Goal: Task Accomplishment & Management: Use online tool/utility

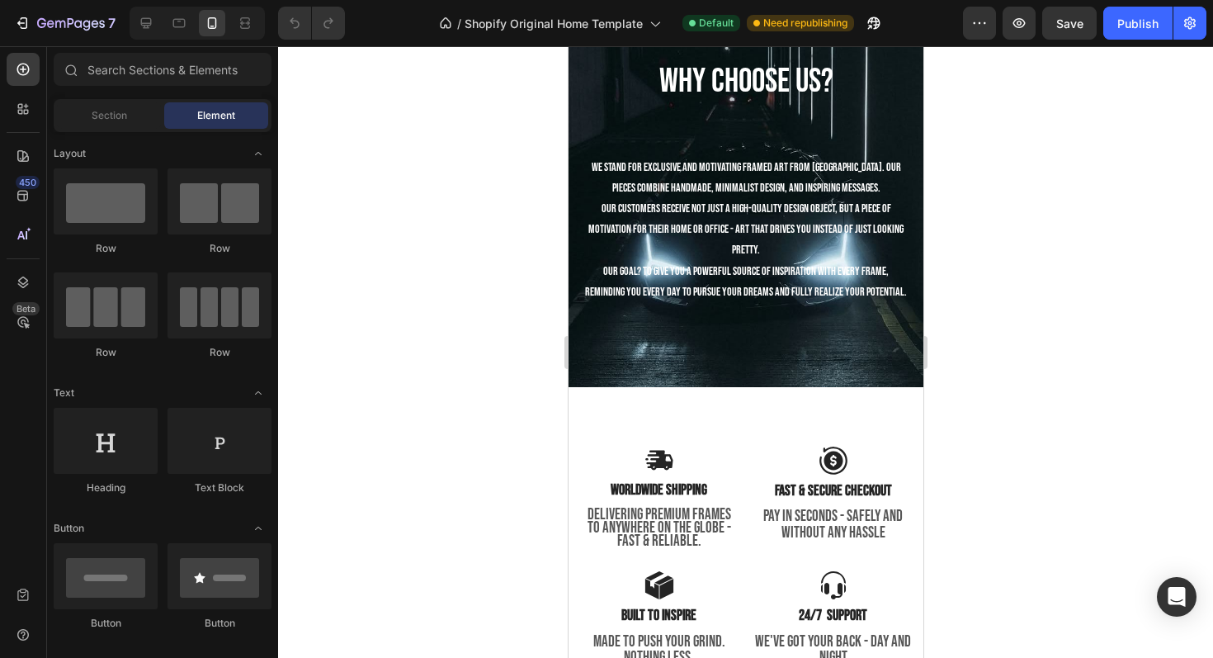
scroll to position [2852, 0]
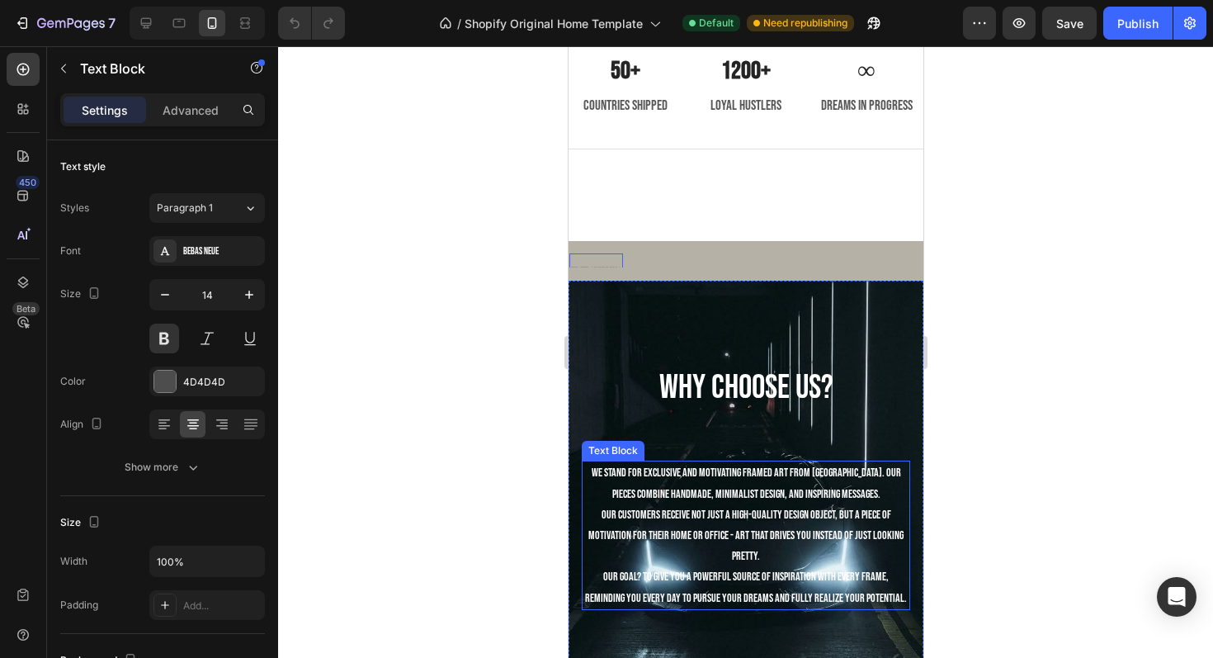
scroll to position [2864, 0]
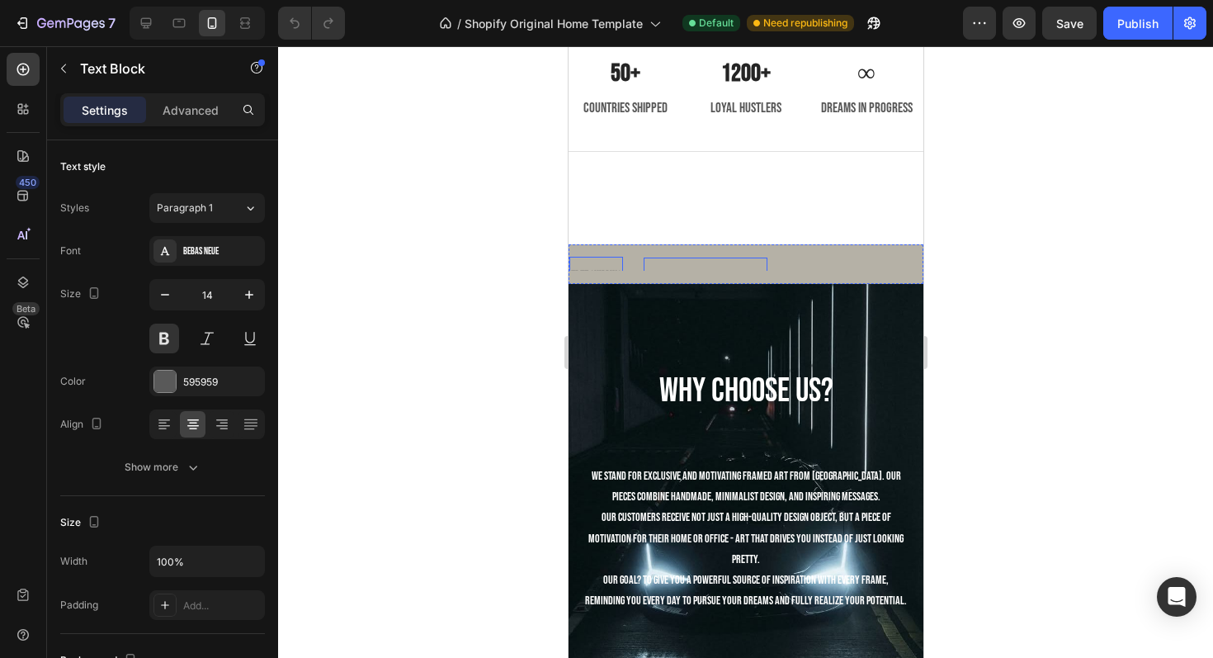
click at [665, 262] on div "30 DAYS MONEY BACK GUARANTEE Text Block" at bounding box center [705, 276] width 124 height 37
click at [832, 264] on div "LIMITED TIME 50% OFF SALE" at bounding box center [839, 276] width 103 height 24
click at [913, 264] on div "LIFE TIME WARRANTY" at bounding box center [950, 276] width 79 height 24
click at [846, 263] on div "LIMITED TIME 50% OFF SALE Text Block 0" at bounding box center [839, 276] width 103 height 37
click at [725, 258] on div "30 DAYS MONEY BACK GUARANTEE Text Block" at bounding box center [705, 276] width 124 height 37
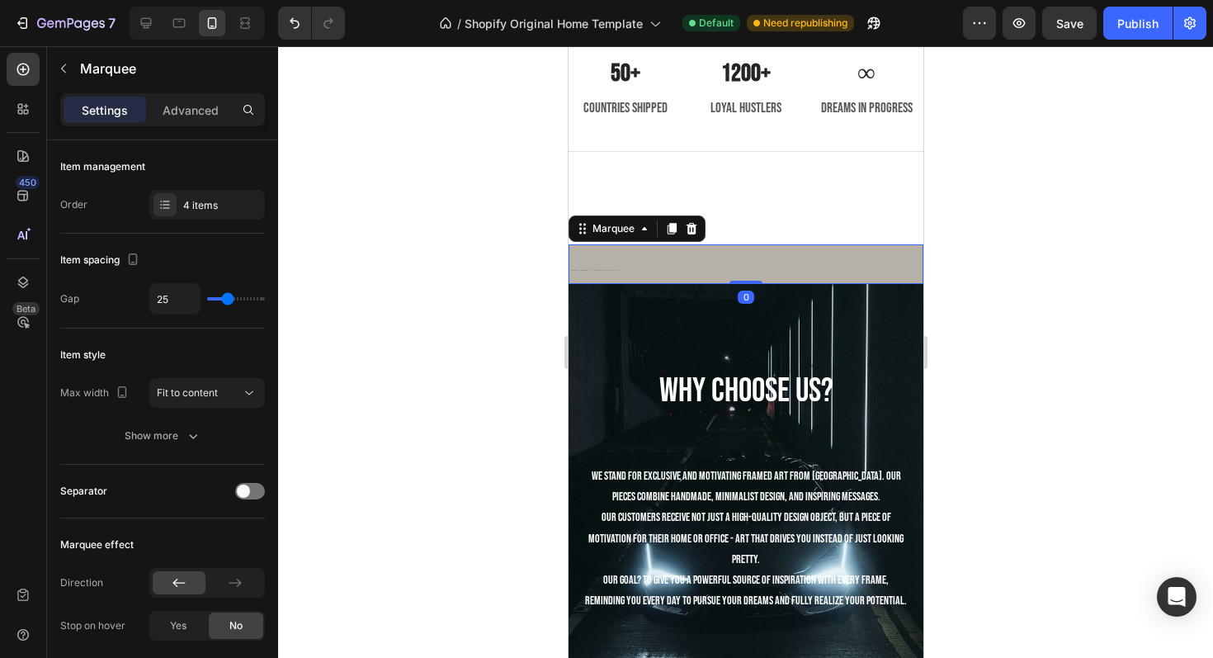
click at [579, 254] on div "FREE SHIPPING Text Block" at bounding box center [596, 276] width 54 height 64
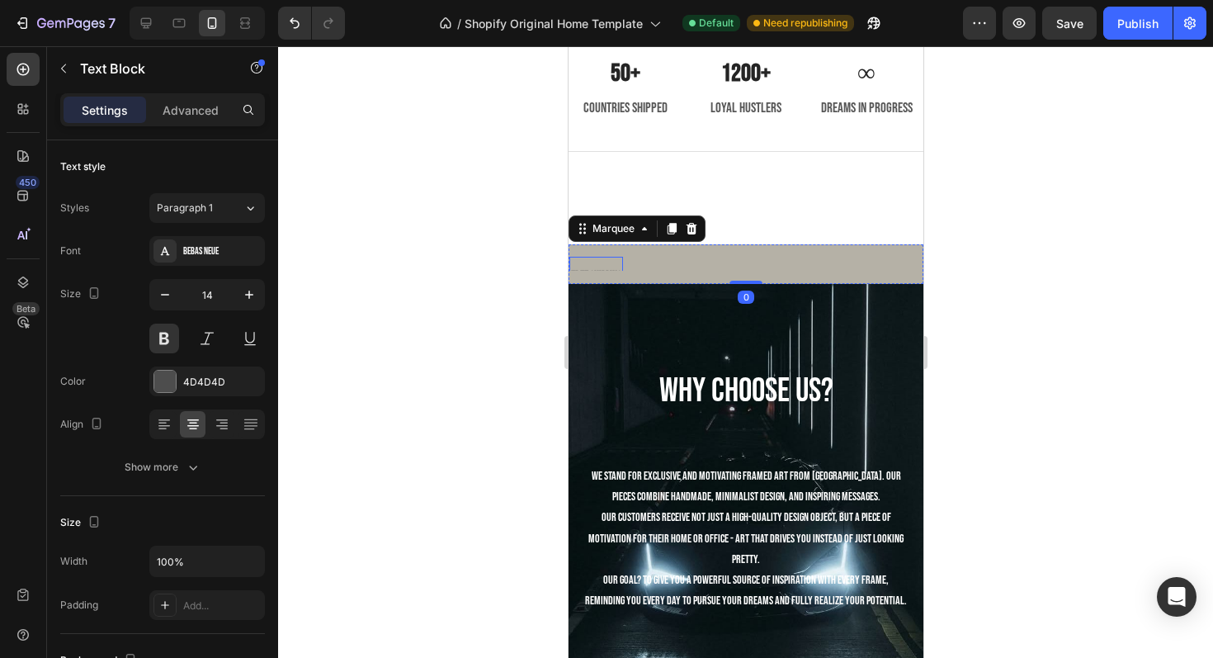
click at [583, 267] on div "FREE SHIPPING" at bounding box center [596, 275] width 54 height 24
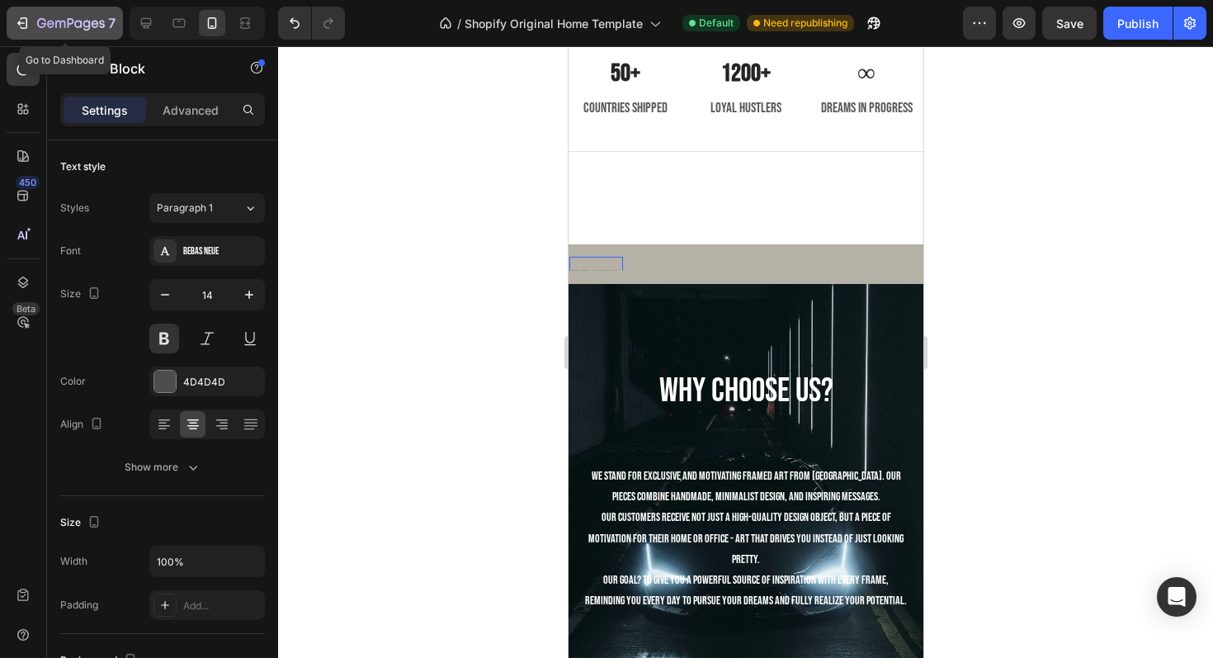
click at [22, 20] on icon "button" at bounding box center [22, 23] width 17 height 17
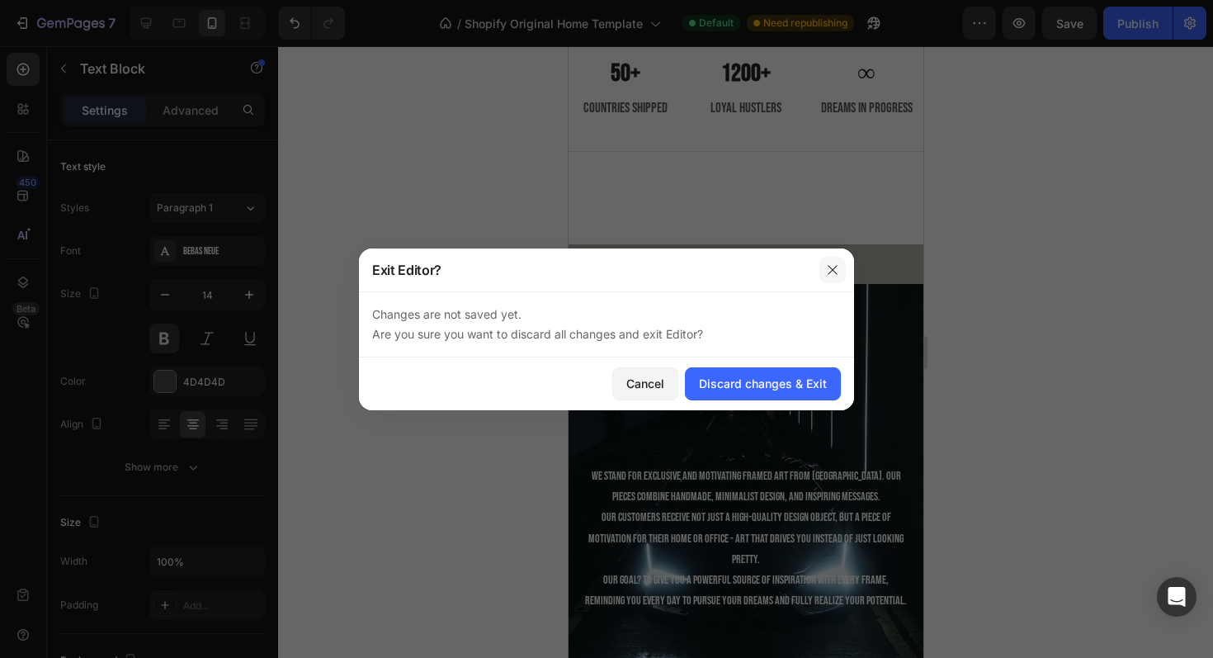
click at [825, 267] on button "button" at bounding box center [833, 270] width 26 height 26
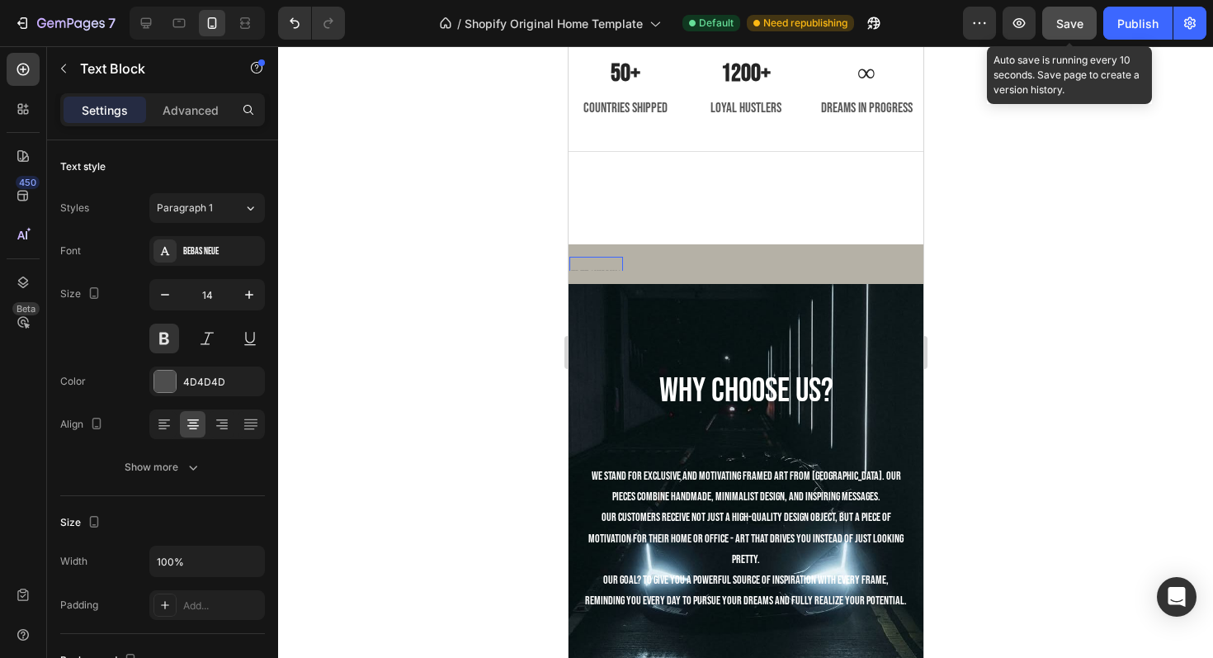
click at [1060, 15] on div "Save" at bounding box center [1070, 23] width 27 height 17
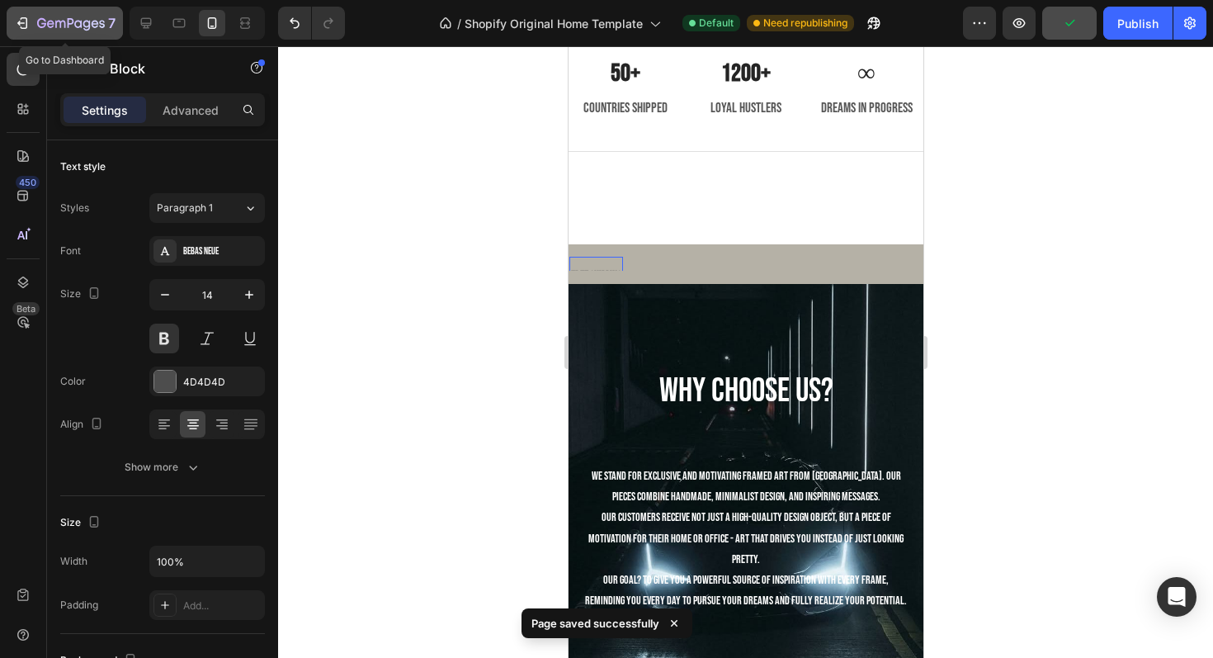
click at [74, 26] on icon "button" at bounding box center [71, 24] width 68 height 14
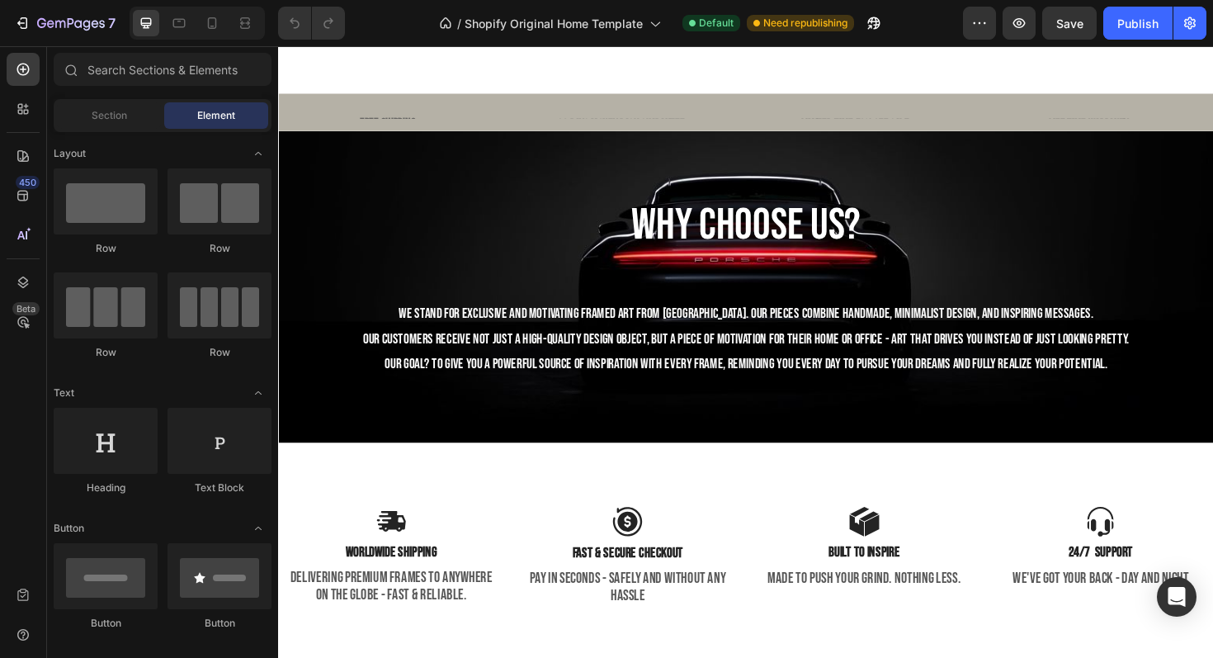
scroll to position [2376, 0]
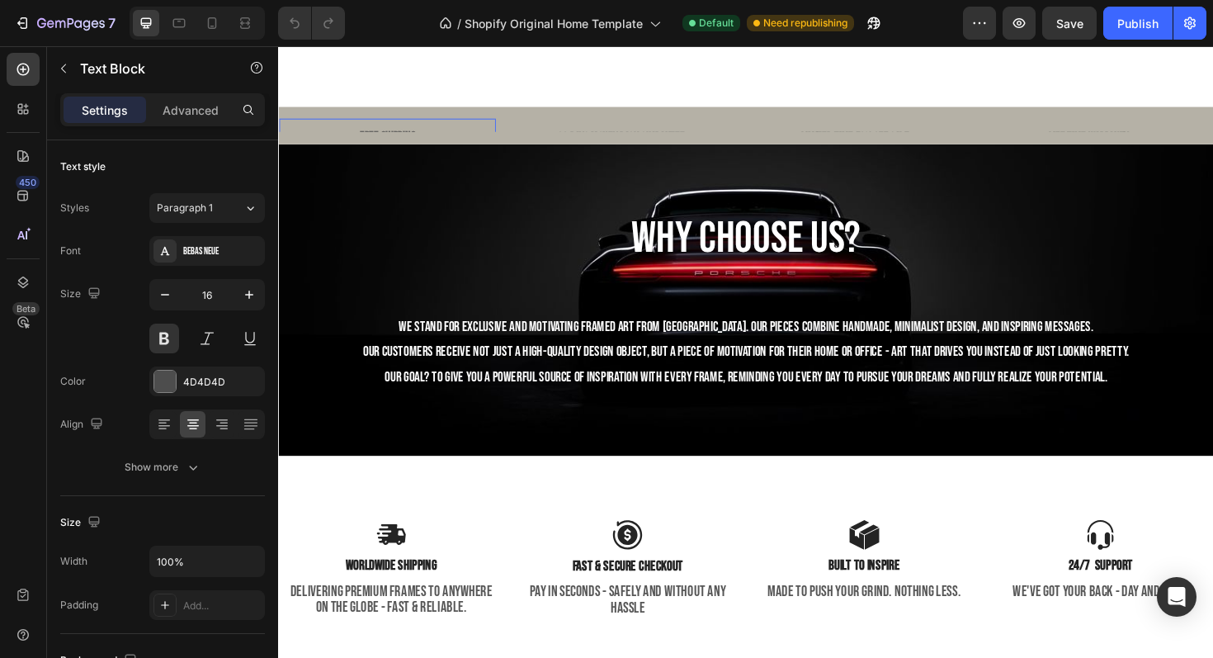
click at [366, 163] on div "FREE SHIPPING Text Block 0" at bounding box center [393, 143] width 229 height 40
click at [678, 158] on div "30 DAYS MONEY BACK GUARANTEE" at bounding box center [641, 143] width 229 height 27
click at [886, 158] on div "LIMITED TIME 50% OFF SALE" at bounding box center [888, 143] width 229 height 27
click at [1205, 158] on div "LIFE TIME WARRANTY" at bounding box center [1136, 143] width 229 height 27
click at [662, 164] on div "30 DAYS MONEY BACK GUARANTEE Text Block" at bounding box center [641, 144] width 229 height 40
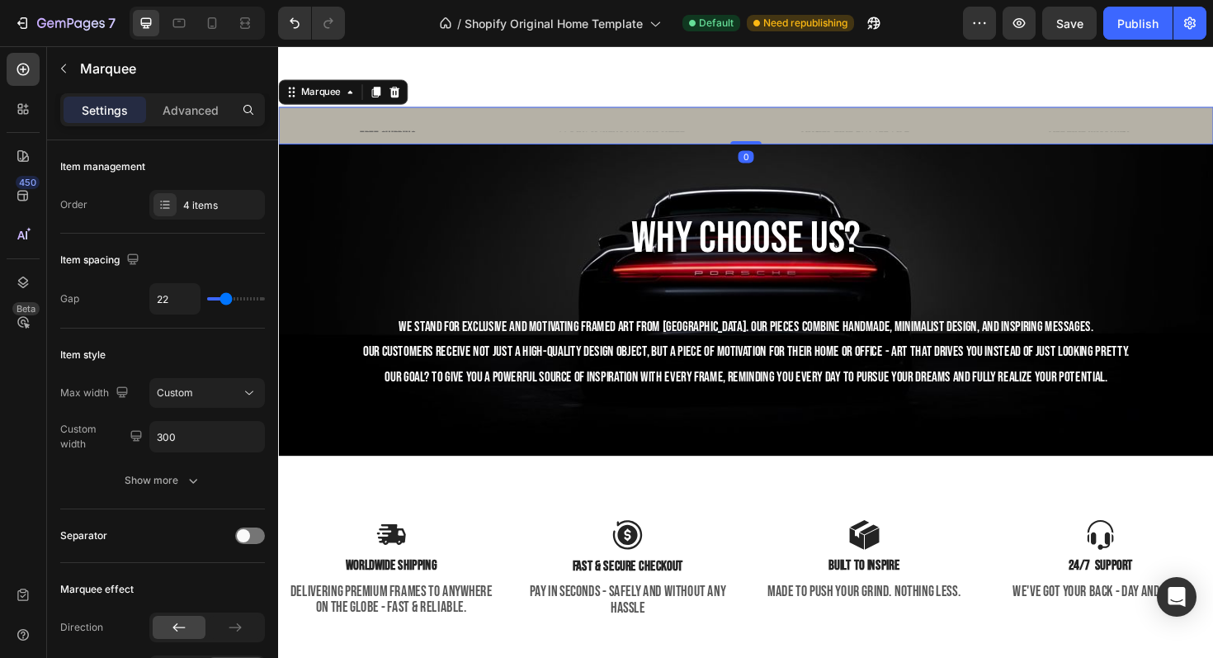
click at [423, 177] on div "FREE SHIPPING Text Block" at bounding box center [393, 144] width 229 height 67
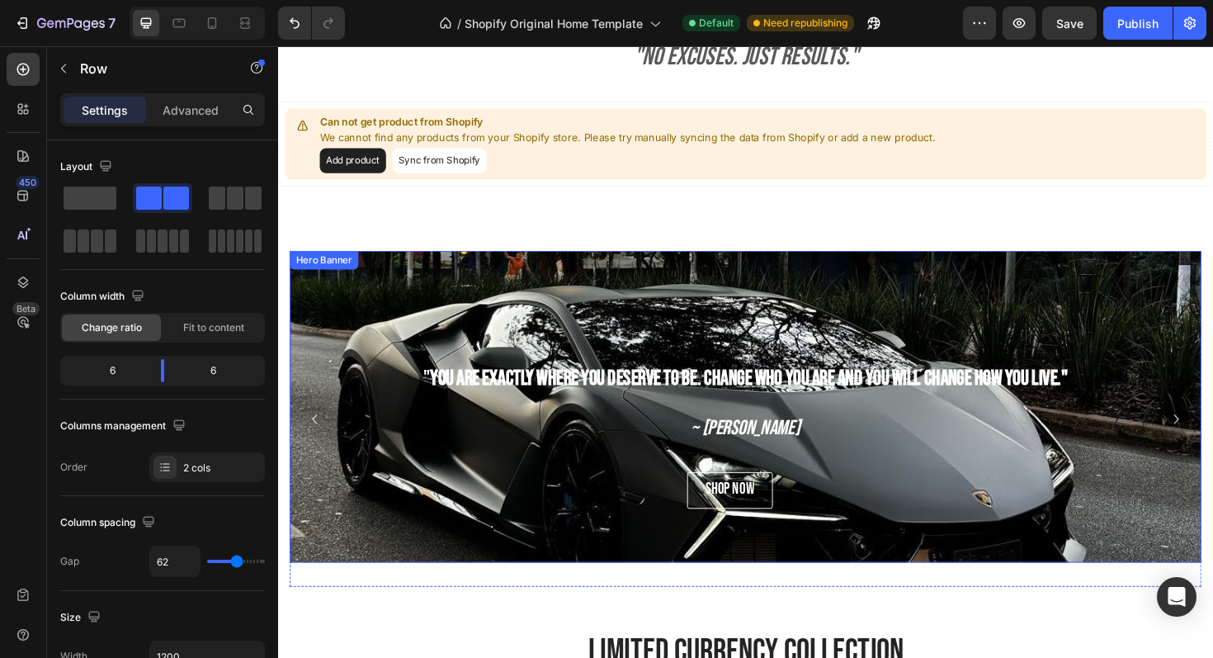
scroll to position [791, 0]
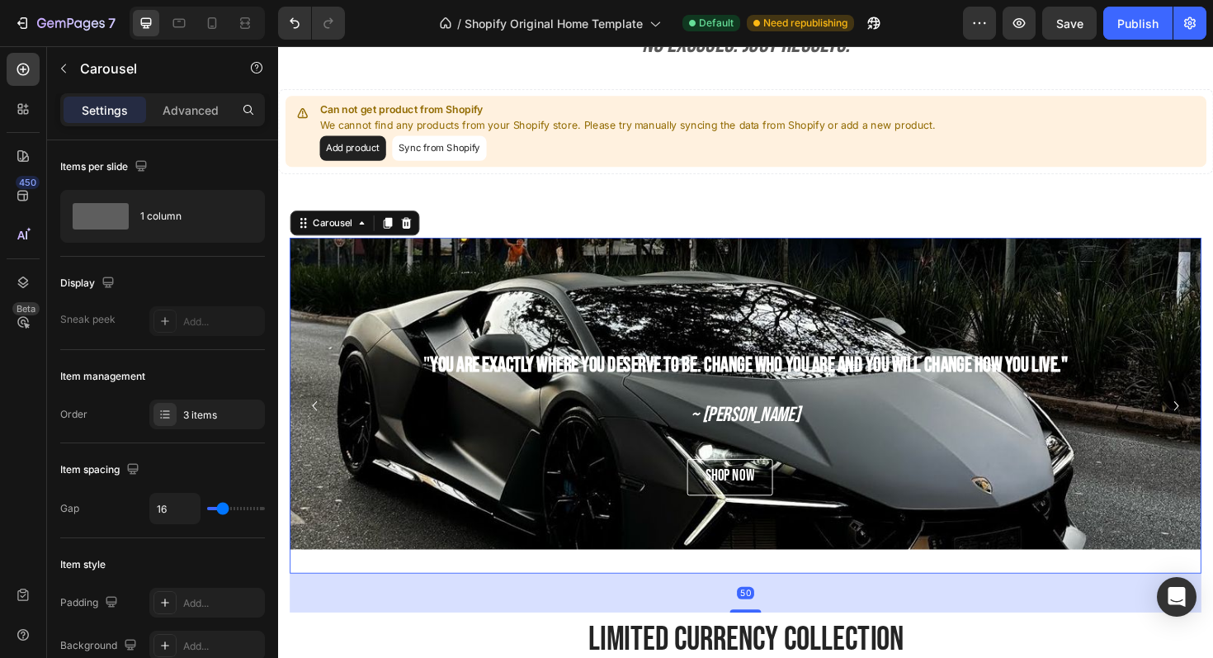
click at [314, 418] on icon "Carousel Back Arrow" at bounding box center [317, 428] width 20 height 20
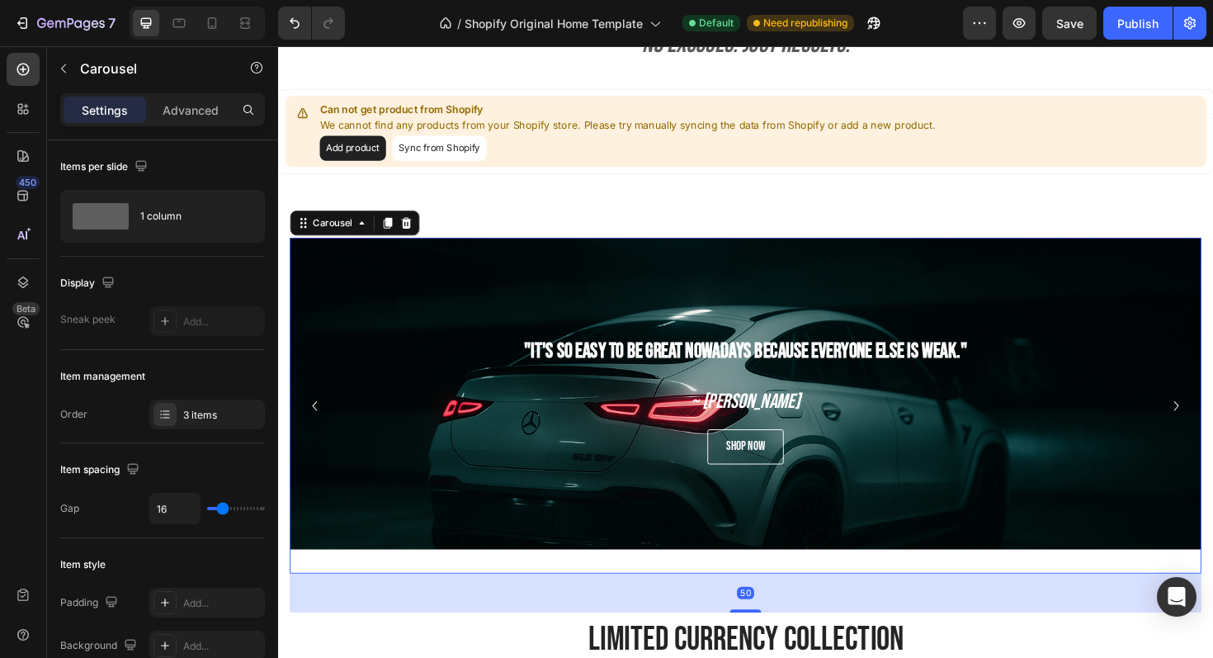
click at [314, 418] on icon "Carousel Back Arrow" at bounding box center [317, 428] width 20 height 20
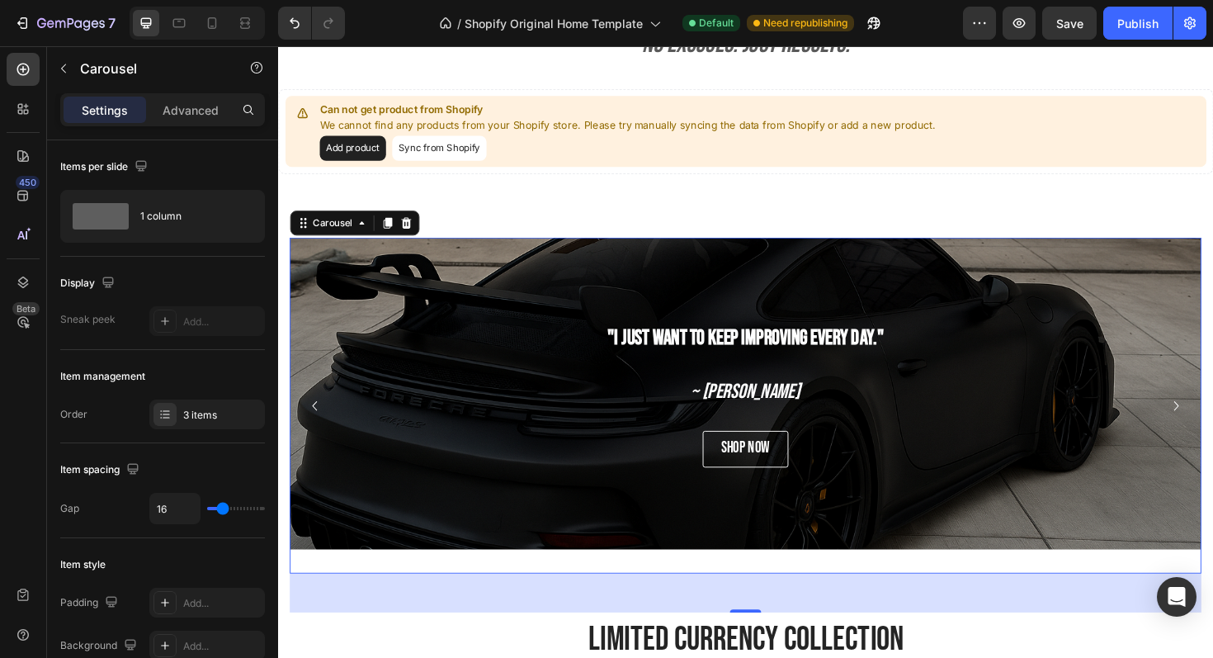
click at [319, 430] on icon "Carousel Back Arrow" at bounding box center [317, 428] width 20 height 20
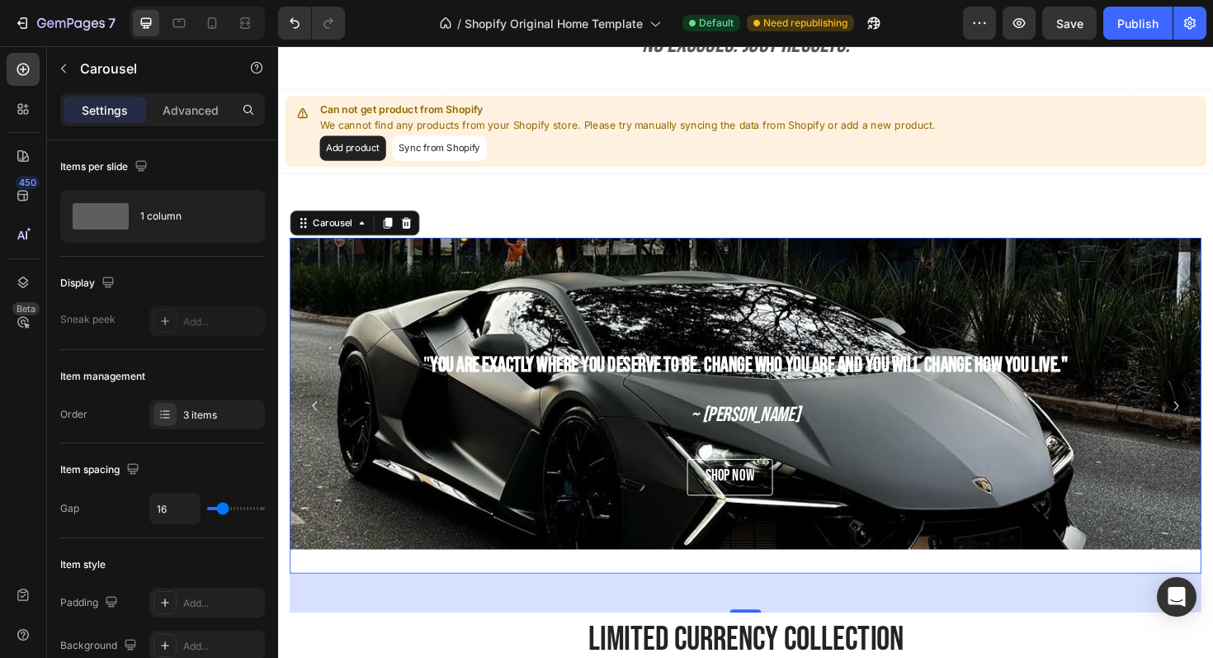
click at [1213, 425] on icon "Carousel Next Arrow" at bounding box center [1230, 428] width 20 height 20
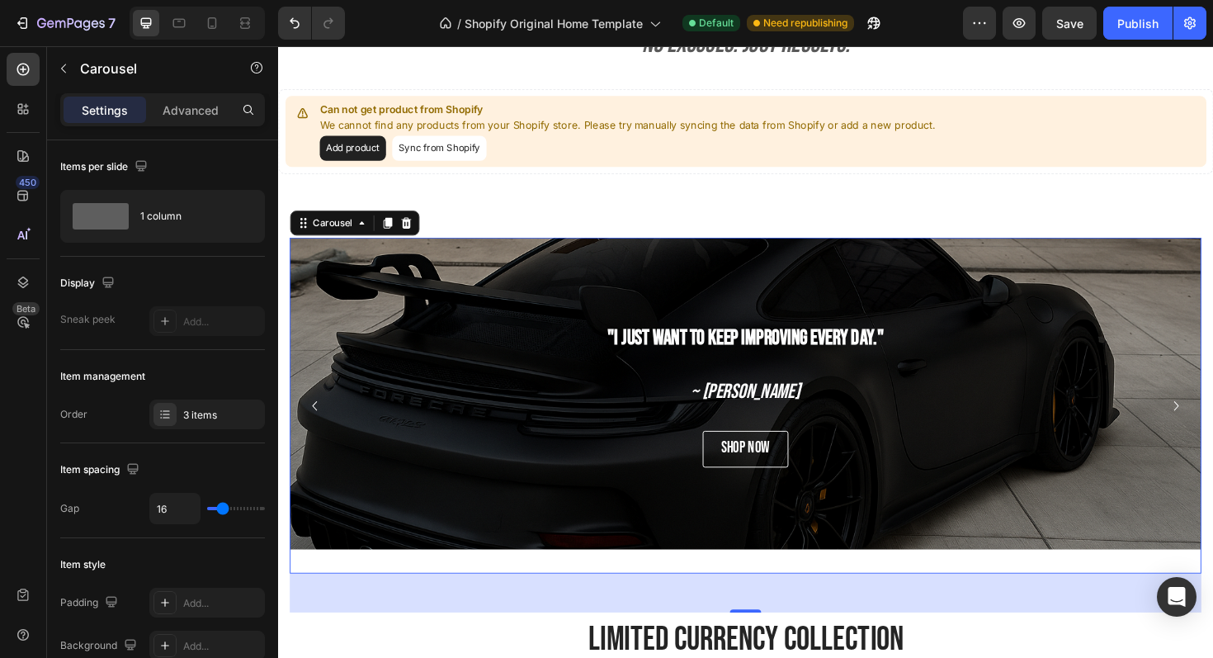
click at [1213, 425] on icon "Carousel Next Arrow" at bounding box center [1230, 428] width 20 height 20
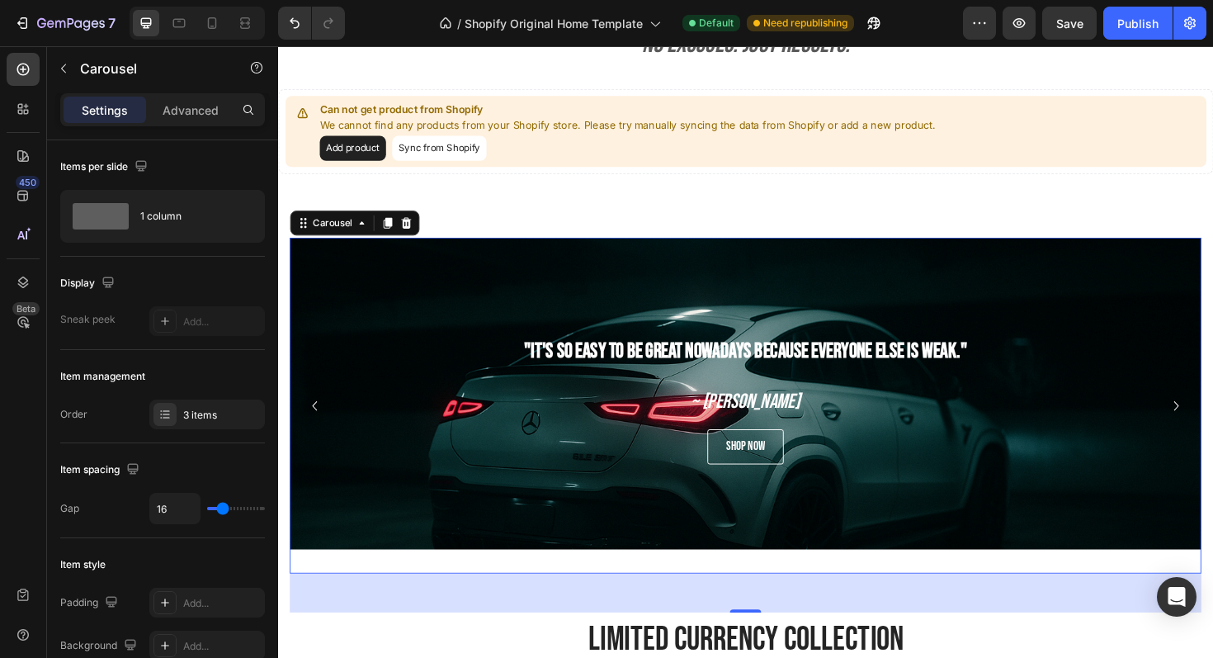
click at [1213, 425] on icon "Carousel Next Arrow" at bounding box center [1230, 428] width 20 height 20
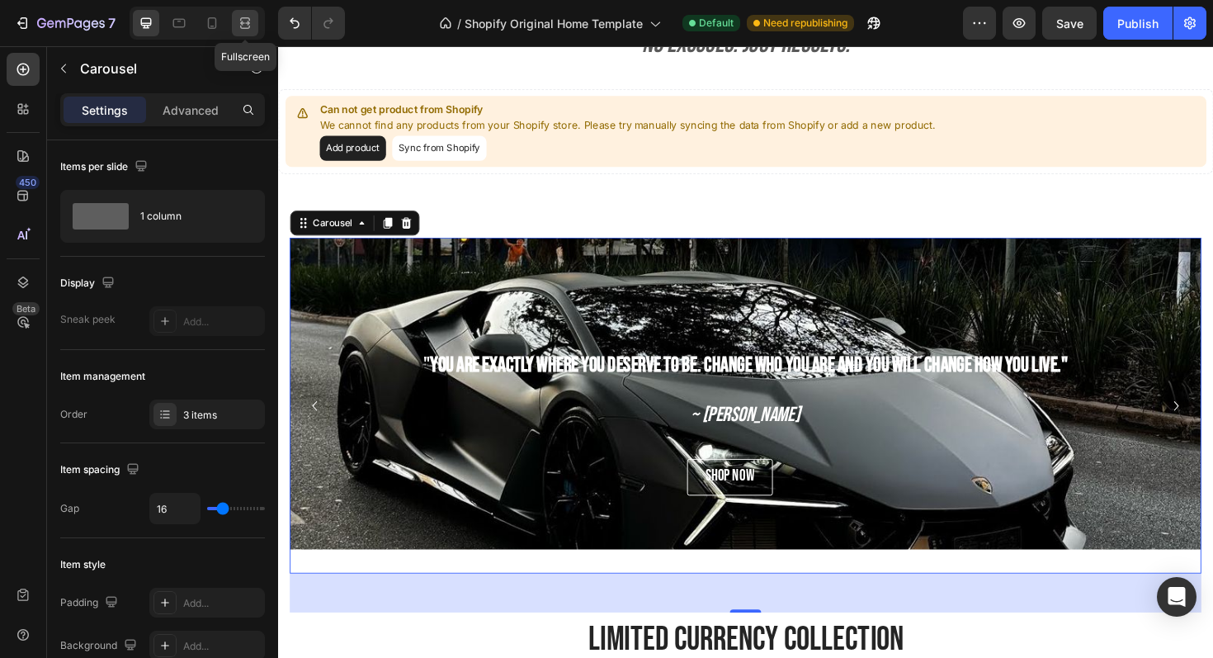
click at [254, 34] on div at bounding box center [245, 23] width 26 height 26
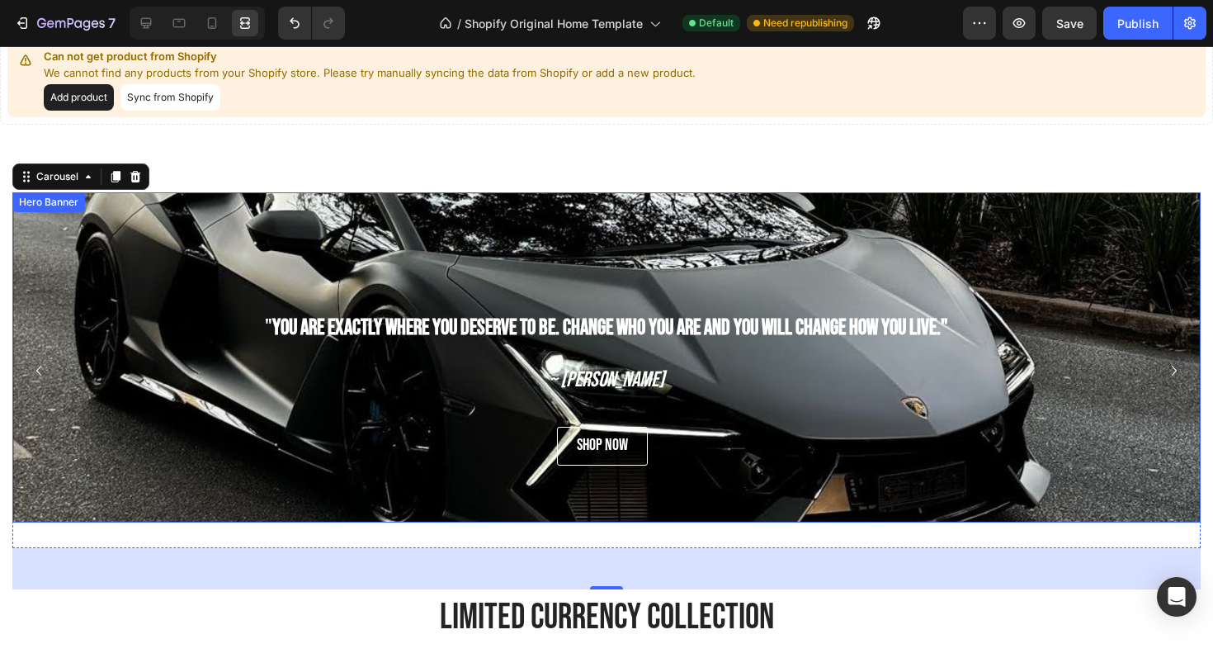
scroll to position [867, 0]
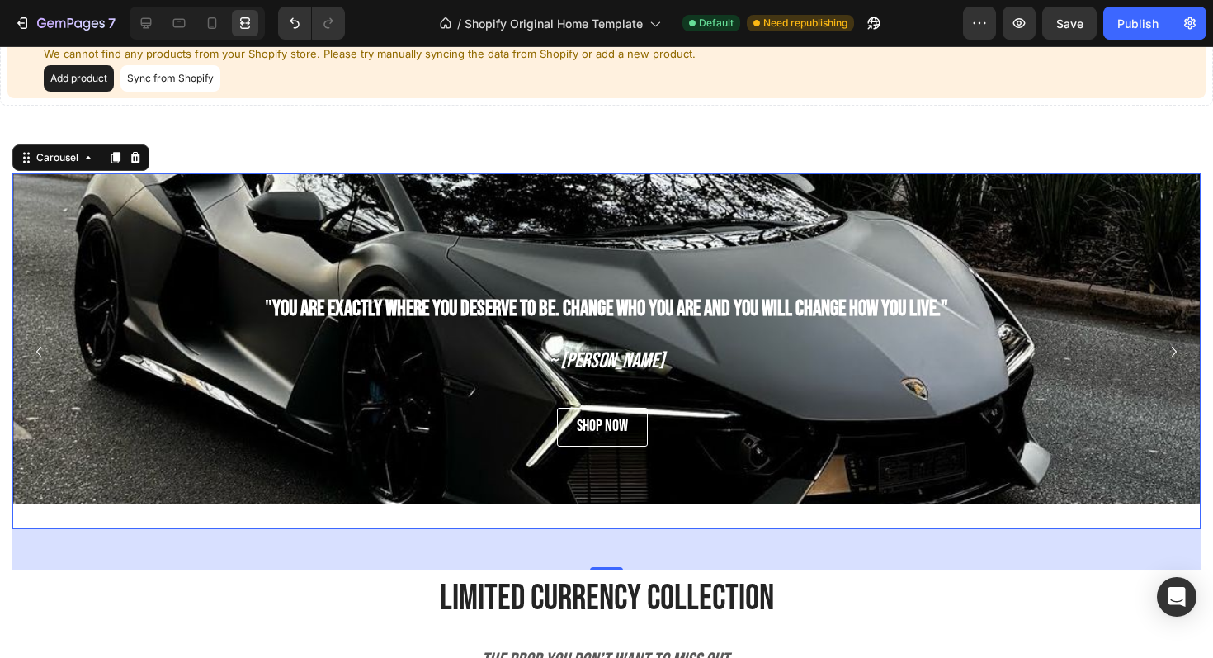
click at [1166, 352] on icon "Carousel Next Arrow" at bounding box center [1175, 352] width 20 height 20
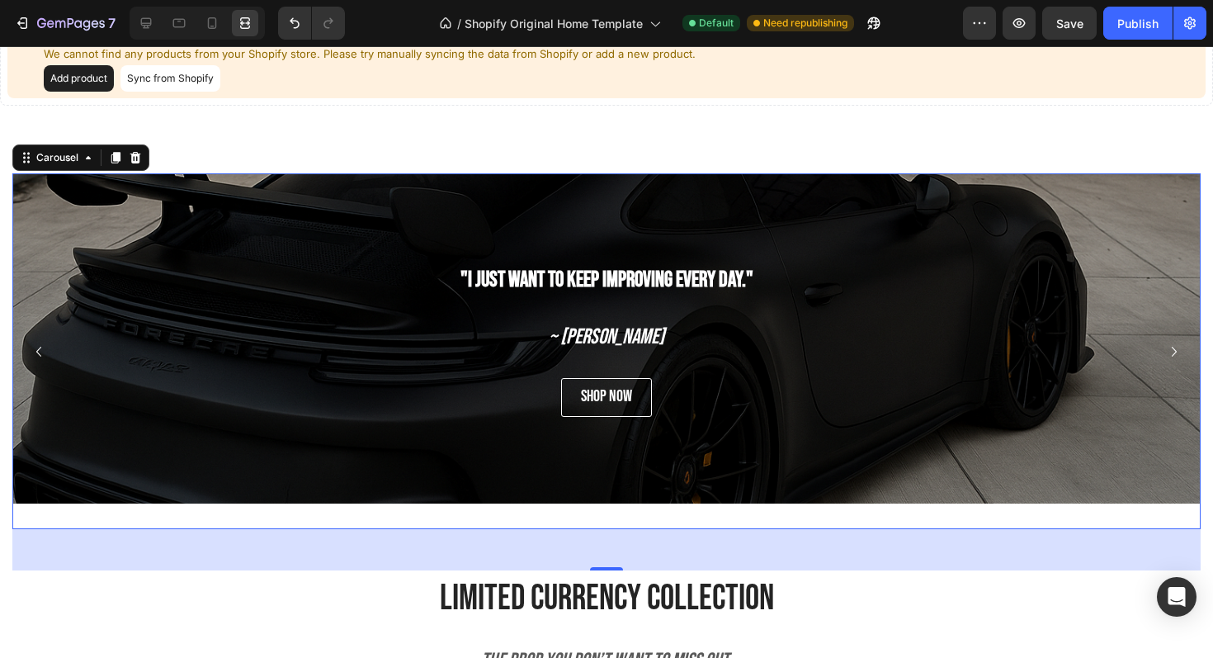
click at [1166, 352] on icon "Carousel Next Arrow" at bounding box center [1175, 352] width 20 height 20
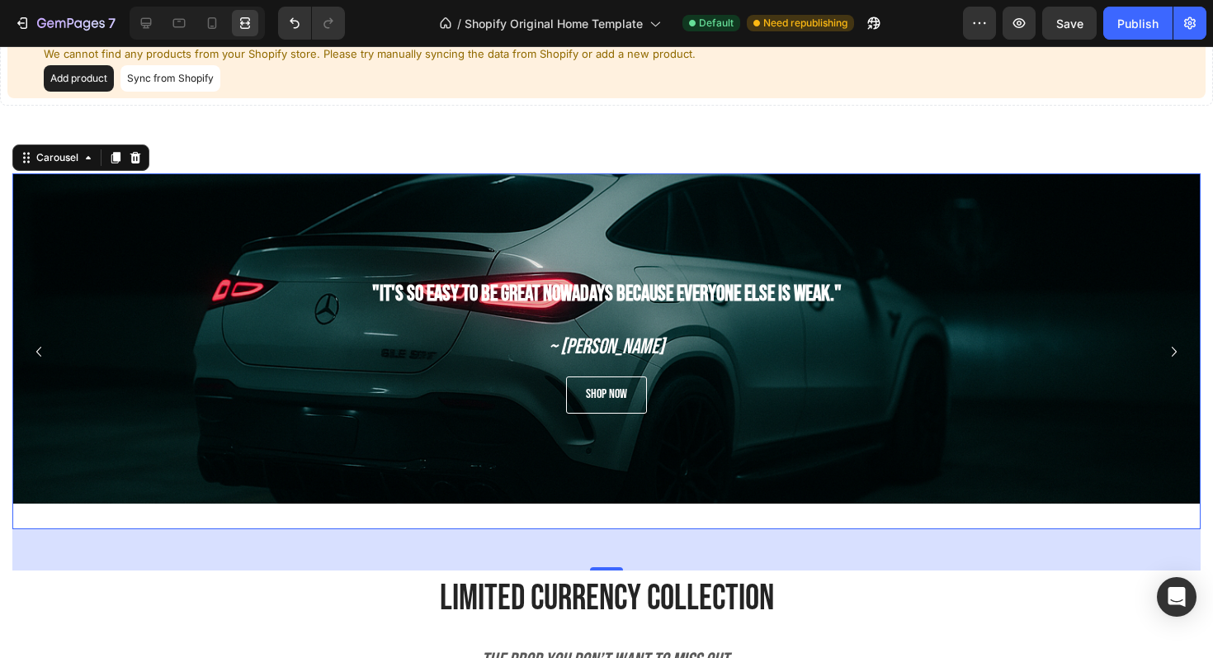
click at [1166, 352] on icon "Carousel Next Arrow" at bounding box center [1175, 352] width 20 height 20
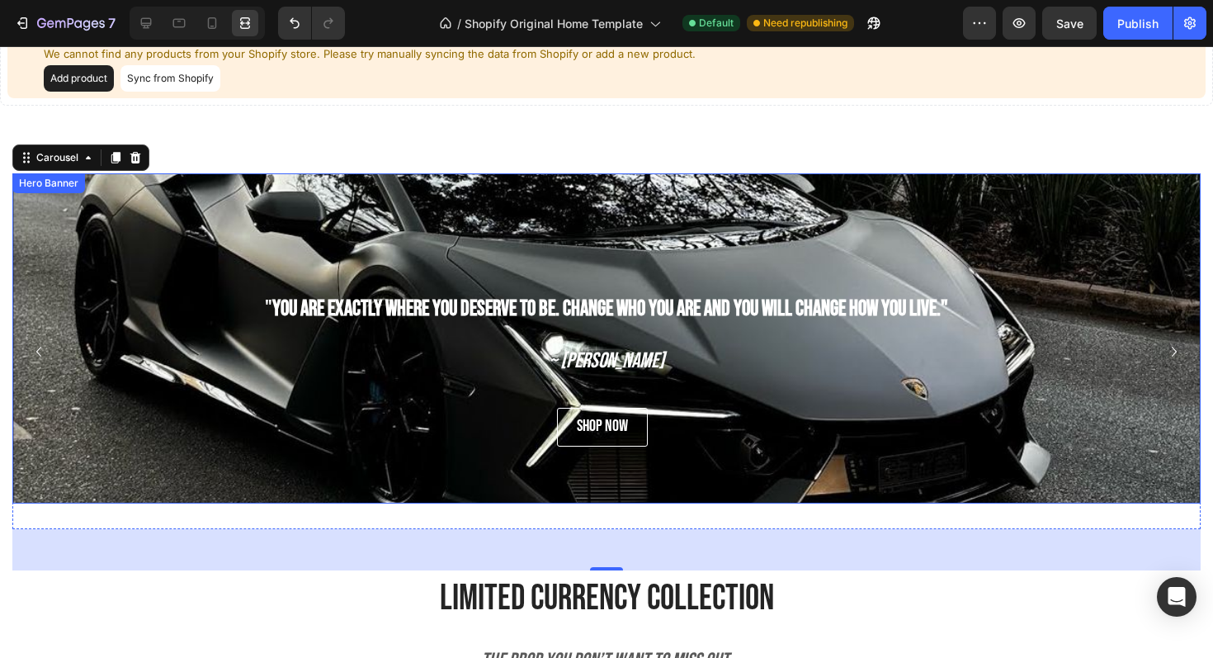
click at [945, 193] on div "Background Image" at bounding box center [606, 415] width 1189 height 495
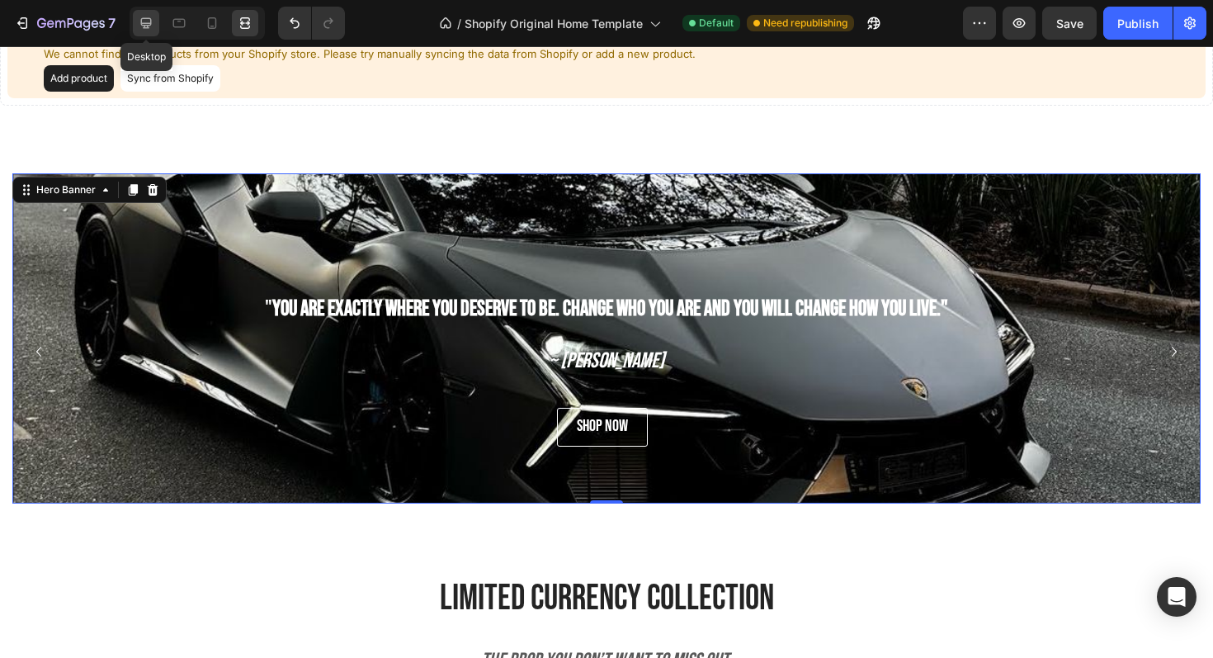
click at [147, 26] on icon at bounding box center [146, 23] width 11 height 11
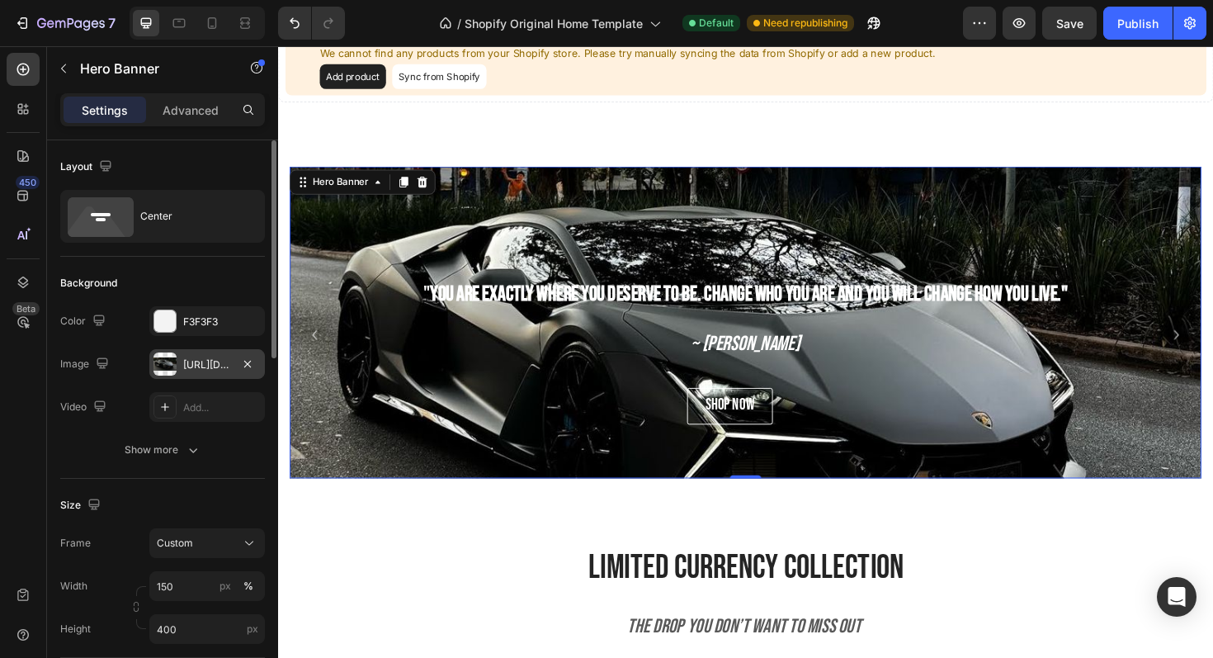
click at [218, 356] on div "https://cdn.shopify.com/s/files/1/0918/9454/6809/files/gempages_570937643437654…" at bounding box center [207, 364] width 116 height 30
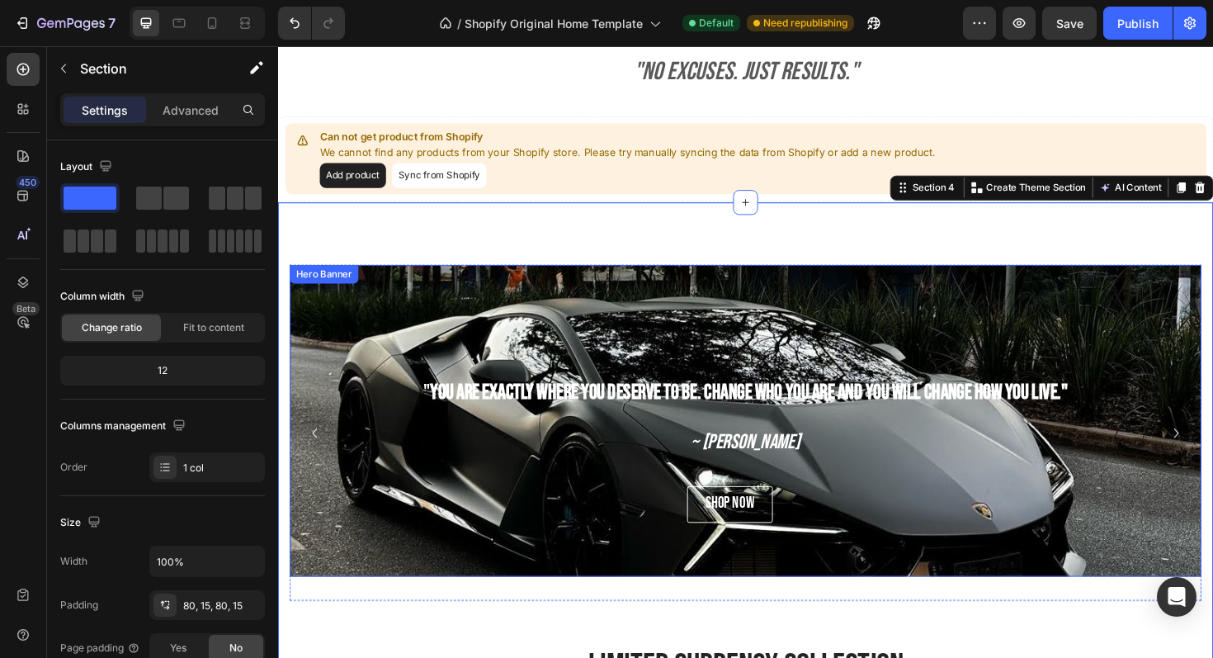
scroll to position [744, 0]
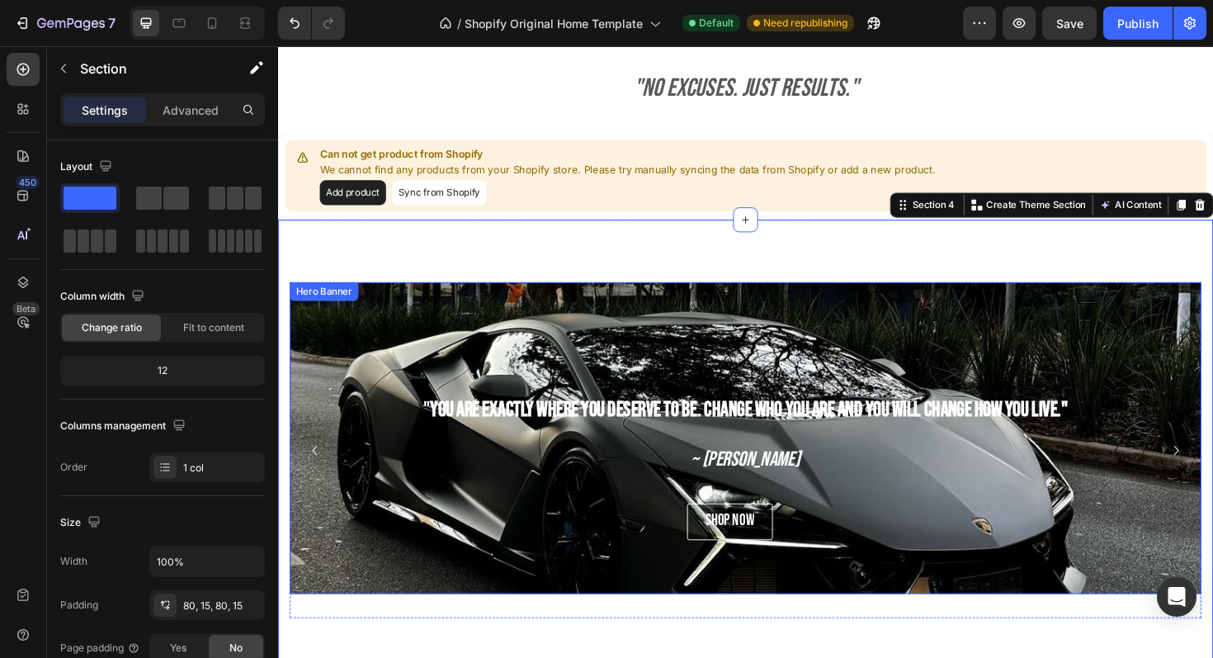
click at [575, 327] on div "Background Image" at bounding box center [774, 529] width 966 height 495
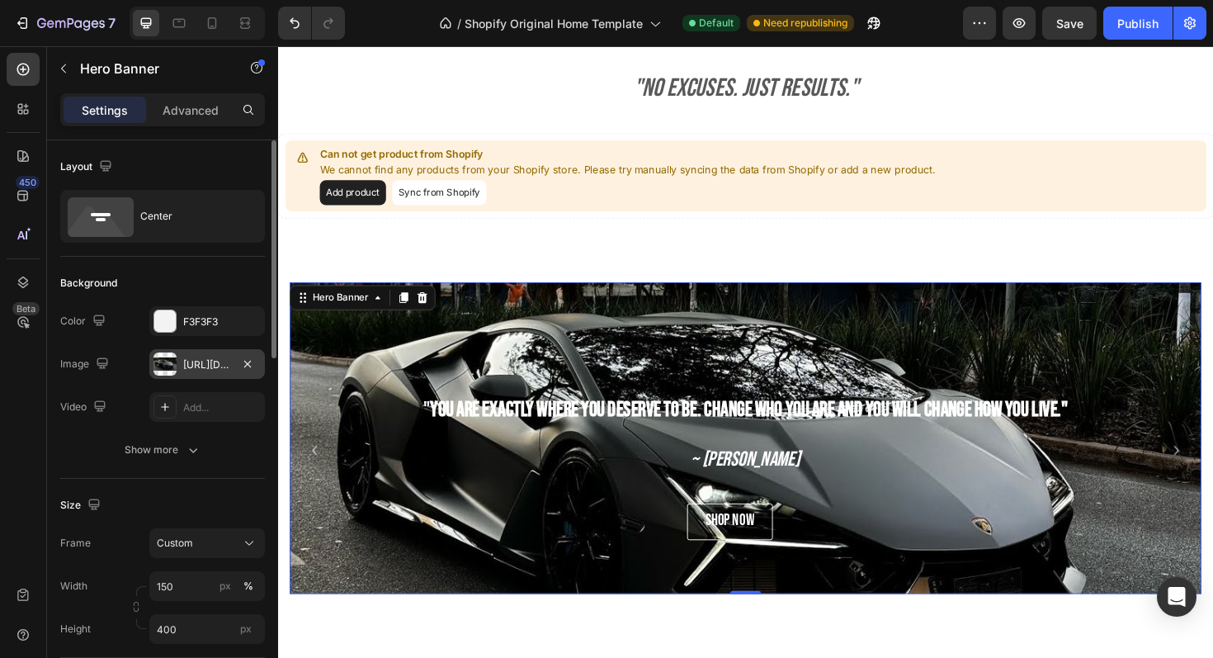
click at [173, 368] on div at bounding box center [165, 363] width 23 height 23
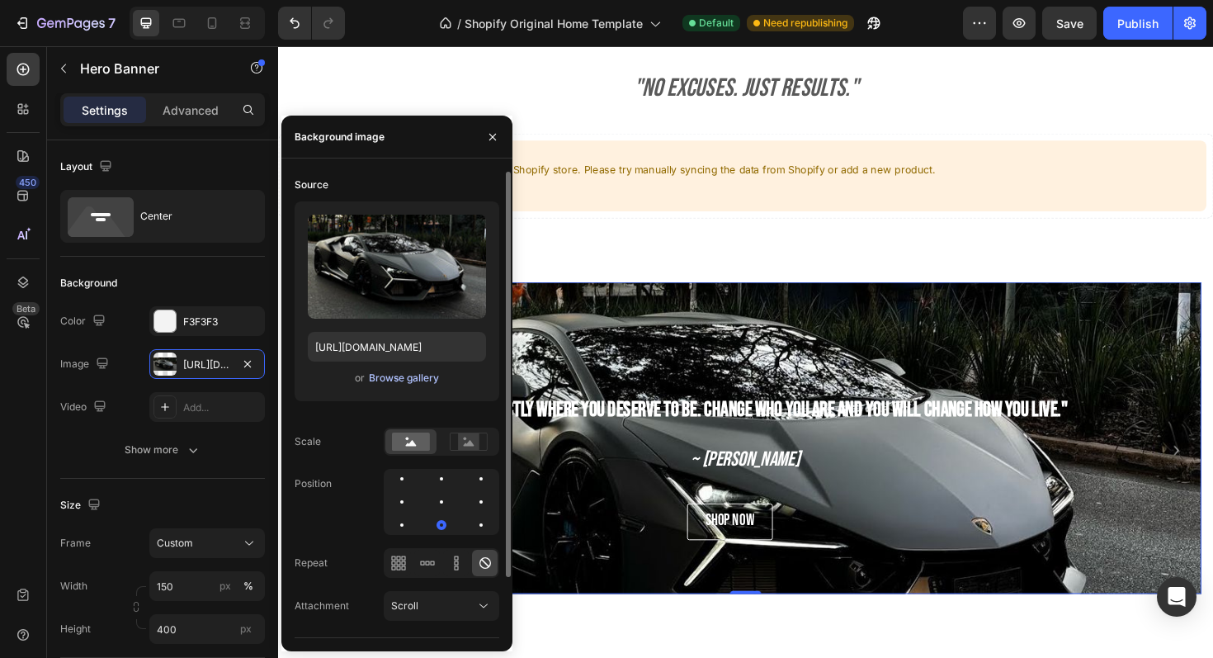
click at [427, 371] on div "Browse gallery" at bounding box center [404, 378] width 70 height 15
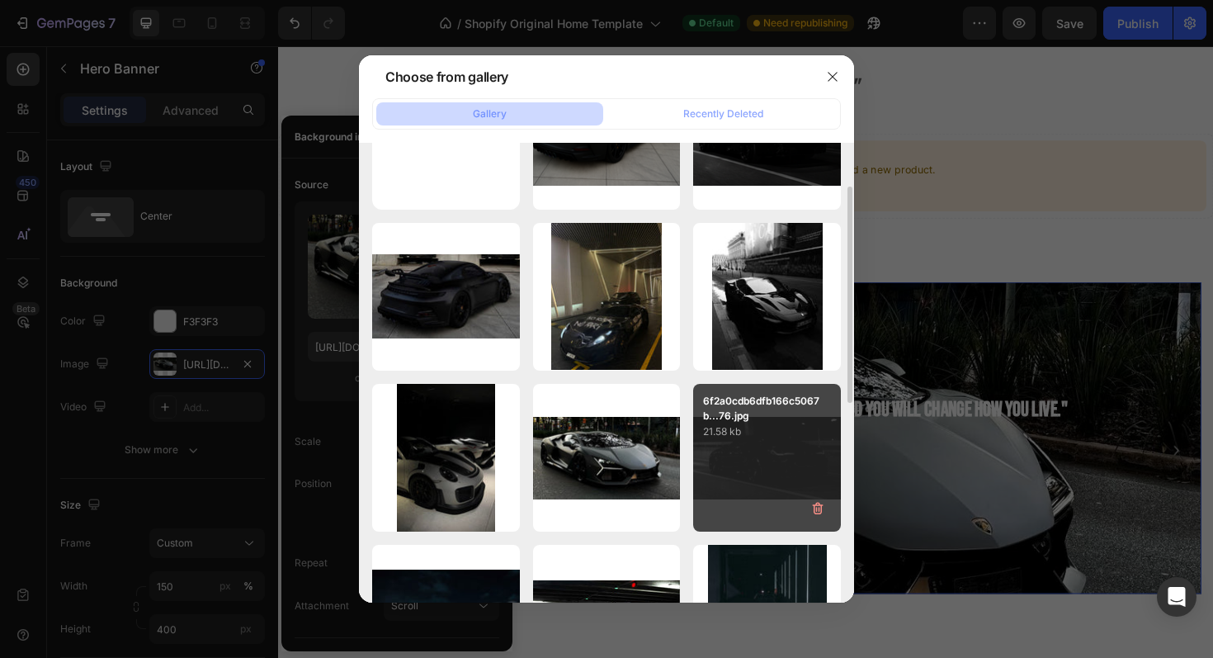
scroll to position [94, 0]
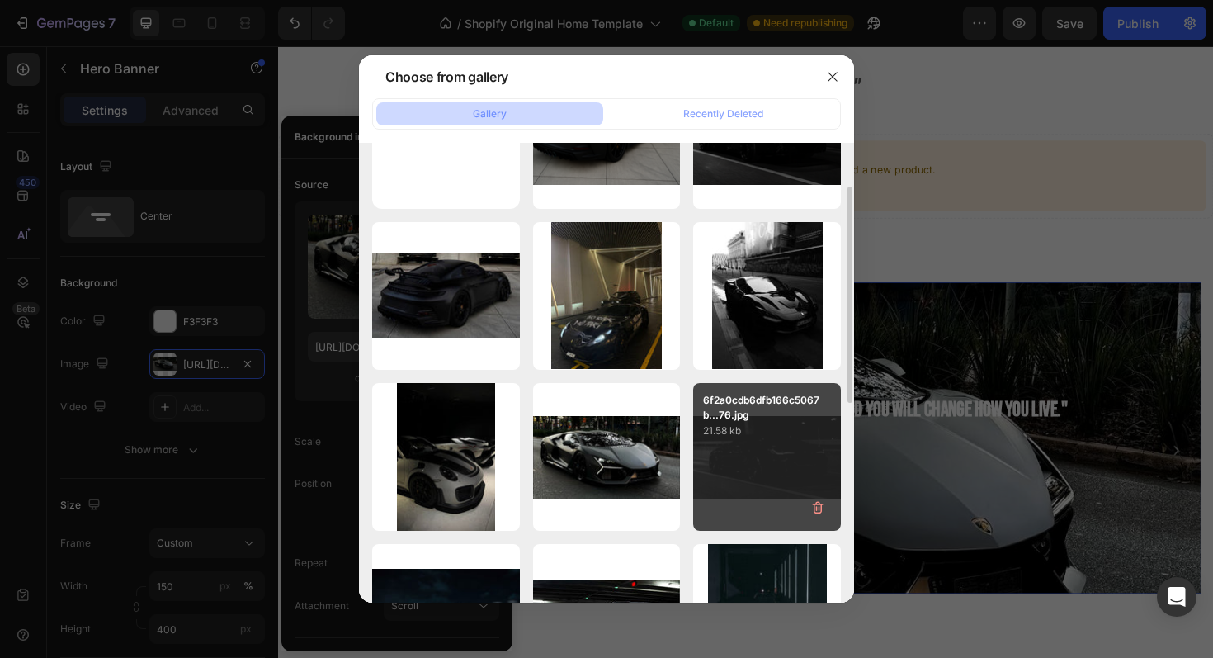
click at [763, 471] on div "6f2a0cdb6dfb166c5067b...76.jpg 21.58 kb" at bounding box center [767, 457] width 148 height 148
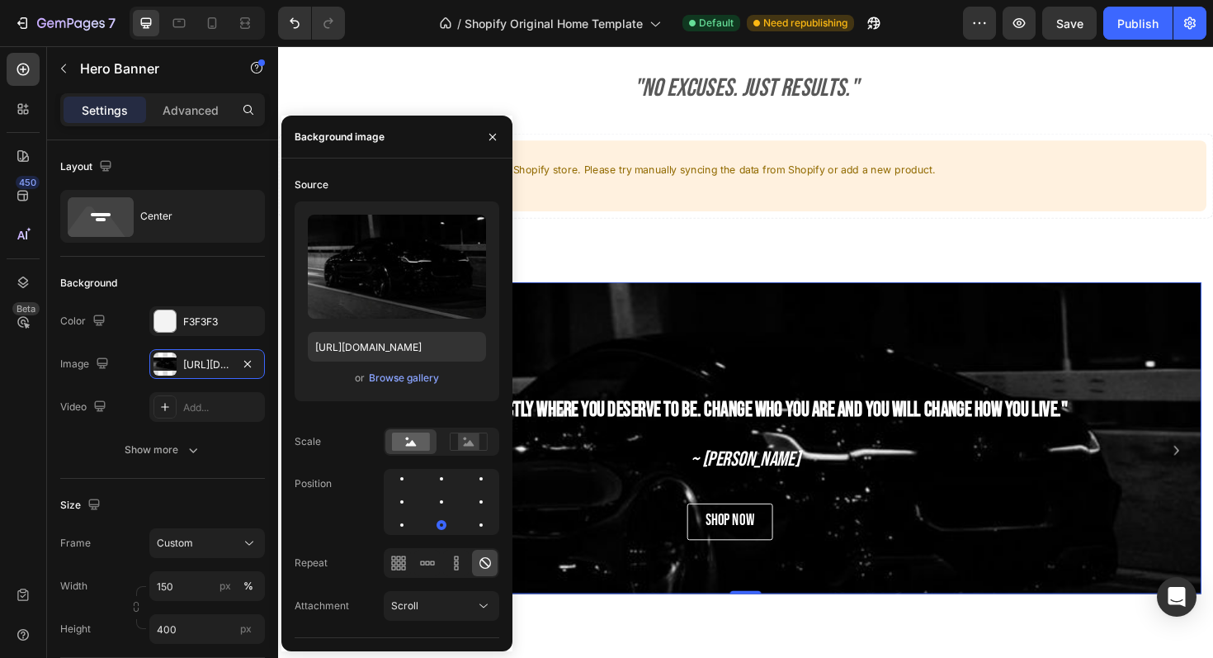
click at [986, 328] on div "Background Image" at bounding box center [774, 529] width 966 height 495
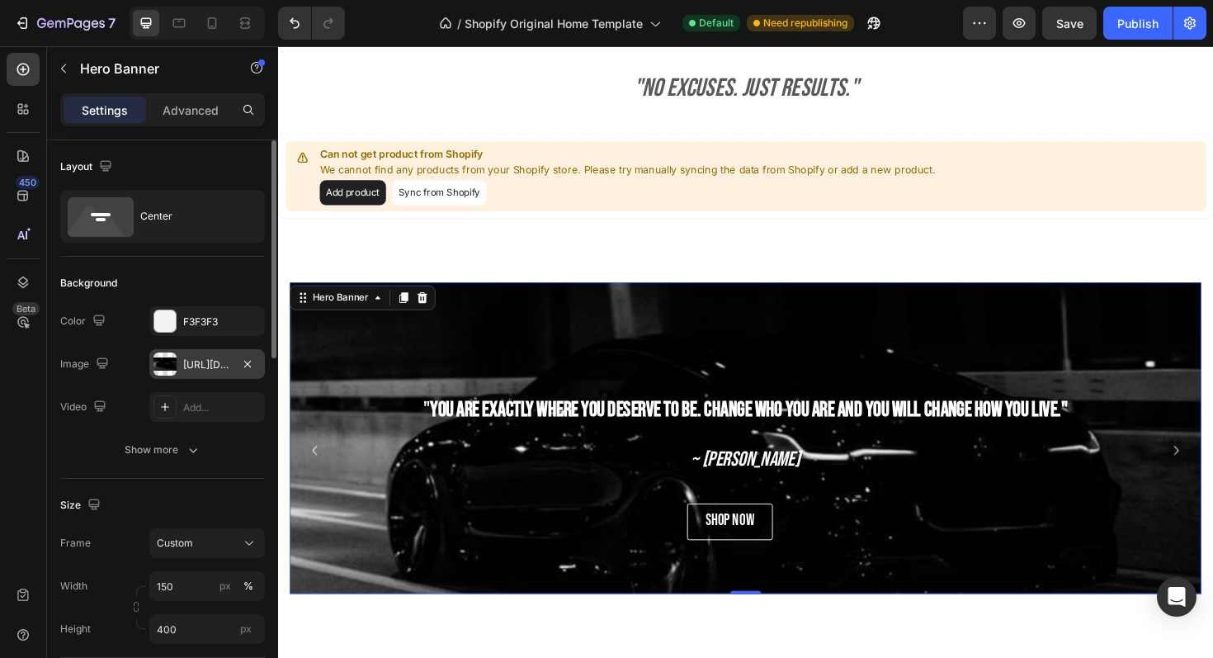
click at [169, 357] on div at bounding box center [165, 363] width 23 height 23
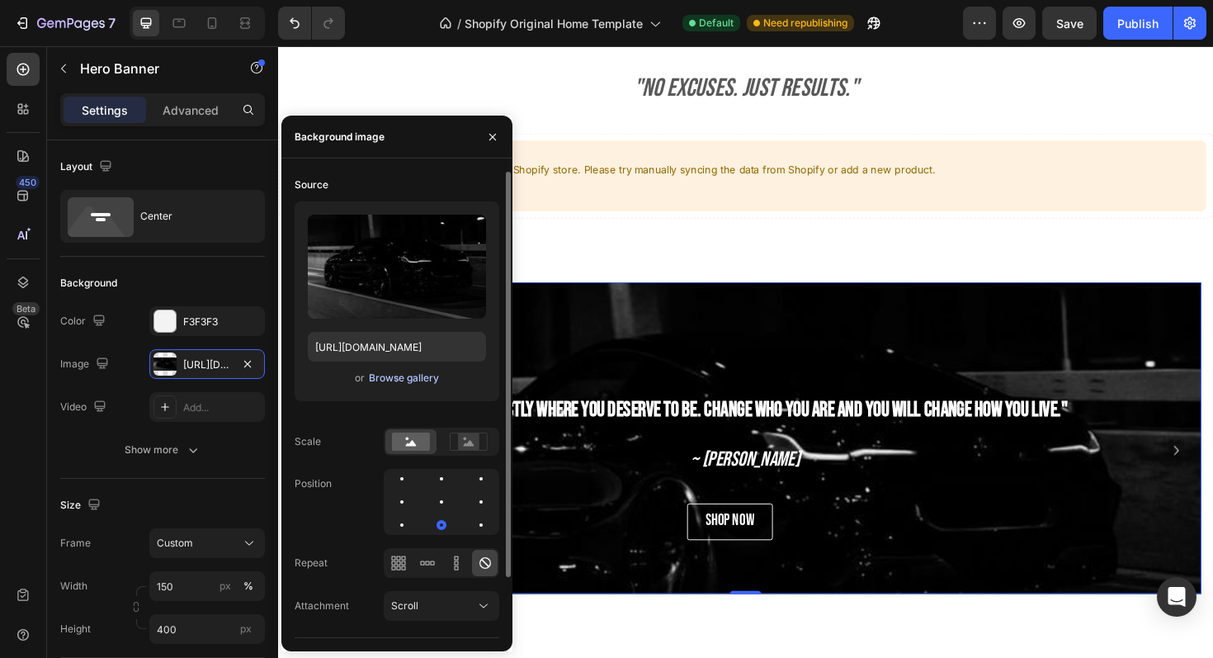
click at [408, 376] on div "Browse gallery" at bounding box center [404, 378] width 70 height 15
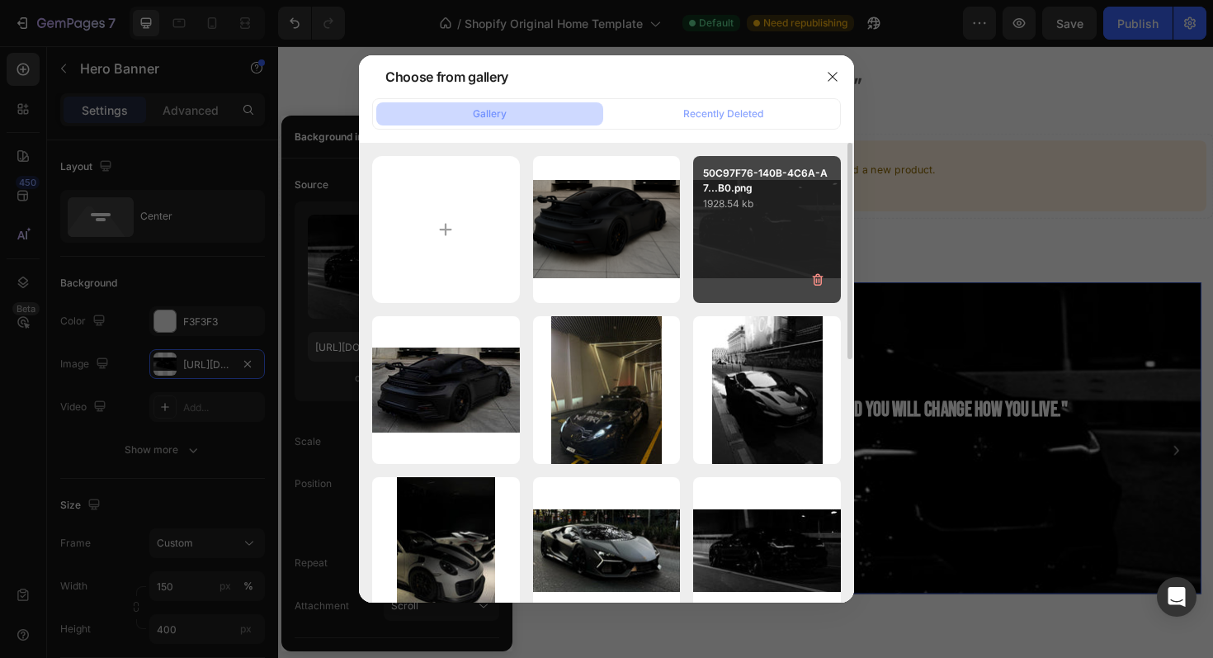
click at [731, 262] on div "50C97F76-140B-4C6A-A7...B0.png 1928.54 kb" at bounding box center [767, 230] width 148 height 148
type input "https://cdn.shopify.com/s/files/1/0918/9454/6809/files/gempages_570937643437654…"
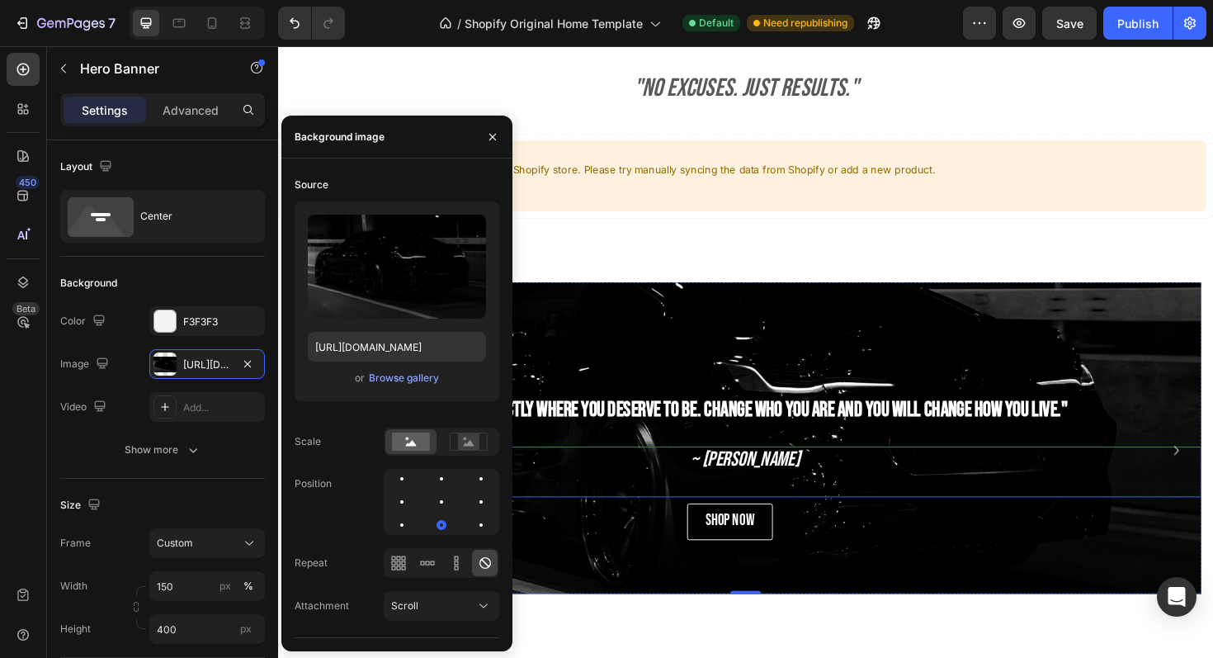
scroll to position [795, 0]
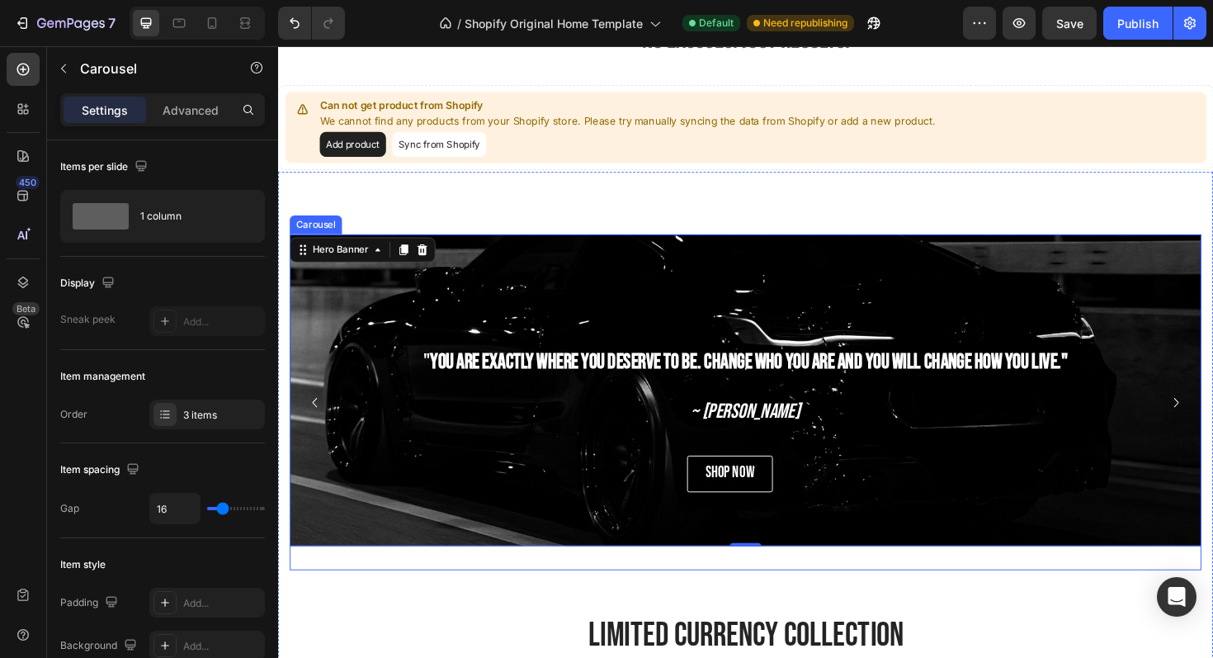
click at [1015, 594] on div "" You are exactly where you deserve to be. Change who you are and you will chan…" at bounding box center [774, 423] width 966 height 356
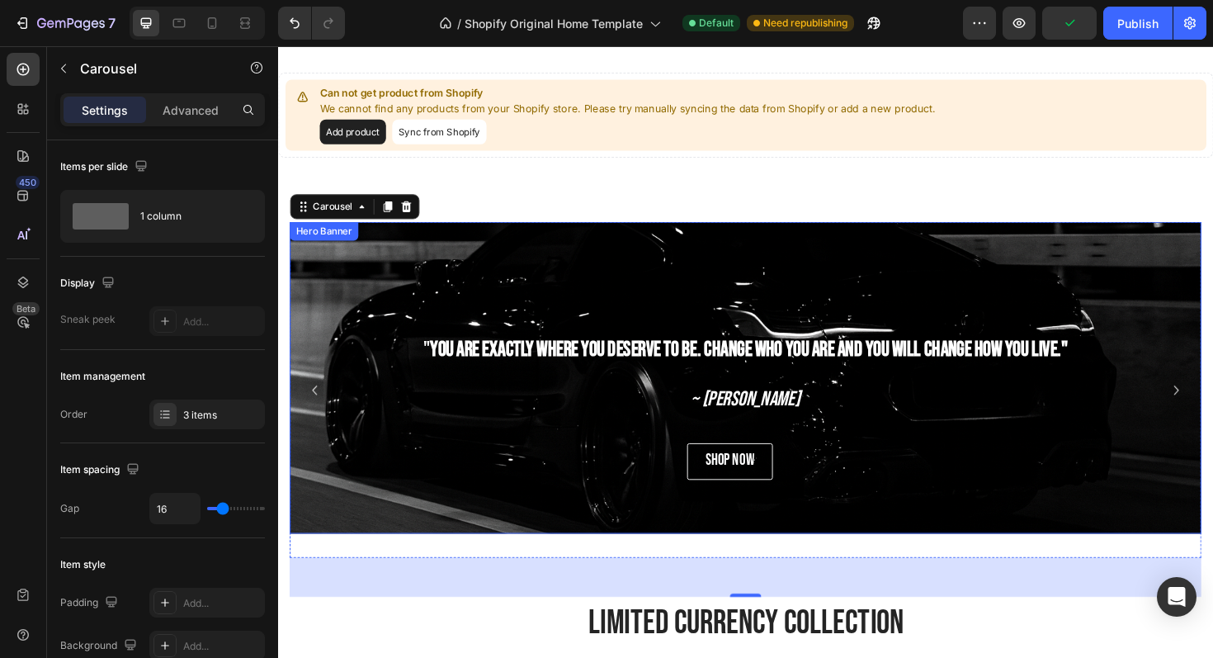
scroll to position [783, 0]
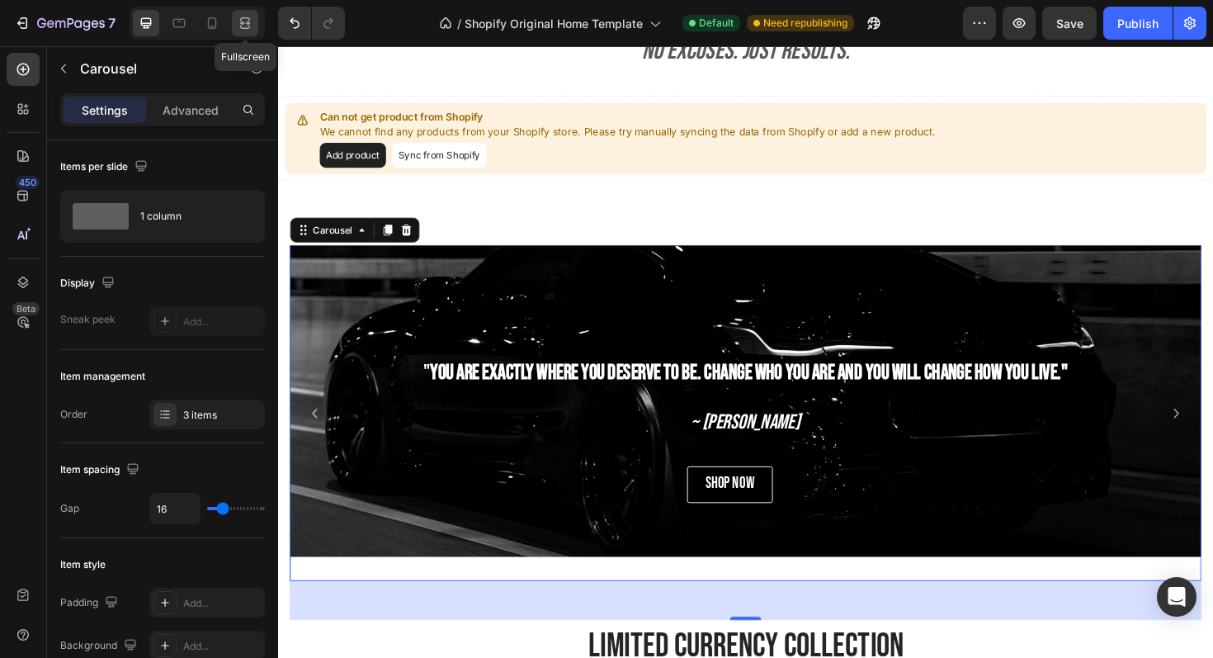
click at [244, 29] on icon at bounding box center [245, 23] width 17 height 17
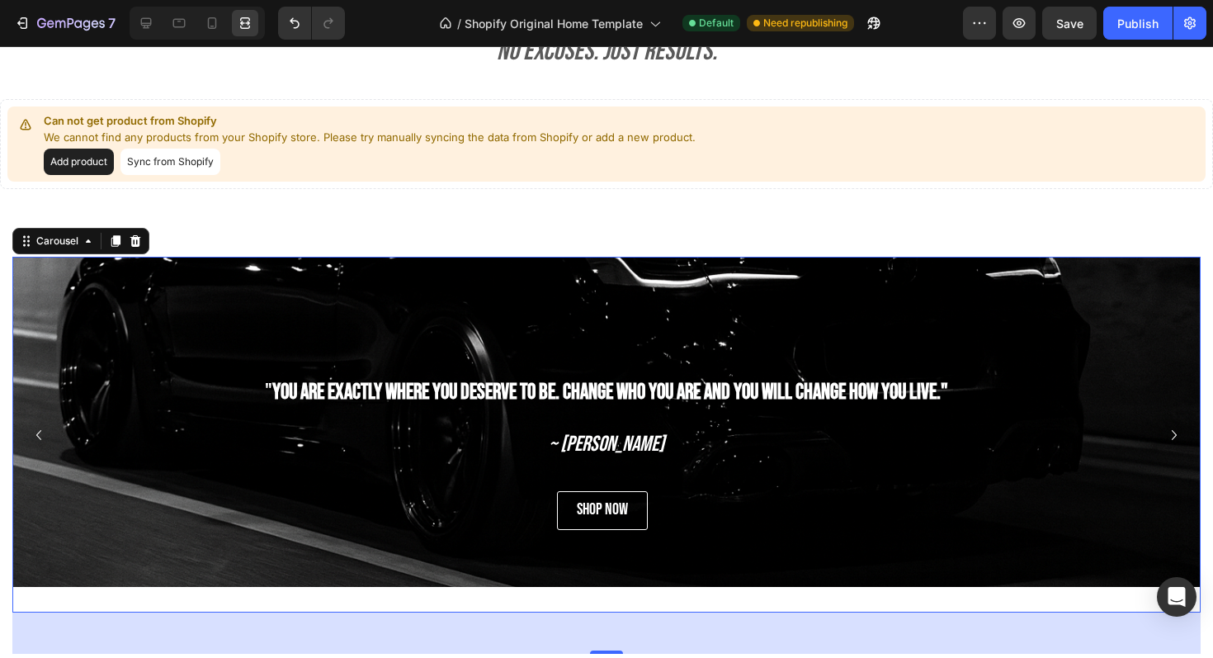
click at [1176, 433] on icon "Carousel Next Arrow" at bounding box center [1174, 435] width 5 height 10
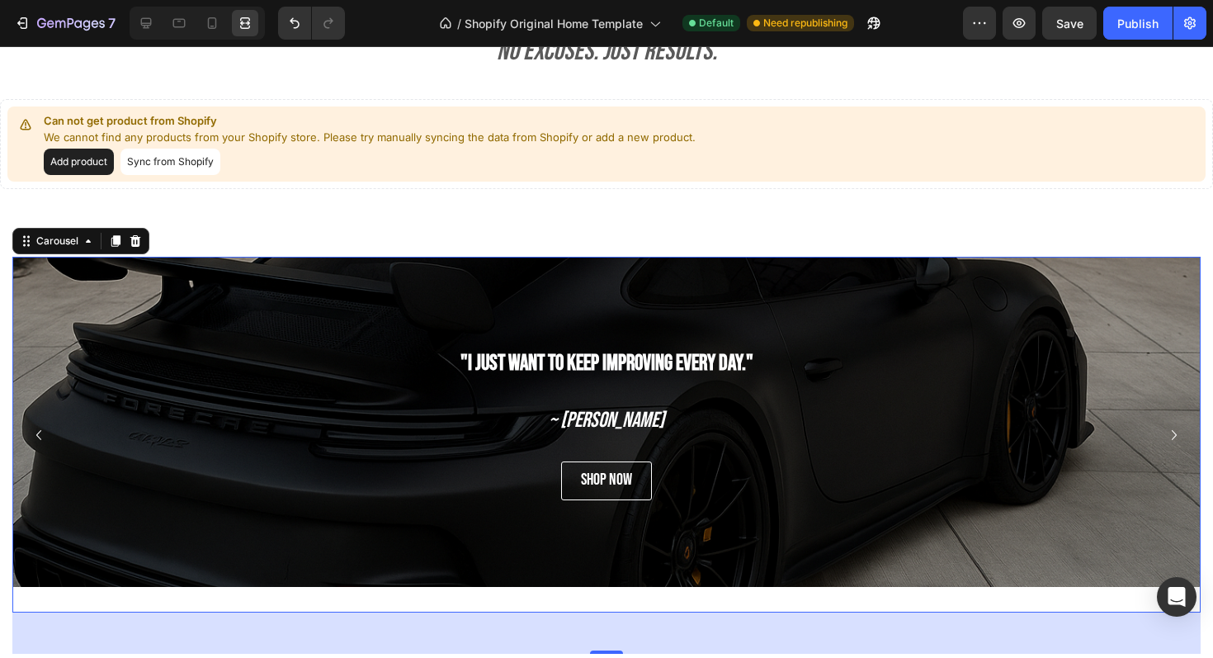
click at [46, 426] on icon "Carousel Back Arrow" at bounding box center [39, 435] width 20 height 20
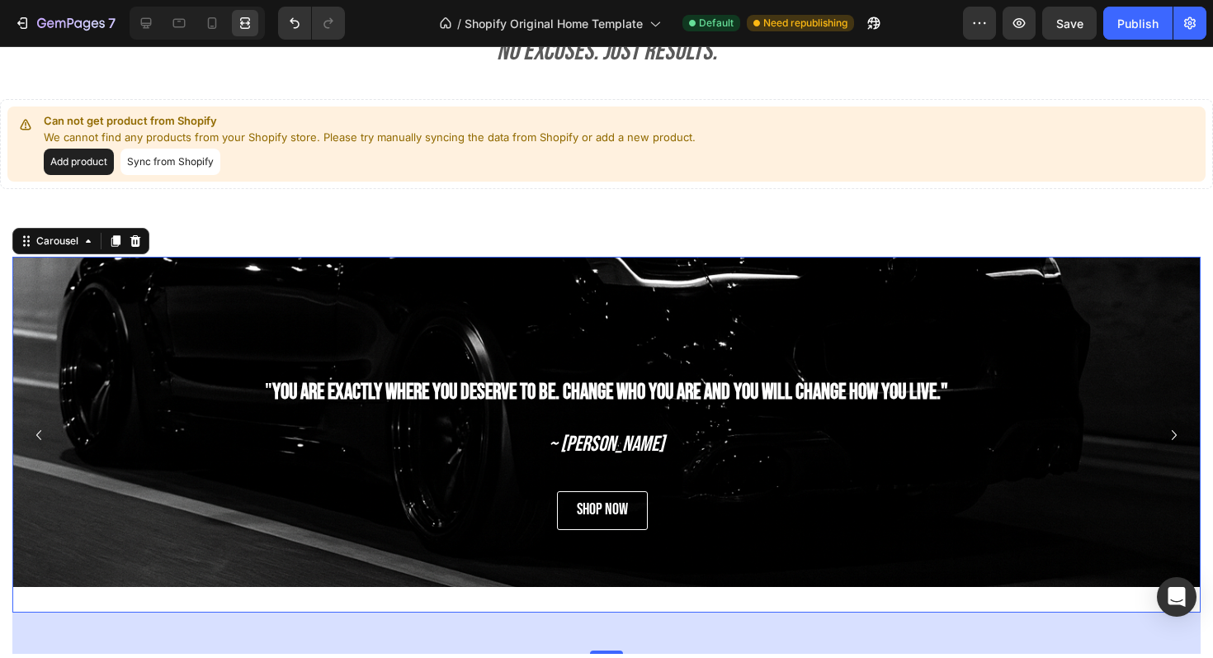
click at [130, 13] on div at bounding box center [197, 23] width 135 height 33
click at [143, 18] on icon at bounding box center [146, 23] width 11 height 11
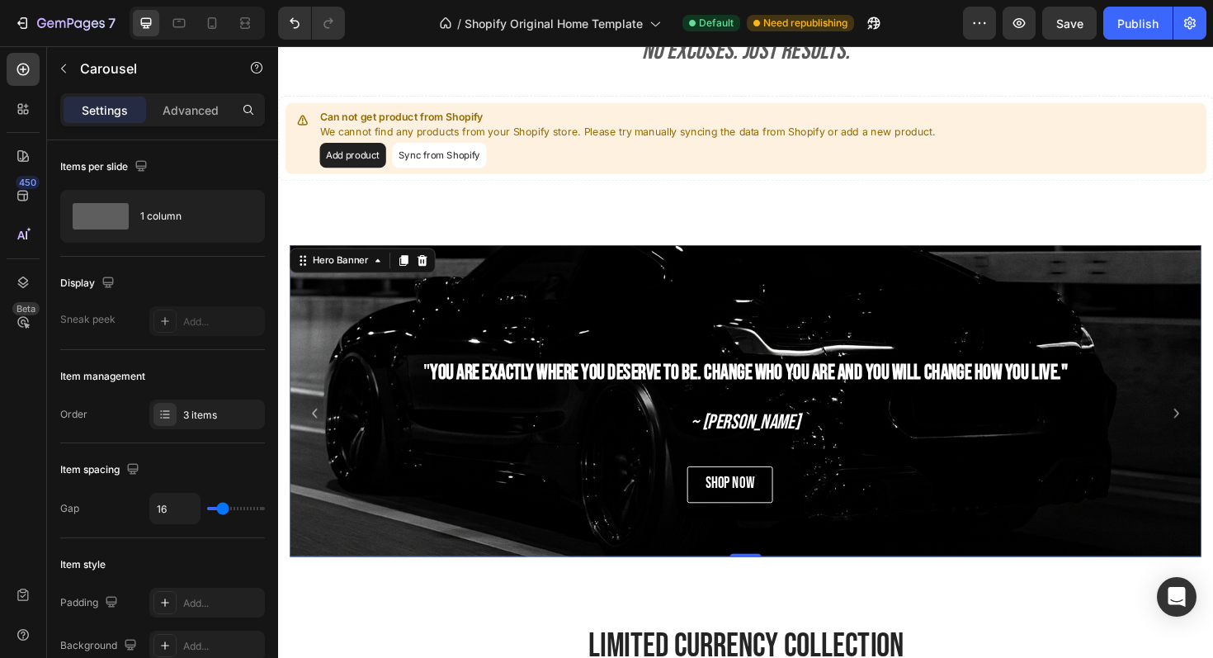
click at [469, 290] on div "Background Image" at bounding box center [774, 493] width 966 height 495
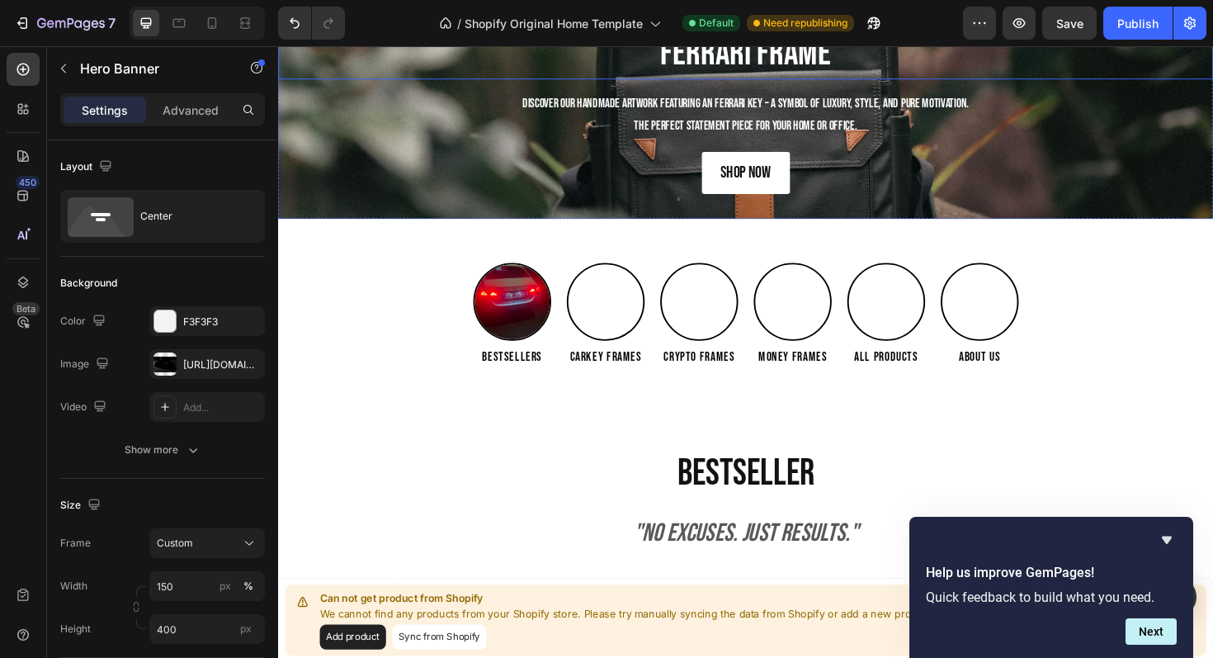
scroll to position [312, 0]
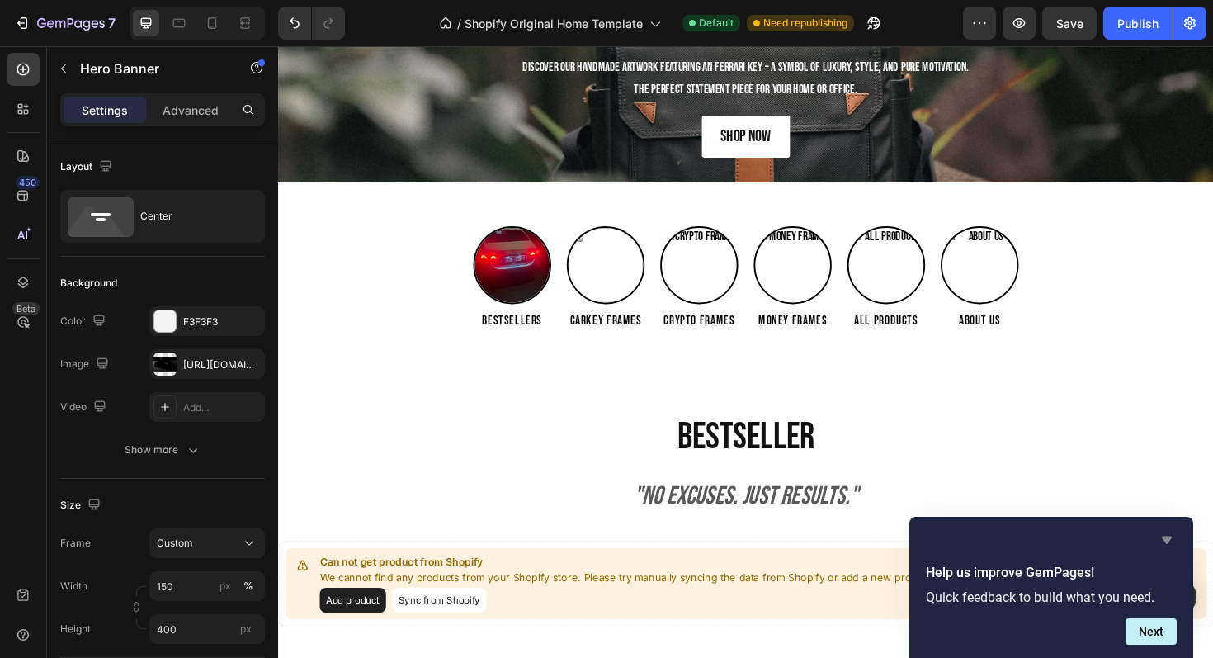
click at [1166, 542] on icon "Hide survey" at bounding box center [1167, 540] width 10 height 7
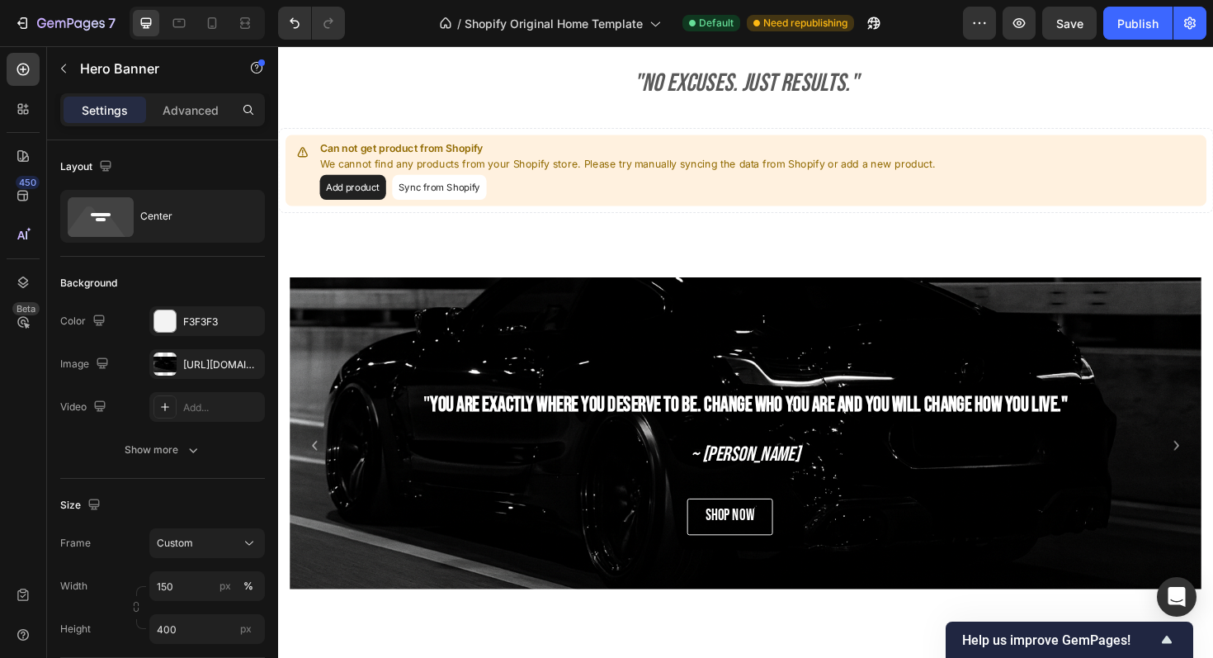
scroll to position [721, 0]
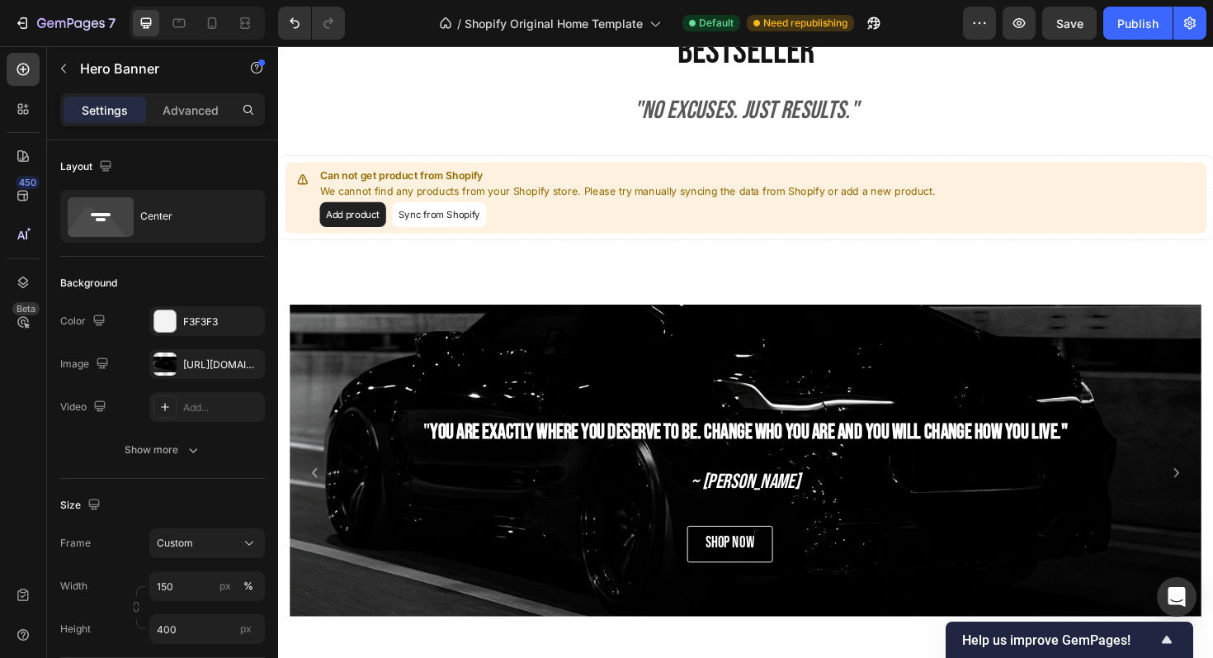
click at [383, 400] on div "" You are exactly where you deserve to be. Change who you are and you will chan…" at bounding box center [774, 484] width 966 height 178
click at [358, 379] on div "Background Image" at bounding box center [774, 551] width 966 height 495
click at [483, 379] on div "Background Image" at bounding box center [774, 551] width 966 height 495
click at [281, 19] on button "Undo/Redo" at bounding box center [294, 23] width 33 height 33
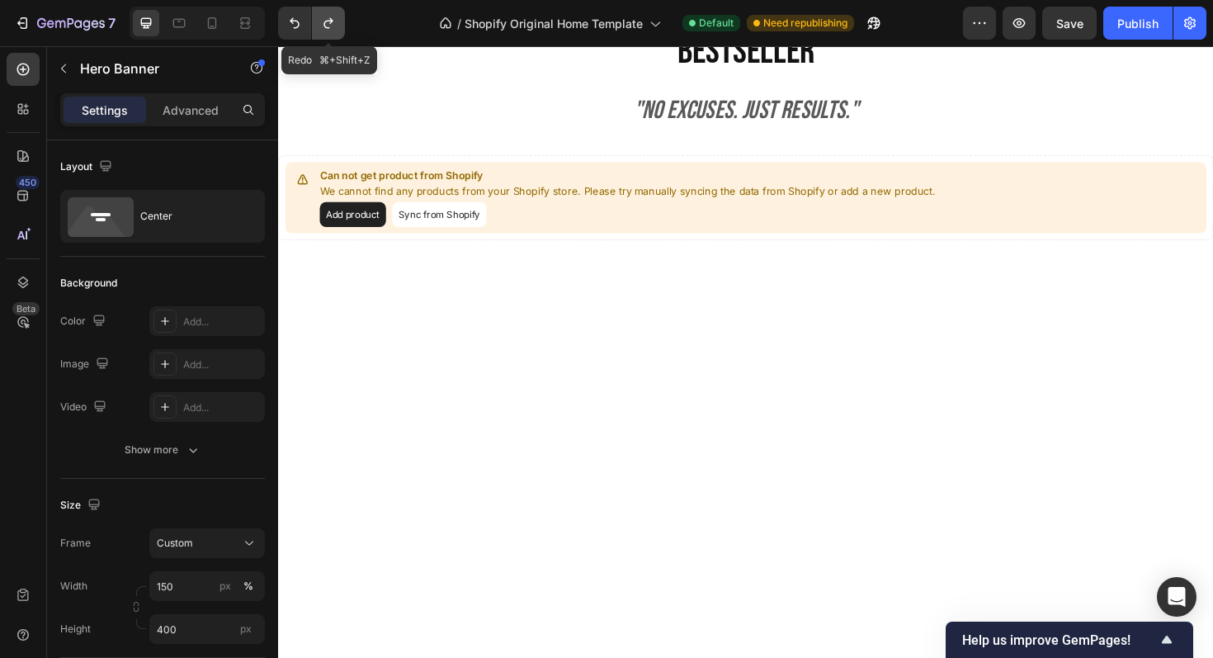
click at [324, 8] on button "Undo/Redo" at bounding box center [328, 23] width 33 height 33
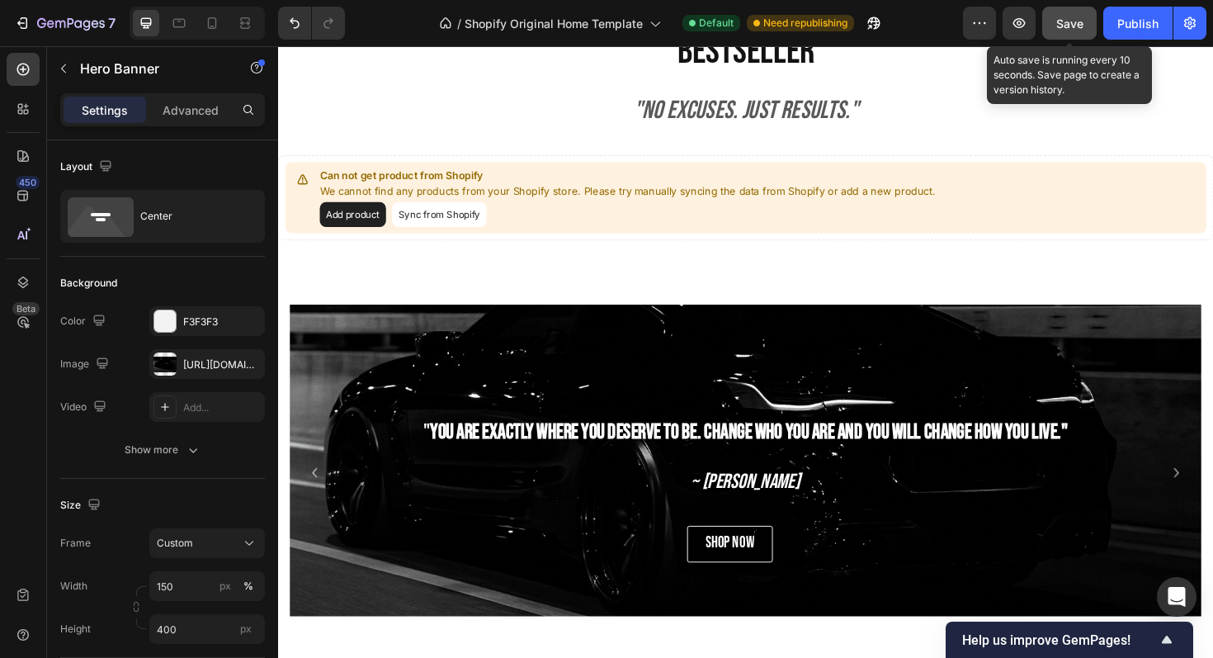
click at [1056, 17] on button "Save" at bounding box center [1070, 23] width 54 height 33
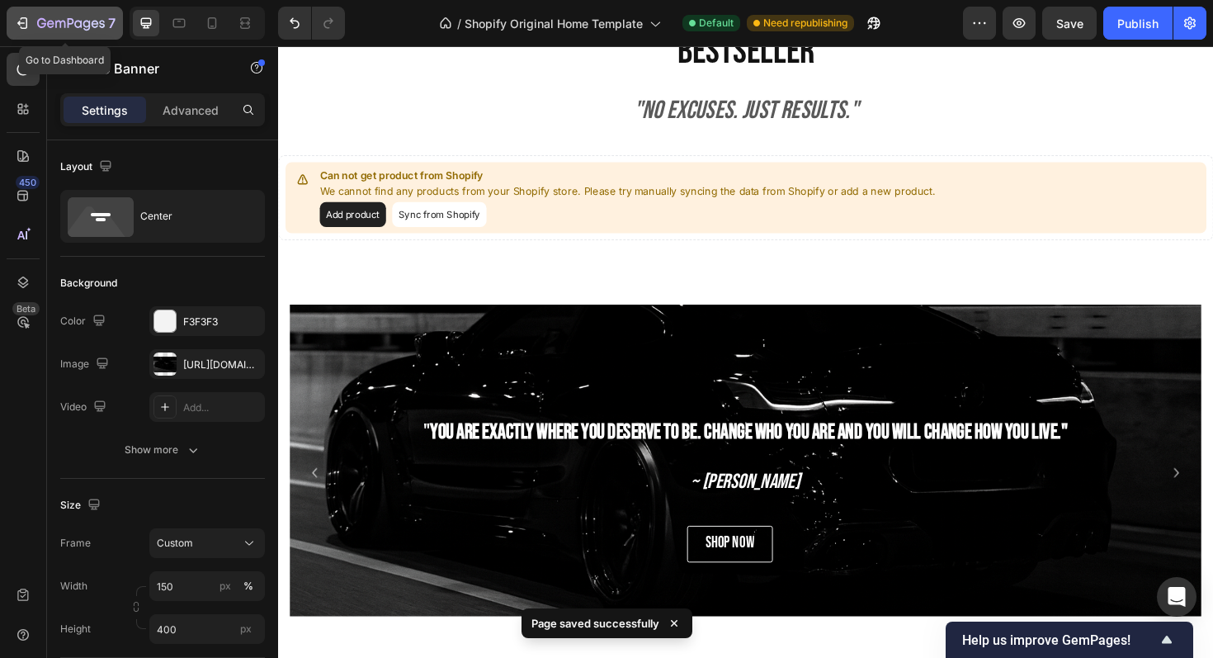
click at [11, 36] on button "7" at bounding box center [65, 23] width 116 height 33
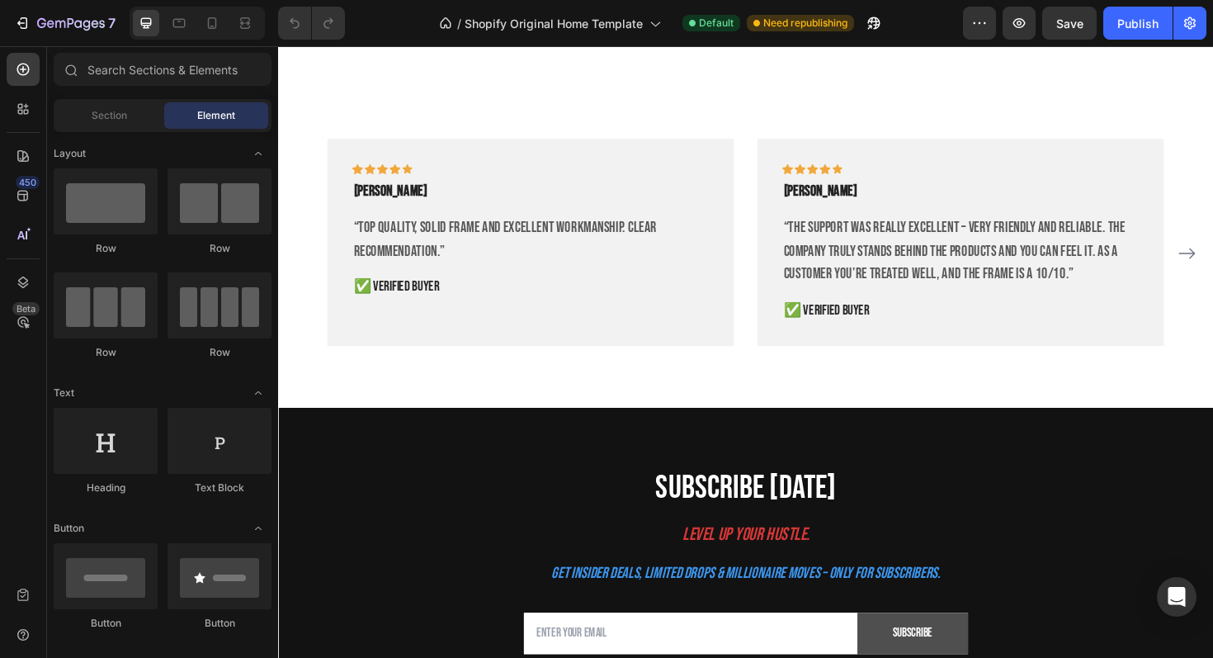
scroll to position [3139, 0]
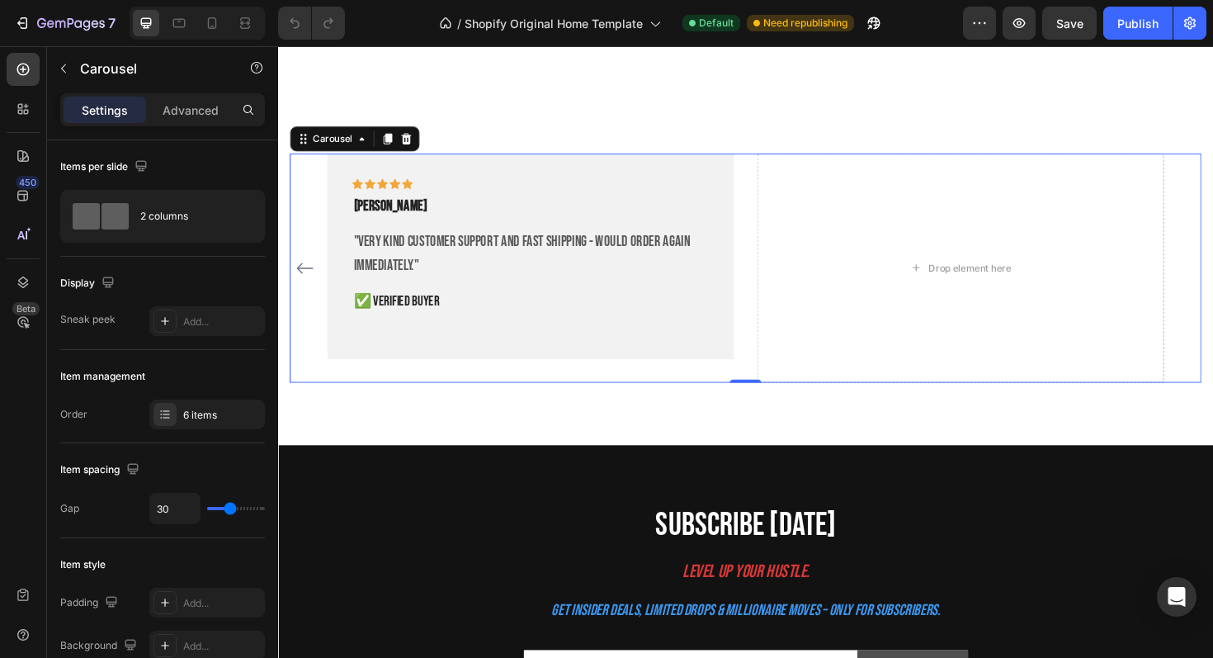
click at [1213, 282] on div "Icon Icon Icon Icon Icon Row Daniel R. Text block “Top quality, solid frame and…" at bounding box center [774, 282] width 966 height 244
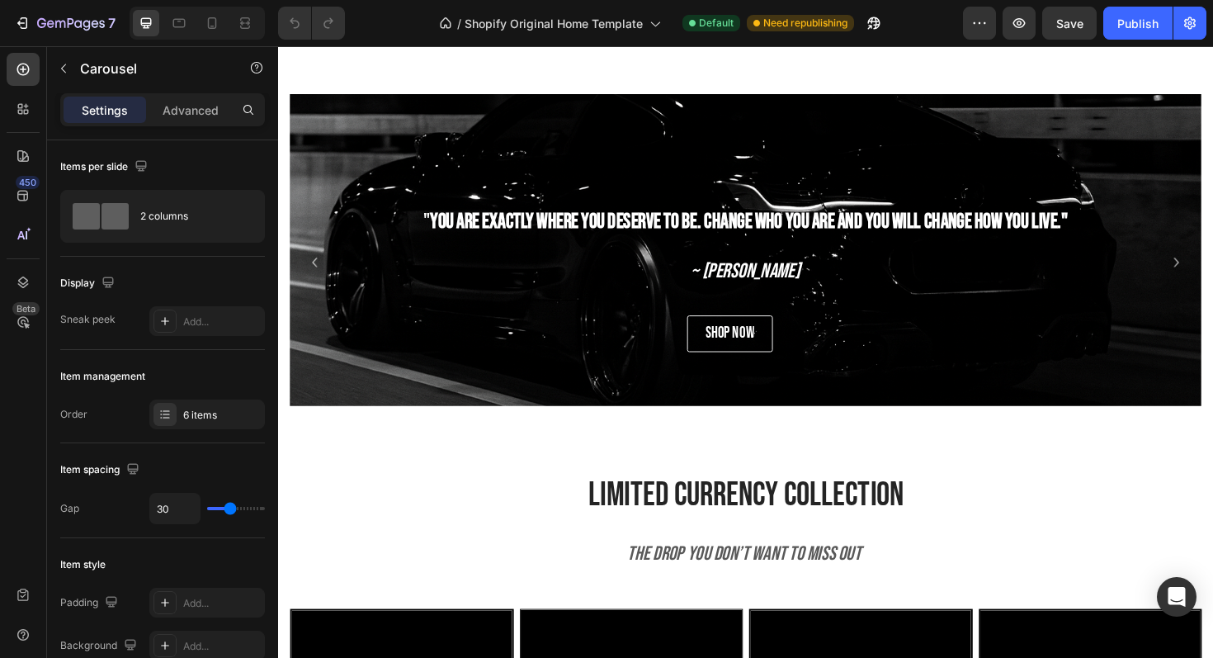
scroll to position [700, 0]
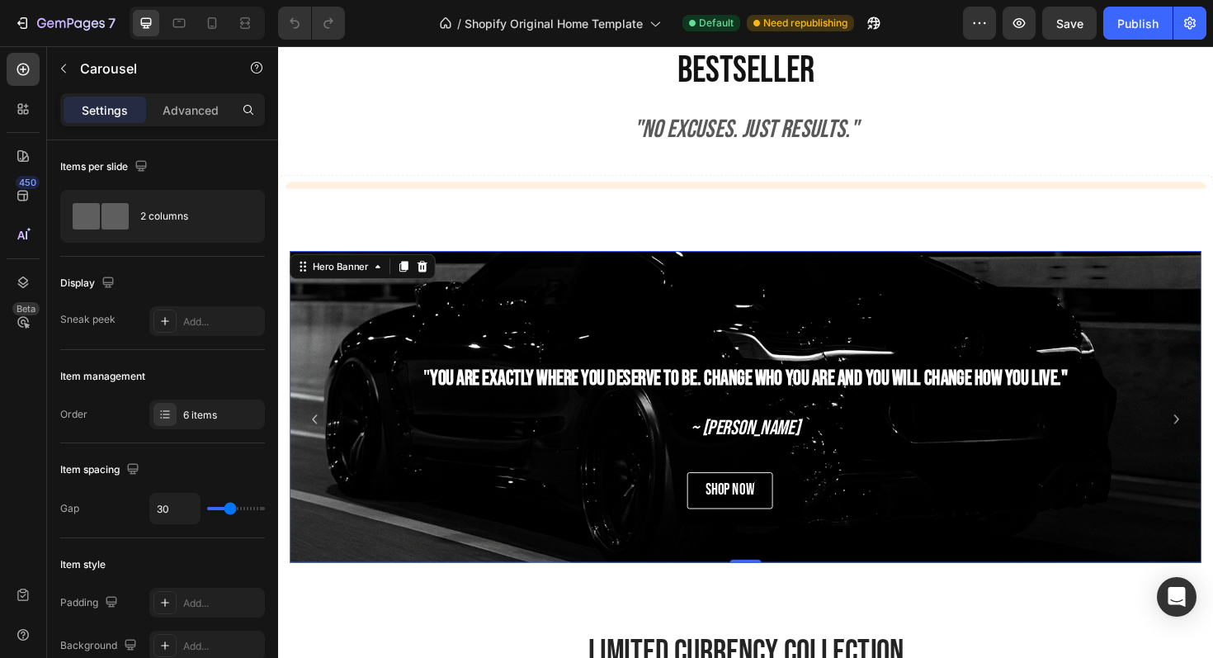
click at [664, 296] on div "Background Image" at bounding box center [774, 499] width 966 height 495
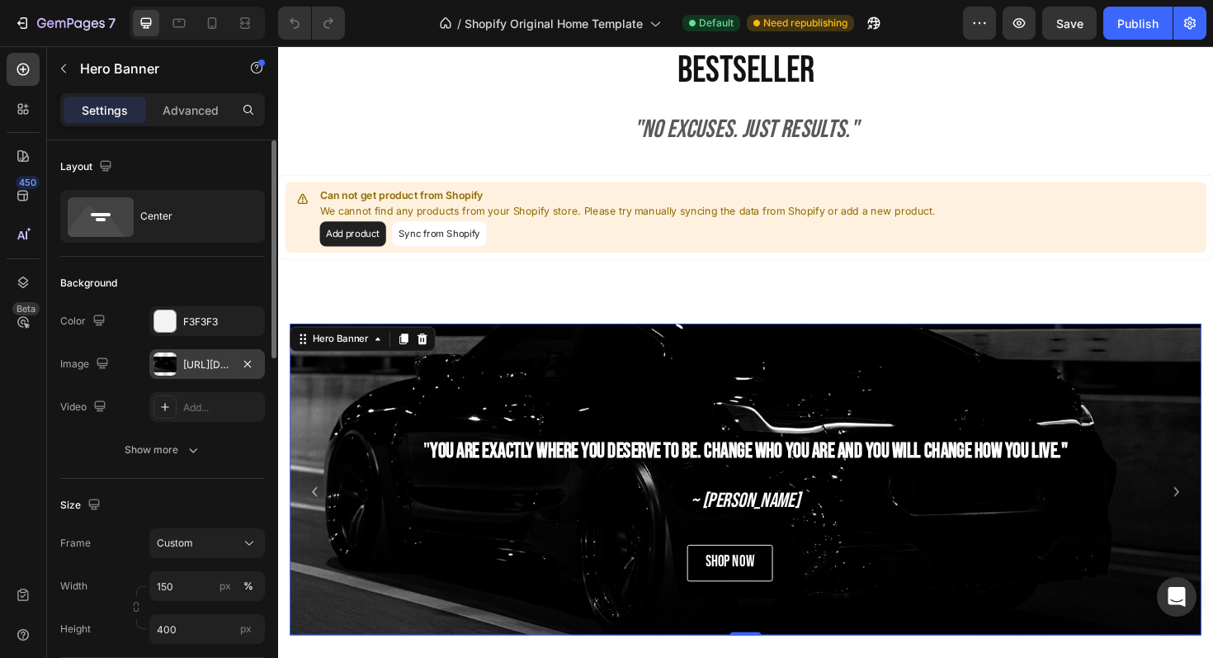
click at [227, 352] on div "[URL][DOMAIN_NAME]" at bounding box center [207, 364] width 116 height 30
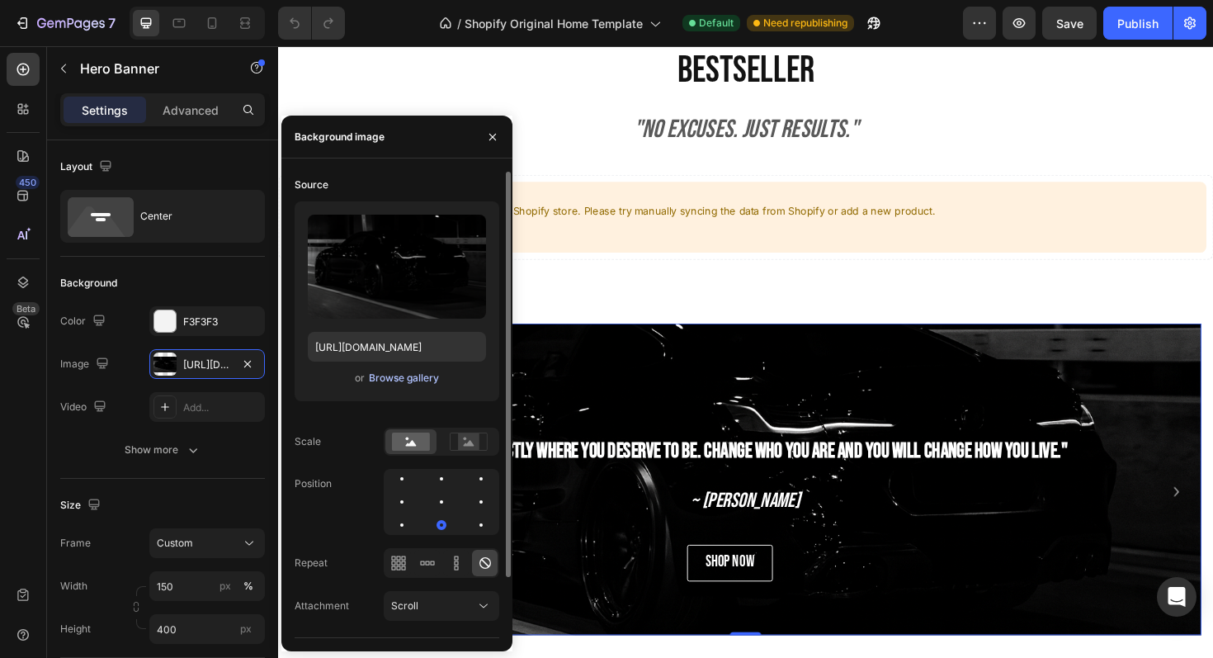
click at [401, 384] on div "Browse gallery" at bounding box center [404, 378] width 70 height 15
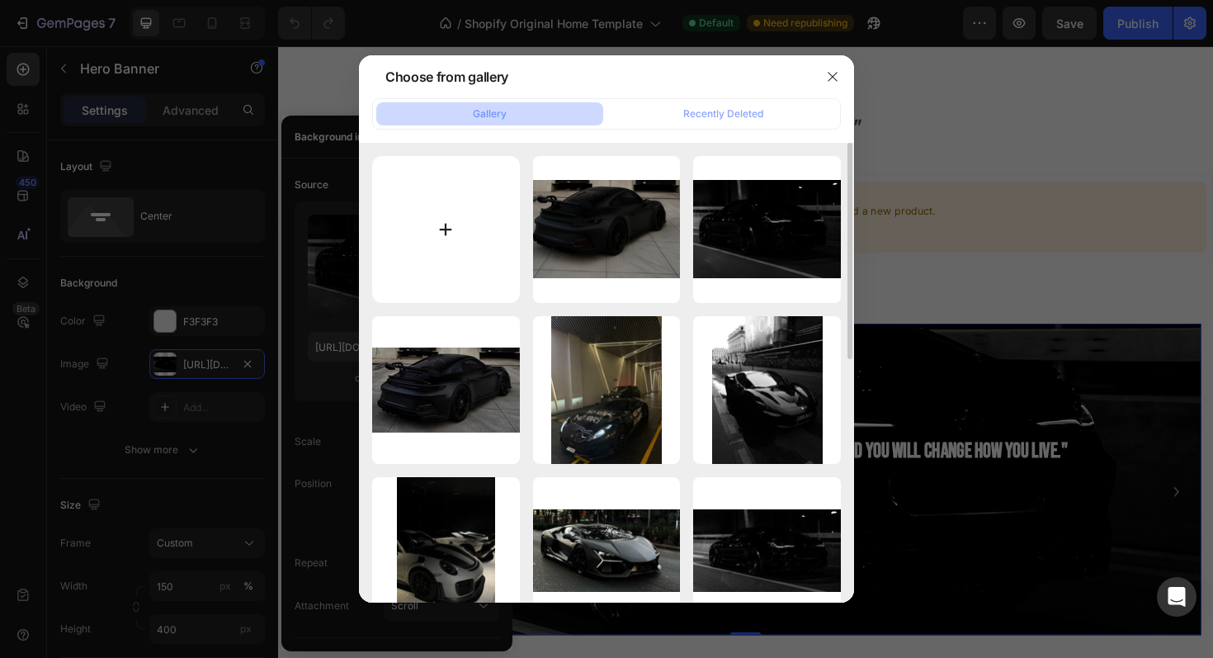
click at [412, 220] on input "file" at bounding box center [446, 230] width 148 height 148
type input "C:\fakepath\EBF81B3A-ED31-4A47-8133-DD14A10D0748.png"
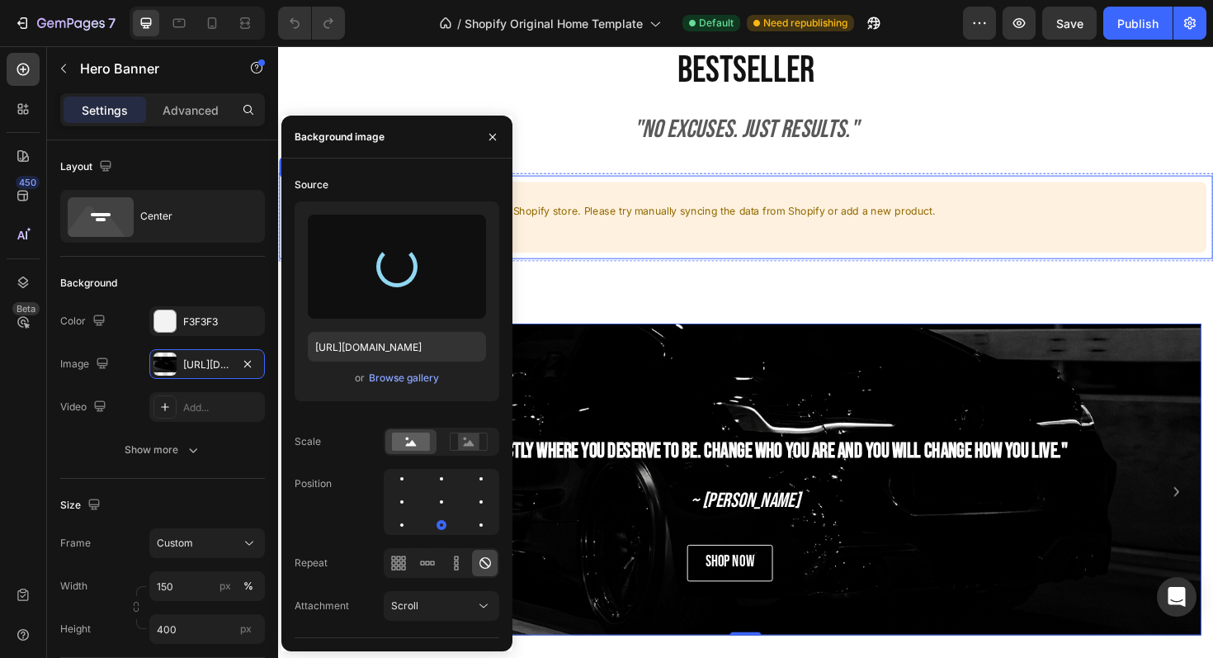
type input "https://cdn.shopify.com/s/files/1/0918/9454/6809/files/gempages_570937643437654…"
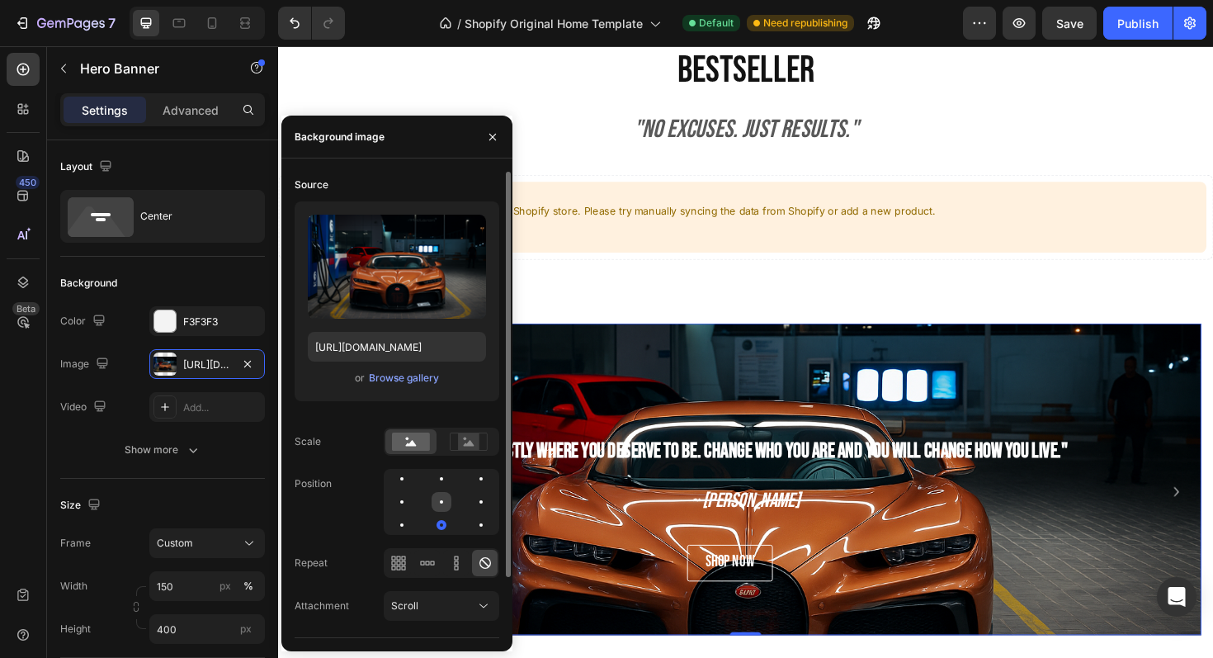
click at [442, 504] on div at bounding box center [442, 502] width 20 height 20
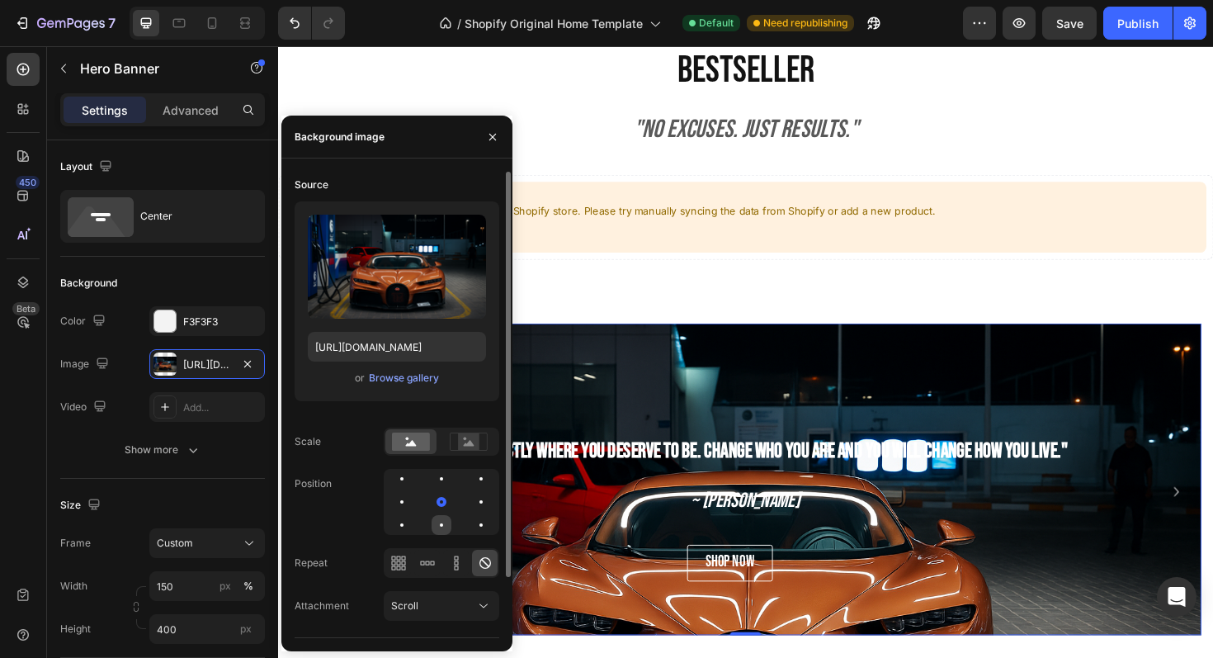
click at [440, 521] on div at bounding box center [442, 525] width 20 height 20
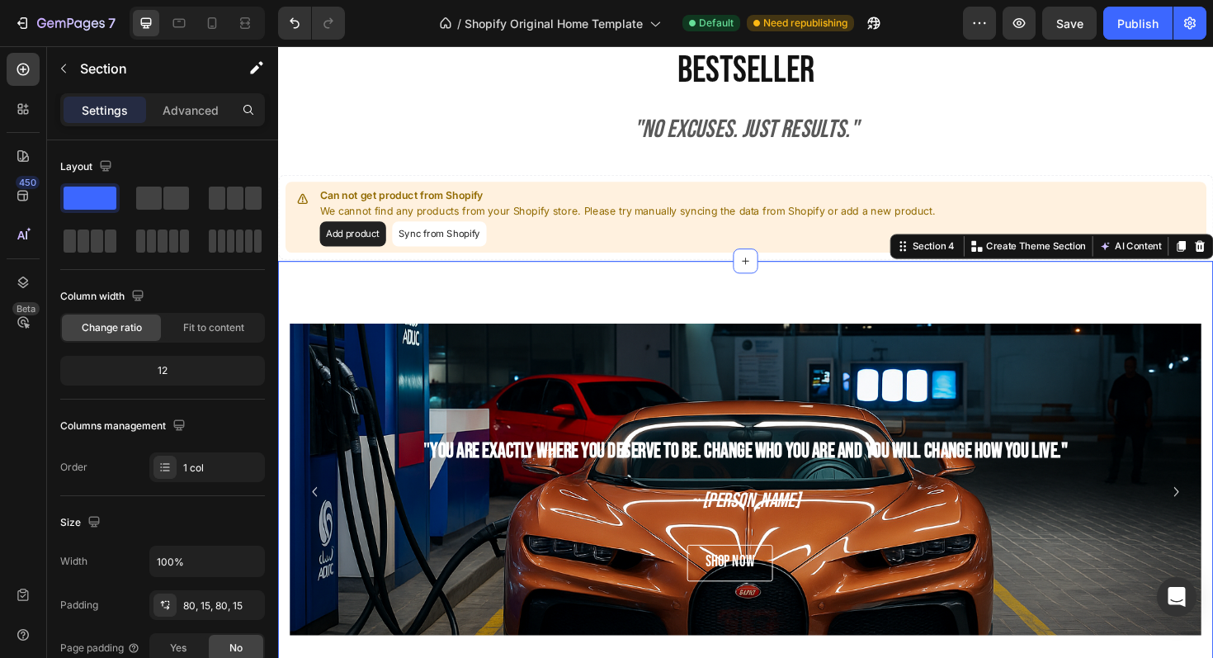
click at [235, 38] on div at bounding box center [197, 23] width 135 height 33
click at [245, 38] on div at bounding box center [197, 23] width 135 height 33
click at [245, 20] on icon at bounding box center [245, 23] width 17 height 17
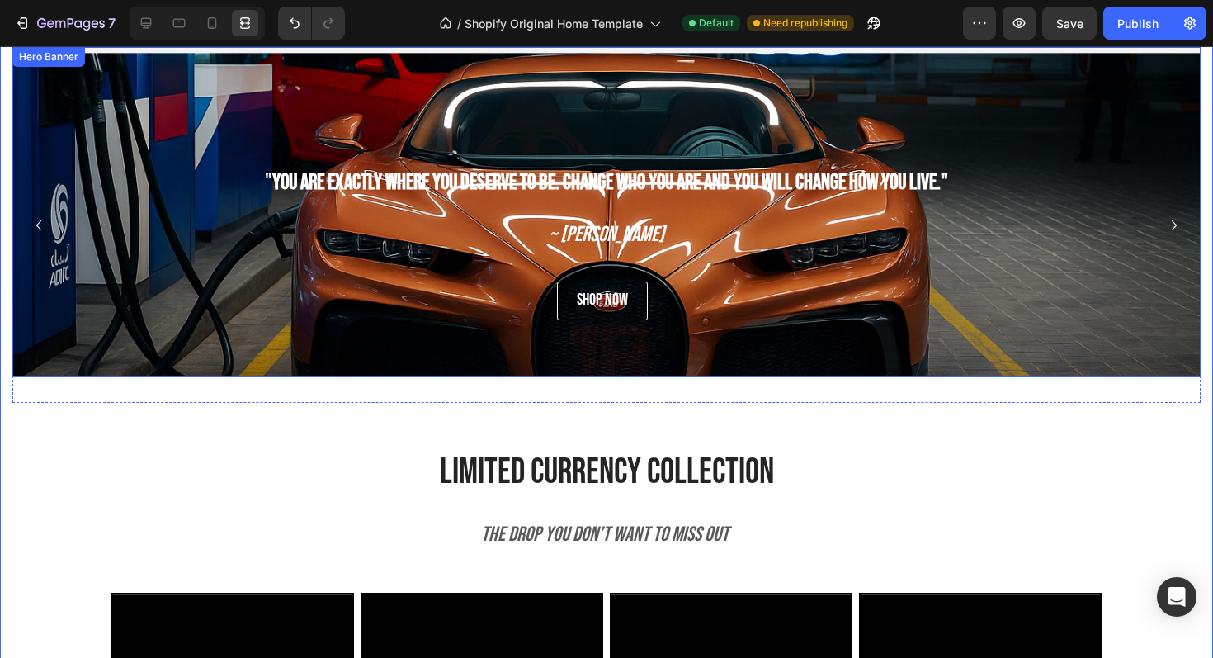
scroll to position [1009, 0]
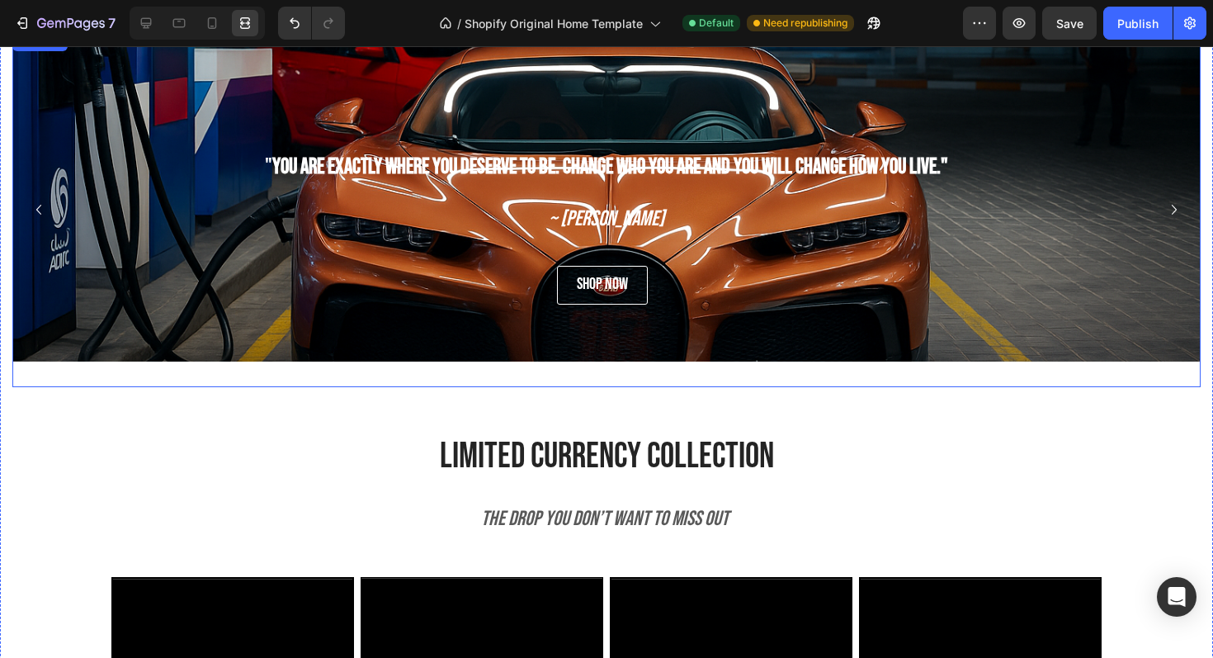
click at [1180, 200] on icon "Carousel Next Arrow" at bounding box center [1175, 210] width 20 height 20
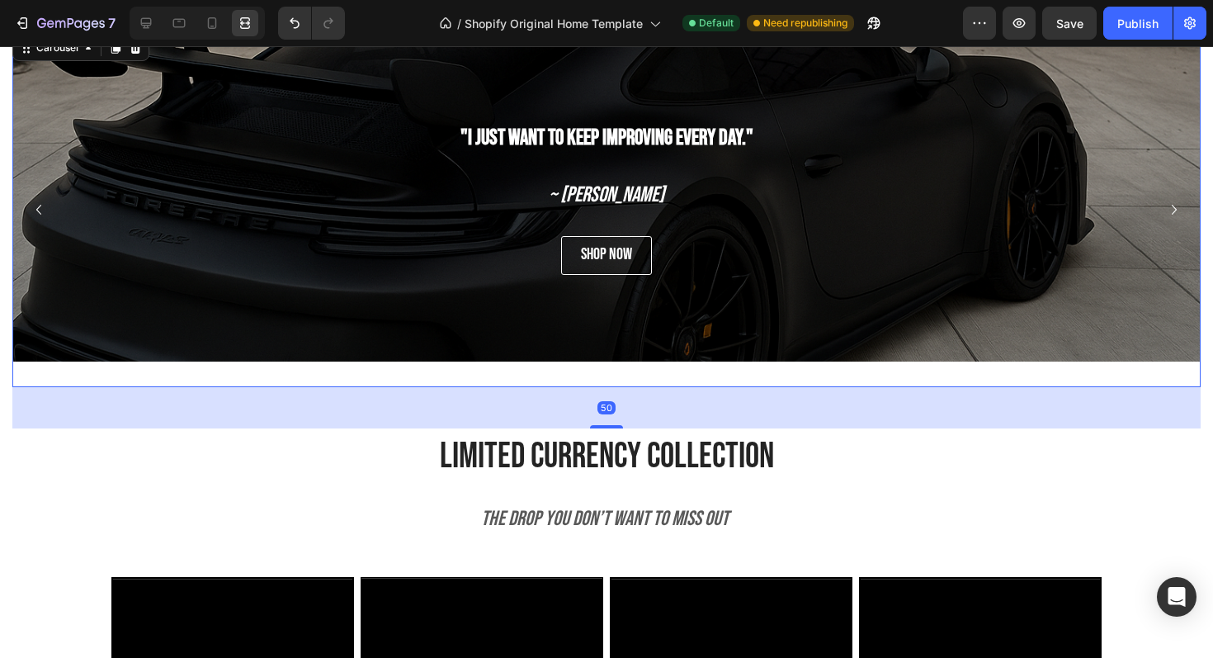
click at [1177, 200] on icon "Carousel Next Arrow" at bounding box center [1175, 210] width 20 height 20
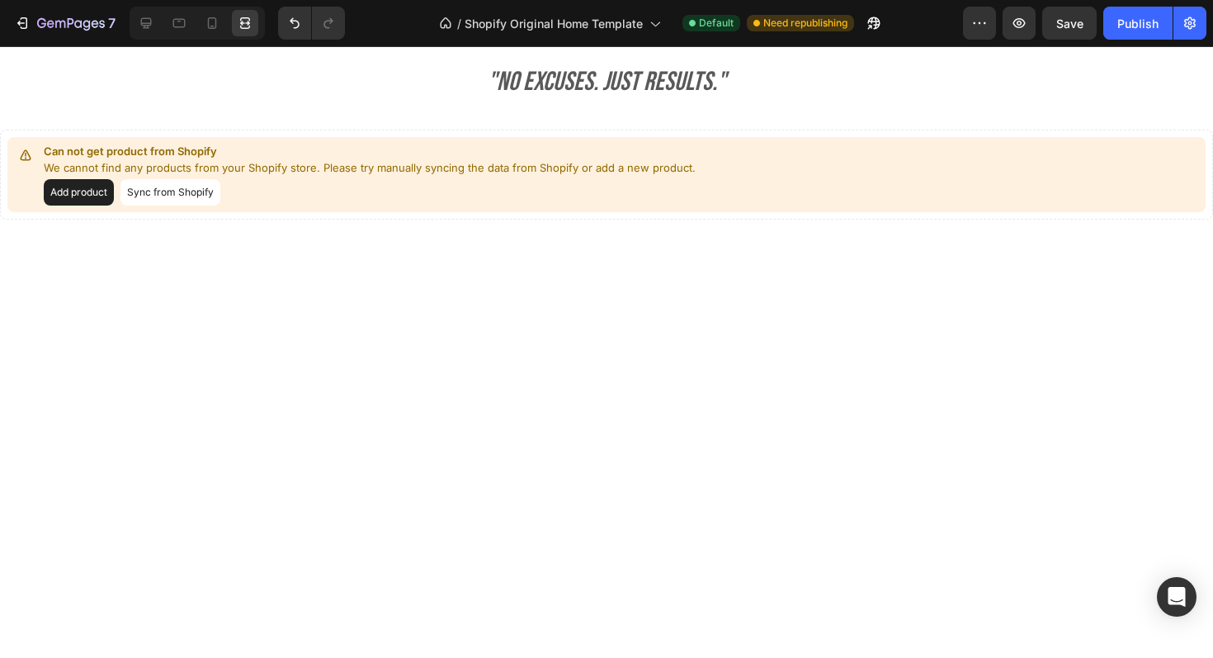
scroll to position [819, 0]
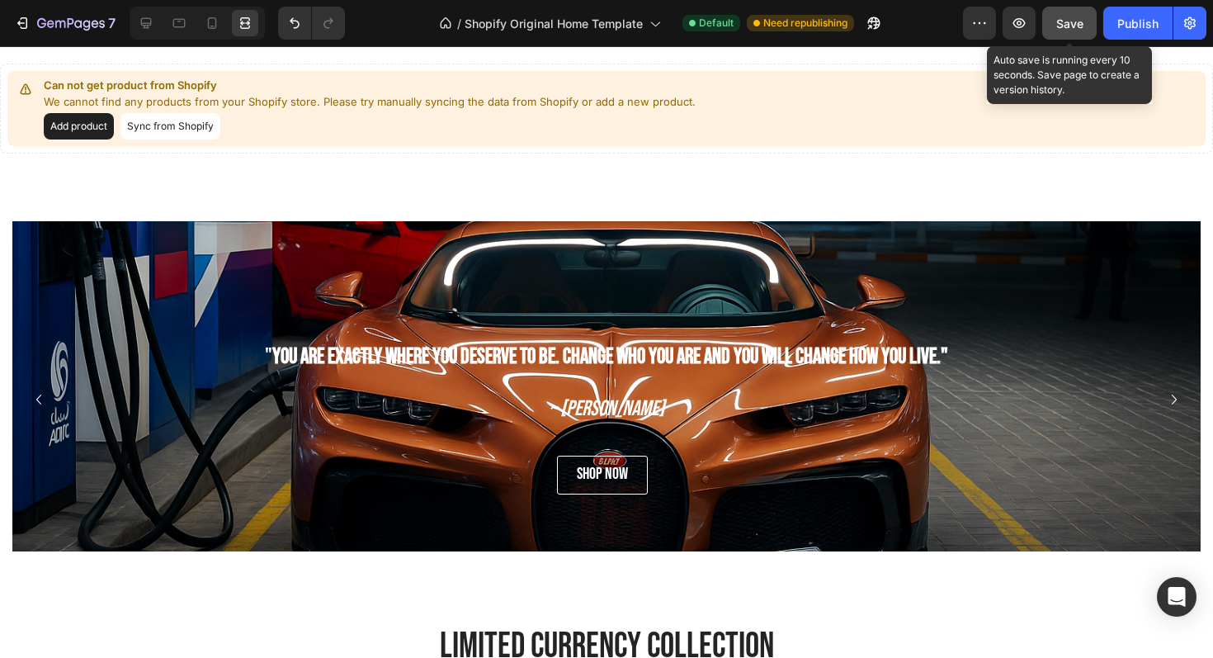
click at [1067, 19] on span "Save" at bounding box center [1070, 24] width 27 height 14
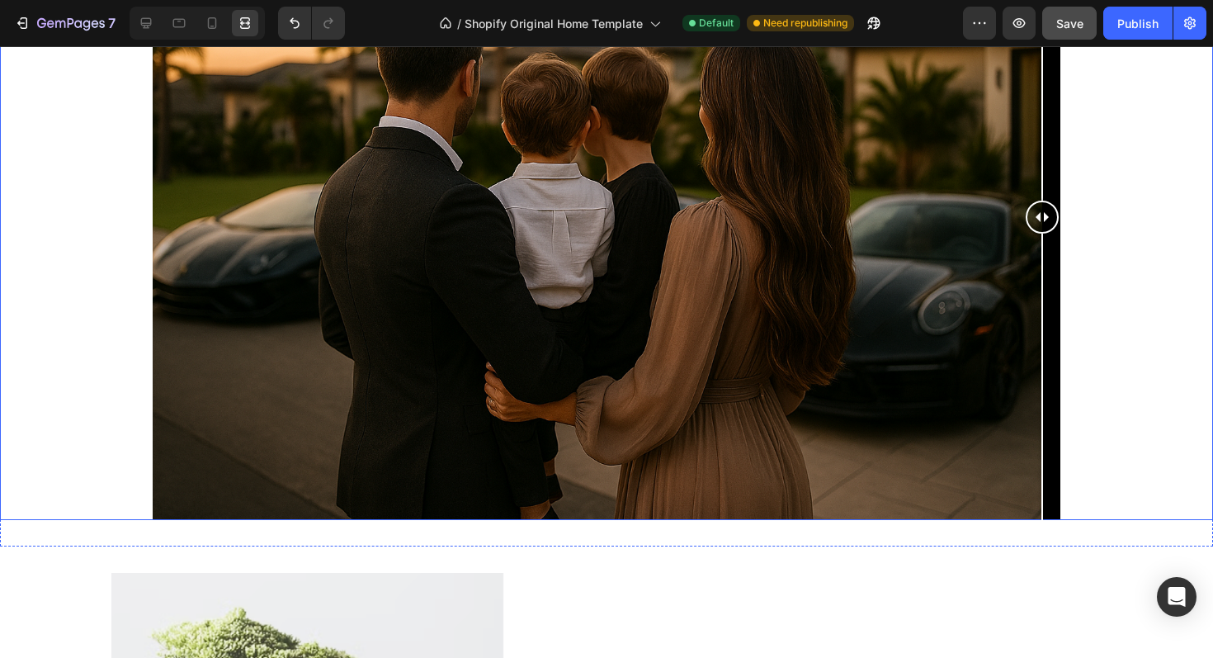
scroll to position [2227, 0]
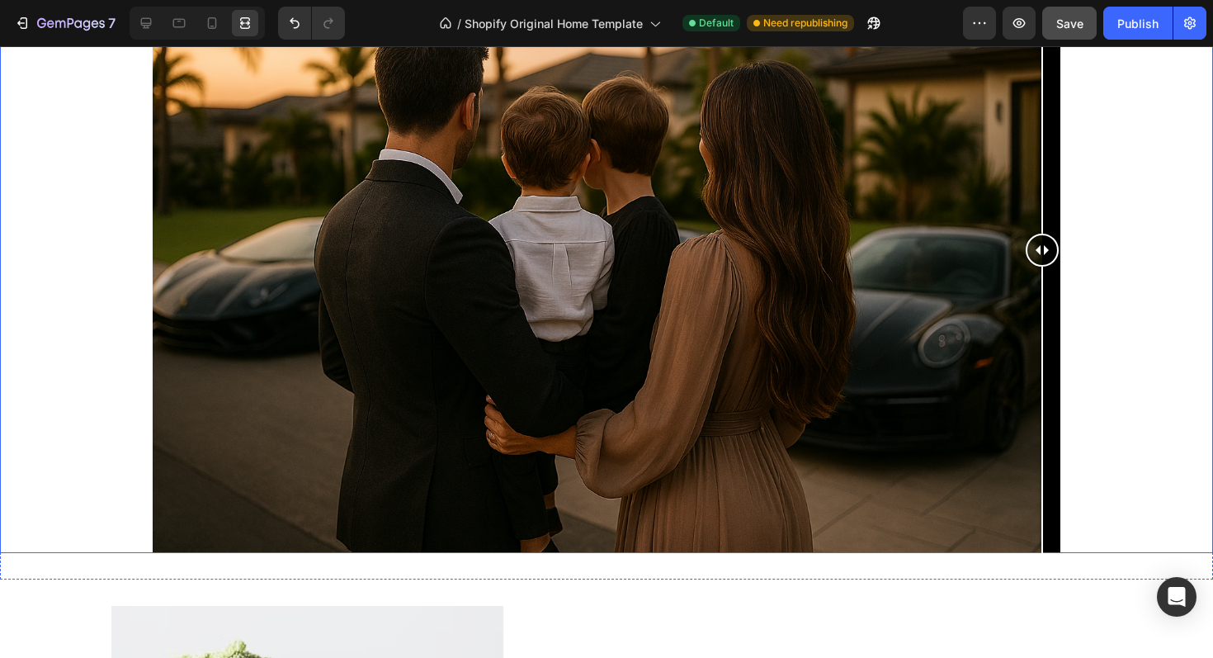
drag, startPoint x: 1043, startPoint y: 249, endPoint x: 1157, endPoint y: 333, distance: 141.7
click at [1157, 333] on div at bounding box center [606, 249] width 1213 height 605
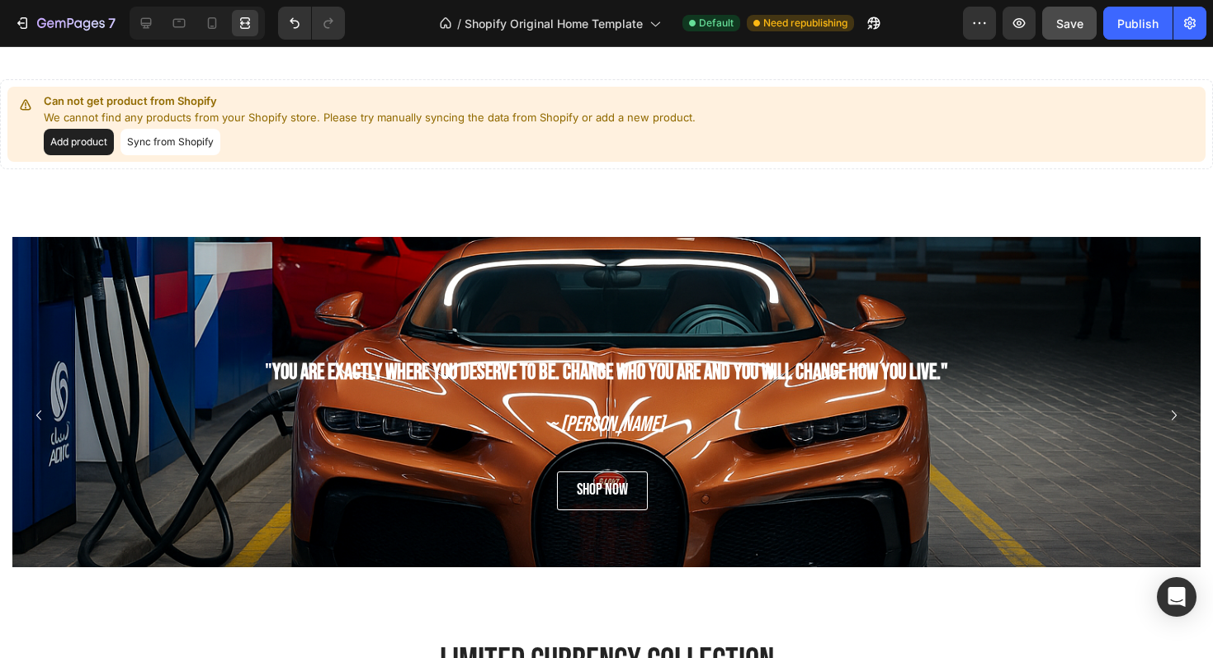
scroll to position [929, 0]
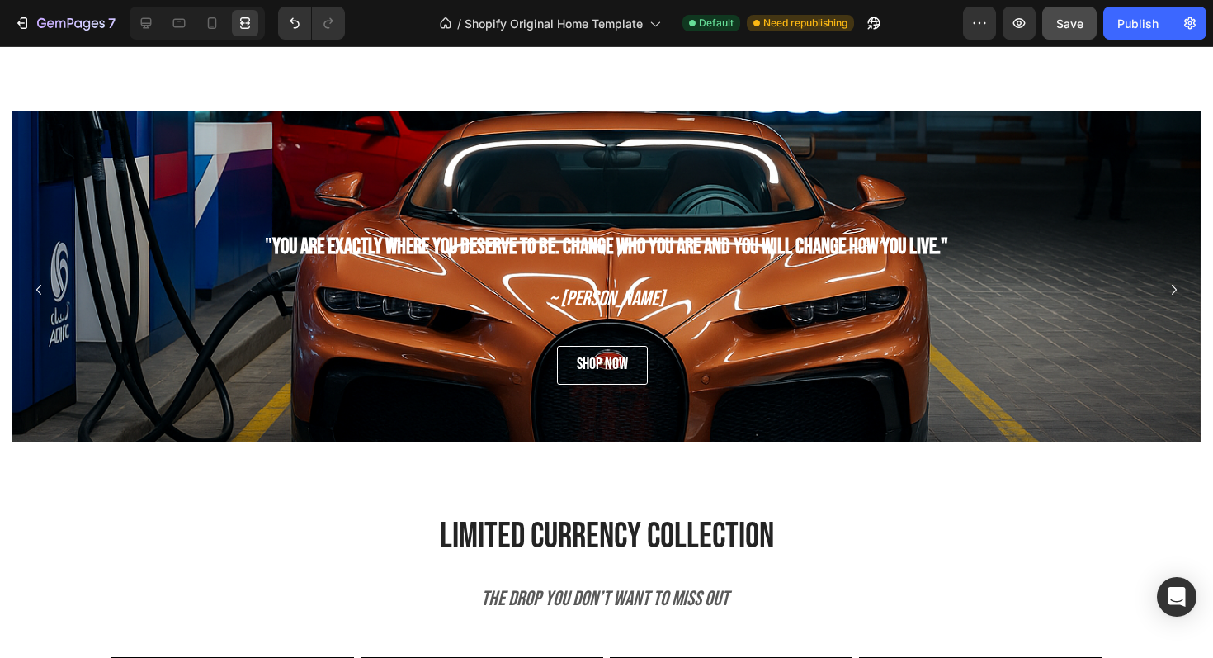
click at [1176, 299] on icon "Carousel Next Arrow" at bounding box center [1175, 290] width 20 height 20
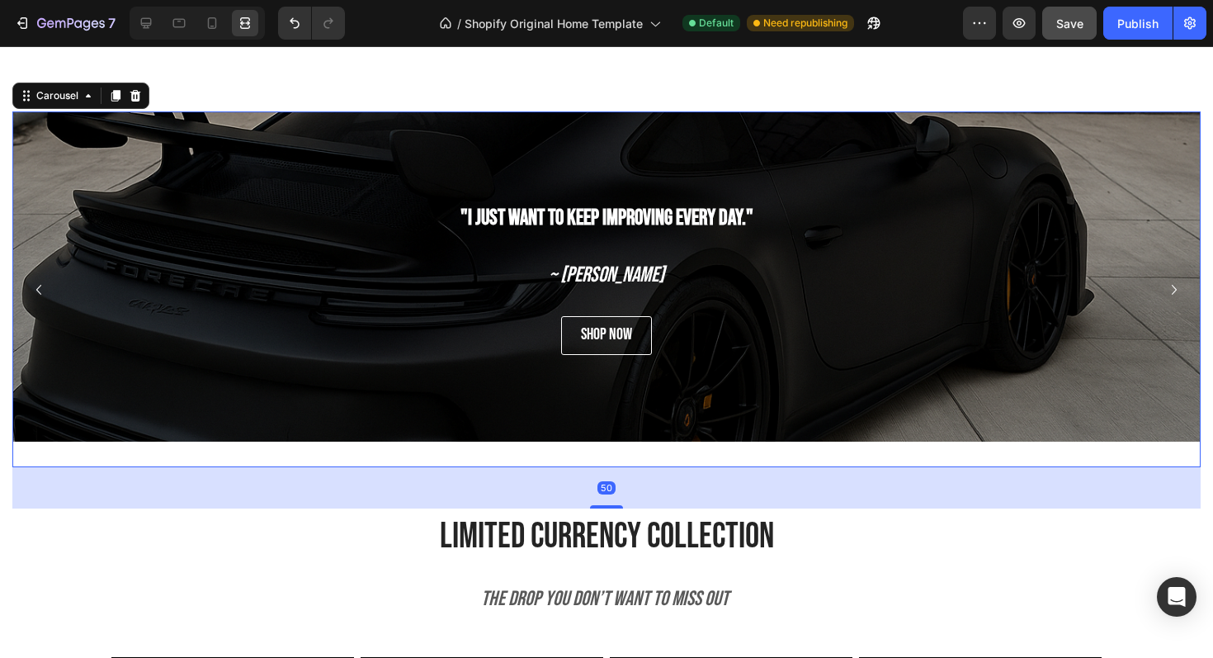
click at [1171, 294] on icon "Carousel Next Arrow" at bounding box center [1175, 290] width 20 height 20
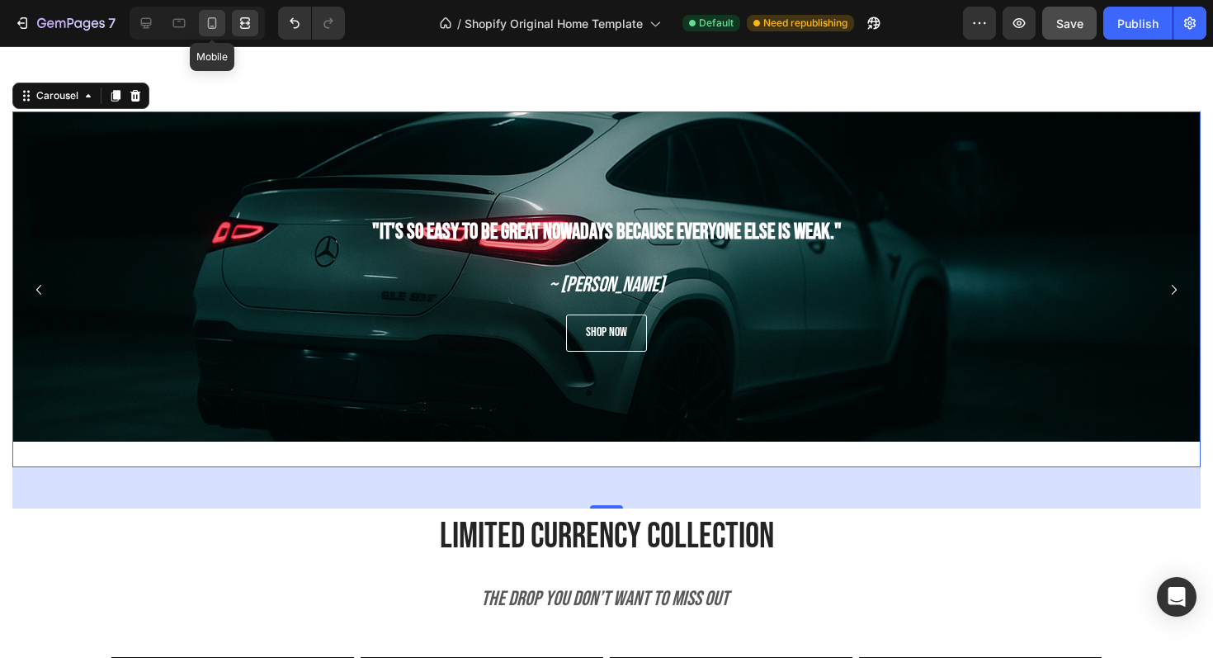
click at [205, 17] on icon at bounding box center [212, 23] width 17 height 17
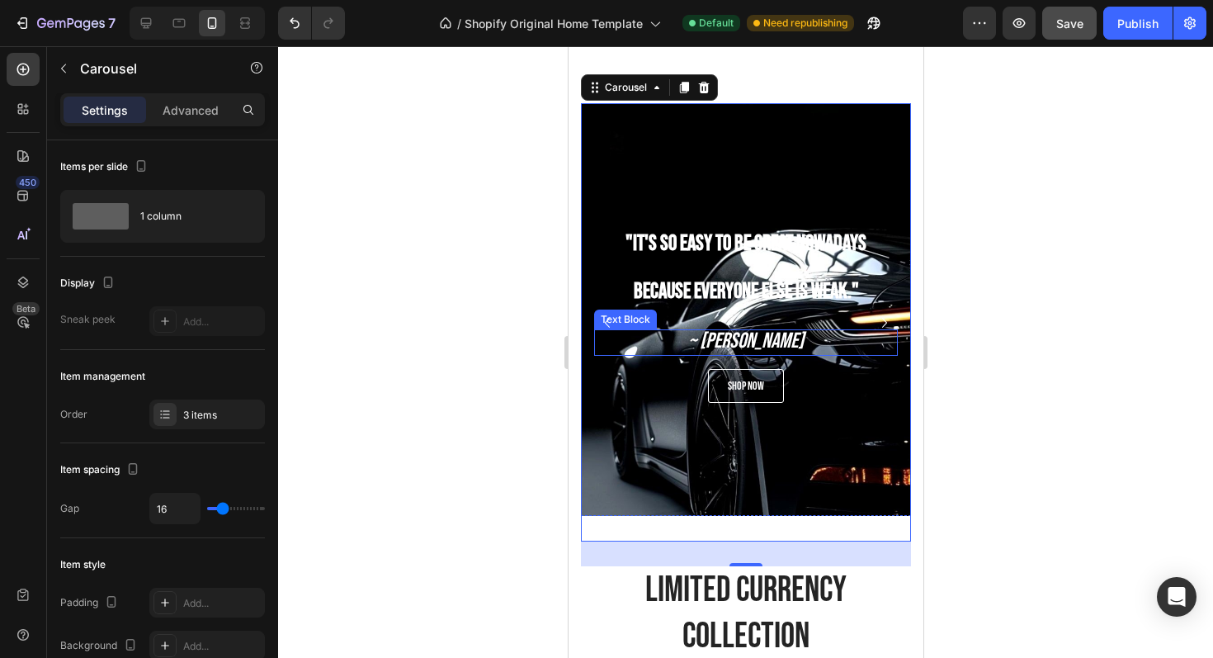
scroll to position [928, 0]
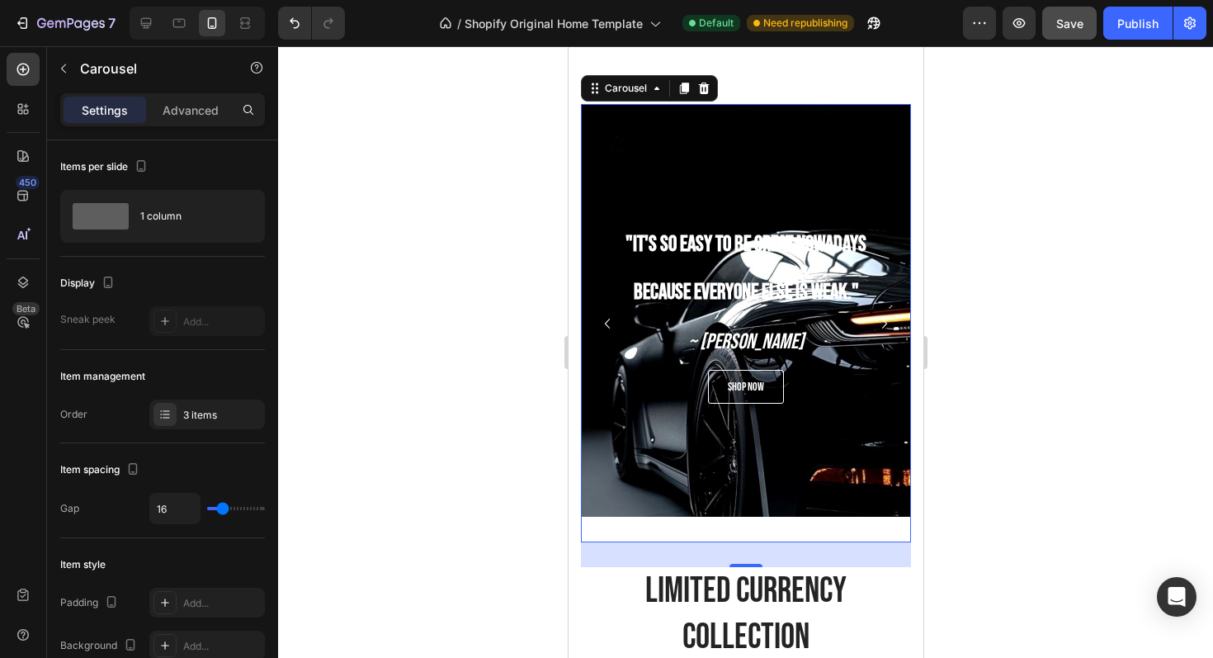
click at [603, 326] on icon "Carousel Back Arrow" at bounding box center [607, 324] width 20 height 20
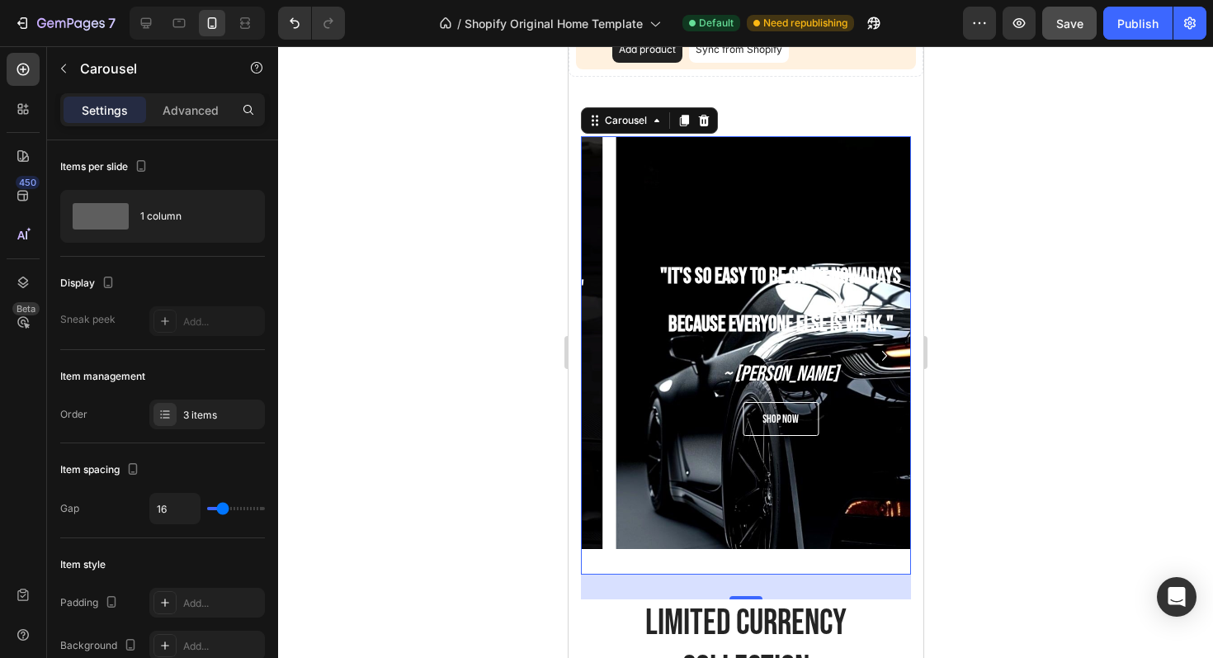
scroll to position [960, 0]
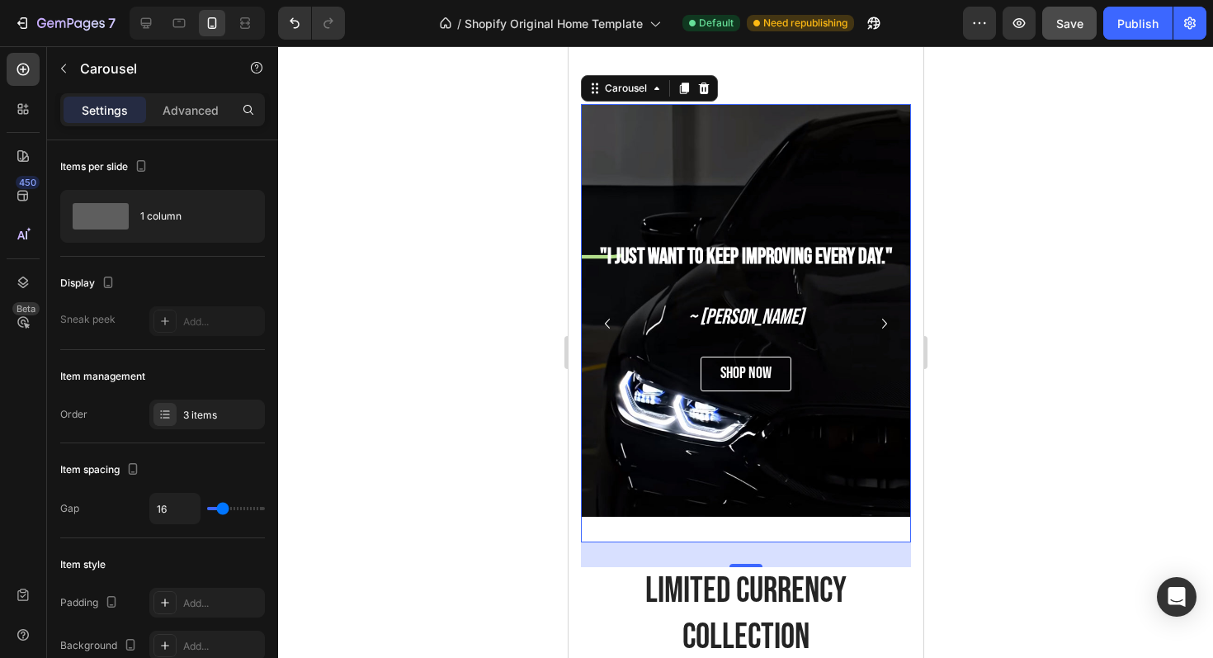
click at [603, 324] on icon "Carousel Back Arrow" at bounding box center [607, 324] width 20 height 20
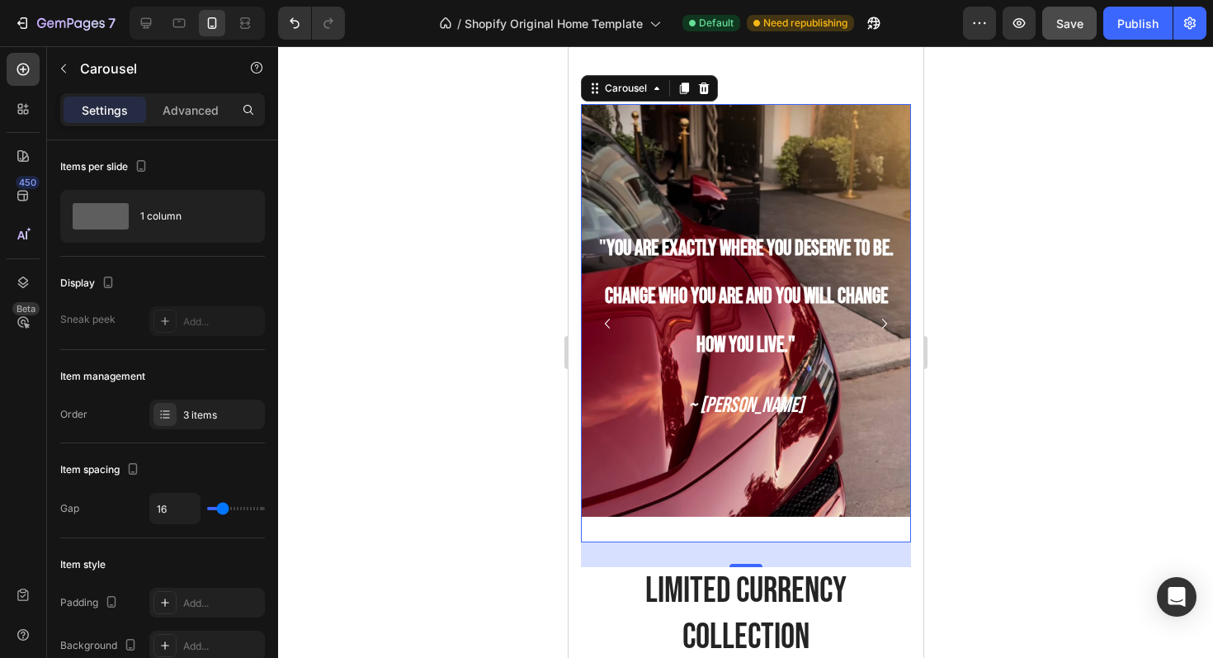
click at [1014, 522] on div at bounding box center [745, 352] width 935 height 612
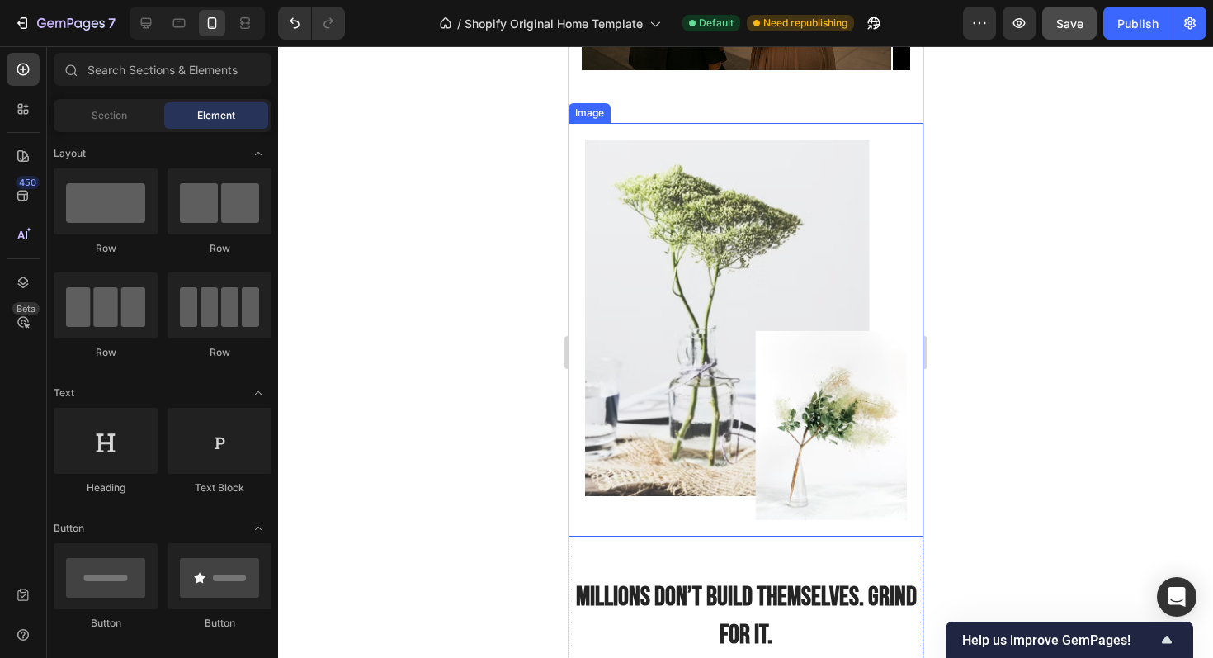
scroll to position [2406, 0]
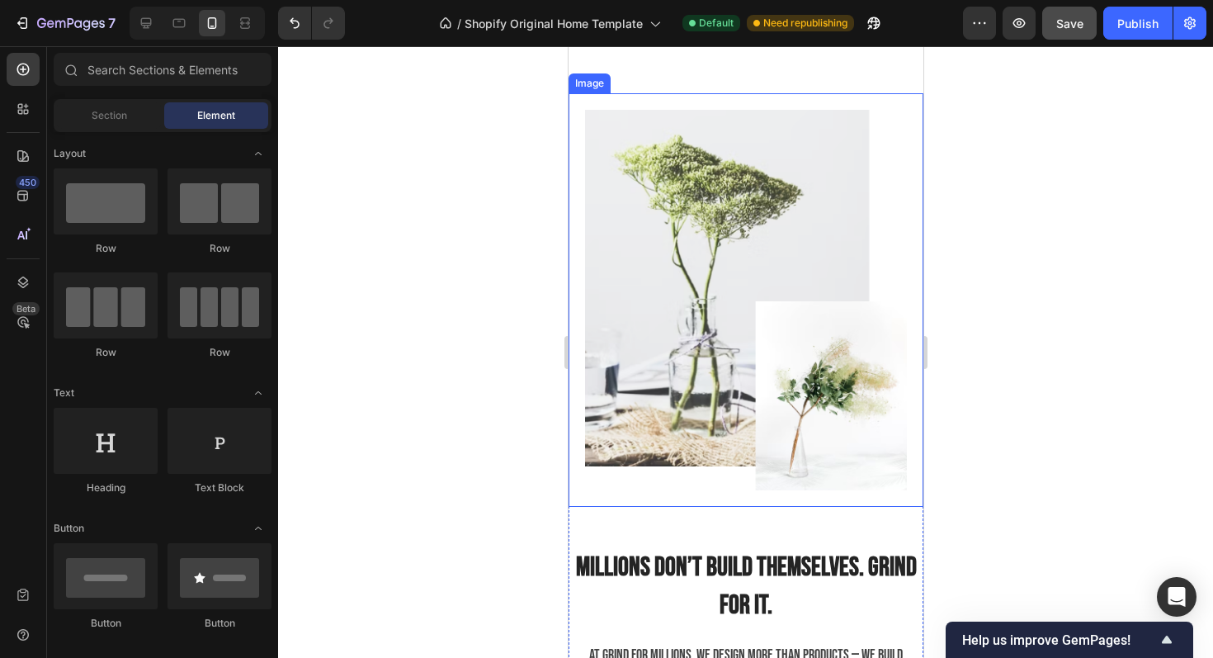
click at [820, 267] on img at bounding box center [745, 300] width 322 height 380
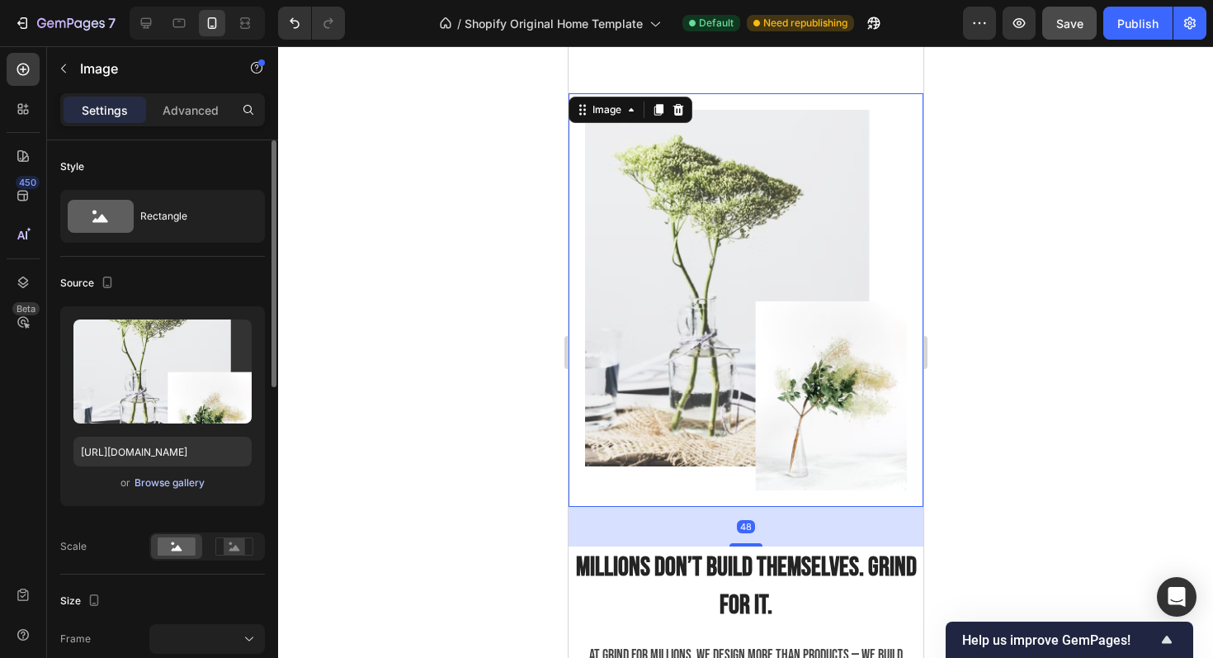
click at [184, 486] on div "Browse gallery" at bounding box center [170, 482] width 70 height 15
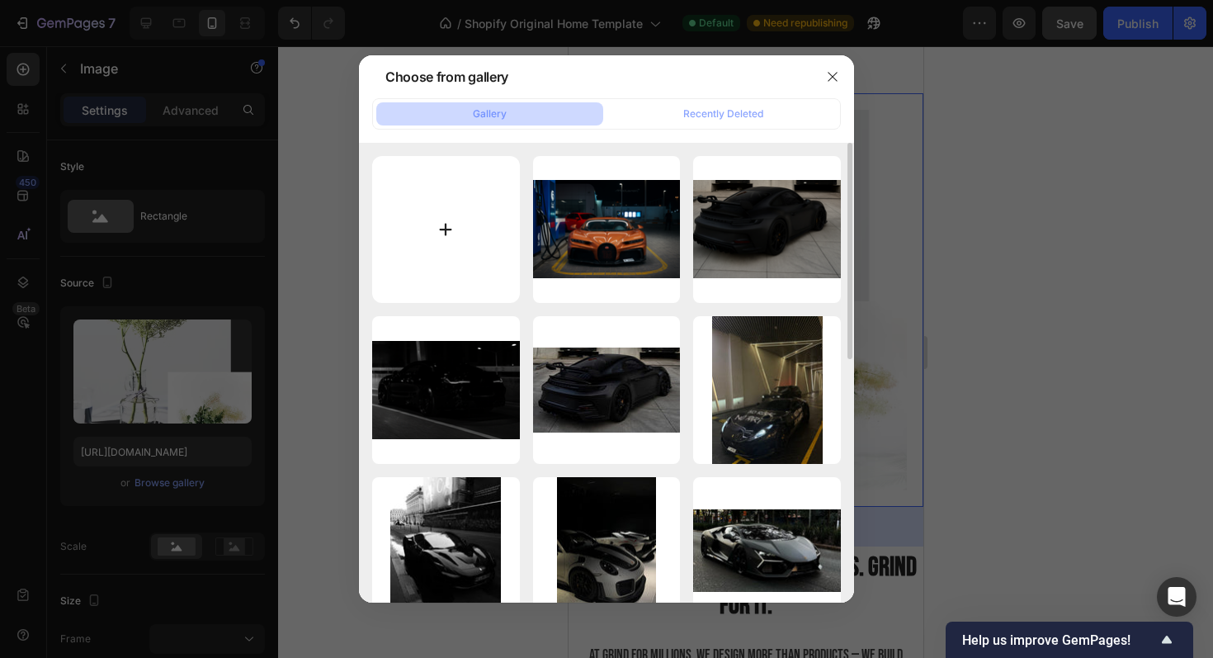
click at [458, 193] on input "file" at bounding box center [446, 230] width 148 height 148
type input "C:\fakepath\Design ohne Titel.png"
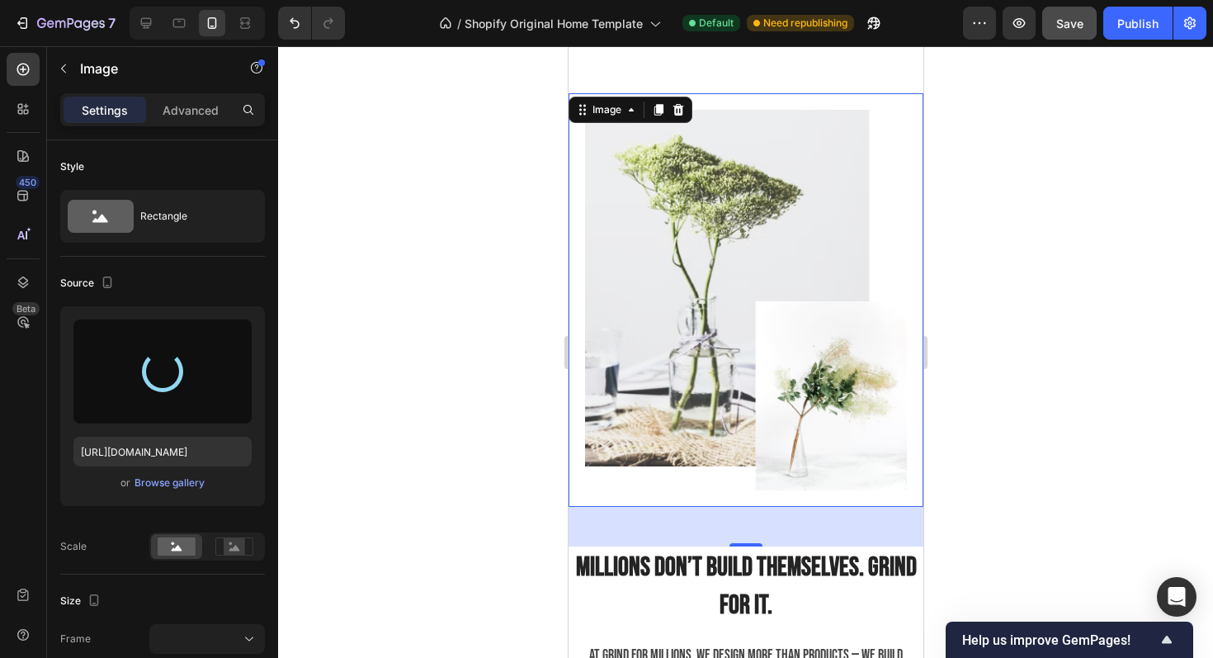
type input "[URL][DOMAIN_NAME]"
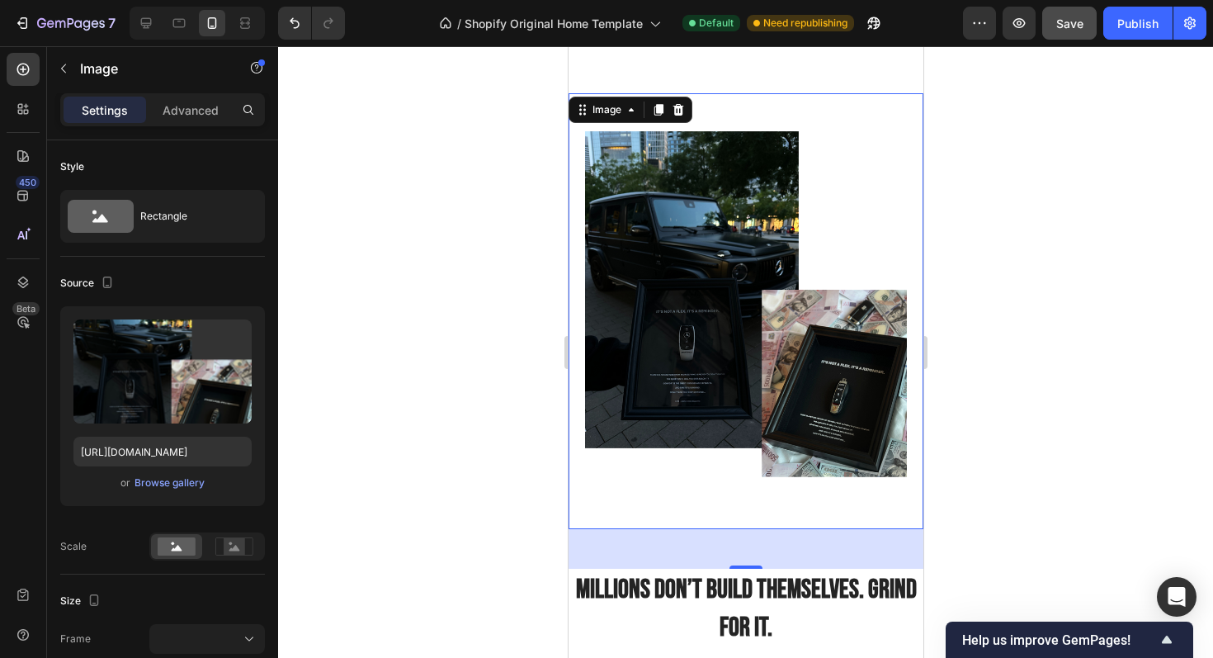
click at [1051, 372] on div at bounding box center [745, 352] width 935 height 612
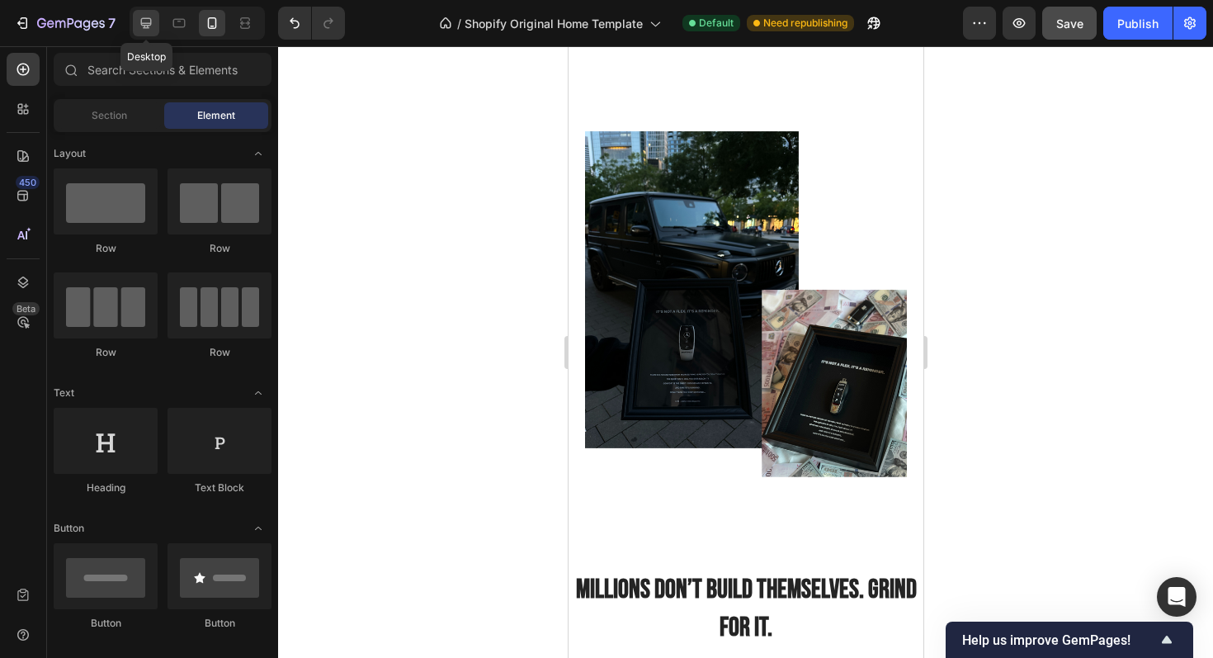
click at [144, 18] on icon at bounding box center [146, 23] width 11 height 11
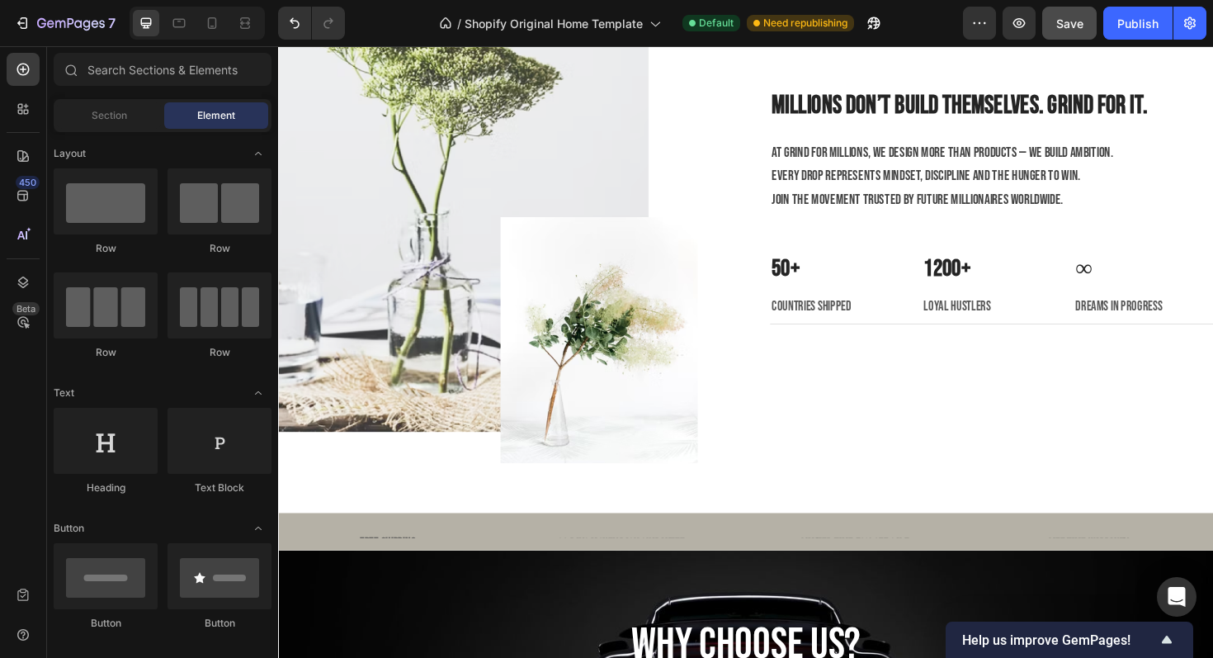
scroll to position [2919, 0]
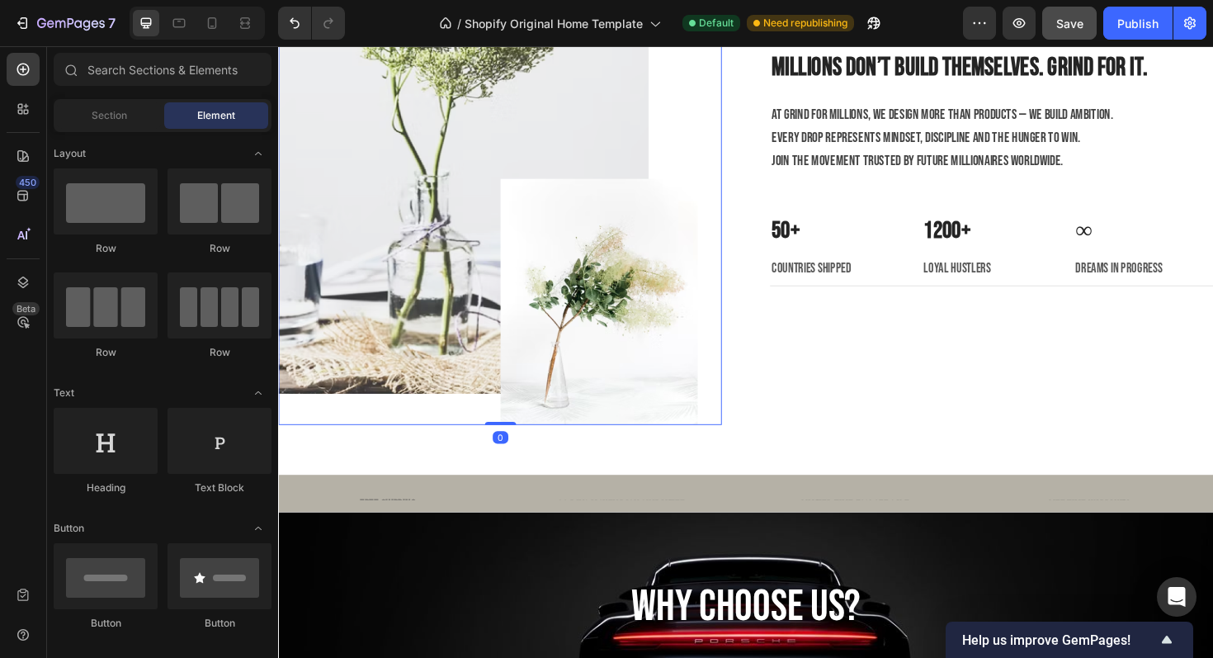
click at [631, 260] on img at bounding box center [500, 185] width 444 height 524
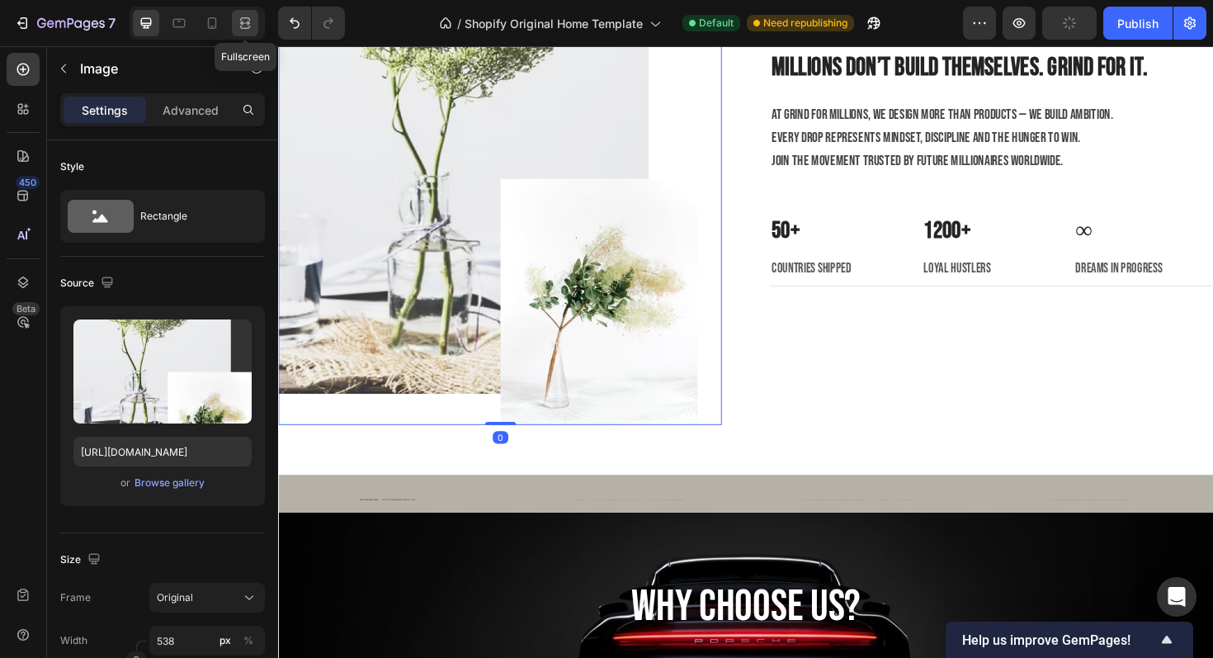
click at [252, 27] on icon at bounding box center [245, 23] width 17 height 17
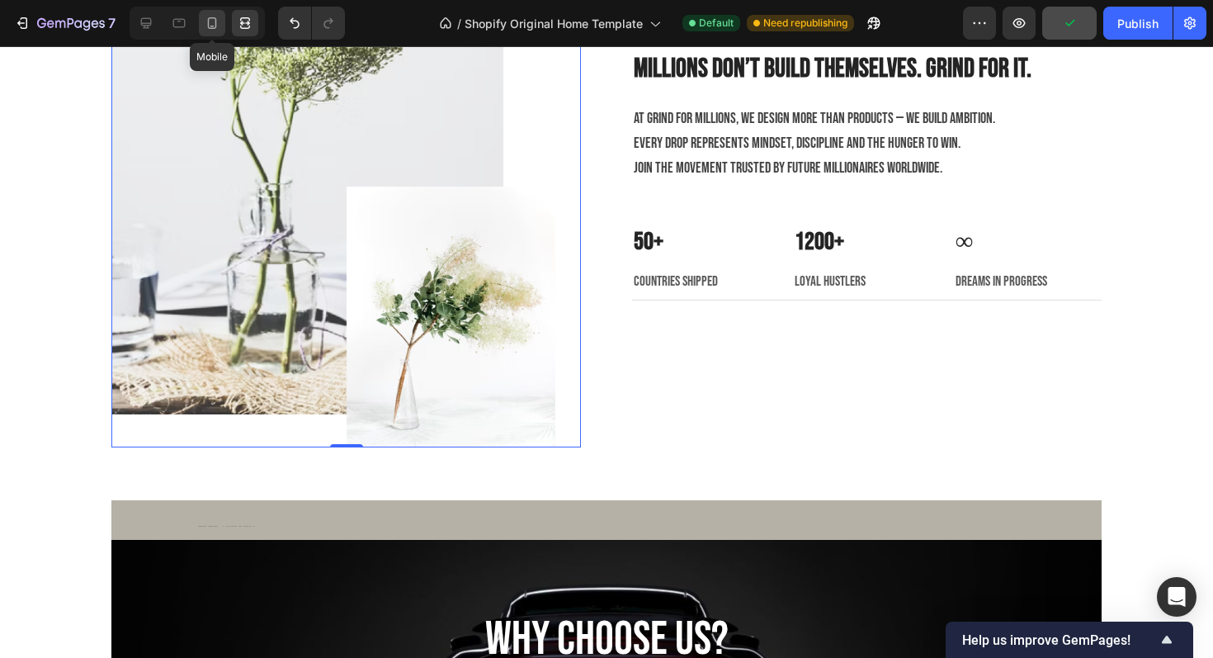
click at [209, 19] on icon at bounding box center [212, 23] width 17 height 17
type input "[URL][DOMAIN_NAME]"
type input "100"
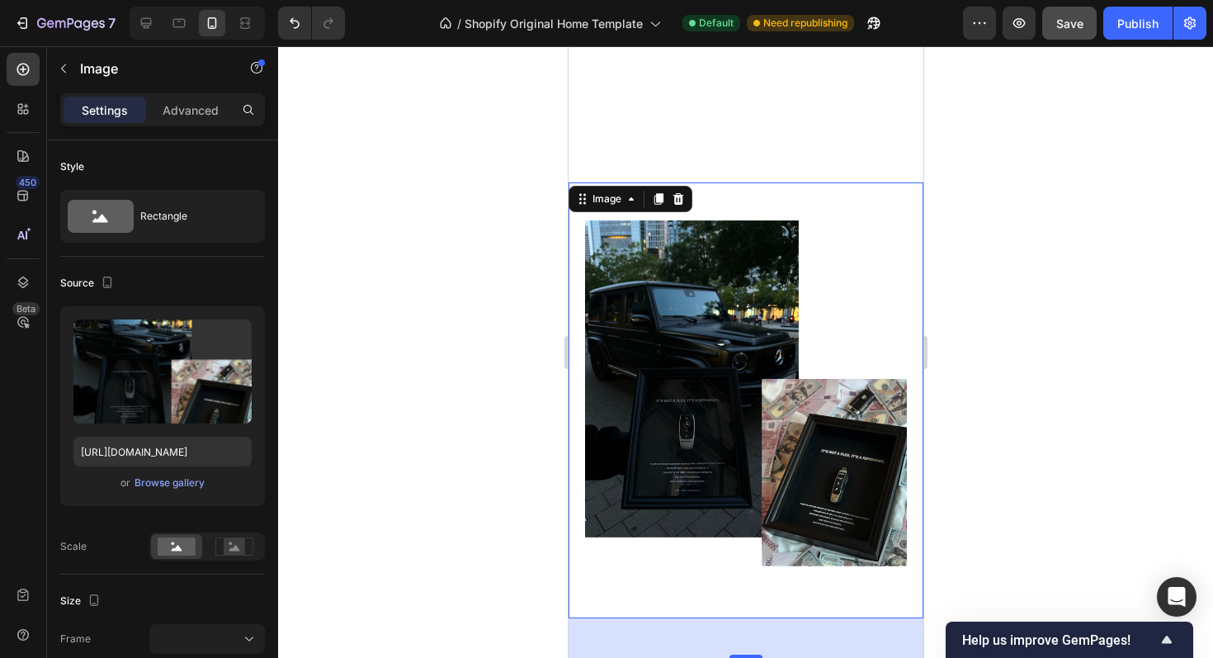
scroll to position [2606, 0]
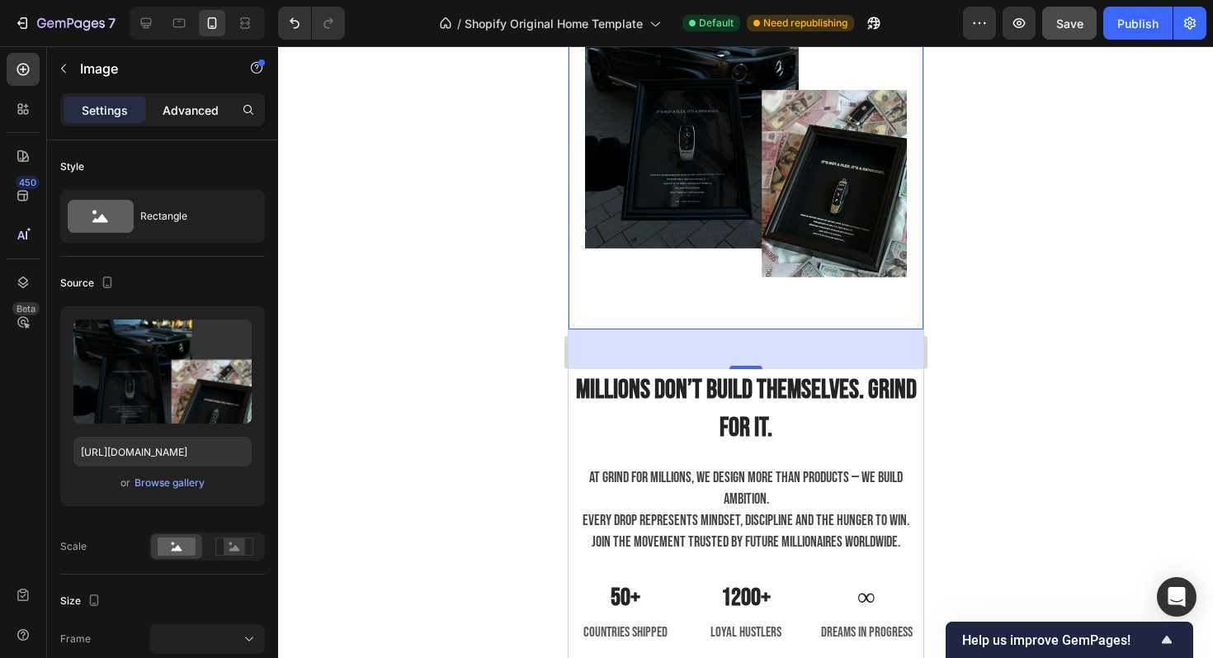
click at [172, 121] on div "Advanced" at bounding box center [190, 110] width 83 height 26
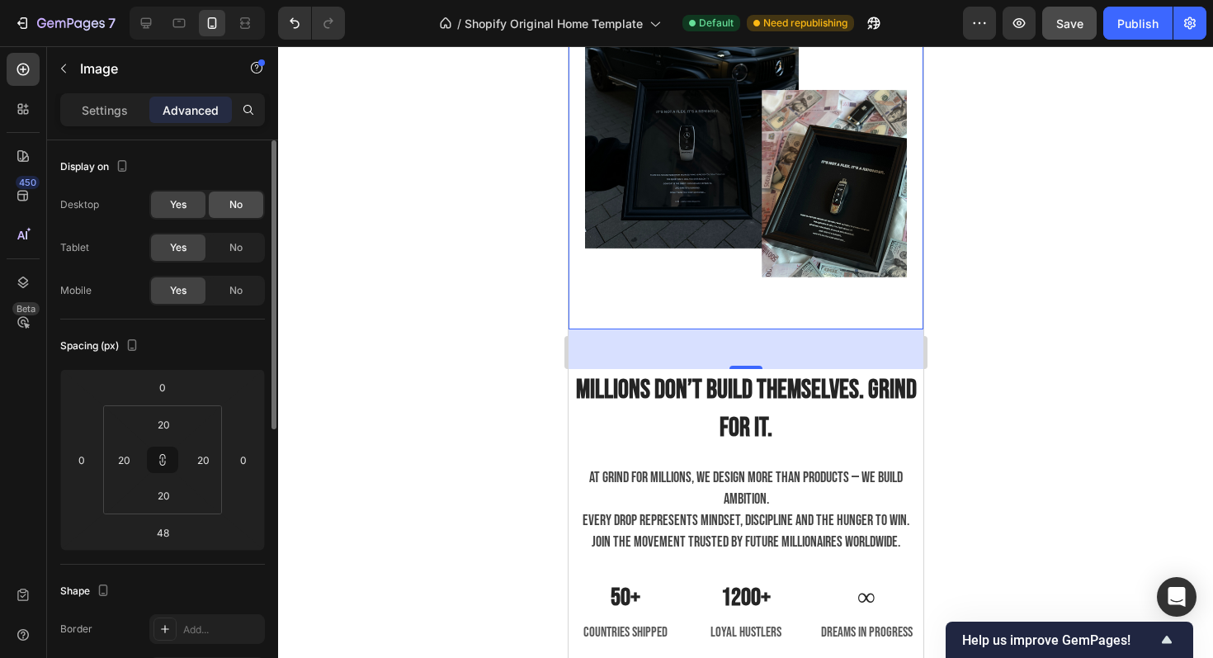
click at [244, 201] on div "No" at bounding box center [236, 205] width 54 height 26
click at [189, 201] on div "Yes" at bounding box center [178, 205] width 54 height 26
click at [223, 239] on div "No" at bounding box center [236, 247] width 54 height 26
click at [187, 245] on div "Yes" at bounding box center [178, 247] width 54 height 26
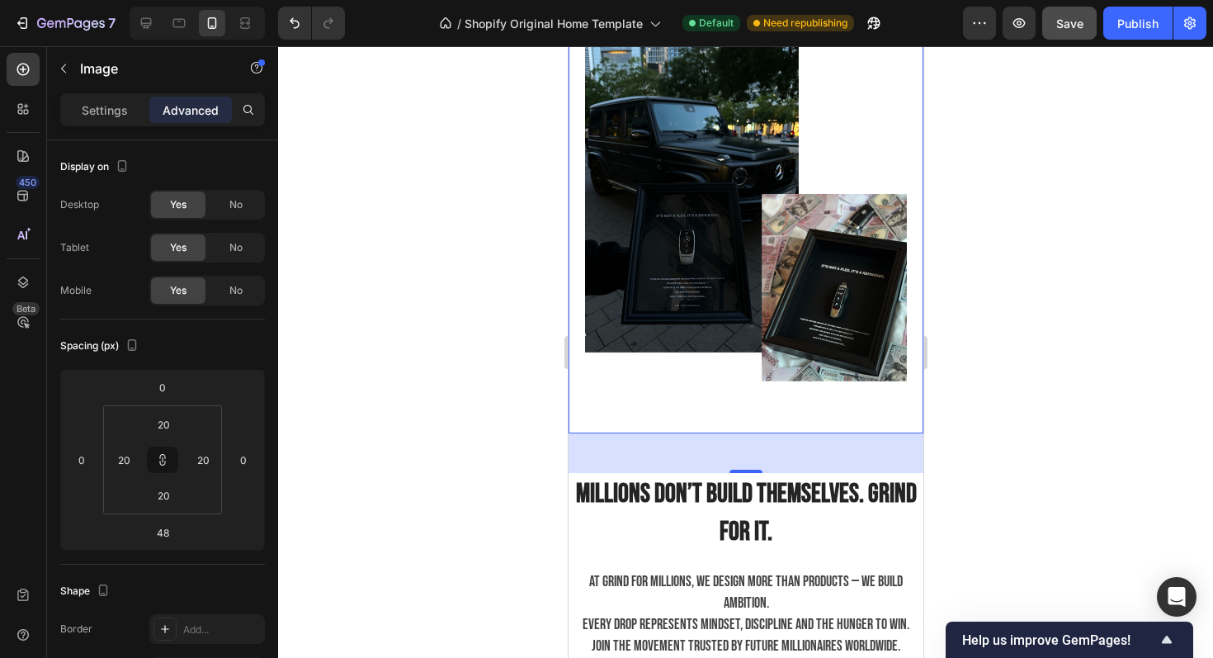
scroll to position [2523, 0]
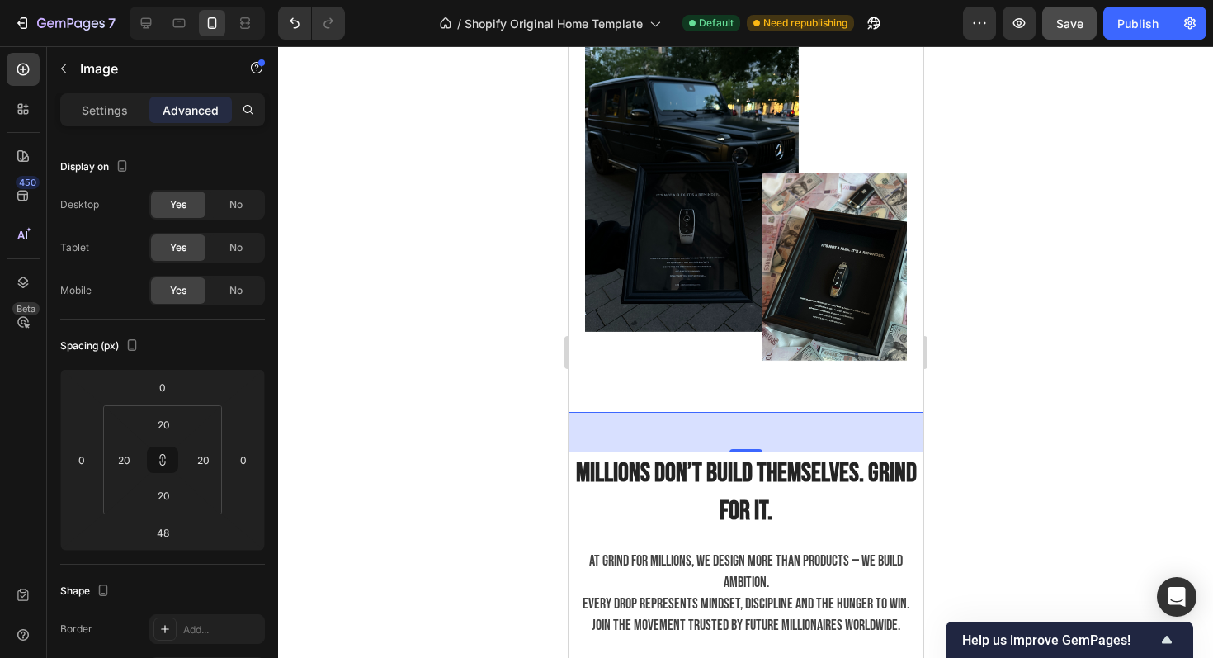
click at [739, 439] on div "0" at bounding box center [745, 445] width 17 height 13
click at [740, 447] on div "0" at bounding box center [745, 445] width 17 height 13
click at [774, 440] on div "0" at bounding box center [745, 433] width 355 height 40
click at [973, 396] on div at bounding box center [745, 352] width 935 height 612
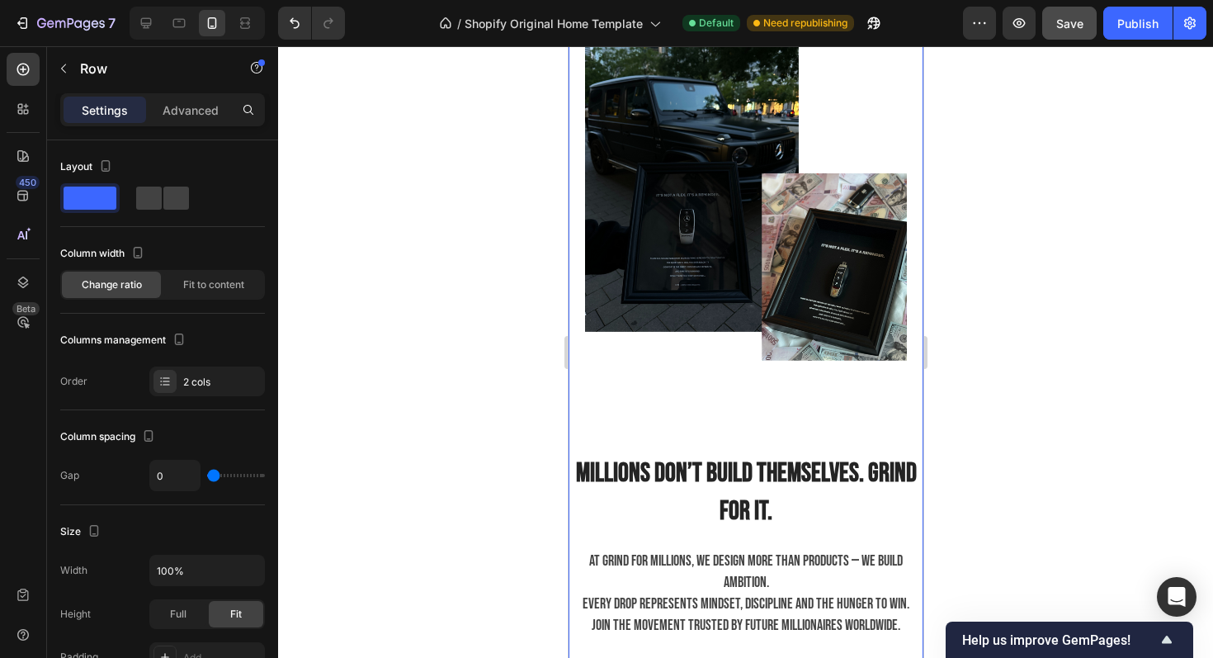
click at [786, 436] on div "Image" at bounding box center [745, 214] width 355 height 475
click at [708, 447] on div "Image" at bounding box center [745, 214] width 355 height 475
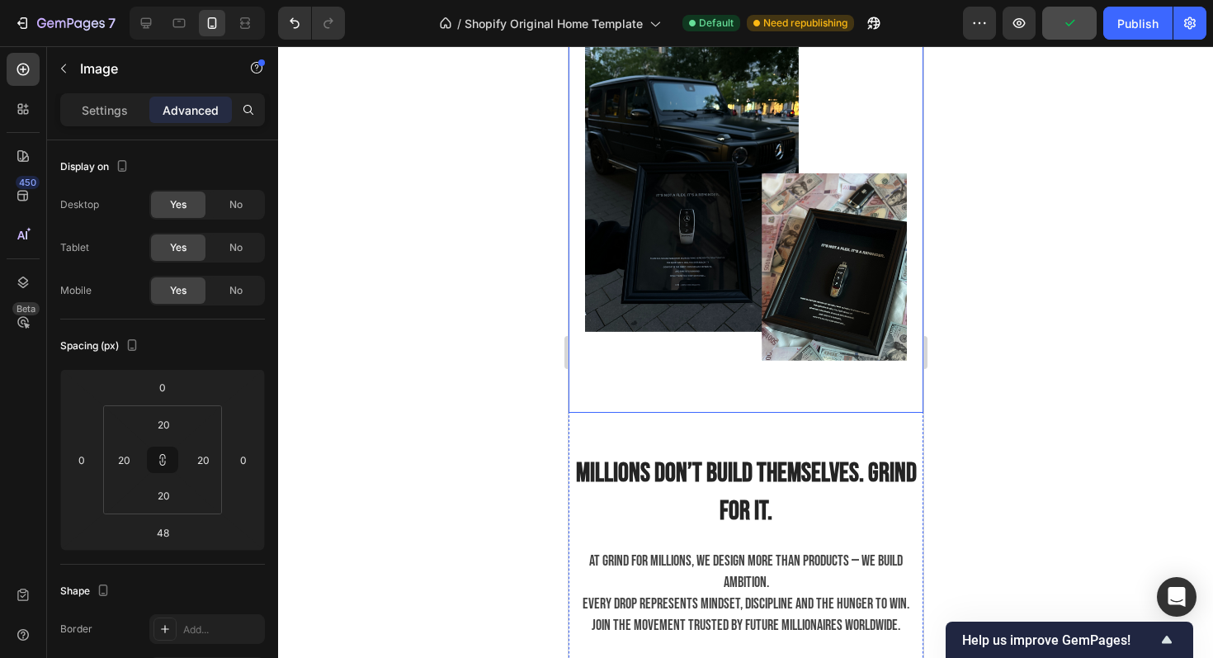
click at [709, 349] on img at bounding box center [745, 194] width 322 height 403
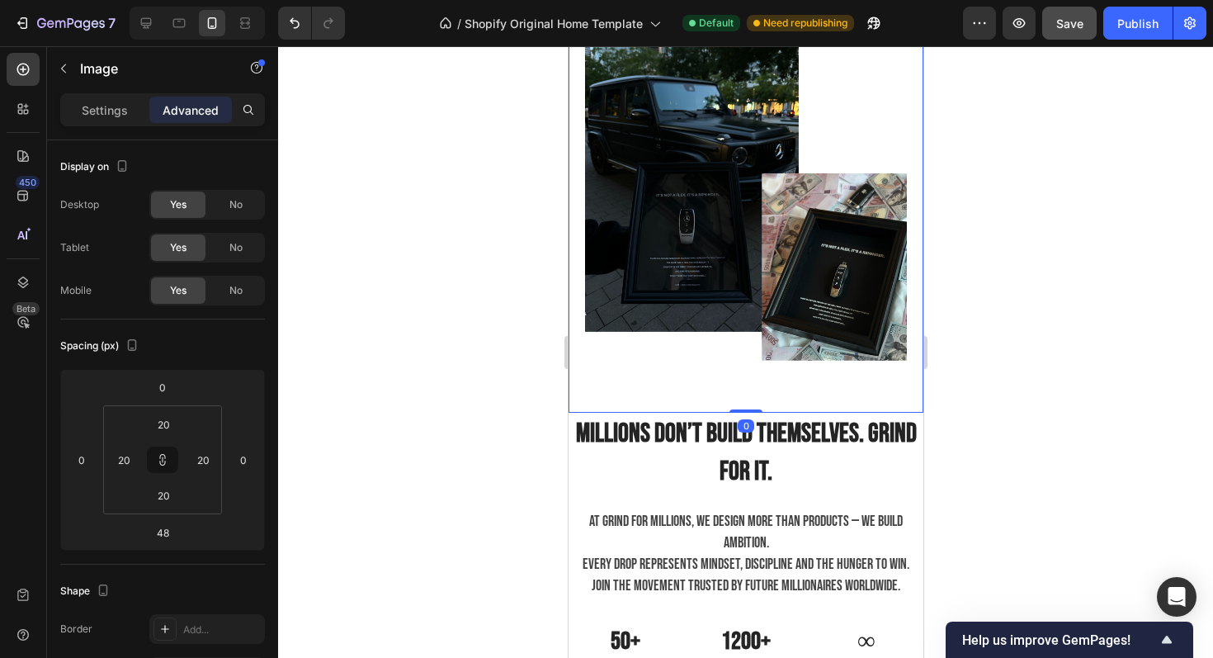
drag, startPoint x: 749, startPoint y: 449, endPoint x: 757, endPoint y: 378, distance: 71.5
click at [757, 378] on div "Image 0" at bounding box center [745, 195] width 355 height 436
type input "0"
click at [1054, 302] on div at bounding box center [745, 352] width 935 height 612
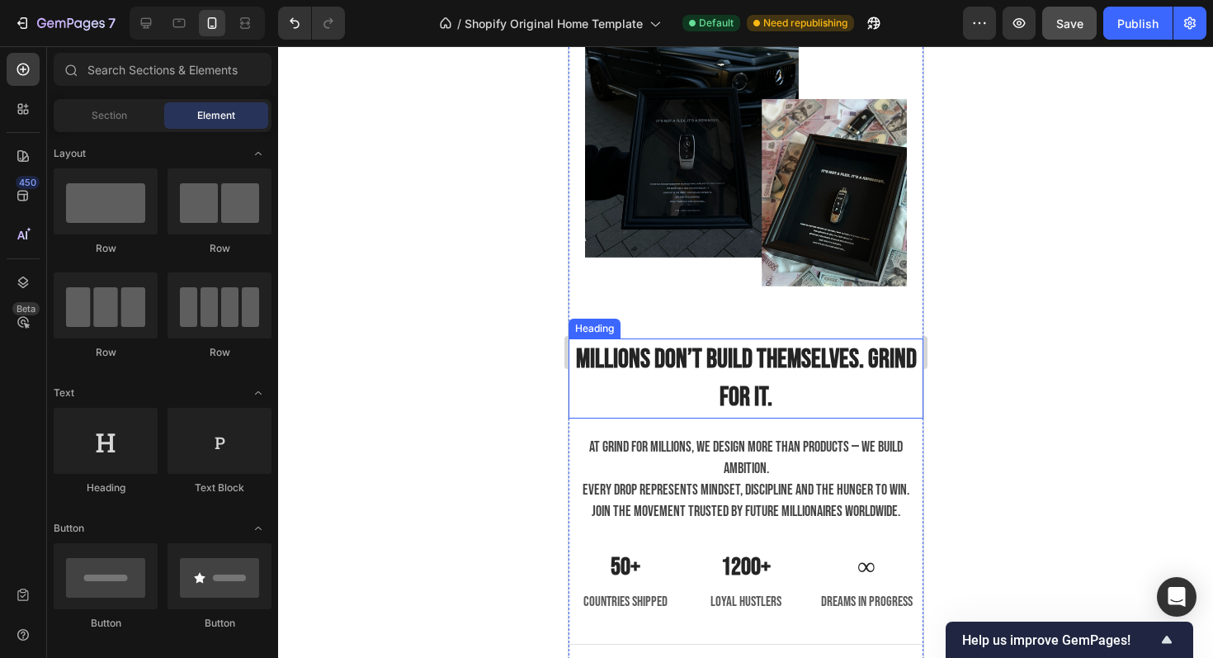
scroll to position [2599, 0]
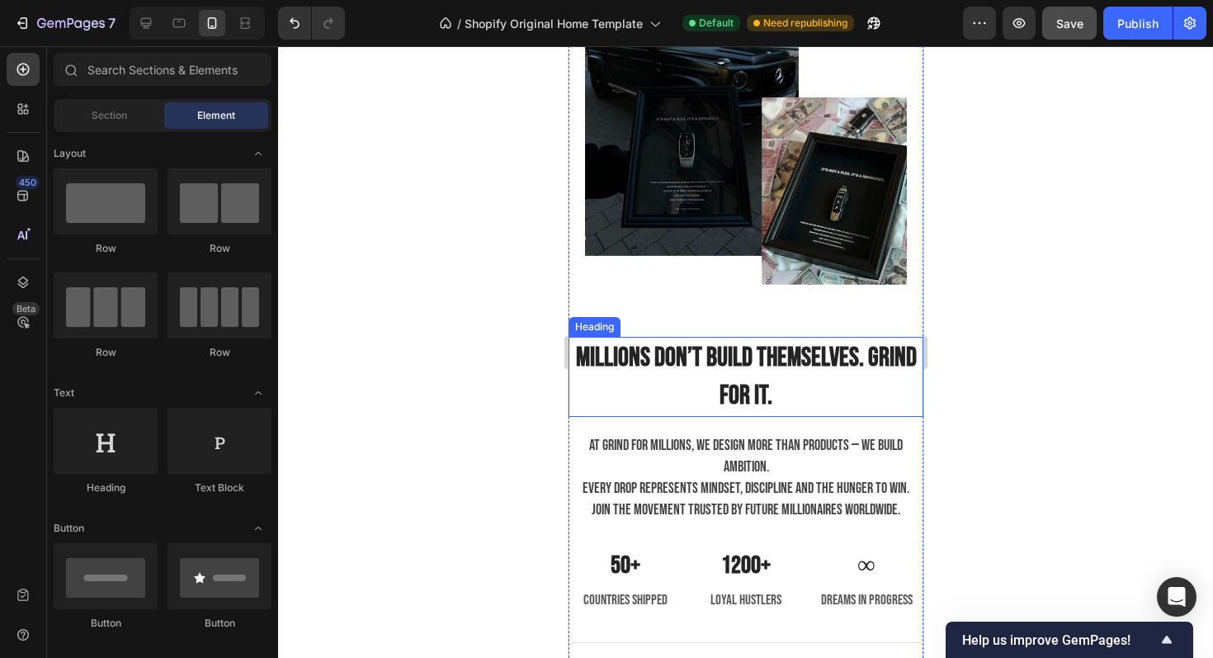
click at [712, 374] on h2 "Millions don’t build themselves. Grind for it." at bounding box center [746, 377] width 352 height 80
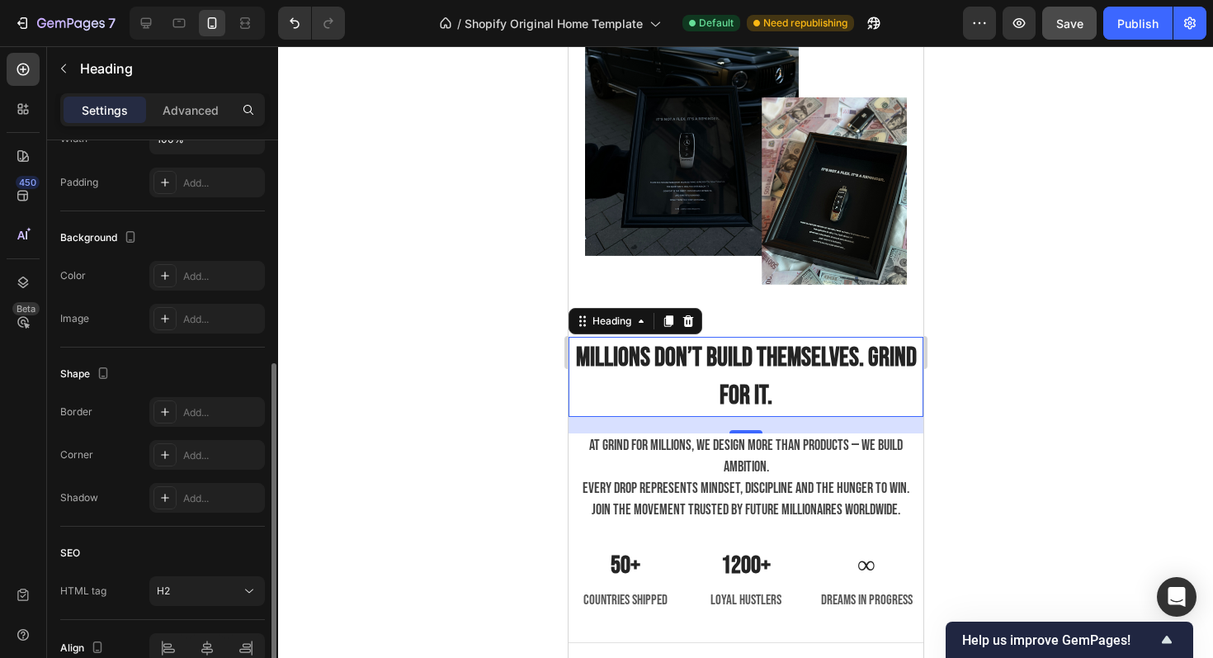
scroll to position [507, 0]
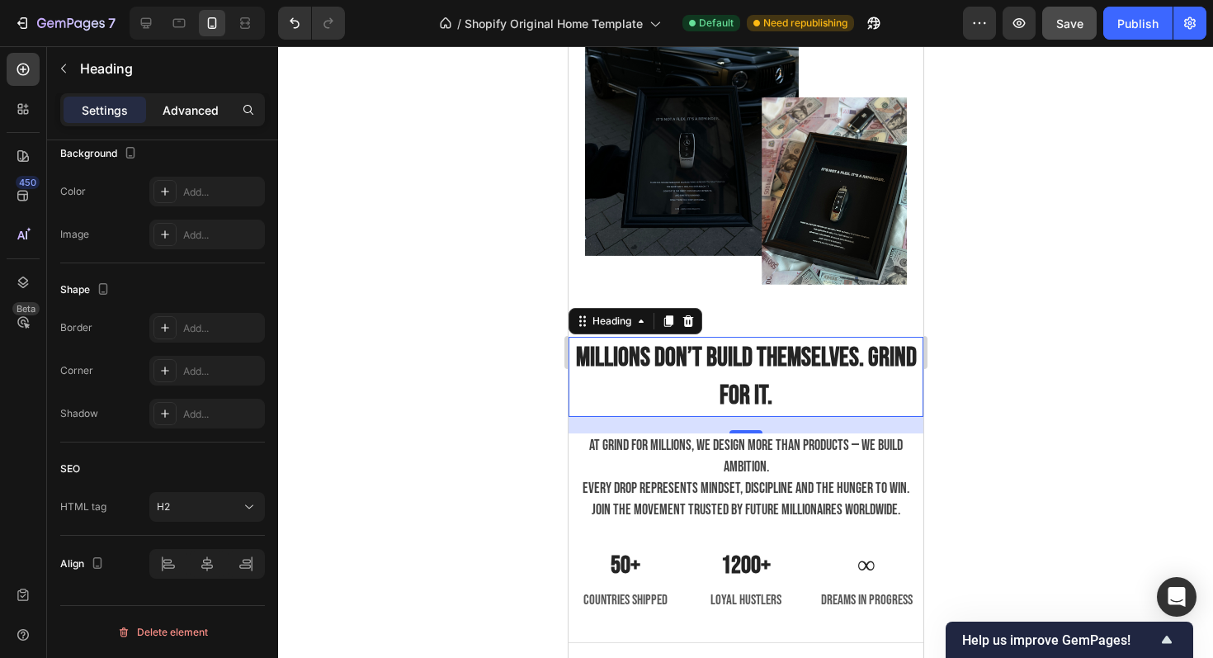
click at [171, 102] on p "Advanced" at bounding box center [191, 110] width 56 height 17
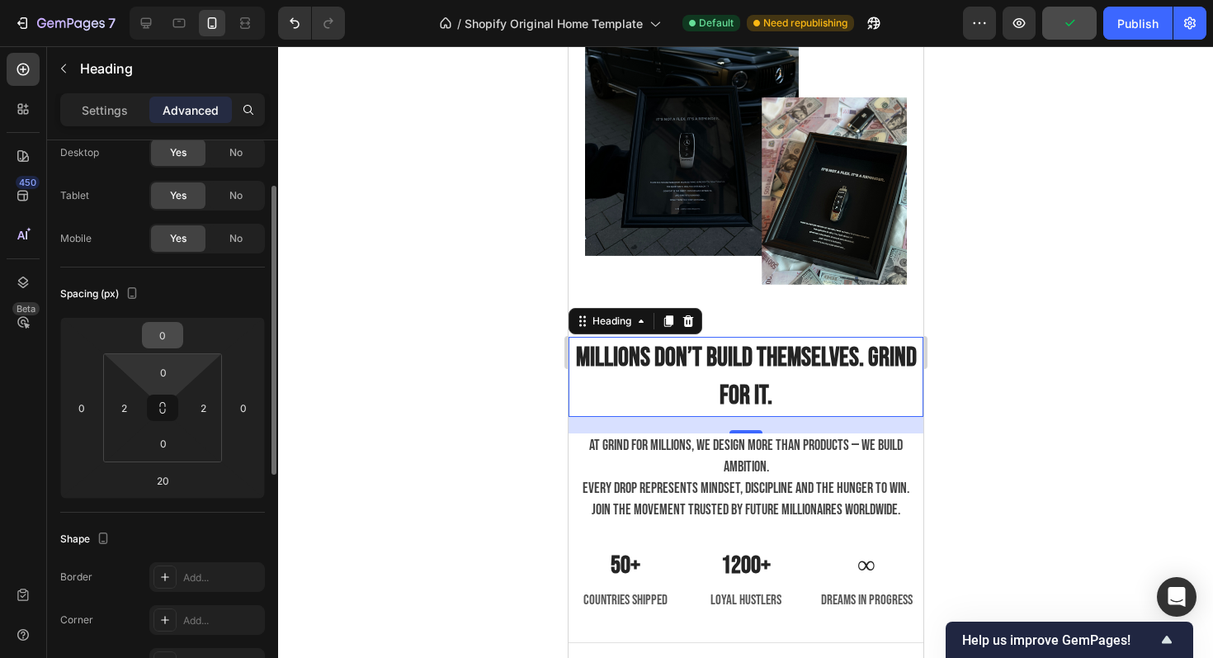
scroll to position [64, 0]
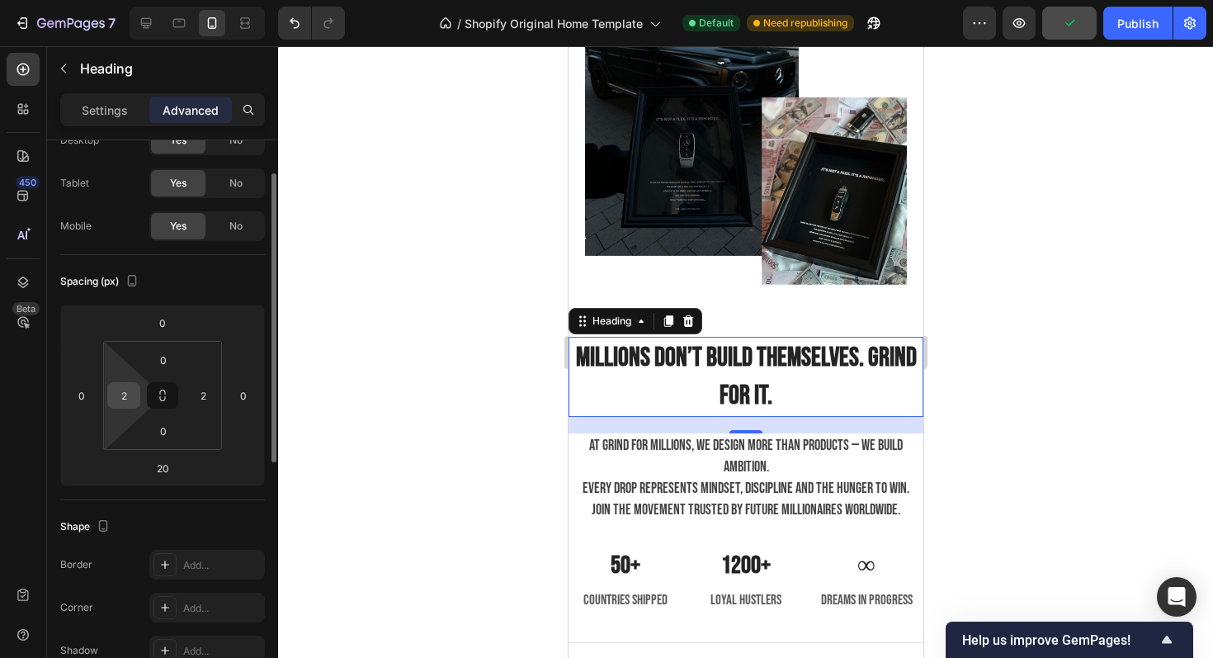
click at [122, 395] on input "2" at bounding box center [123, 395] width 25 height 25
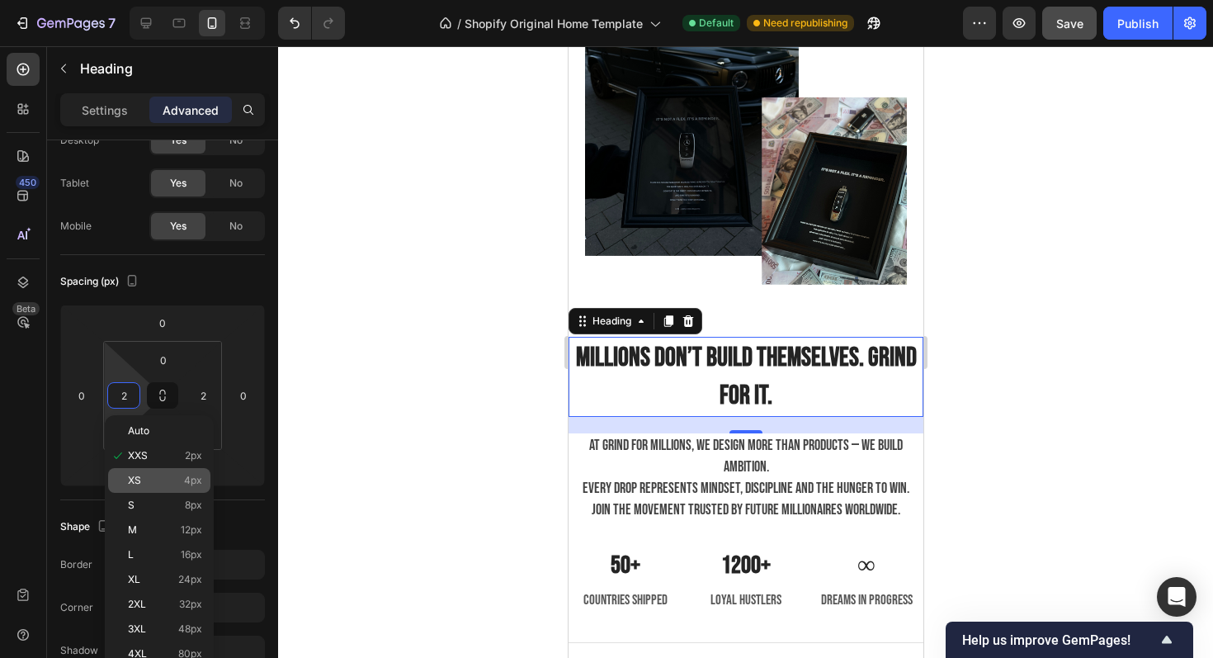
click at [154, 488] on div "XS 4px" at bounding box center [159, 480] width 102 height 25
type input "4"
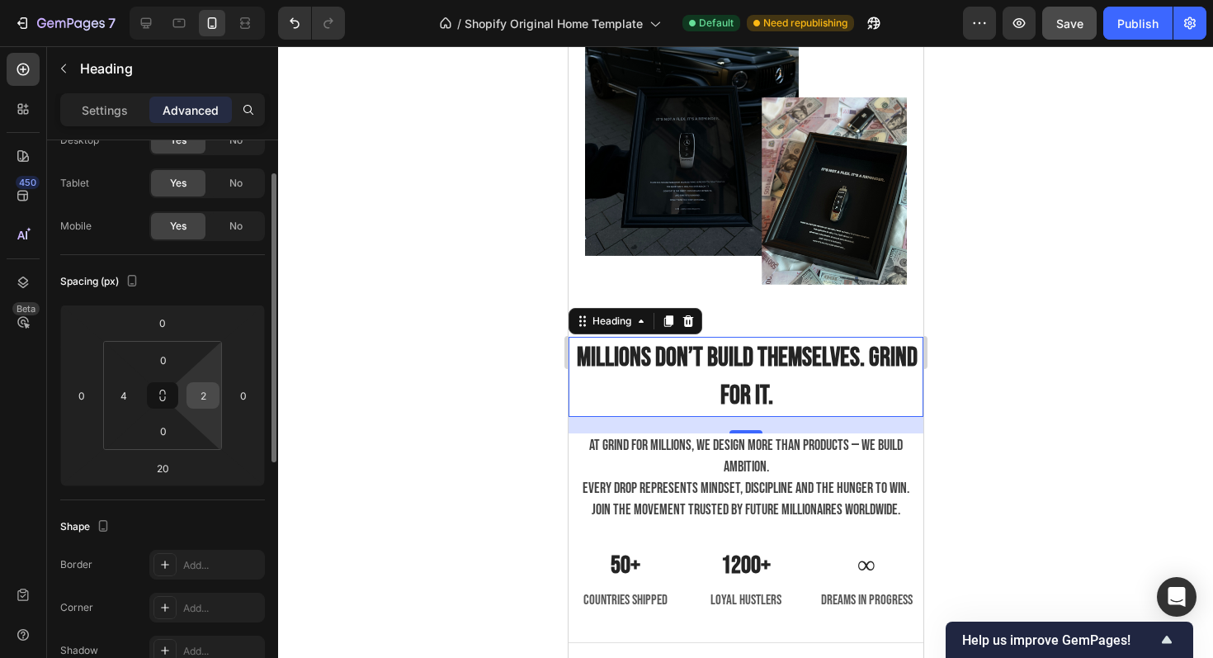
click at [193, 406] on input "2" at bounding box center [203, 395] width 25 height 25
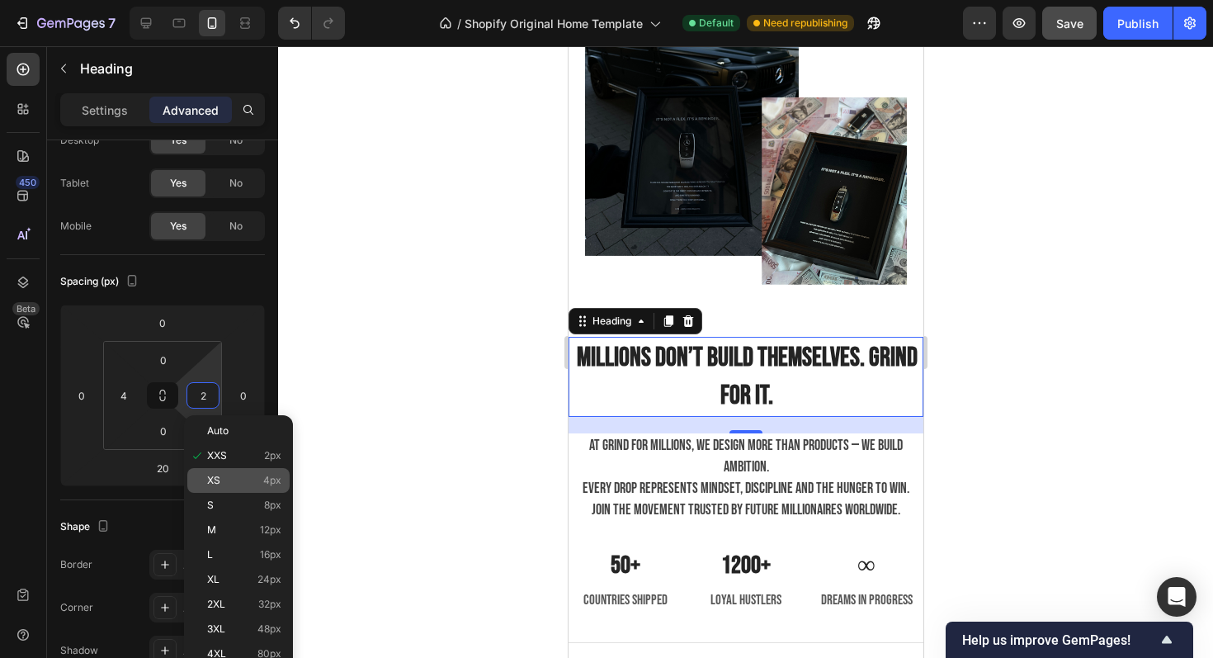
click at [210, 480] on span "XS" at bounding box center [213, 481] width 13 height 12
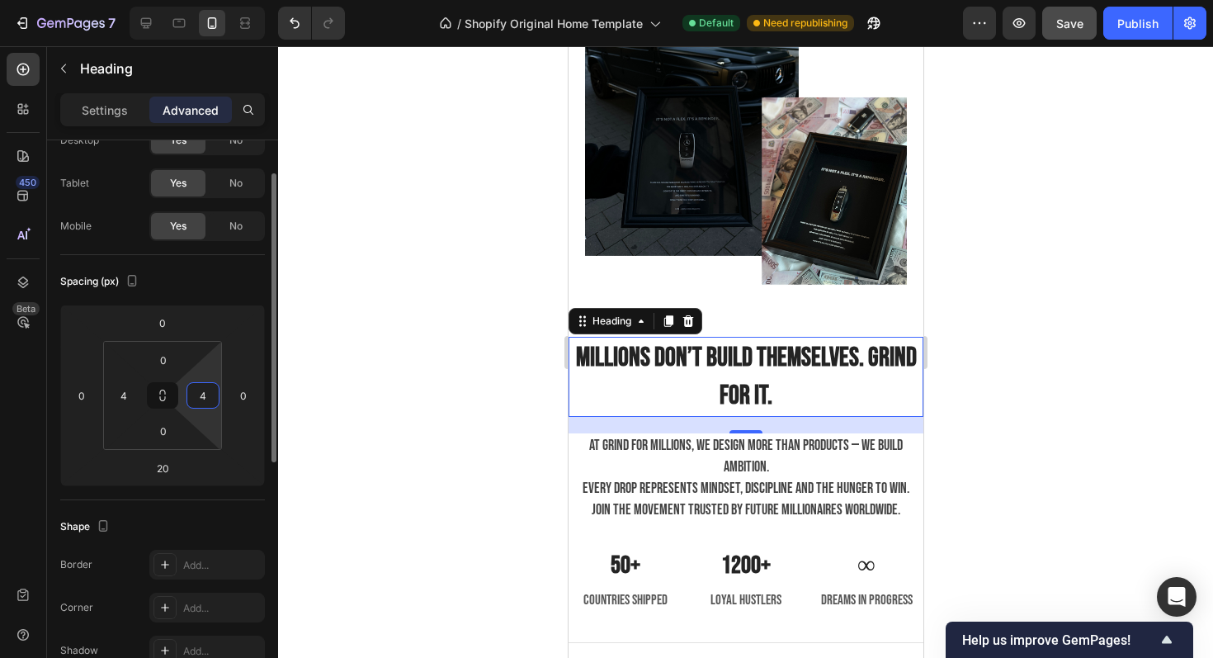
click at [209, 392] on input "4" at bounding box center [203, 395] width 25 height 25
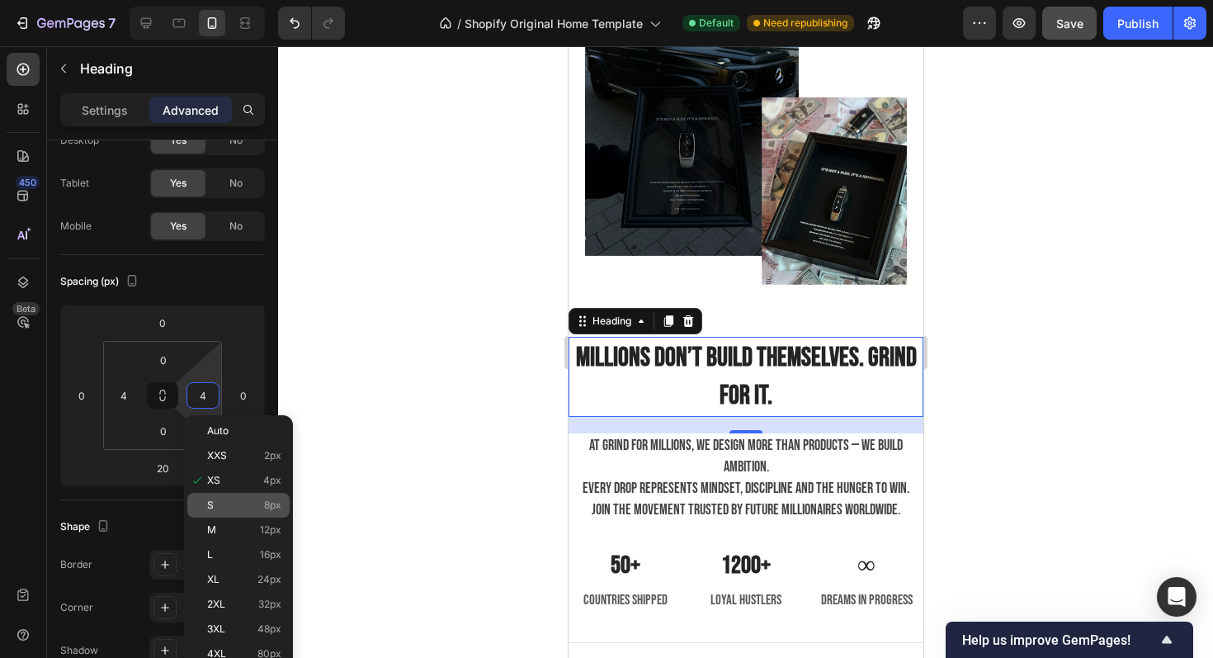
click at [229, 494] on div "S 8px" at bounding box center [238, 505] width 102 height 25
type input "8"
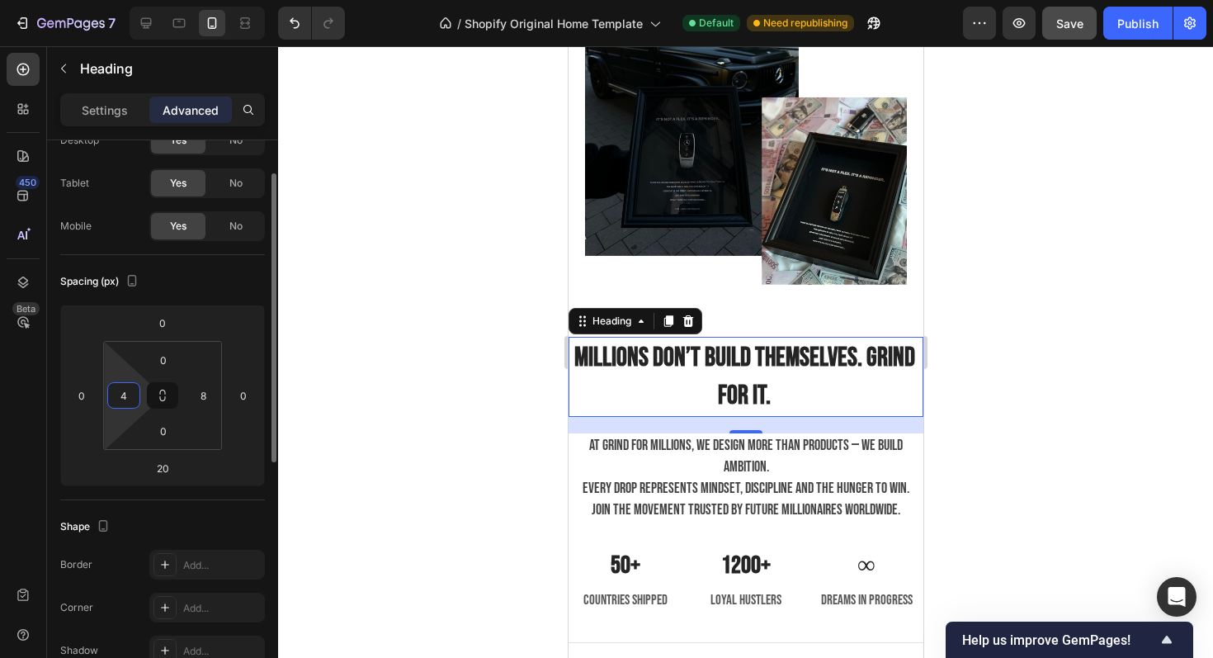
click at [129, 383] on input "4" at bounding box center [123, 395] width 25 height 25
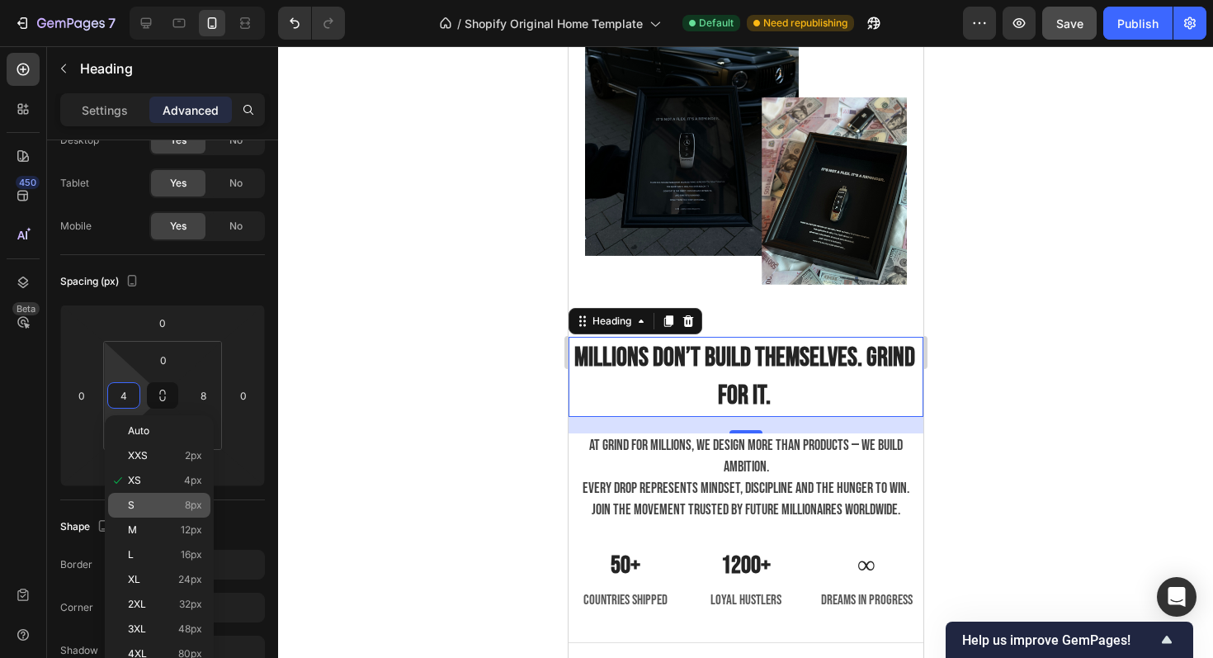
click at [167, 505] on p "S 8px" at bounding box center [165, 505] width 74 height 12
type input "8"
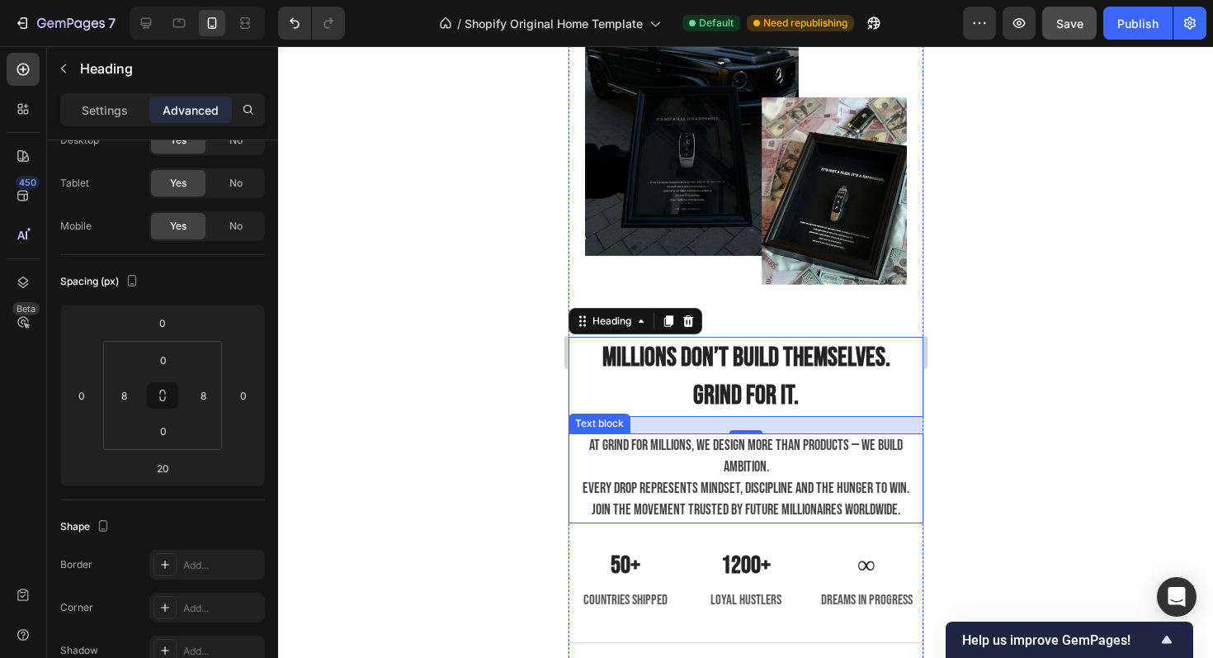
click at [479, 384] on div at bounding box center [745, 352] width 935 height 612
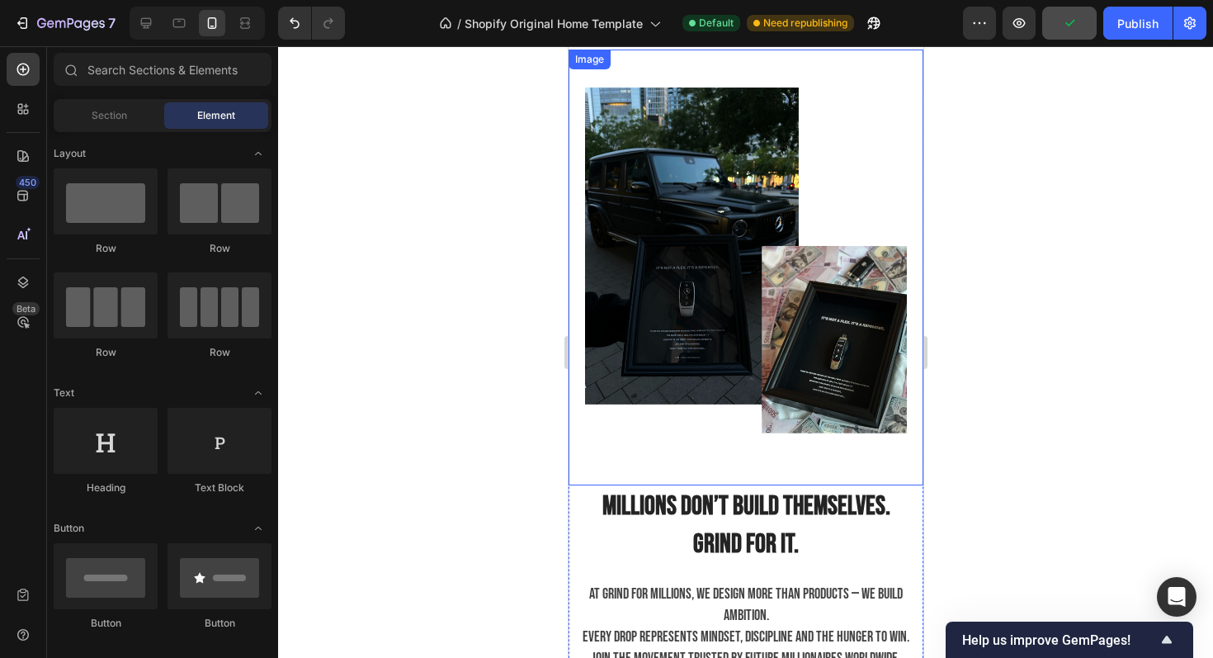
scroll to position [2477, 0]
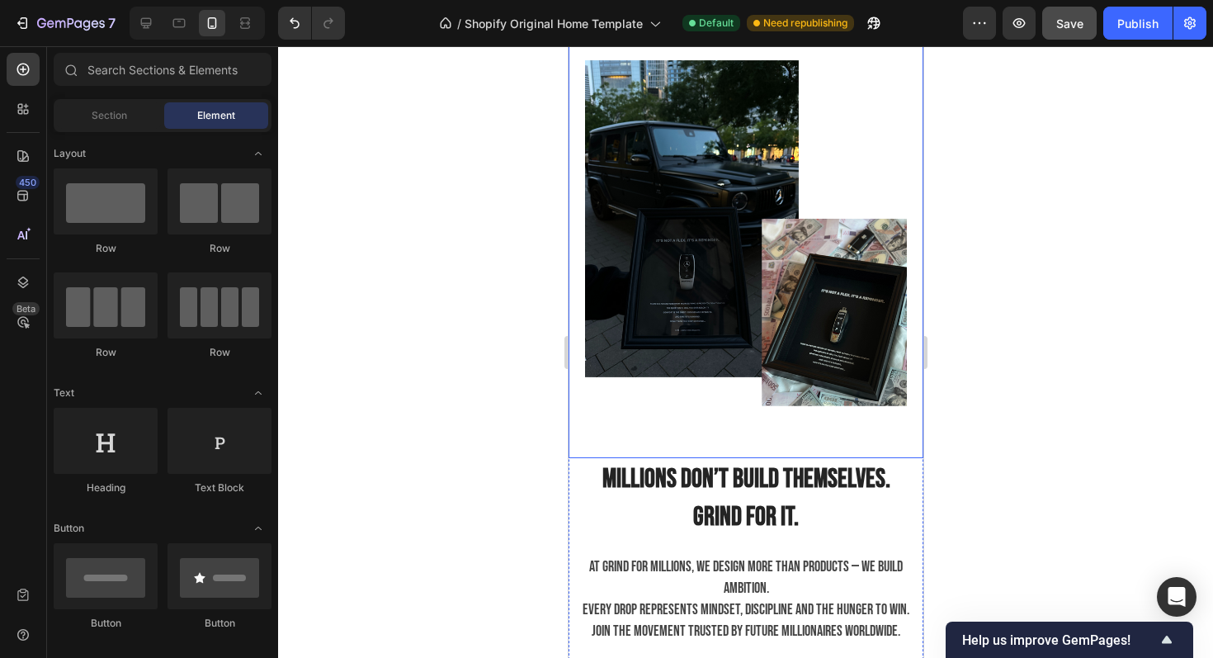
click at [1029, 287] on div at bounding box center [745, 352] width 935 height 612
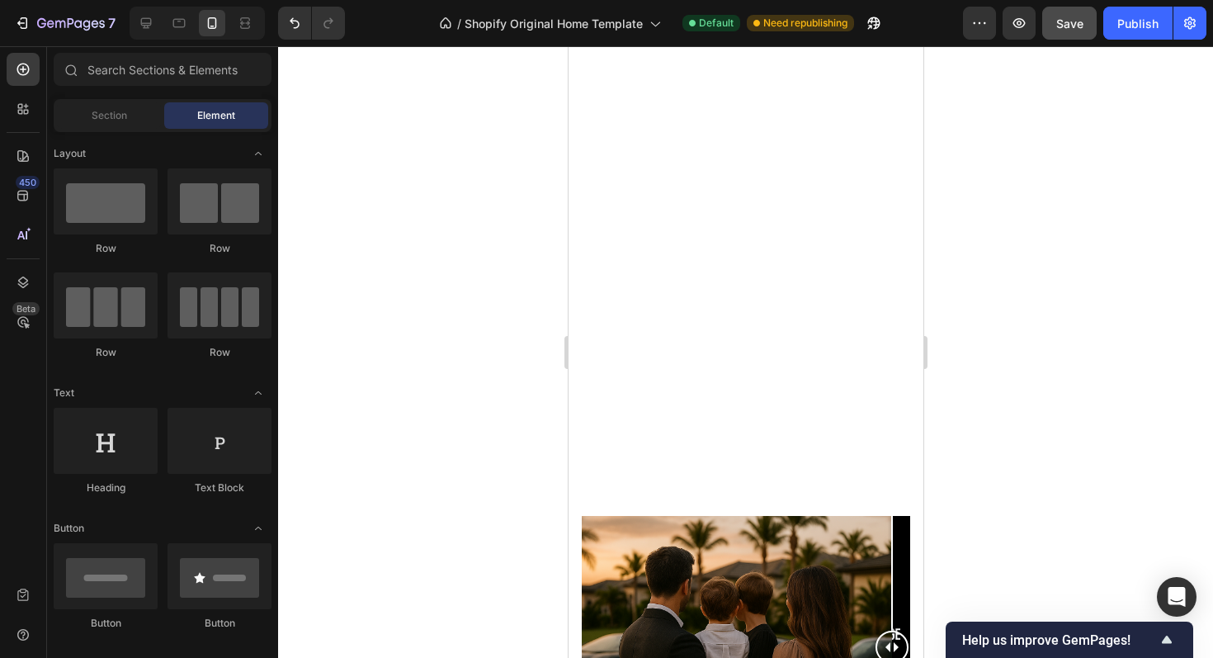
scroll to position [1598, 0]
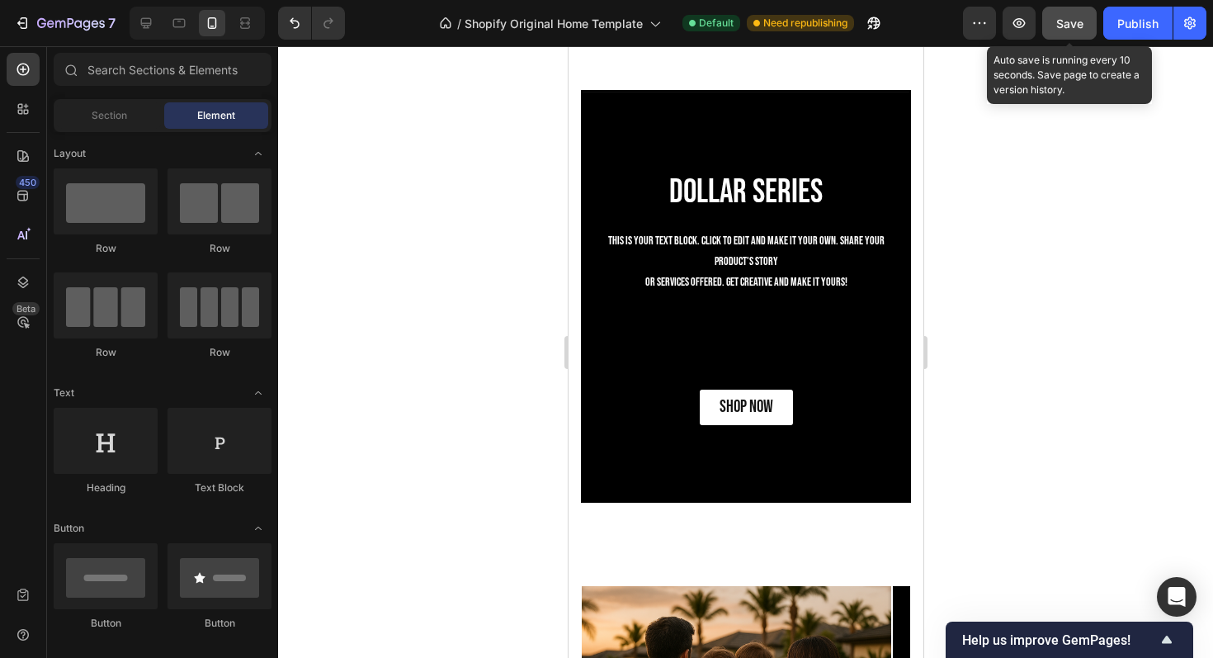
click at [1053, 26] on button "Save" at bounding box center [1070, 23] width 54 height 33
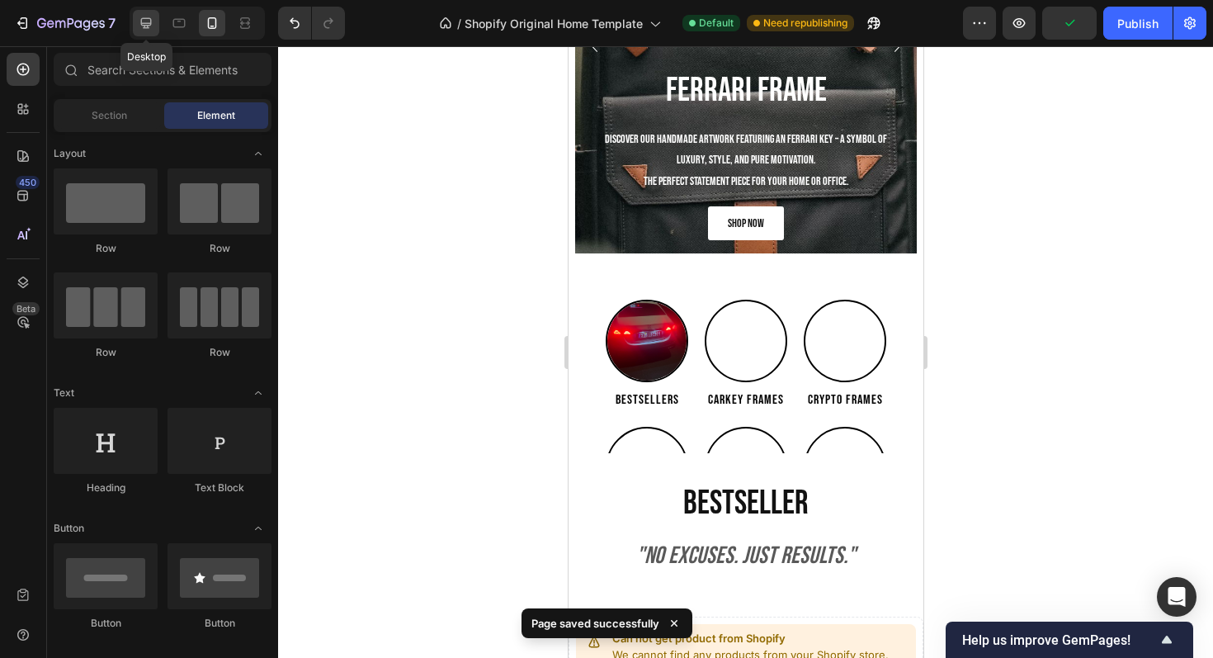
click at [144, 16] on icon at bounding box center [146, 23] width 17 height 17
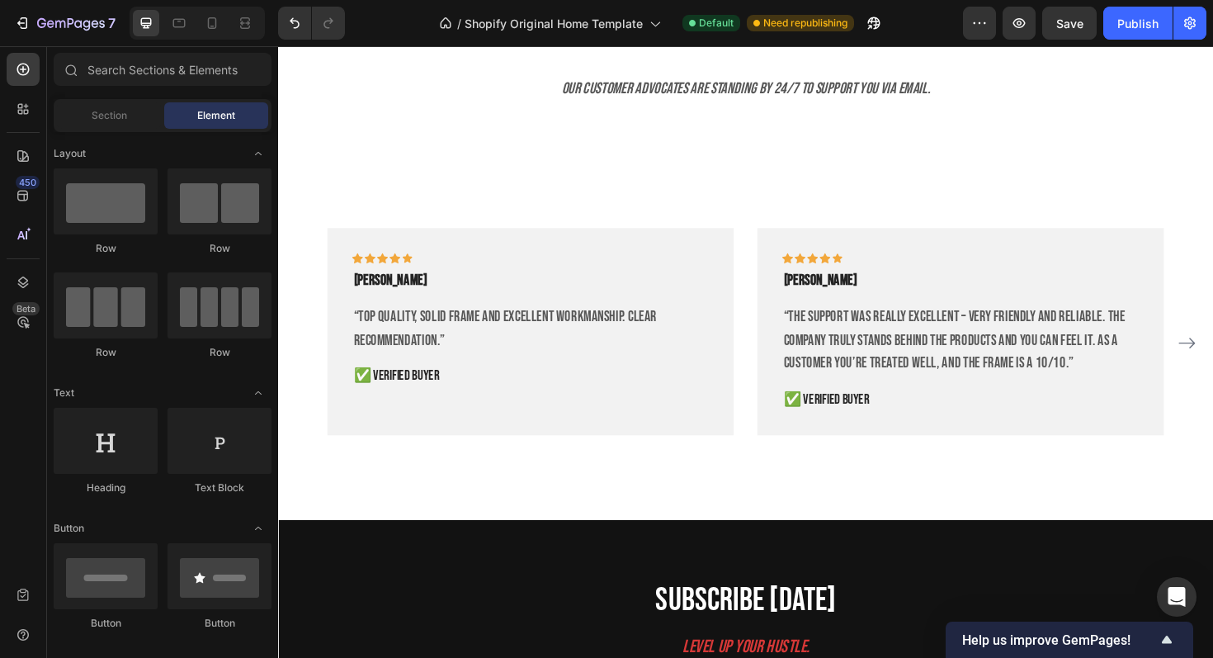
scroll to position [4191, 0]
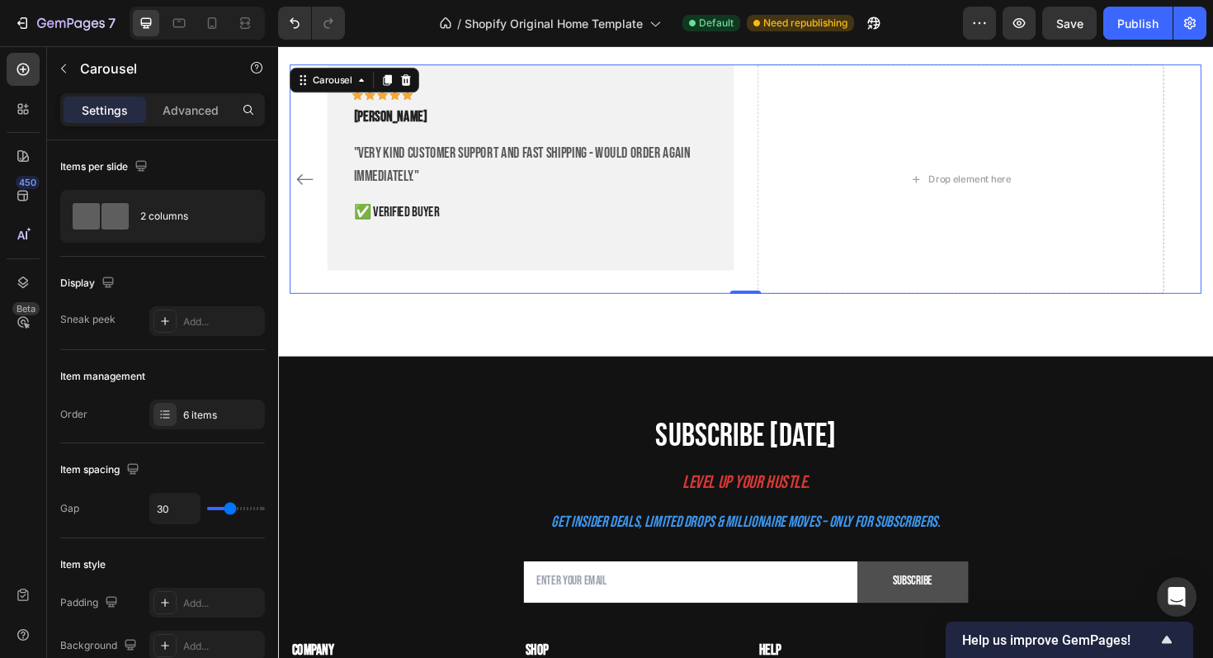
click at [1213, 175] on div "Icon Icon Icon Icon Icon Row Daniel R. Text block “Top quality, solid frame and…" at bounding box center [774, 188] width 966 height 244
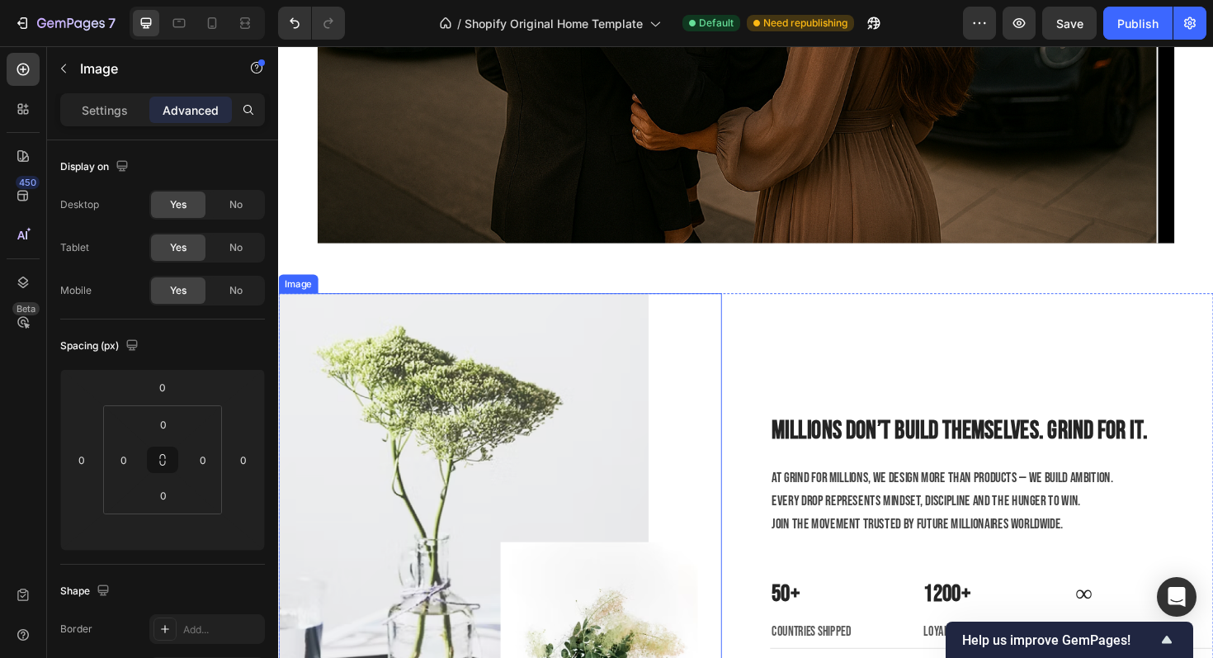
click at [512, 494] on img at bounding box center [500, 570] width 444 height 524
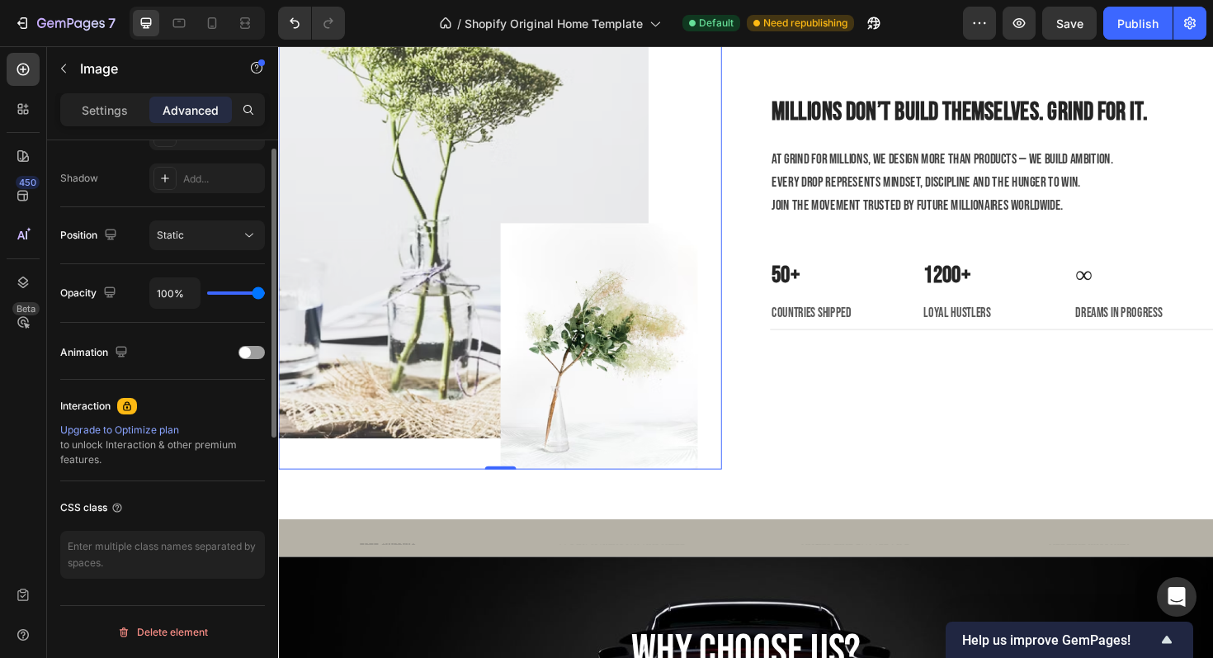
scroll to position [0, 0]
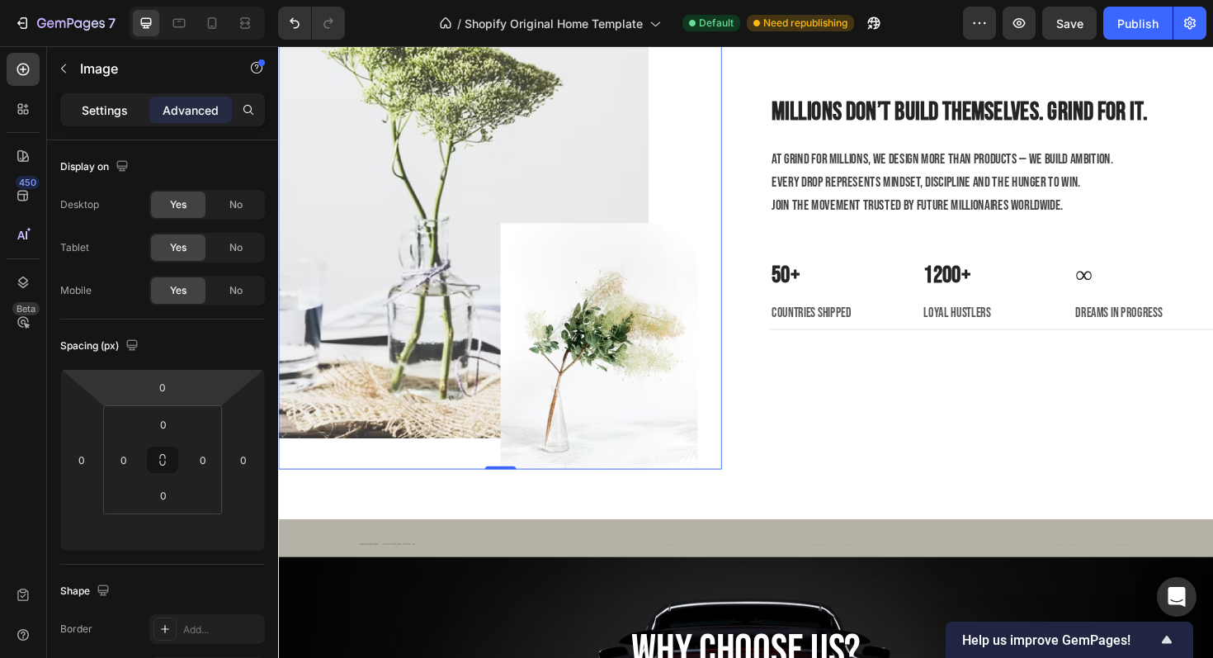
click at [95, 119] on div "Settings" at bounding box center [105, 110] width 83 height 26
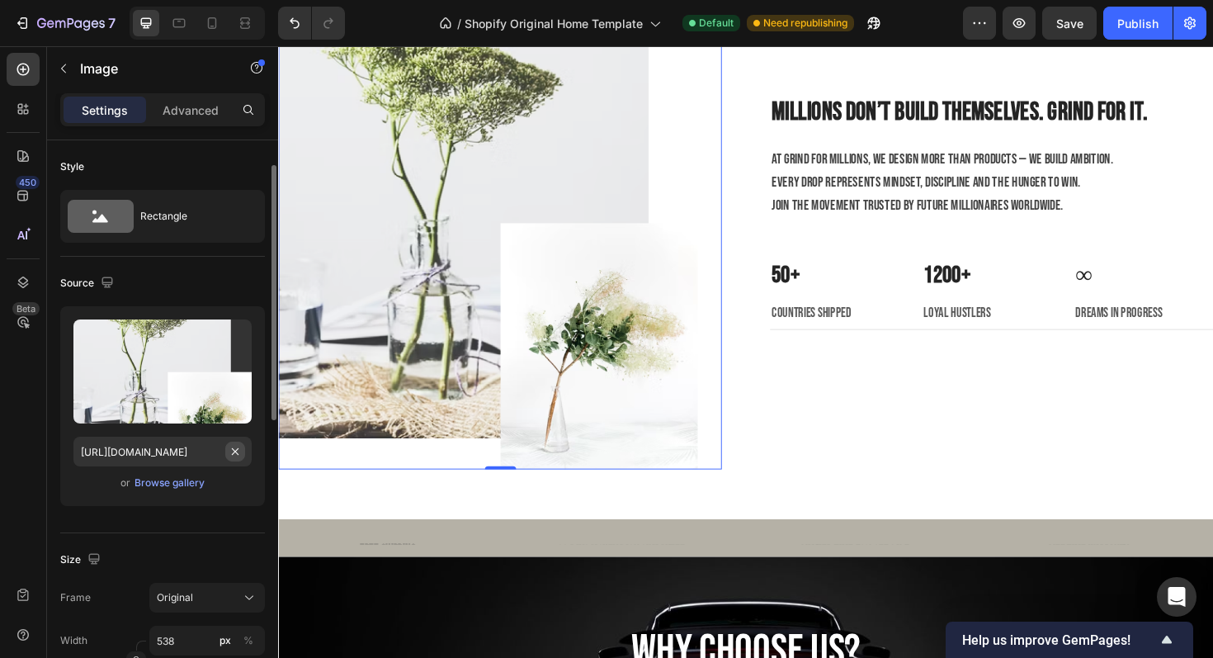
scroll to position [55, 0]
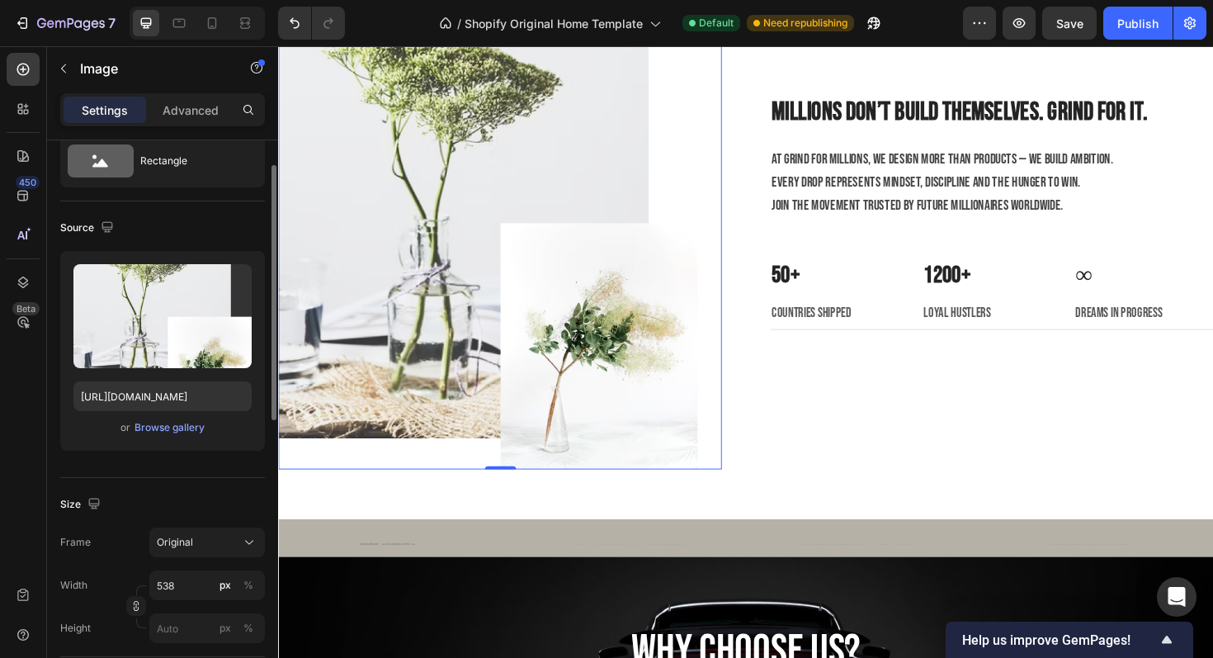
click at [189, 438] on div "Upload Image https://ucarecdn.com/3d51b282-2a7a-4893-affa-a0fbc053a293/-/format…" at bounding box center [162, 351] width 205 height 200
click at [185, 428] on div "Browse gallery" at bounding box center [170, 427] width 70 height 15
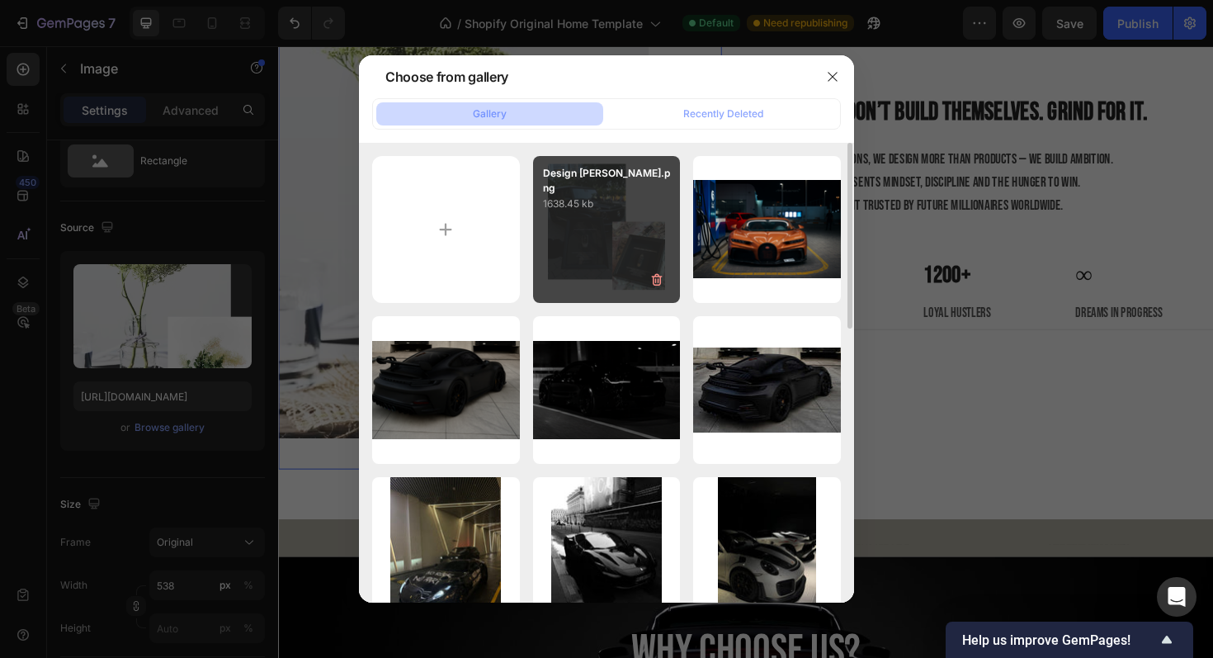
click at [600, 241] on div "Design ohne Titel.png 1638.45 kb" at bounding box center [607, 230] width 148 height 148
type input "[URL][DOMAIN_NAME]"
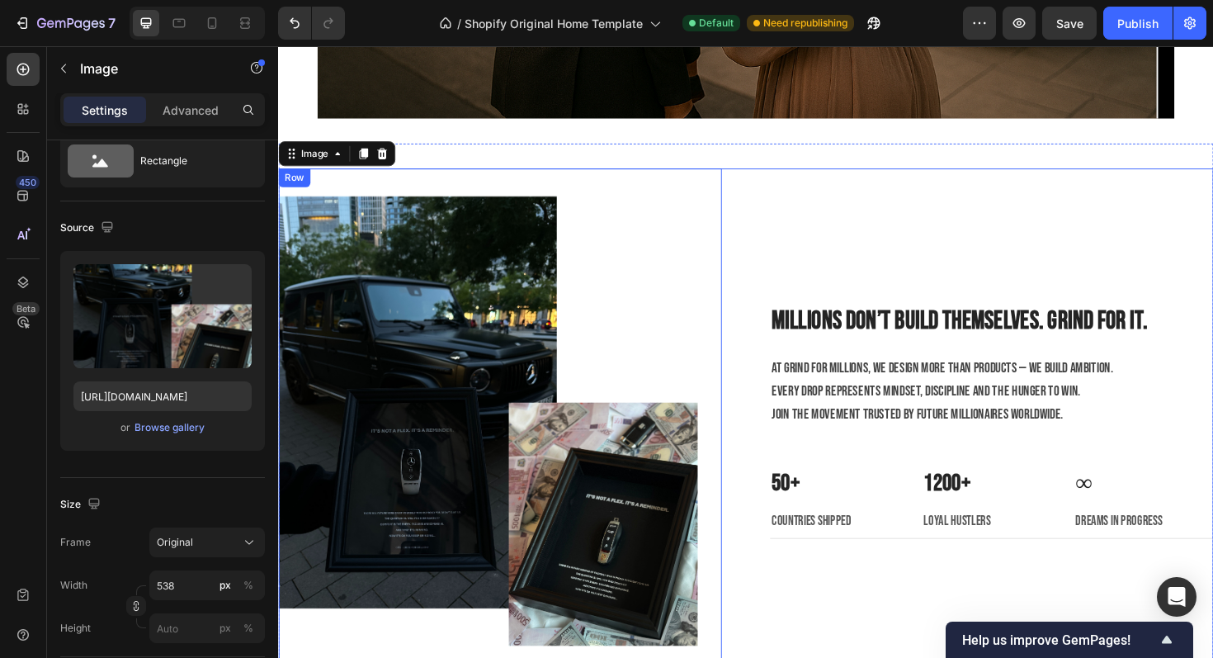
scroll to position [2653, 0]
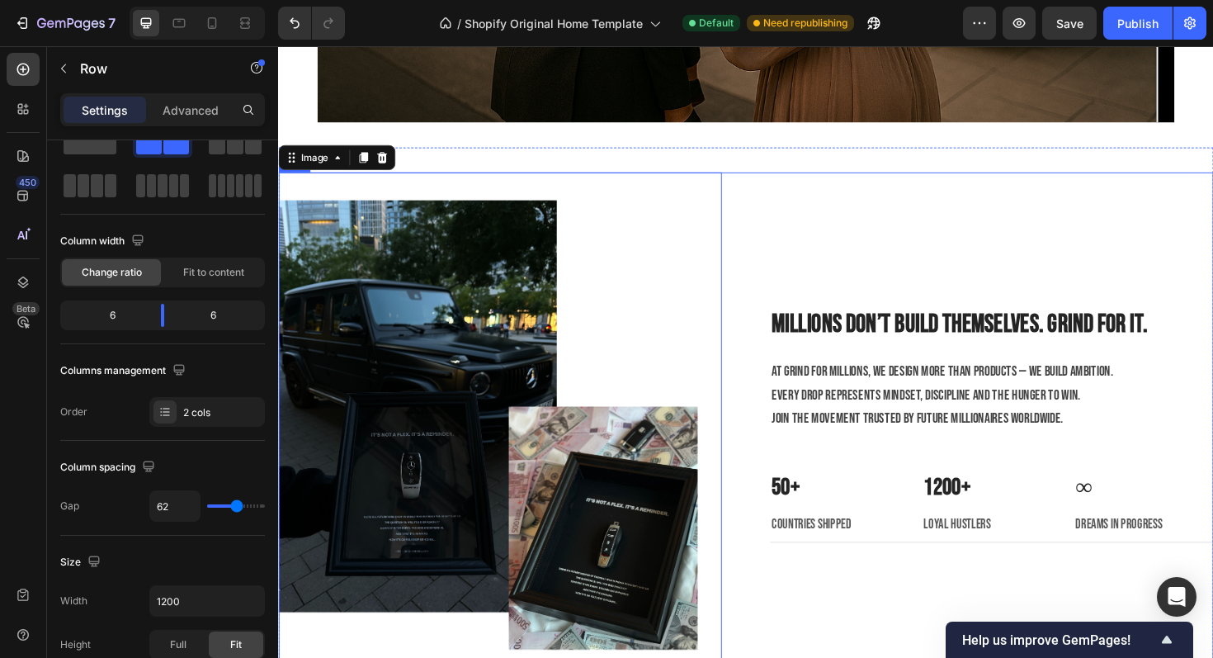
click at [965, 229] on div "Millions don’t build themselves. Grind for it. Heading At Grind for Millions, w…" at bounding box center [1034, 458] width 470 height 556
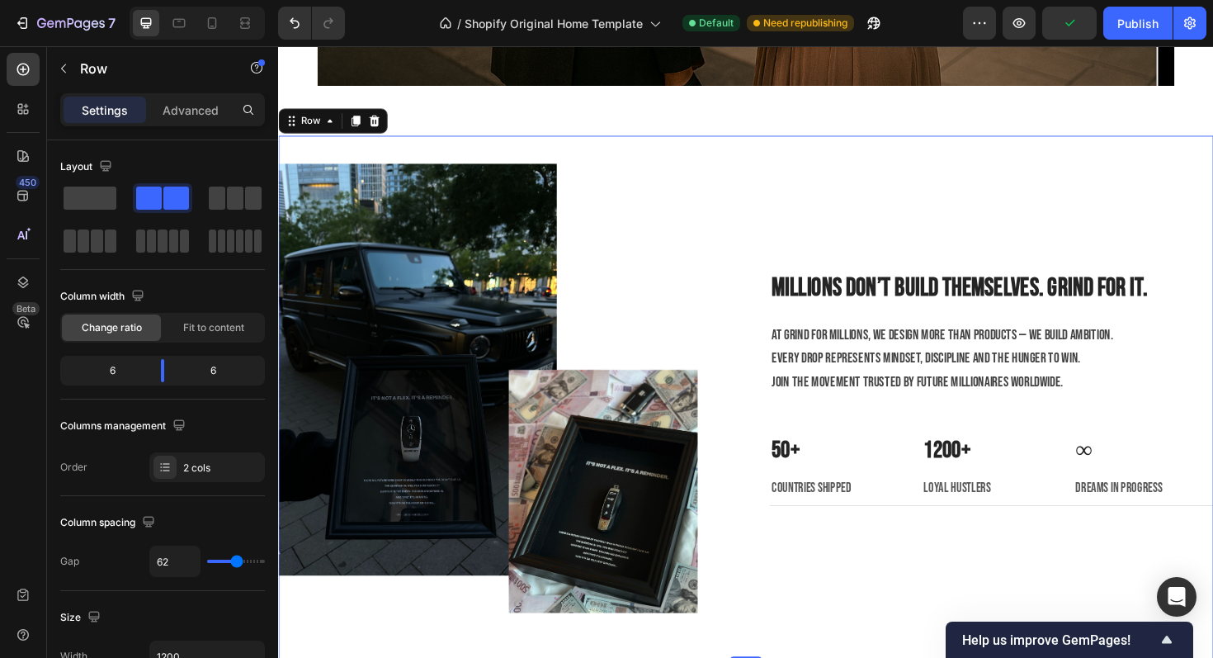
scroll to position [2689, 0]
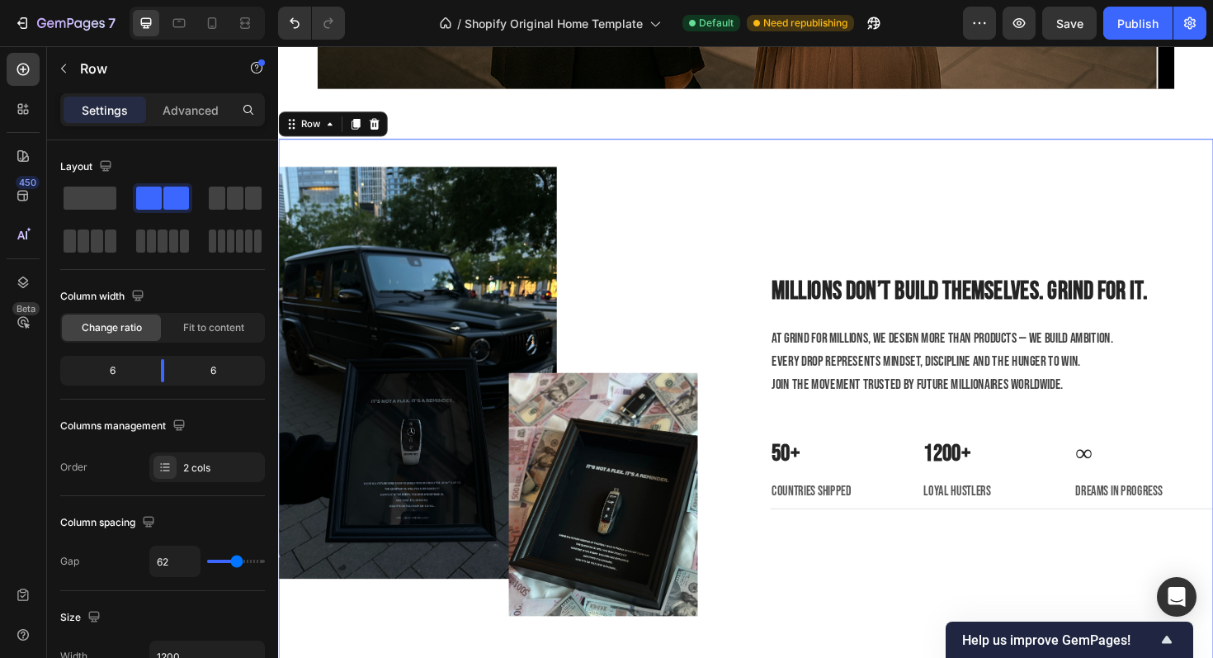
click at [916, 199] on div "Millions don’t build themselves. Grind for it. Heading At Grind for Millions, w…" at bounding box center [1034, 422] width 470 height 556
click at [821, 250] on div "Millions don’t build themselves. Grind for it. Heading At Grind for Millions, w…" at bounding box center [1034, 422] width 470 height 556
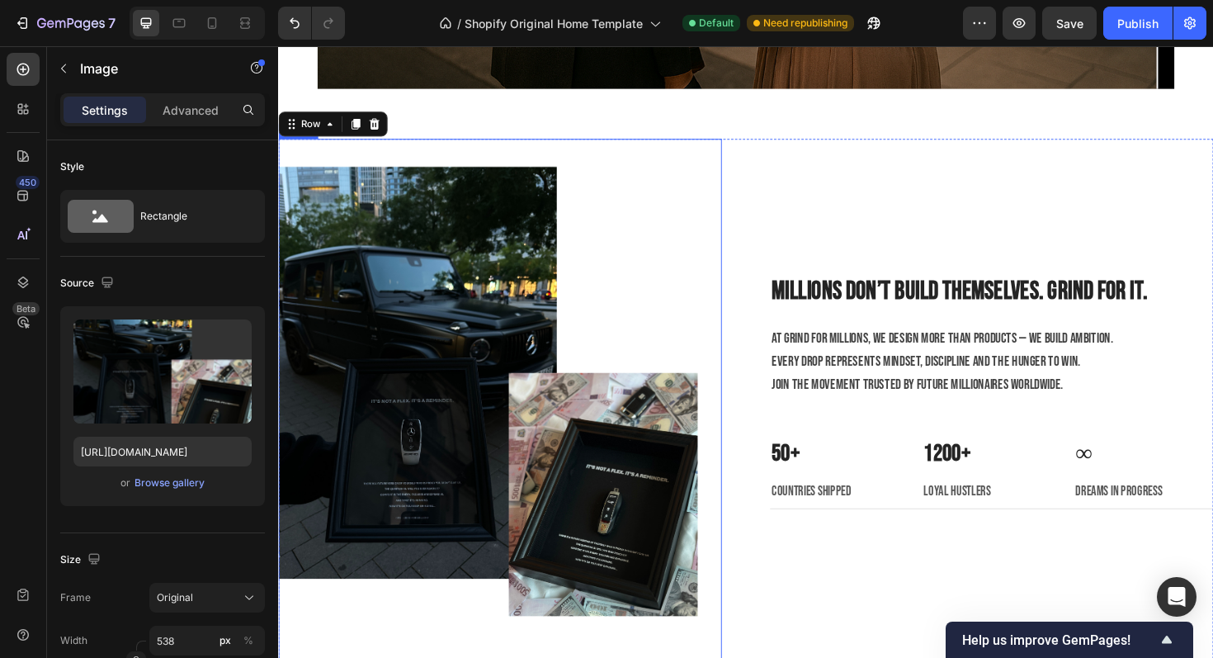
click at [714, 274] on img at bounding box center [500, 422] width 444 height 556
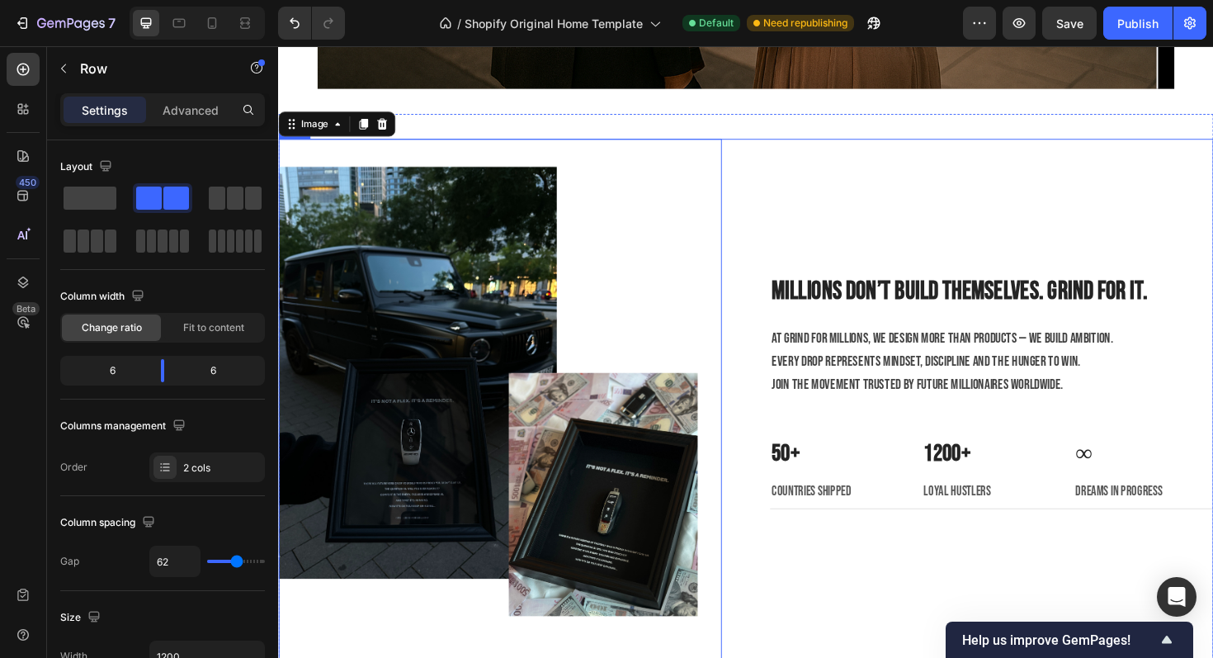
click at [867, 264] on div "Millions don’t build themselves. Grind for it. Heading At Grind for Millions, w…" at bounding box center [1034, 422] width 470 height 556
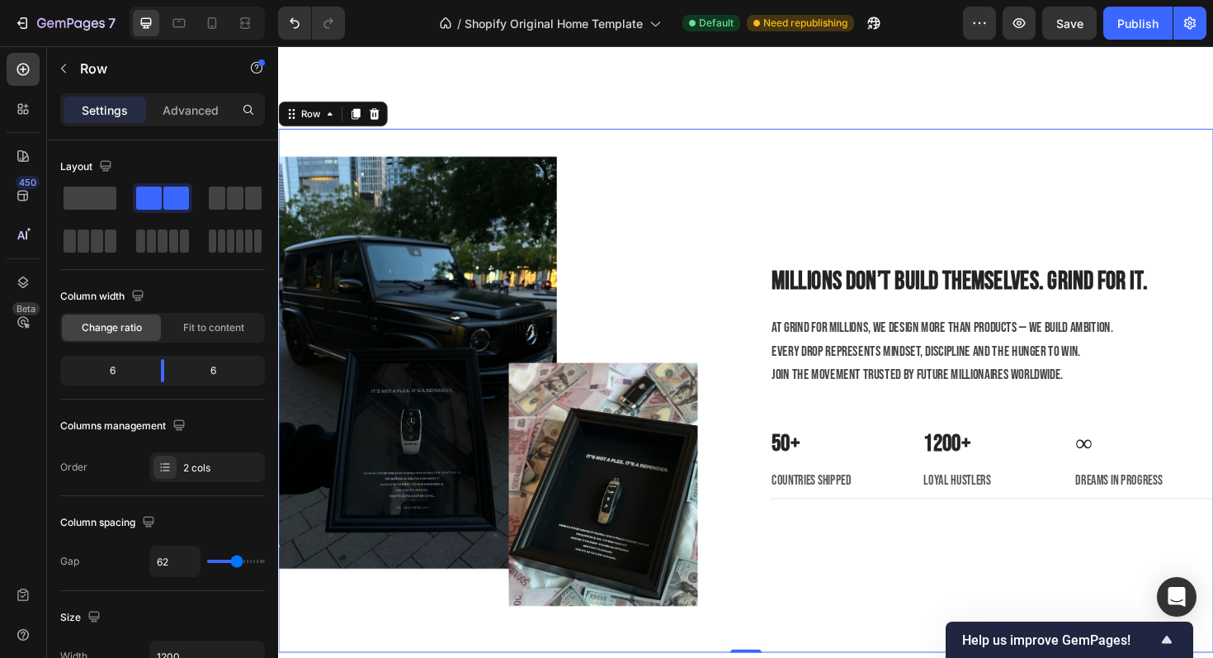
scroll to position [2892, 0]
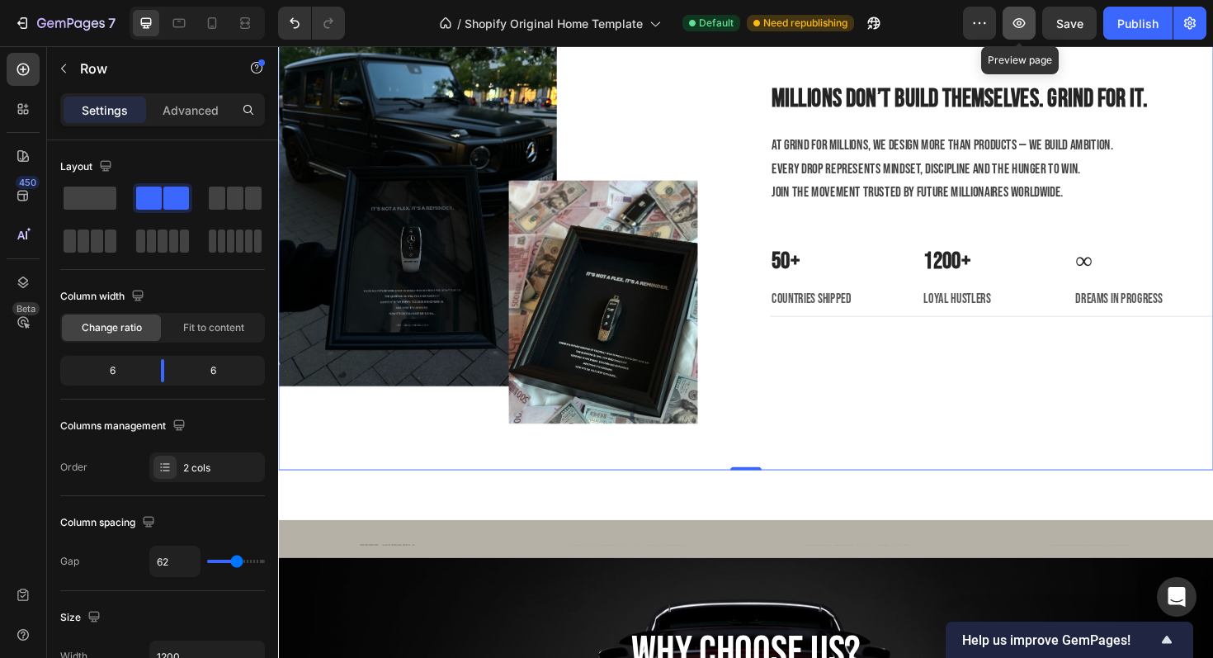
click at [1015, 23] on icon "button" at bounding box center [1019, 23] width 17 height 17
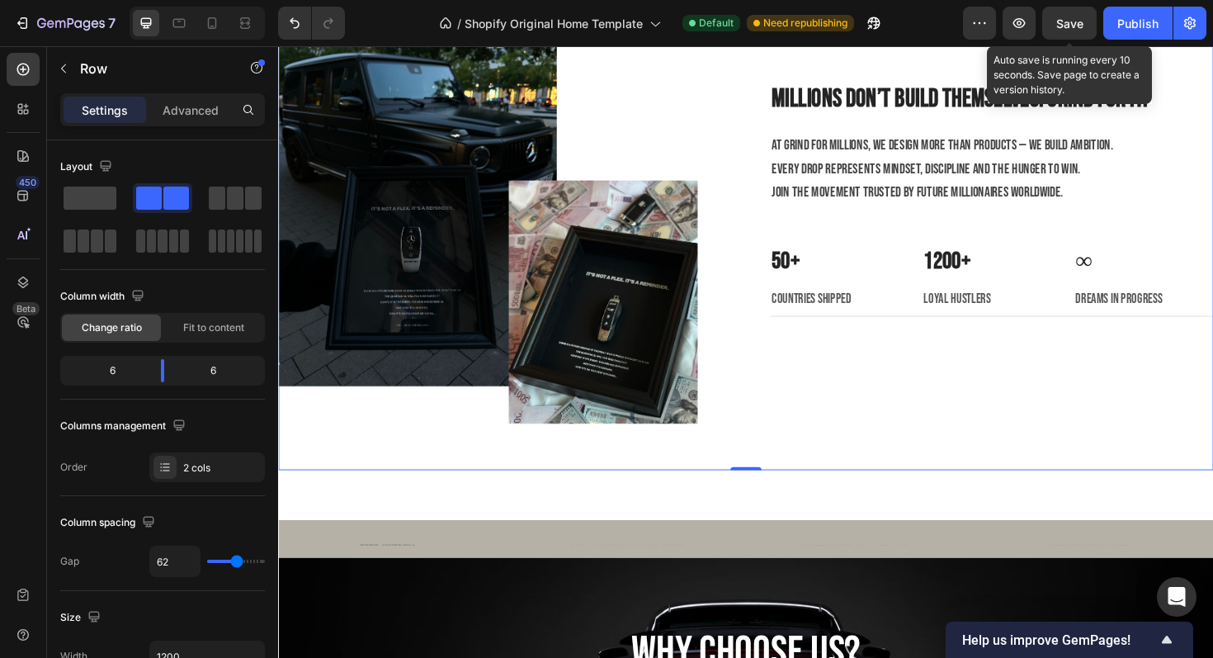
click at [1064, 31] on div "Save" at bounding box center [1070, 23] width 27 height 17
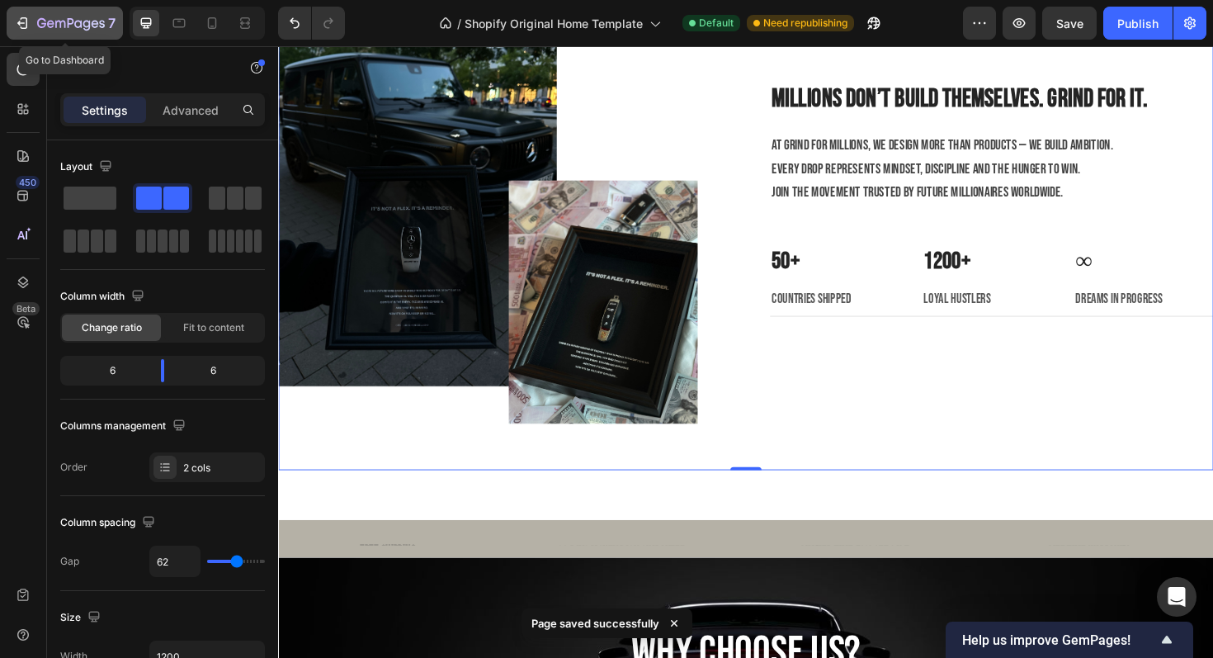
click at [29, 32] on div "7" at bounding box center [65, 23] width 102 height 20
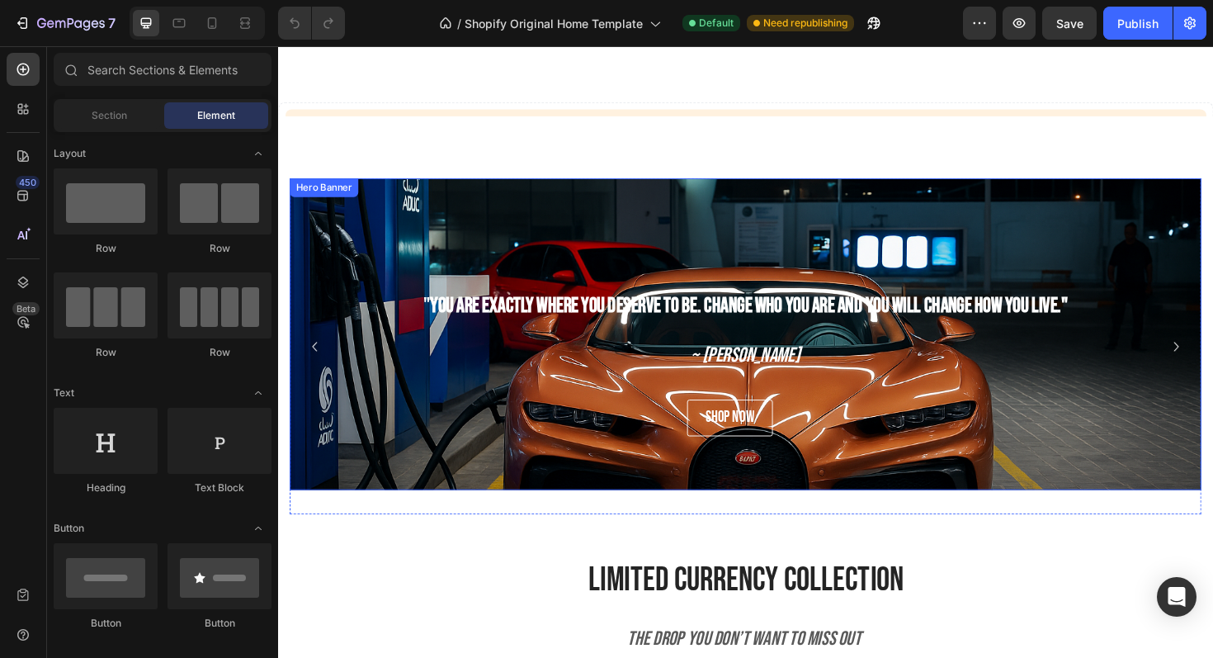
scroll to position [842, 0]
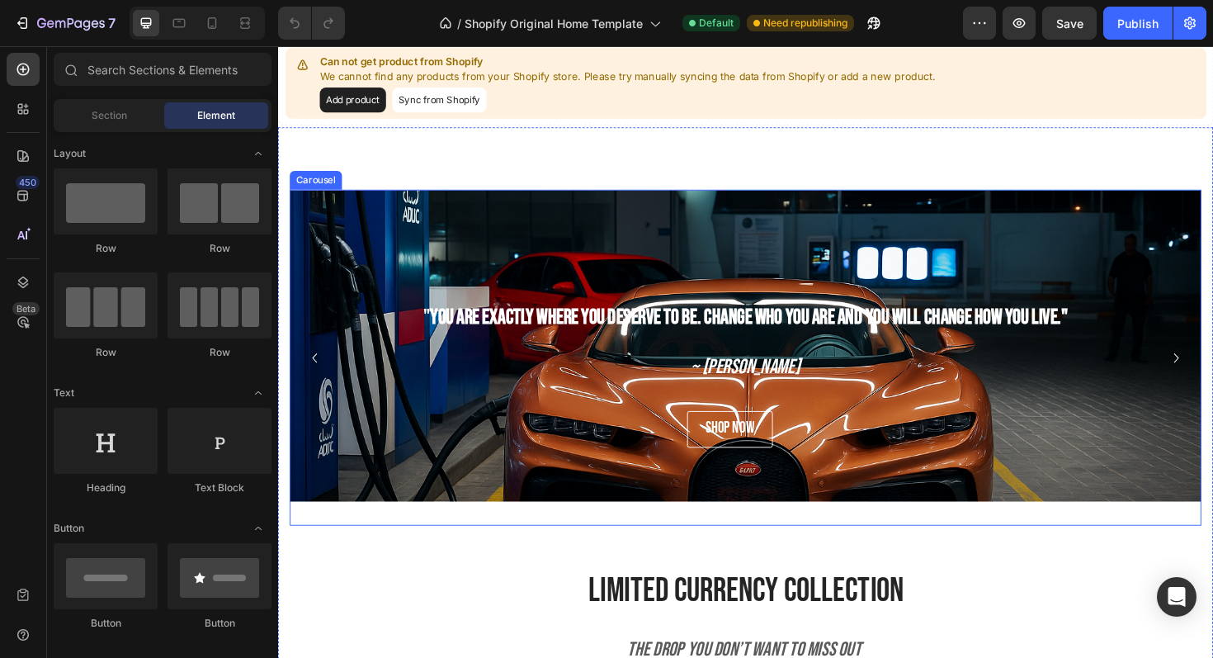
click at [1213, 384] on icon "Carousel Next Arrow" at bounding box center [1230, 377] width 20 height 20
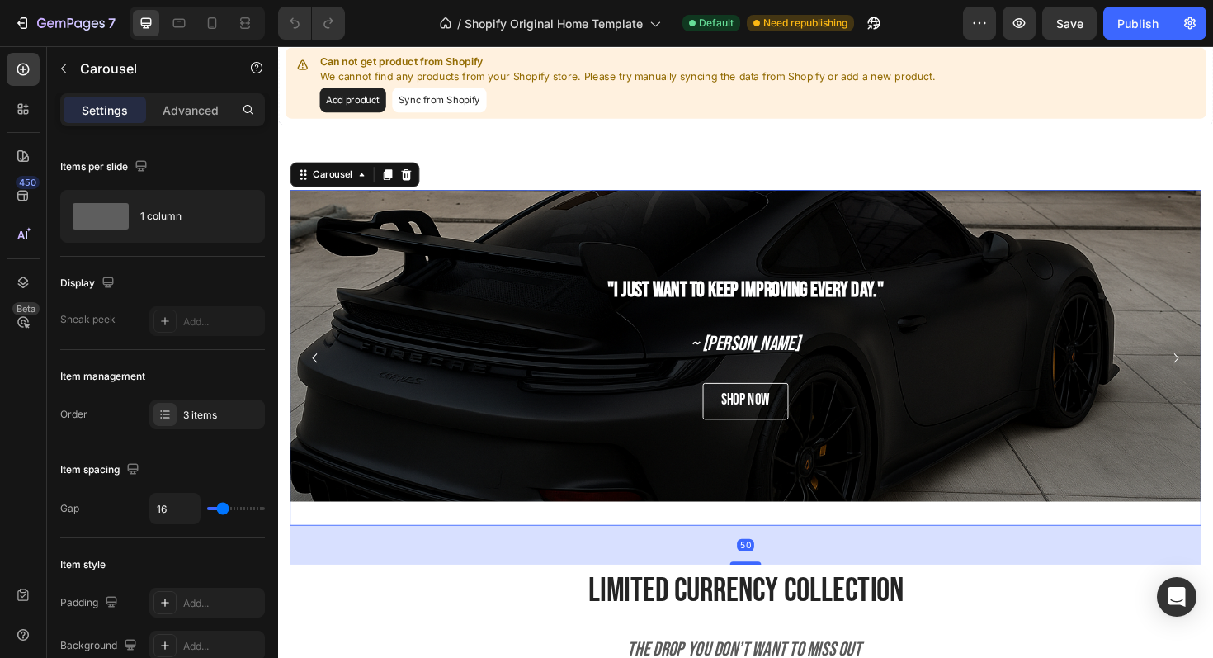
click at [1213, 384] on icon "Carousel Next Arrow" at bounding box center [1230, 377] width 20 height 20
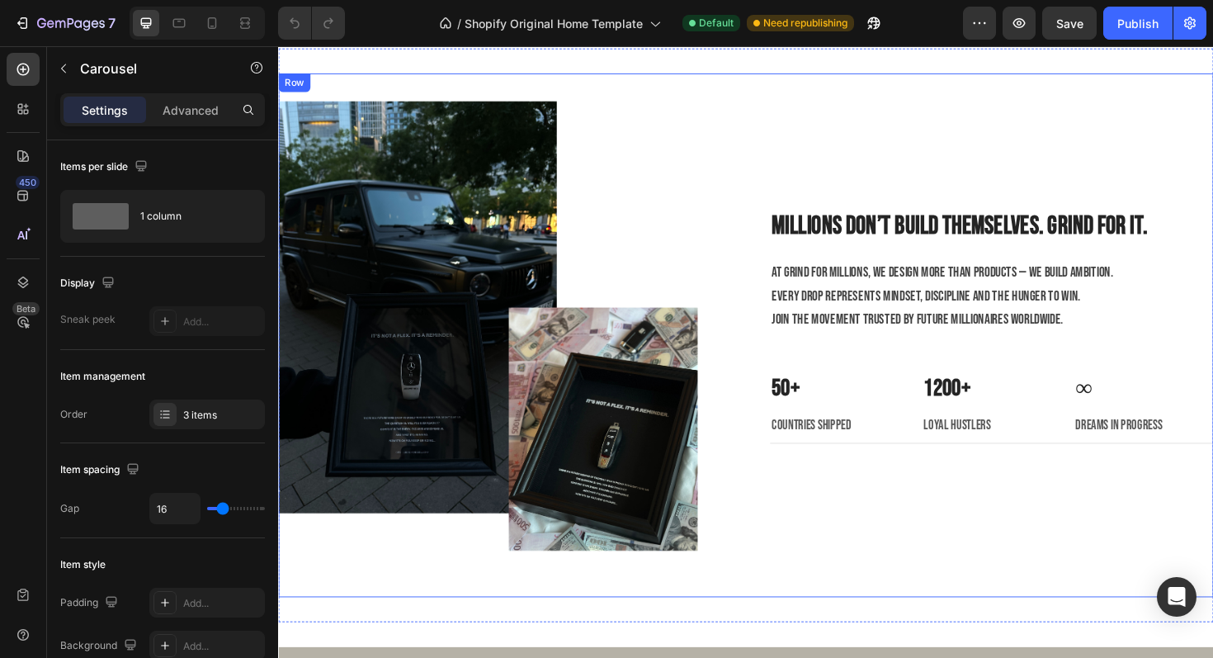
scroll to position [2703, 0]
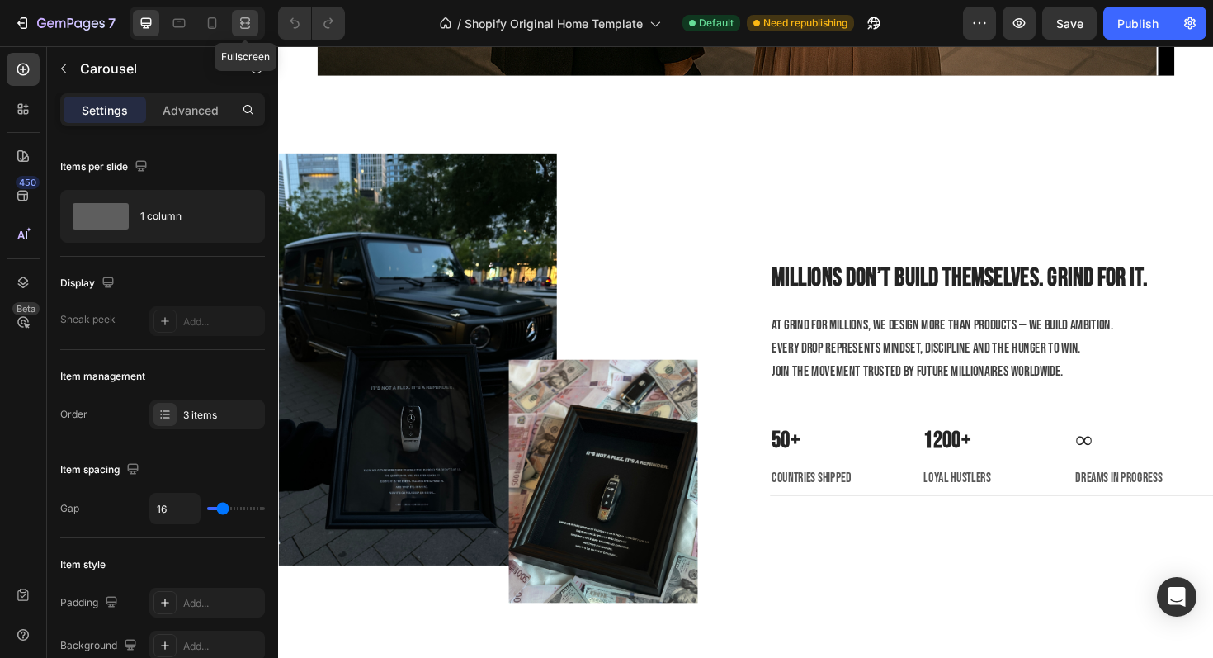
click at [246, 19] on icon at bounding box center [245, 23] width 17 height 17
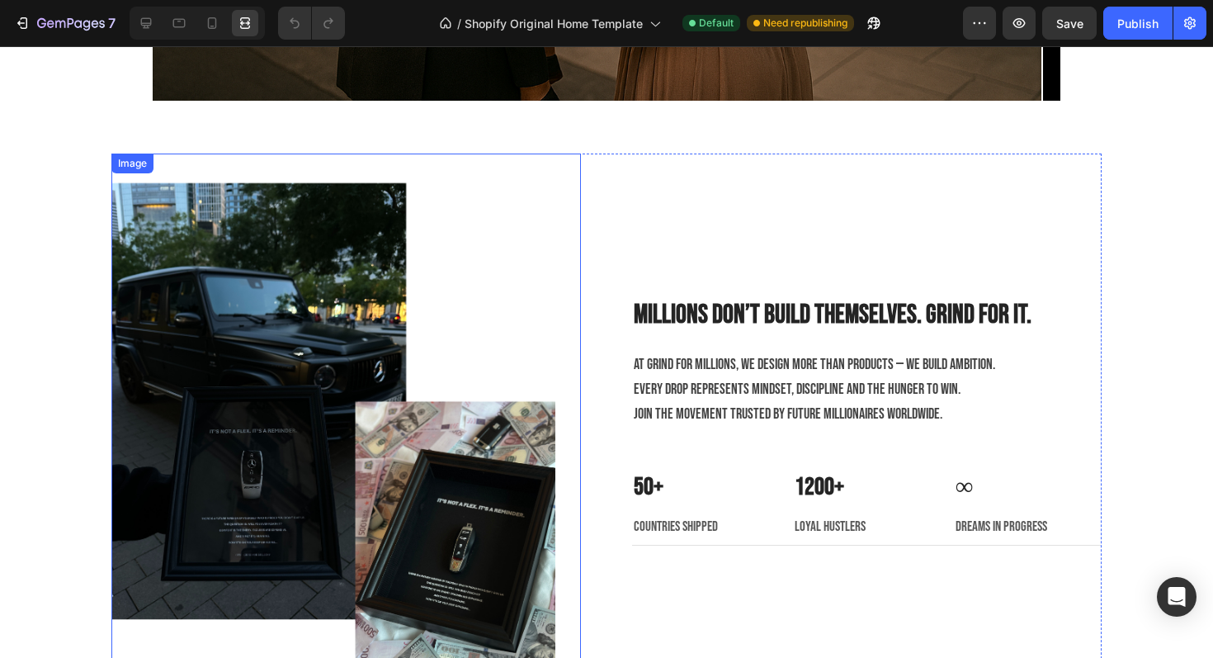
scroll to position [2637, 0]
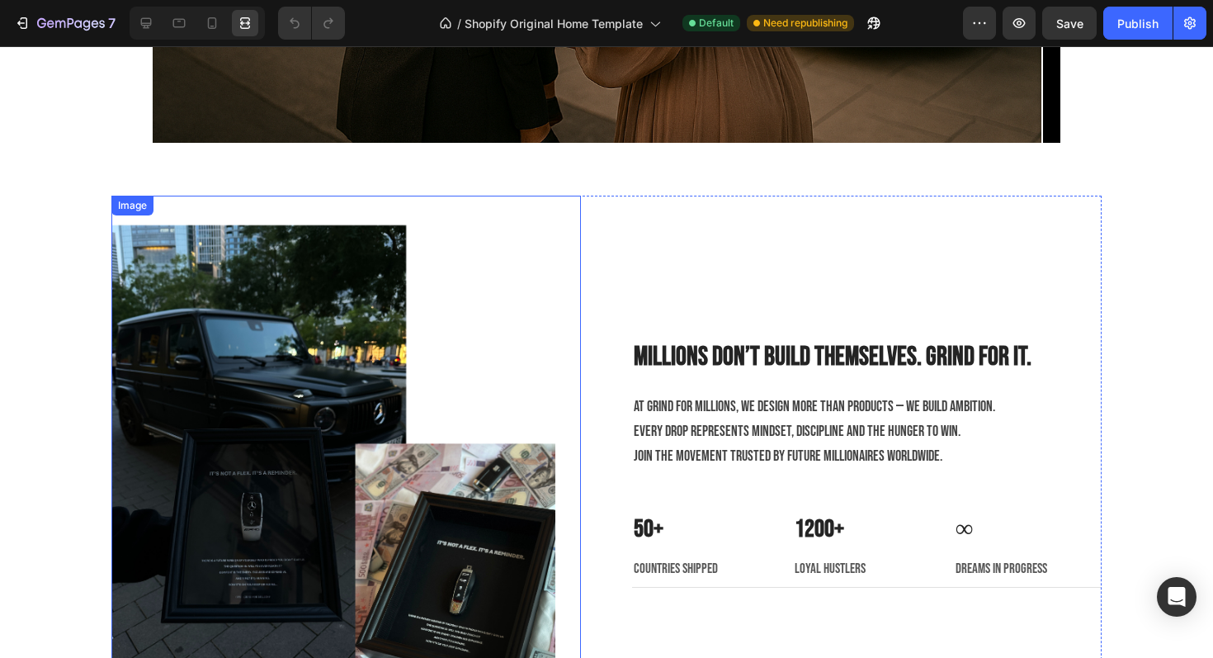
click at [396, 268] on img at bounding box center [333, 474] width 444 height 556
click at [140, 30] on icon at bounding box center [146, 23] width 17 height 17
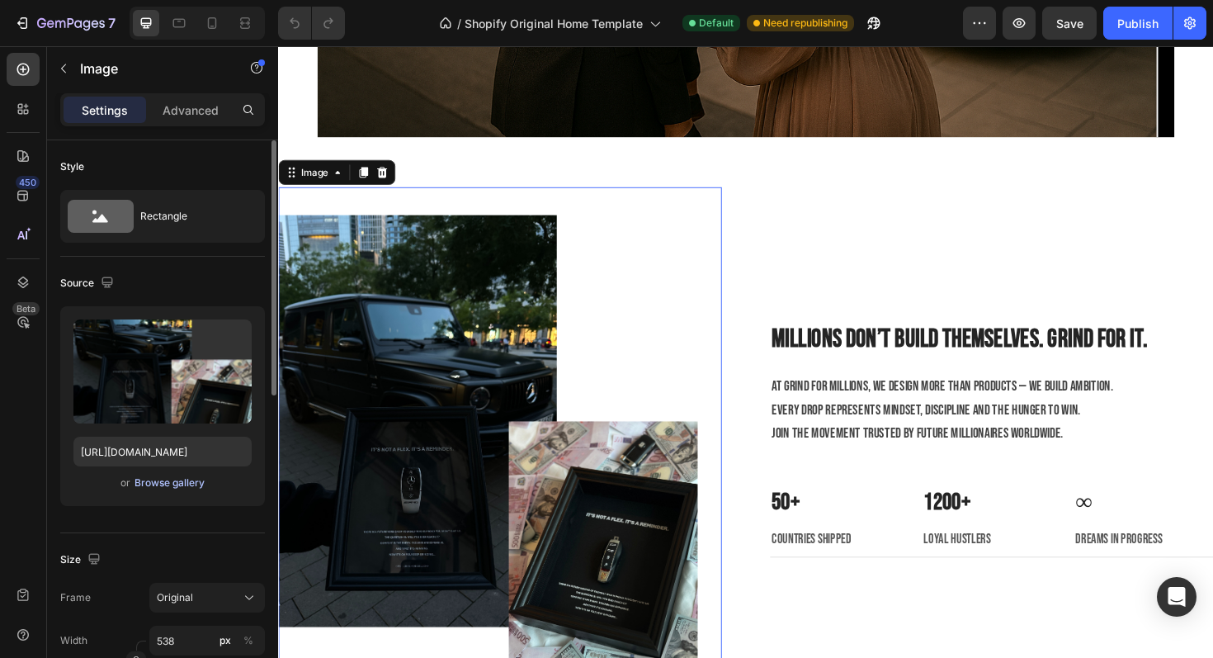
click at [169, 476] on div "Browse gallery" at bounding box center [170, 482] width 70 height 15
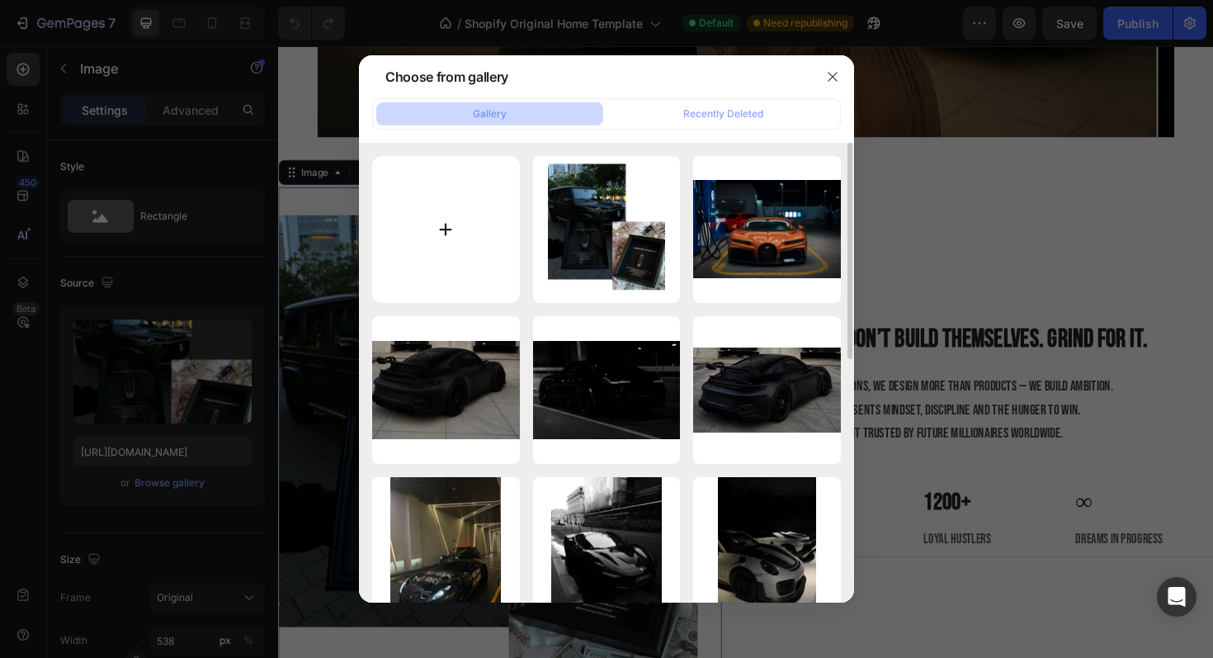
click at [418, 194] on input "file" at bounding box center [446, 230] width 148 height 148
type input "C:\fakepath\Design ohne Titel (1).png"
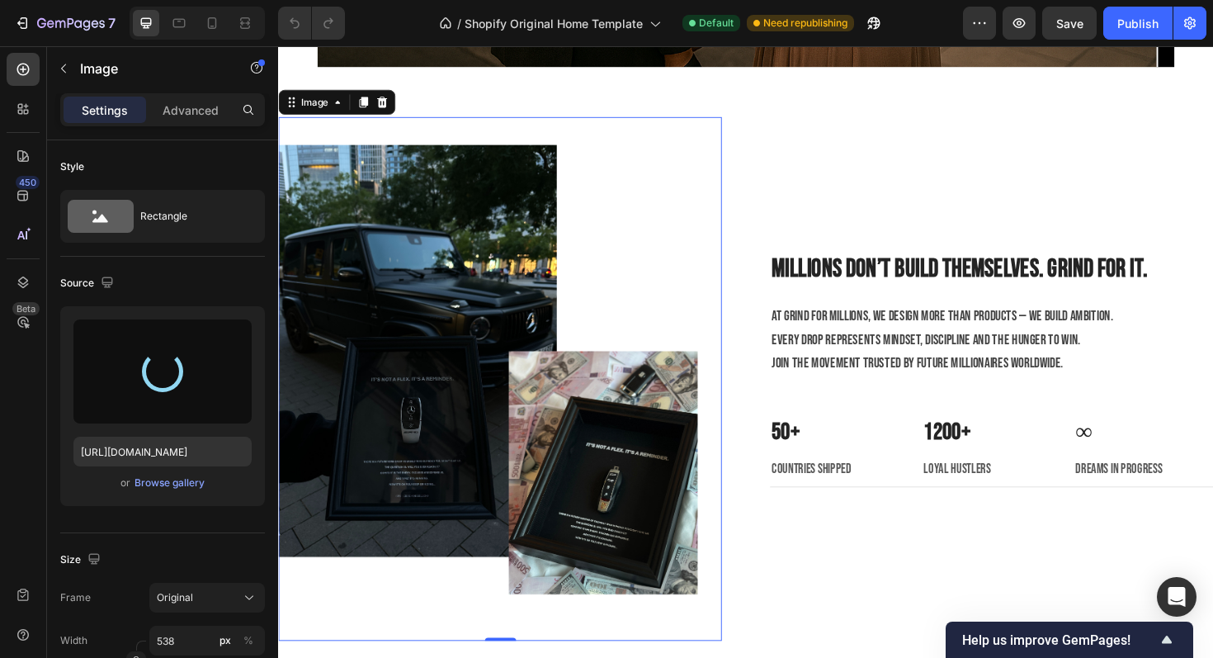
scroll to position [2719, 0]
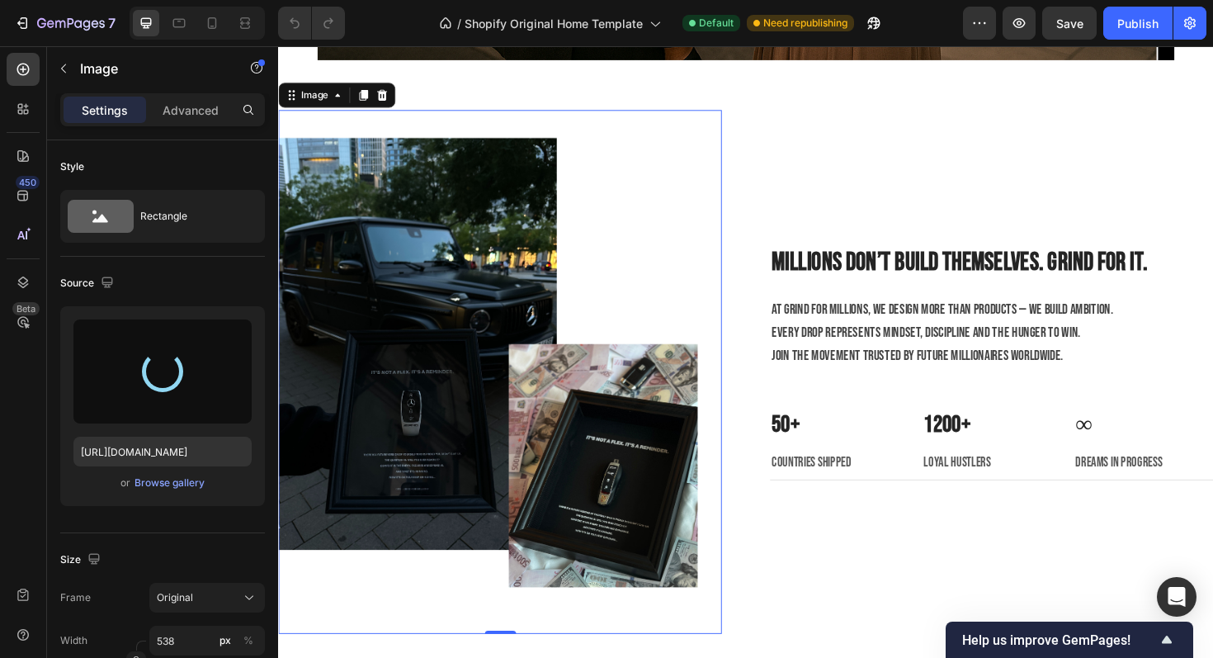
type input "https://cdn.shopify.com/s/files/1/0918/9454/6809/files/gempages_570937643437654…"
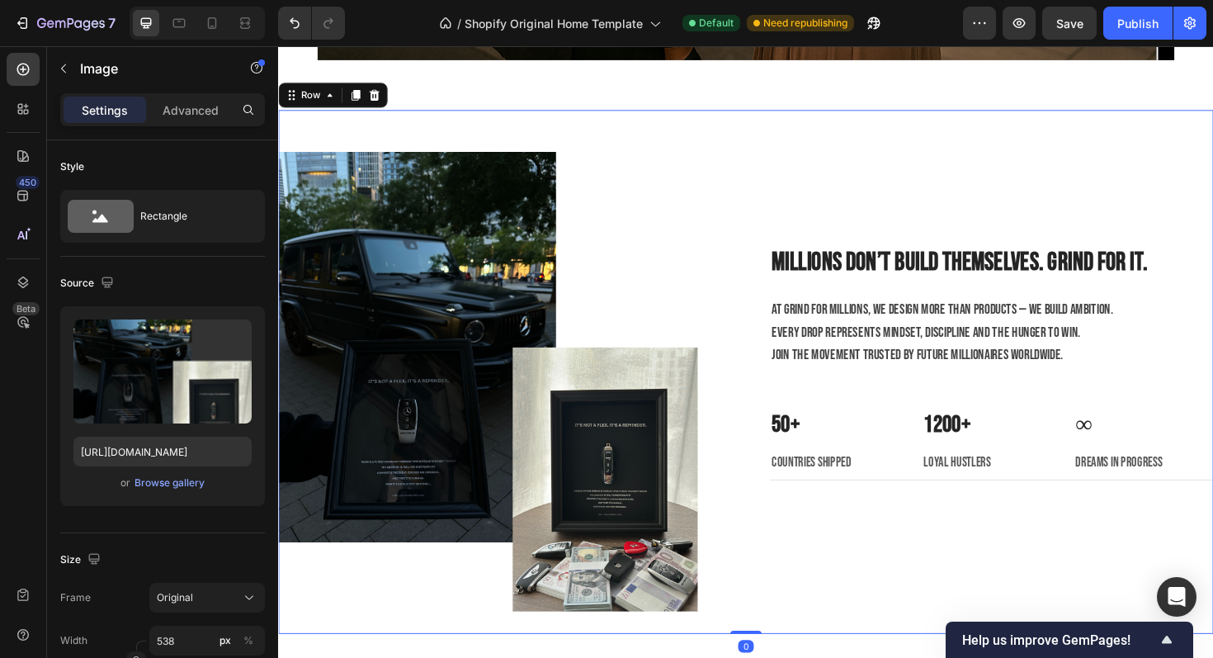
click at [857, 589] on div "Millions don’t build themselves. Grind for it. Heading At Grind for Millions, w…" at bounding box center [1034, 392] width 470 height 556
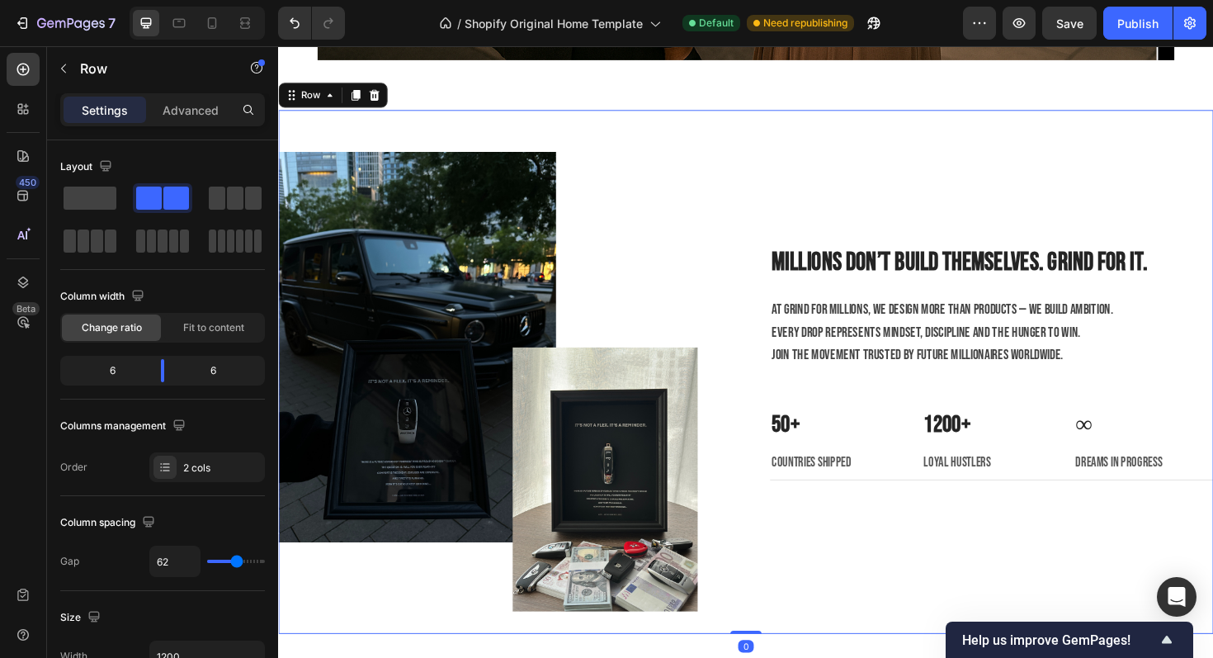
scroll to position [2777, 0]
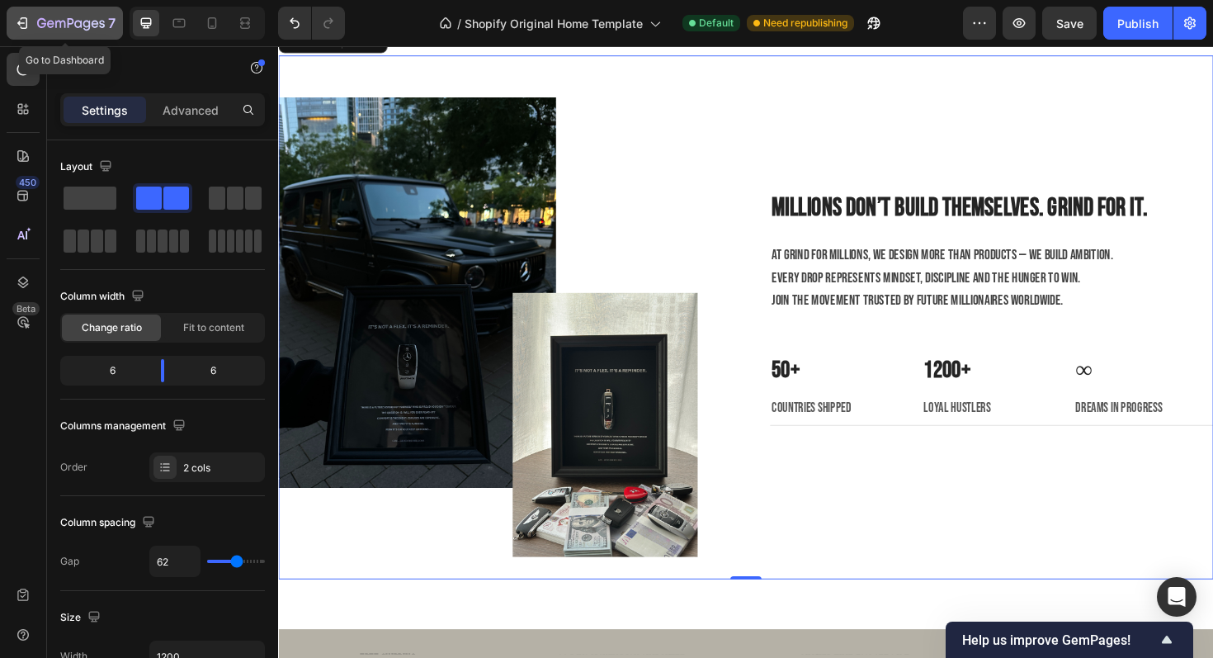
click at [55, 17] on icon "button" at bounding box center [71, 24] width 68 height 14
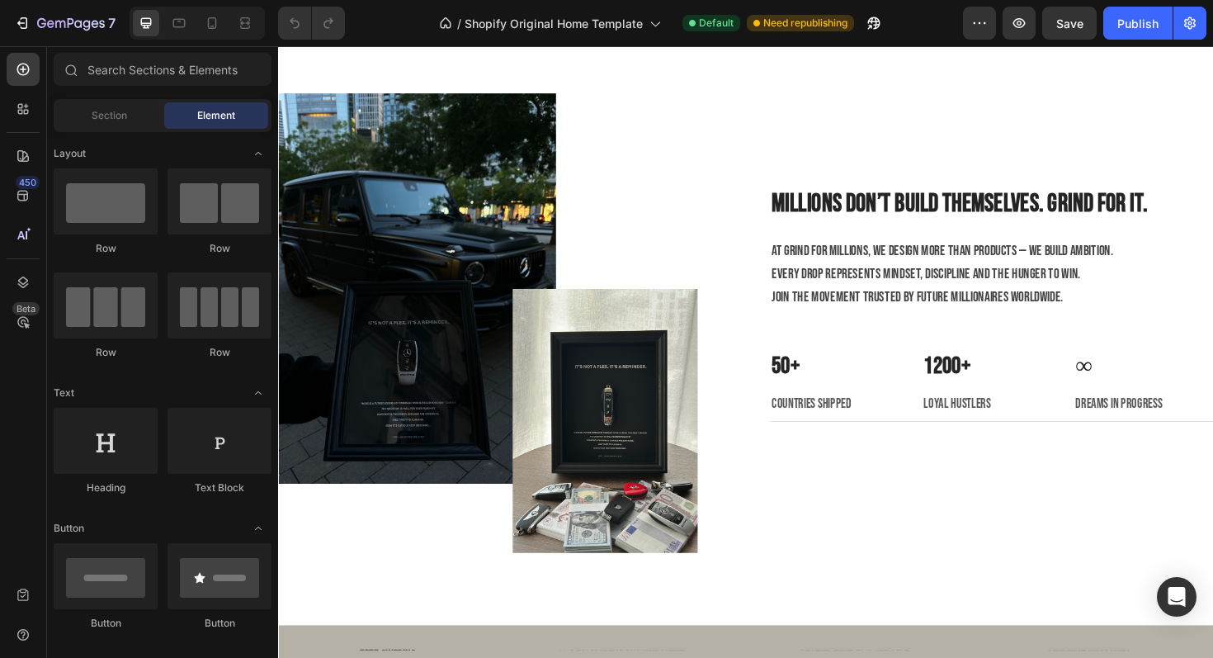
scroll to position [2760, 0]
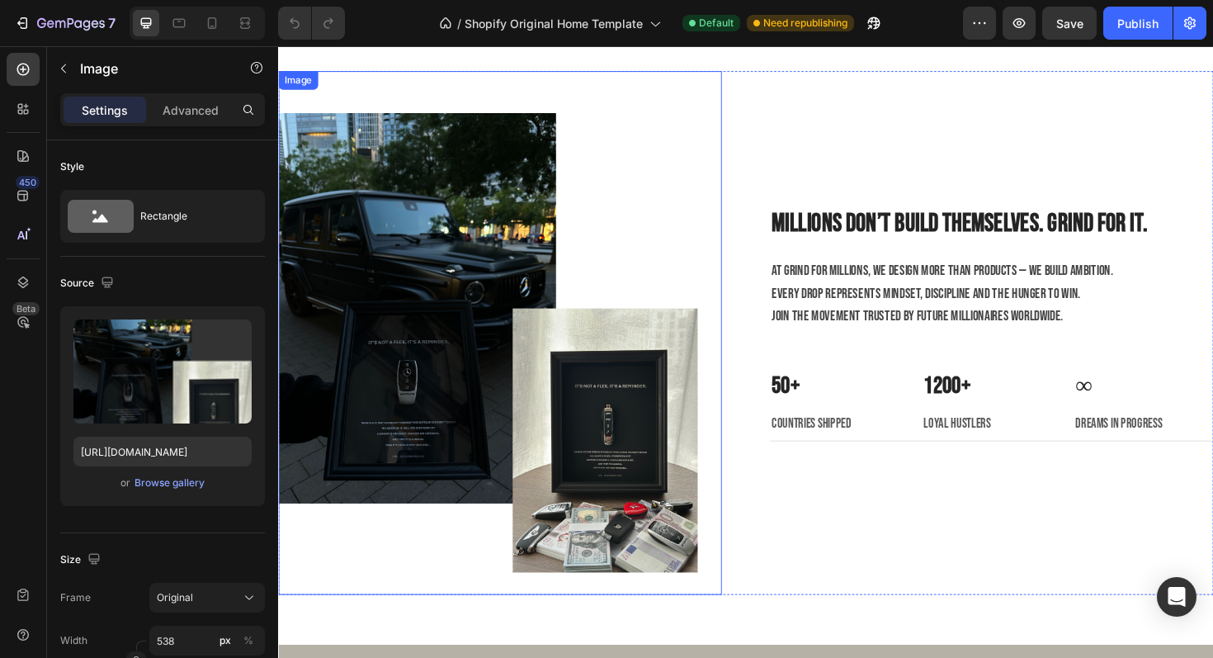
click at [545, 287] on img at bounding box center [500, 351] width 444 height 556
click at [194, 116] on p "Advanced" at bounding box center [191, 110] width 56 height 17
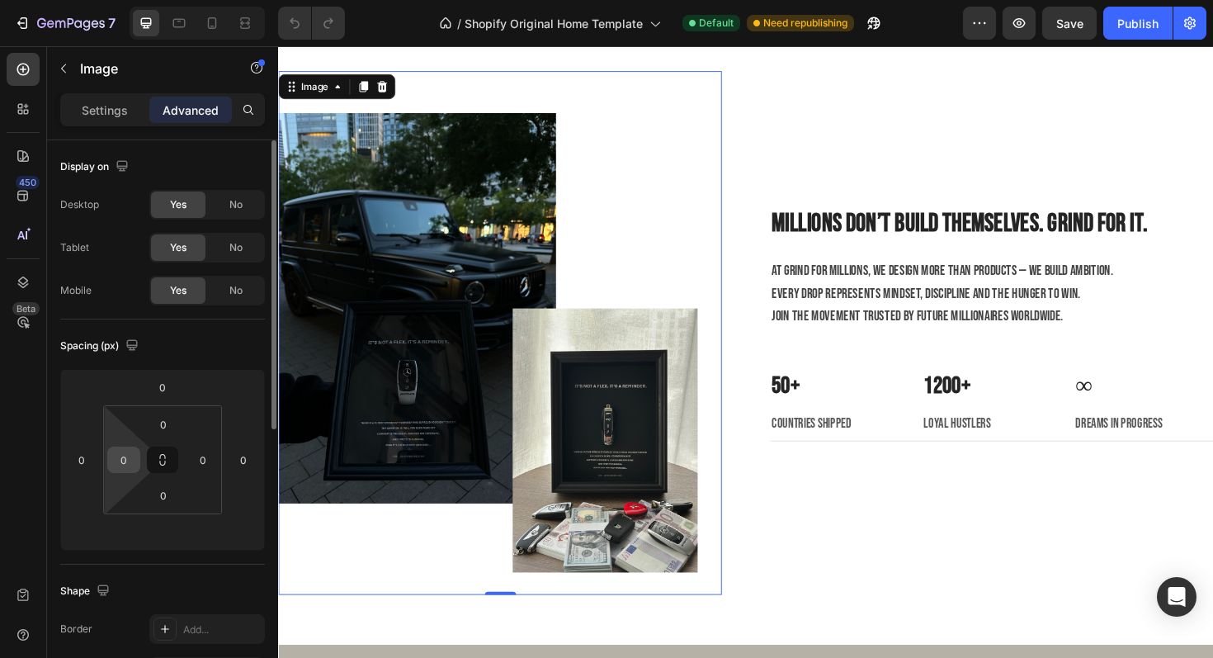
click at [126, 453] on input "0" at bounding box center [123, 459] width 25 height 25
click at [246, 26] on icon at bounding box center [245, 23] width 17 height 17
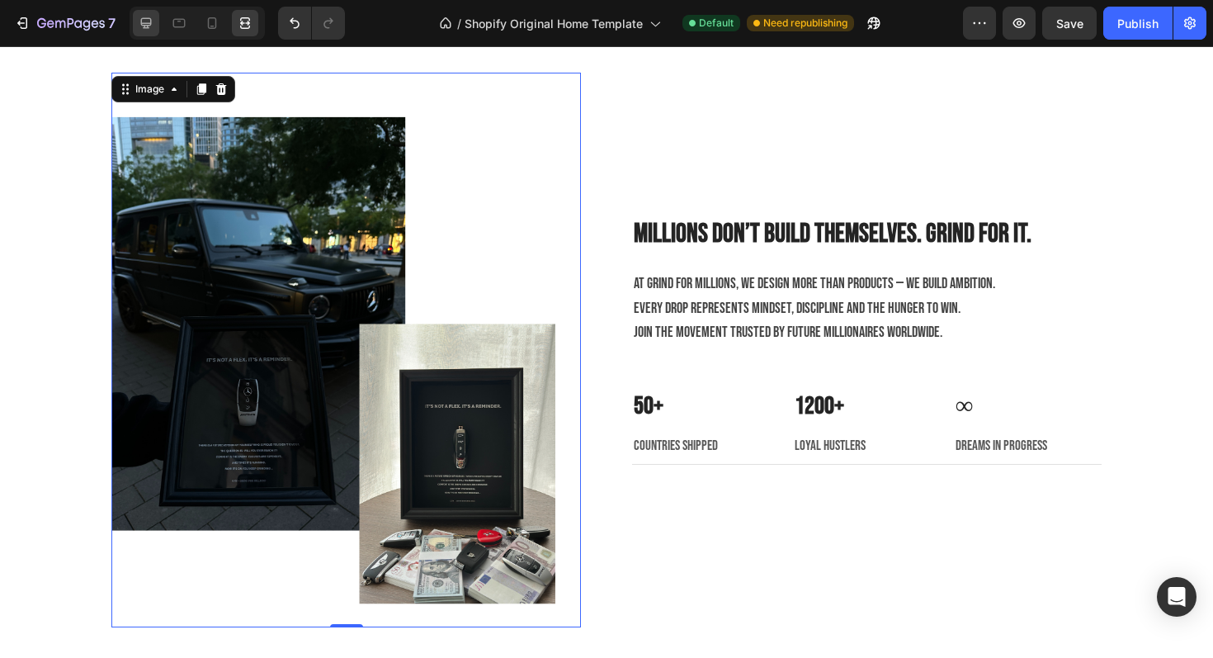
click at [158, 21] on div at bounding box center [146, 23] width 26 height 26
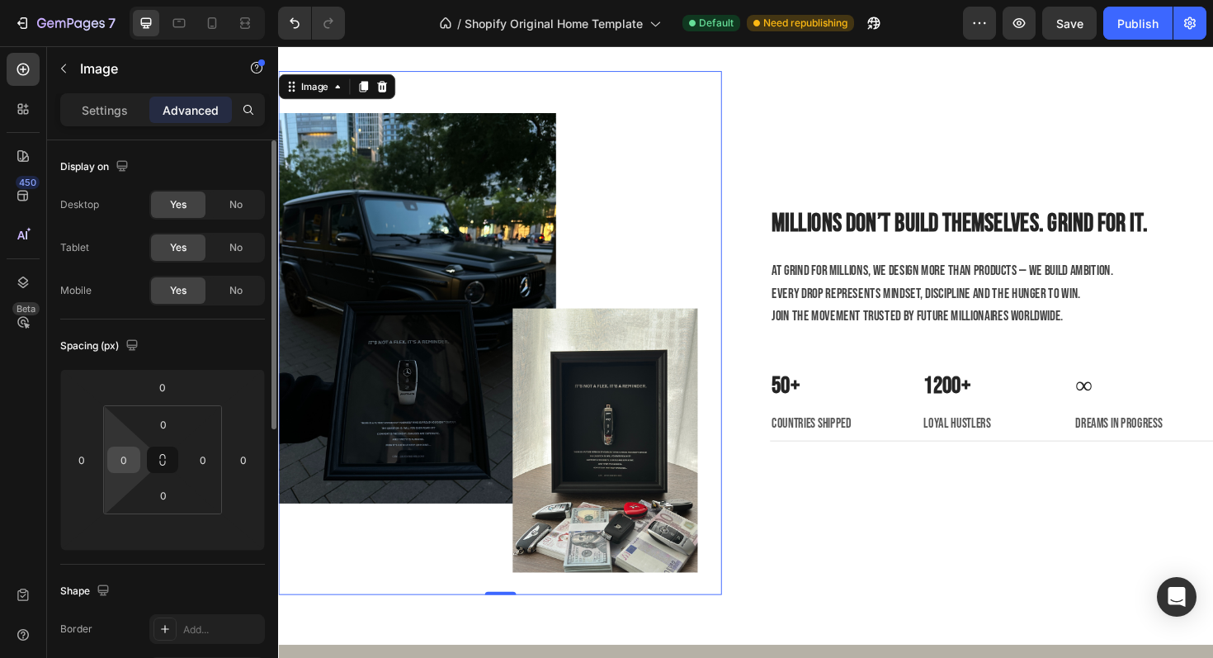
click at [111, 452] on div "0" at bounding box center [123, 460] width 33 height 26
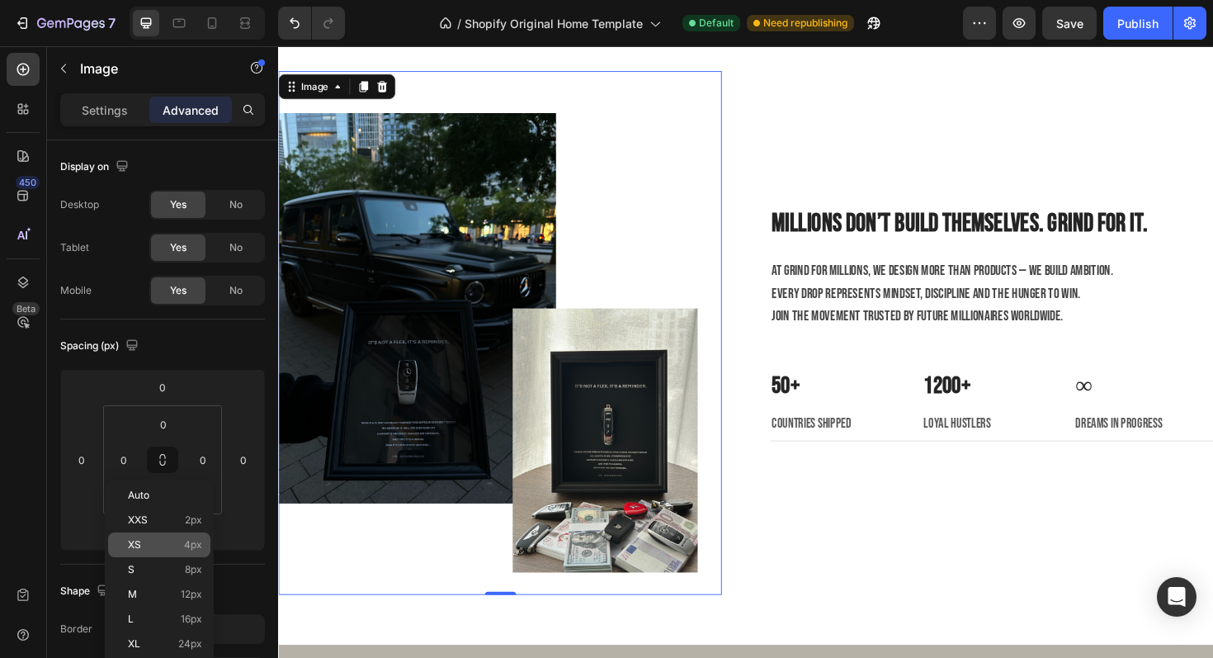
click at [155, 555] on div "XS 4px" at bounding box center [159, 544] width 102 height 25
type input "4"
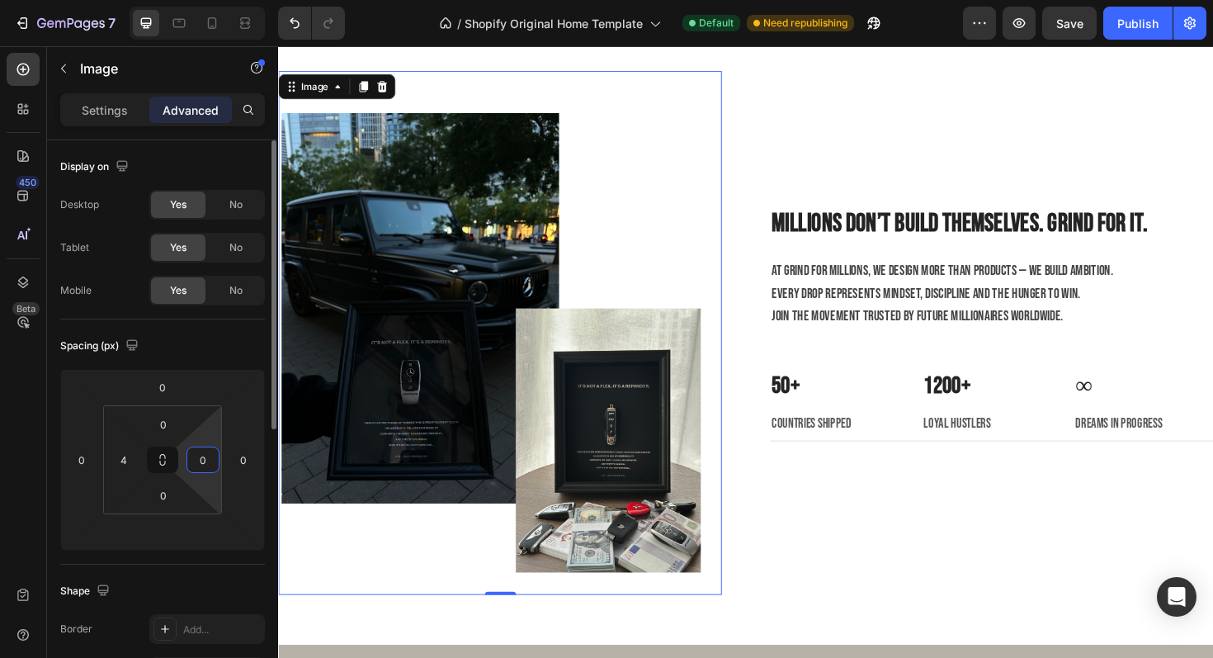
click at [202, 459] on input "0" at bounding box center [203, 459] width 25 height 25
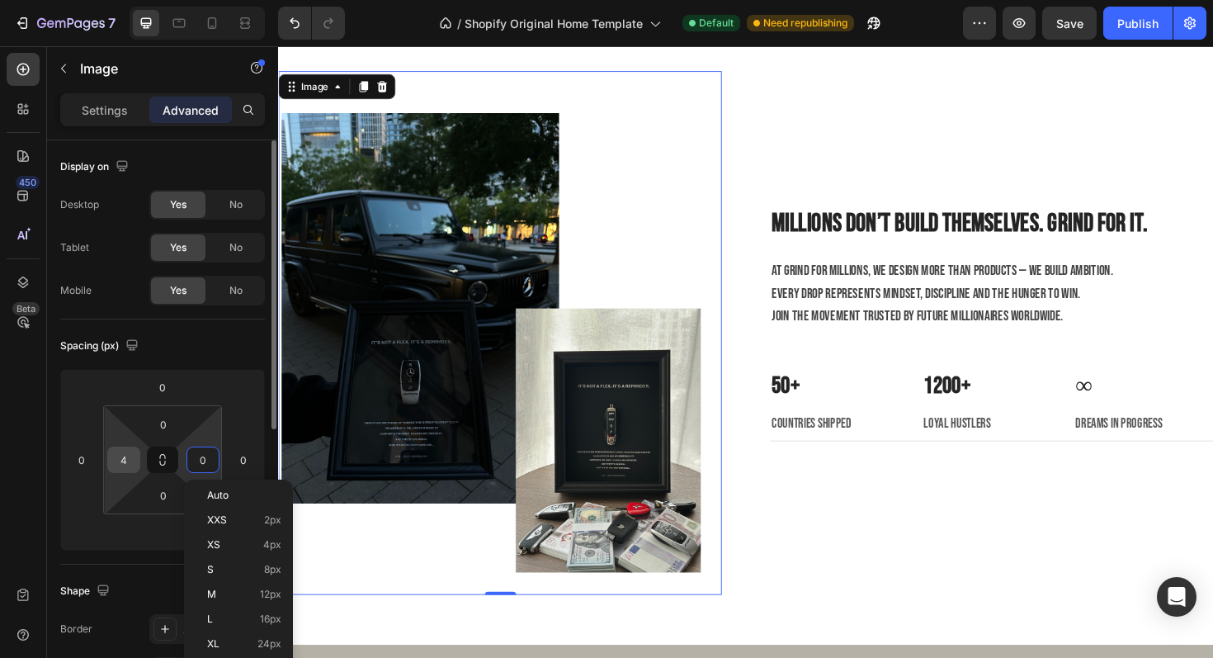
click at [130, 466] on input "4" at bounding box center [123, 459] width 25 height 25
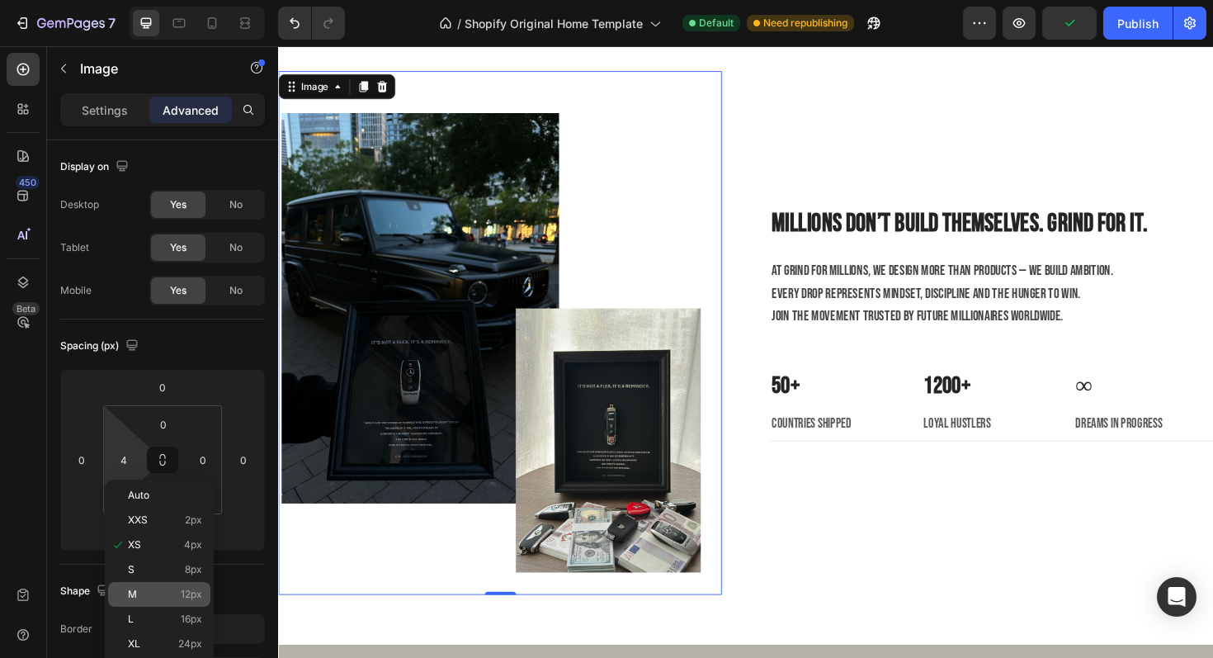
click at [194, 585] on div "M 12px" at bounding box center [159, 594] width 102 height 25
type input "12"
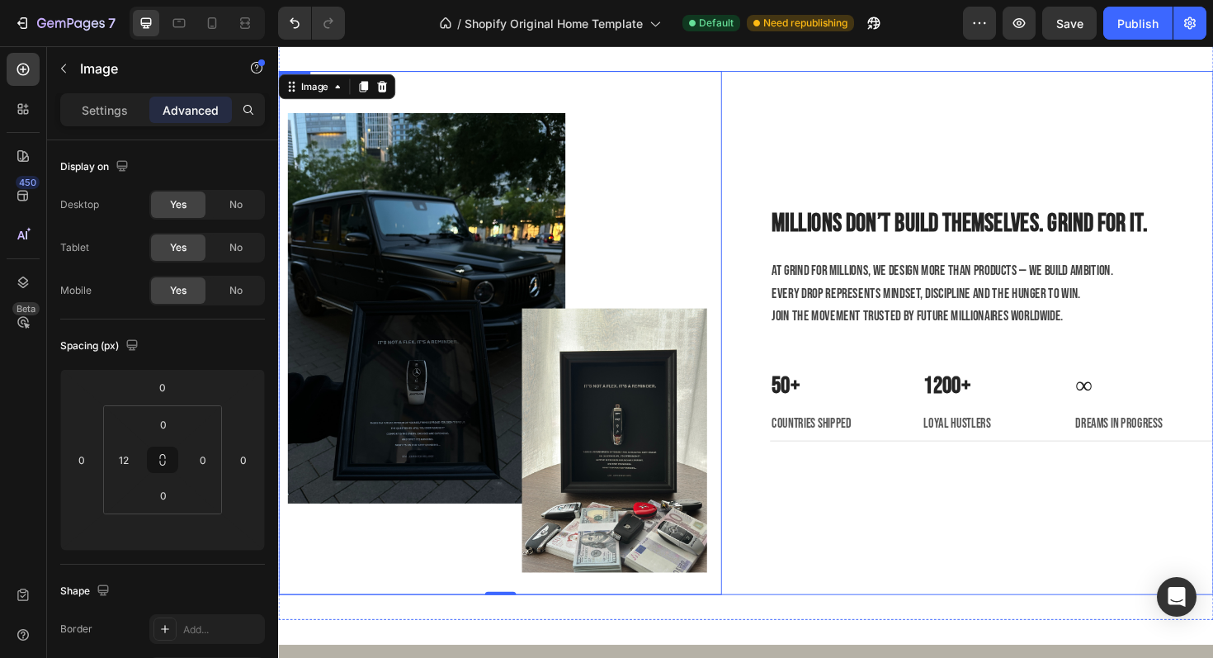
click at [995, 599] on div "Millions don’t build themselves. Grind for it. Heading At Grind for Millions, w…" at bounding box center [1034, 351] width 470 height 556
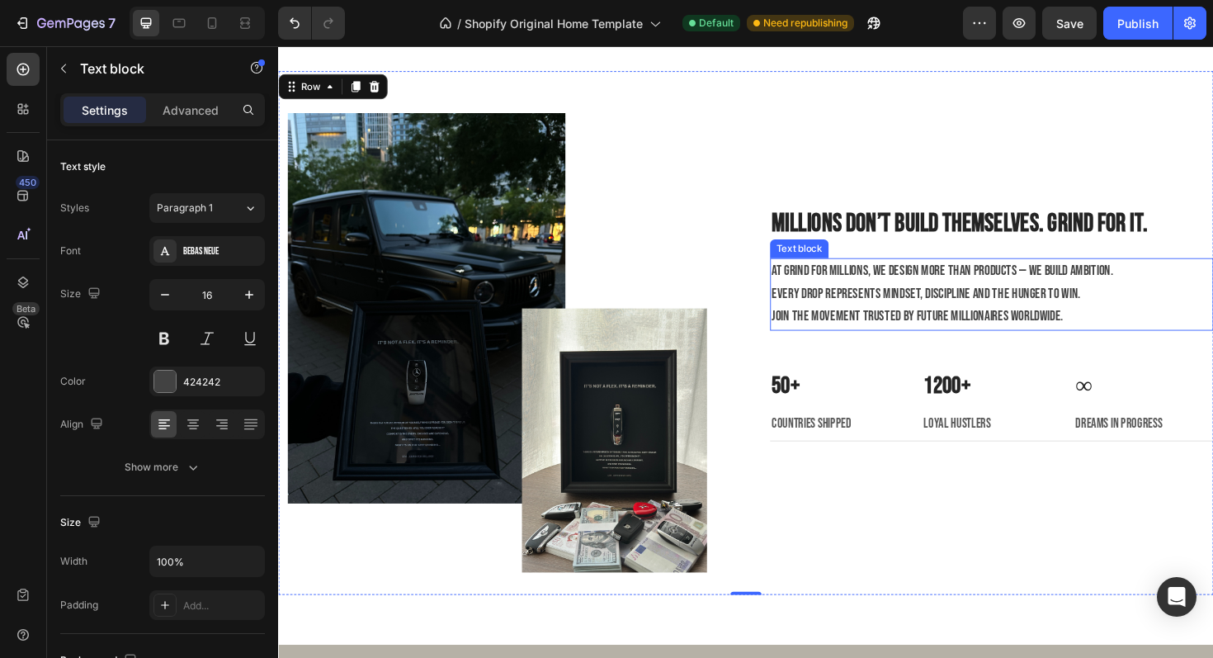
click at [814, 326] on span "Join the movement trusted by future millionaires worldwide." at bounding box center [955, 332] width 309 height 17
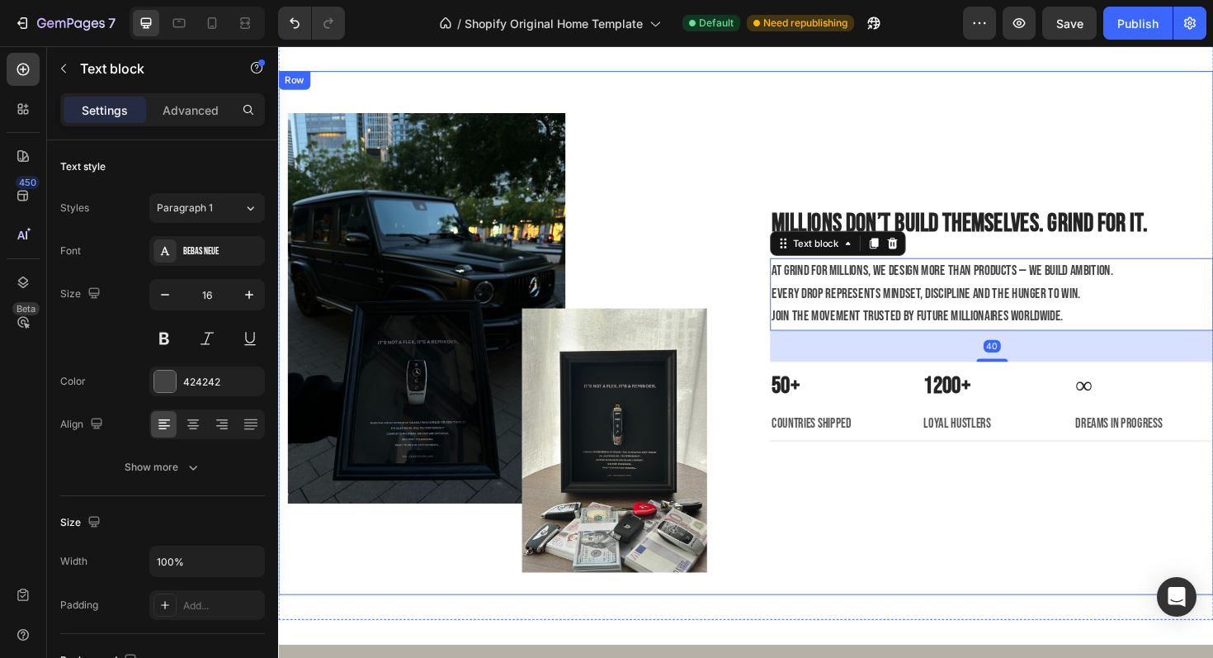
click at [768, 256] on div "Image Millions don’t build themselves. Grind for it. Heading At Grind for Milli…" at bounding box center [773, 351] width 991 height 556
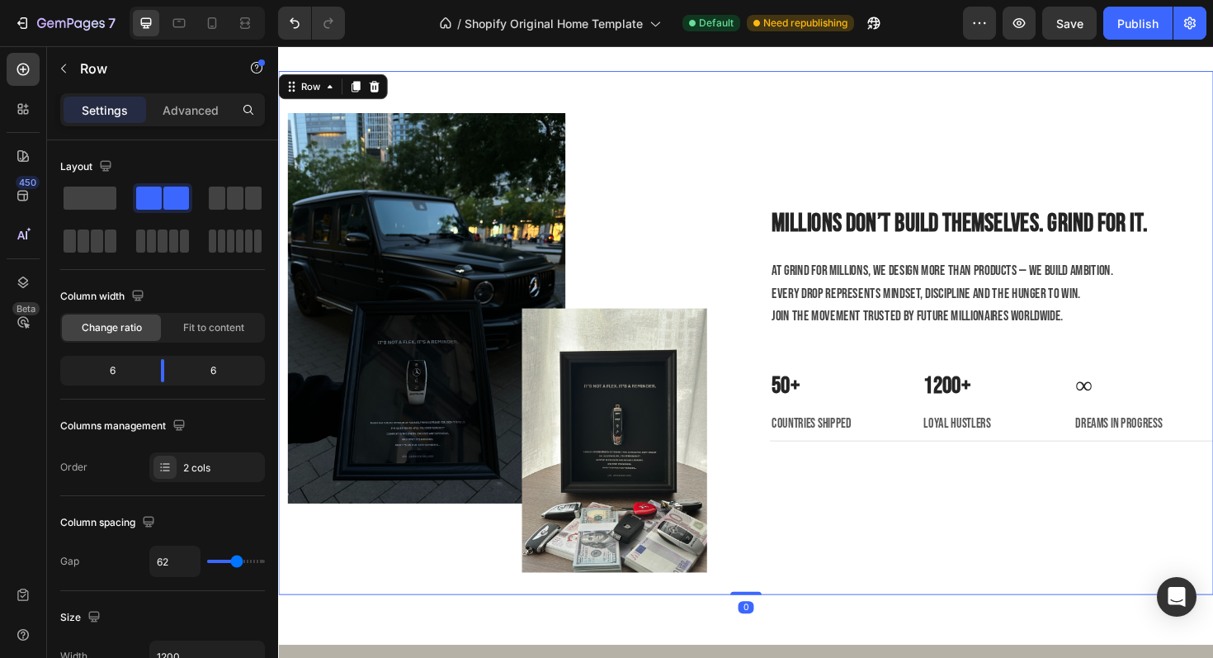
click at [854, 131] on div "Millions don’t build themselves. Grind for it. Heading At Grind for Millions, w…" at bounding box center [1034, 351] width 470 height 556
click at [883, 562] on div "Millions don’t build themselves. Grind for it. Heading At Grind for Millions, w…" at bounding box center [1034, 351] width 470 height 556
click at [551, 360] on img at bounding box center [510, 351] width 444 height 556
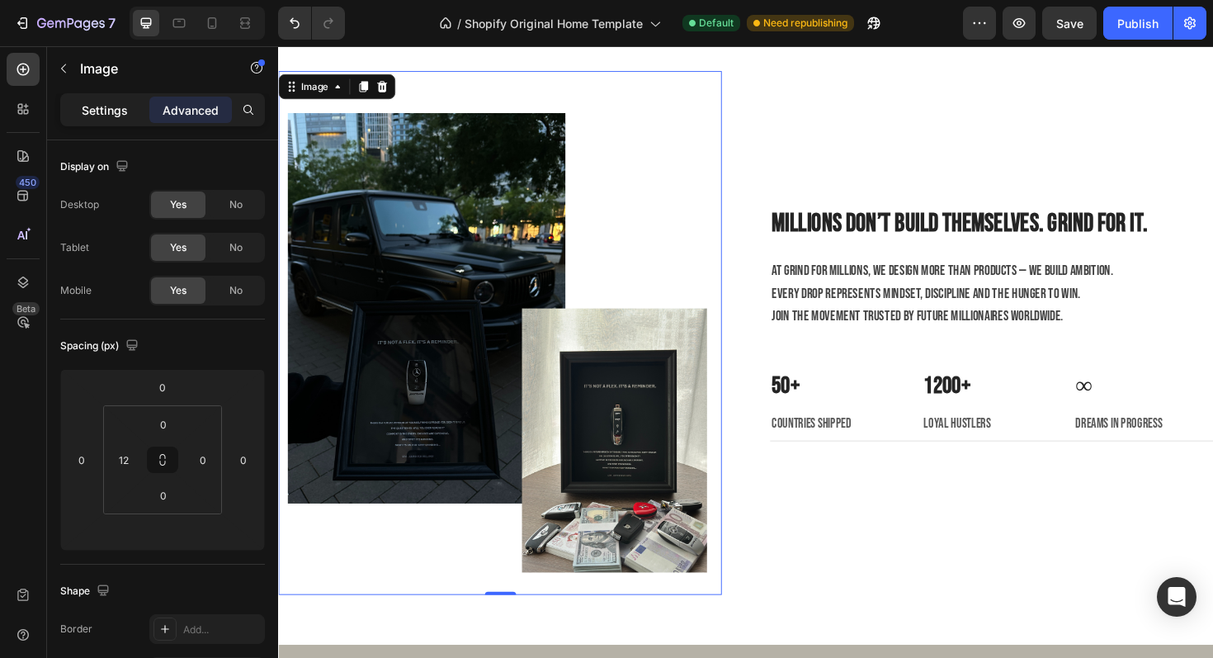
click at [84, 114] on p "Settings" at bounding box center [105, 110] width 46 height 17
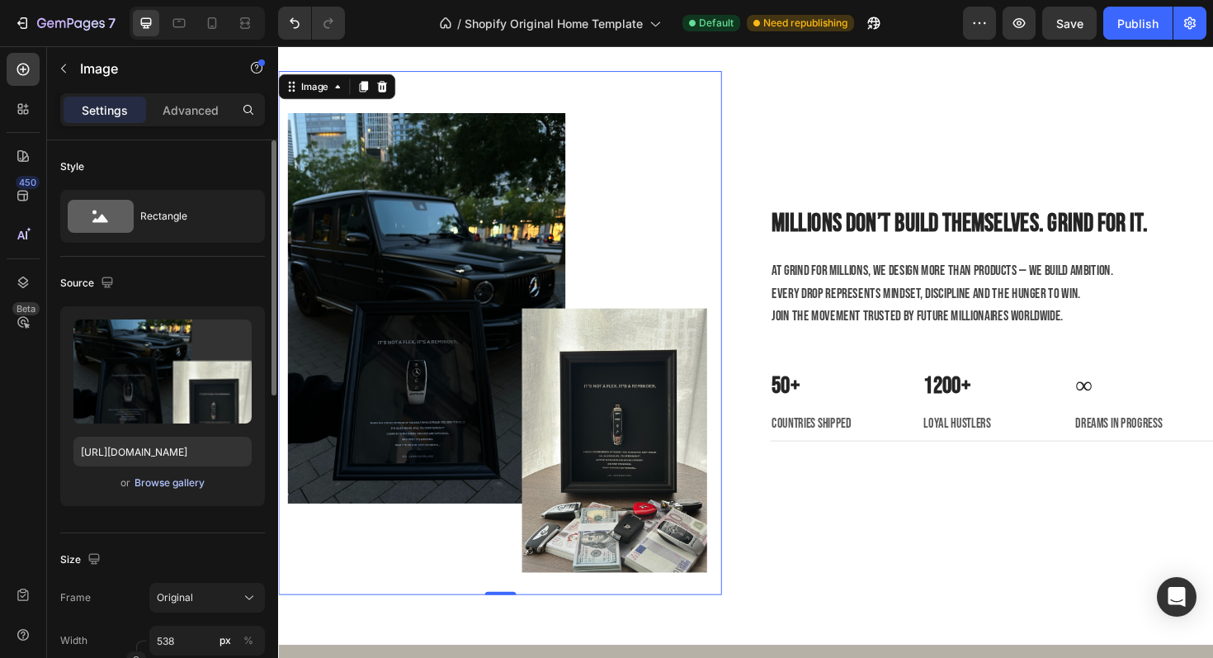
click at [155, 483] on div "Browse gallery" at bounding box center [170, 482] width 70 height 15
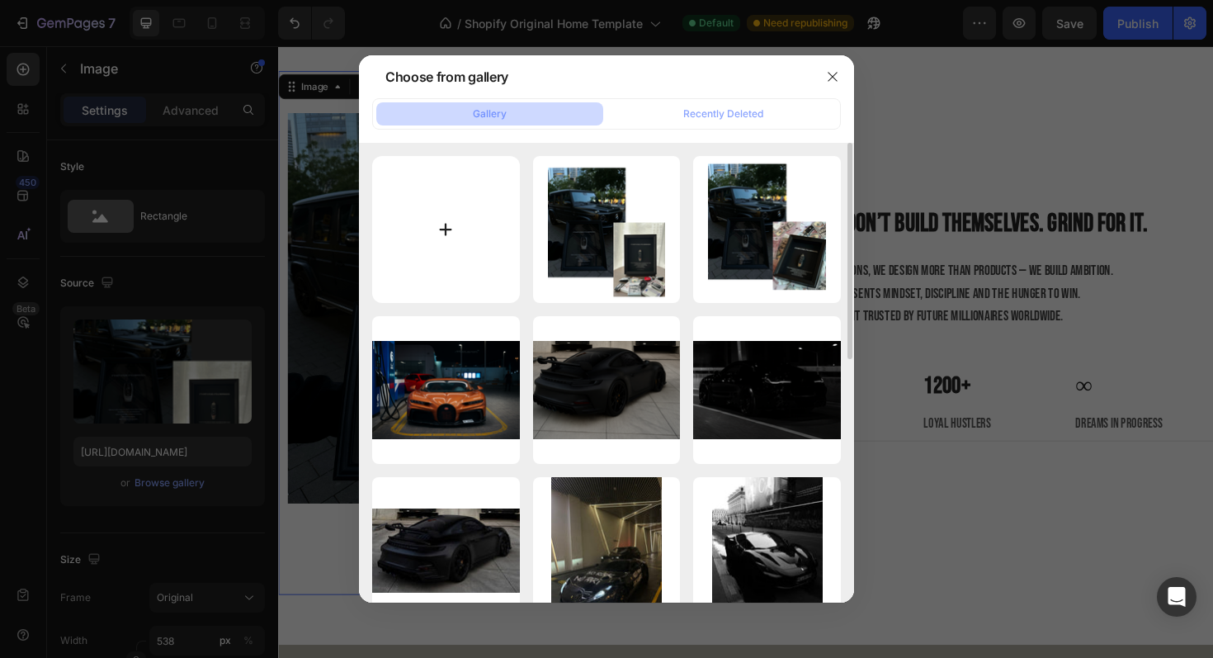
click at [473, 215] on input "file" at bounding box center [446, 230] width 148 height 148
type input "C:\fakepath\Design ohne Titel (2).png"
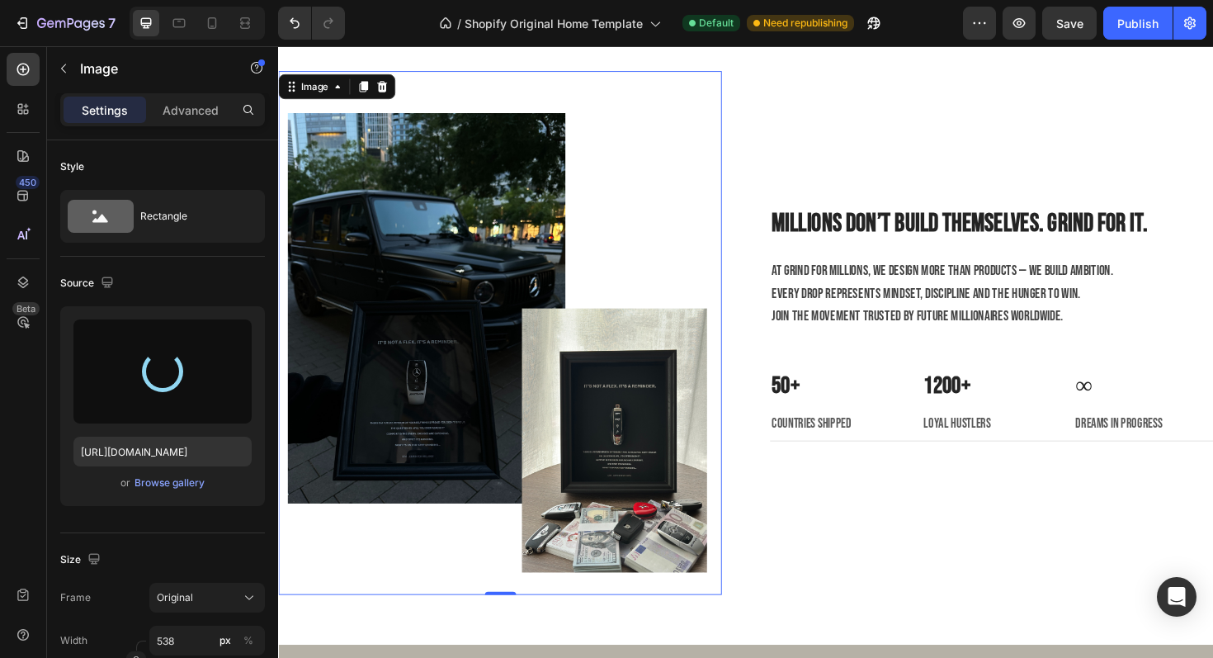
type input "https://cdn.shopify.com/s/files/1/0918/9454/6809/files/gempages_570937643437654…"
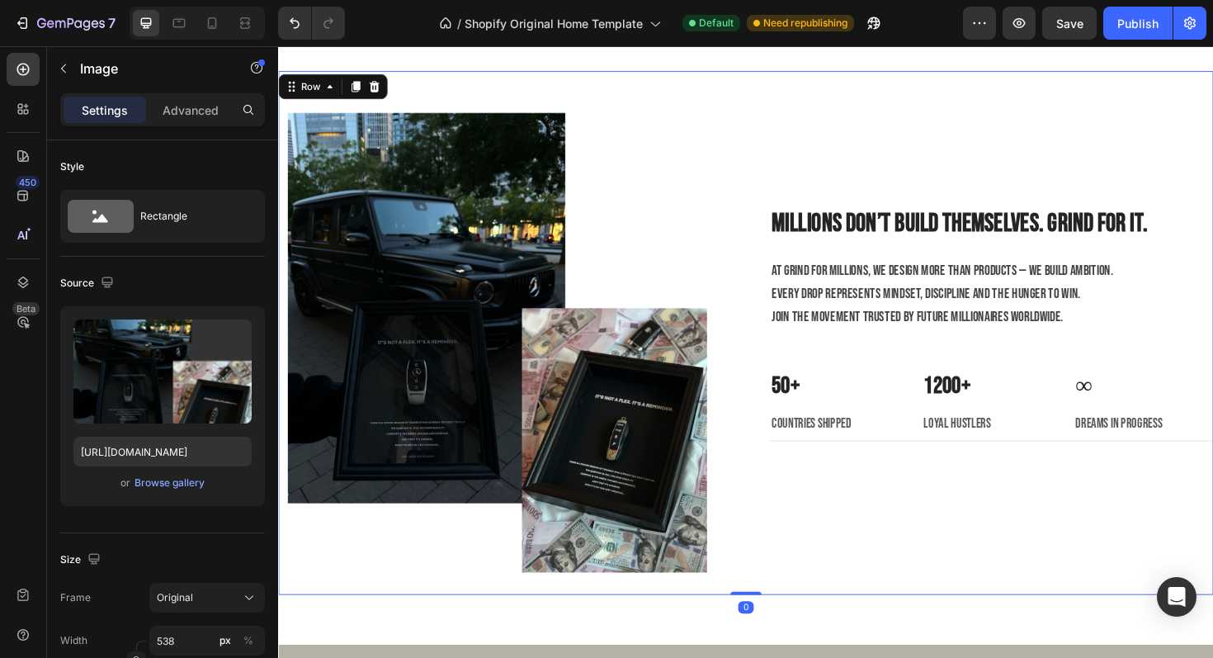
click at [842, 504] on div "Millions don’t build themselves. Grind for it. Heading At Grind for Millions, w…" at bounding box center [1034, 351] width 470 height 556
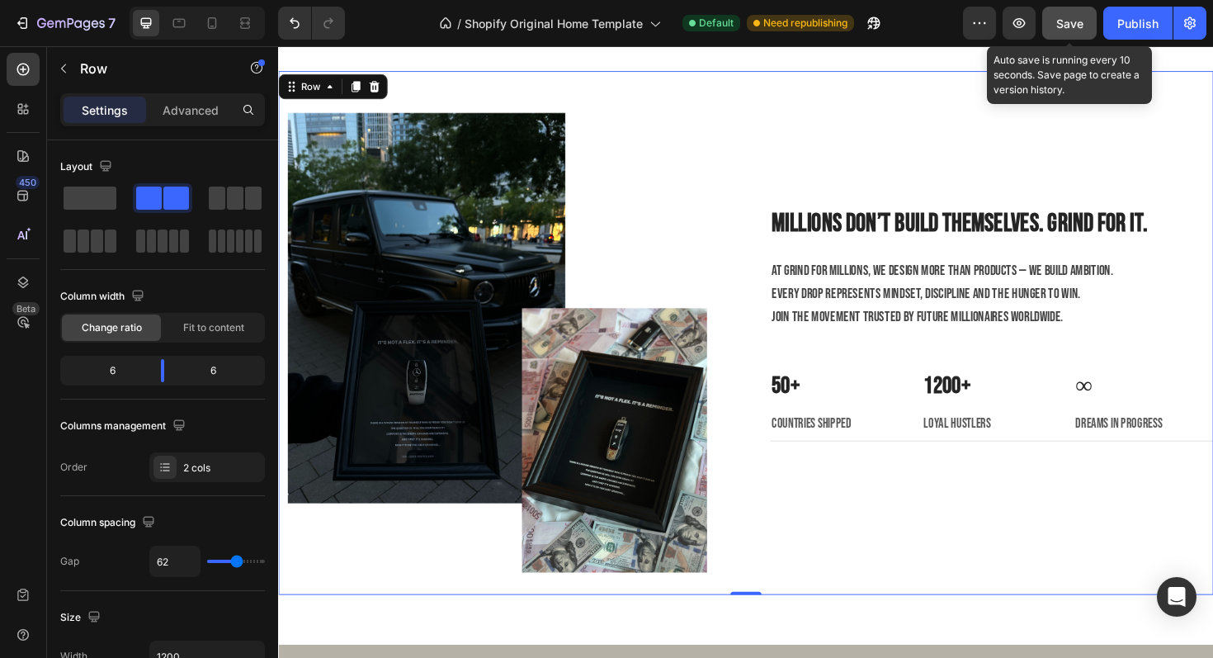
click at [1065, 21] on span "Save" at bounding box center [1070, 24] width 27 height 14
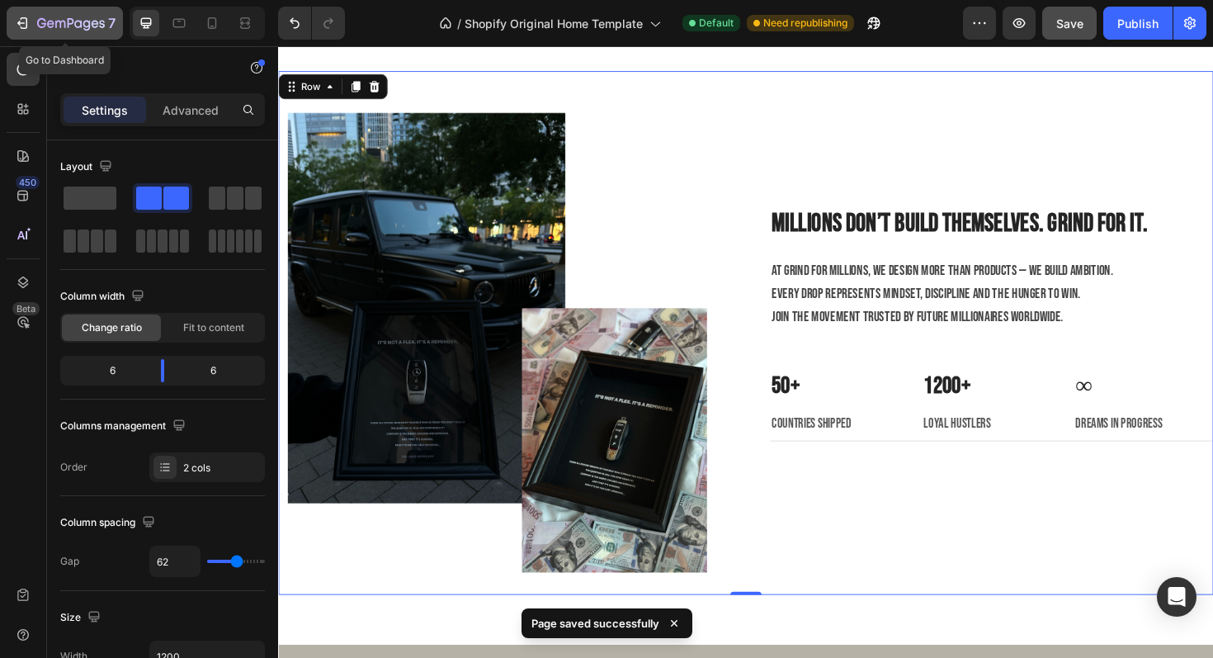
click at [77, 21] on icon "button" at bounding box center [77, 23] width 7 height 7
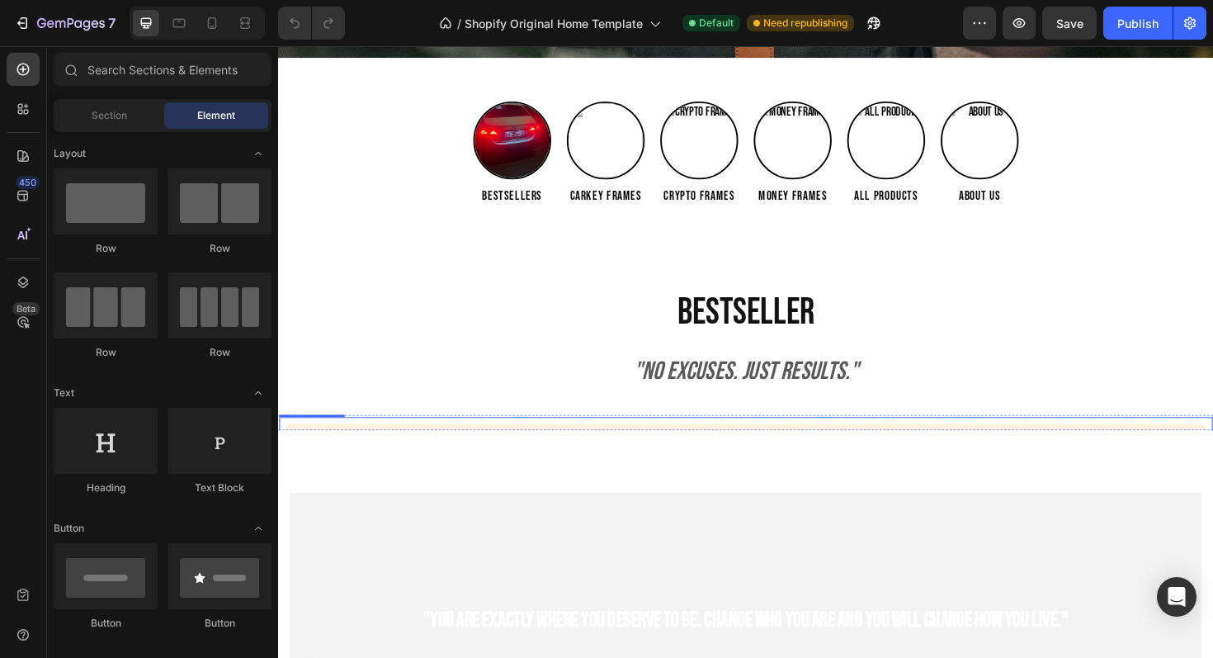
scroll to position [669, 0]
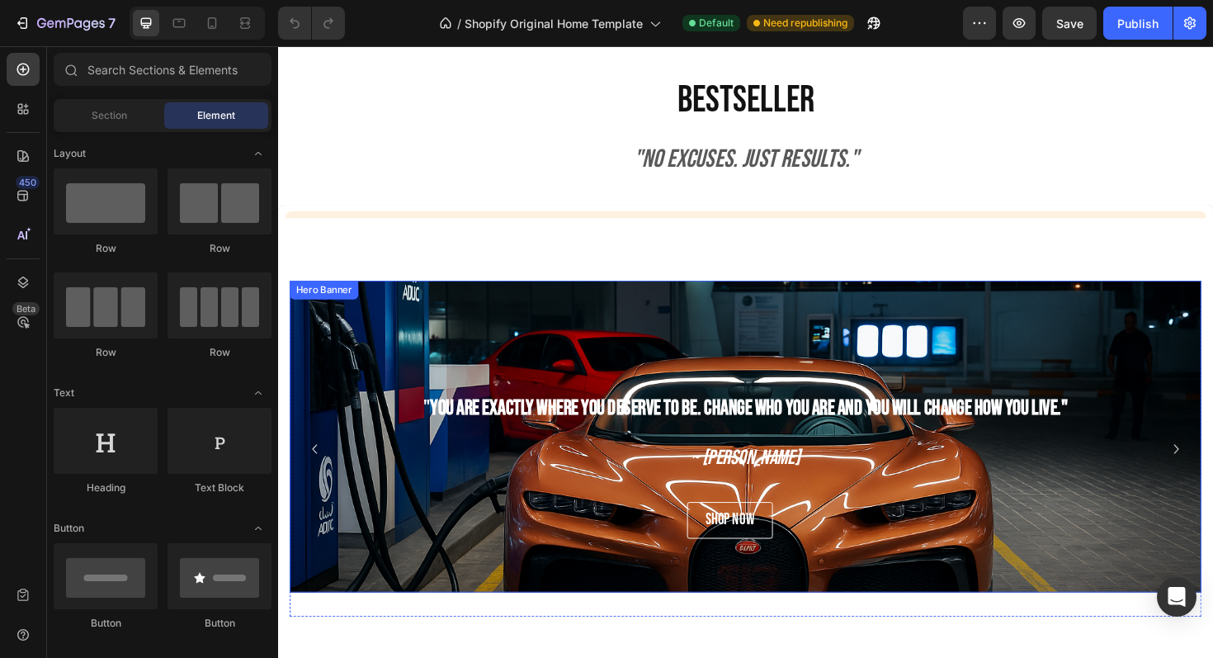
click at [485, 373] on div "Background Image" at bounding box center [774, 528] width 966 height 495
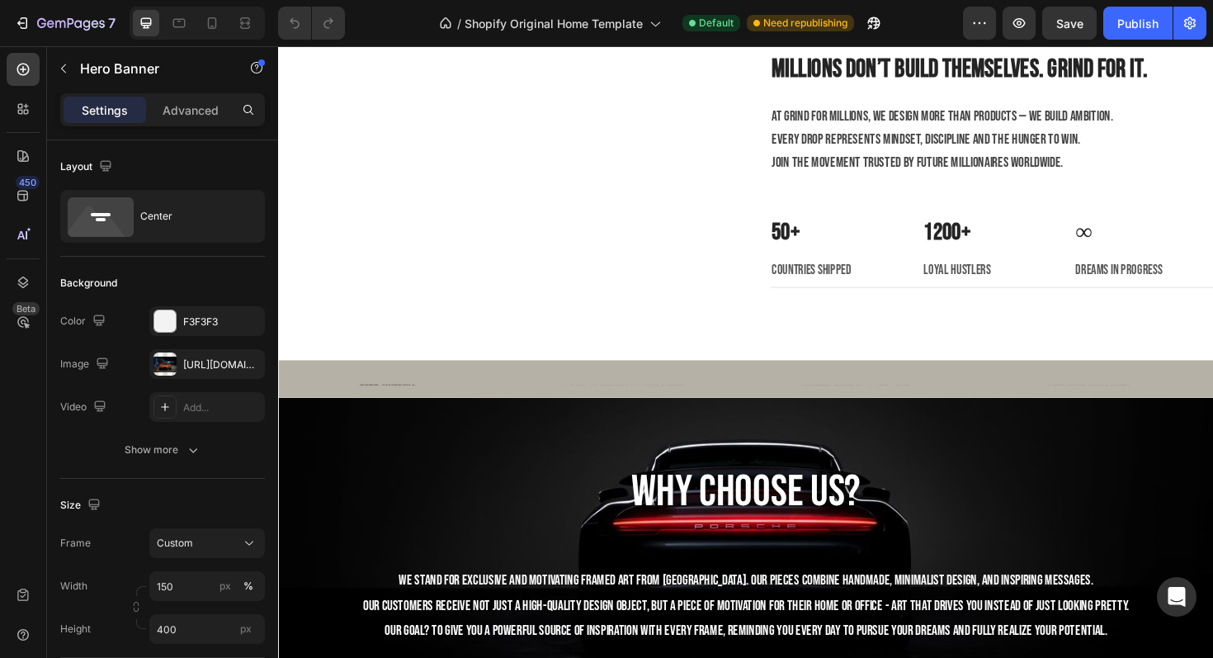
scroll to position [2180, 0]
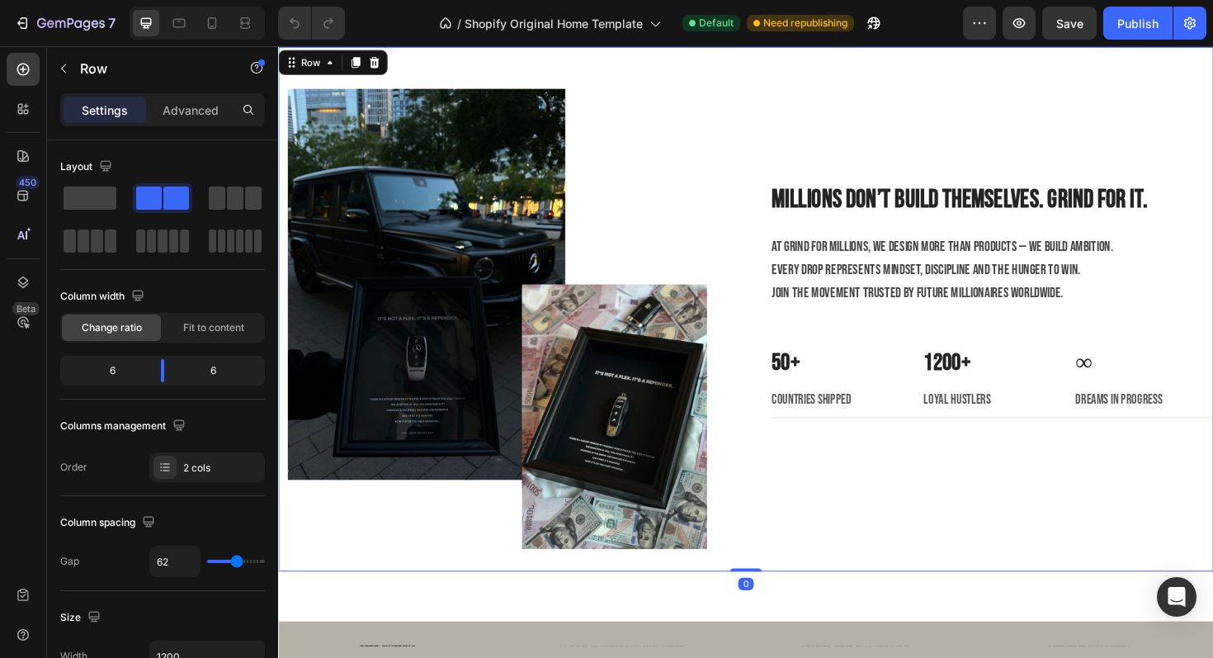
click at [789, 207] on div "Image Millions don’t build themselves. Grind for it. Heading At Grind for Milli…" at bounding box center [773, 325] width 991 height 556
click at [855, 571] on div "Millions don’t build themselves. Grind for it. Heading At Grind for Millions, w…" at bounding box center [1034, 325] width 470 height 556
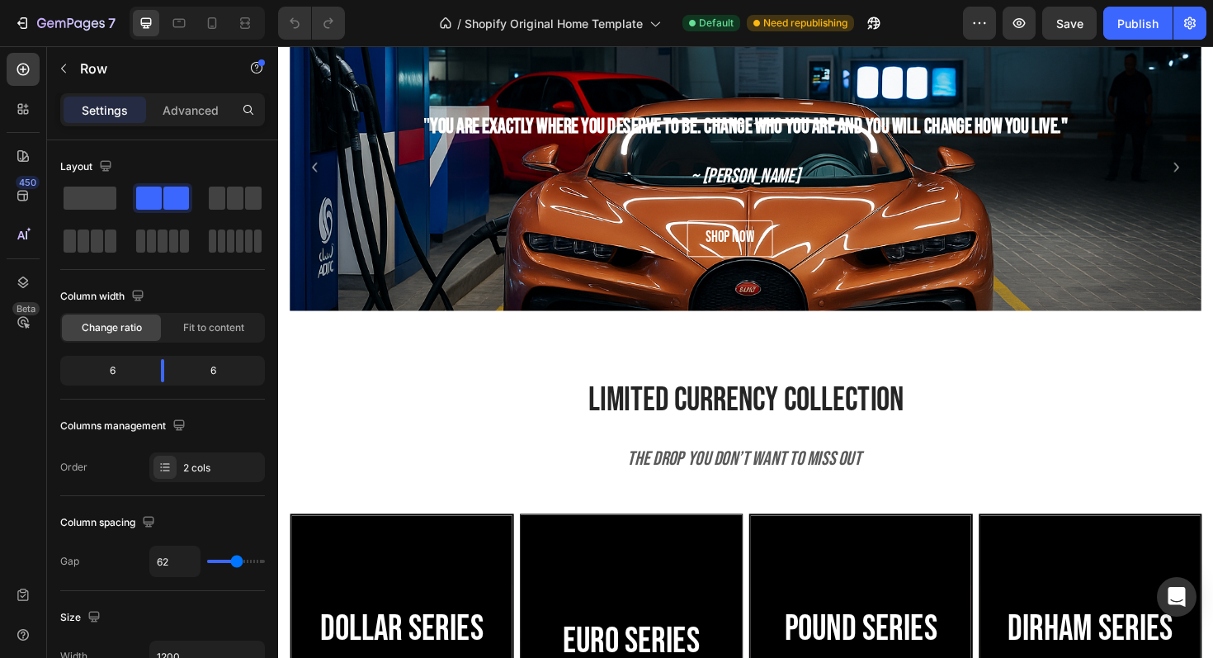
scroll to position [1038, 0]
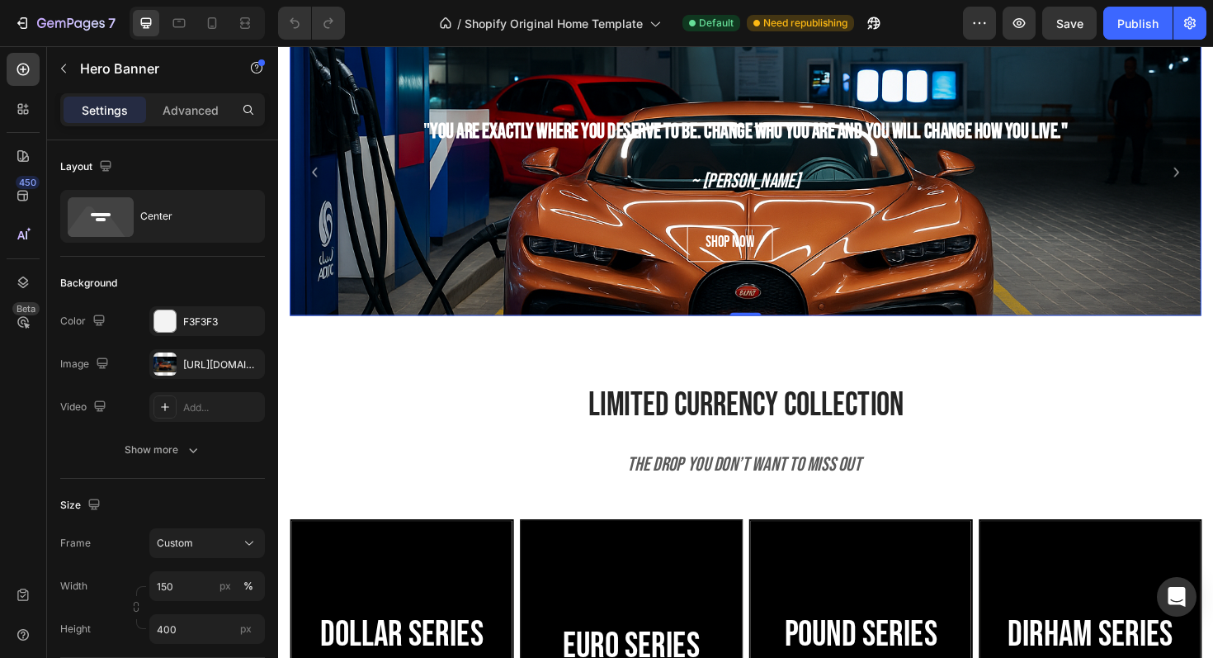
click at [1213, 163] on div "" You are exactly where you deserve to be. Change who you are and you will chan…" at bounding box center [774, 166] width 966 height 125
click at [1213, 165] on div "" You are exactly where you deserve to be. Change who you are and you will chan…" at bounding box center [774, 166] width 966 height 125
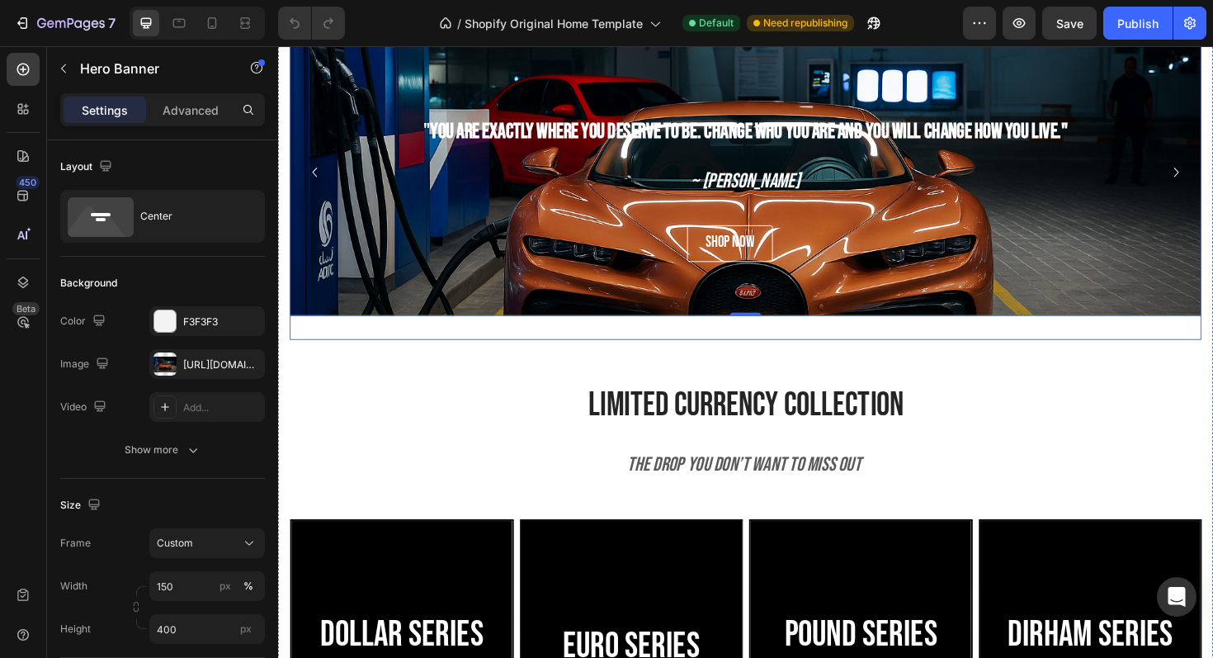
click at [1213, 170] on icon "Carousel Next Arrow" at bounding box center [1230, 180] width 20 height 20
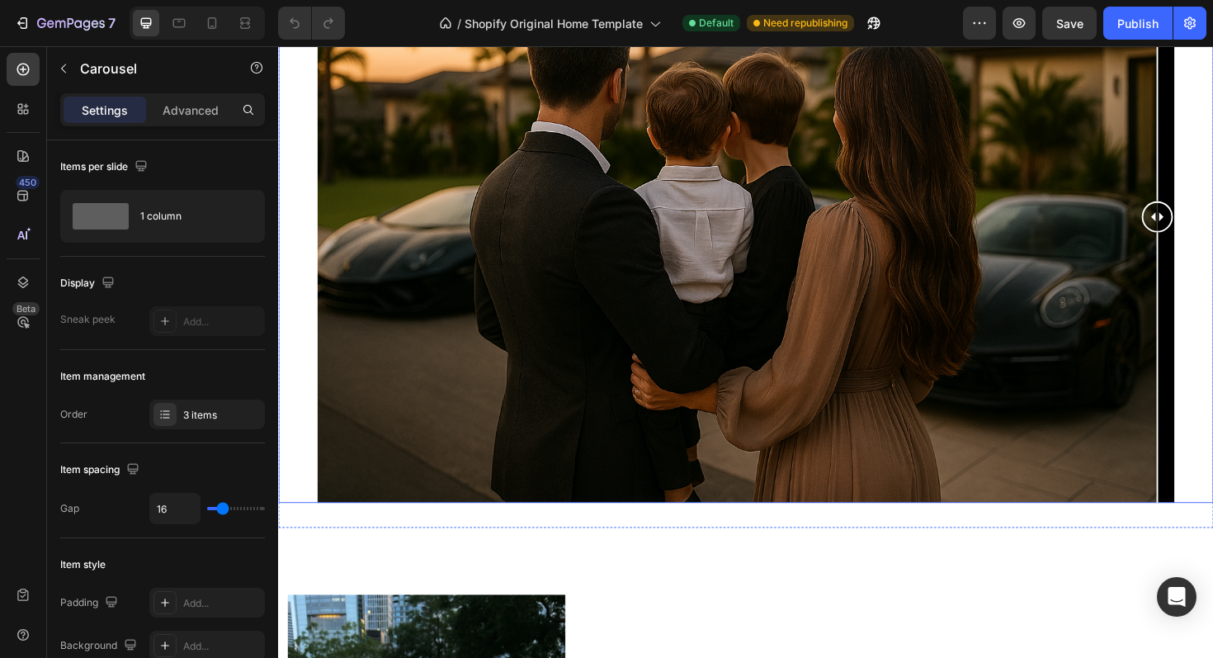
scroll to position [2228, 0]
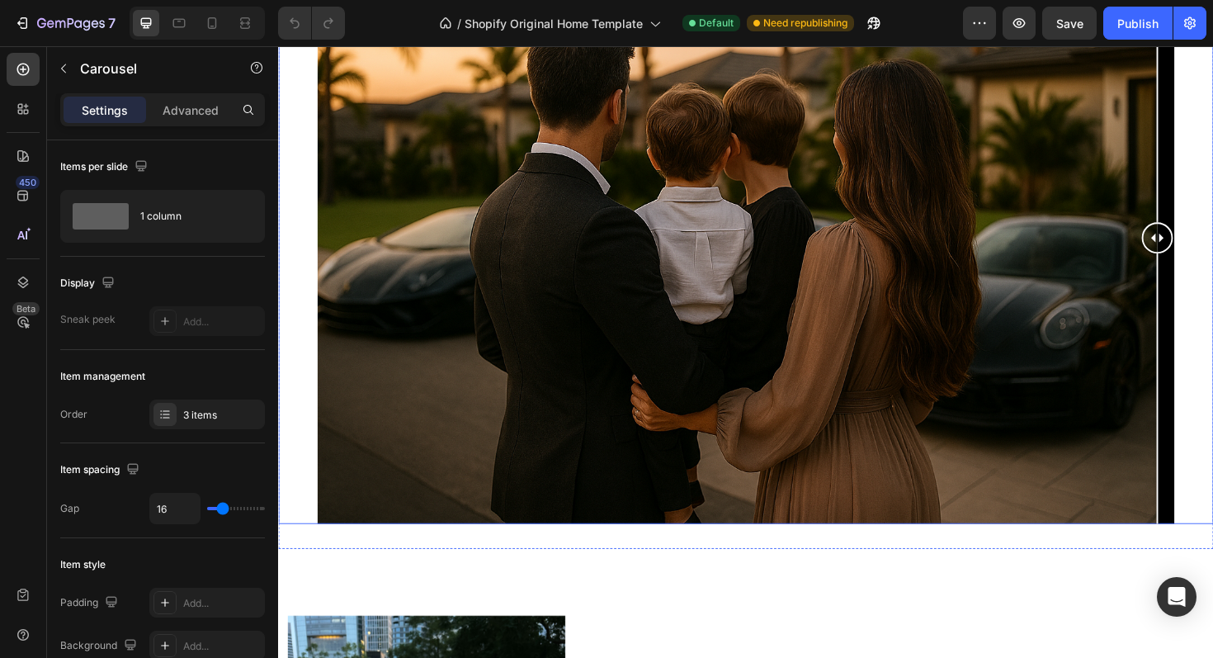
click at [1213, 242] on div at bounding box center [1209, 249] width 33 height 33
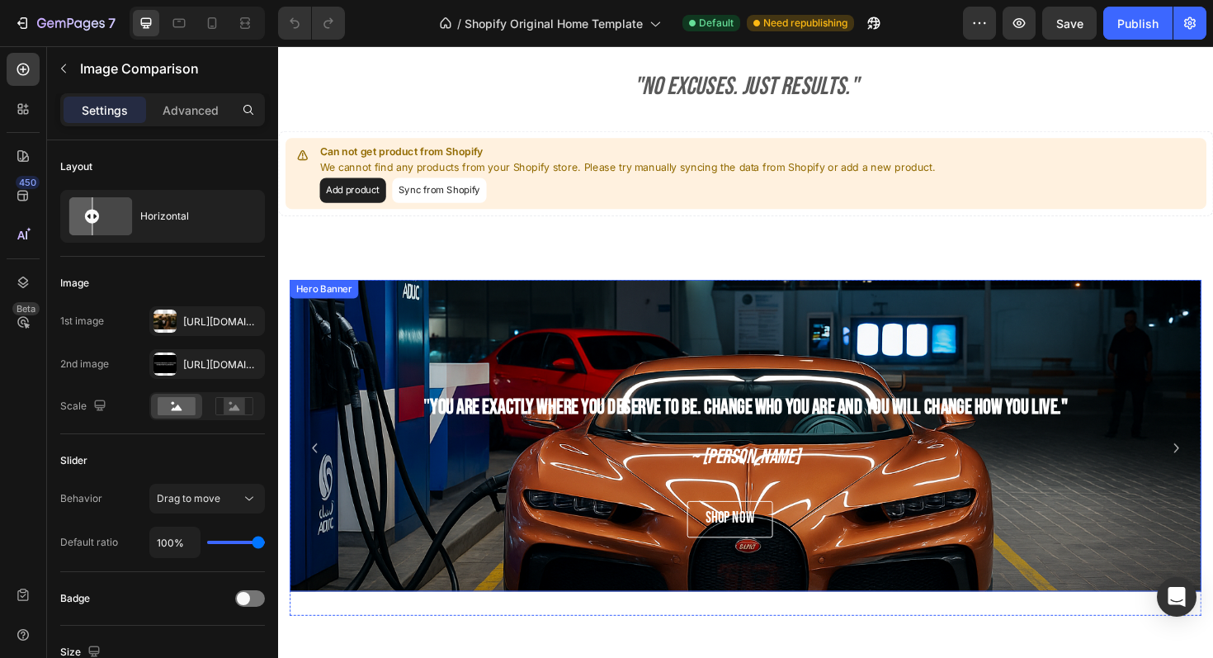
scroll to position [747, 0]
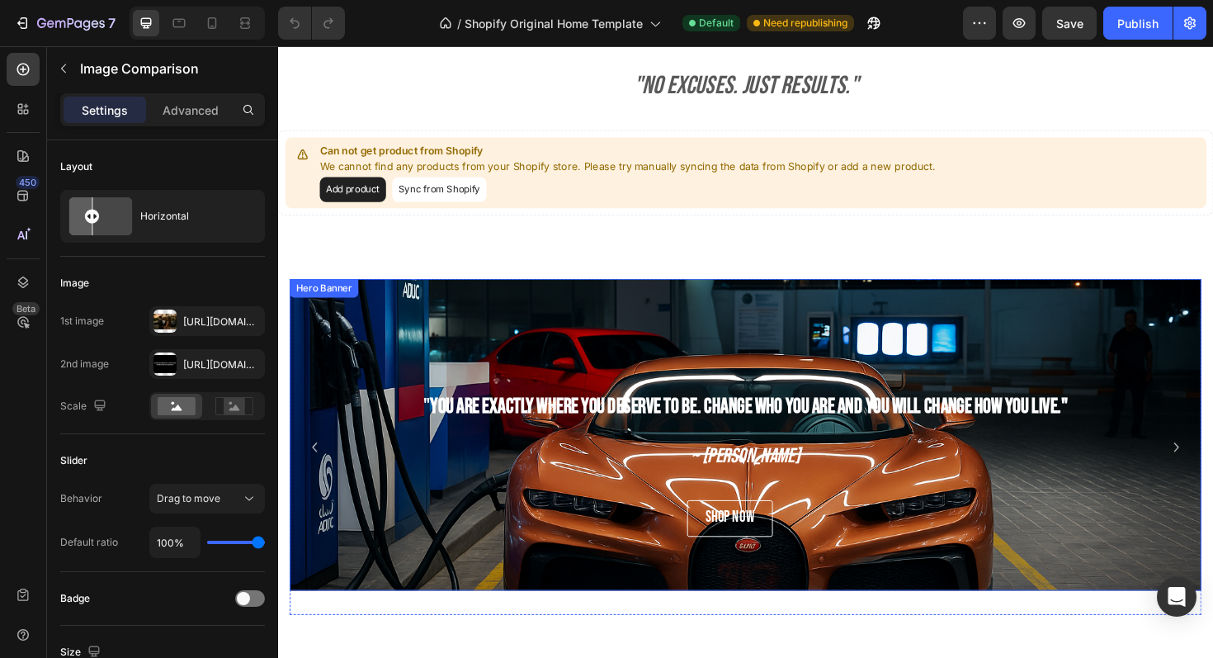
click at [717, 333] on div "Background Image" at bounding box center [774, 527] width 966 height 495
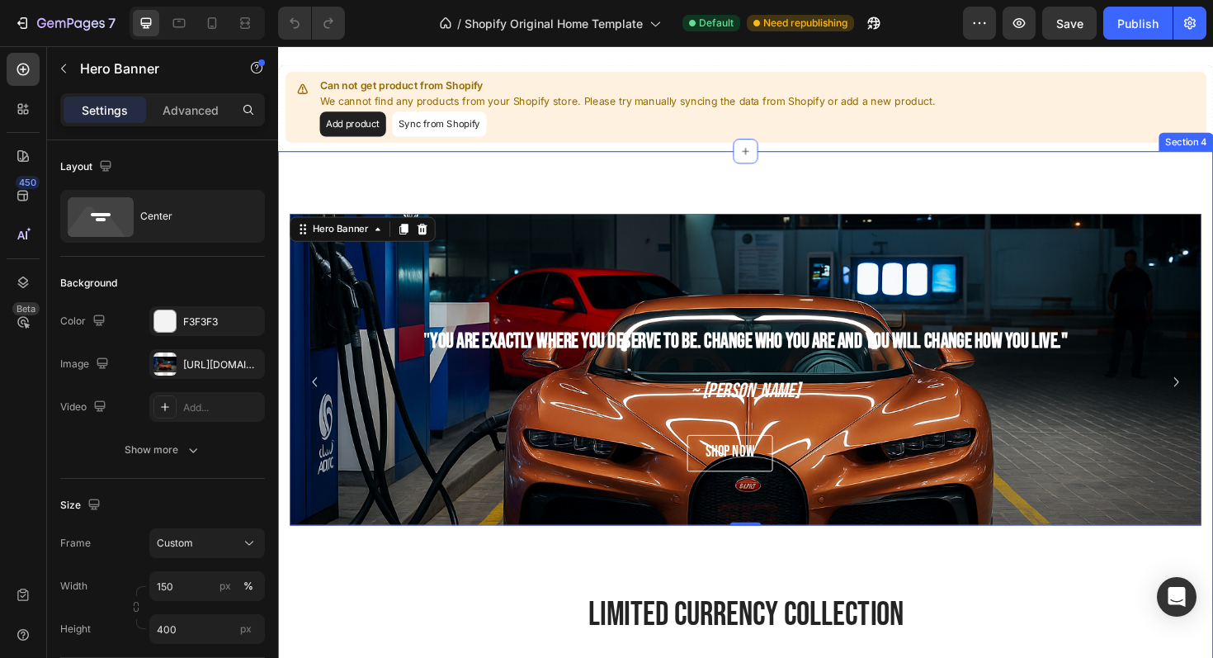
scroll to position [873, 0]
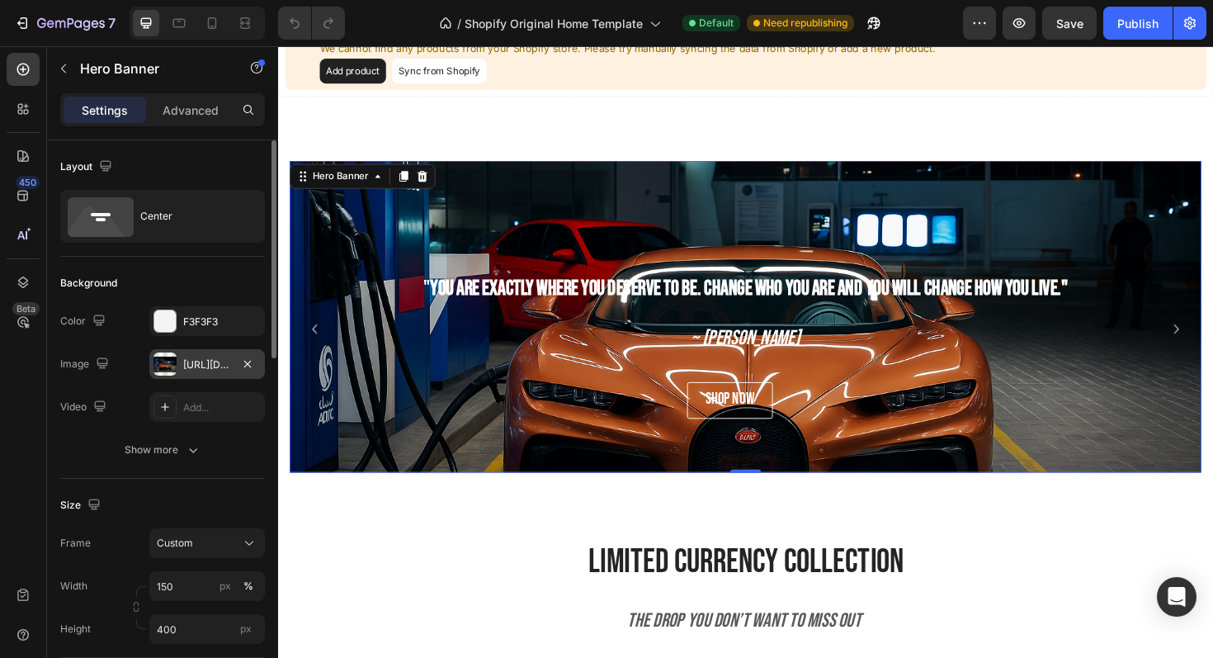
click at [214, 365] on div "https://cdn.shopify.com/s/files/1/0918/9454/6809/files/gempages_570937643437654…" at bounding box center [207, 364] width 48 height 15
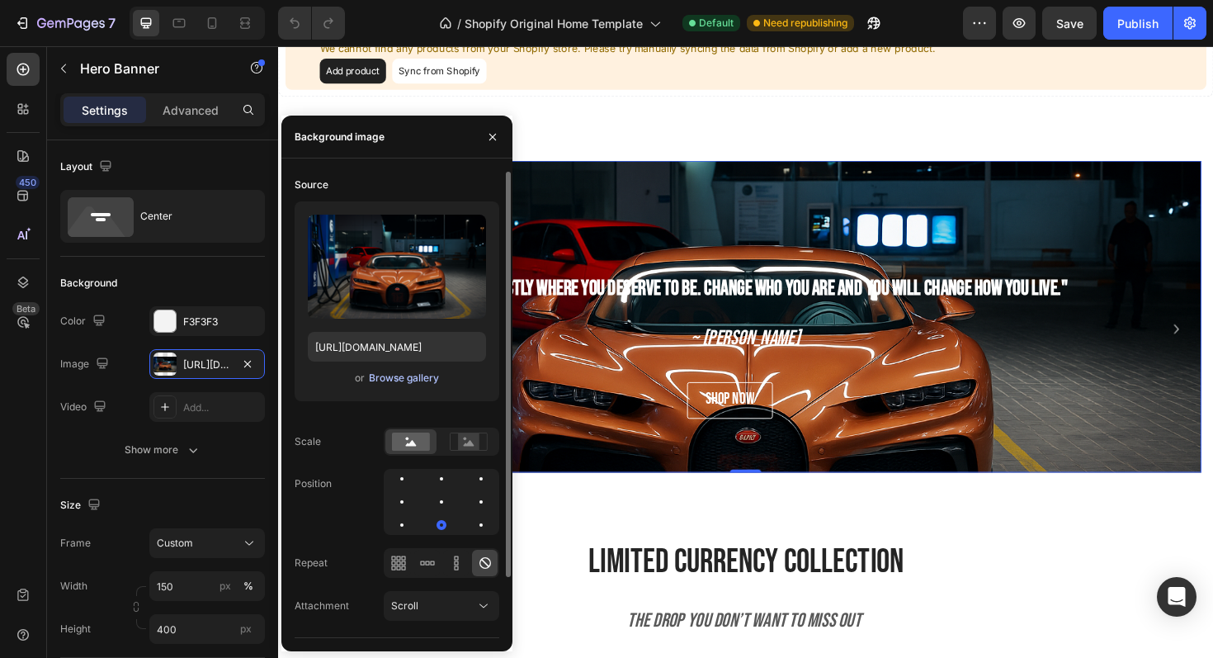
click at [381, 385] on div "Browse gallery" at bounding box center [404, 378] width 70 height 15
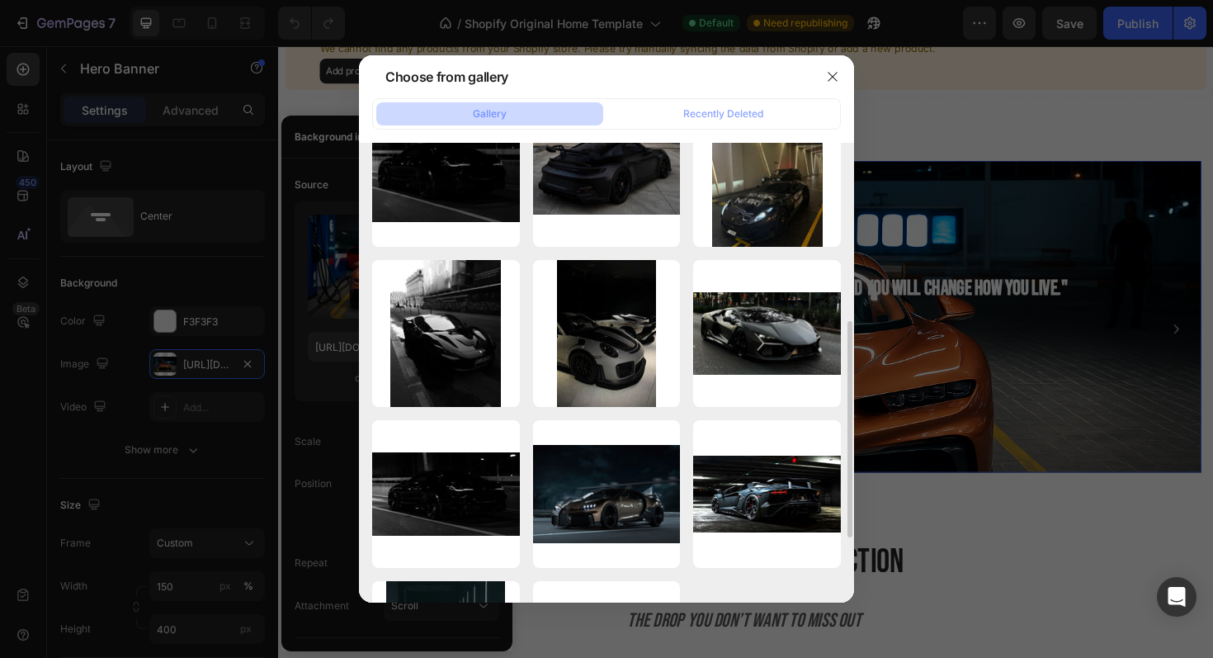
scroll to position [372, 0]
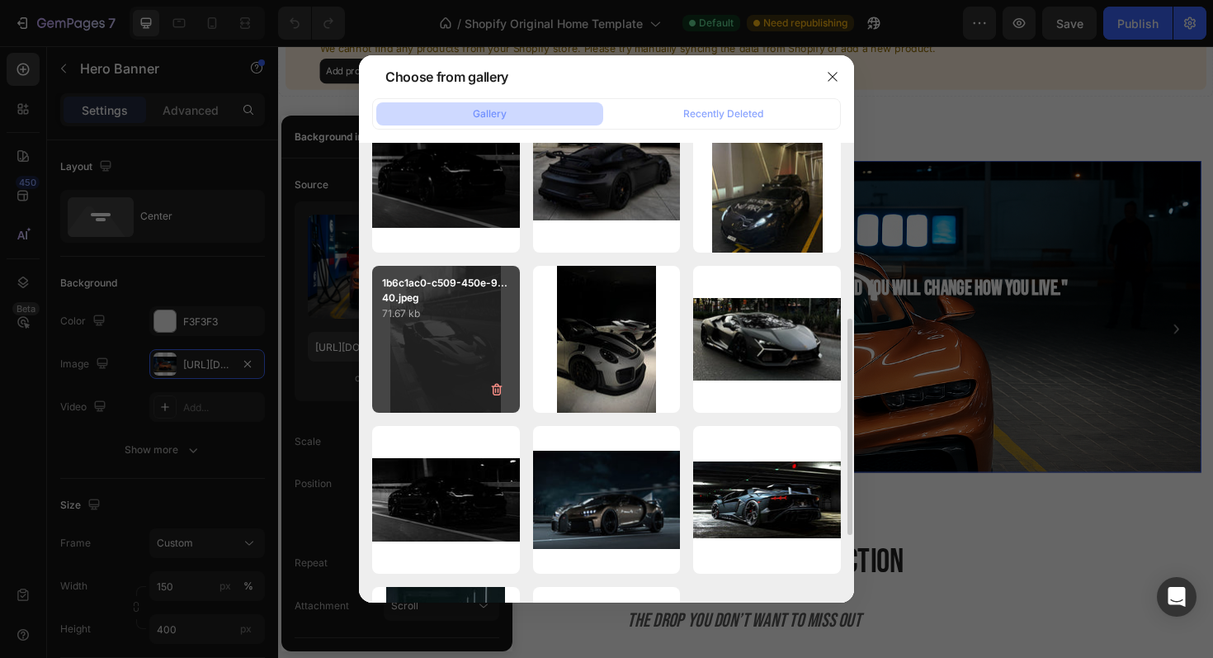
click at [426, 370] on div "1b6c1ac0-c509-450e-9...40.jpeg 71.67 kb" at bounding box center [446, 340] width 148 height 148
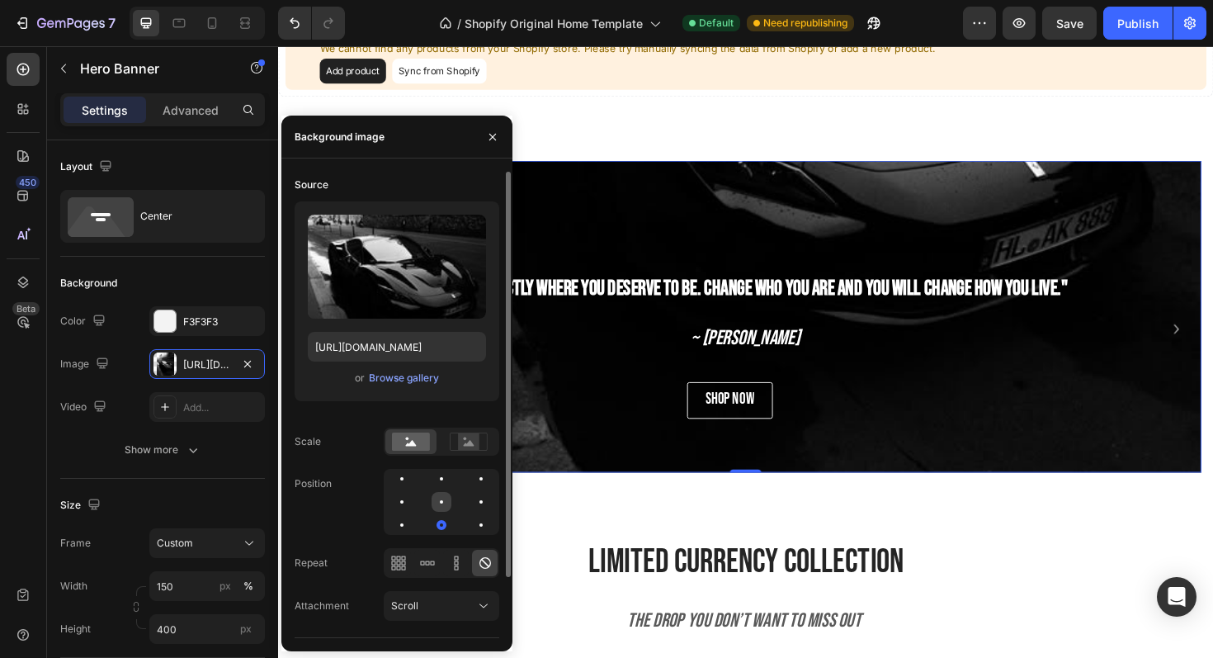
click at [442, 504] on div at bounding box center [442, 502] width 20 height 20
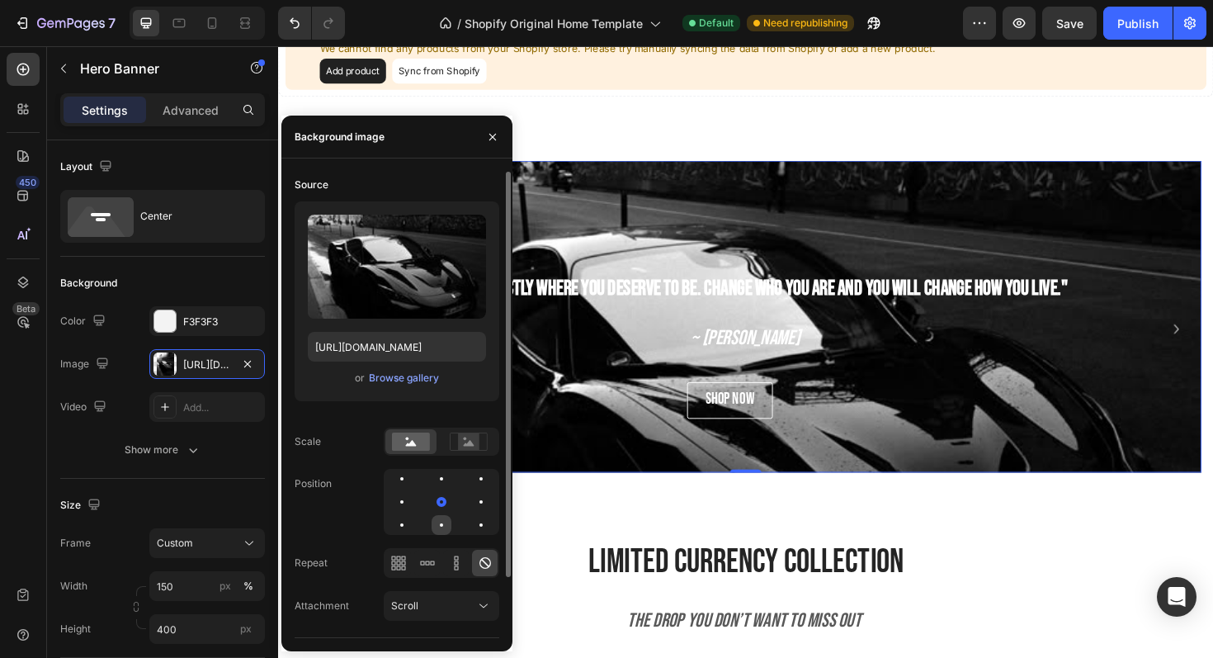
click at [439, 518] on div at bounding box center [442, 525] width 20 height 20
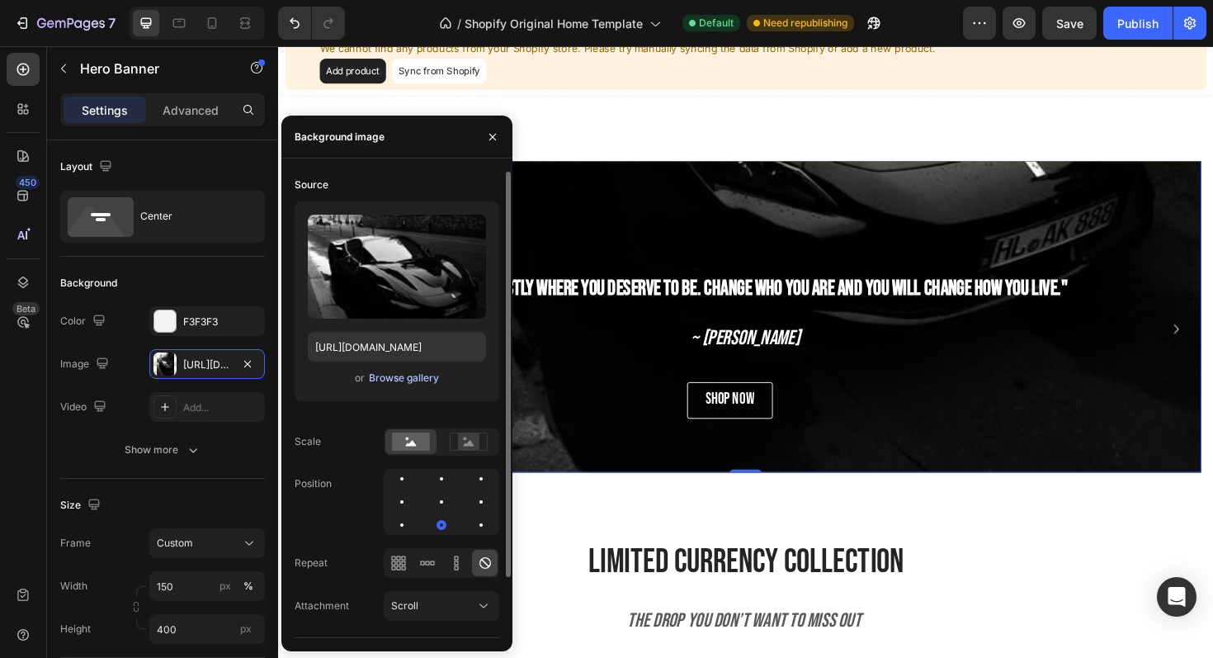
click at [392, 373] on div "Browse gallery" at bounding box center [404, 378] width 70 height 15
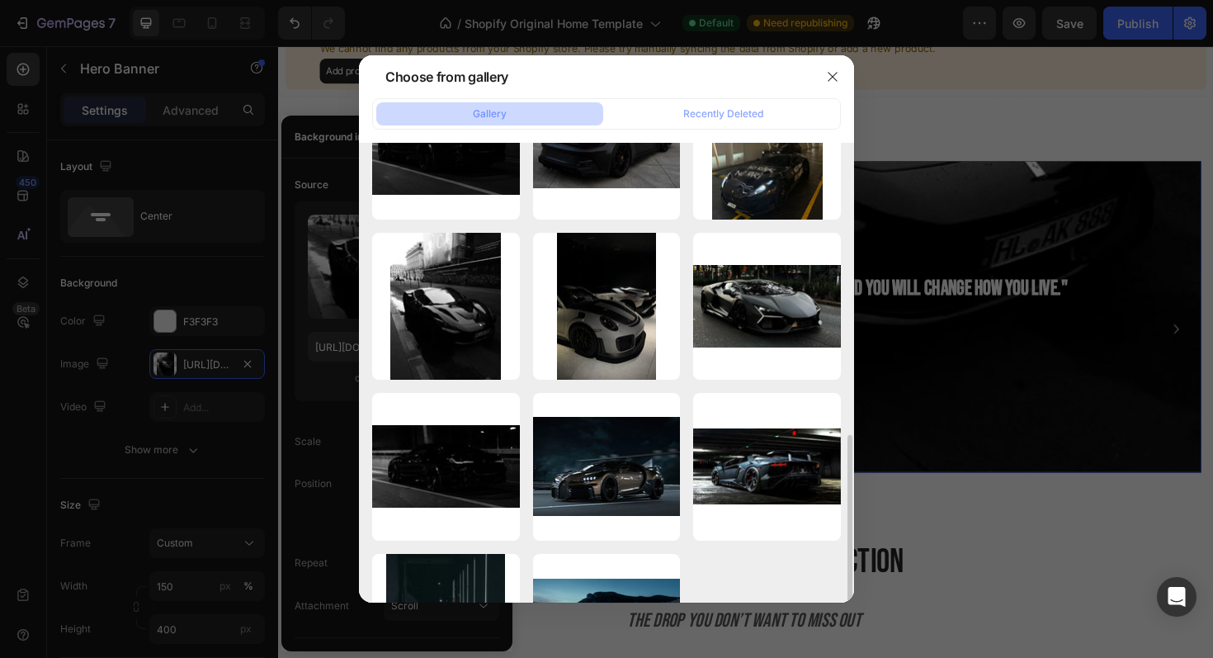
scroll to position [517, 0]
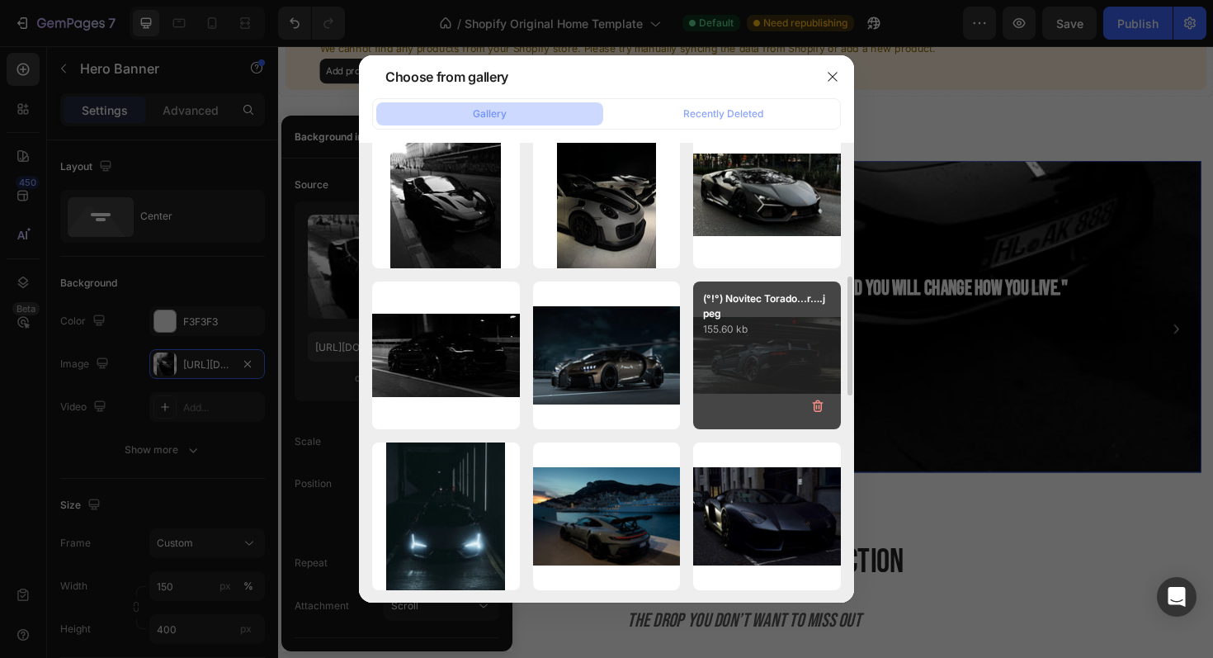
click at [746, 338] on div "(°!°) Novitec Torado...r….jpeg 155.60 kb" at bounding box center [767, 355] width 148 height 148
type input "https://cdn.shopify.com/s/files/1/0918/9454/6809/files/gempages_570937643437654…"
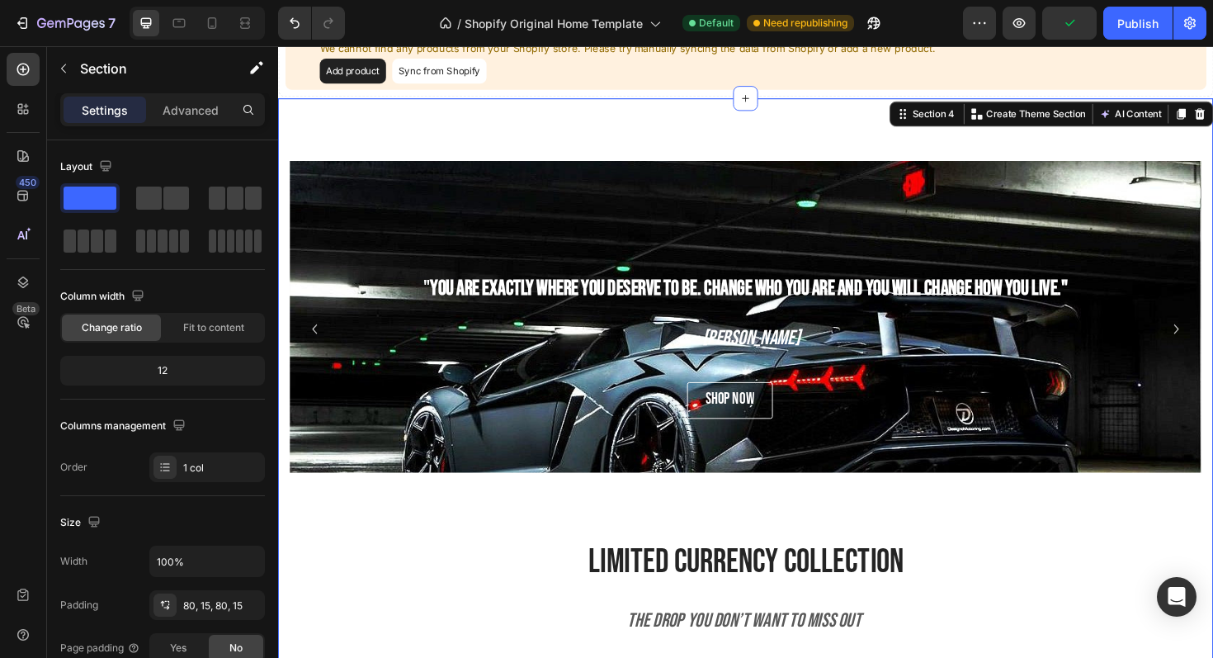
click at [657, 534] on div "" You are exactly where you deserve to be. Change who you are and you will chan…" at bounding box center [774, 366] width 966 height 397
click at [247, 18] on icon at bounding box center [245, 23] width 17 height 17
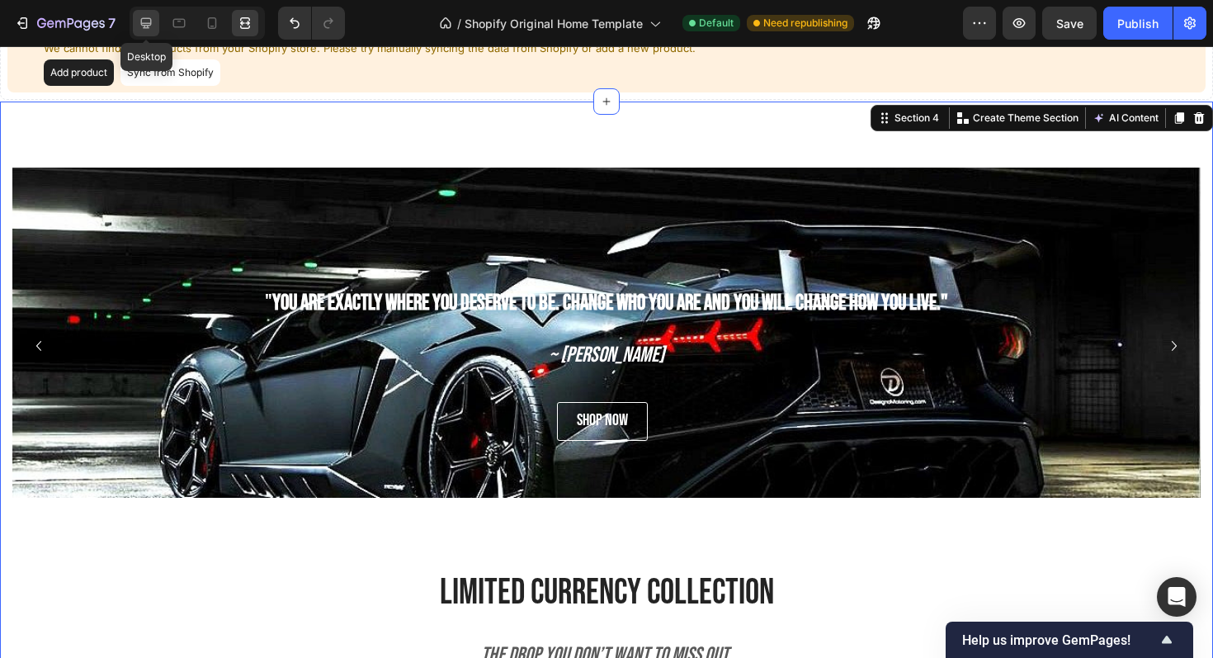
click at [152, 33] on div at bounding box center [146, 23] width 26 height 26
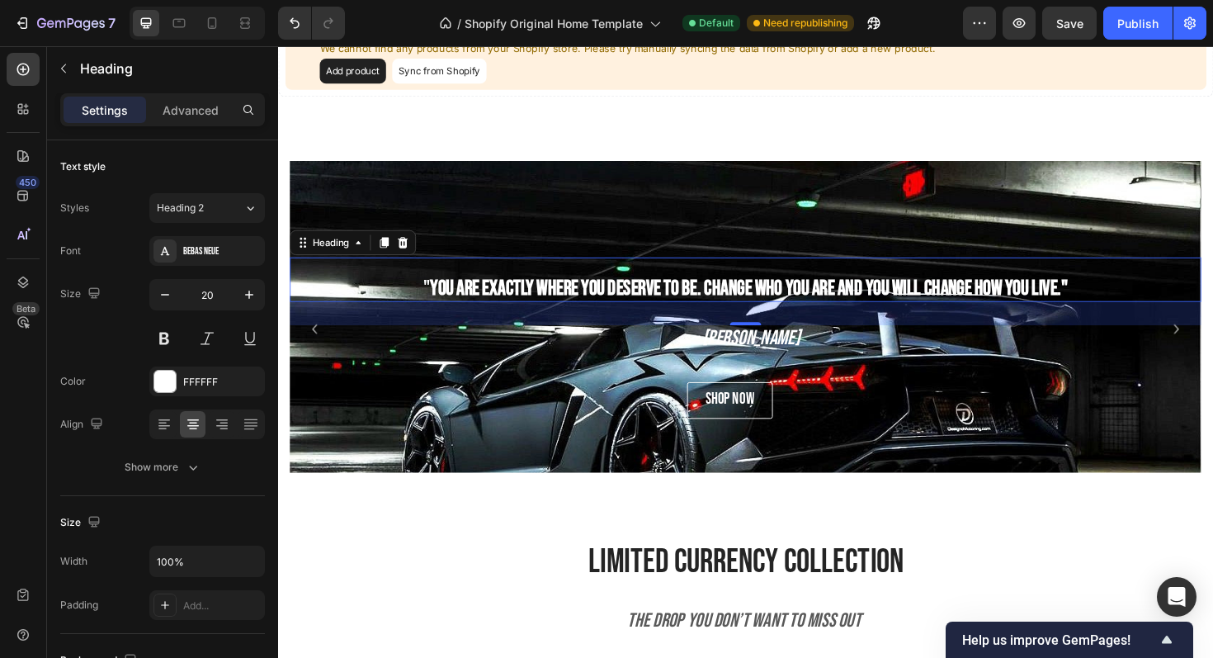
click at [364, 288] on h2 "" You are exactly where you deserve to be. Change who you are and you will chan…" at bounding box center [774, 293] width 966 height 47
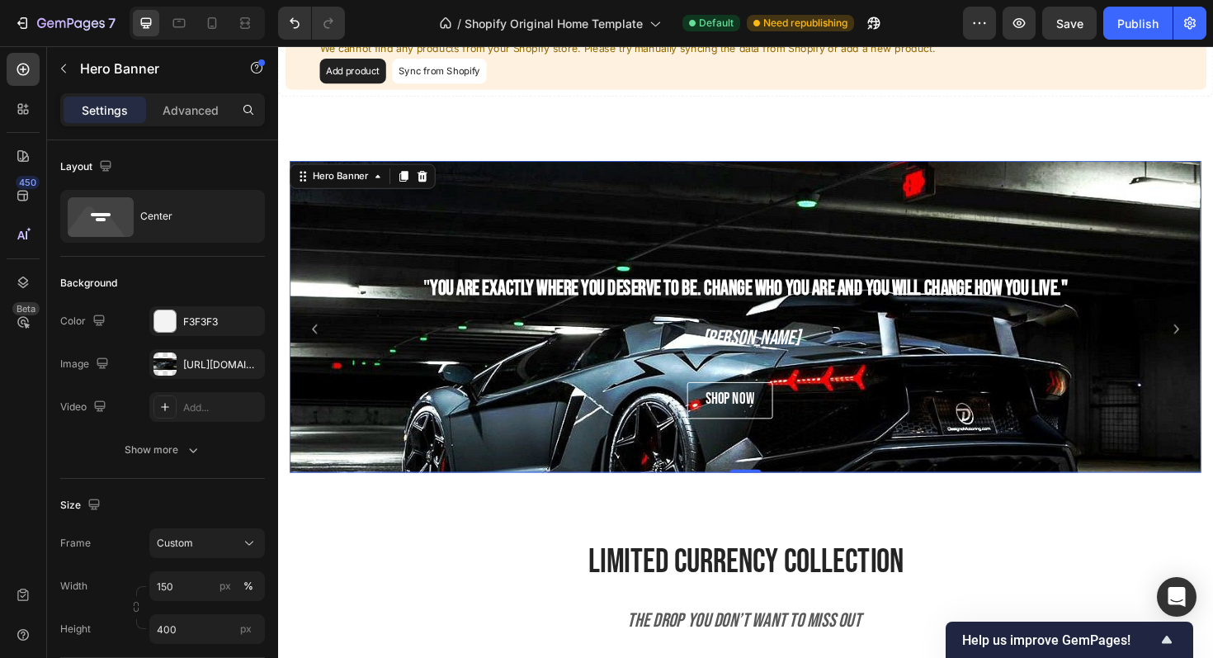
click at [384, 195] on div "" You are exactly where you deserve to be. Change who you are and you will chan…" at bounding box center [774, 333] width 966 height 330
click at [192, 352] on div "https://cdn.shopify.com/s/files/1/0918/9454/6809/files/gempages_570937643437654…" at bounding box center [207, 364] width 116 height 30
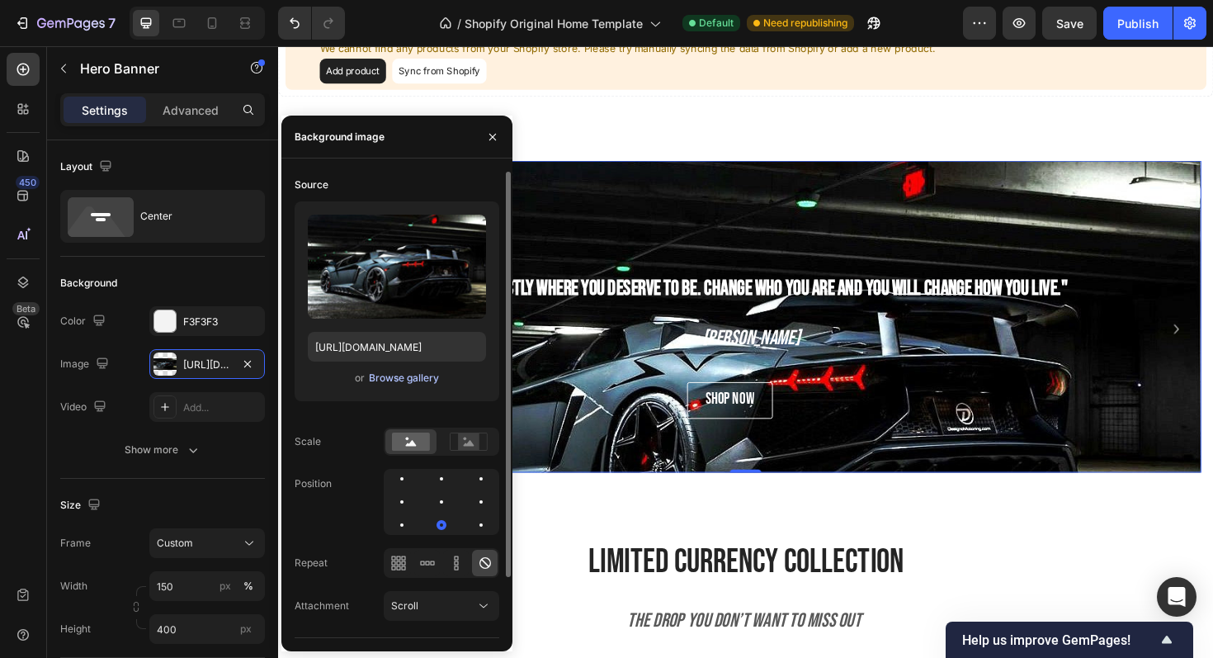
click at [407, 385] on button "Browse gallery" at bounding box center [404, 378] width 72 height 17
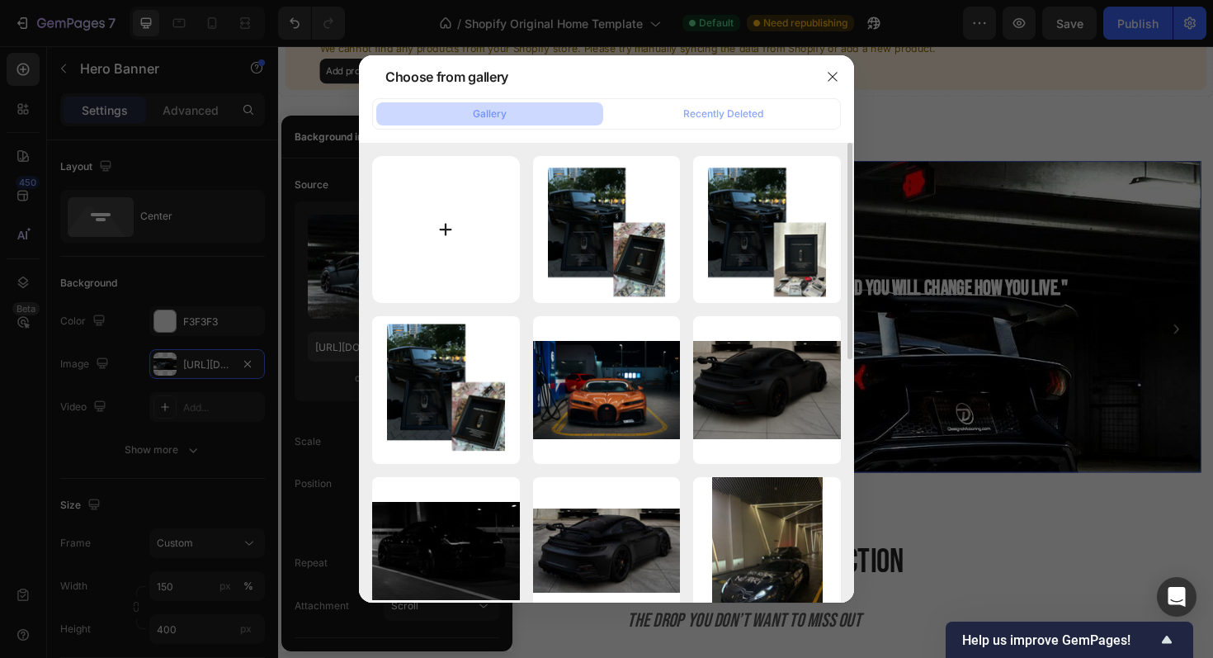
click at [456, 239] on input "file" at bounding box center [446, 230] width 148 height 148
type input "C:\fakepath\49A974AB-DD17-4ADD-A17A-34604DD6D38A.png"
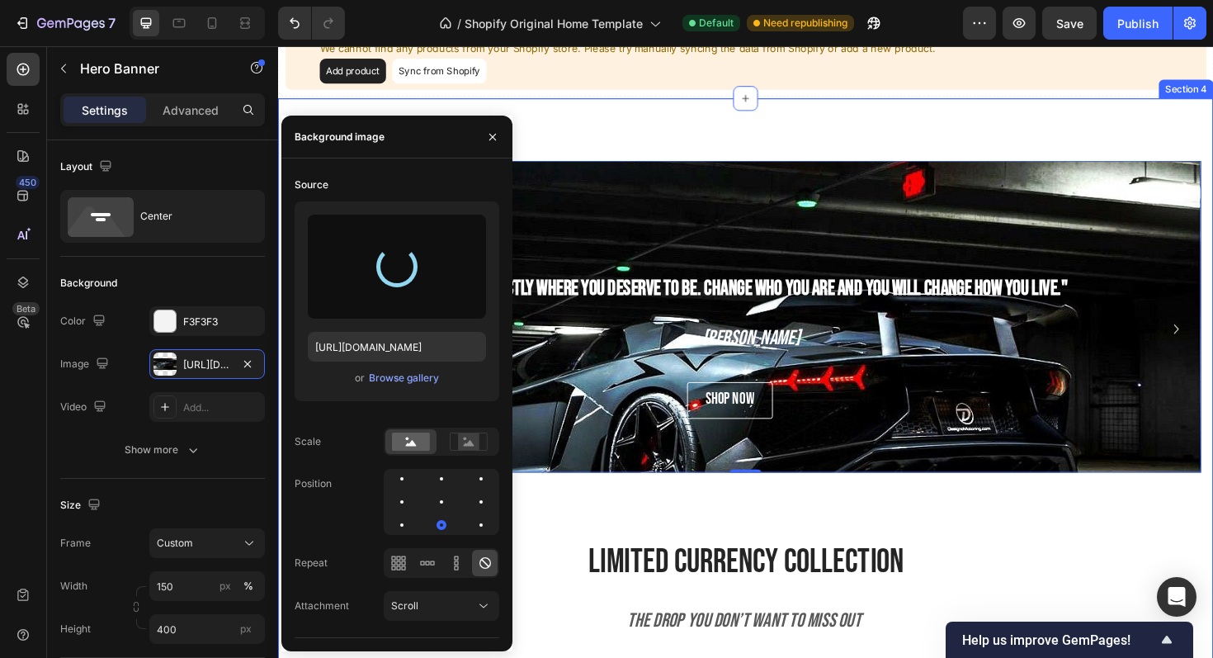
type input "https://cdn.shopify.com/s/files/1/0918/9454/6809/files/gempages_570937643437654…"
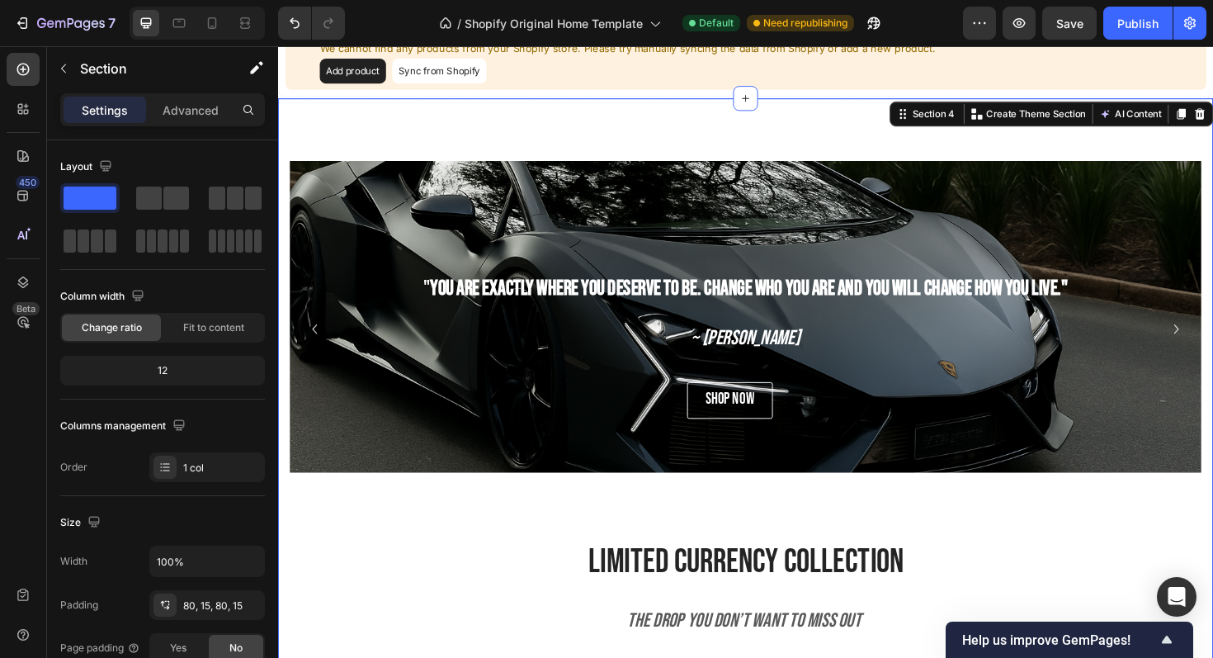
click at [237, 26] on icon at bounding box center [245, 23] width 17 height 17
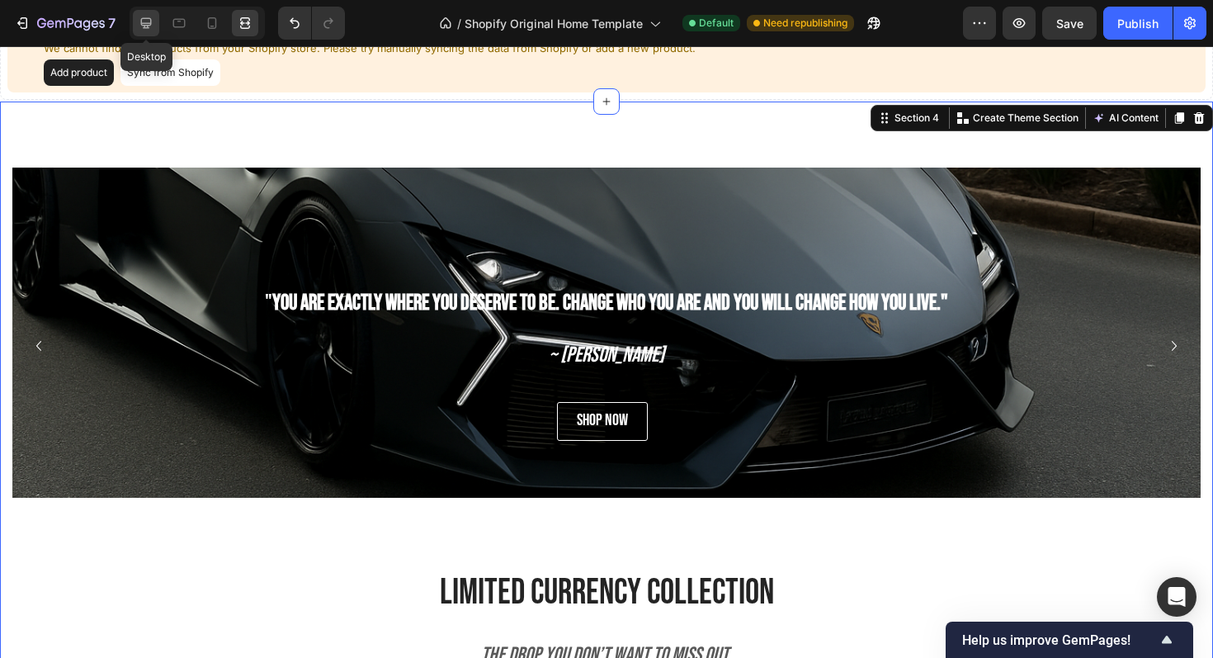
click at [154, 21] on div at bounding box center [146, 23] width 26 height 26
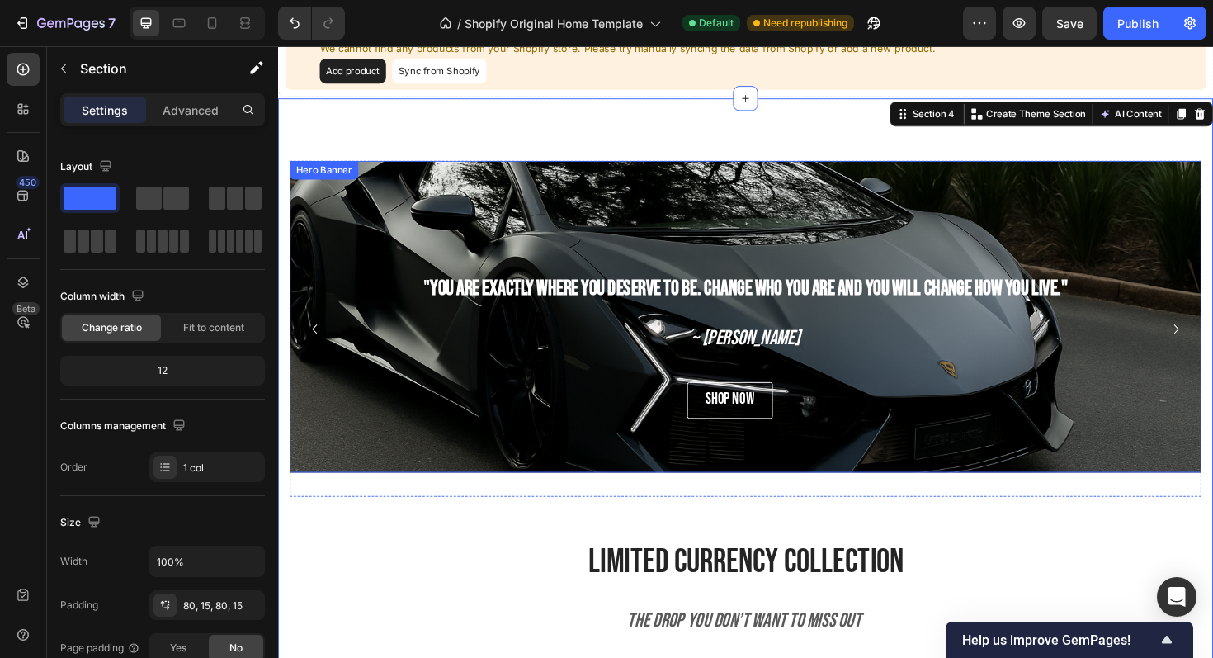
click at [445, 248] on div "" You are exactly where you deserve to be. Change who you are and you will chan…" at bounding box center [774, 333] width 966 height 178
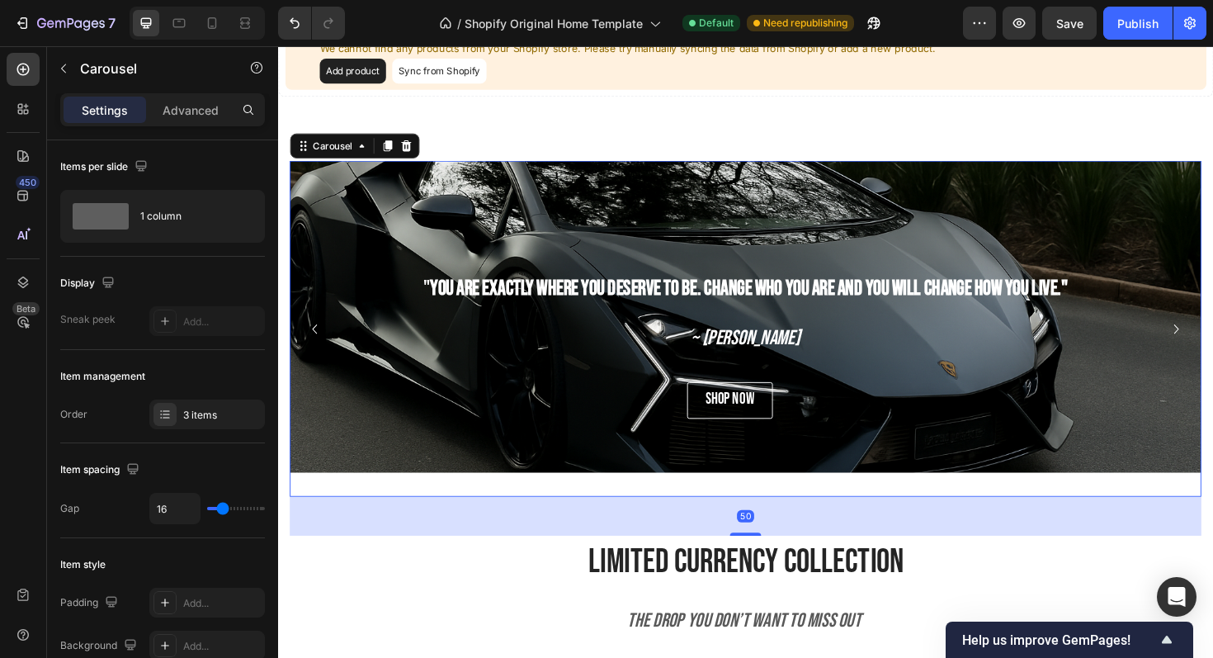
click at [1213, 345] on icon "Carousel Next Arrow" at bounding box center [1230, 346] width 20 height 20
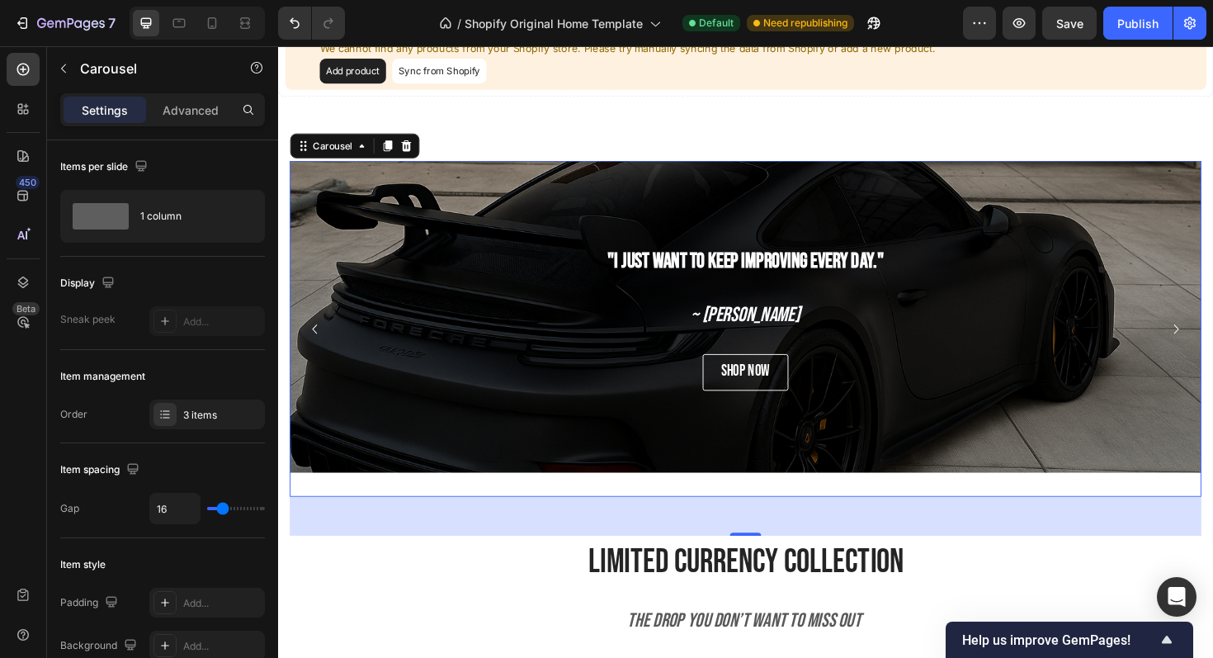
click at [1213, 343] on icon "Carousel Next Arrow" at bounding box center [1230, 346] width 20 height 20
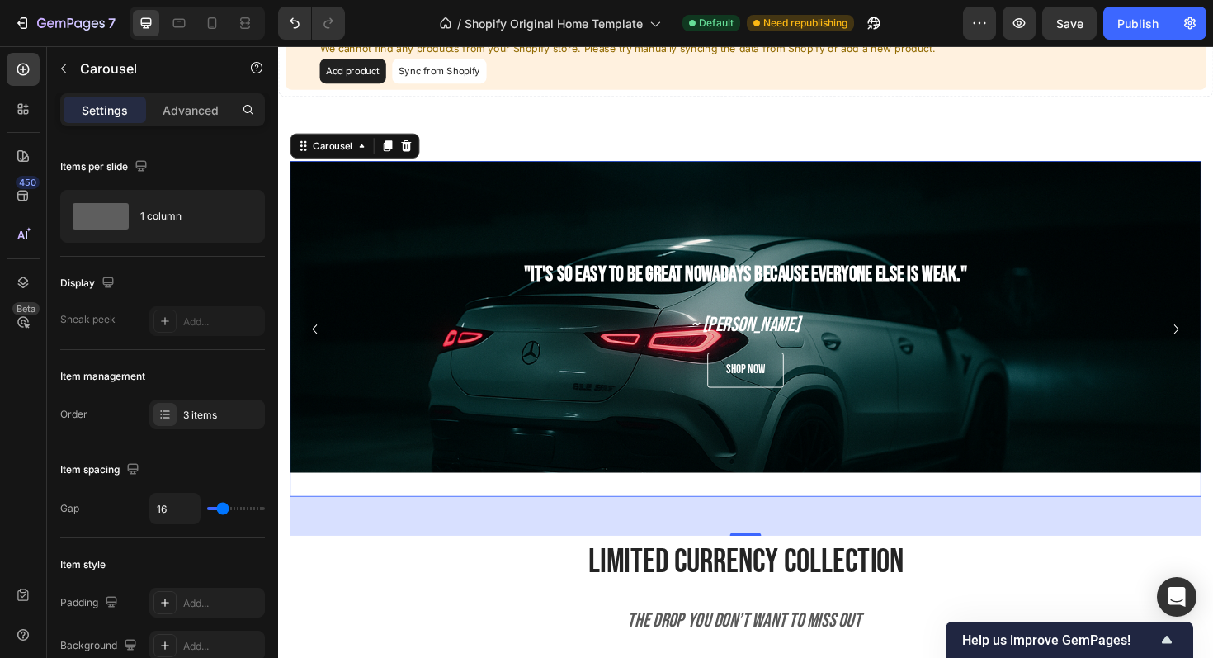
click at [1213, 343] on icon "Carousel Next Arrow" at bounding box center [1230, 346] width 20 height 20
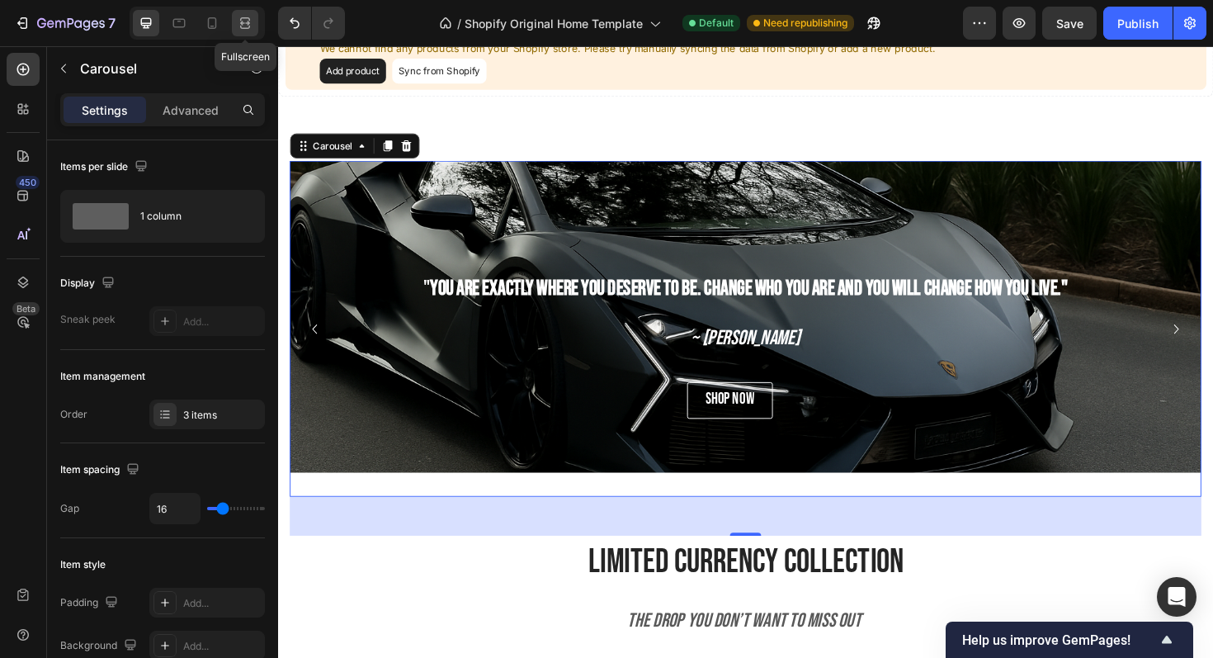
click at [238, 27] on icon at bounding box center [245, 23] width 17 height 17
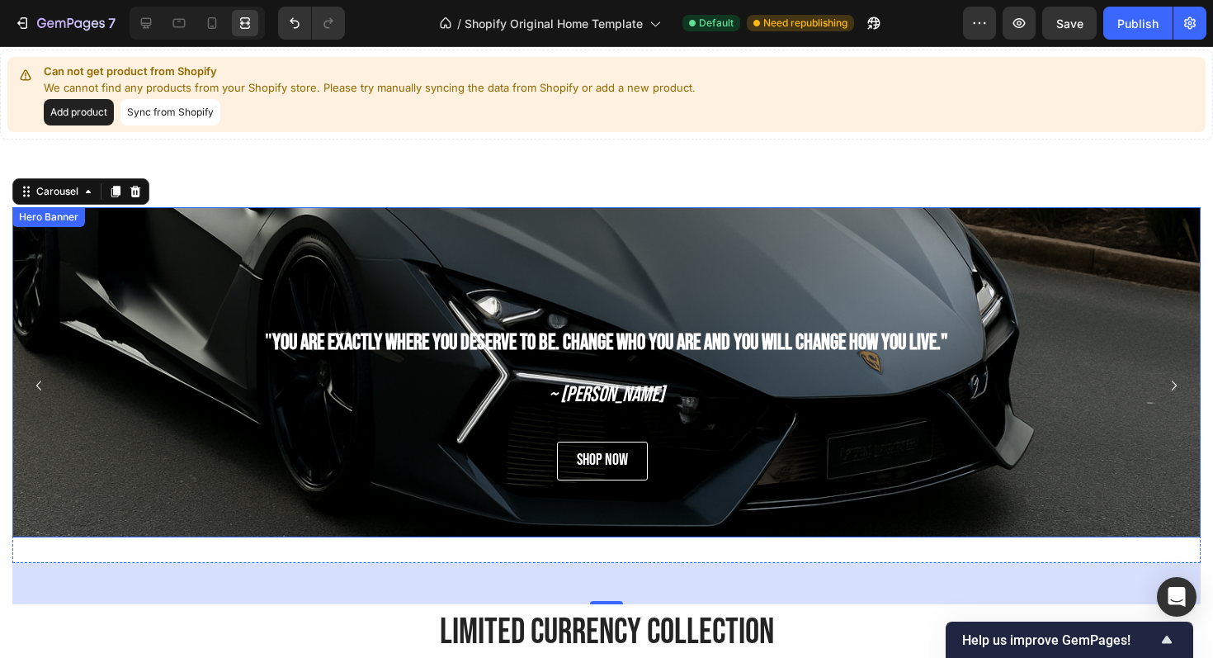
scroll to position [844, 0]
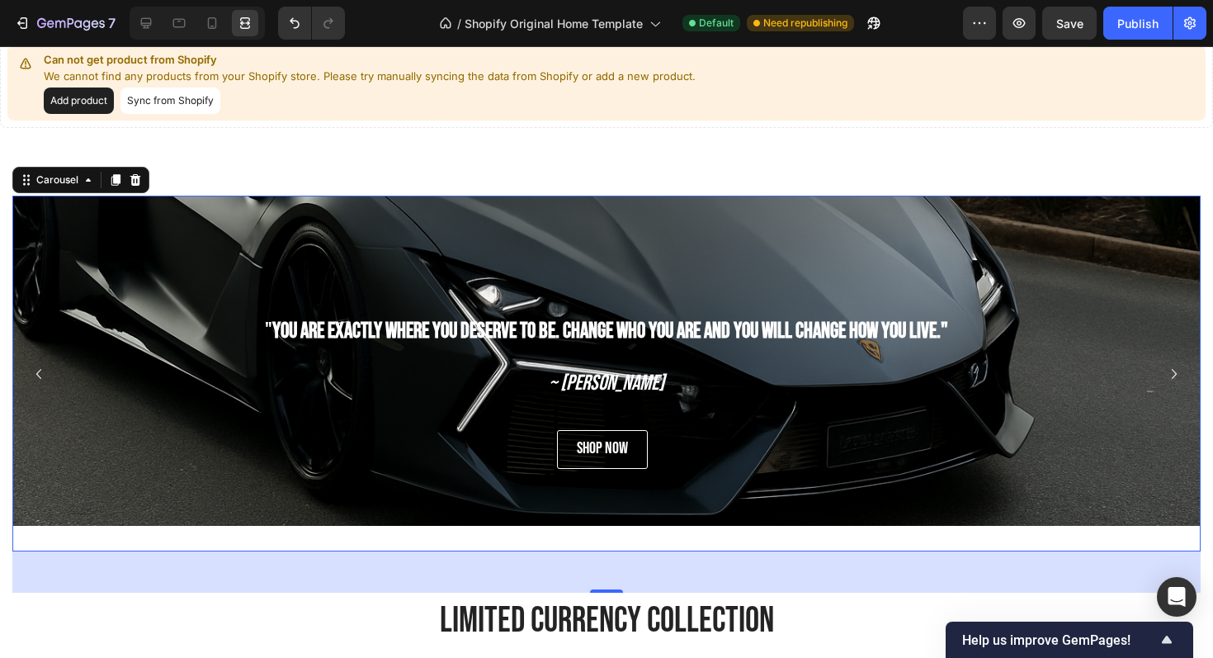
click at [1176, 361] on button "Carousel Next Arrow" at bounding box center [1174, 374] width 26 height 26
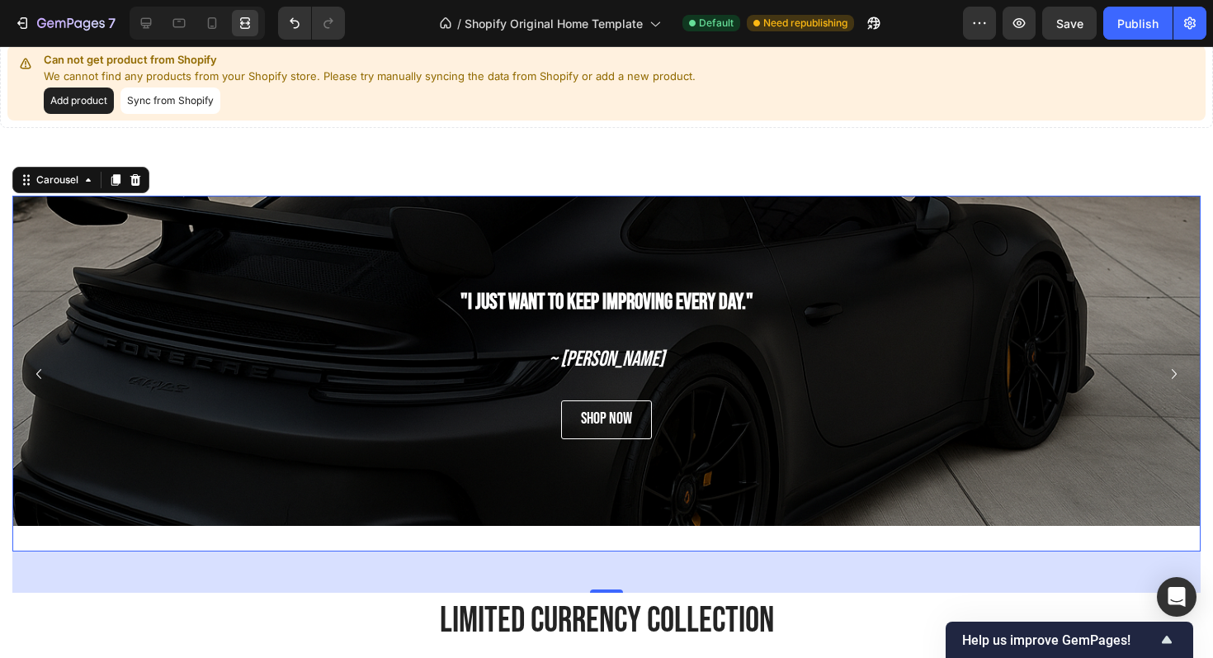
click at [43, 368] on icon "Carousel Back Arrow" at bounding box center [39, 374] width 20 height 20
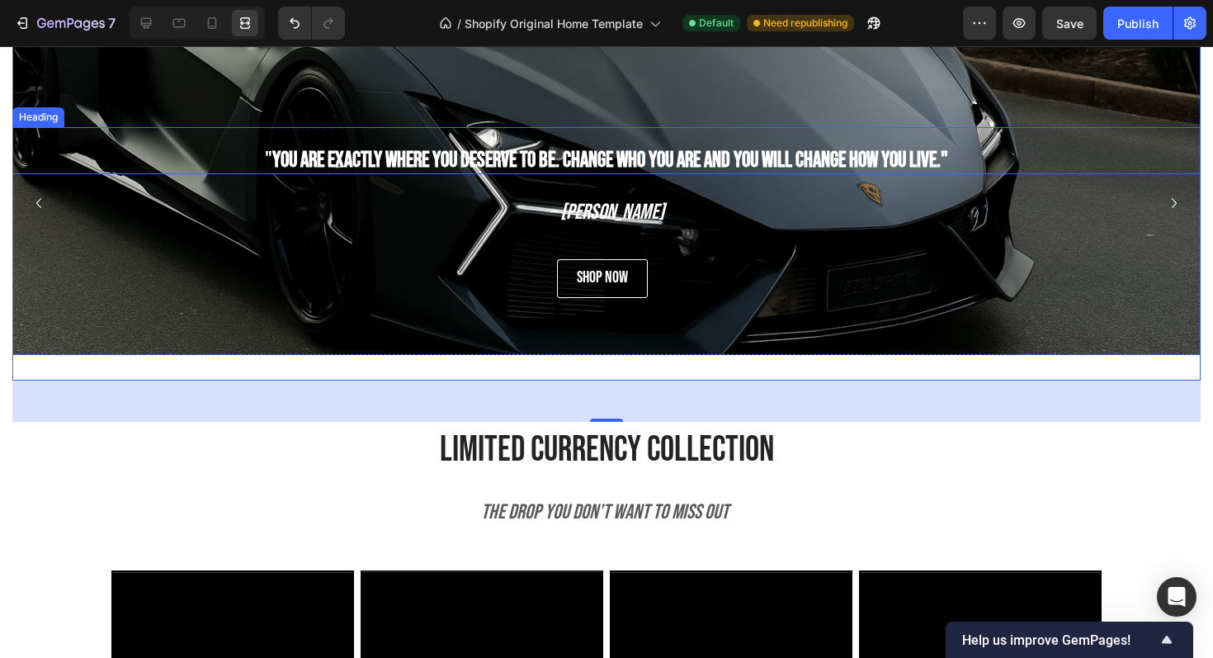
scroll to position [1021, 0]
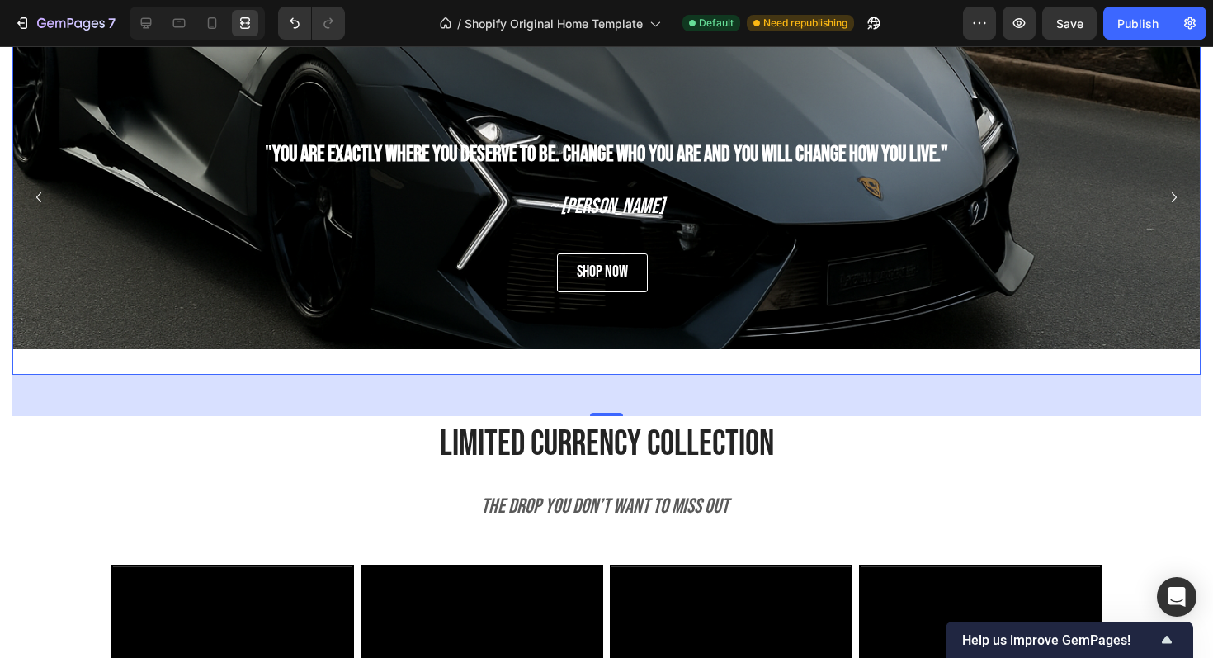
click at [1162, 201] on button "Carousel Next Arrow" at bounding box center [1174, 197] width 26 height 26
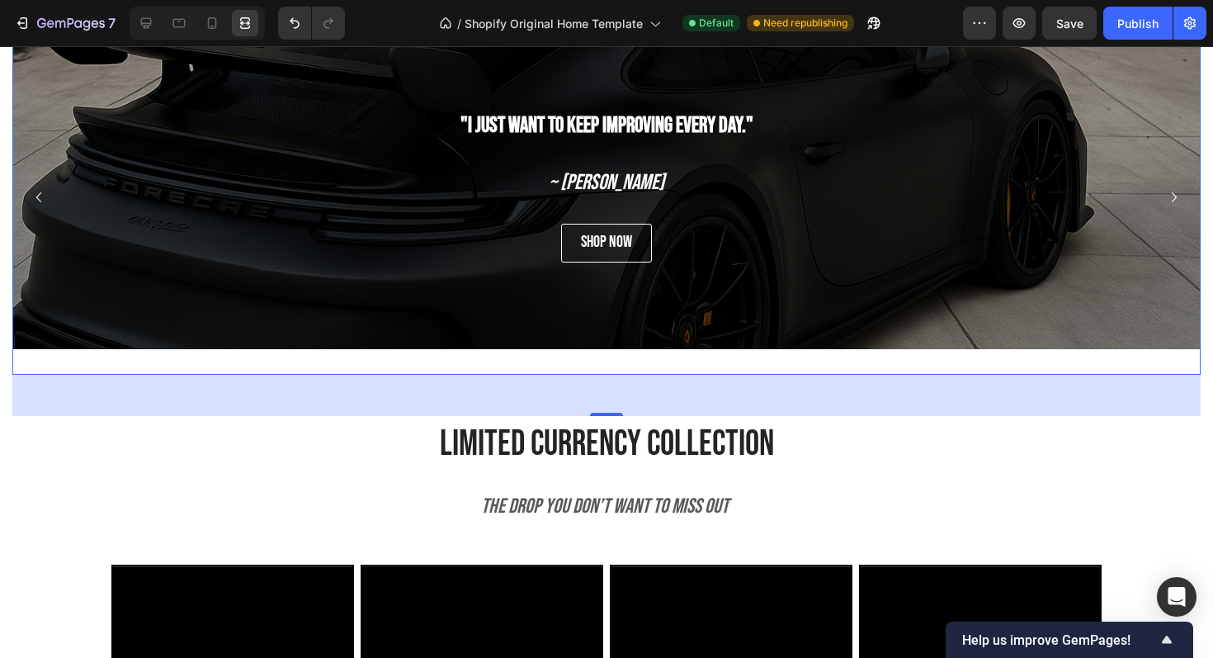
click at [1162, 201] on button "Carousel Next Arrow" at bounding box center [1174, 197] width 26 height 26
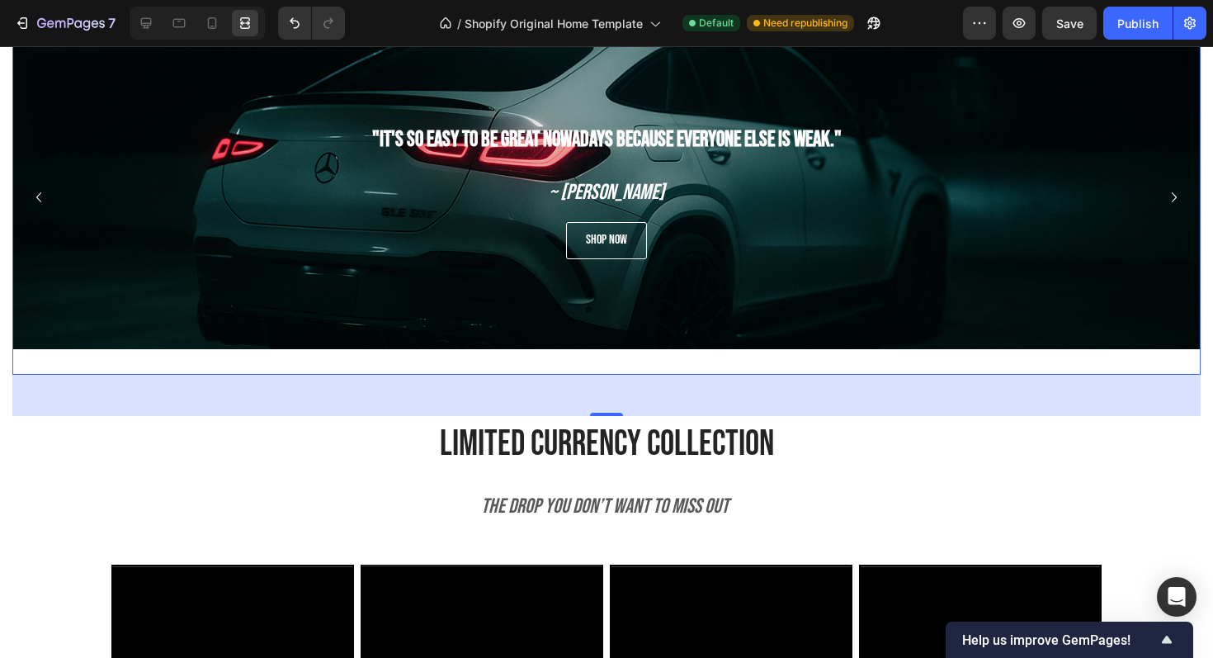
click at [1162, 201] on button "Carousel Next Arrow" at bounding box center [1174, 197] width 26 height 26
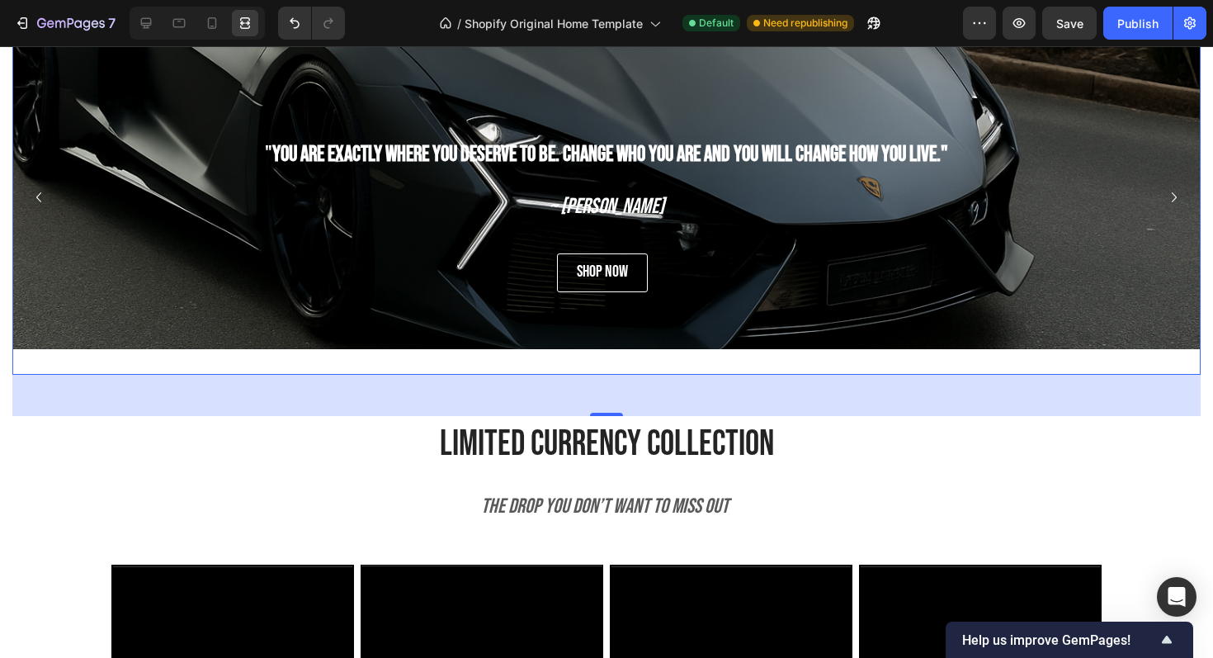
click at [1161, 201] on button "Carousel Next Arrow" at bounding box center [1174, 197] width 26 height 26
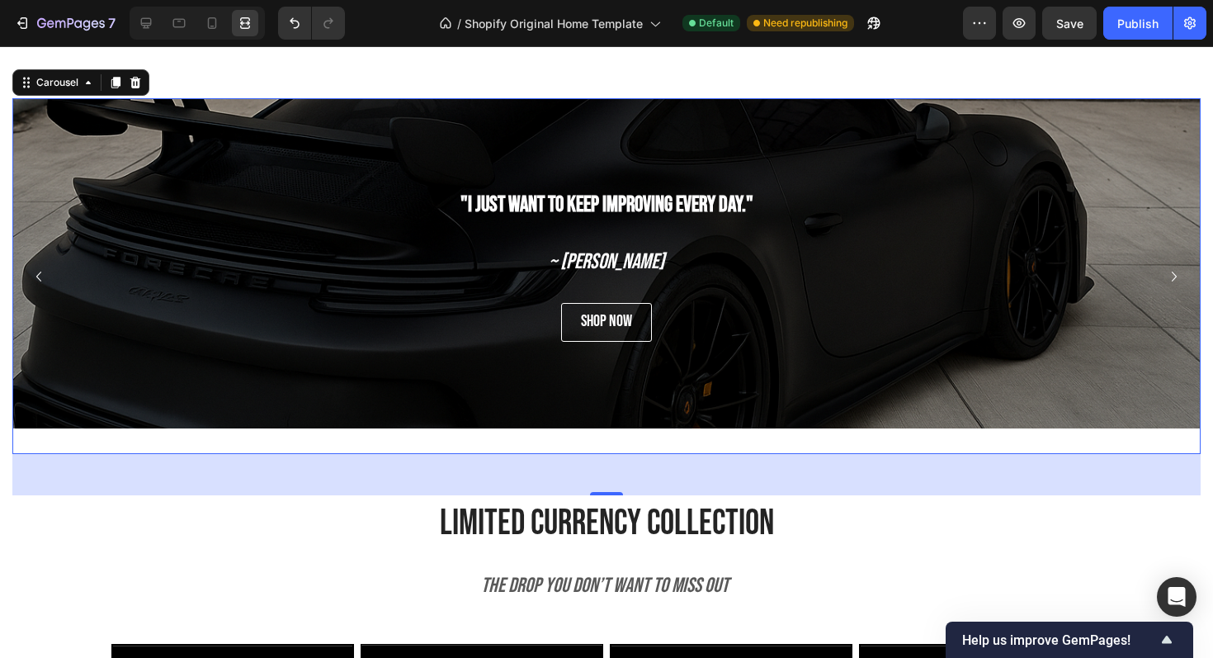
scroll to position [937, 0]
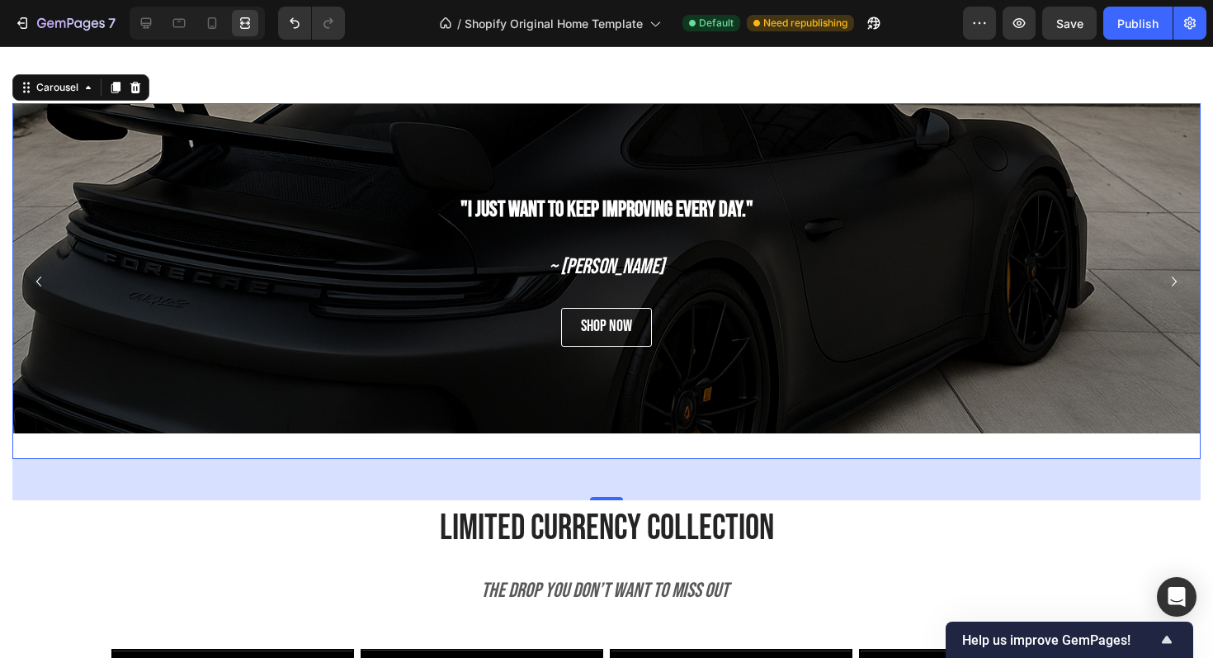
click at [28, 280] on button "Carousel Back Arrow" at bounding box center [39, 281] width 26 height 26
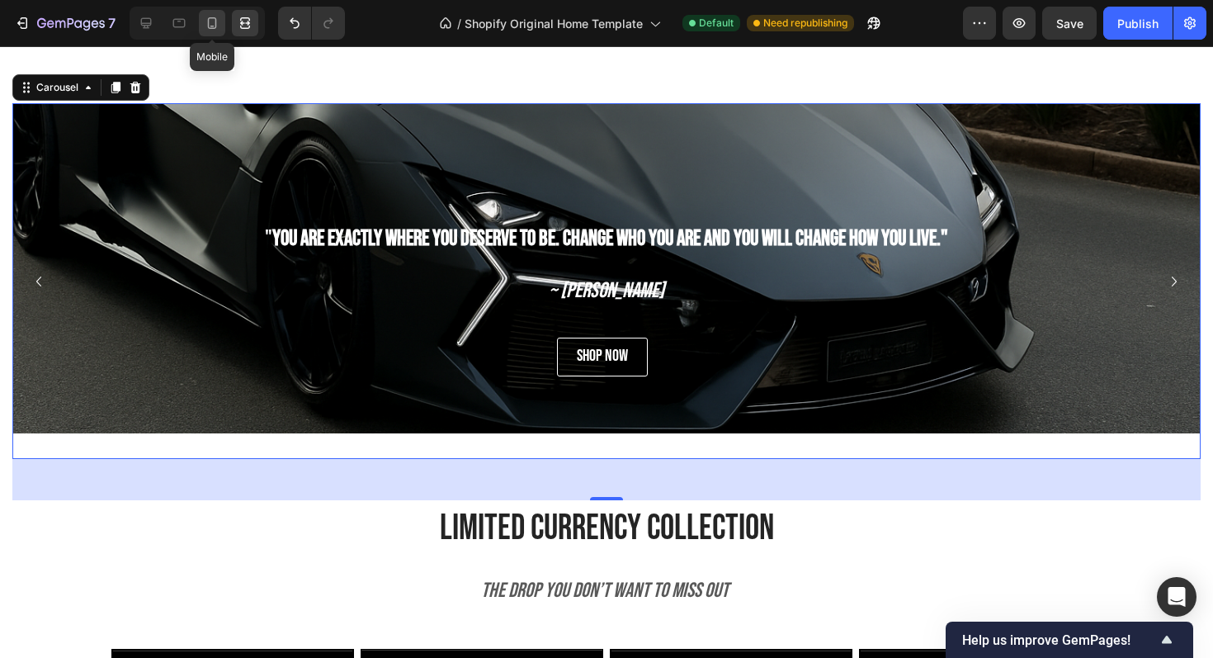
click at [205, 23] on icon at bounding box center [212, 23] width 17 height 17
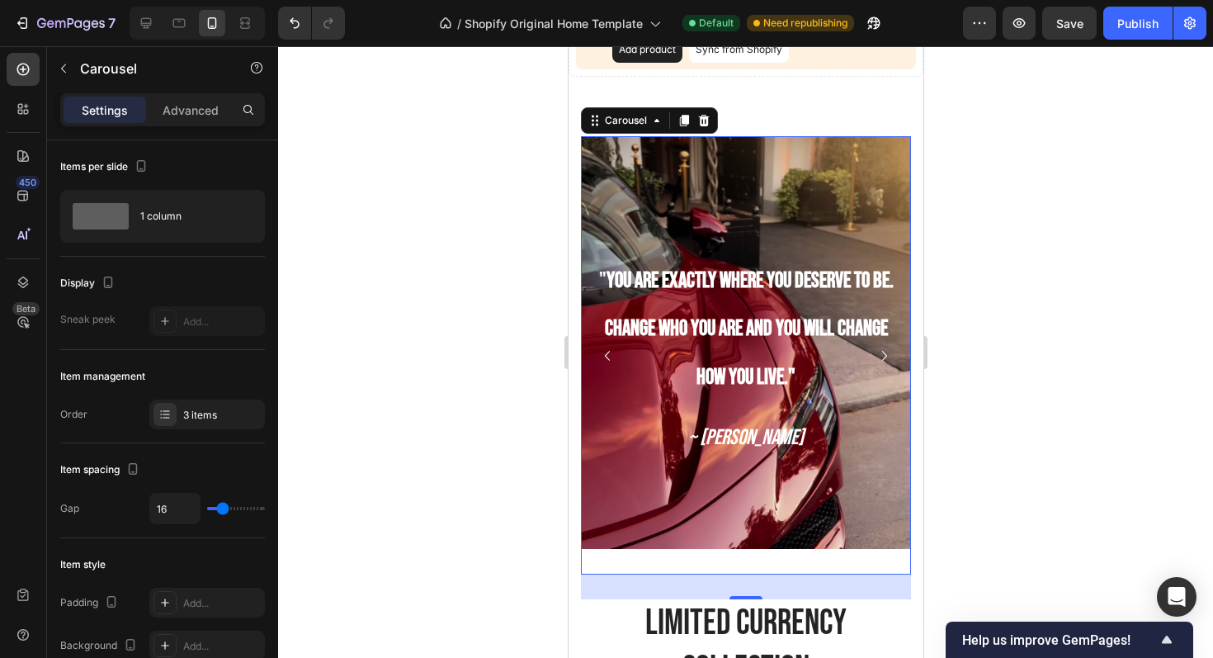
scroll to position [960, 0]
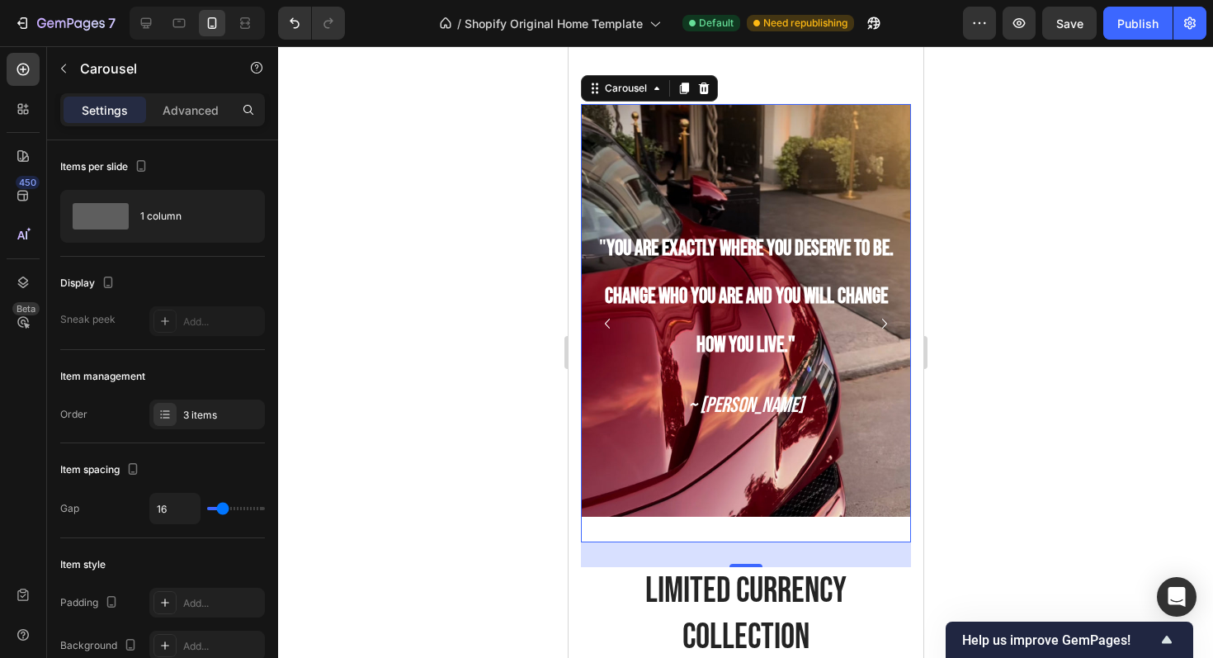
click at [872, 314] on button "Carousel Next Arrow" at bounding box center [884, 323] width 26 height 26
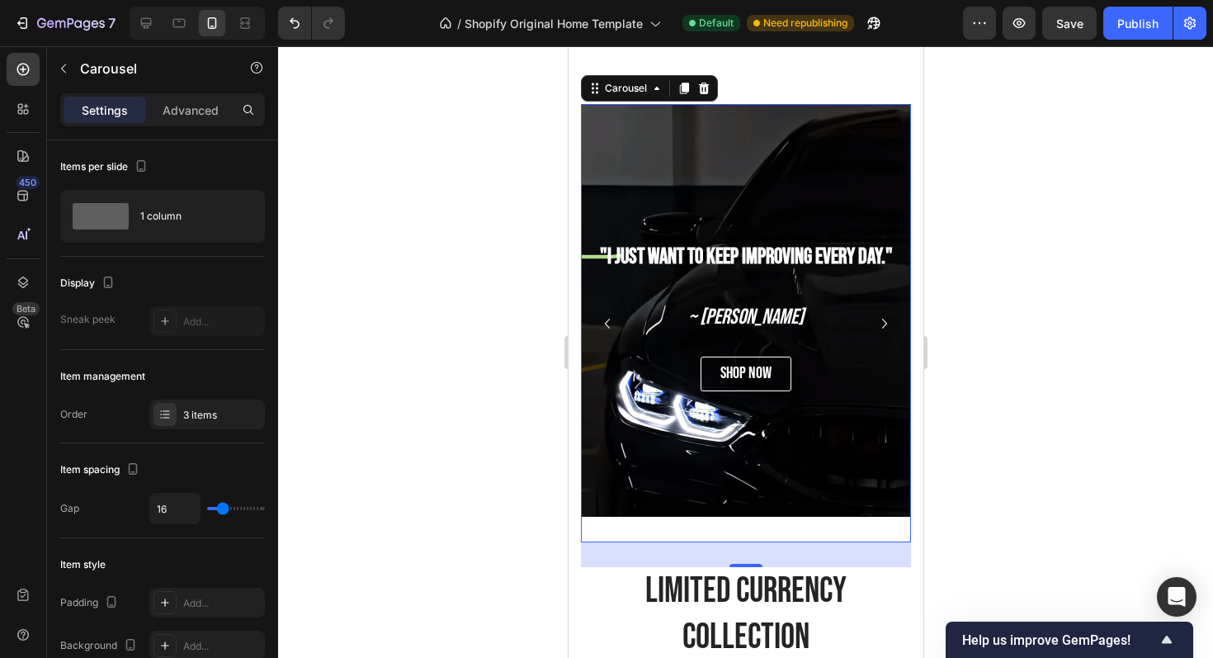
click at [882, 315] on icon "Carousel Next Arrow" at bounding box center [884, 324] width 20 height 20
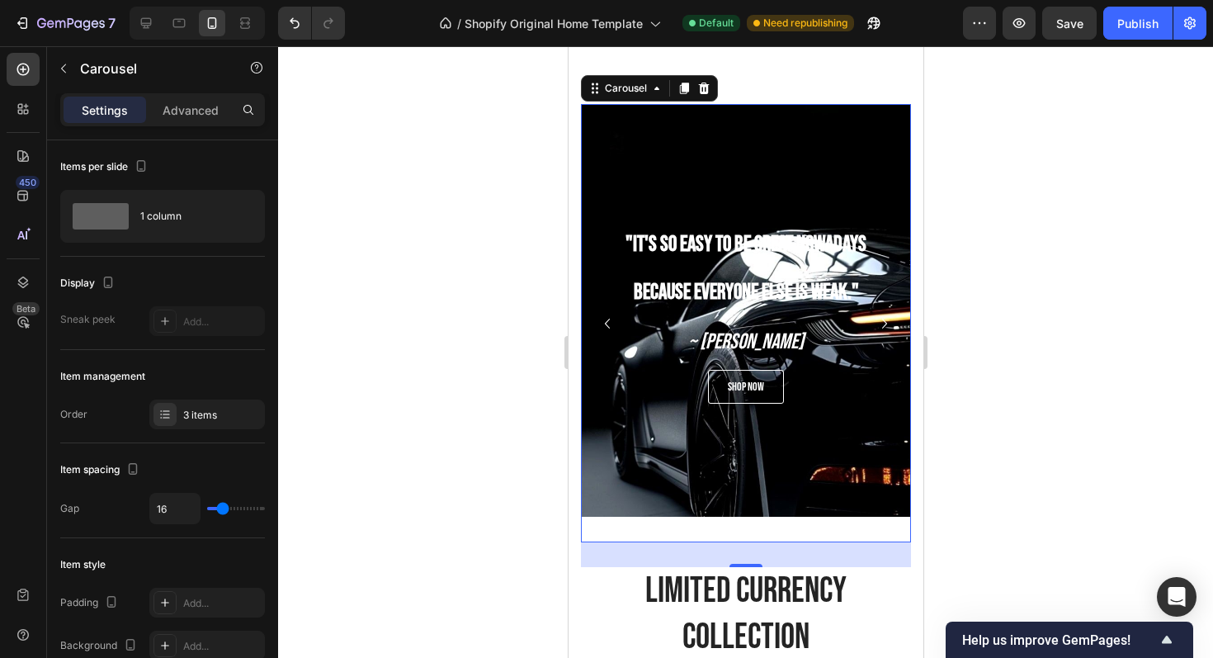
click at [882, 315] on icon "Carousel Next Arrow" at bounding box center [884, 324] width 20 height 20
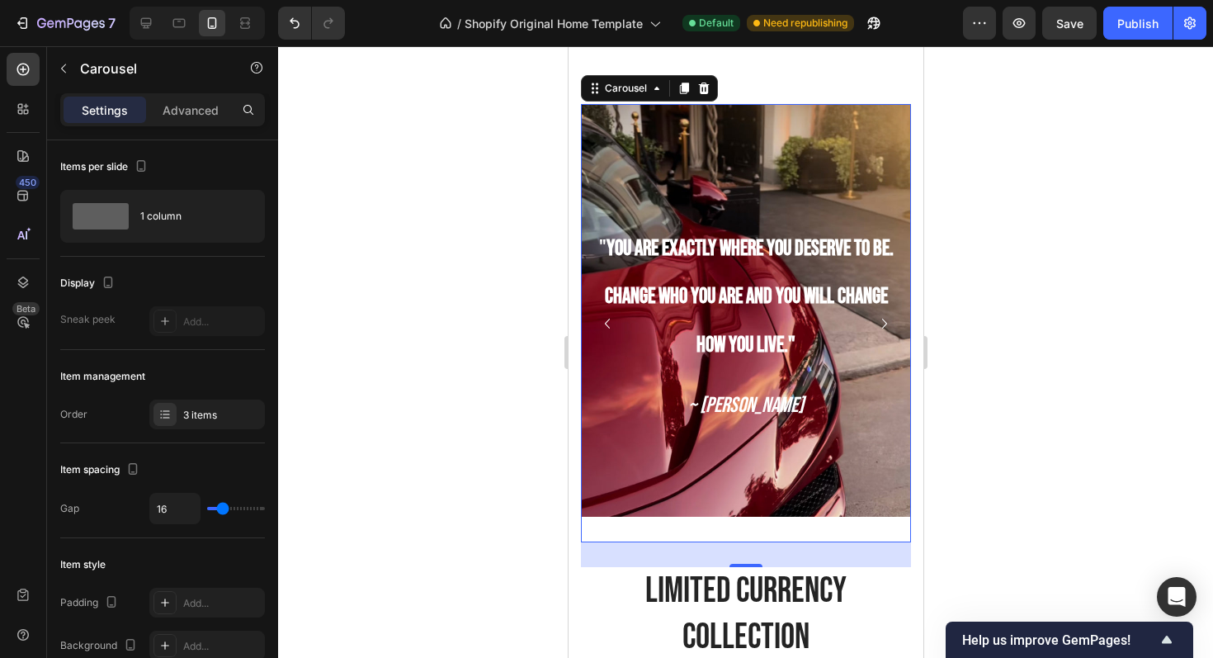
click at [882, 315] on icon "Carousel Next Arrow" at bounding box center [884, 324] width 20 height 20
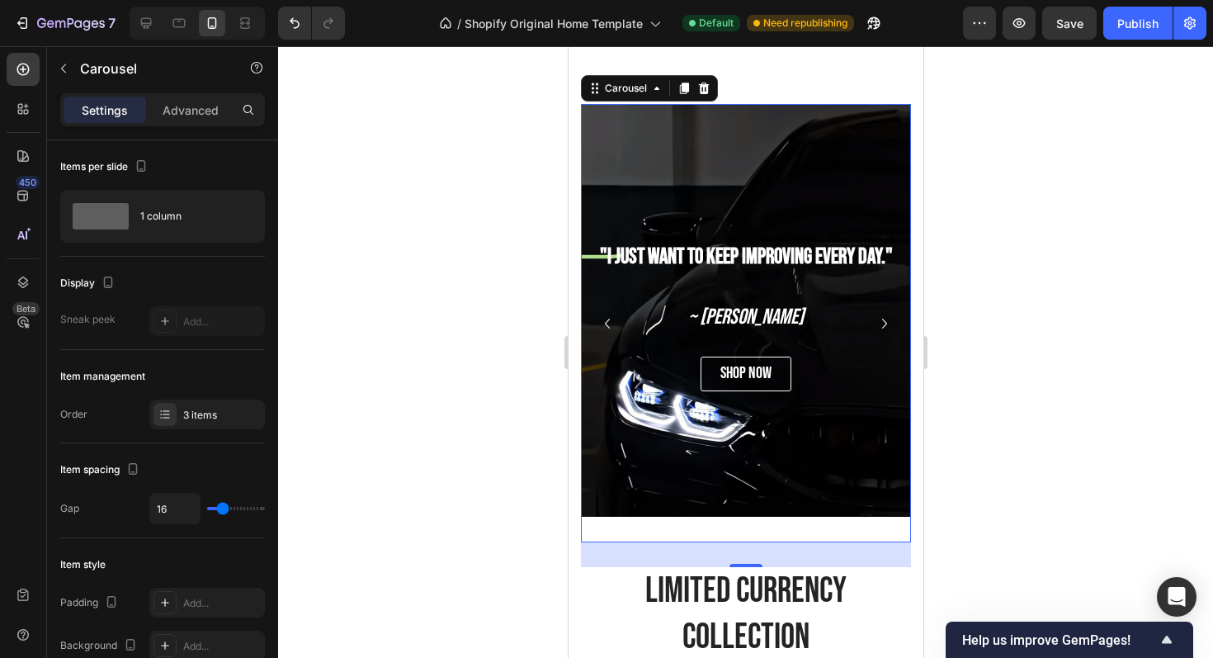
click at [882, 315] on icon "Carousel Next Arrow" at bounding box center [884, 324] width 20 height 20
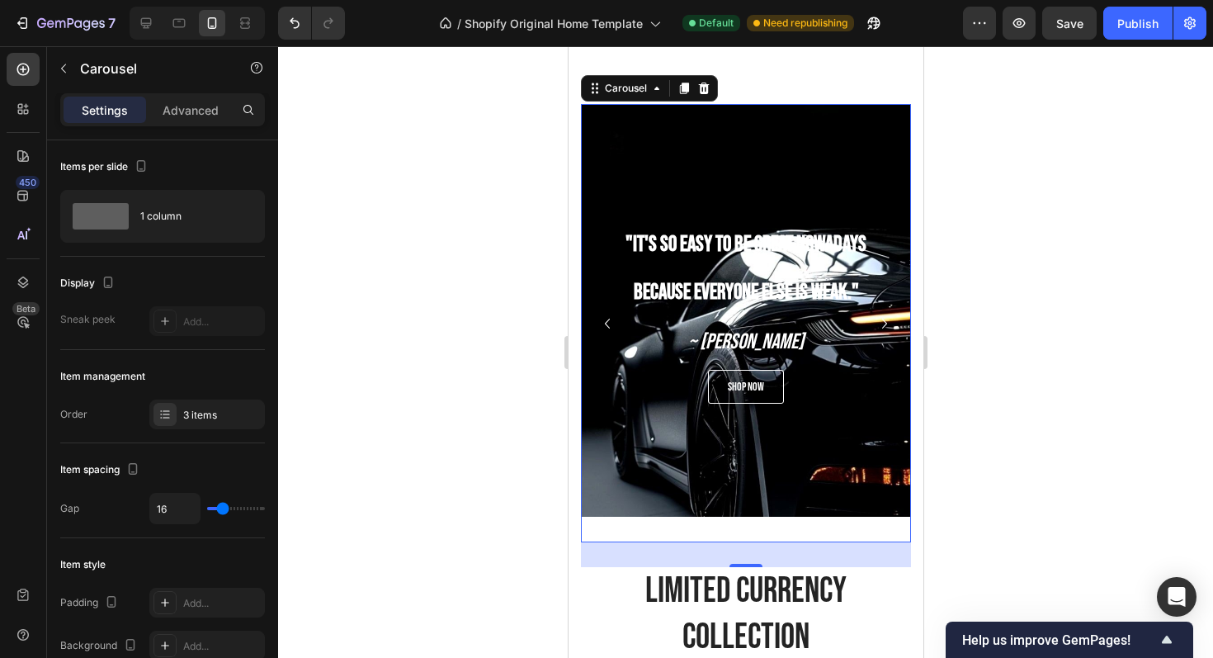
click at [882, 315] on icon "Carousel Next Arrow" at bounding box center [884, 324] width 20 height 20
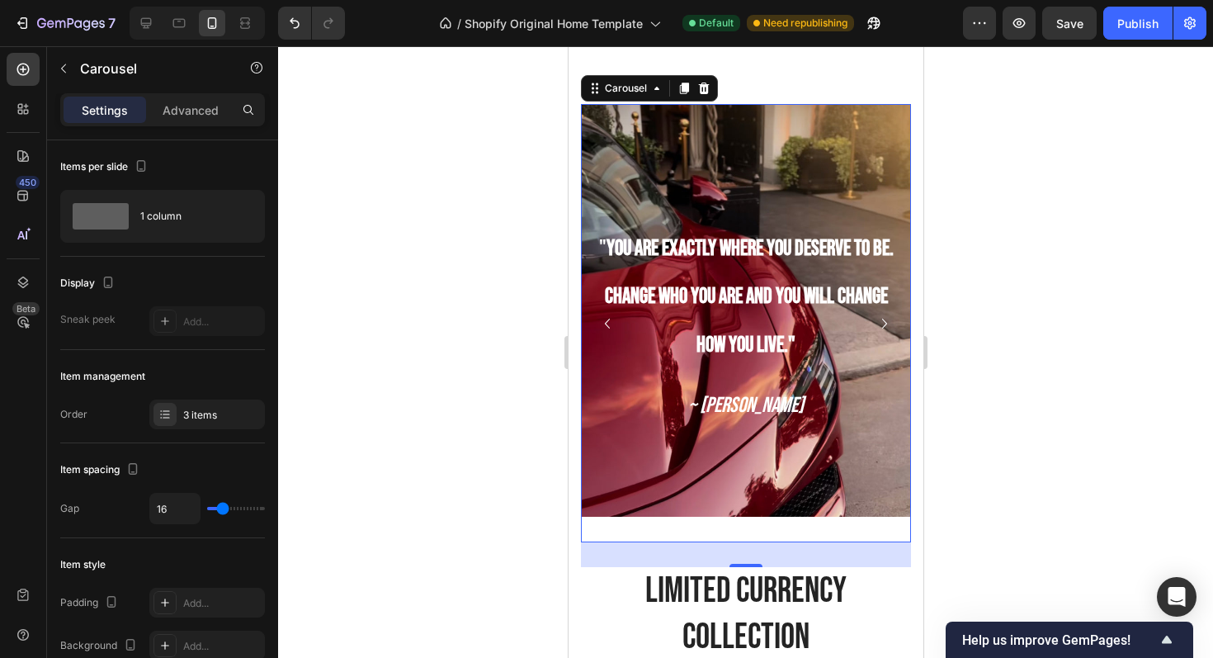
click at [882, 315] on icon "Carousel Next Arrow" at bounding box center [884, 324] width 20 height 20
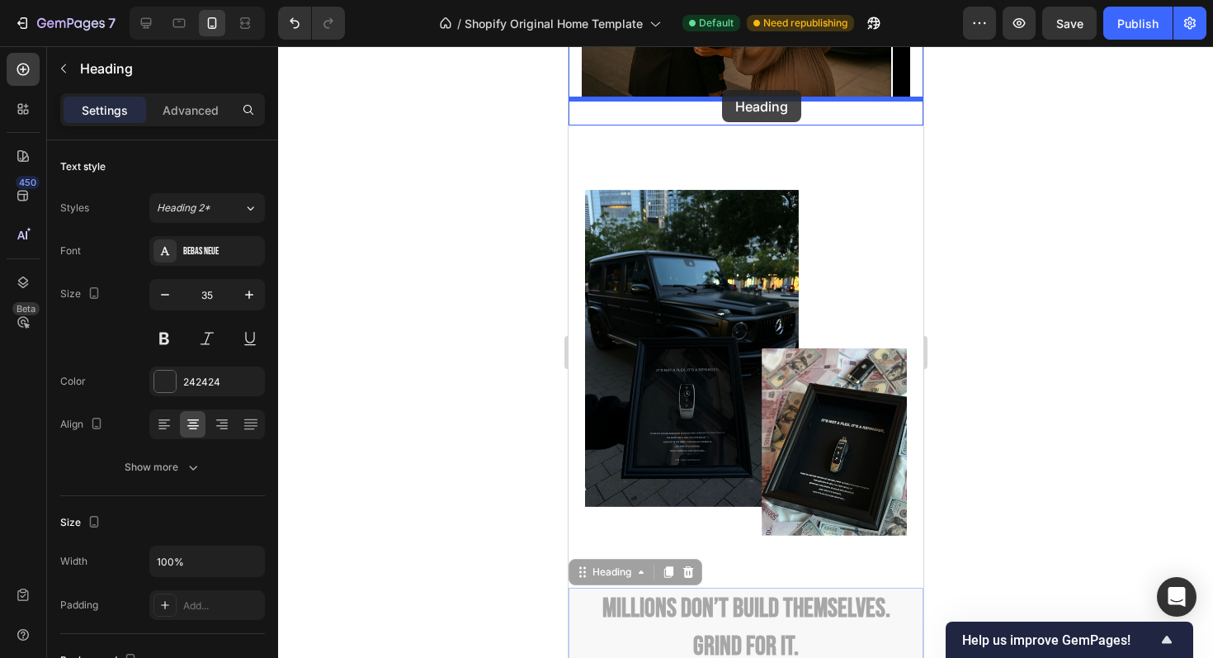
scroll to position [2315, 0]
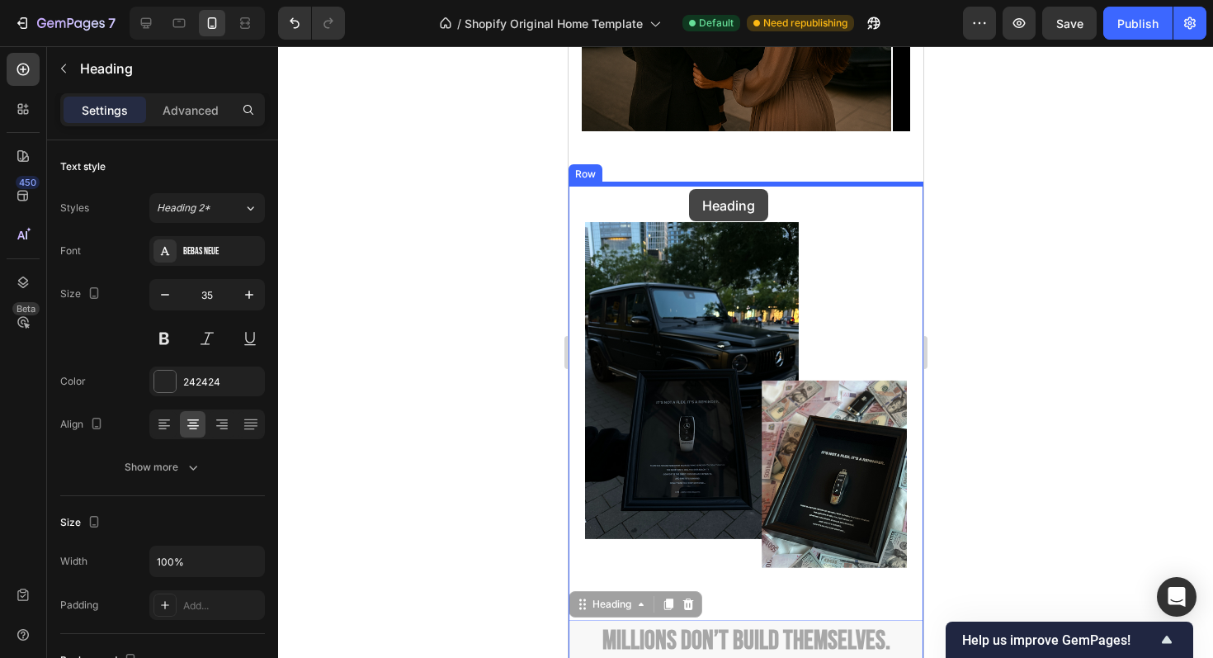
drag, startPoint x: 705, startPoint y: 334, endPoint x: 688, endPoint y: 187, distance: 147.9
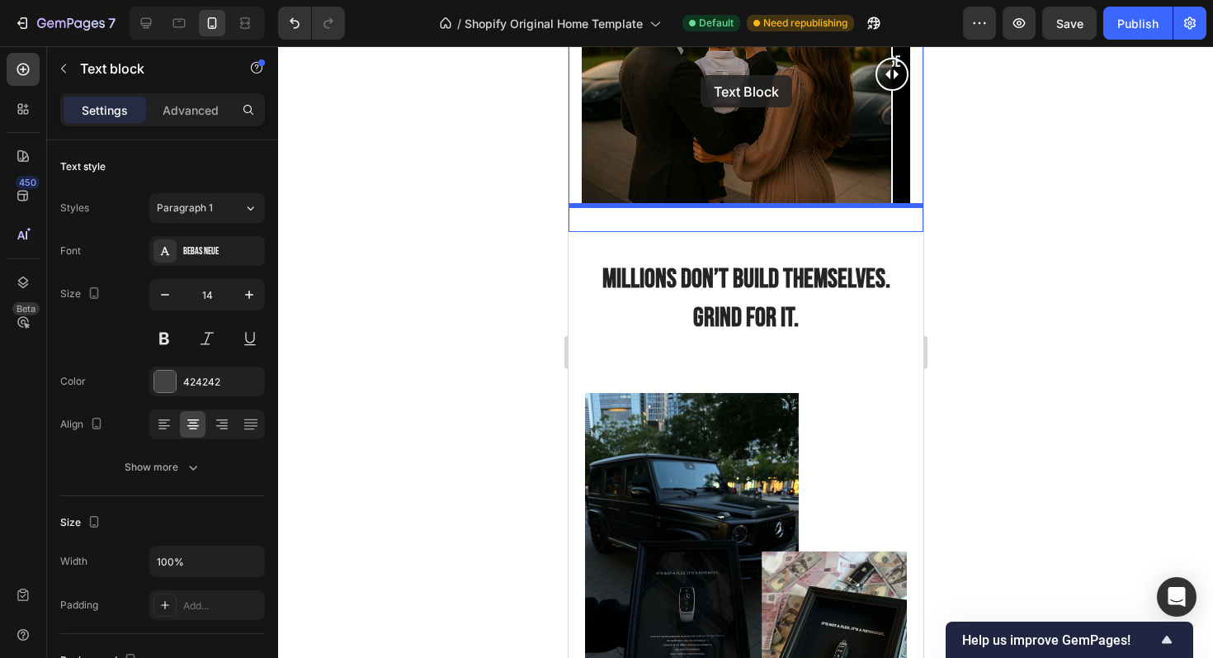
scroll to position [2216, 0]
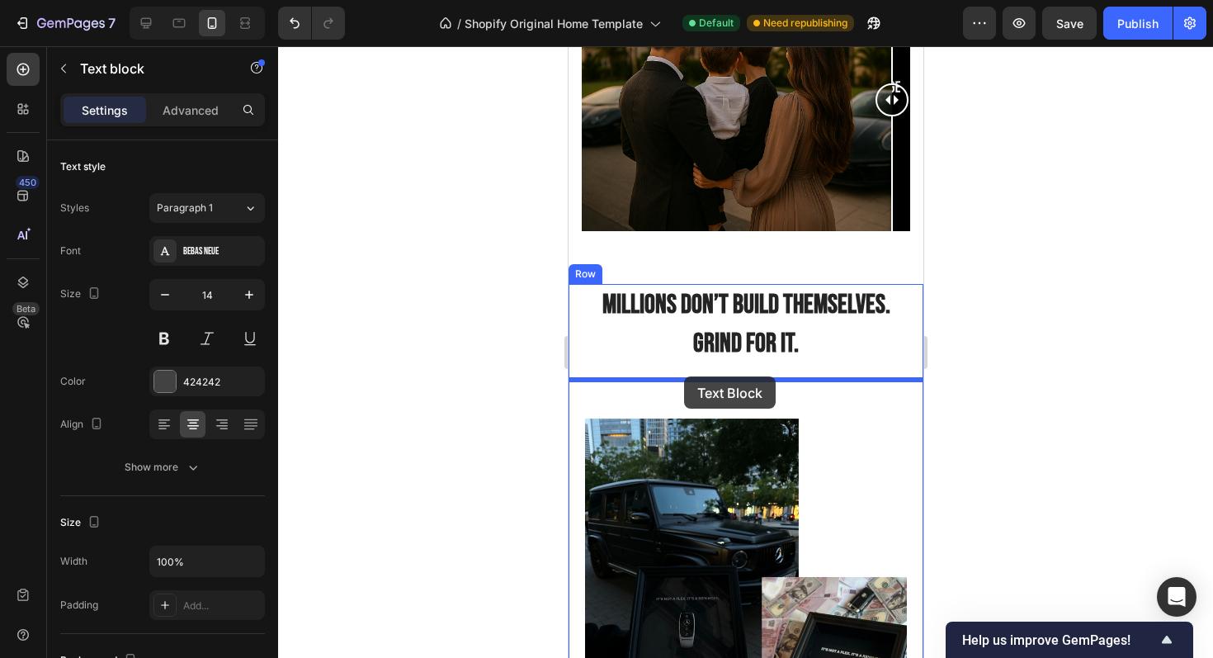
drag, startPoint x: 765, startPoint y: 366, endPoint x: 683, endPoint y: 376, distance: 82.4
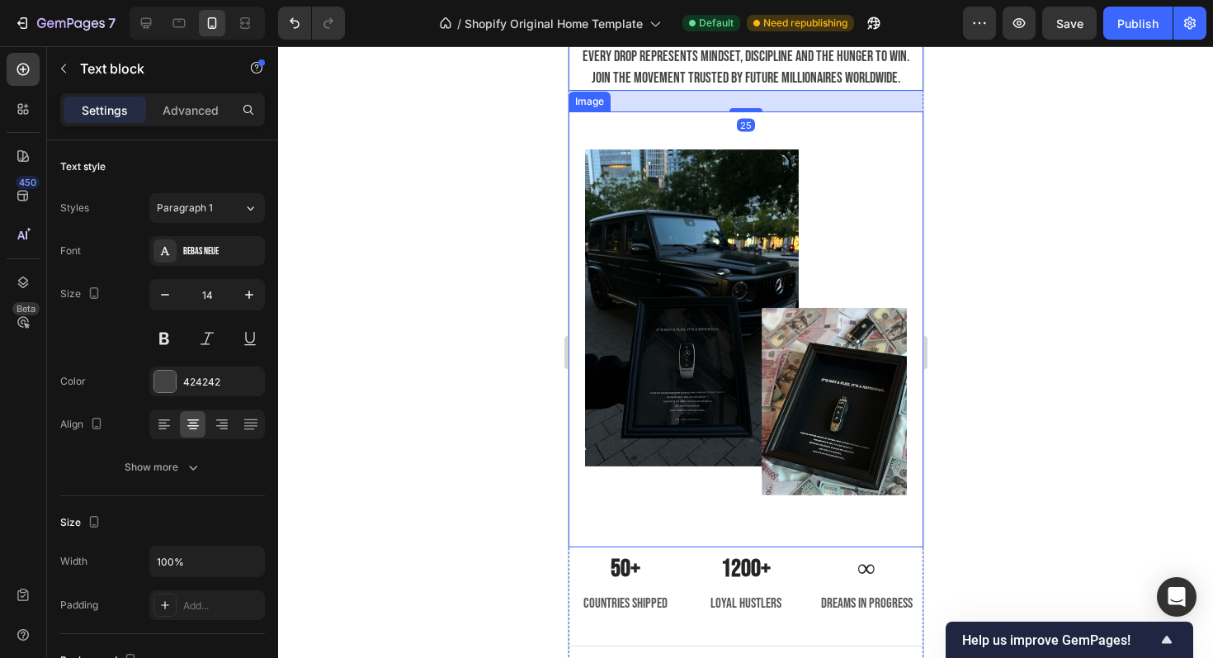
scroll to position [2618, 0]
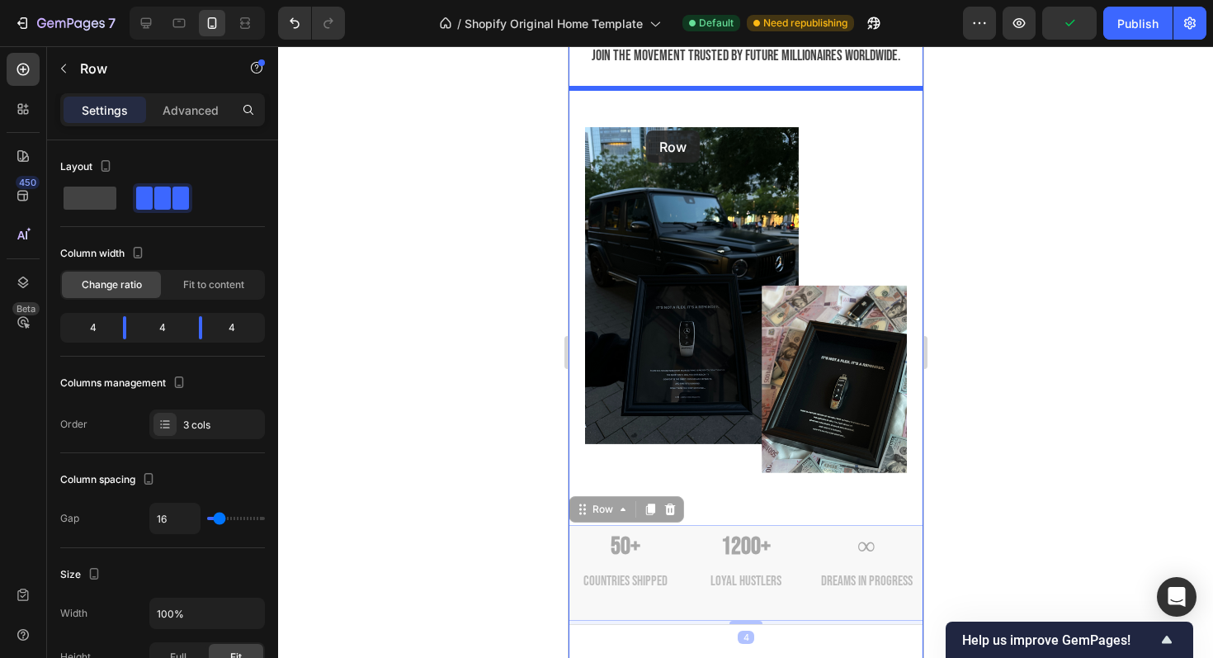
drag, startPoint x: 685, startPoint y: 589, endPoint x: 646, endPoint y: 130, distance: 459.8
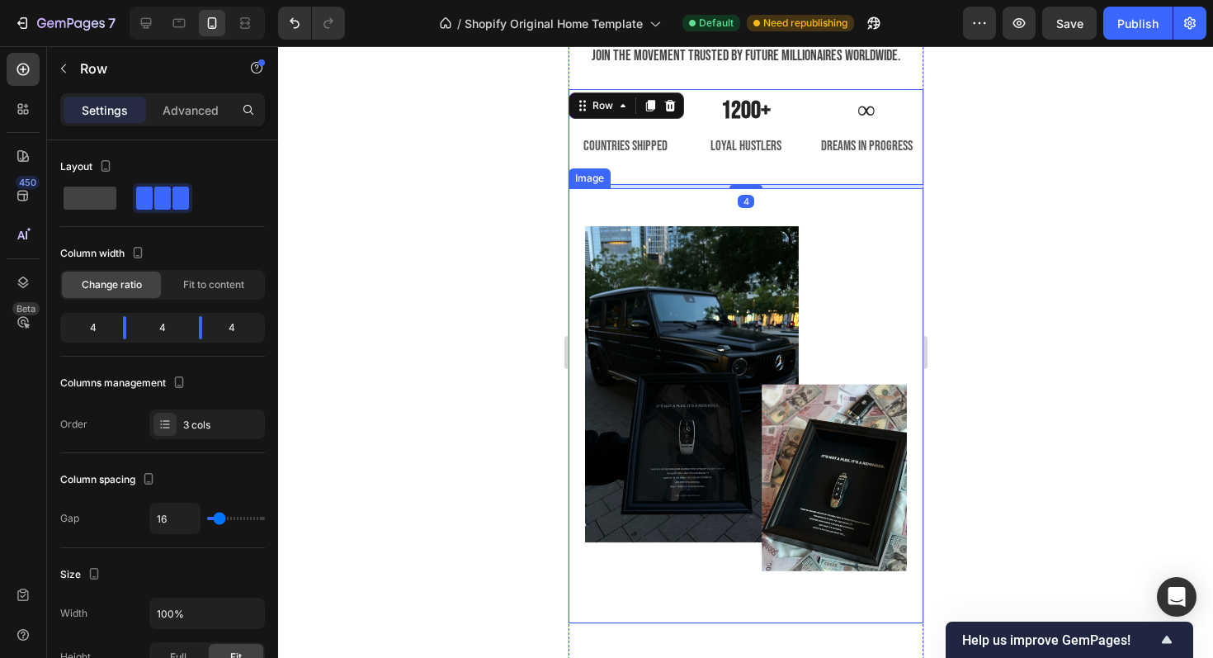
click at [1047, 357] on div at bounding box center [745, 352] width 935 height 612
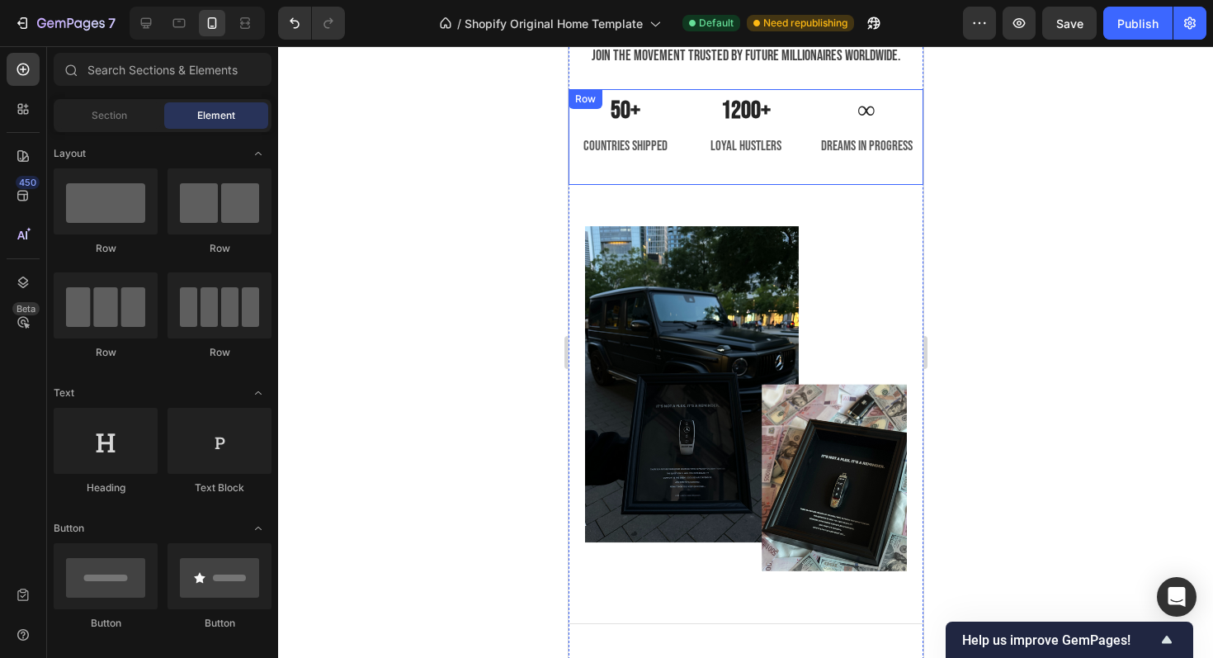
click at [745, 181] on div "1200+ Heading loyal hustlers Text block" at bounding box center [745, 137] width 107 height 96
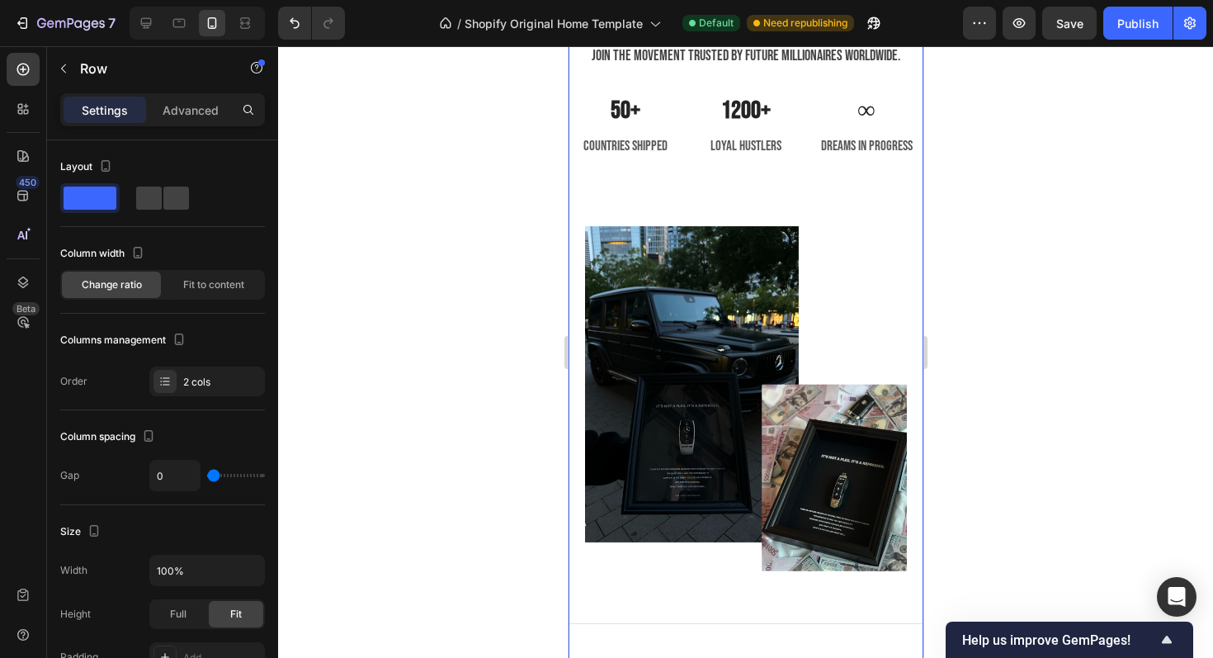
click at [741, 186] on div "Millions don’t build themselves. Grind for it. Heading At Grind for Millions, w…" at bounding box center [745, 252] width 355 height 741
click at [739, 156] on div "loyal hustlers" at bounding box center [745, 147] width 107 height 24
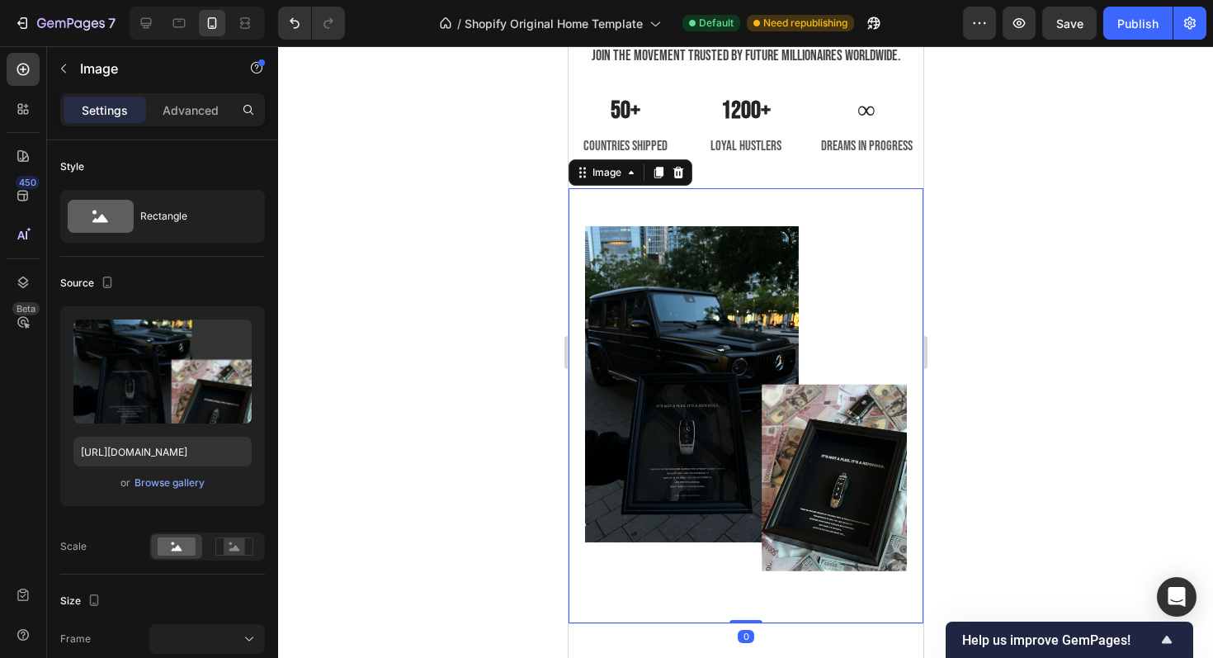
click at [760, 200] on div "Image 0" at bounding box center [745, 406] width 355 height 436
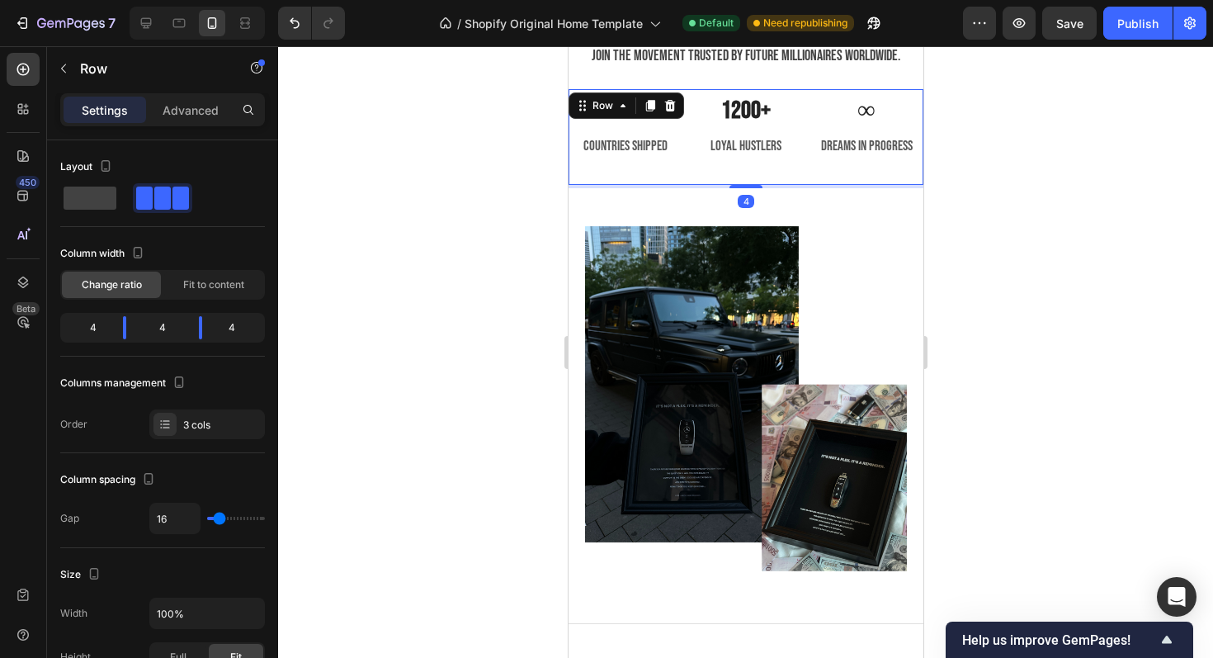
click at [745, 179] on div "1200+ Heading loyal hustlers Text block" at bounding box center [745, 137] width 107 height 96
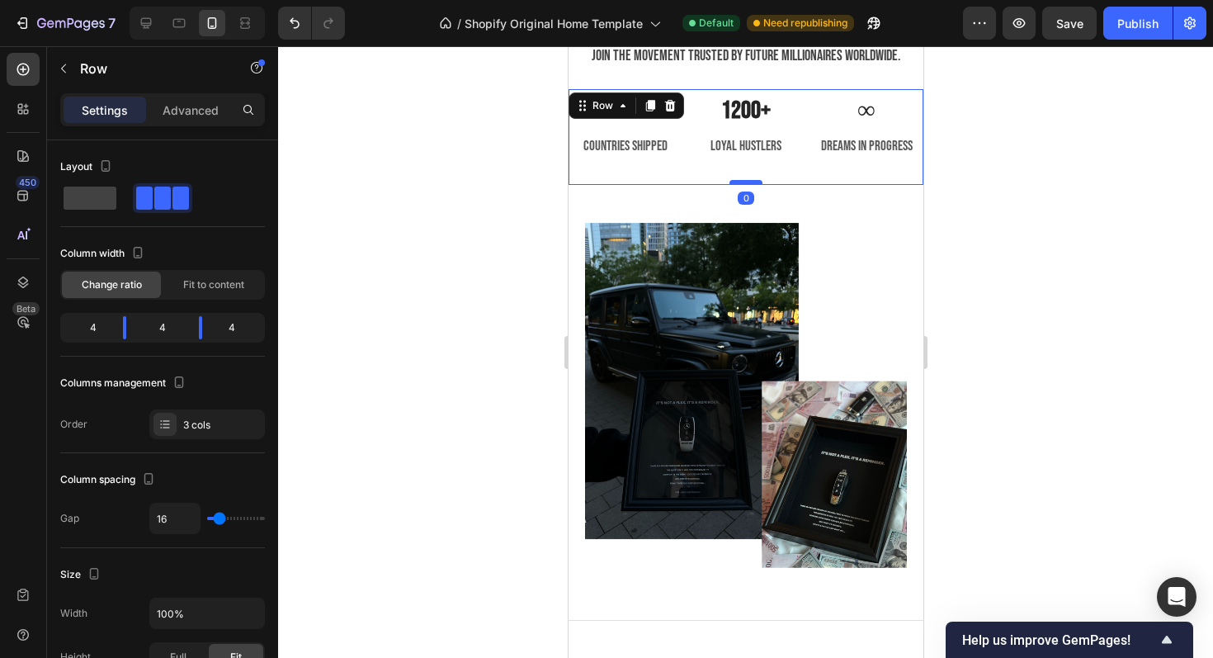
click at [745, 182] on div at bounding box center [745, 182] width 33 height 5
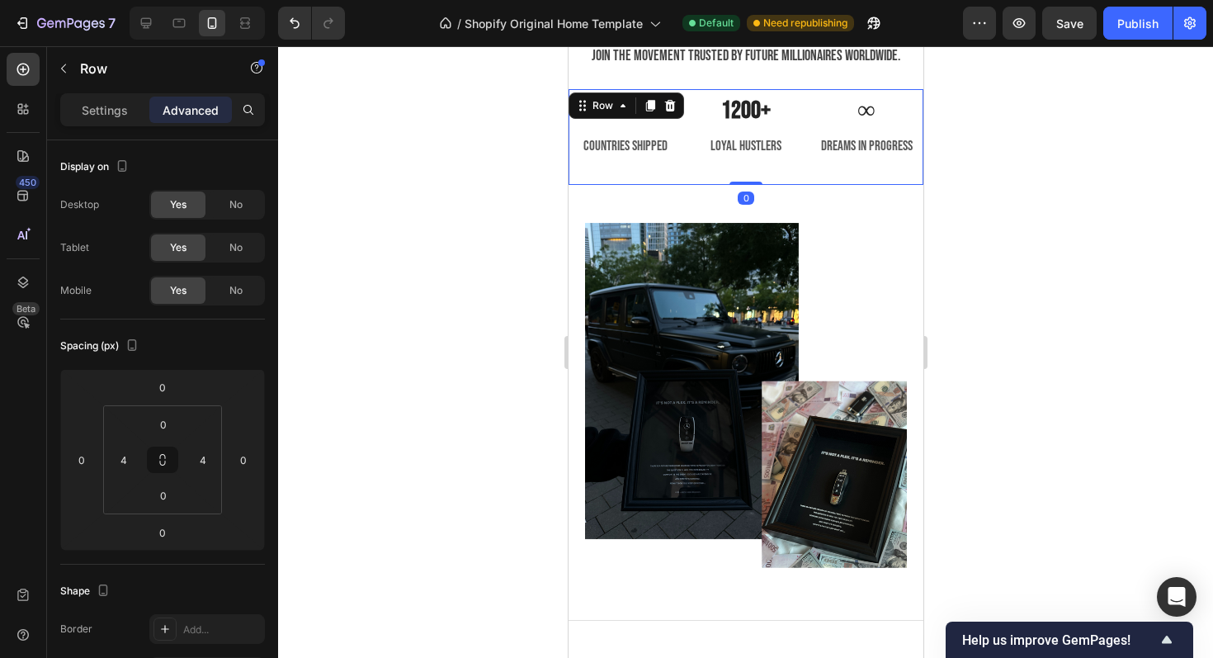
click at [1059, 212] on div at bounding box center [745, 352] width 935 height 612
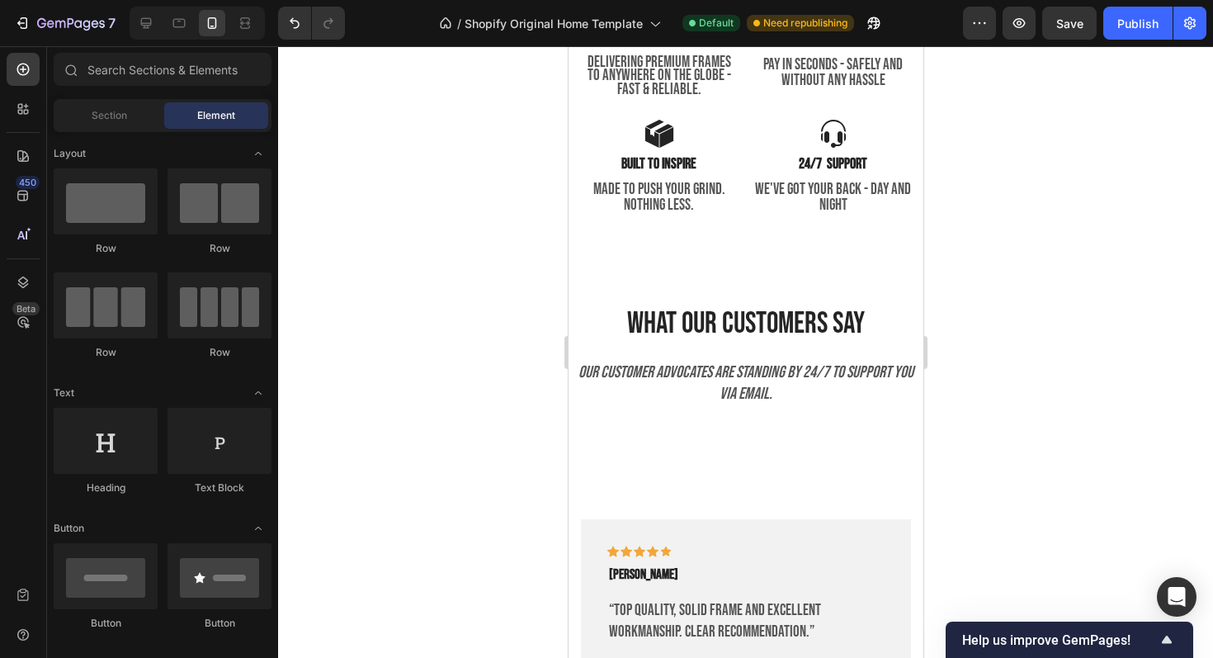
scroll to position [3557, 0]
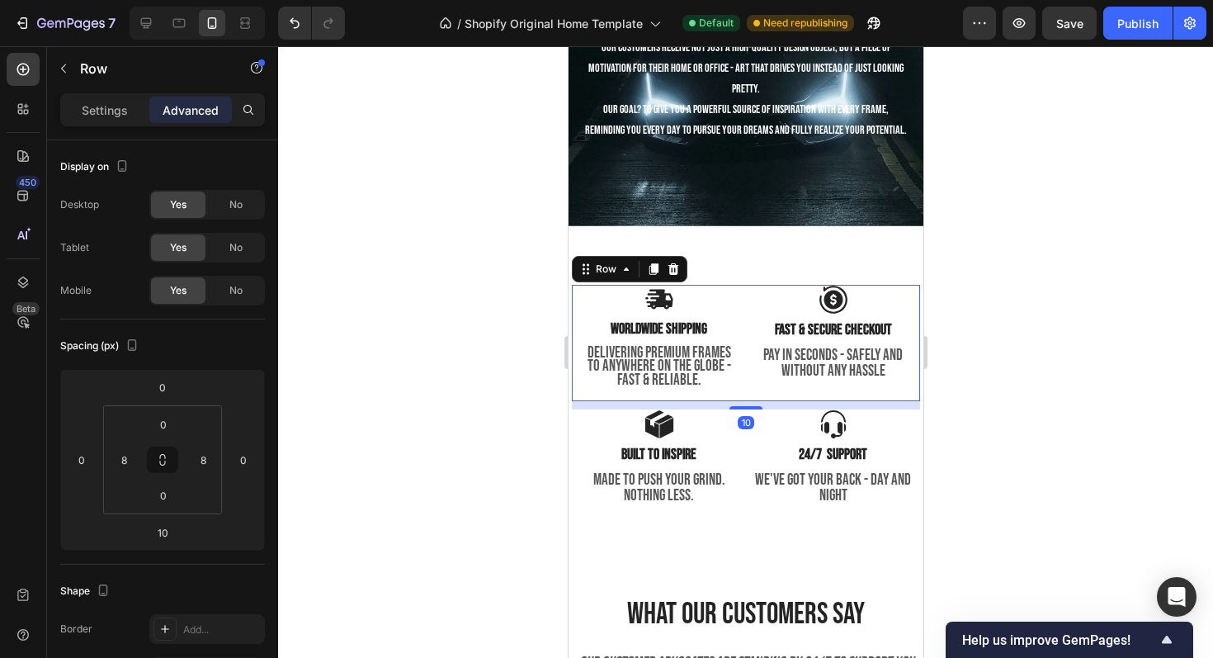
click at [583, 339] on div "Image worldwide shipping Text Block DELIVERING PREMIUM FRAMES TO ANYWHERE ON TH…" at bounding box center [658, 343] width 161 height 116
click at [122, 452] on input "8" at bounding box center [123, 459] width 25 height 25
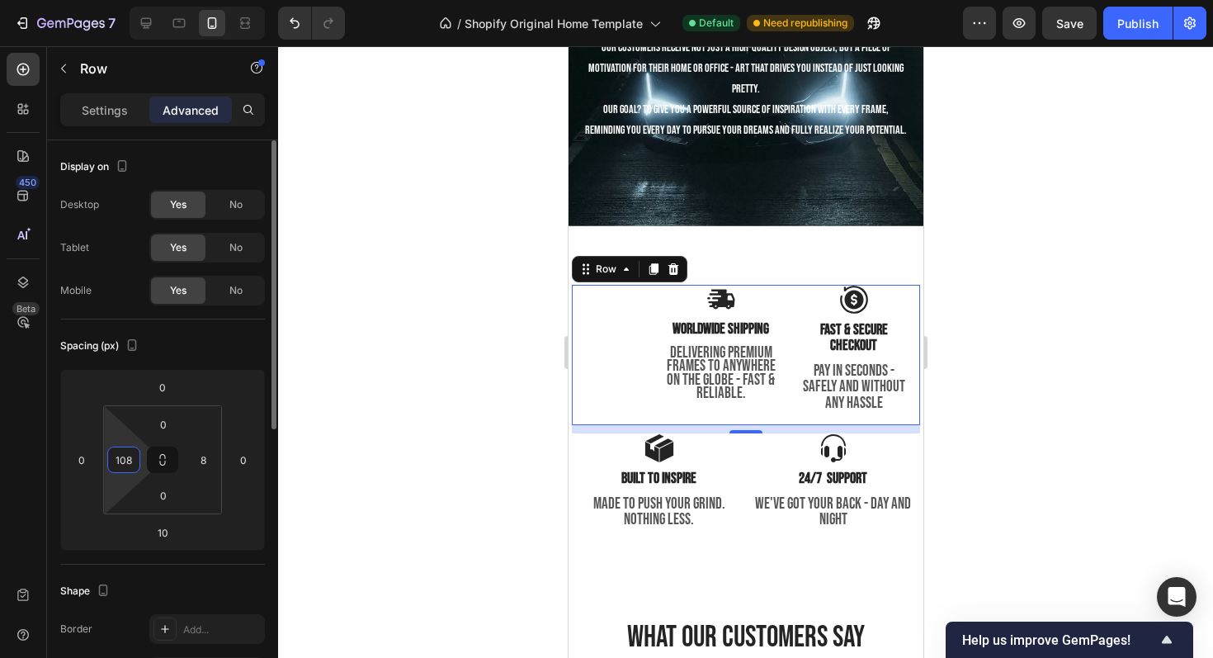
click at [134, 461] on input "108" at bounding box center [123, 459] width 25 height 25
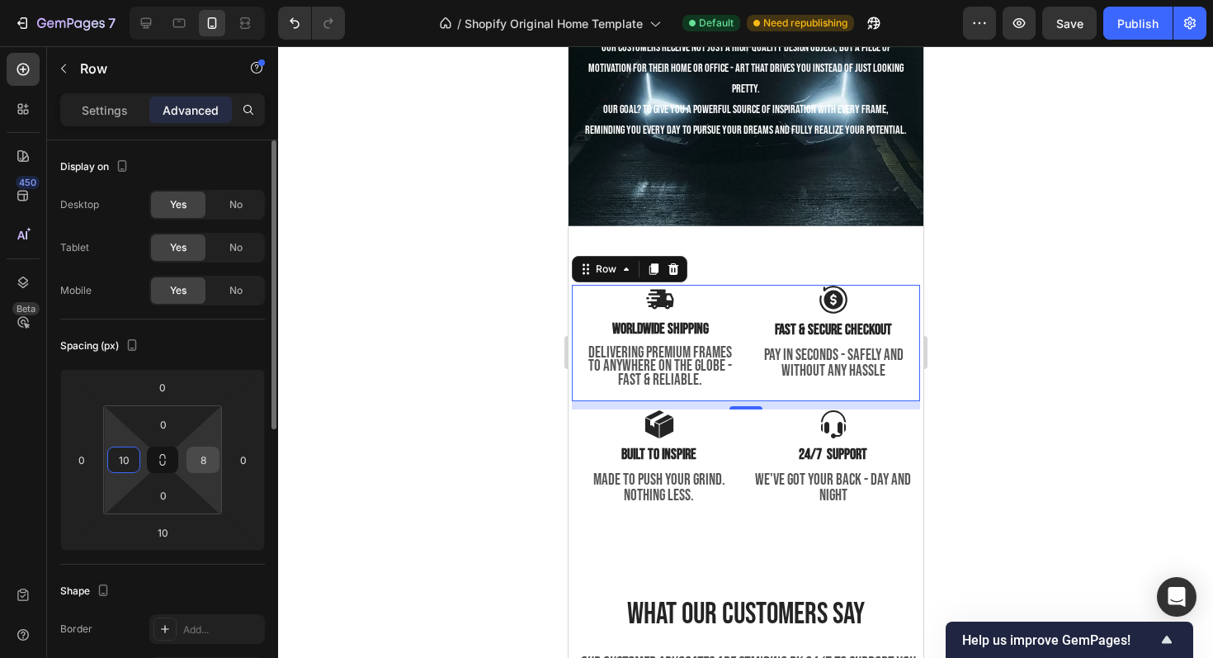
type input "10"
click at [208, 461] on input "8" at bounding box center [203, 459] width 25 height 25
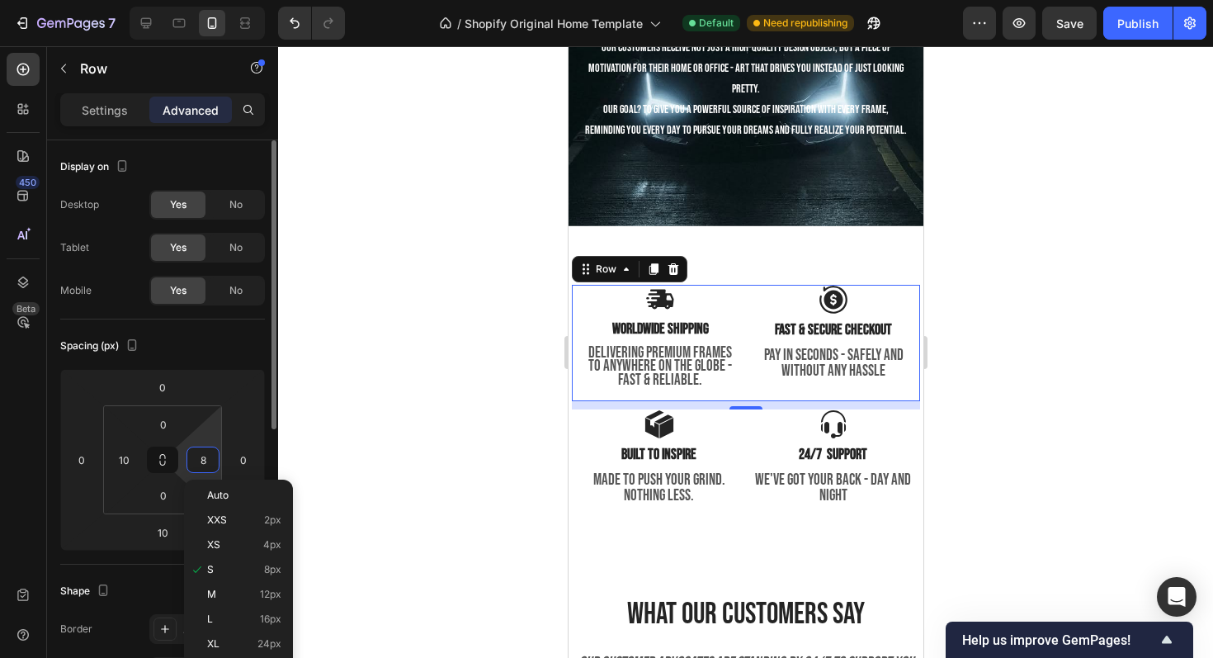
click at [208, 461] on input "8" at bounding box center [203, 459] width 25 height 25
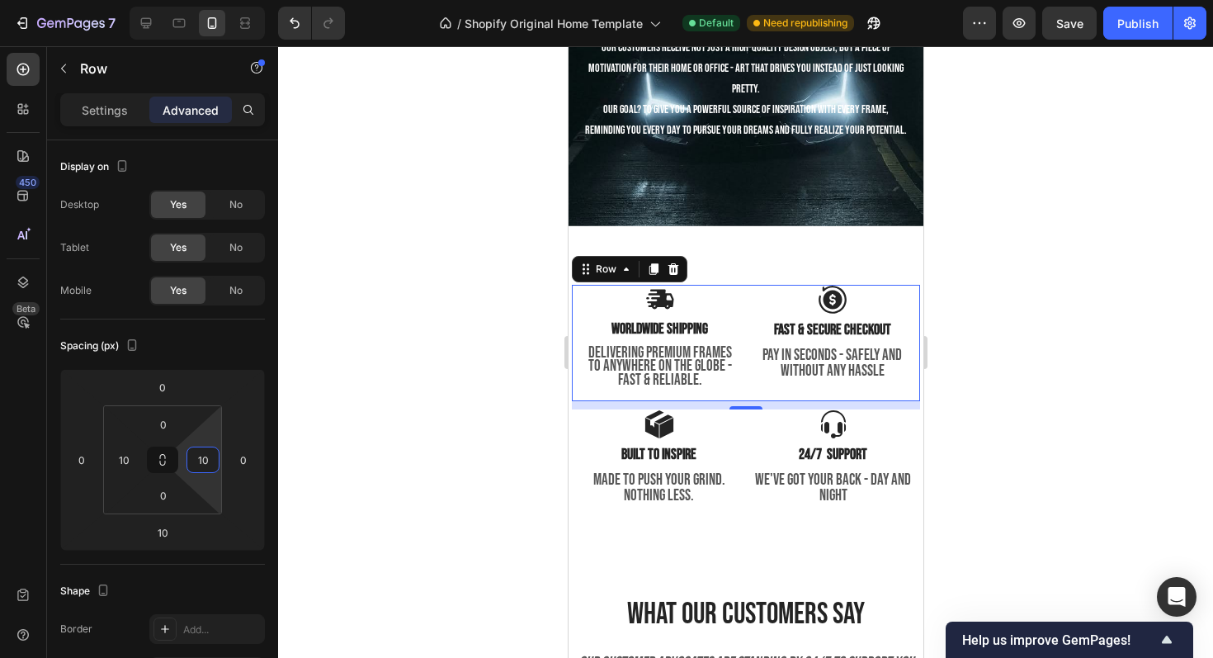
type input "10"
click at [1082, 378] on div at bounding box center [745, 352] width 935 height 612
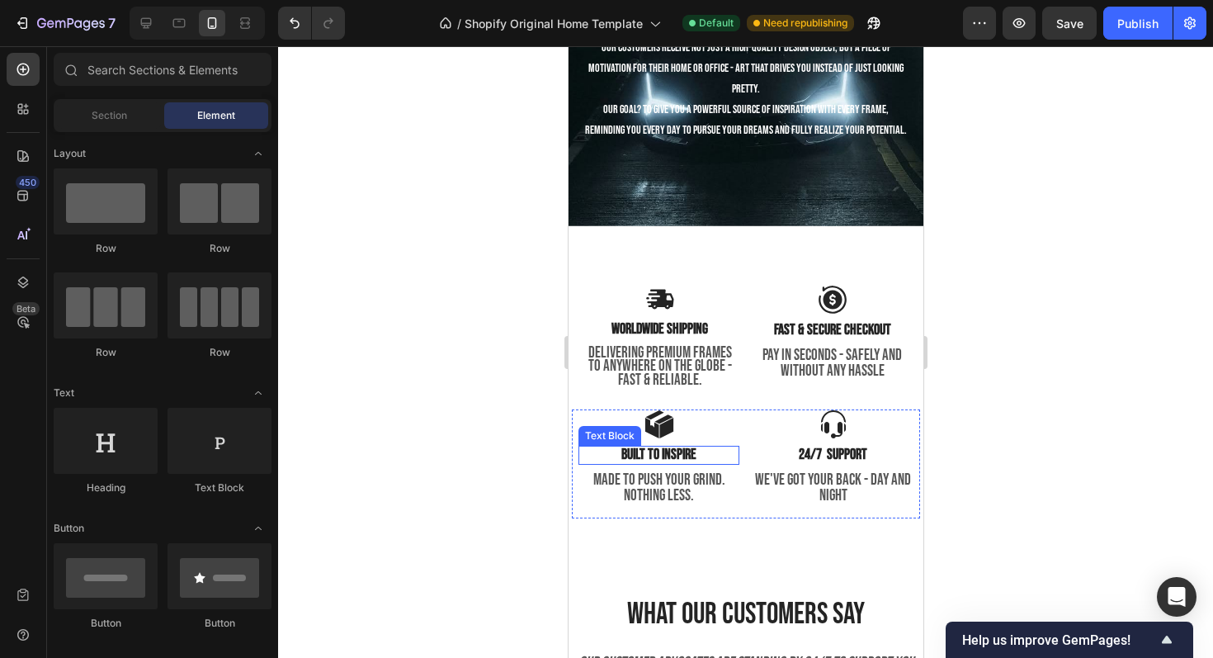
click at [585, 461] on p "built to inspire" at bounding box center [658, 455] width 158 height 16
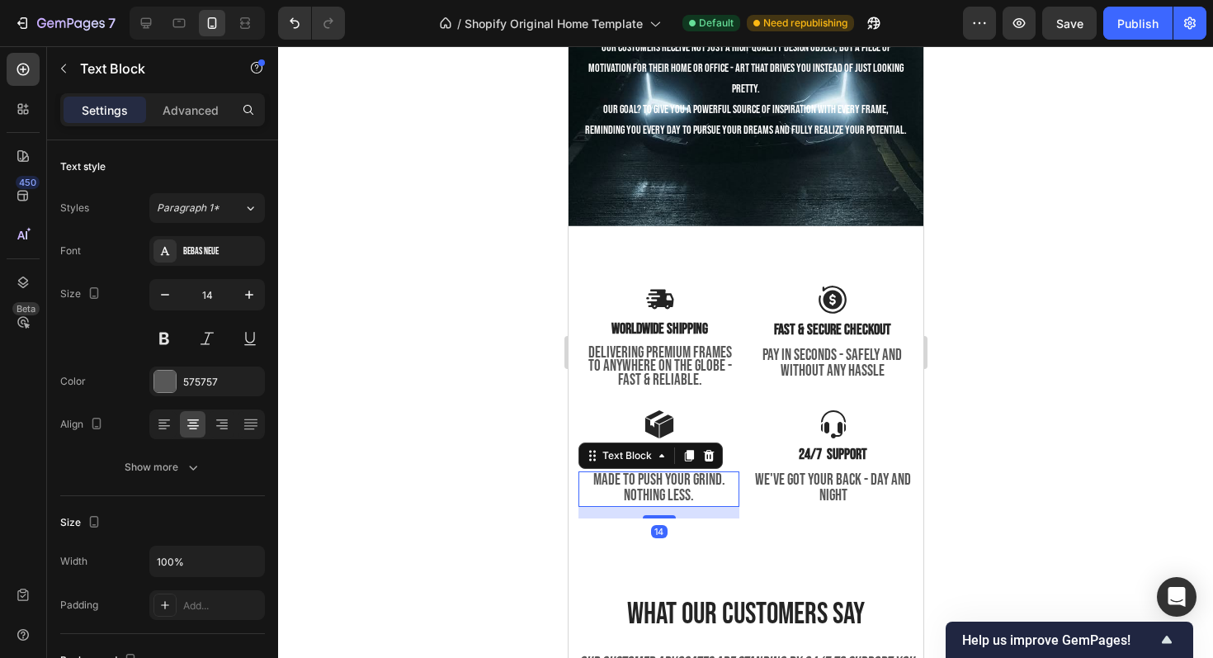
click at [579, 475] on p "made to push your grind. nothing less." at bounding box center [658, 488] width 158 height 31
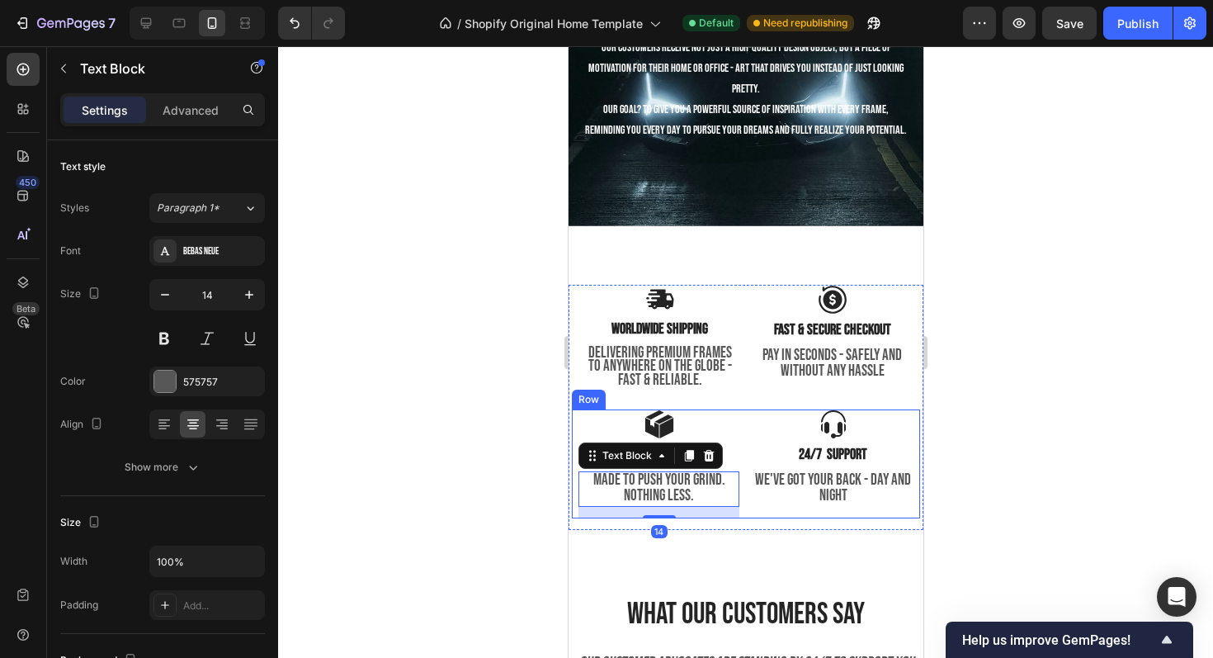
click at [575, 423] on div "Image built to inspire Text Block made to push your grind. nothing less. Text B…" at bounding box center [745, 463] width 348 height 109
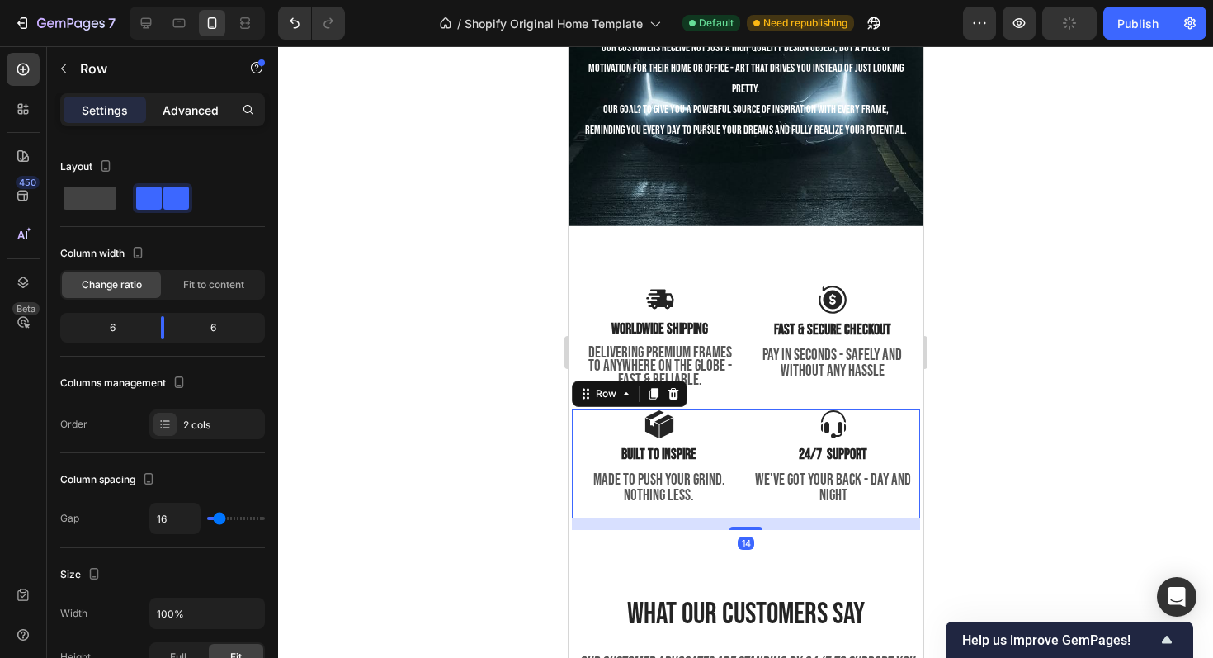
click at [212, 102] on p "Advanced" at bounding box center [191, 110] width 56 height 17
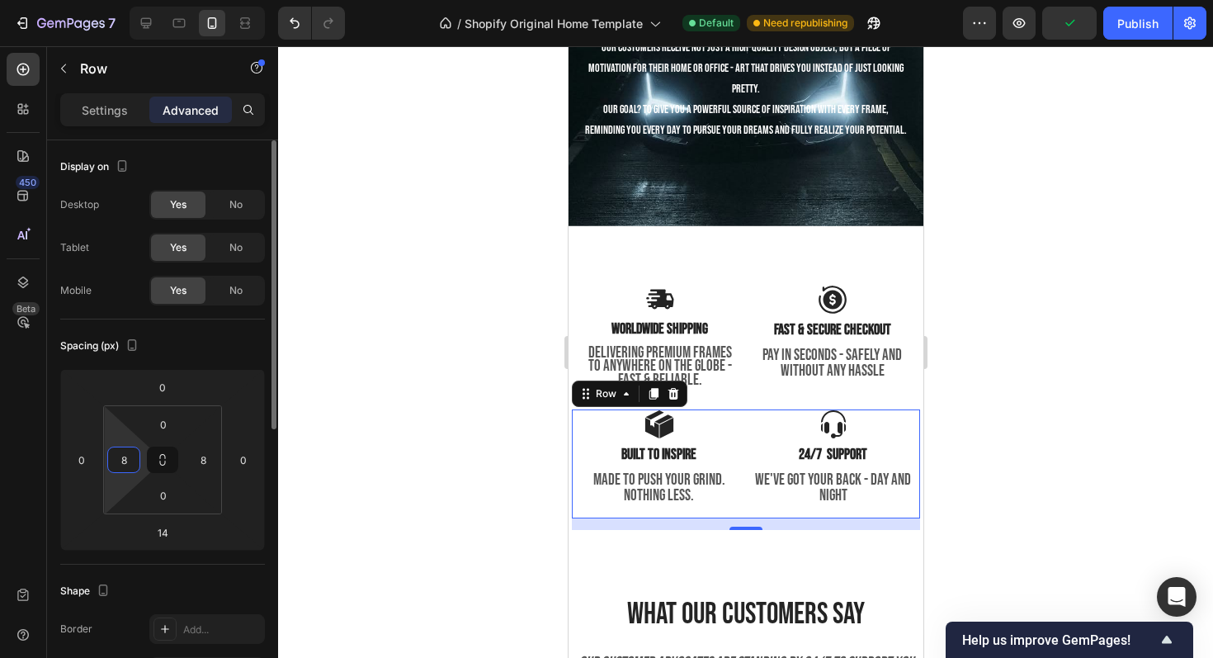
click at [124, 456] on input "8" at bounding box center [123, 459] width 25 height 25
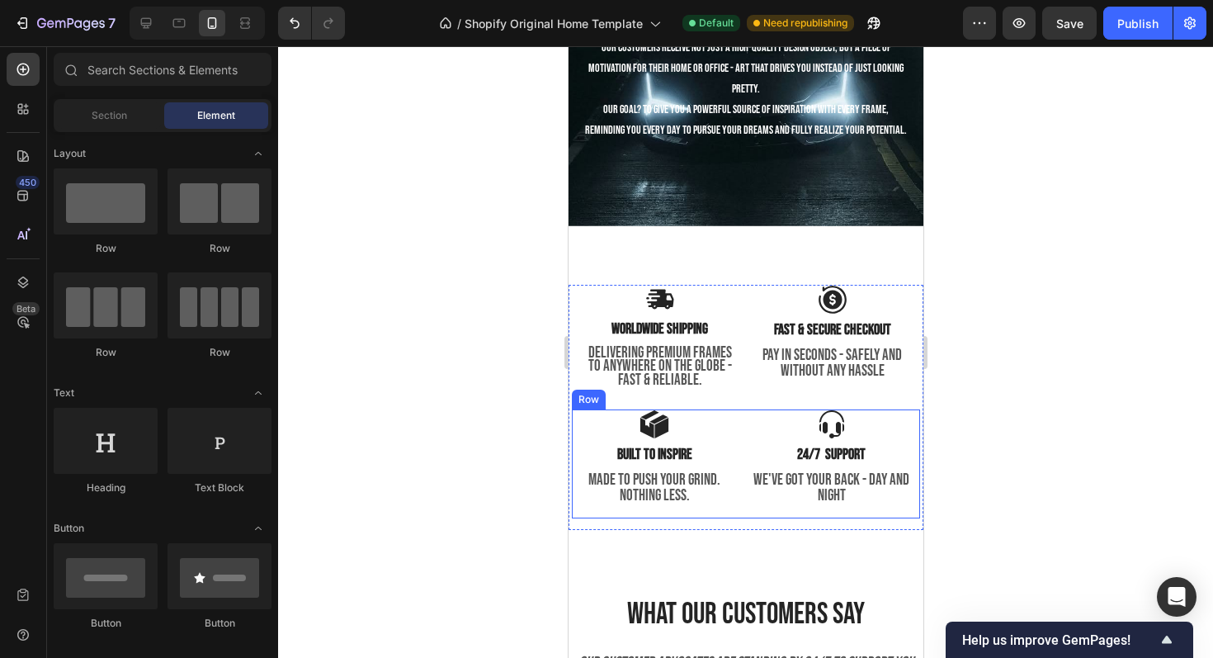
click at [627, 518] on div "Image built to inspire Text Block made to push your grind. nothing less. Text B…" at bounding box center [654, 463] width 164 height 109
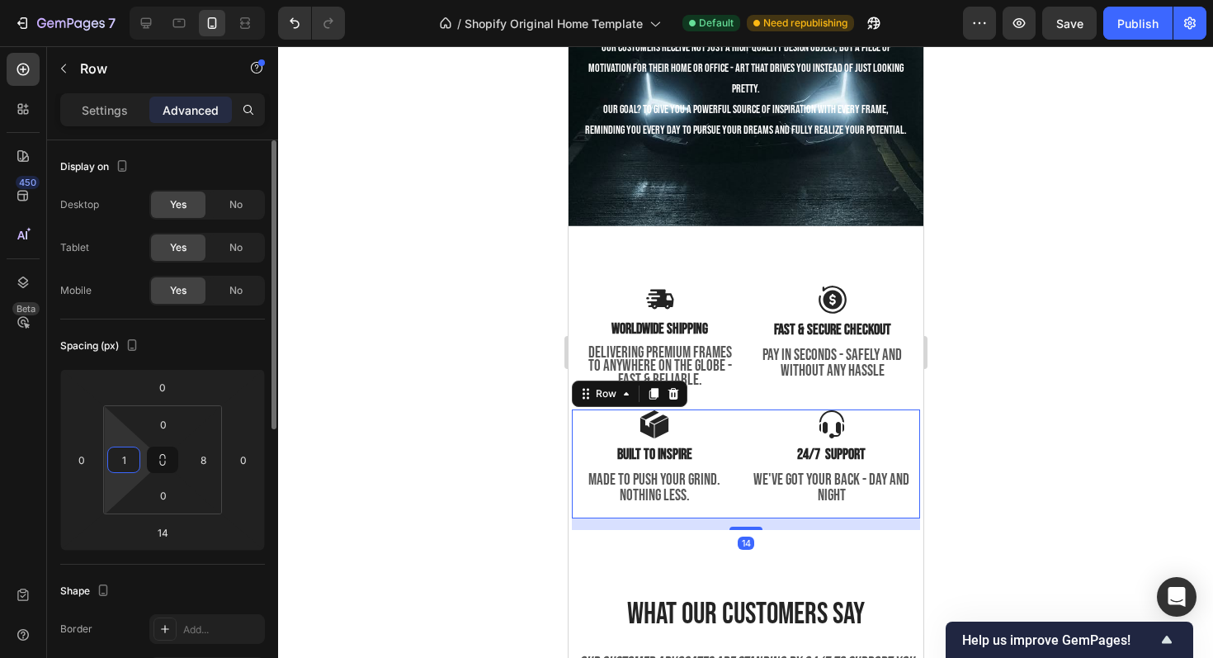
click at [128, 449] on input "1" at bounding box center [123, 459] width 25 height 25
type input "10"
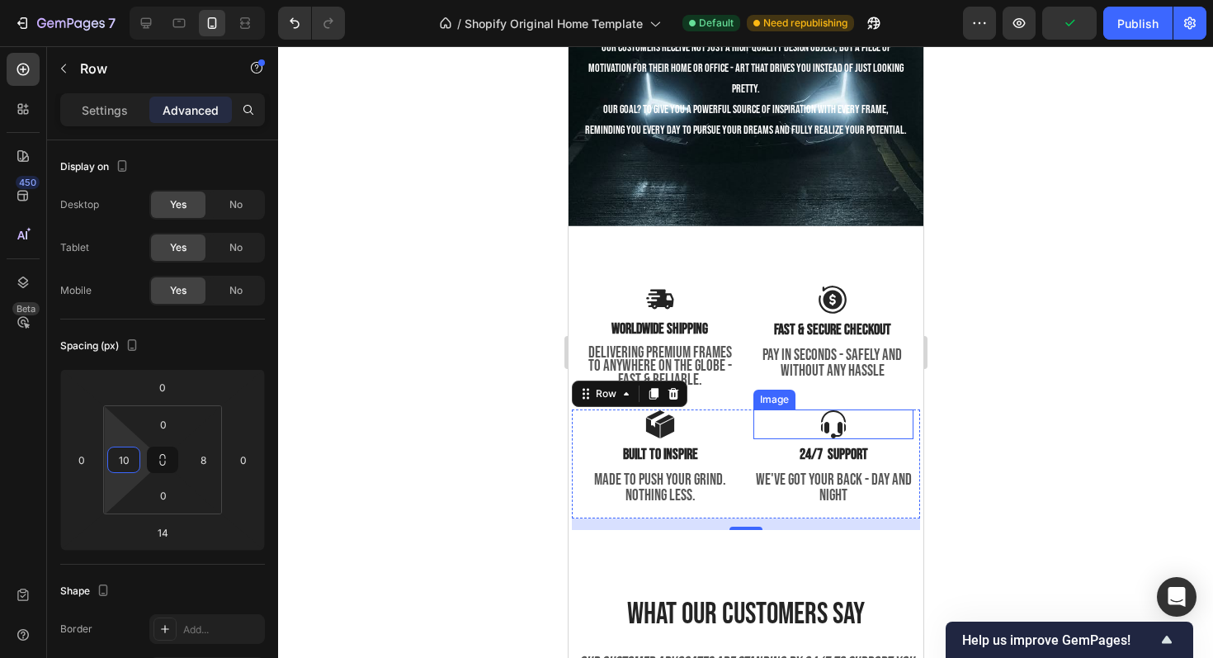
click at [910, 439] on div at bounding box center [833, 424] width 160 height 30
click at [918, 472] on div "Image built to inspire Text Block made to push your grind. nothing less. Text B…" at bounding box center [745, 463] width 348 height 109
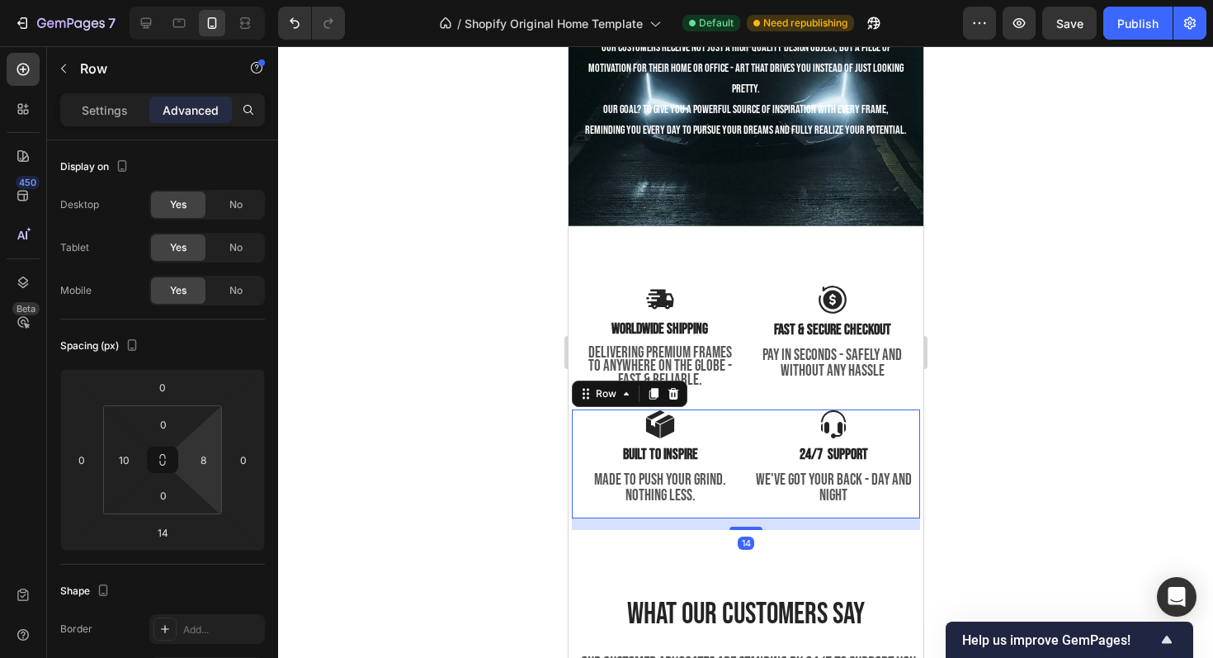
click at [208, 0] on html "7 / Shopify Original Home Template Default Need republishing Preview Save Publi…" at bounding box center [606, 0] width 1213 height 0
click at [208, 466] on input "8" at bounding box center [203, 459] width 25 height 25
type input "10"
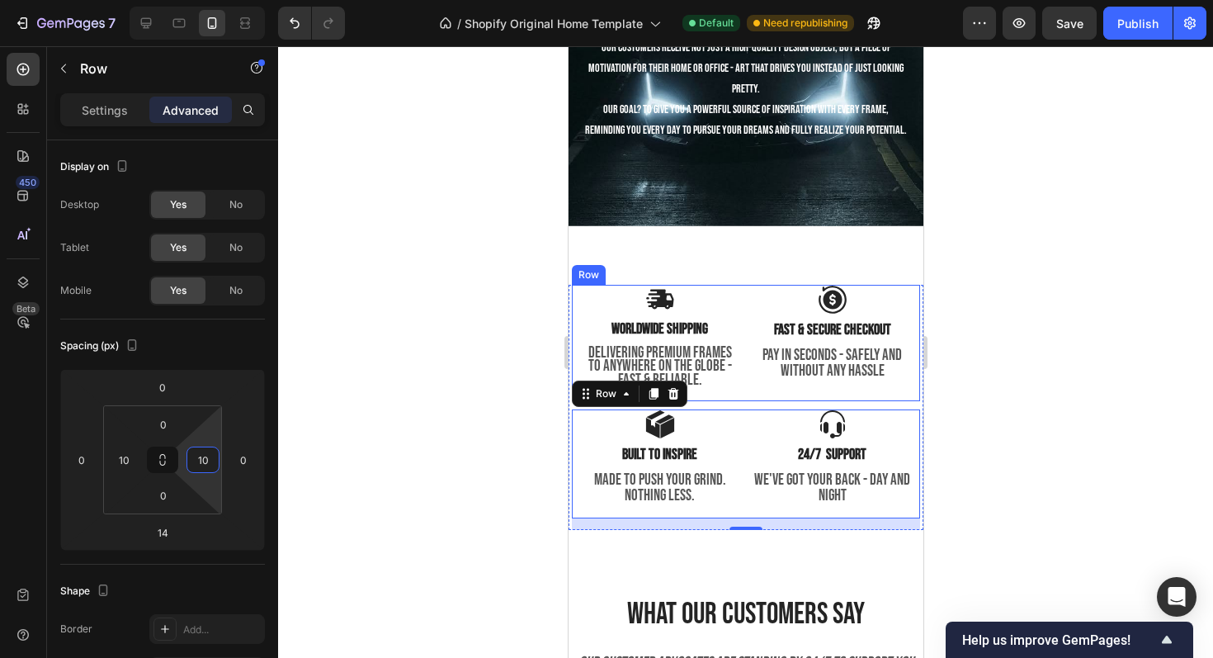
click at [997, 371] on div at bounding box center [745, 352] width 935 height 612
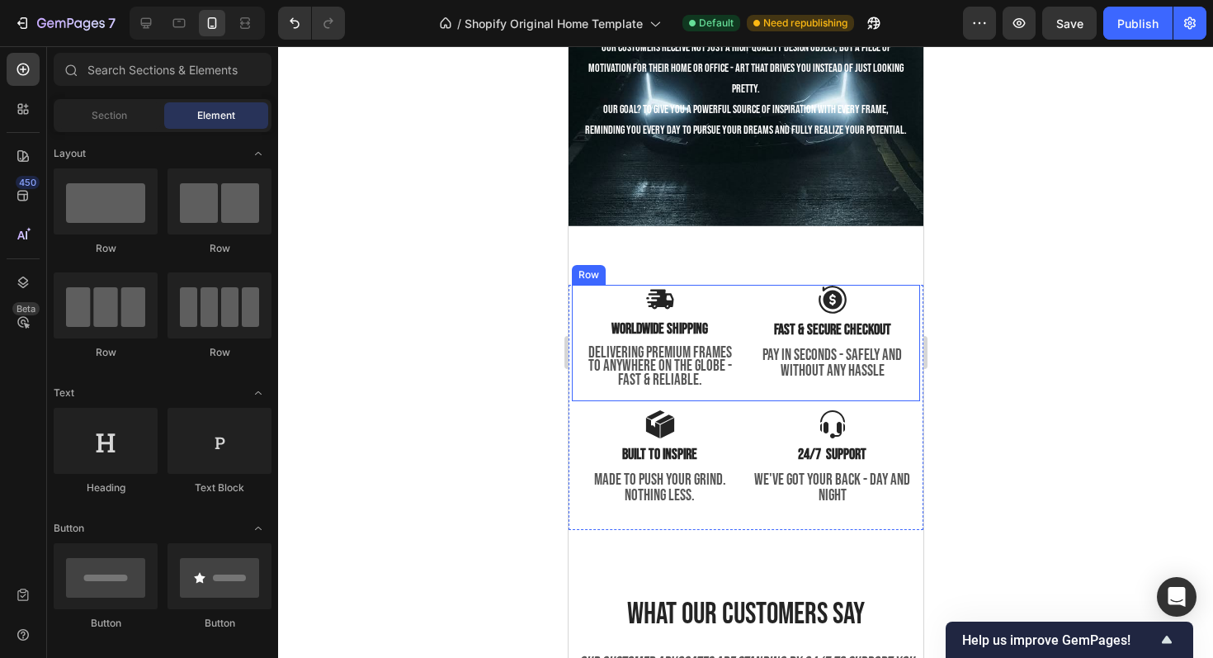
click at [1068, 351] on div at bounding box center [745, 352] width 935 height 612
click at [1034, 362] on div at bounding box center [745, 352] width 935 height 612
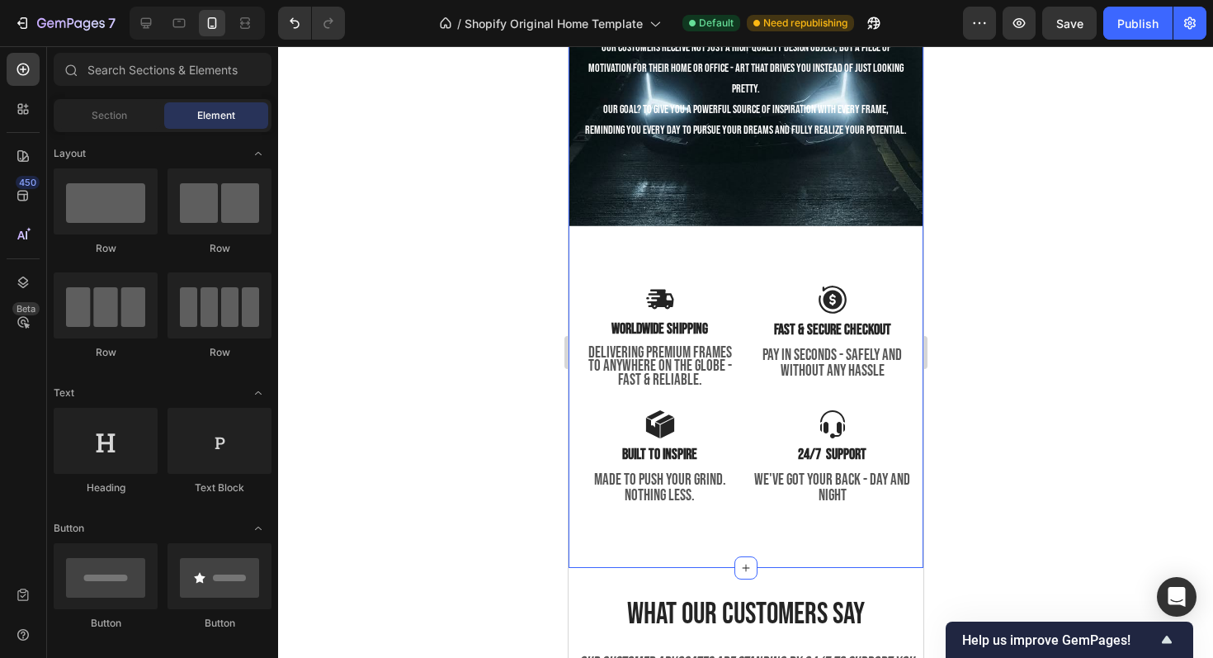
click at [806, 553] on div "FREE SHIPPING Text Block 30 DAYS MONEY BACK GUARANTEE Text Block LIMITED TIME 5…" at bounding box center [745, 157] width 355 height 821
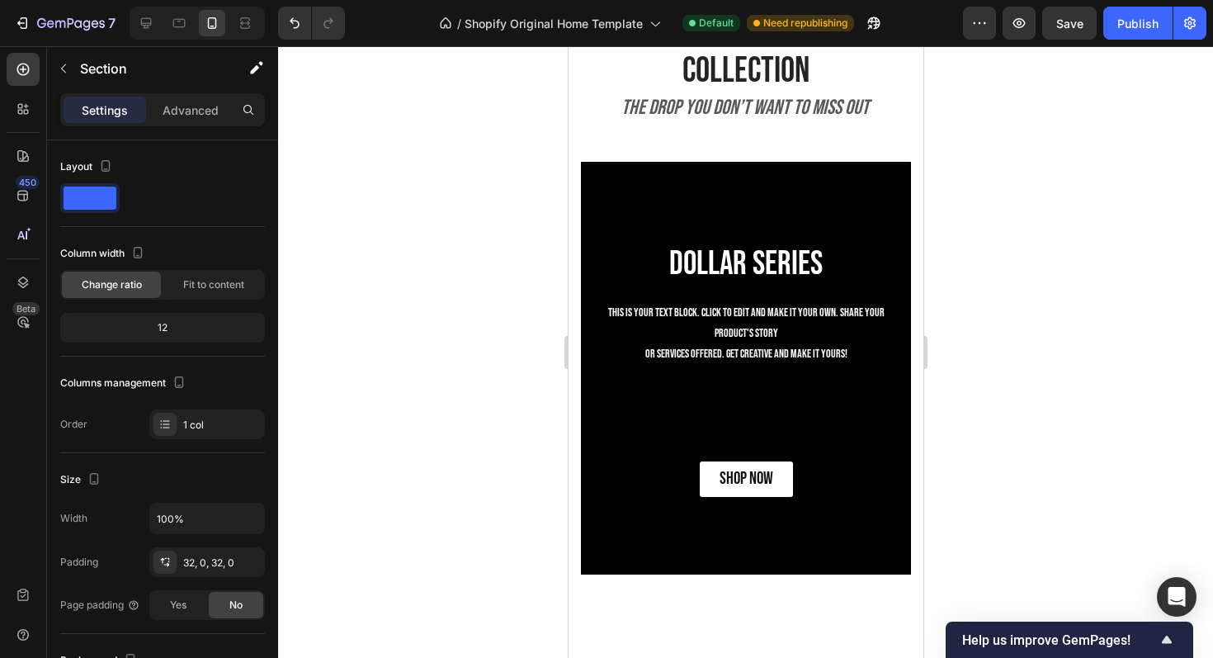
scroll to position [1647, 0]
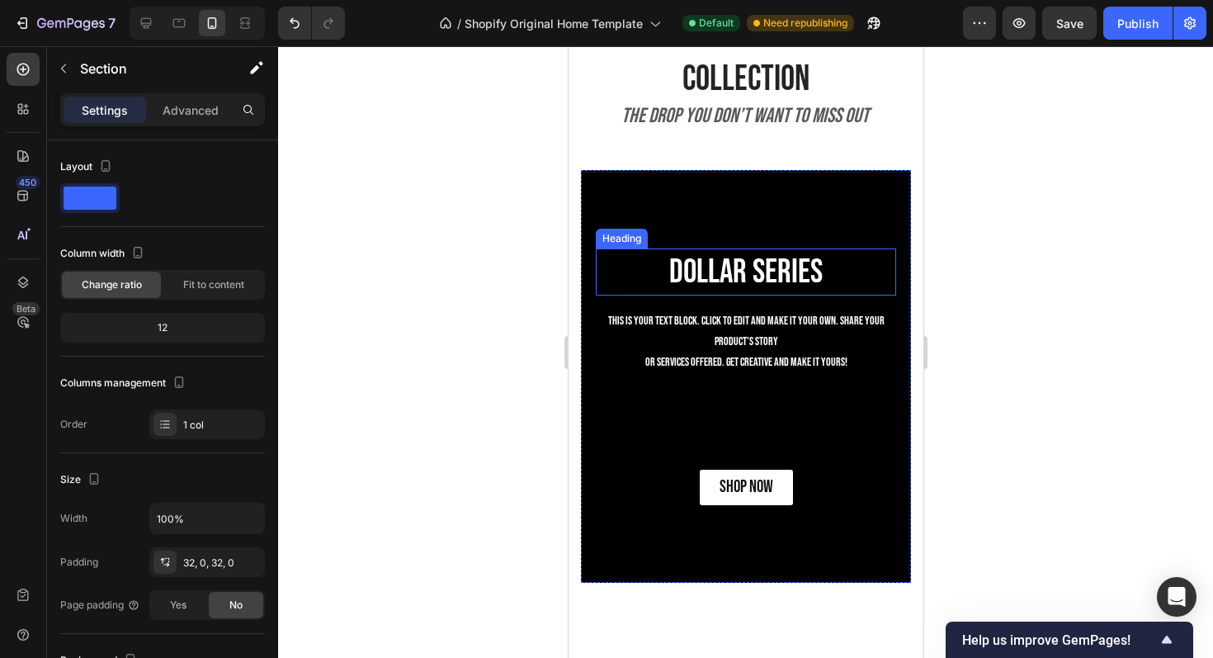
click at [747, 279] on h2 "Dollar Series" at bounding box center [745, 271] width 300 height 47
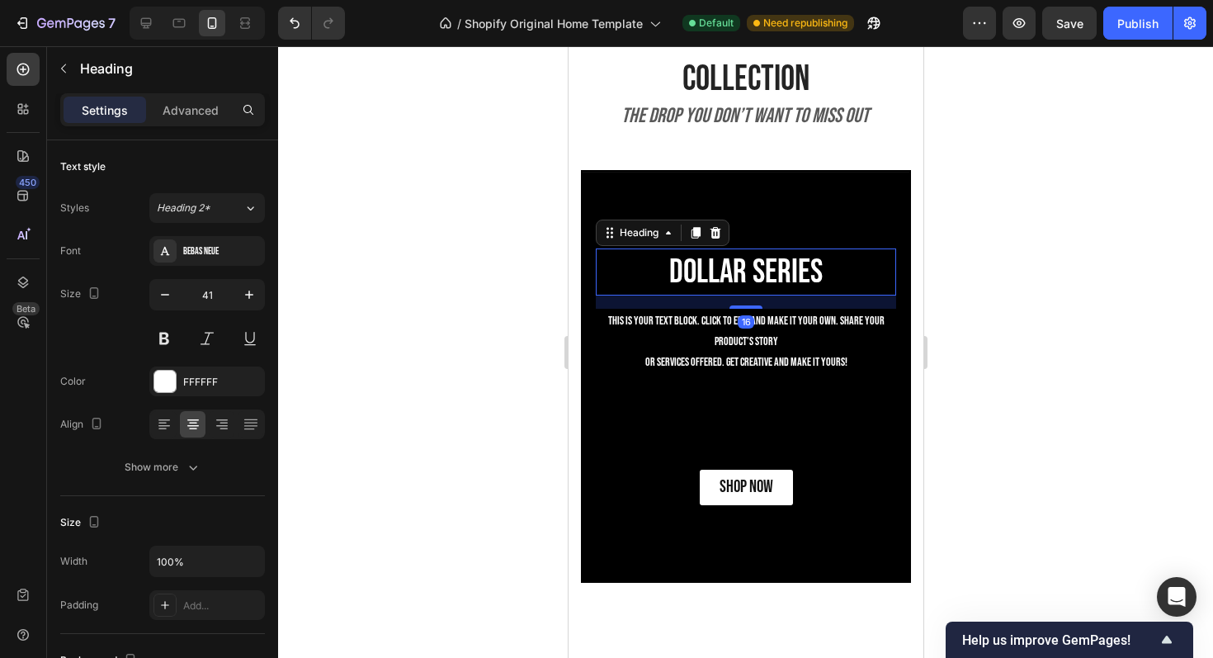
click at [747, 279] on h2 "Dollar Series" at bounding box center [745, 271] width 300 height 47
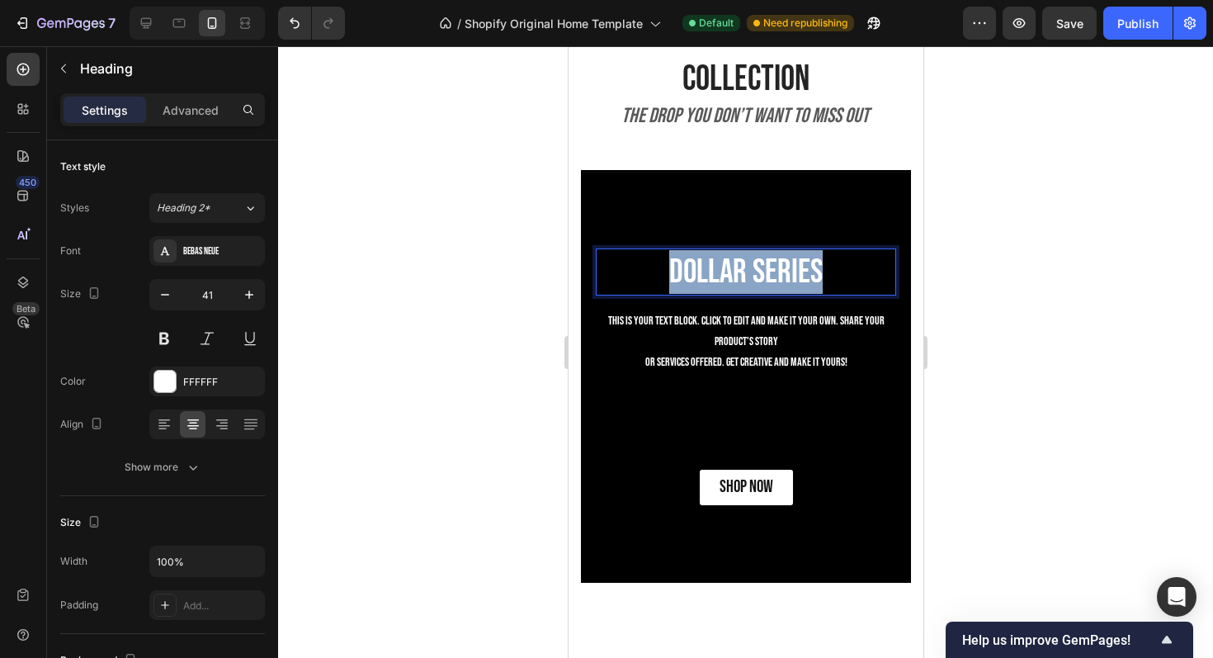
click at [747, 279] on p "Dollar Series" at bounding box center [745, 272] width 297 height 44
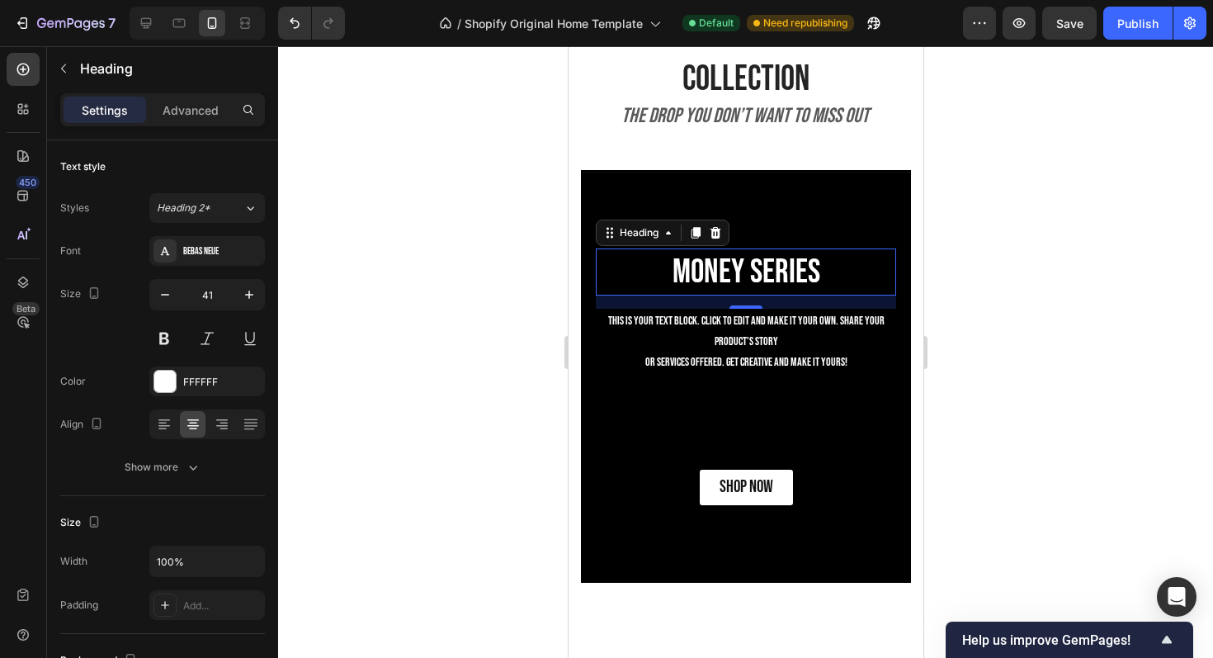
click at [1175, 215] on div at bounding box center [745, 352] width 935 height 612
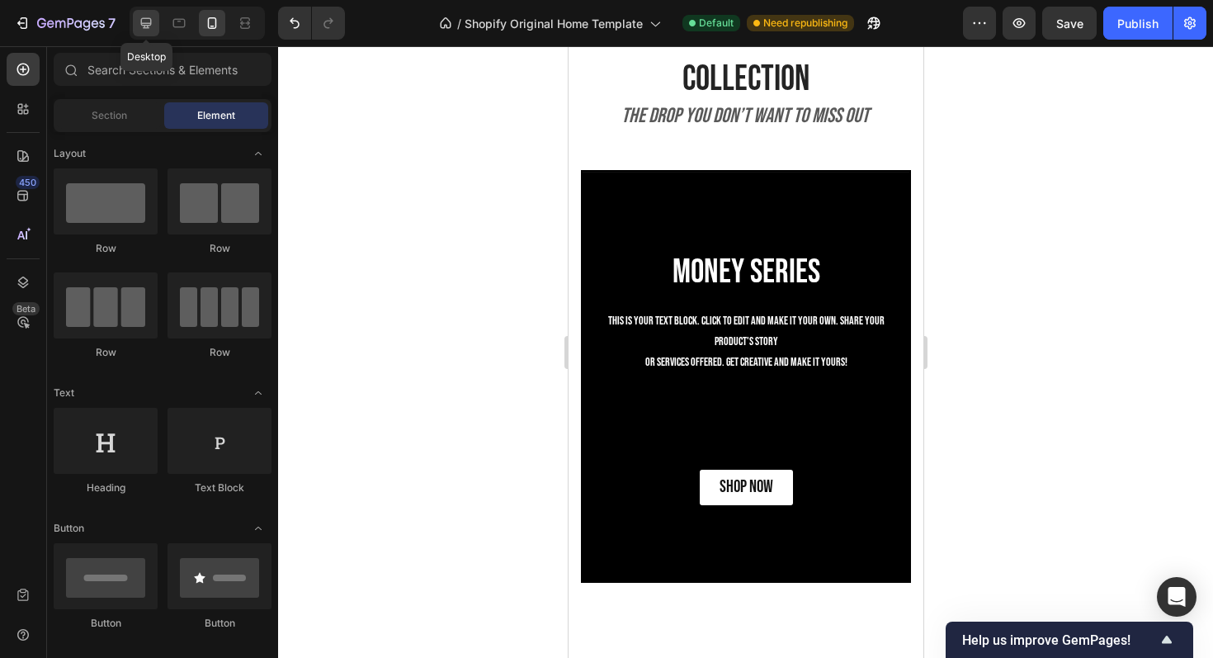
click at [143, 34] on div at bounding box center [146, 23] width 26 height 26
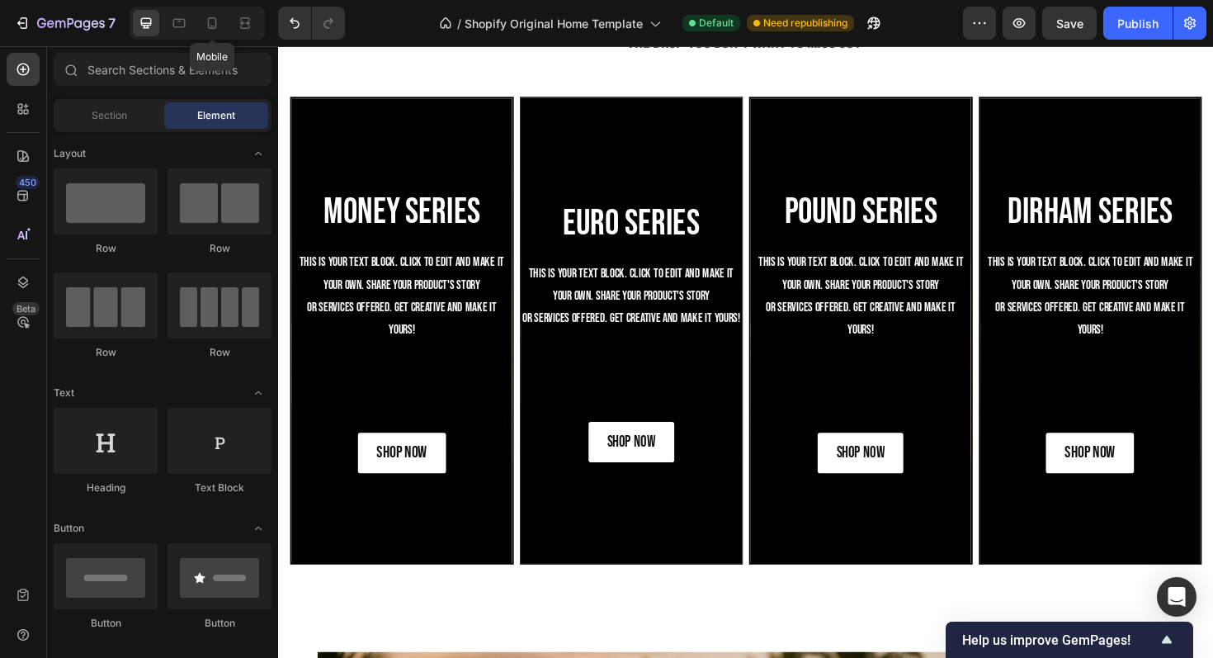
click at [199, 34] on div at bounding box center [212, 23] width 26 height 26
click at [204, 33] on div at bounding box center [212, 23] width 26 height 26
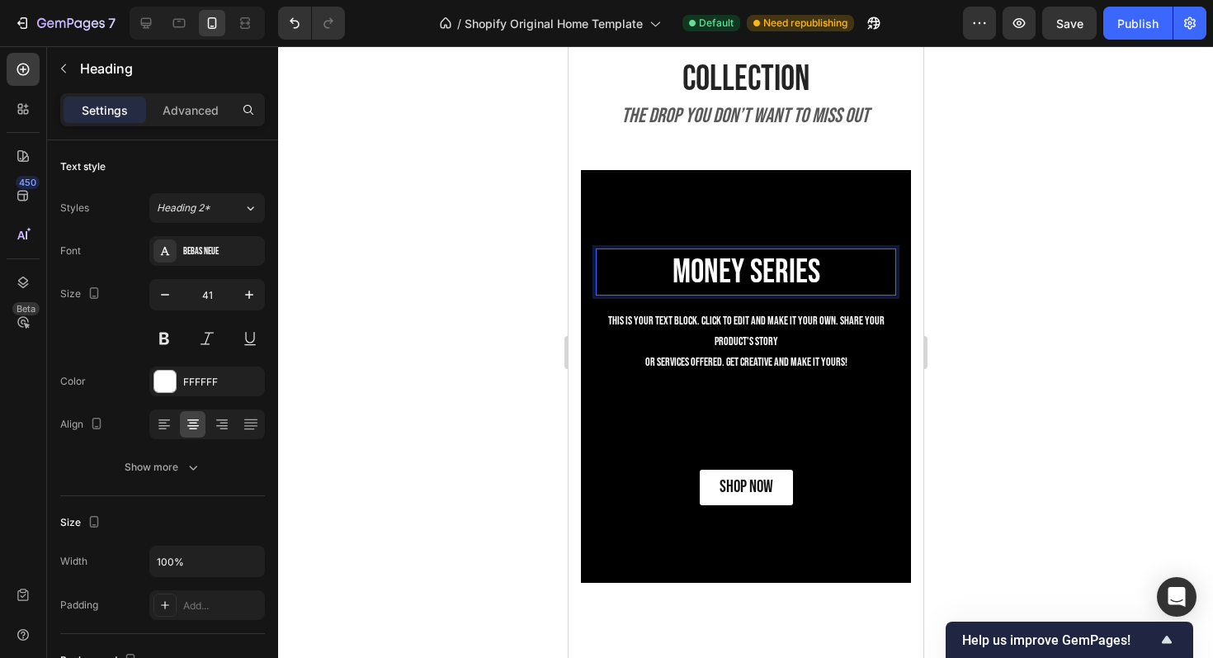
click at [755, 278] on p "Money Series" at bounding box center [745, 272] width 297 height 44
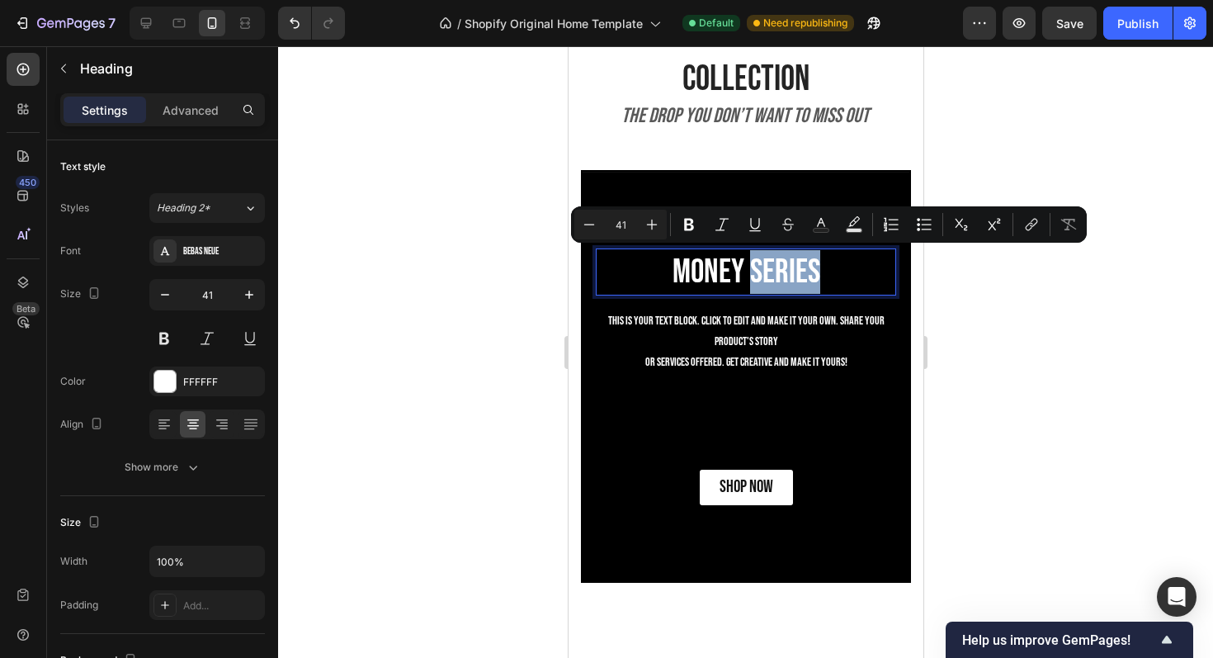
click at [755, 278] on p "Money Series" at bounding box center [745, 272] width 297 height 44
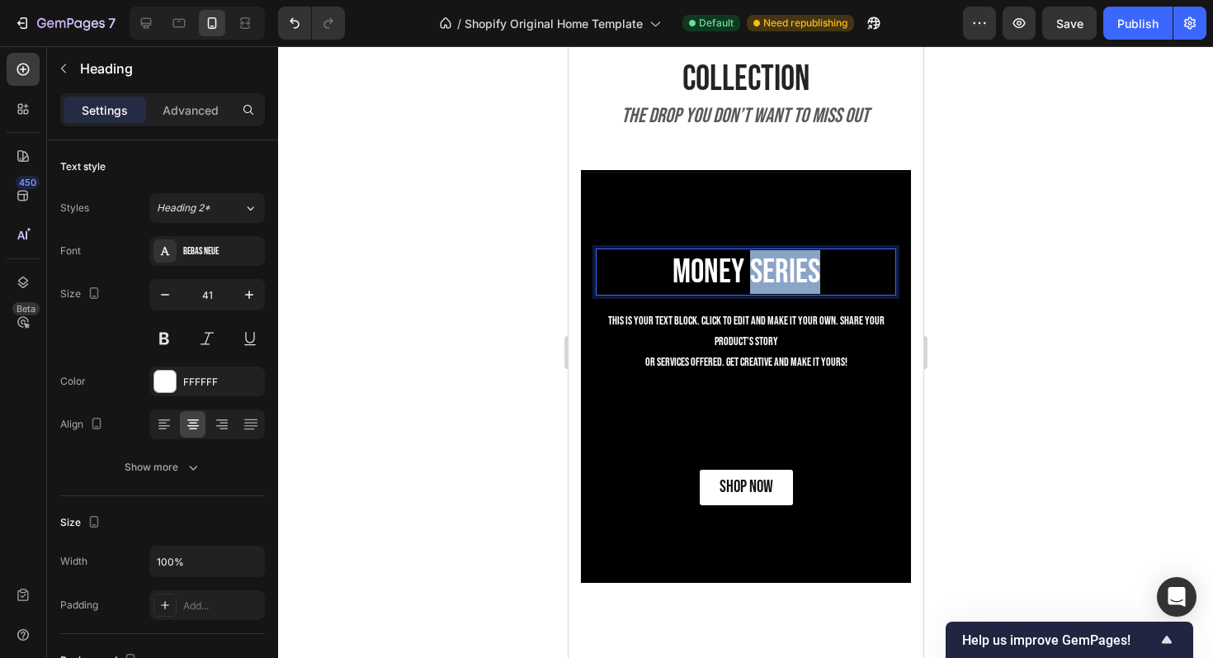
click at [755, 278] on p "Money Series" at bounding box center [745, 272] width 297 height 44
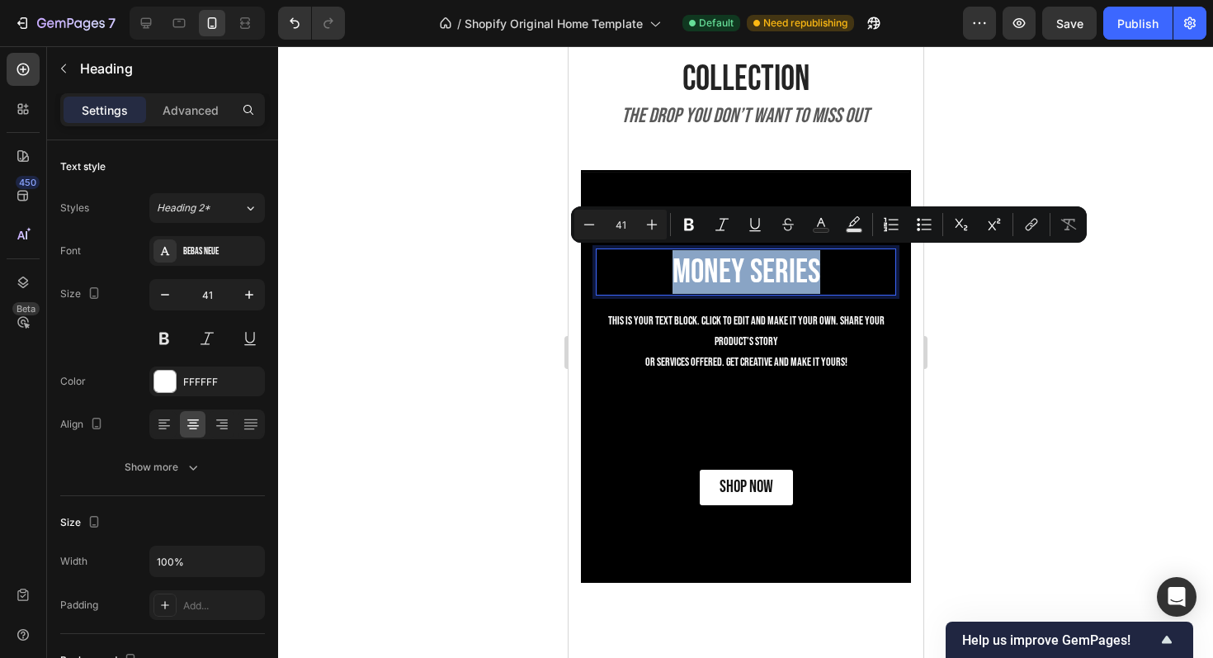
click at [755, 278] on p "Money Series" at bounding box center [745, 272] width 297 height 44
click at [185, 111] on p "Advanced" at bounding box center [191, 110] width 56 height 17
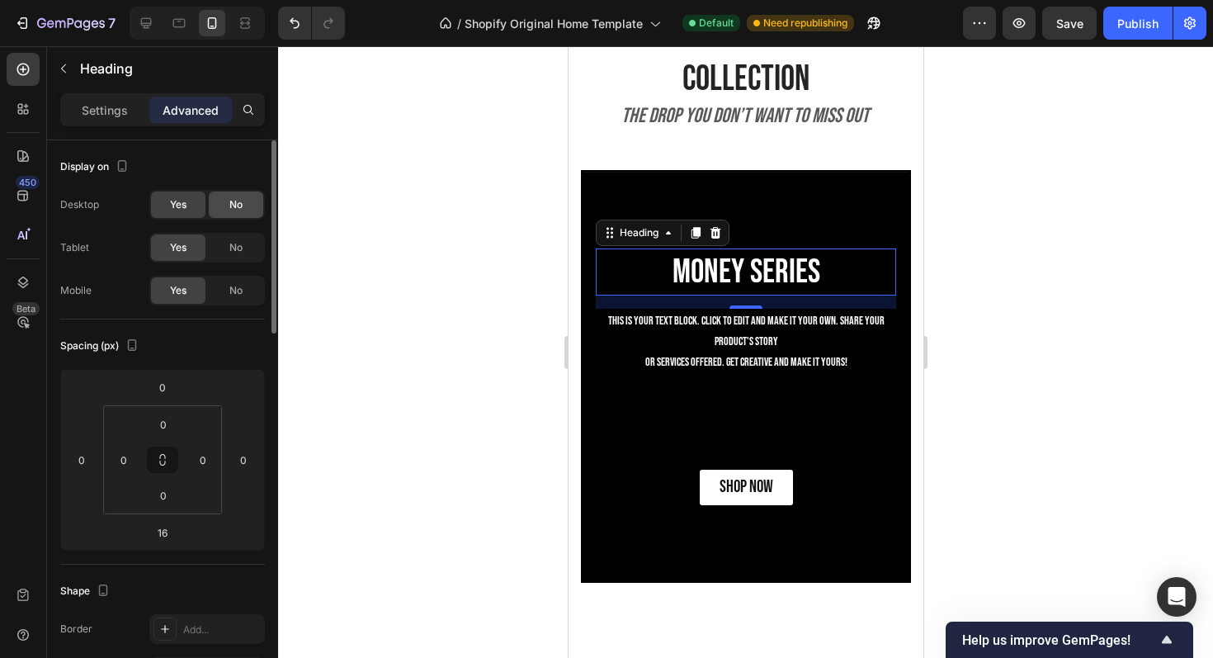
click at [223, 210] on div "No" at bounding box center [236, 205] width 54 height 26
click at [238, 244] on span "No" at bounding box center [235, 247] width 13 height 15
click at [431, 254] on div at bounding box center [745, 352] width 935 height 612
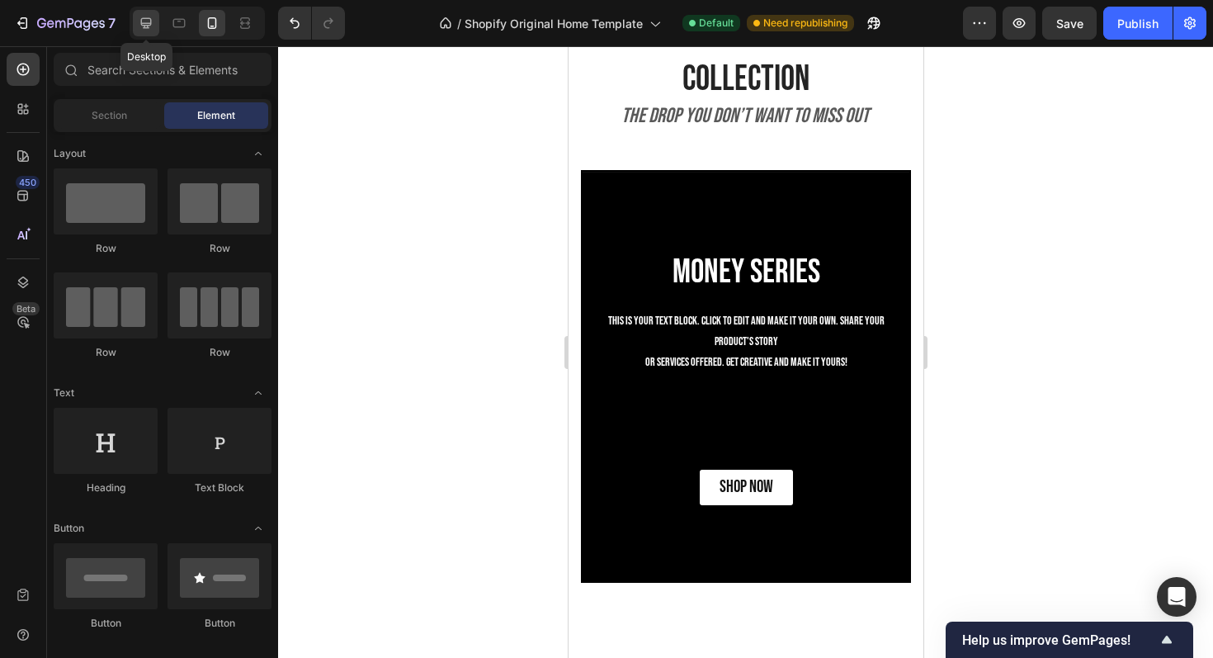
click at [138, 19] on icon at bounding box center [146, 23] width 17 height 17
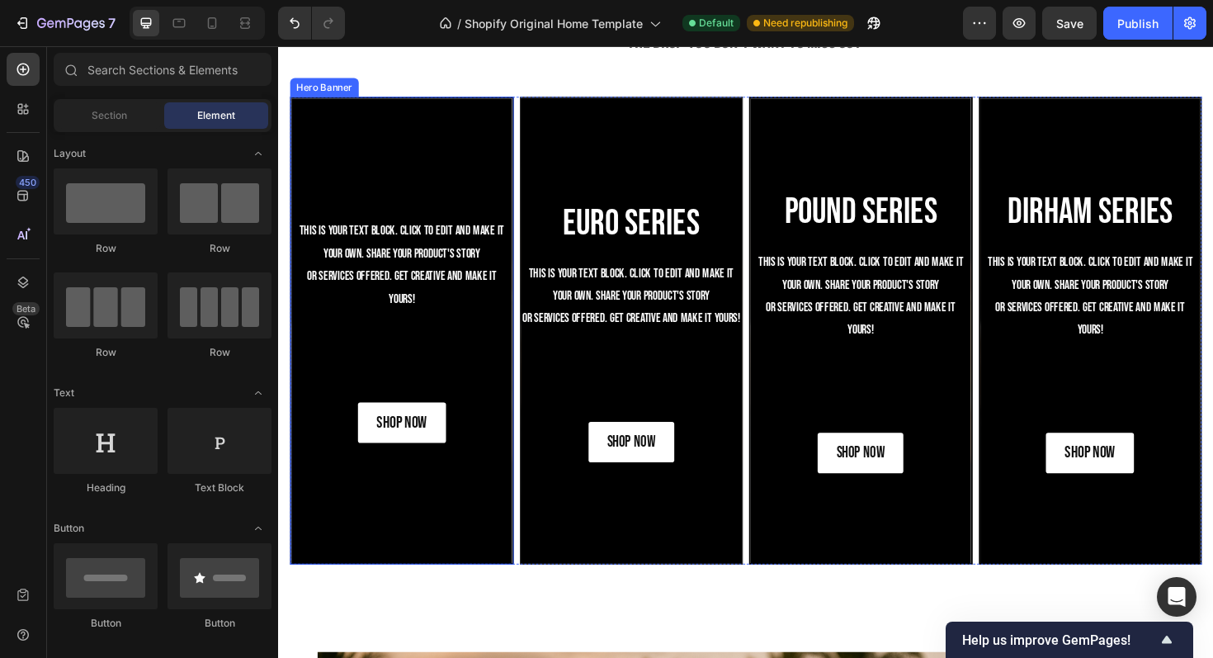
click at [389, 192] on div "Background Image" at bounding box center [409, 348] width 234 height 492
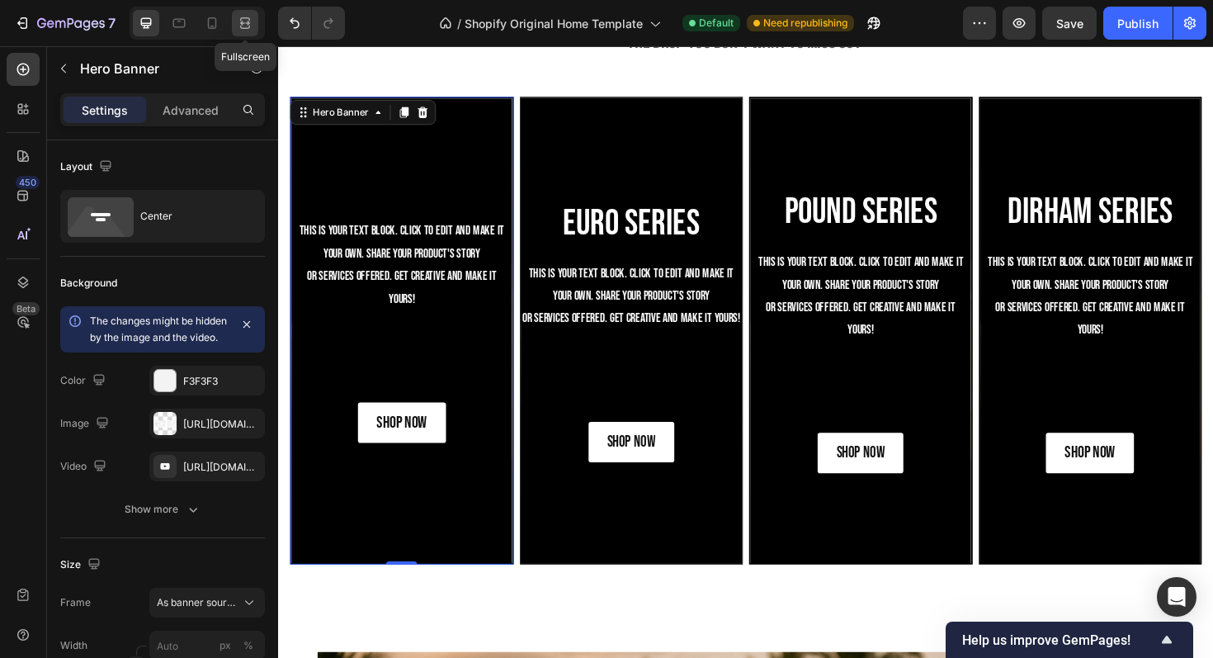
click at [247, 18] on icon at bounding box center [245, 18] width 10 height 3
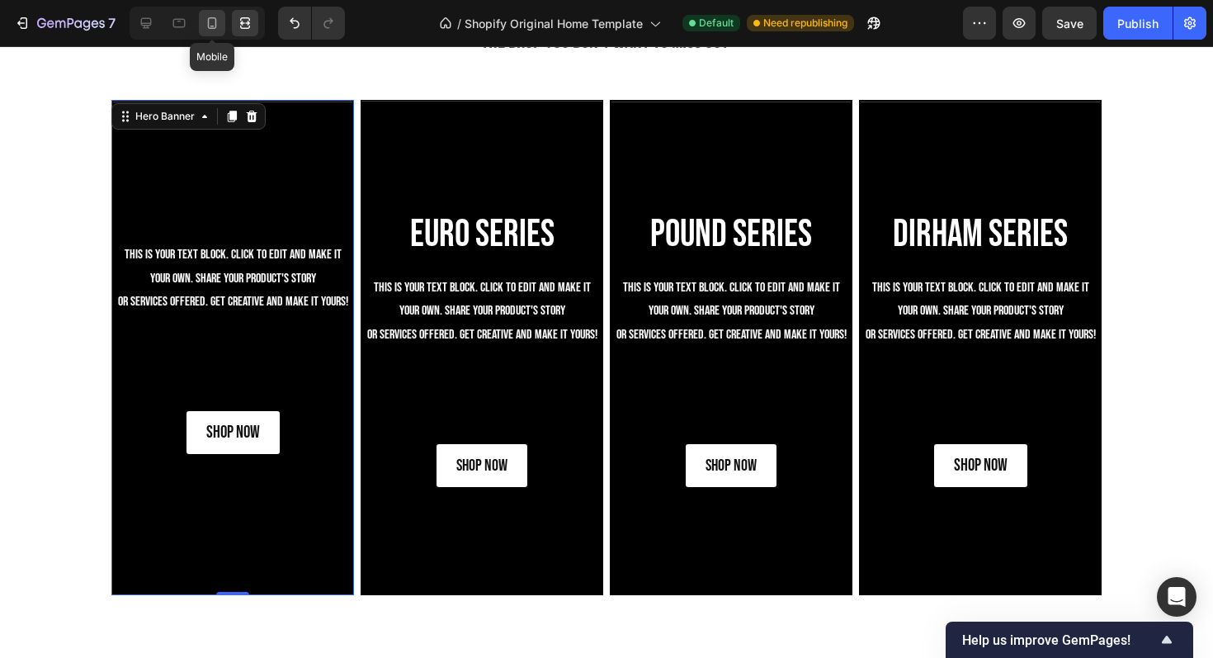
click at [215, 21] on icon at bounding box center [212, 23] width 9 height 12
type input "100"
type input "500"
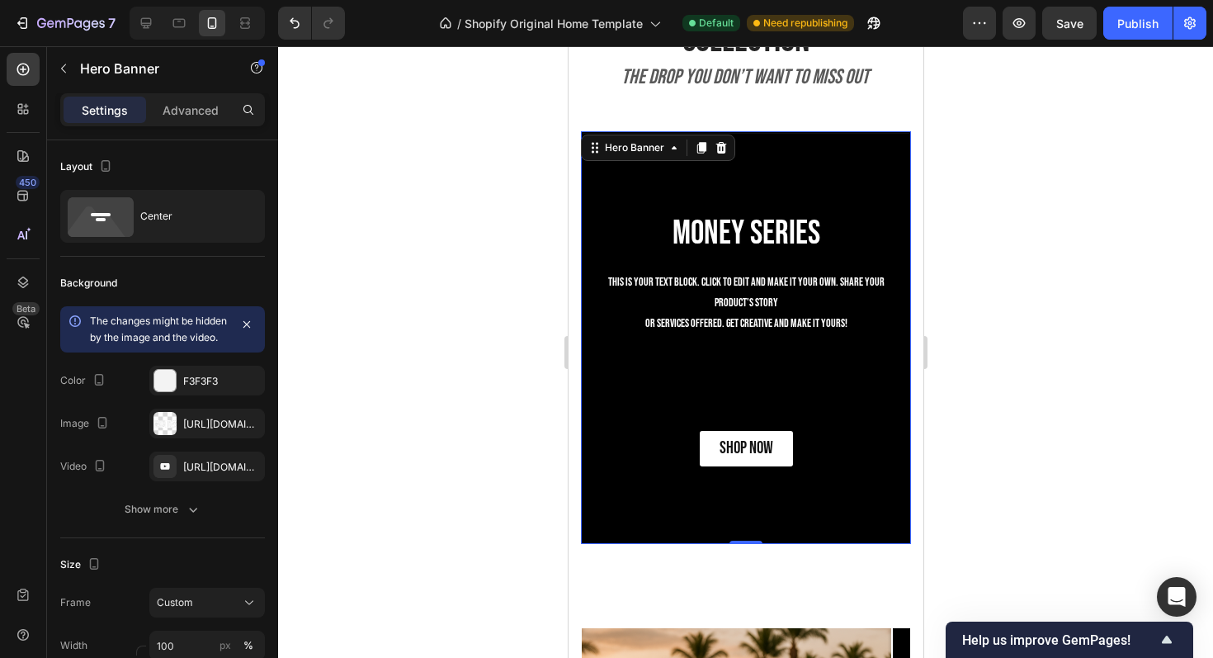
scroll to position [1711, 0]
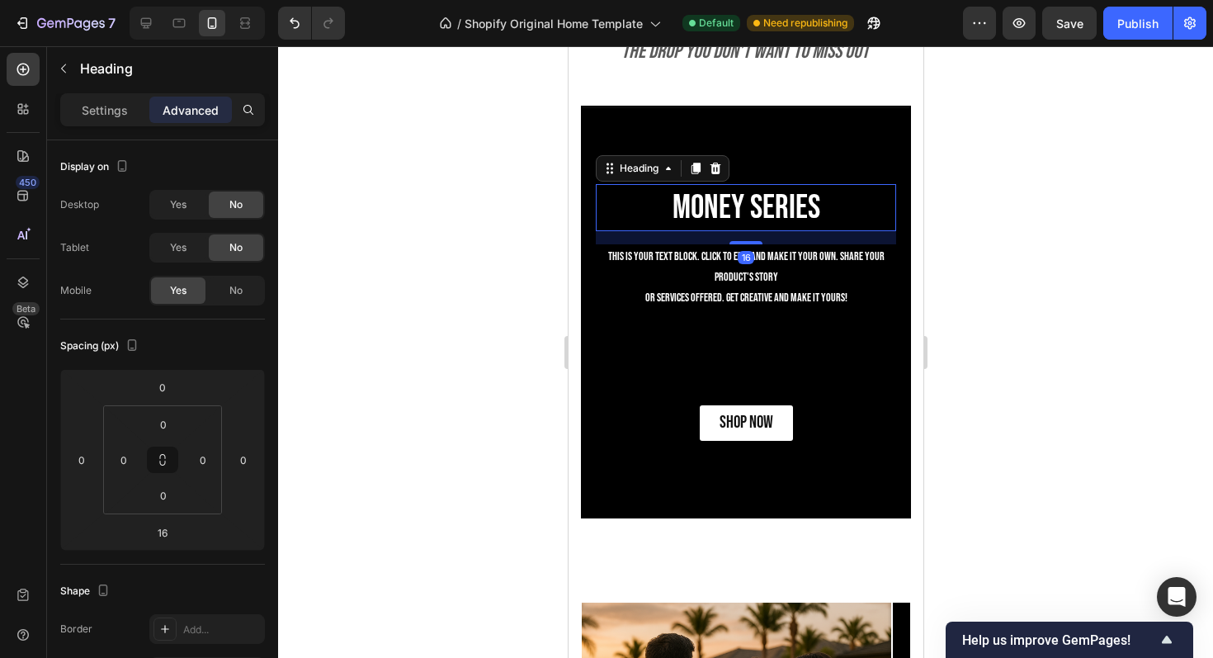
click at [693, 196] on p "Money Series" at bounding box center [745, 208] width 297 height 44
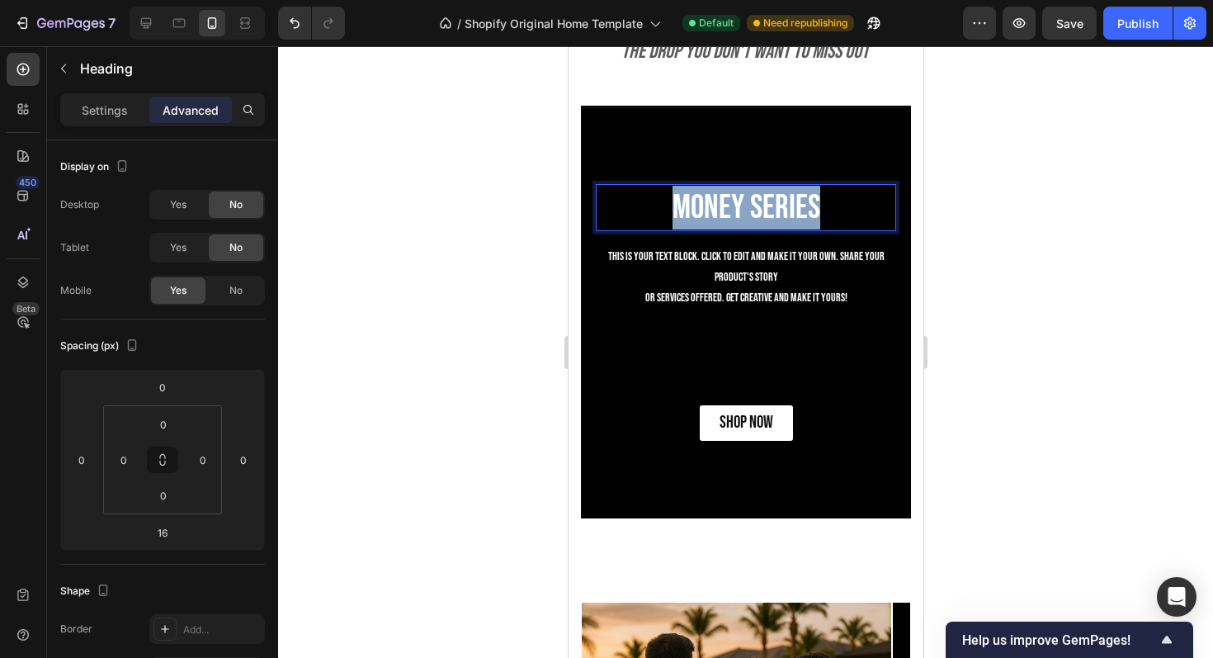
click at [693, 196] on p "Money Series" at bounding box center [745, 208] width 297 height 44
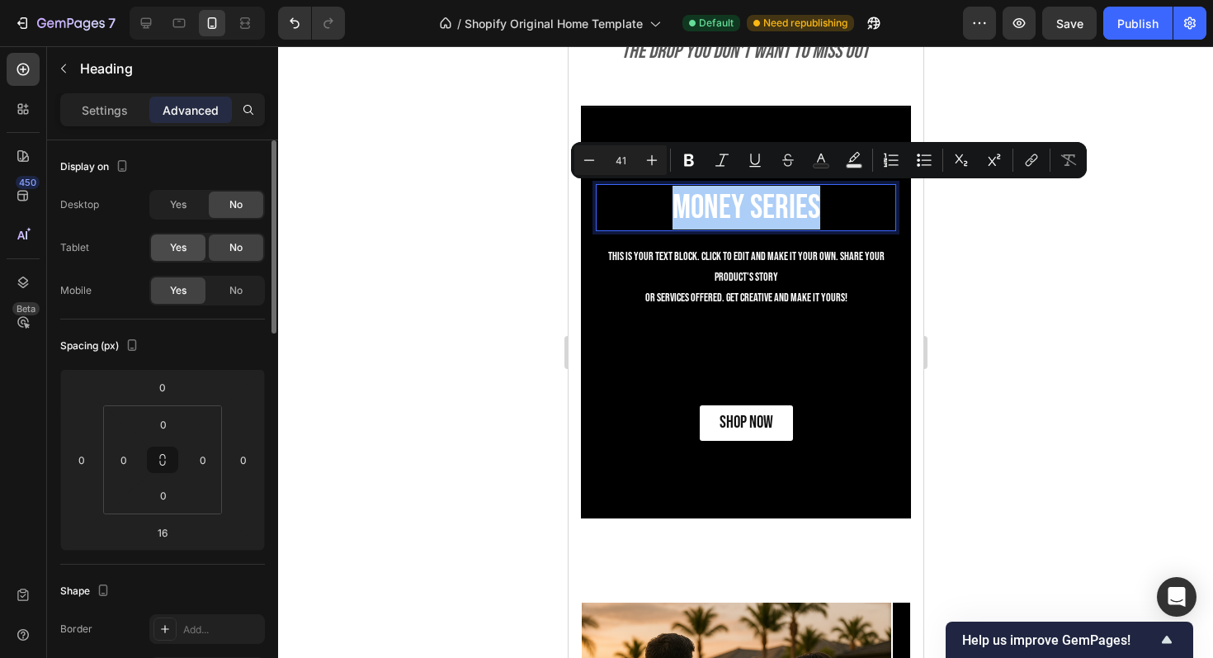
click at [170, 253] on span "Yes" at bounding box center [178, 247] width 17 height 15
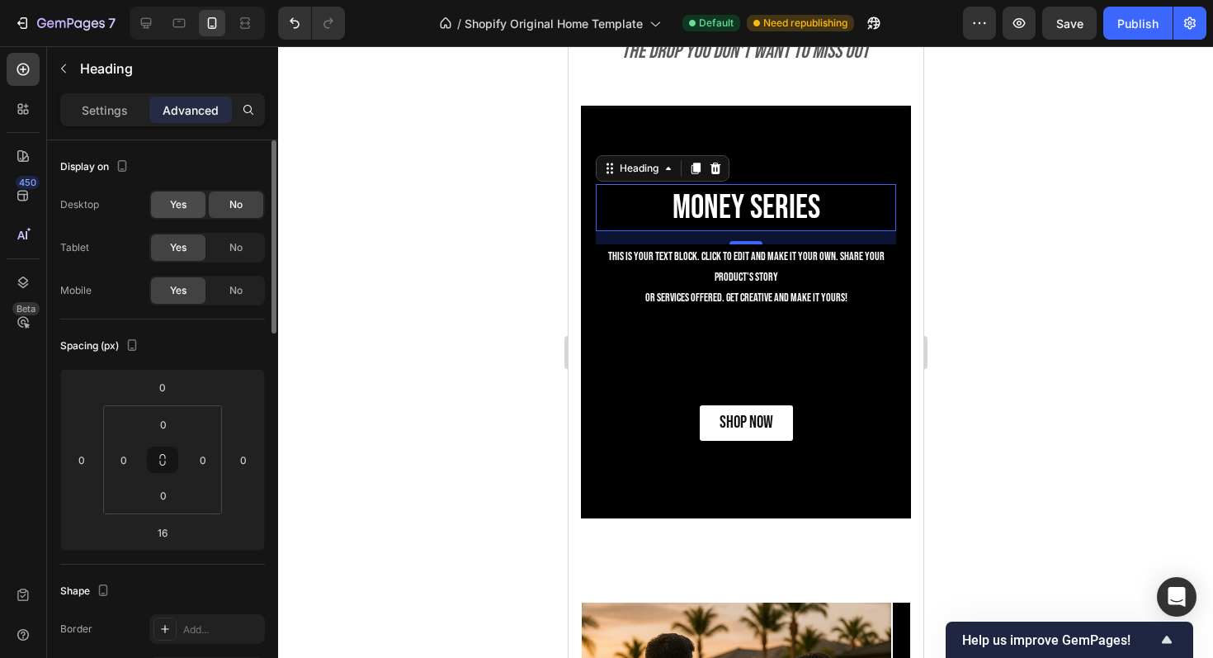
click at [182, 199] on span "Yes" at bounding box center [178, 204] width 17 height 15
click at [147, 12] on div at bounding box center [146, 23] width 26 height 26
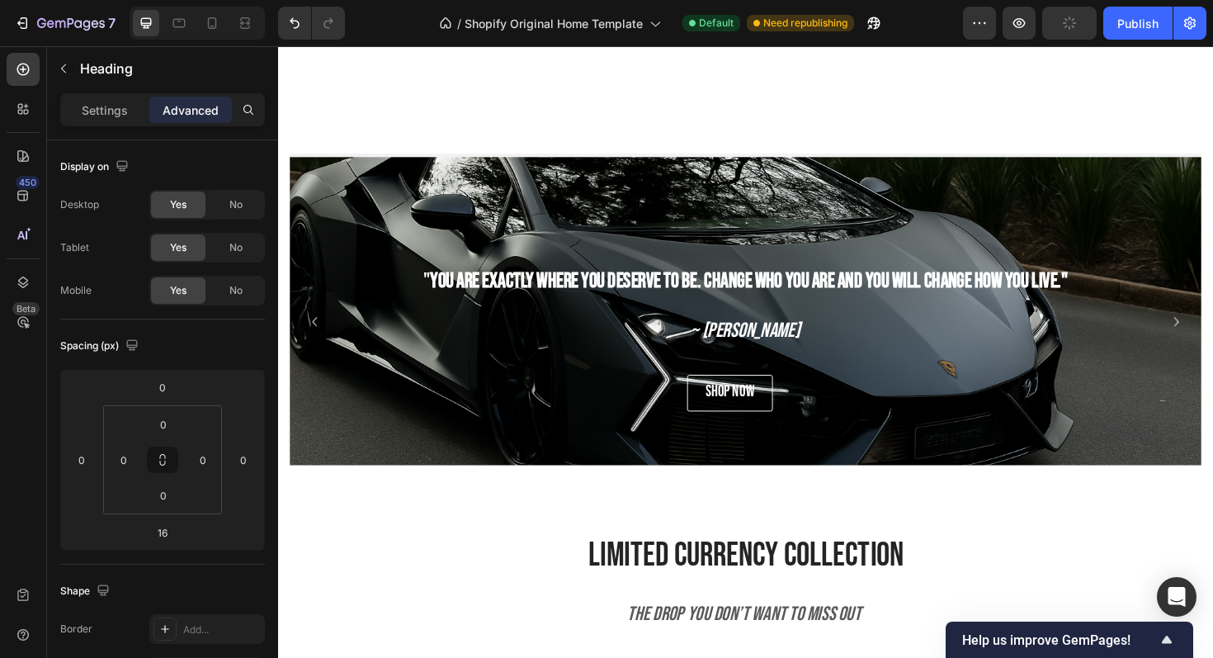
scroll to position [950, 0]
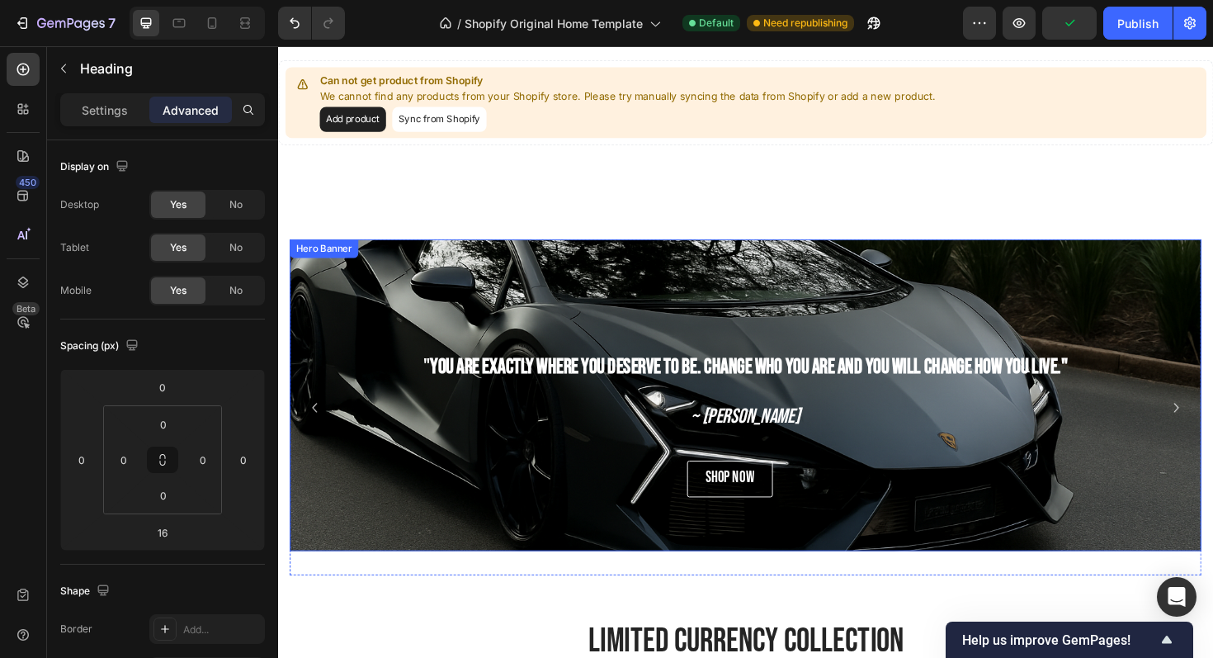
click at [475, 318] on div "Background Image" at bounding box center [774, 487] width 966 height 495
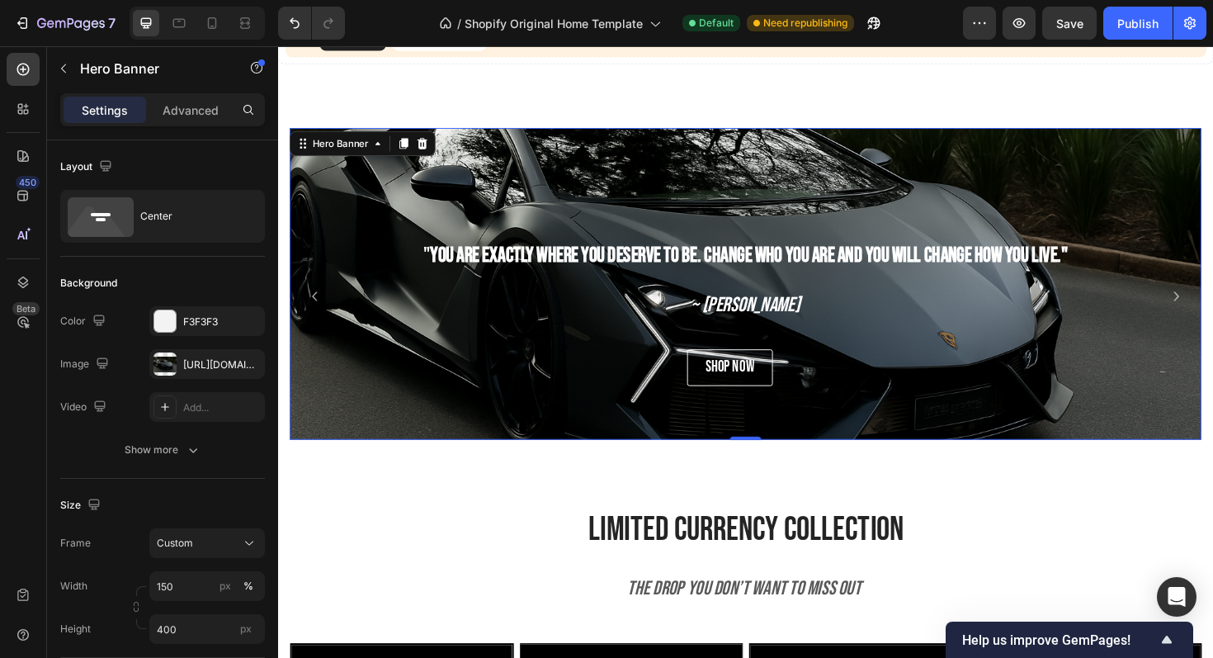
scroll to position [1063, 0]
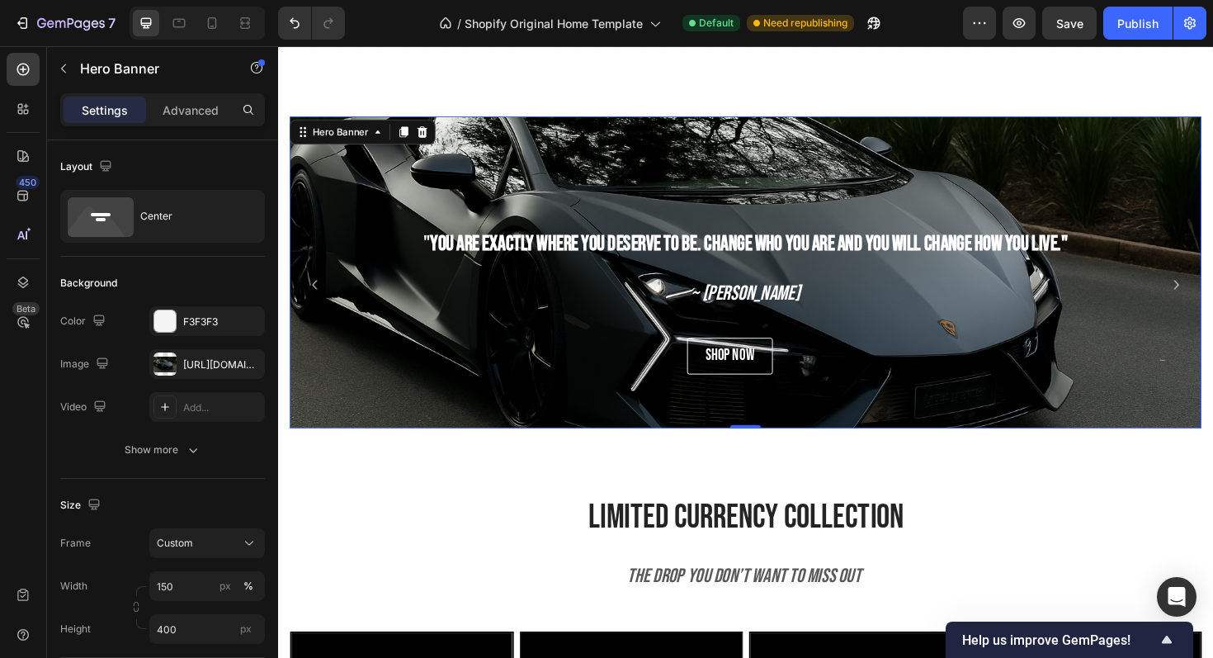
click at [682, 205] on div "" You are exactly where you deserve to be. Change who you are and you will chan…" at bounding box center [774, 285] width 966 height 178
click at [220, 372] on div "https://cdn.shopify.com/s/files/1/0918/9454/6809/files/gempages_570937643437654…" at bounding box center [207, 364] width 116 height 30
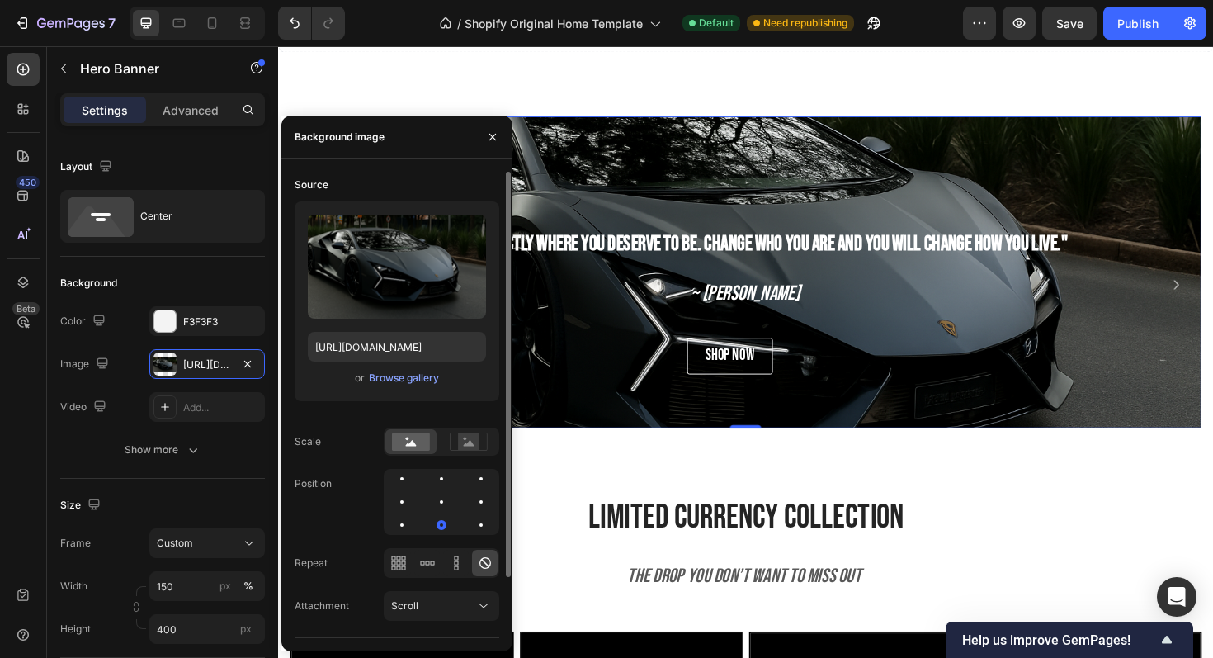
click at [400, 386] on div "or Browse gallery" at bounding box center [397, 378] width 178 height 20
click at [409, 366] on div "Upload Image https://cdn.shopify.com/s/files/1/0918/9454/6809/files/gempages_57…" at bounding box center [397, 301] width 205 height 200
click at [409, 377] on div "Browse gallery" at bounding box center [404, 378] width 70 height 15
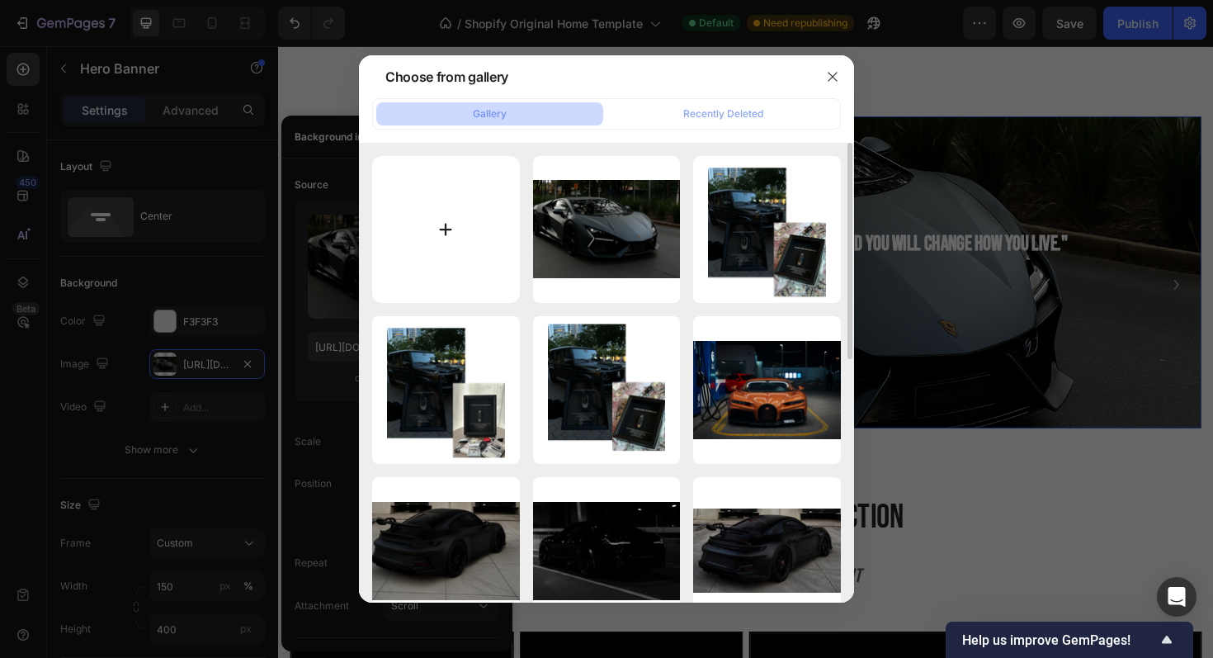
click at [447, 205] on input "file" at bounding box center [446, 230] width 148 height 148
type input "C:\fakepath\B412CBB5-9AE8-48C0-898A-175CE237BBBA.PNG"
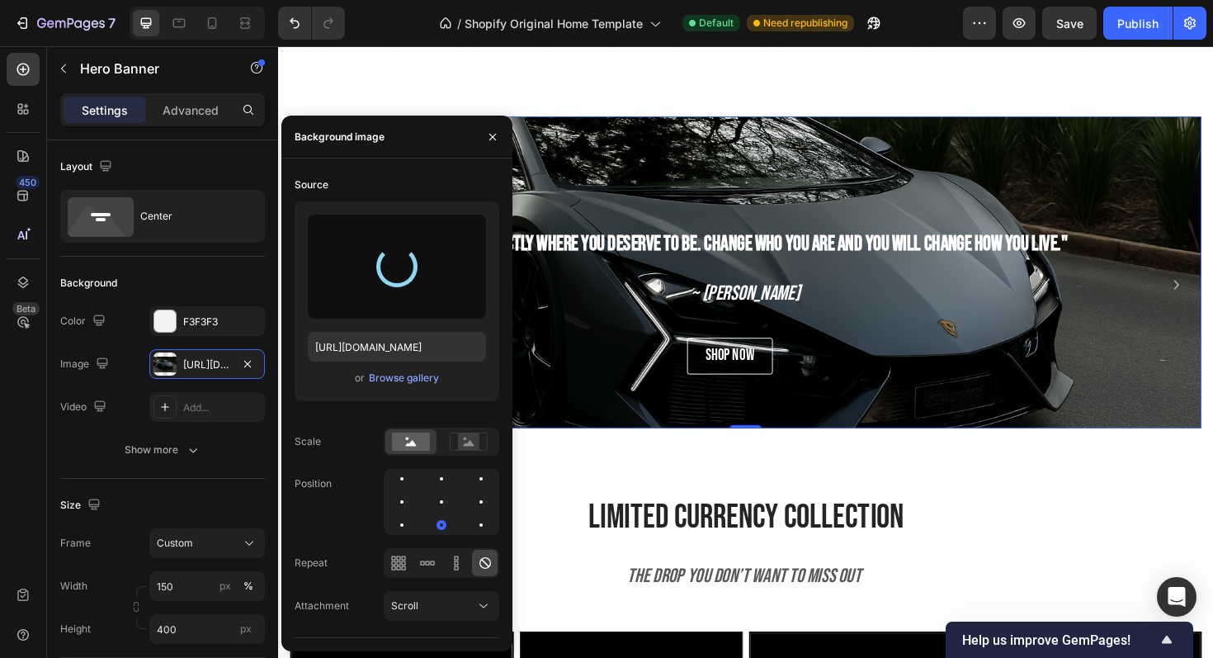
type input "https://cdn.shopify.com/s/files/1/0918/9454/6809/files/gempages_570937643437654…"
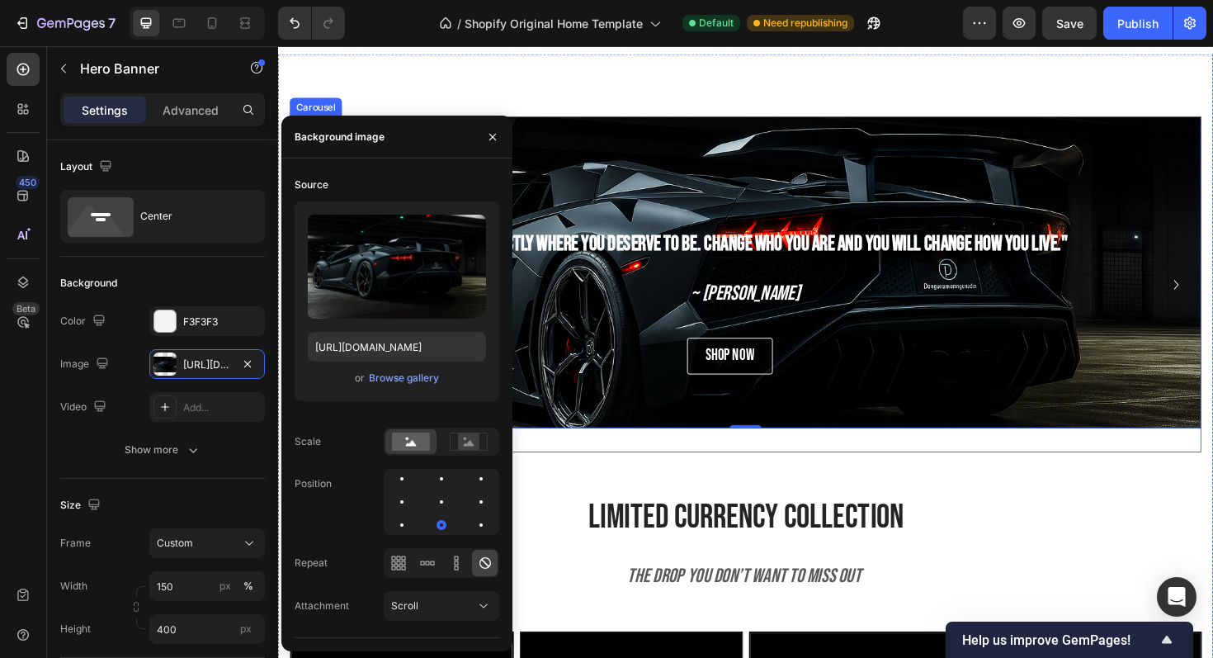
click at [982, 473] on div "" You are exactly where you deserve to be. Change who you are and you will chan…" at bounding box center [774, 299] width 966 height 356
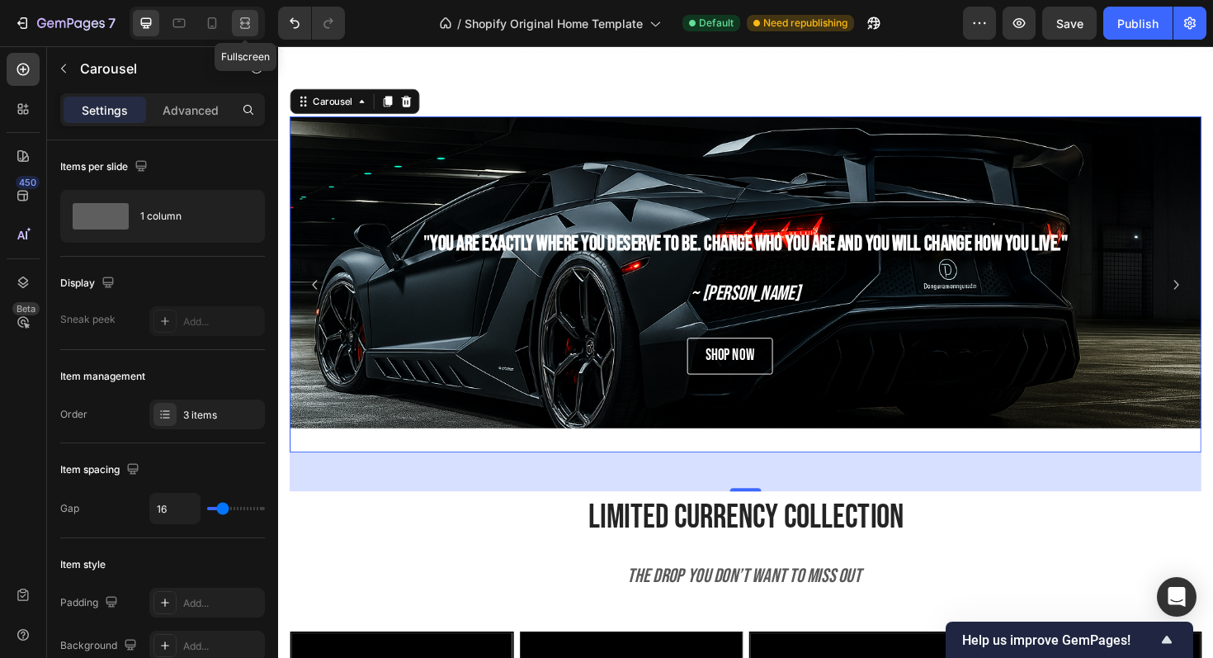
click at [248, 32] on div at bounding box center [245, 23] width 26 height 26
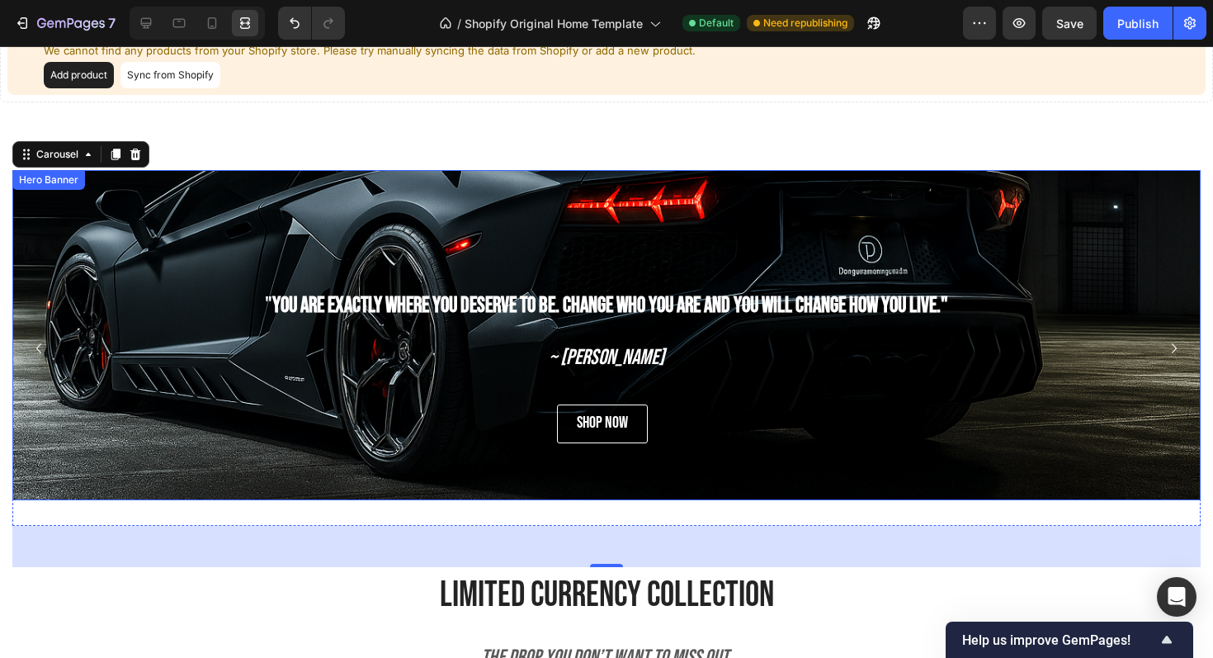
scroll to position [1011, 0]
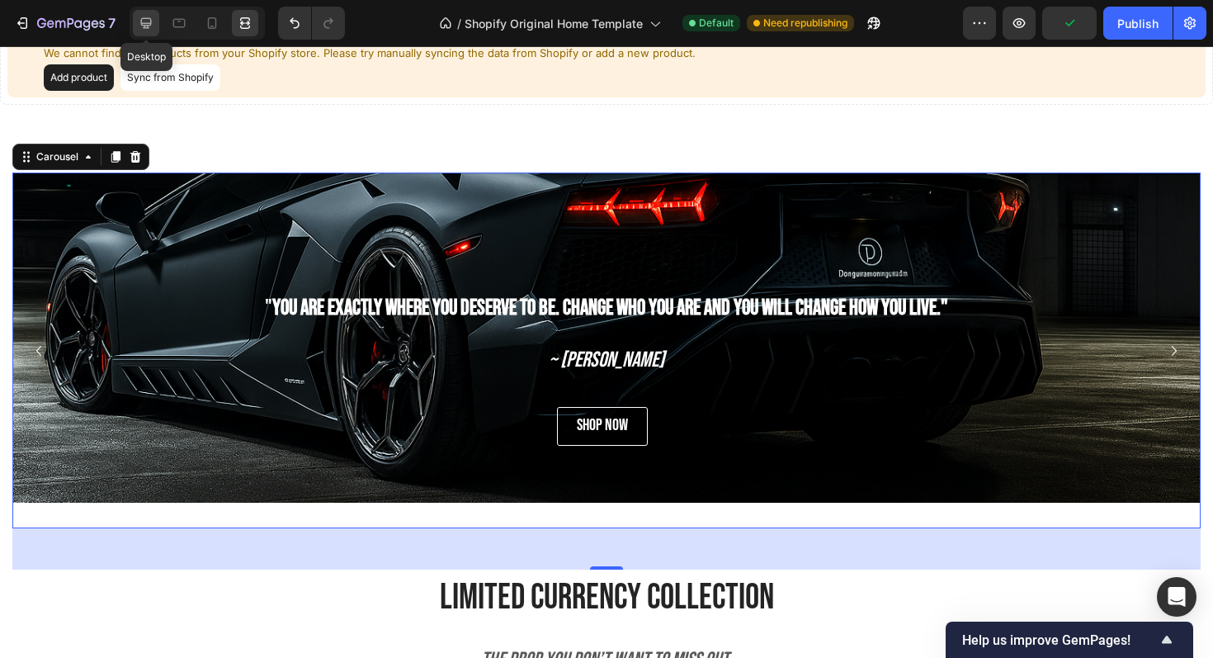
click at [150, 20] on icon at bounding box center [146, 23] width 11 height 11
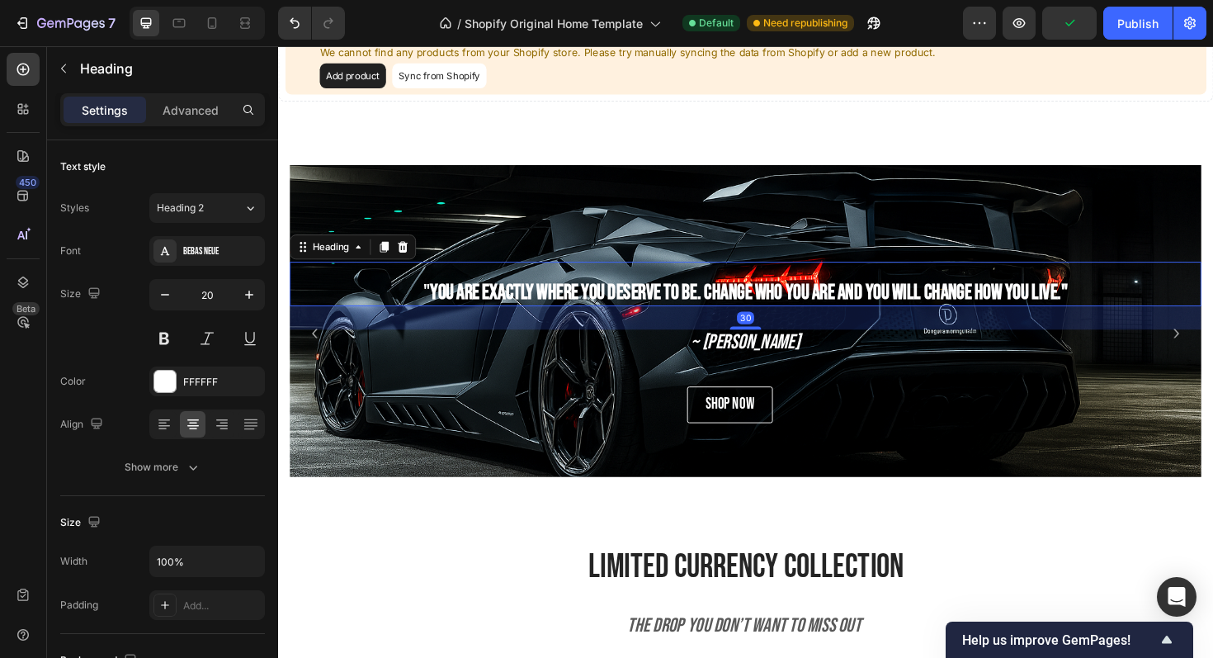
click at [352, 321] on h2 "" You are exactly where you deserve to be. Change who you are and you will chan…" at bounding box center [774, 298] width 966 height 47
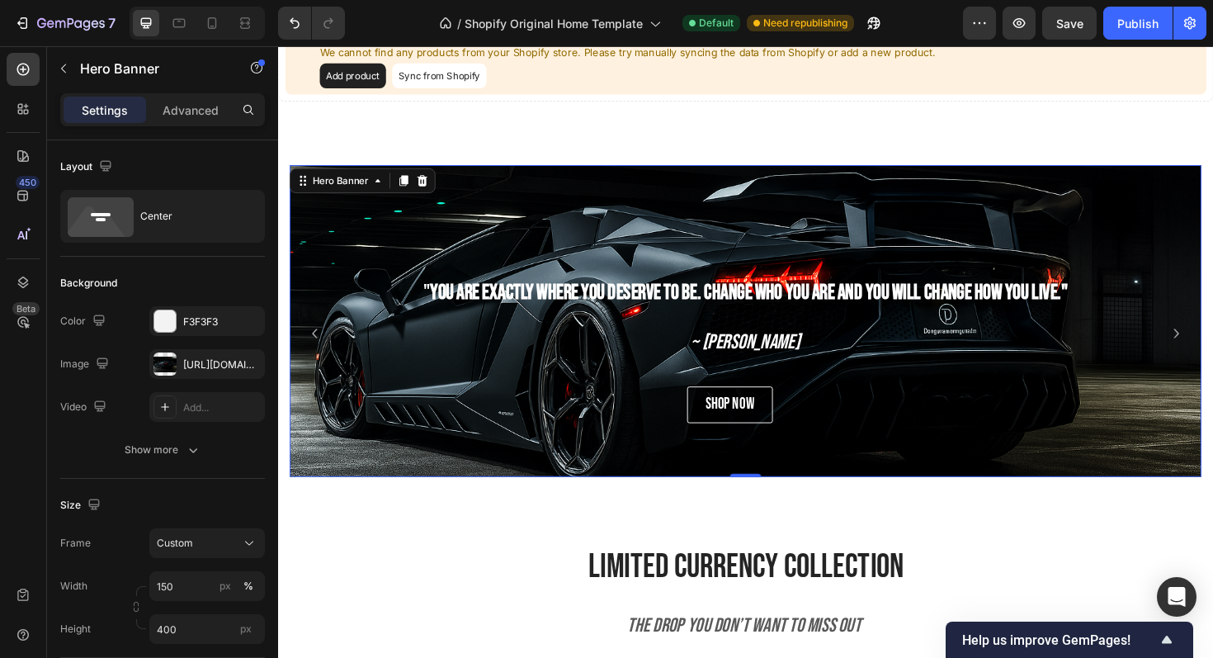
click at [370, 243] on div "Background Image" at bounding box center [774, 415] width 966 height 495
click at [205, 450] on button "Show more" at bounding box center [162, 450] width 205 height 30
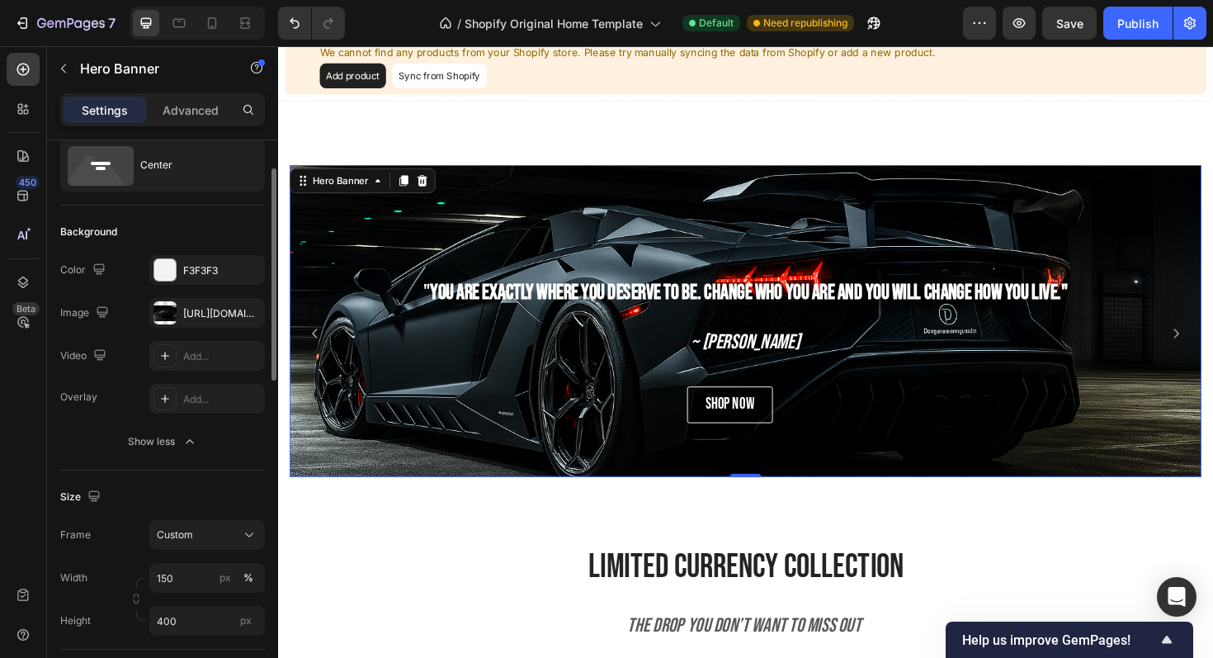
scroll to position [67, 0]
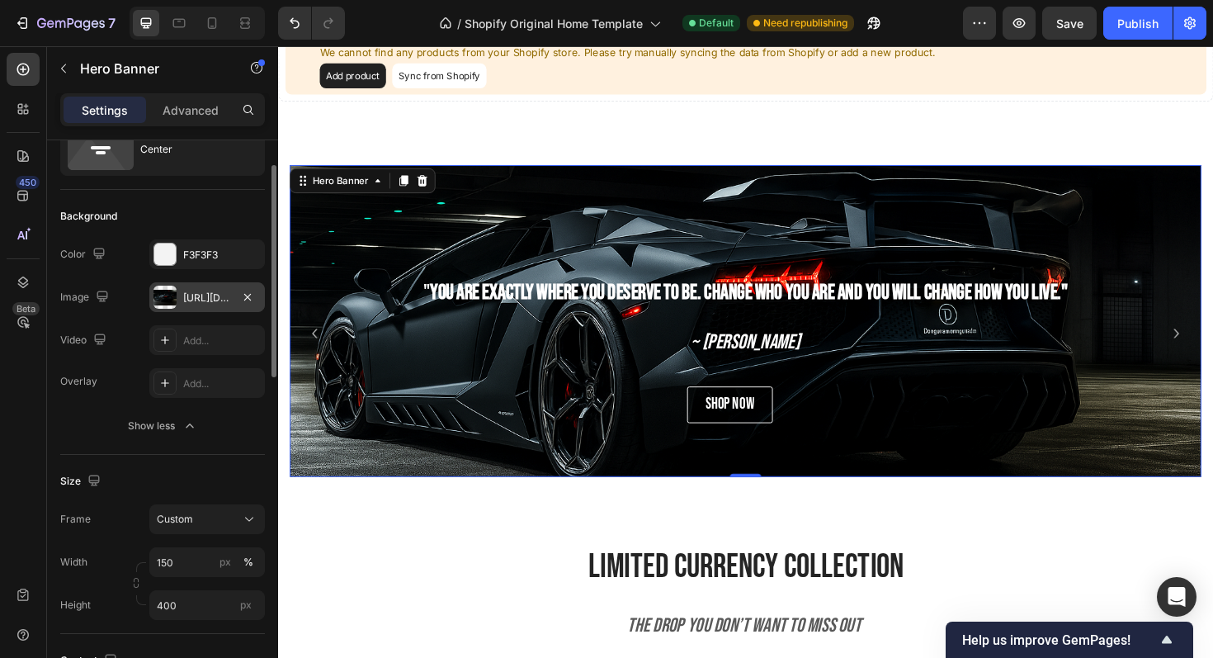
click at [216, 309] on div "https://cdn.shopify.com/s/files/1/0918/9454/6809/files/gempages_570937643437654…" at bounding box center [207, 297] width 116 height 30
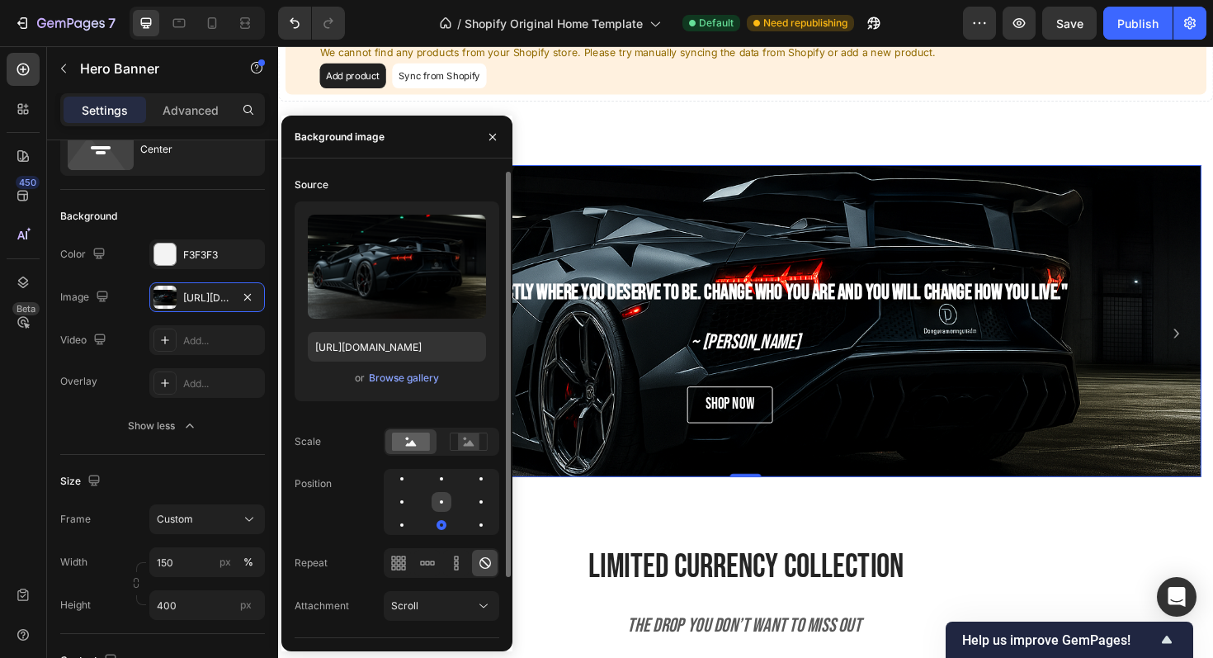
click at [438, 495] on div at bounding box center [442, 502] width 20 height 20
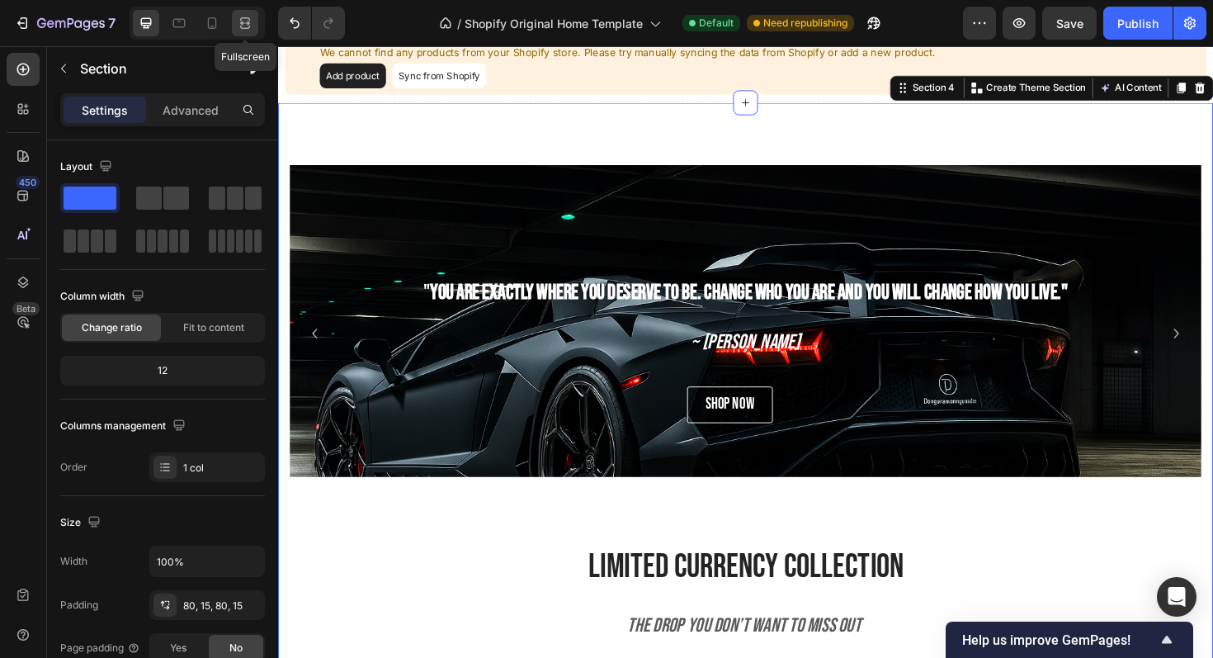
click at [244, 26] on icon at bounding box center [245, 23] width 17 height 17
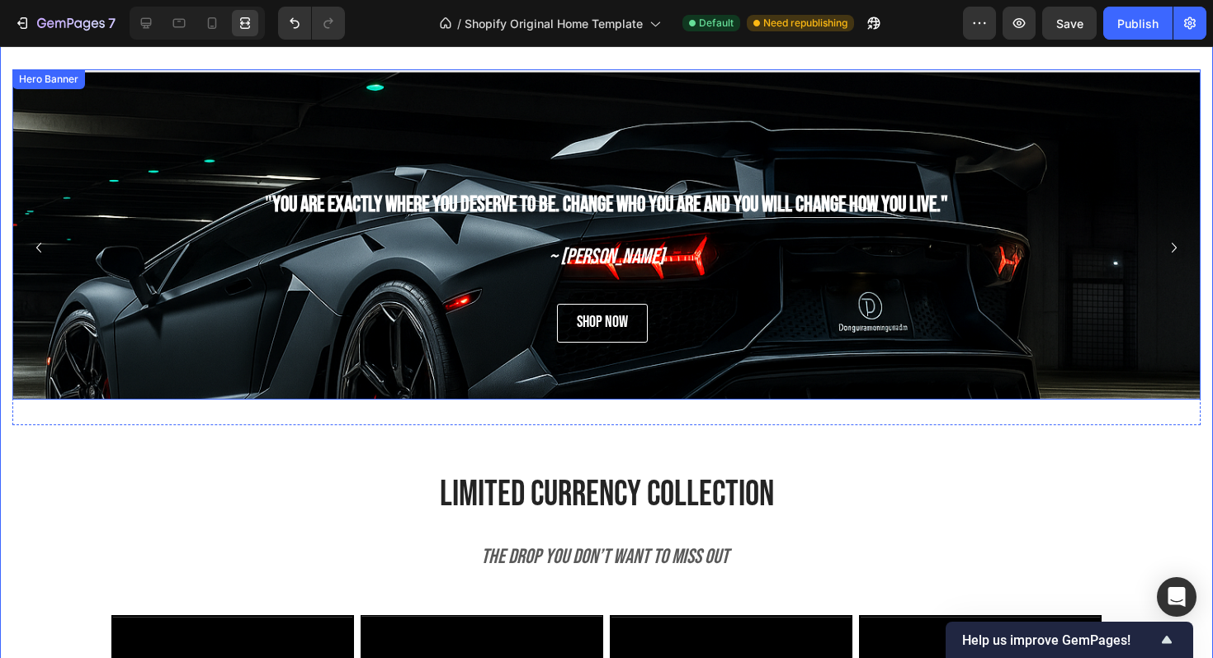
scroll to position [1115, 0]
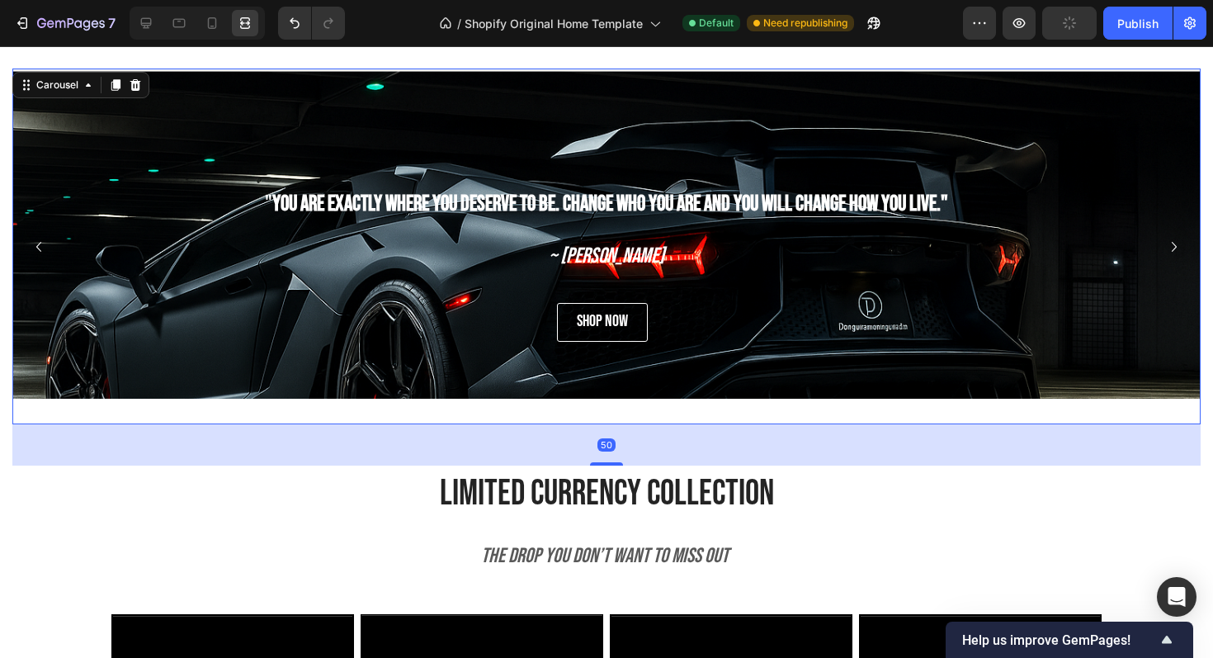
click at [1175, 250] on icon "Carousel Next Arrow" at bounding box center [1175, 247] width 20 height 20
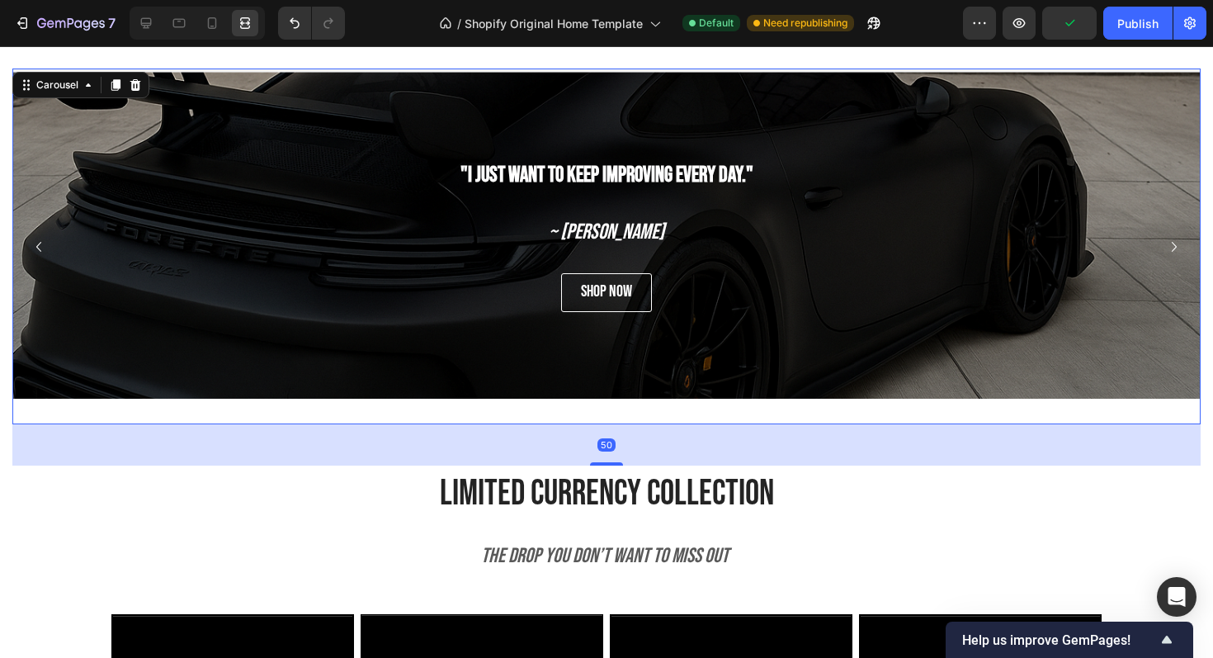
click at [1175, 250] on icon "Carousel Next Arrow" at bounding box center [1175, 247] width 20 height 20
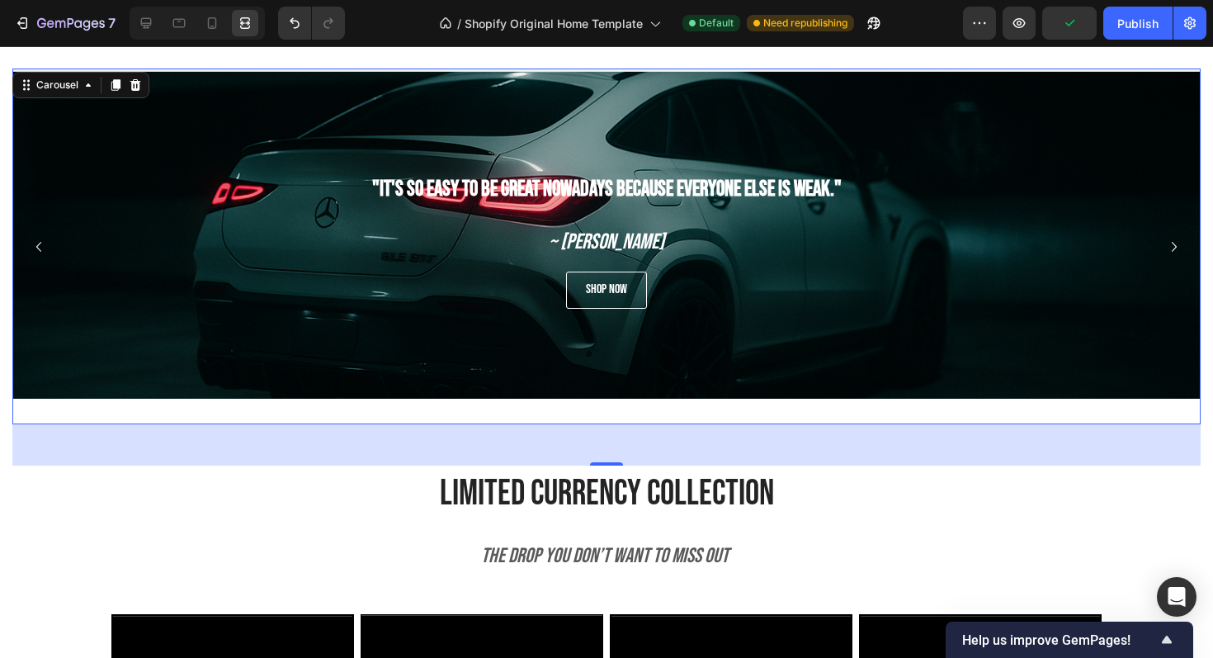
click at [1175, 250] on icon "Carousel Next Arrow" at bounding box center [1175, 247] width 20 height 20
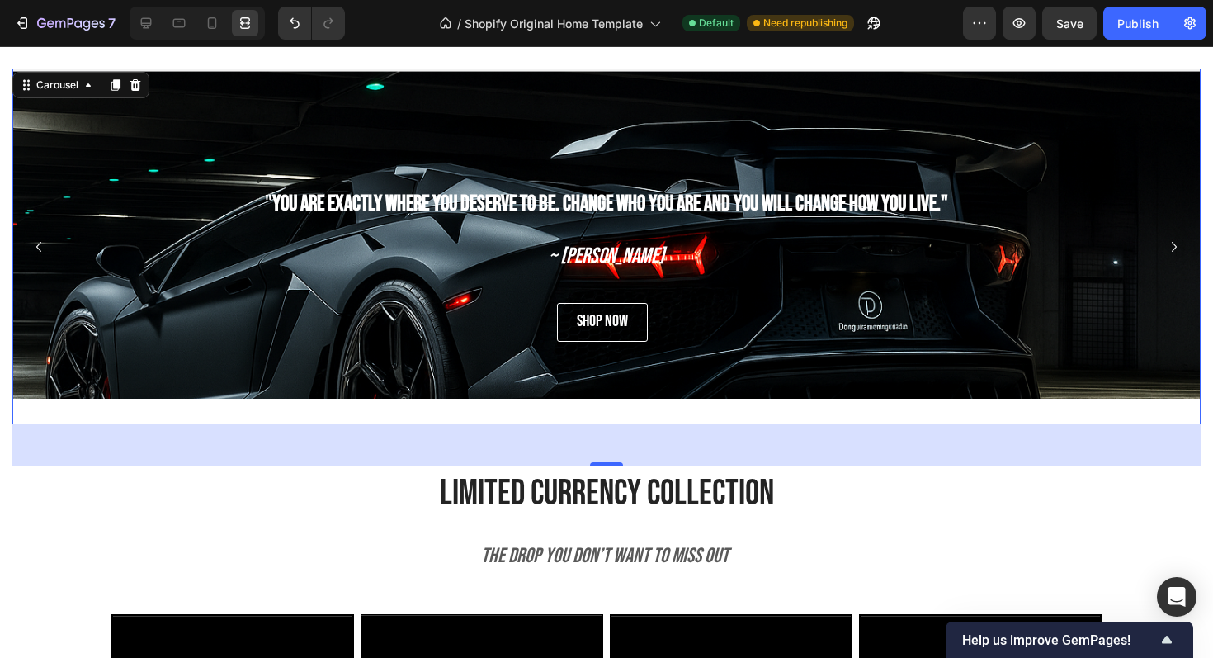
click at [1175, 250] on icon "Carousel Next Arrow" at bounding box center [1175, 247] width 20 height 20
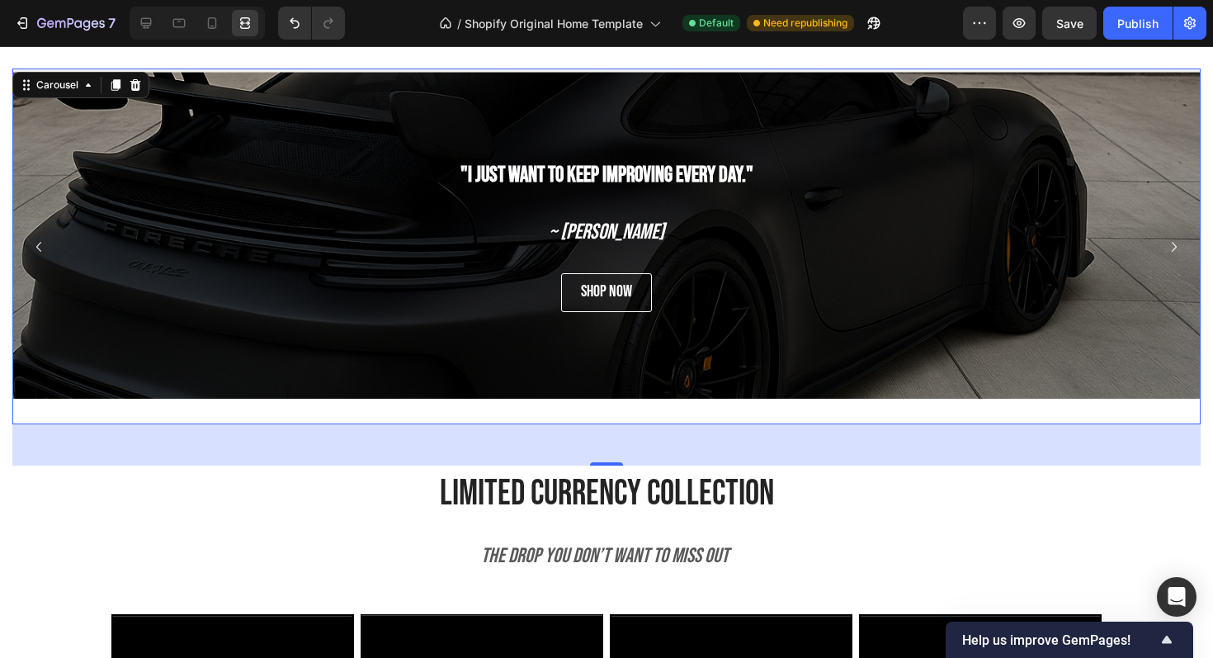
click at [1175, 251] on icon "Carousel Next Arrow" at bounding box center [1175, 247] width 20 height 20
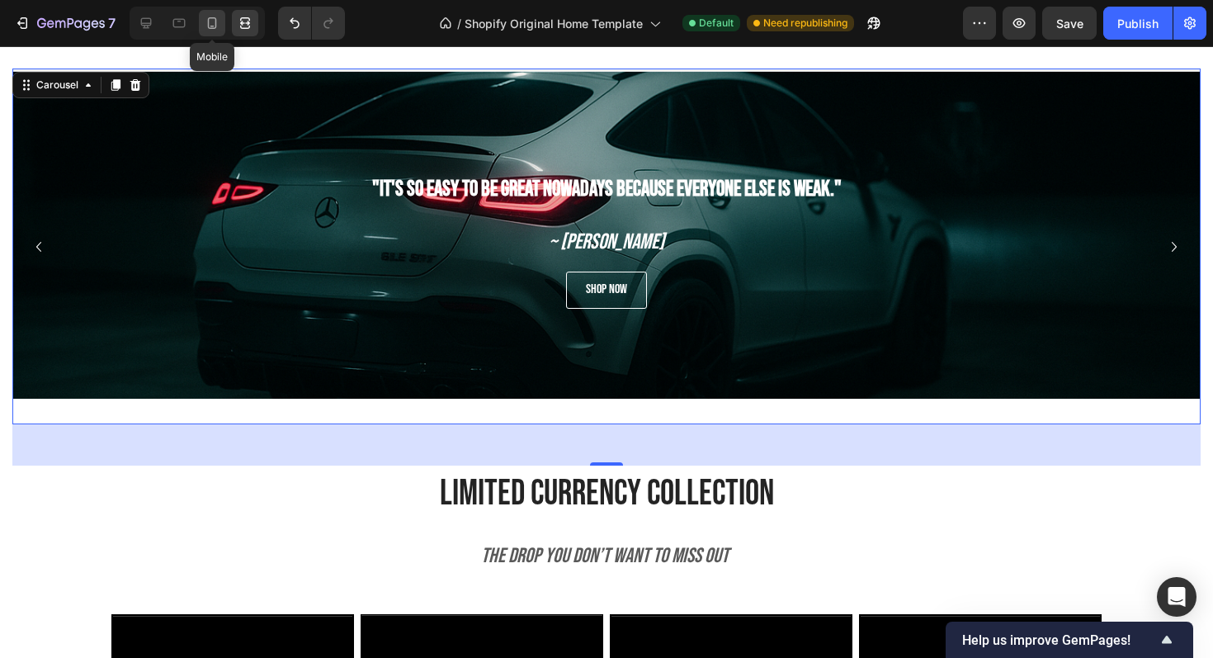
click at [211, 30] on icon at bounding box center [212, 23] width 17 height 17
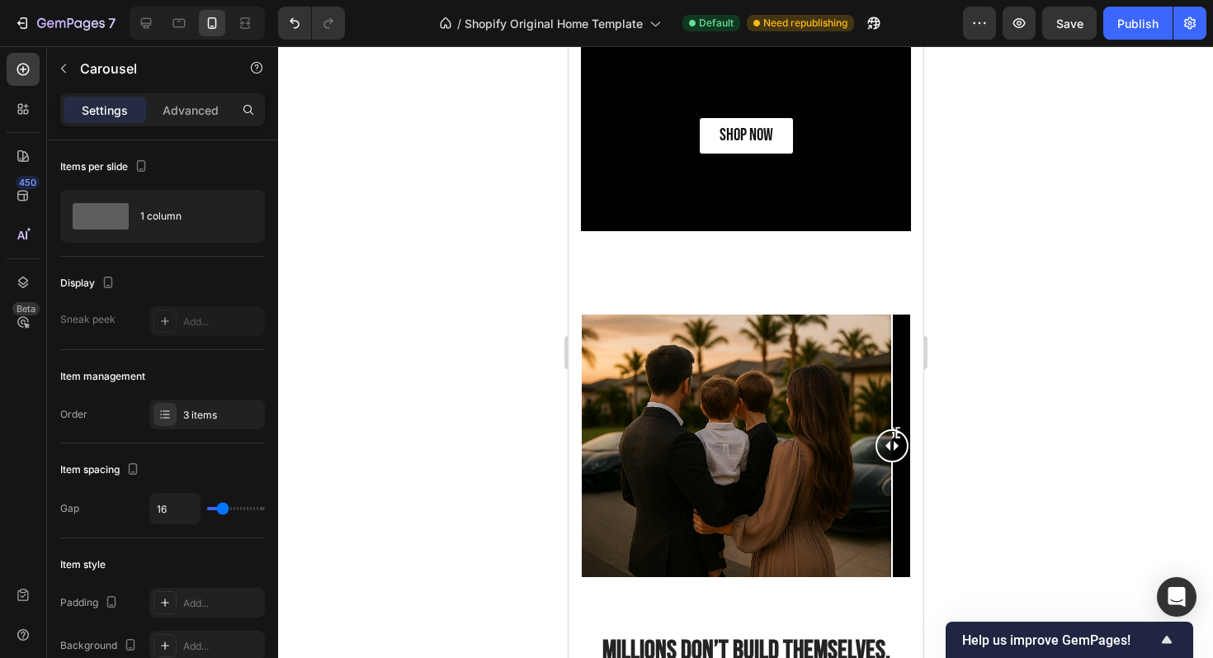
scroll to position [1979, 0]
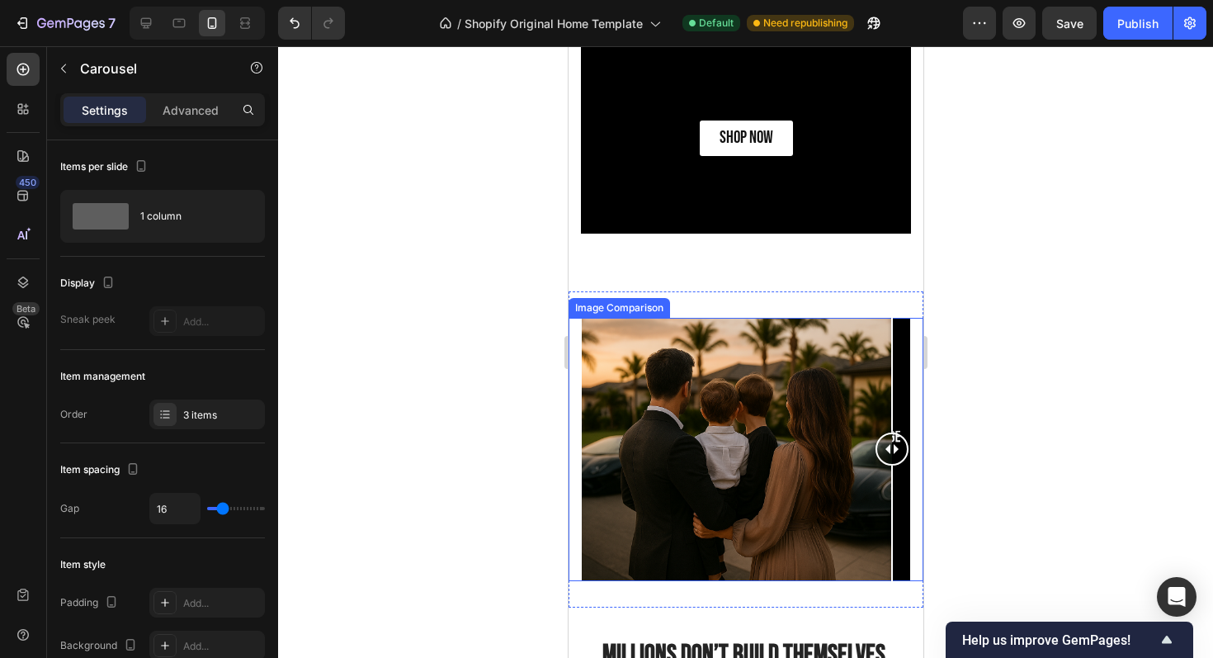
click at [660, 395] on div at bounding box center [745, 449] width 329 height 263
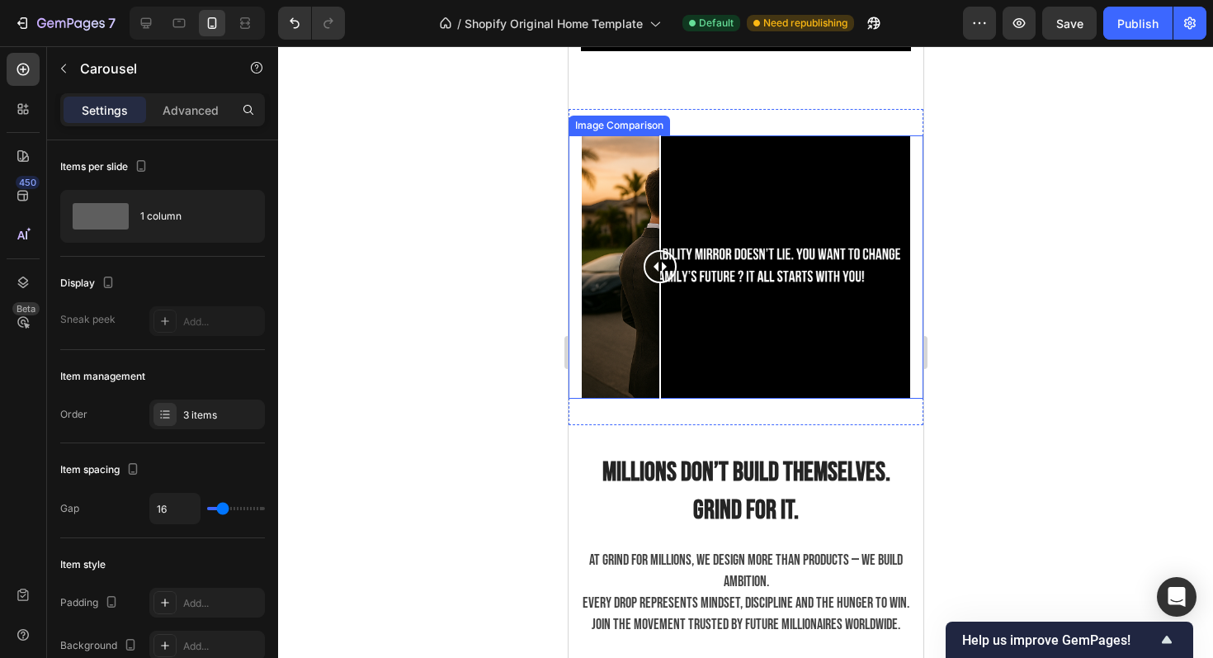
scroll to position [2178, 0]
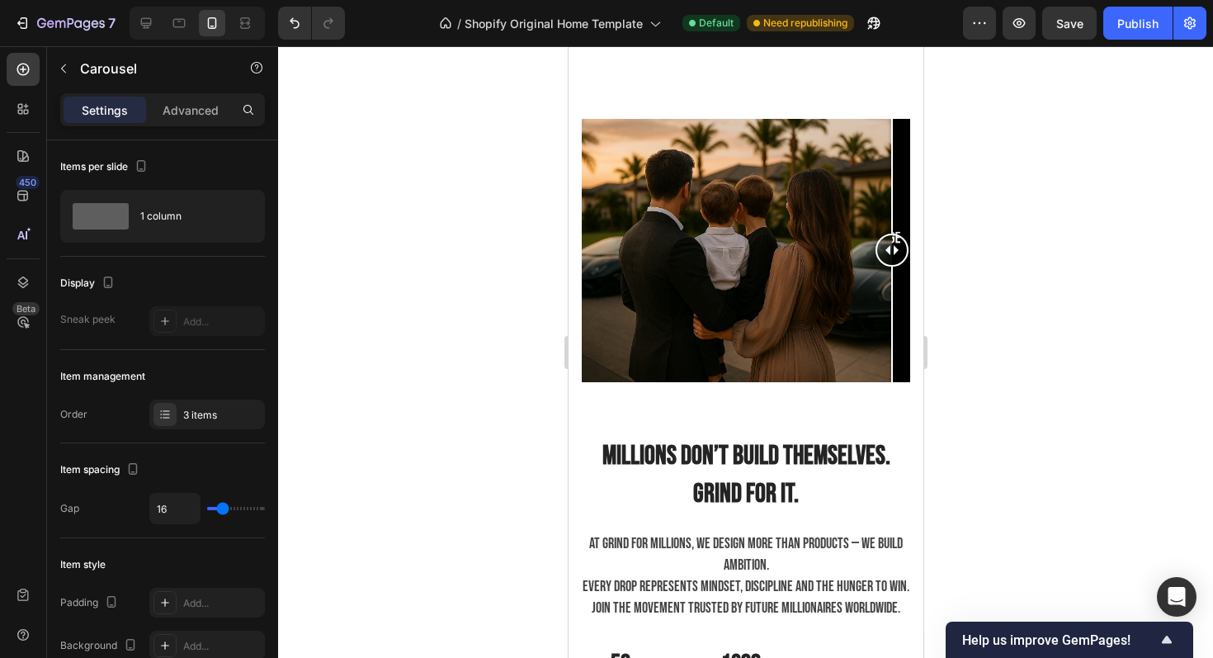
drag, startPoint x: 664, startPoint y: 239, endPoint x: 1027, endPoint y: 226, distance: 363.4
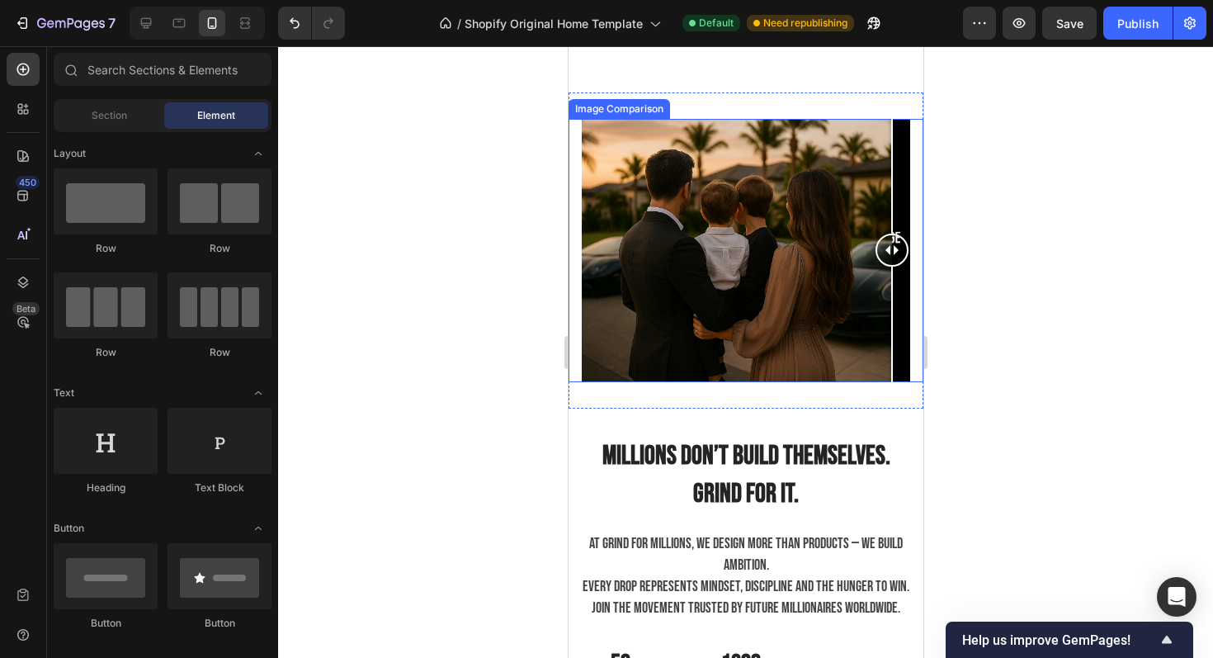
click at [748, 240] on div at bounding box center [745, 250] width 329 height 263
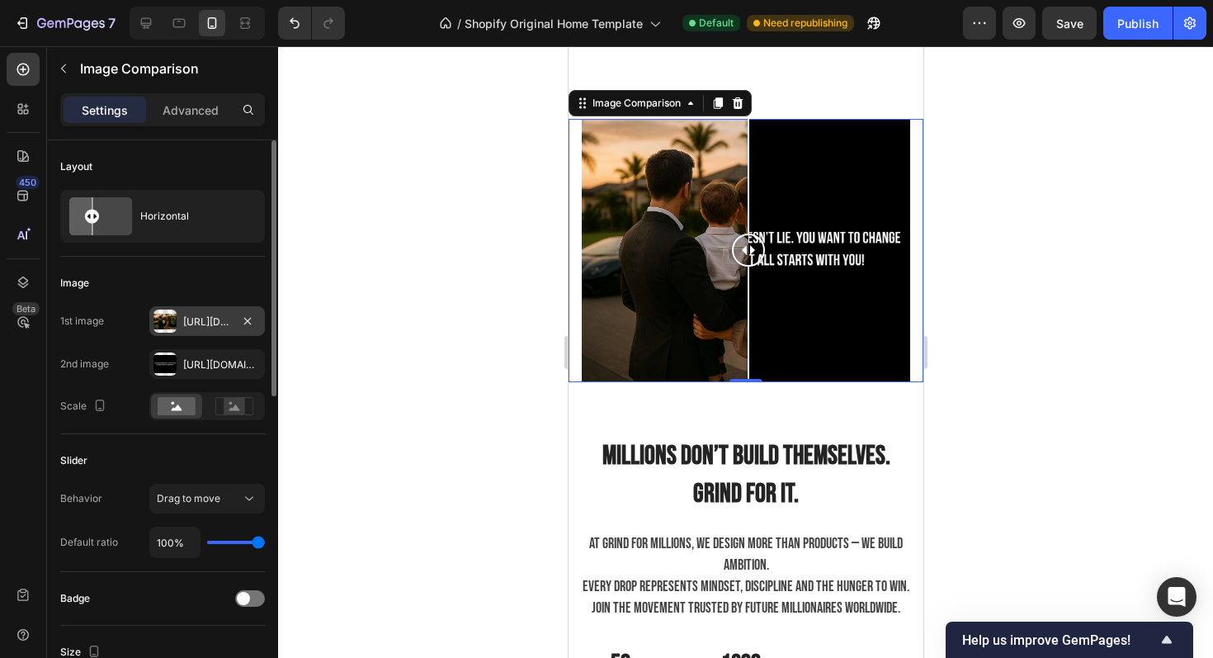
click at [172, 313] on div at bounding box center [165, 321] width 23 height 23
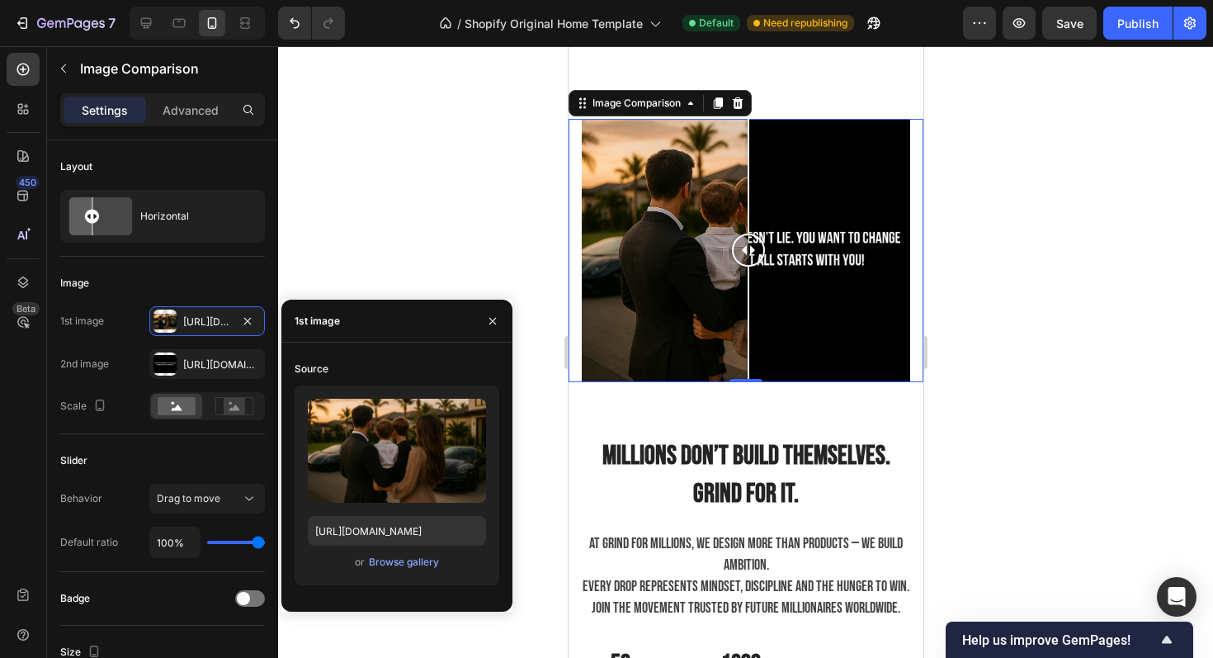
click at [371, 551] on div "Upload Image https://cdn.shopify.com/s/files/1/0918/9454/6809/files/gempages_57…" at bounding box center [397, 485] width 205 height 200
click at [377, 557] on div "Browse gallery" at bounding box center [404, 562] width 70 height 15
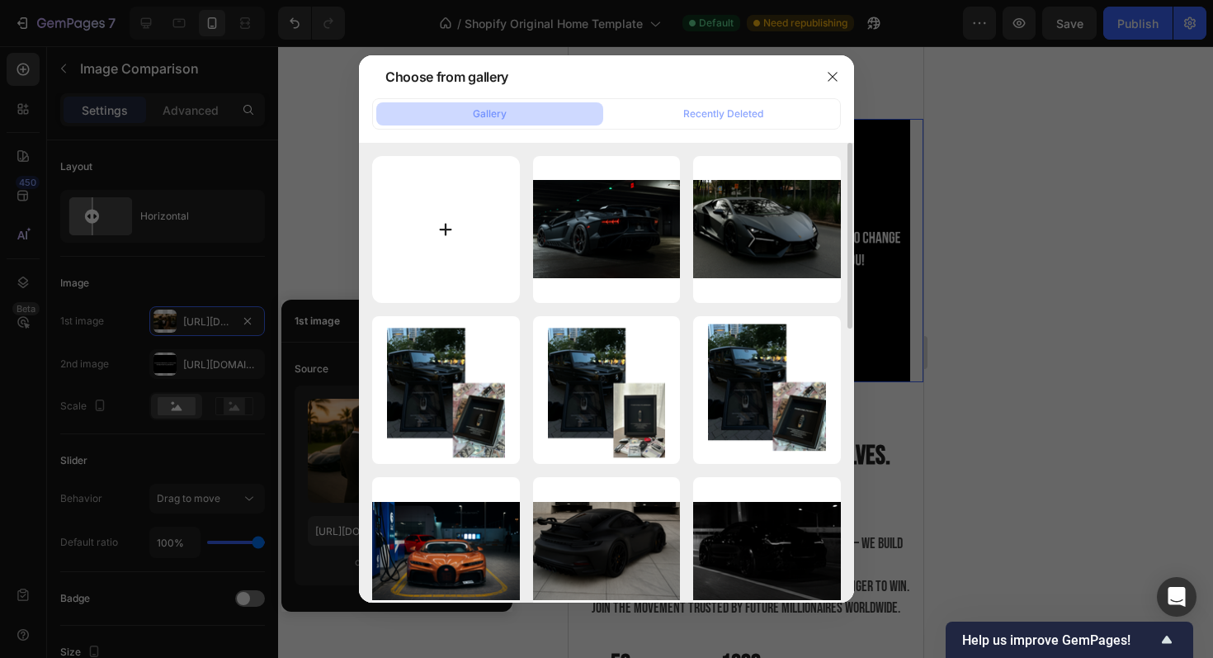
click at [418, 218] on input "file" at bounding box center [446, 230] width 148 height 148
type input "C:\fakepath\LucAria _ Luca Vitiello _ Aria Vitiello _ Bound by Honor _ Born in …"
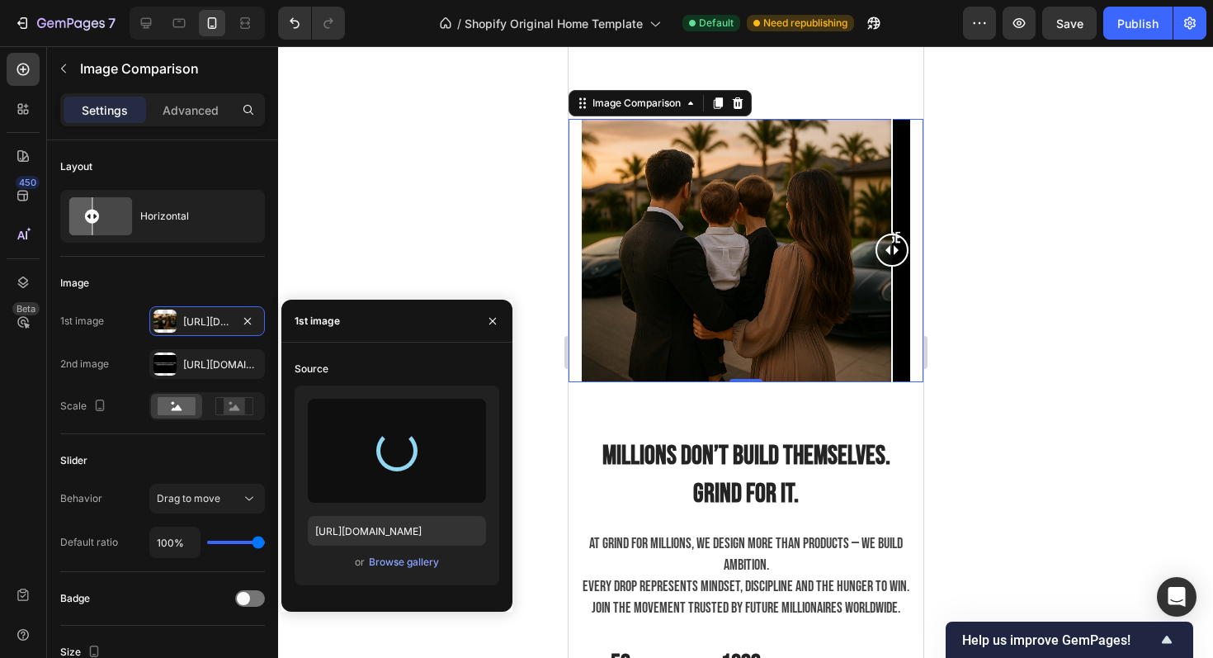
drag, startPoint x: 748, startPoint y: 237, endPoint x: 904, endPoint y: 243, distance: 156.1
click at [904, 243] on div at bounding box center [891, 250] width 33 height 33
type input "https://cdn.shopify.com/s/files/1/0918/9454/6809/files/gempages_570937643437654…"
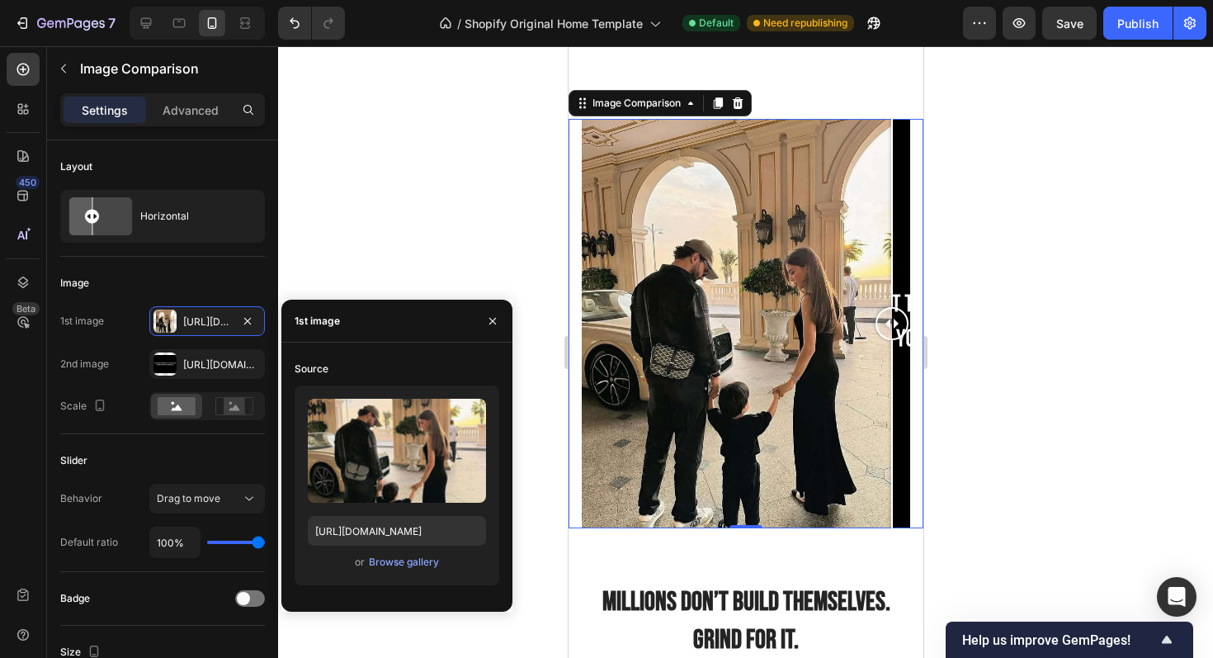
drag, startPoint x: 887, startPoint y: 316, endPoint x: 1109, endPoint y: 215, distance: 244.9
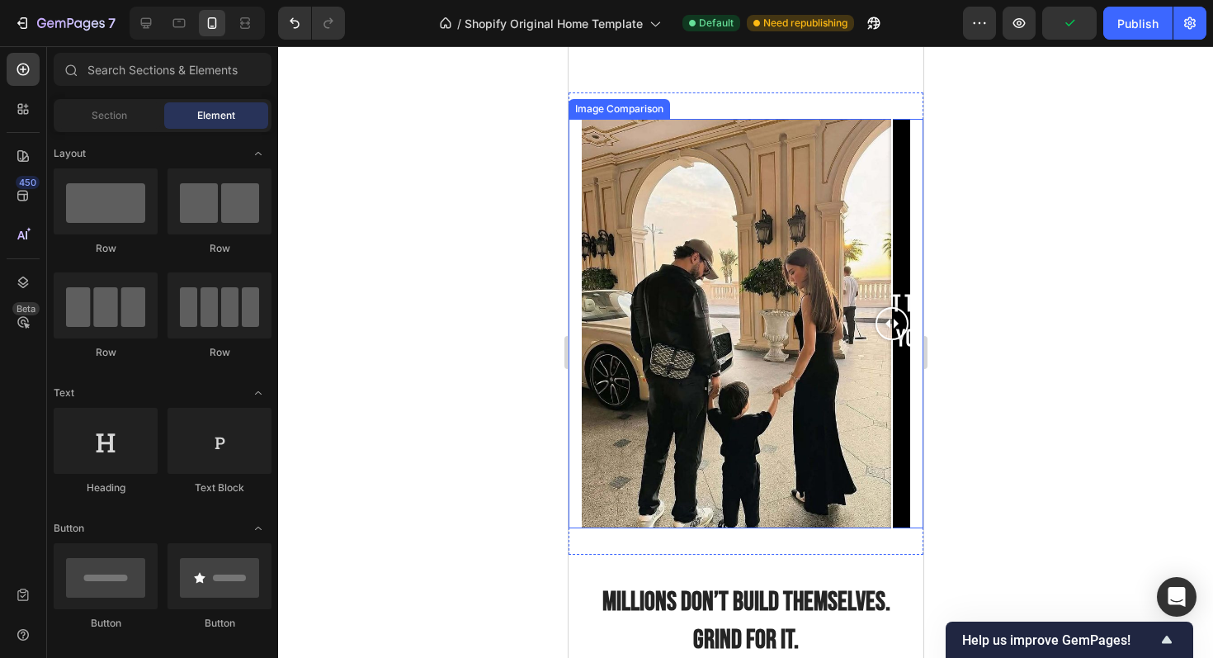
click at [735, 349] on div at bounding box center [745, 323] width 329 height 409
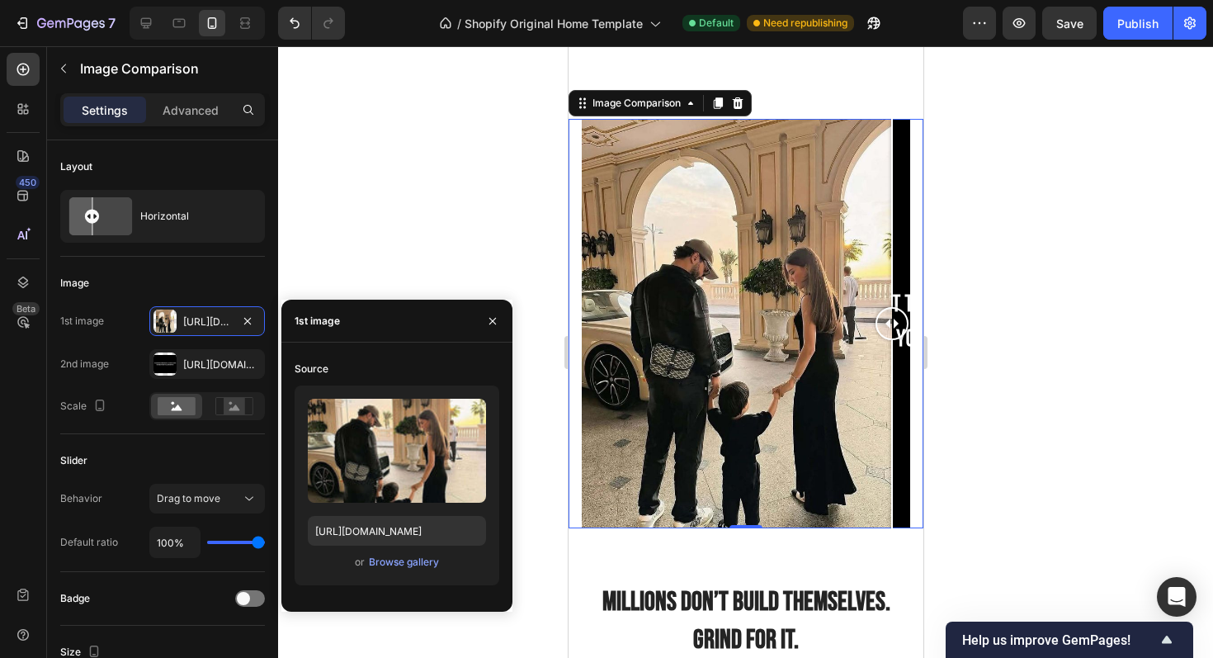
drag, startPoint x: 717, startPoint y: 329, endPoint x: 1028, endPoint y: 329, distance: 310.4
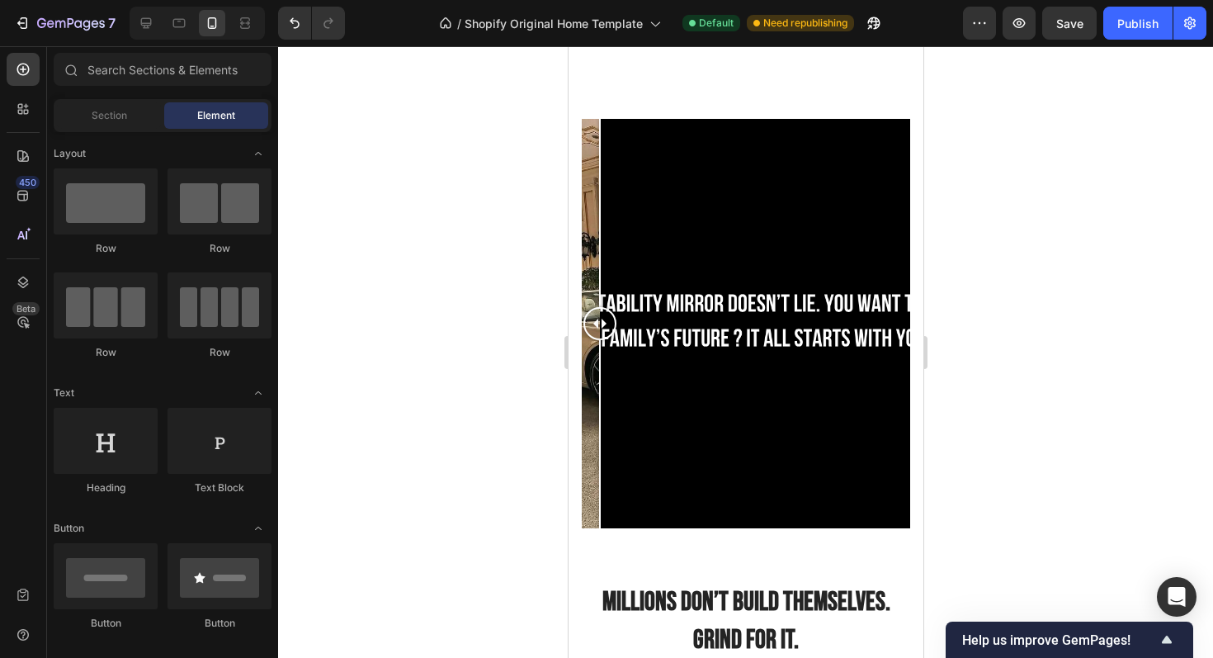
drag, startPoint x: 882, startPoint y: 325, endPoint x: 372, endPoint y: 339, distance: 509.5
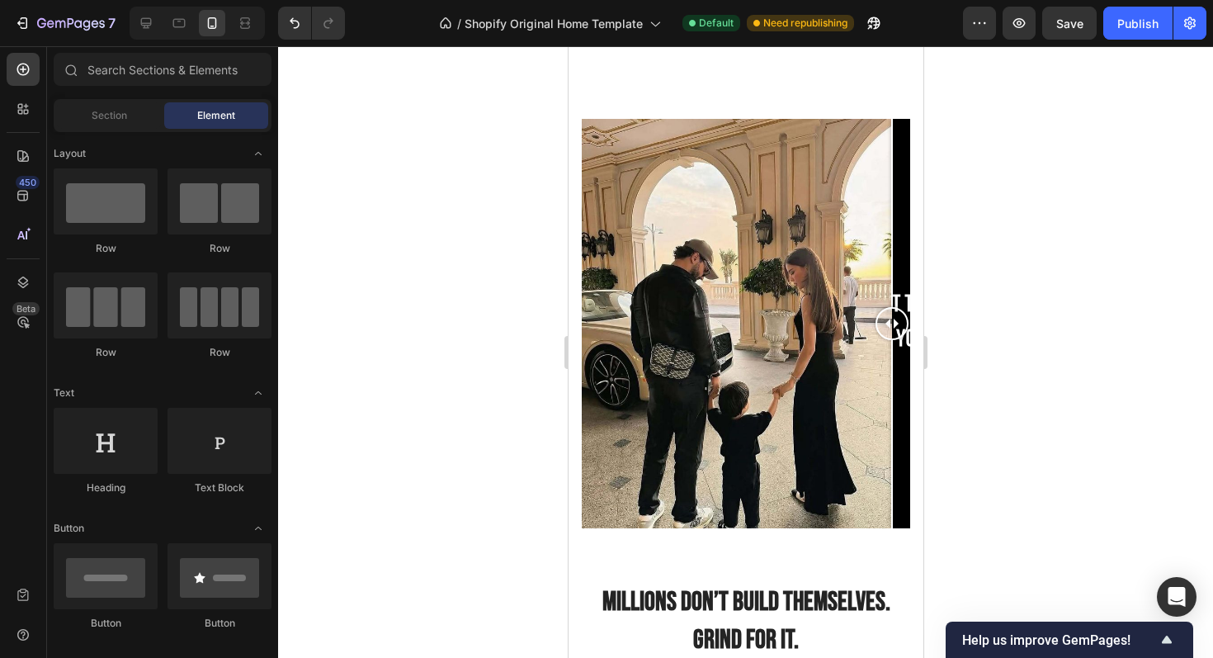
drag, startPoint x: 591, startPoint y: 328, endPoint x: 981, endPoint y: 349, distance: 391.0
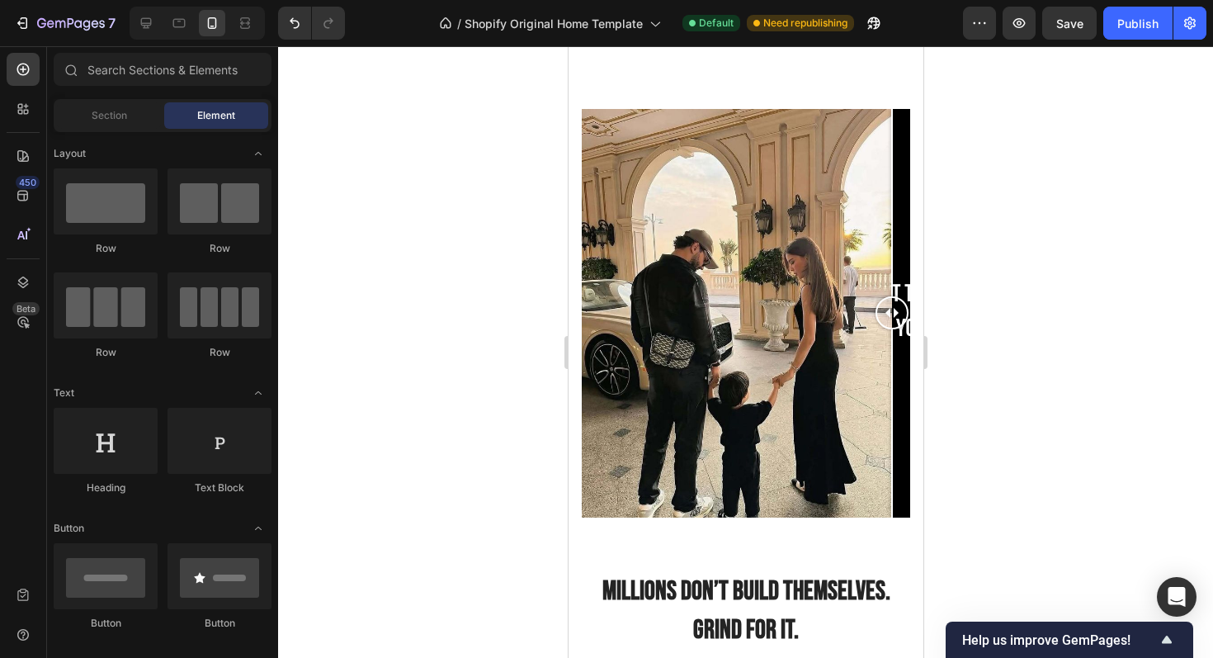
scroll to position [2186, 0]
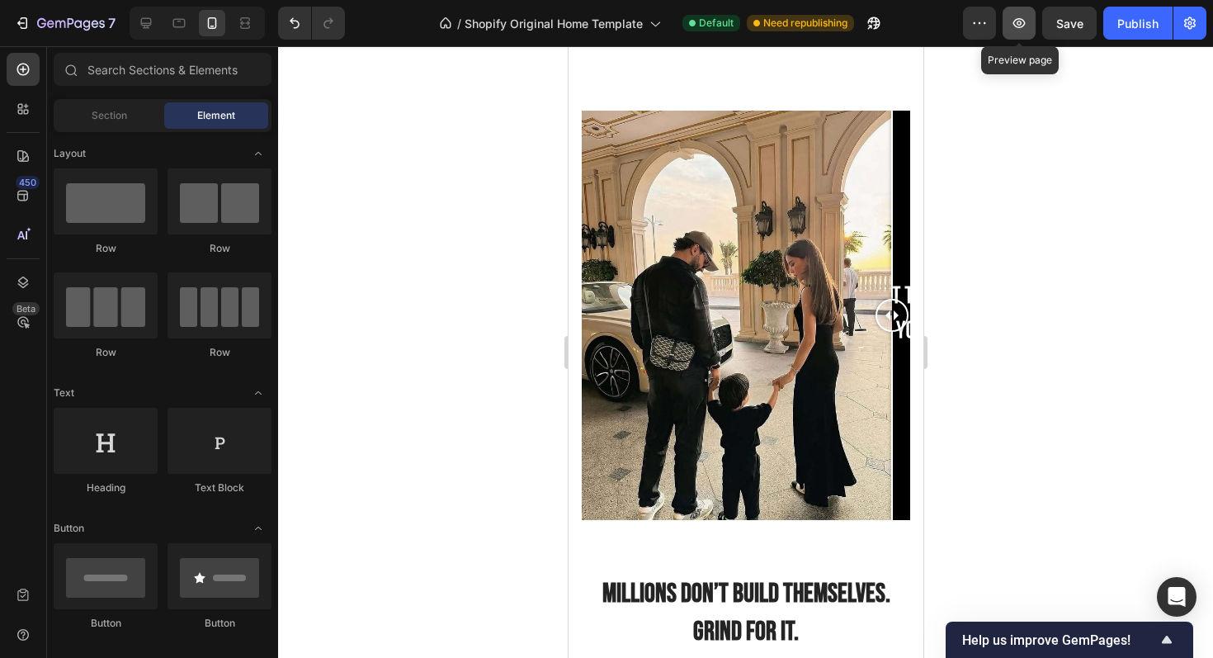
click at [1031, 24] on button "button" at bounding box center [1019, 23] width 33 height 33
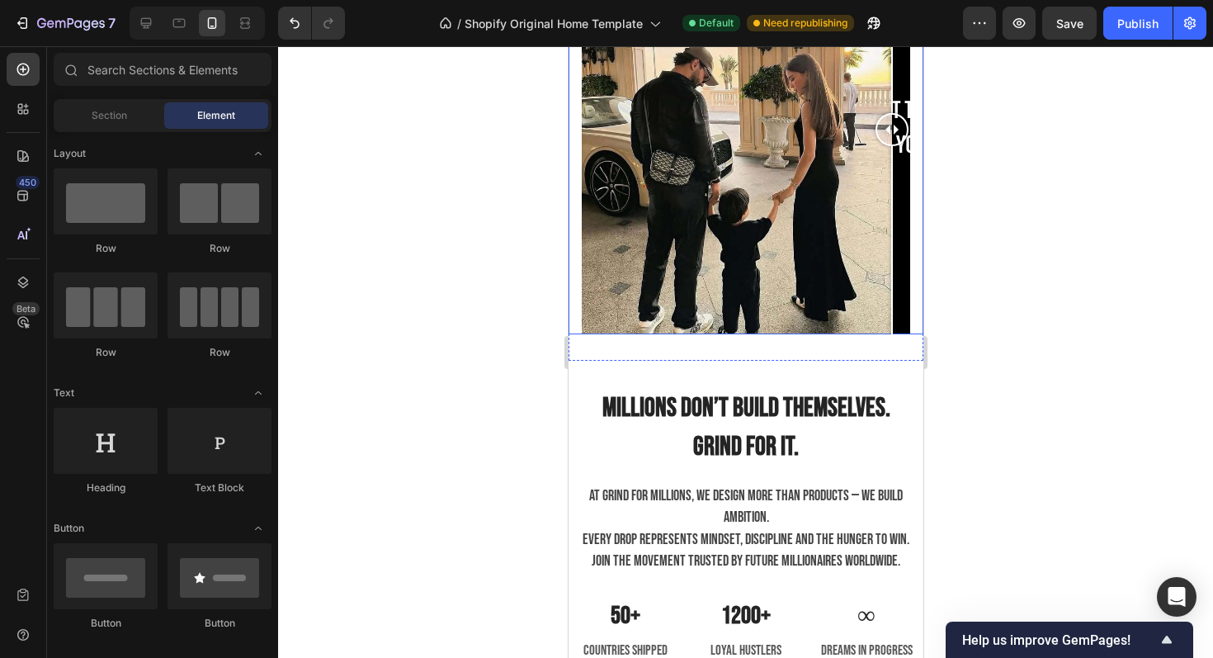
scroll to position [2303, 0]
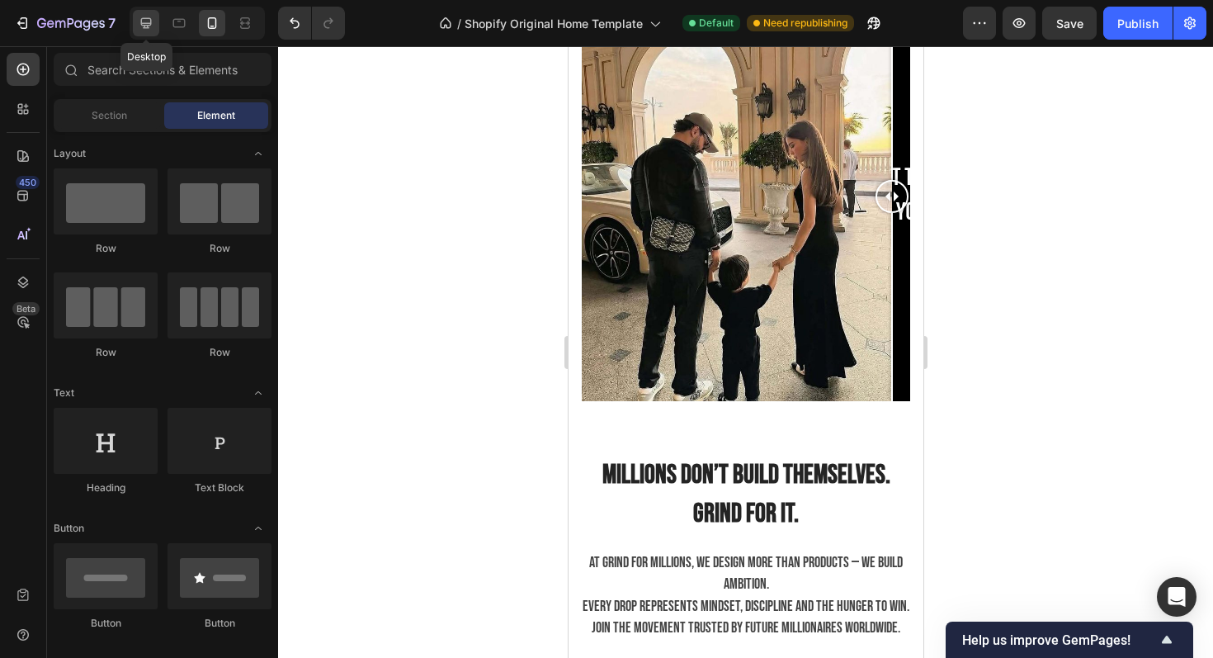
click at [138, 31] on icon at bounding box center [146, 23] width 17 height 17
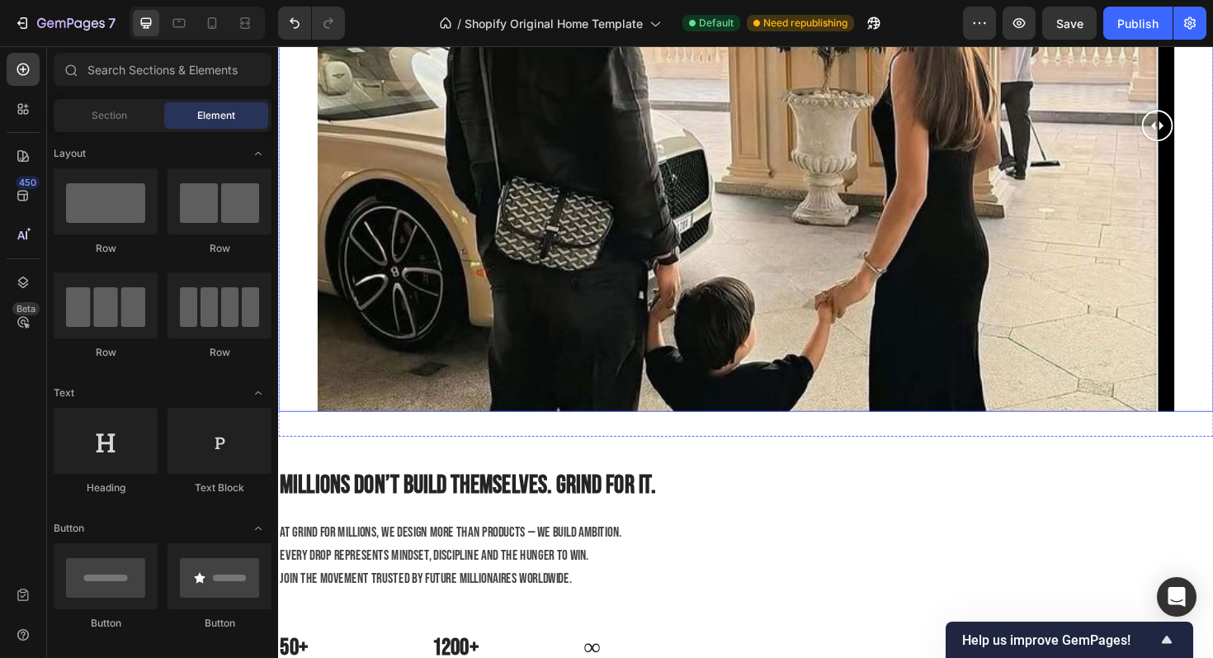
scroll to position [2801, 0]
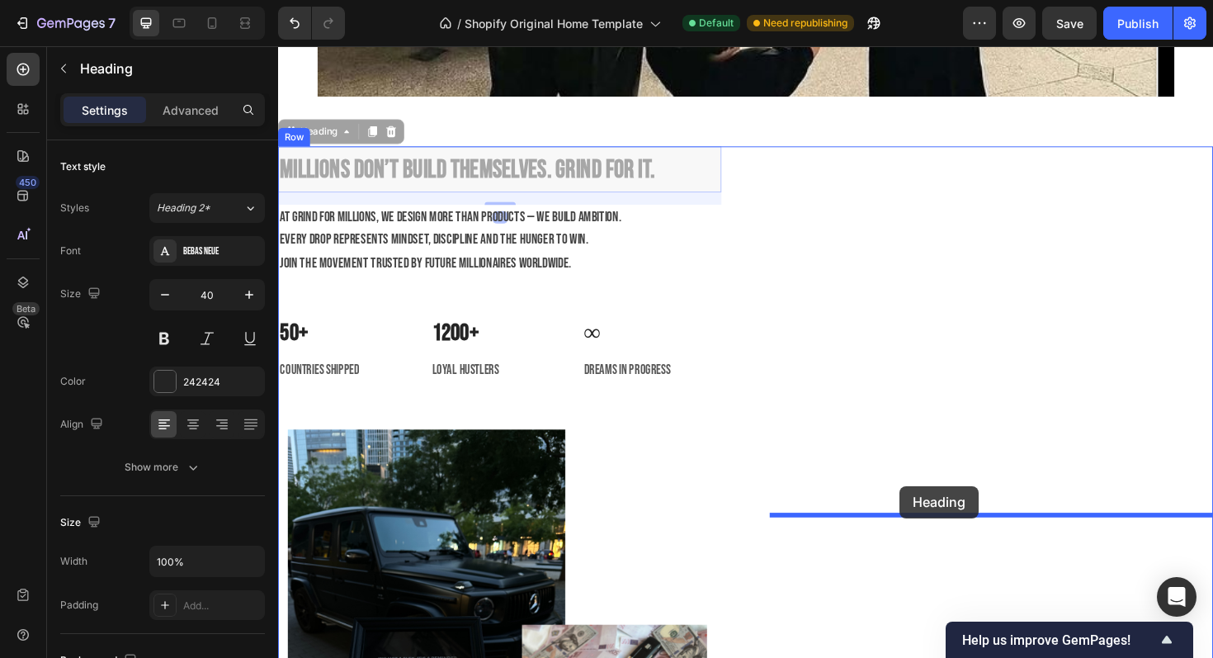
drag, startPoint x: 471, startPoint y: 165, endPoint x: 937, endPoint y: 513, distance: 581.6
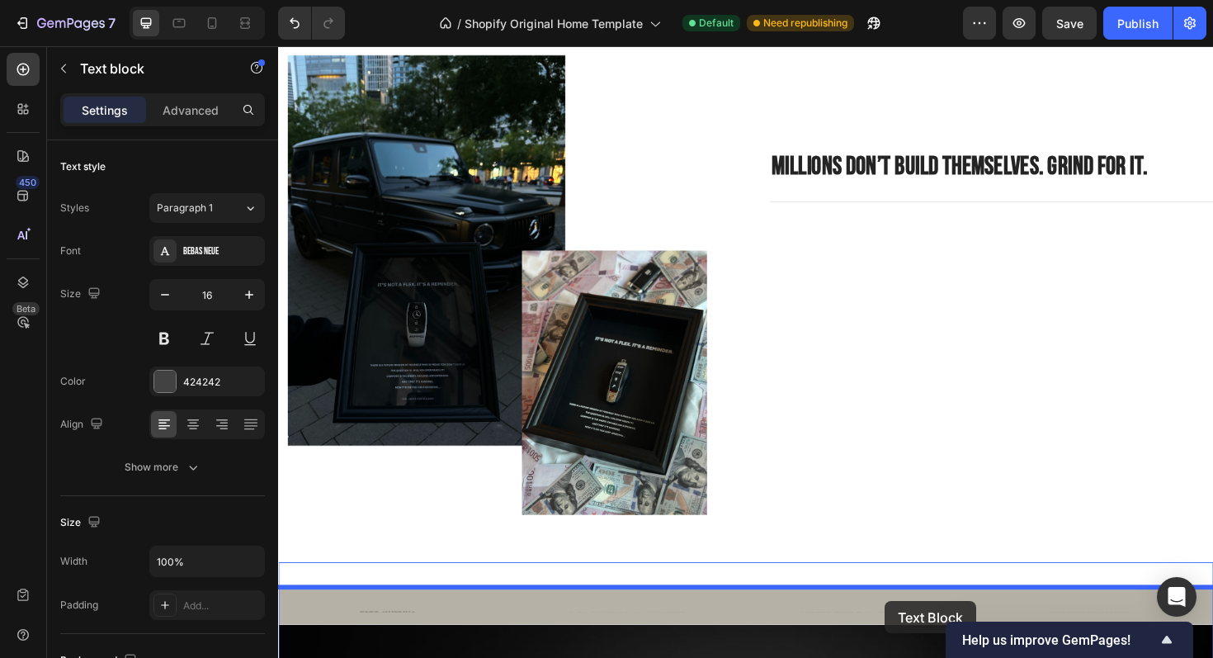
scroll to position [3163, 0]
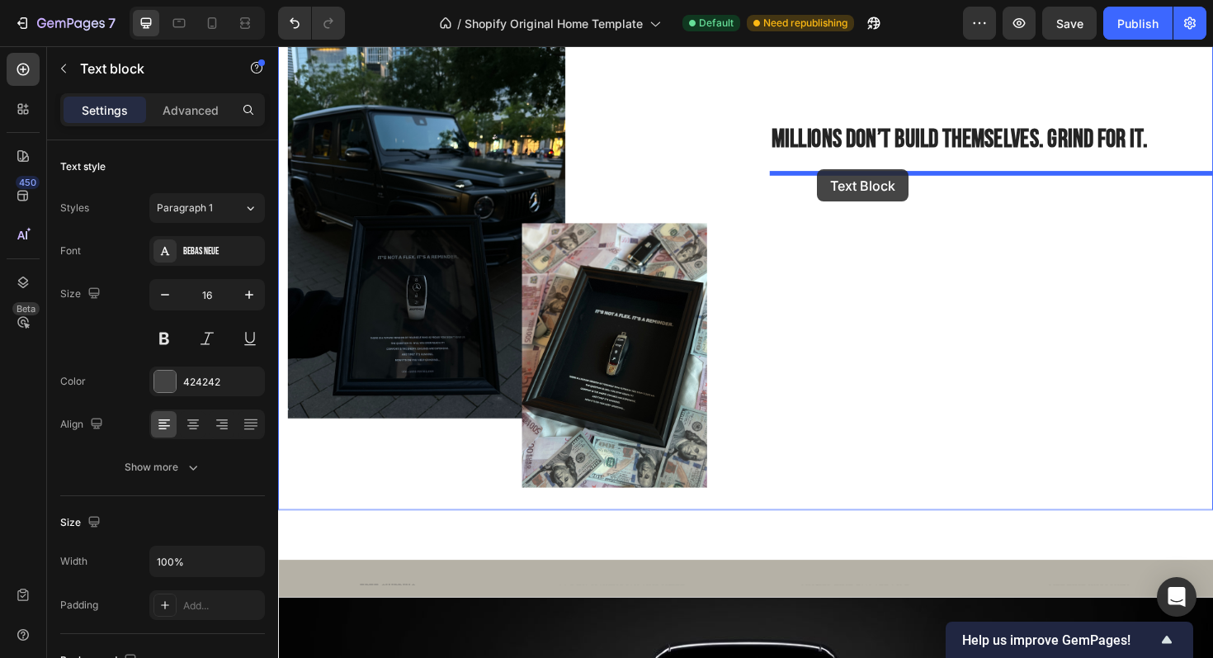
drag, startPoint x: 478, startPoint y: 188, endPoint x: 849, endPoint y: 177, distance: 371.6
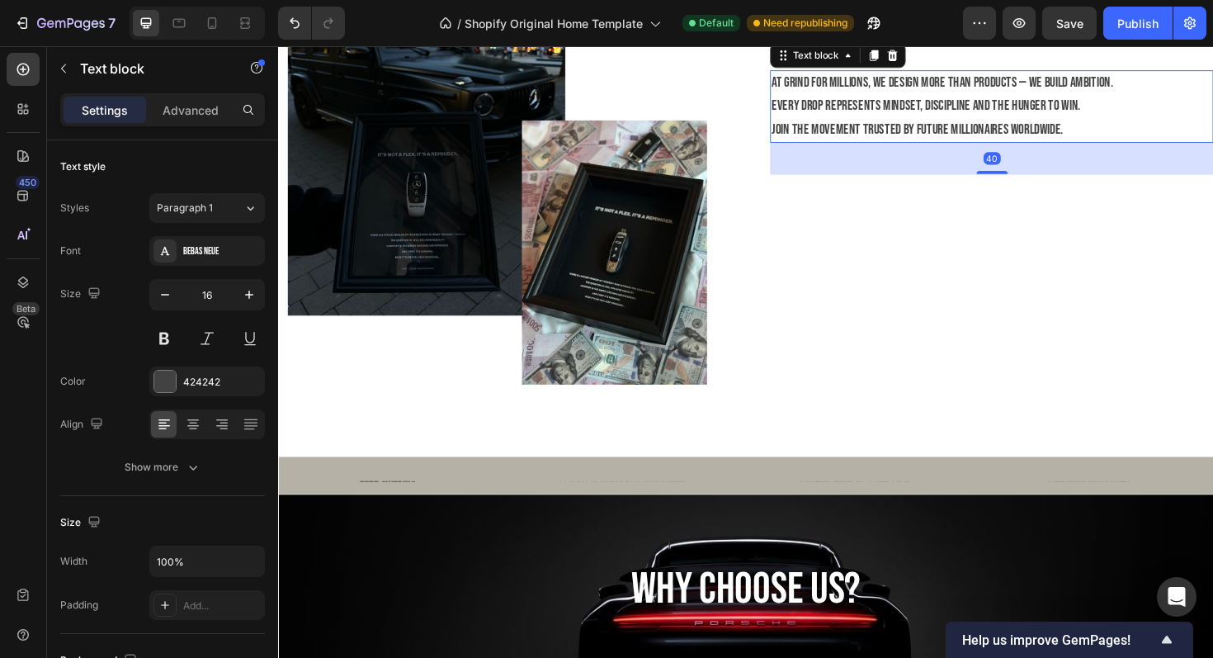
scroll to position [3054, 0]
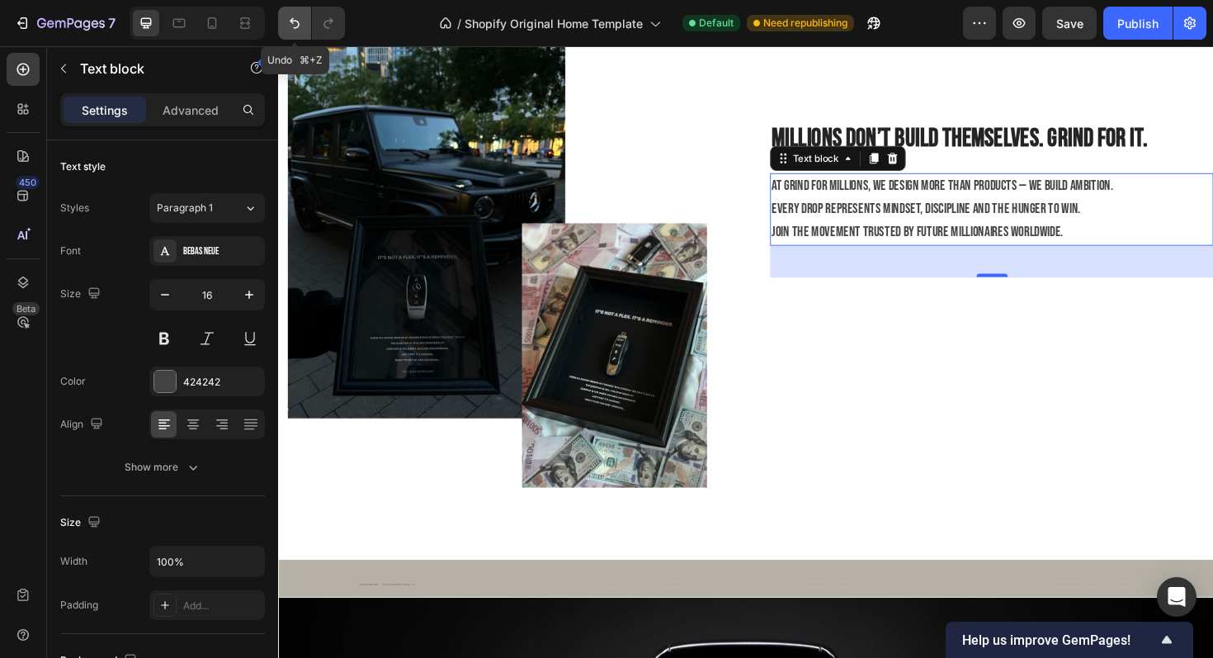
click at [292, 16] on icon "Undo/Redo" at bounding box center [294, 23] width 17 height 17
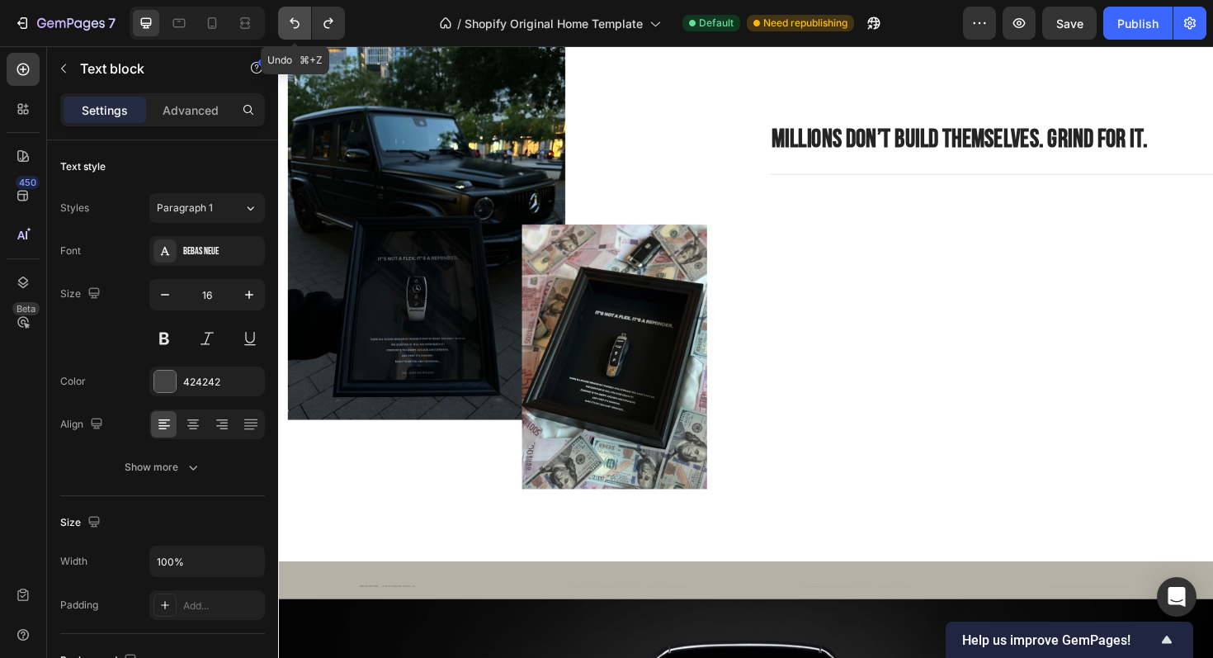
click at [292, 15] on icon "Undo/Redo" at bounding box center [294, 23] width 17 height 17
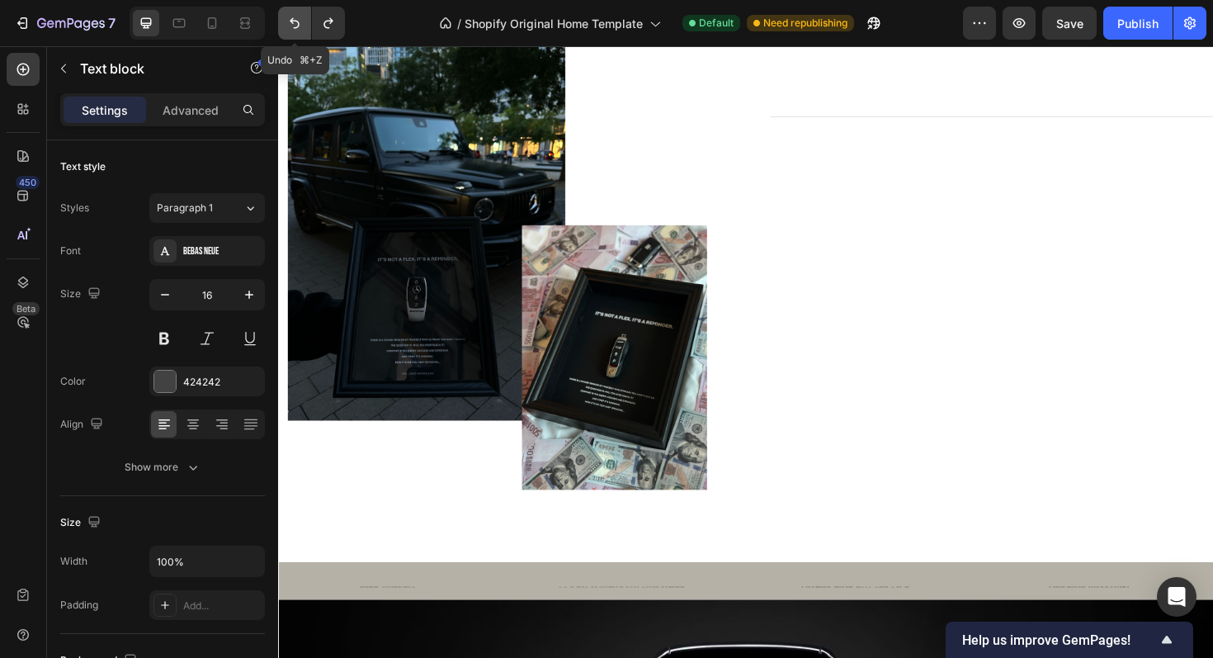
click at [292, 15] on icon "Undo/Redo" at bounding box center [294, 23] width 17 height 17
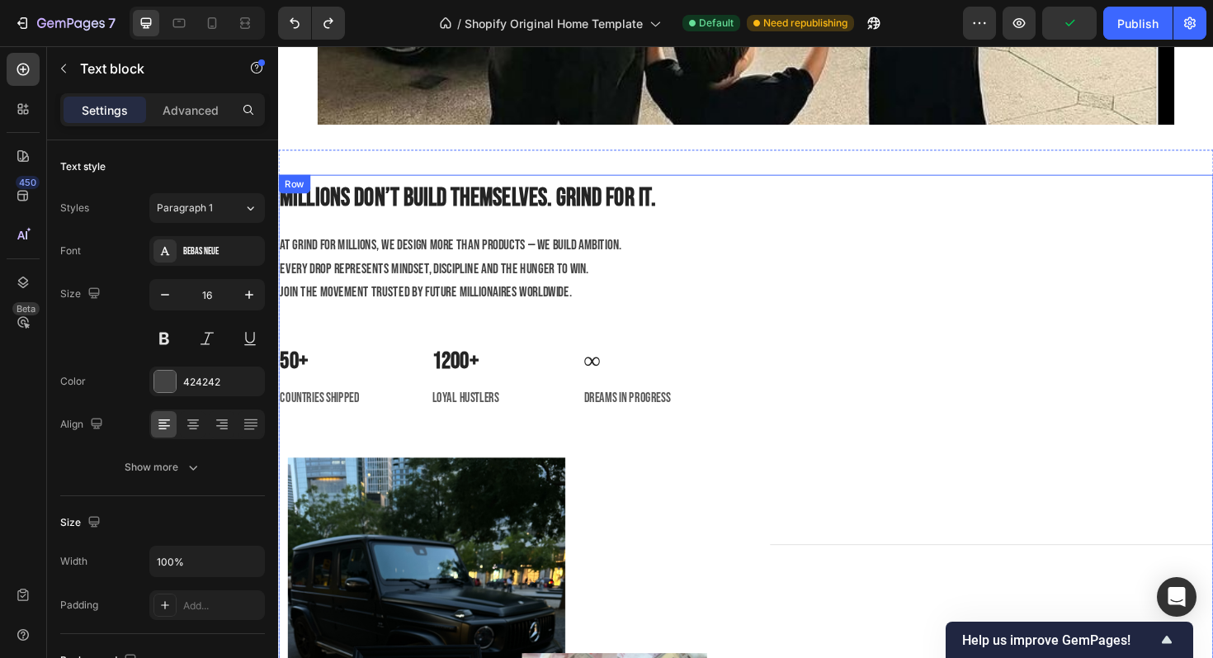
scroll to position [2734, 0]
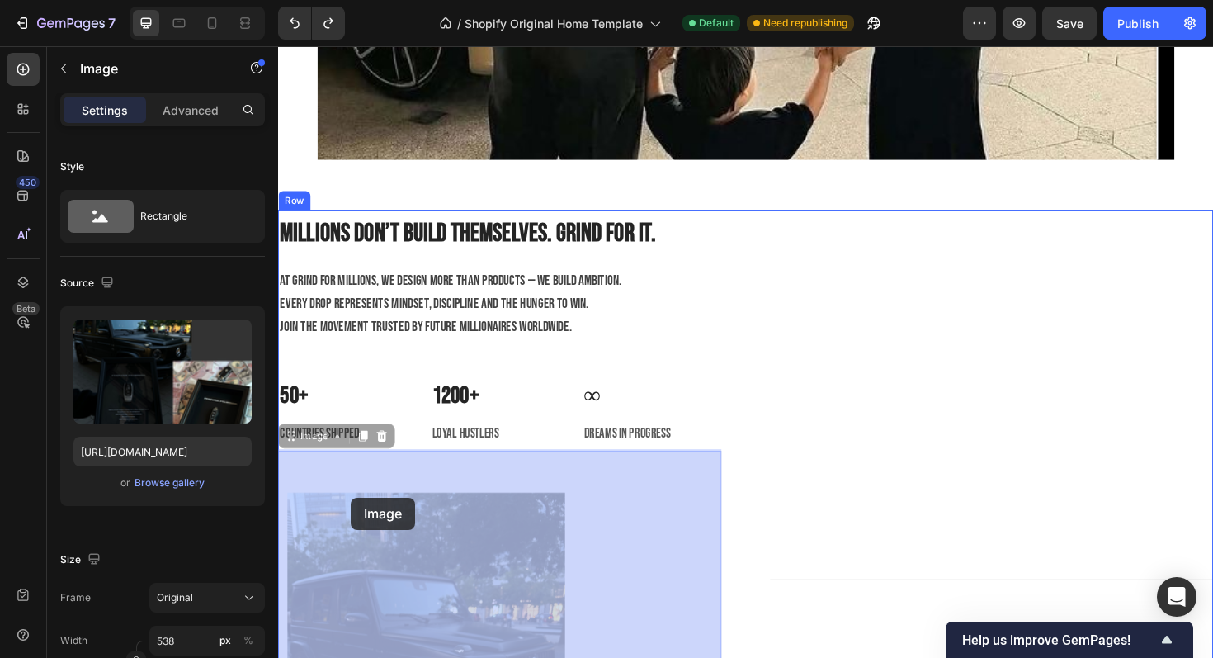
drag, startPoint x: 431, startPoint y: 591, endPoint x: 354, endPoint y: 522, distance: 103.4
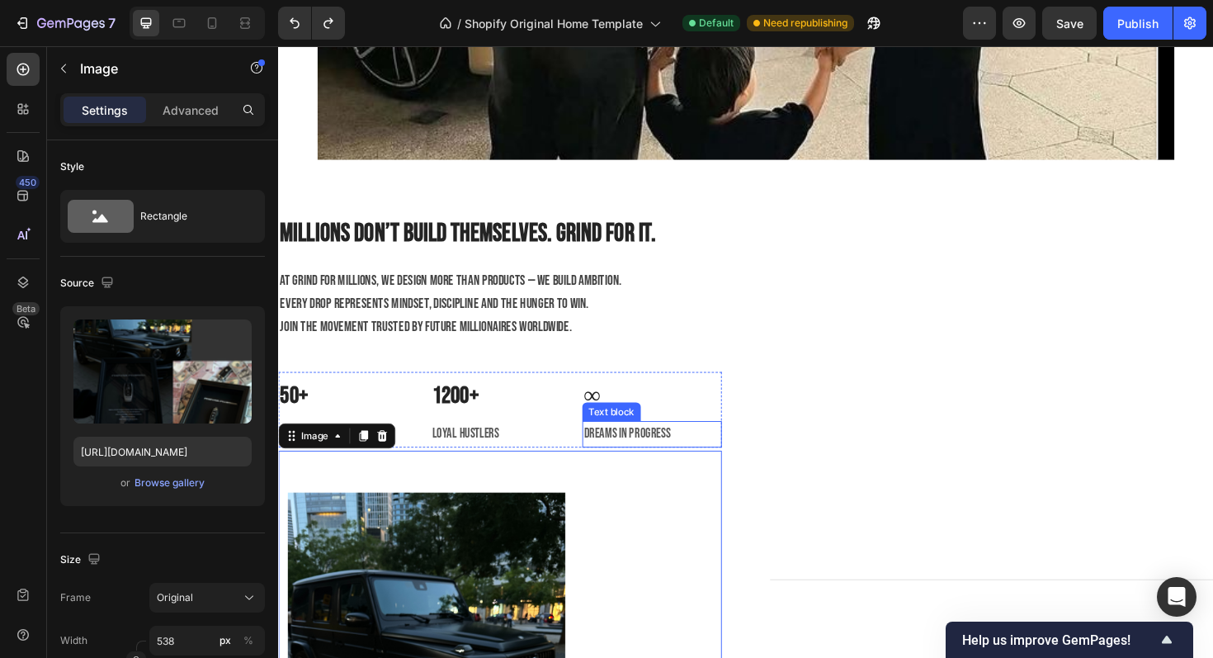
scroll to position [2992, 0]
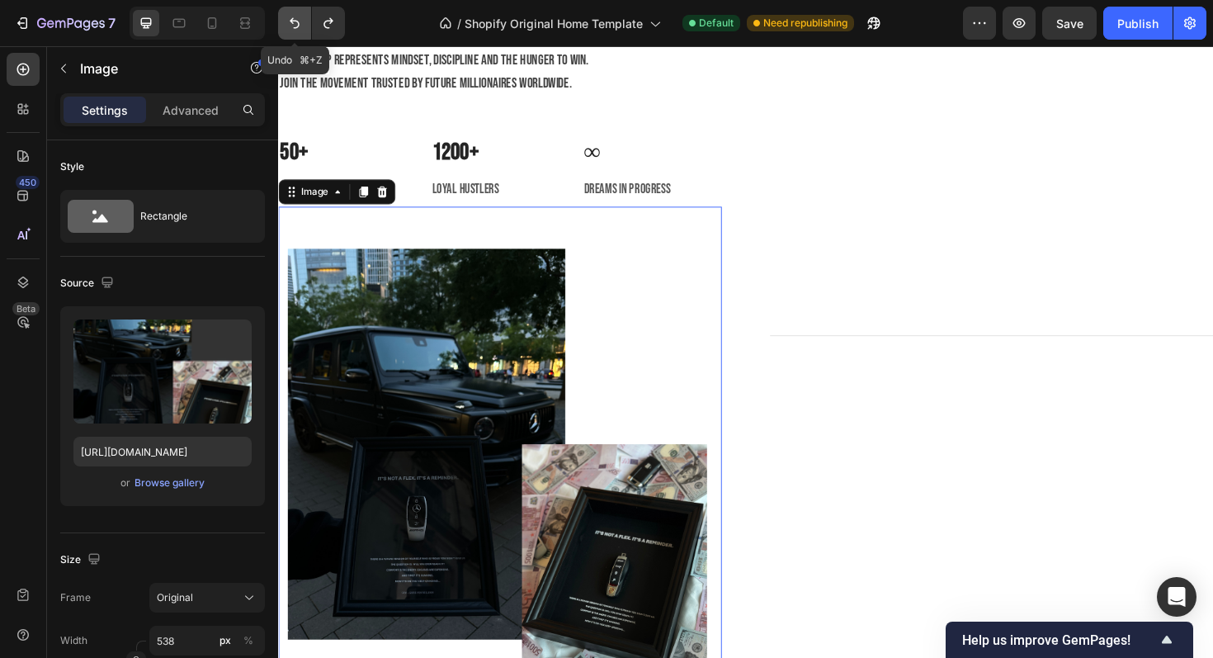
click at [300, 31] on icon "Undo/Redo" at bounding box center [294, 23] width 17 height 17
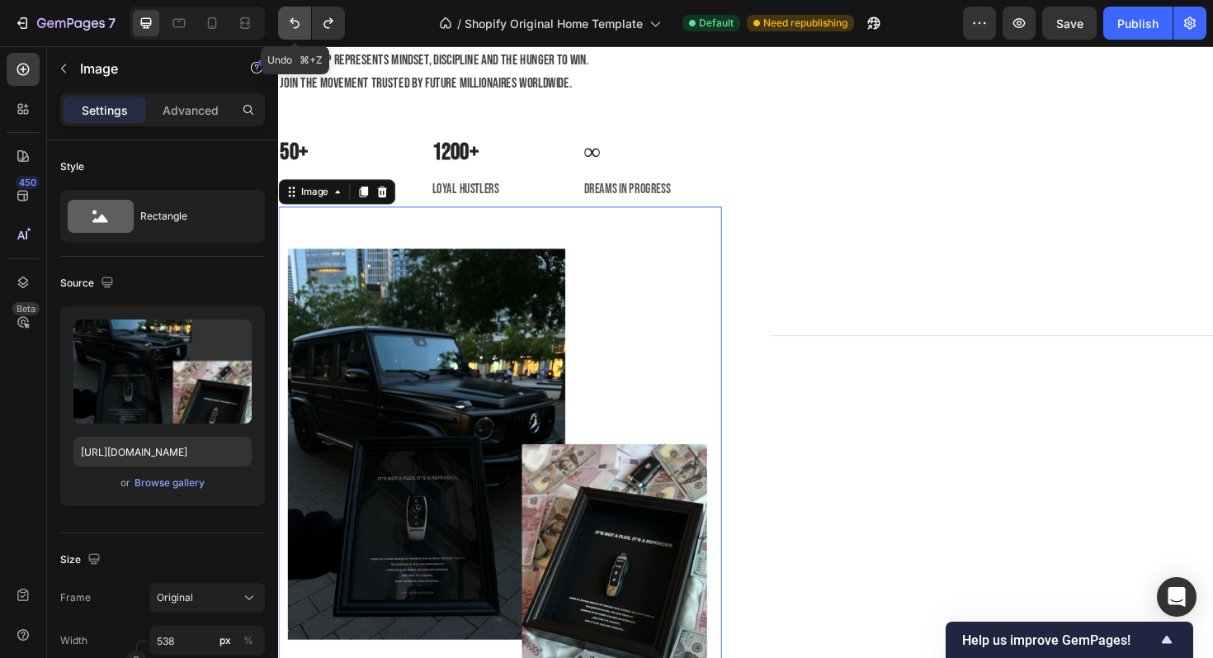
click at [300, 31] on icon "Undo/Redo" at bounding box center [294, 23] width 17 height 17
click at [305, 37] on button "Undo/Redo" at bounding box center [294, 23] width 33 height 33
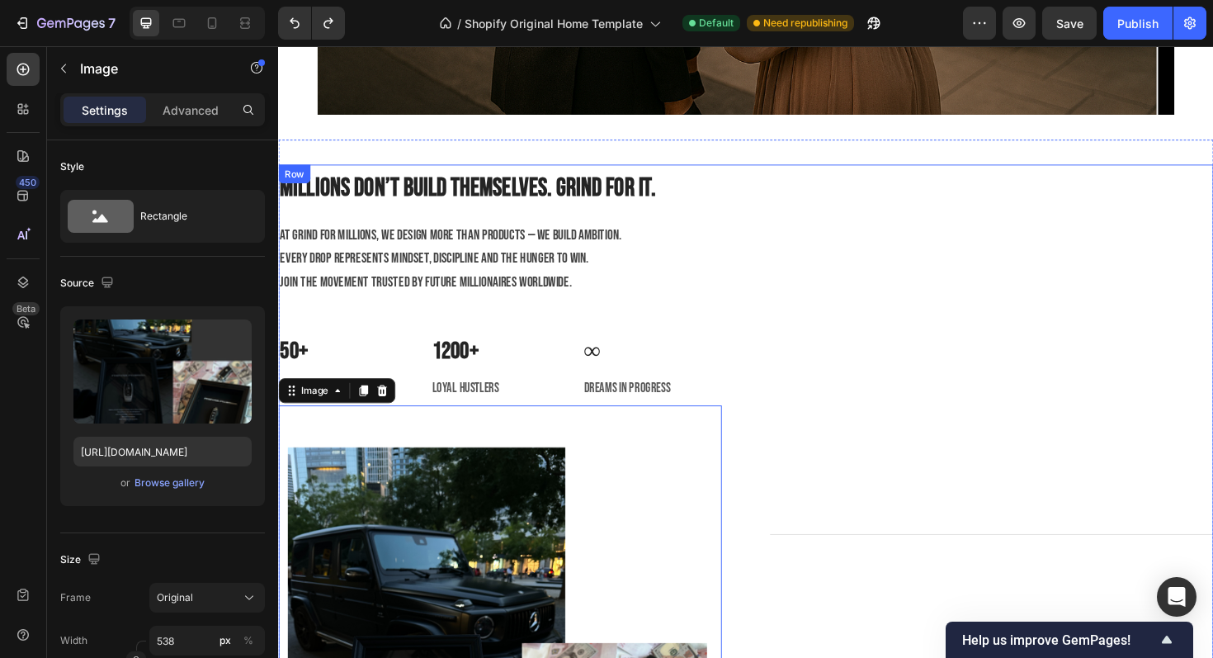
scroll to position [2793, 0]
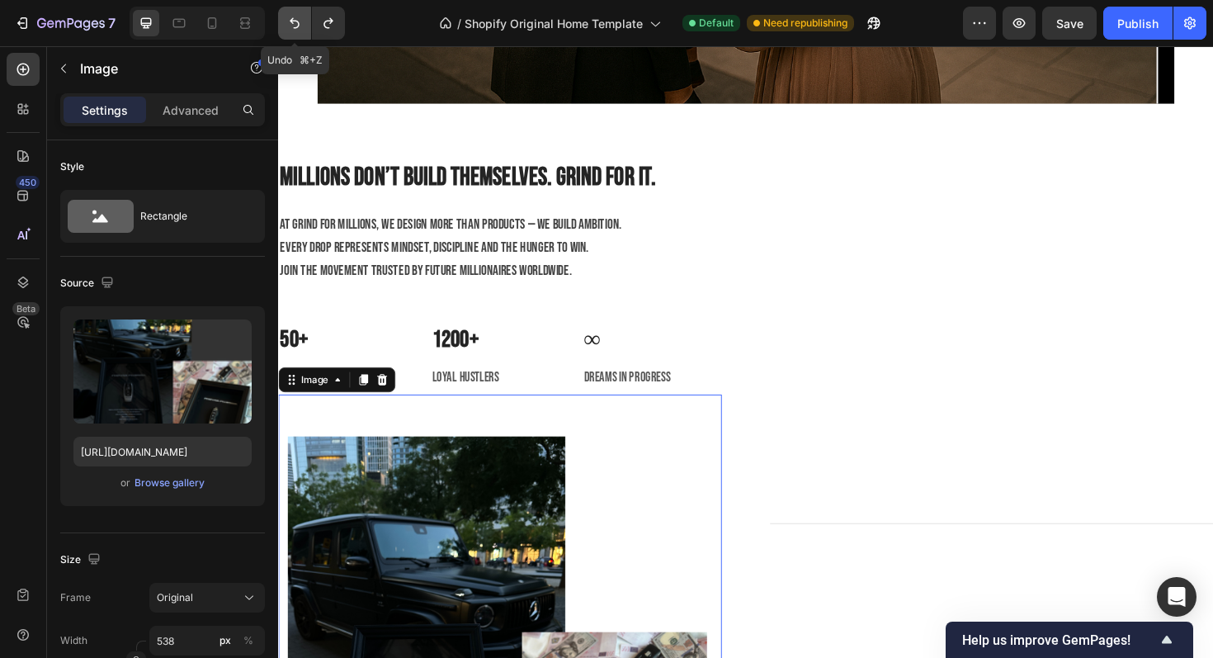
click at [292, 15] on icon "Undo/Redo" at bounding box center [294, 23] width 17 height 17
click at [300, 23] on icon "Undo/Redo" at bounding box center [294, 23] width 17 height 17
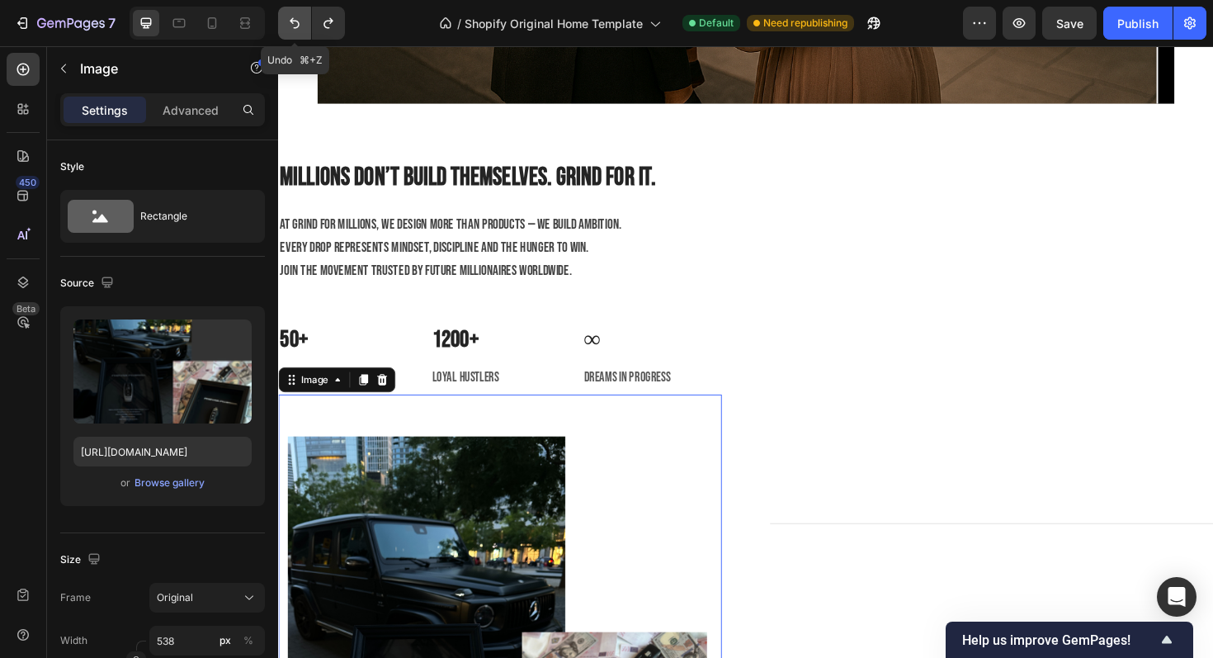
click at [300, 23] on icon "Undo/Redo" at bounding box center [294, 23] width 17 height 17
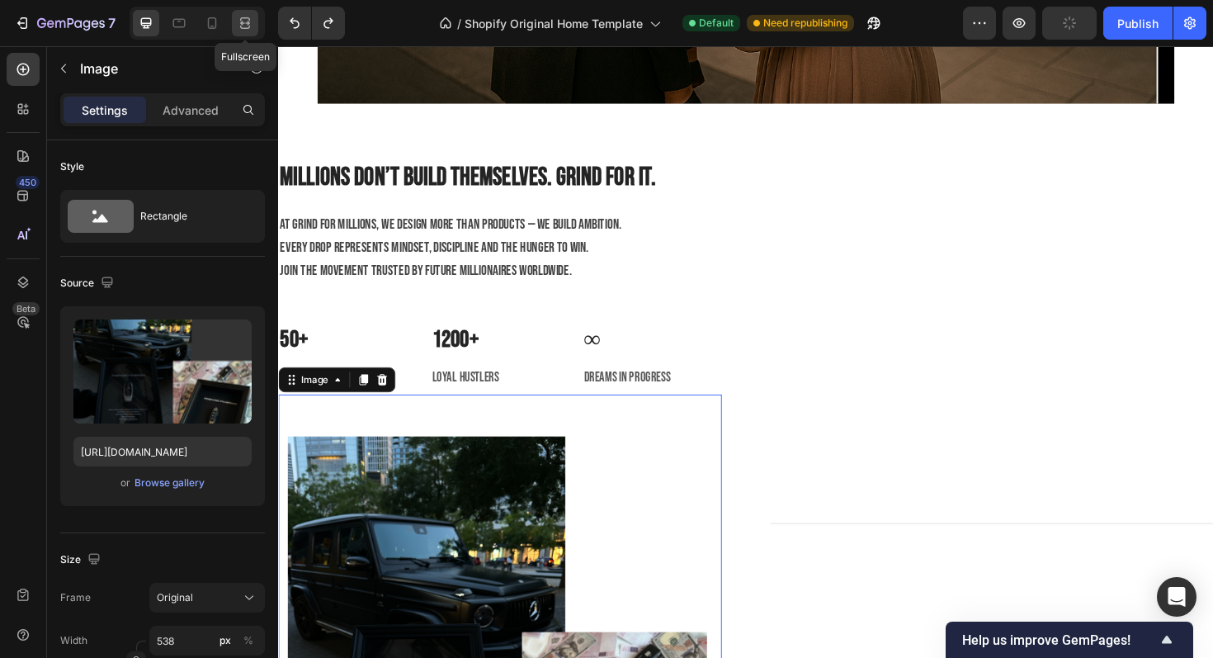
click at [243, 26] on icon at bounding box center [245, 23] width 17 height 17
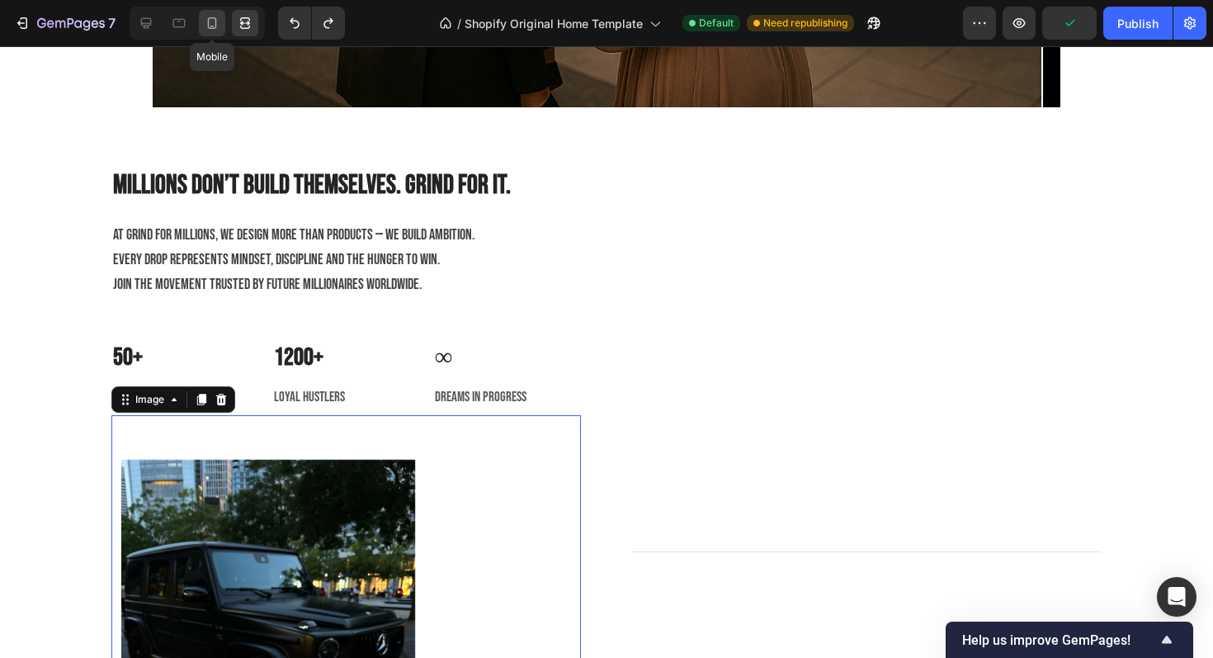
click at [216, 26] on icon at bounding box center [212, 23] width 9 height 12
type input "https://cdn.shopify.com/s/files/1/0918/9454/6809/files/gempages_570937643437654…"
type input "100"
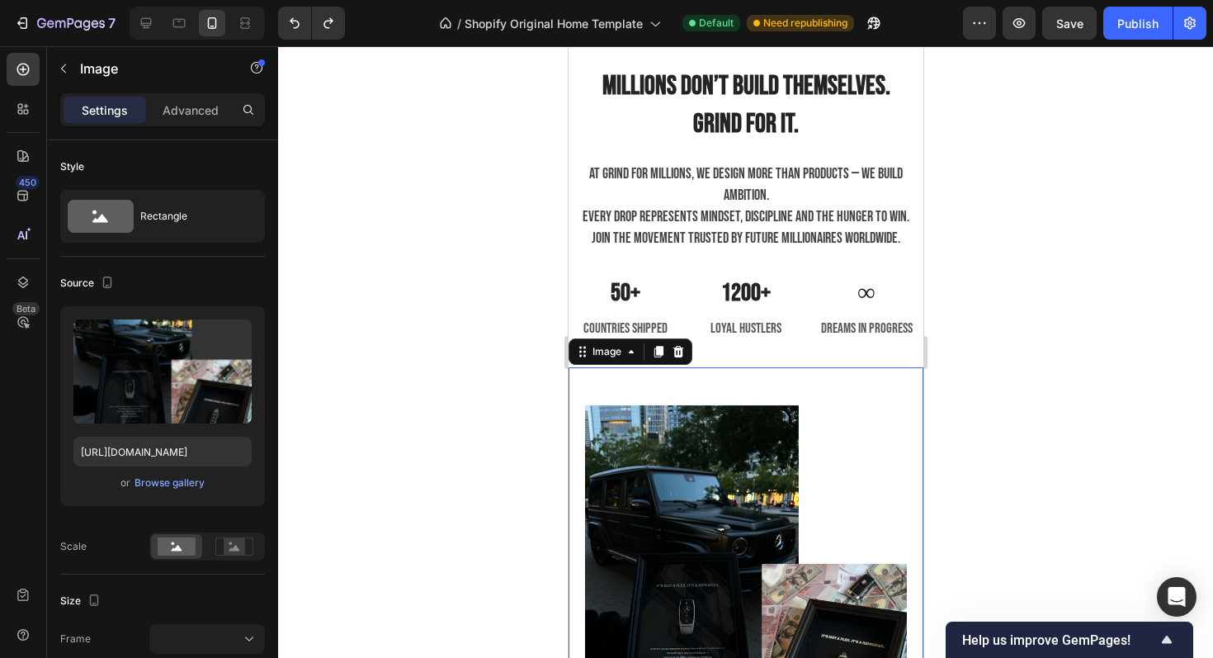
scroll to position [2739, 0]
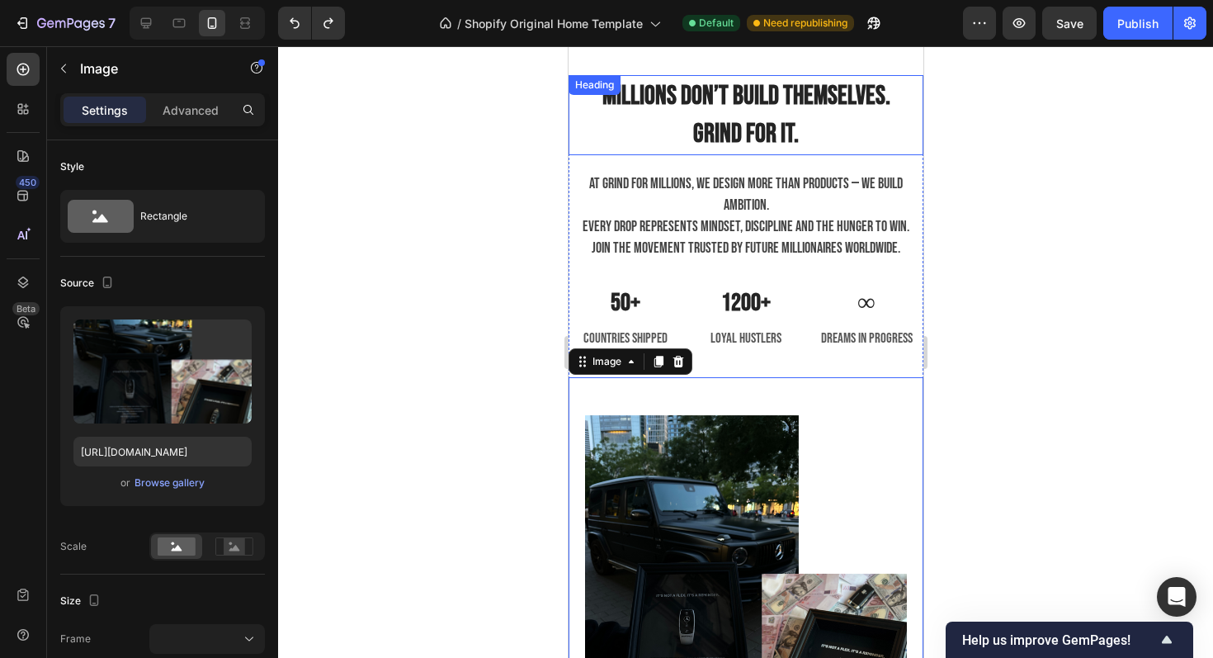
click at [670, 92] on div "Millions don’t build themselves. Grind for it. Heading" at bounding box center [745, 115] width 355 height 80
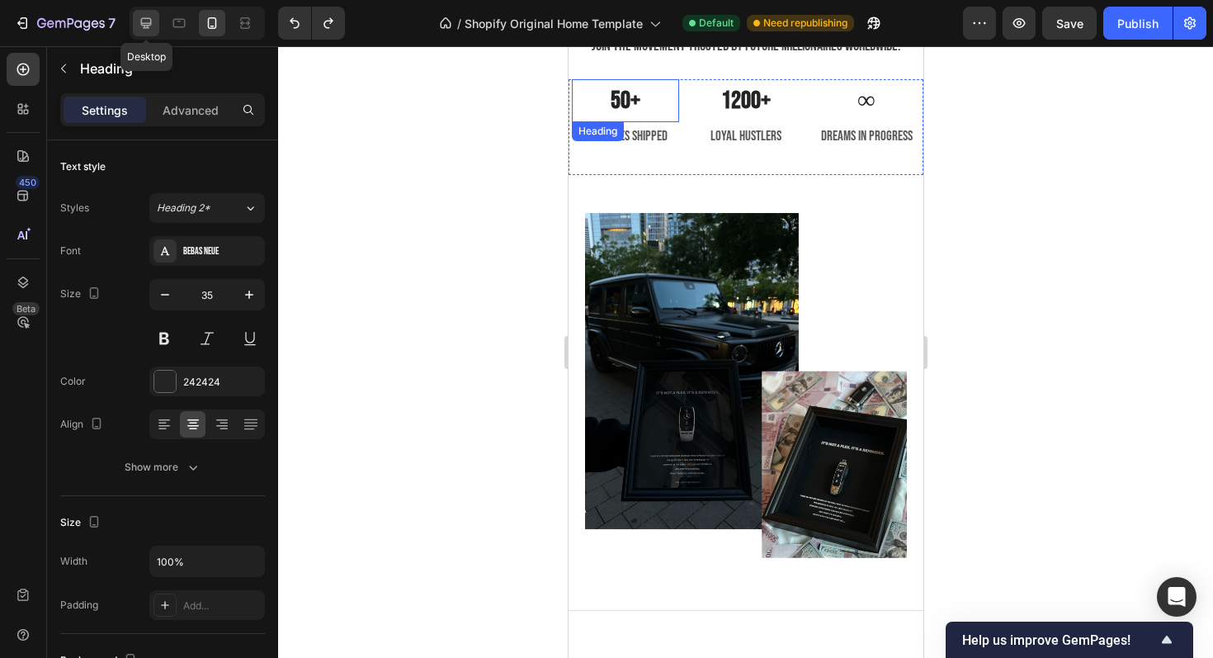
click at [155, 23] on div at bounding box center [146, 23] width 26 height 26
type input "40"
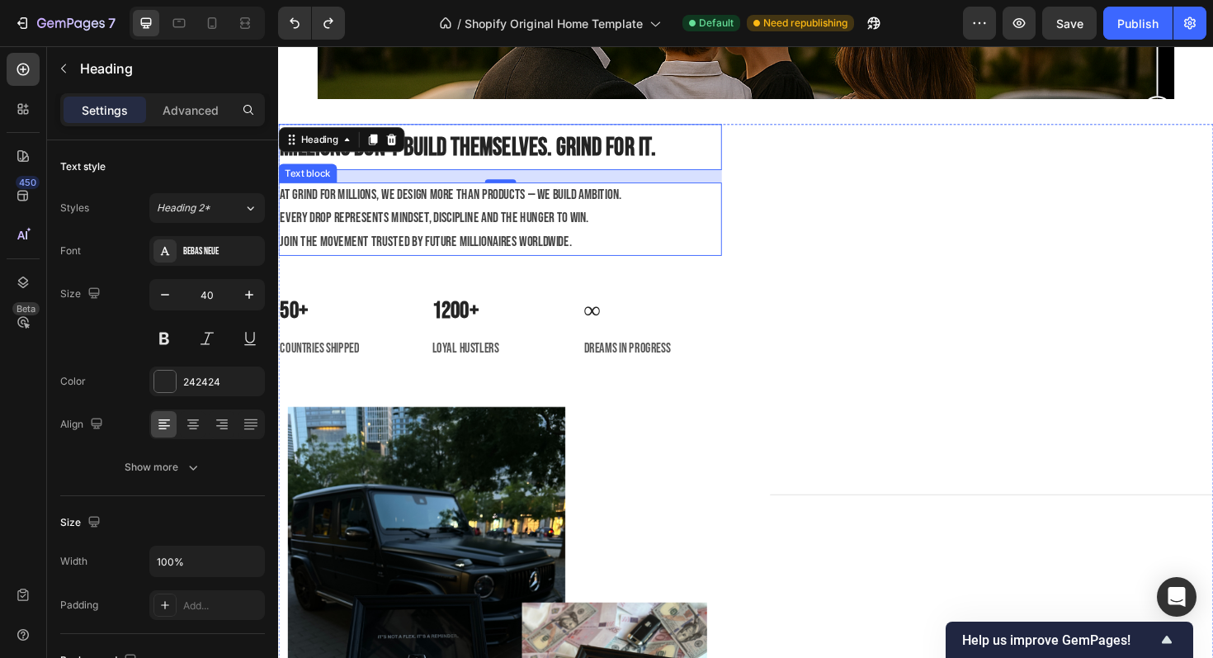
scroll to position [2479, 0]
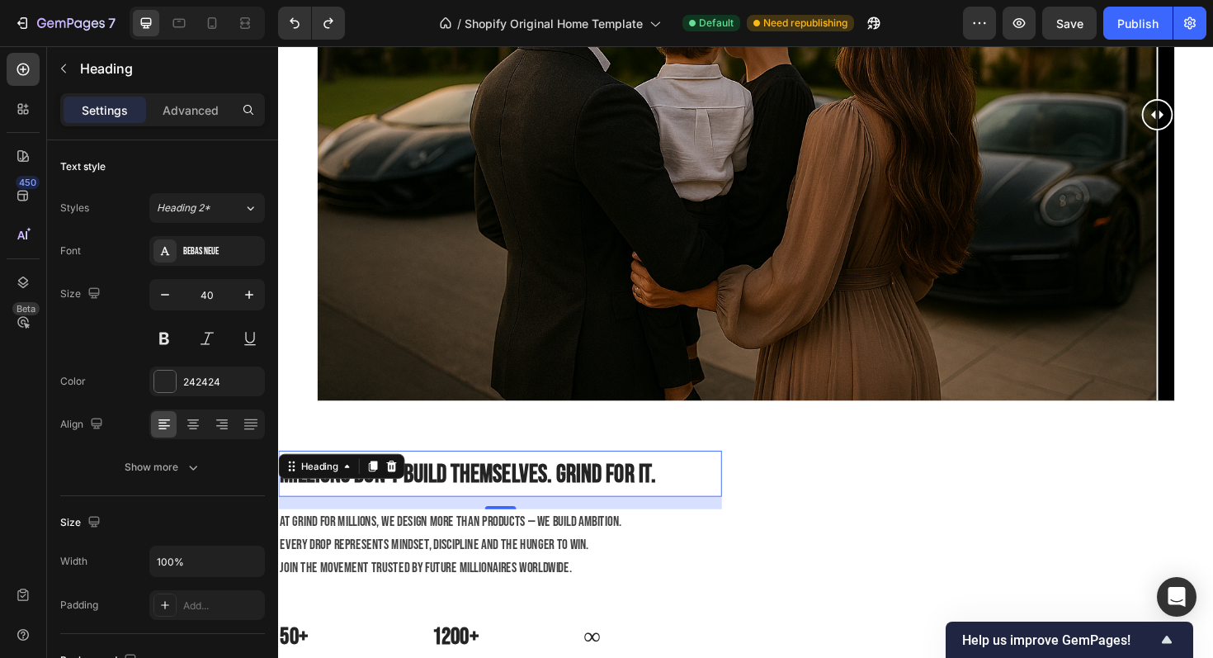
click at [559, 158] on div at bounding box center [773, 119] width 908 height 605
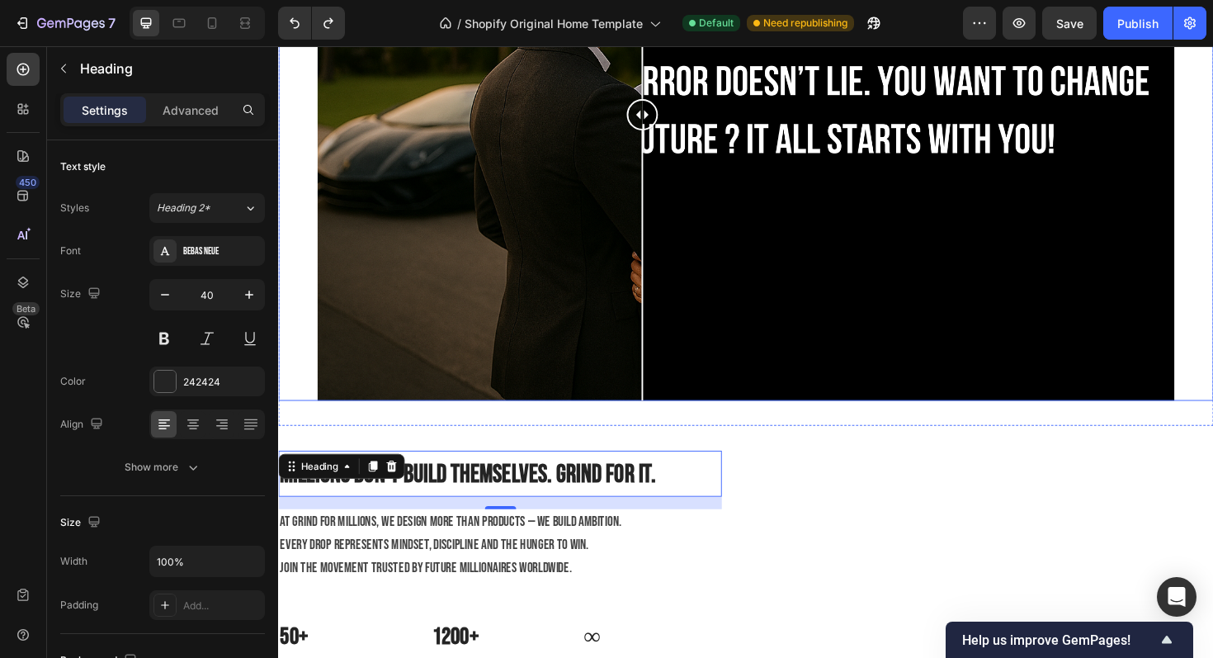
drag, startPoint x: 558, startPoint y: 120, endPoint x: 1089, endPoint y: 133, distance: 530.9
click at [680, 133] on div at bounding box center [663, 118] width 33 height 33
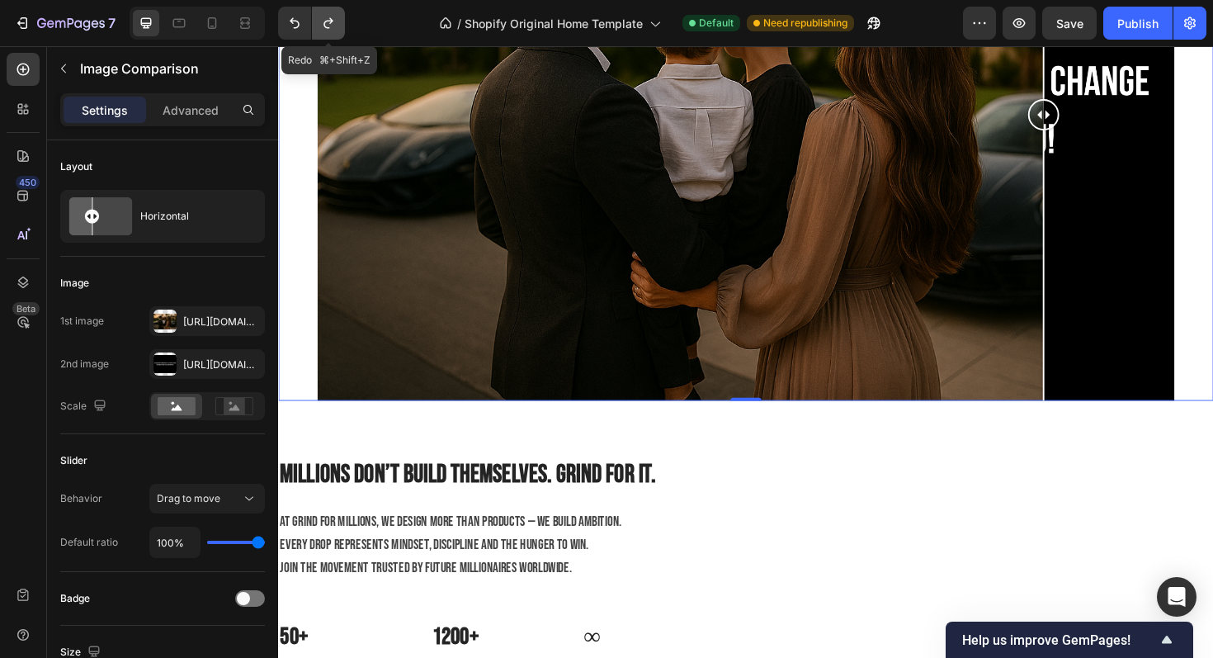
click at [341, 21] on button "Undo/Redo" at bounding box center [328, 23] width 33 height 33
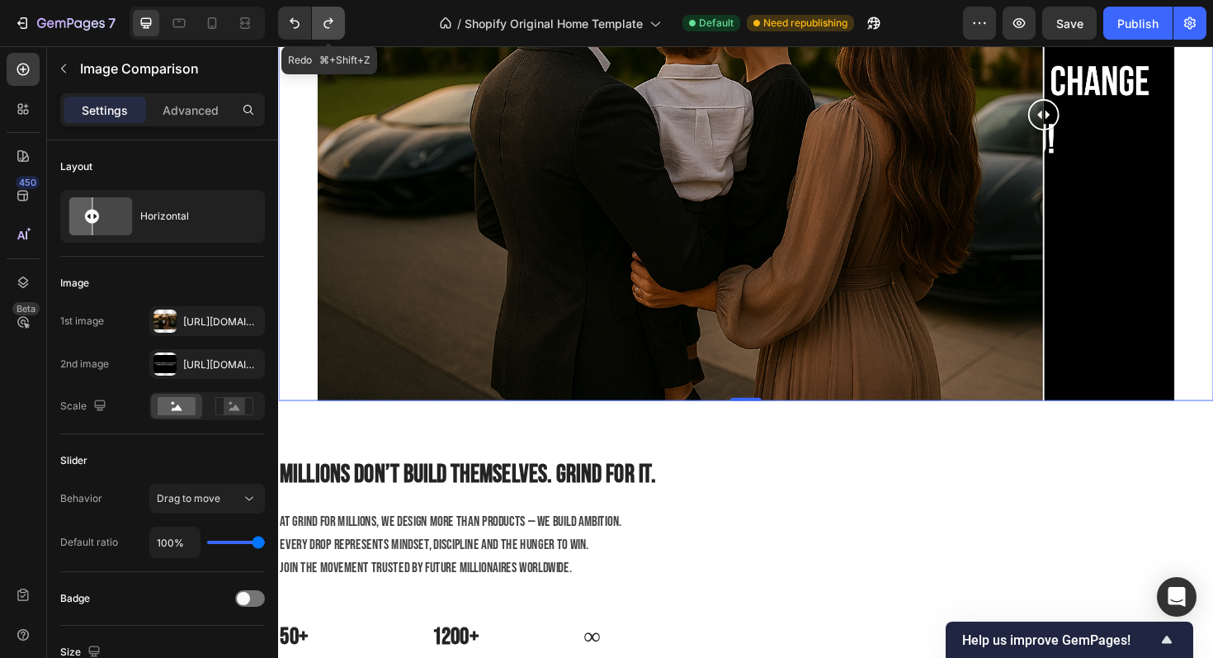
click at [341, 21] on button "Undo/Redo" at bounding box center [328, 23] width 33 height 33
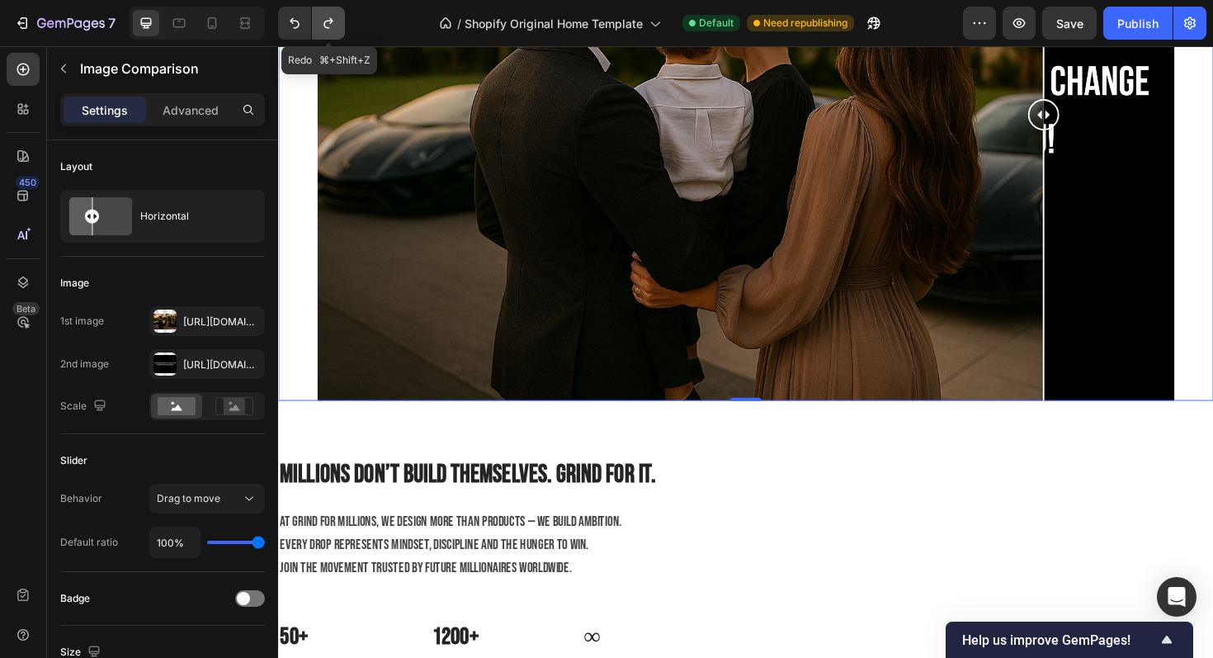
click at [341, 21] on button "Undo/Redo" at bounding box center [328, 23] width 33 height 33
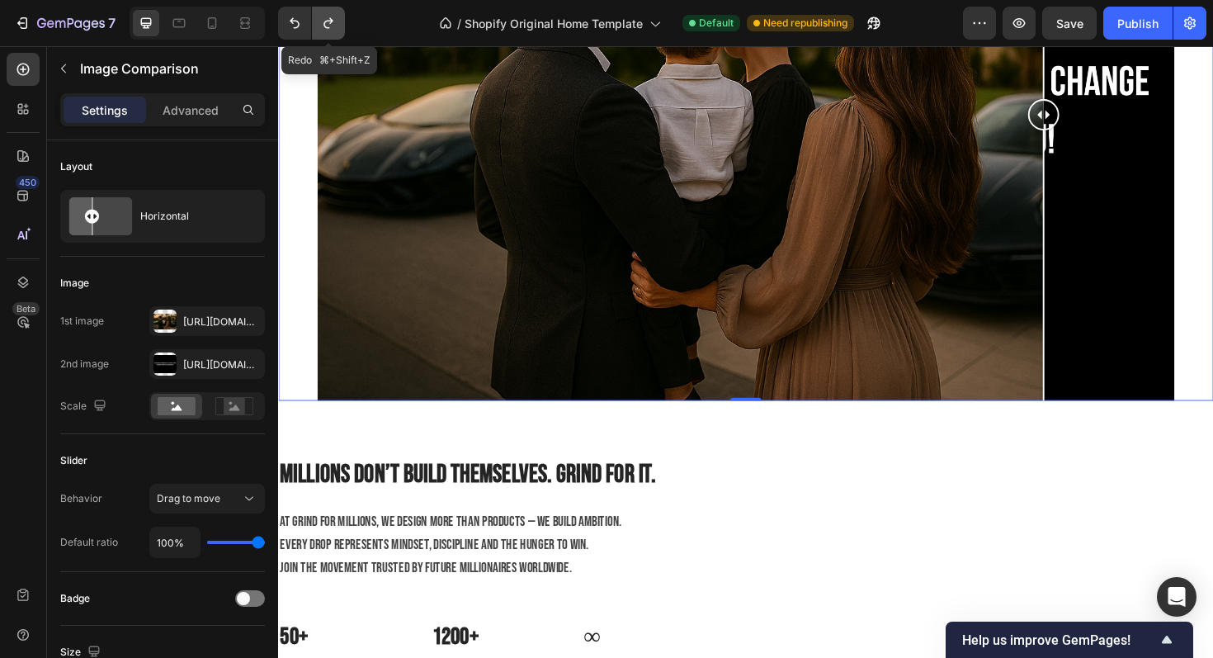
click at [341, 21] on button "Undo/Redo" at bounding box center [328, 23] width 33 height 33
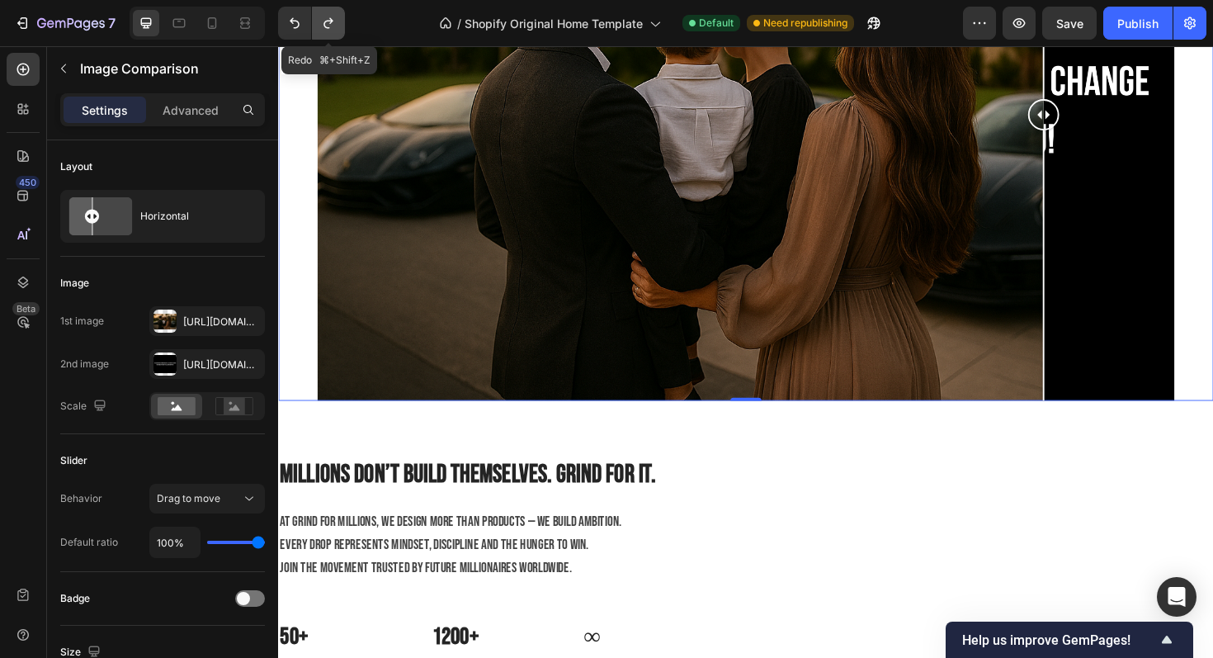
click at [341, 21] on button "Undo/Redo" at bounding box center [328, 23] width 33 height 33
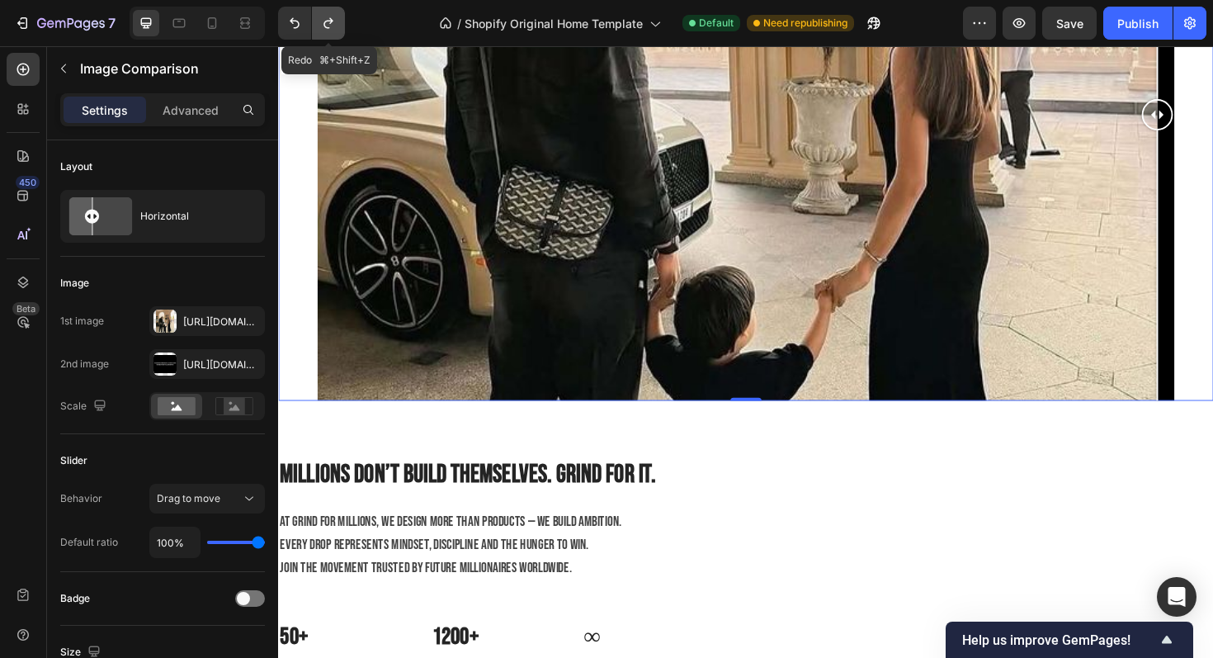
click at [341, 21] on button "Undo/Redo" at bounding box center [328, 23] width 33 height 33
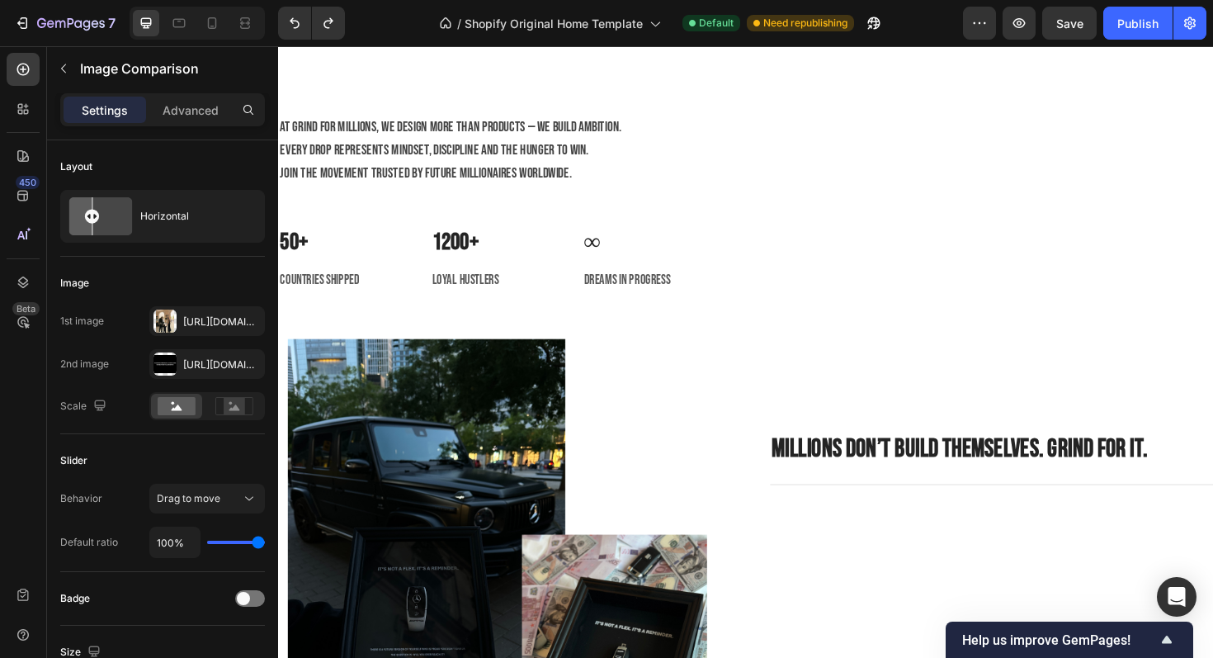
scroll to position [2882, 0]
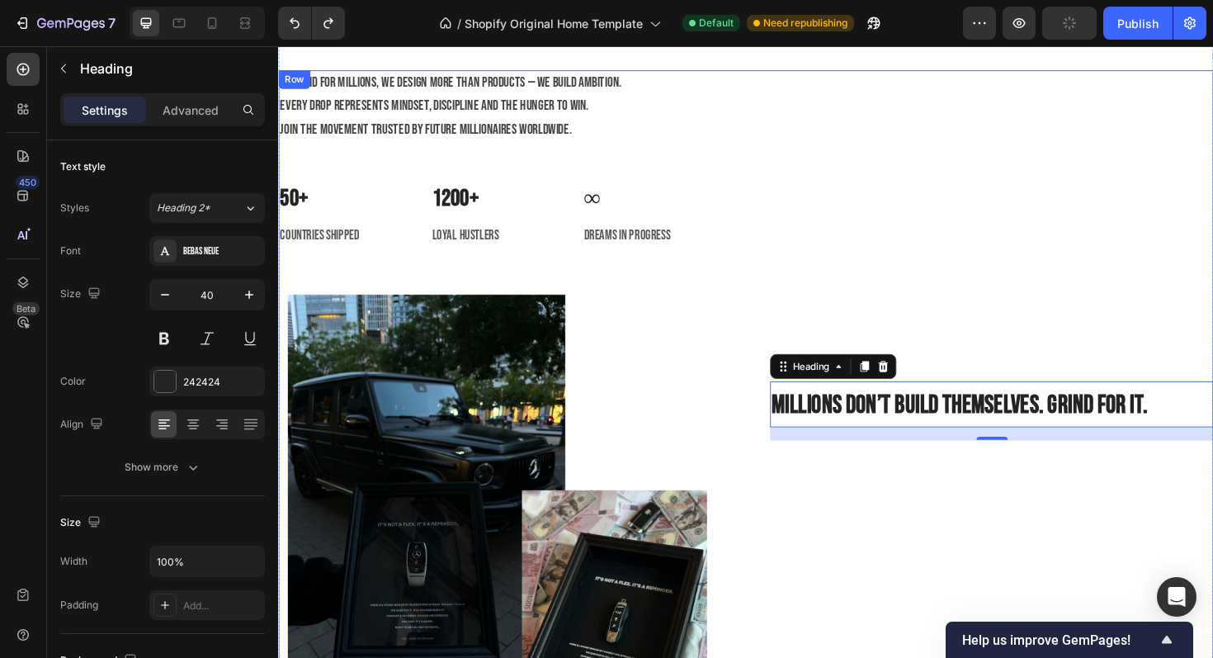
click at [818, 464] on div "Millions don’t build themselves. Grind for it. Heading 16 Title Line" at bounding box center [1034, 446] width 470 height 749
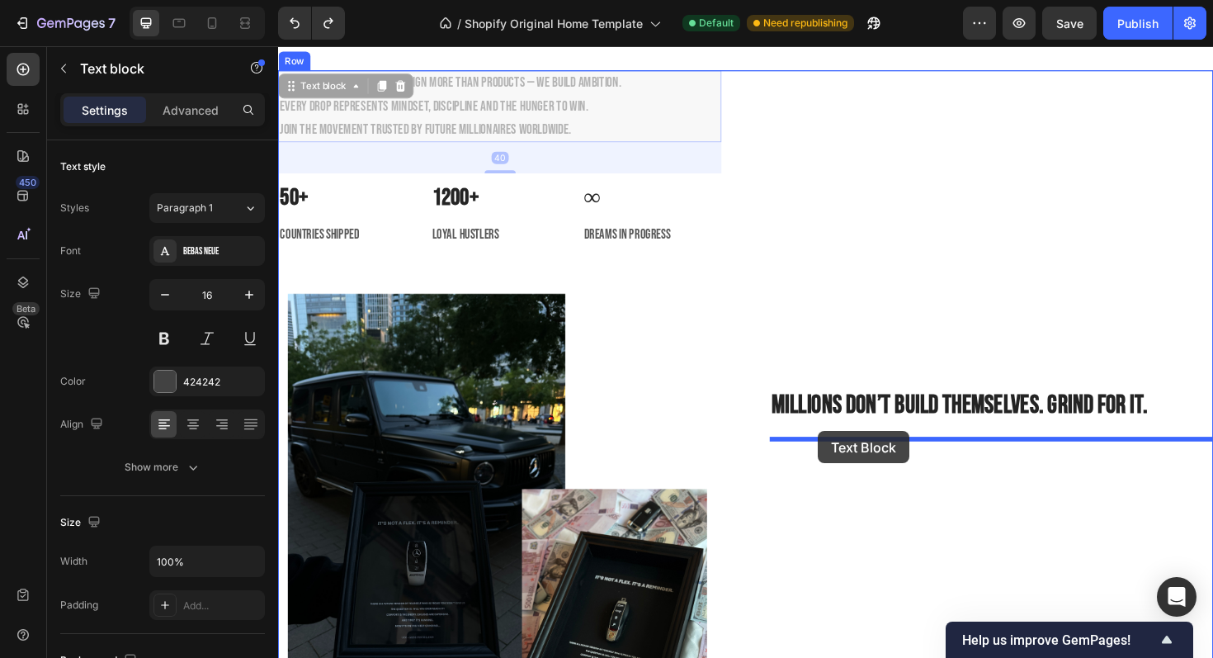
drag, startPoint x: 426, startPoint y: 125, endPoint x: 850, endPoint y: 452, distance: 535.6
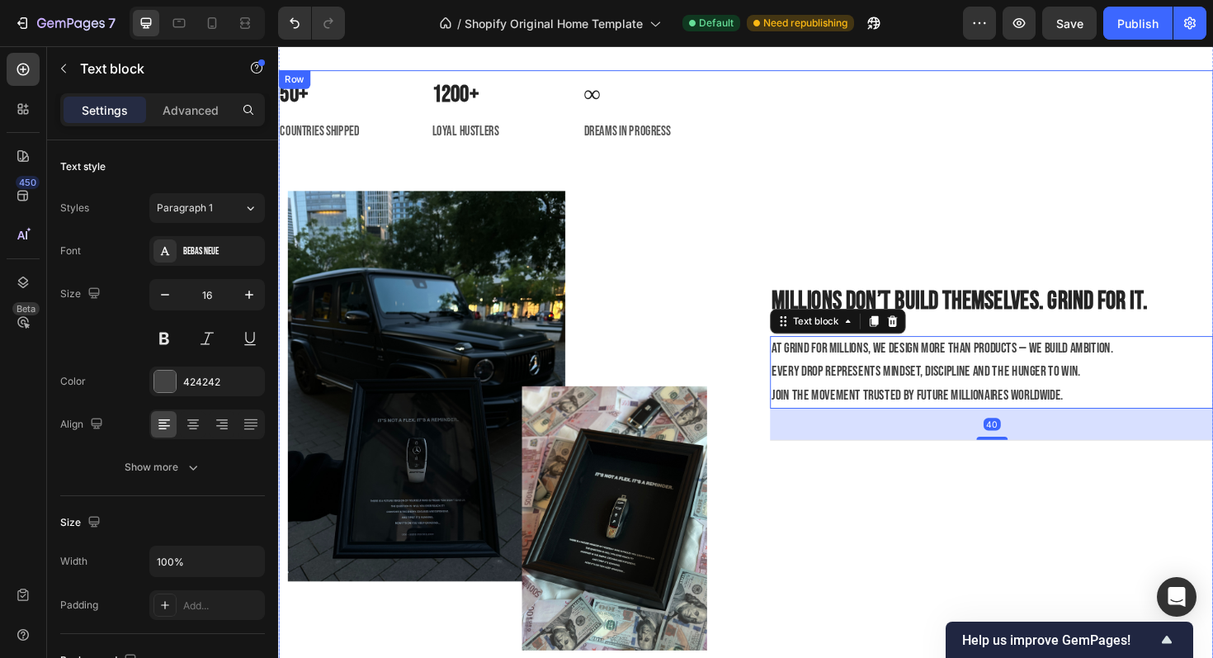
click at [892, 524] on div "Millions don’t build themselves. Grind for it. Heading At Grind for Millions, w…" at bounding box center [1034, 391] width 470 height 638
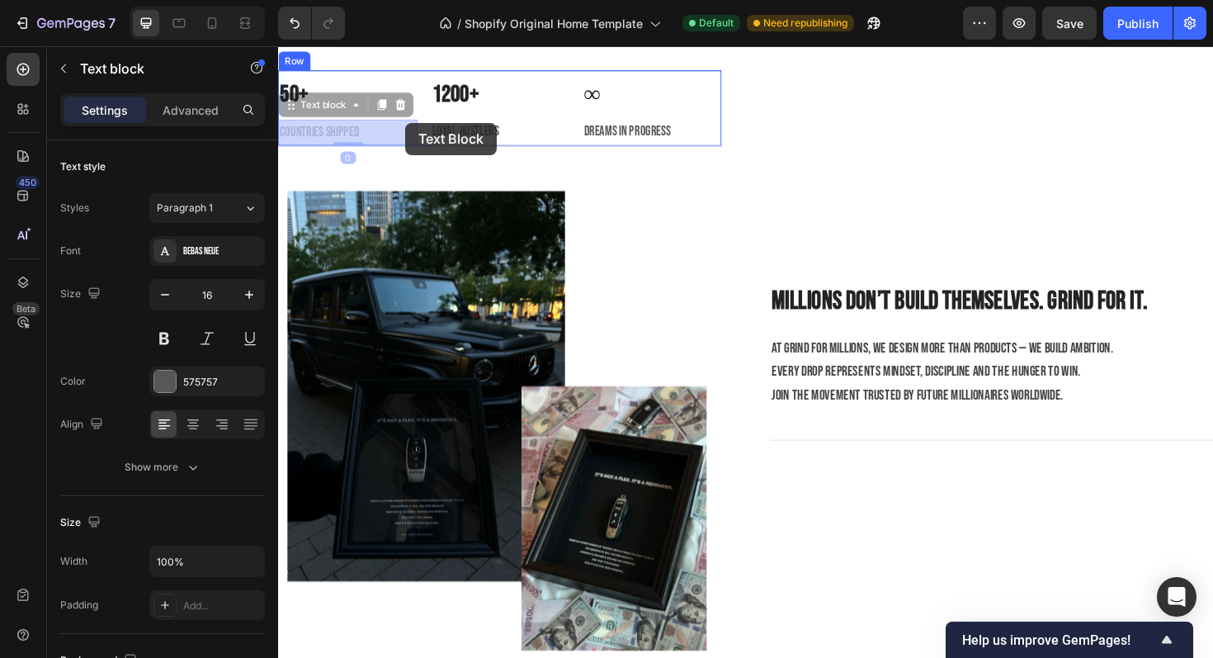
drag, startPoint x: 425, startPoint y: 125, endPoint x: 412, endPoint y: 127, distance: 13.3
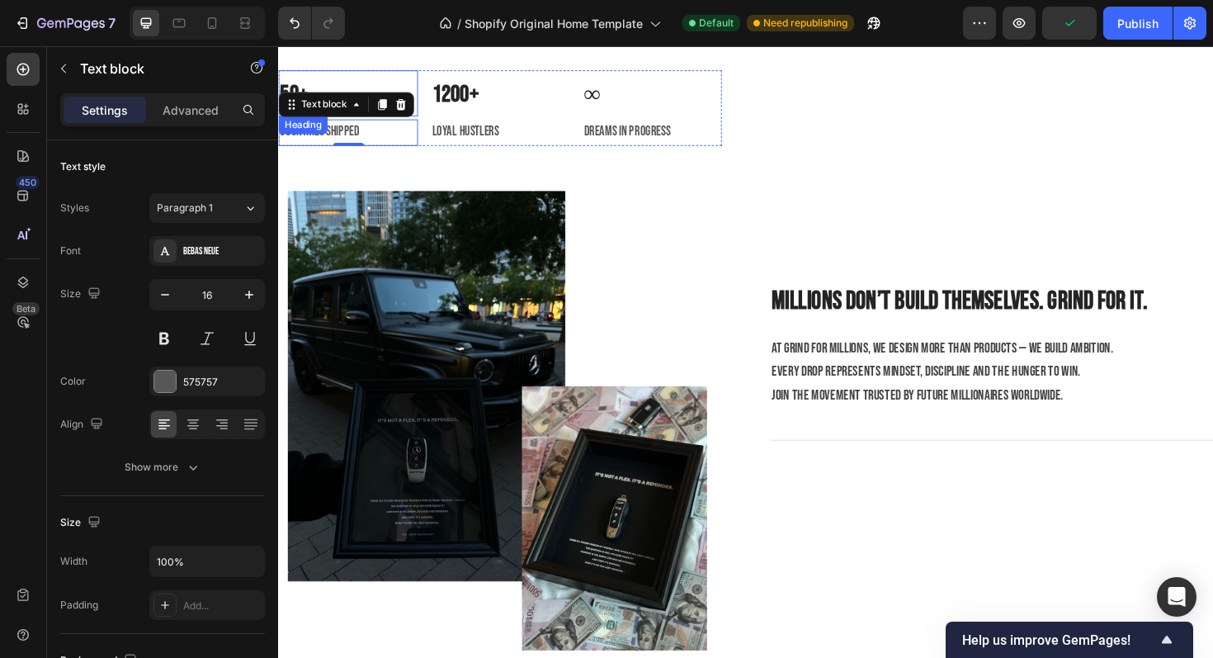
click at [420, 92] on h3 "50+" at bounding box center [352, 96] width 148 height 49
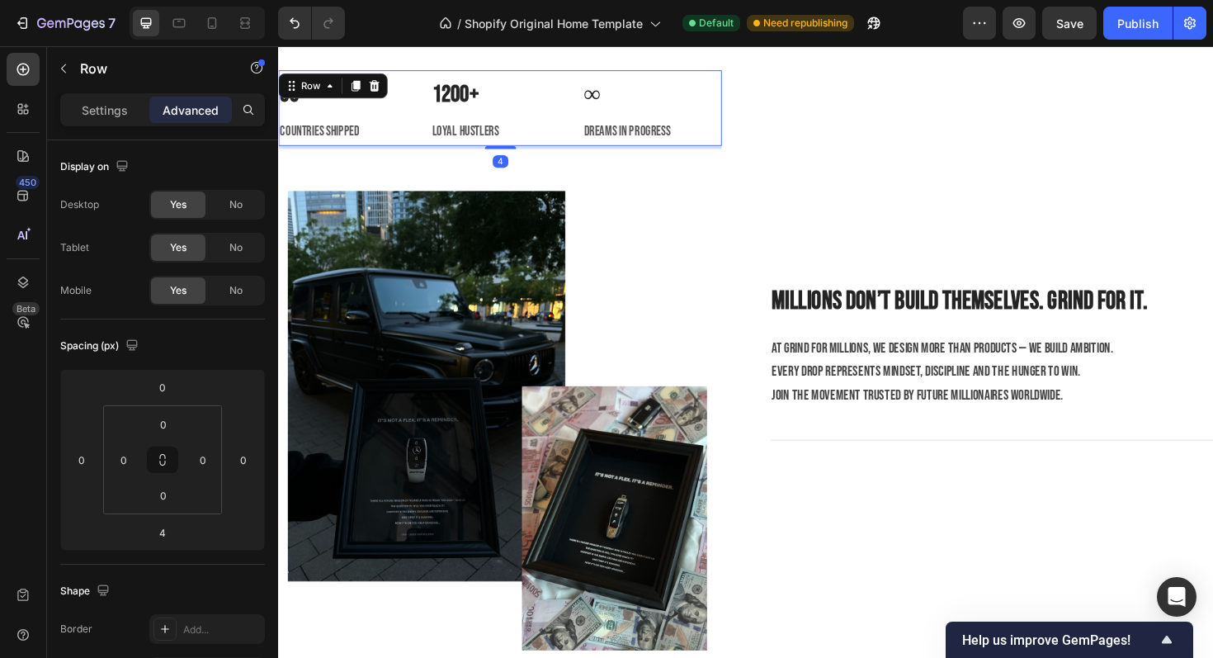
click at [587, 101] on div "50+ Heading countries shipped Text block 1200+ Heading loyal hustlers Text bloc…" at bounding box center [513, 112] width 470 height 80
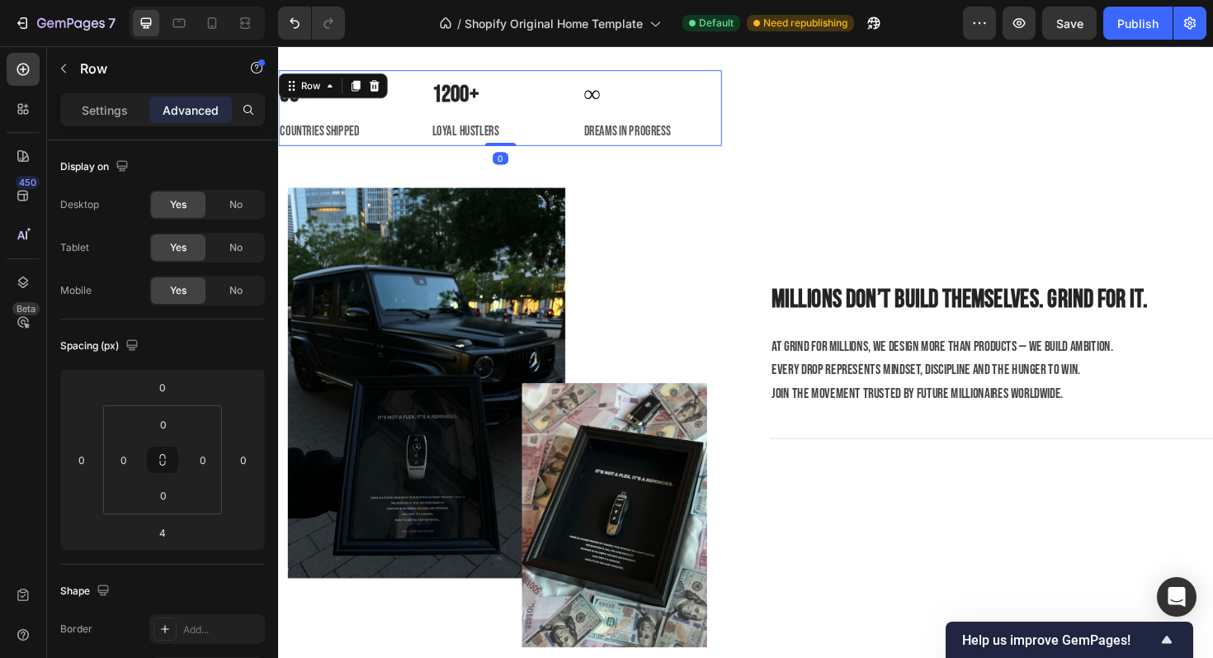
drag, startPoint x: 518, startPoint y: 149, endPoint x: 527, endPoint y: 129, distance: 21.8
click at [527, 129] on div "50+ Heading countries shipped Text block 1200+ Heading loyal hustlers Text bloc…" at bounding box center [513, 112] width 470 height 80
type input "0"
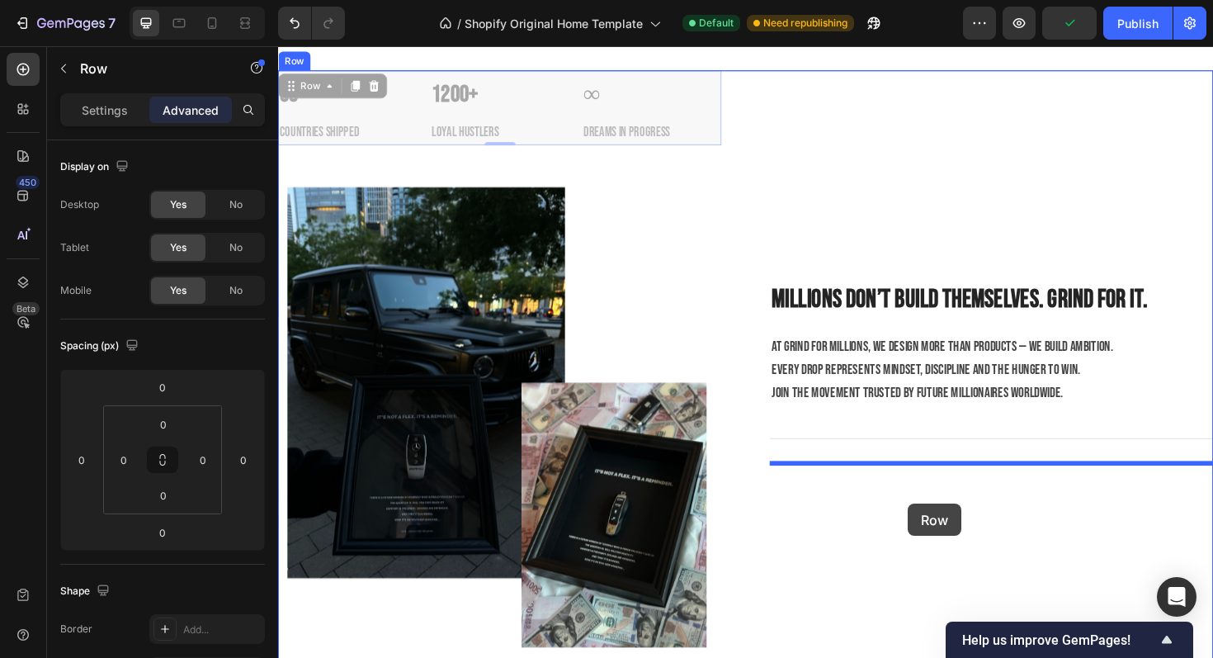
drag, startPoint x: 591, startPoint y: 144, endPoint x: 945, endPoint y: 531, distance: 524.1
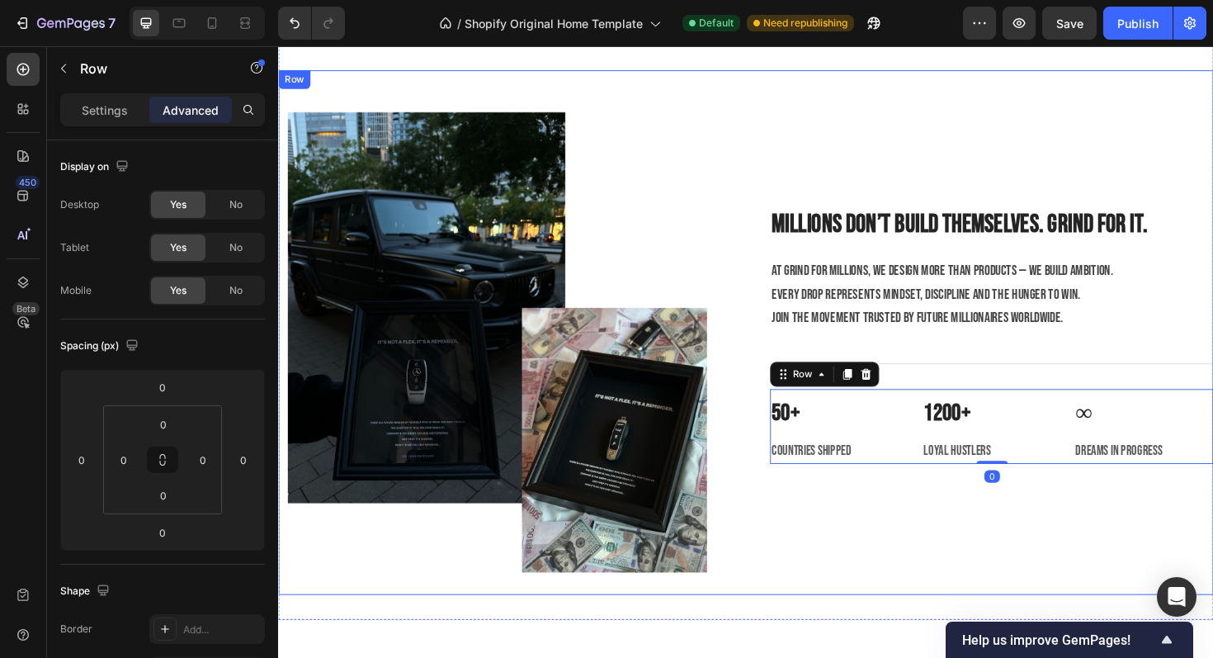
click at [945, 526] on div "Millions don’t build themselves. Grind for it. Heading At Grind for Millions, w…" at bounding box center [1034, 350] width 470 height 556
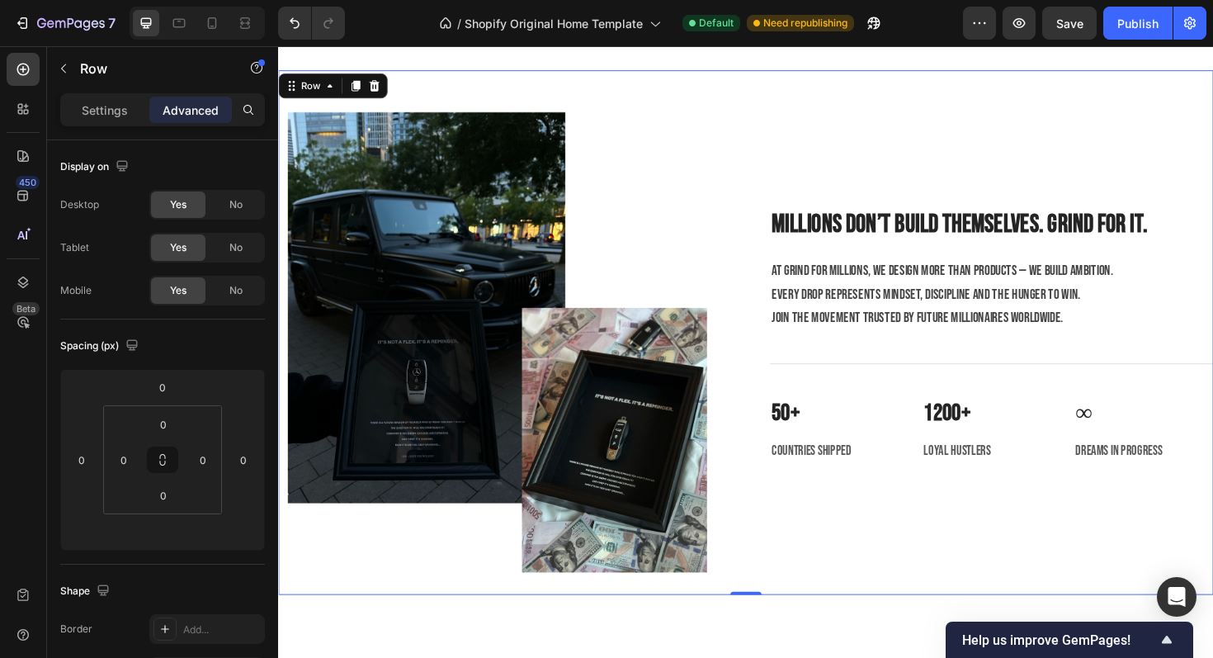
click at [973, 164] on div "Millions don’t build themselves. Grind for it. Heading At Grind for Millions, w…" at bounding box center [1034, 350] width 470 height 556
click at [1123, 73] on div "Millions don’t build themselves. Grind for it. Heading At Grind for Millions, w…" at bounding box center [1034, 350] width 470 height 556
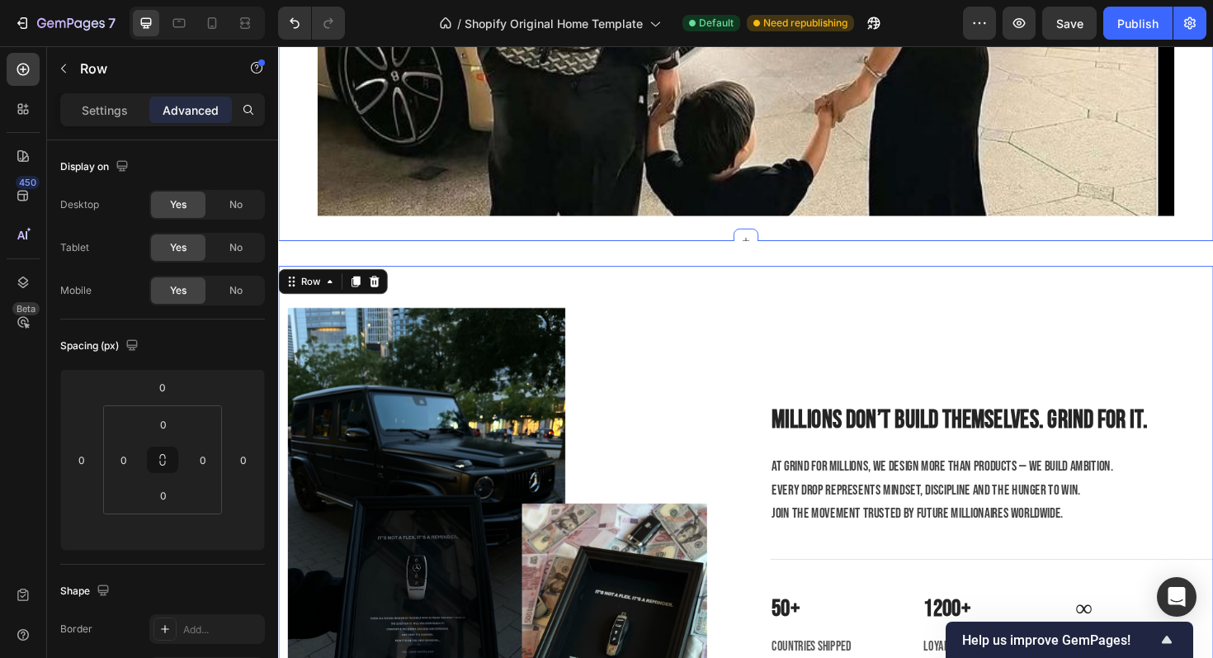
scroll to position [2908, 0]
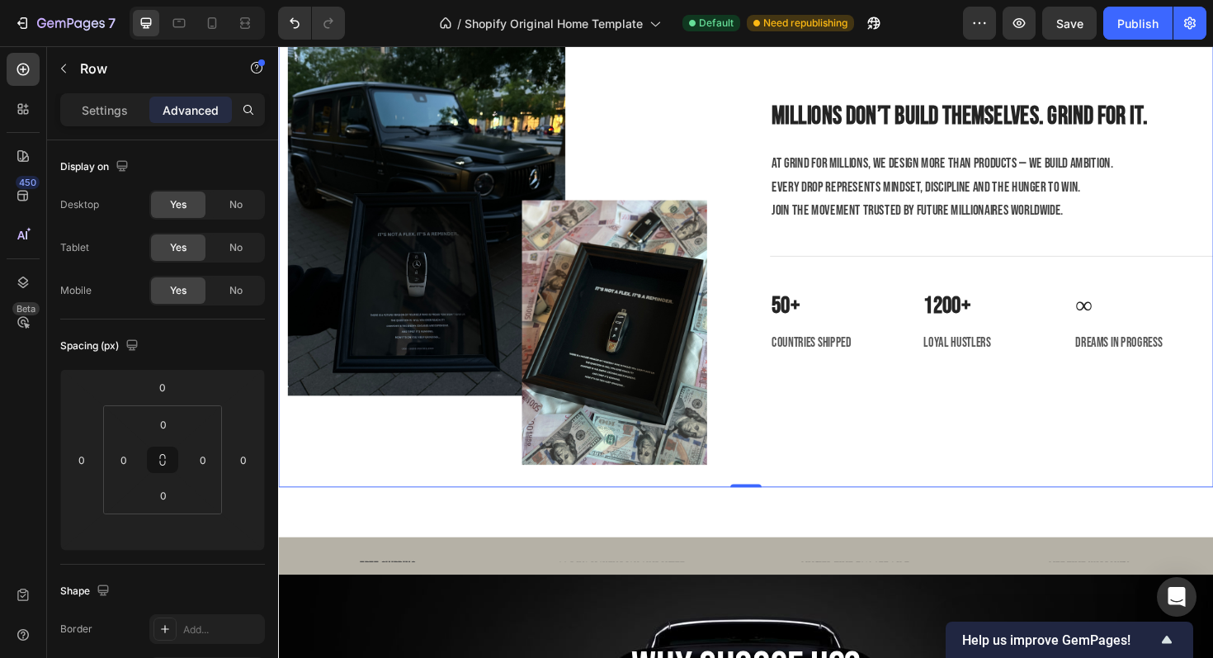
click at [827, 469] on div "Millions don’t build themselves. Grind for it. Heading At Grind for Millions, w…" at bounding box center [1034, 236] width 470 height 556
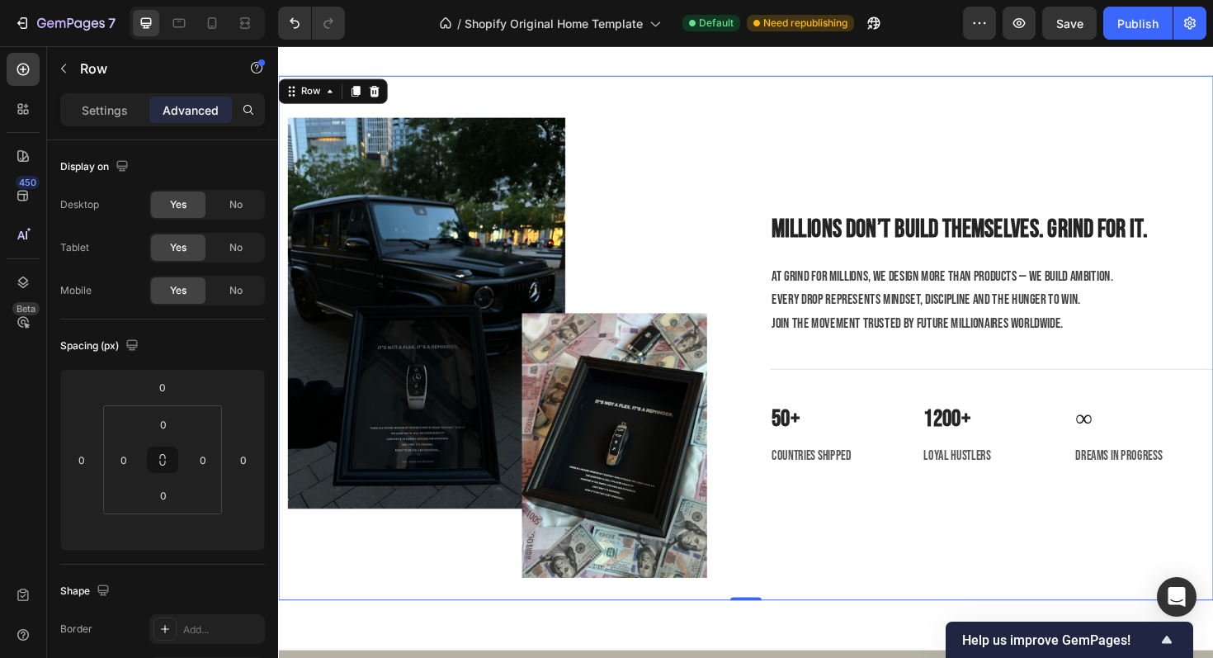
scroll to position [3143, 0]
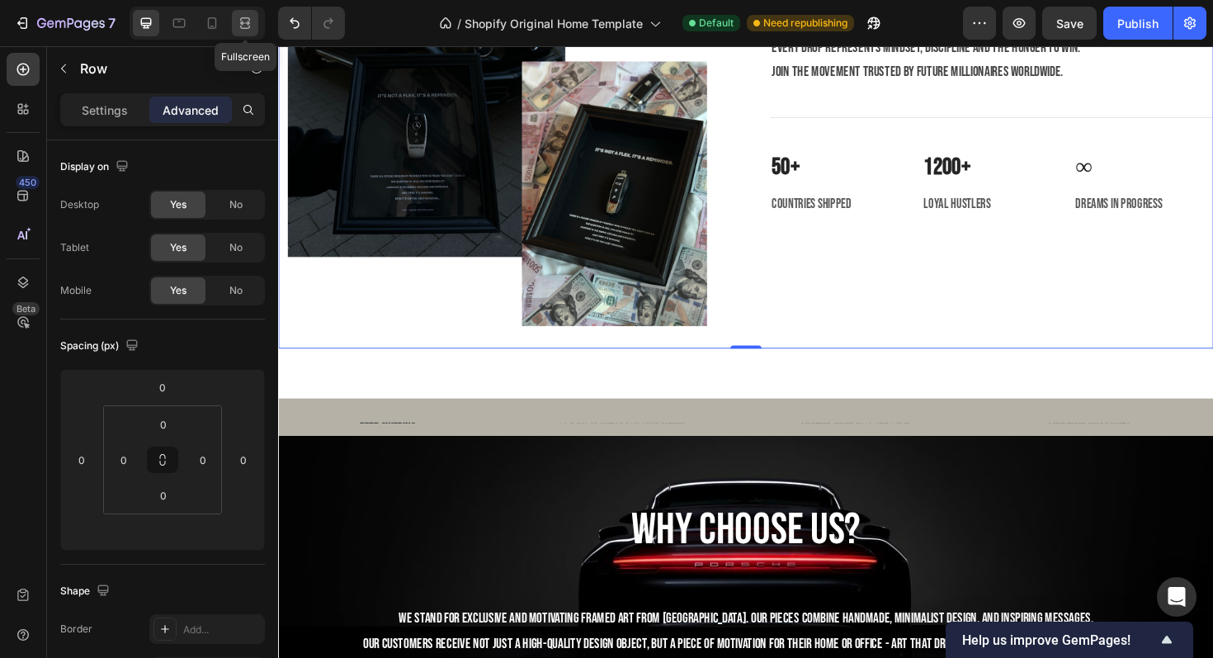
click at [248, 23] on icon at bounding box center [247, 23] width 5 height 4
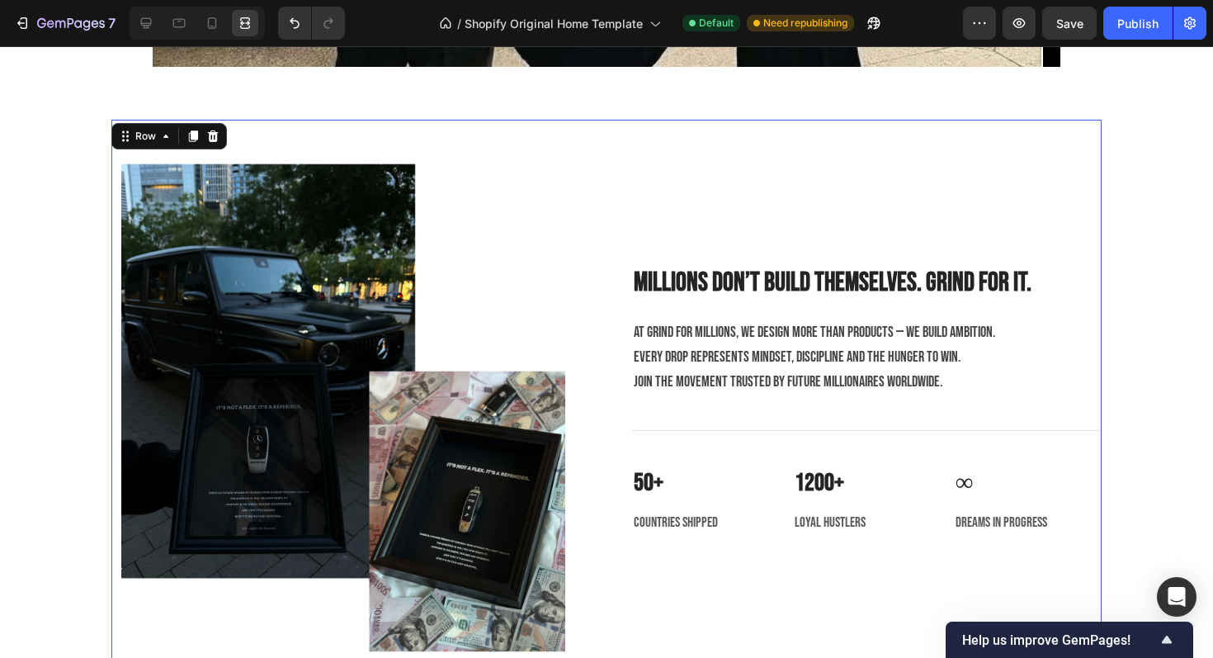
scroll to position [2837, 0]
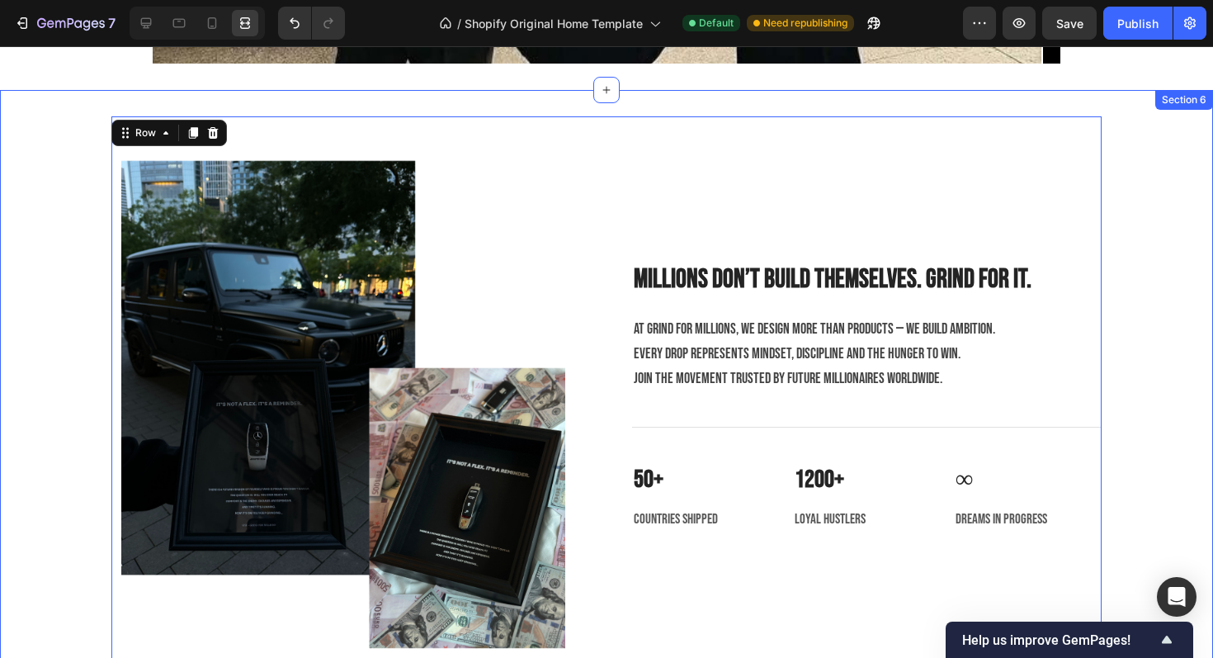
click at [1140, 135] on div "Image Millions don’t build themselves. Grind for it. Heading At Grind for Milli…" at bounding box center [606, 394] width 1213 height 556
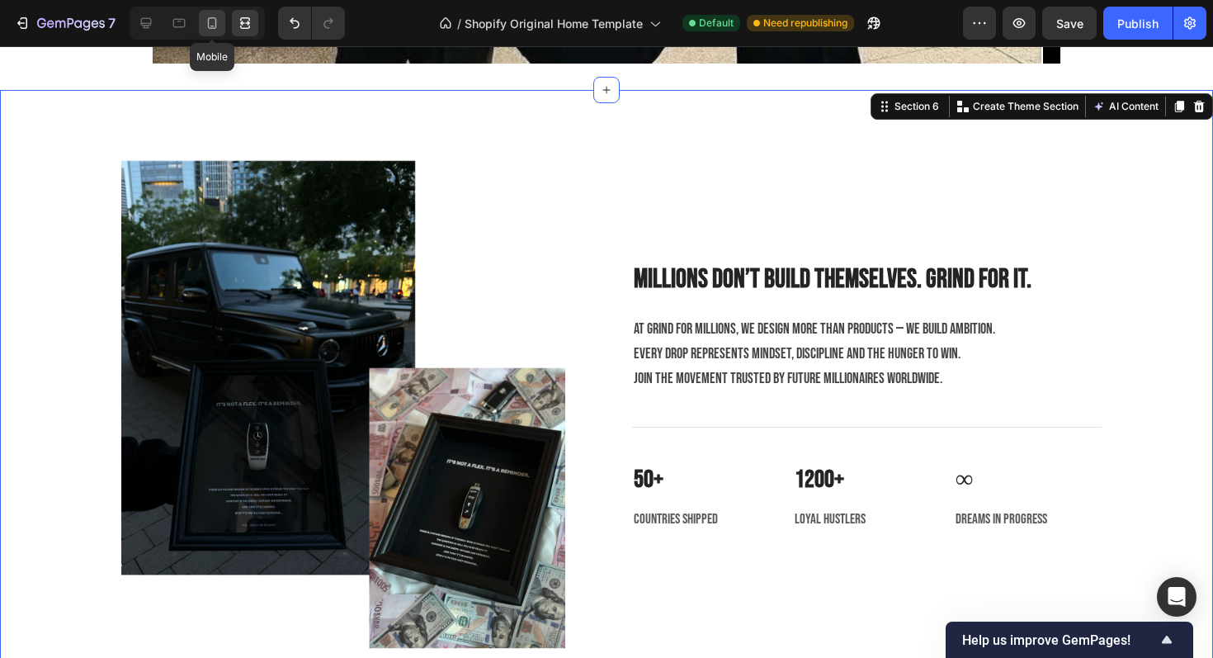
click at [208, 31] on icon at bounding box center [212, 23] width 17 height 17
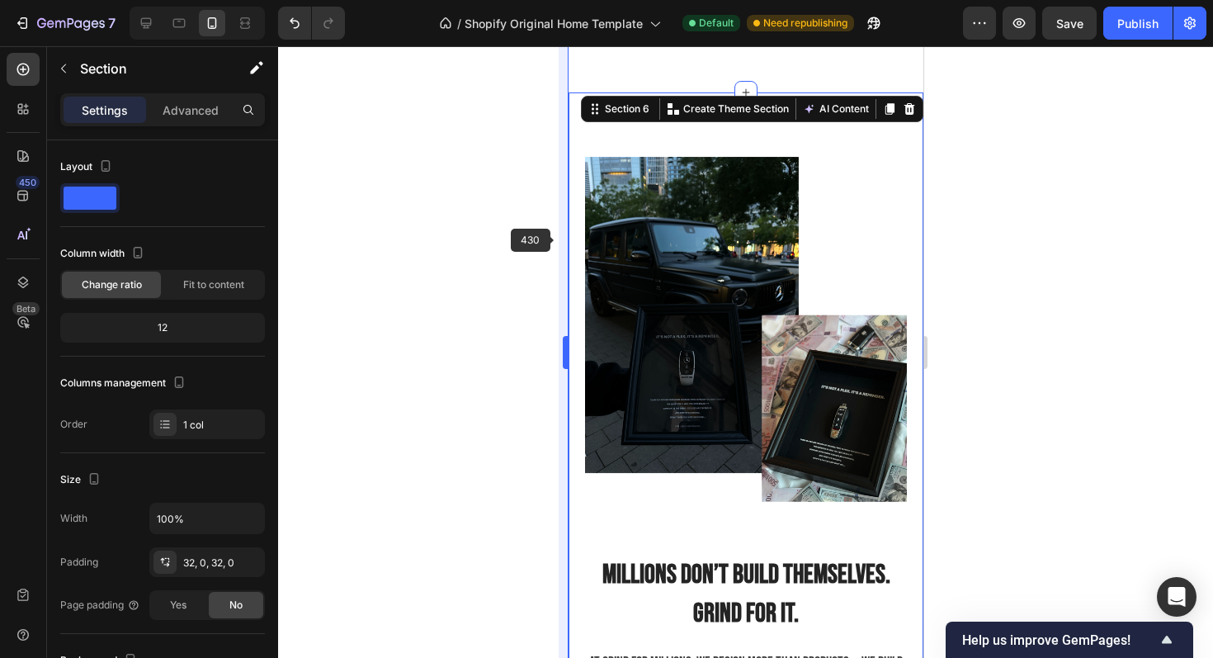
scroll to position [2708, 0]
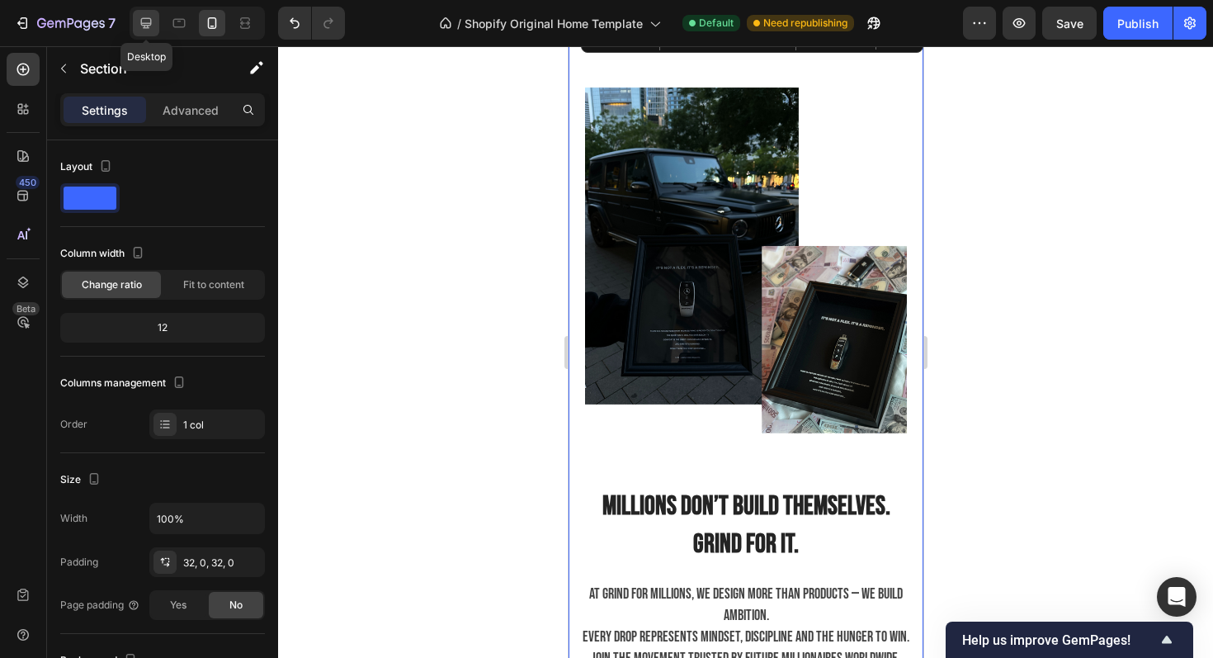
click at [150, 27] on icon at bounding box center [146, 23] width 17 height 17
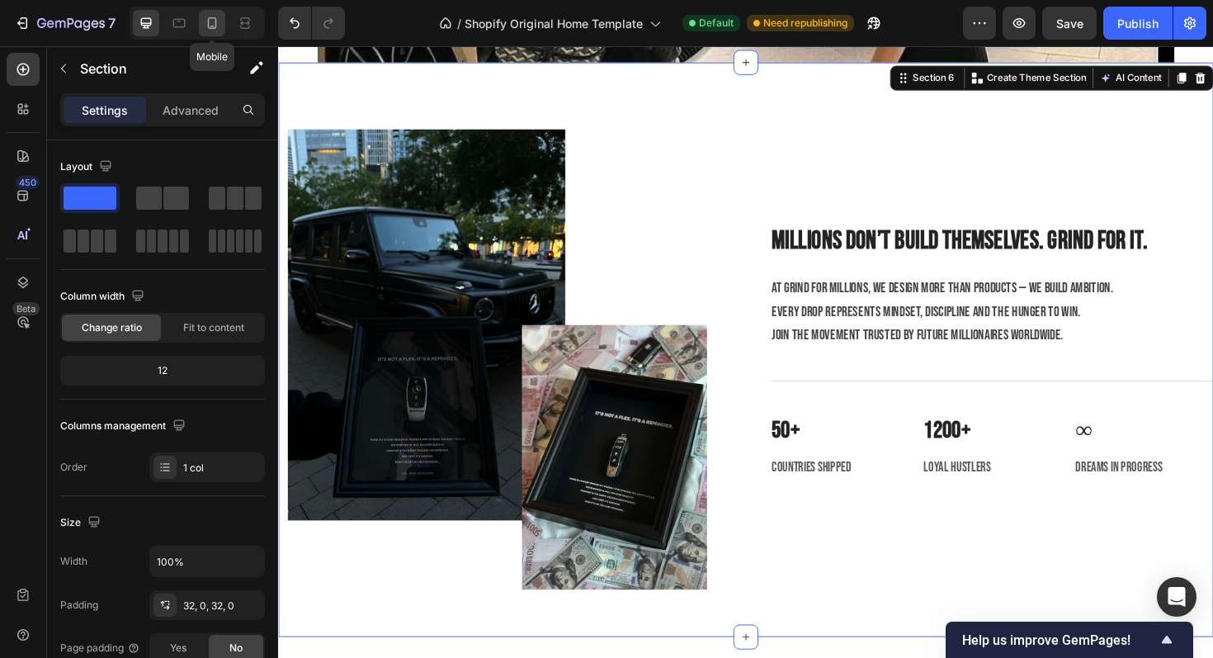
scroll to position [2627, 0]
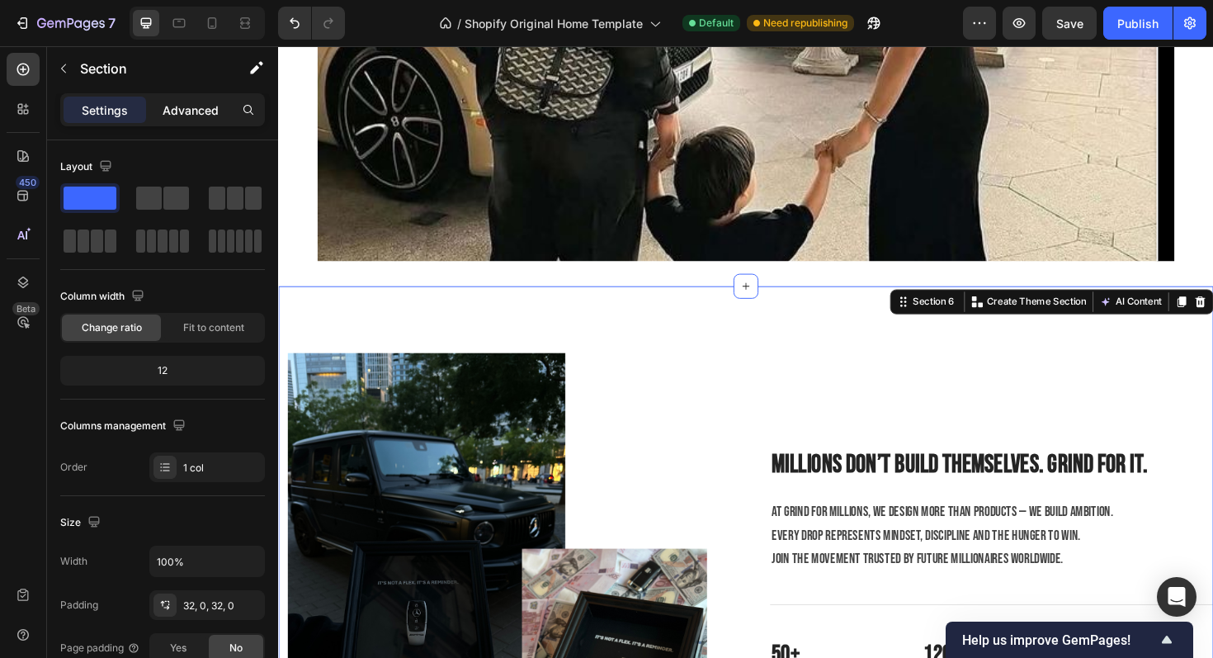
click at [185, 119] on div "Advanced" at bounding box center [190, 110] width 83 height 26
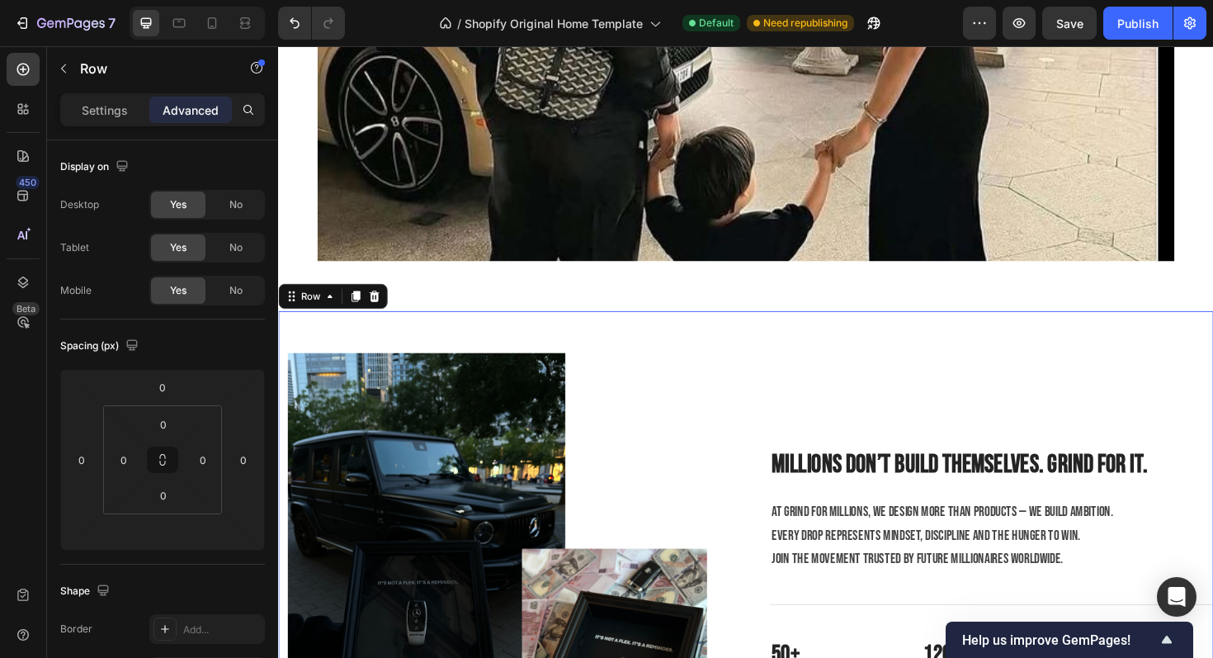
click at [920, 391] on div "Millions don’t build themselves. Grind for it. Heading At Grind for Millions, w…" at bounding box center [1034, 605] width 470 height 556
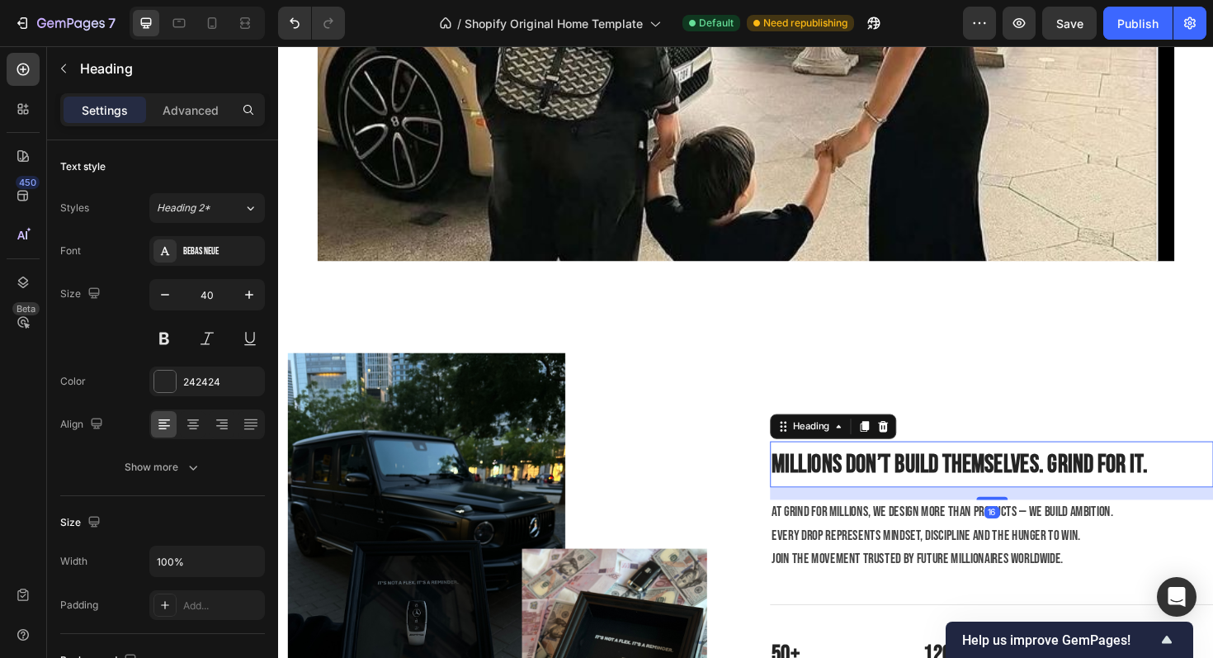
click at [890, 494] on span "Millions don’t build themselves. Grind for it." at bounding box center [1000, 490] width 398 height 32
click at [191, 125] on div "Settings Advanced" at bounding box center [162, 109] width 205 height 33
click at [187, 119] on div "Advanced" at bounding box center [190, 110] width 83 height 26
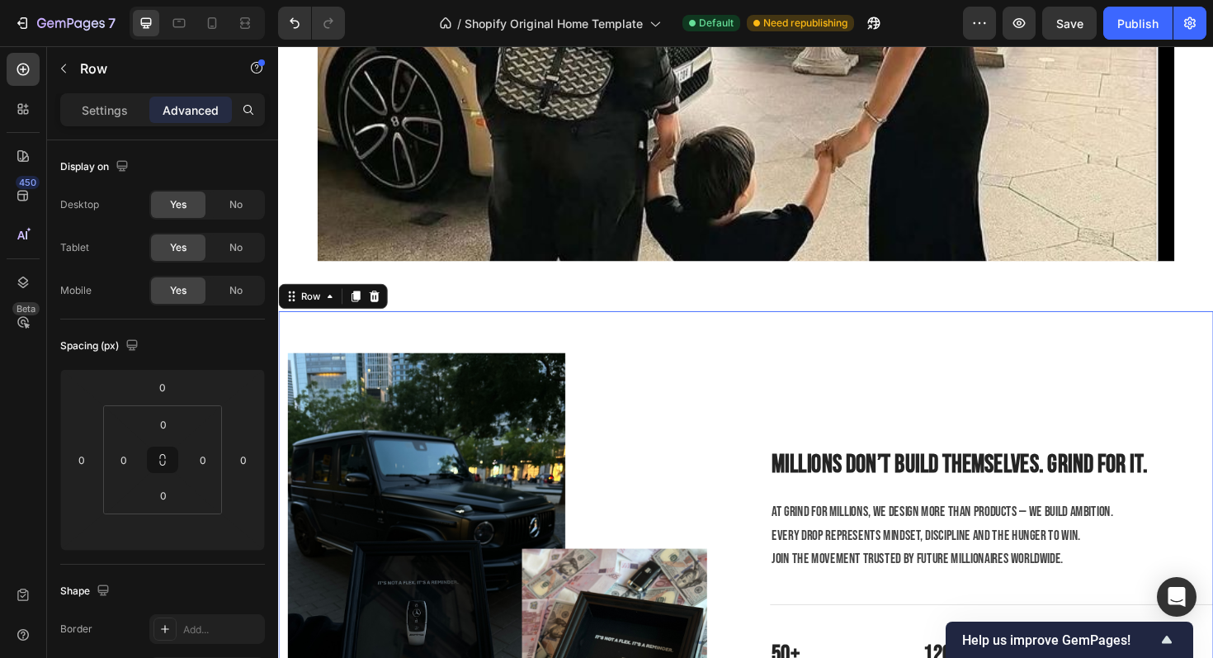
click at [785, 395] on div "Image Millions don’t build themselves. Grind for it. Heading At Grind for Milli…" at bounding box center [773, 605] width 991 height 556
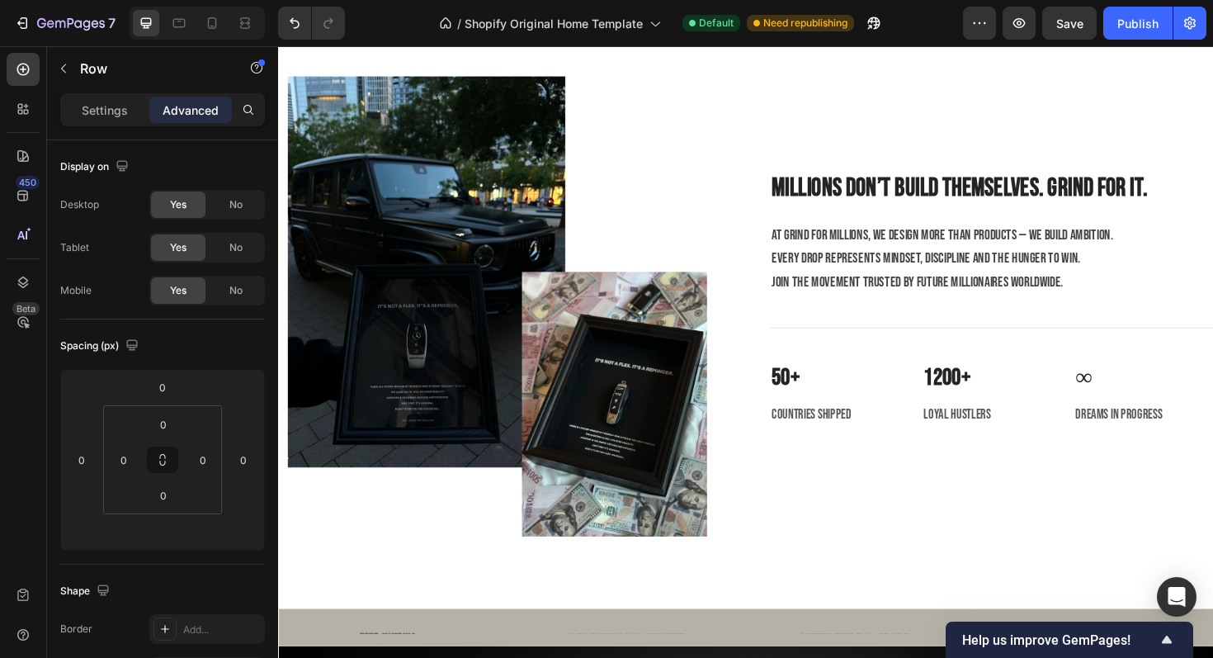
scroll to position [2960, 0]
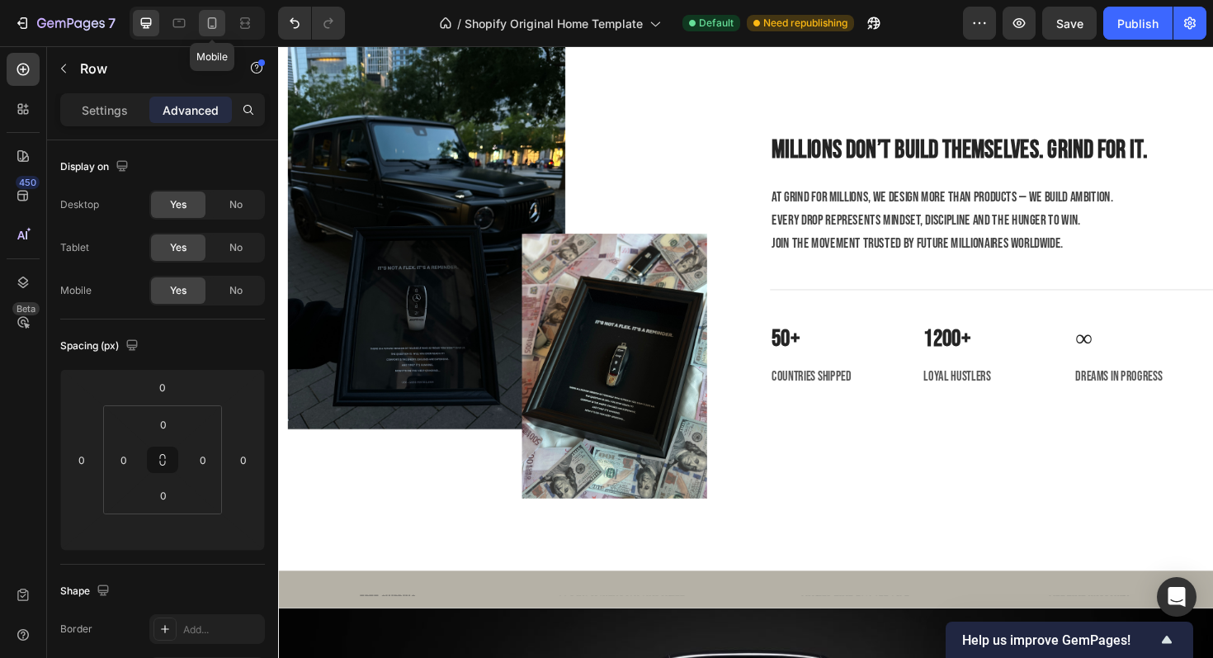
click at [200, 24] on div at bounding box center [212, 23] width 26 height 26
type input "0"
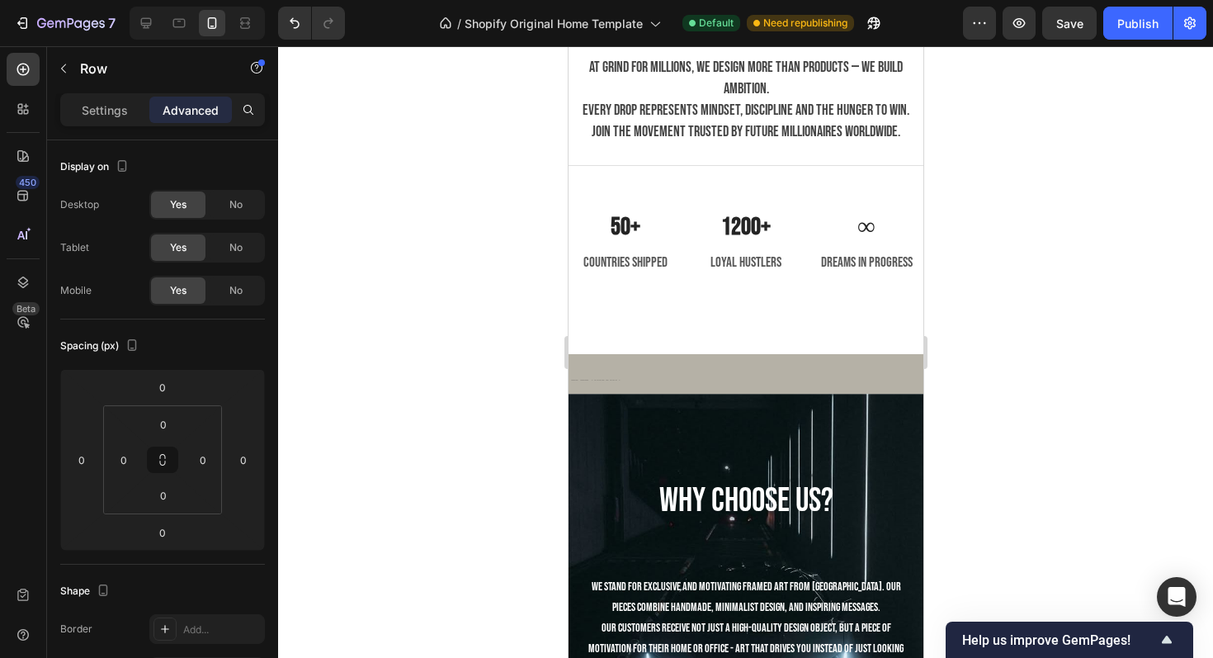
scroll to position [3643, 0]
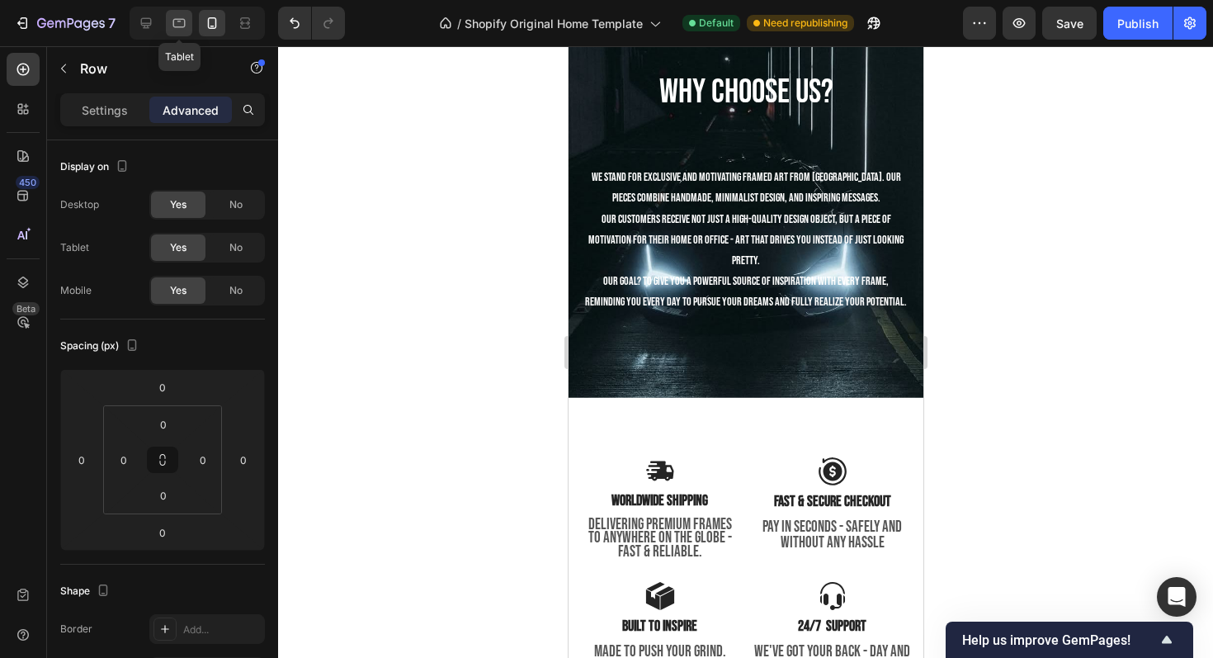
click at [178, 26] on icon at bounding box center [179, 23] width 17 height 17
type input "8"
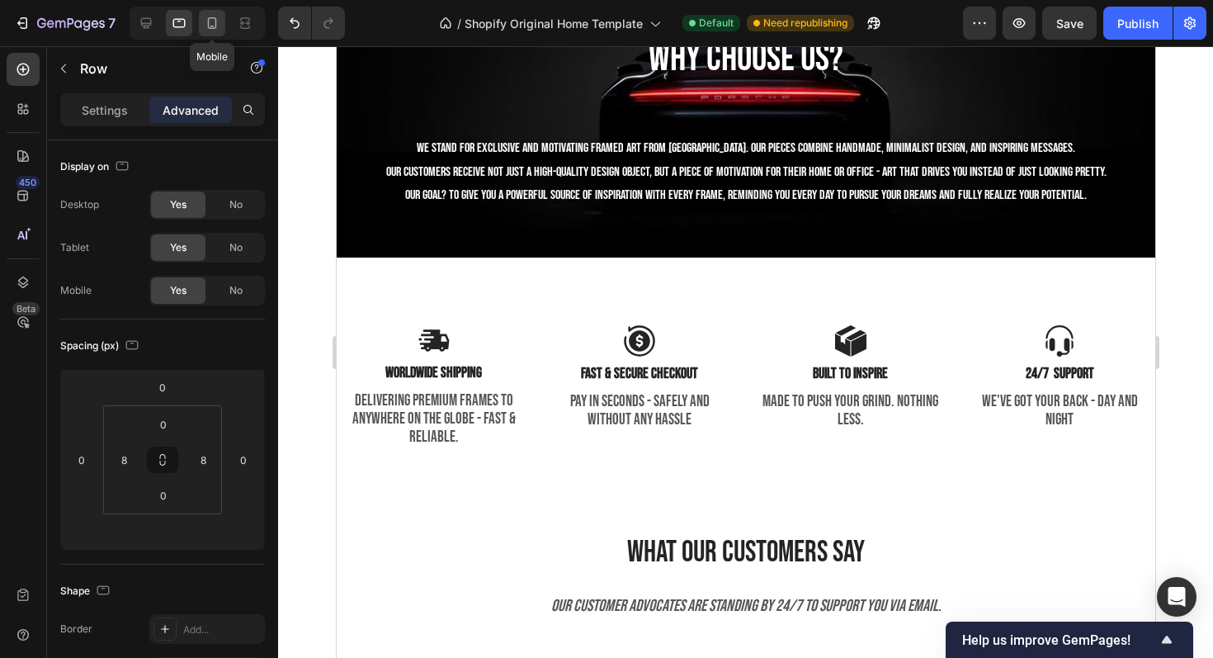
click at [211, 24] on icon at bounding box center [212, 23] width 17 height 17
type input "0"
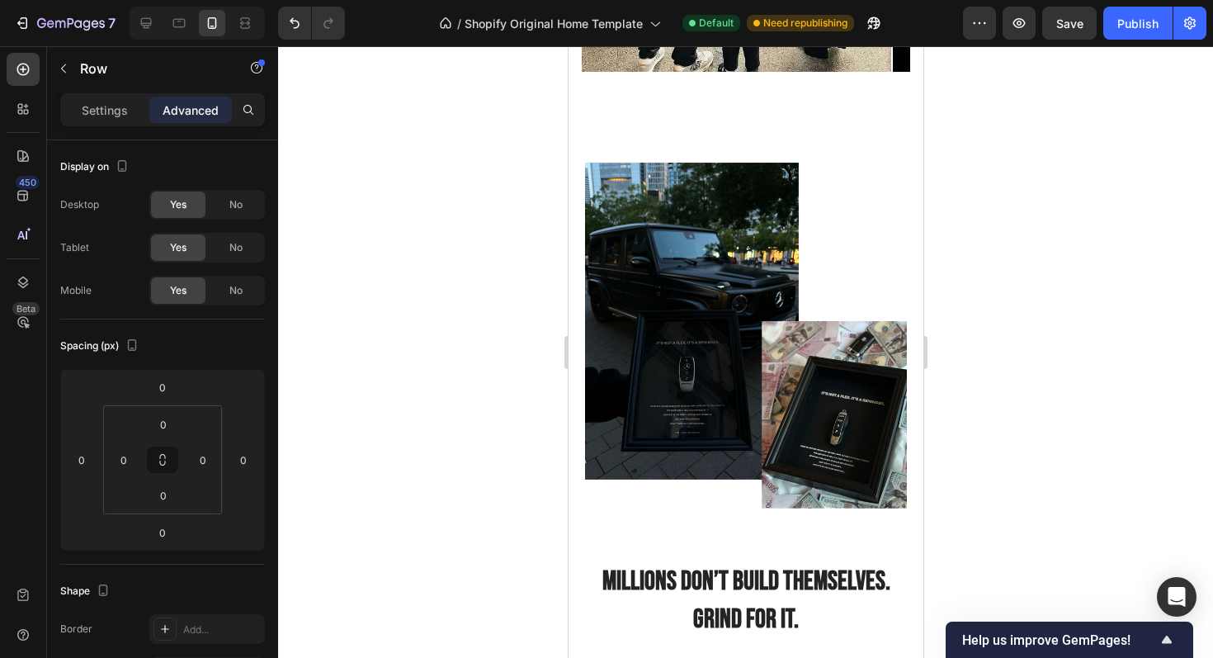
scroll to position [2585, 0]
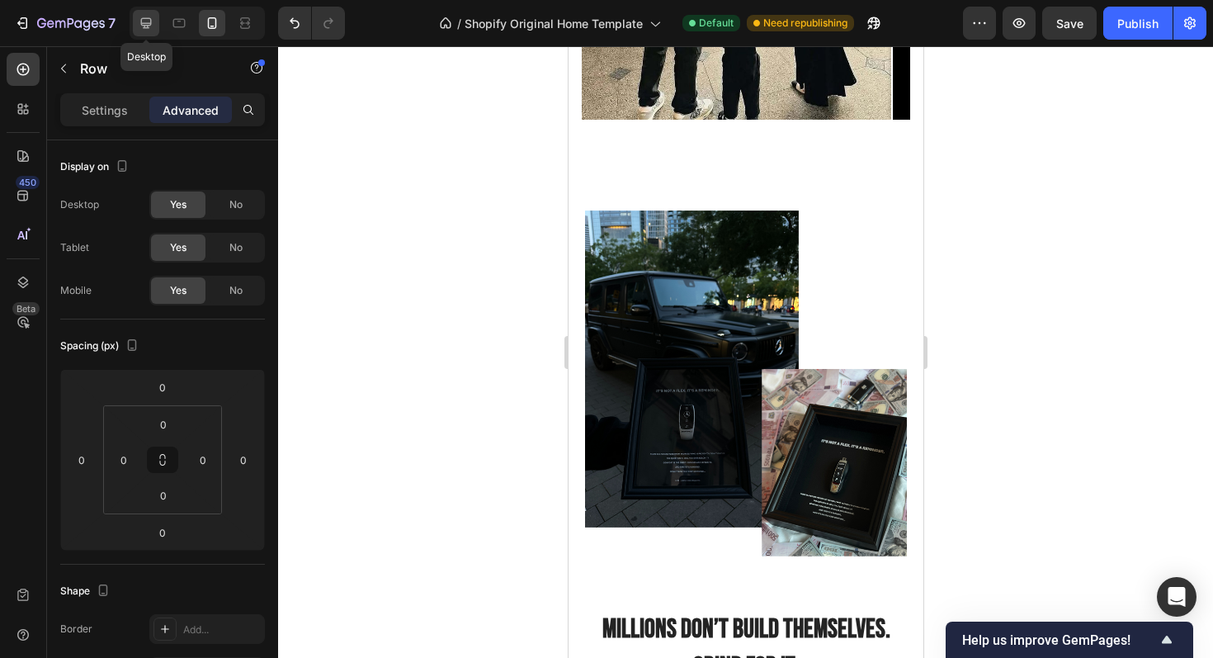
click at [156, 22] on div at bounding box center [146, 23] width 26 height 26
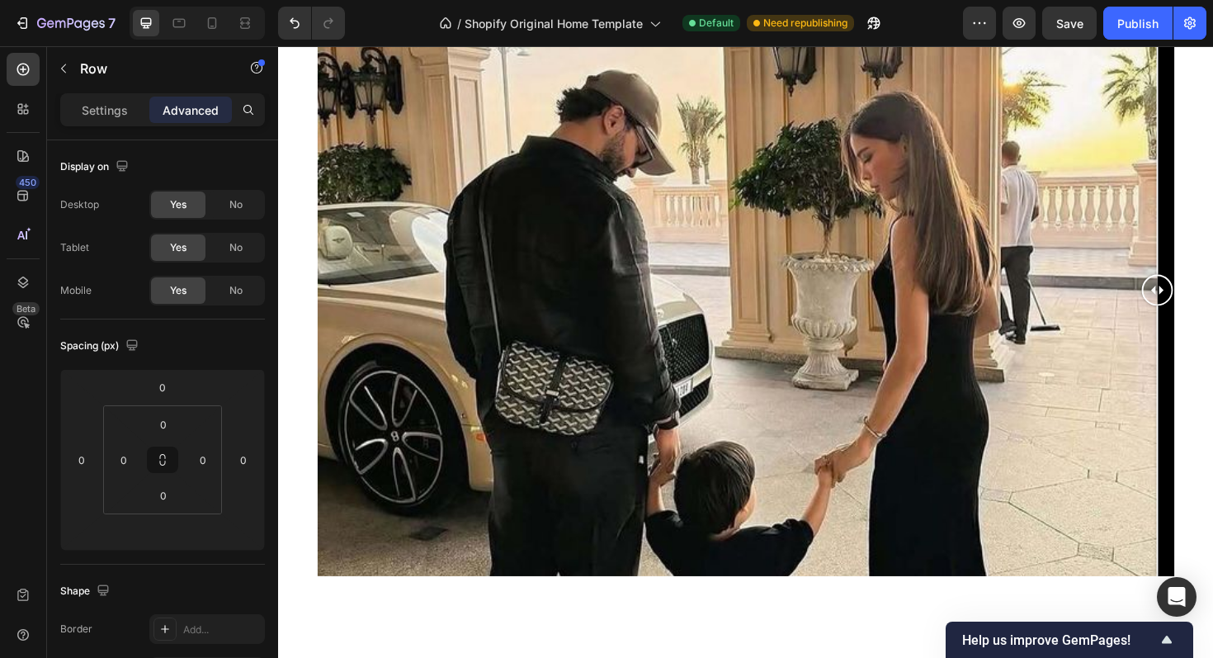
scroll to position [2298, 0]
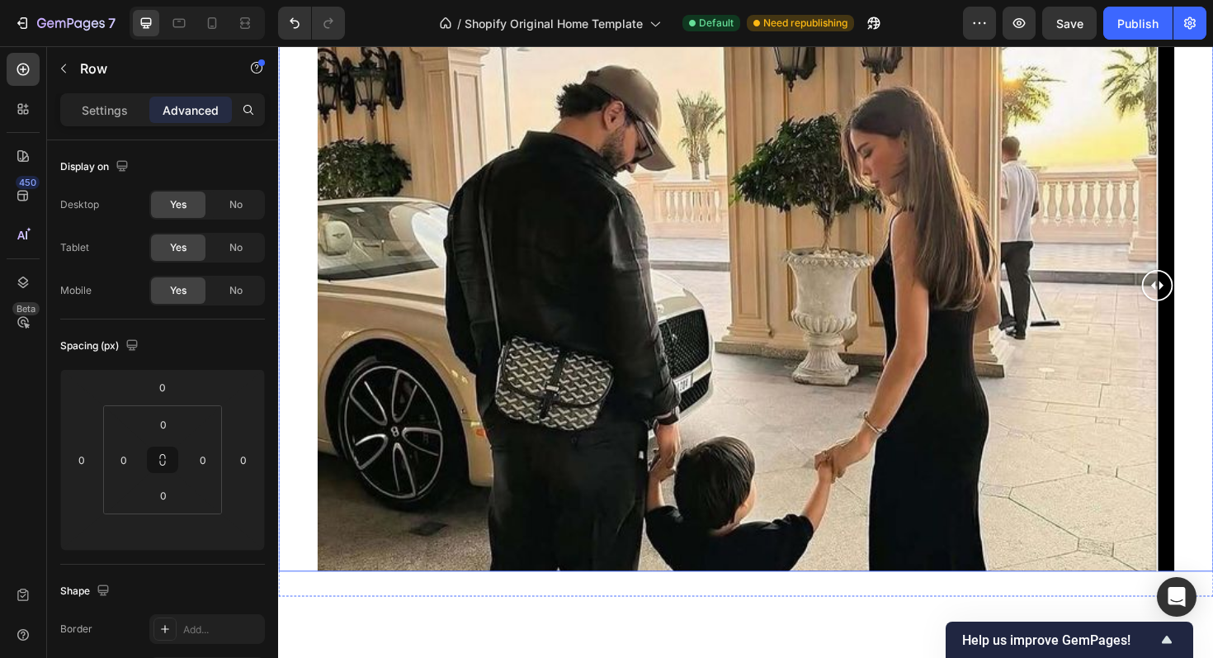
drag, startPoint x: 1204, startPoint y: 306, endPoint x: 1265, endPoint y: 242, distance: 89.3
click at [1213, 242] on div at bounding box center [773, 300] width 991 height 605
click at [222, 19] on div at bounding box center [212, 23] width 26 height 26
type input "0"
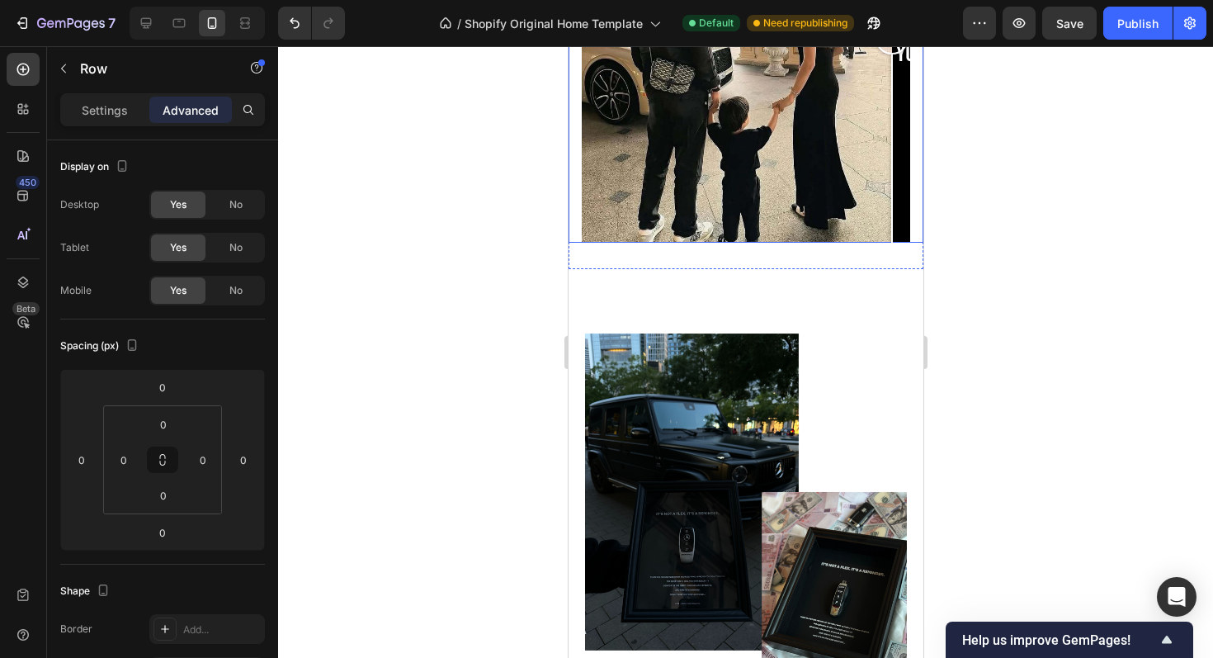
scroll to position [2594, 0]
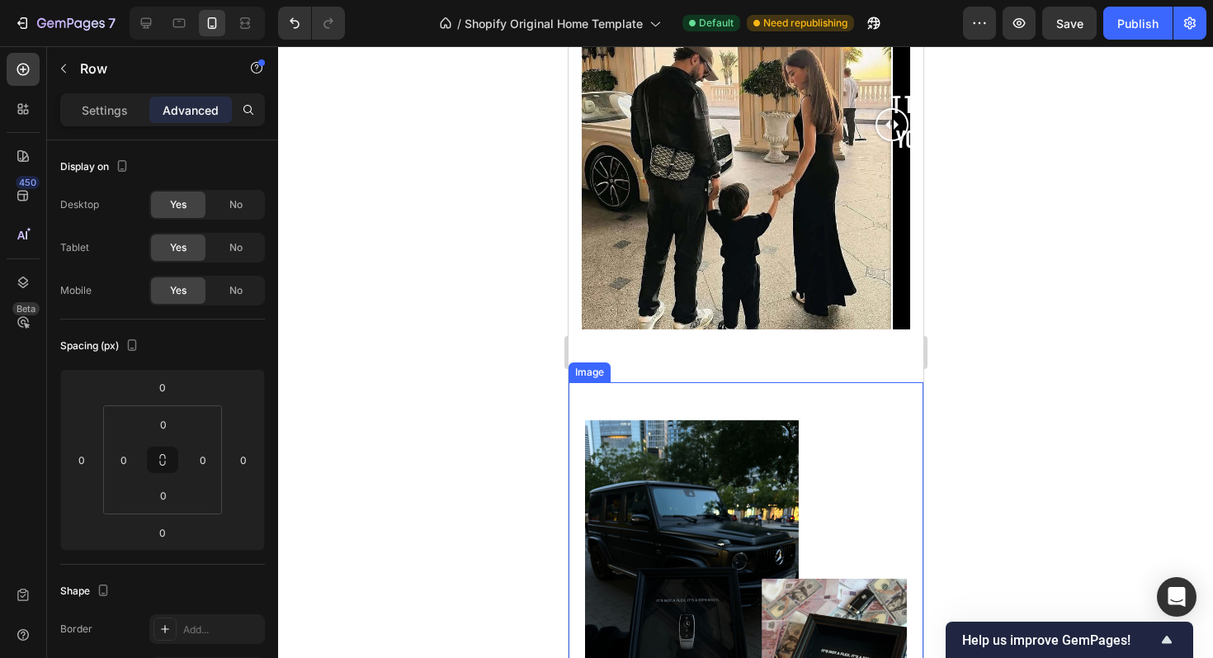
scroll to position [2350, 0]
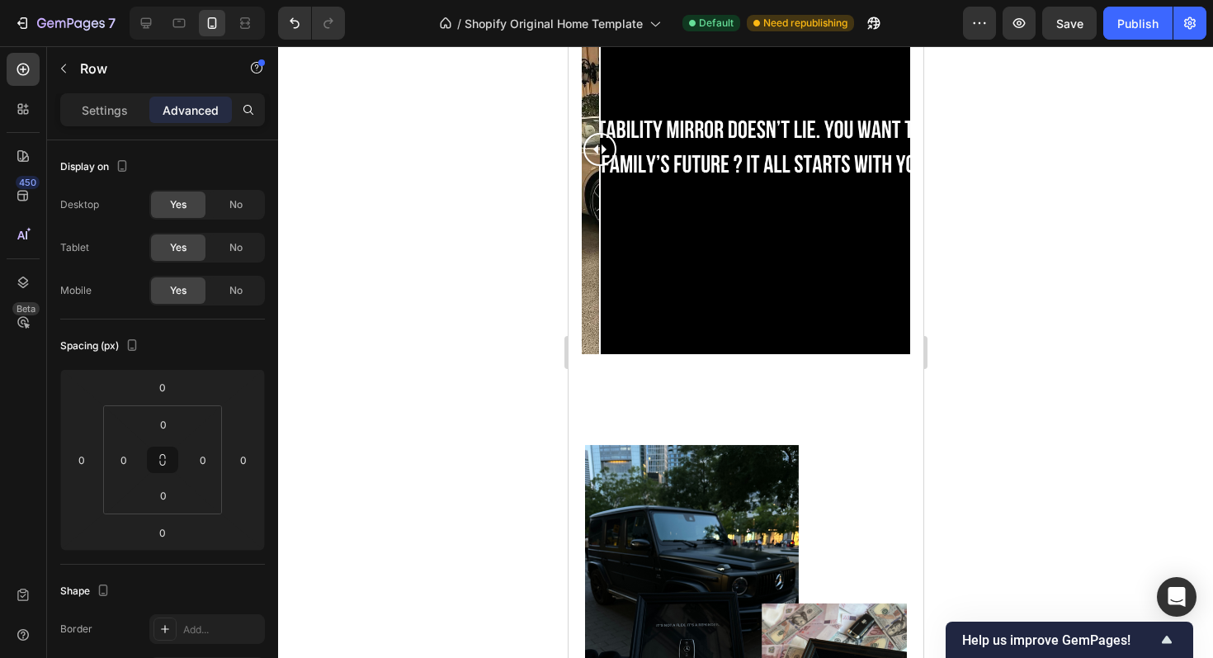
drag, startPoint x: 893, startPoint y: 154, endPoint x: 520, endPoint y: 152, distance: 373.1
click at [568, 152] on html "iPhone 15 Pro Max ( 430 px) iPhone 13 Mini iPhone 13 Pro iPhone 11 Pro Max iPho…" at bounding box center [745, 475] width 355 height 5558
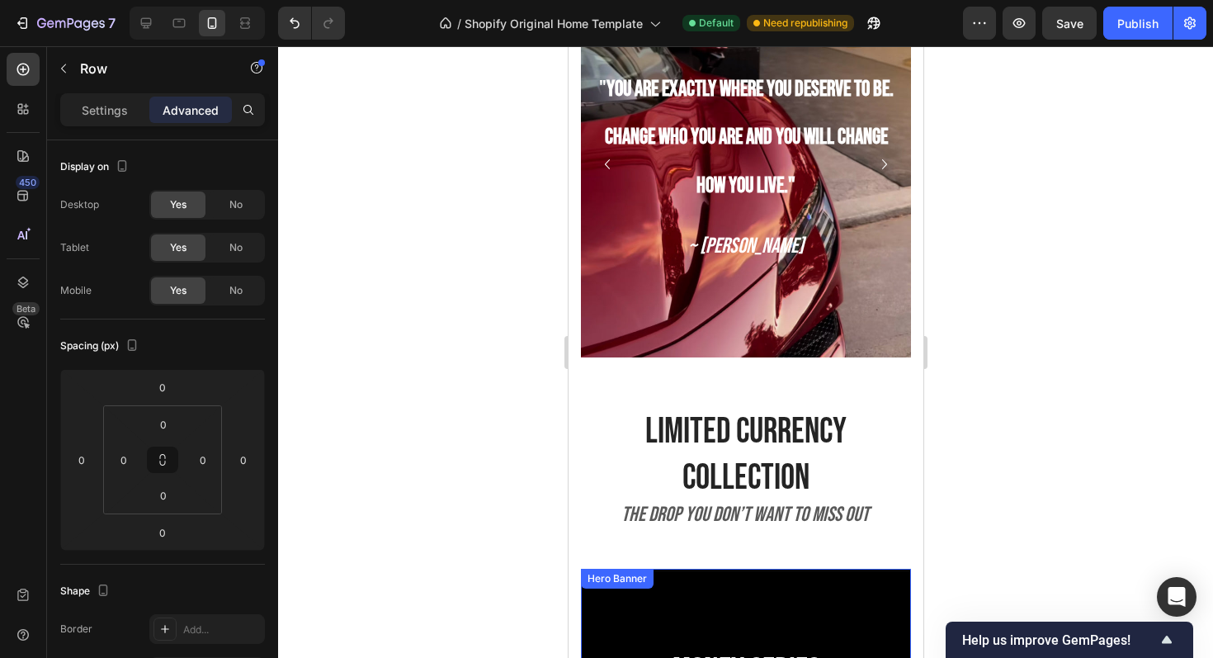
scroll to position [1156, 0]
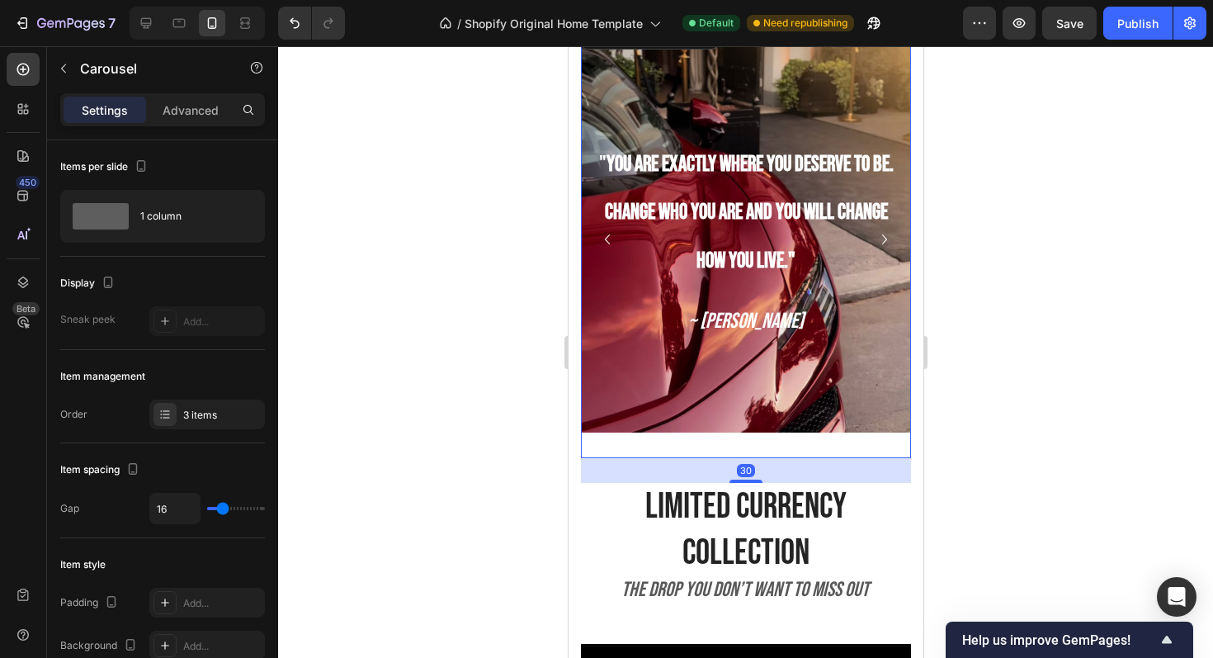
click at [884, 242] on icon "Carousel Next Arrow" at bounding box center [884, 239] width 20 height 20
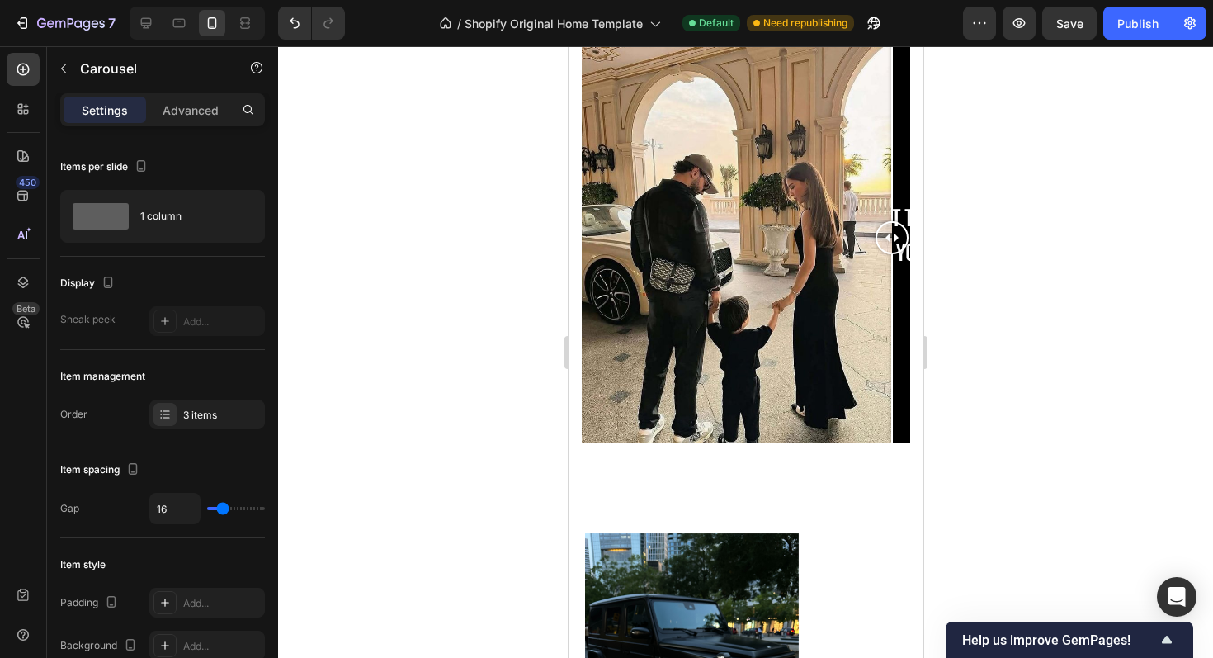
scroll to position [2290, 0]
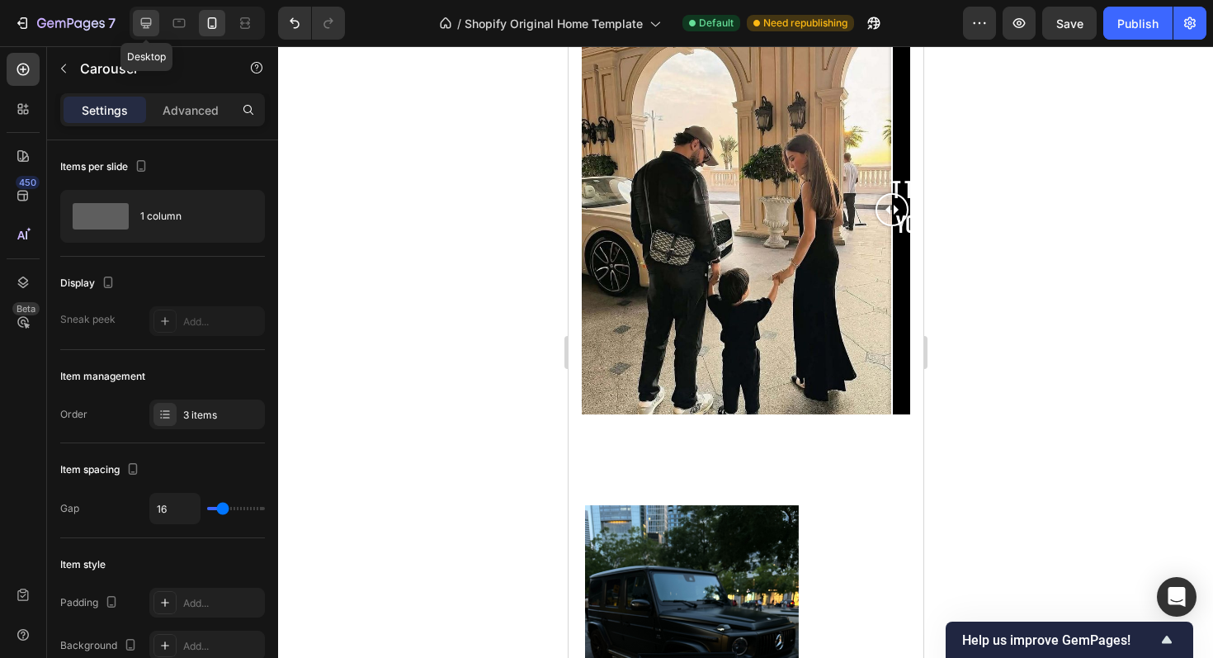
click at [154, 20] on icon at bounding box center [146, 23] width 17 height 17
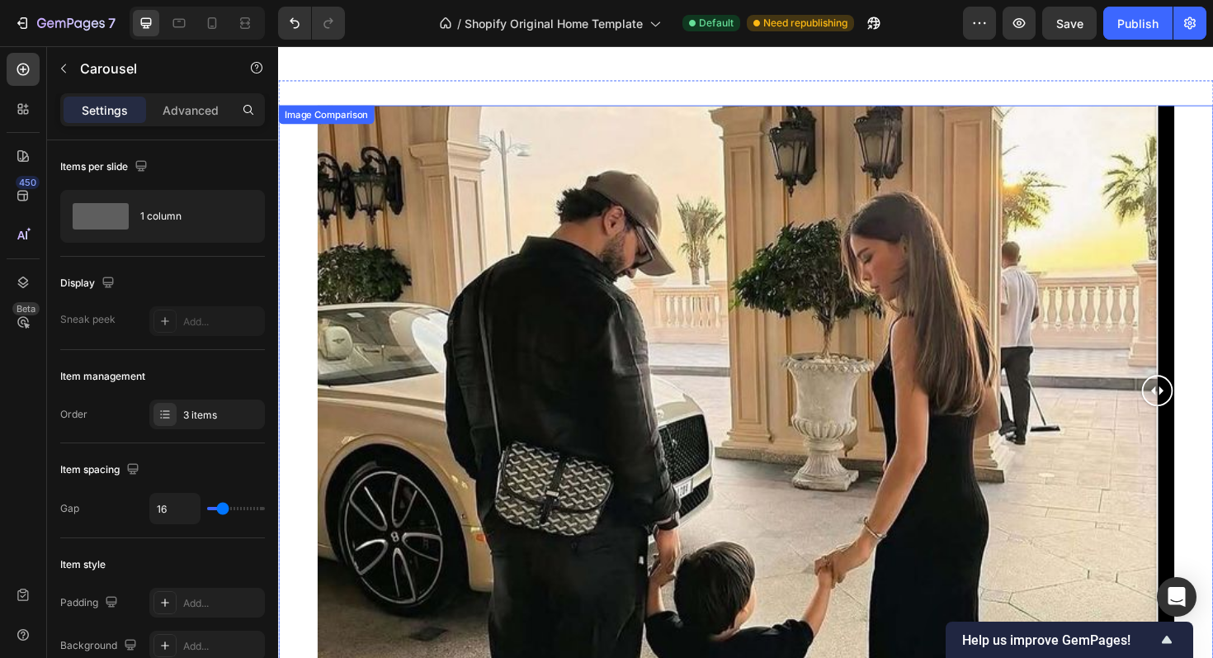
scroll to position [2197, 0]
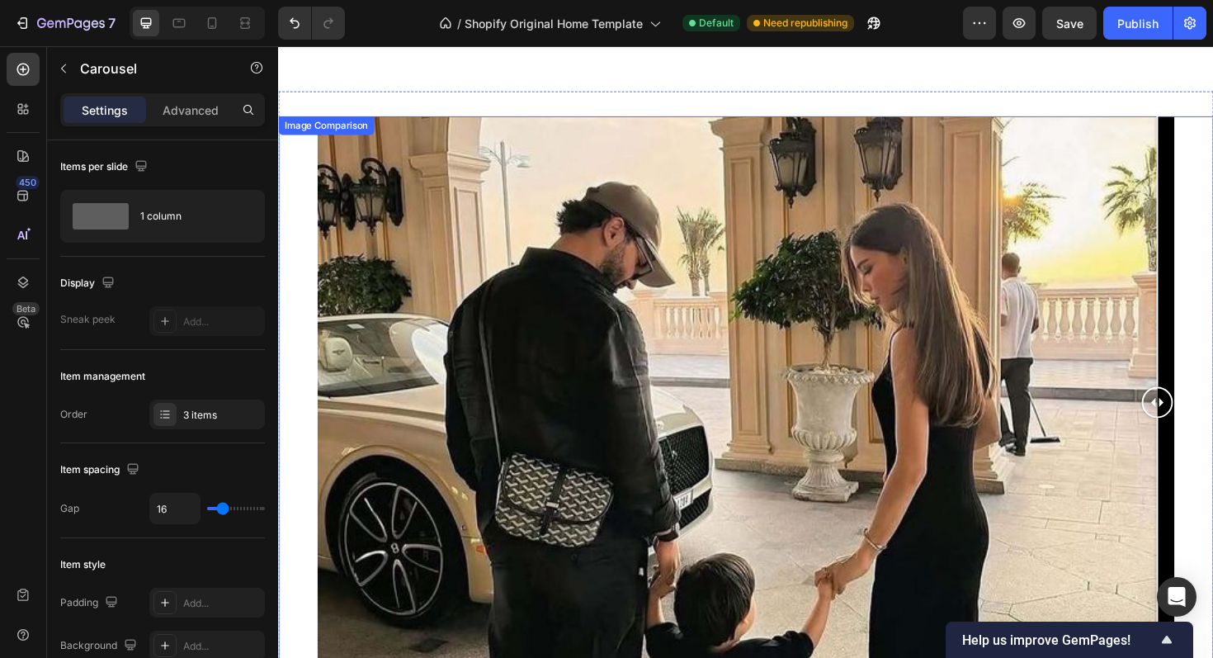
click at [695, 314] on div at bounding box center [773, 423] width 908 height 605
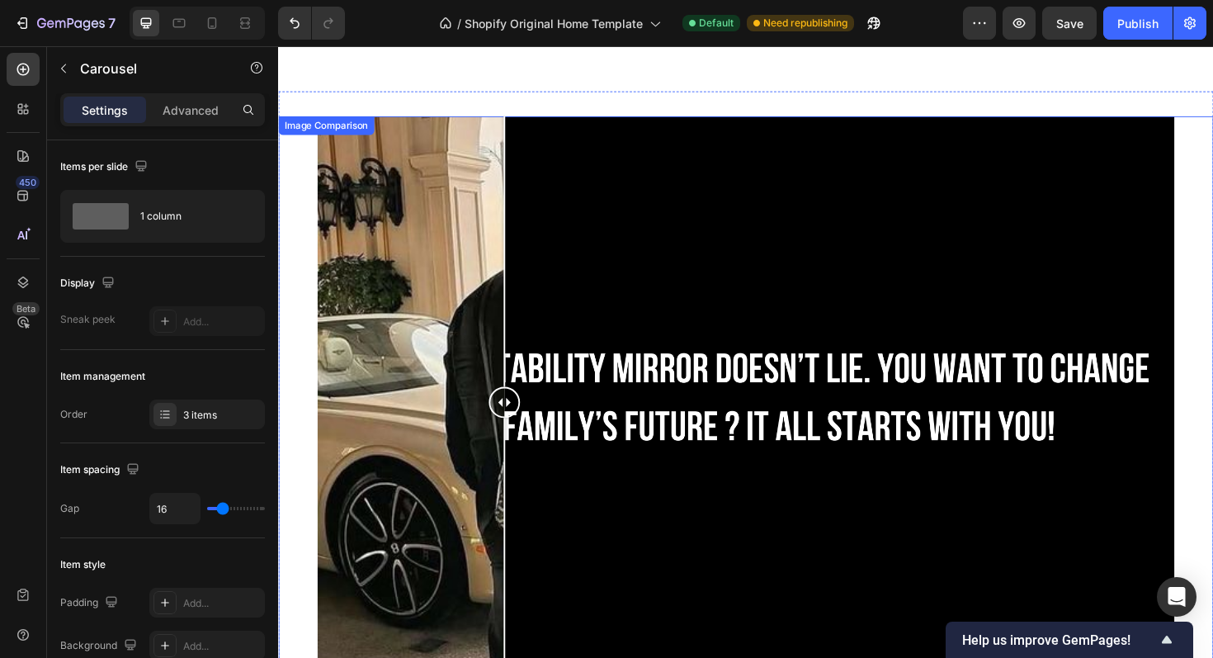
click at [518, 285] on div at bounding box center [773, 423] width 908 height 605
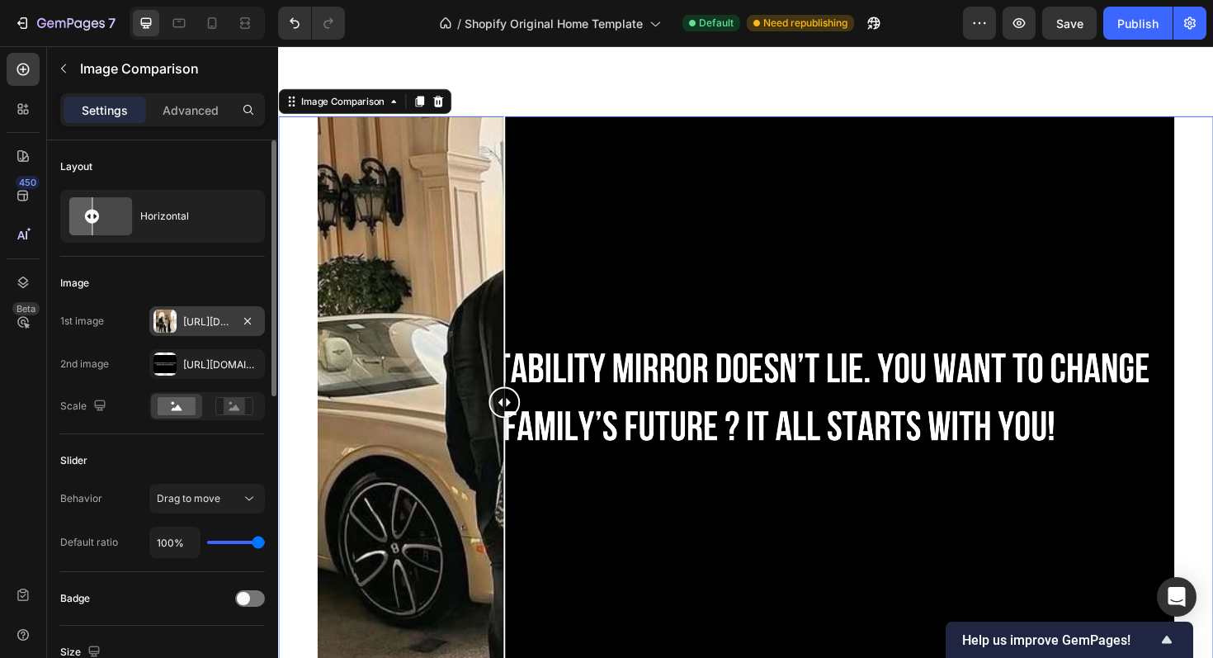
click at [222, 307] on div "[URL][DOMAIN_NAME]" at bounding box center [207, 321] width 116 height 30
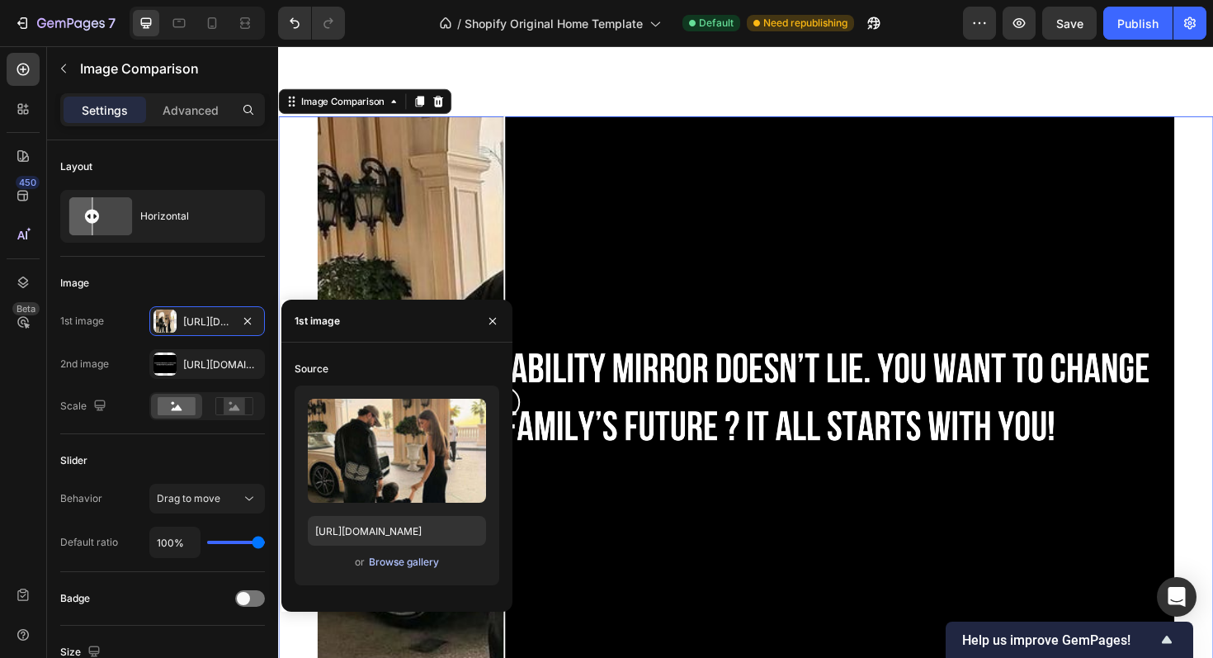
click at [371, 566] on div "Browse gallery" at bounding box center [404, 562] width 70 height 15
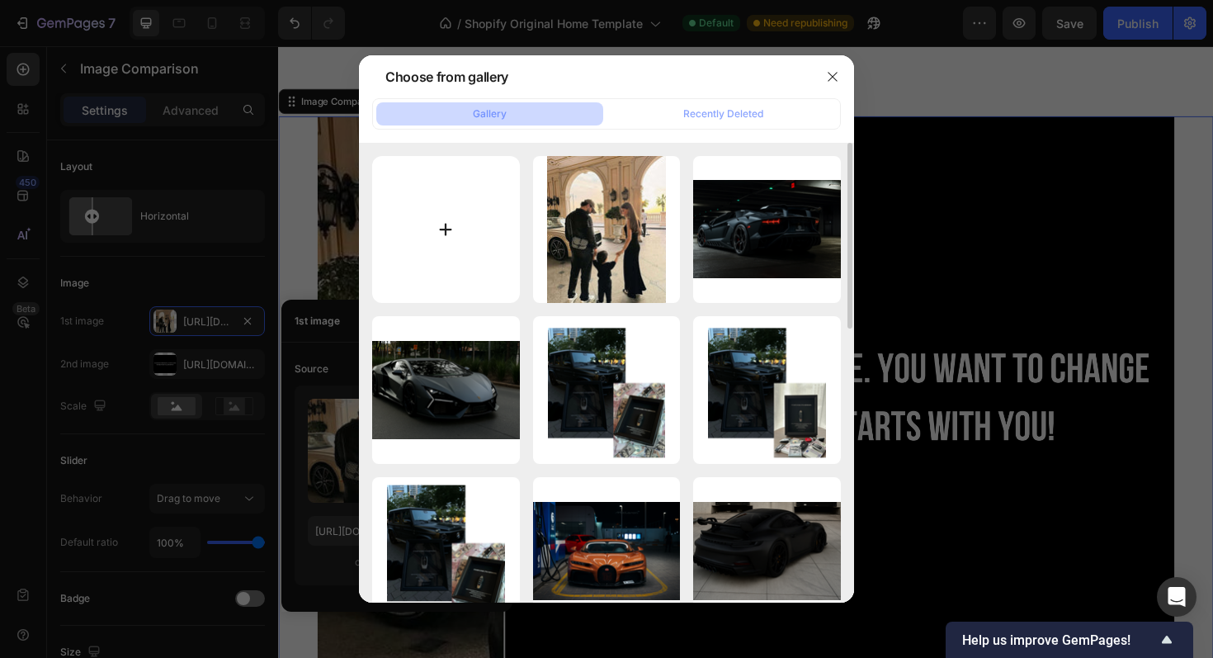
click at [438, 231] on input "file" at bounding box center [446, 230] width 148 height 148
type input "C:\fakepath\Design [PERSON_NAME] (3).png"
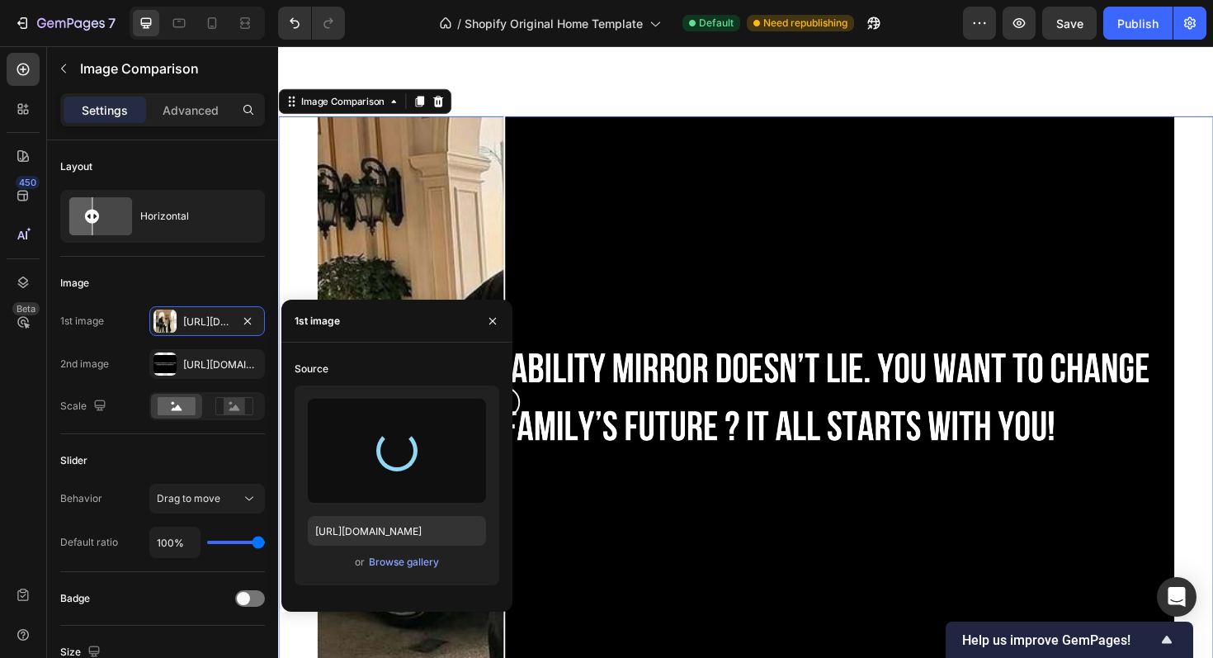
type input "[URL][DOMAIN_NAME]"
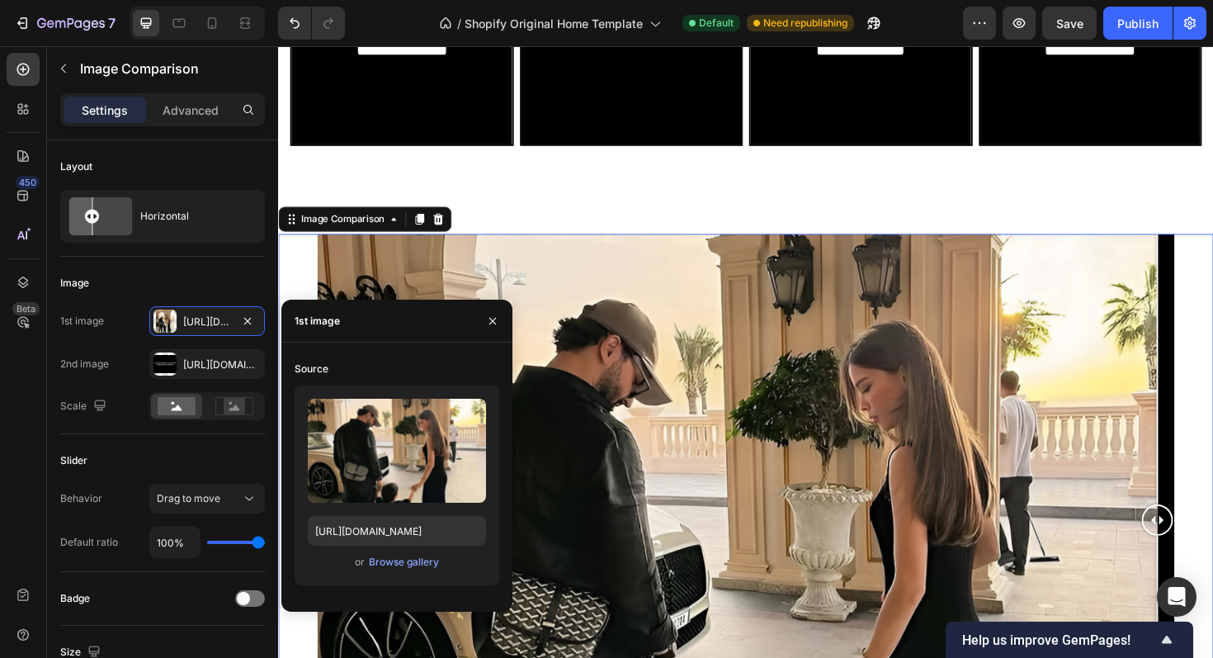
scroll to position [2053, 0]
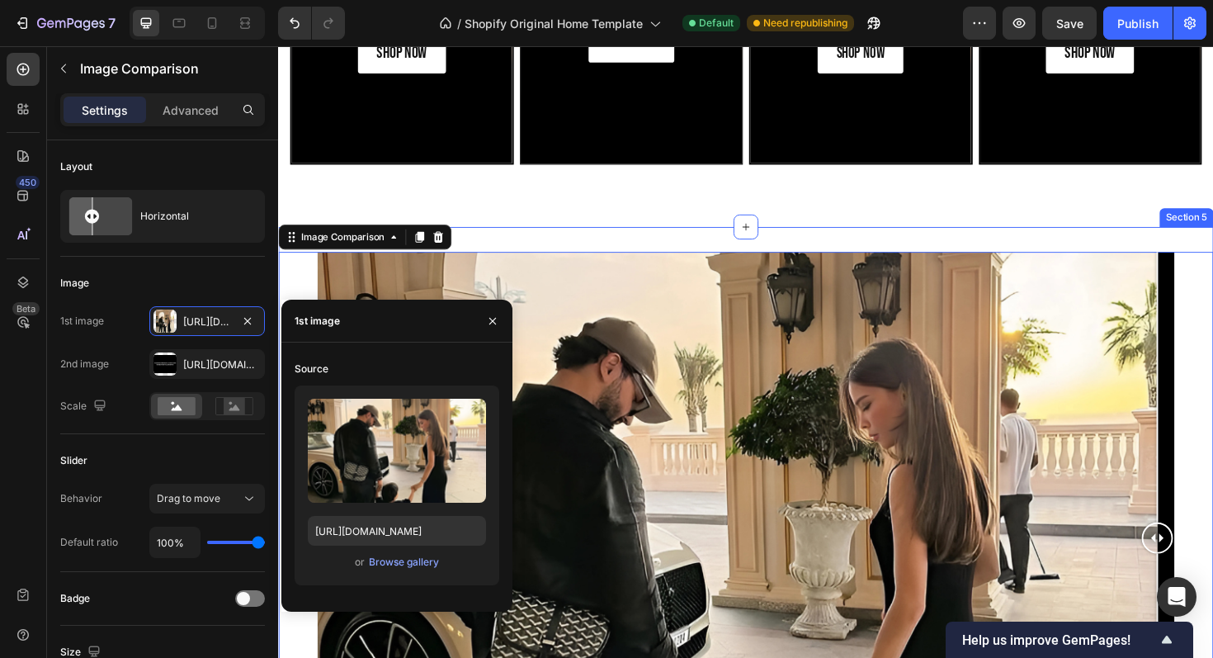
click at [821, 248] on div "Image Comparison 0 Section 5" at bounding box center [773, 567] width 991 height 658
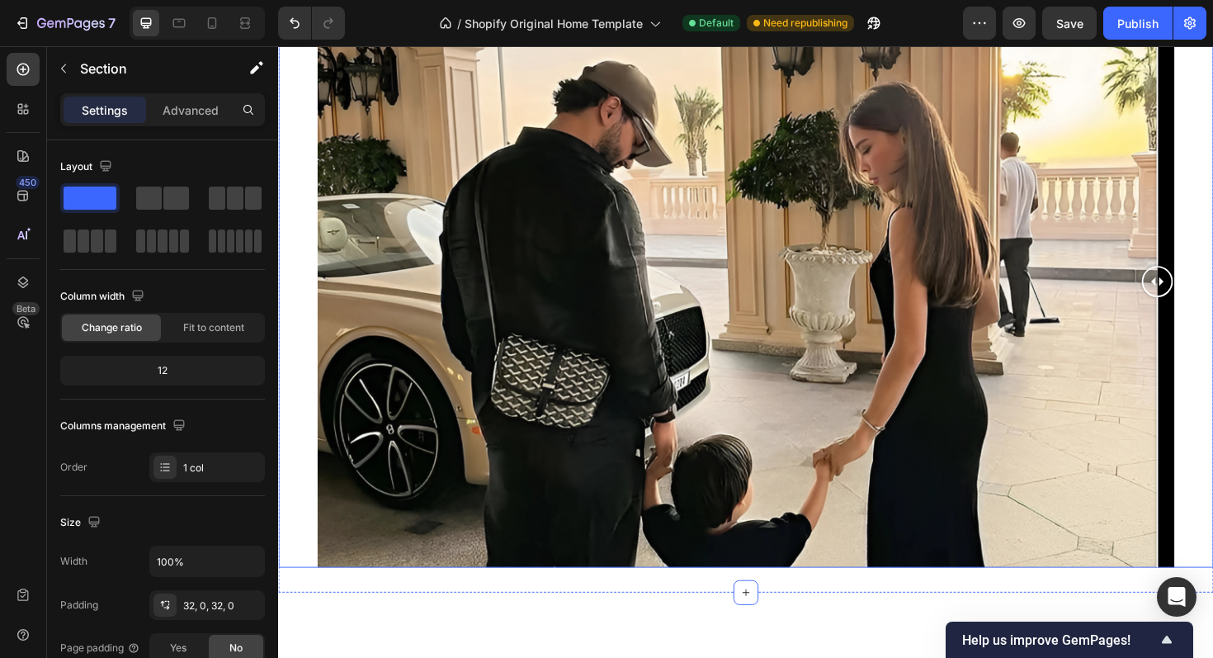
scroll to position [2318, 0]
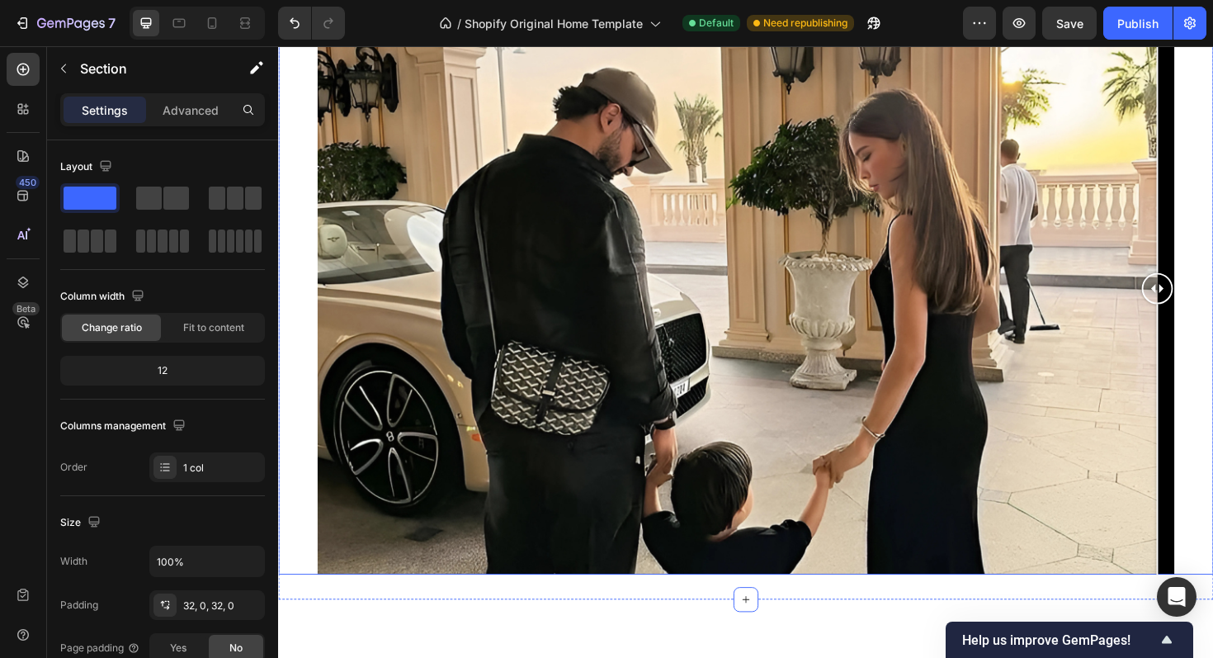
drag, startPoint x: 1205, startPoint y: 302, endPoint x: 1268, endPoint y: 237, distance: 90.5
click at [1213, 237] on div at bounding box center [773, 302] width 991 height 605
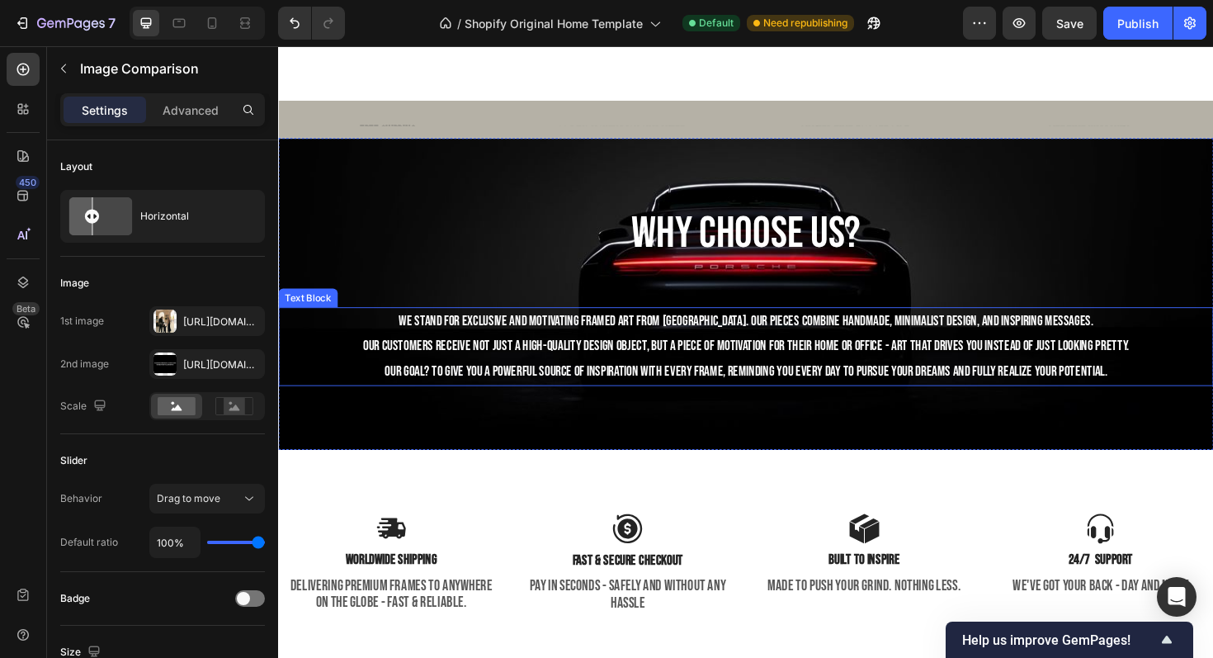
scroll to position [3473, 0]
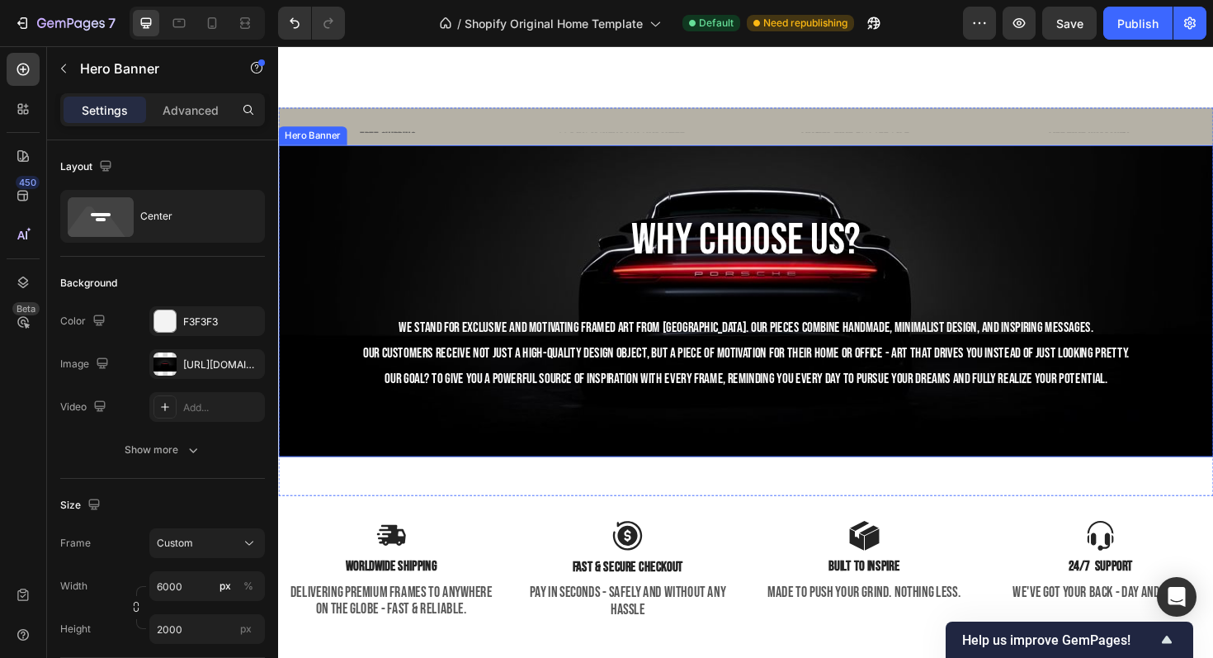
click at [1106, 208] on div "why choose us? Heading We stand for exclusive and motivating framed art from [G…" at bounding box center [773, 316] width 991 height 247
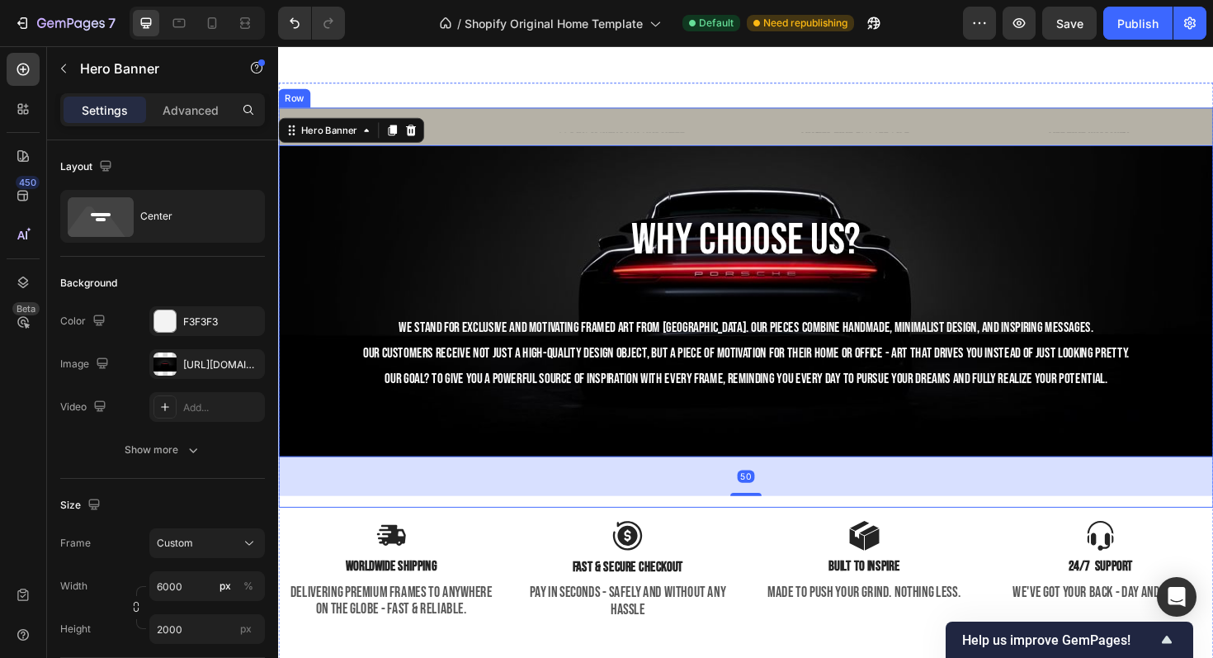
click at [784, 535] on div "FREE SHIPPING Text Block 30 DAYS MONEY BACK GUARANTEE Text Block LIMITED TIME 5…" at bounding box center [773, 322] width 991 height 423
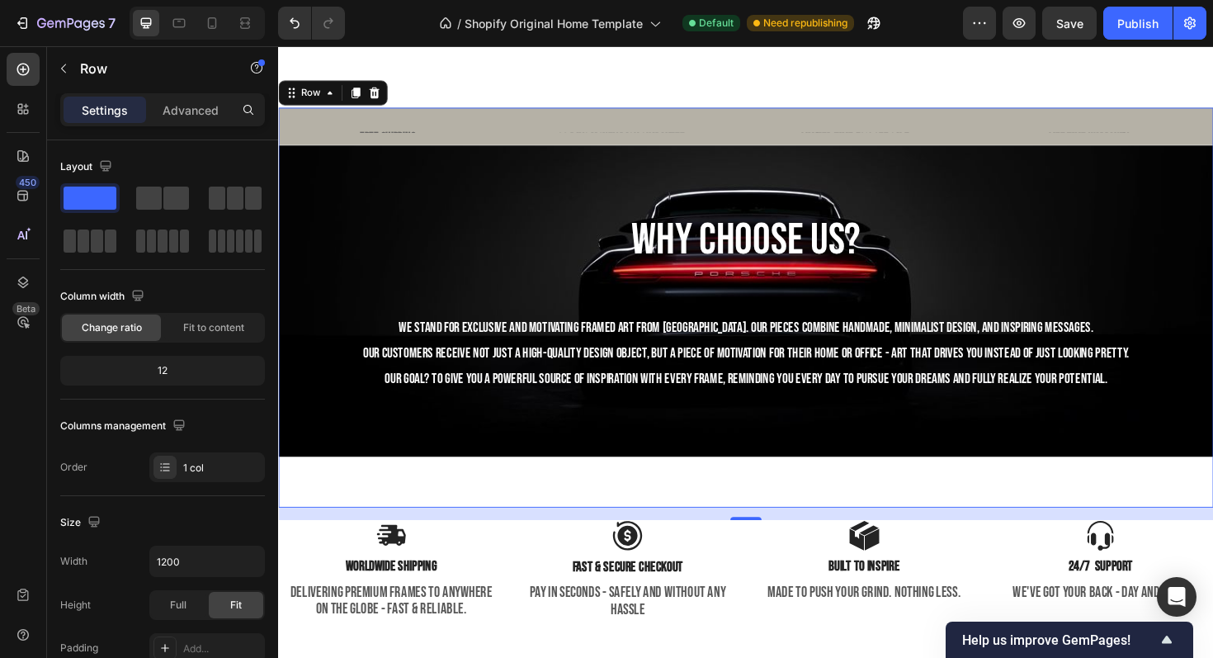
drag, startPoint x: 778, startPoint y: 544, endPoint x: 781, endPoint y: 532, distance: 11.8
click at [781, 532] on div "FREE SHIPPING Text Block 30 DAYS MONEY BACK GUARANTEE Text Block LIMITED TIME 5…" at bounding box center [773, 322] width 991 height 423
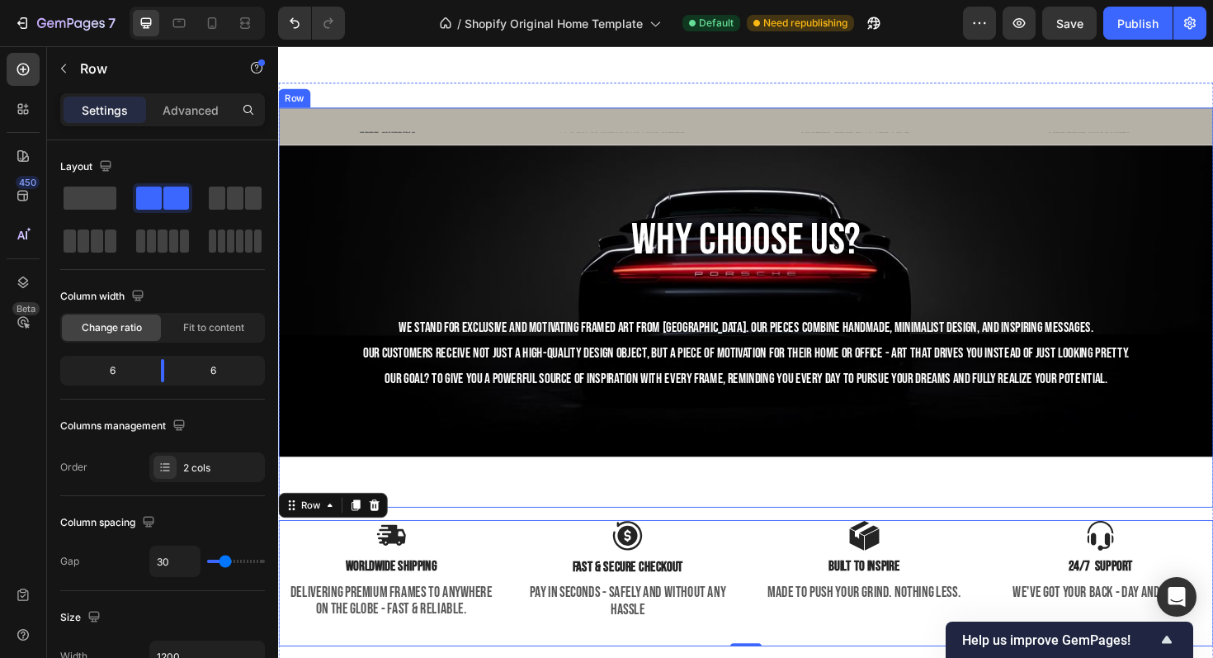
click at [784, 527] on div "FREE SHIPPING Text Block 30 DAYS MONEY BACK GUARANTEE Text Block LIMITED TIME 5…" at bounding box center [773, 322] width 991 height 423
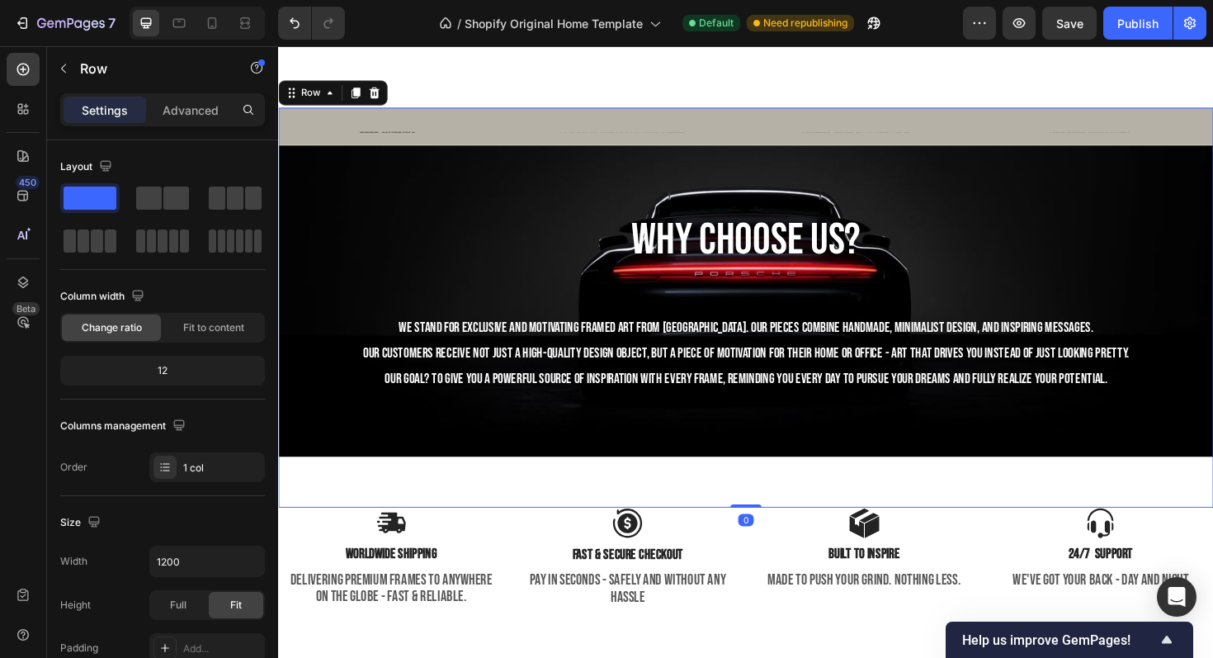
drag, startPoint x: 772, startPoint y: 546, endPoint x: 773, endPoint y: 518, distance: 28.9
click at [773, 518] on div "FREE SHIPPING Text Block 30 DAYS MONEY BACK GUARANTEE Text Block LIMITED TIME 5…" at bounding box center [773, 322] width 991 height 423
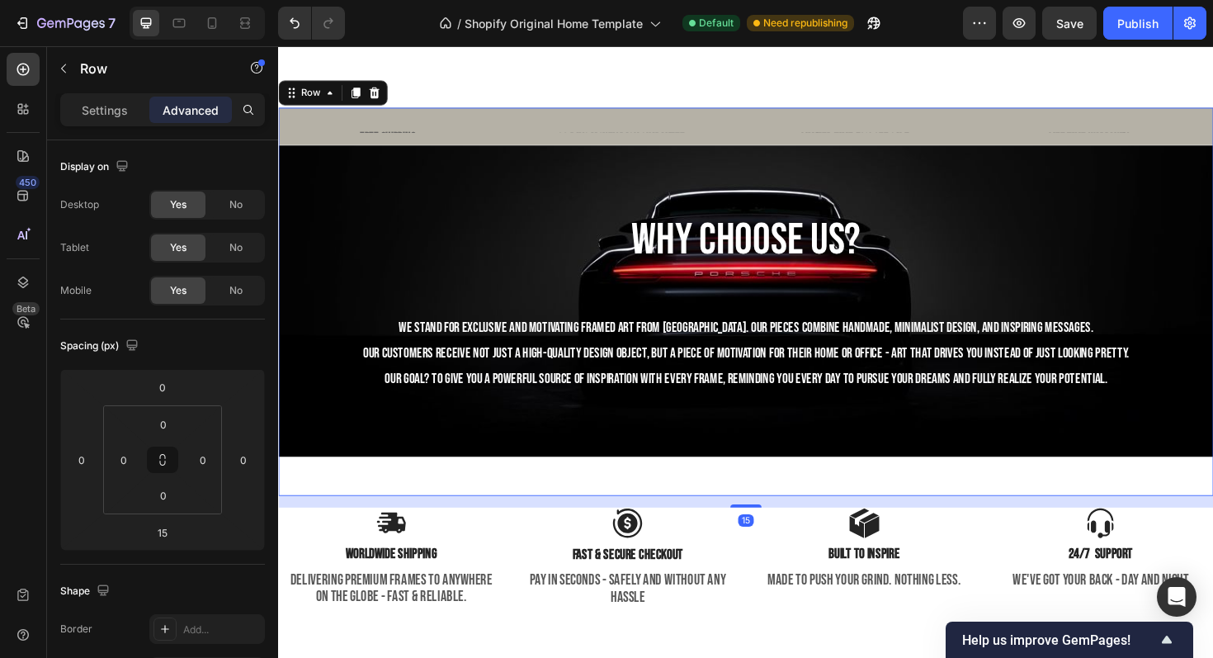
click at [788, 512] on div "FREE SHIPPING Text Block 30 DAYS MONEY BACK GUARANTEE Text Block LIMITED TIME 5…" at bounding box center [773, 316] width 991 height 411
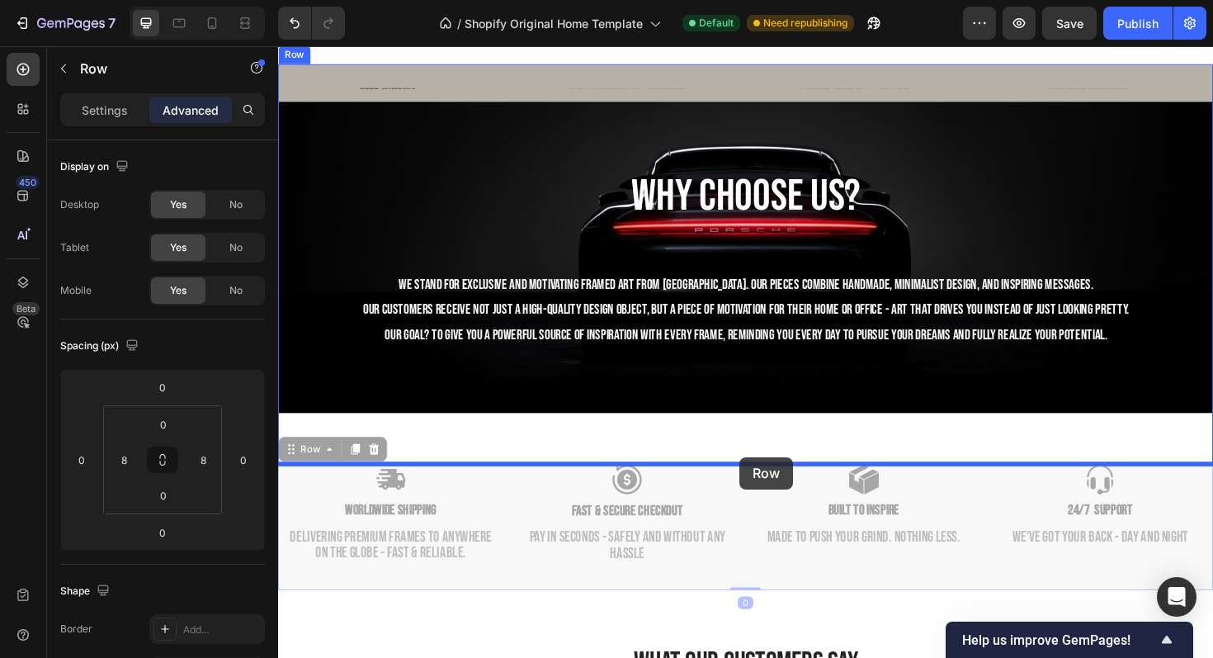
drag, startPoint x: 764, startPoint y: 490, endPoint x: 767, endPoint y: 481, distance: 8.6
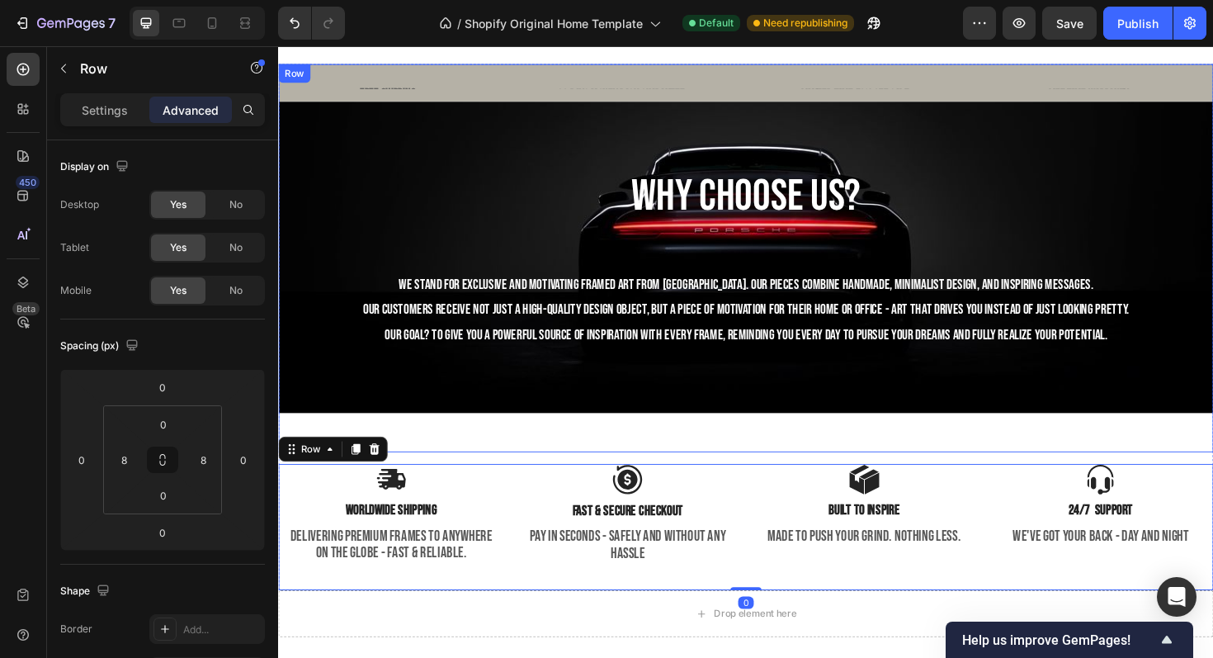
click at [779, 460] on div "FREE SHIPPING Text Block 30 DAYS MONEY BACK GUARANTEE Text Block LIMITED TIME 5…" at bounding box center [773, 270] width 991 height 411
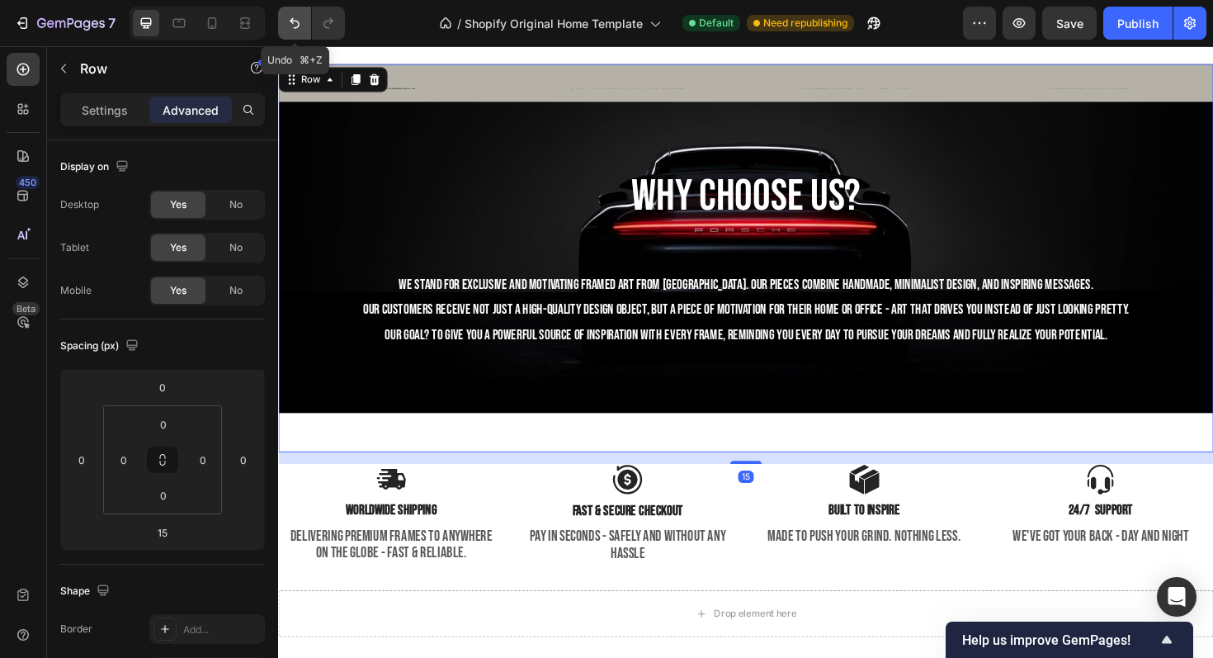
click at [291, 20] on icon "Undo/Redo" at bounding box center [295, 23] width 10 height 11
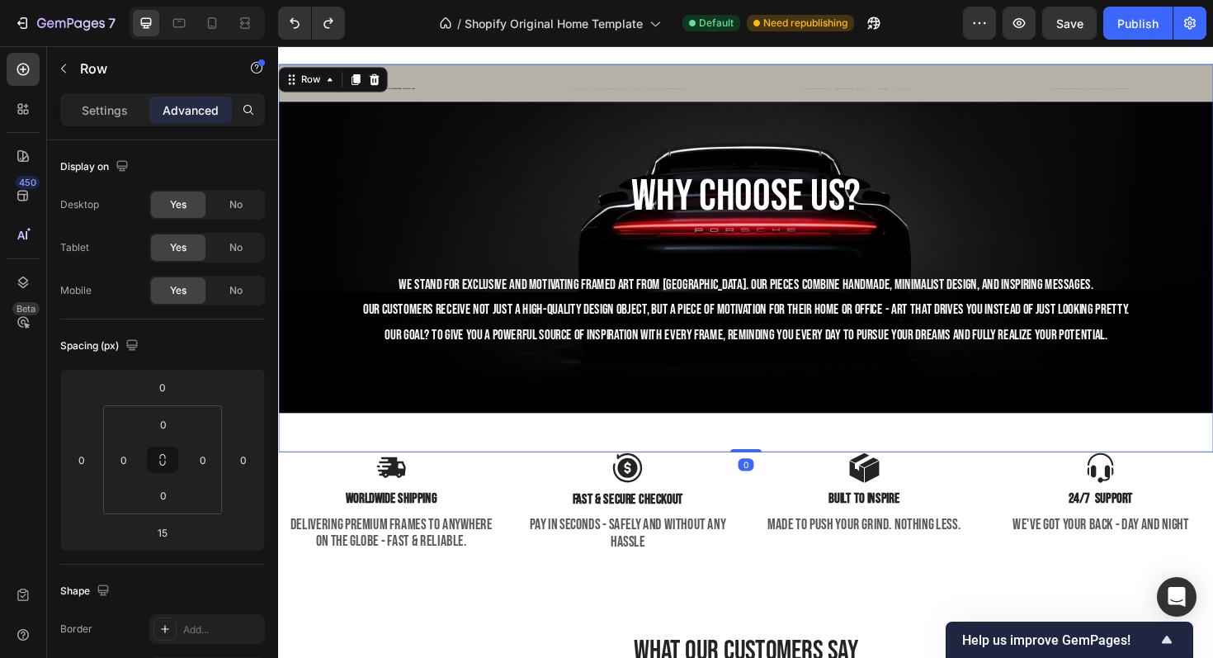
drag, startPoint x: 766, startPoint y: 487, endPoint x: 768, endPoint y: 463, distance: 24.0
click at [768, 463] on div "FREE SHIPPING Text Block 30 DAYS MONEY BACK GUARANTEE Text Block LIMITED TIME 5…" at bounding box center [773, 270] width 991 height 411
type input "0"
click at [779, 446] on div "FREE SHIPPING Text Block 30 DAYS MONEY BACK GUARANTEE Text Block LIMITED TIME 5…" at bounding box center [773, 270] width 991 height 411
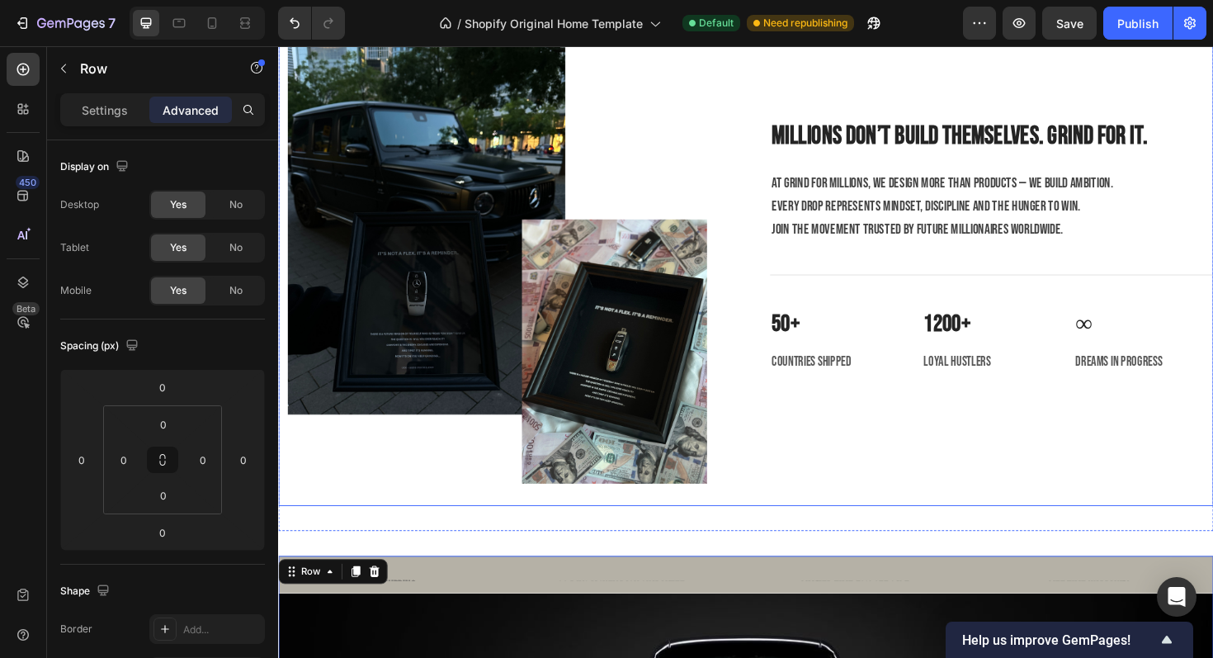
scroll to position [2844, 0]
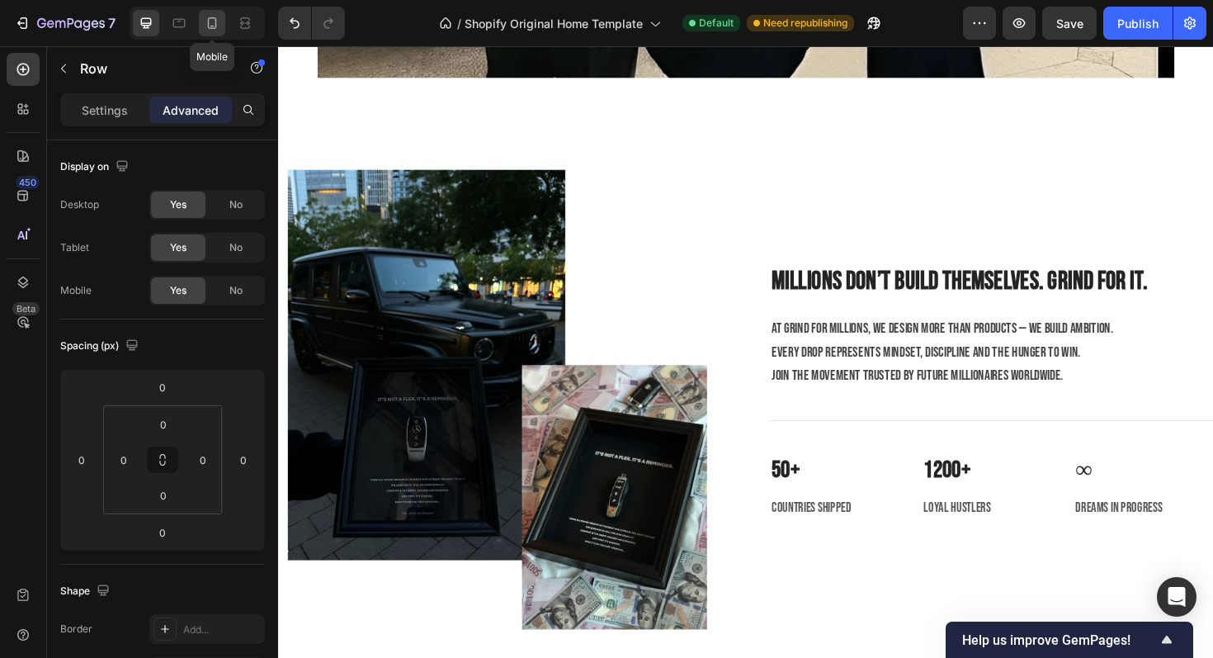
click at [206, 14] on div at bounding box center [212, 23] width 26 height 26
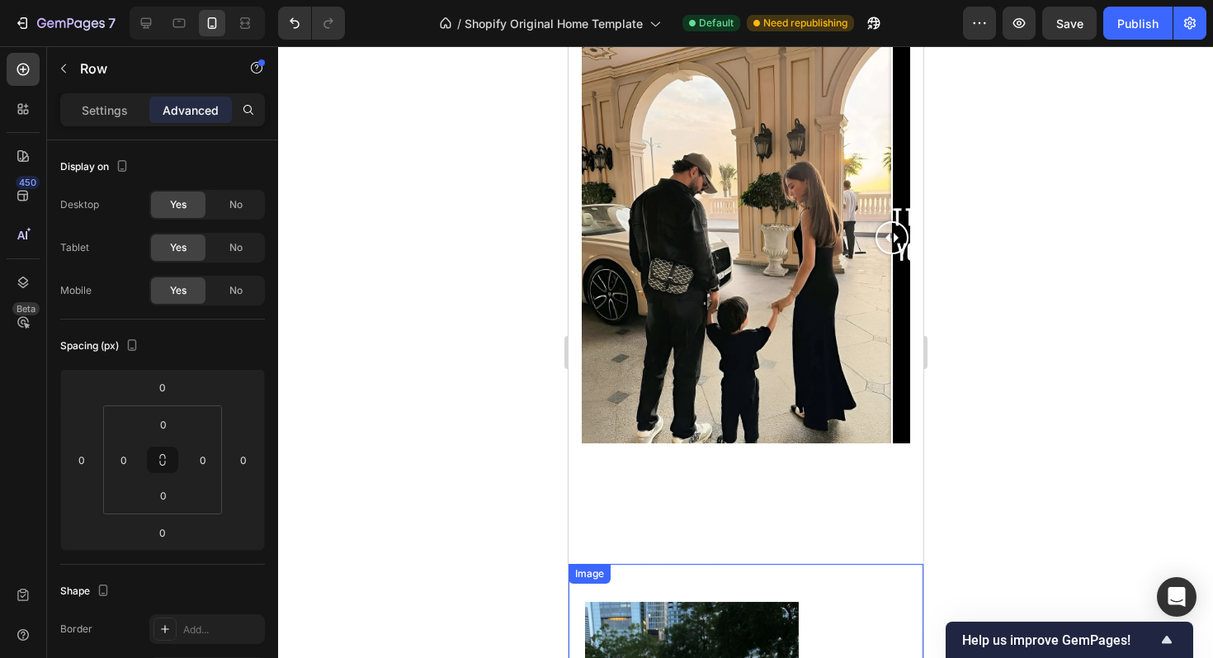
scroll to position [2235, 0]
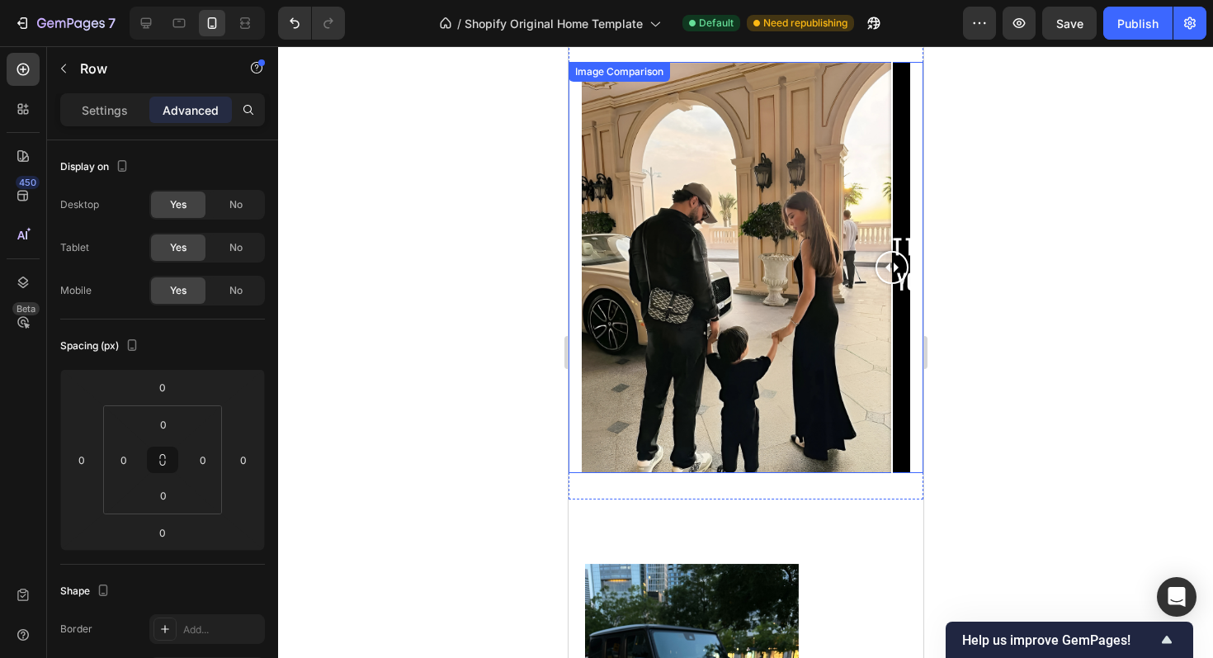
drag, startPoint x: 890, startPoint y: 263, endPoint x: 915, endPoint y: 264, distance: 24.8
click at [915, 264] on div "Image Comparison" at bounding box center [745, 267] width 355 height 411
drag, startPoint x: 887, startPoint y: 271, endPoint x: 907, endPoint y: 302, distance: 37.5
click at [907, 302] on div at bounding box center [891, 267] width 33 height 411
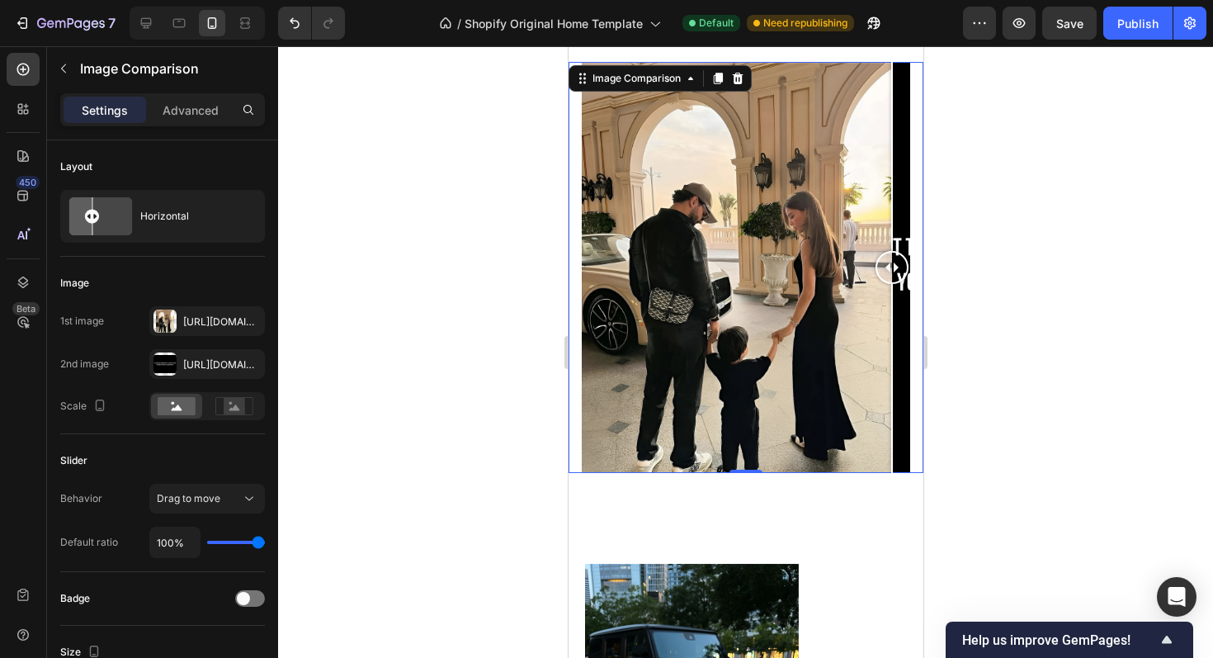
drag, startPoint x: 891, startPoint y: 275, endPoint x: 922, endPoint y: 278, distance: 31.5
click at [922, 278] on div "Image Comparison 0" at bounding box center [745, 267] width 355 height 411
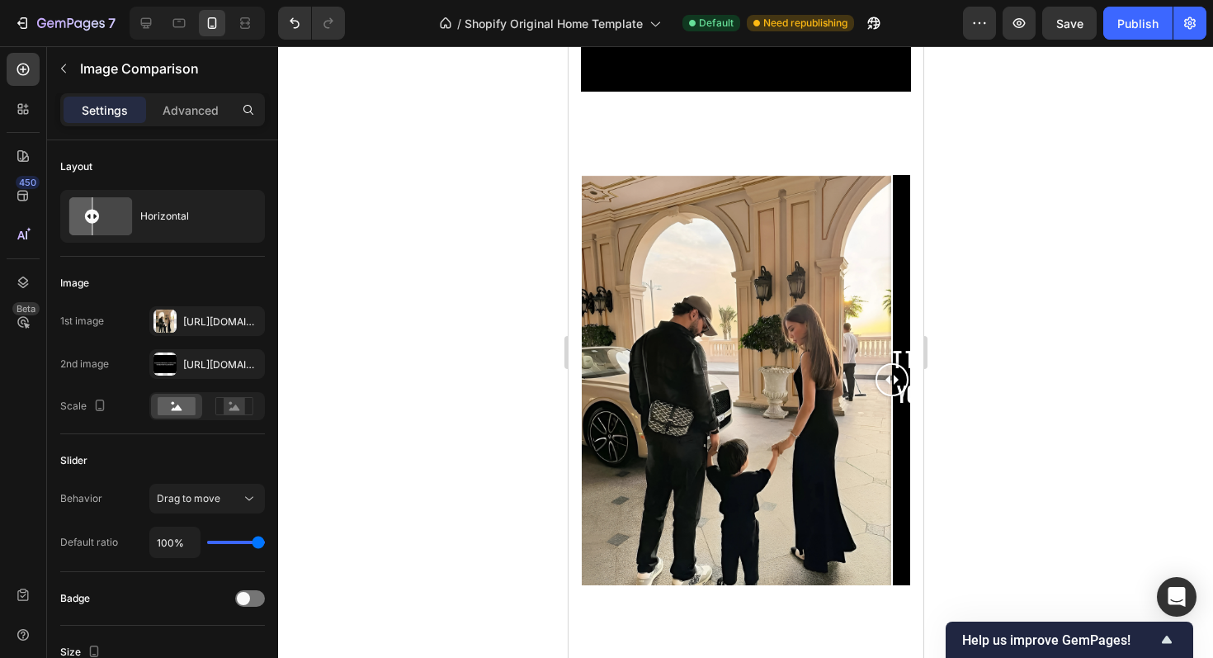
scroll to position [2119, 0]
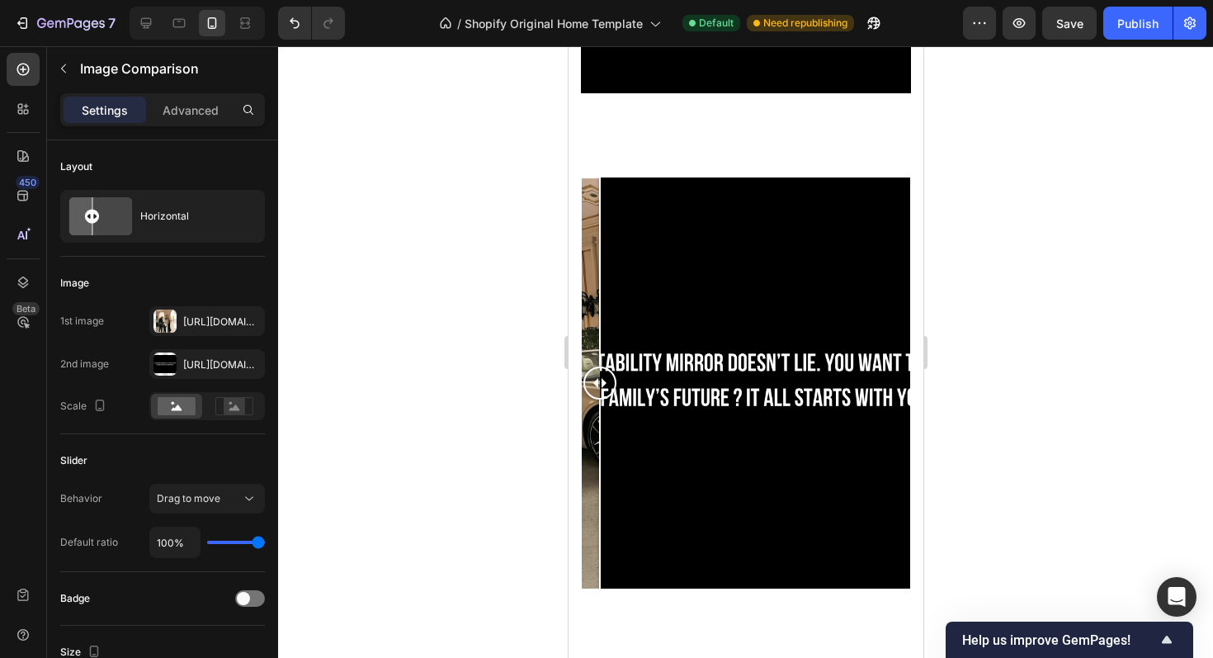
drag, startPoint x: 889, startPoint y: 390, endPoint x: 504, endPoint y: 388, distance: 385.5
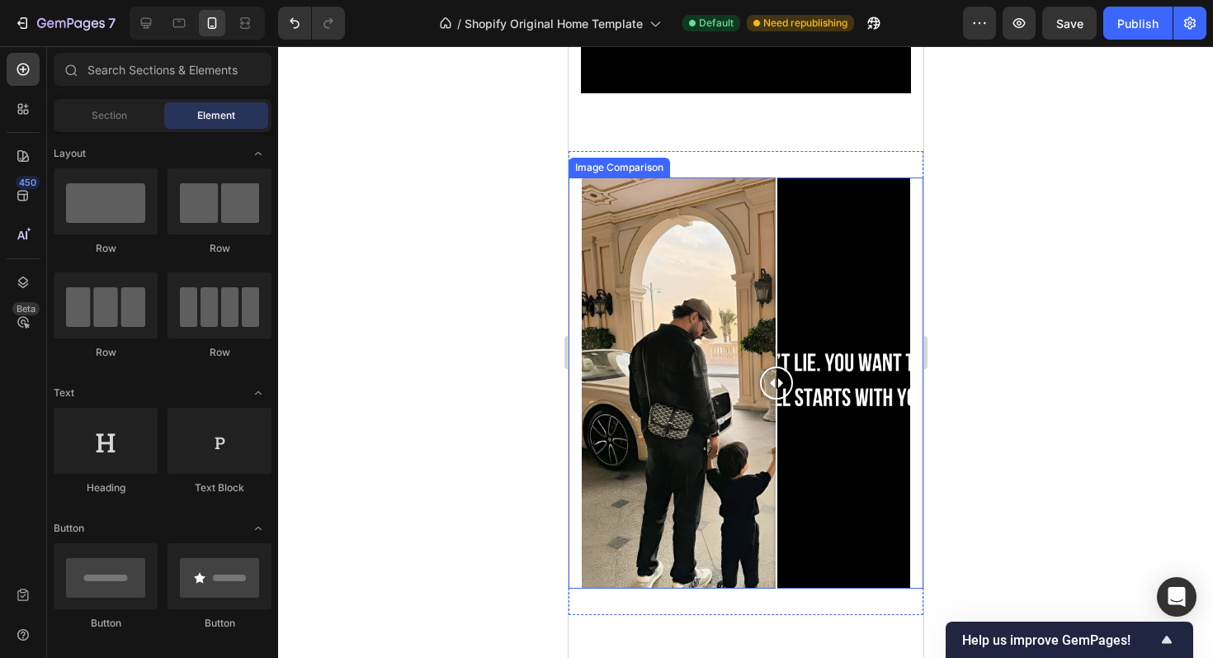
click at [776, 300] on div at bounding box center [745, 382] width 329 height 411
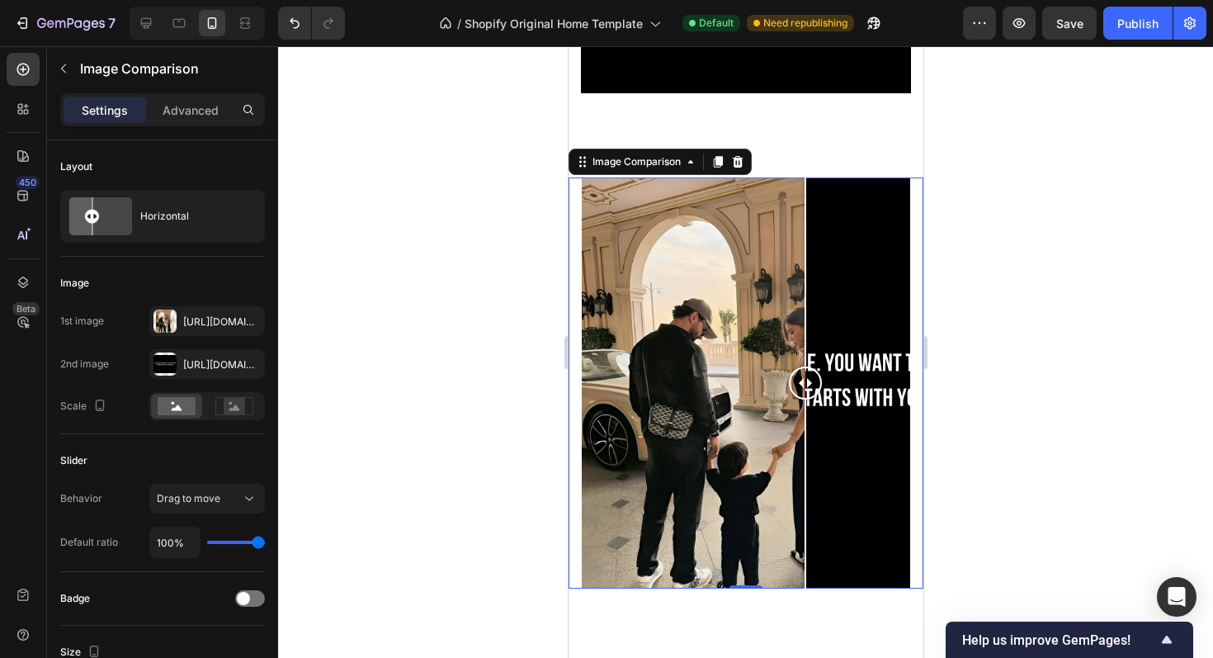
drag, startPoint x: 761, startPoint y: 380, endPoint x: 1052, endPoint y: 314, distance: 298.8
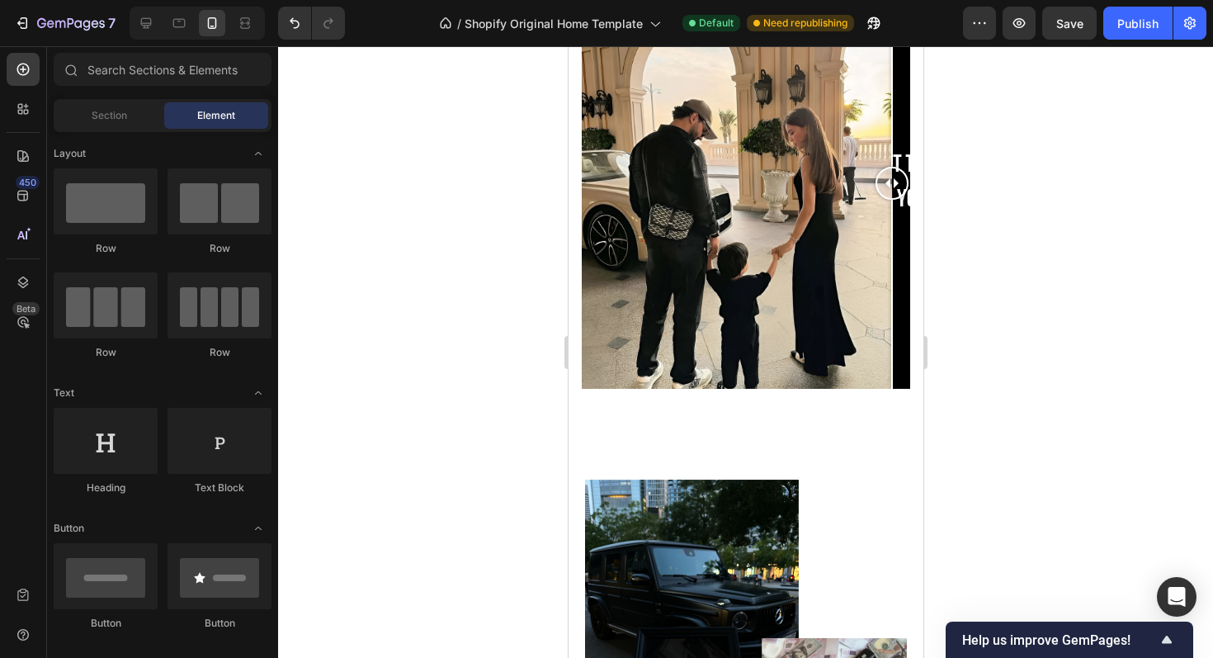
scroll to position [2064, 0]
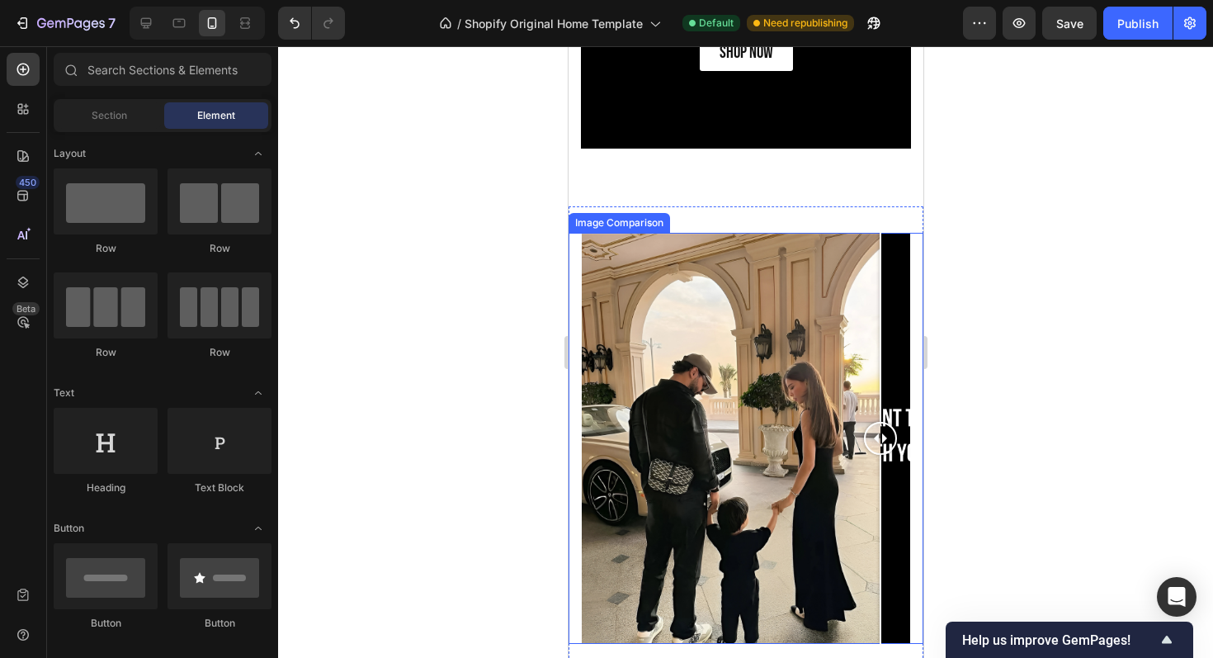
drag, startPoint x: 888, startPoint y: 434, endPoint x: 939, endPoint y: 425, distance: 52.0
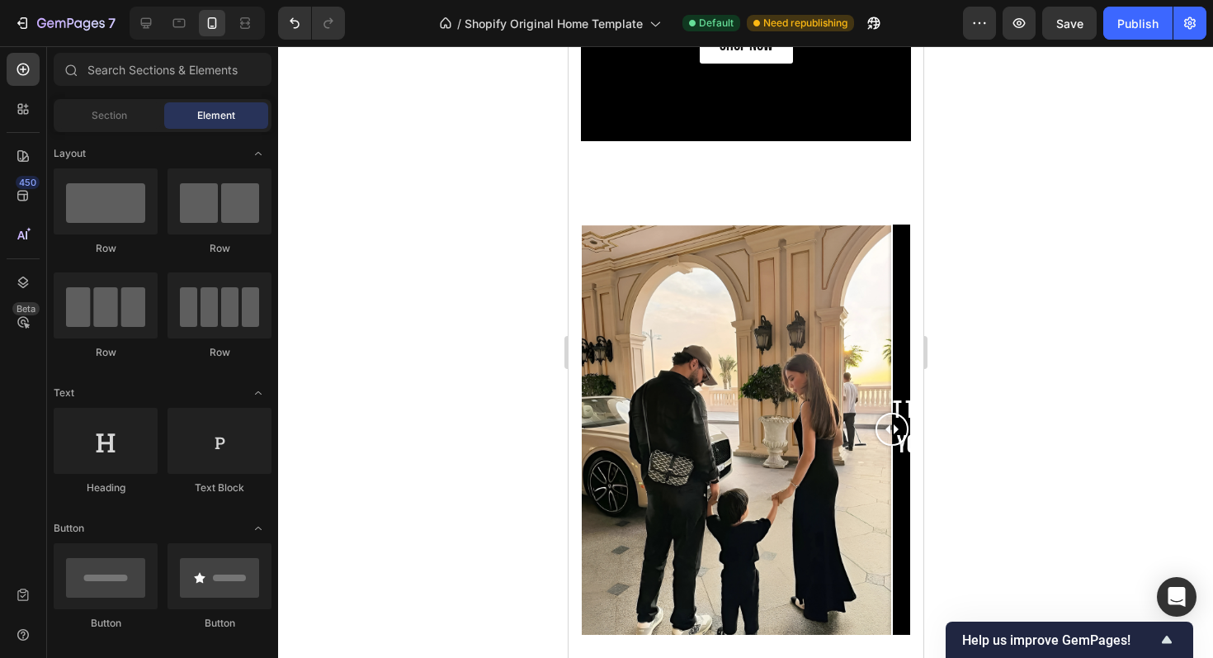
scroll to position [2067, 0]
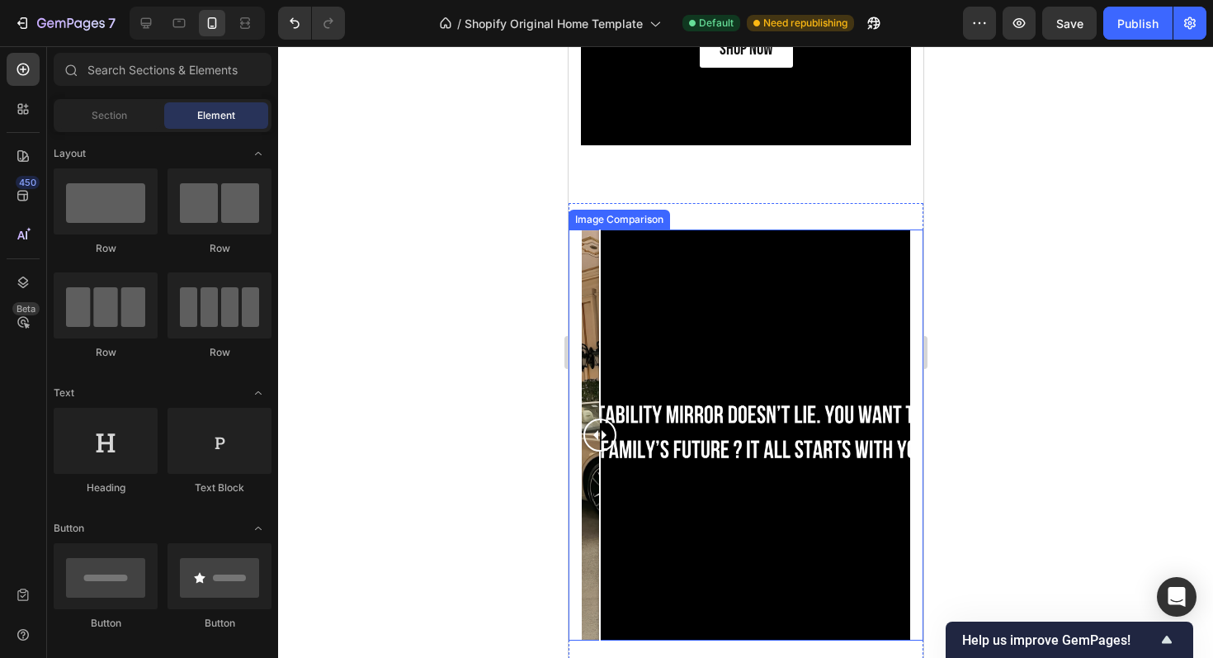
drag, startPoint x: 894, startPoint y: 433, endPoint x: 1046, endPoint y: 419, distance: 152.5
click at [737, 329] on div at bounding box center [745, 434] width 329 height 411
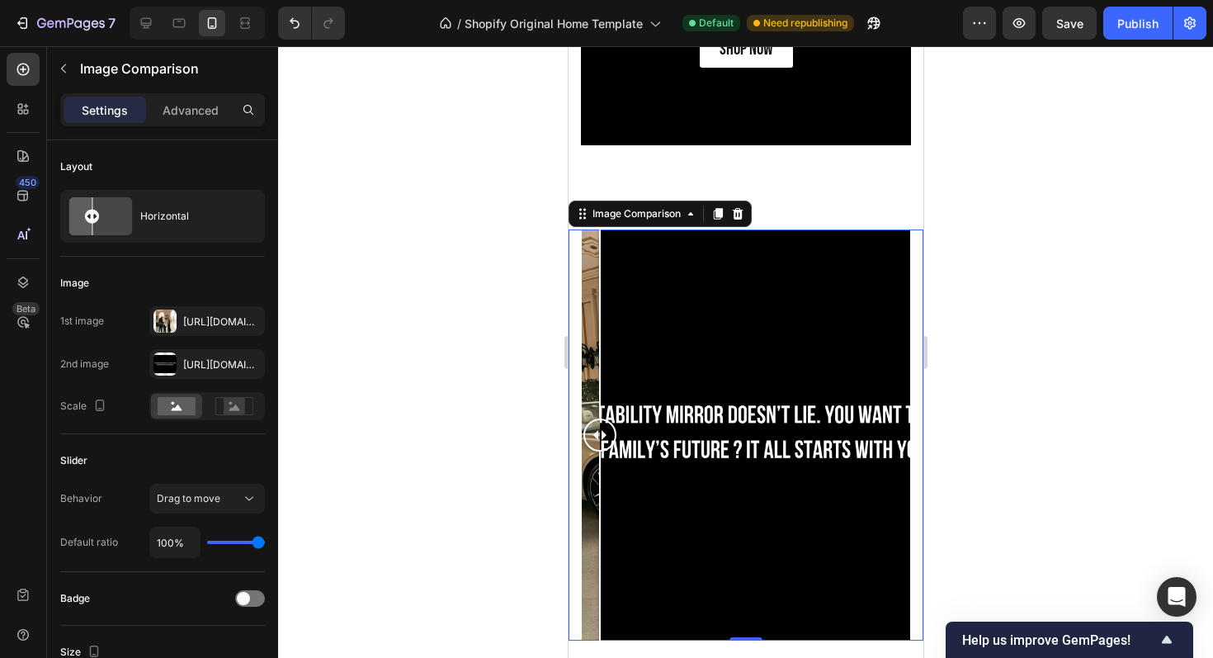
drag, startPoint x: 728, startPoint y: 438, endPoint x: 470, endPoint y: 426, distance: 258.7
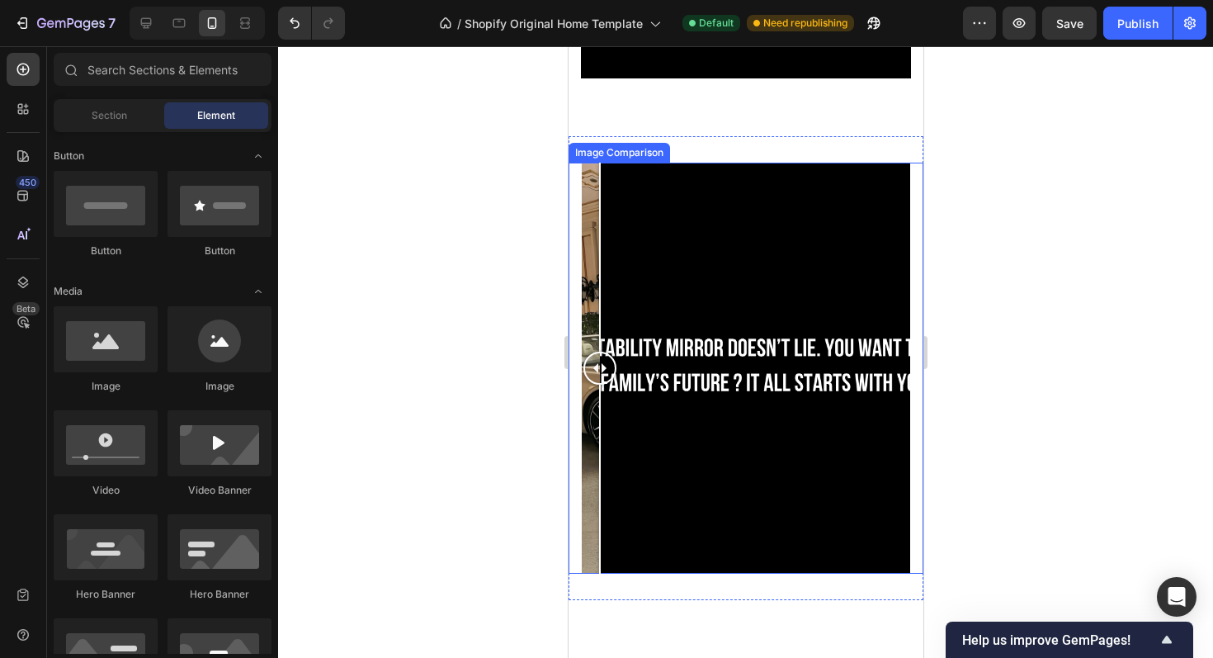
scroll to position [2154, 0]
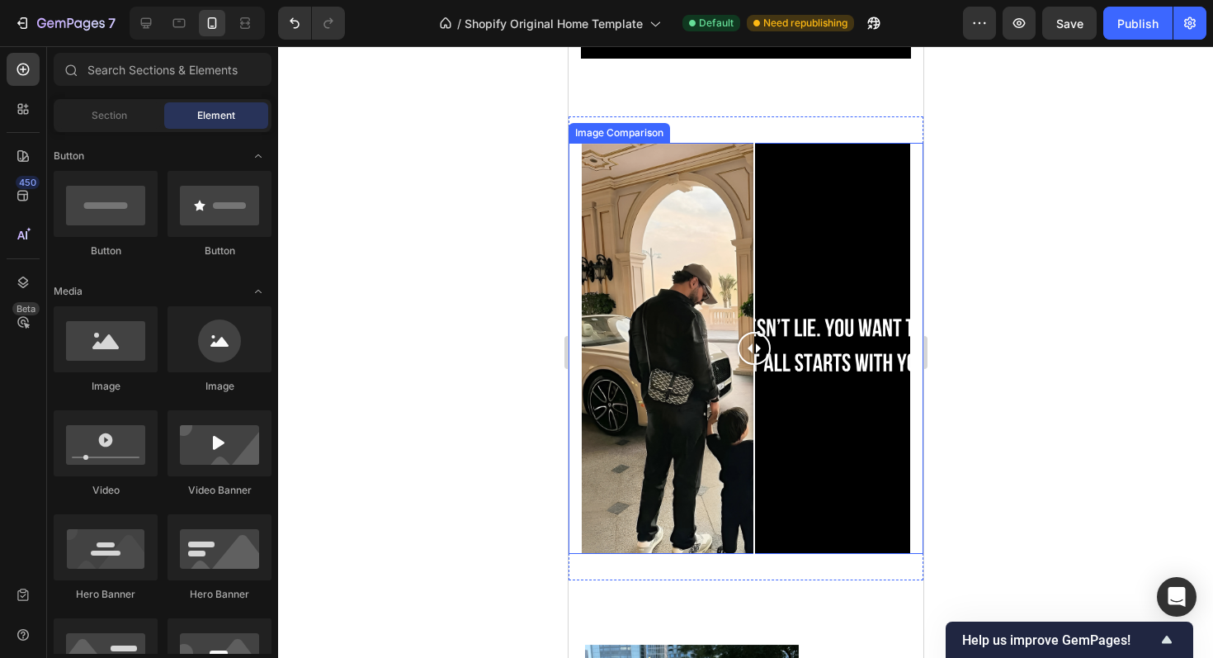
click at [754, 272] on div at bounding box center [745, 348] width 329 height 411
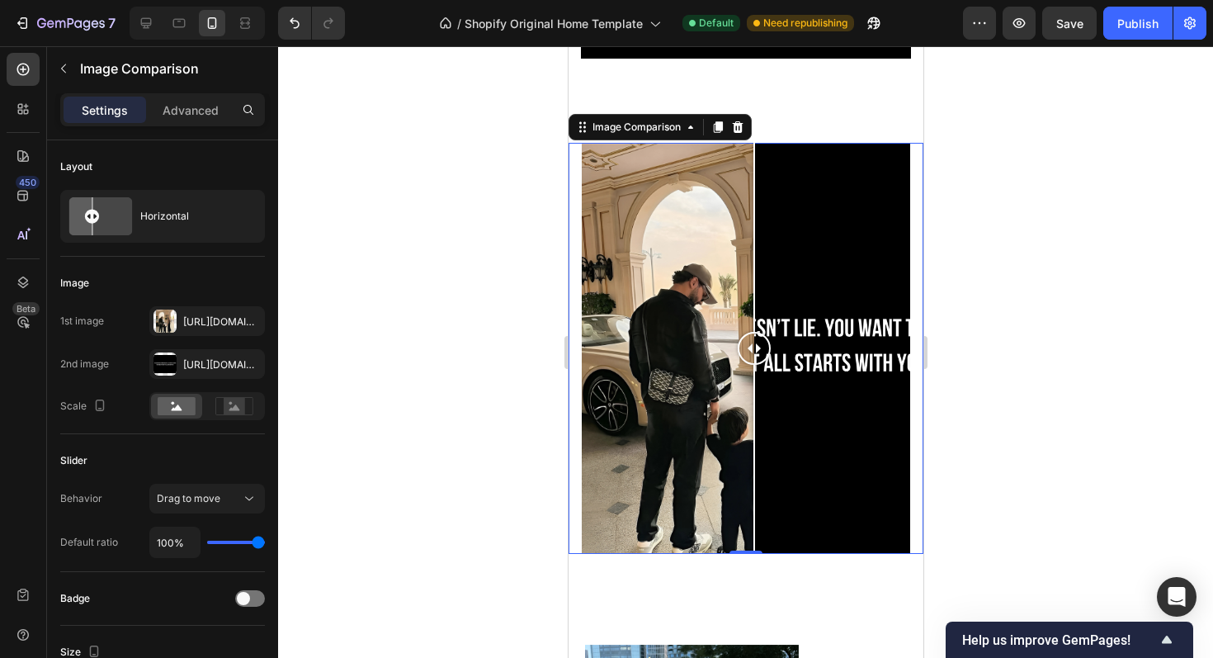
click at [846, 255] on div at bounding box center [745, 348] width 329 height 411
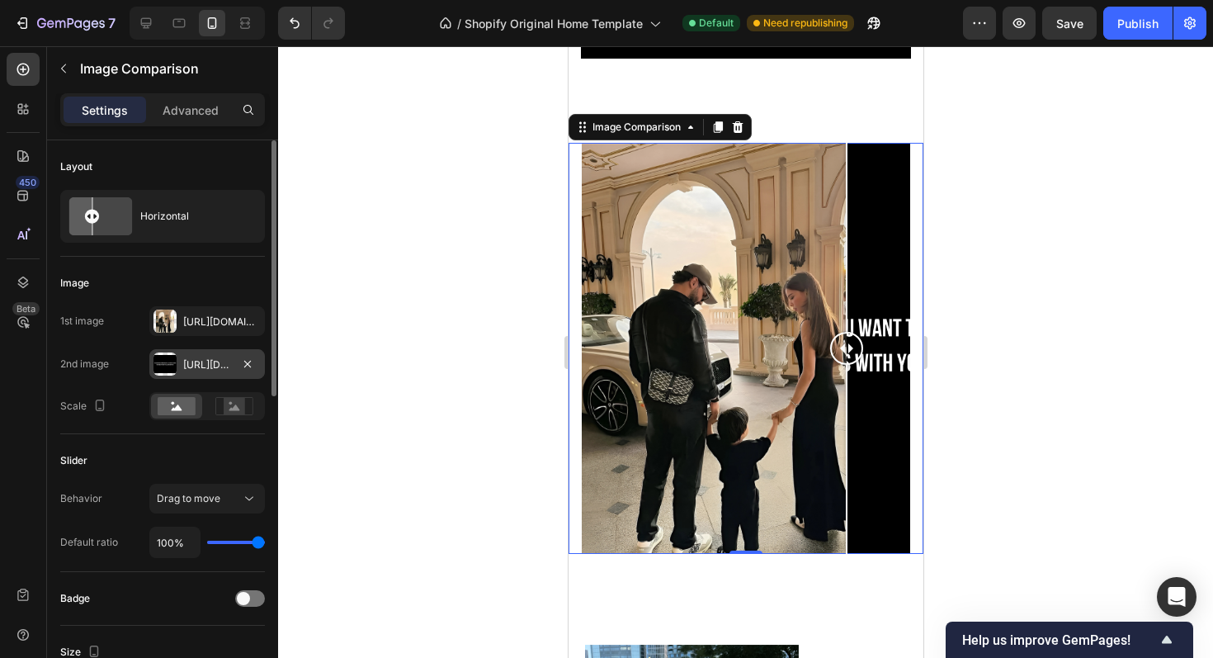
click at [176, 363] on div at bounding box center [165, 363] width 23 height 23
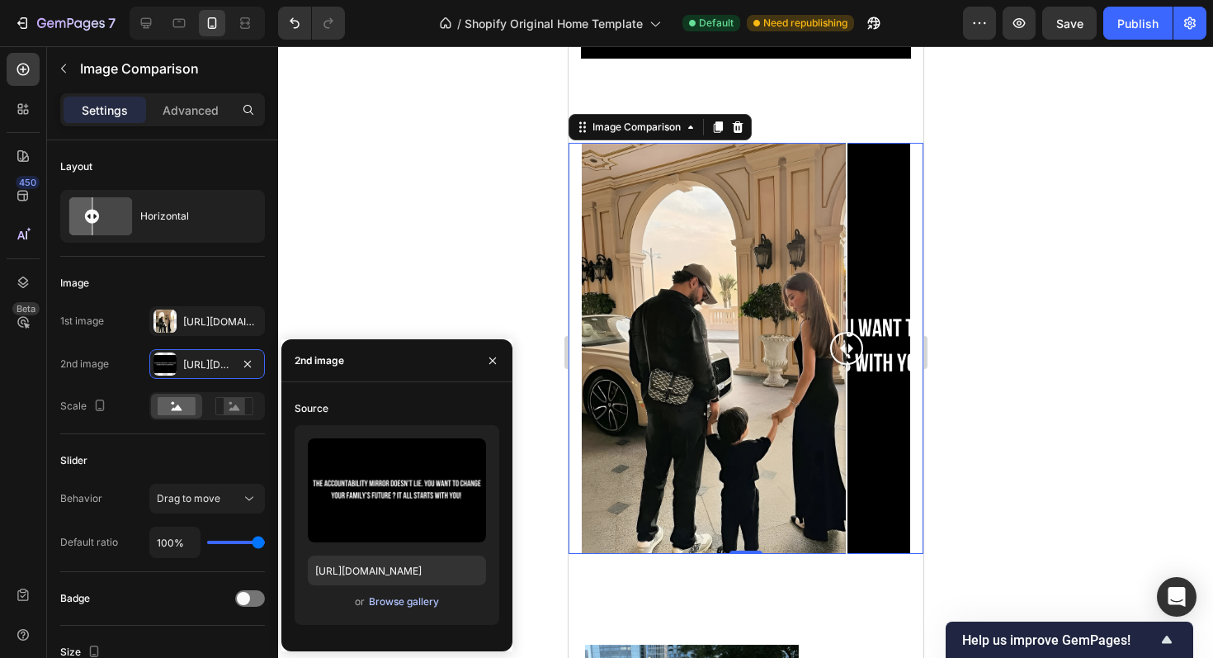
click at [393, 605] on div "Browse gallery" at bounding box center [404, 601] width 70 height 15
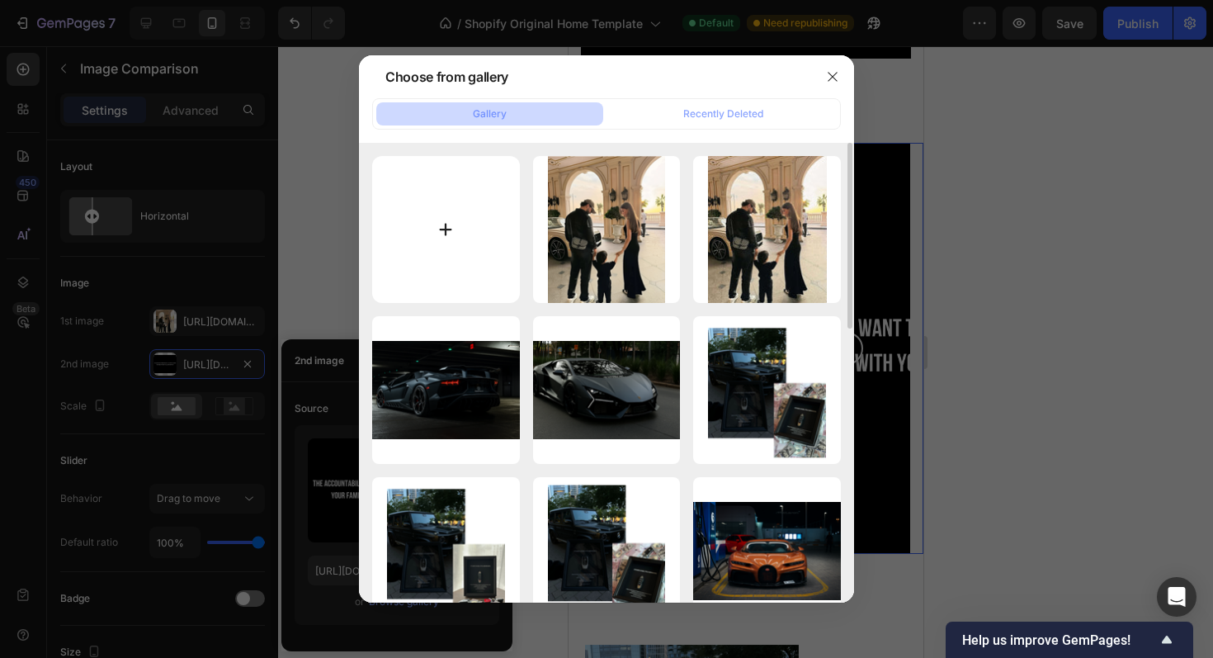
click at [452, 228] on input "file" at bounding box center [446, 230] width 148 height 148
click at [942, 219] on div at bounding box center [606, 329] width 1213 height 658
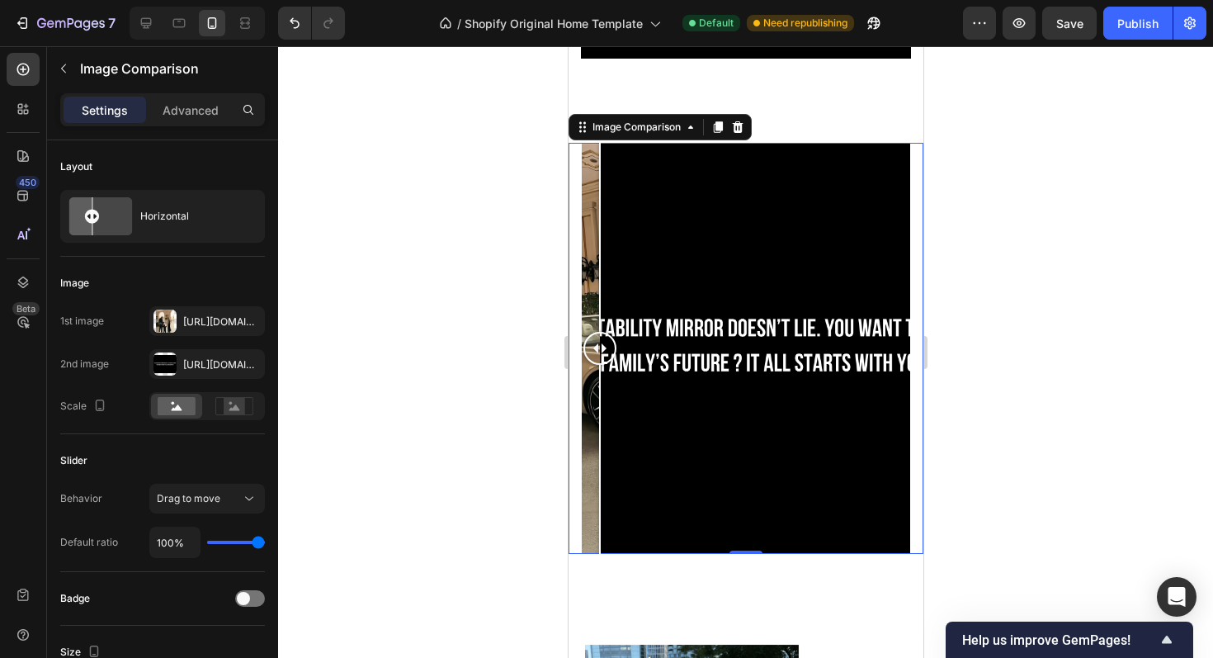
drag, startPoint x: 835, startPoint y: 348, endPoint x: 408, endPoint y: 325, distance: 427.4
click at [660, 253] on div at bounding box center [745, 348] width 329 height 411
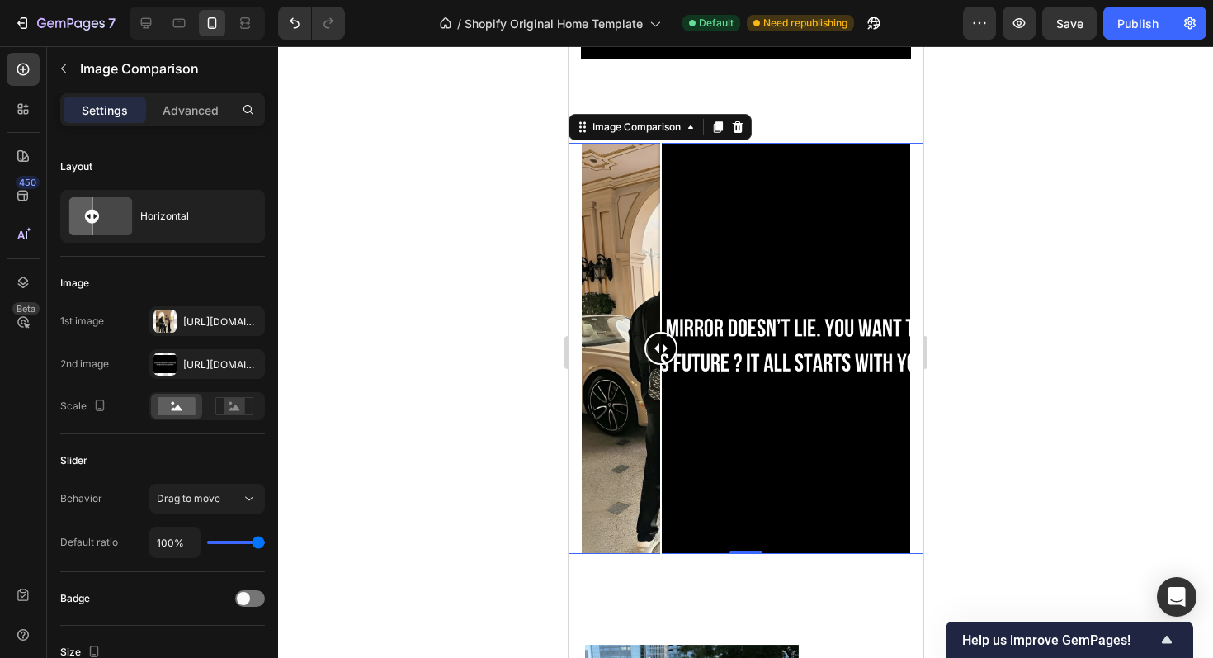
click at [755, 267] on div at bounding box center [745, 348] width 329 height 411
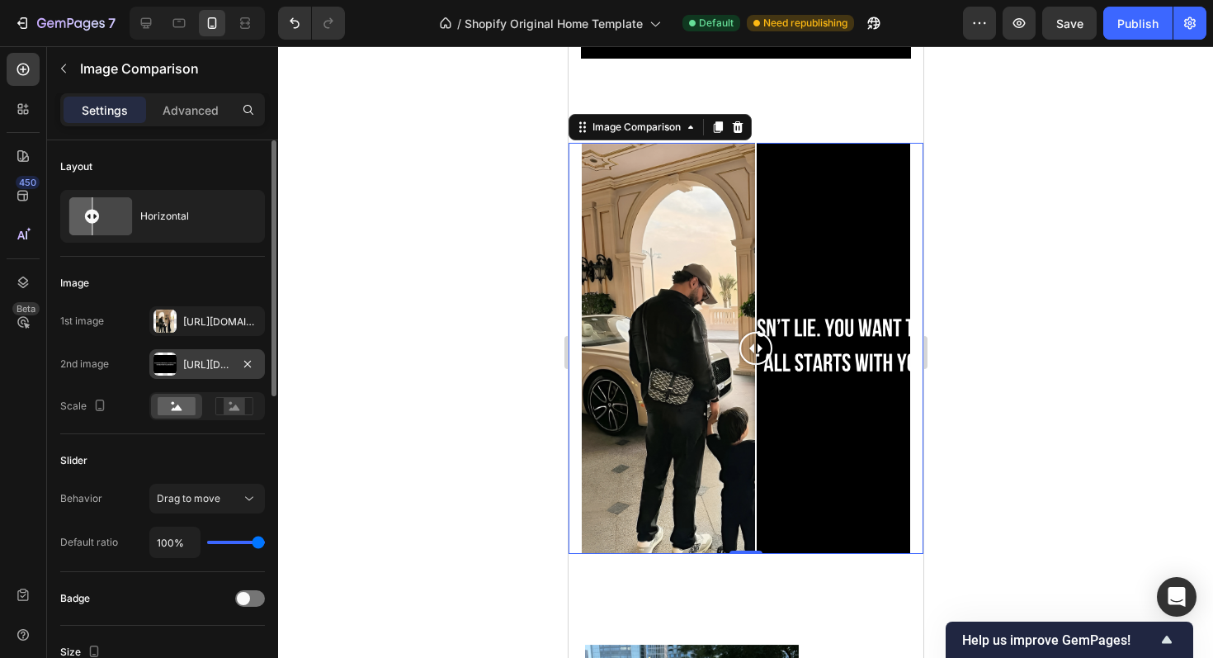
click at [168, 362] on div at bounding box center [165, 363] width 23 height 23
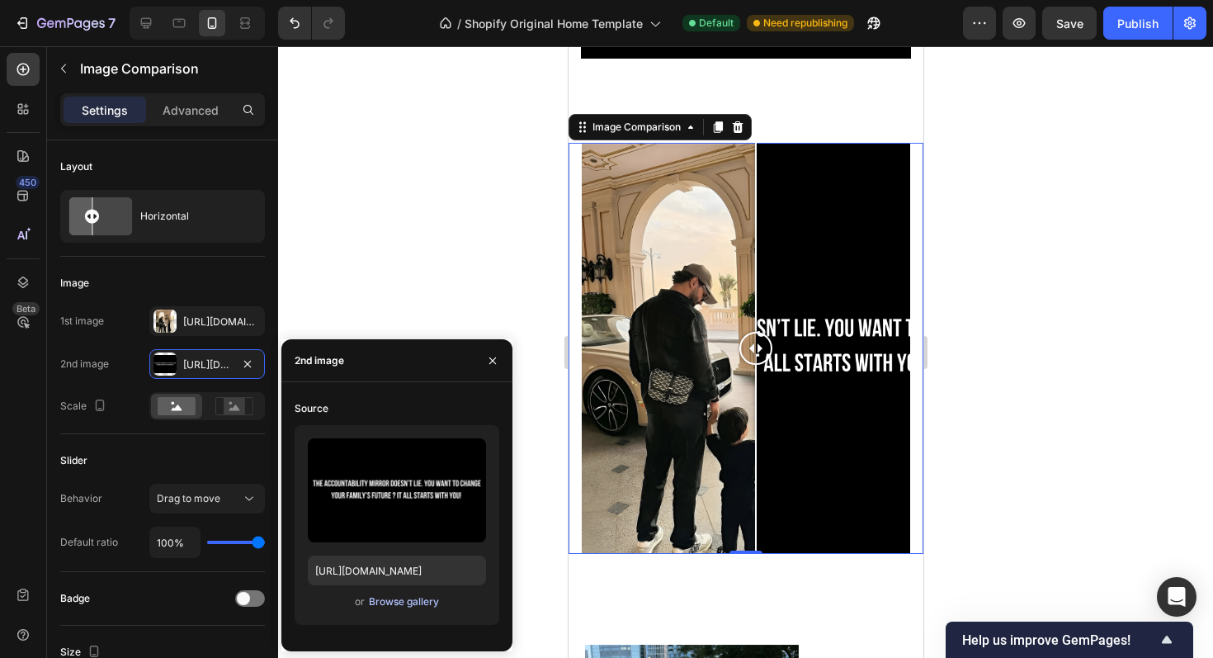
click at [387, 595] on div "Browse gallery" at bounding box center [404, 601] width 70 height 15
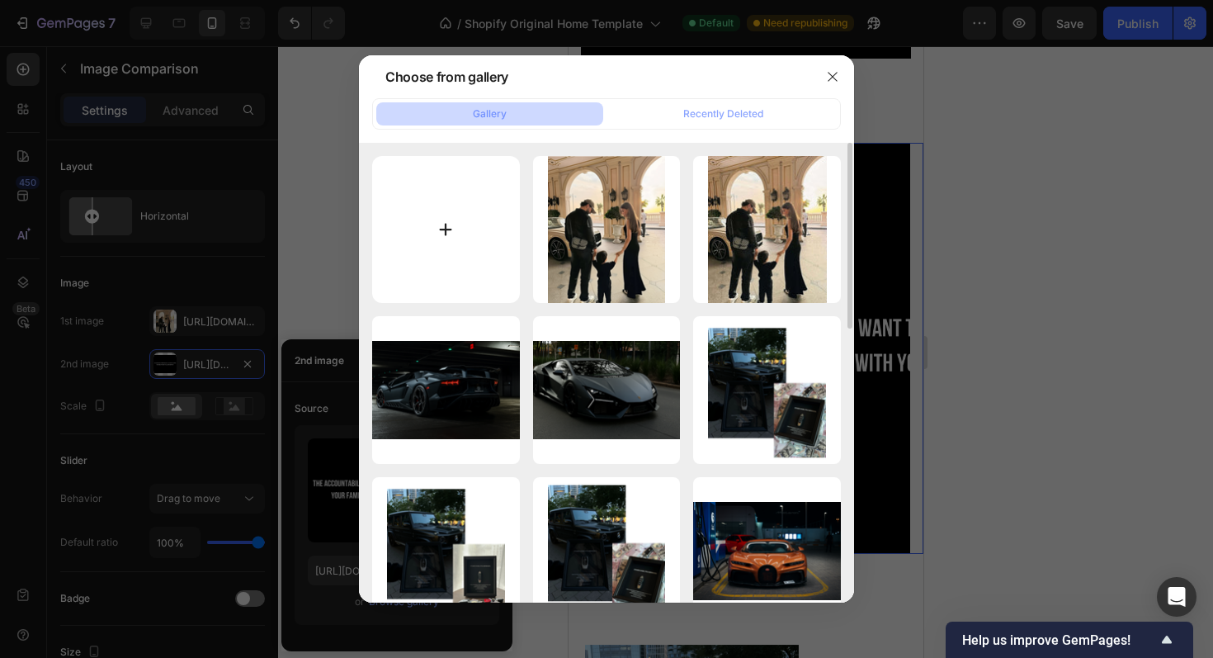
click at [504, 239] on input "file" at bounding box center [446, 230] width 148 height 148
type input "C:\fakepath\the accountability mirror doesn´t lie. you want to change your fami…"
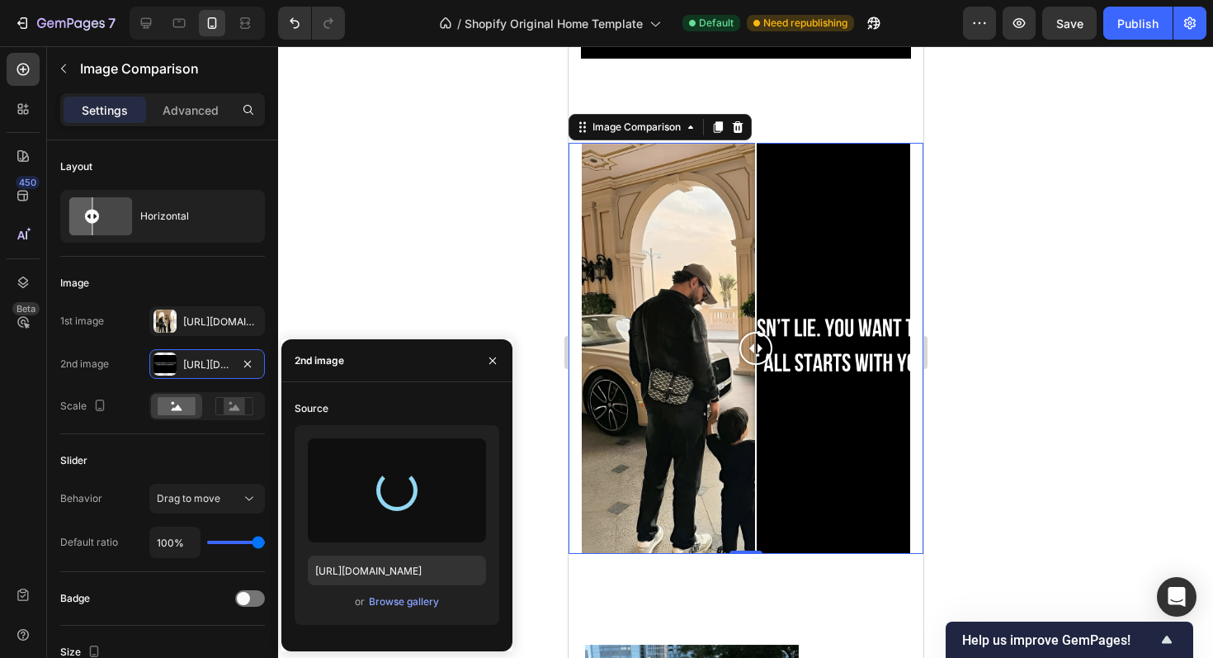
type input "[URL][DOMAIN_NAME]"
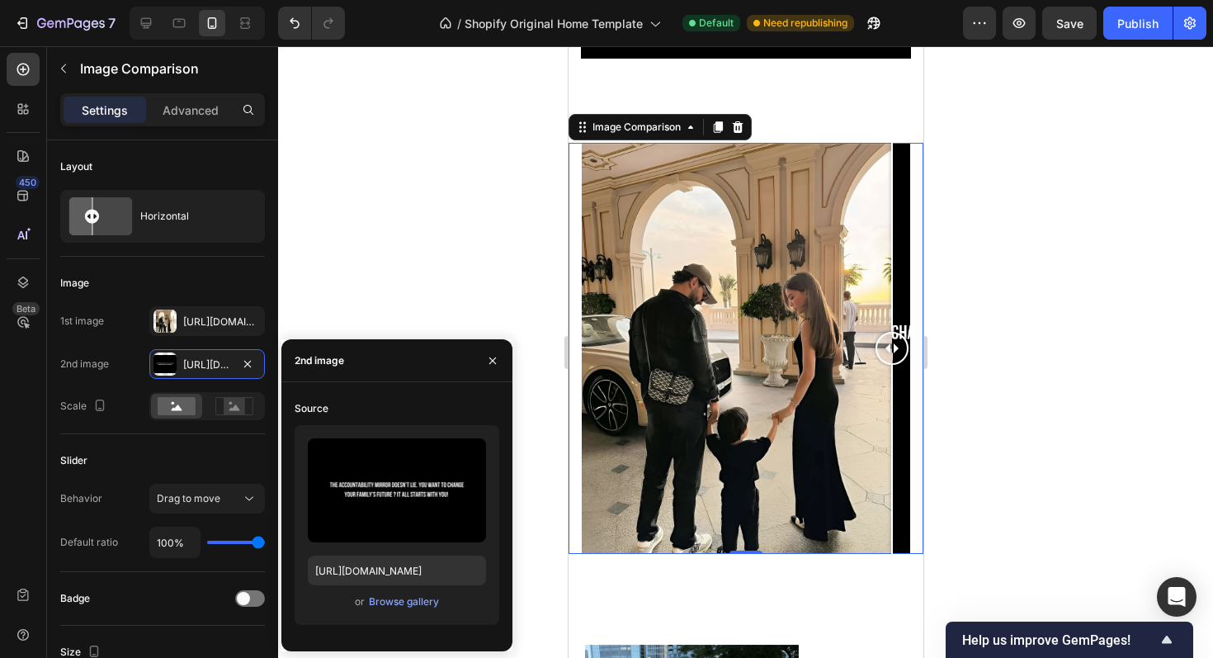
drag, startPoint x: 897, startPoint y: 345, endPoint x: 915, endPoint y: 300, distance: 47.8
click at [915, 300] on div "Image Comparison 0" at bounding box center [745, 348] width 355 height 411
click at [488, 371] on button "button" at bounding box center [493, 361] width 26 height 26
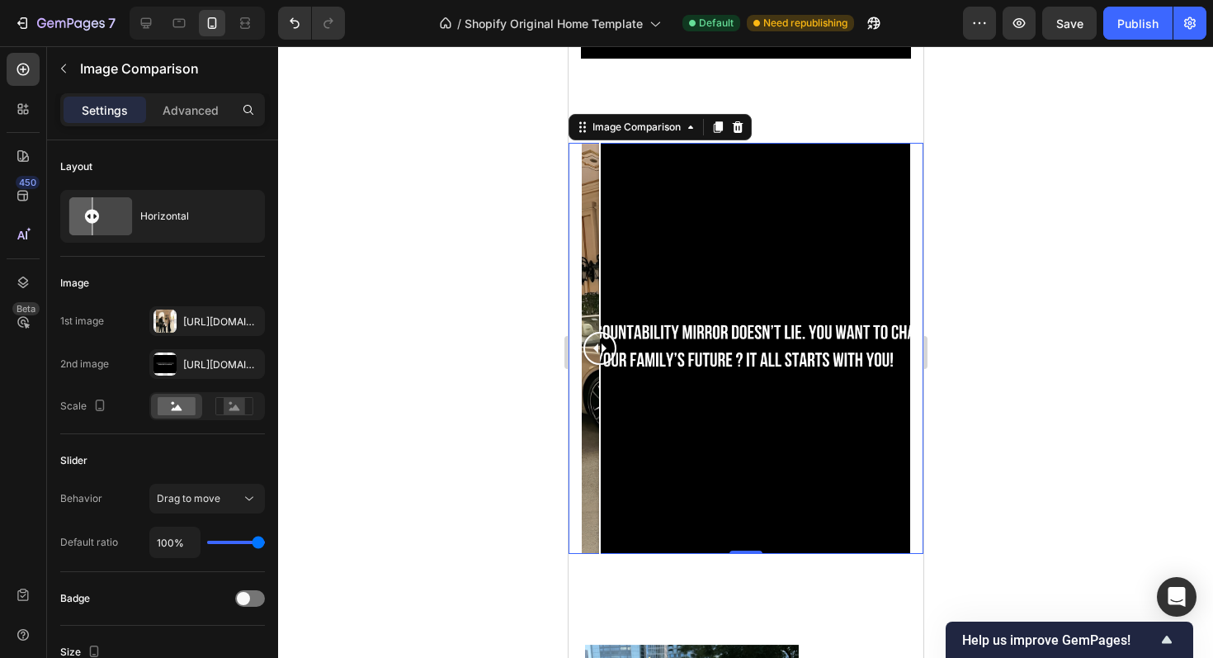
drag, startPoint x: 886, startPoint y: 348, endPoint x: 520, endPoint y: 329, distance: 366.1
click at [146, 21] on icon at bounding box center [146, 23] width 17 height 17
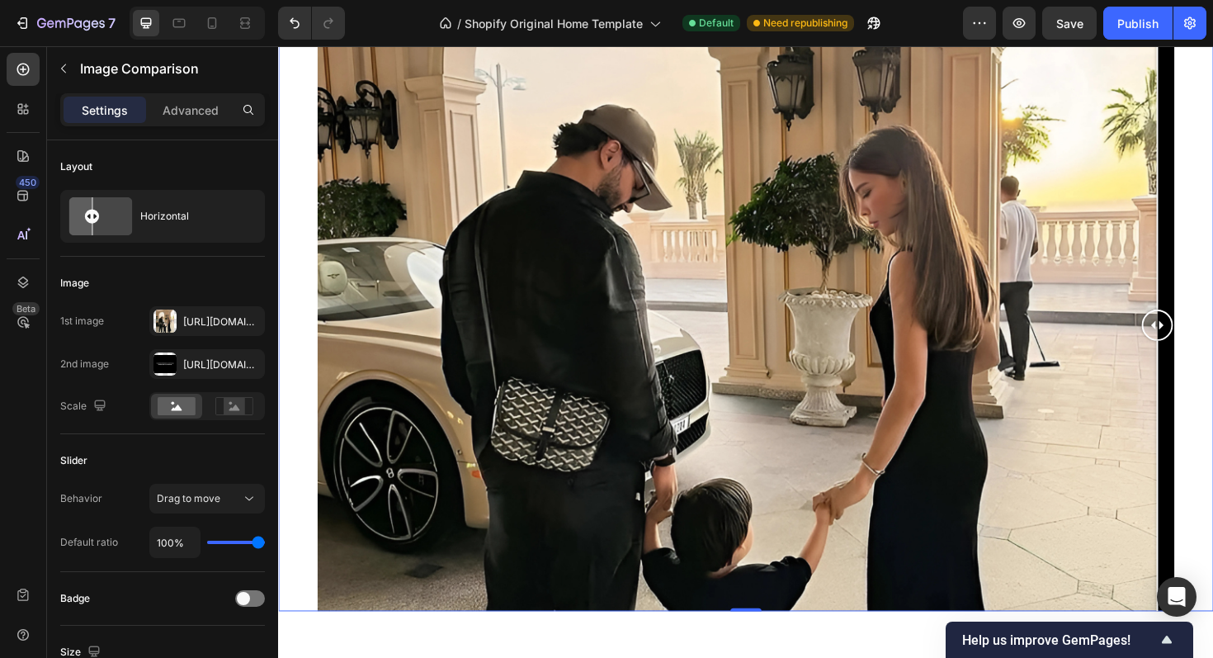
scroll to position [2244, 0]
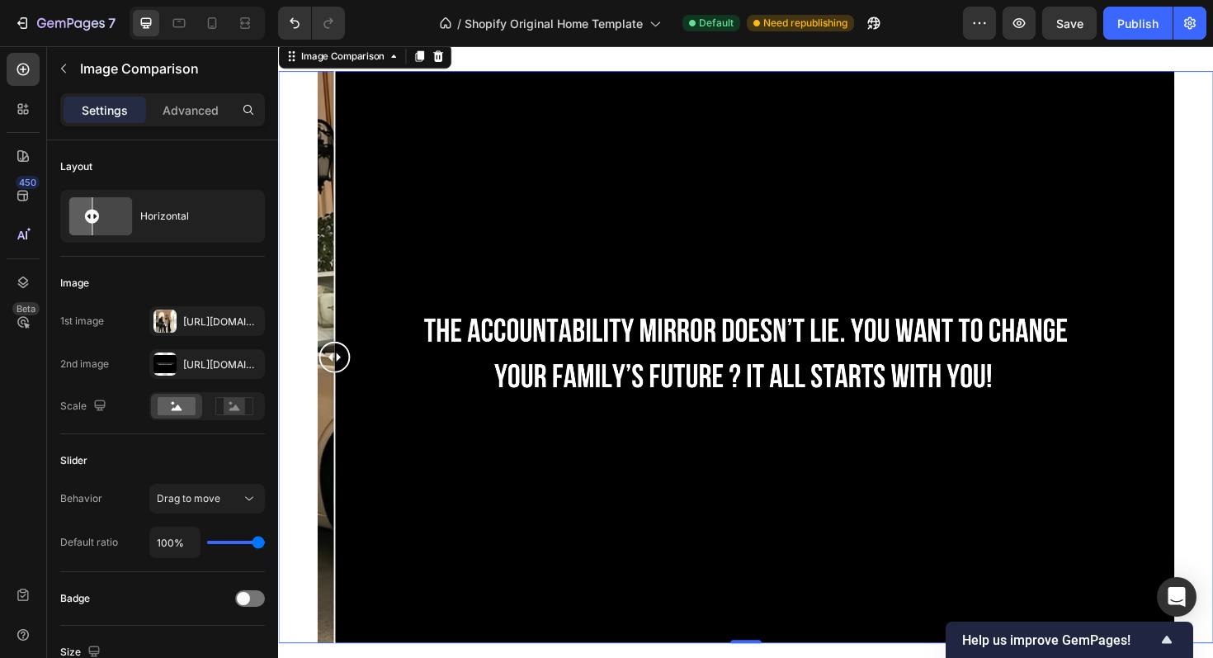
drag, startPoint x: 1212, startPoint y: 375, endPoint x: 180, endPoint y: 158, distance: 1054.4
click at [278, 158] on html "" You are exactly where you deserve to be. Change who you are and you will chan…" at bounding box center [773, 622] width 991 height 5640
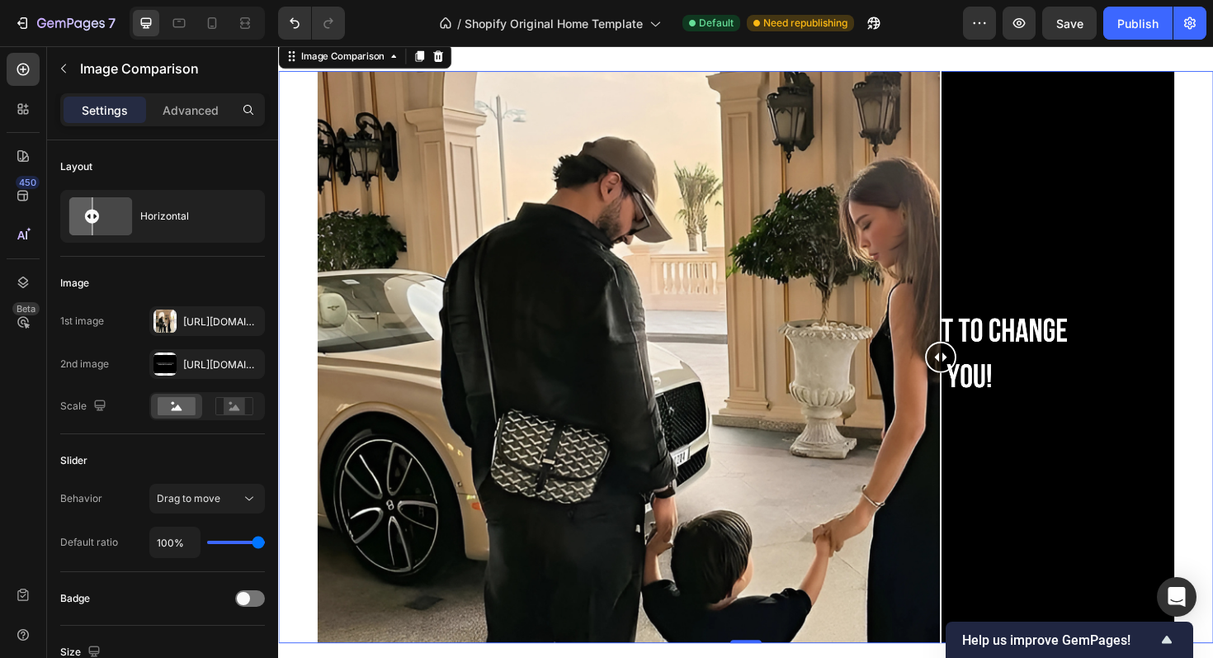
drag, startPoint x: 343, startPoint y: 374, endPoint x: 980, endPoint y: 301, distance: 640.6
click at [980, 301] on div at bounding box center [979, 375] width 33 height 605
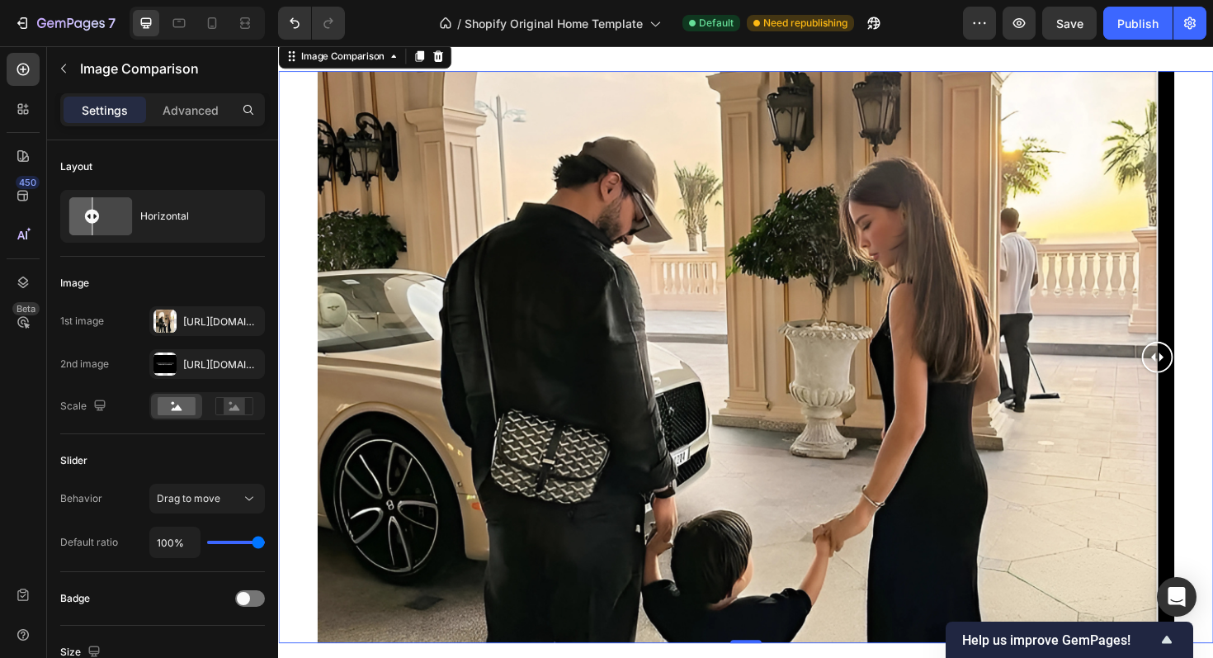
drag, startPoint x: 973, startPoint y: 371, endPoint x: 1257, endPoint y: 261, distance: 304.7
click at [1213, 261] on div at bounding box center [773, 375] width 991 height 605
click at [202, 21] on div at bounding box center [212, 23] width 26 height 26
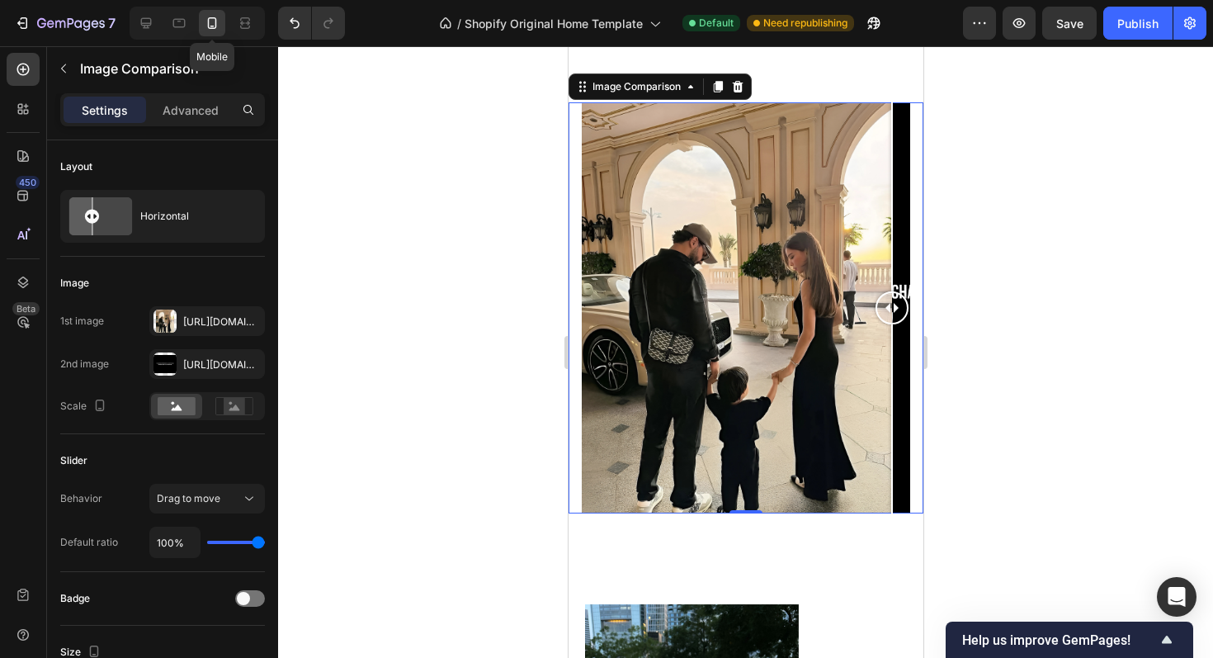
scroll to position [2208, 0]
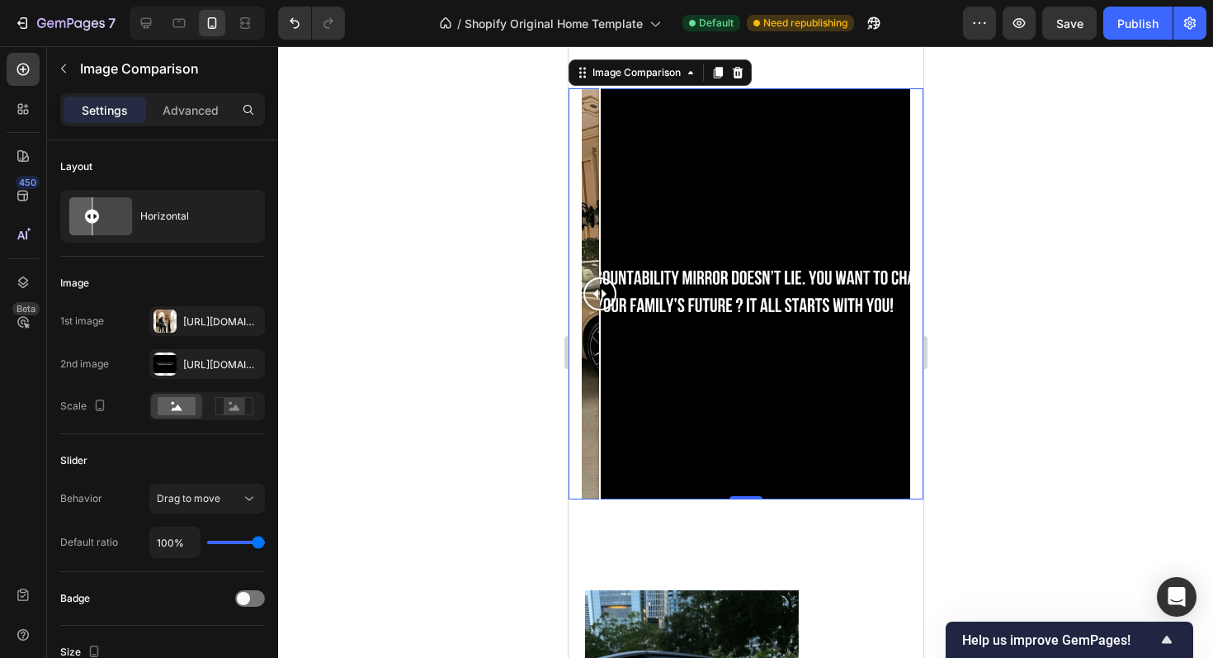
drag, startPoint x: 882, startPoint y: 301, endPoint x: 418, endPoint y: 279, distance: 464.5
drag, startPoint x: 594, startPoint y: 296, endPoint x: 565, endPoint y: 288, distance: 30.8
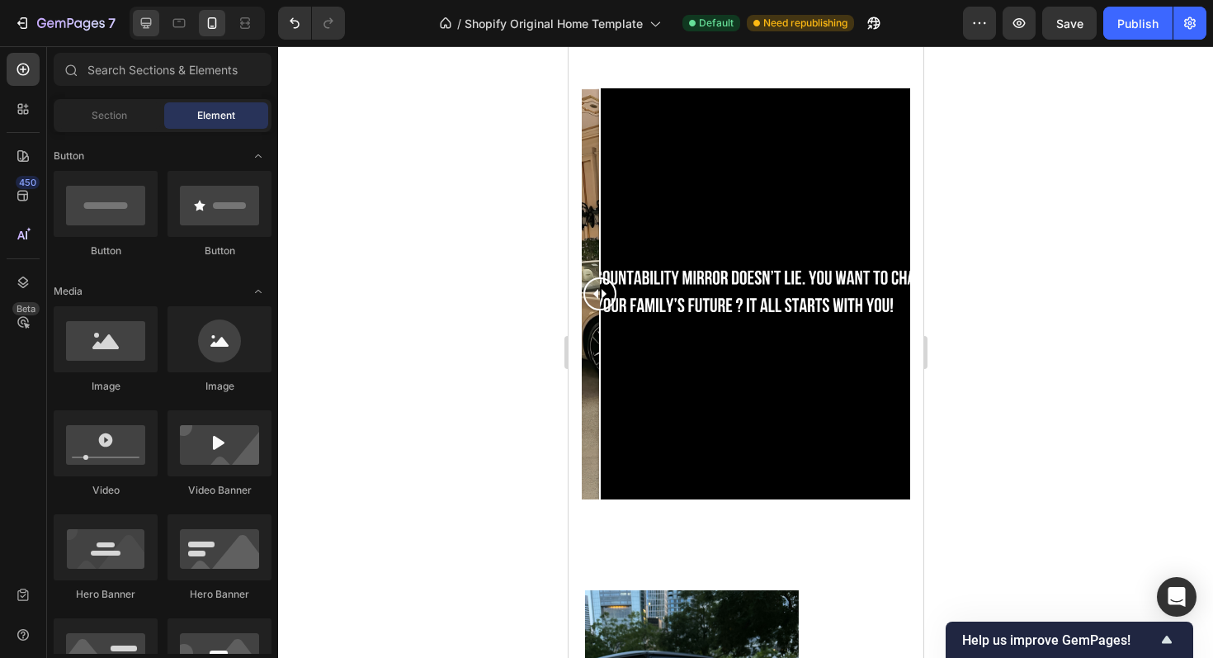
click at [154, 24] on div at bounding box center [146, 23] width 26 height 26
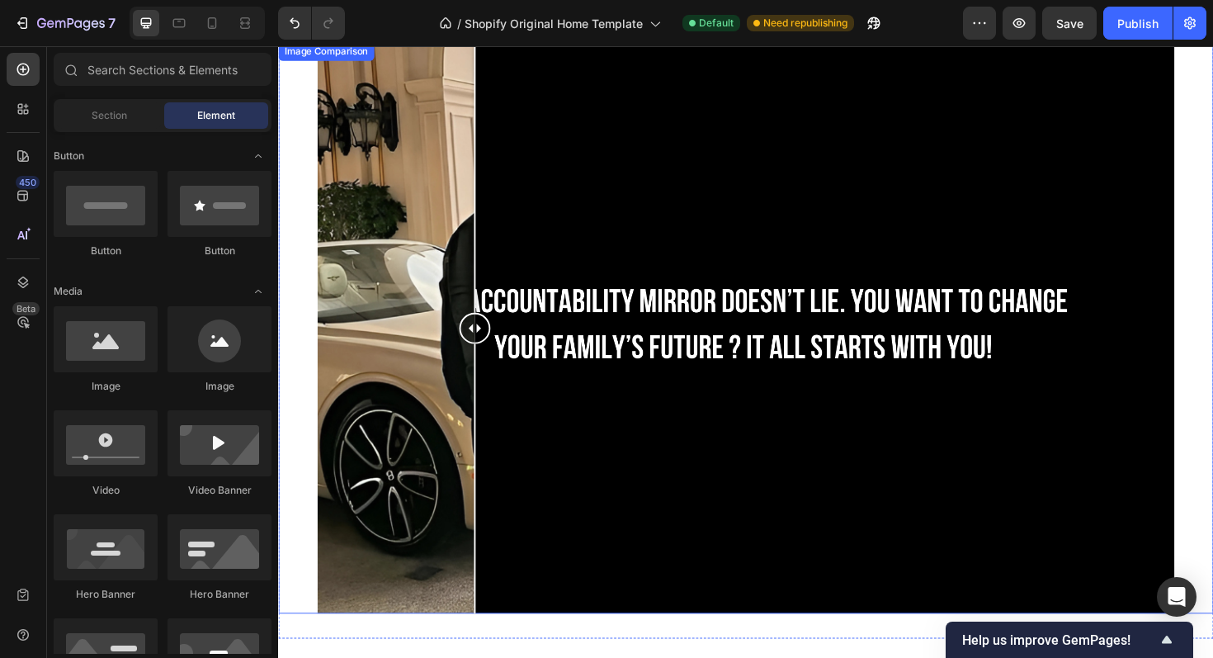
drag, startPoint x: 1198, startPoint y: 350, endPoint x: 486, endPoint y: 384, distance: 712.4
click at [485, 384] on div at bounding box center [486, 344] width 33 height 605
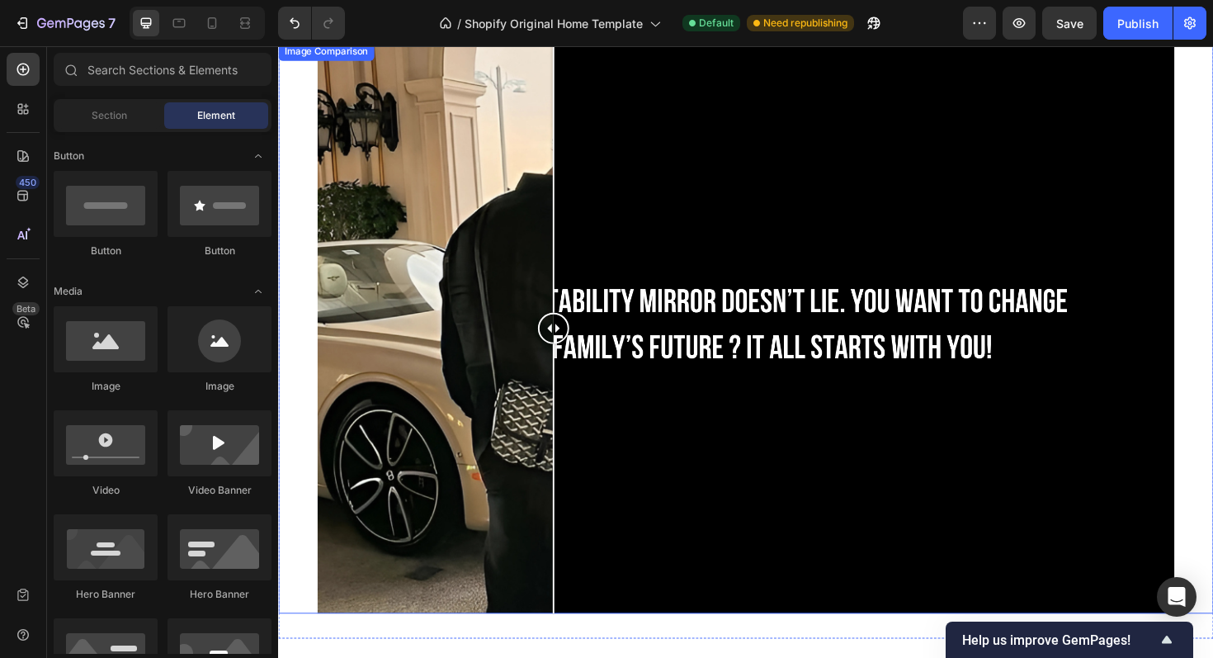
drag, startPoint x: 480, startPoint y: 364, endPoint x: 423, endPoint y: 300, distance: 86.5
click at [553, 300] on div at bounding box center [569, 344] width 33 height 605
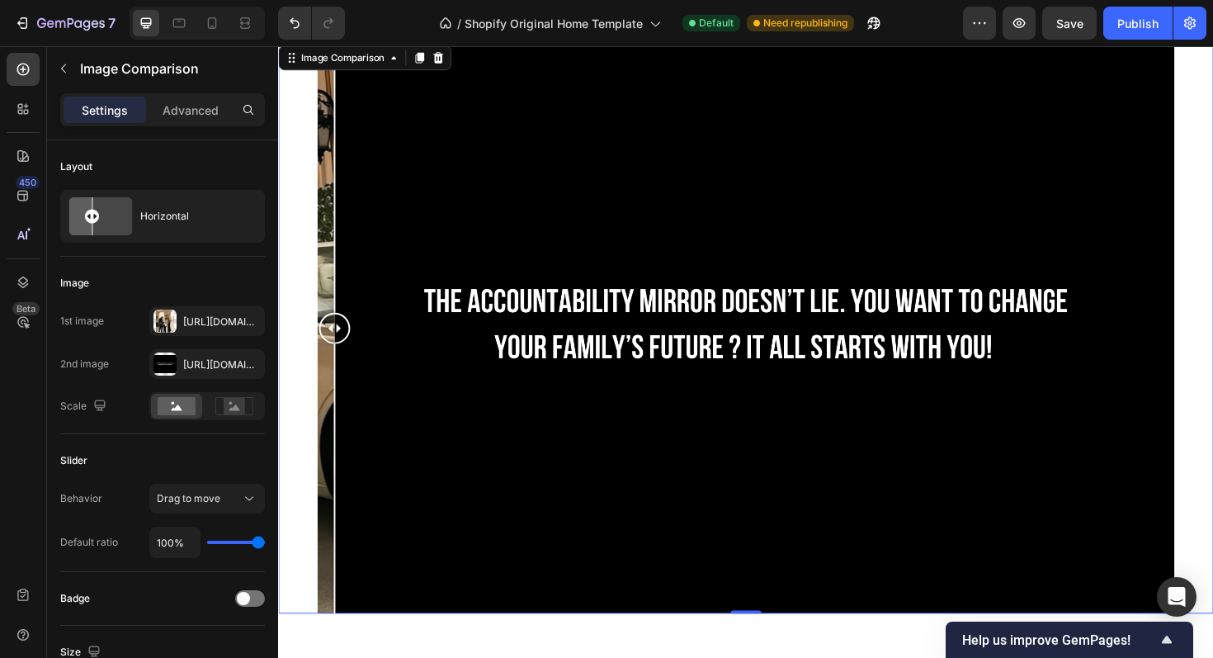
drag, startPoint x: 419, startPoint y: 339, endPoint x: 263, endPoint y: 325, distance: 157.5
click at [278, 325] on html "Image Comparison 0 Section 5 Image Millions don’t build themselves. Grind for i…" at bounding box center [773, 625] width 991 height 5574
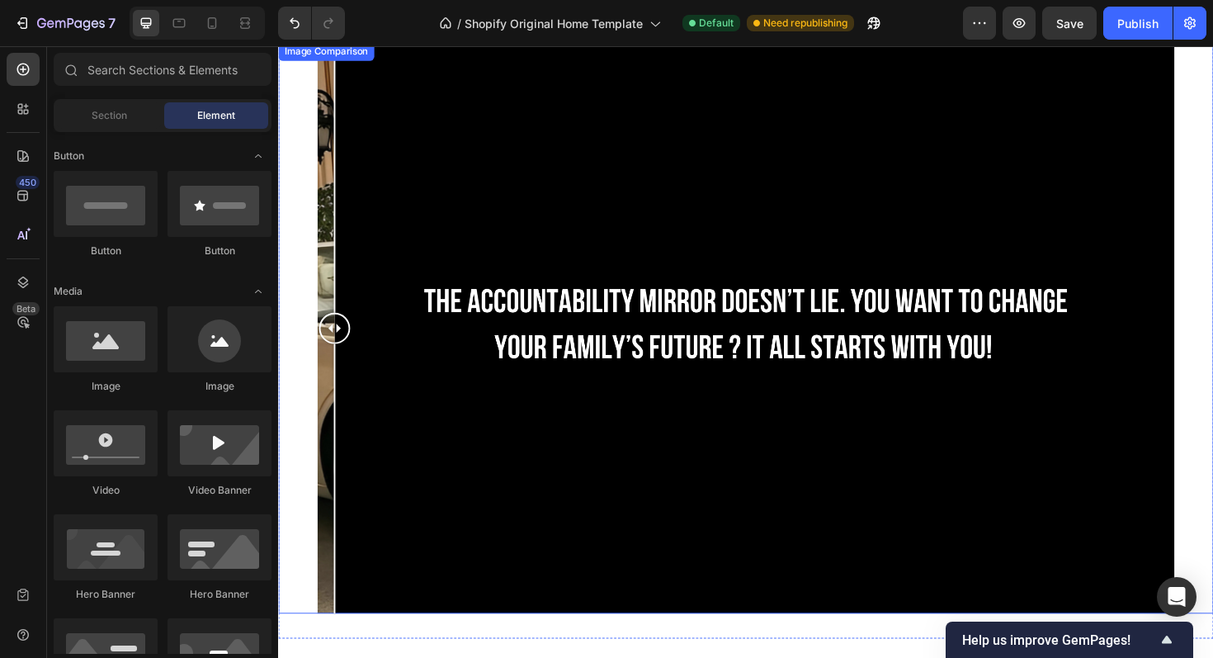
click at [490, 162] on div at bounding box center [773, 344] width 908 height 605
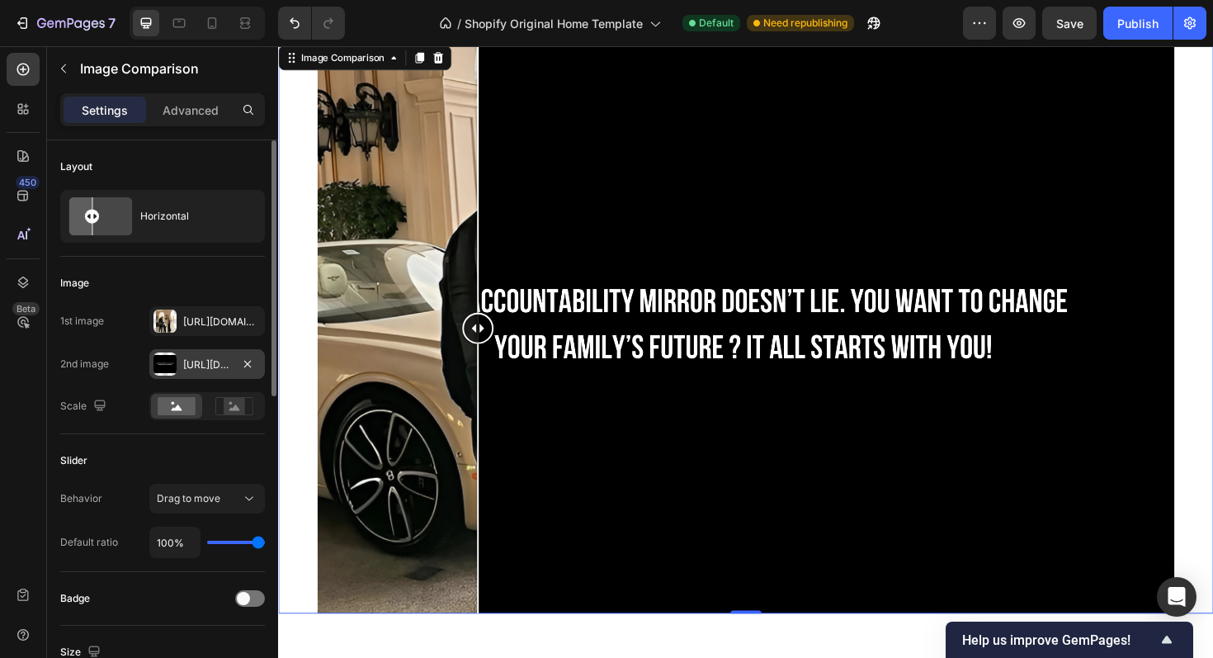
click at [196, 372] on div "[URL][DOMAIN_NAME]" at bounding box center [207, 364] width 116 height 30
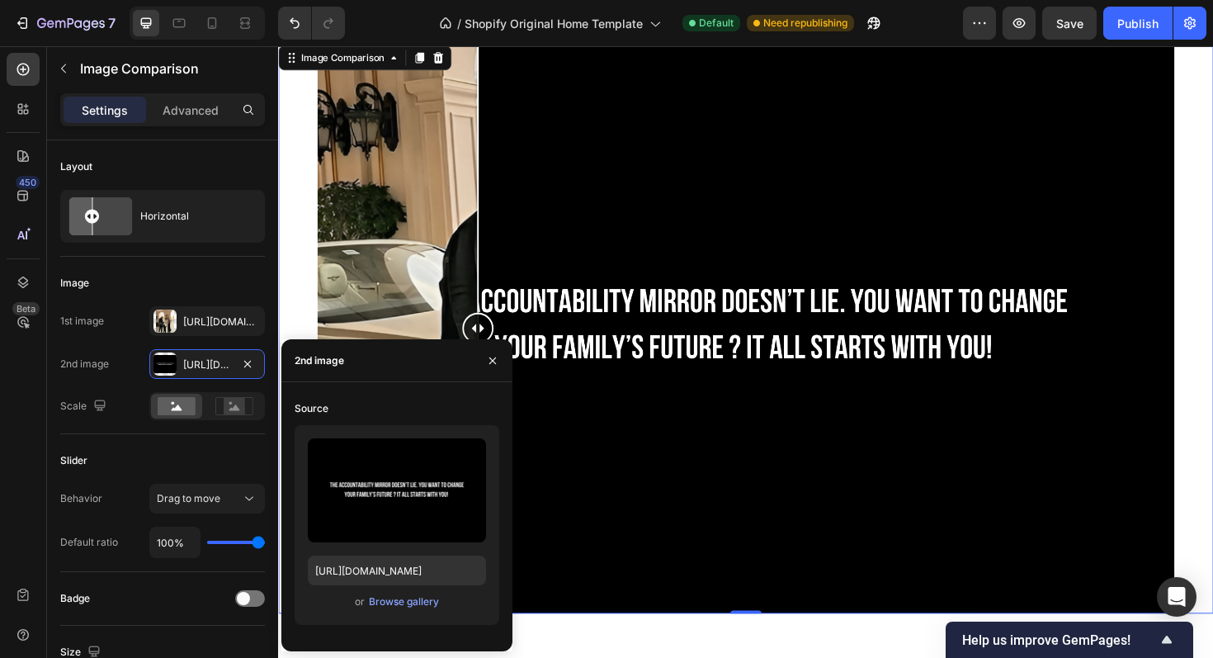
click at [385, 610] on div "or Browse gallery" at bounding box center [397, 602] width 178 height 20
click at [402, 603] on div "Browse gallery" at bounding box center [404, 601] width 70 height 15
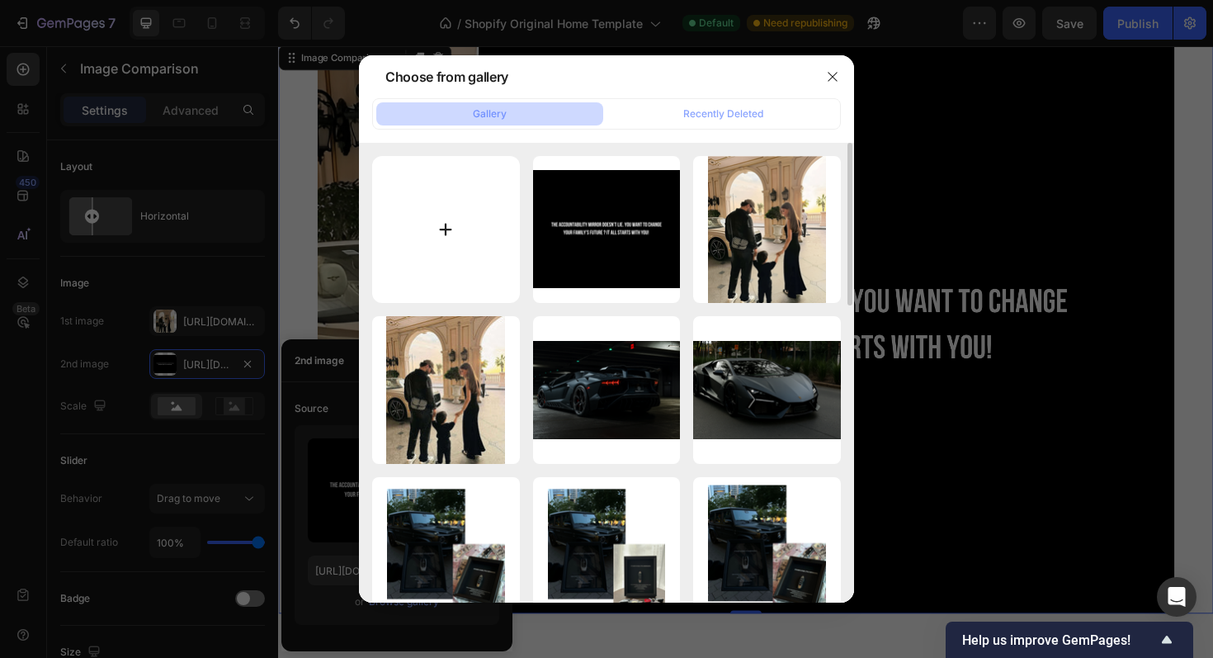
click at [461, 239] on input "file" at bounding box center [446, 230] width 148 height 148
type input "C:\fakepath\the accountability mirror doesn´t lie. you want to change your fami…"
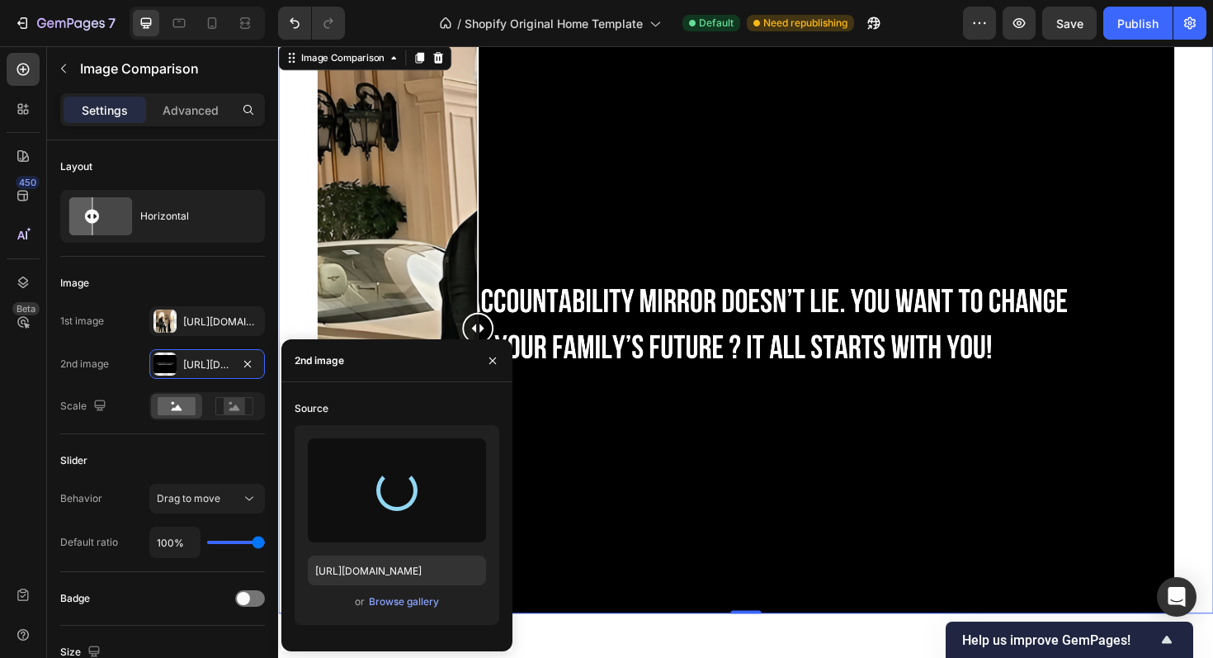
type input "[URL][DOMAIN_NAME]"
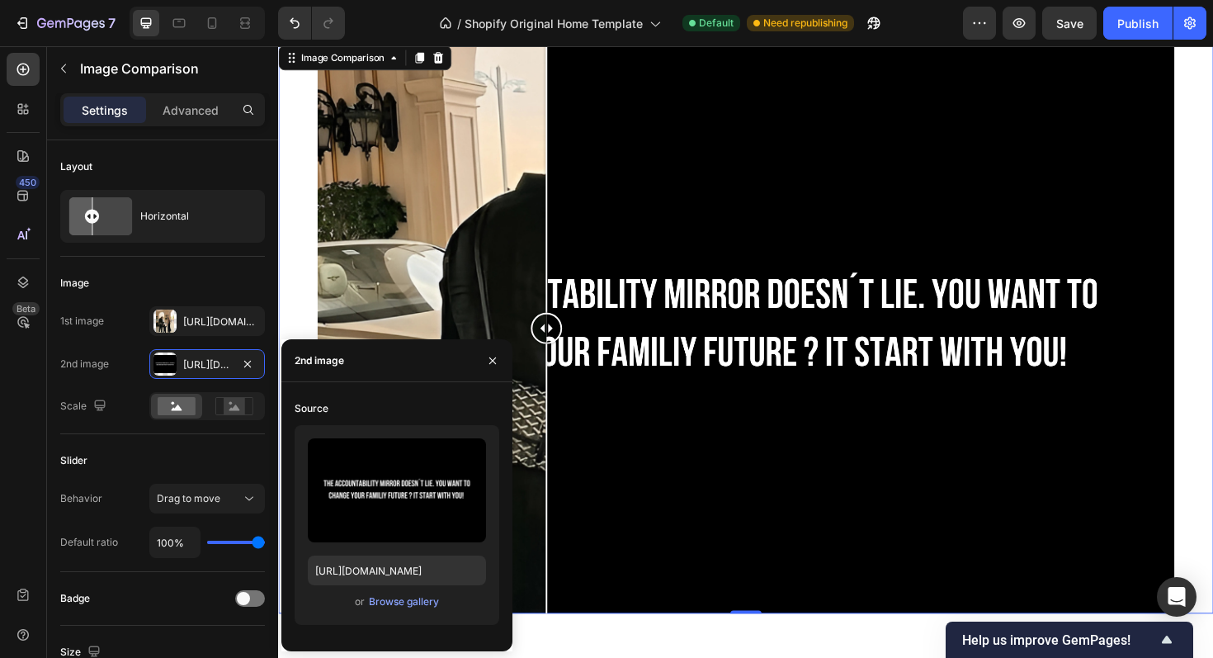
drag, startPoint x: 1213, startPoint y: 357, endPoint x: 560, endPoint y: 325, distance: 654.5
click at [557, 322] on div at bounding box center [562, 344] width 33 height 605
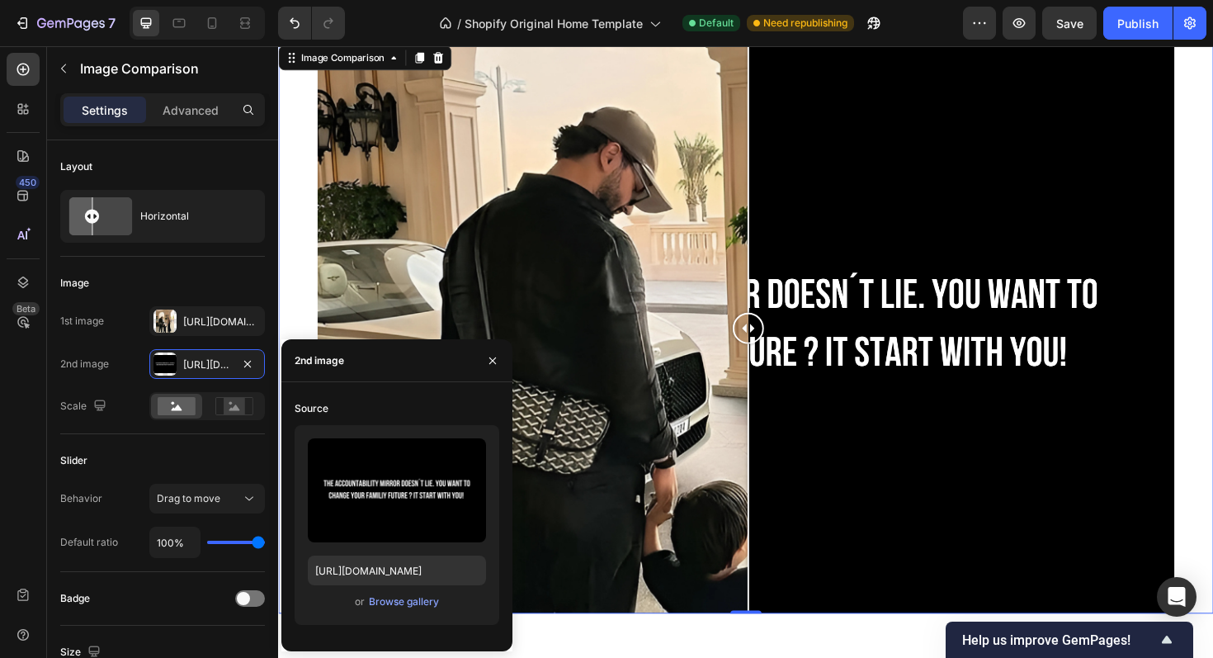
click at [776, 379] on div at bounding box center [773, 344] width 908 height 605
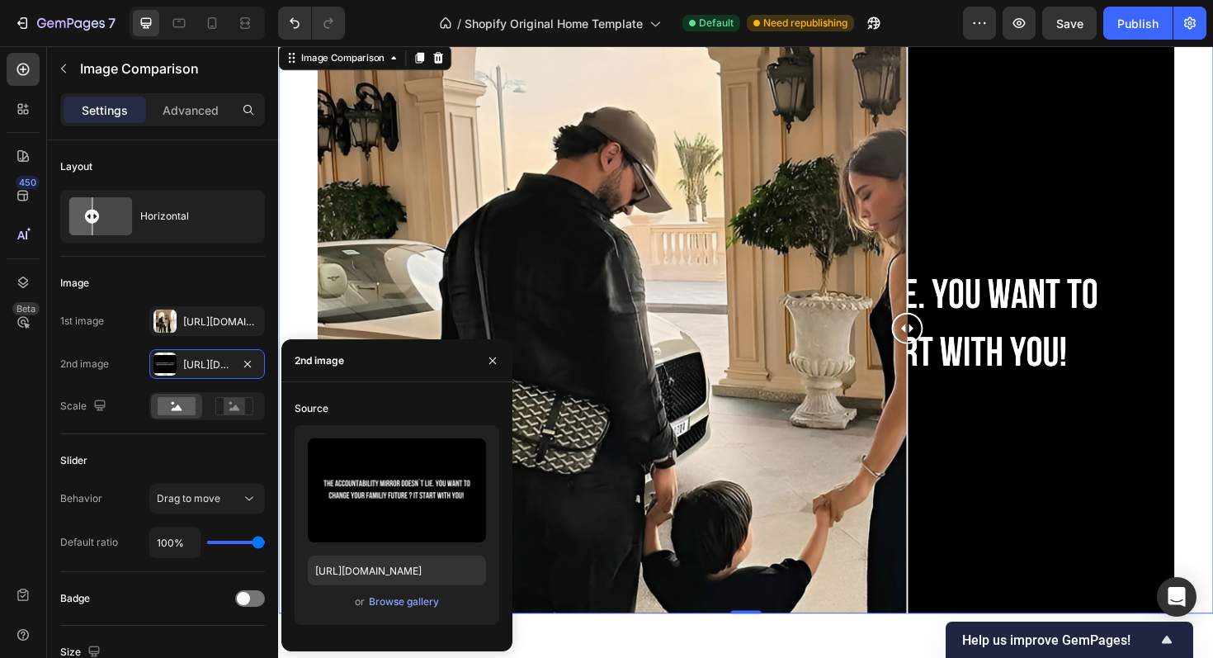
drag, startPoint x: 774, startPoint y: 334, endPoint x: 1268, endPoint y: 320, distance: 493.8
click at [1213, 320] on div at bounding box center [773, 344] width 991 height 605
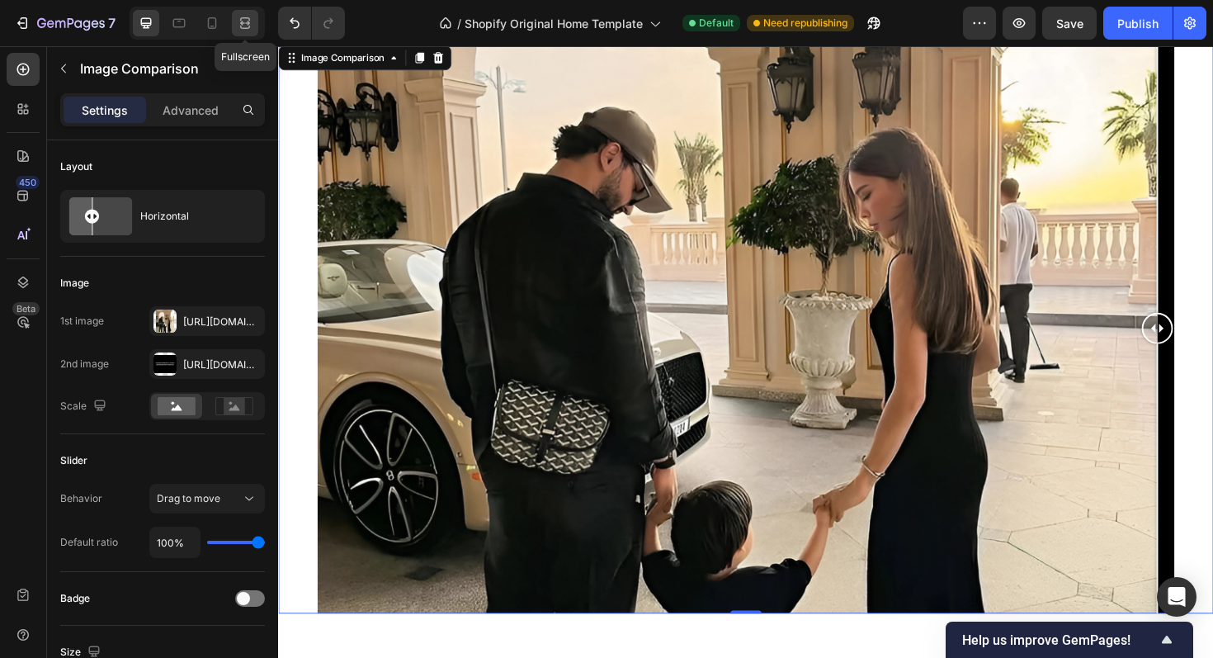
click at [245, 21] on icon at bounding box center [245, 23] width 17 height 17
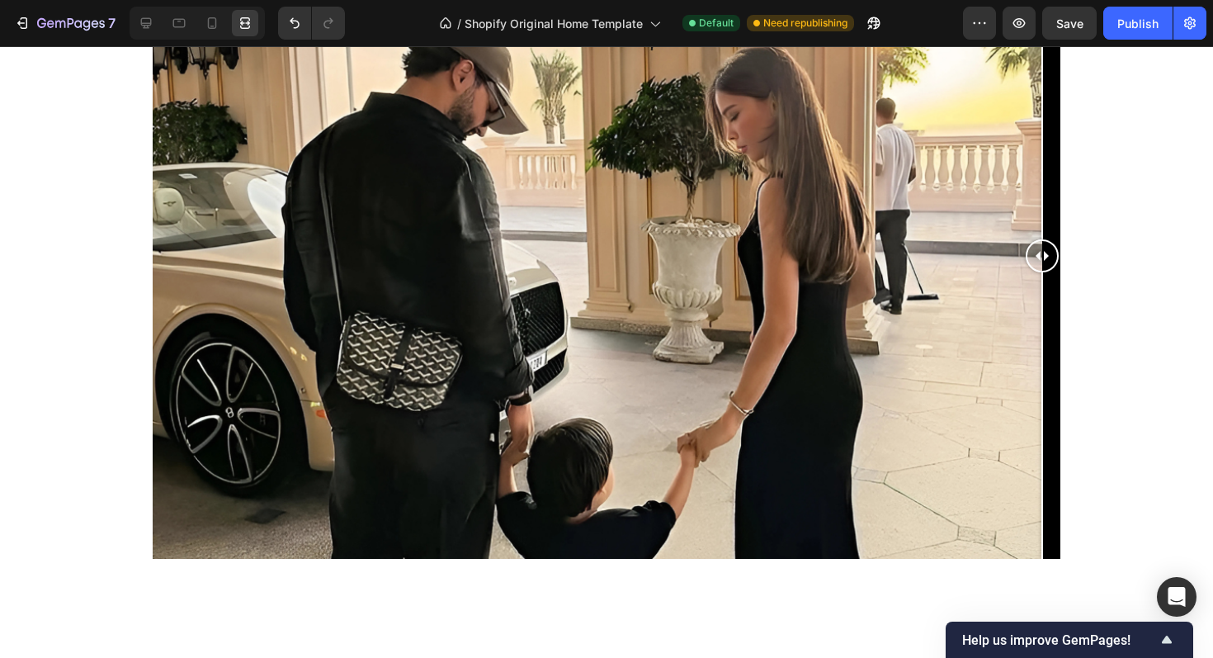
scroll to position [2401, 0]
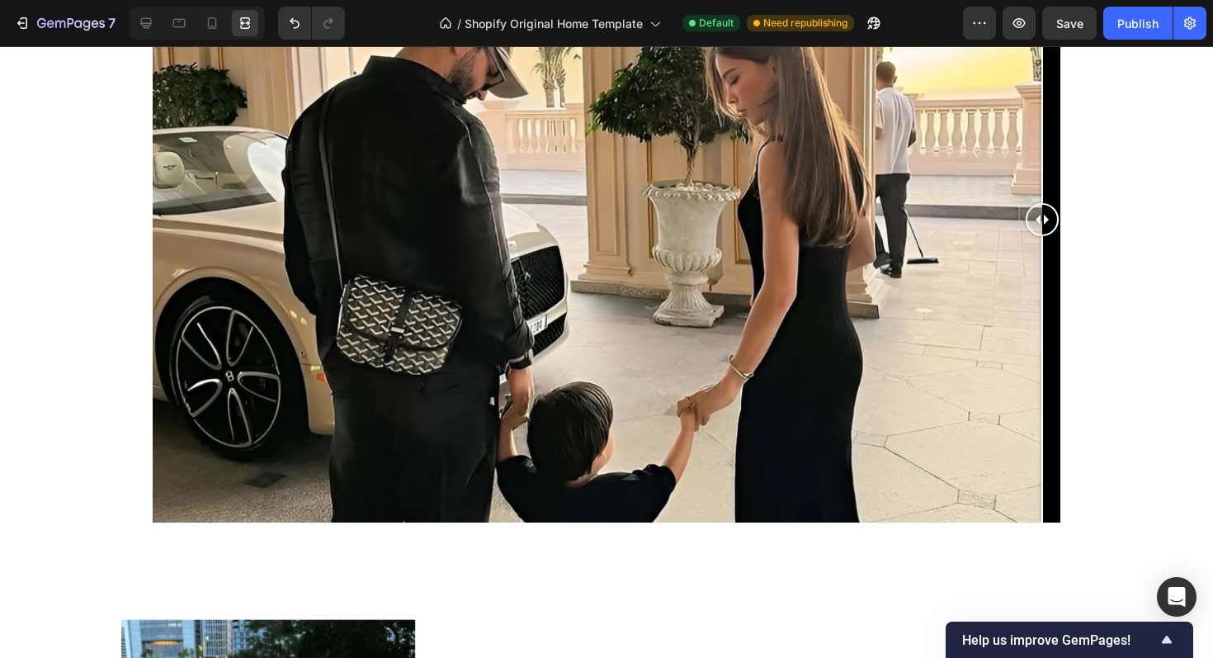
drag, startPoint x: 1038, startPoint y: 215, endPoint x: 1142, endPoint y: 179, distance: 109.1
click at [1142, 179] on div at bounding box center [606, 219] width 1213 height 605
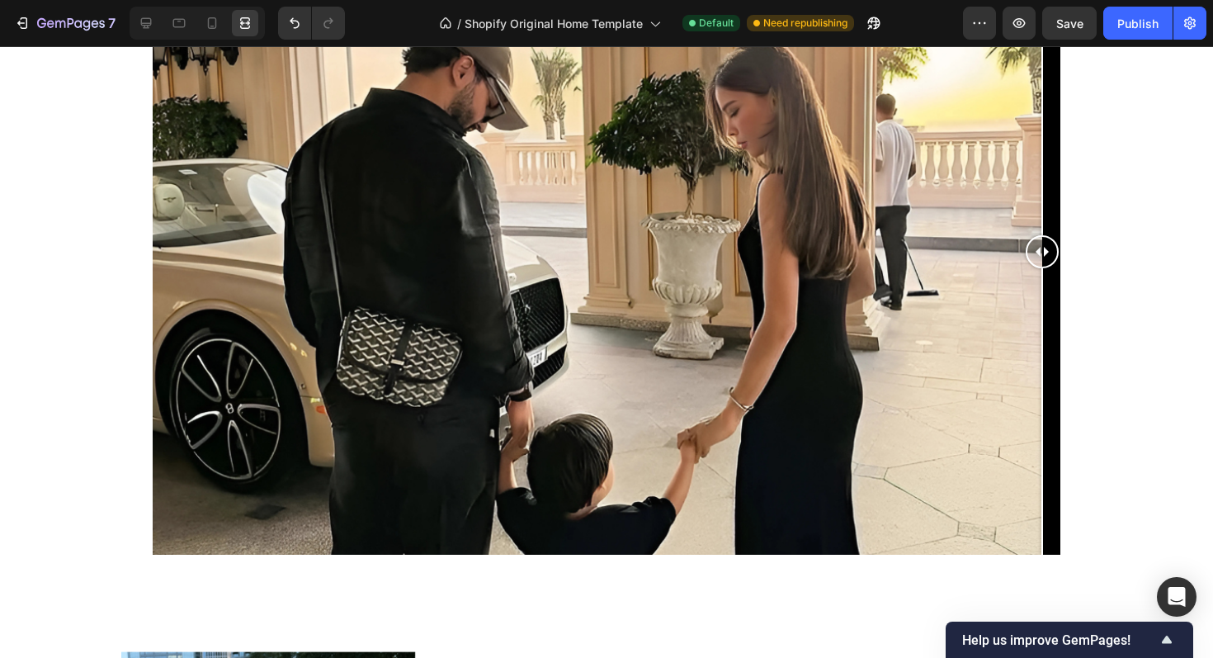
scroll to position [2357, 0]
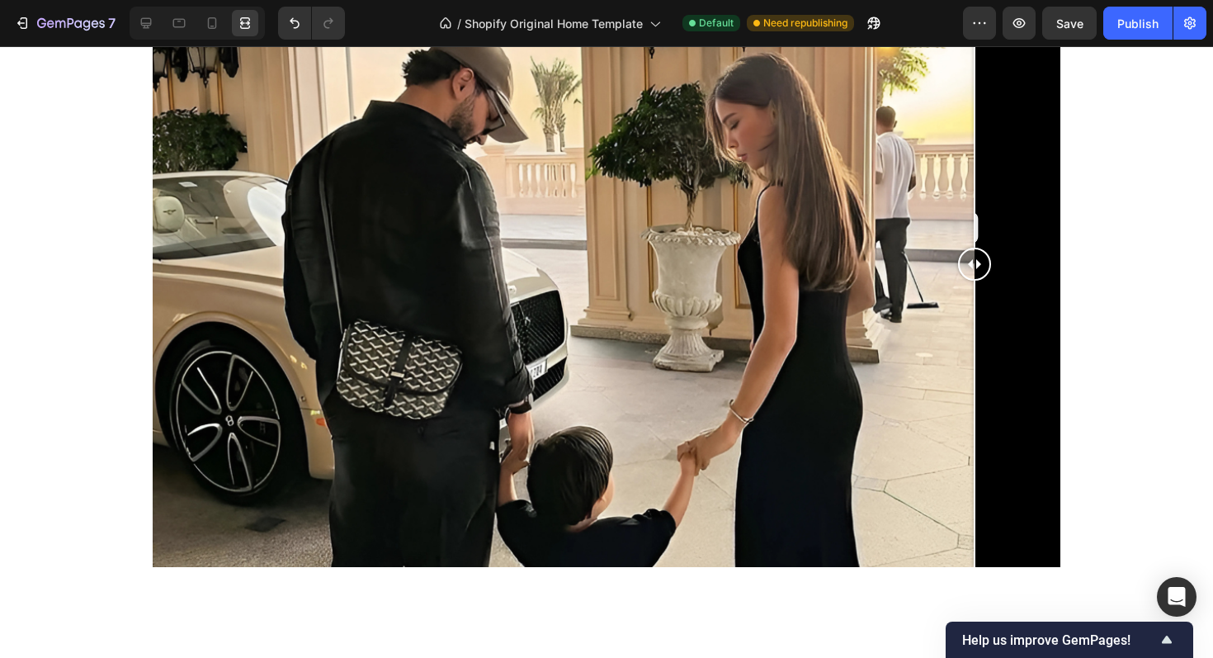
drag, startPoint x: 1047, startPoint y: 257, endPoint x: 803, endPoint y: 255, distance: 243.5
click at [958, 255] on div at bounding box center [974, 264] width 33 height 33
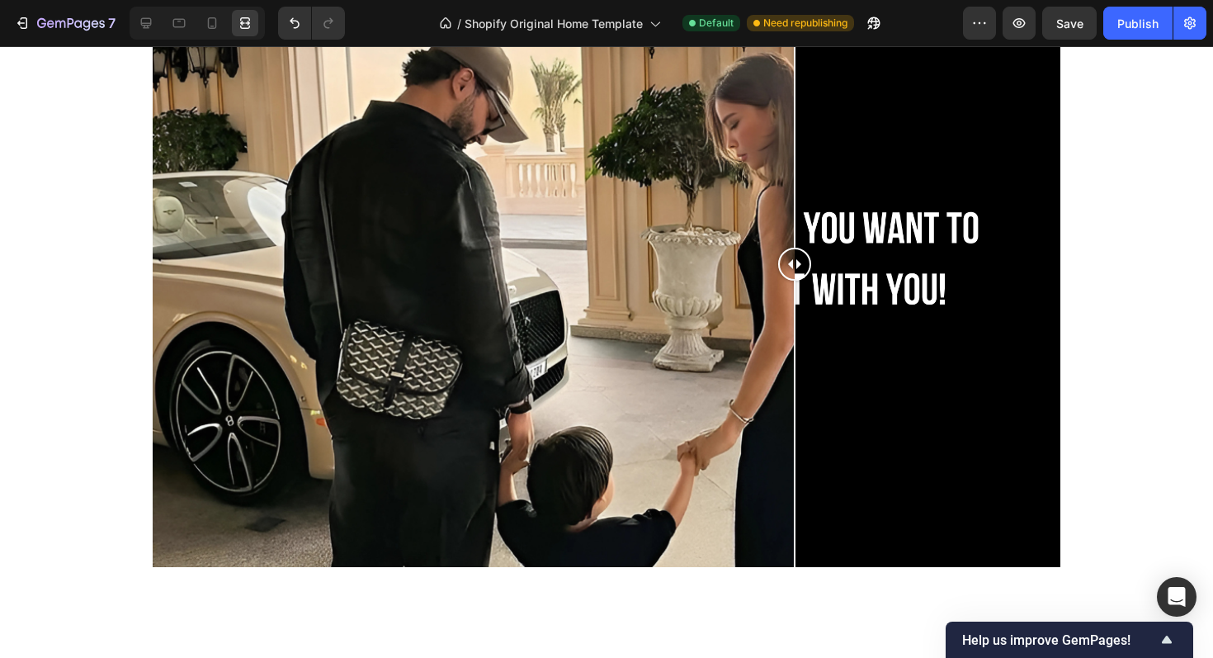
drag, startPoint x: 795, startPoint y: 265, endPoint x: 140, endPoint y: 135, distance: 668.1
click at [140, 135] on div at bounding box center [606, 263] width 1213 height 605
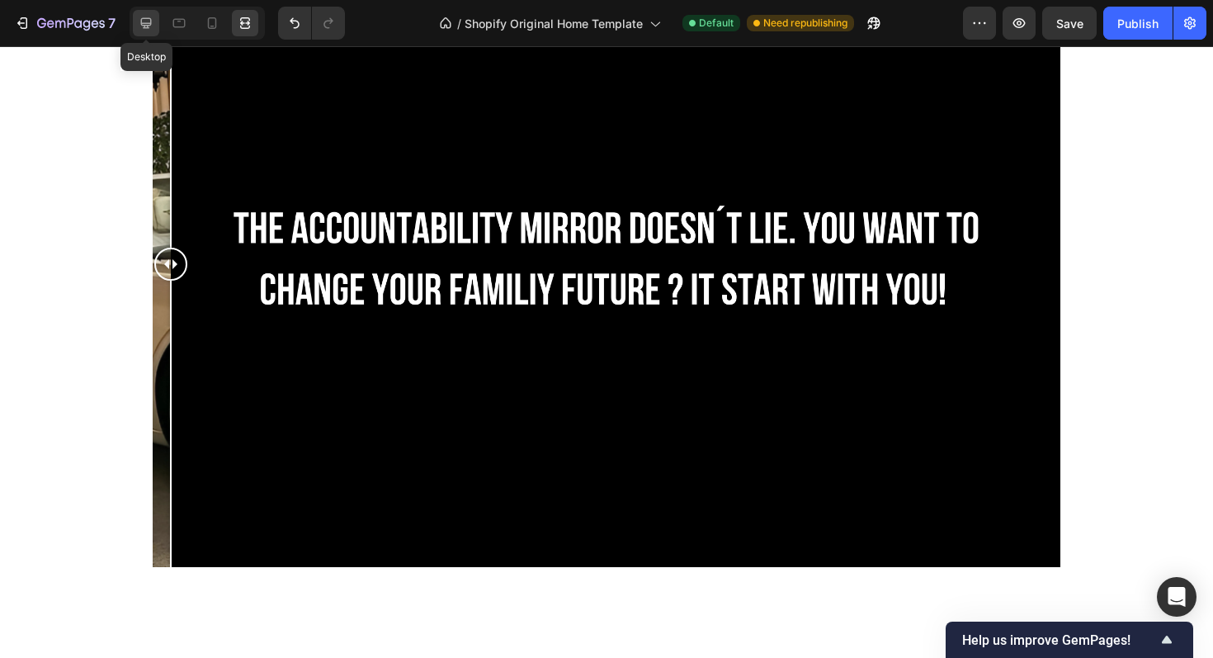
click at [140, 28] on icon at bounding box center [146, 23] width 17 height 17
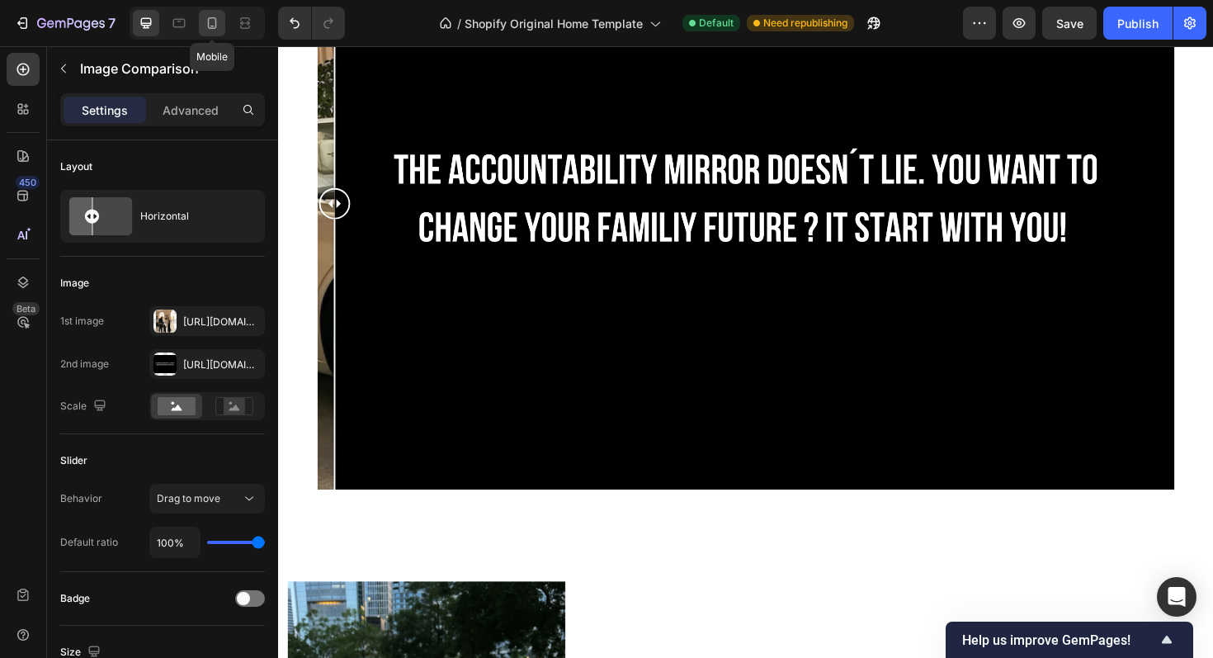
click at [211, 22] on icon at bounding box center [212, 23] width 17 height 17
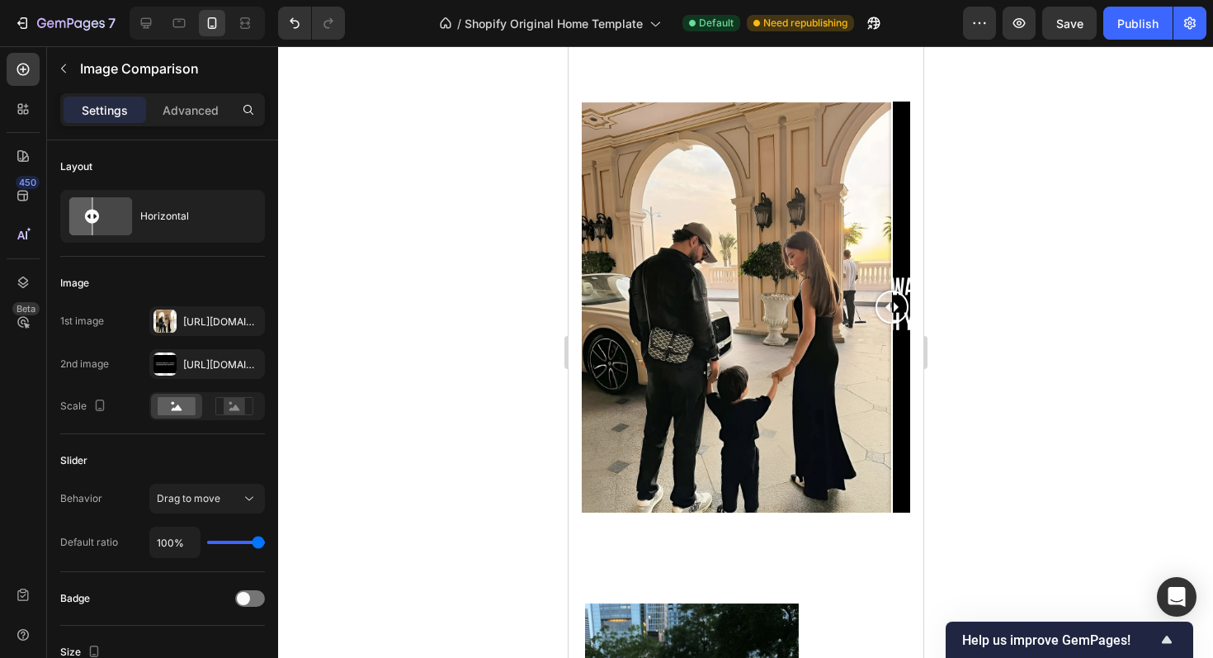
scroll to position [2214, 0]
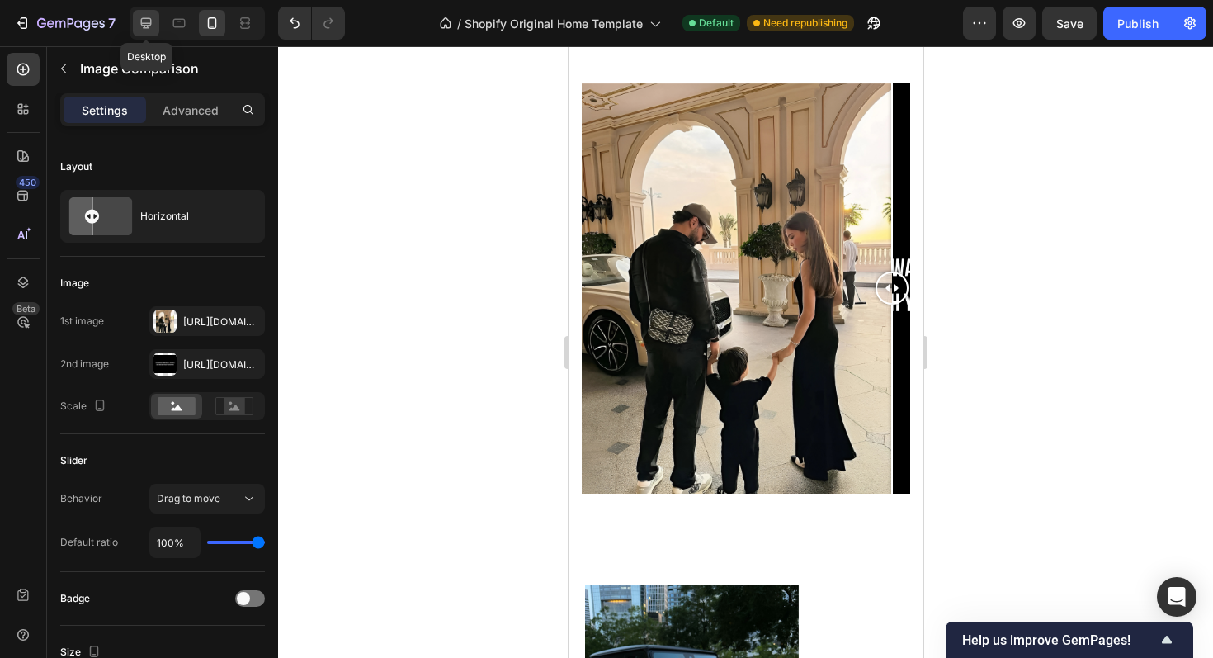
click at [152, 30] on icon at bounding box center [146, 23] width 17 height 17
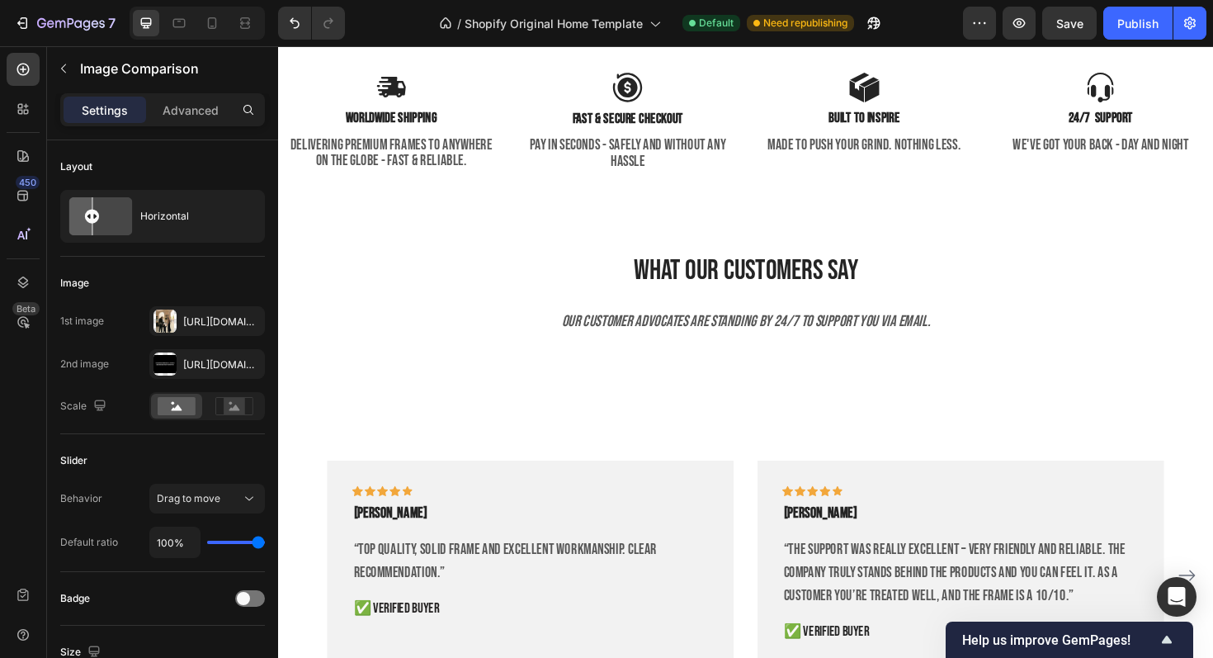
scroll to position [3547, 0]
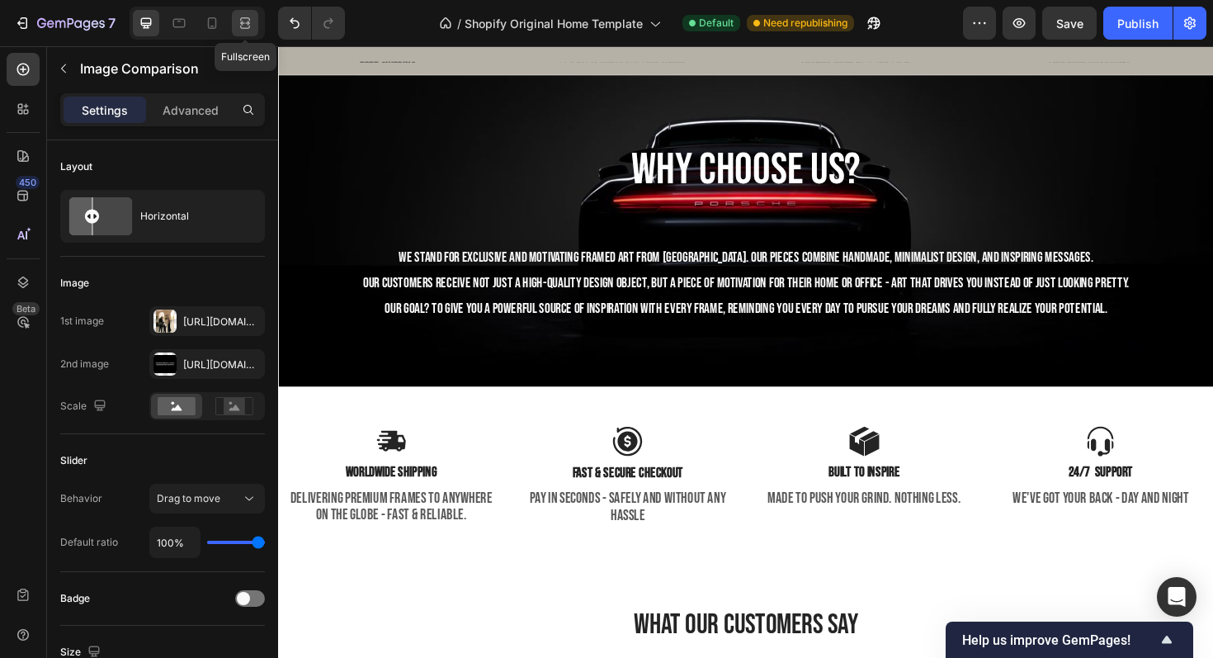
click at [255, 26] on div at bounding box center [245, 23] width 26 height 26
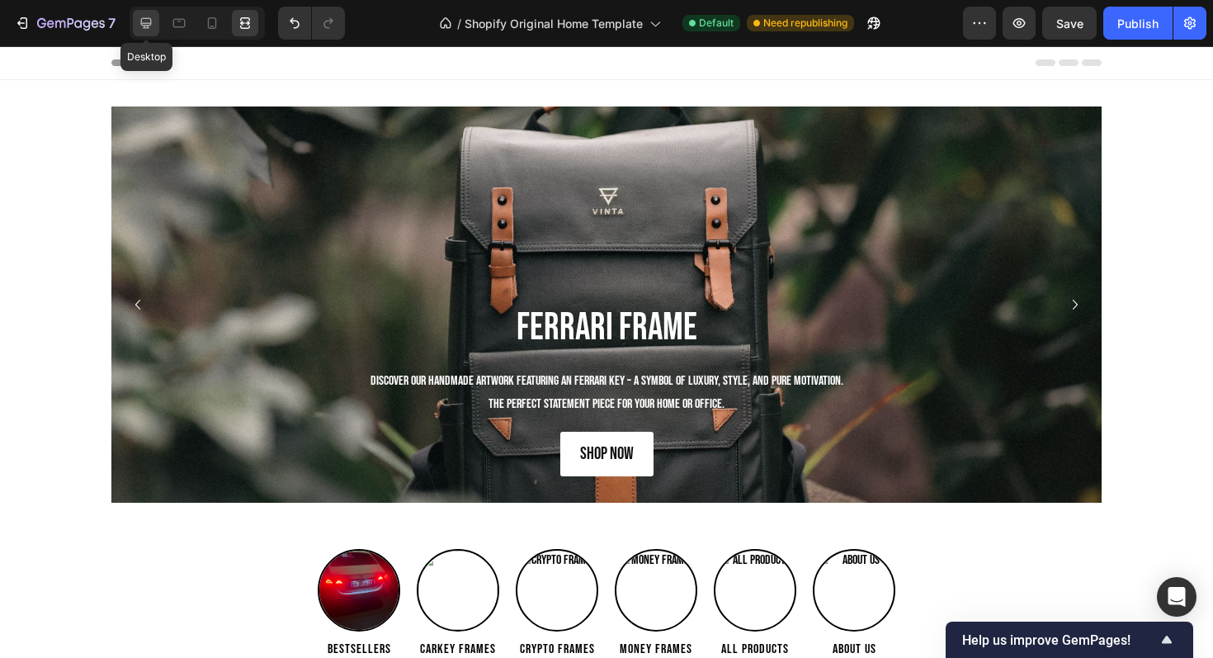
click at [140, 22] on icon at bounding box center [146, 23] width 17 height 17
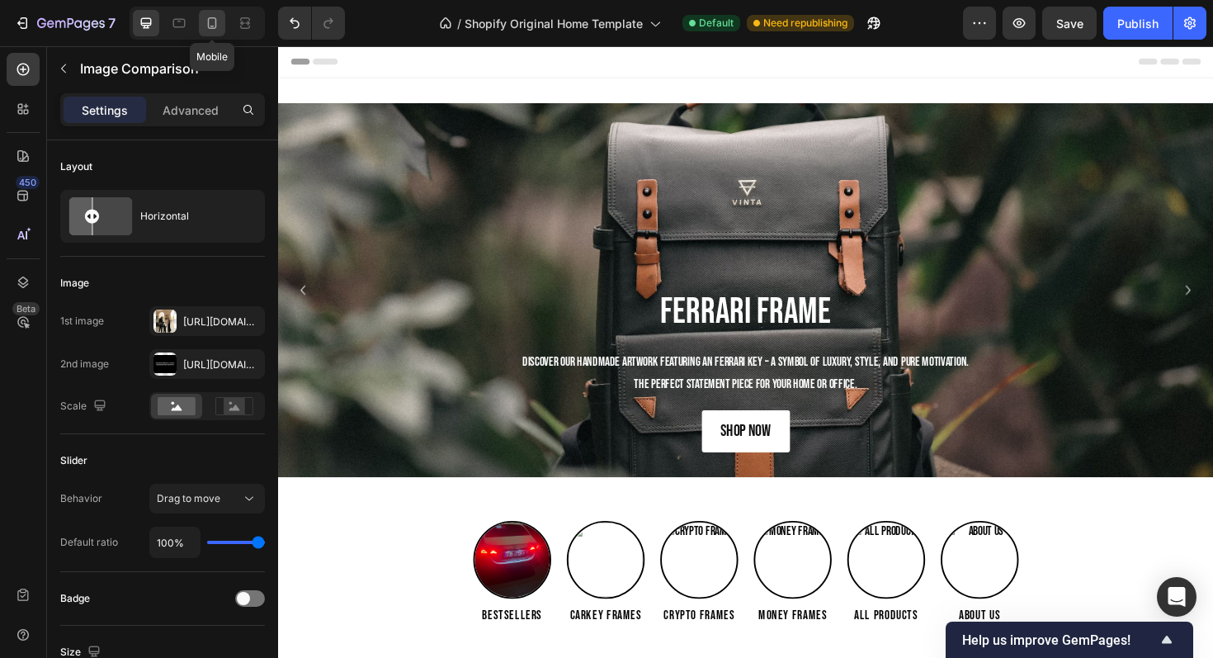
click at [212, 23] on icon at bounding box center [212, 23] width 17 height 17
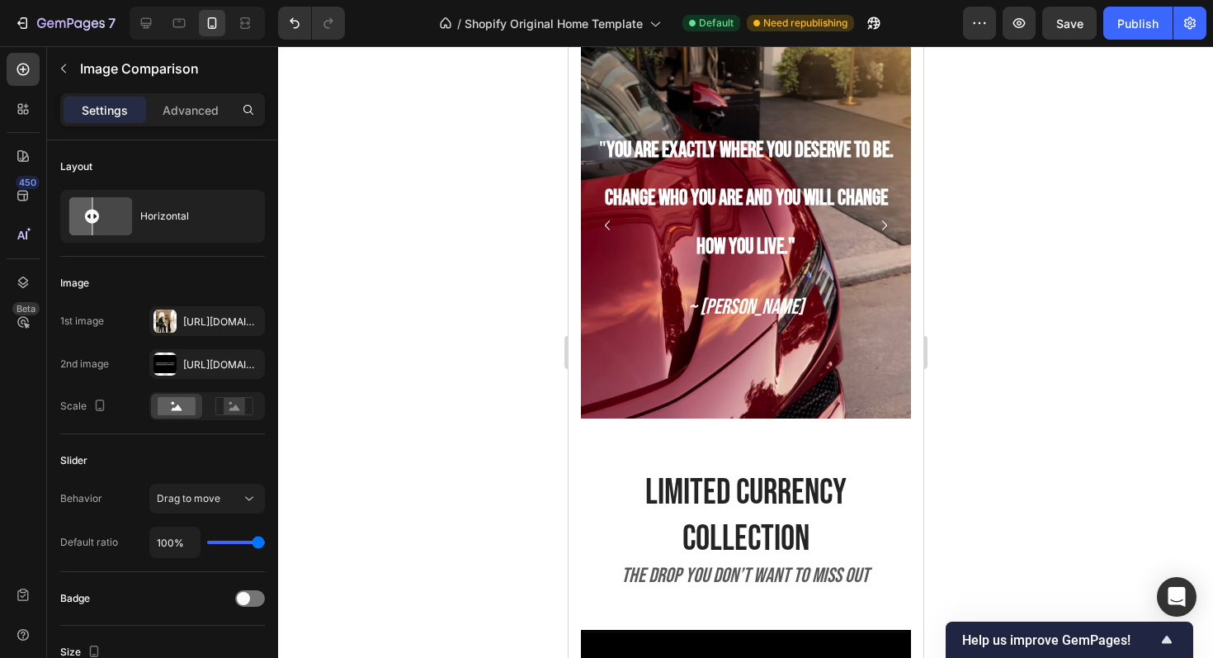
scroll to position [1067, 0]
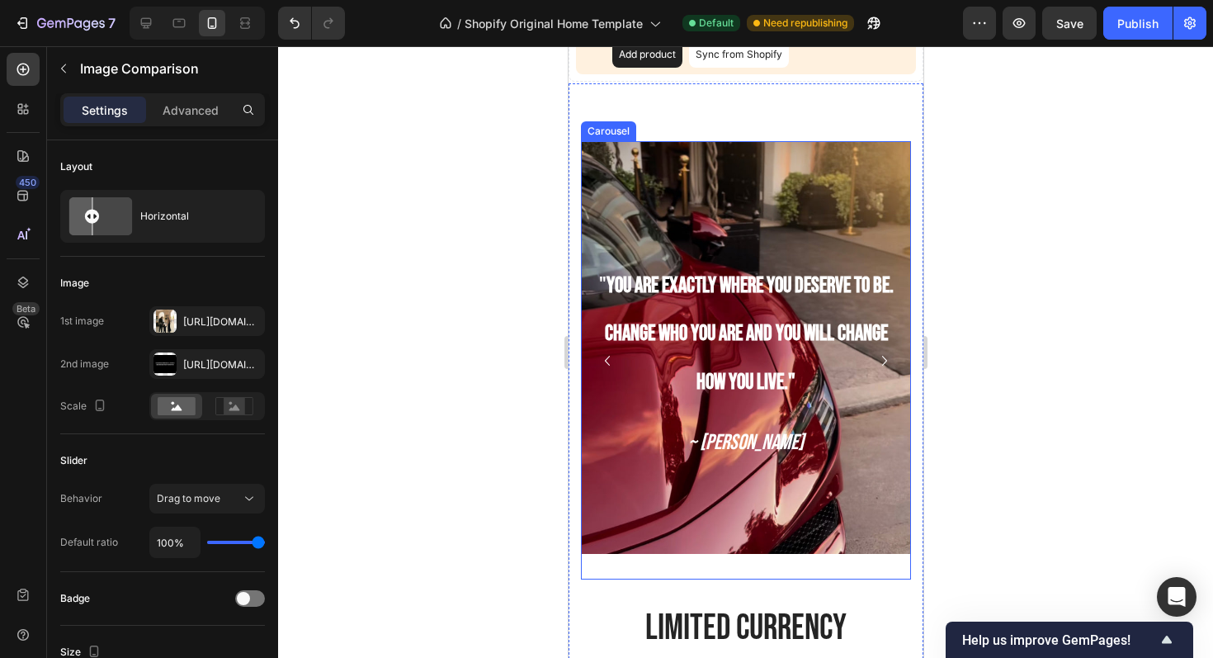
click at [887, 352] on icon "Carousel Next Arrow" at bounding box center [884, 361] width 20 height 20
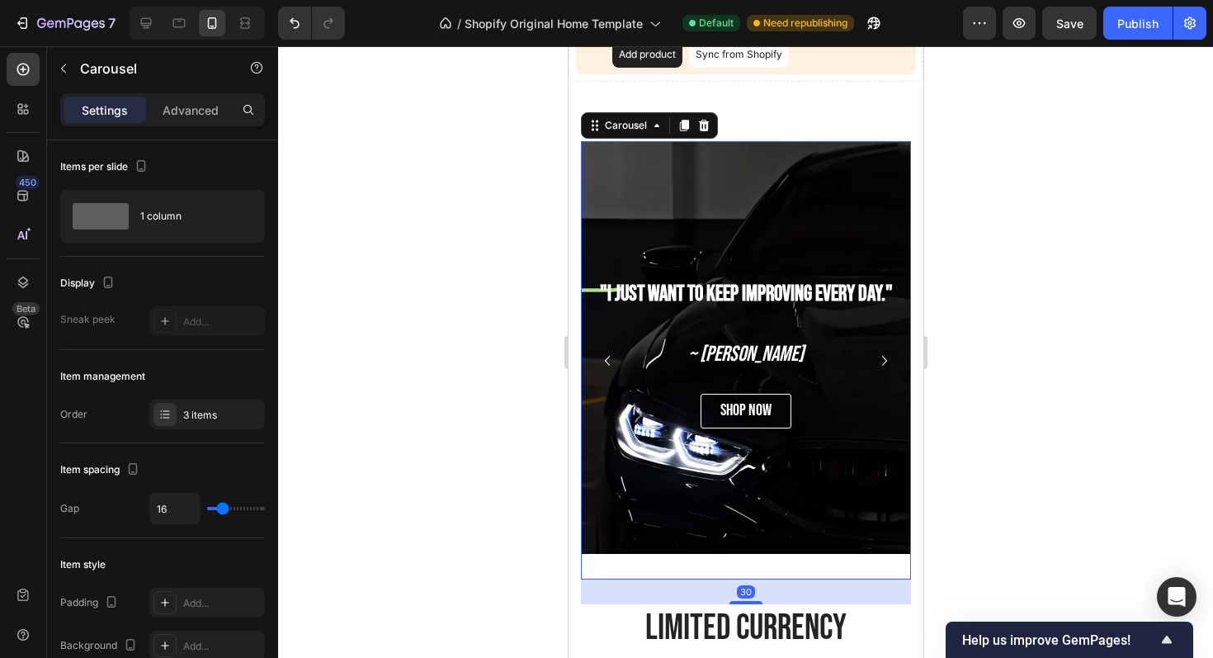
click at [887, 352] on icon "Carousel Next Arrow" at bounding box center [884, 361] width 20 height 20
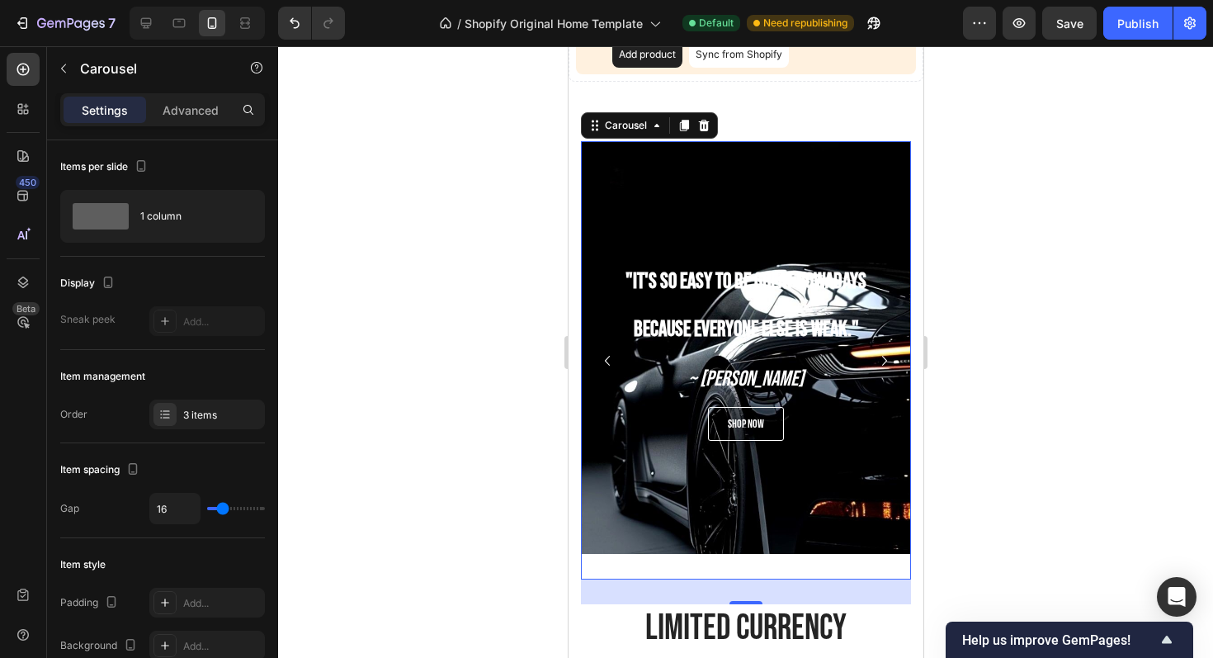
click at [887, 352] on icon "Carousel Next Arrow" at bounding box center [884, 361] width 20 height 20
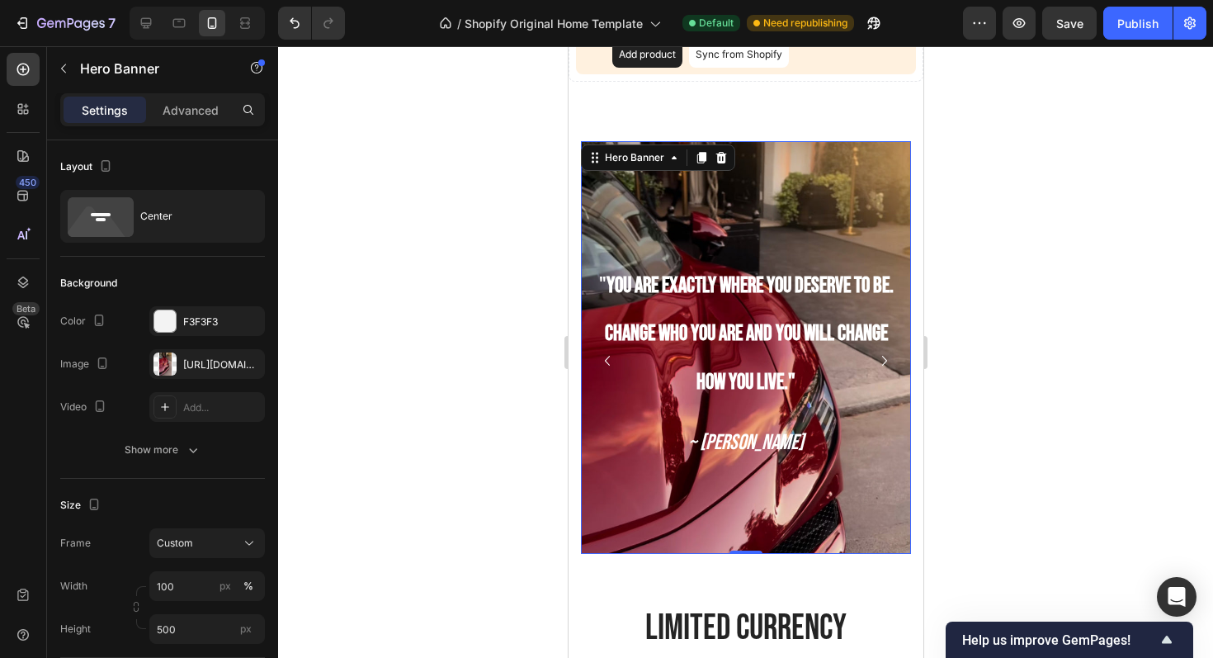
click at [732, 520] on div "Background Image" at bounding box center [745, 444] width 330 height 619
click at [71, 64] on button "button" at bounding box center [63, 68] width 26 height 26
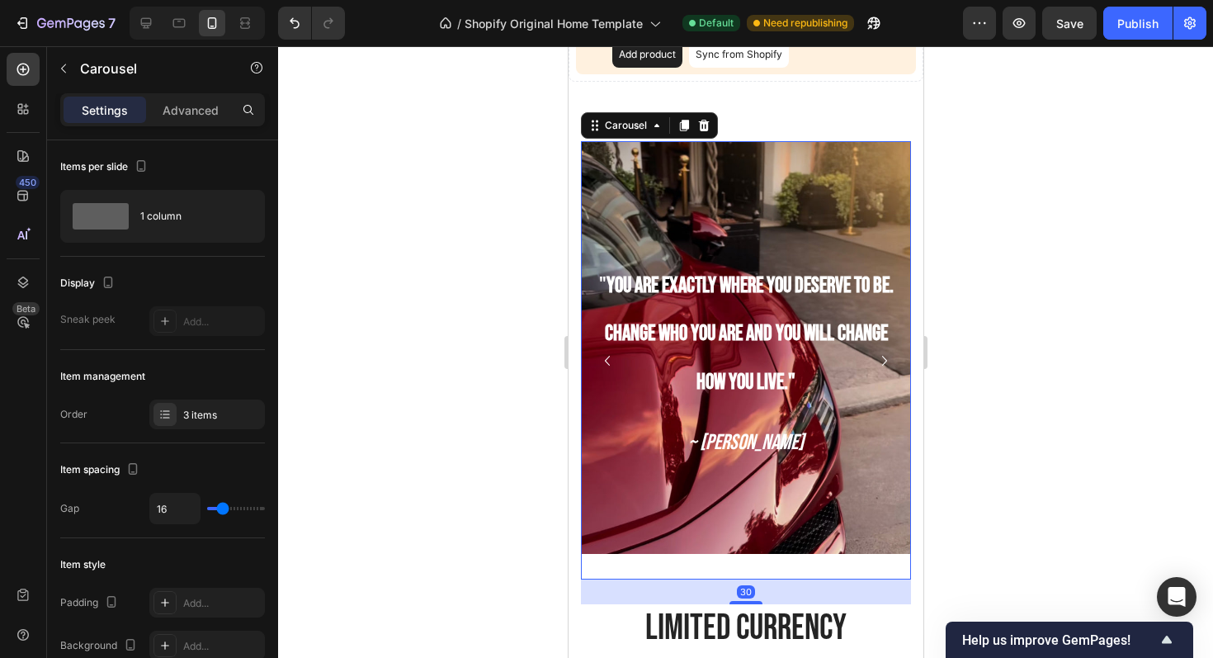
click at [876, 357] on icon "Carousel Next Arrow" at bounding box center [884, 361] width 20 height 20
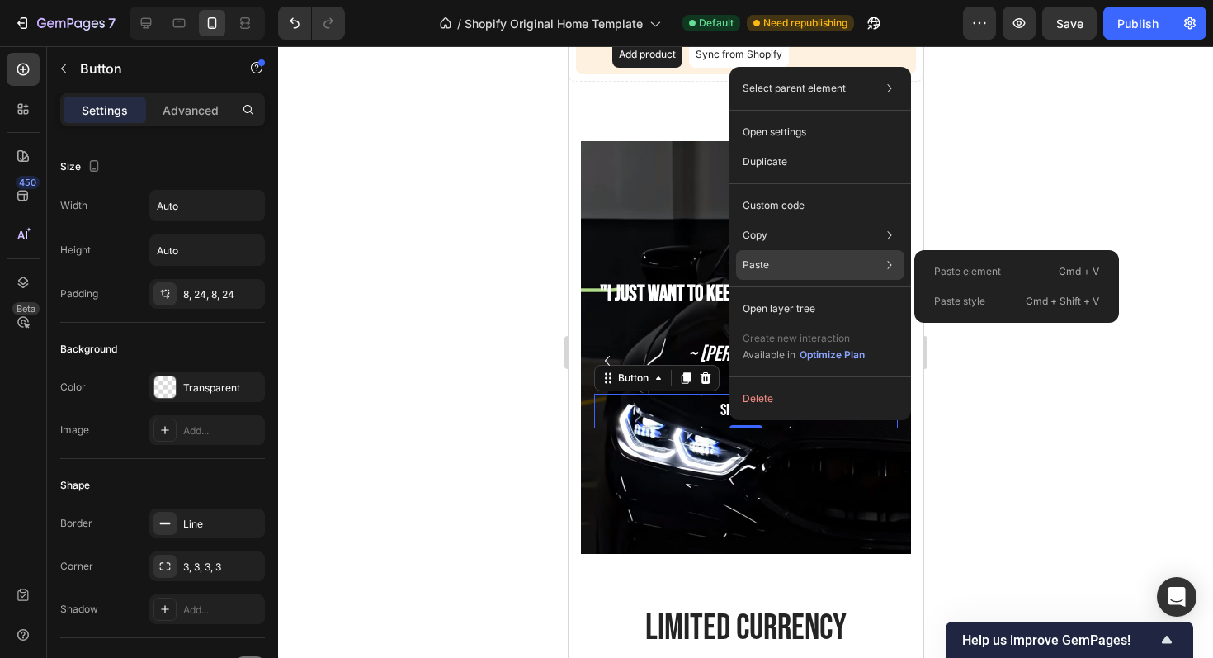
click at [984, 310] on div "Paste style Cmd + Shift + V" at bounding box center [1017, 301] width 192 height 30
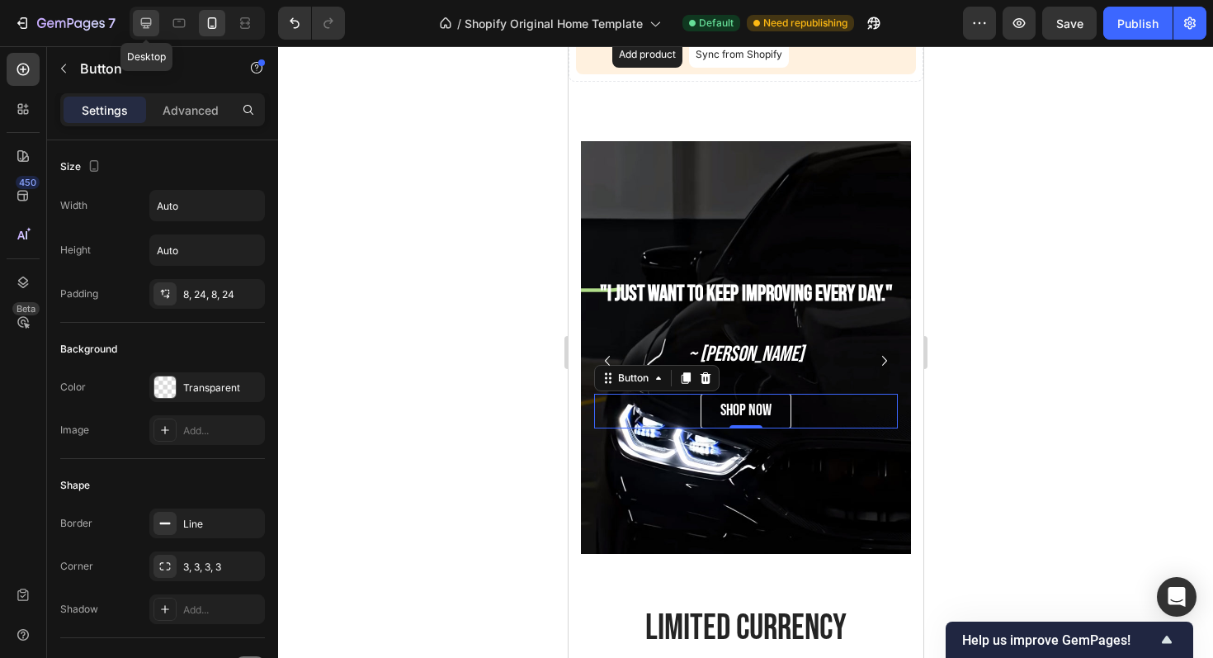
click at [152, 31] on div at bounding box center [146, 23] width 26 height 26
type input "16"
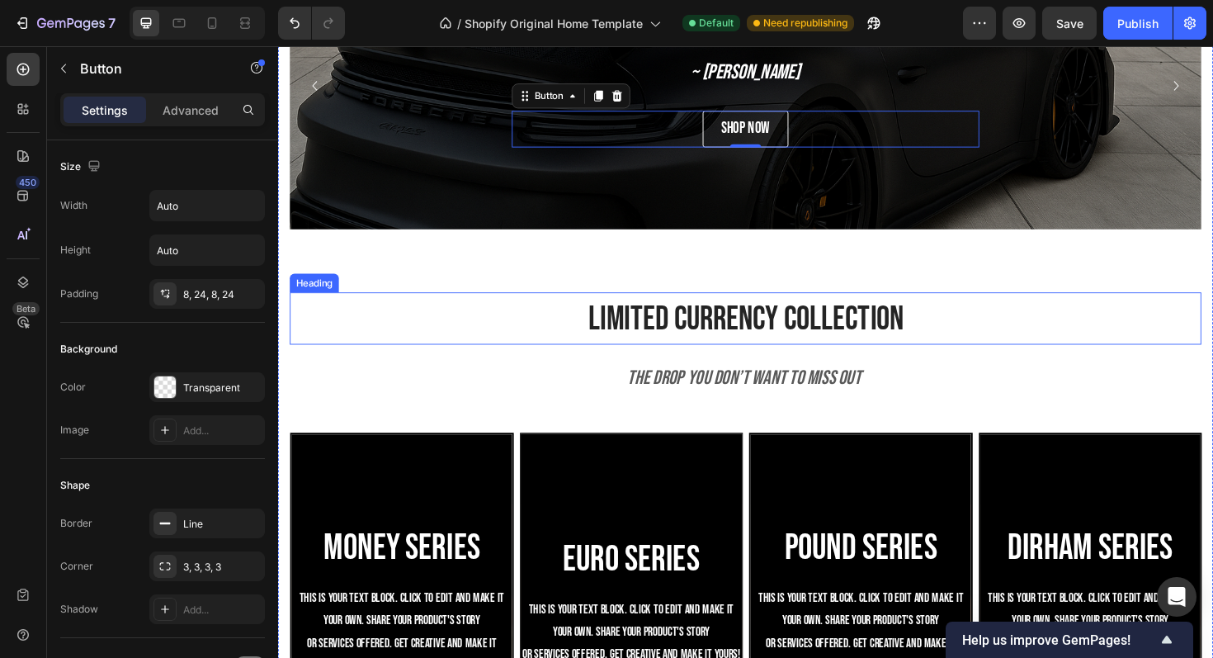
scroll to position [1285, 0]
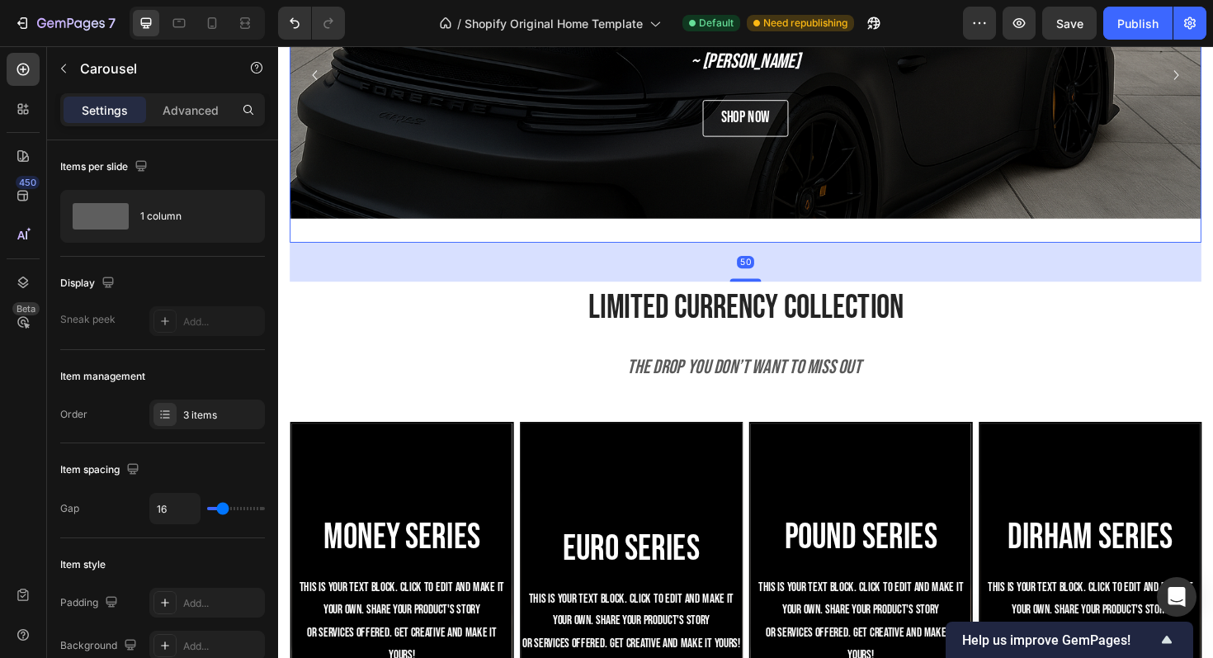
click at [313, 78] on icon "Carousel Back Arrow" at bounding box center [317, 77] width 20 height 20
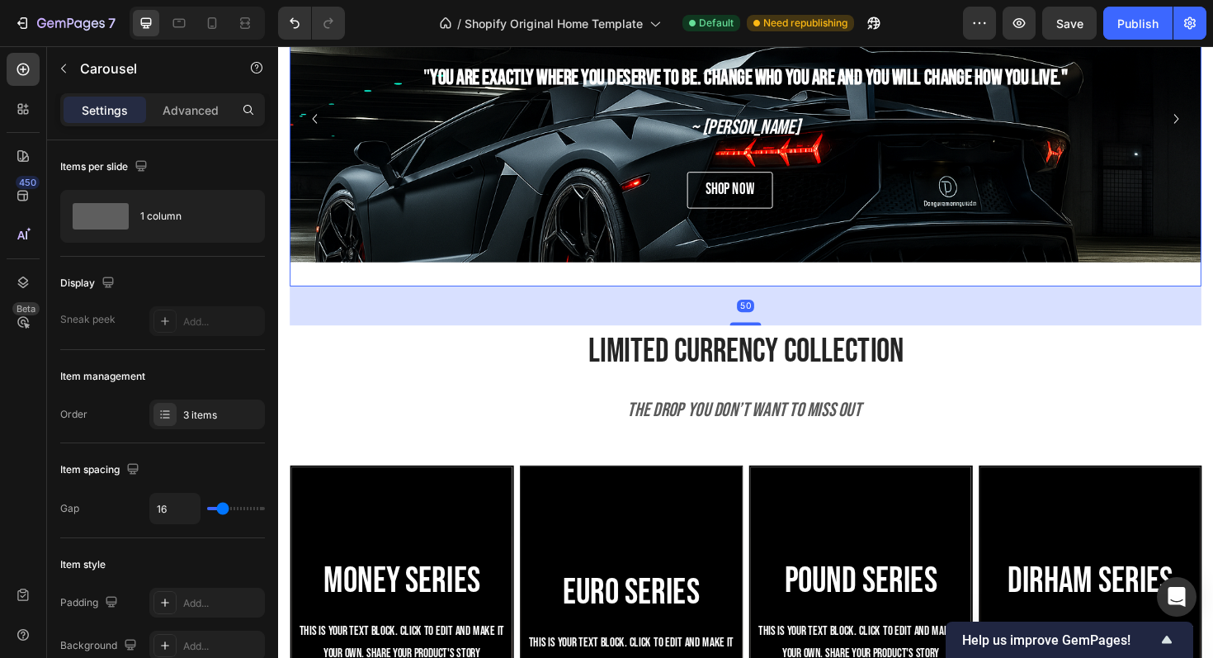
scroll to position [1237, 0]
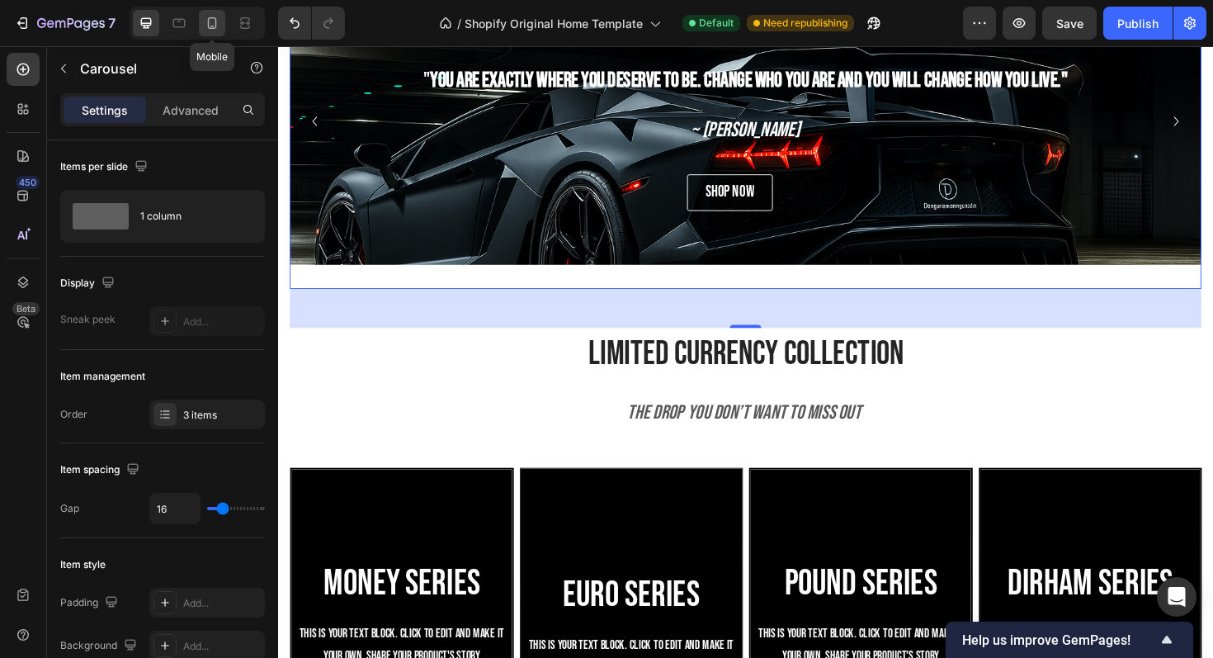
click at [208, 17] on icon at bounding box center [212, 23] width 17 height 17
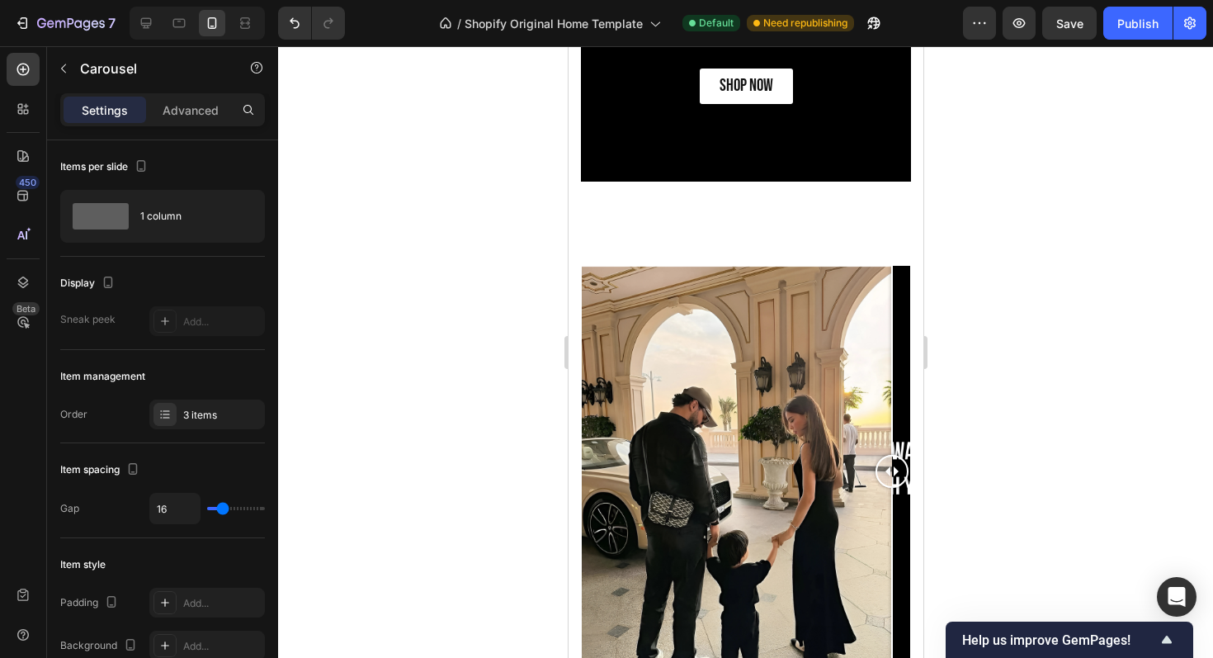
scroll to position [2255, 0]
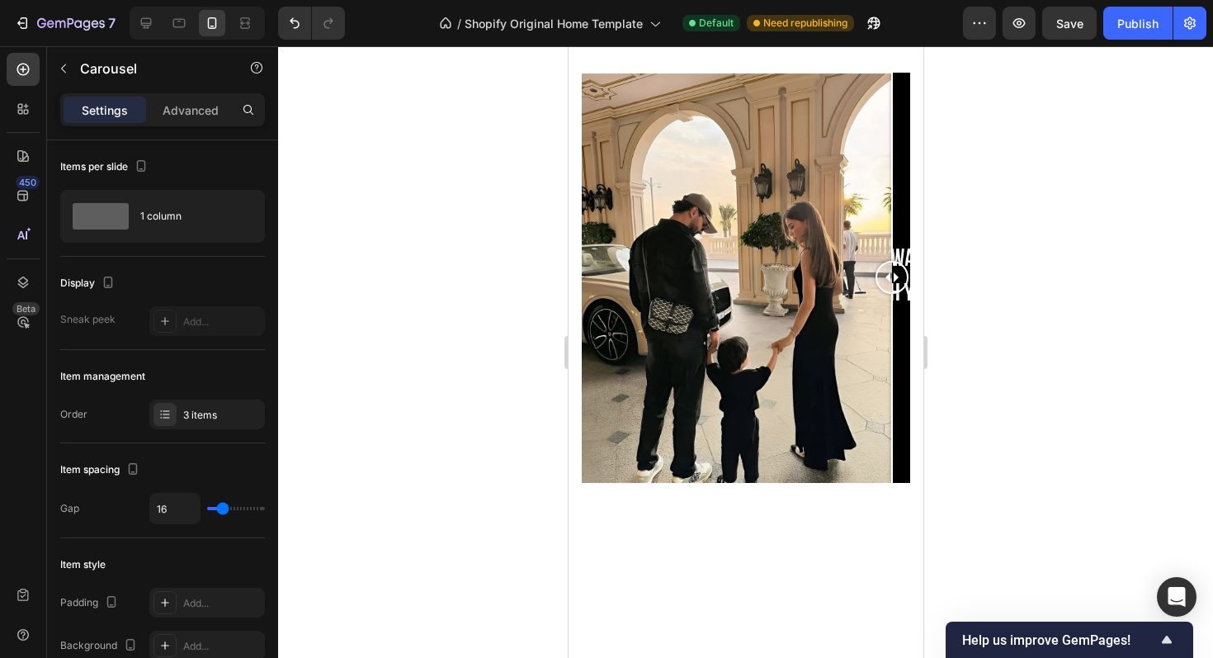
drag, startPoint x: 891, startPoint y: 281, endPoint x: 930, endPoint y: 314, distance: 51.1
click at [923, 314] on html "iPhone 15 Pro Max ( 430 px) iPhone 13 Mini iPhone 13 Pro iPhone 11 Pro Max iPho…" at bounding box center [745, 487] width 355 height 5393
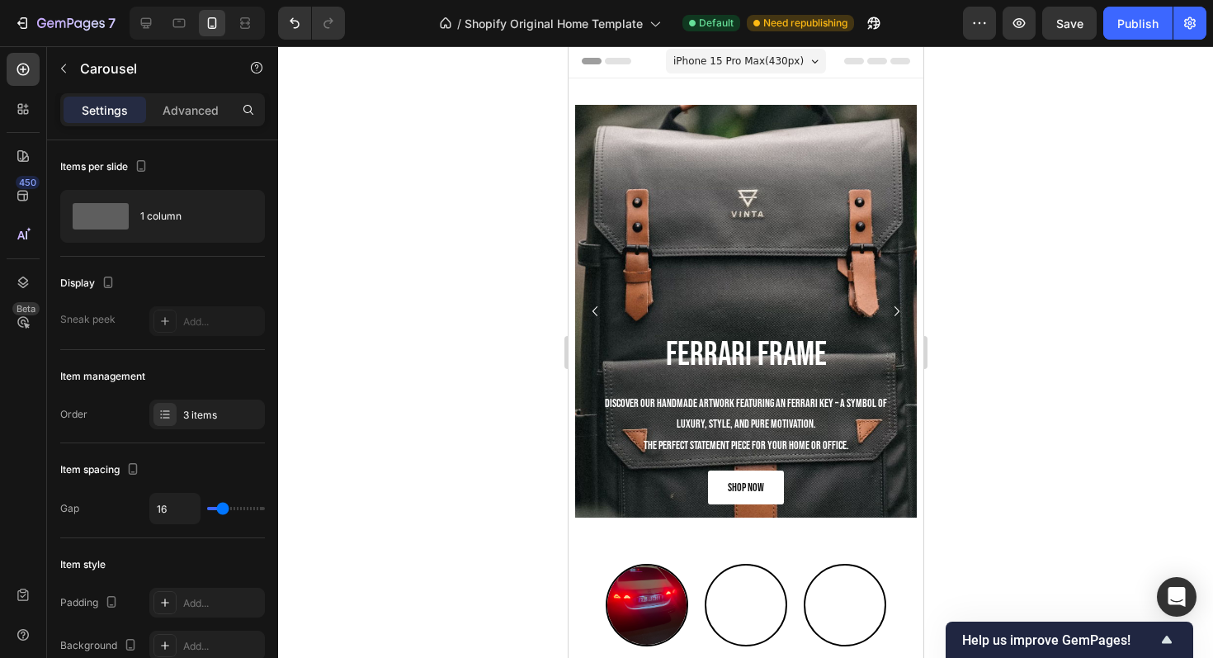
scroll to position [0, 0]
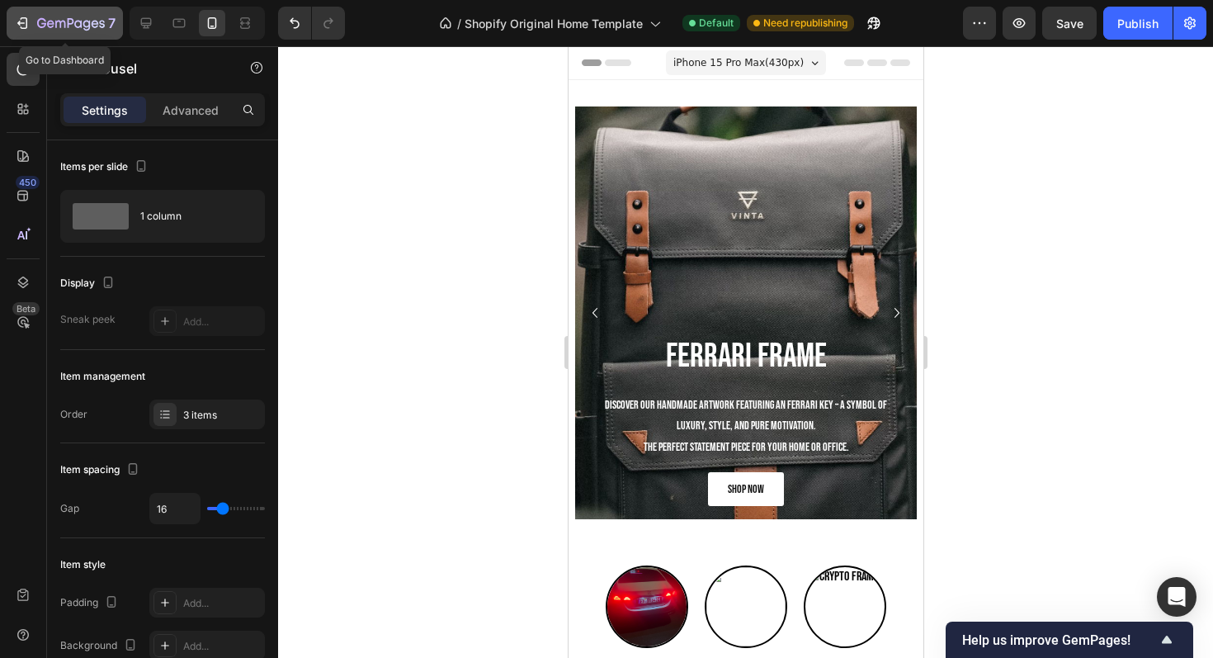
click at [83, 24] on icon "button" at bounding box center [86, 25] width 7 height 11
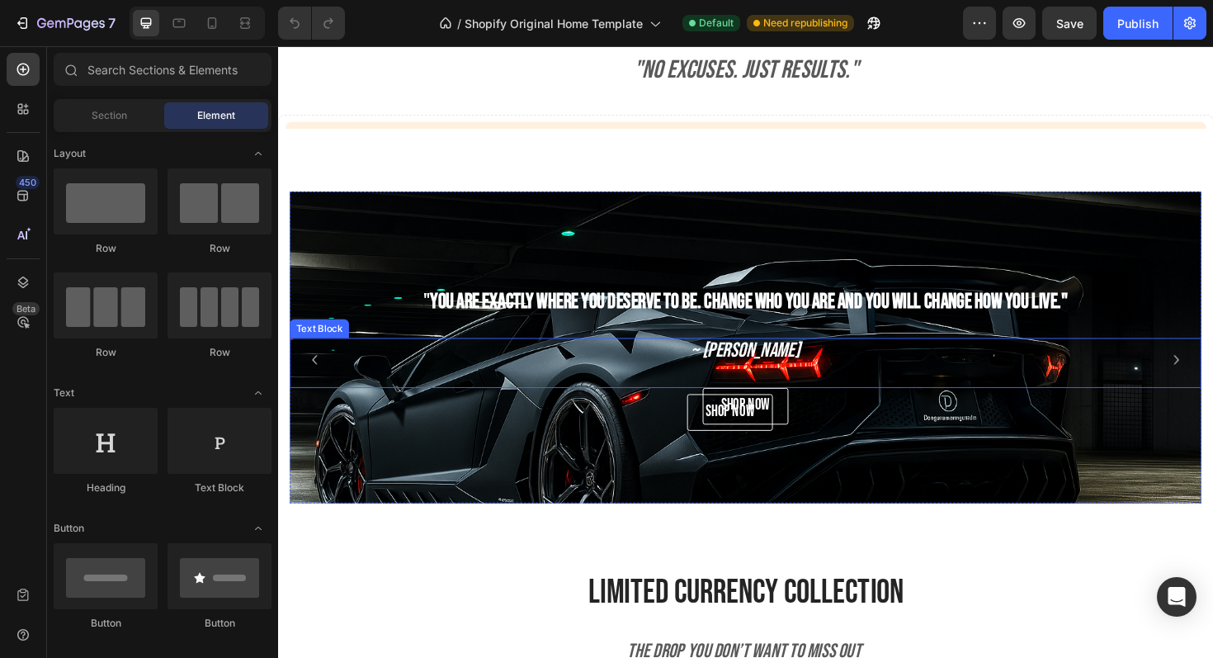
scroll to position [652, 0]
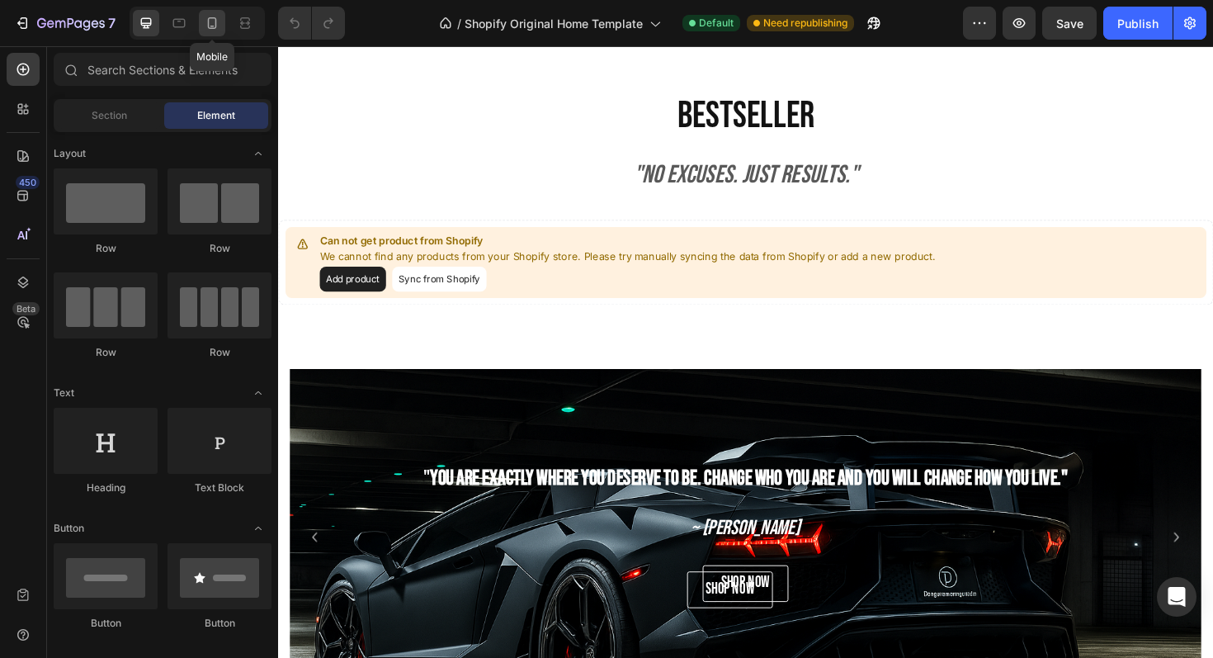
click at [219, 17] on icon at bounding box center [212, 23] width 17 height 17
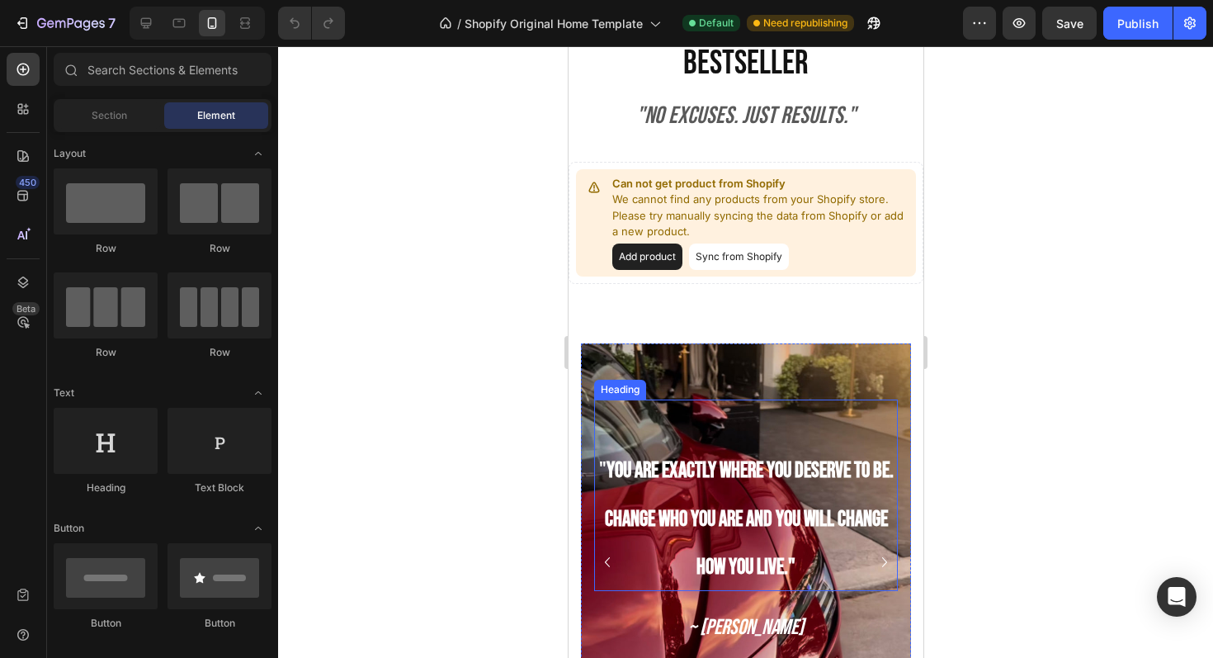
scroll to position [638, 0]
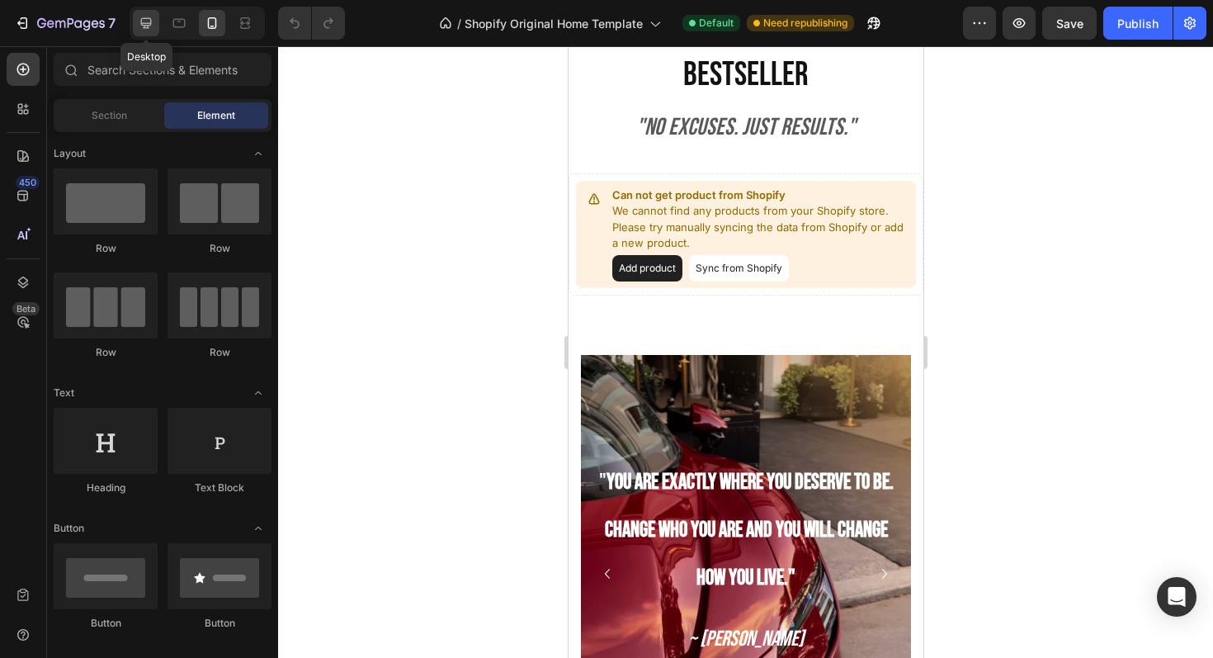
click at [151, 33] on div at bounding box center [146, 23] width 26 height 26
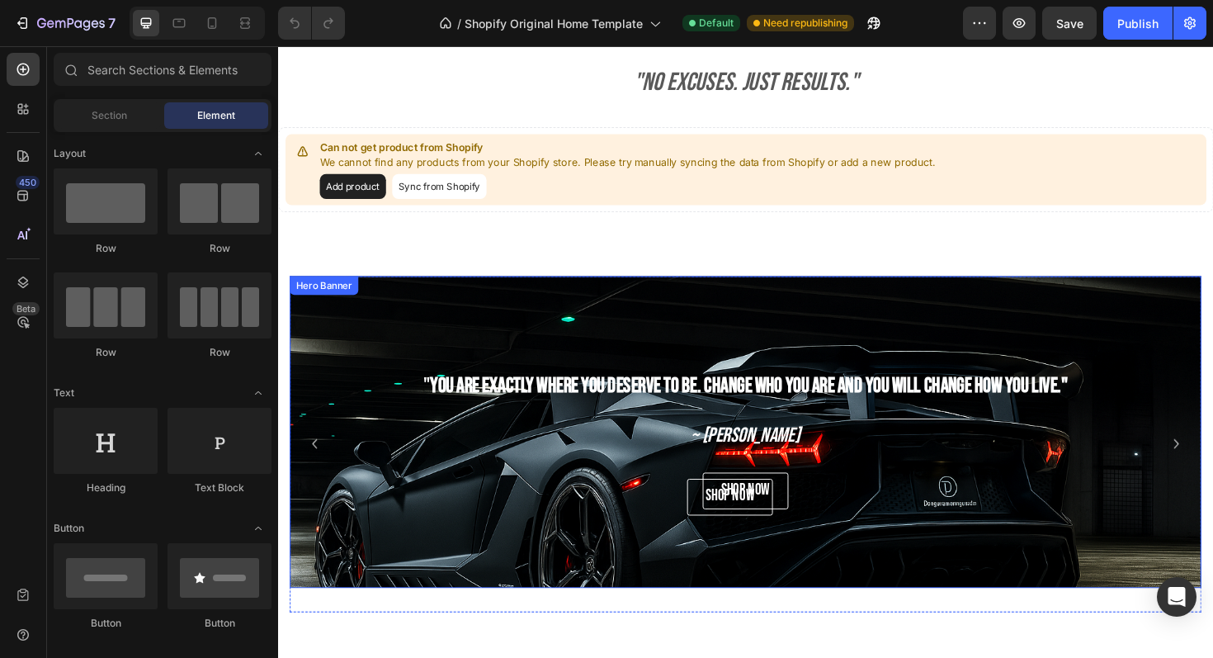
scroll to position [695, 0]
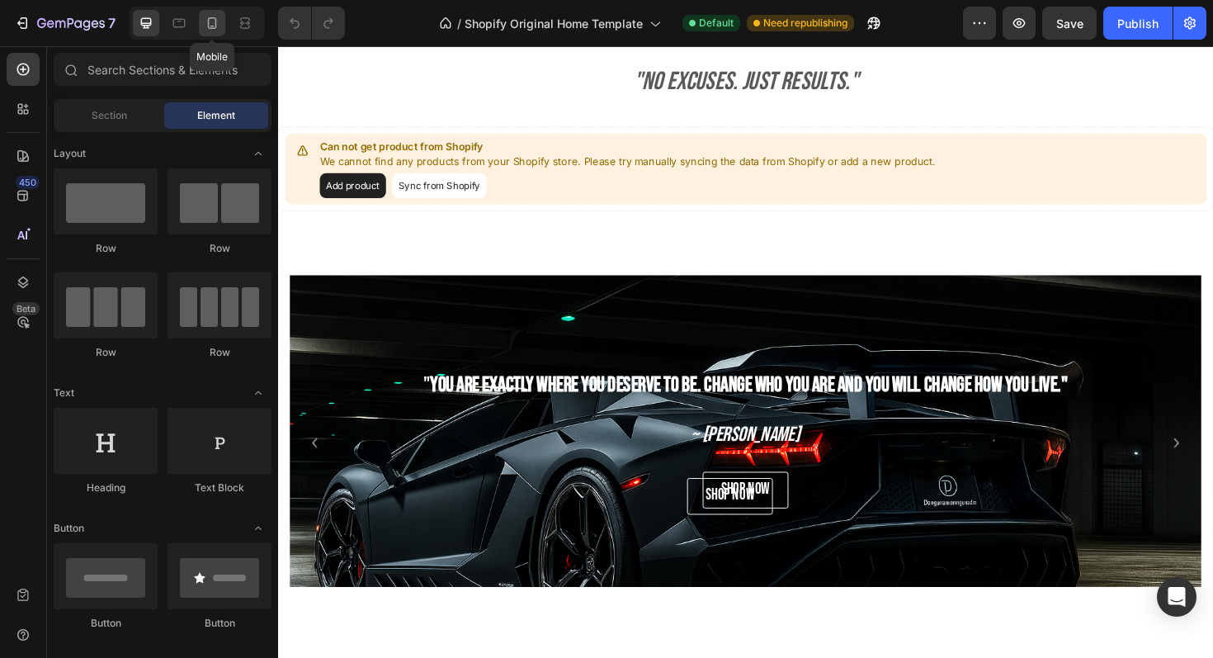
click at [204, 26] on icon at bounding box center [212, 23] width 17 height 17
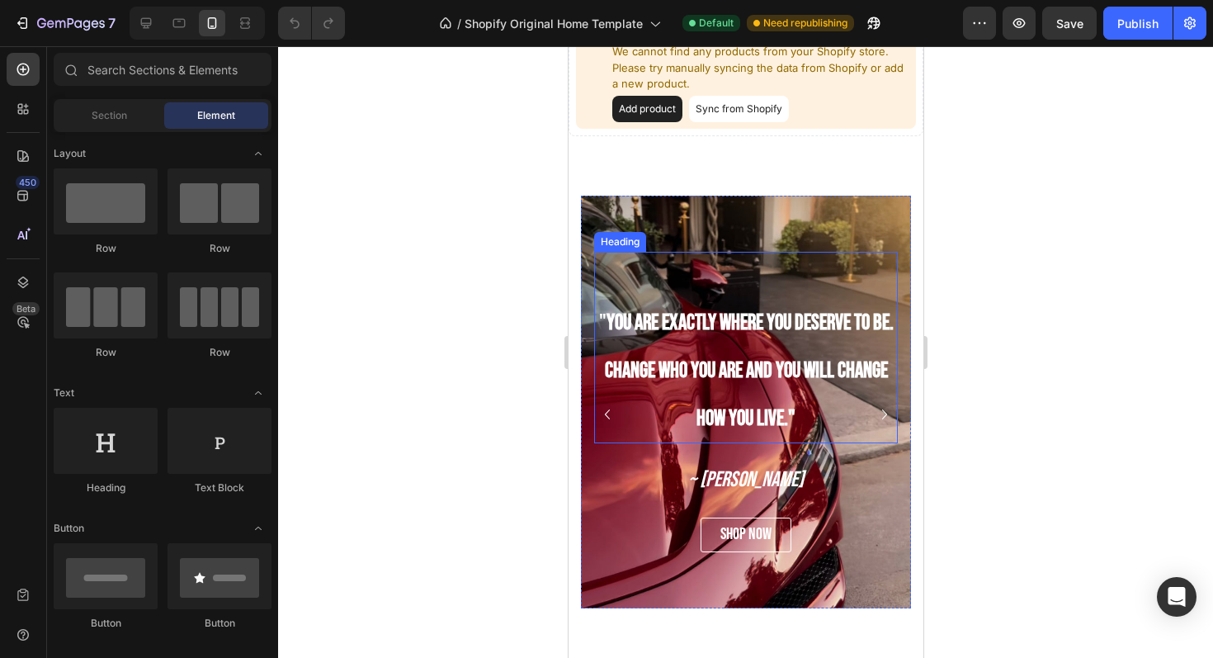
scroll to position [798, 0]
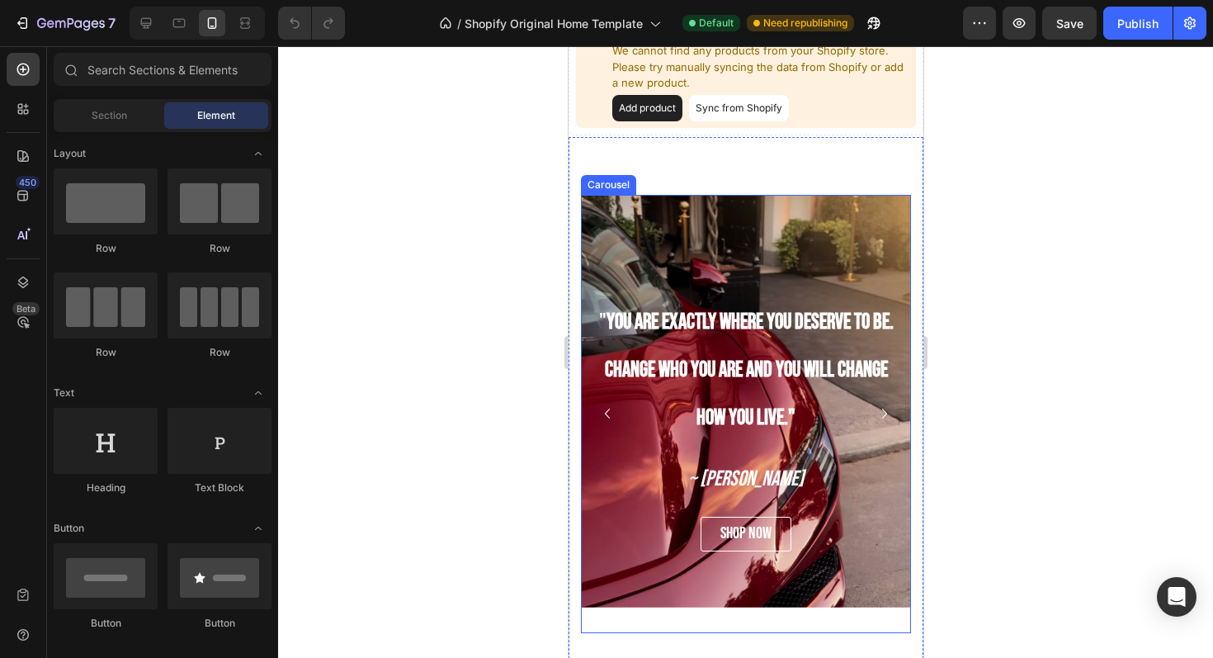
click at [874, 414] on icon "Carousel Next Arrow" at bounding box center [884, 414] width 20 height 20
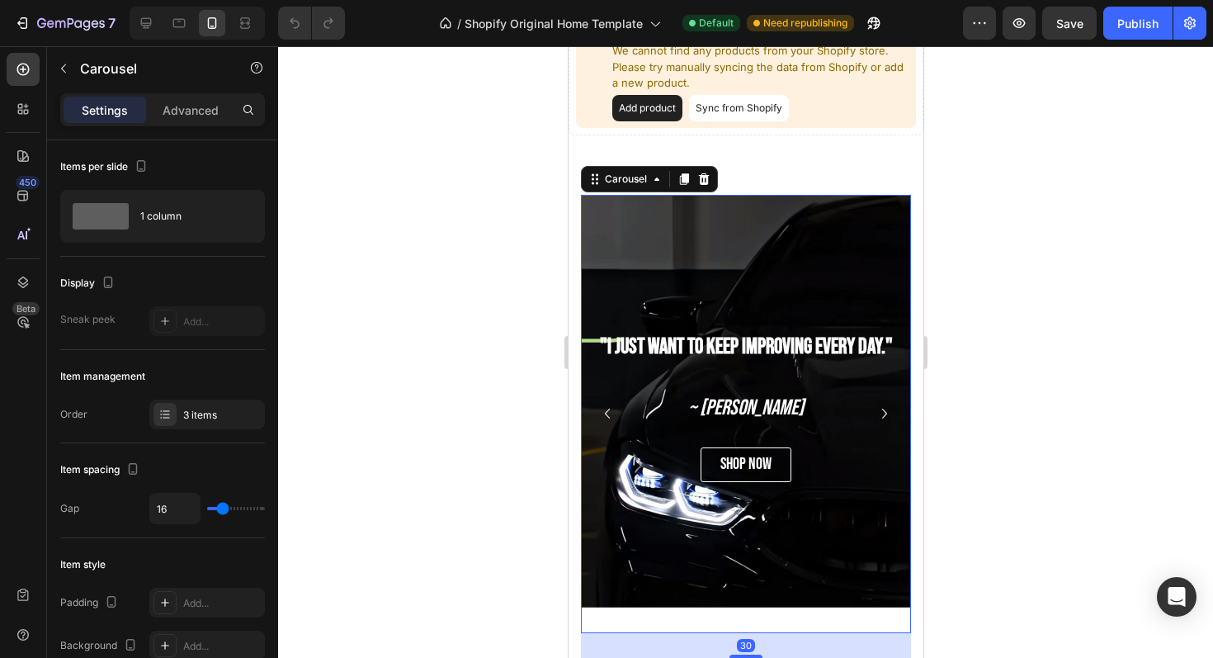
click at [874, 414] on icon "Carousel Next Arrow" at bounding box center [884, 414] width 20 height 20
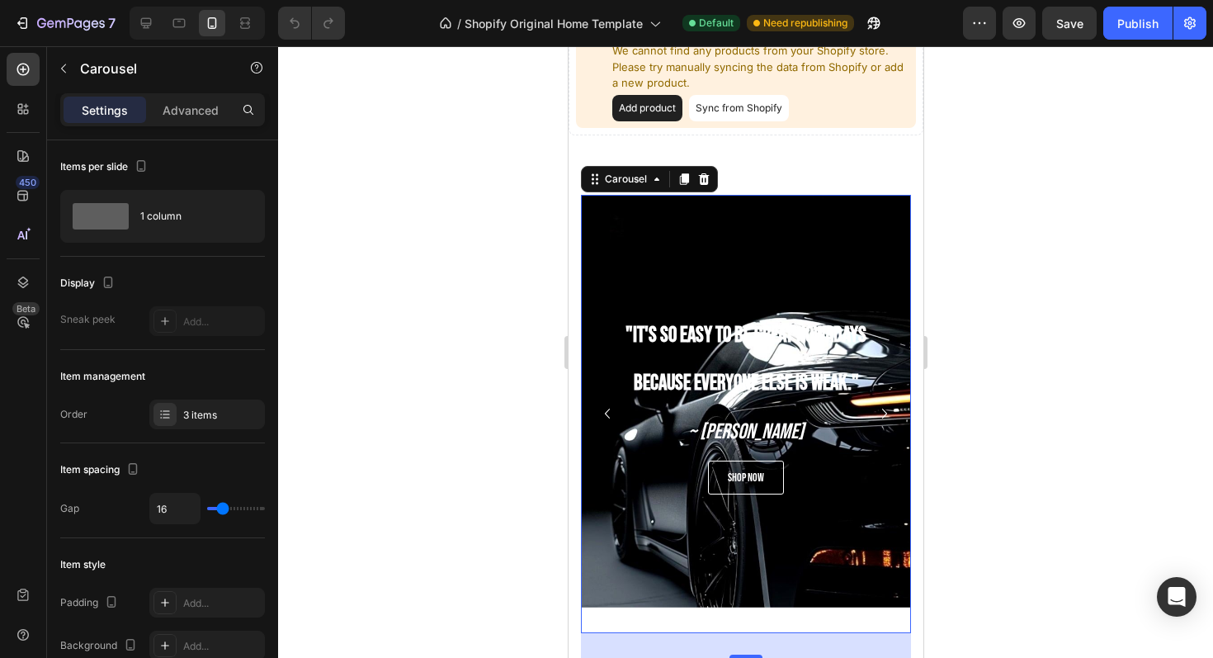
click at [874, 414] on icon "Carousel Next Arrow" at bounding box center [884, 414] width 20 height 20
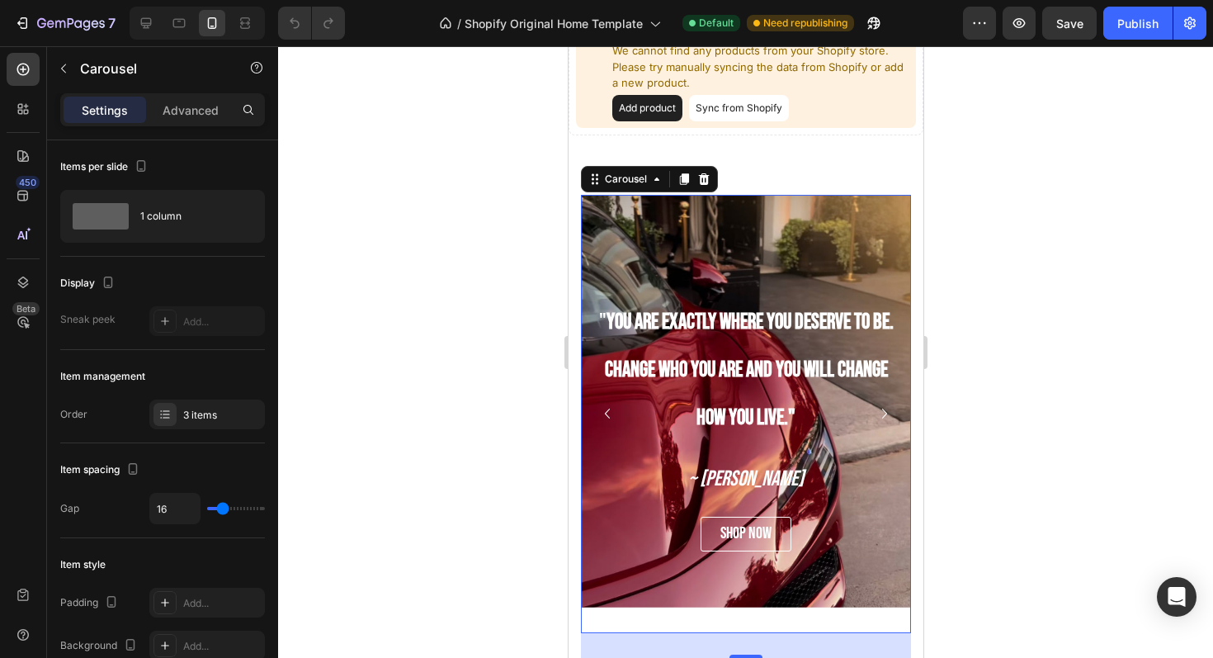
click at [874, 414] on icon "Carousel Next Arrow" at bounding box center [884, 414] width 20 height 20
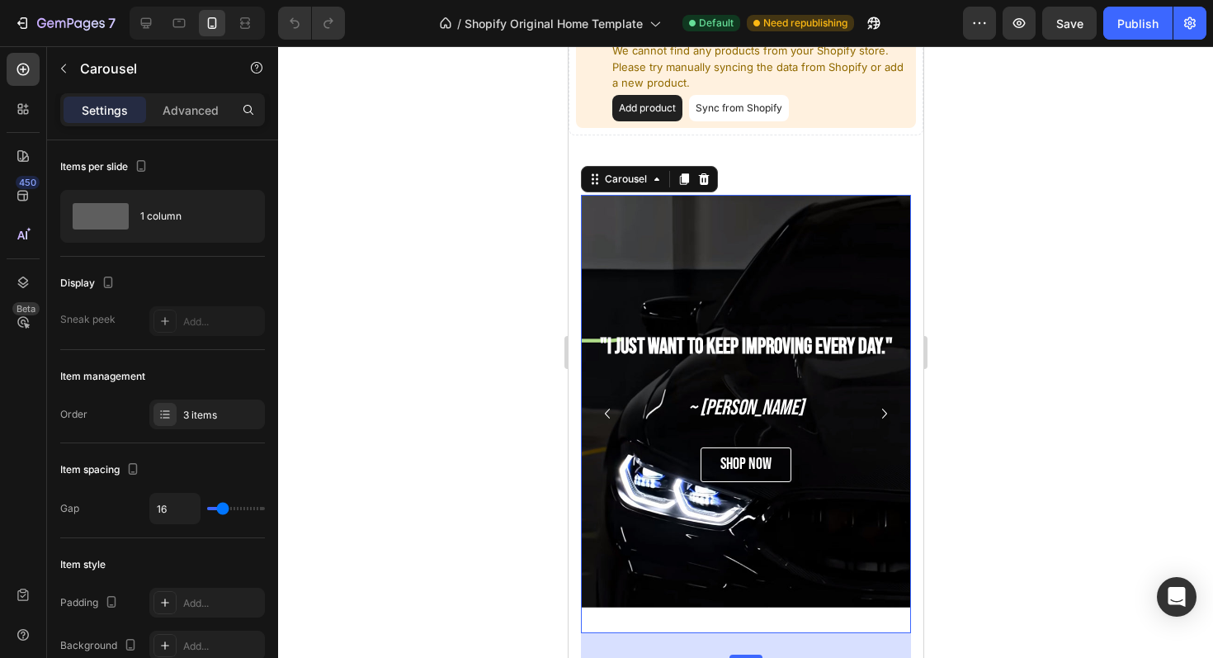
click at [874, 414] on icon "Carousel Next Arrow" at bounding box center [884, 414] width 20 height 20
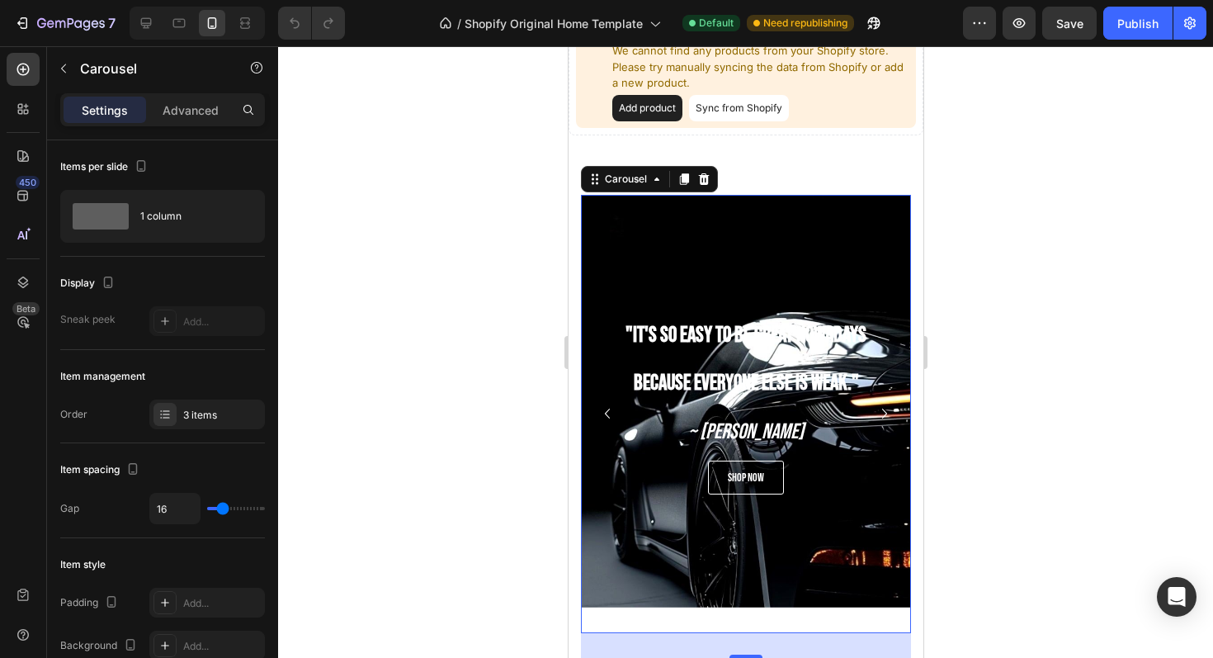
click at [874, 414] on icon "Carousel Next Arrow" at bounding box center [884, 414] width 20 height 20
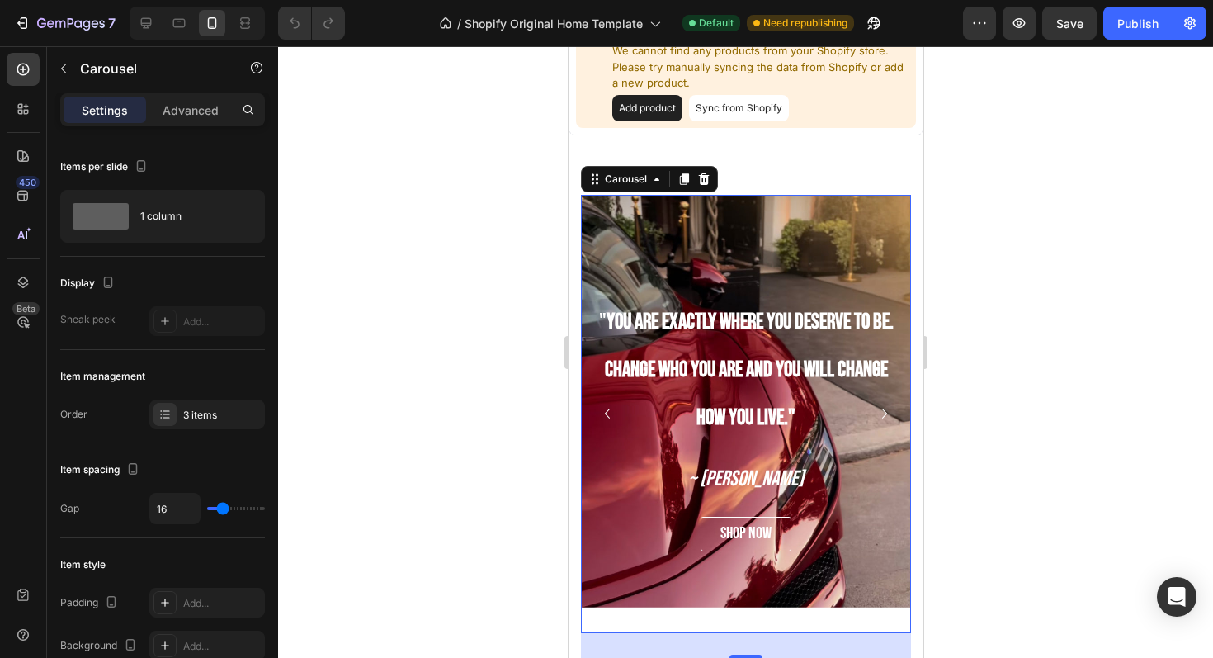
click at [874, 414] on icon "Carousel Next Arrow" at bounding box center [884, 414] width 20 height 20
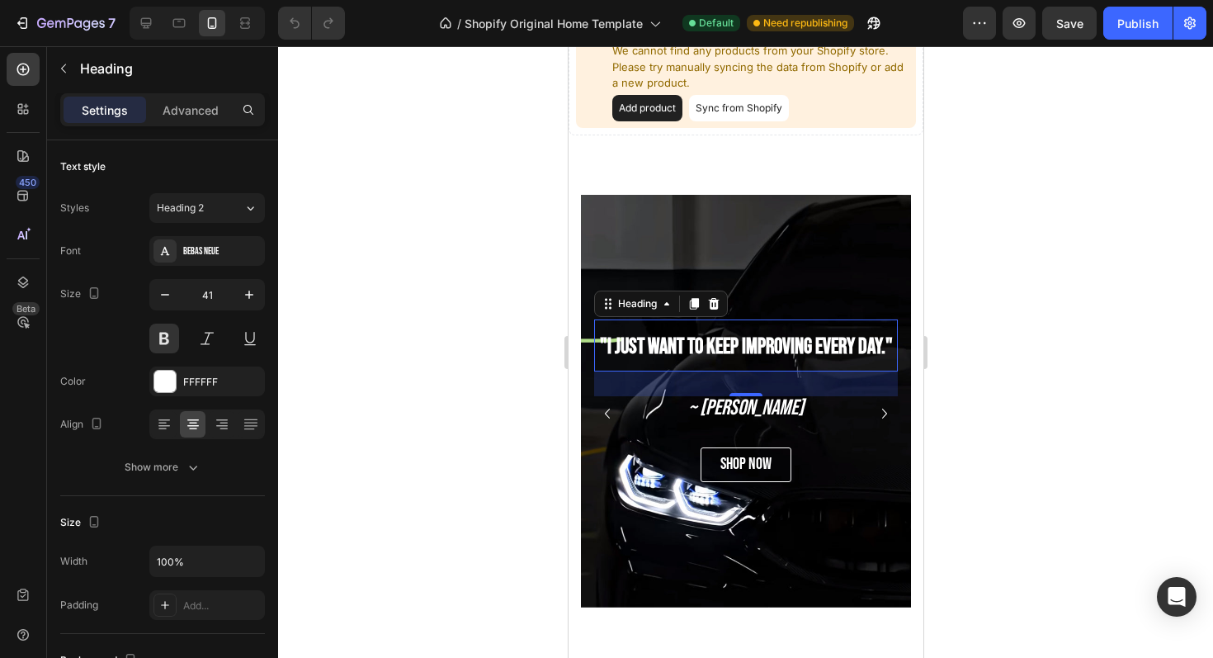
click at [775, 335] on span ""I just want to keep improving every day."" at bounding box center [745, 347] width 293 height 26
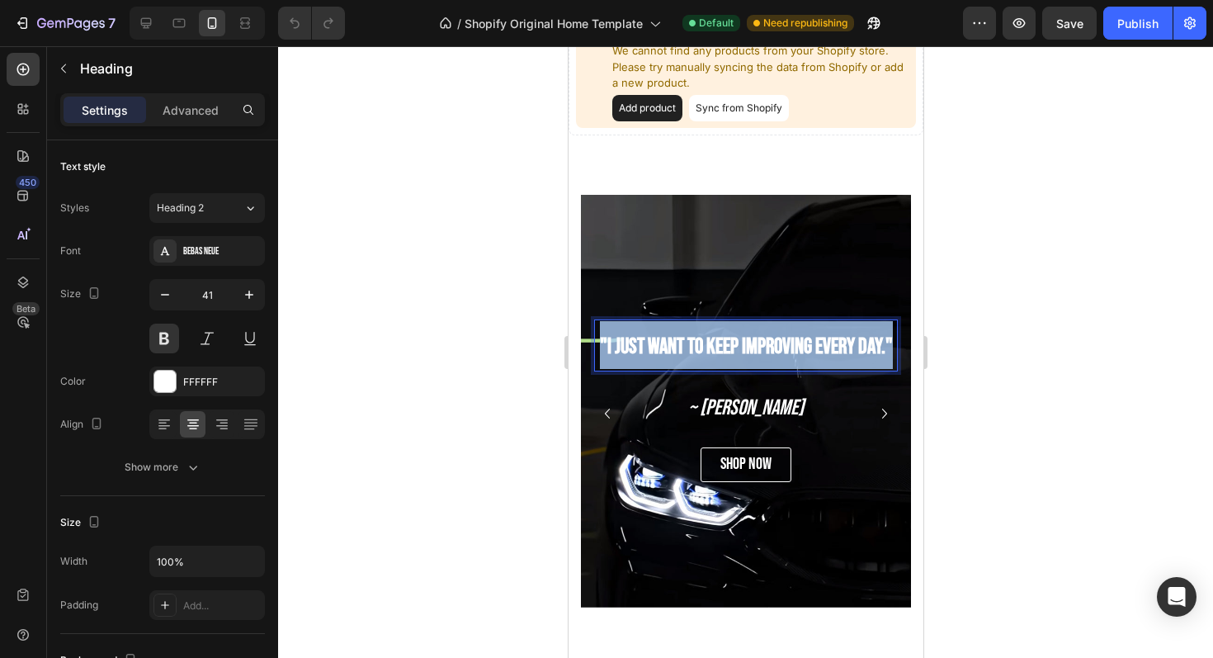
click at [775, 335] on span ""I just want to keep improving every day."" at bounding box center [745, 347] width 293 height 26
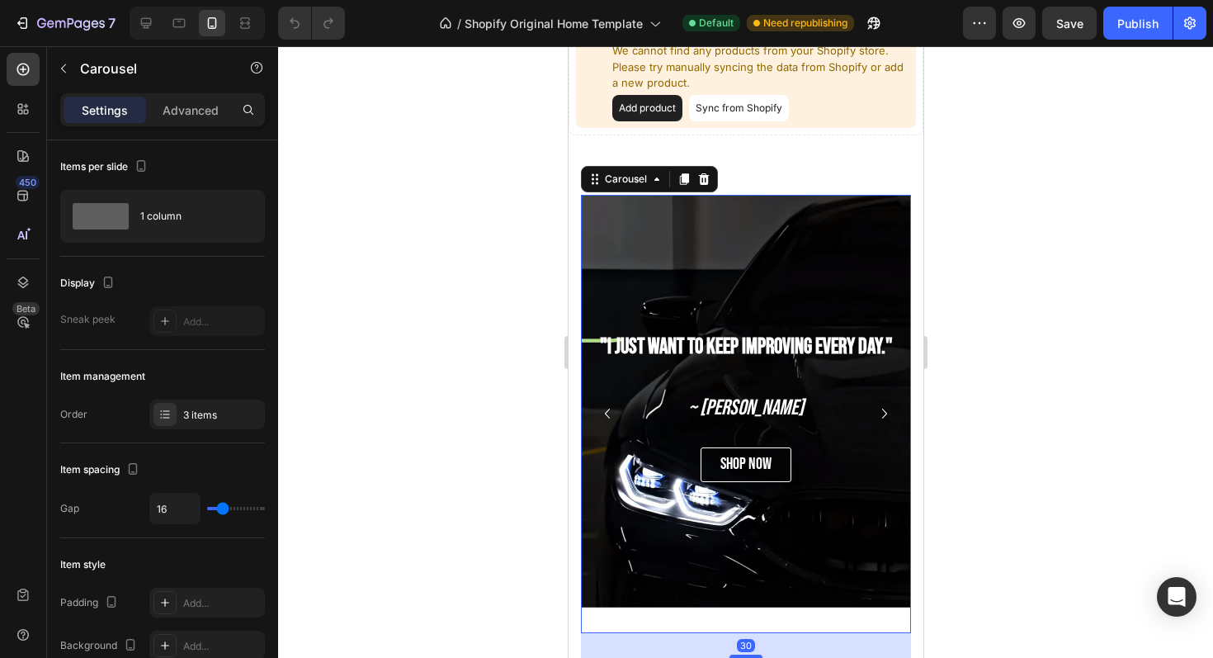
click at [604, 411] on icon "Carousel Back Arrow" at bounding box center [607, 414] width 20 height 20
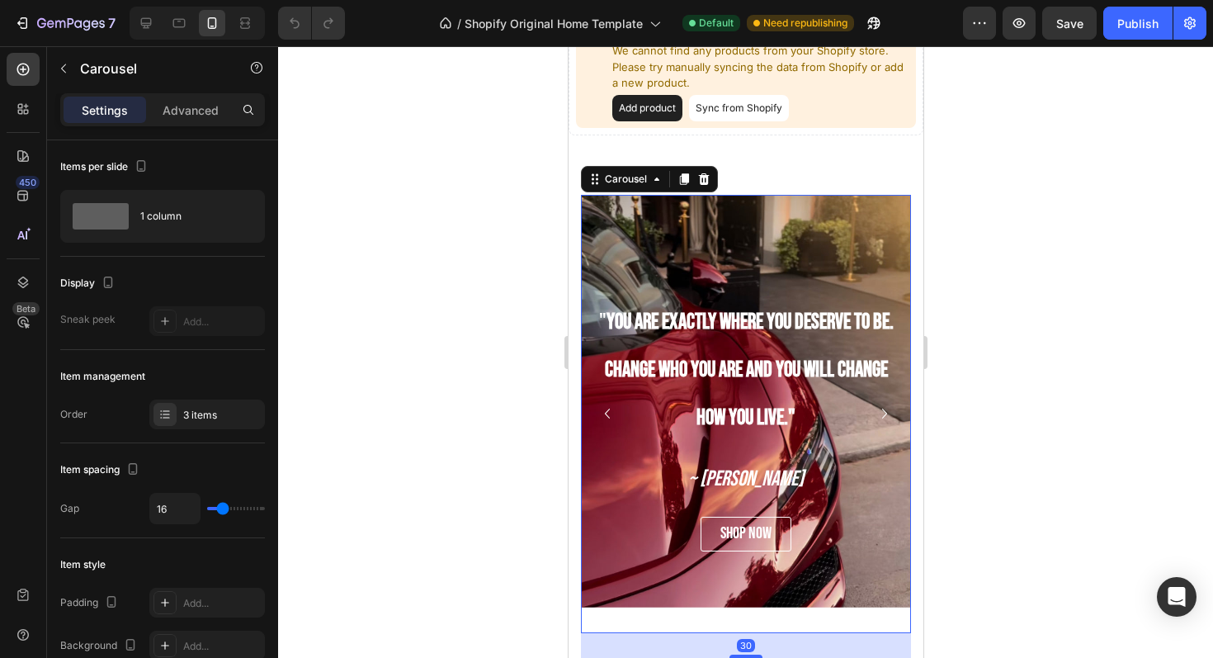
click at [604, 411] on icon "Carousel Back Arrow" at bounding box center [607, 414] width 20 height 20
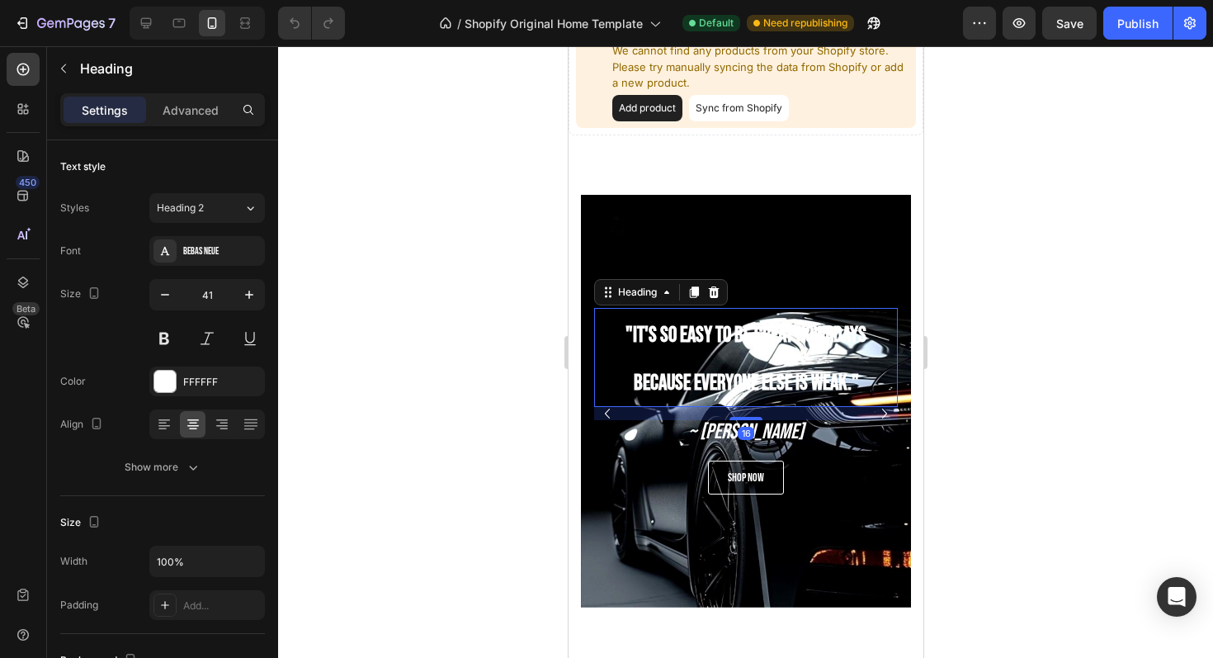
click at [673, 329] on strong ""It's so easy to be great nowadays because everyone else is weak."" at bounding box center [745, 359] width 241 height 73
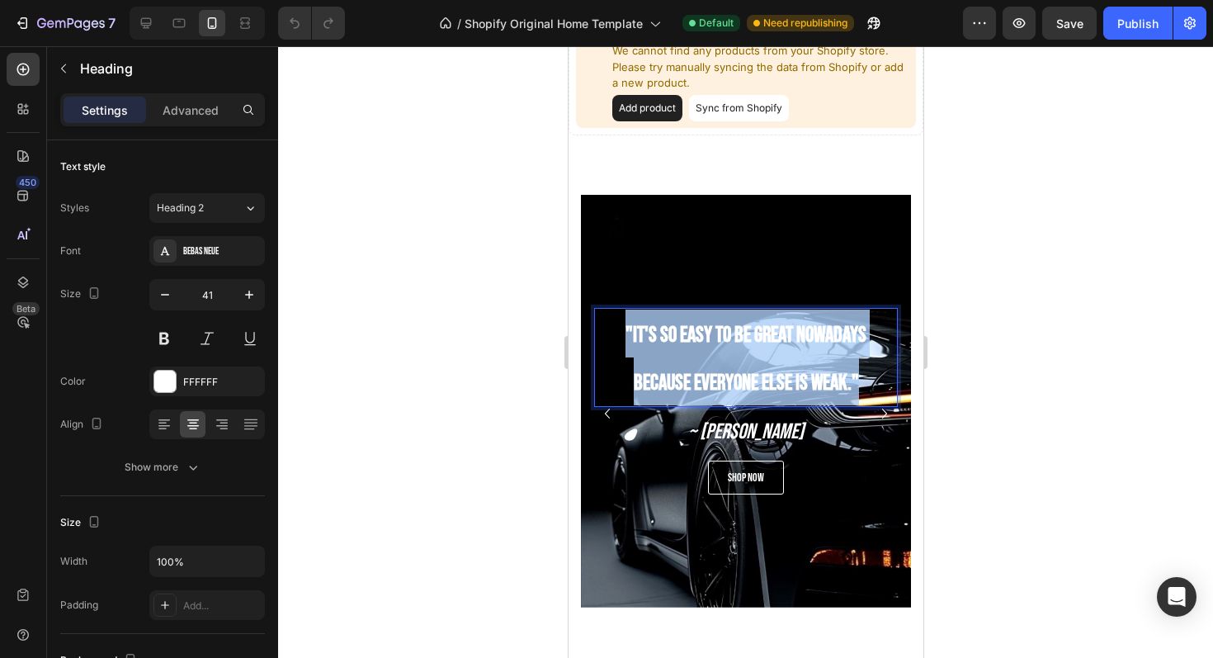
click at [673, 329] on strong ""It's so easy to be great nowadays because everyone else is weak."" at bounding box center [745, 359] width 241 height 73
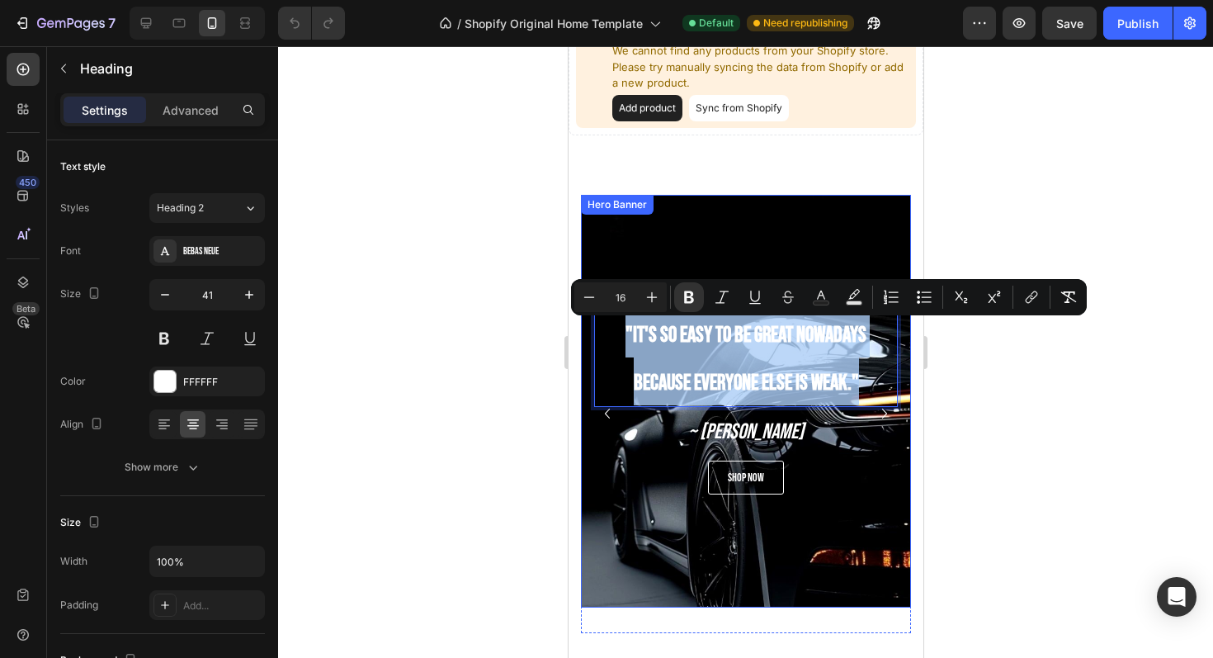
click at [586, 454] on div ""It's so easy to be great nowadays because everyone else is weak." Heading 16 ~…" at bounding box center [745, 401] width 330 height 213
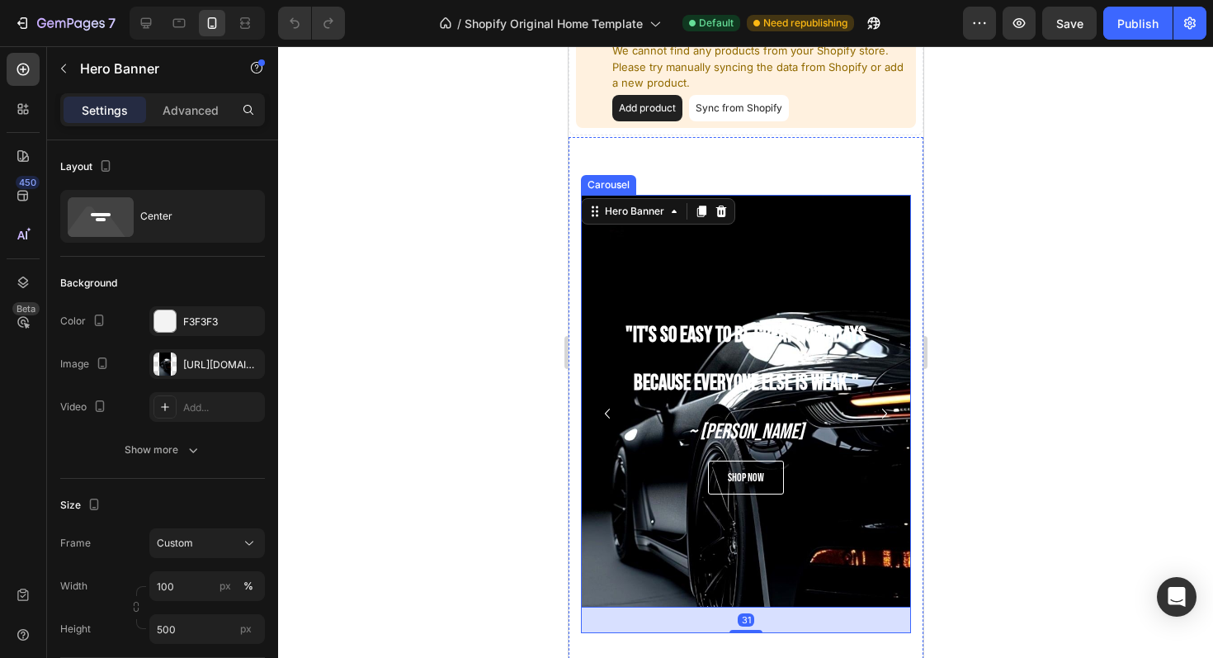
click at [607, 414] on icon "Carousel Back Arrow" at bounding box center [607, 414] width 20 height 20
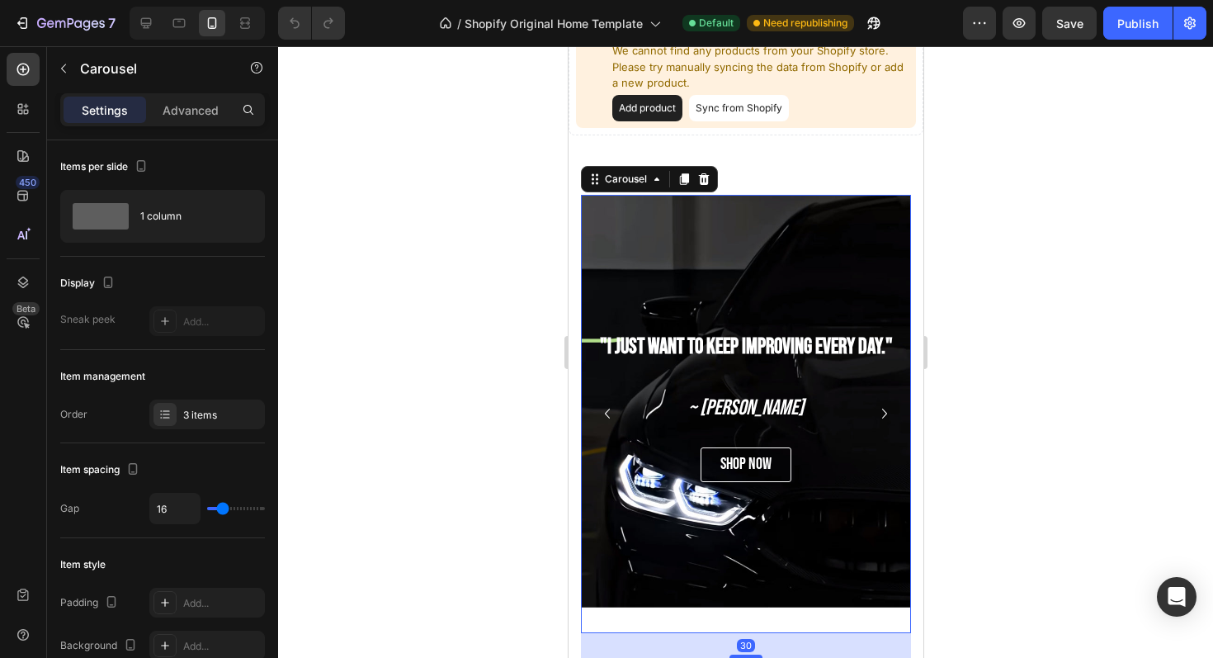
click at [607, 414] on icon "Carousel Back Arrow" at bounding box center [607, 414] width 20 height 20
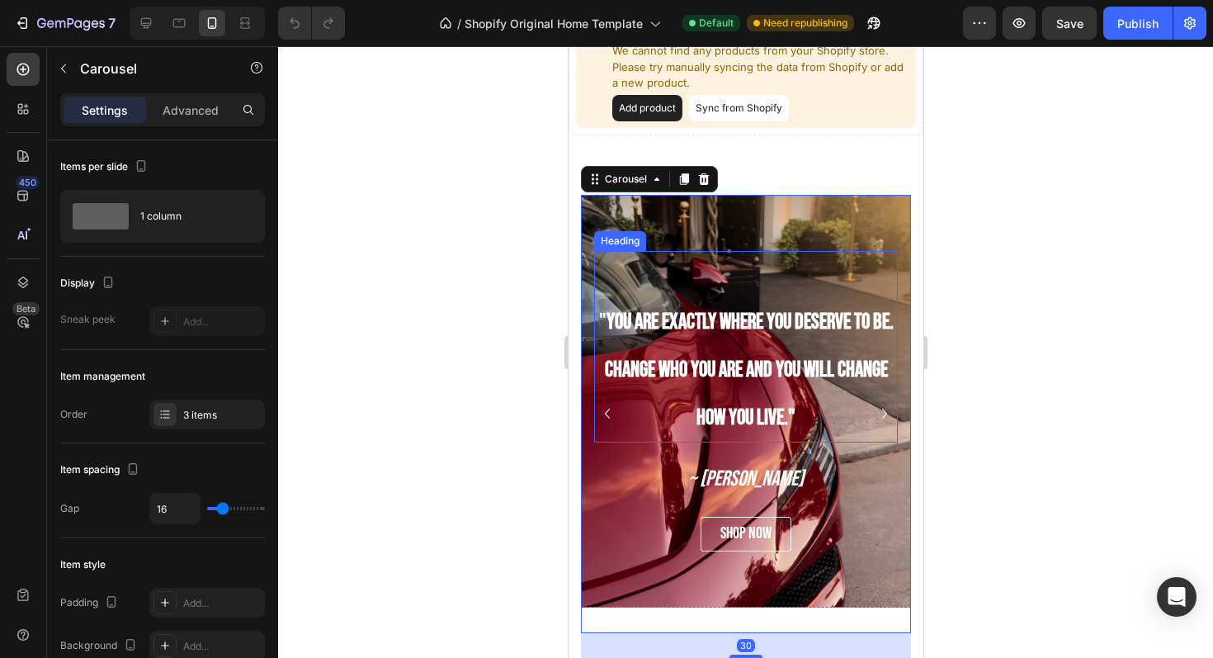
click at [715, 365] on strong "You are exactly where you deserve to be. Change who you are and you will change…" at bounding box center [748, 371] width 289 height 122
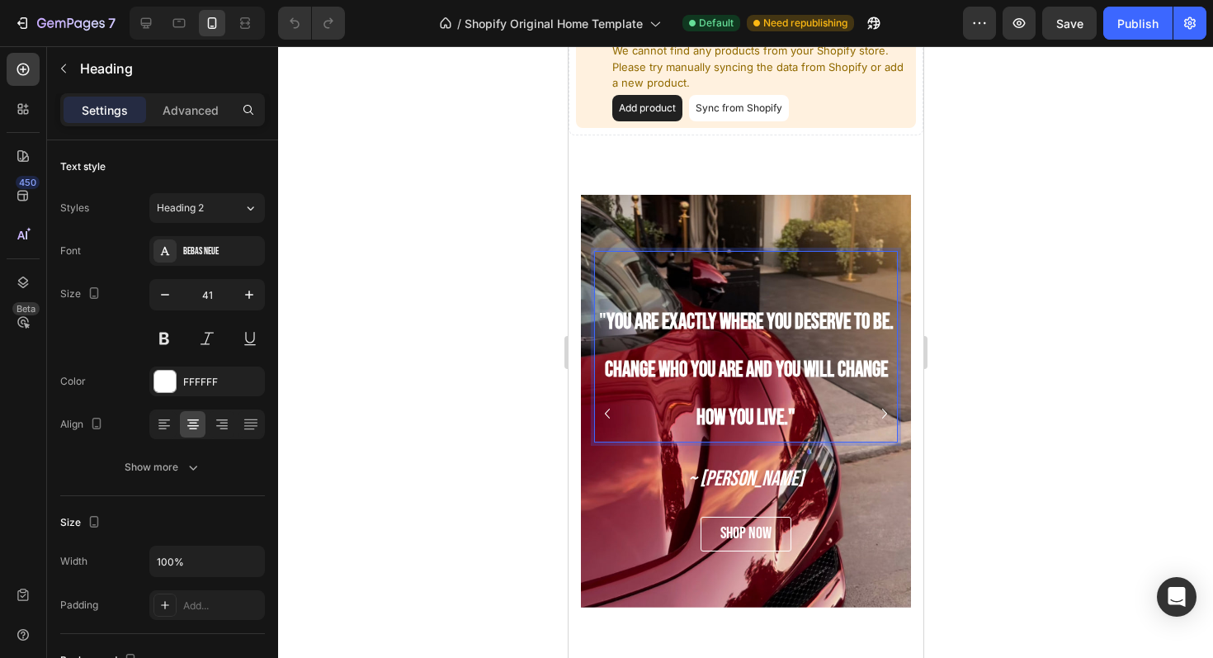
click at [715, 365] on strong "You are exactly where you deserve to be. Change who you are and you will change…" at bounding box center [748, 371] width 289 height 122
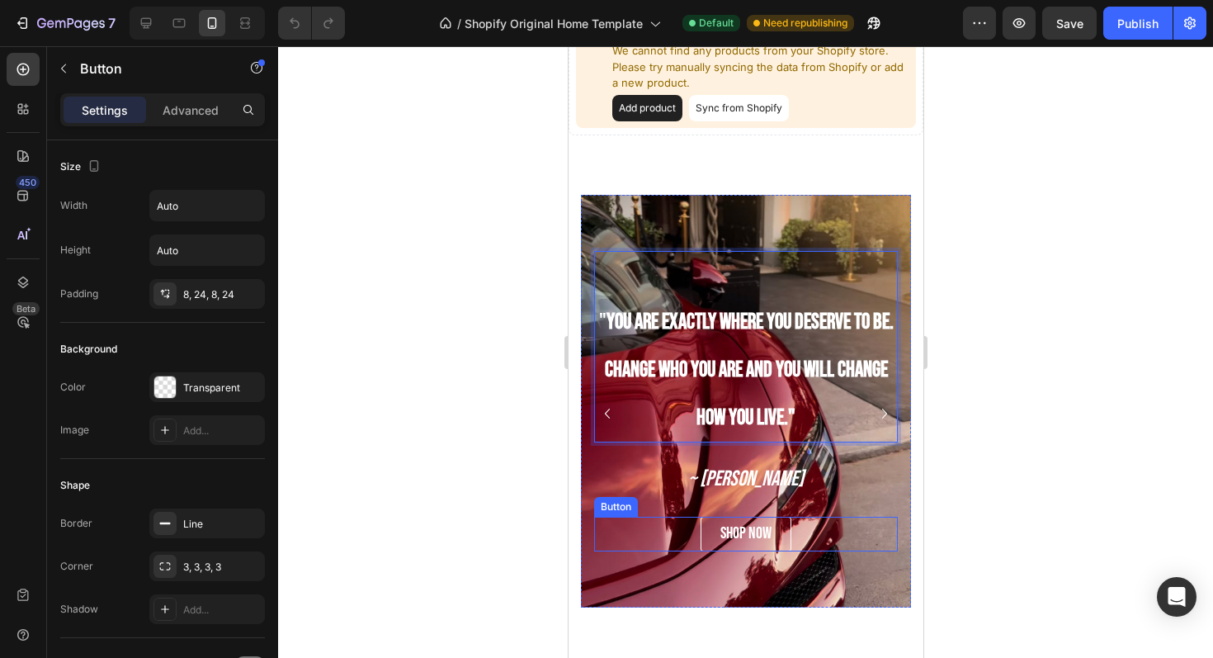
click at [815, 532] on div "shop now Button" at bounding box center [746, 534] width 304 height 35
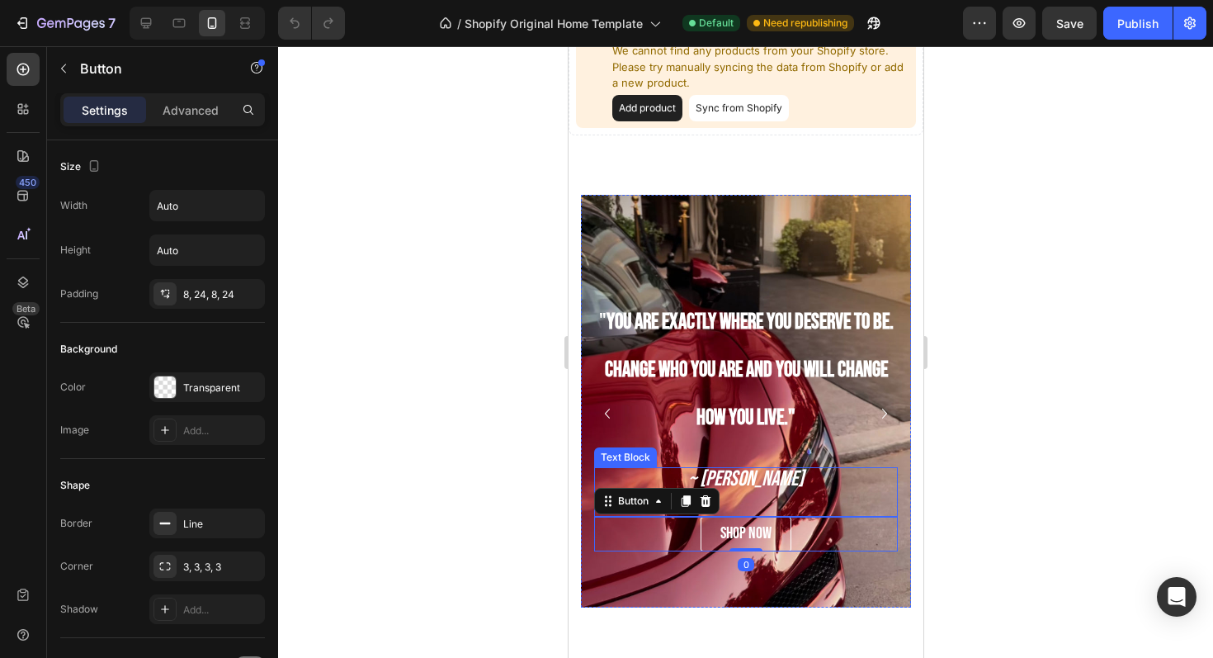
click at [1104, 475] on div at bounding box center [745, 352] width 935 height 612
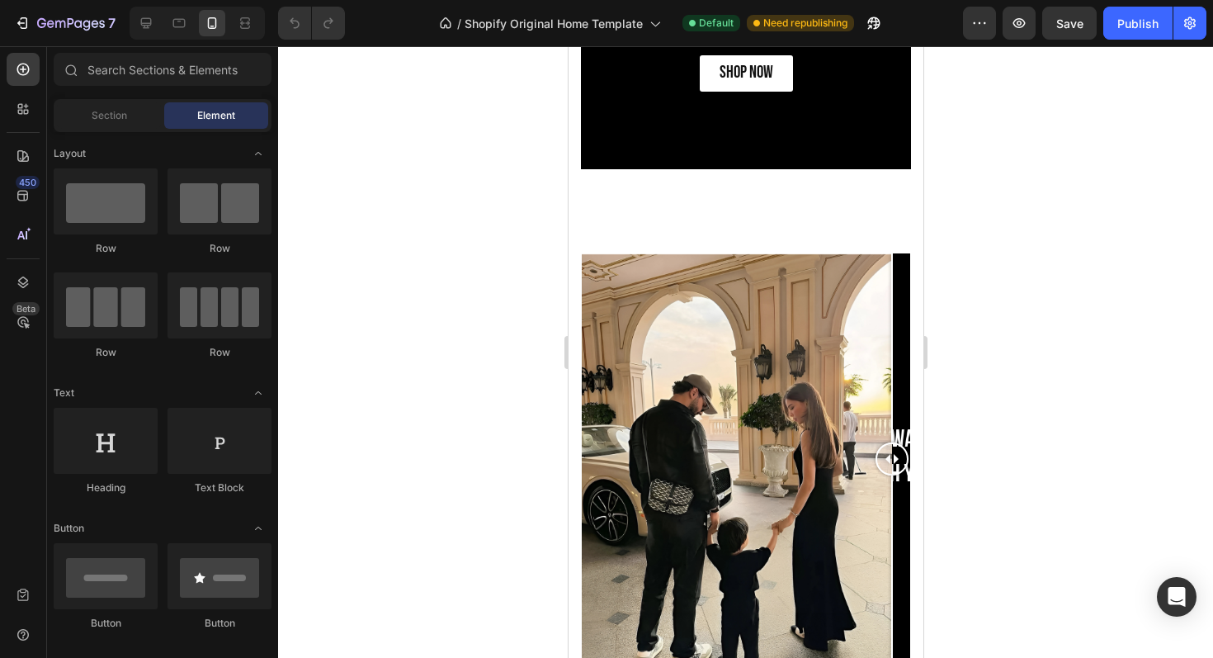
scroll to position [1940, 0]
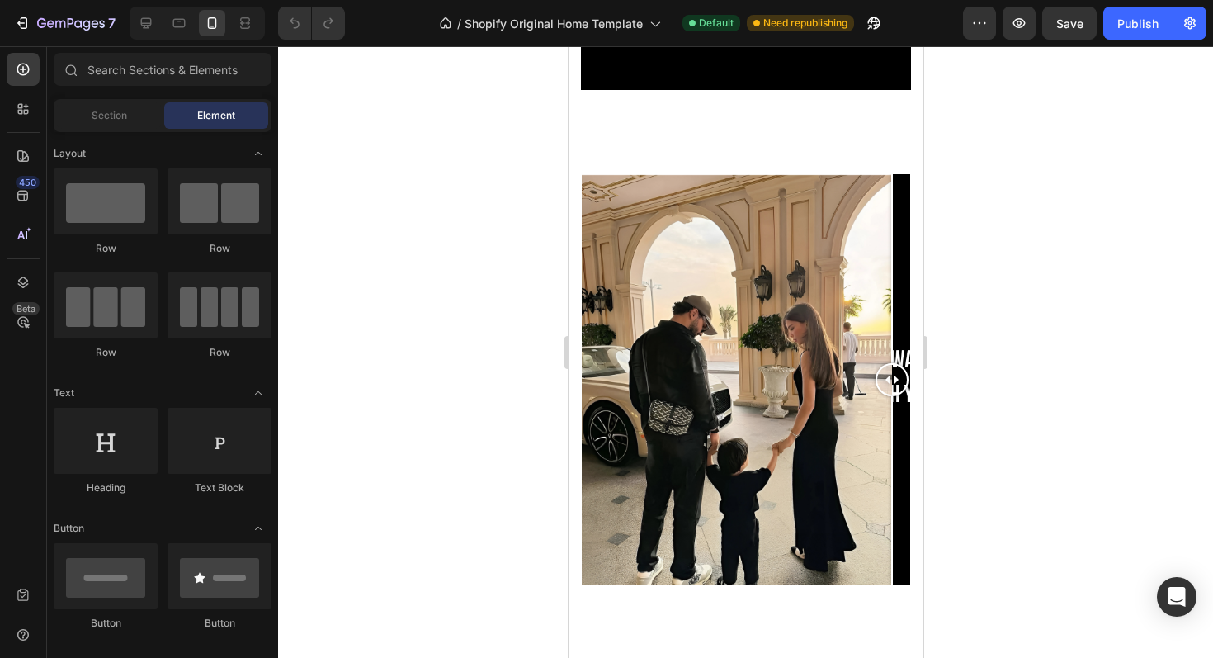
drag, startPoint x: 896, startPoint y: 387, endPoint x: 976, endPoint y: 365, distance: 82.3
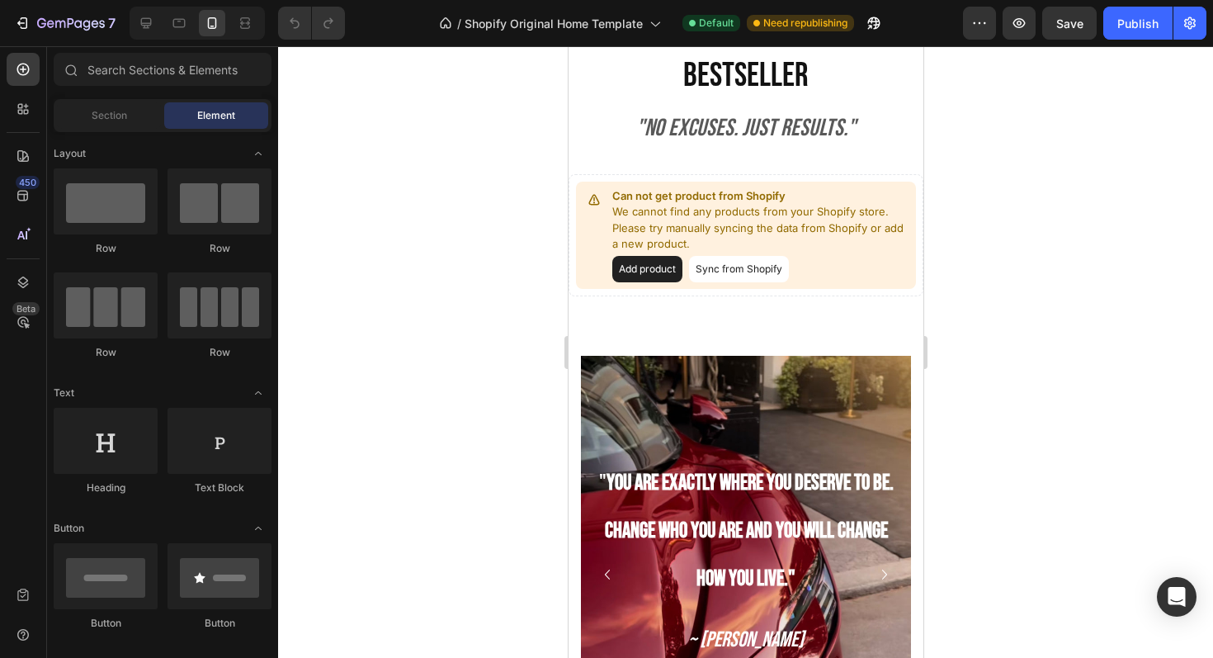
scroll to position [0, 0]
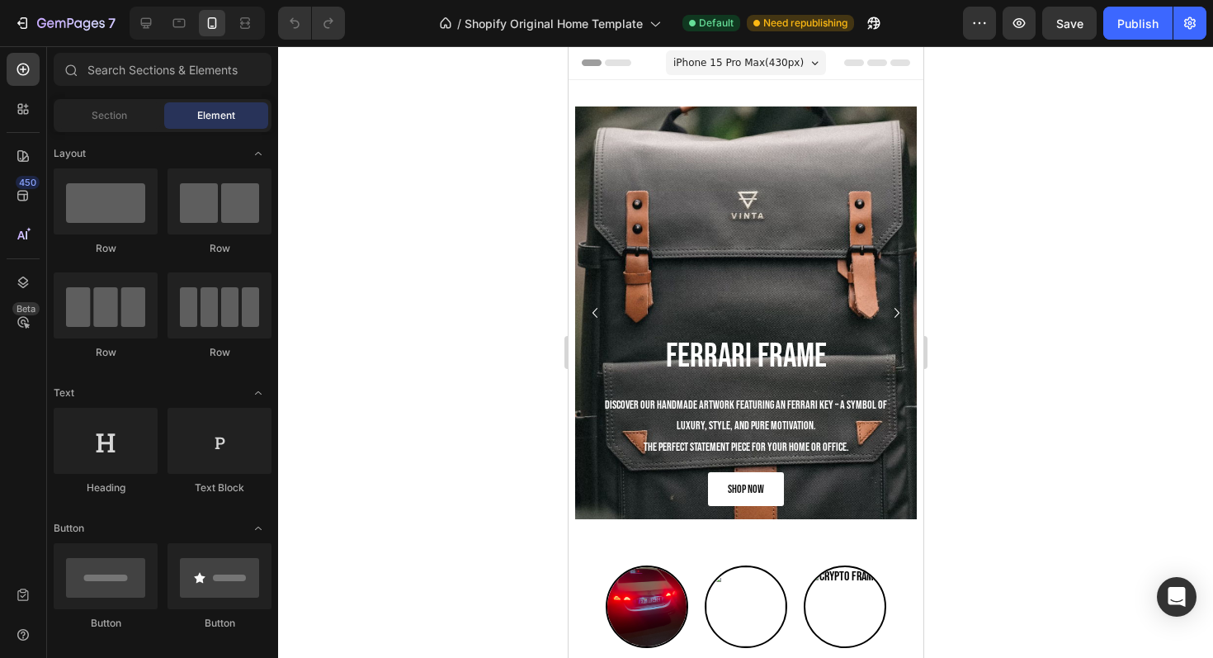
click at [159, 18] on div at bounding box center [197, 23] width 135 height 33
click at [148, 21] on icon at bounding box center [146, 23] width 17 height 17
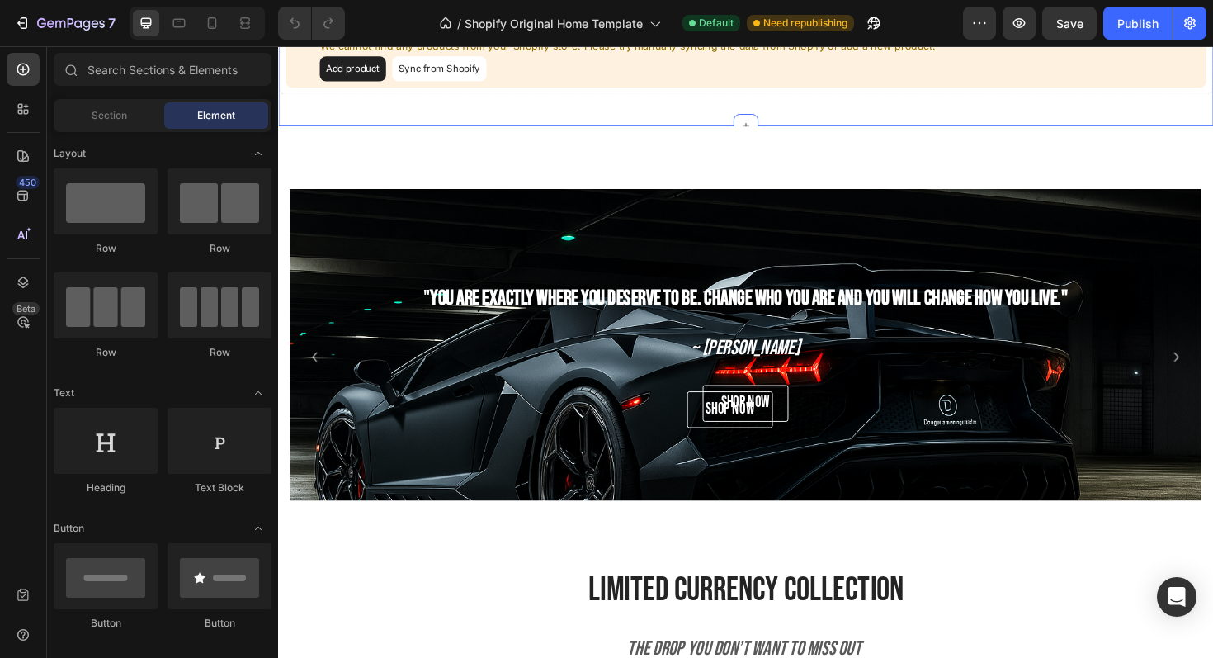
scroll to position [866, 0]
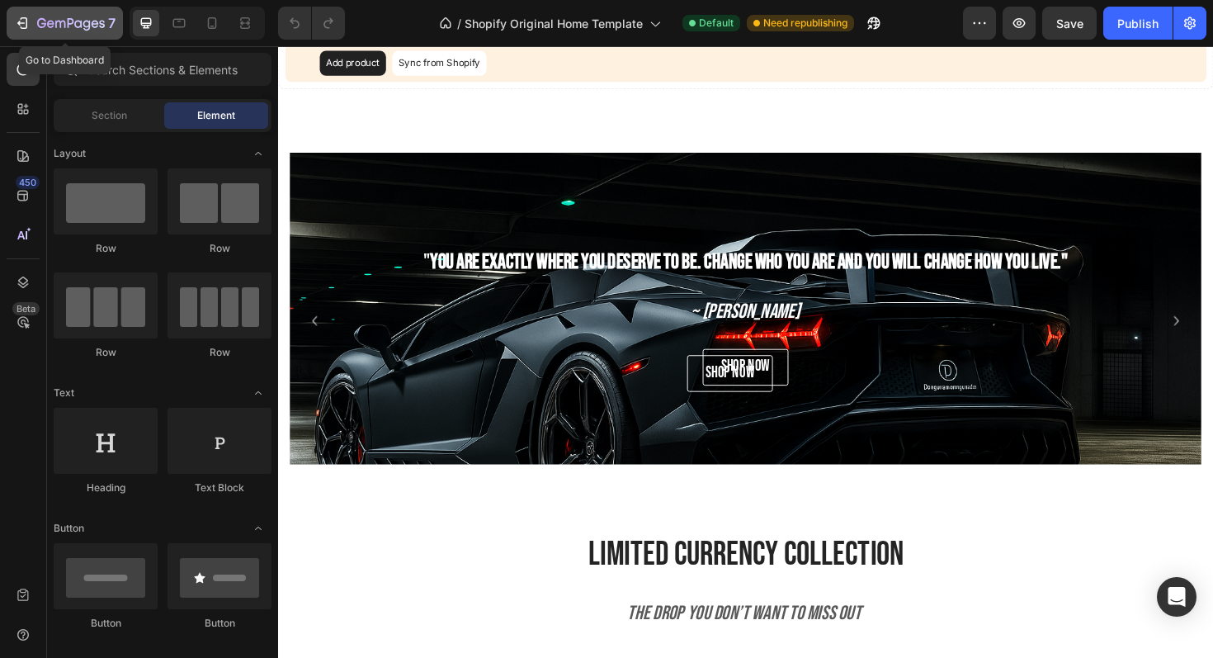
click at [71, 15] on div "7" at bounding box center [76, 23] width 78 height 20
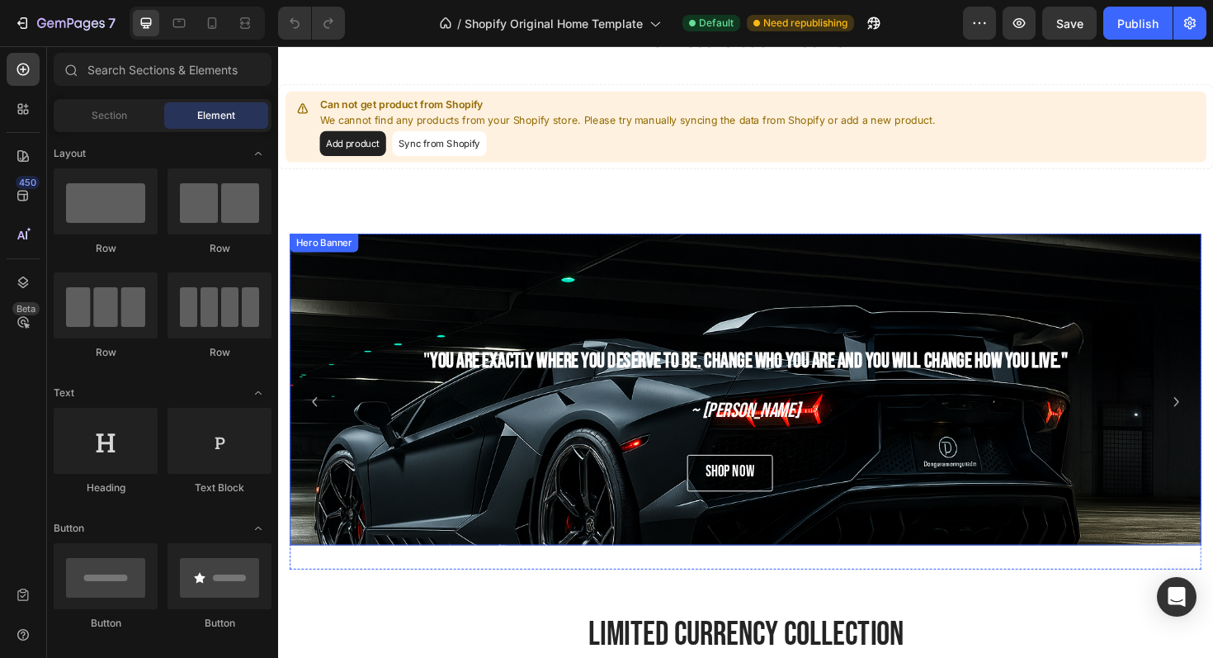
scroll to position [838, 0]
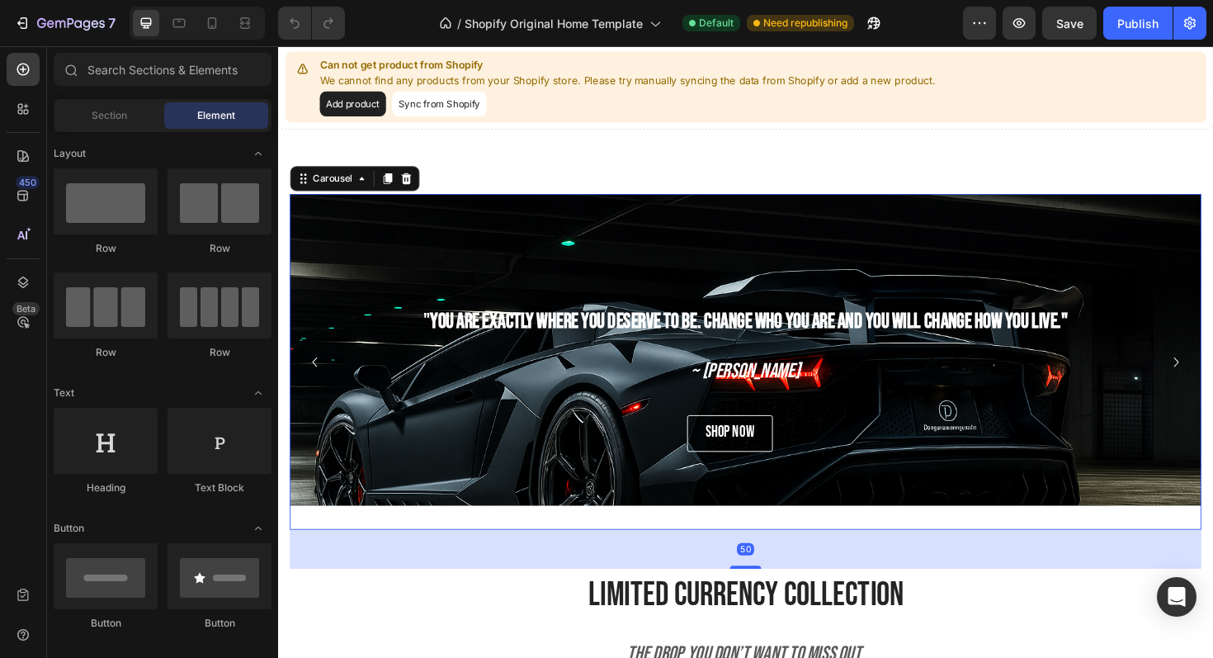
click at [1213, 376] on icon "Carousel Next Arrow" at bounding box center [1230, 381] width 20 height 20
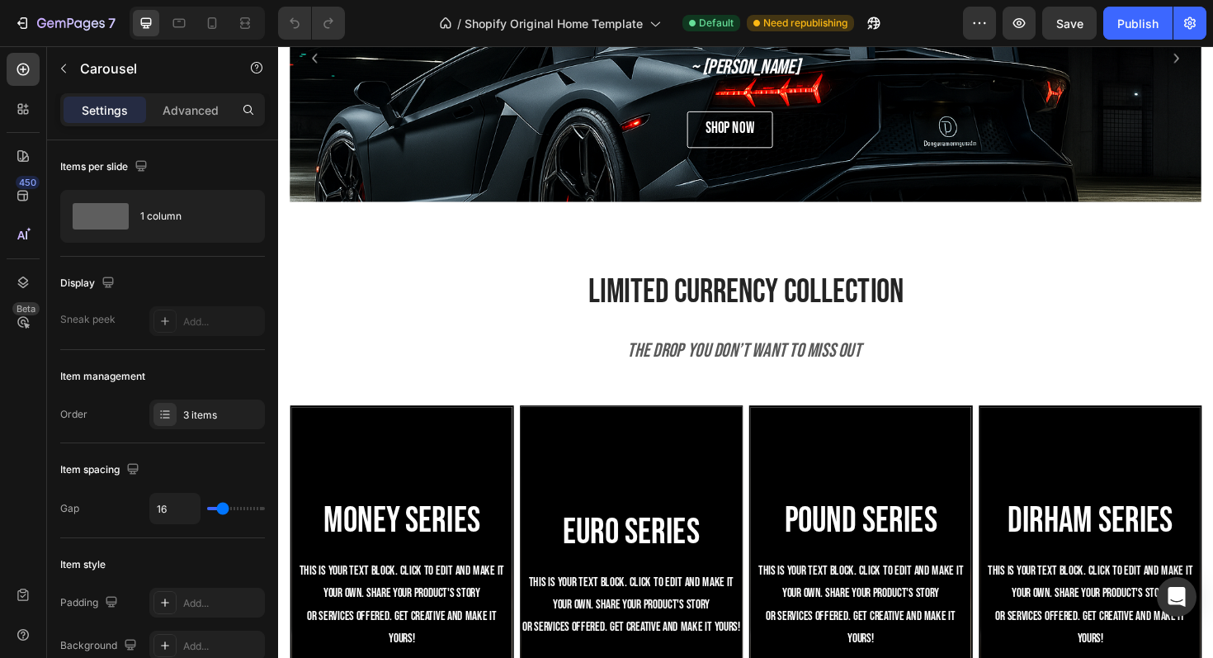
scroll to position [1094, 0]
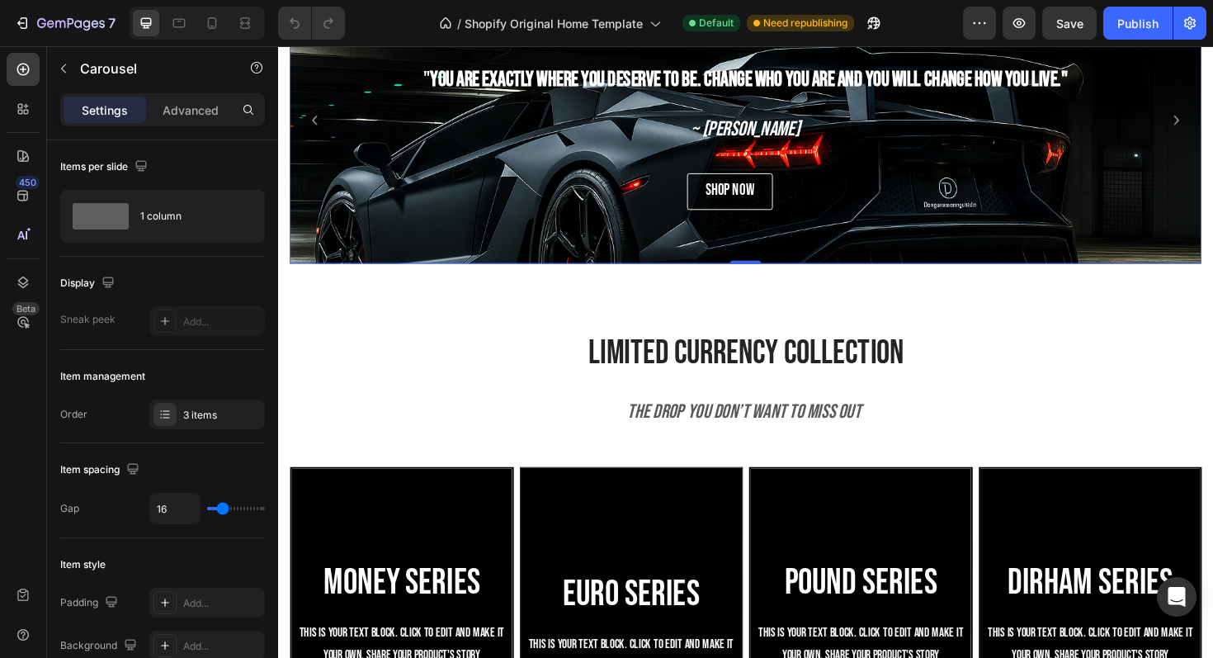
click at [408, 176] on div "" You are exactly where you deserve to be. Change who you are and you will chan…" at bounding box center [774, 111] width 966 height 178
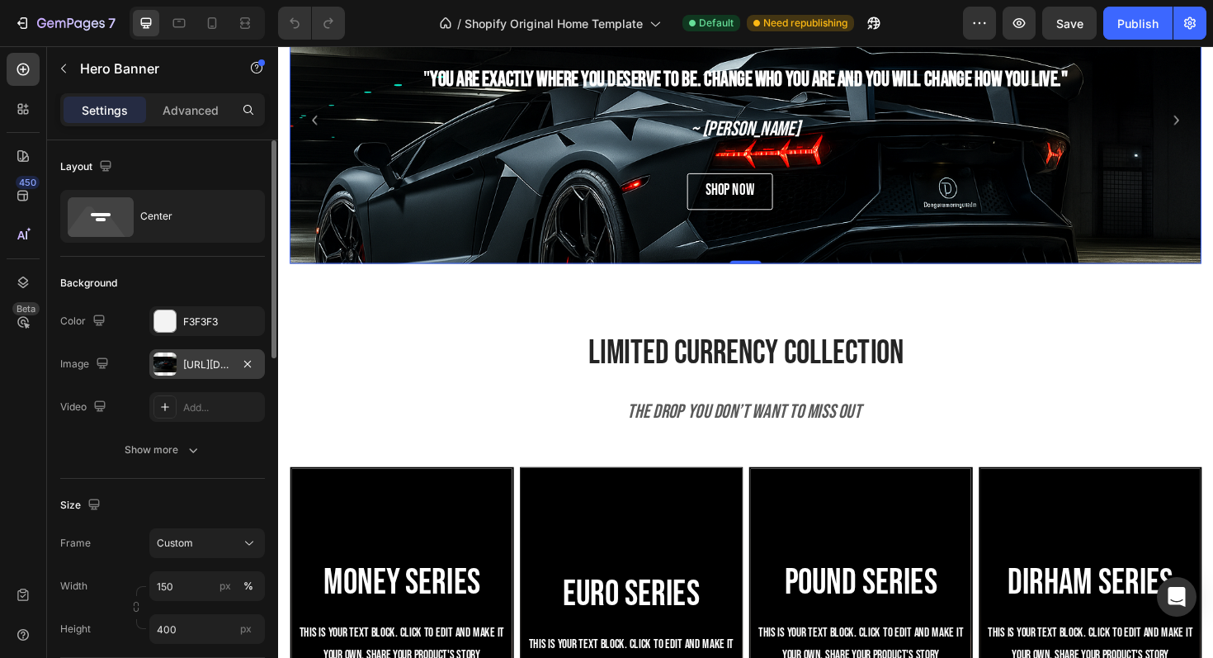
click at [174, 366] on div at bounding box center [165, 363] width 23 height 23
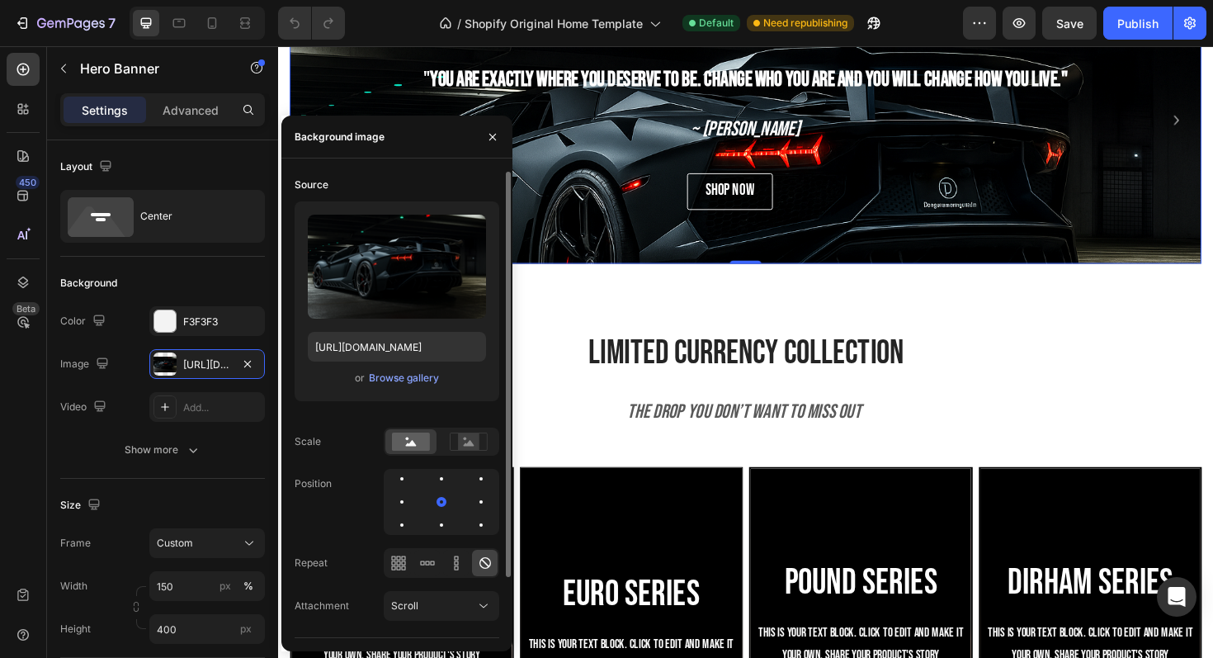
click at [365, 381] on div "or Browse gallery" at bounding box center [397, 378] width 178 height 20
click at [374, 381] on div "Browse gallery" at bounding box center [404, 378] width 70 height 15
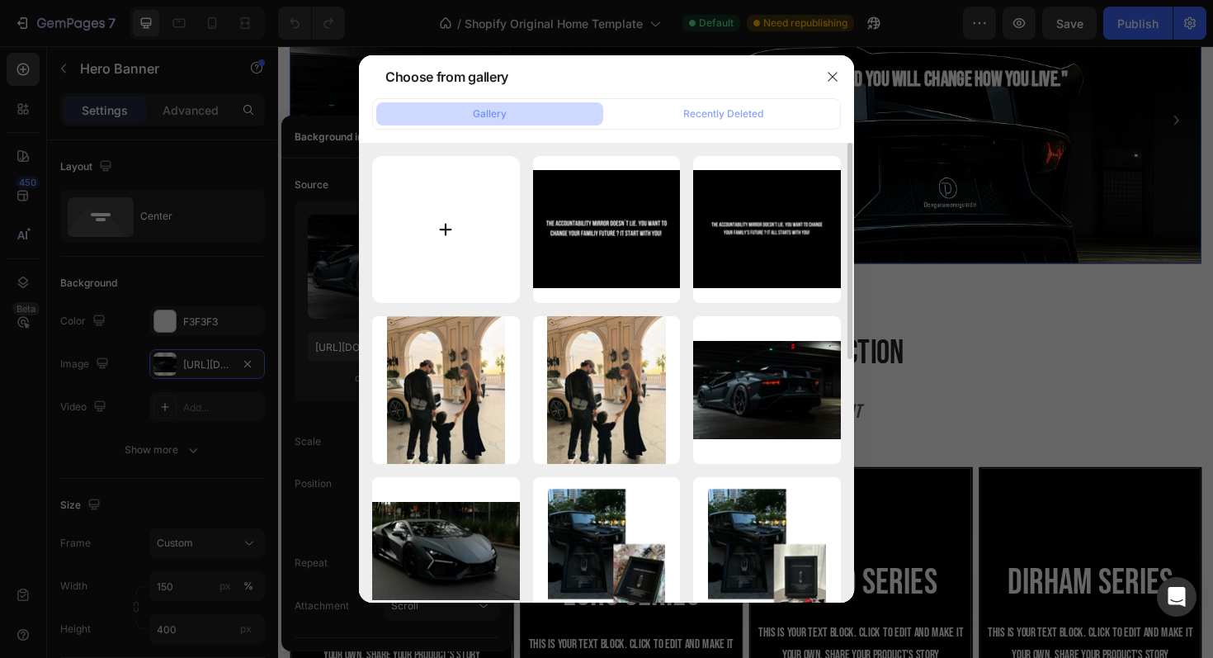
click at [438, 244] on input "file" at bounding box center [446, 230] width 148 height 148
type input "C:\fakepath\Kein Titel (30.1 x 24.1 cm) (25.1 x 19.8 cm).jpeg"
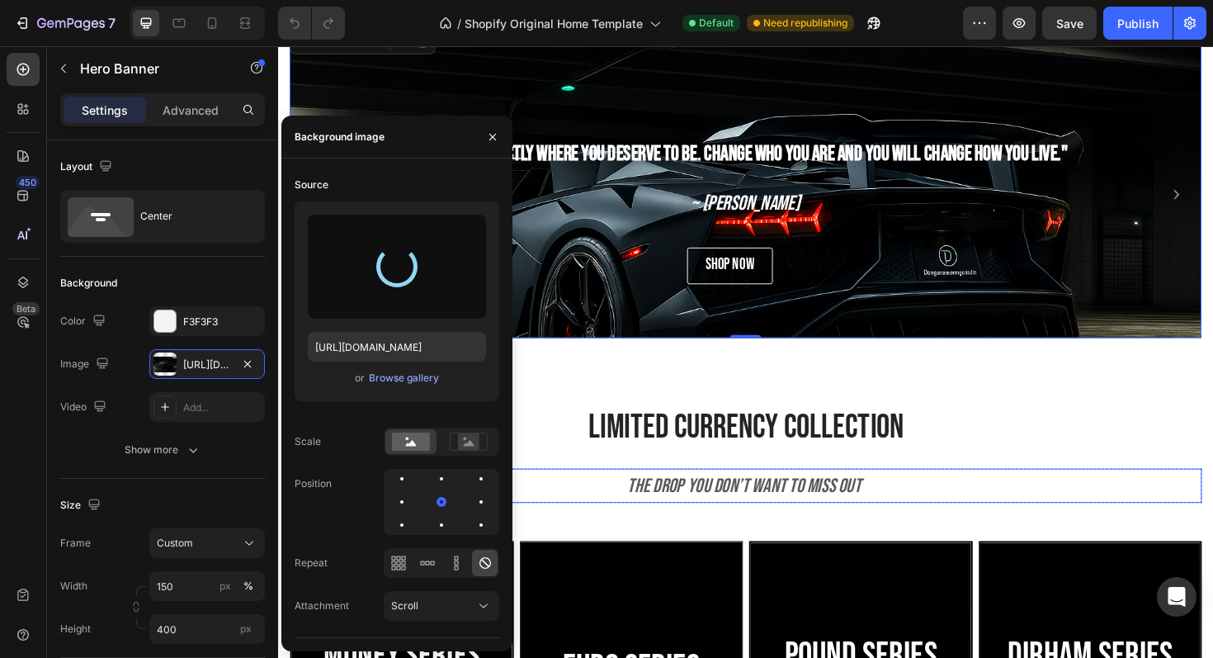
scroll to position [1004, 0]
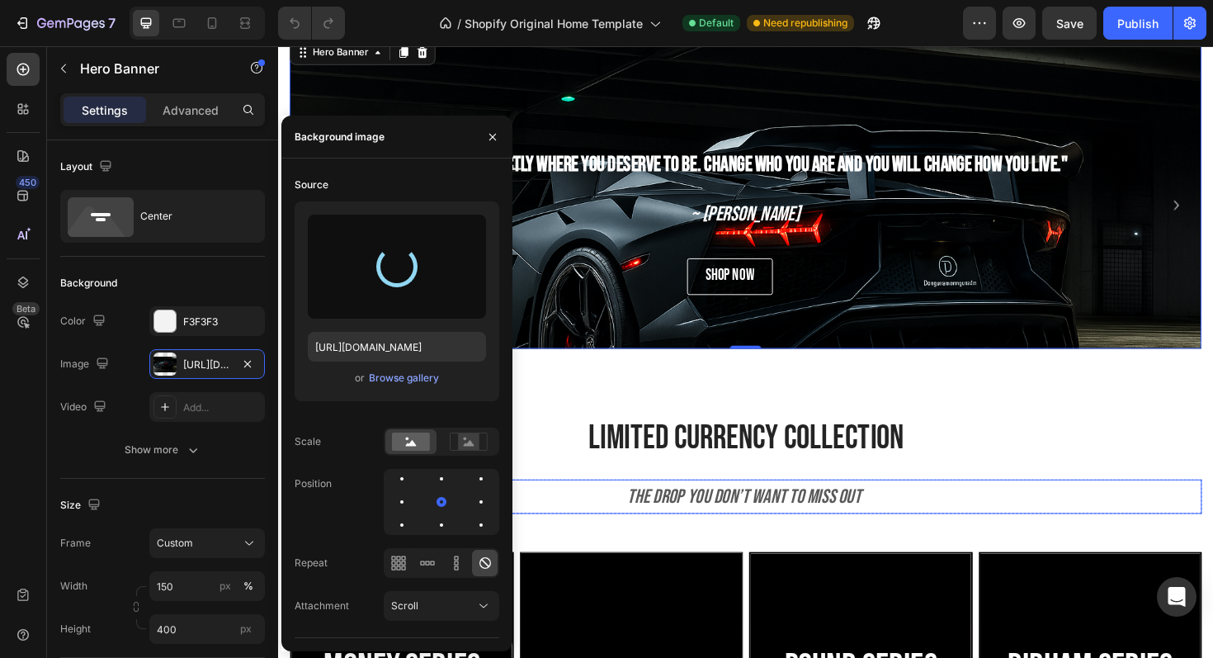
type input "[URL][DOMAIN_NAME]"
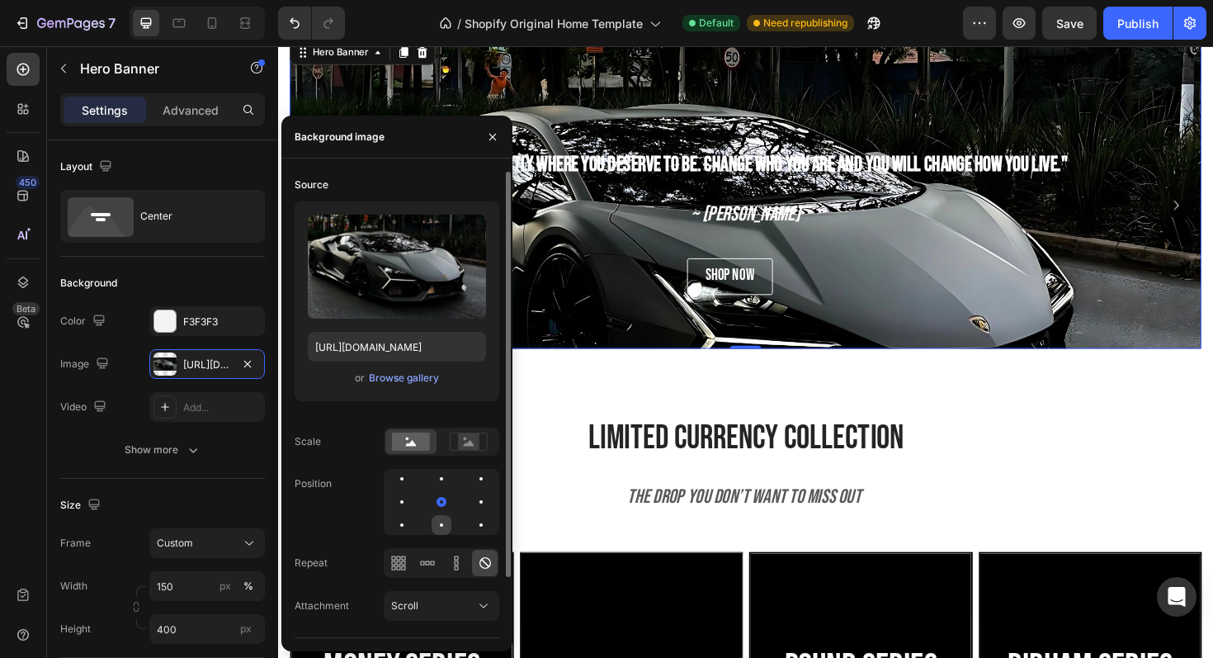
click at [442, 524] on div at bounding box center [442, 525] width 20 height 20
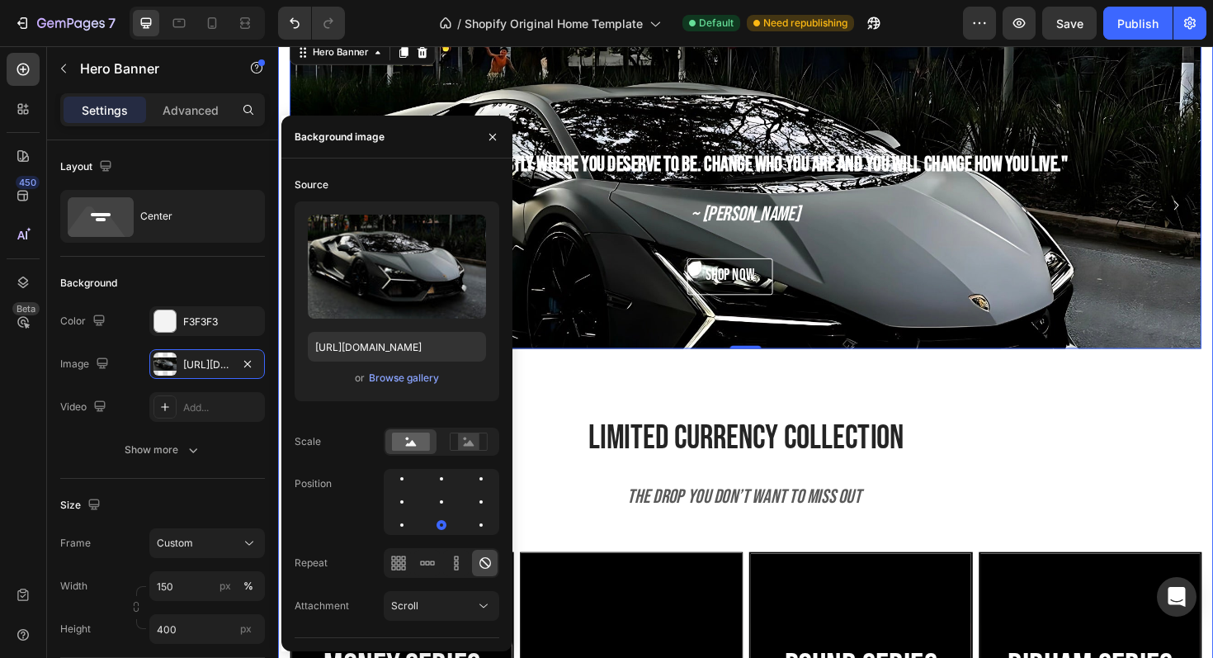
click at [1163, 418] on div "" You are exactly where you deserve to be. Change who you are and you will chan…" at bounding box center [774, 234] width 966 height 397
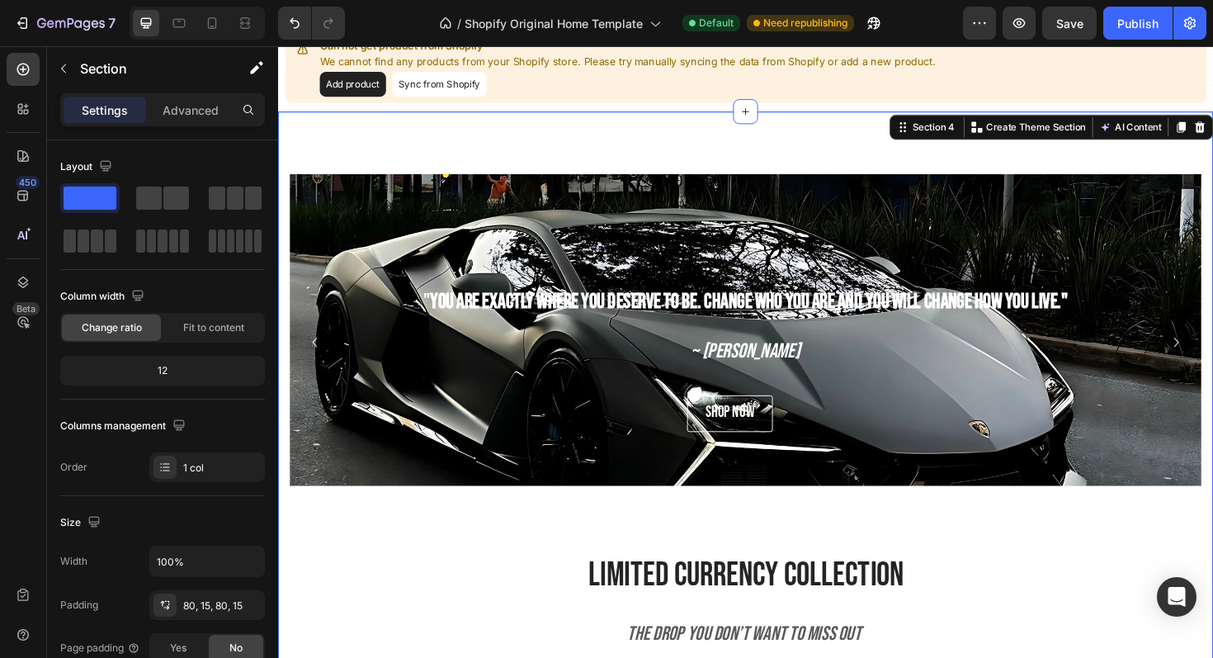
scroll to position [851, 0]
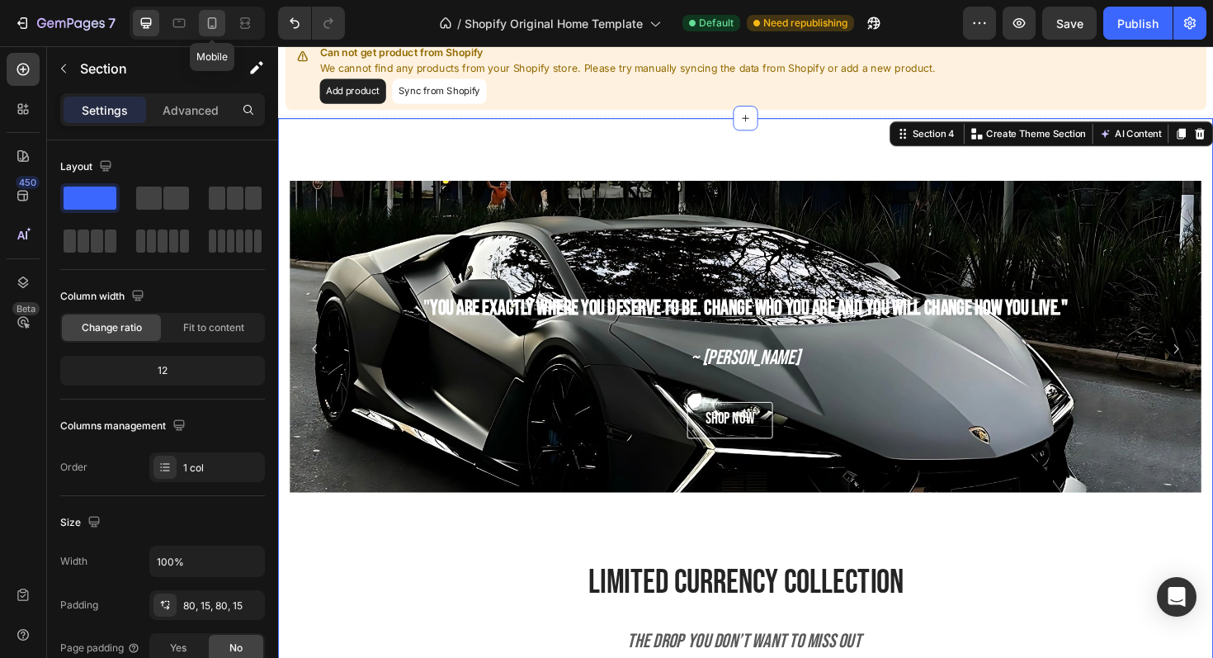
click at [208, 27] on icon at bounding box center [212, 23] width 9 height 12
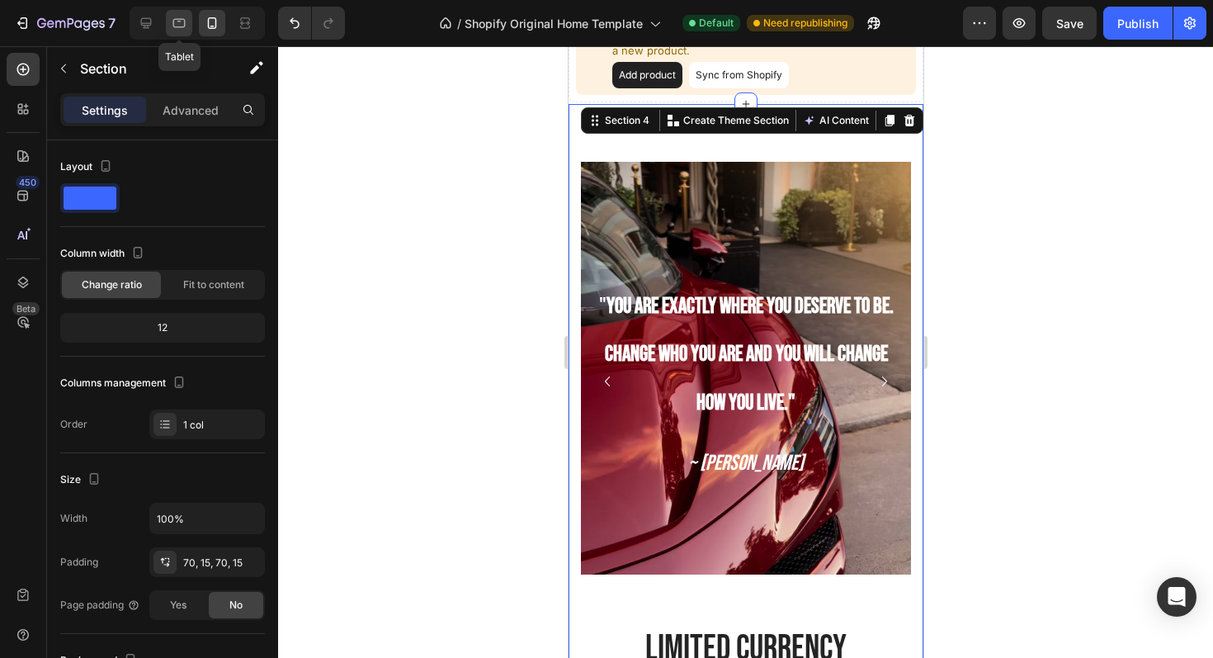
click at [171, 21] on icon at bounding box center [179, 23] width 17 height 17
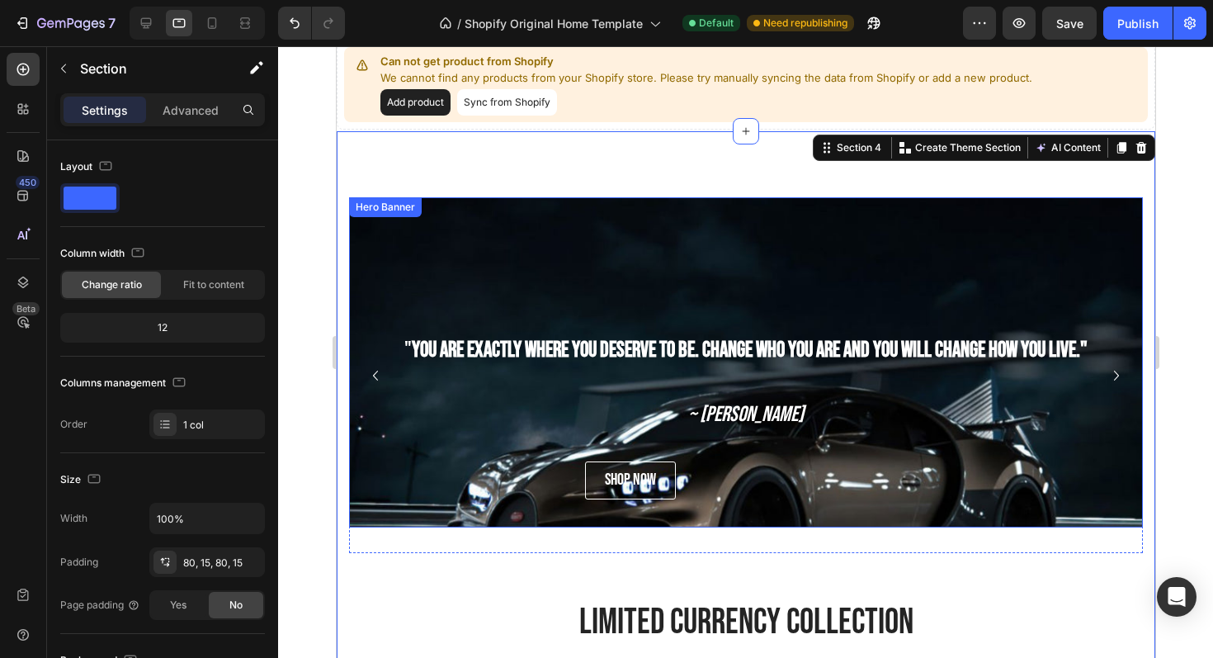
scroll to position [815, 0]
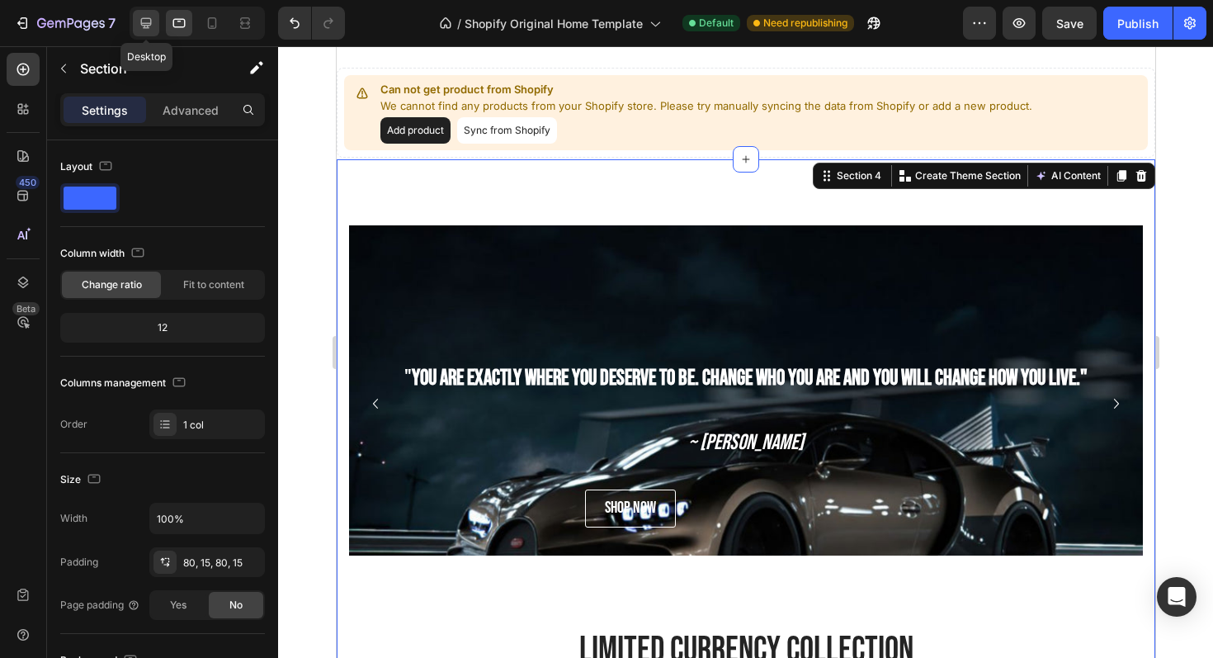
click at [140, 13] on div at bounding box center [146, 23] width 26 height 26
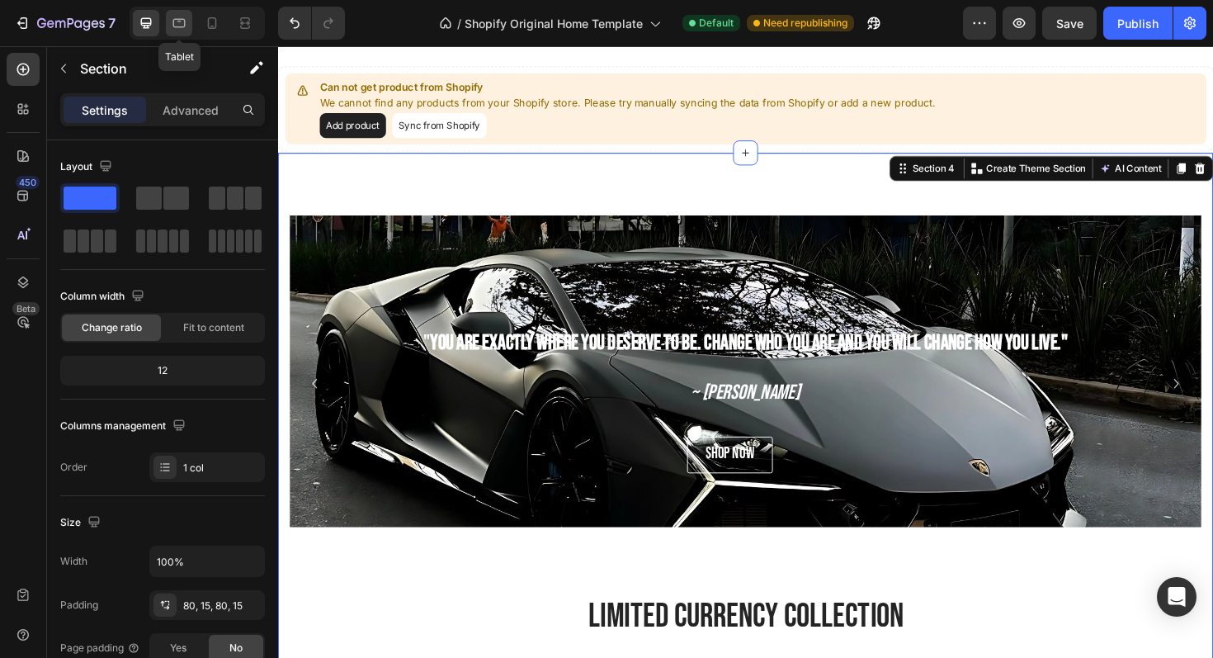
scroll to position [870, 0]
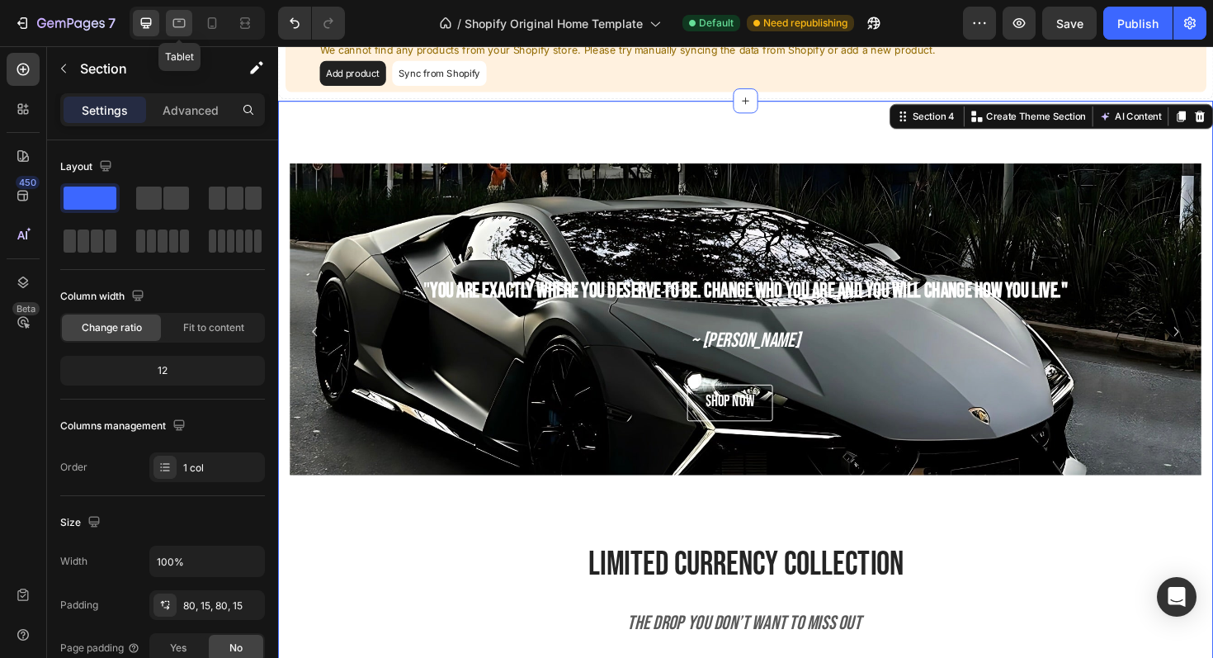
click at [180, 25] on icon at bounding box center [179, 23] width 17 height 17
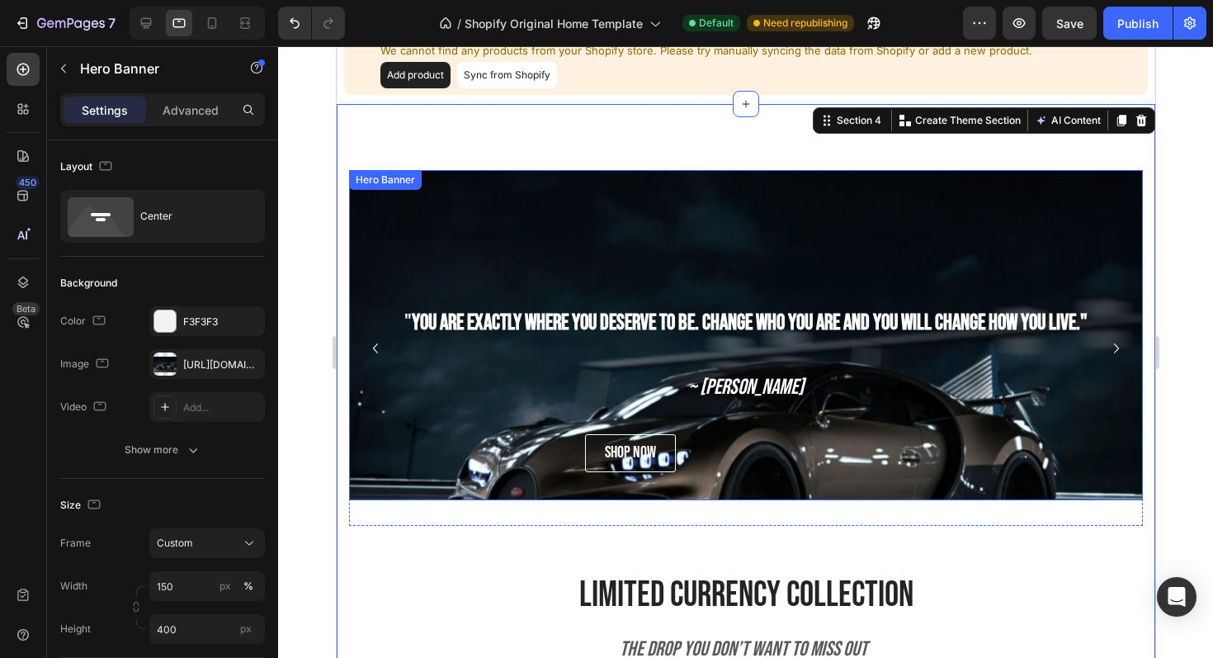
click at [500, 216] on div "Background Image" at bounding box center [745, 411] width 794 height 495
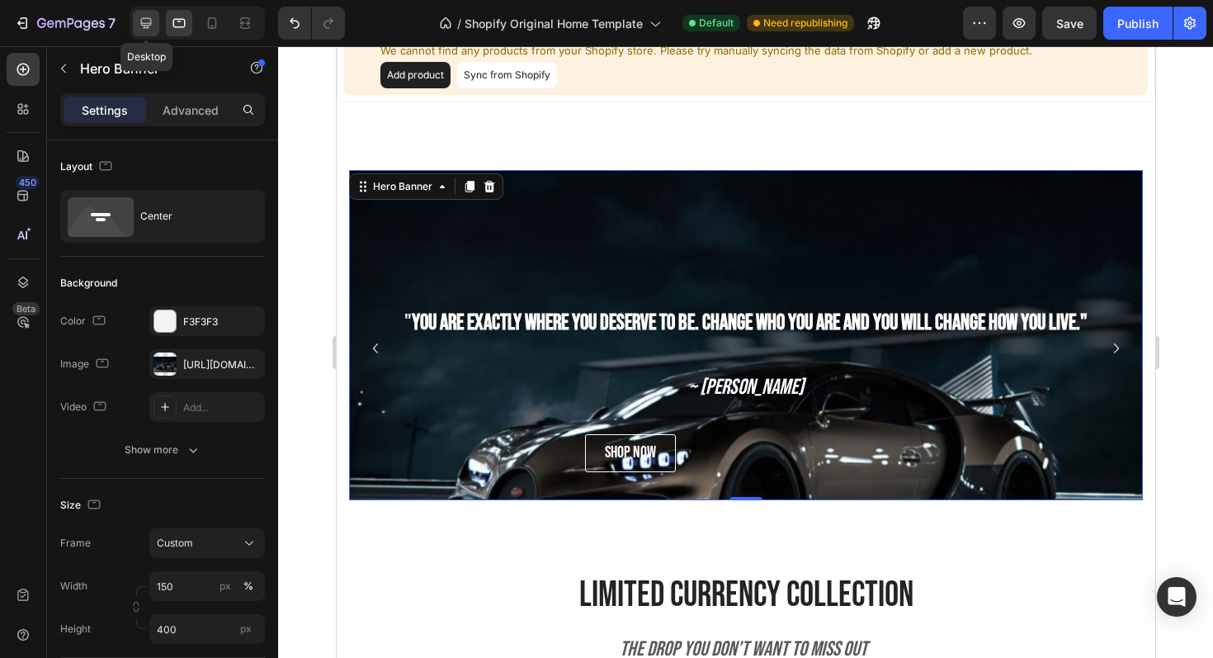
click at [140, 25] on icon at bounding box center [146, 23] width 17 height 17
type input "600%"
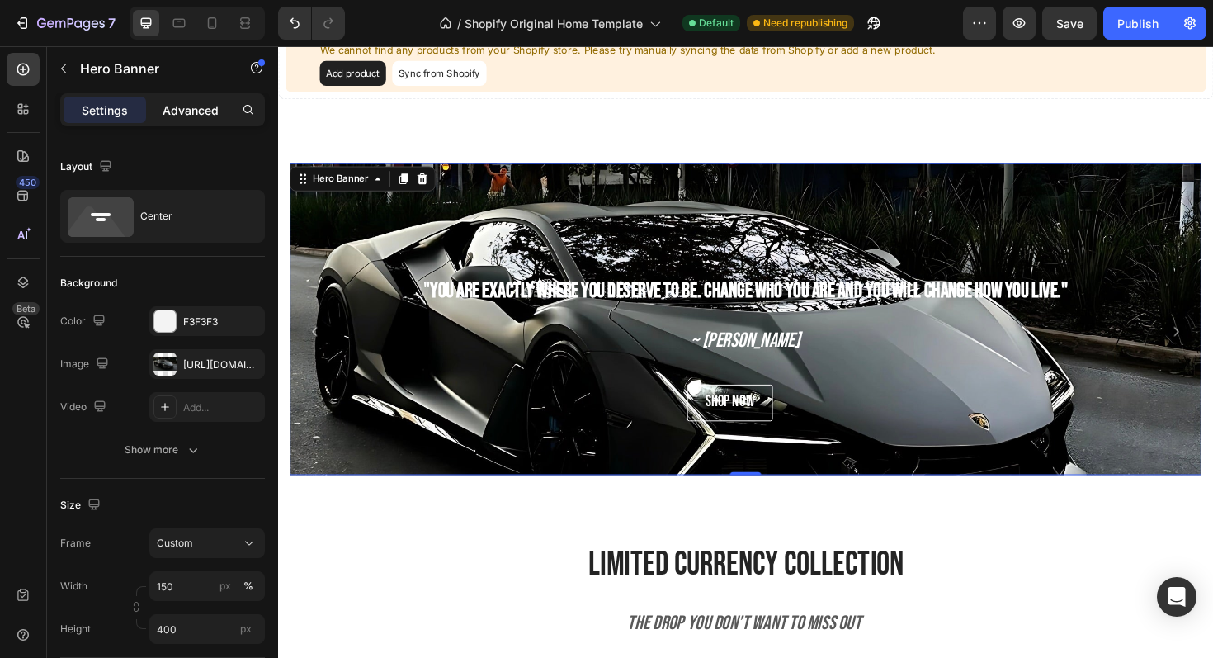
scroll to position [936, 0]
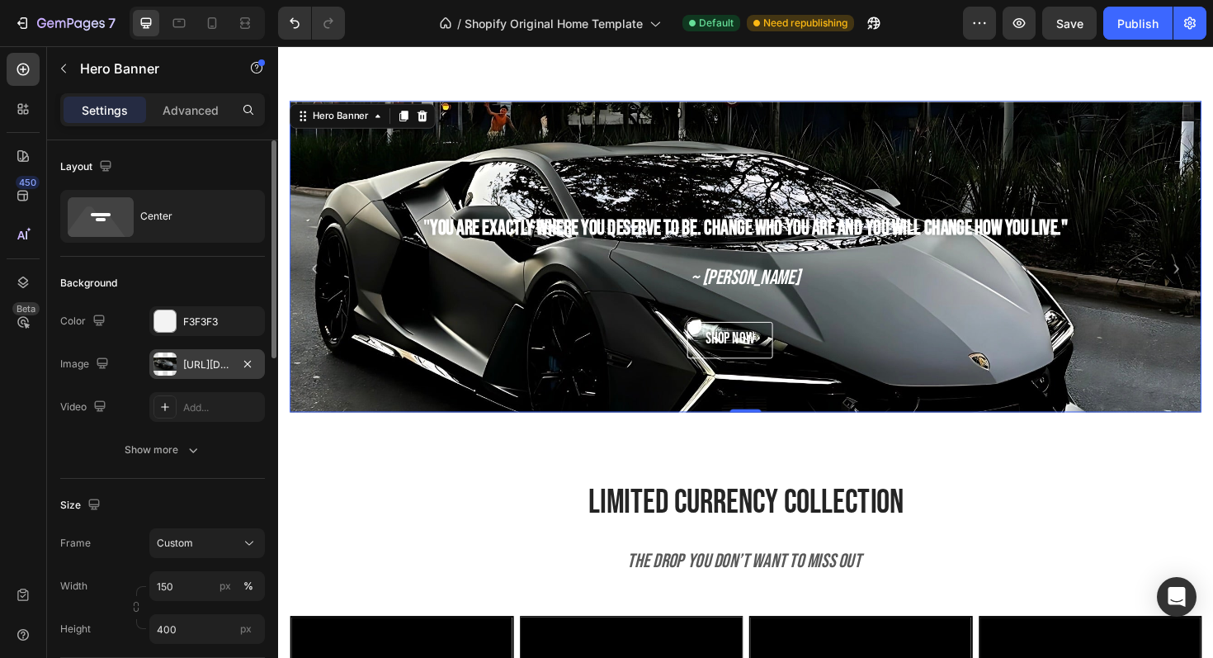
click at [218, 363] on div "[URL][DOMAIN_NAME]" at bounding box center [207, 364] width 48 height 15
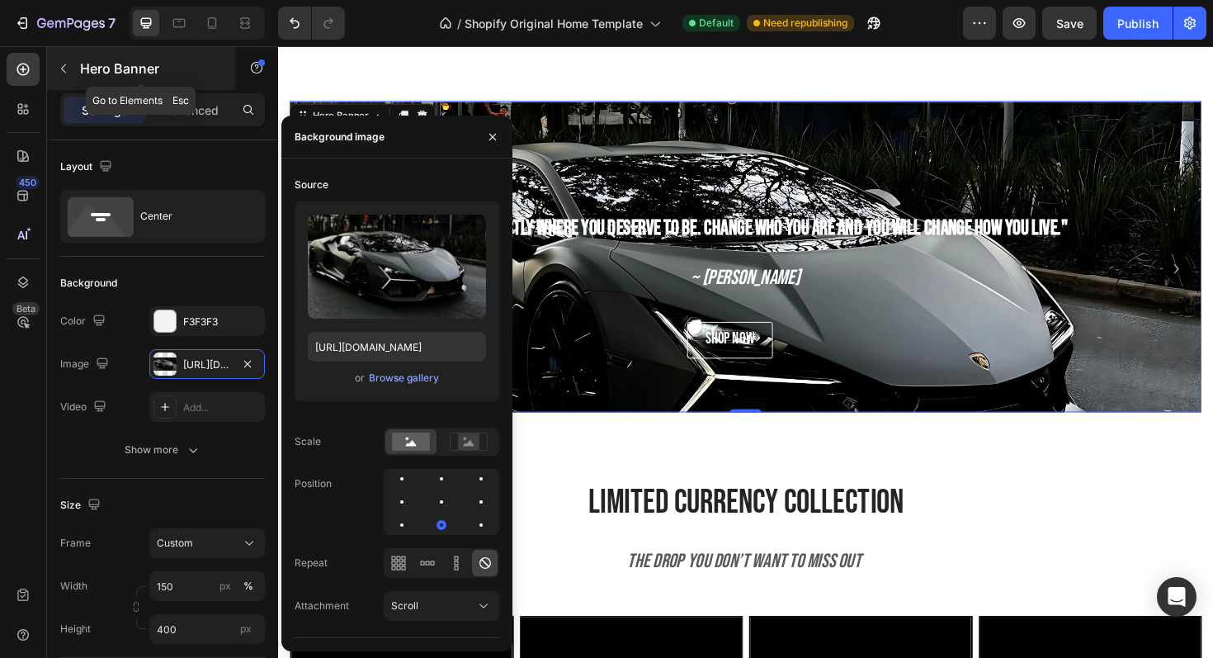
click at [187, 75] on p "Hero Banner" at bounding box center [150, 69] width 140 height 20
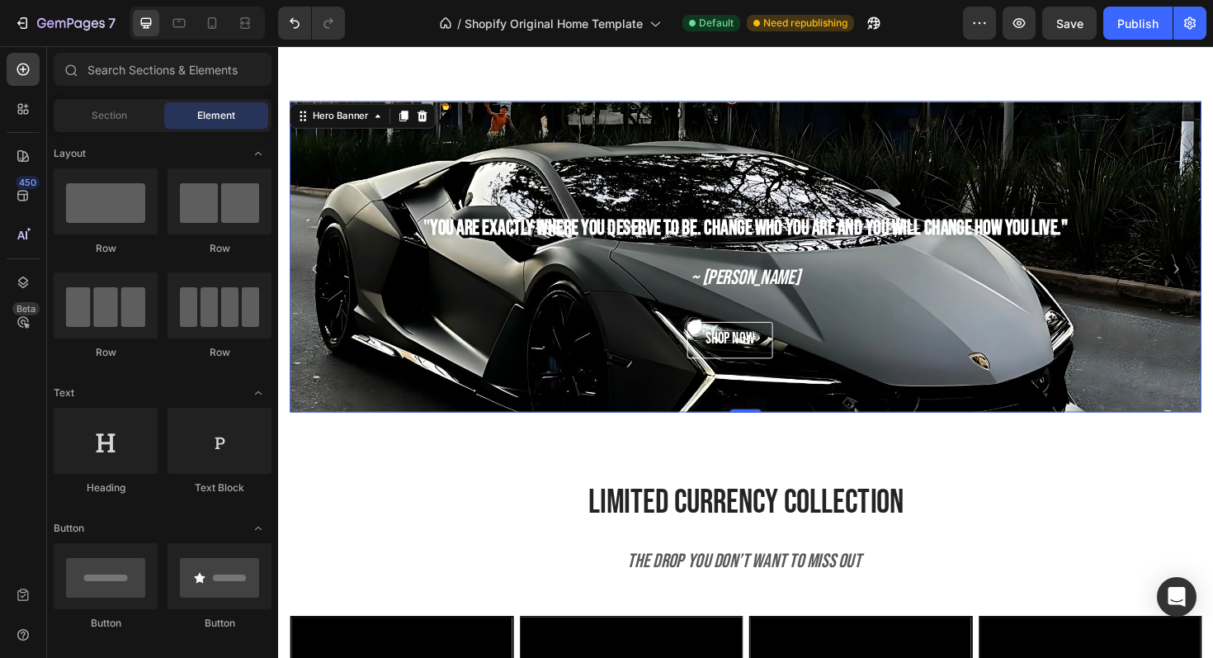
click at [341, 170] on div "Background Image" at bounding box center [774, 353] width 966 height 495
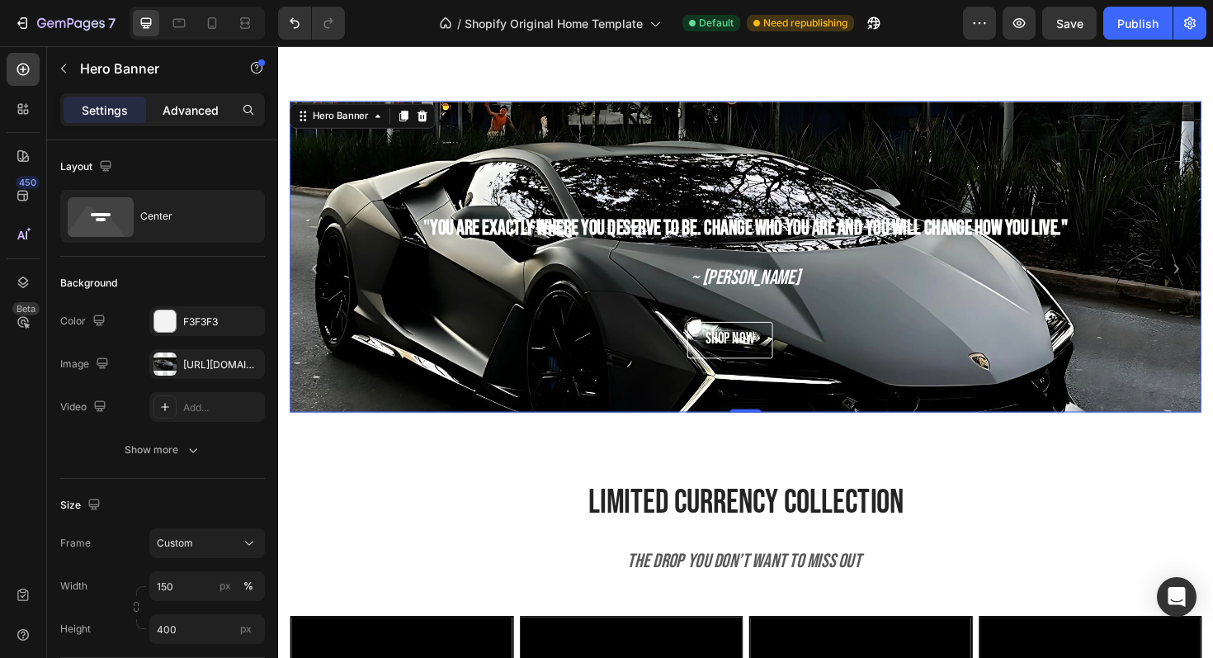
click at [182, 119] on div "Advanced" at bounding box center [190, 110] width 83 height 26
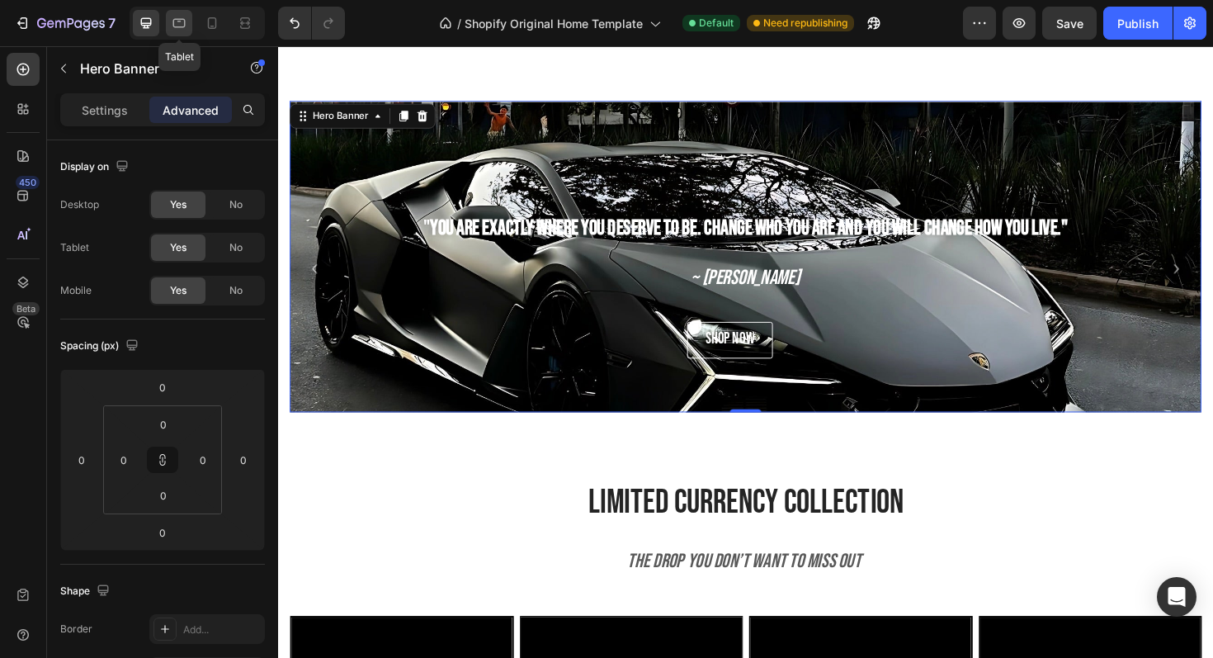
click at [173, 23] on icon at bounding box center [179, 23] width 17 height 17
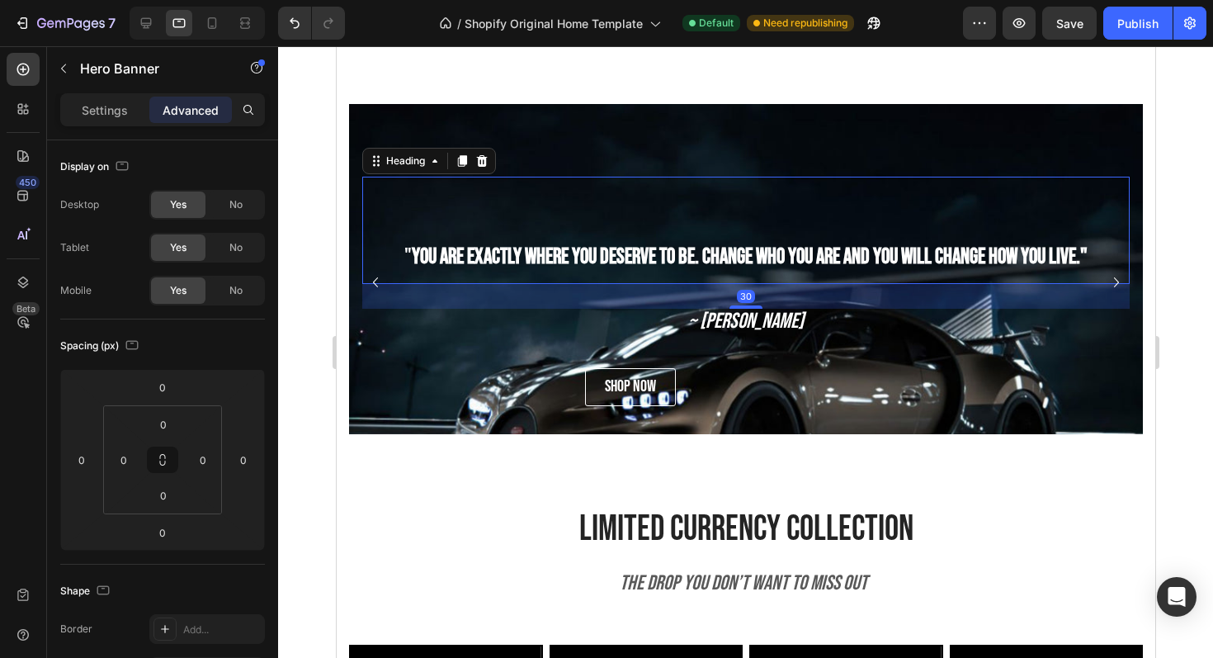
click at [435, 183] on h2 "" You are exactly where you deserve to be. Change who you are and you will chan…" at bounding box center [746, 230] width 768 height 107
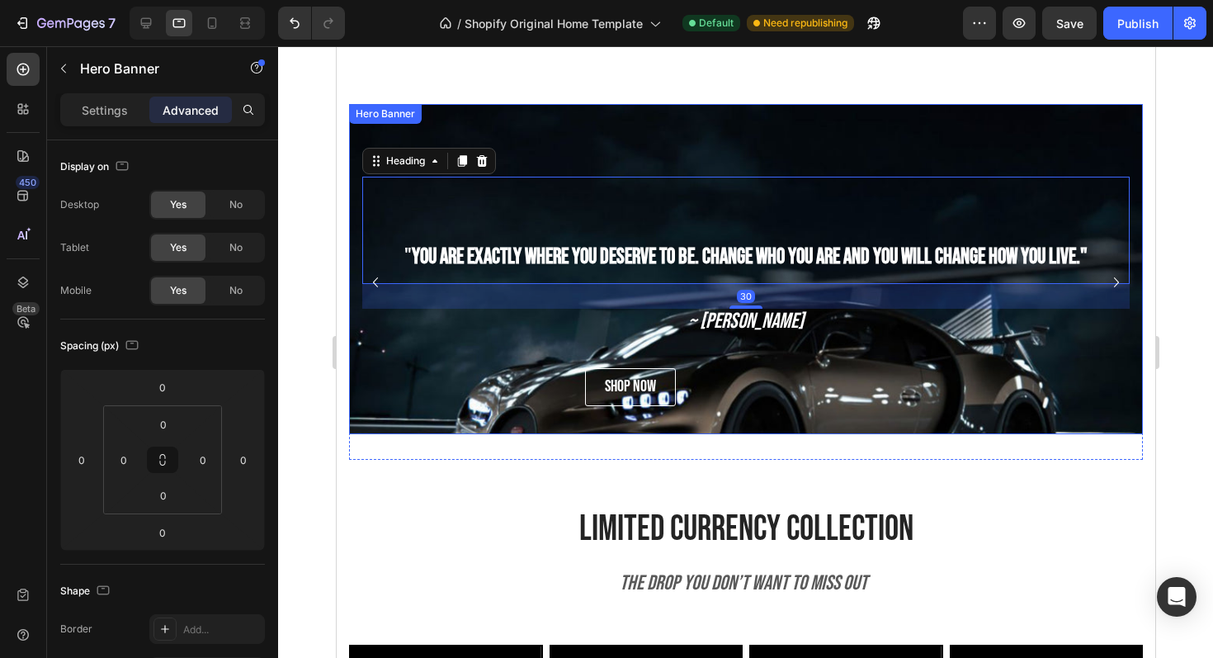
click at [444, 143] on div "Background Image" at bounding box center [745, 351] width 794 height 495
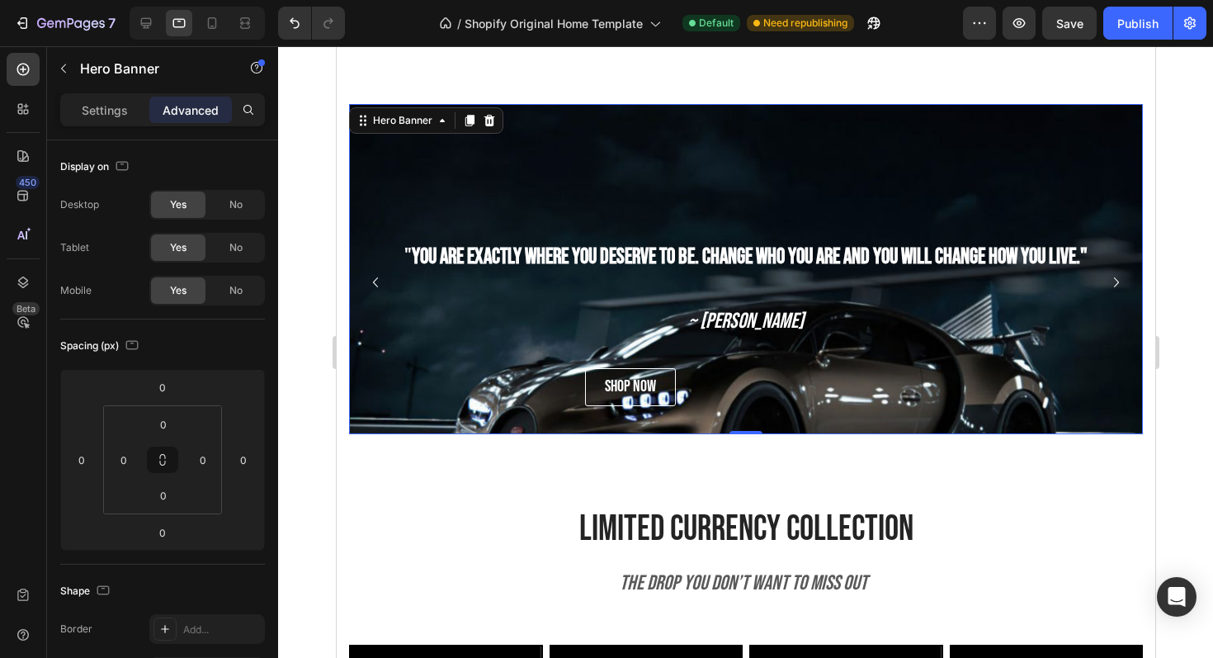
click at [462, 162] on div "Background Image" at bounding box center [745, 351] width 794 height 495
click at [118, 109] on p "Settings" at bounding box center [105, 110] width 46 height 17
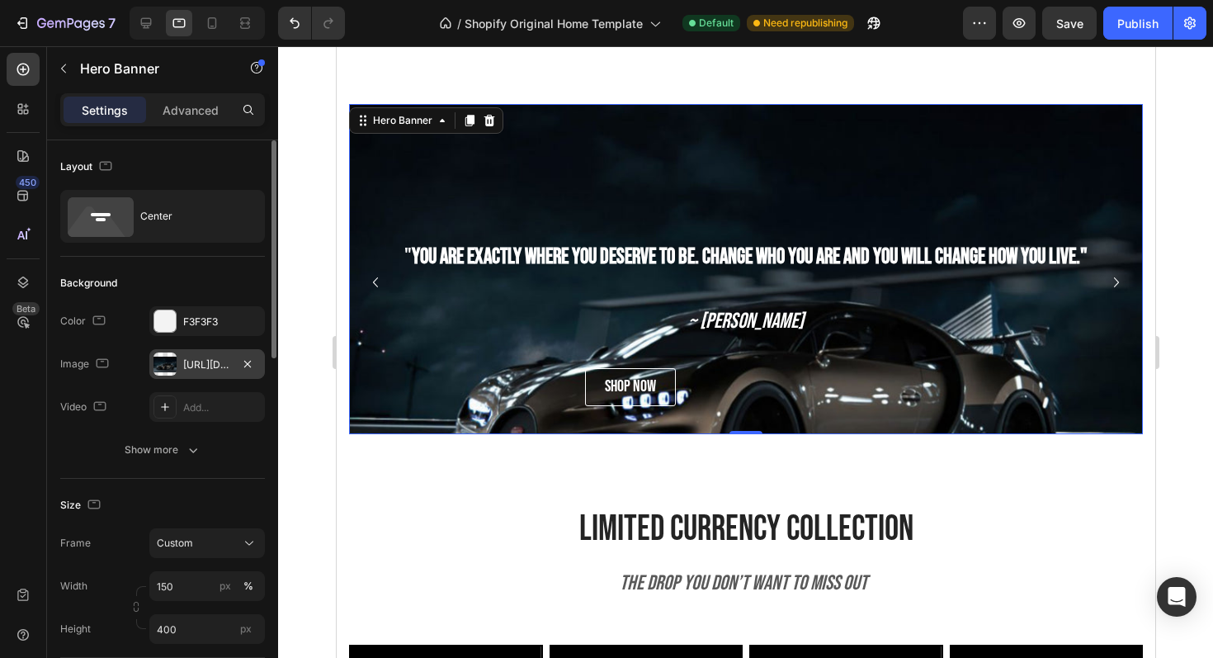
click at [206, 349] on div "https://cdn.shopify.com/s/files/1/0918/9454/6809/files/gempages_570937643437654…" at bounding box center [207, 364] width 116 height 30
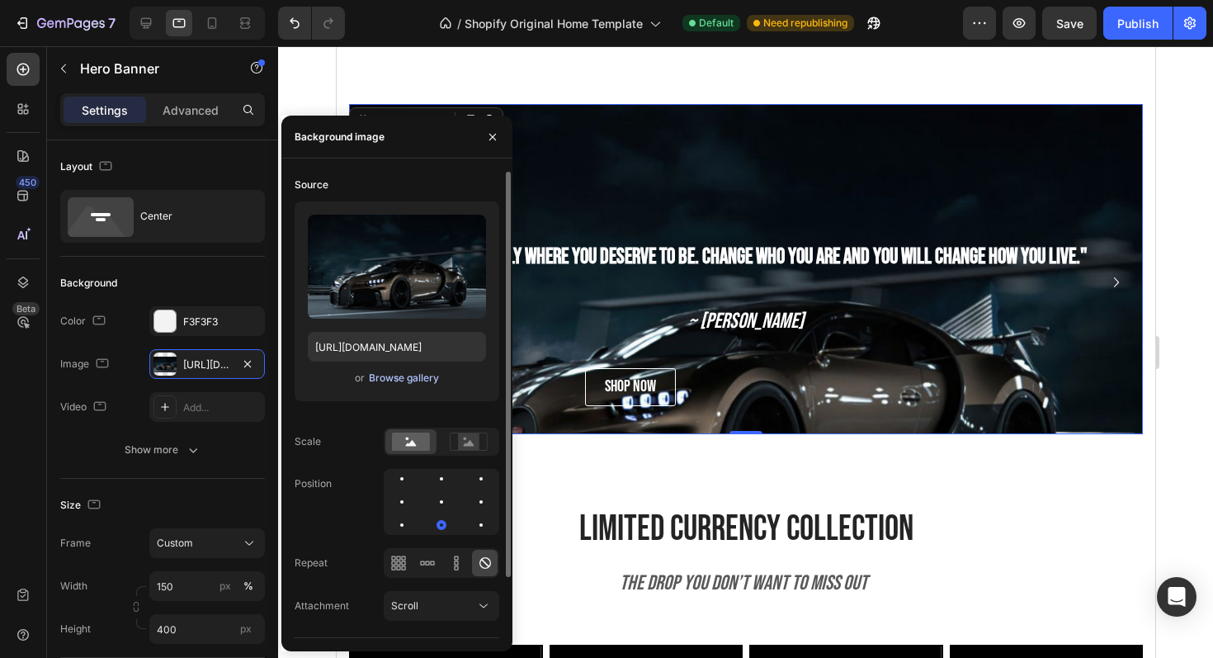
click at [377, 373] on div "Browse gallery" at bounding box center [404, 378] width 70 height 15
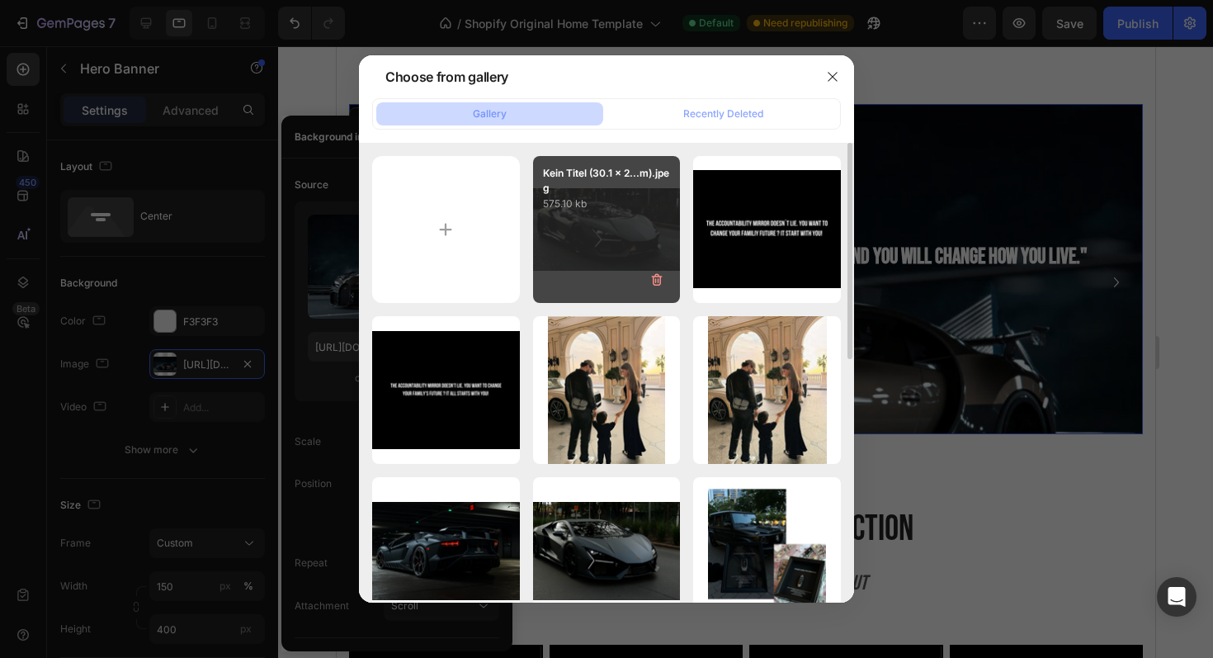
click at [536, 248] on div "Kein Titel (30.1 x 2...m).jpeg 575.10 kb" at bounding box center [607, 230] width 148 height 148
type input "https://cdn.shopify.com/s/files/1/0918/9454/6809/files/gempages_570937643437654…"
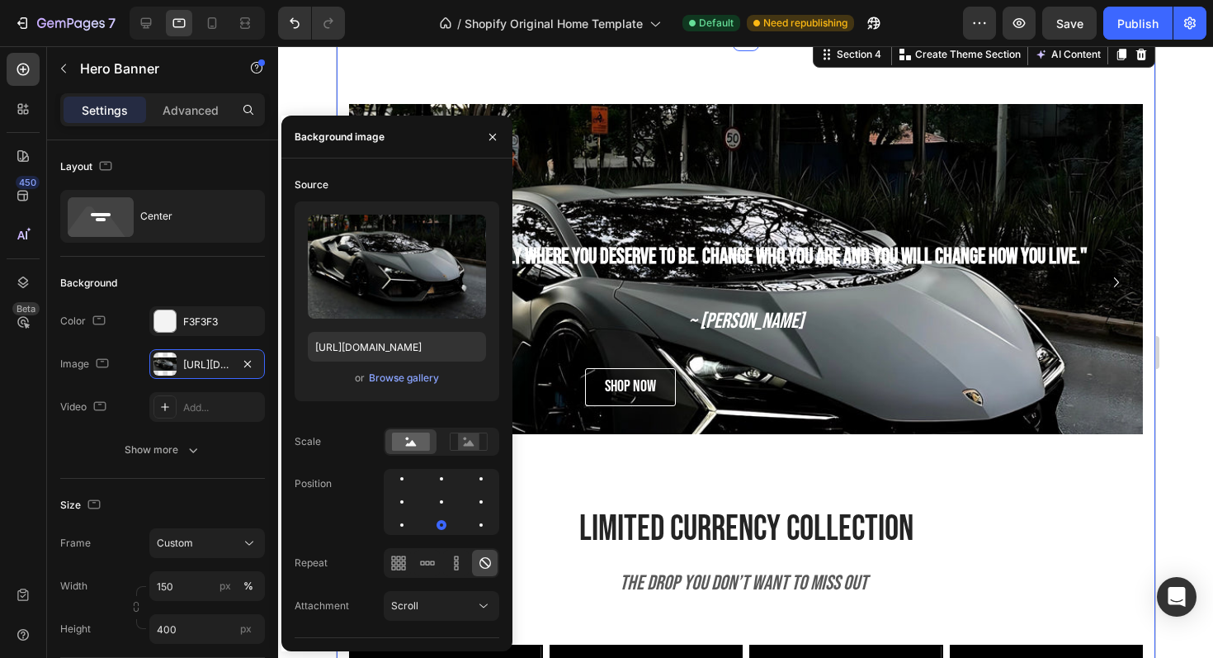
click at [962, 499] on div "" You are exactly where you deserve to be. Change who you are and you will chan…" at bounding box center [745, 302] width 794 height 397
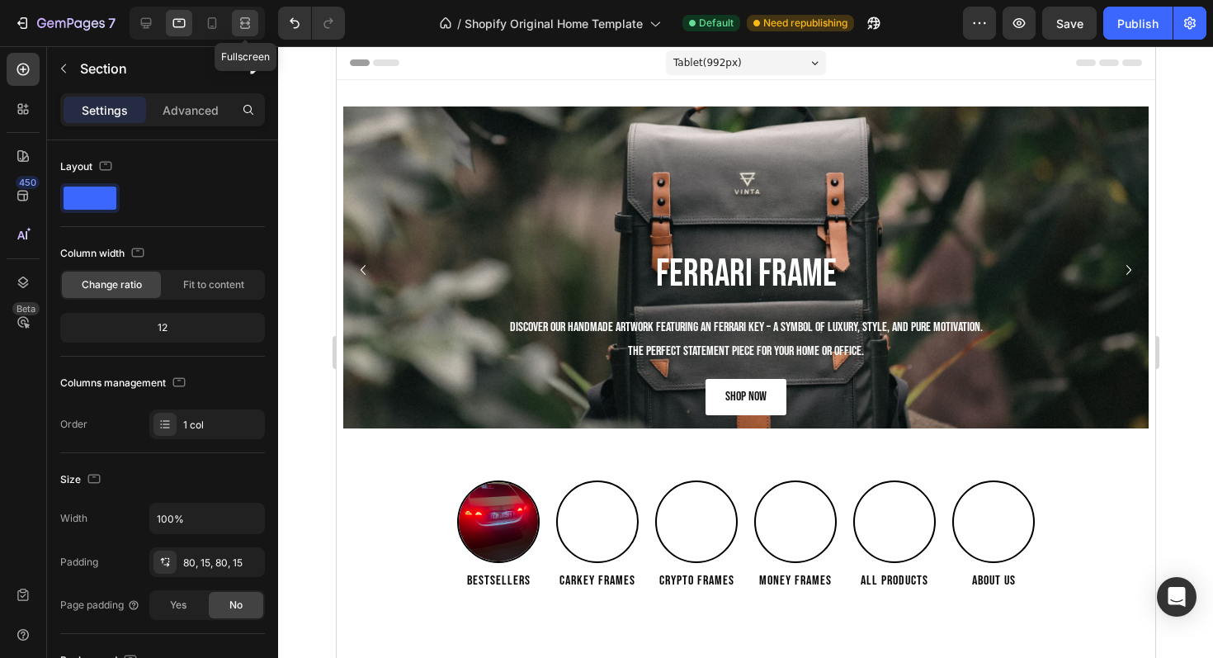
click at [244, 19] on icon at bounding box center [245, 23] width 17 height 17
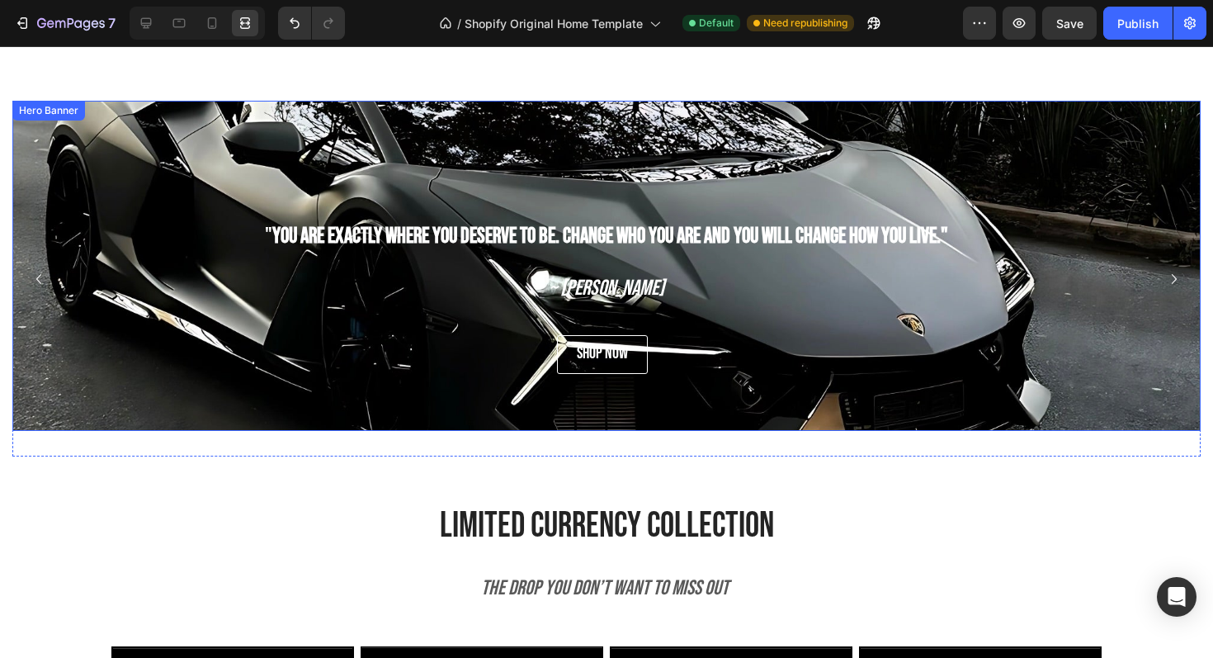
scroll to position [899, 0]
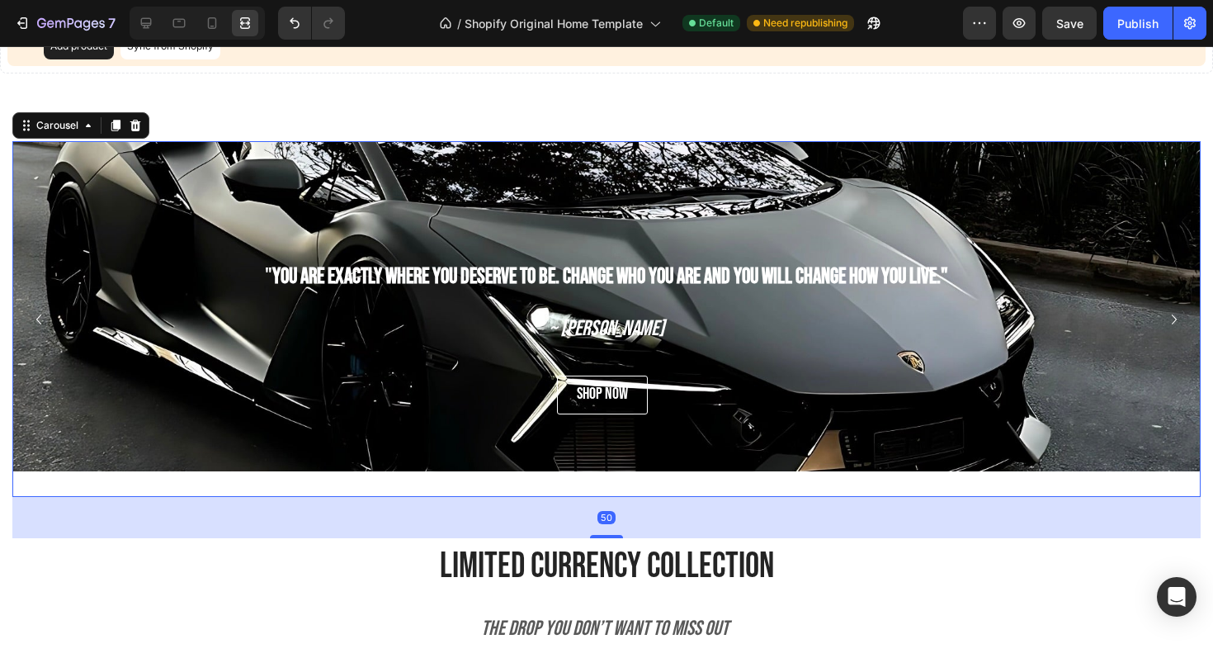
click at [1164, 316] on button "Carousel Next Arrow" at bounding box center [1174, 319] width 26 height 26
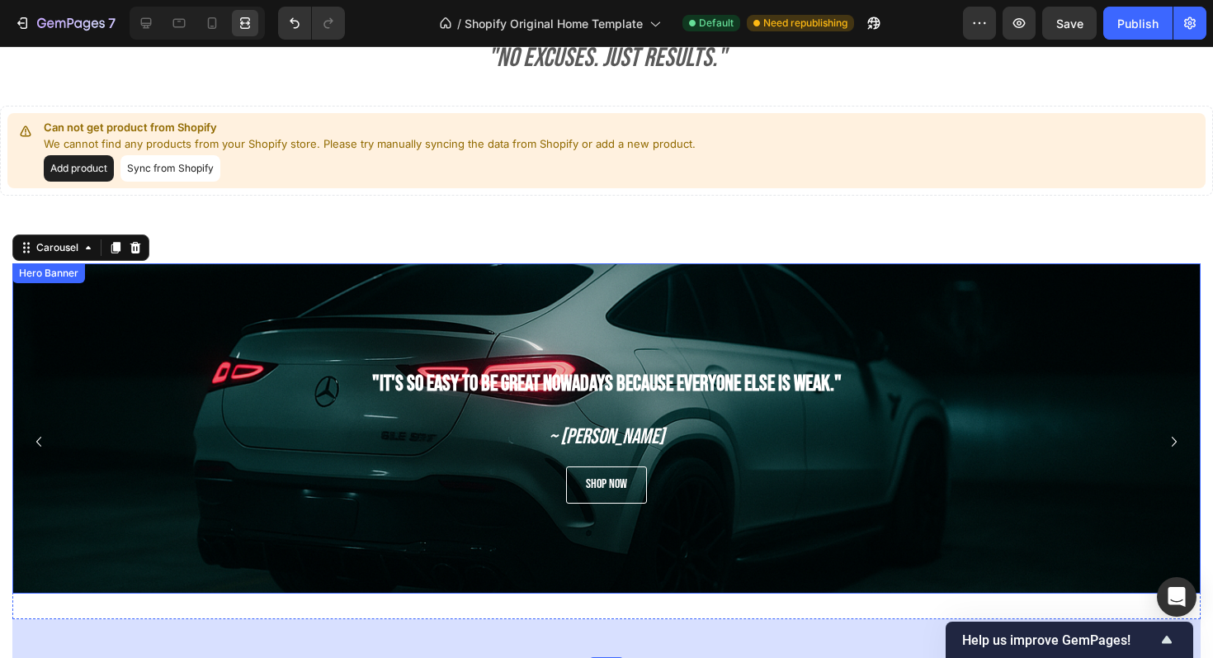
scroll to position [769, 0]
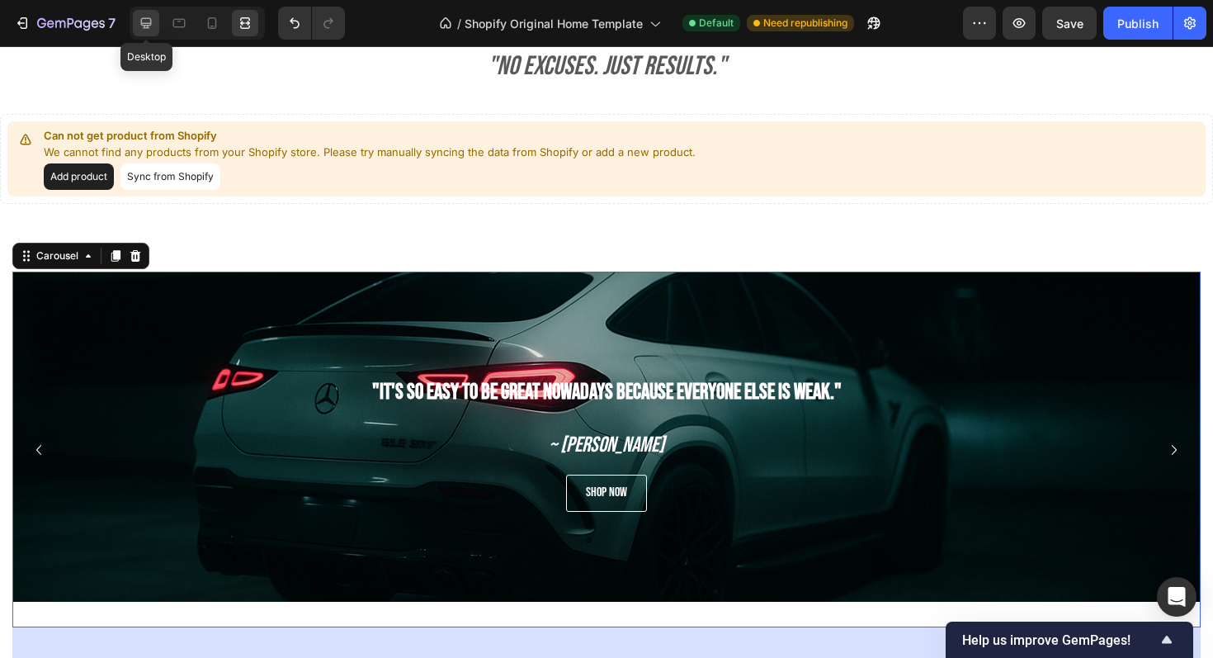
click at [157, 29] on div at bounding box center [146, 23] width 26 height 26
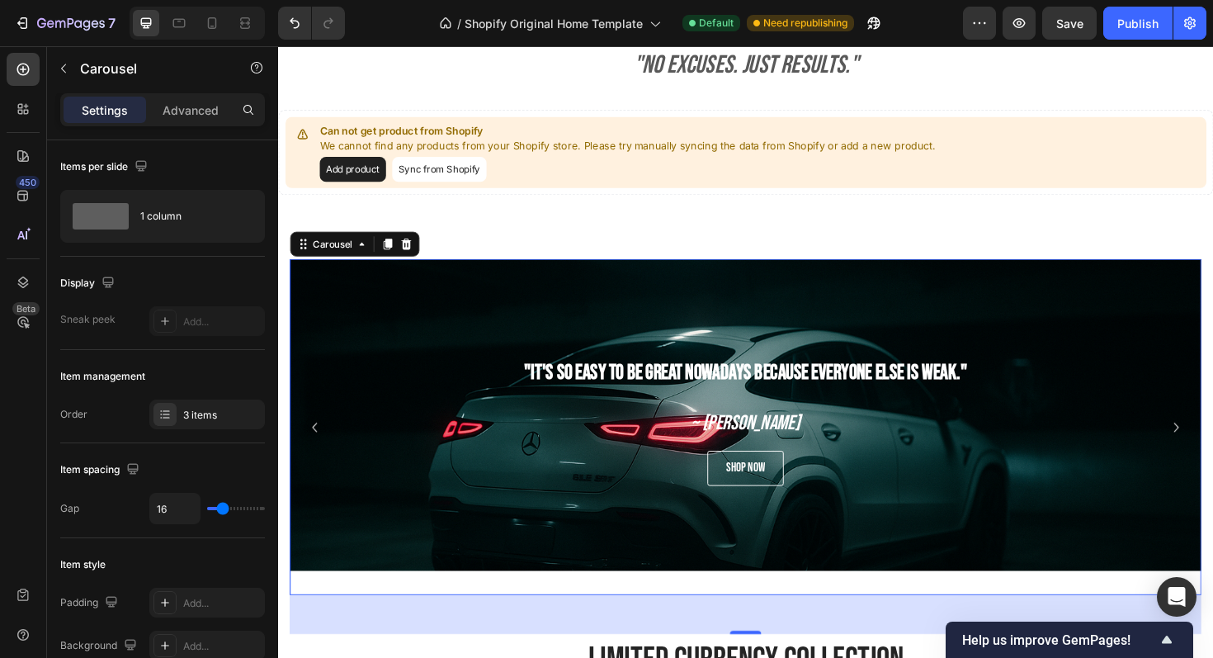
click at [319, 440] on icon "Carousel Back Arrow" at bounding box center [317, 450] width 20 height 20
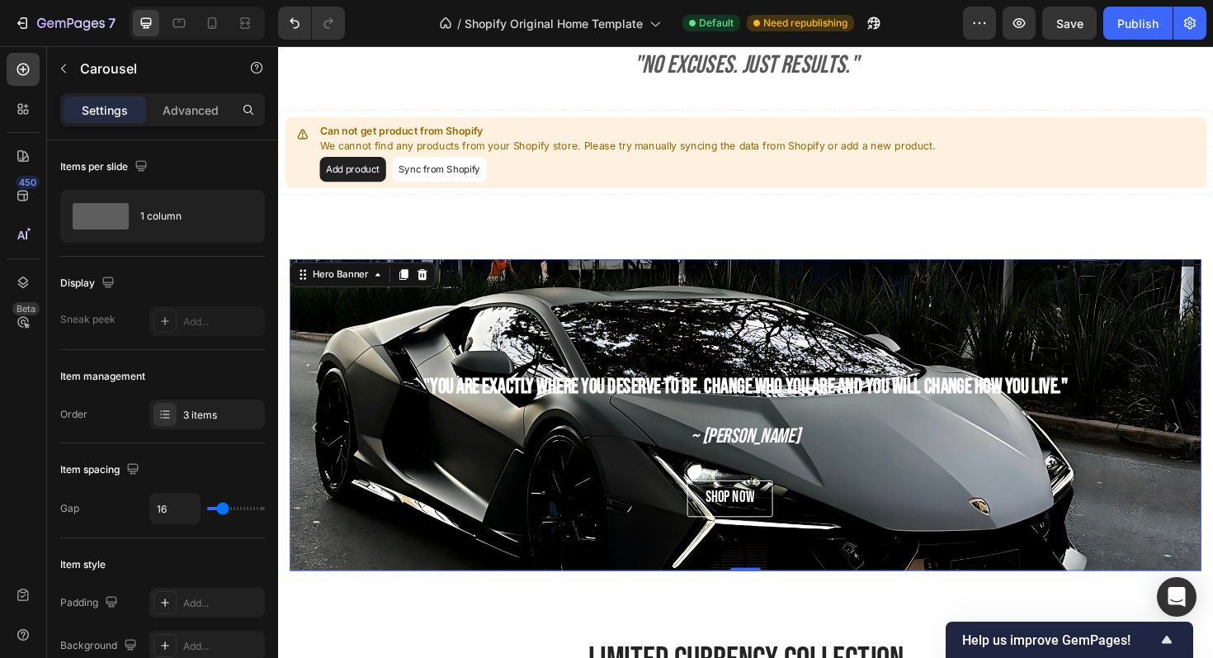
click at [342, 328] on div "Background Image" at bounding box center [774, 506] width 966 height 495
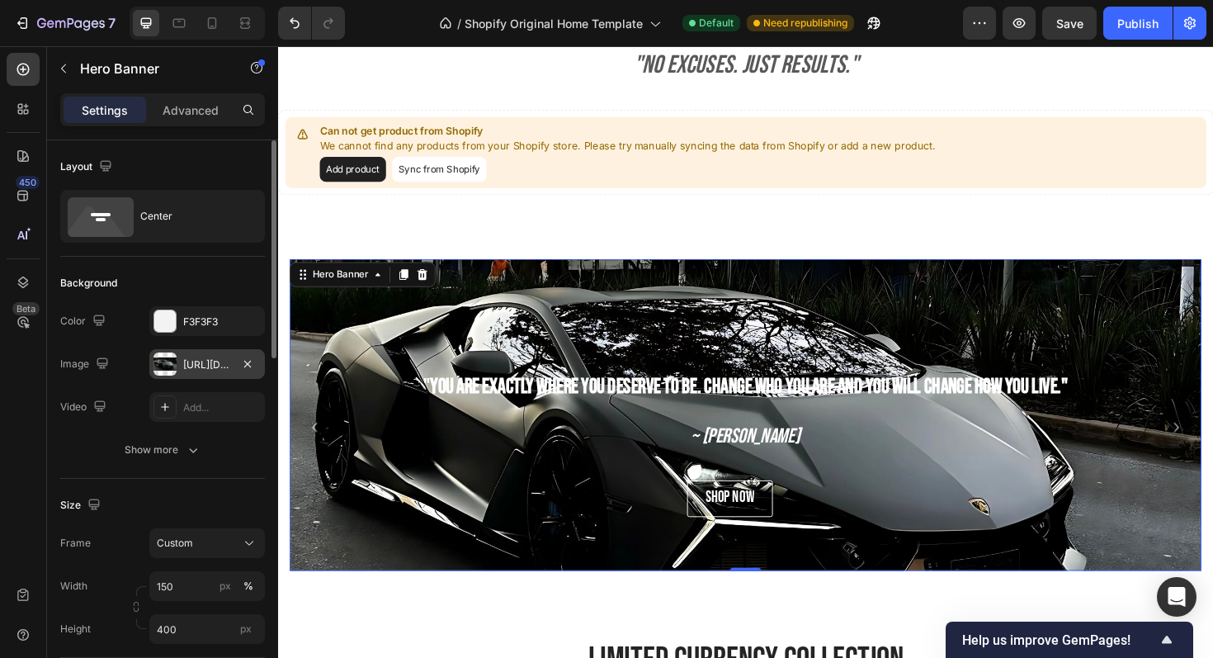
click at [194, 371] on div "https://cdn.shopify.com/s/files/1/0918/9454/6809/files/gempages_570937643437654…" at bounding box center [207, 364] width 48 height 15
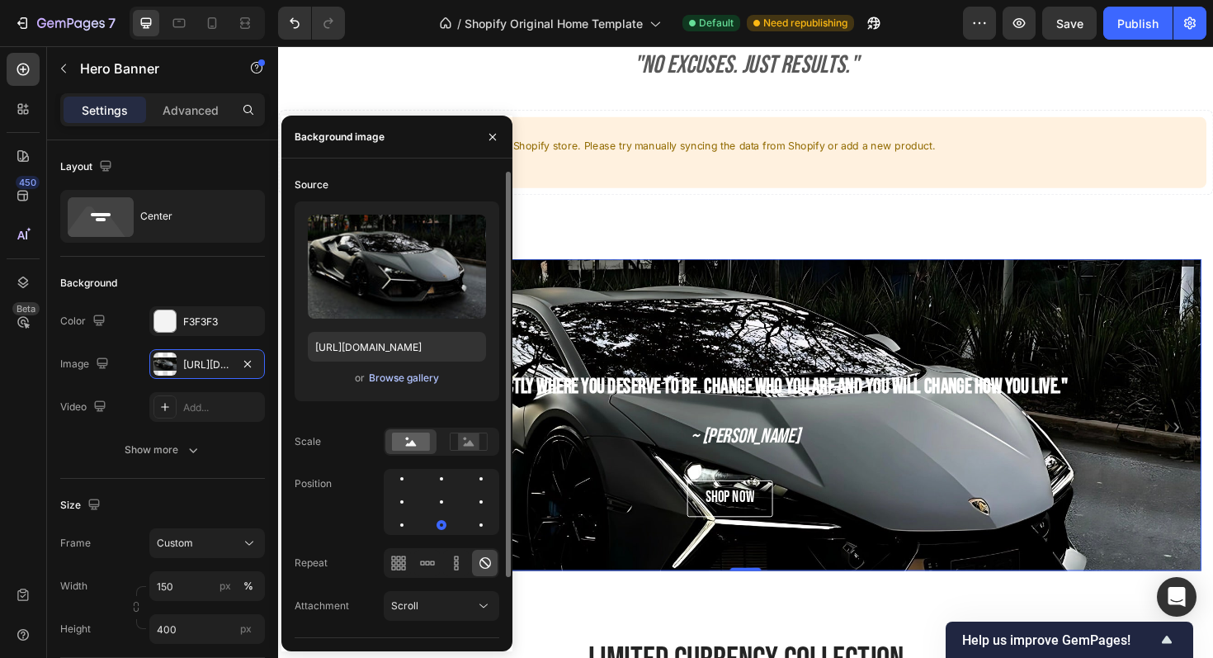
click at [411, 371] on div "Browse gallery" at bounding box center [404, 378] width 70 height 15
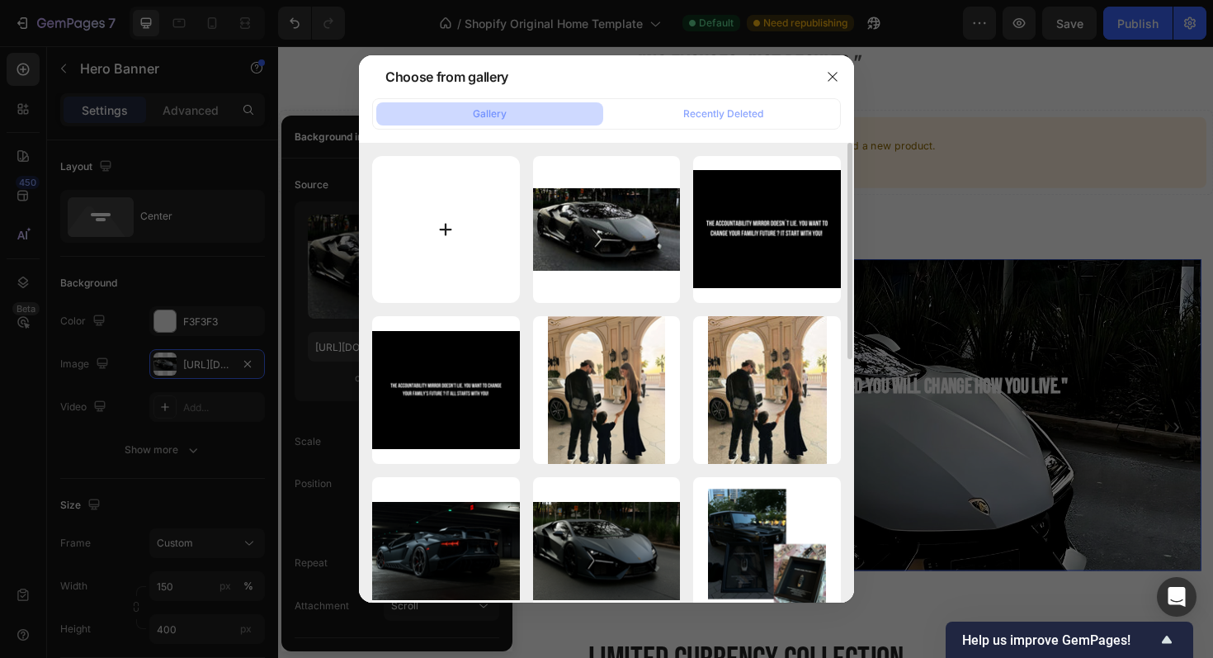
click at [454, 212] on input "file" at bounding box center [446, 230] width 148 height 148
type input "C:\fakepath\Kein Titel (30.1 x 24.1 cm) (25.1 x 19.8 cm) (1).jpeg"
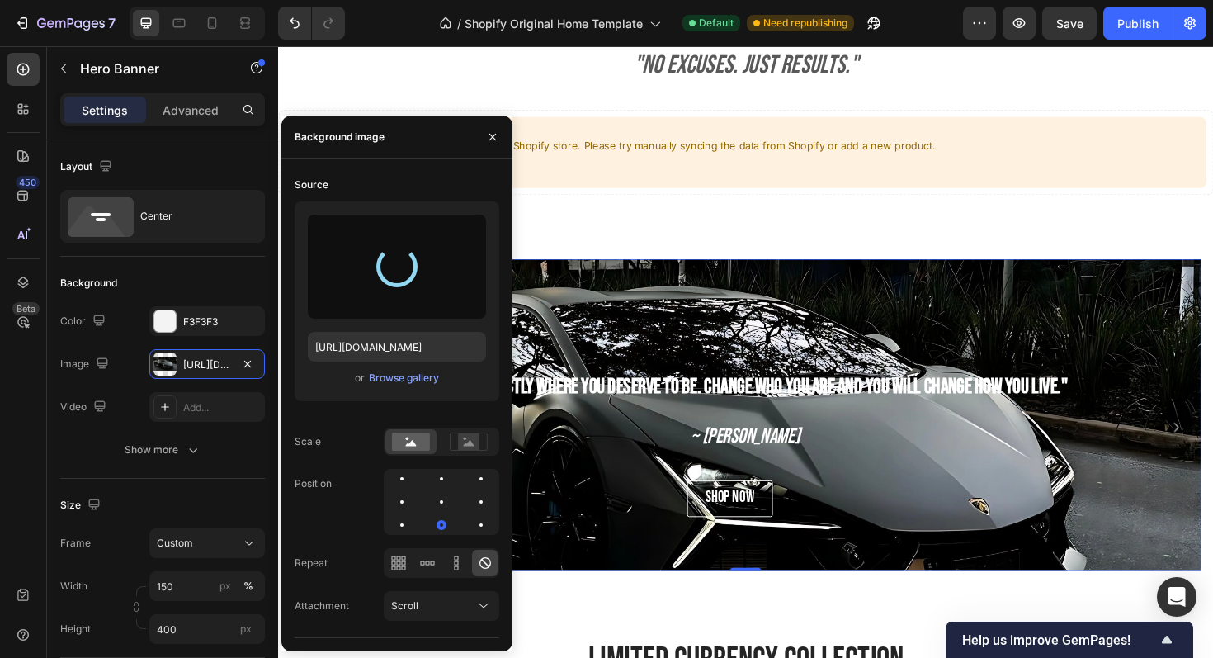
type input "https://cdn.shopify.com/s/files/1/0918/9454/6809/files/gempages_570937643437654…"
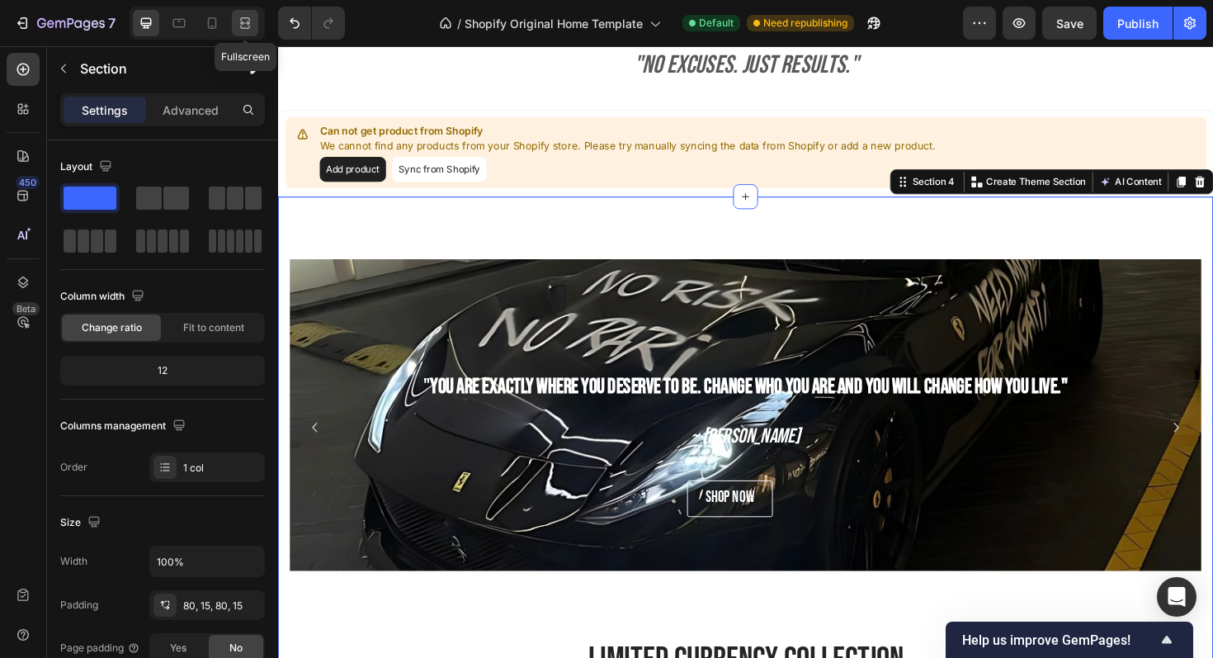
click at [247, 15] on icon at bounding box center [245, 23] width 17 height 17
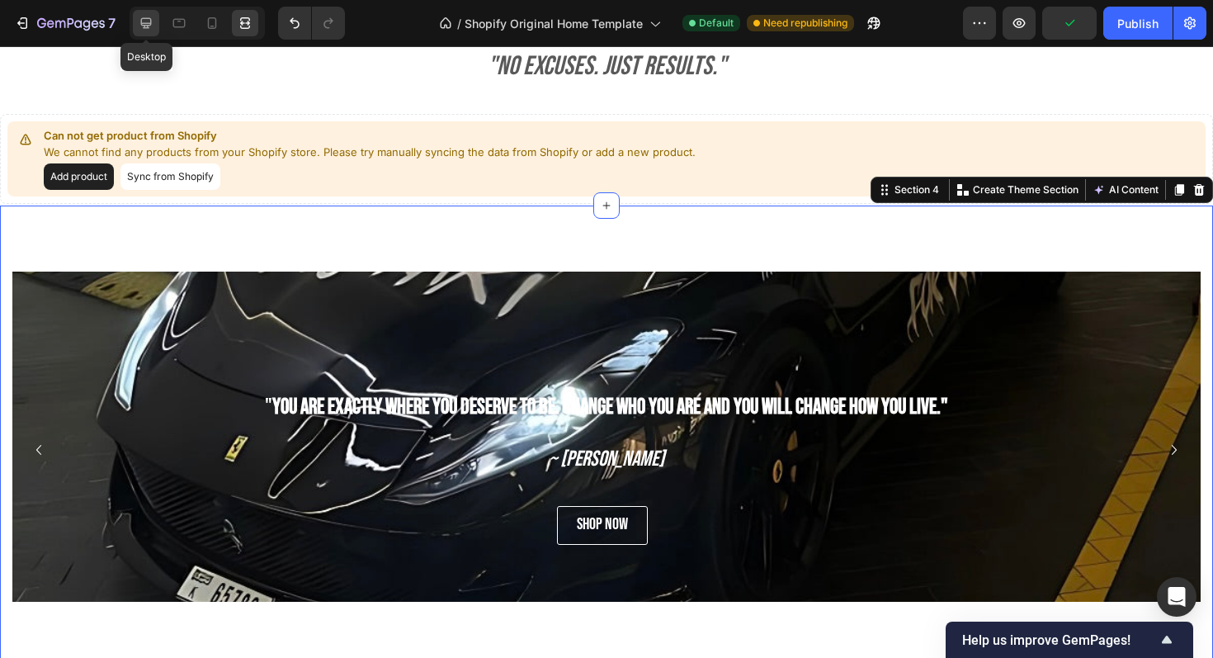
click at [145, 26] on icon at bounding box center [146, 23] width 17 height 17
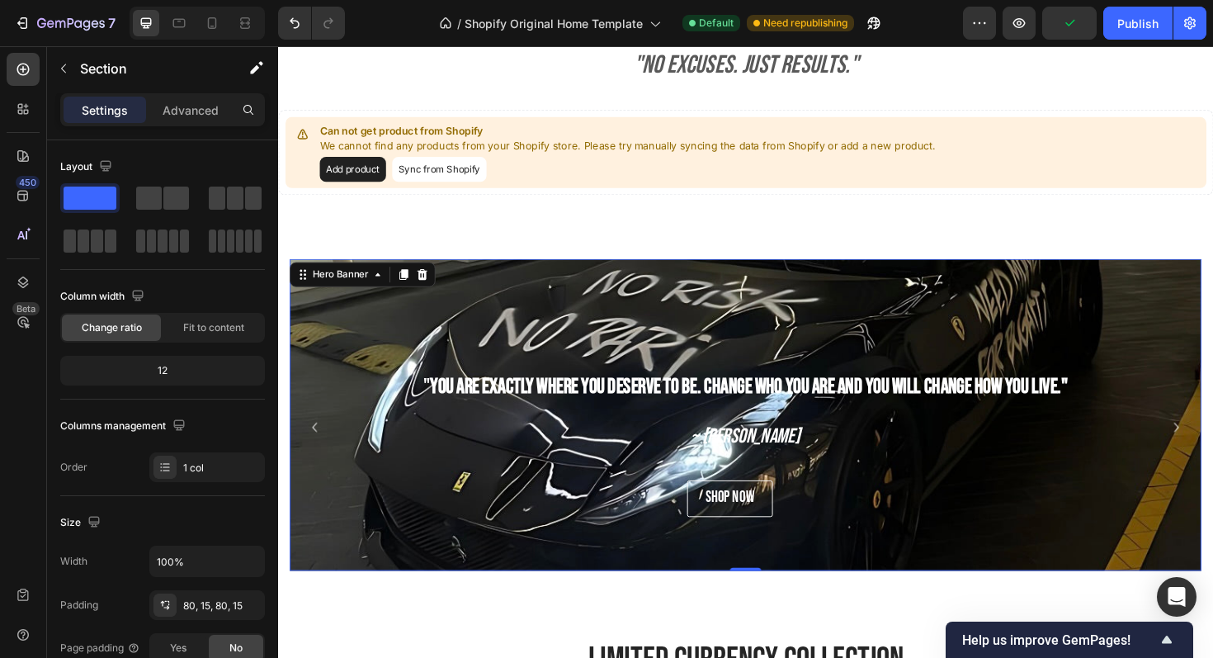
click at [351, 327] on div "Background Image" at bounding box center [774, 506] width 966 height 495
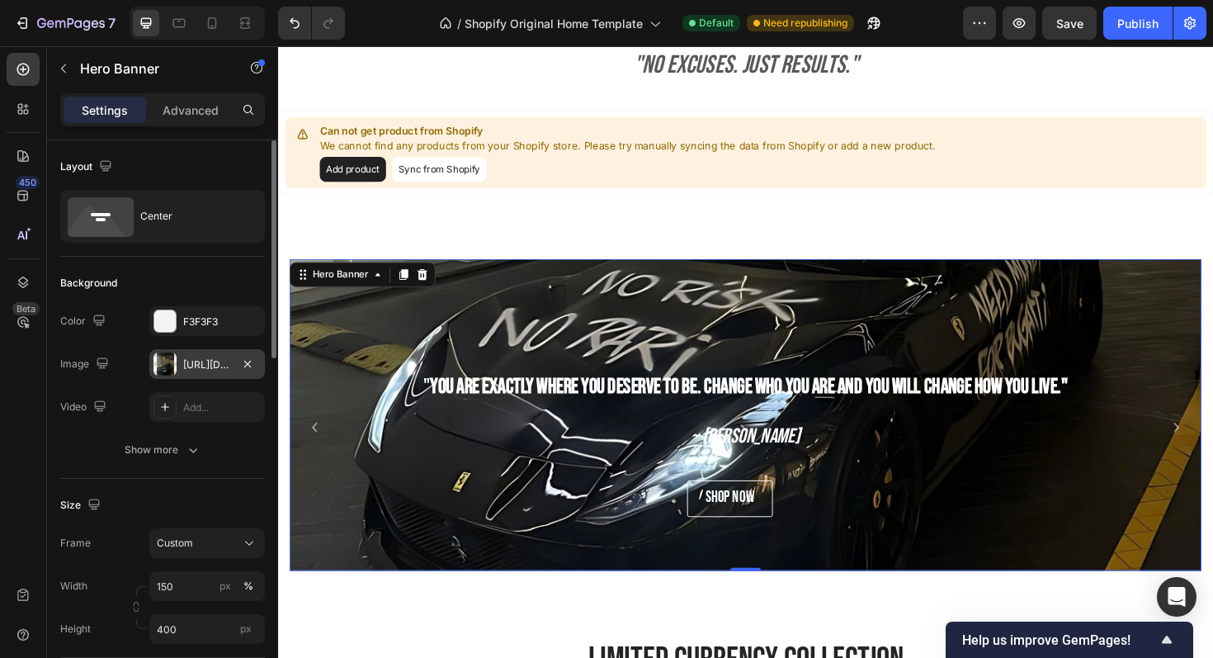
click at [200, 359] on div "https://cdn.shopify.com/s/files/1/0918/9454/6809/files/gempages_570937643437654…" at bounding box center [207, 364] width 48 height 15
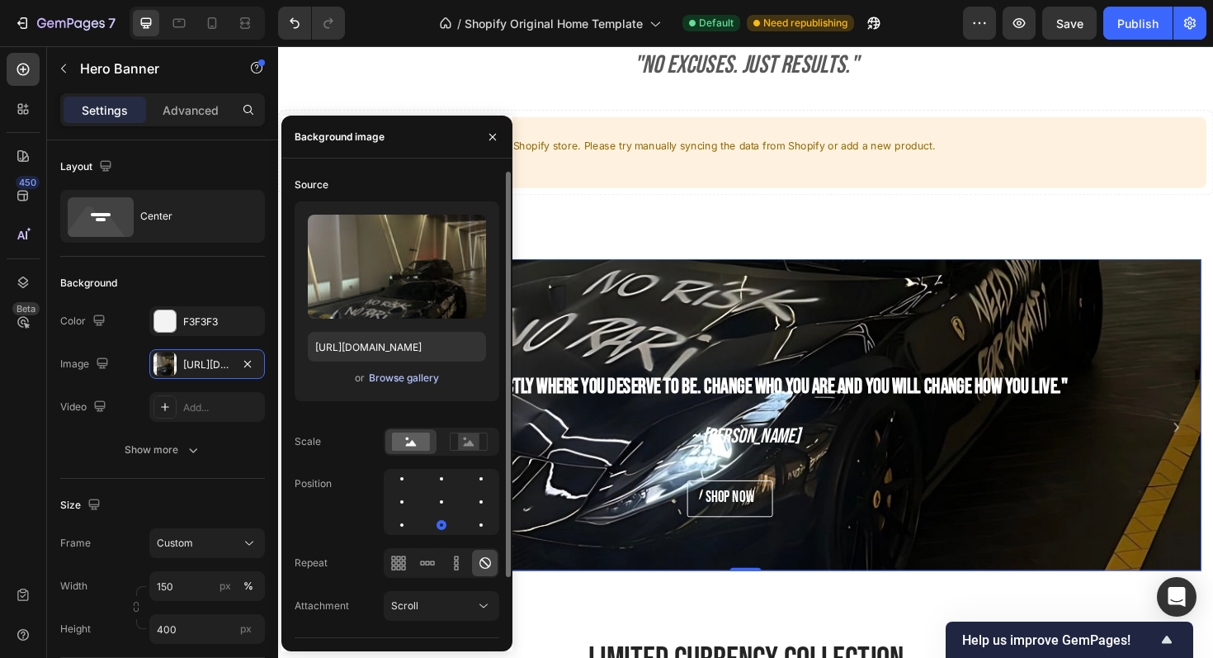
click at [403, 385] on button "Browse gallery" at bounding box center [404, 378] width 72 height 17
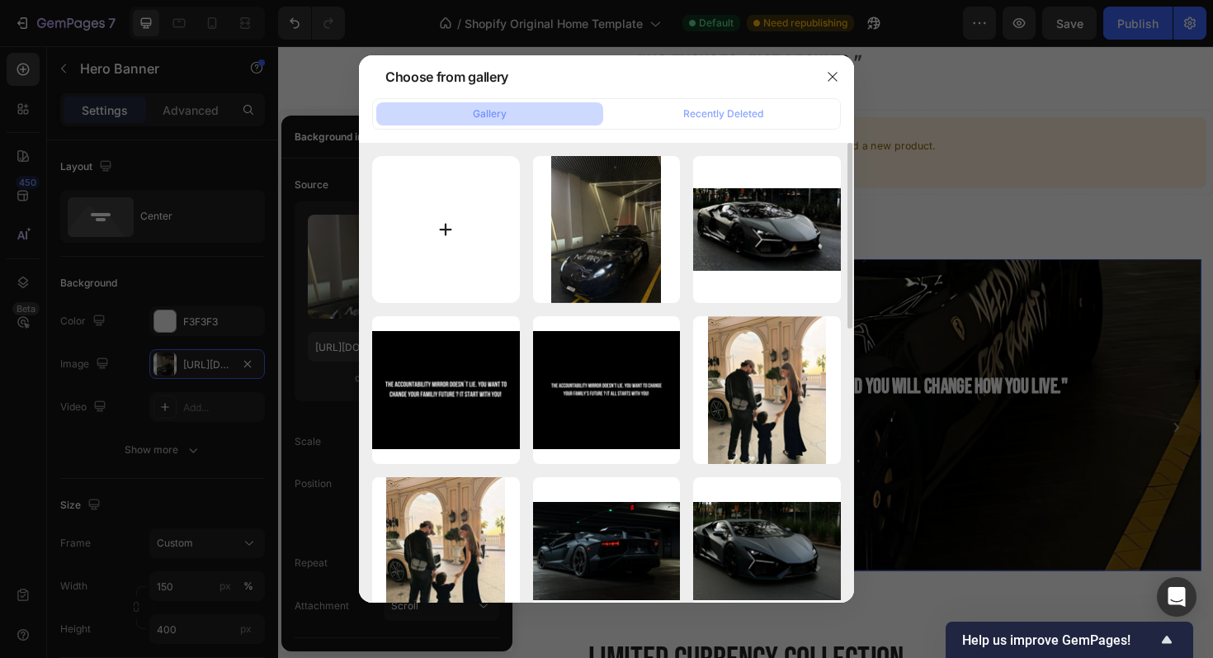
click at [452, 258] on input "file" at bounding box center [446, 230] width 148 height 148
type input "C:\fakepath\Design ohne Titel (4).png"
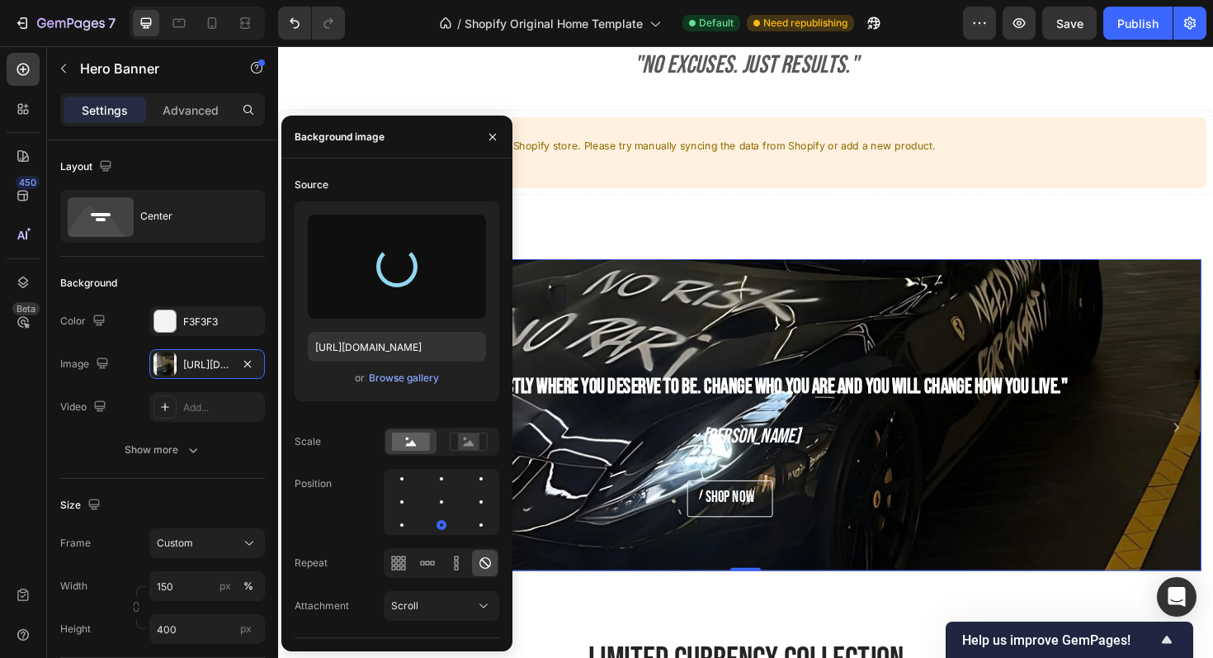
type input "https://cdn.shopify.com/s/files/1/0918/9454/6809/files/gempages_570937643437654…"
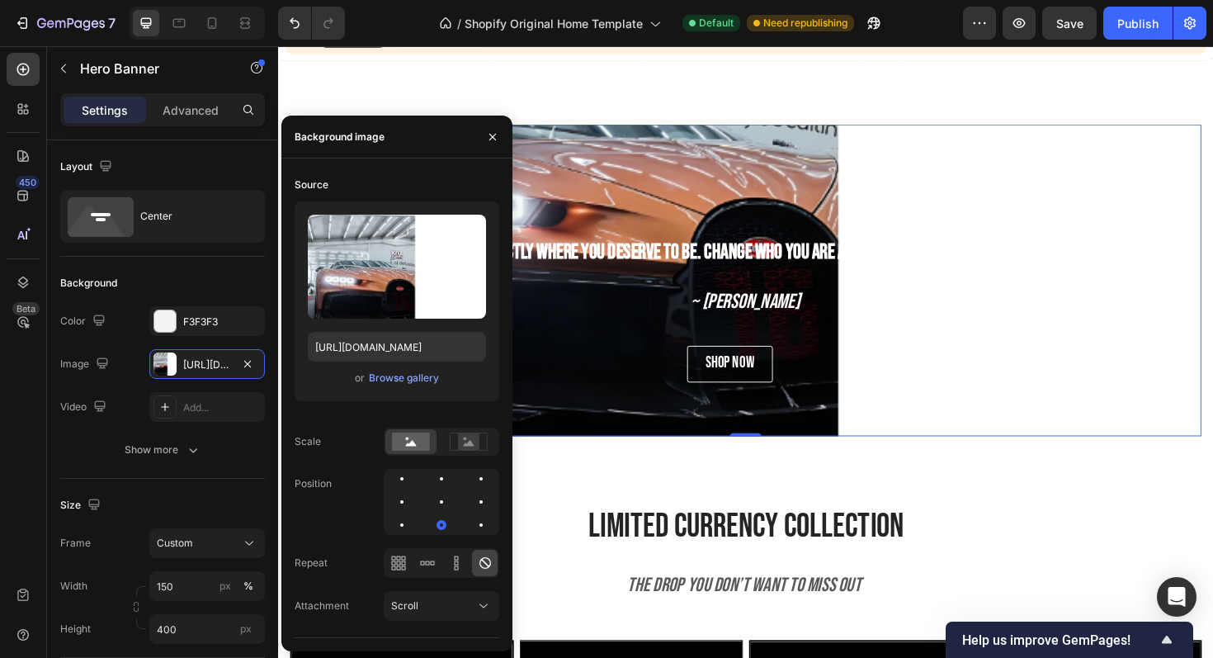
scroll to position [910, 0]
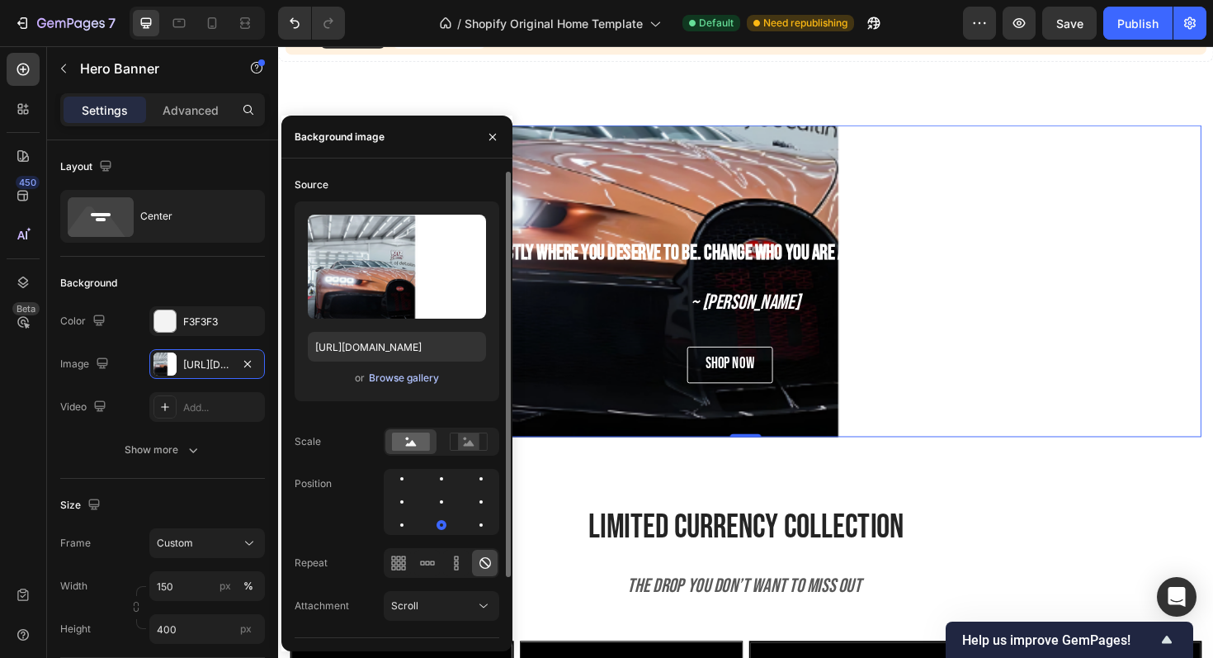
click at [396, 377] on div "Browse gallery" at bounding box center [404, 378] width 70 height 15
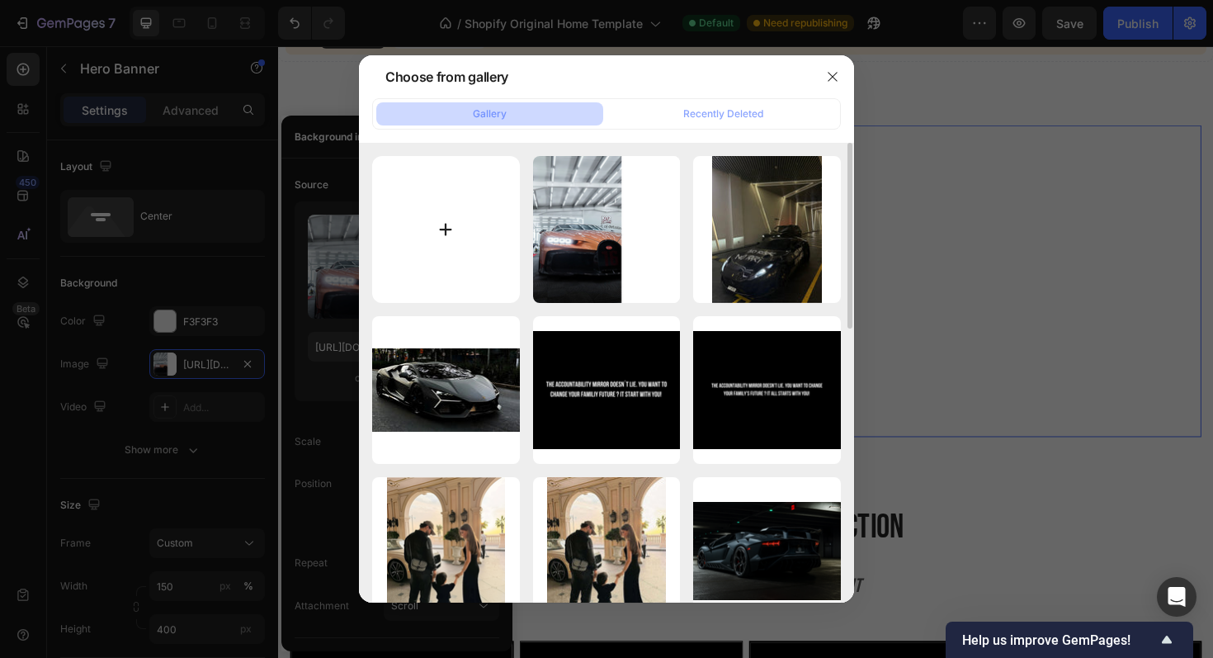
click at [452, 276] on input "file" at bounding box center [446, 230] width 148 height 148
type input "C:\fakepath\Design ohne Titel (6).png"
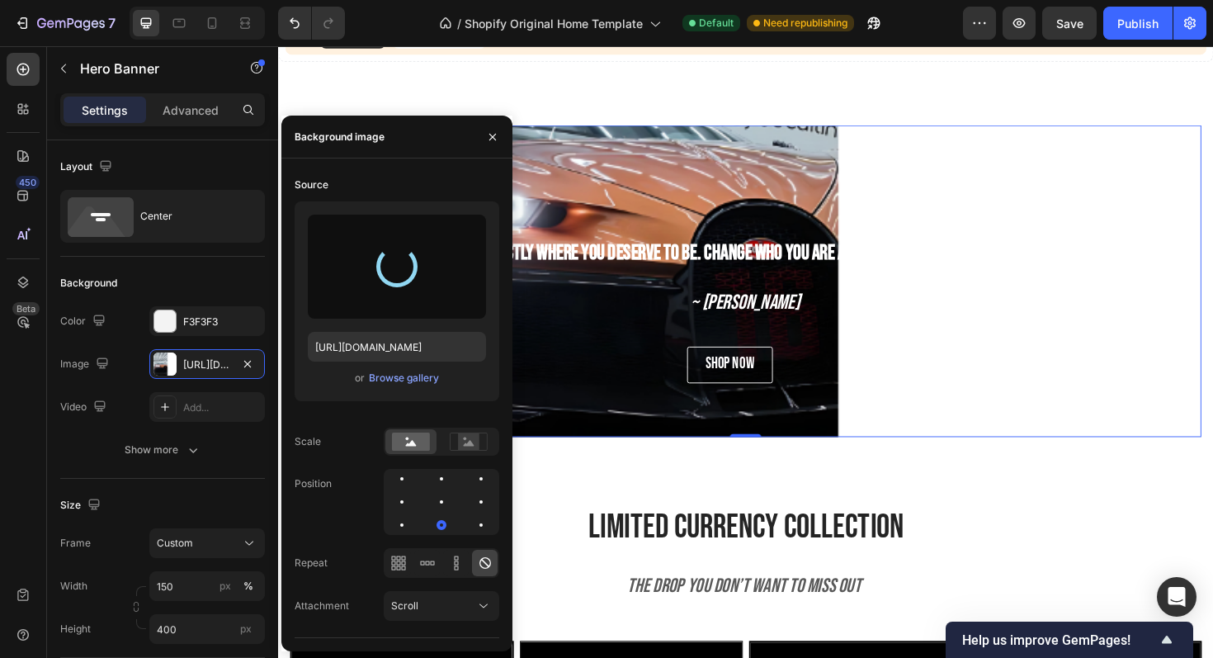
type input "https://cdn.shopify.com/s/files/1/0918/9454/6809/files/gempages_570937643437654…"
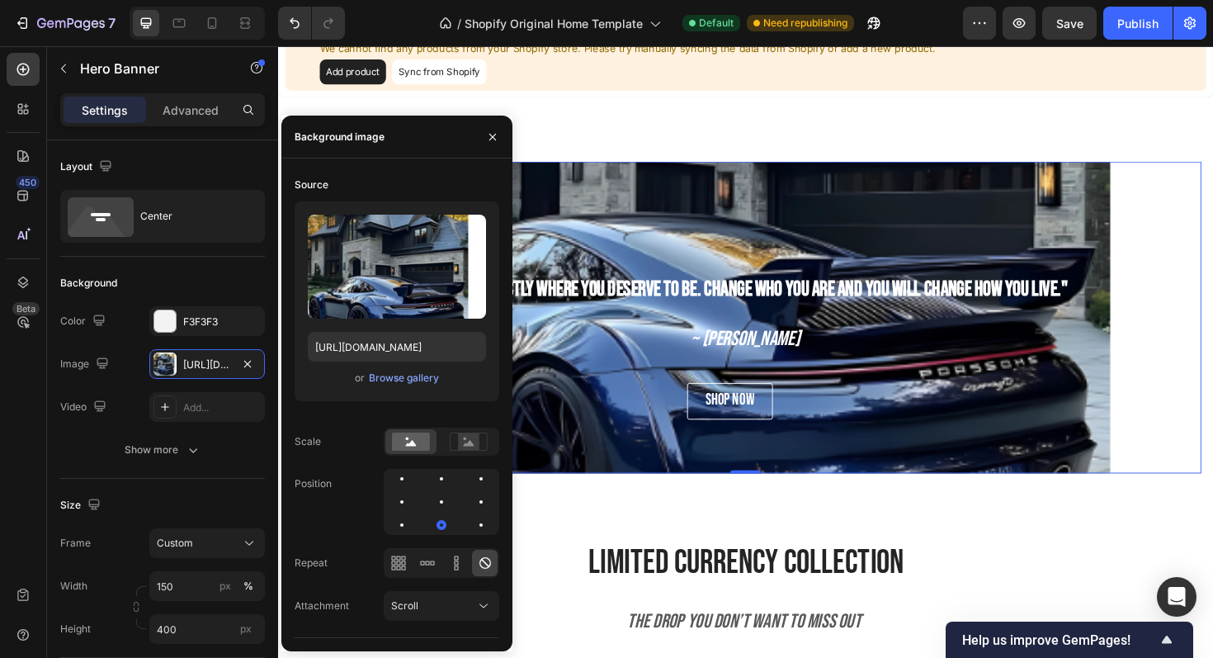
scroll to position [867, 0]
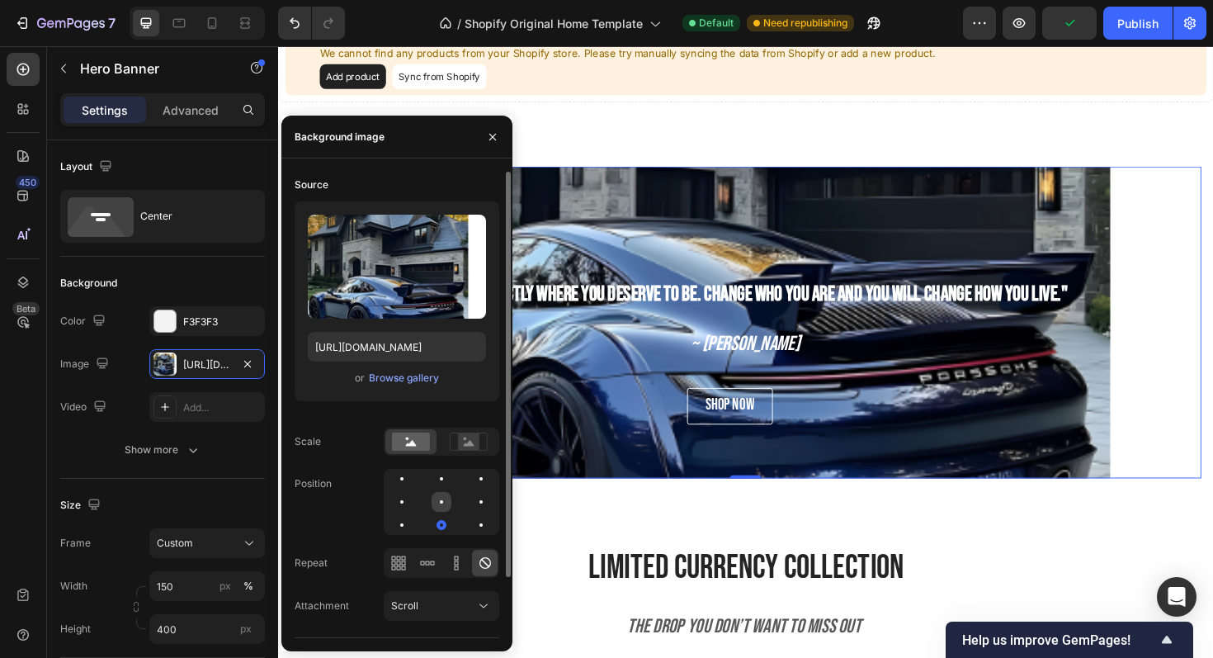
click at [437, 505] on div at bounding box center [442, 502] width 20 height 20
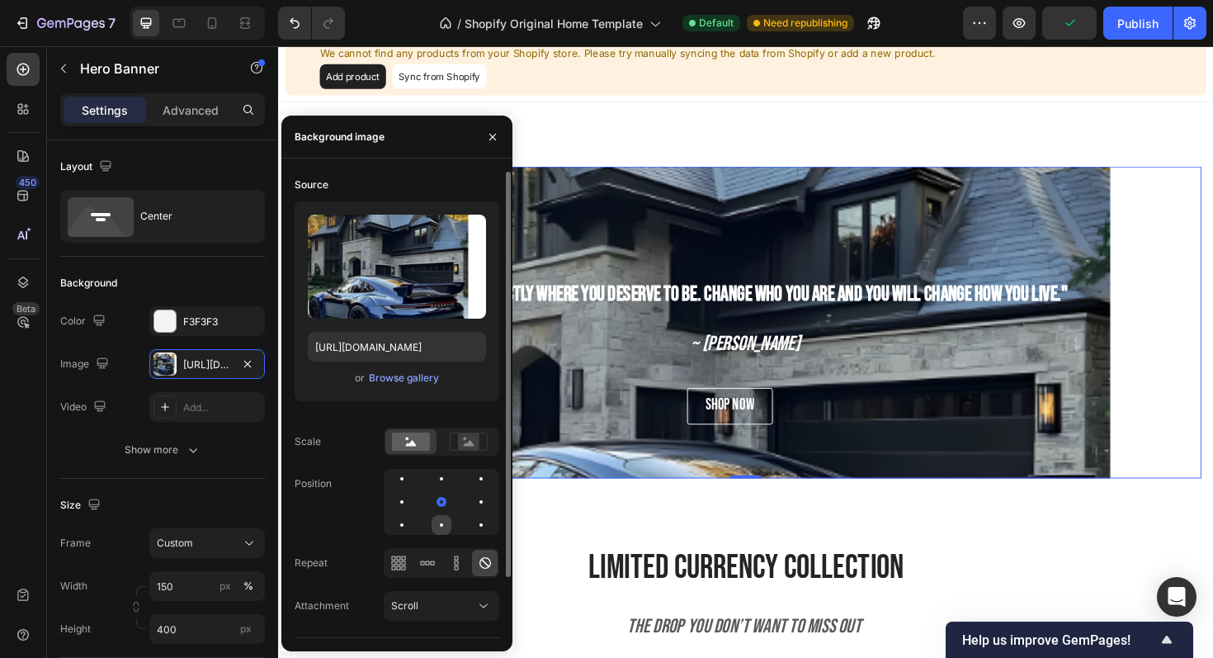
click at [439, 527] on div at bounding box center [442, 525] width 20 height 20
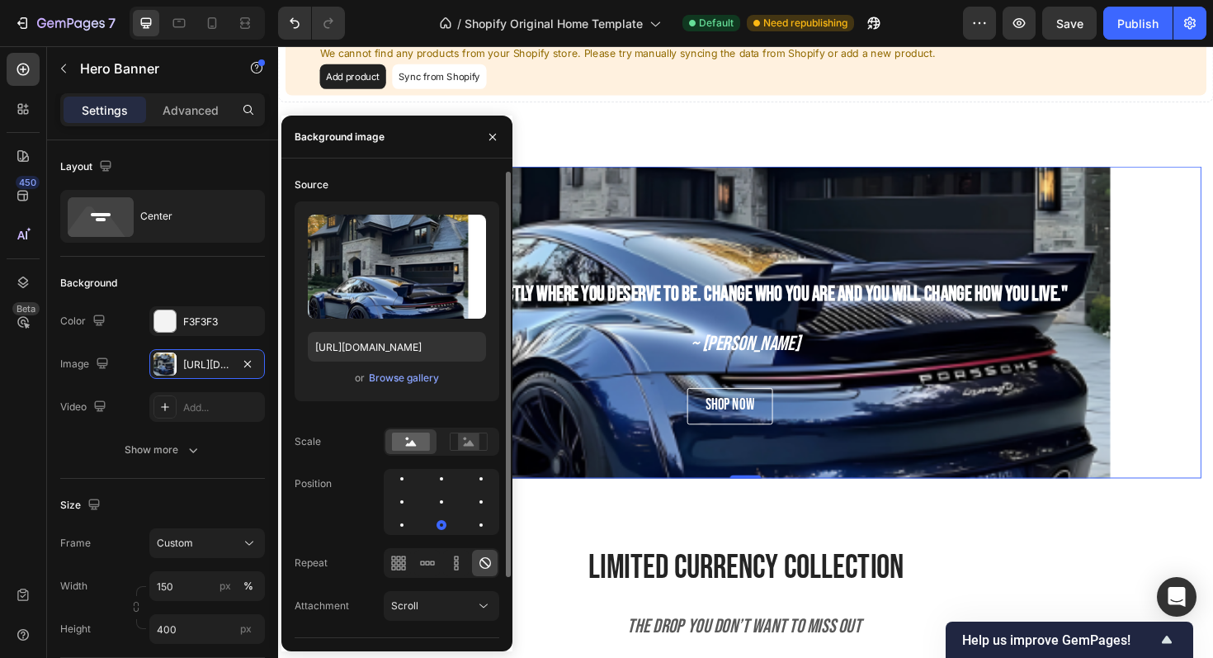
click at [418, 386] on div "or Browse gallery" at bounding box center [397, 378] width 178 height 20
click at [417, 382] on div "Browse gallery" at bounding box center [404, 378] width 70 height 15
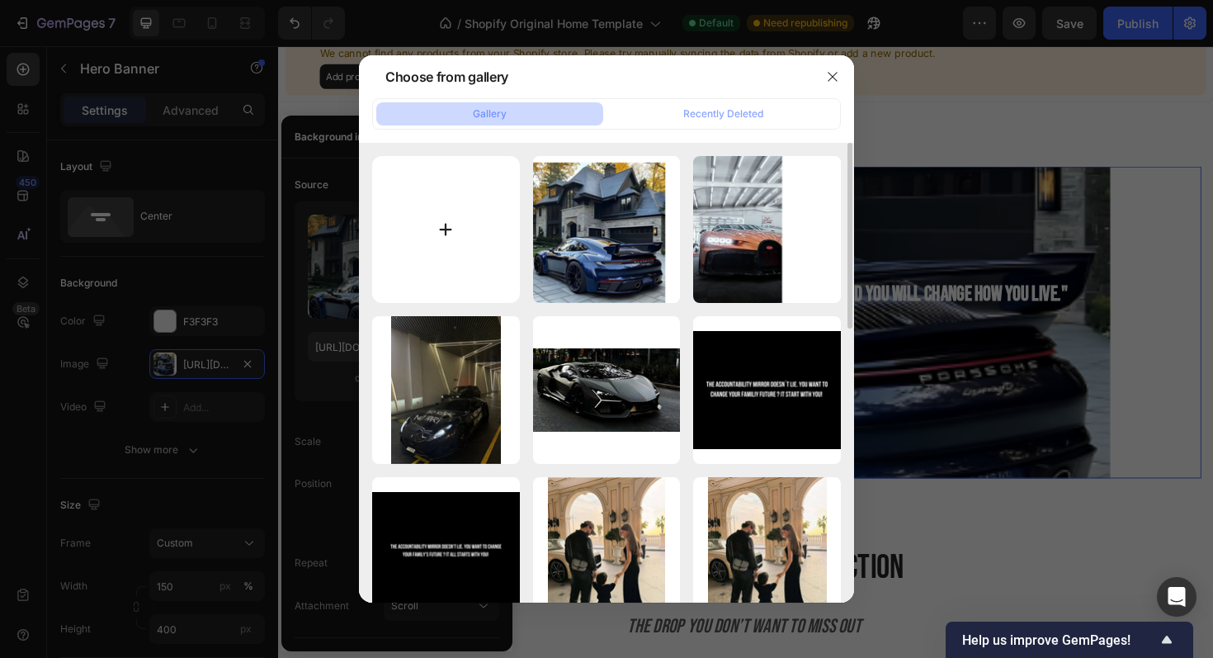
click at [470, 243] on input "file" at bounding box center [446, 230] width 148 height 148
type input "C:\fakepath\7f20b568-f591-48f3-93e9-17ff28fef52e.jpeg"
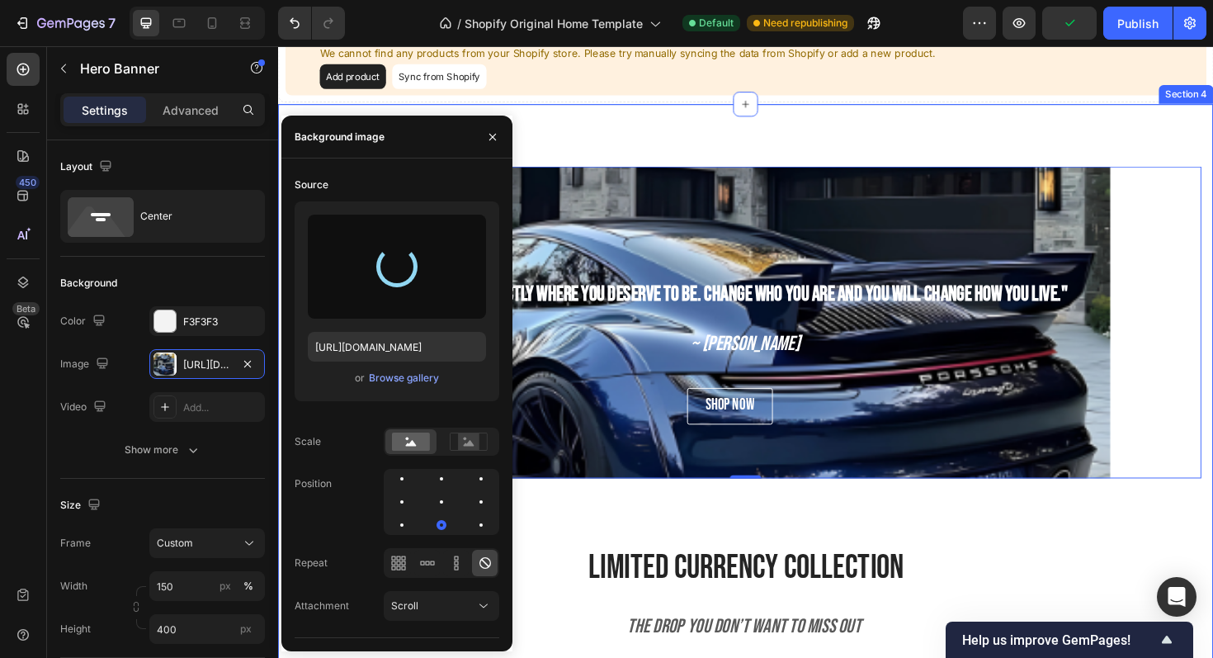
type input "https://cdn.shopify.com/s/files/1/0918/9454/6809/files/gempages_570937643437654…"
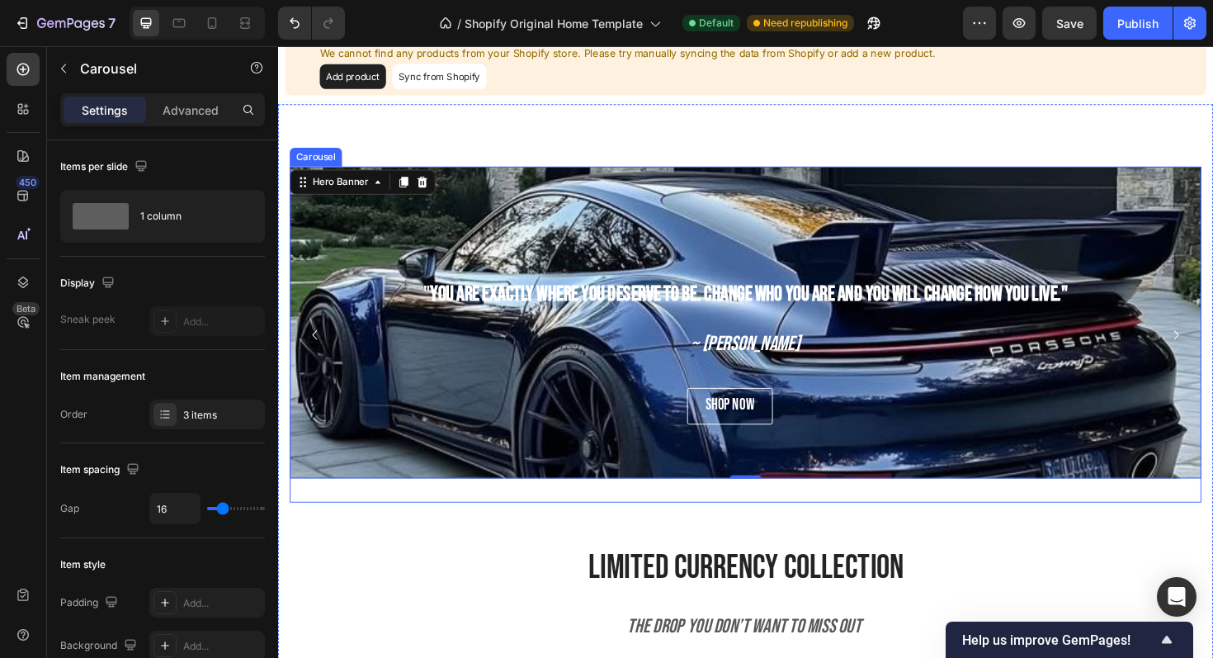
click at [929, 509] on div "" You are exactly where you deserve to be. Change who you are and you will chan…" at bounding box center [774, 351] width 966 height 356
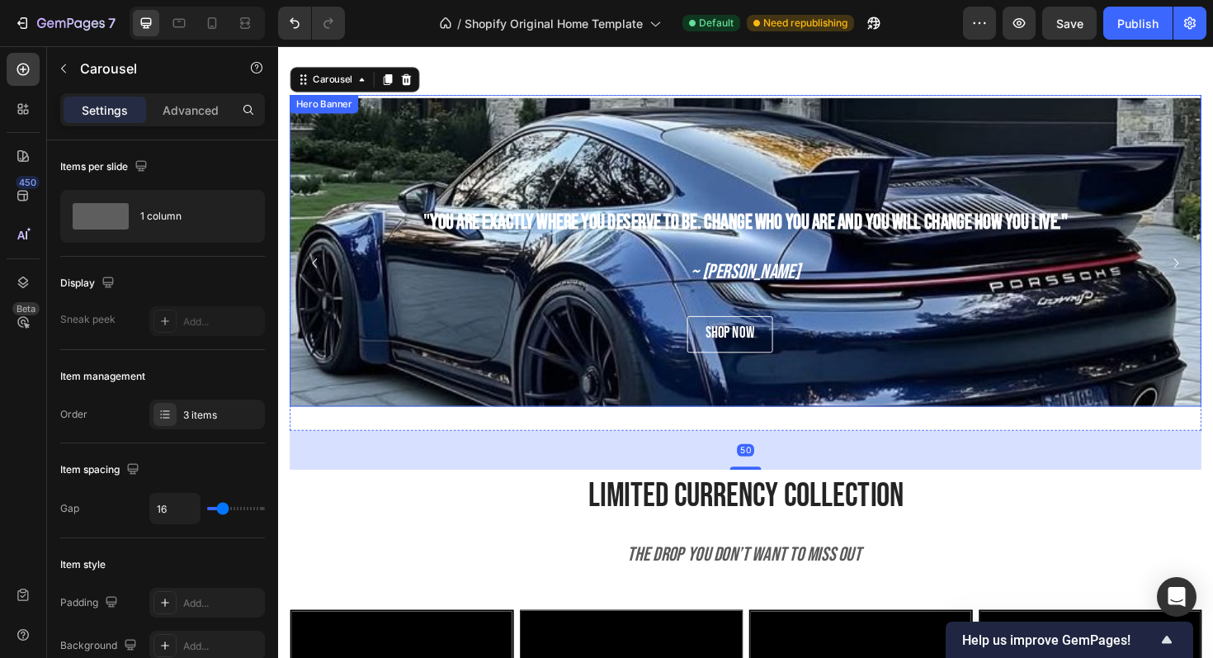
scroll to position [962, 0]
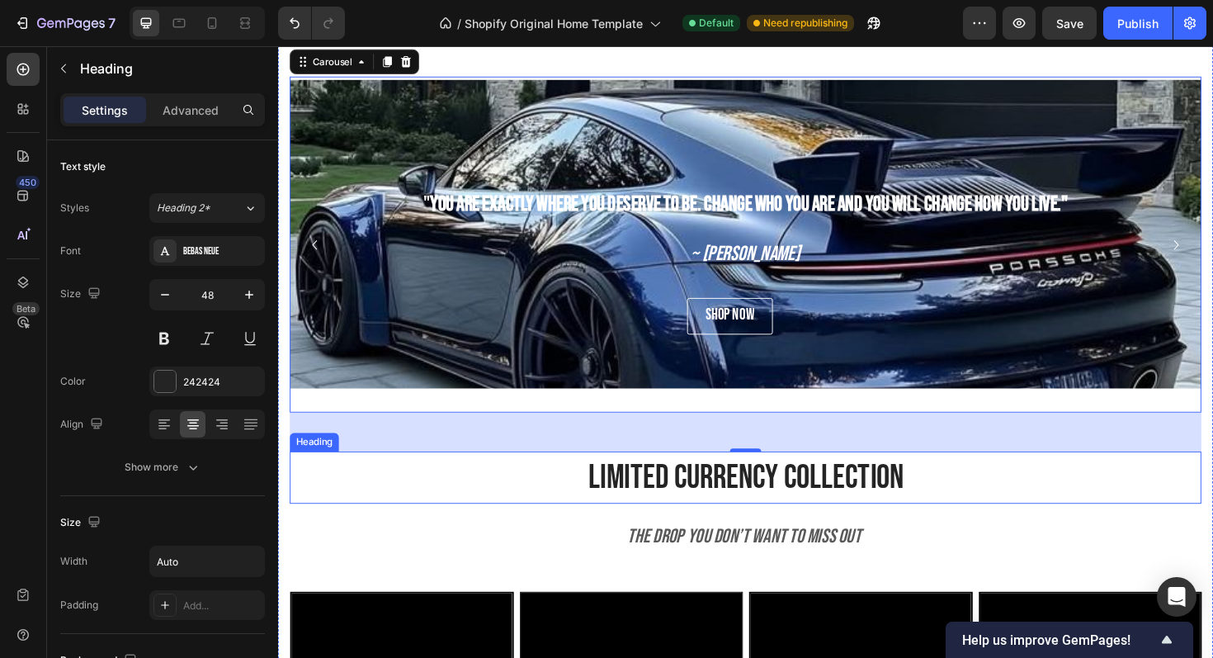
click at [508, 527] on div "limited currency collection" at bounding box center [774, 502] width 966 height 55
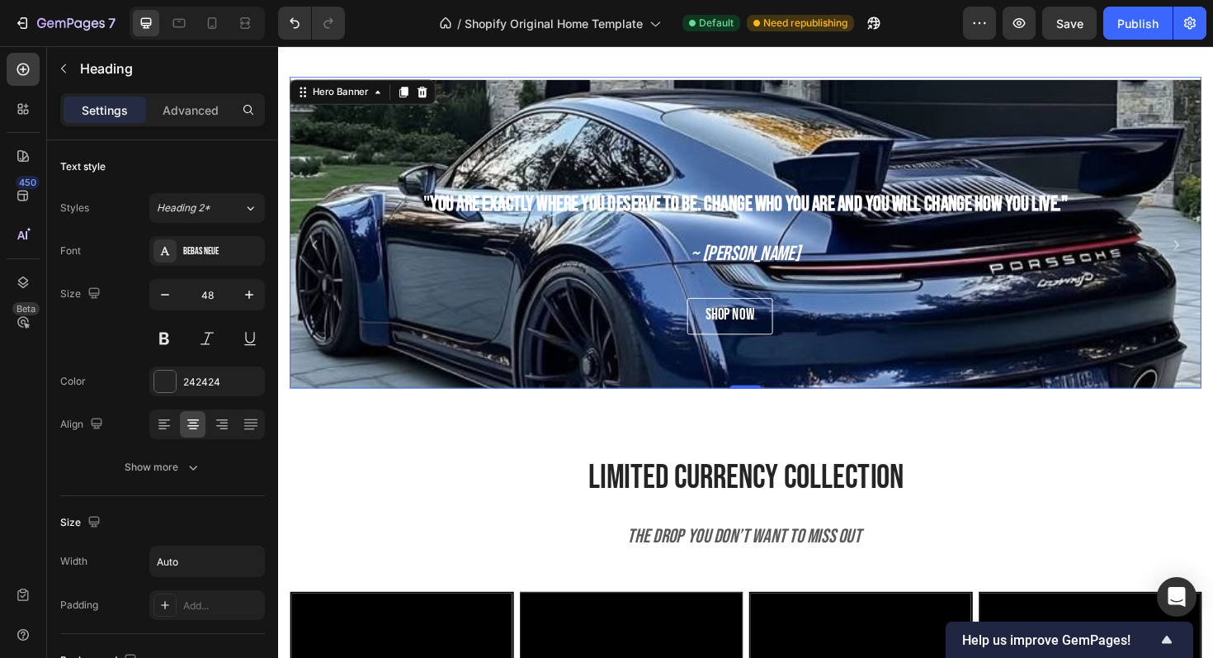
click at [1104, 234] on div "" You are exactly where you deserve to be. Change who you are and you will chan…" at bounding box center [774, 243] width 966 height 125
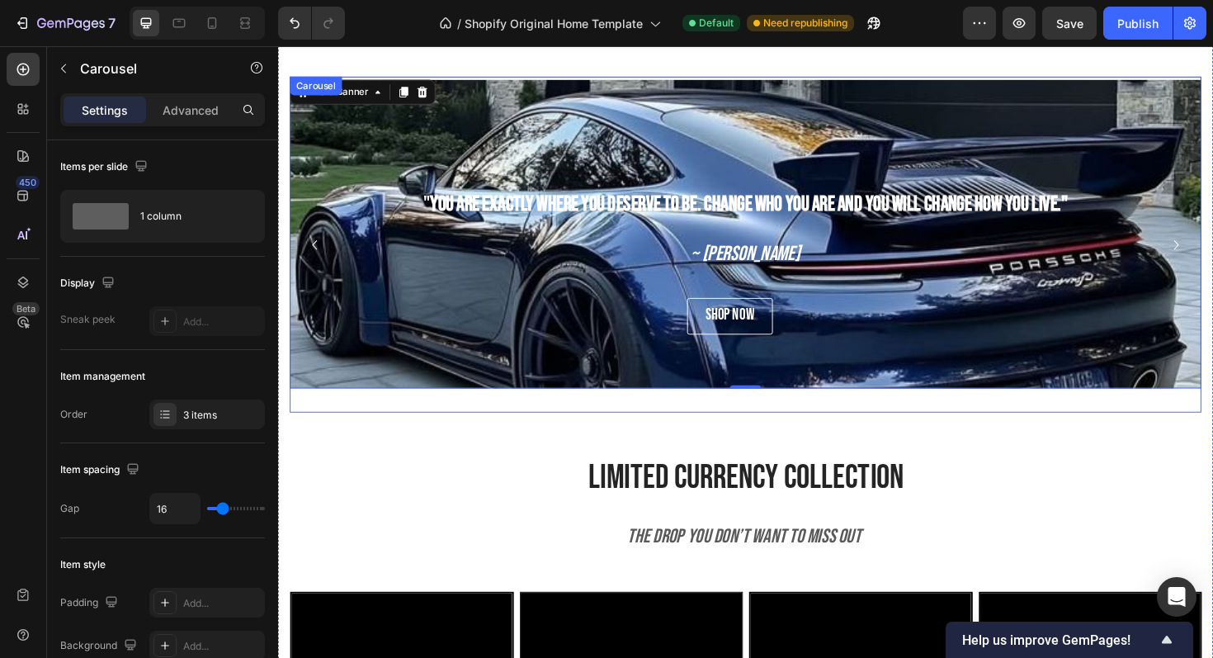
click at [1213, 255] on icon "Carousel Next Arrow" at bounding box center [1230, 257] width 20 height 20
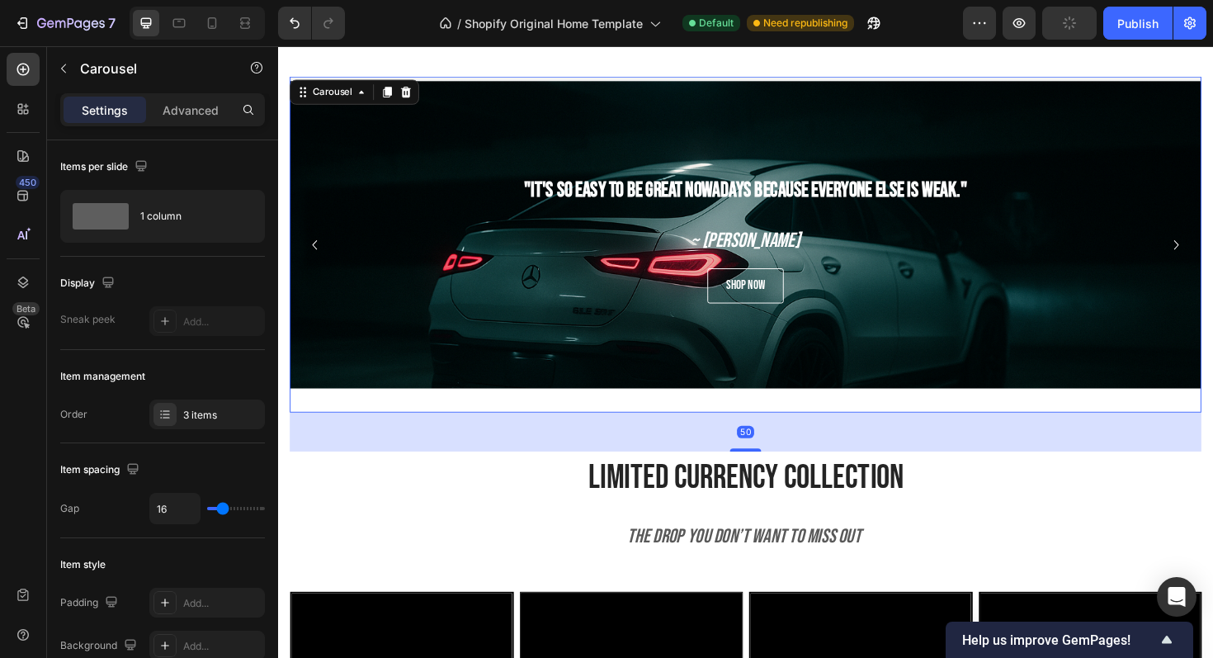
click at [1213, 254] on icon "Carousel Next Arrow" at bounding box center [1230, 257] width 20 height 20
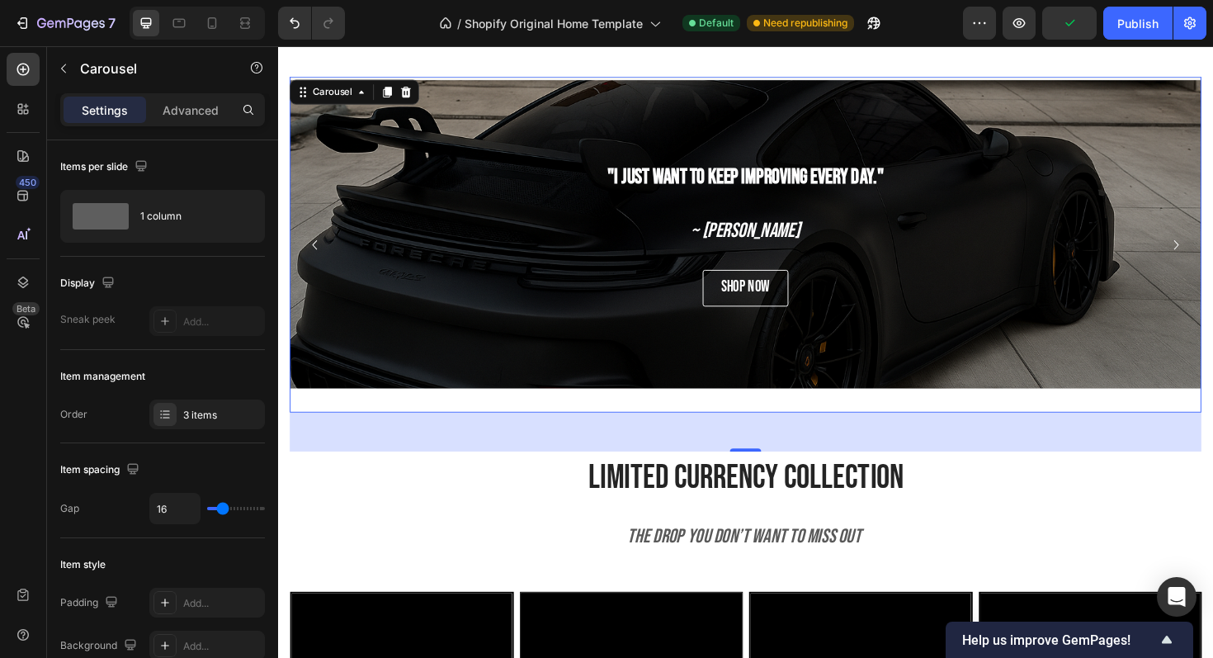
click at [1213, 254] on icon "Carousel Next Arrow" at bounding box center [1230, 257] width 20 height 20
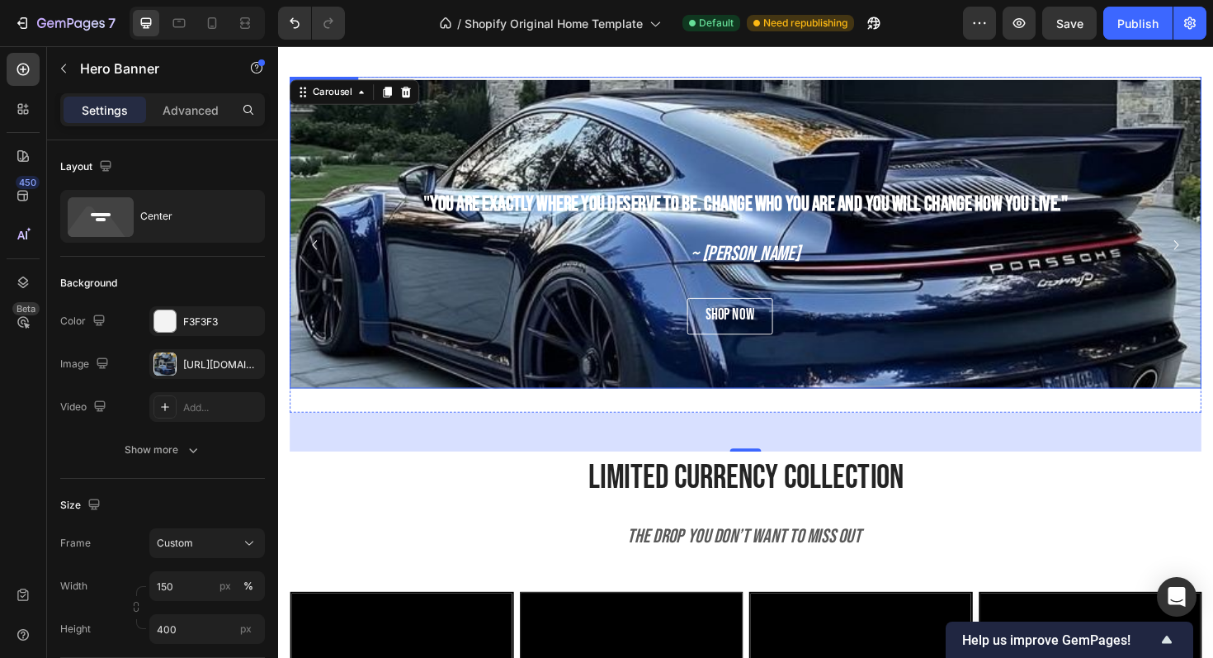
click at [513, 106] on div "Background Image" at bounding box center [774, 329] width 966 height 495
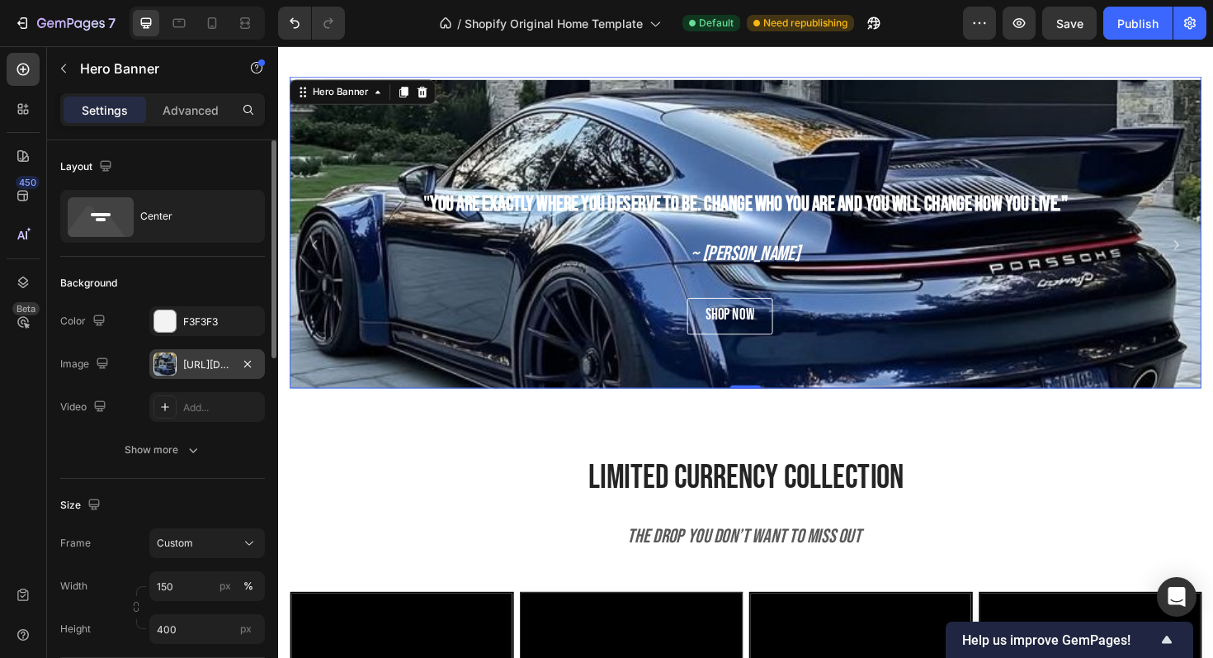
click at [170, 356] on div at bounding box center [165, 363] width 23 height 23
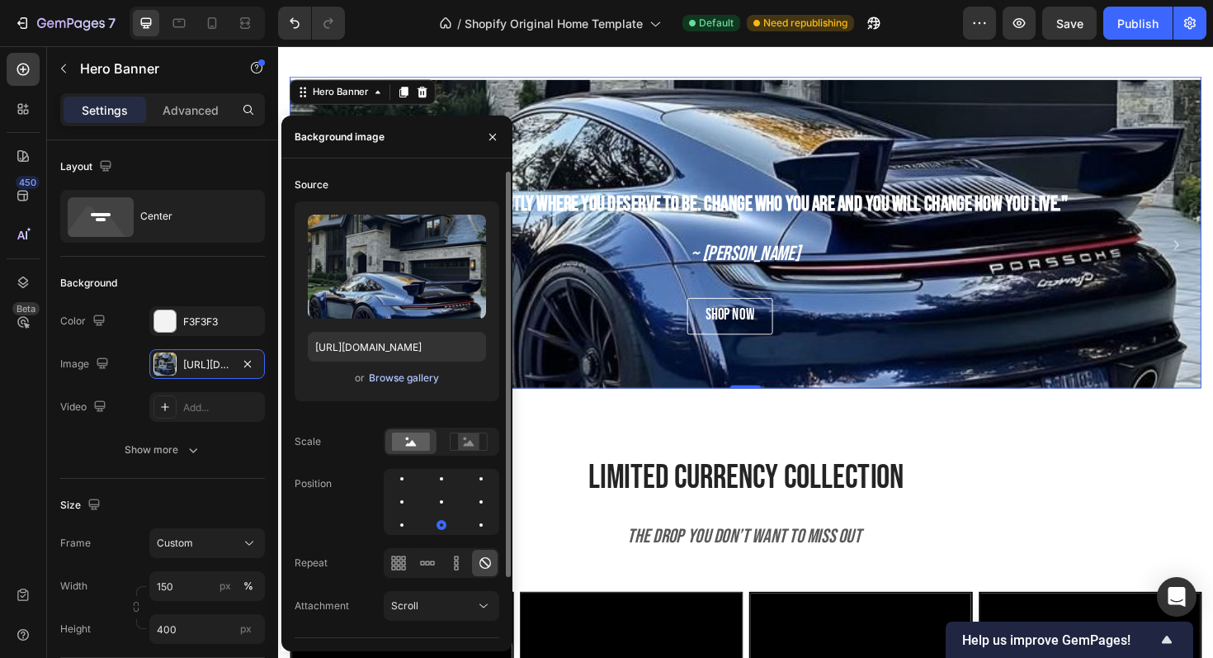
click at [422, 382] on div "Browse gallery" at bounding box center [404, 378] width 70 height 15
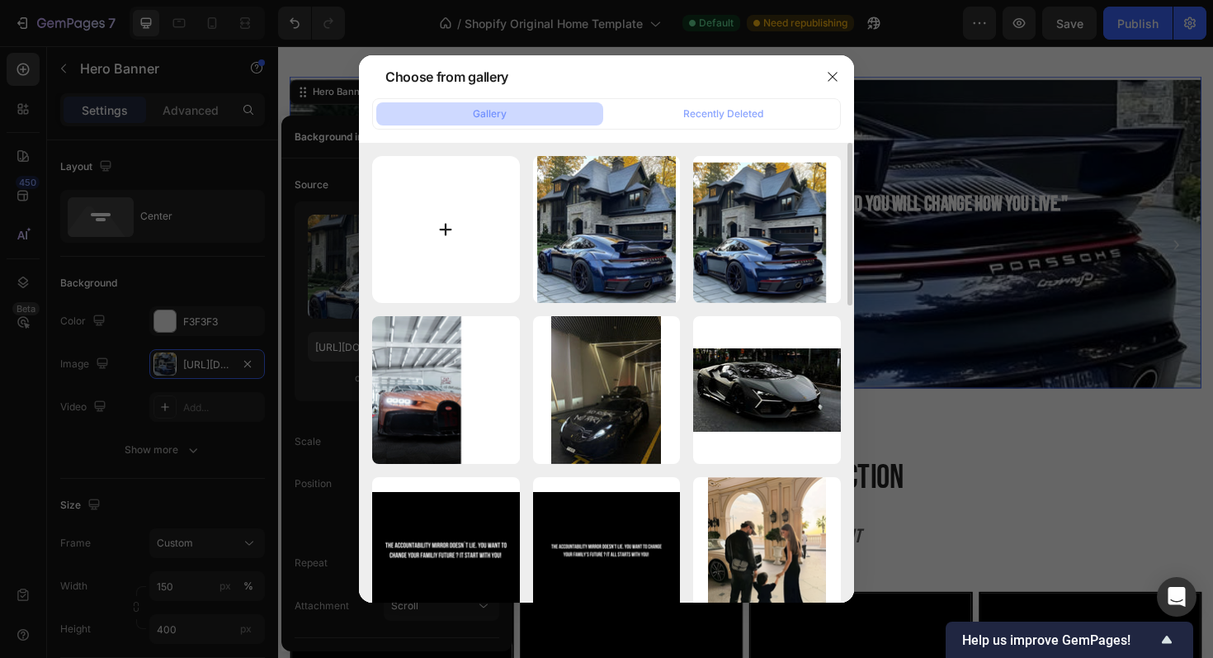
click at [465, 258] on input "file" at bounding box center [446, 230] width 148 height 148
type input "C:\fakepath\_ (1).jpeg"
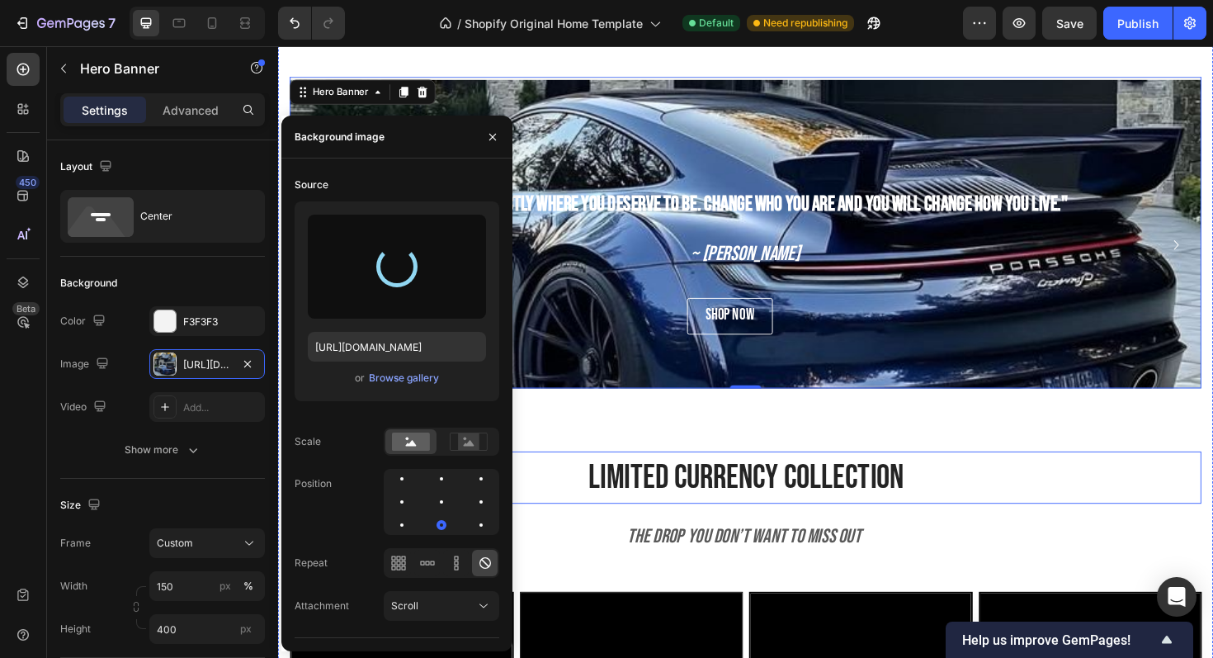
type input "https://cdn.shopify.com/s/files/1/0918/9454/6809/files/gempages_570937643437654…"
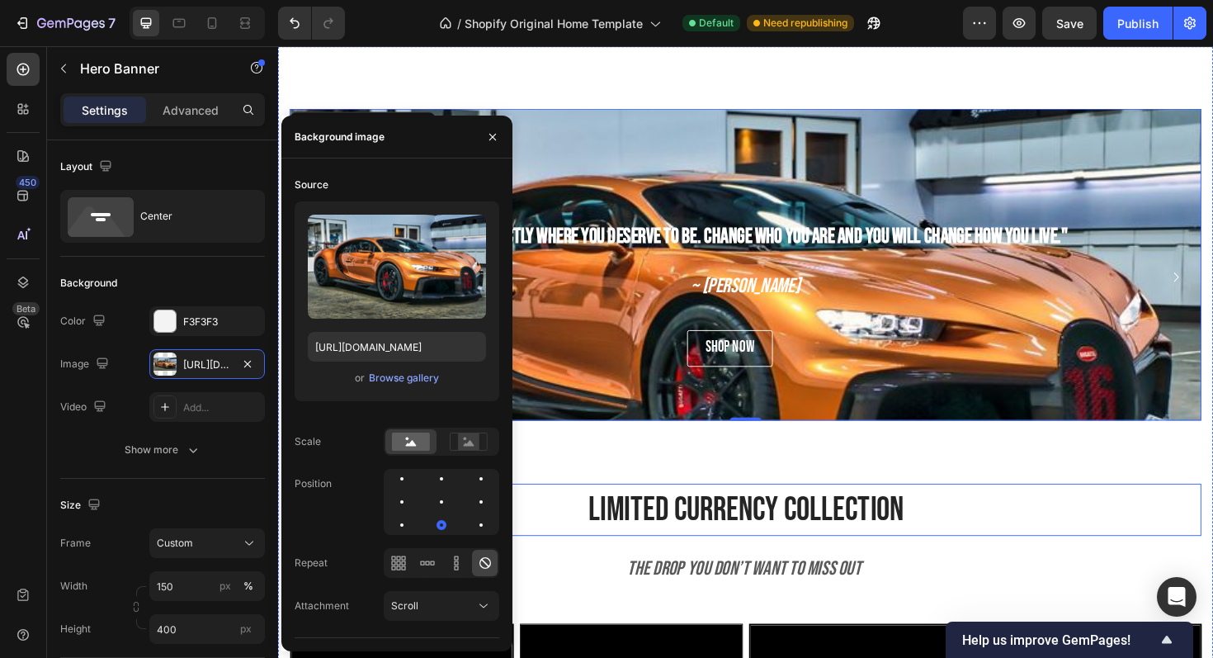
scroll to position [915, 0]
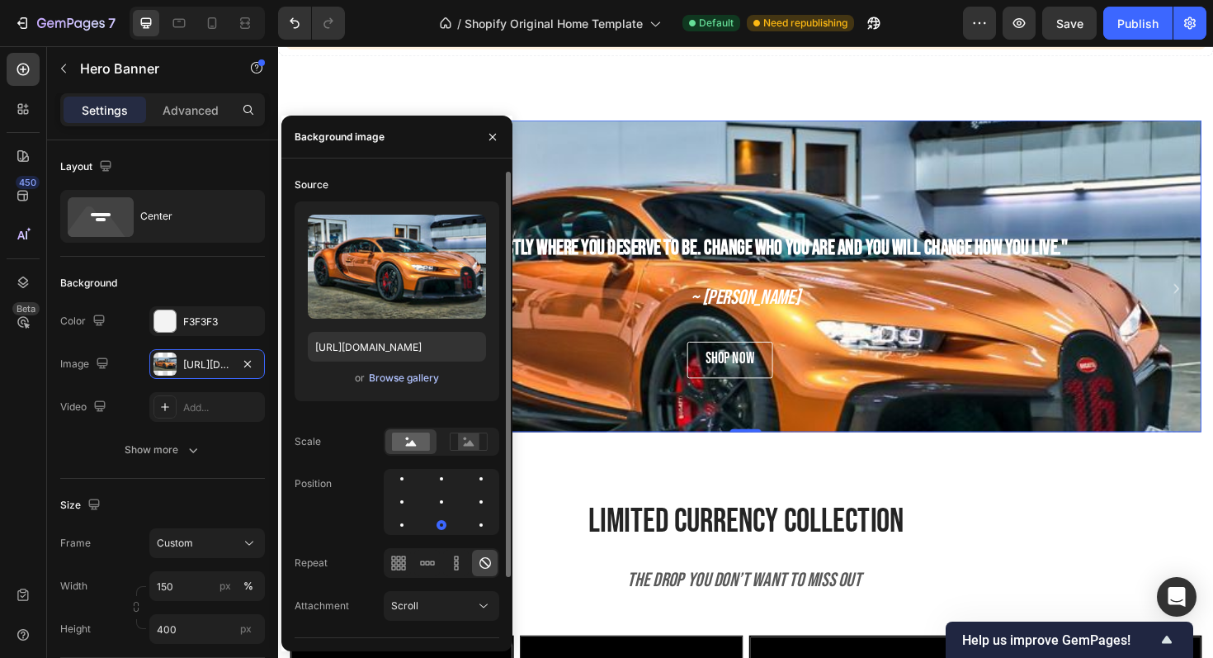
click at [404, 376] on div "Browse gallery" at bounding box center [404, 378] width 70 height 15
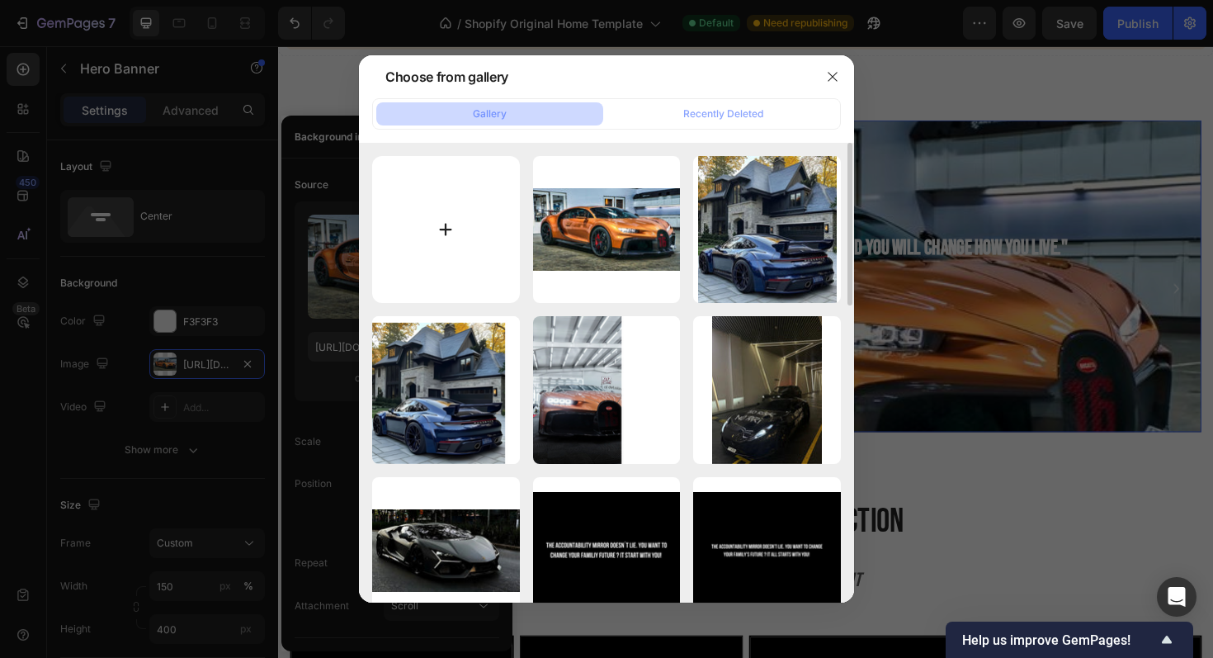
click at [445, 209] on input "file" at bounding box center [446, 230] width 148 height 148
type input "C:\fakepath\Design ohne Titel (5).png"
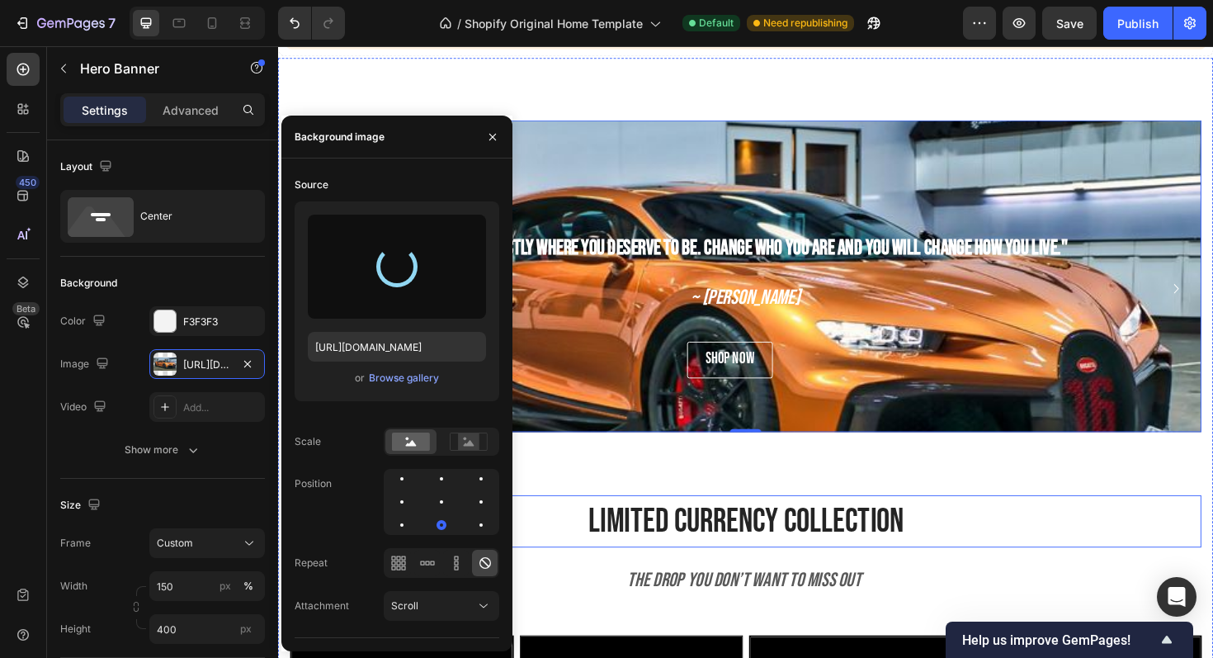
type input "https://cdn.shopify.com/s/files/1/0918/9454/6809/files/gempages_570937643437654…"
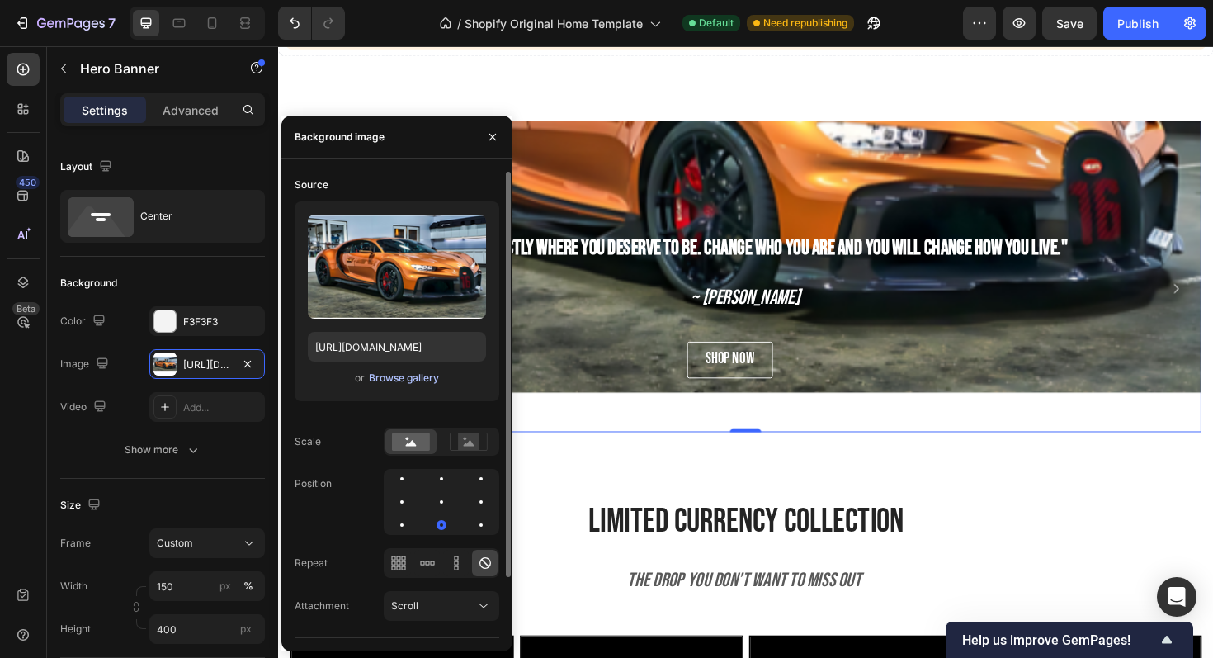
click at [400, 372] on div "Browse gallery" at bounding box center [404, 378] width 70 height 15
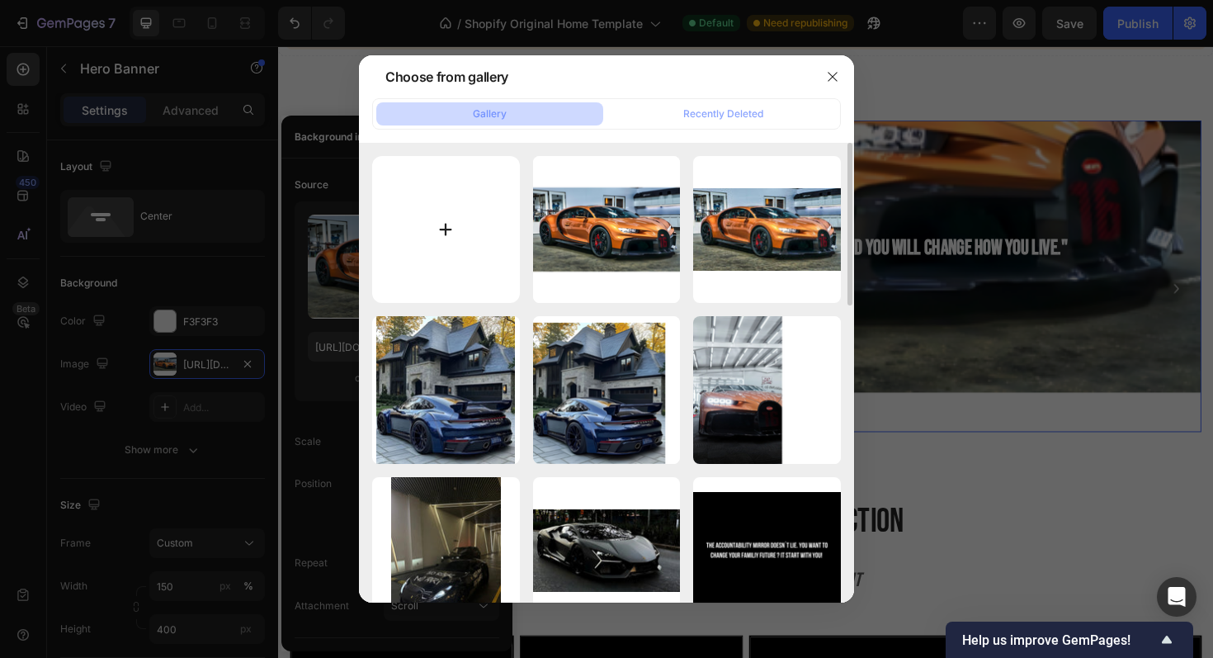
click at [464, 263] on input "file" at bounding box center [446, 230] width 148 height 148
type input "C:\fakepath\f8e2568d-cac8-44ec-831e-422d84199e87.jpeg"
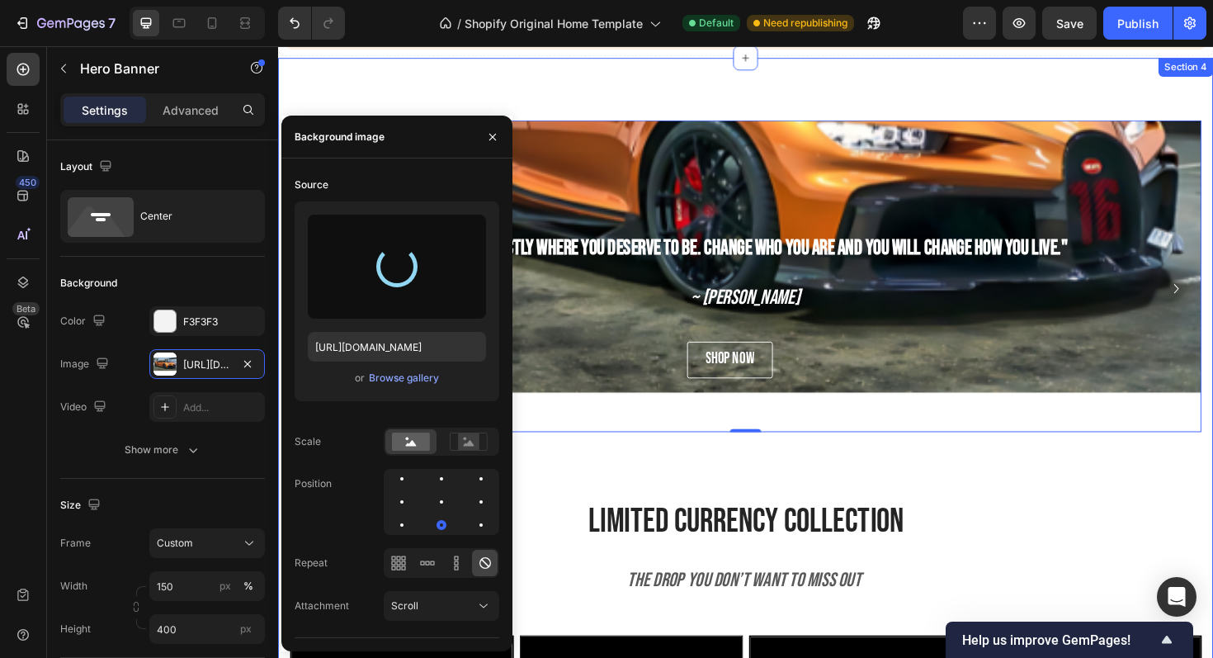
type input "https://cdn.shopify.com/s/files/1/0918/9454/6809/files/gempages_570937643437654…"
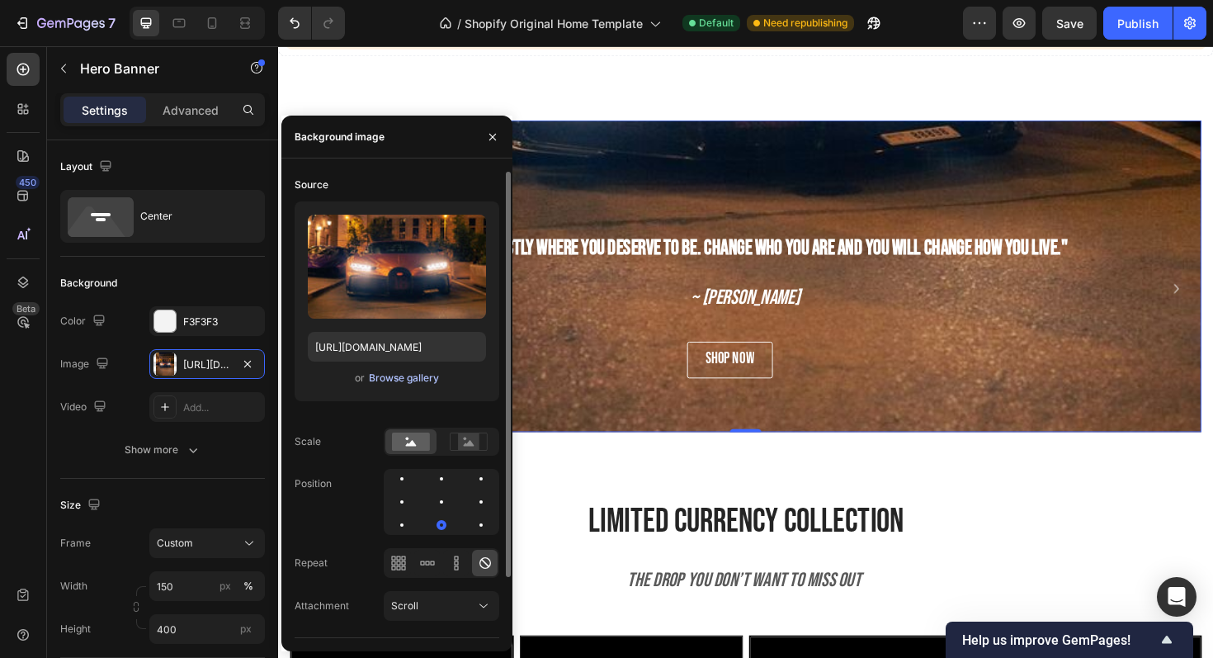
click at [371, 373] on div "Browse gallery" at bounding box center [404, 378] width 70 height 15
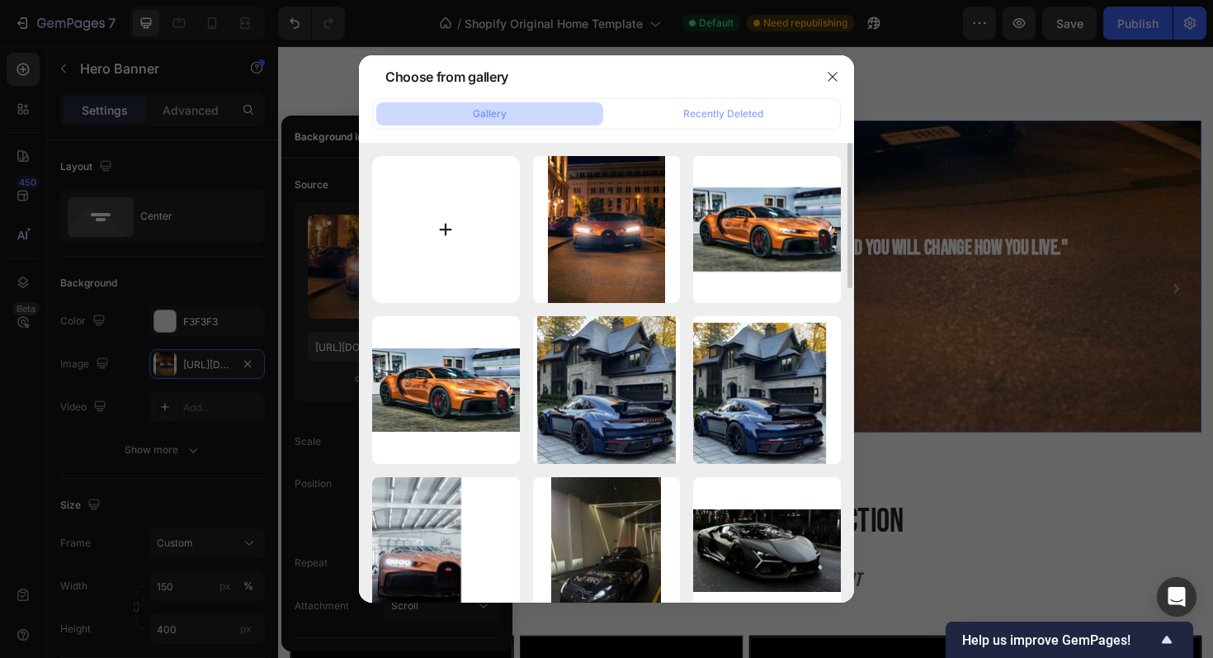
click at [466, 258] on input "file" at bounding box center [446, 230] width 148 height 148
type input "C:\fakepath\_ (1).jpeg"
type input "https://cdn.shopify.com/s/files/1/0918/9454/6809/files/gempages_570937643437654…"
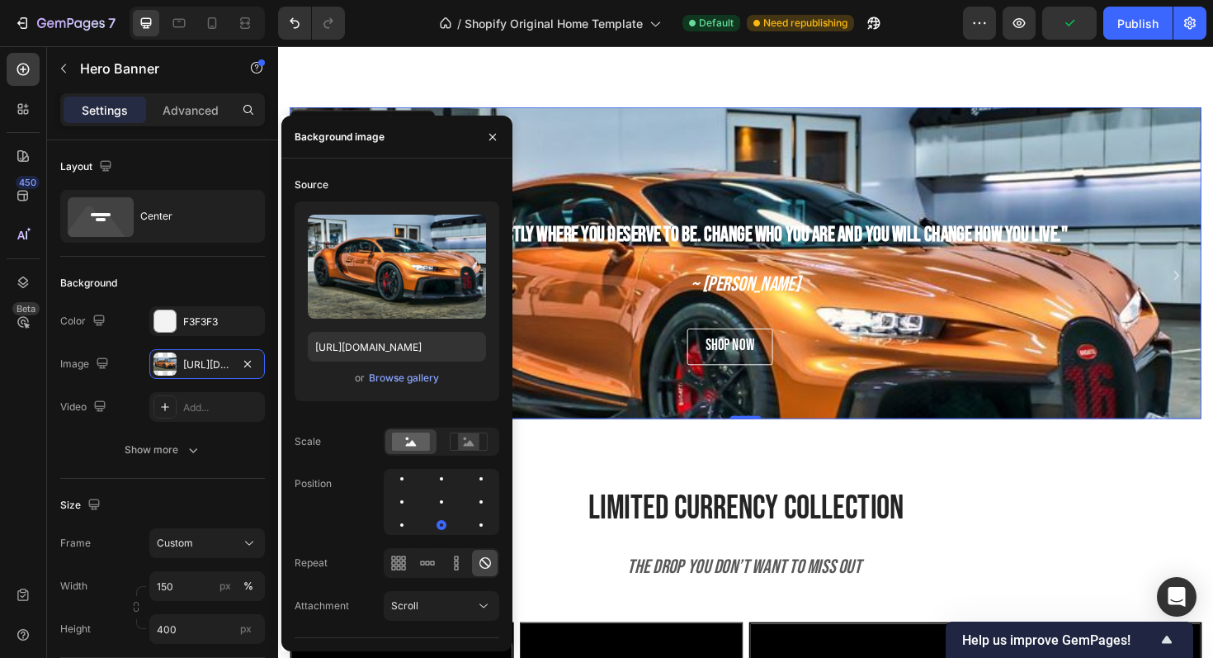
scroll to position [932, 0]
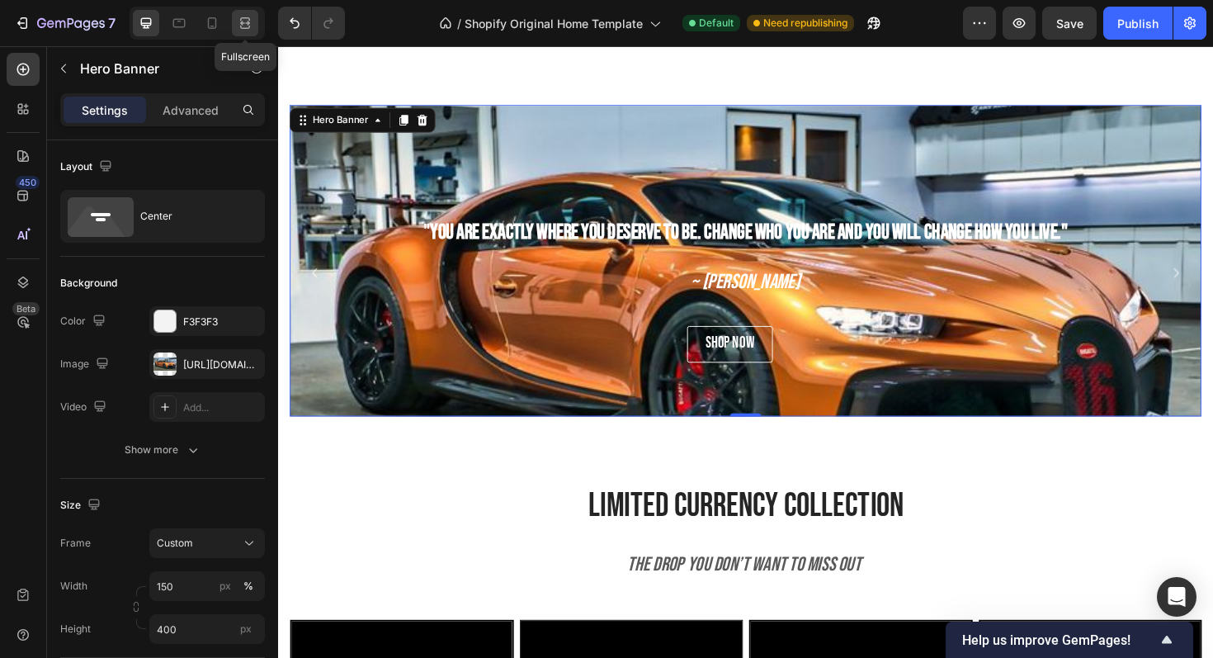
click at [245, 35] on div at bounding box center [245, 23] width 26 height 26
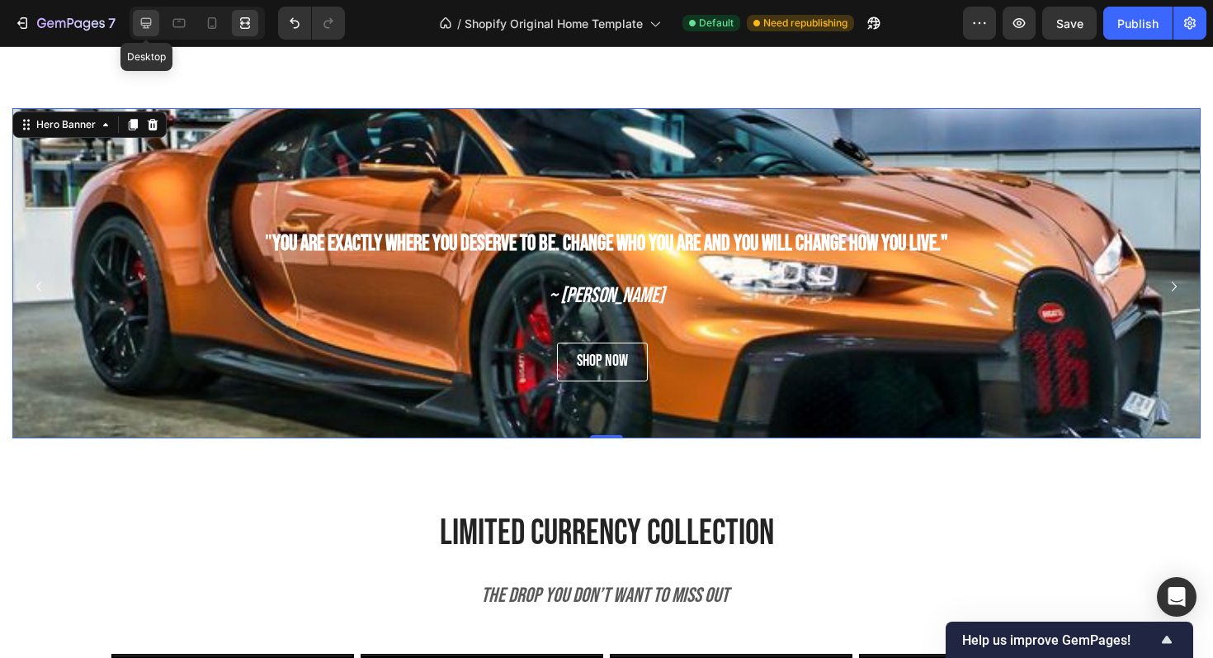
click at [152, 21] on icon at bounding box center [146, 23] width 17 height 17
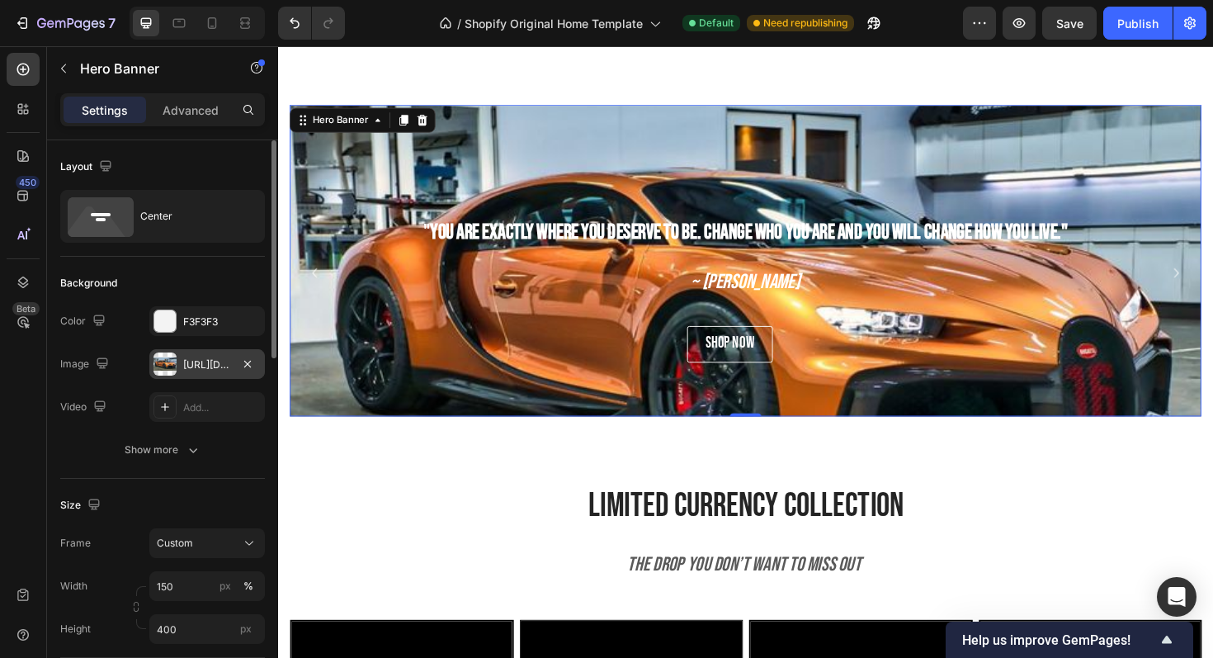
click at [225, 359] on div "https://cdn.shopify.com/s/files/1/0918/9454/6809/files/gempages_570937643437654…" at bounding box center [207, 364] width 48 height 15
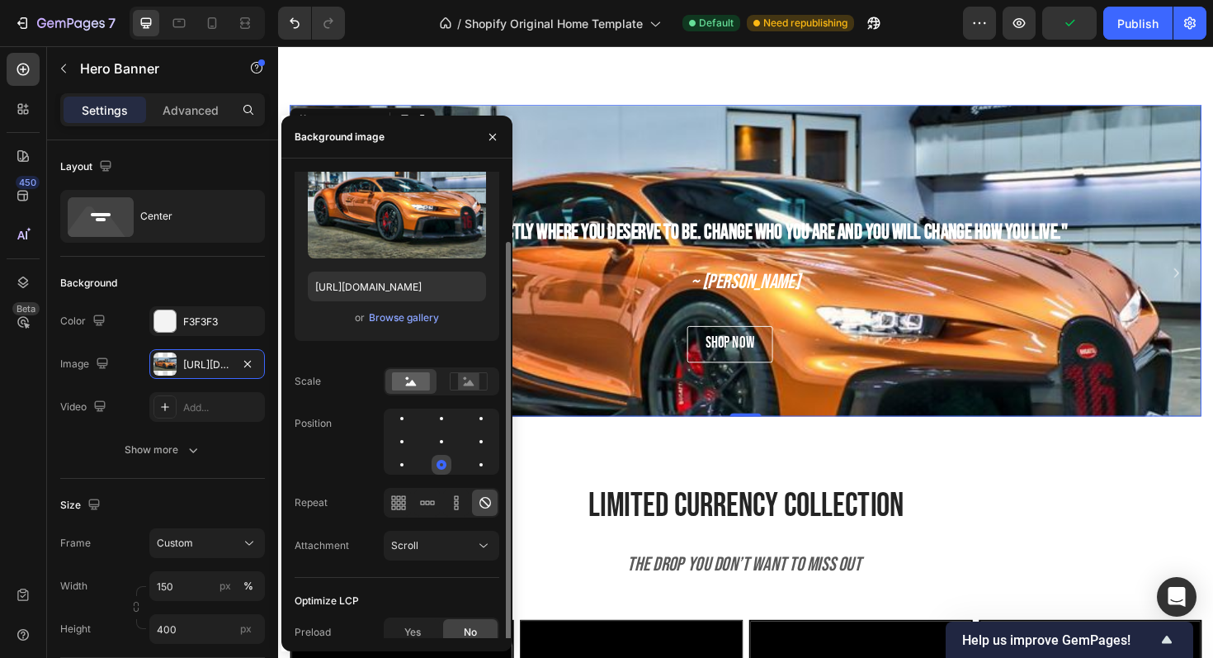
scroll to position [69, 0]
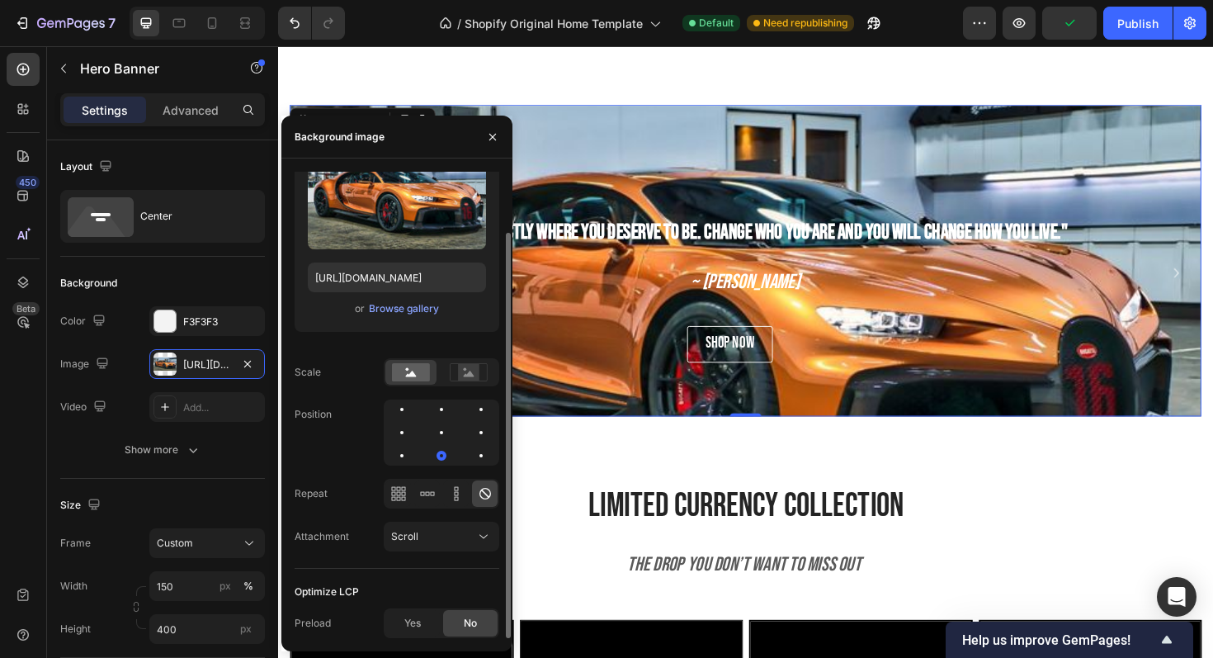
click at [389, 319] on div "Upload Image https://cdn.shopify.com/s/files/1/0918/9454/6809/files/gempages_57…" at bounding box center [397, 232] width 205 height 200
click at [410, 316] on button "Browse gallery" at bounding box center [404, 308] width 72 height 17
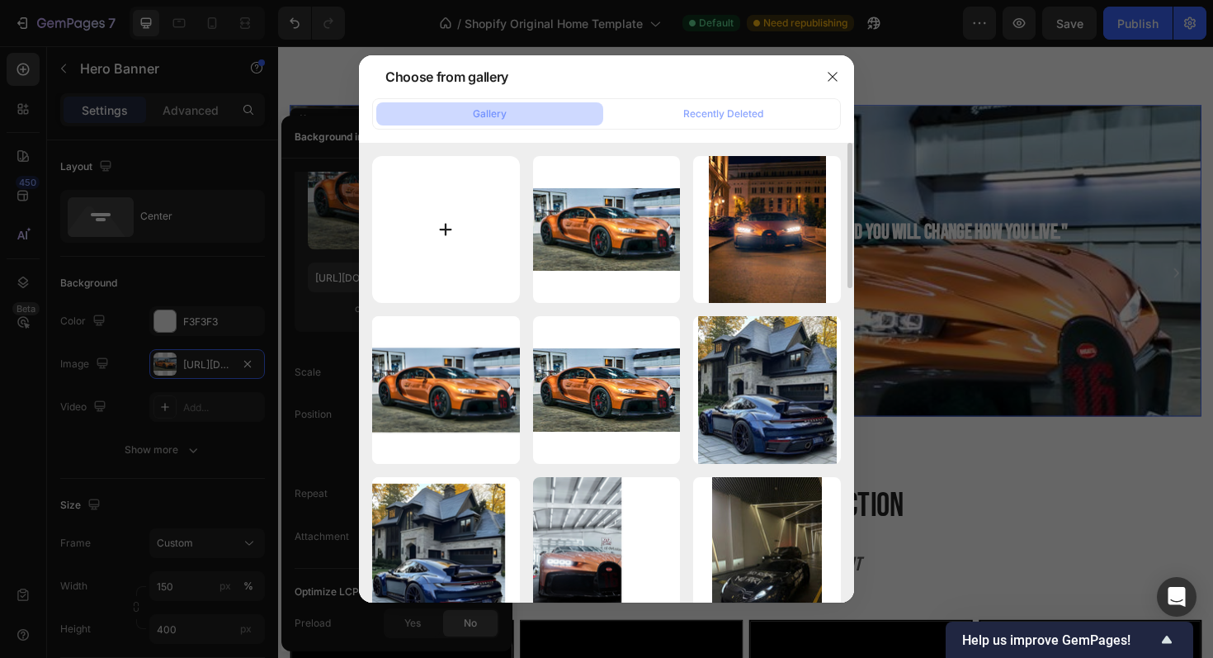
click at [456, 196] on input "file" at bounding box center [446, 230] width 148 height 148
type input "C:\fakepath\Design ohne Titel (4).png"
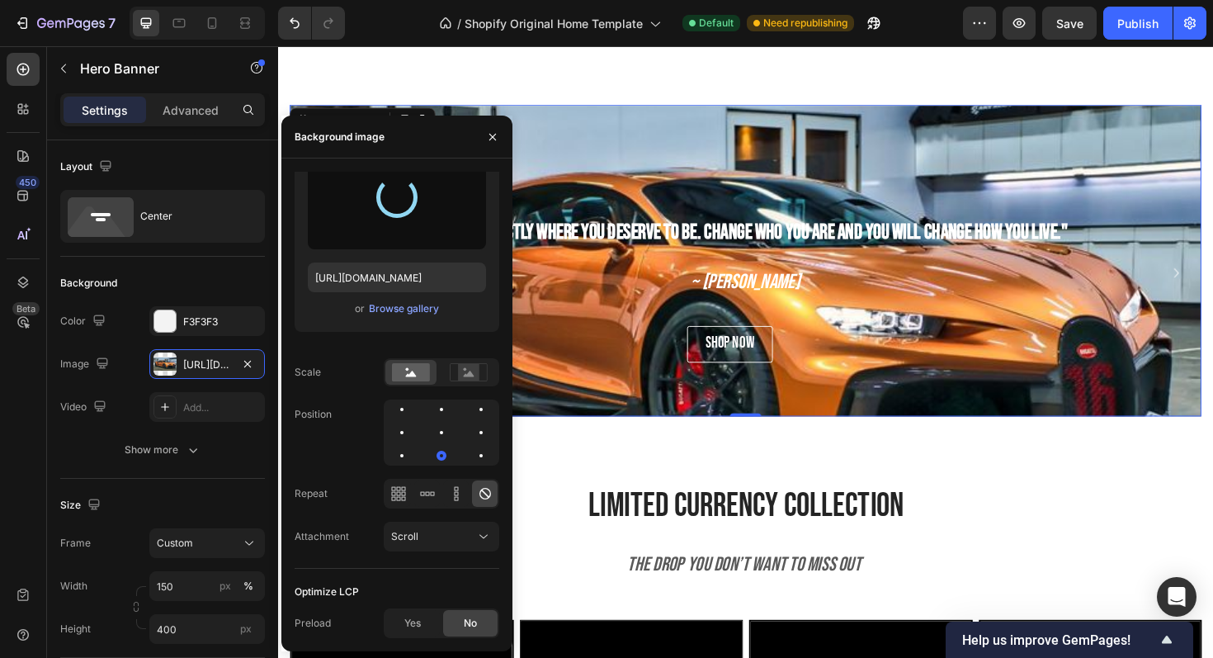
type input "https://cdn.shopify.com/s/files/1/0918/9454/6809/files/gempages_570937643437654…"
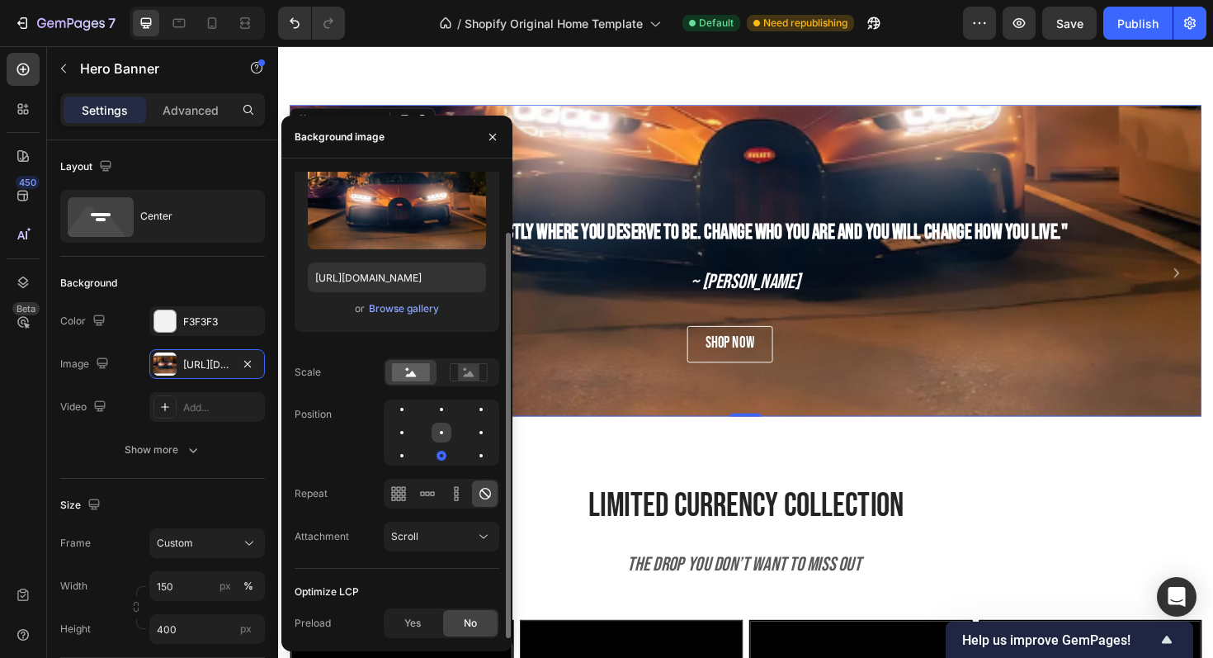
click at [447, 429] on div at bounding box center [442, 433] width 20 height 20
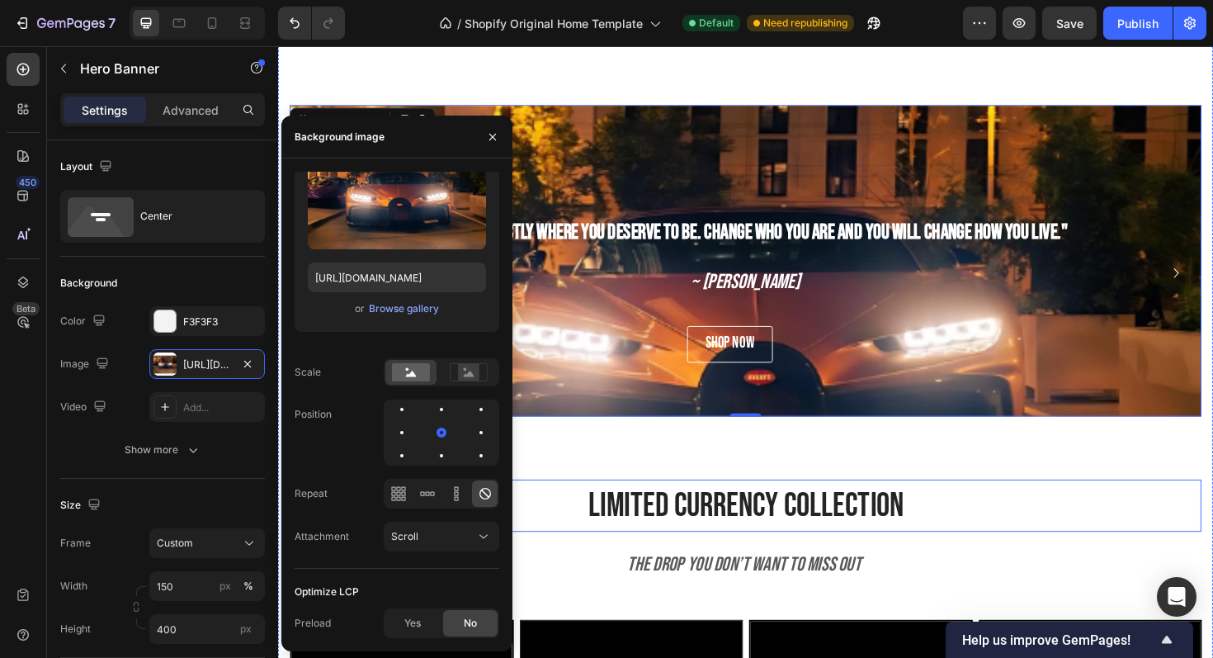
click at [1043, 508] on div "limited currency collection" at bounding box center [774, 532] width 966 height 55
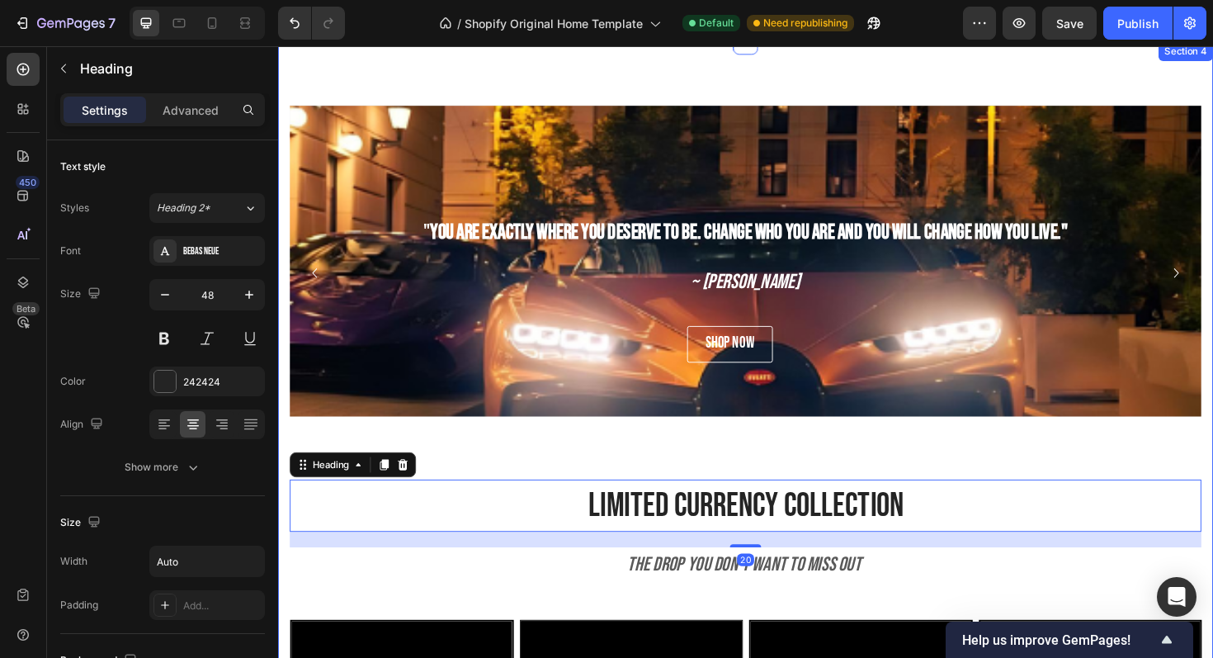
click at [1132, 480] on div "" You are exactly where you deserve to be. Change who you are and you will chan…" at bounding box center [774, 306] width 966 height 397
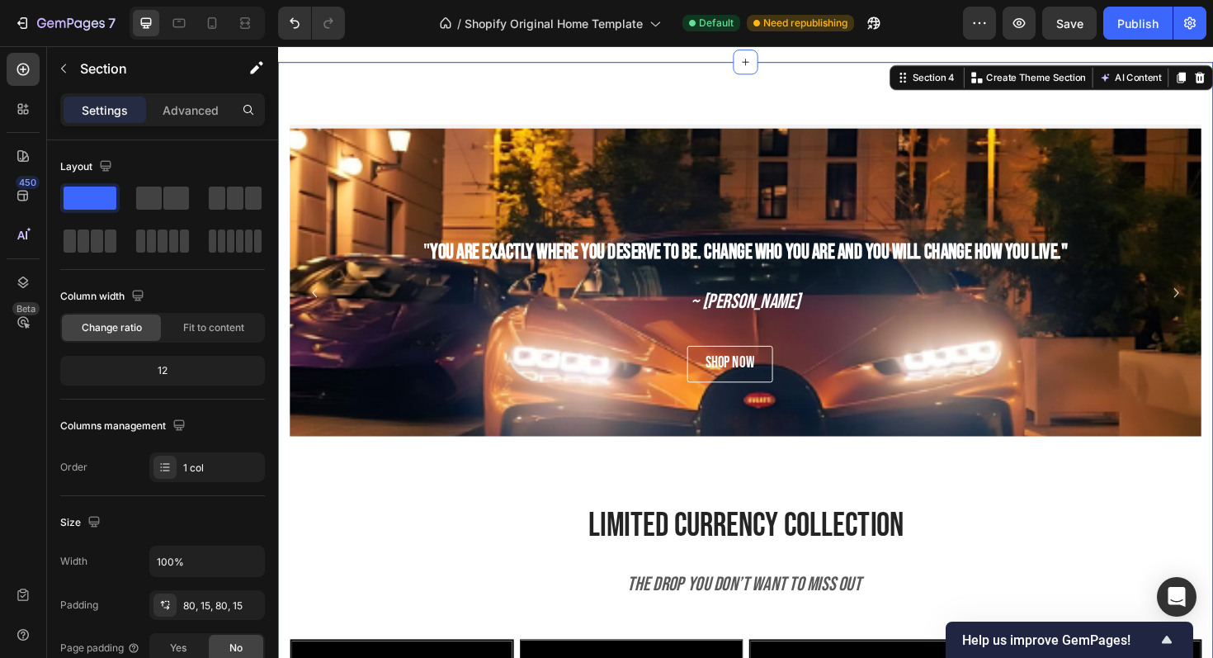
scroll to position [903, 0]
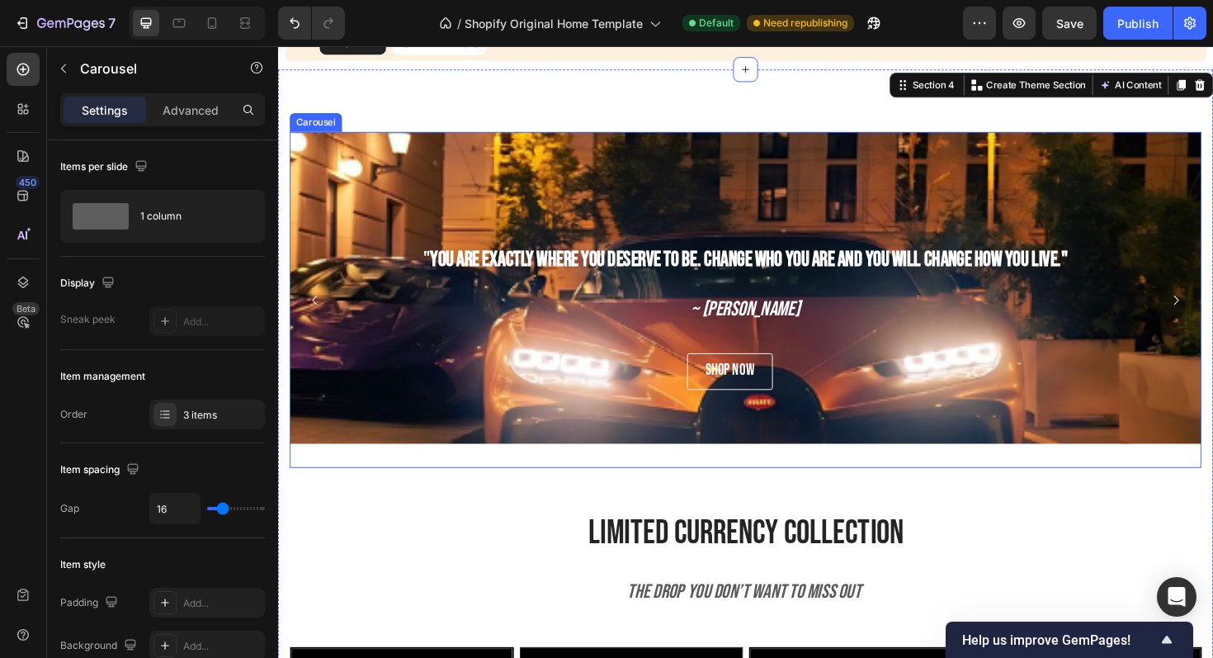
click at [1213, 310] on icon "Carousel Next Arrow" at bounding box center [1230, 315] width 20 height 20
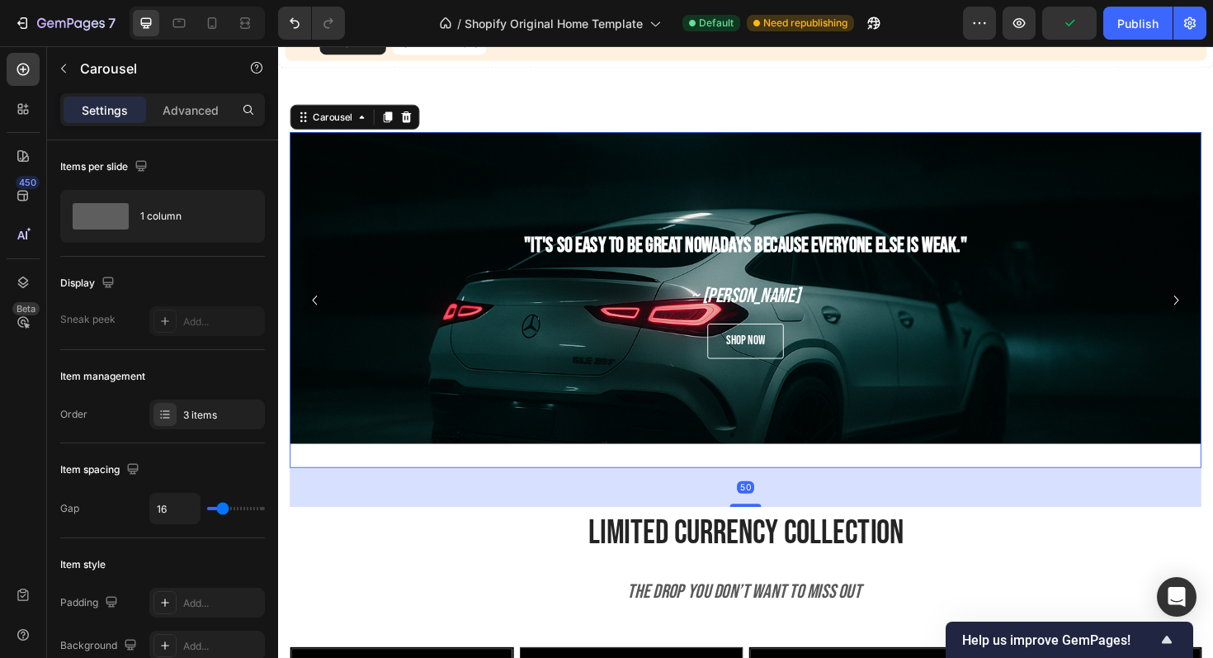
click at [1213, 307] on icon "Carousel Next Arrow" at bounding box center [1230, 315] width 20 height 20
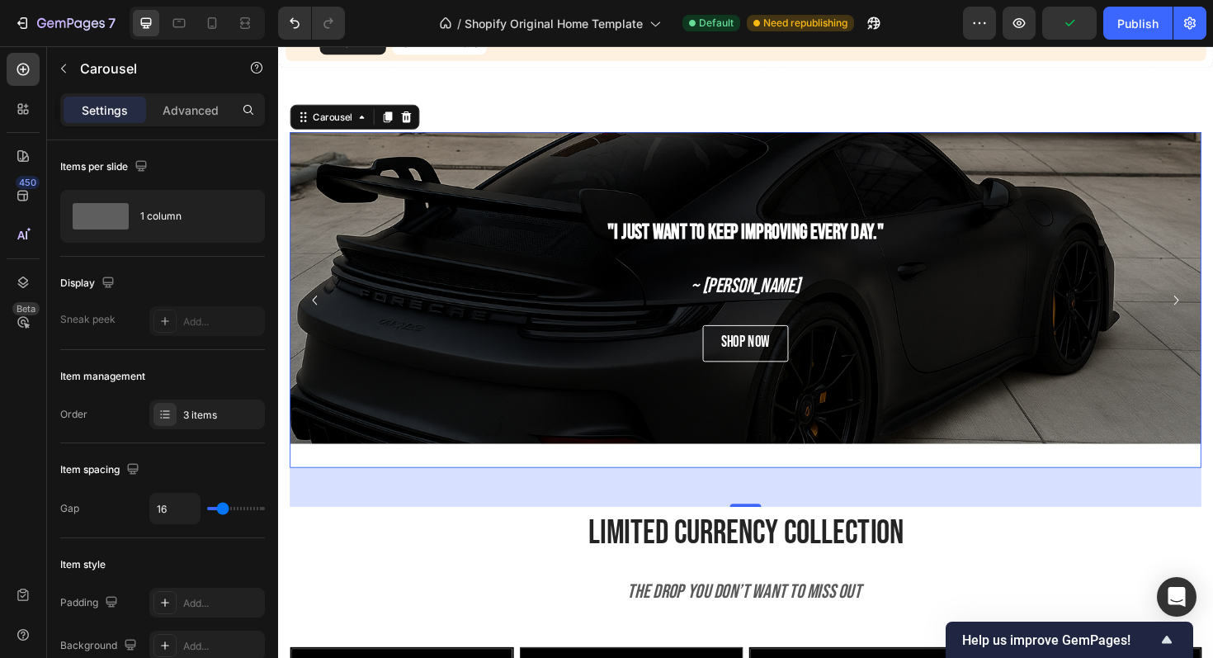
click at [1213, 307] on icon "Carousel Next Arrow" at bounding box center [1230, 315] width 20 height 20
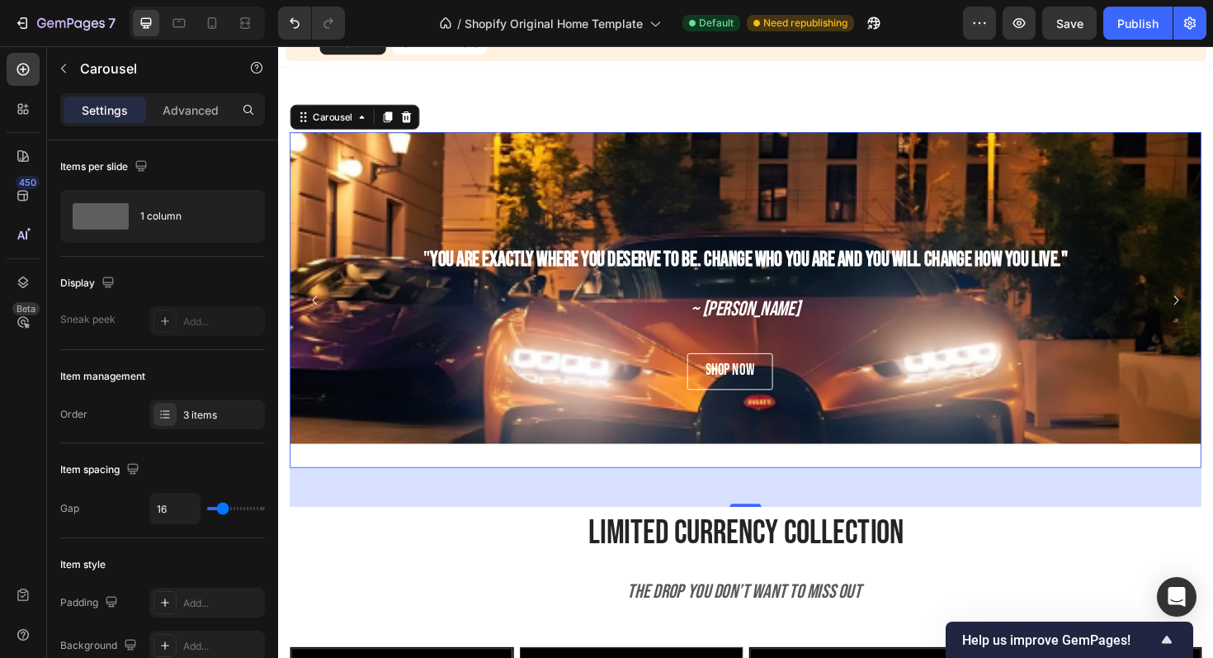
click at [1213, 313] on icon "Carousel Next Arrow" at bounding box center [1230, 315] width 20 height 20
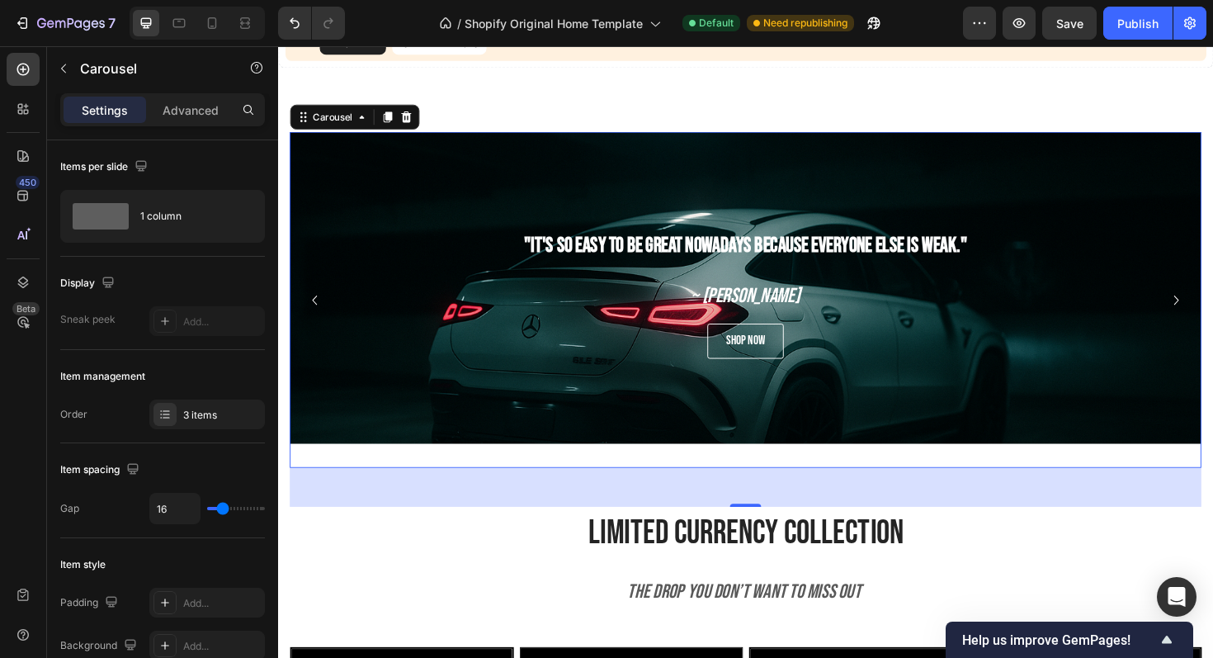
click at [1213, 313] on icon "Carousel Next Arrow" at bounding box center [1230, 315] width 20 height 20
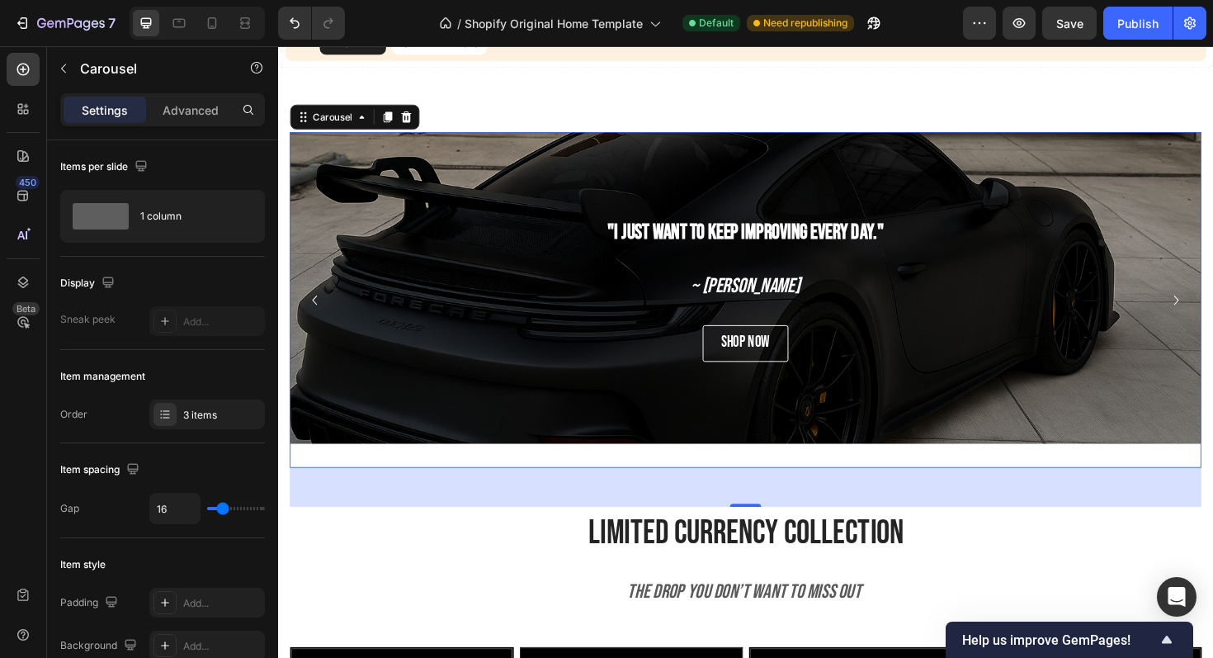
click at [1213, 313] on icon "Carousel Next Arrow" at bounding box center [1230, 315] width 20 height 20
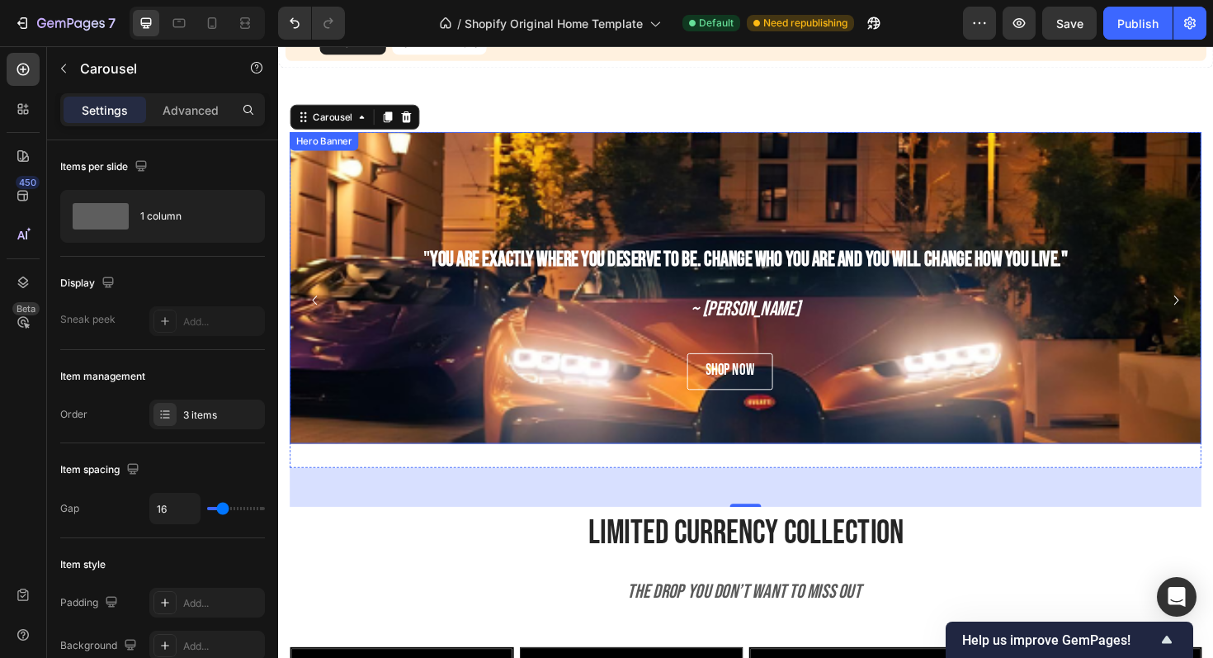
click at [892, 210] on div "Background Image" at bounding box center [774, 382] width 966 height 495
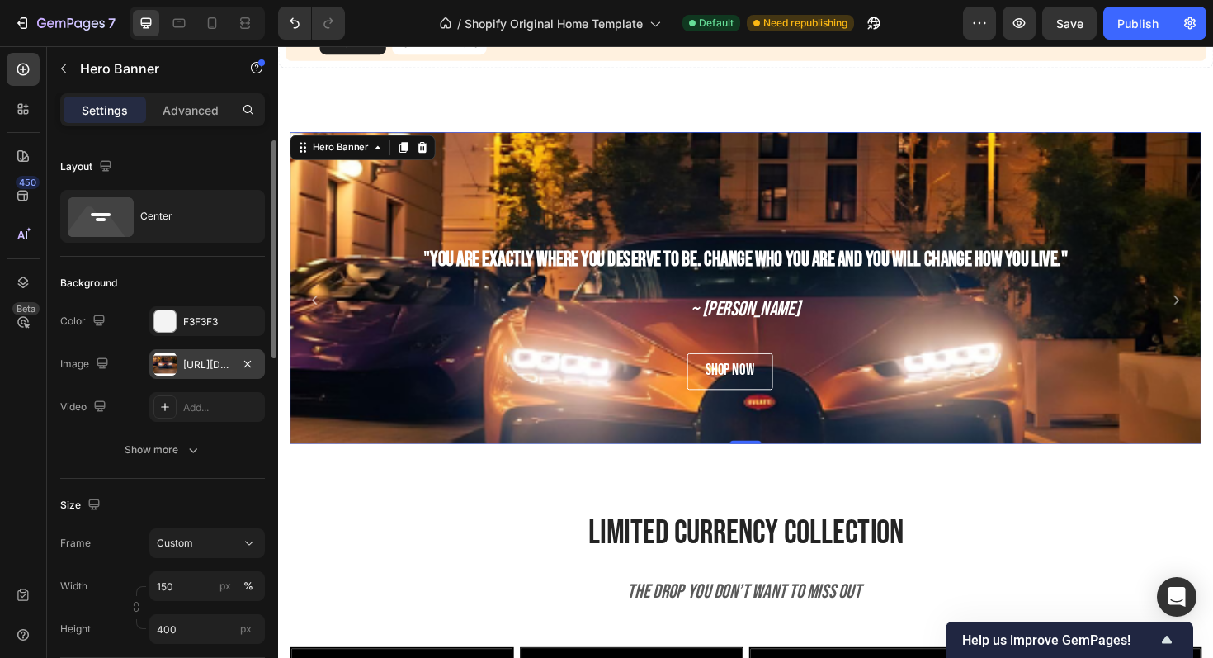
click at [180, 372] on div "https://cdn.shopify.com/s/files/1/0918/9454/6809/files/gempages_570937643437654…" at bounding box center [207, 364] width 116 height 30
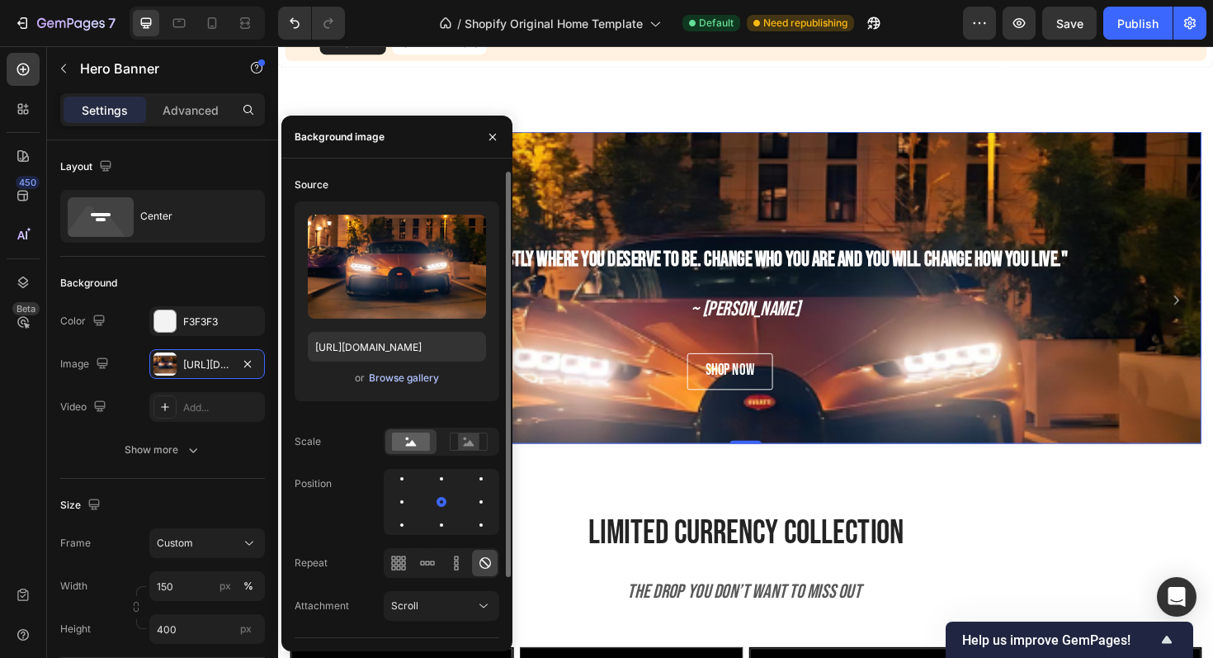
click at [389, 380] on div "Browse gallery" at bounding box center [404, 378] width 70 height 15
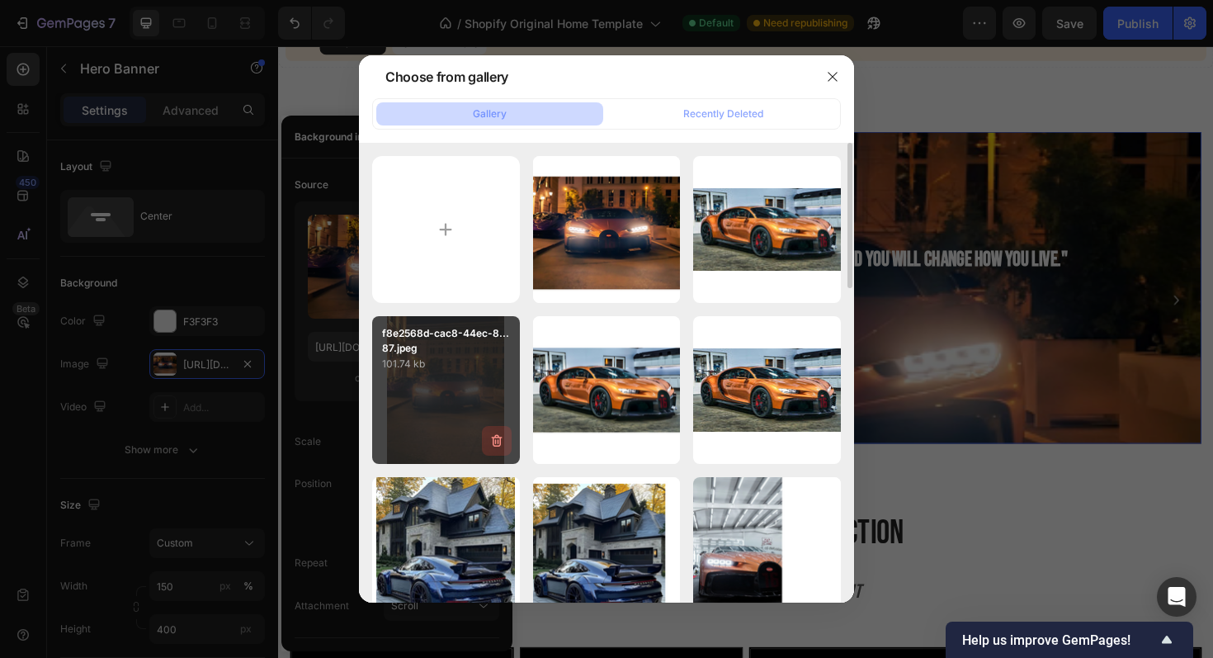
click at [493, 434] on icon "button" at bounding box center [497, 441] width 17 height 17
click at [505, 441] on button "Delete" at bounding box center [487, 444] width 45 height 20
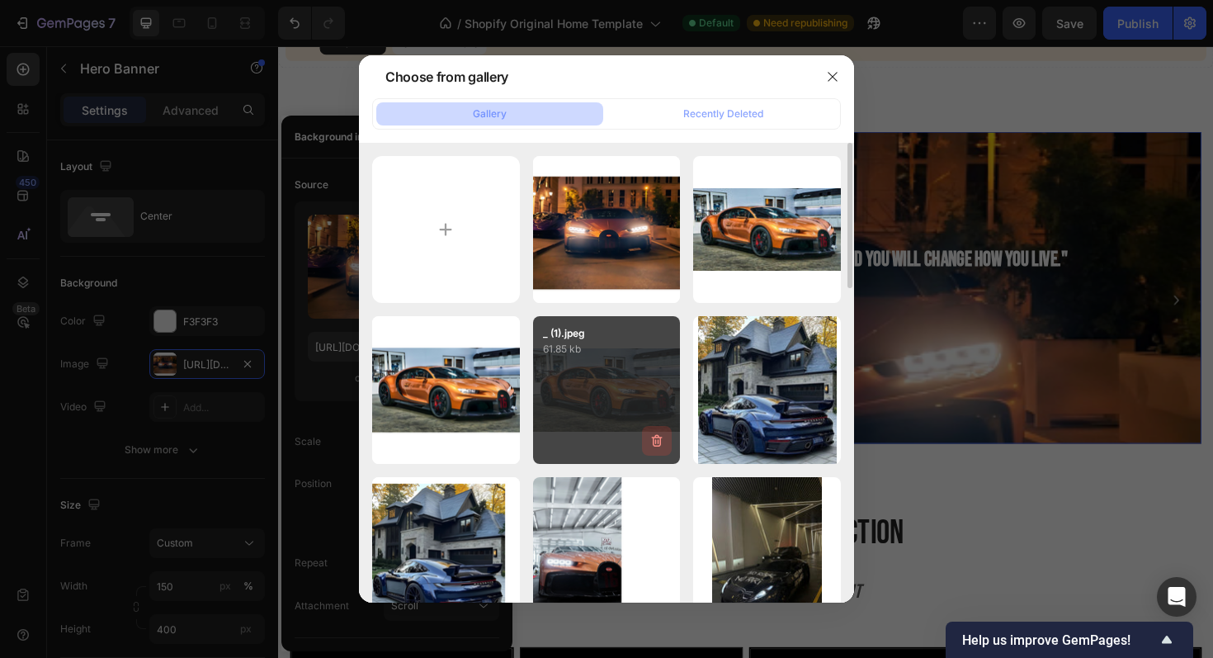
click at [662, 442] on icon "button" at bounding box center [657, 441] width 17 height 17
click at [660, 442] on div "Delete" at bounding box center [647, 444] width 31 height 15
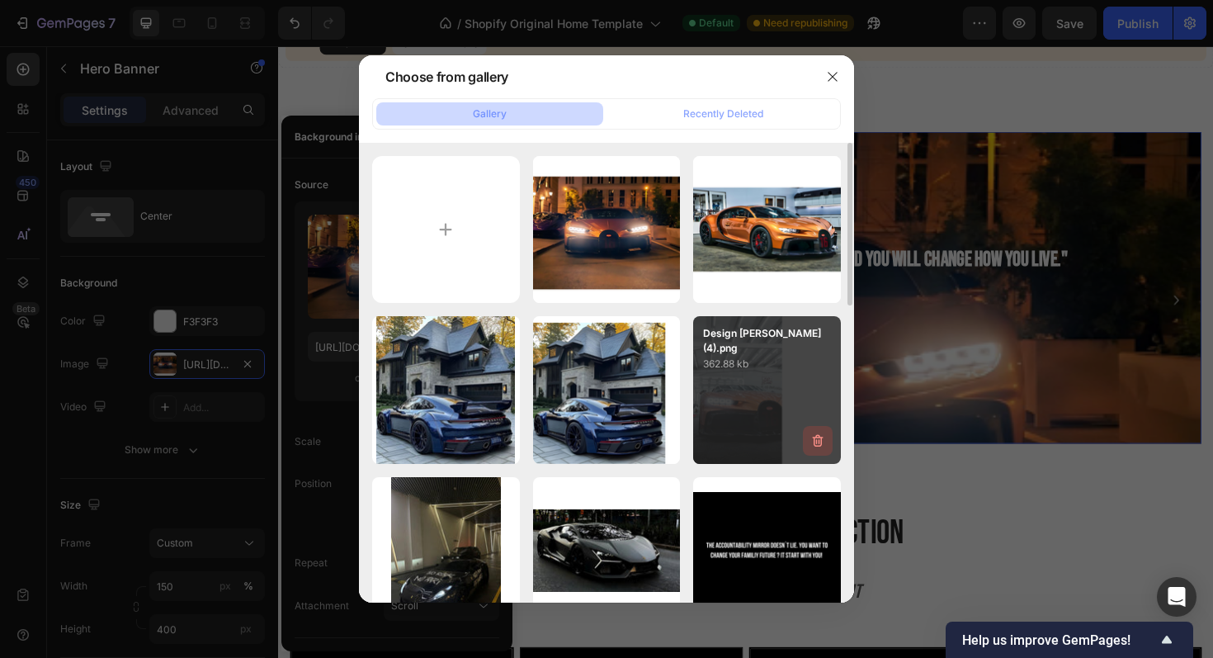
click at [821, 442] on icon "button" at bounding box center [818, 441] width 17 height 17
click at [814, 445] on div "Delete" at bounding box center [808, 444] width 31 height 15
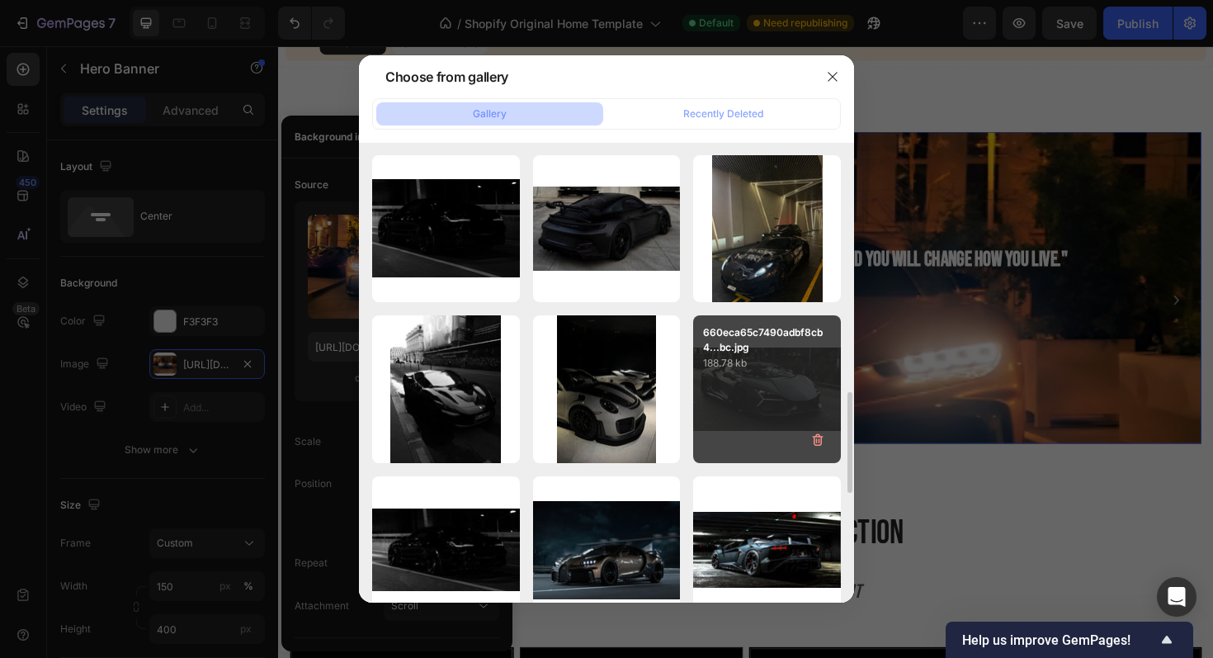
scroll to position [1027, 0]
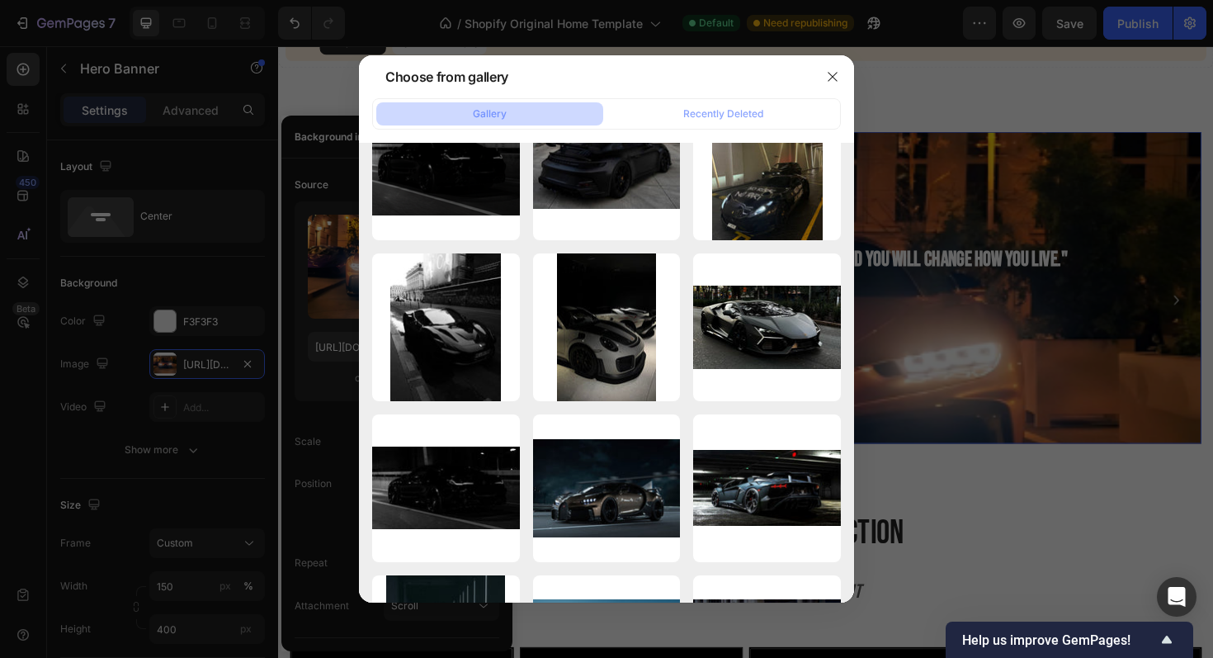
click at [978, 542] on div at bounding box center [606, 329] width 1213 height 658
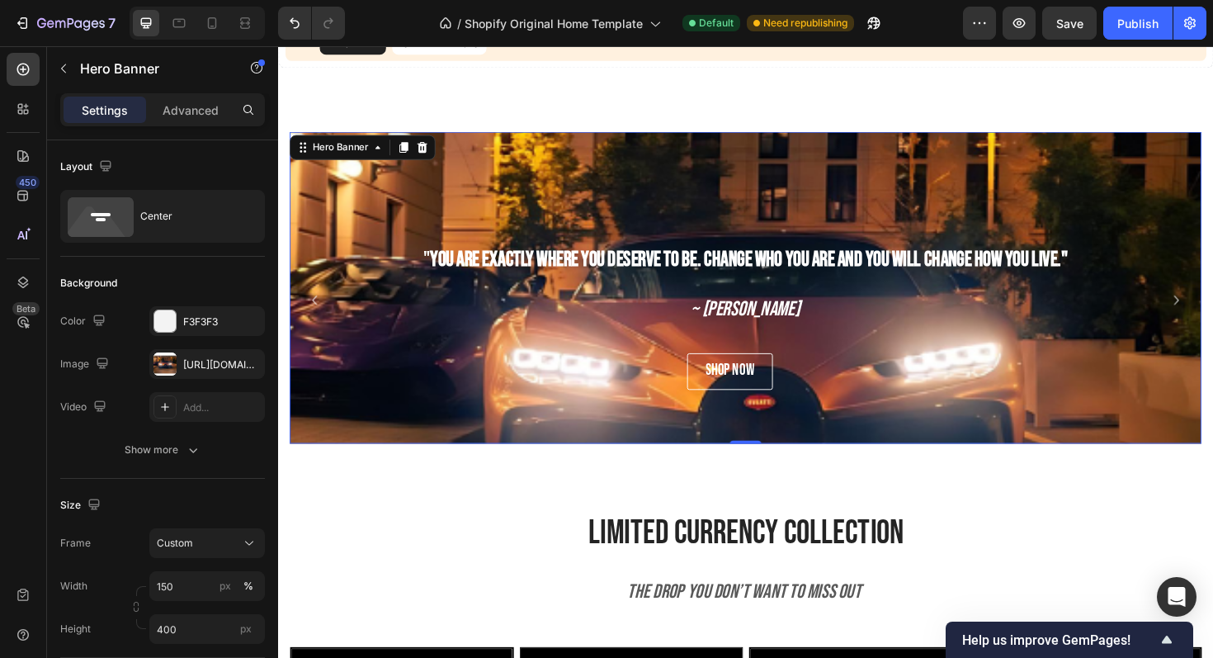
click at [490, 195] on div "Background Image" at bounding box center [774, 382] width 966 height 495
click at [182, 372] on div "https://cdn.shopify.com/s/files/1/0918/9454/6809/files/gempages_570937643437654…" at bounding box center [207, 364] width 116 height 30
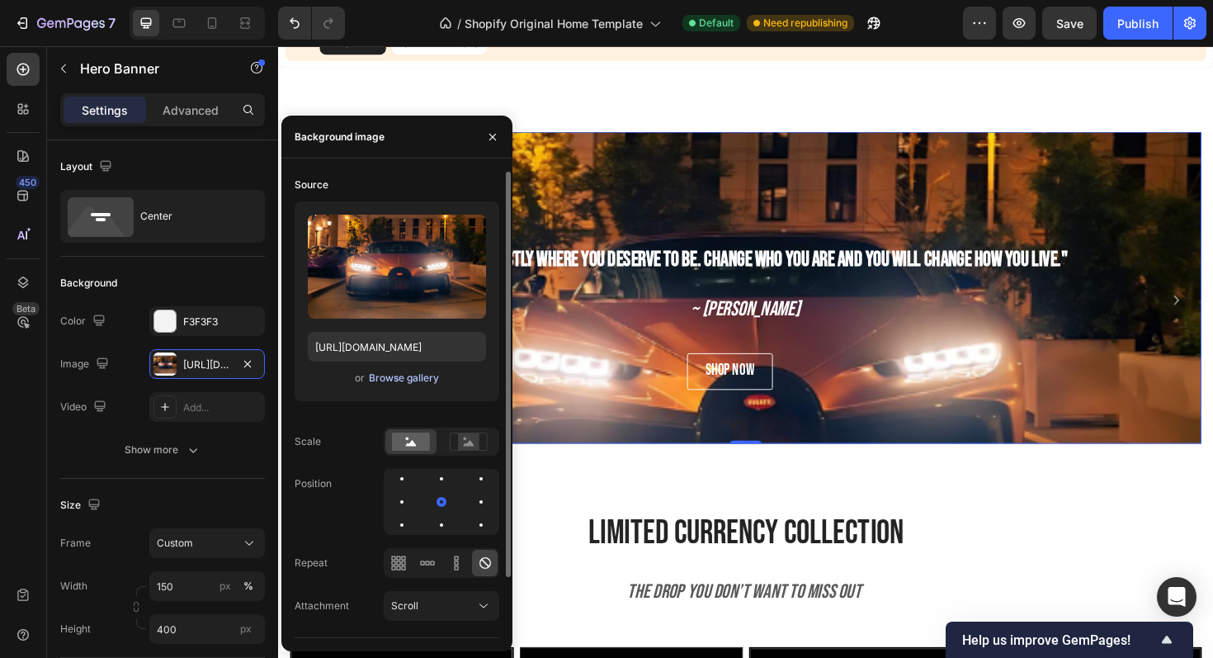
click at [386, 375] on div "Browse gallery" at bounding box center [404, 378] width 70 height 15
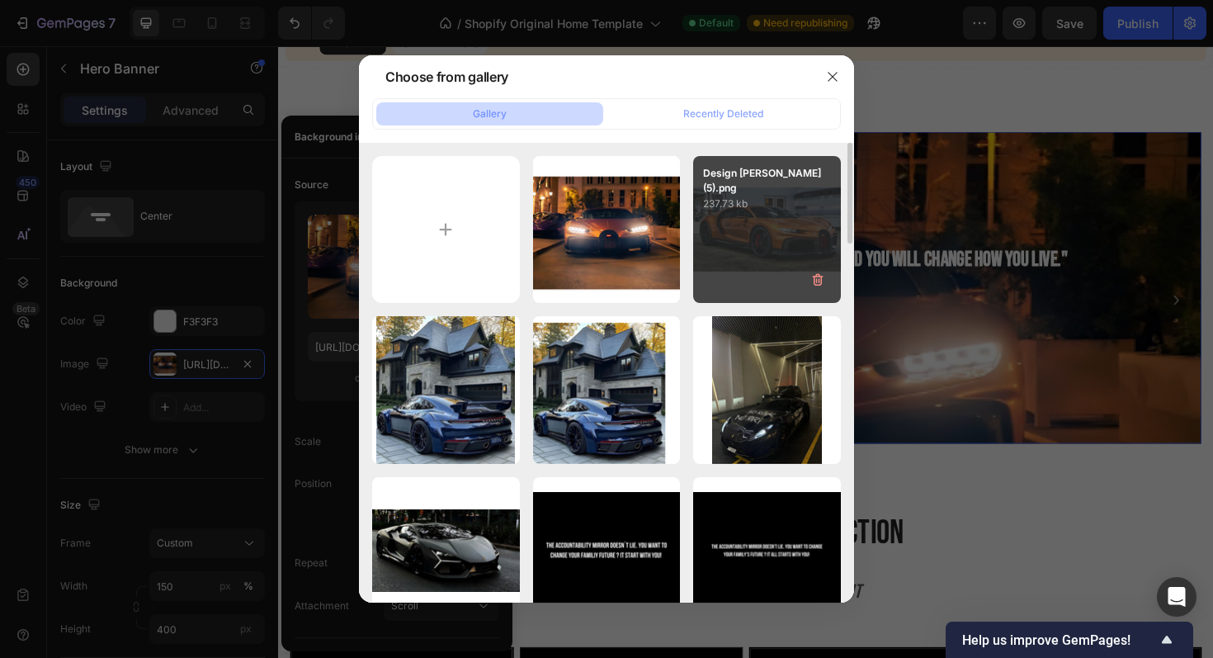
click at [737, 241] on div "Design ohne Titel (5).png 237.73 kb" at bounding box center [767, 230] width 148 height 148
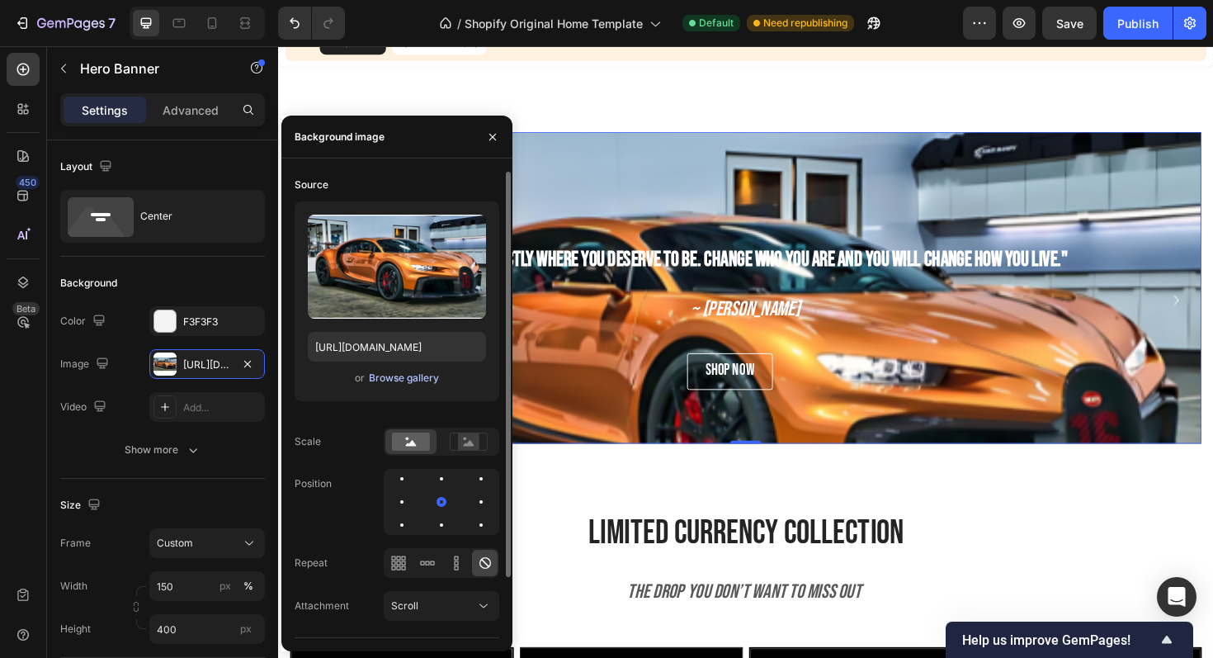
click at [373, 383] on div "Browse gallery" at bounding box center [404, 378] width 70 height 15
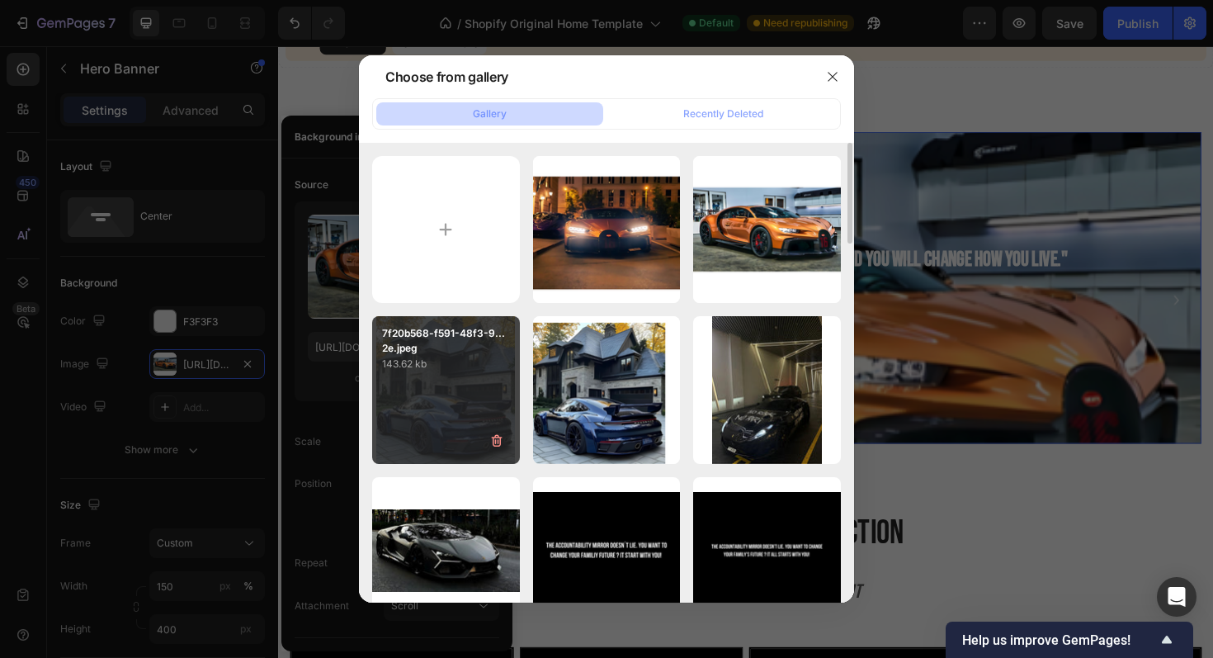
click at [494, 407] on div "7f20b568-f591-48f3-9...2e.jpeg 143.62 kb" at bounding box center [446, 390] width 148 height 148
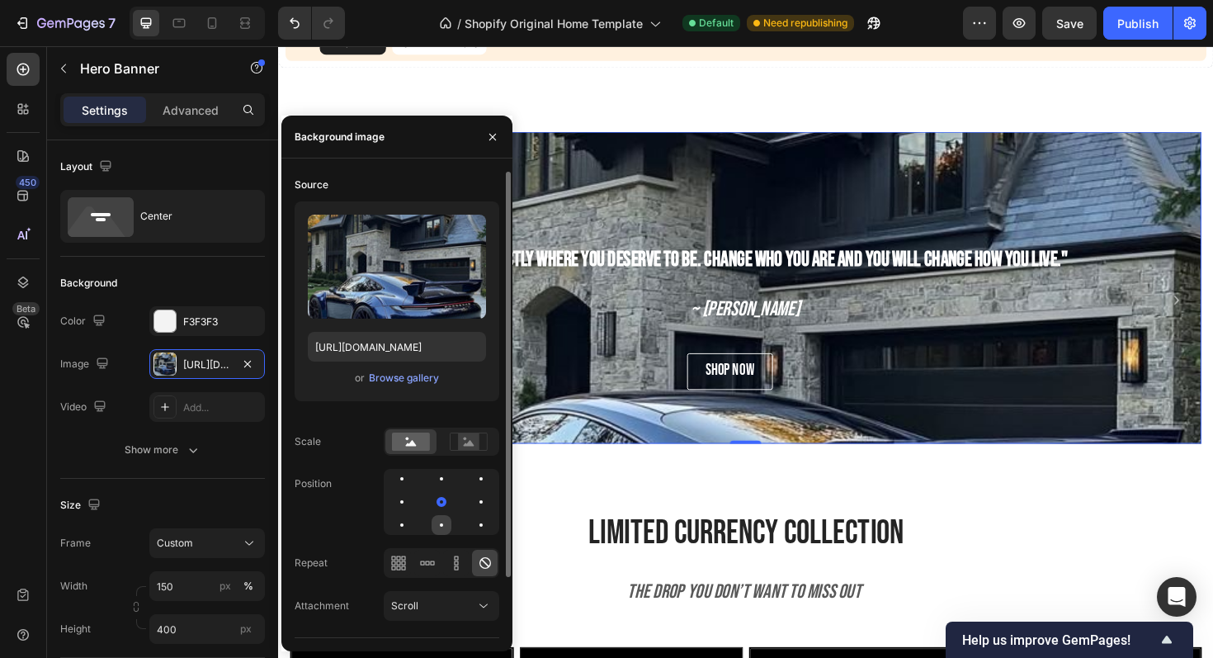
click at [444, 531] on div at bounding box center [442, 525] width 20 height 20
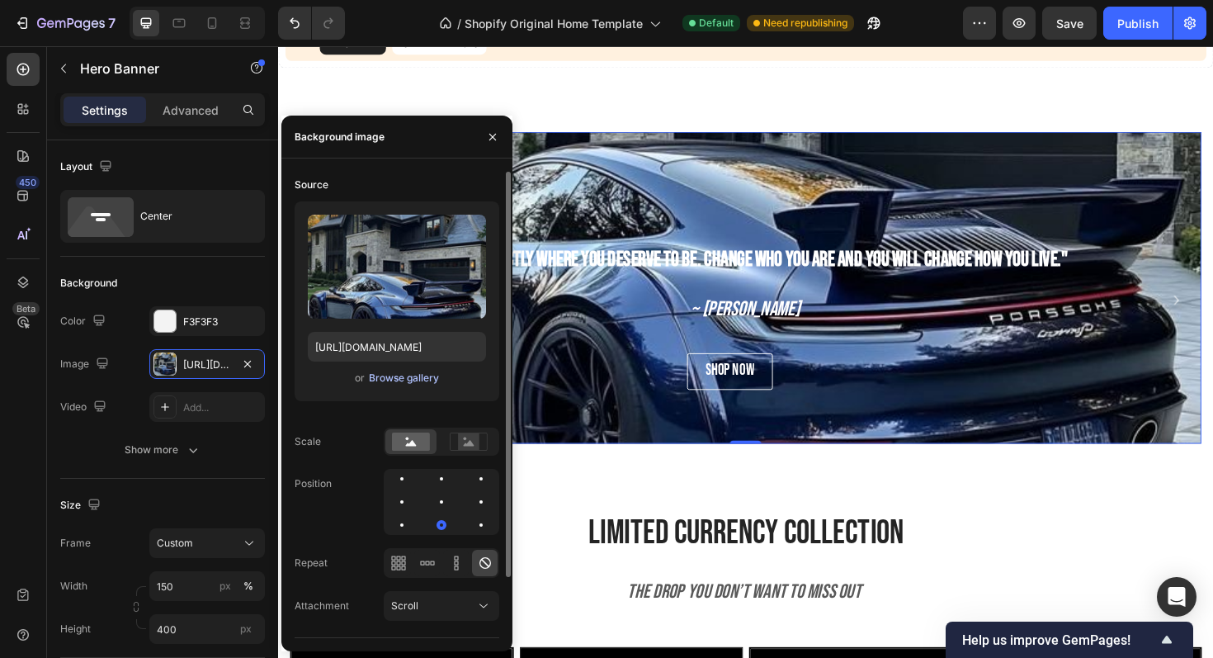
click at [424, 375] on div "Browse gallery" at bounding box center [404, 378] width 70 height 15
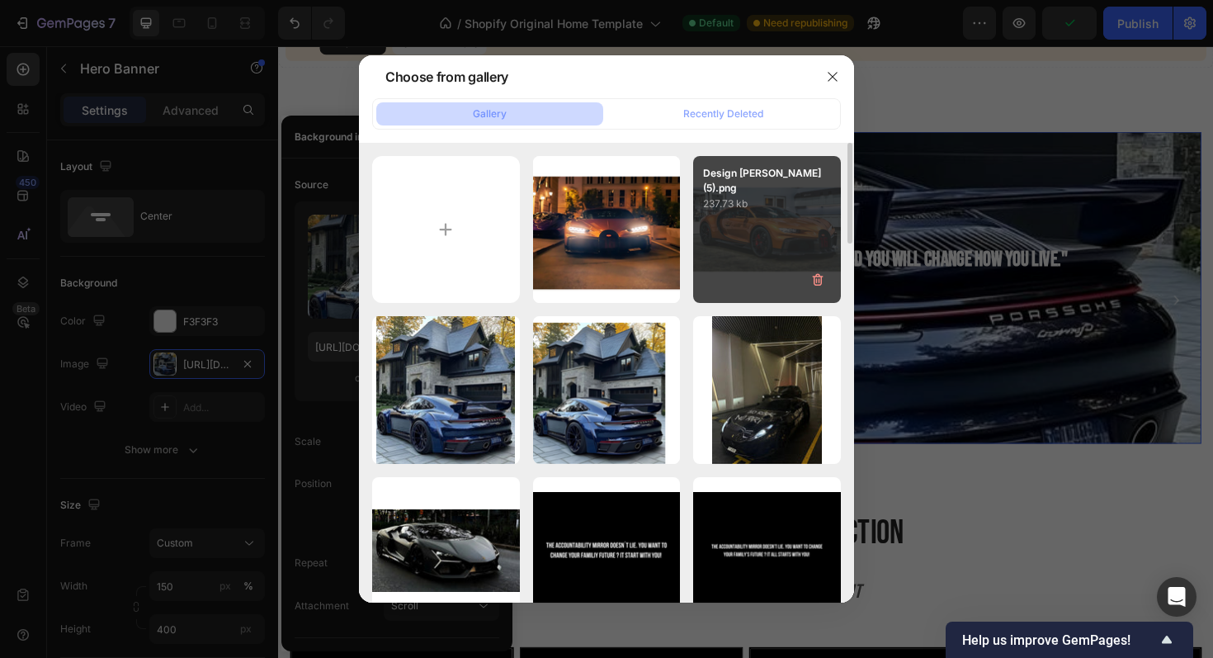
click at [720, 236] on div "Design ohne Titel (5).png 237.73 kb" at bounding box center [767, 230] width 148 height 148
type input "https://cdn.shopify.com/s/files/1/0918/9454/6809/files/gempages_570937643437654…"
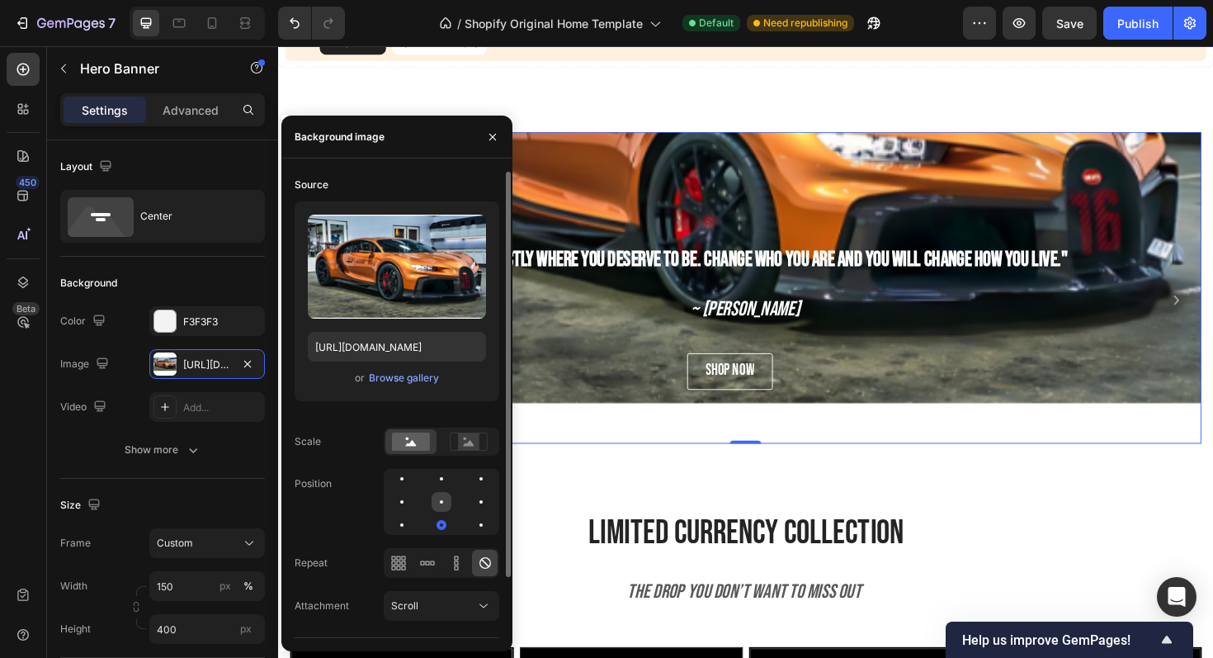
click at [437, 501] on div at bounding box center [442, 502] width 20 height 20
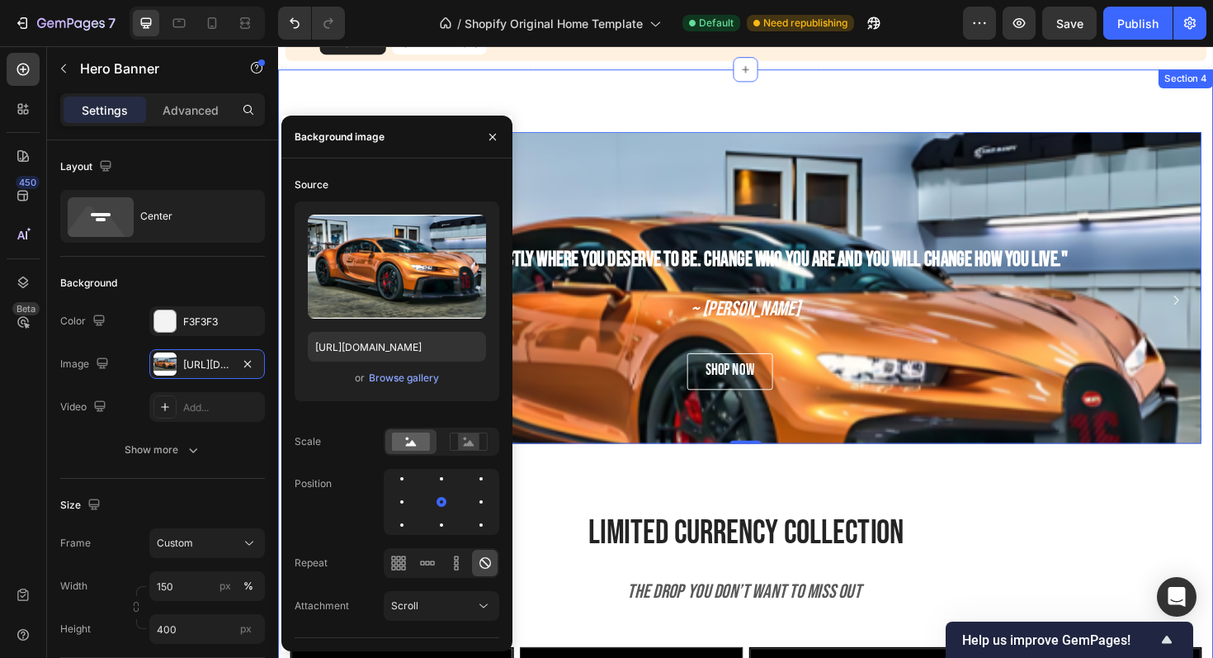
click at [788, 507] on div "" You are exactly where you deserve to be. Change who you are and you will chan…" at bounding box center [774, 335] width 966 height 397
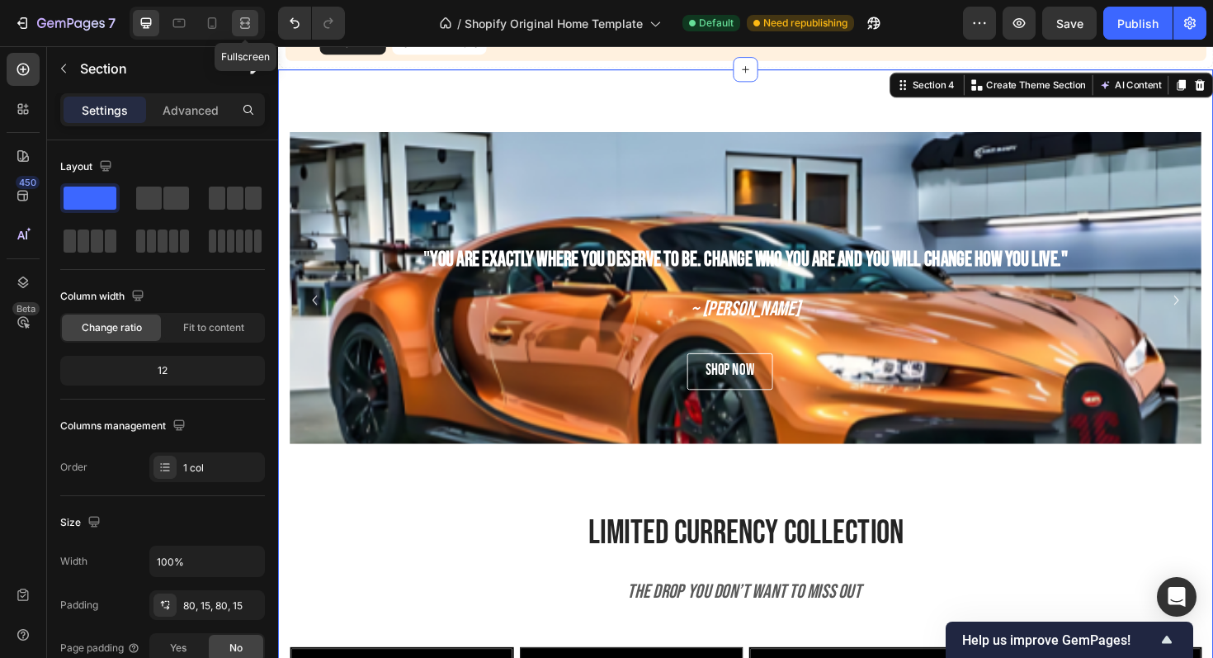
click at [245, 25] on icon at bounding box center [245, 23] width 17 height 17
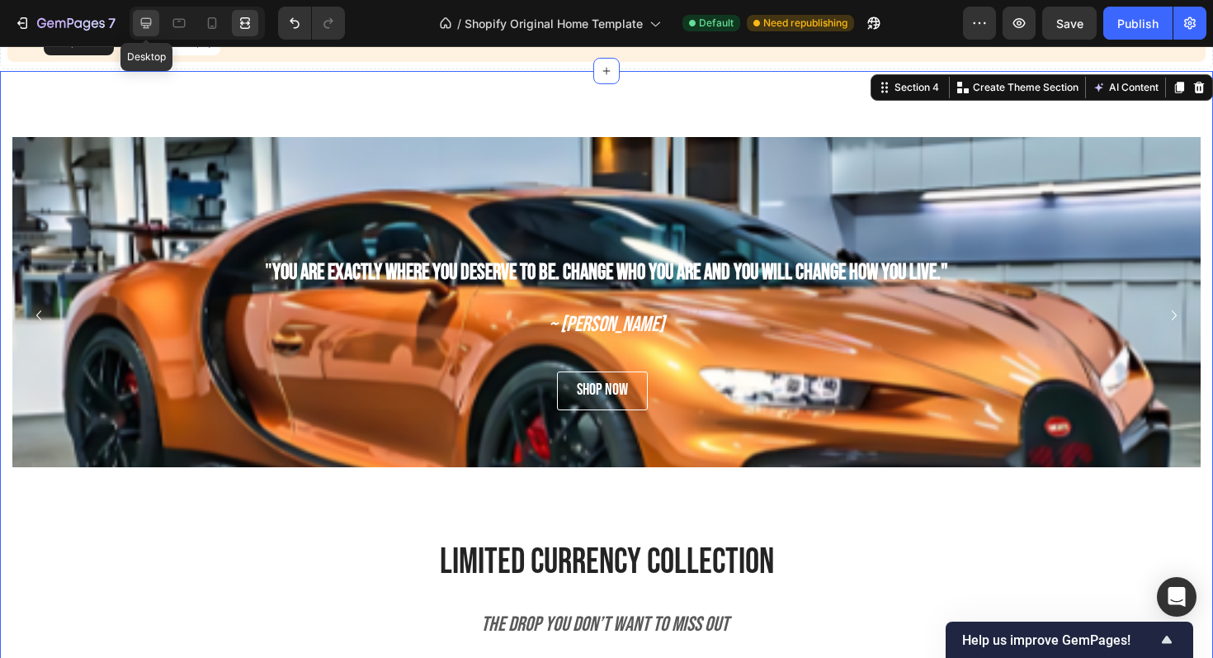
click at [138, 17] on icon at bounding box center [146, 23] width 17 height 17
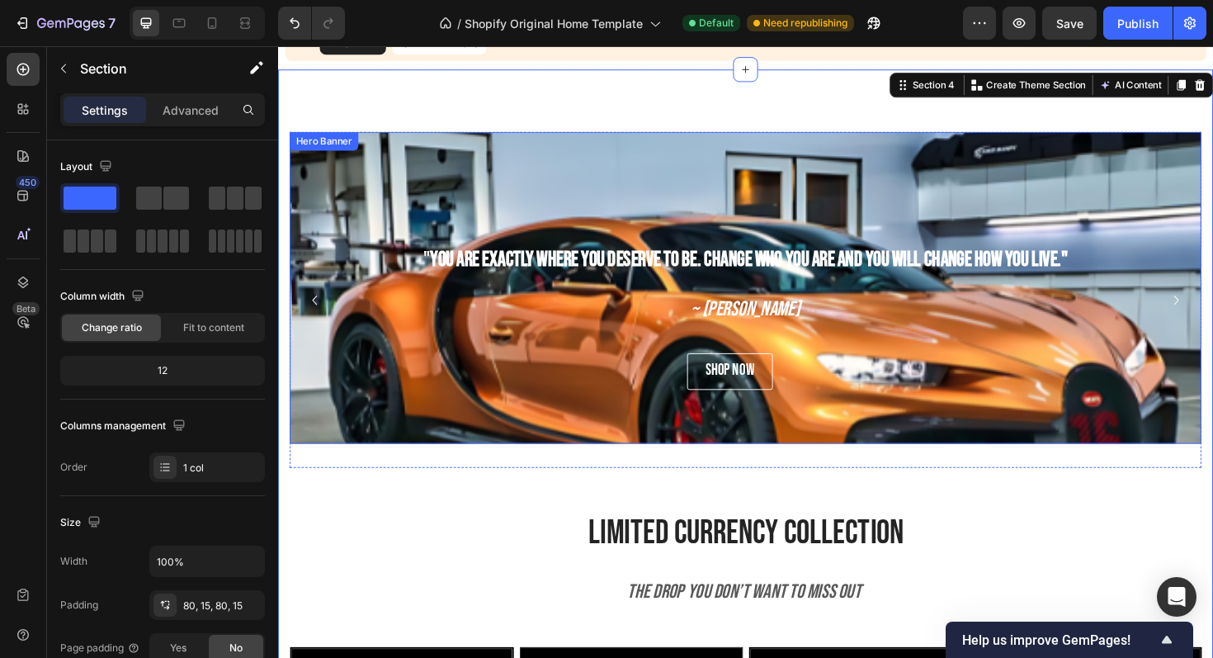
click at [559, 209] on div "Background Image" at bounding box center [774, 382] width 966 height 495
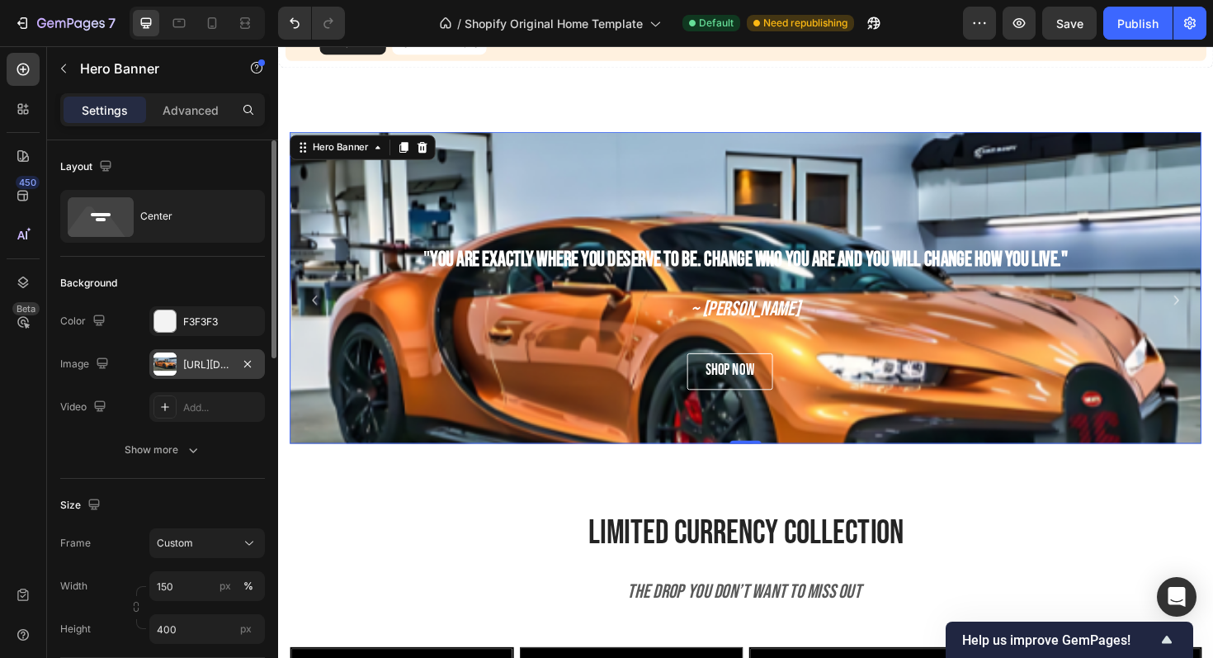
click at [212, 358] on div "https://cdn.shopify.com/s/files/1/0918/9454/6809/files/gempages_570937643437654…" at bounding box center [207, 364] width 48 height 15
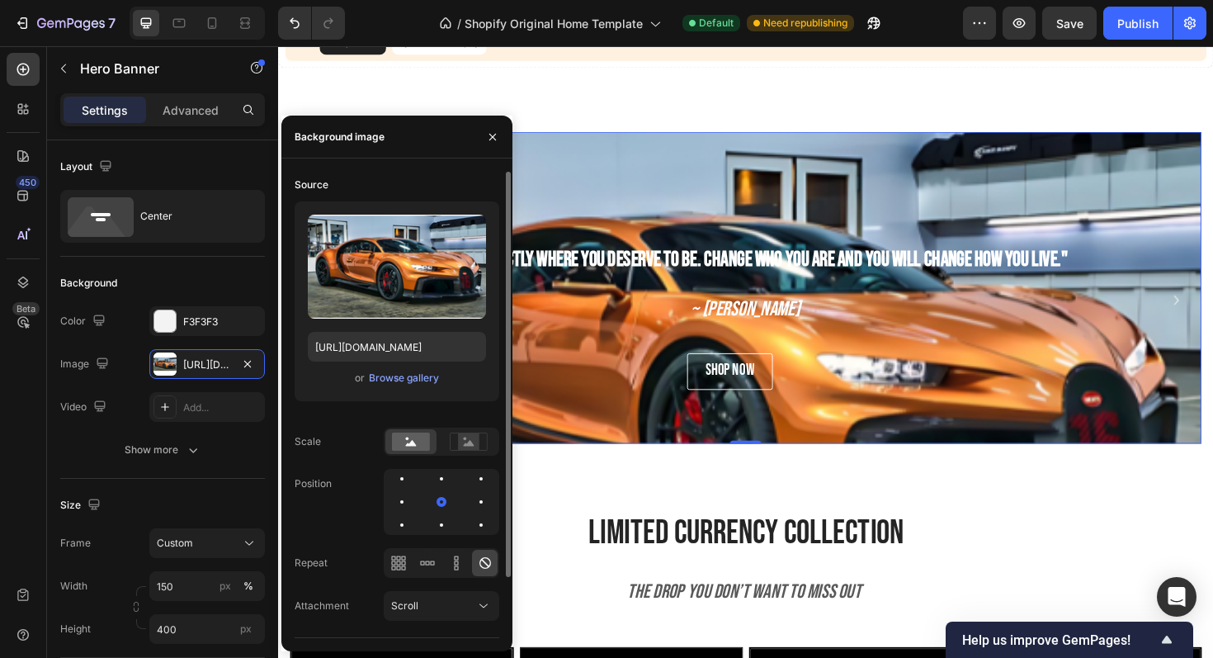
click at [363, 376] on span "or" at bounding box center [360, 378] width 10 height 20
click at [385, 376] on div "Browse gallery" at bounding box center [404, 378] width 70 height 15
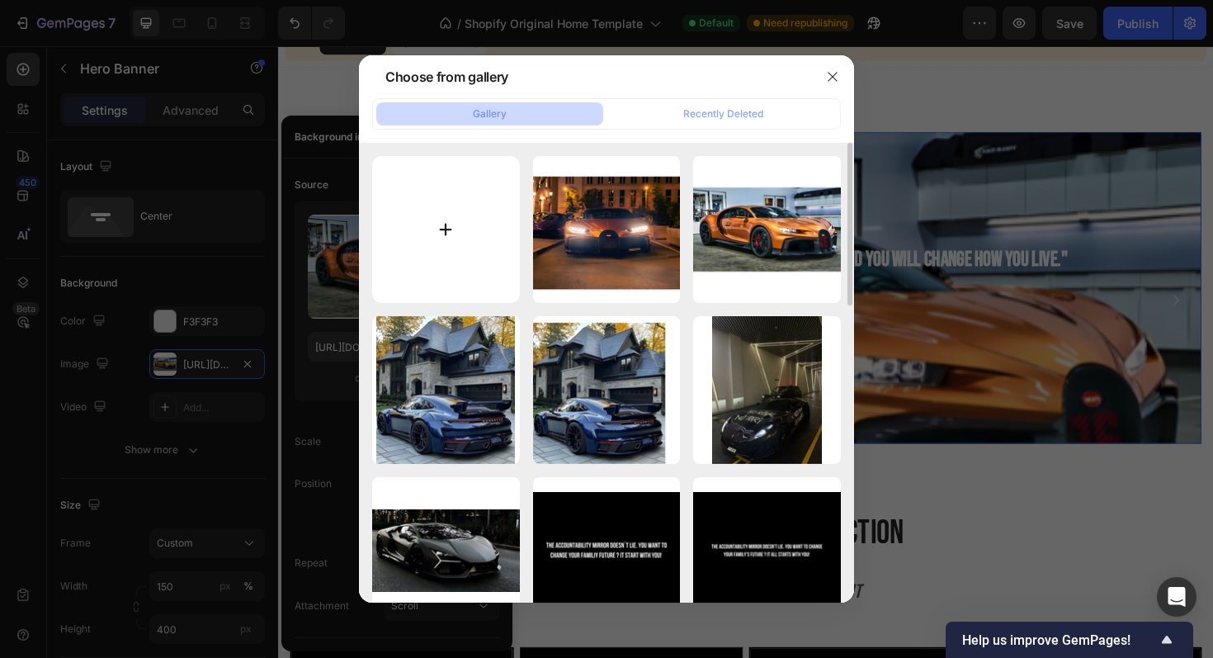
click at [464, 207] on input "file" at bounding box center [446, 230] width 148 height 148
type input "C:\fakepath\1693e91c2881a1df5ae3c155c98a98ce.jpg"
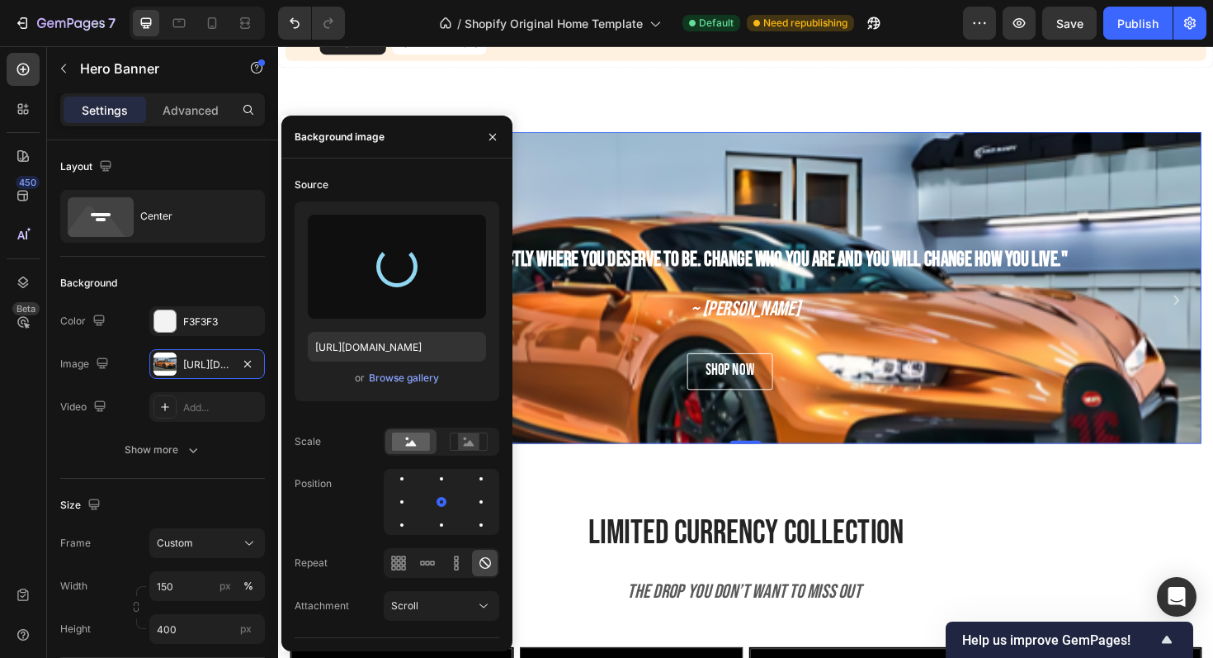
type input "https://cdn.shopify.com/s/files/1/0918/9454/6809/files/gempages_570937643437654…"
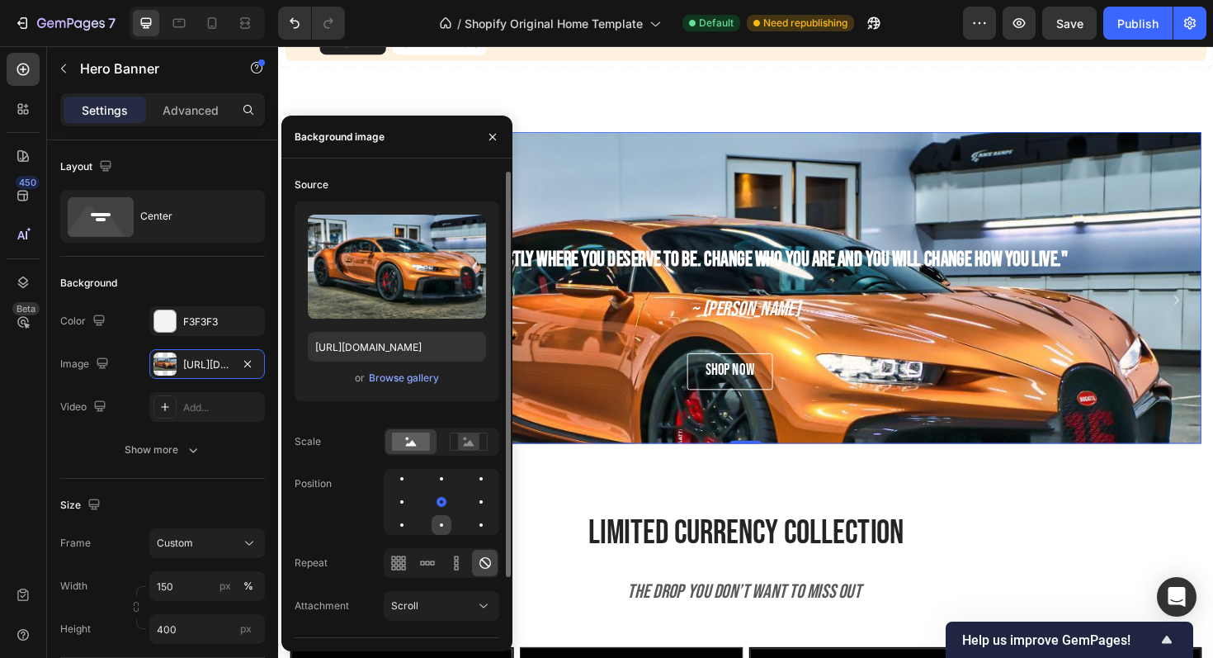
click at [447, 523] on div at bounding box center [442, 525] width 20 height 20
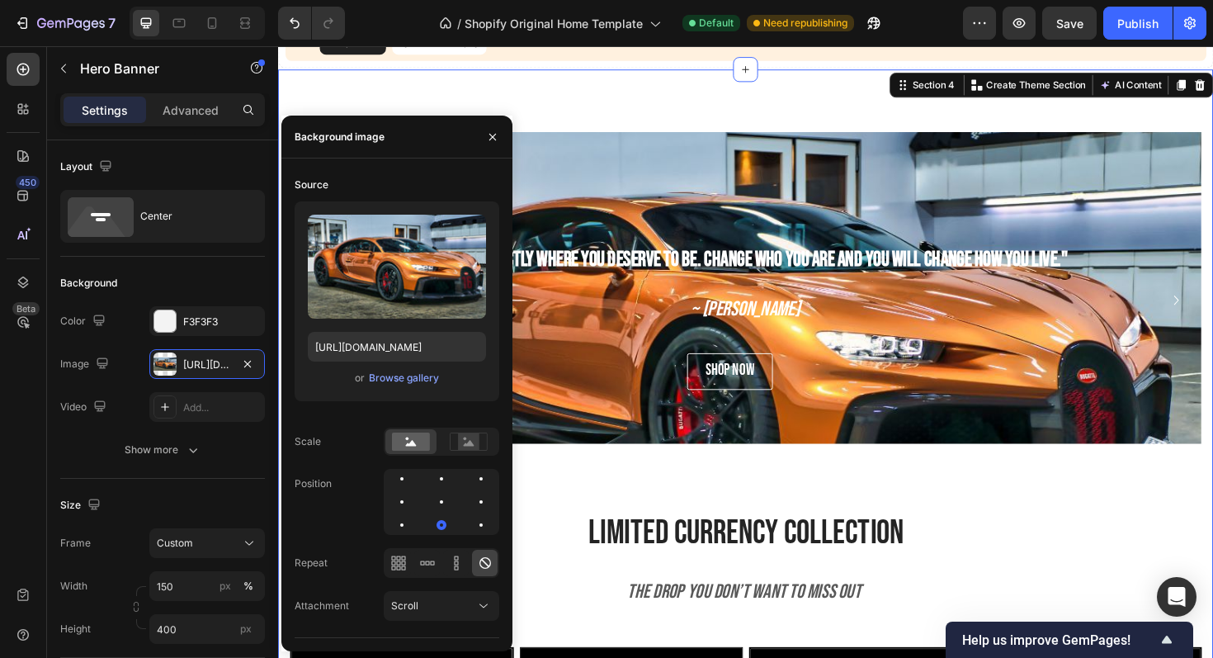
click at [890, 513] on div "" You are exactly where you deserve to be. Change who you are and you will chan…" at bounding box center [774, 335] width 966 height 397
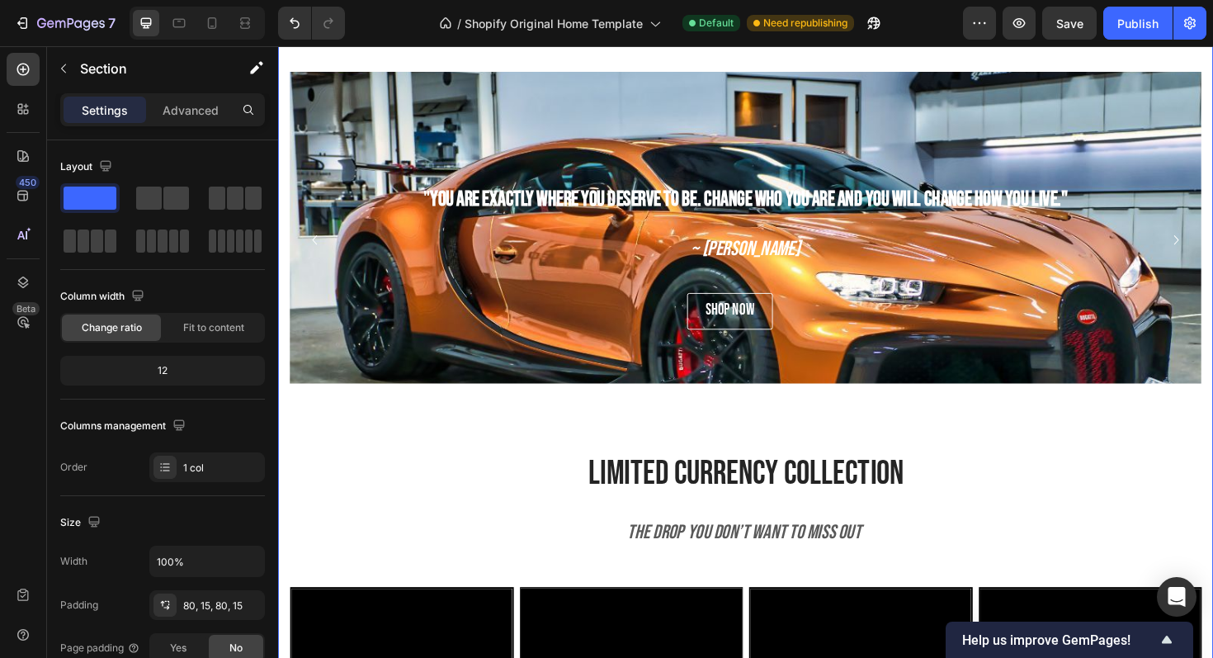
scroll to position [915, 0]
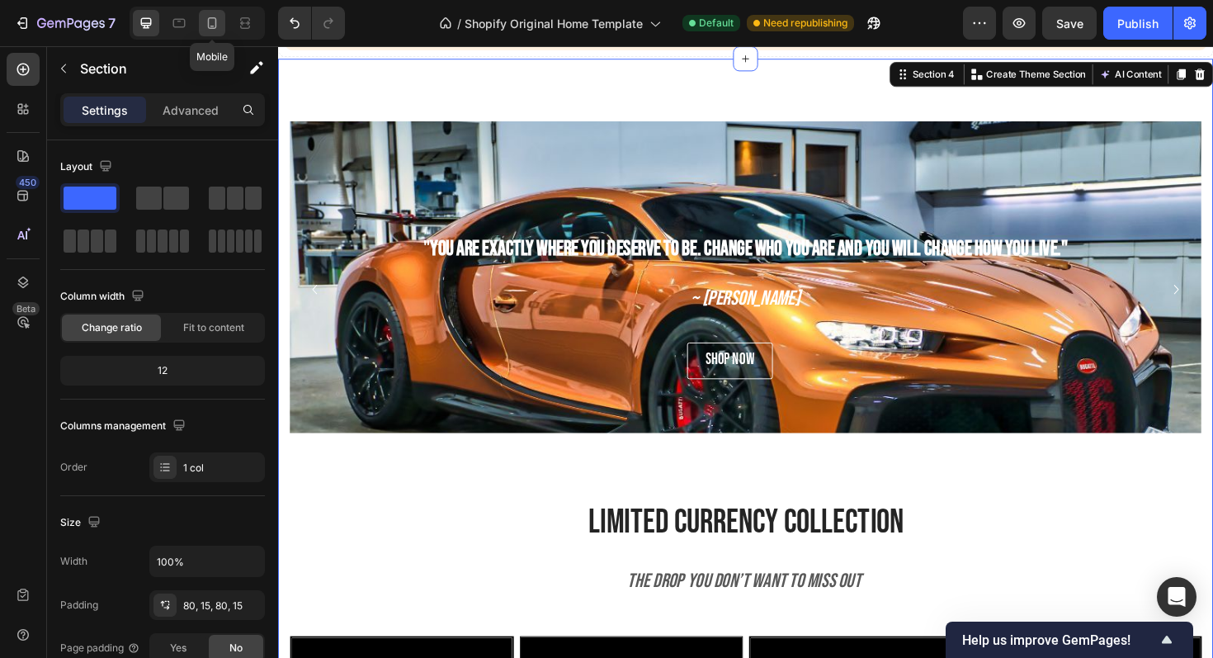
click at [211, 17] on icon at bounding box center [212, 23] width 9 height 12
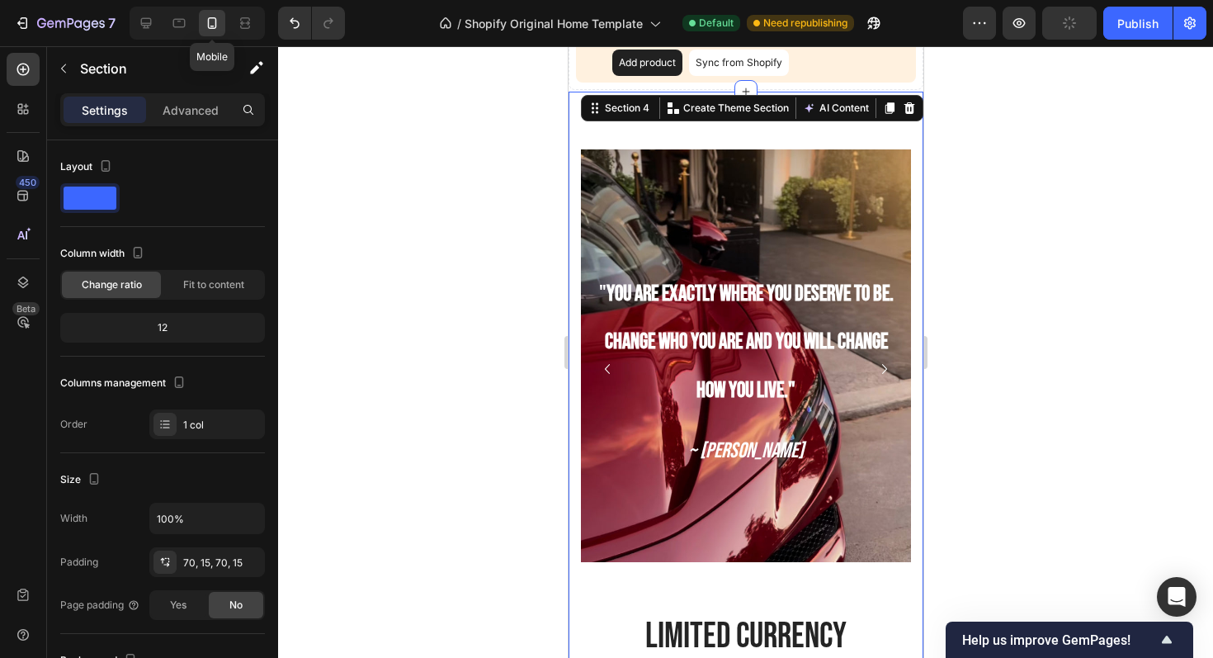
scroll to position [902, 0]
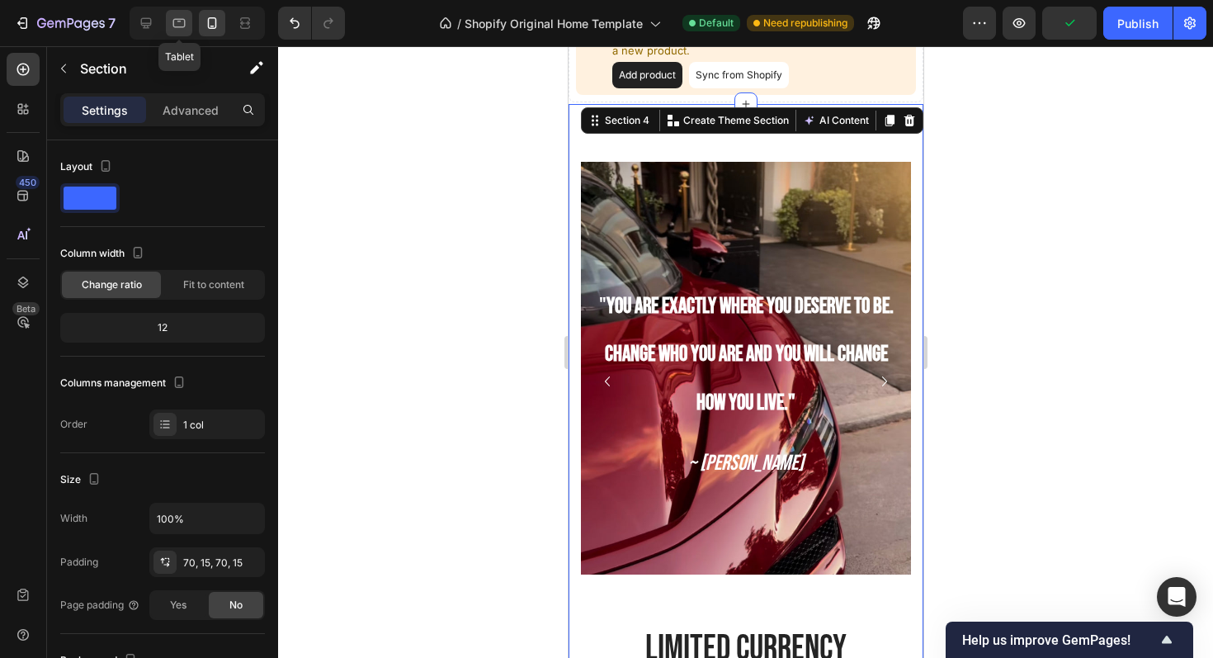
click at [187, 13] on div at bounding box center [179, 23] width 26 height 26
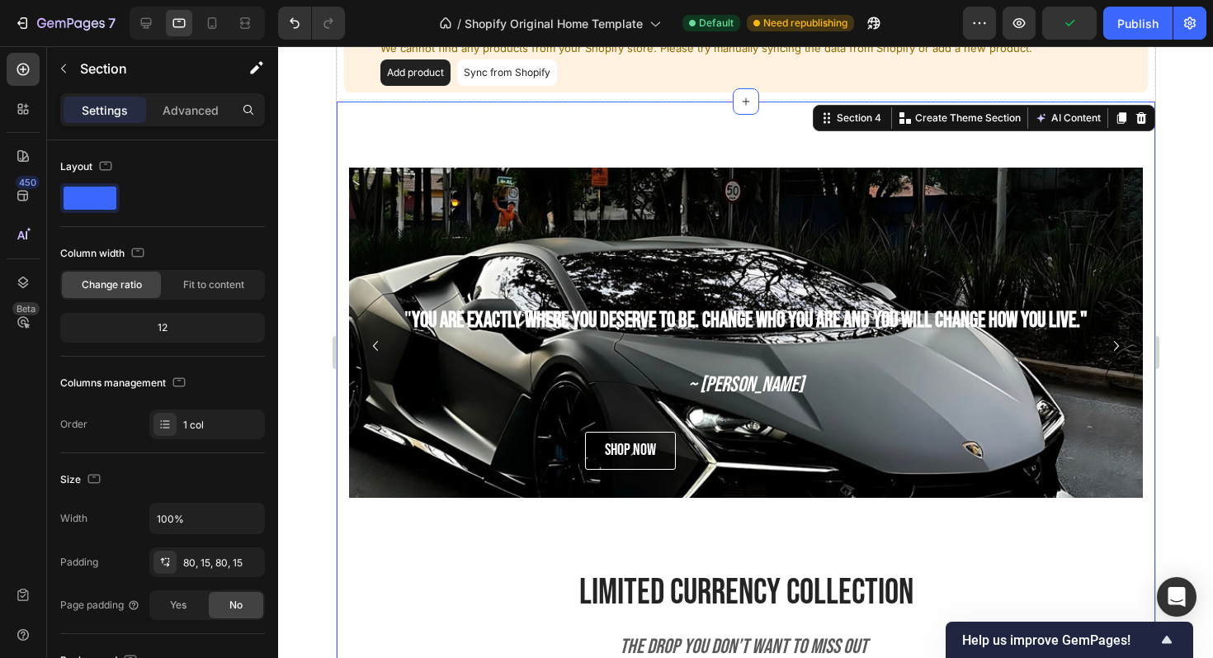
scroll to position [870, 0]
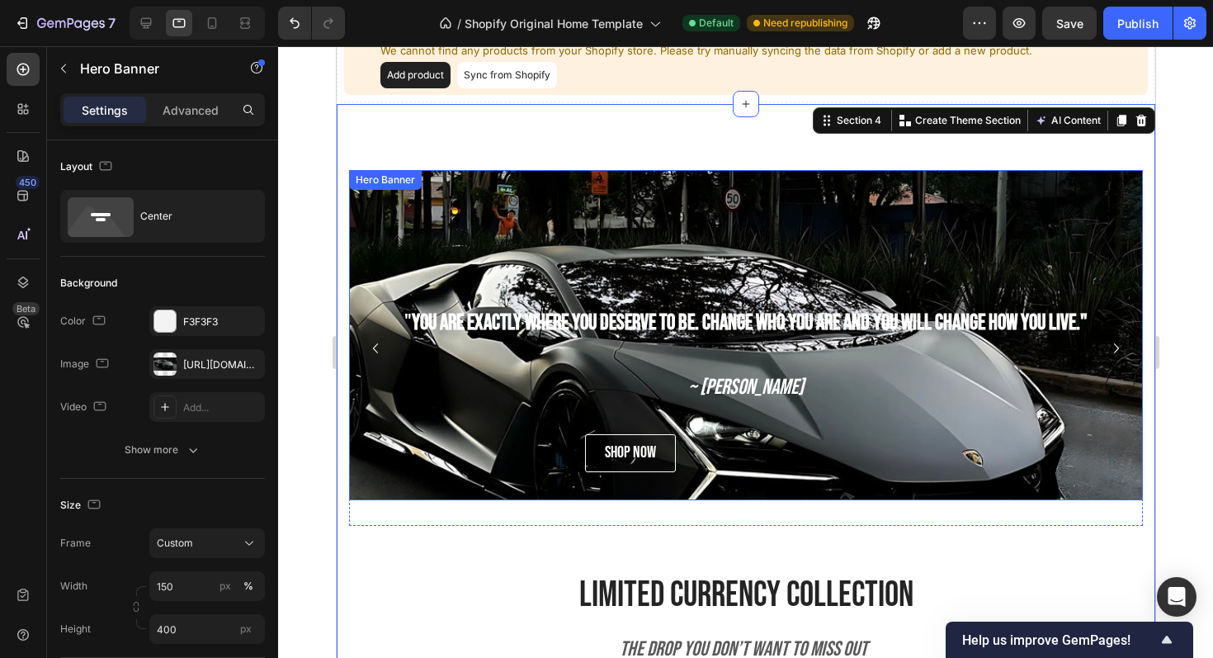
click at [432, 197] on div "" You are exactly where you deserve to be. Change who you are and you will chan…" at bounding box center [745, 335] width 794 height 330
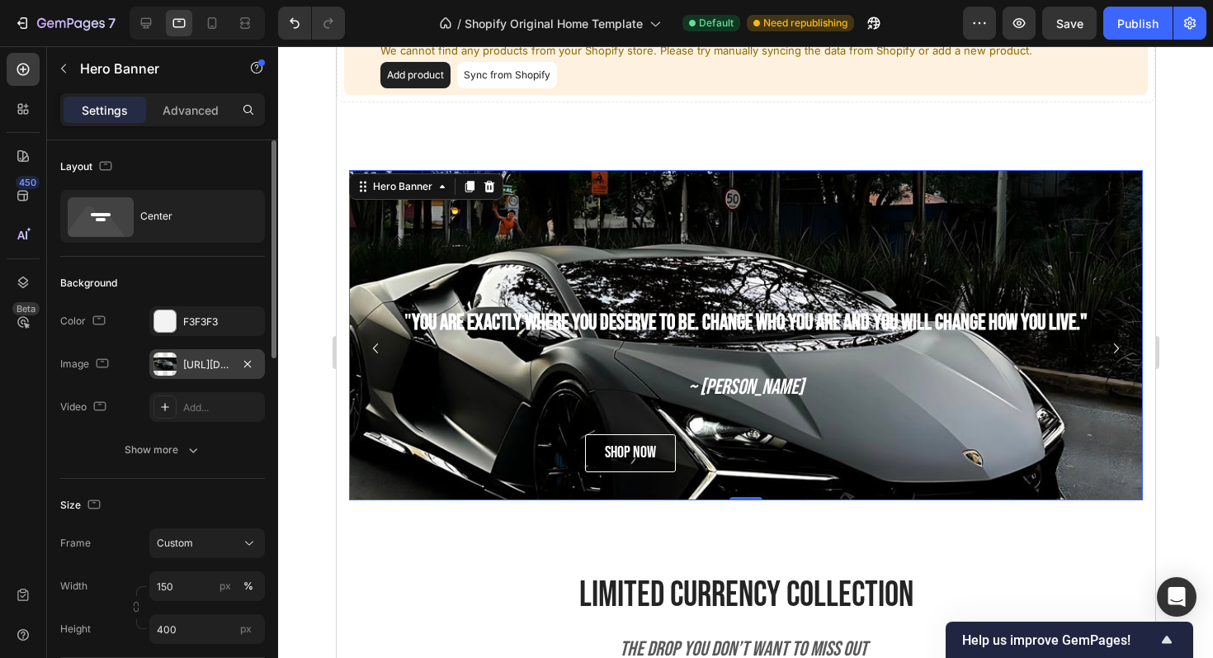
click at [210, 360] on div "https://cdn.shopify.com/s/files/1/0918/9454/6809/files/gempages_570937643437654…" at bounding box center [207, 364] width 48 height 15
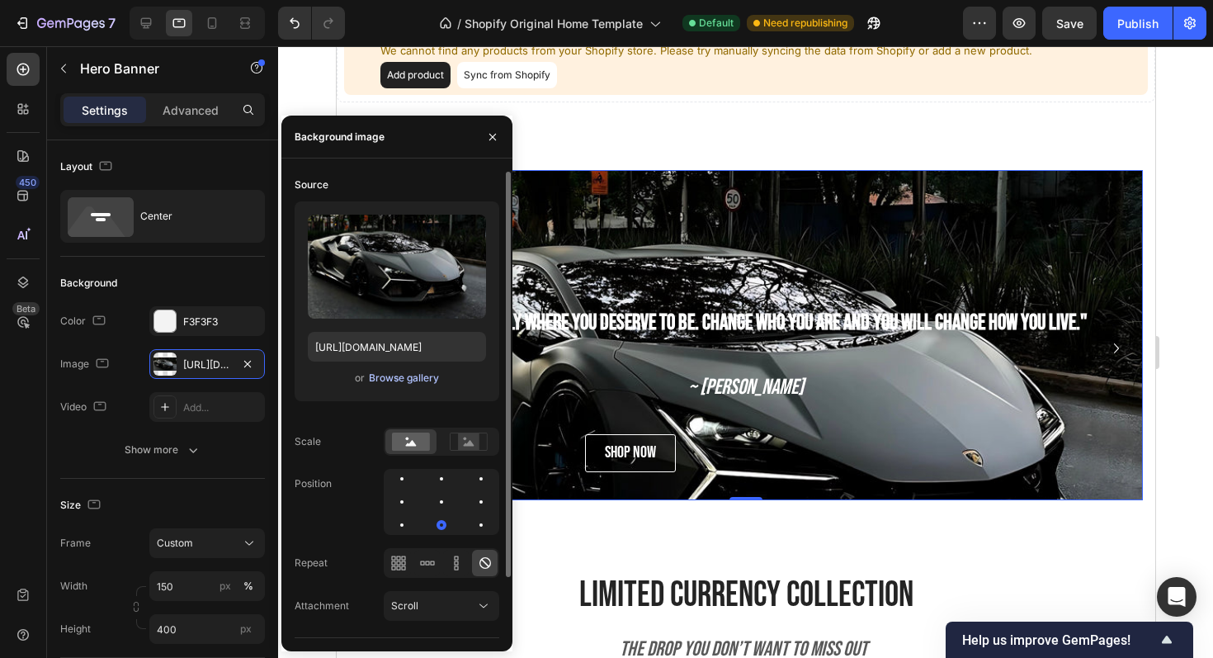
click at [409, 371] on div "Browse gallery" at bounding box center [404, 378] width 70 height 15
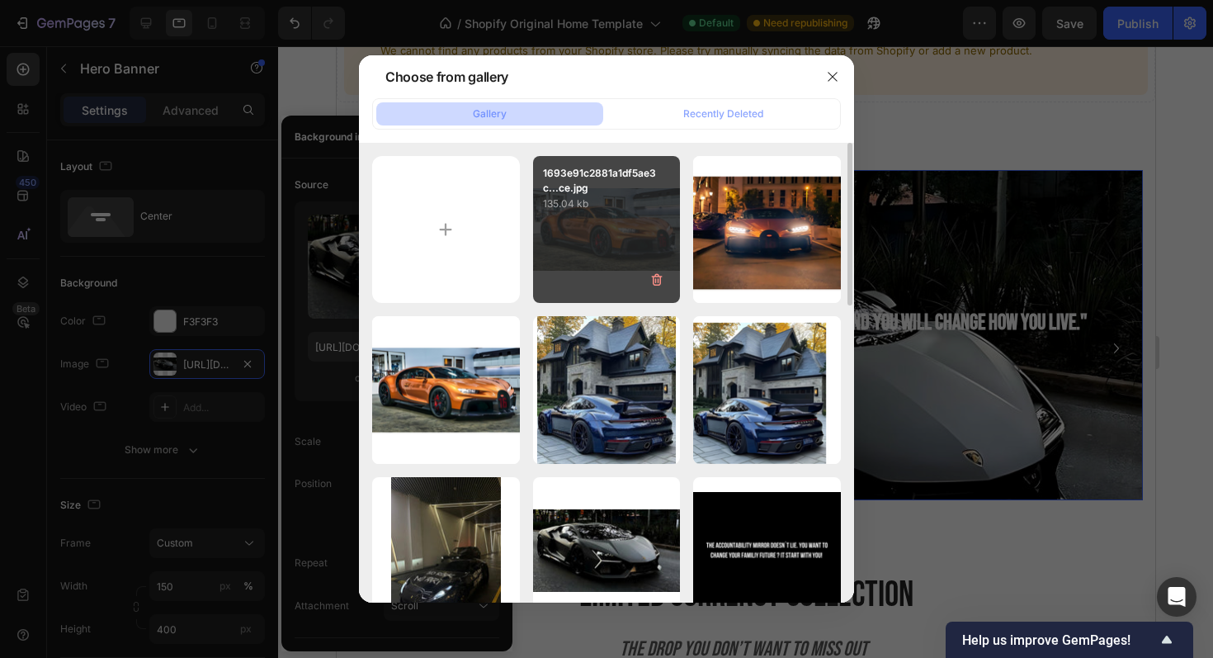
click at [595, 210] on p "135.04 kb" at bounding box center [607, 204] width 128 height 17
type input "https://cdn.shopify.com/s/files/1/0918/9454/6809/files/gempages_570937643437654…"
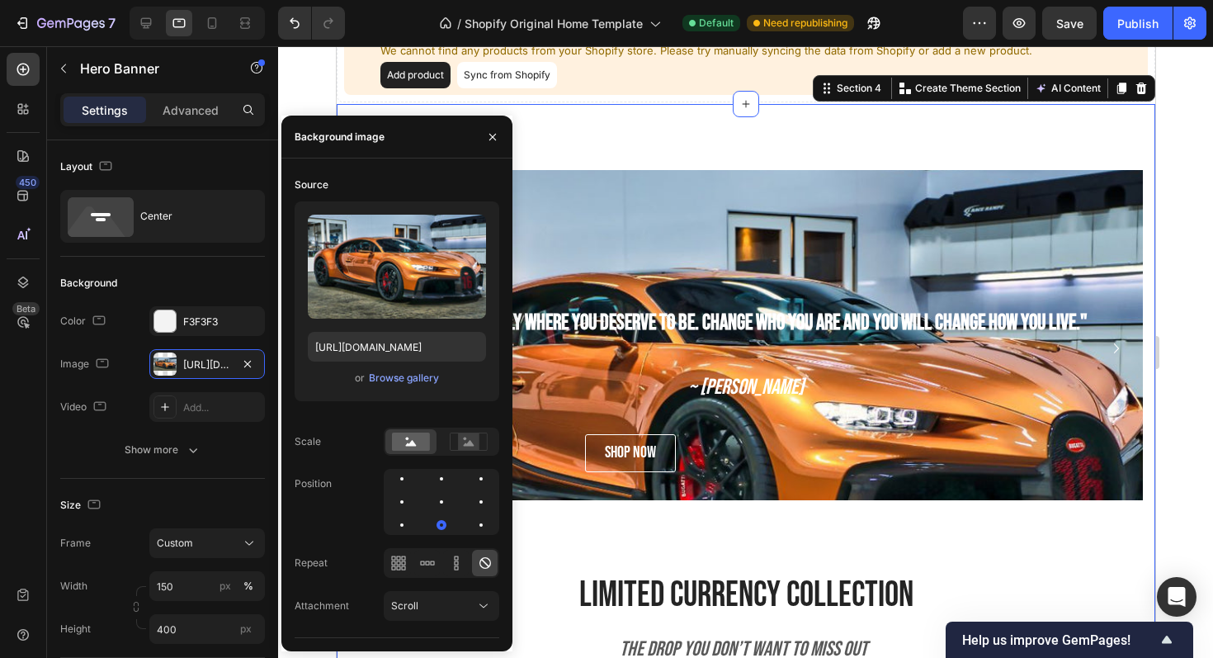
click at [815, 546] on div "" You are exactly where you deserve to be. Change who you are and you will chan…" at bounding box center [745, 368] width 794 height 397
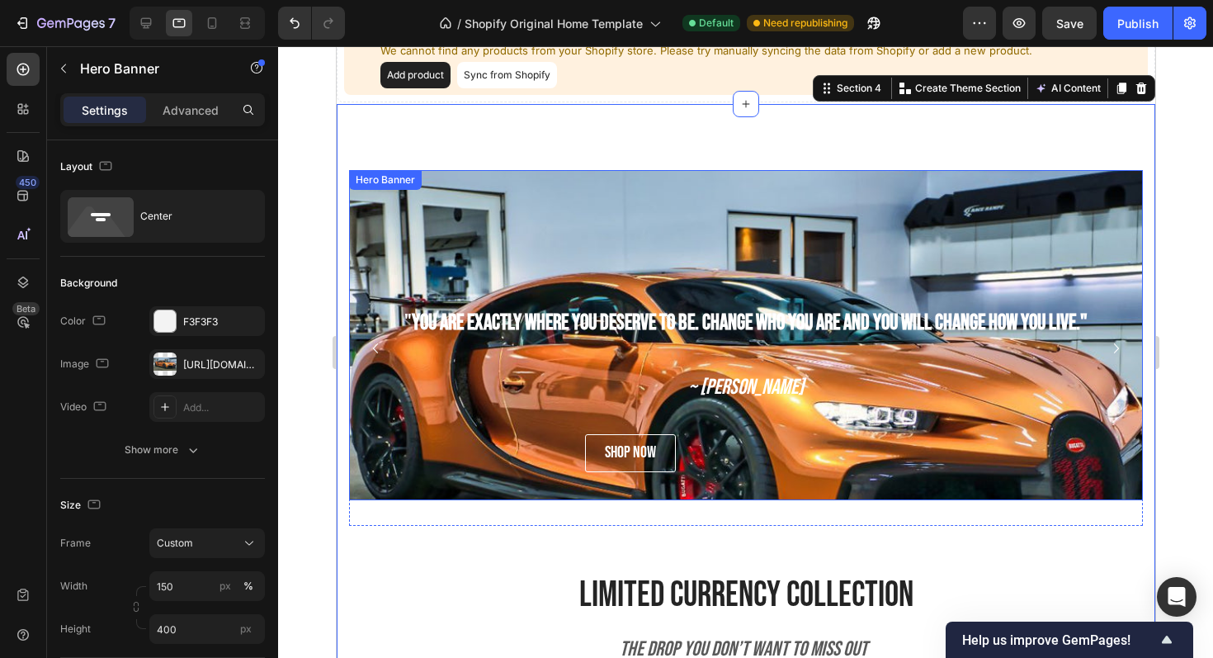
click at [442, 228] on div "Background Image" at bounding box center [745, 411] width 794 height 495
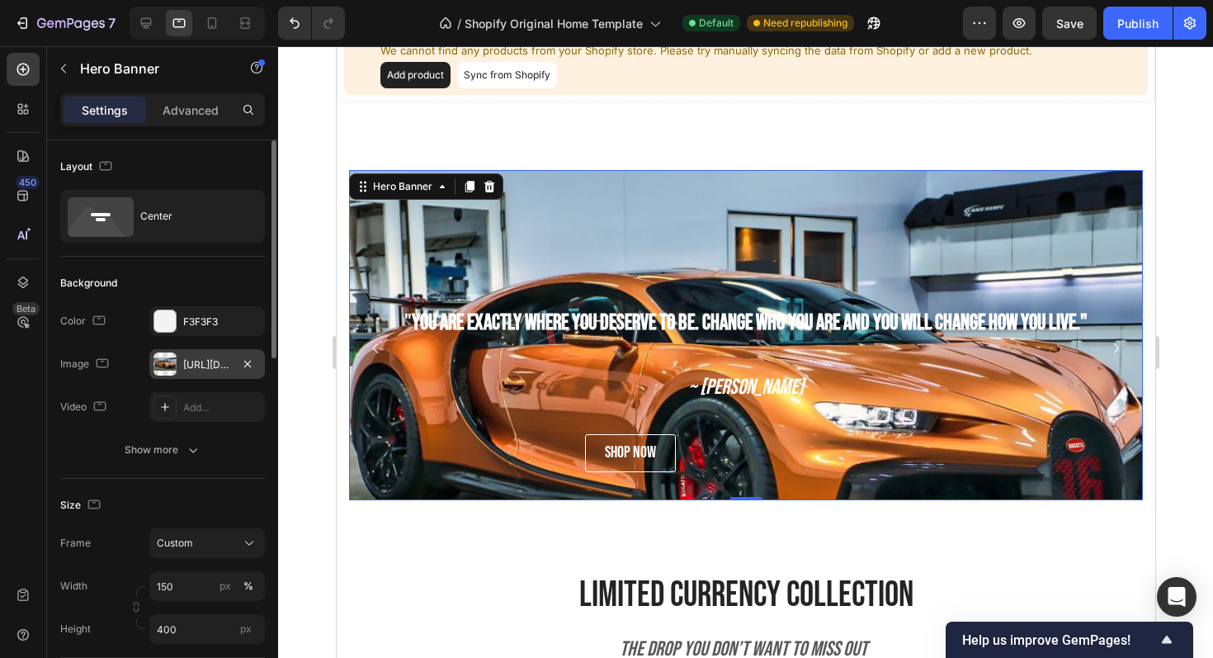
click at [204, 370] on div "https://cdn.shopify.com/s/files/1/0918/9454/6809/files/gempages_570937643437654…" at bounding box center [207, 364] width 48 height 15
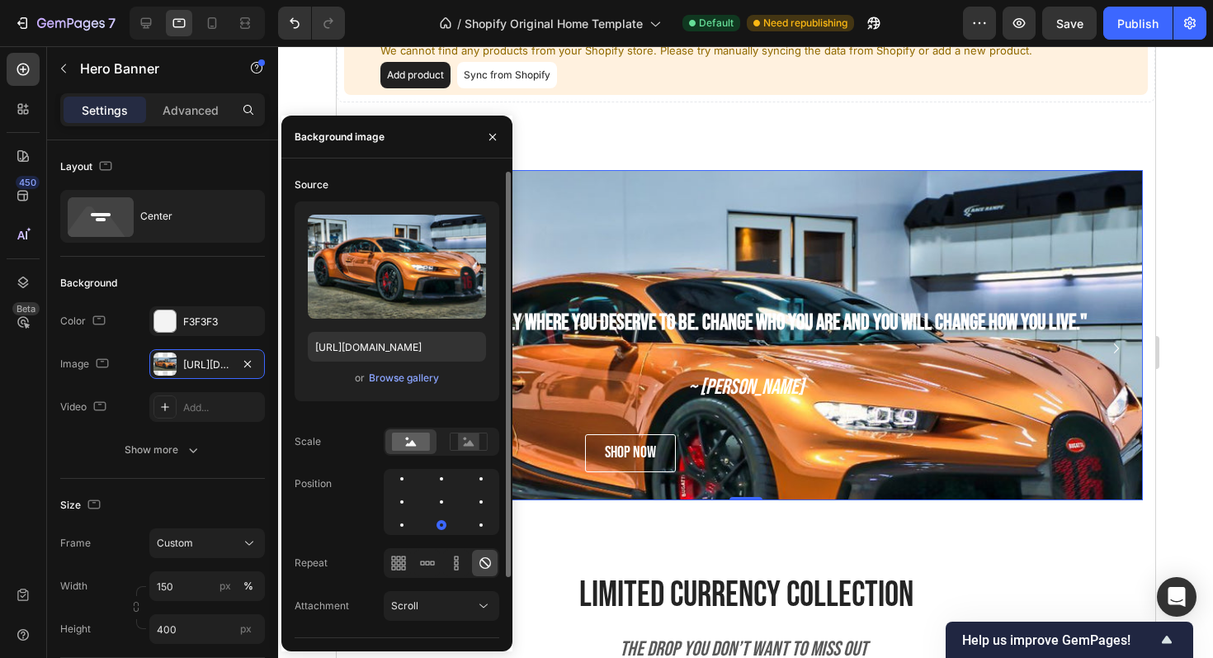
click at [405, 388] on div "Upload Image https://cdn.shopify.com/s/files/1/0918/9454/6809/files/gempages_57…" at bounding box center [397, 301] width 205 height 200
click at [405, 385] on div "or Browse gallery" at bounding box center [397, 378] width 178 height 20
click at [406, 385] on div "Browse gallery" at bounding box center [404, 378] width 70 height 15
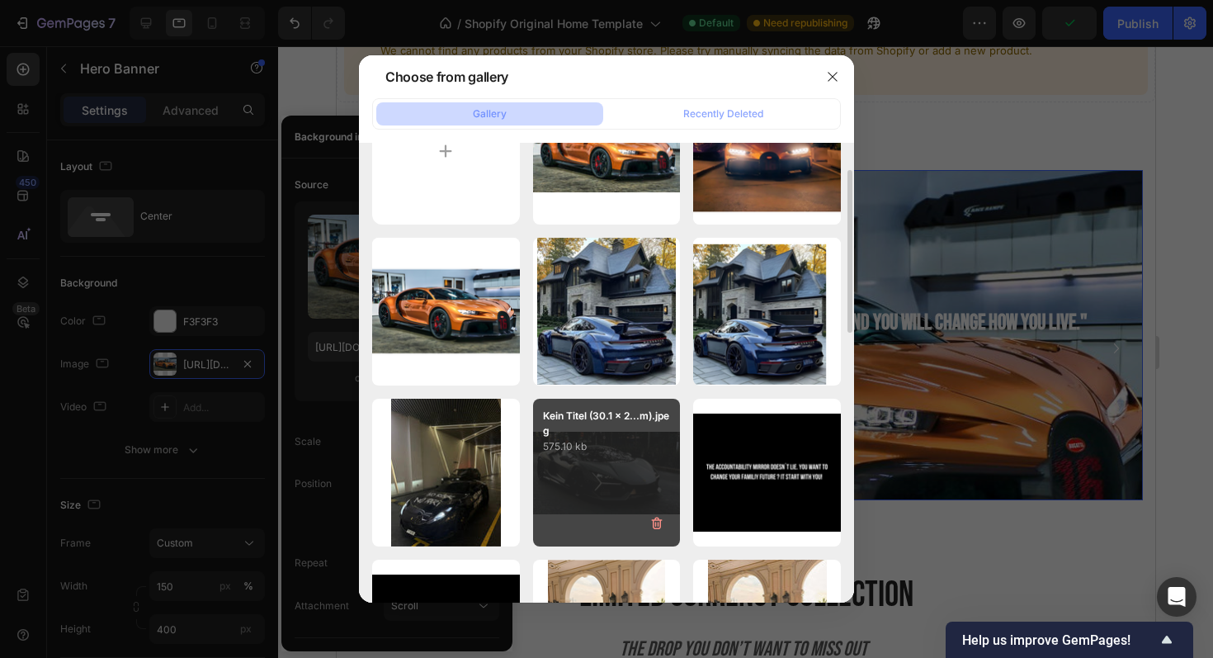
scroll to position [80, 0]
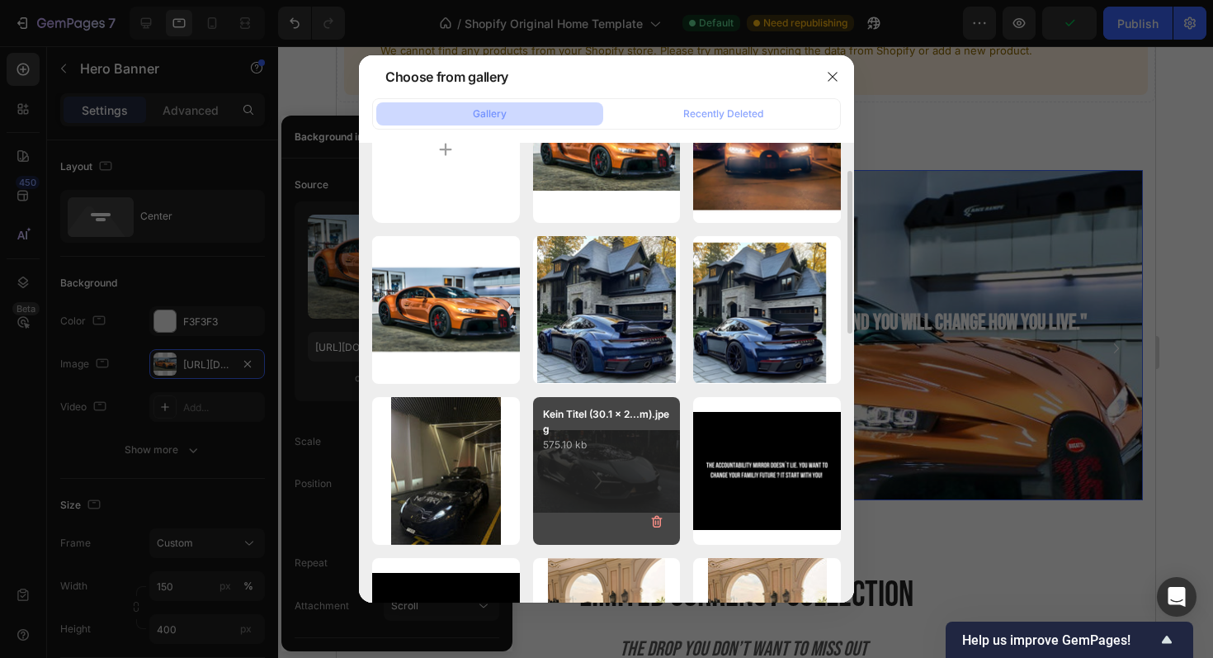
click at [578, 482] on div "Kein Titel (30.1 x 2...m).jpeg 575.10 kb" at bounding box center [607, 471] width 148 height 148
type input "https://cdn.shopify.com/s/files/1/0918/9454/6809/files/gempages_570937643437654…"
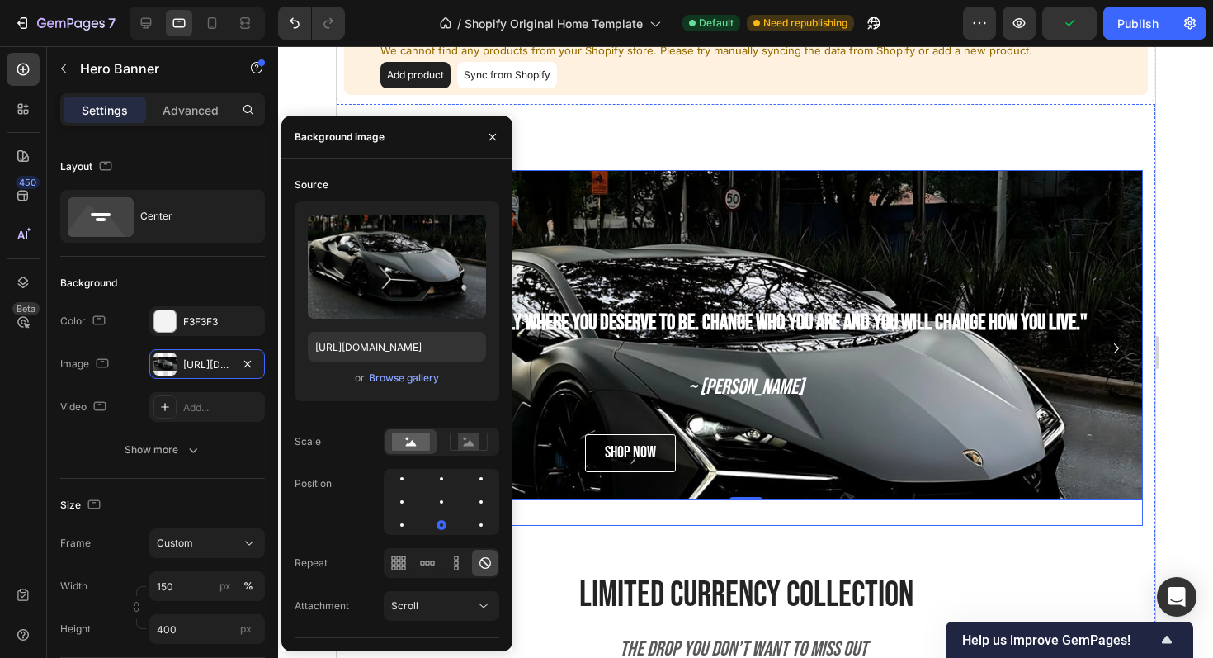
click at [825, 523] on div "" You are exactly where you deserve to be. Change who you are and you will chan…" at bounding box center [745, 348] width 794 height 356
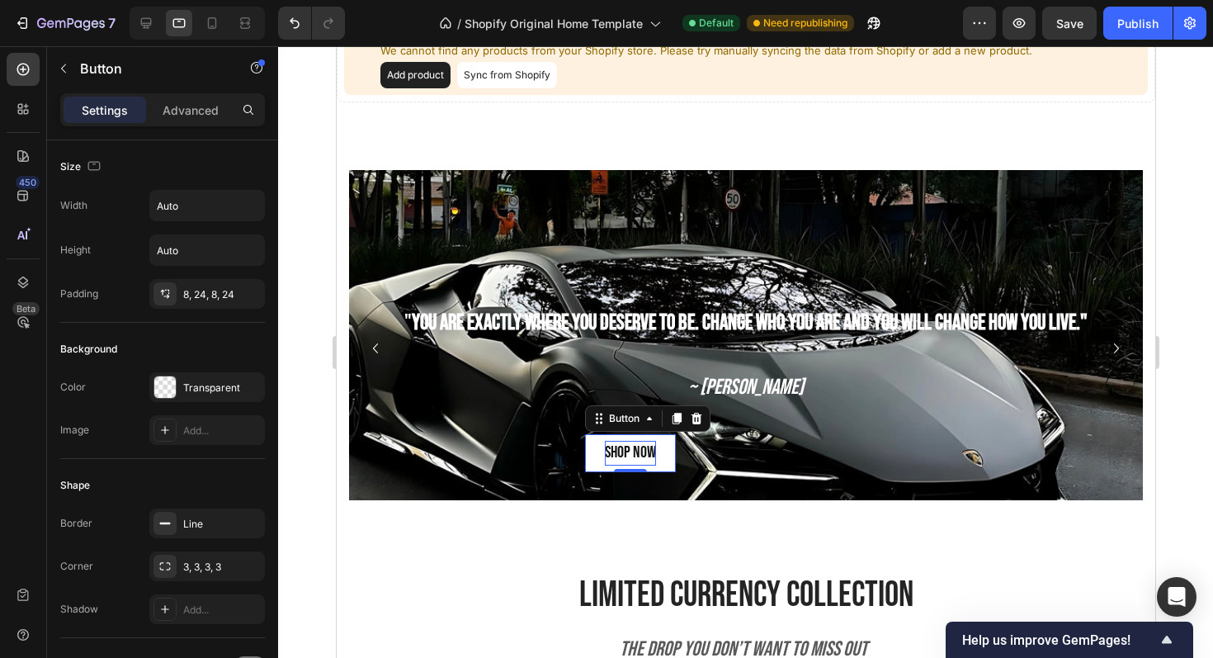
click at [613, 444] on span "shop now" at bounding box center [629, 452] width 51 height 20
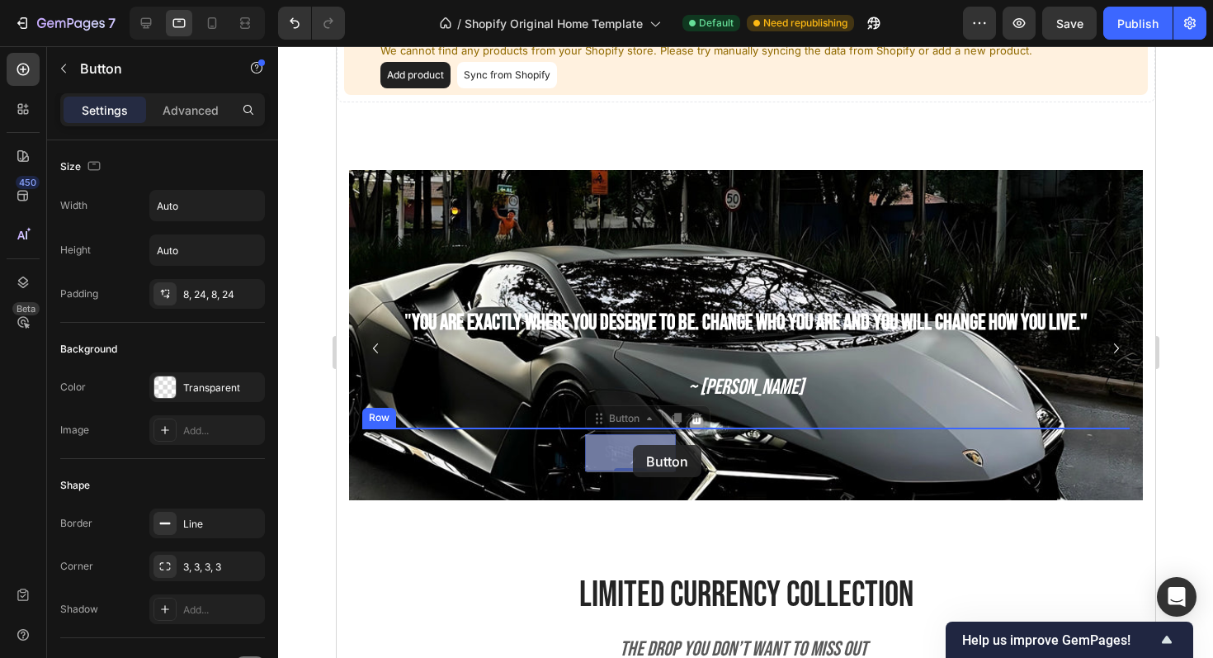
drag, startPoint x: 587, startPoint y: 449, endPoint x: 632, endPoint y: 445, distance: 45.6
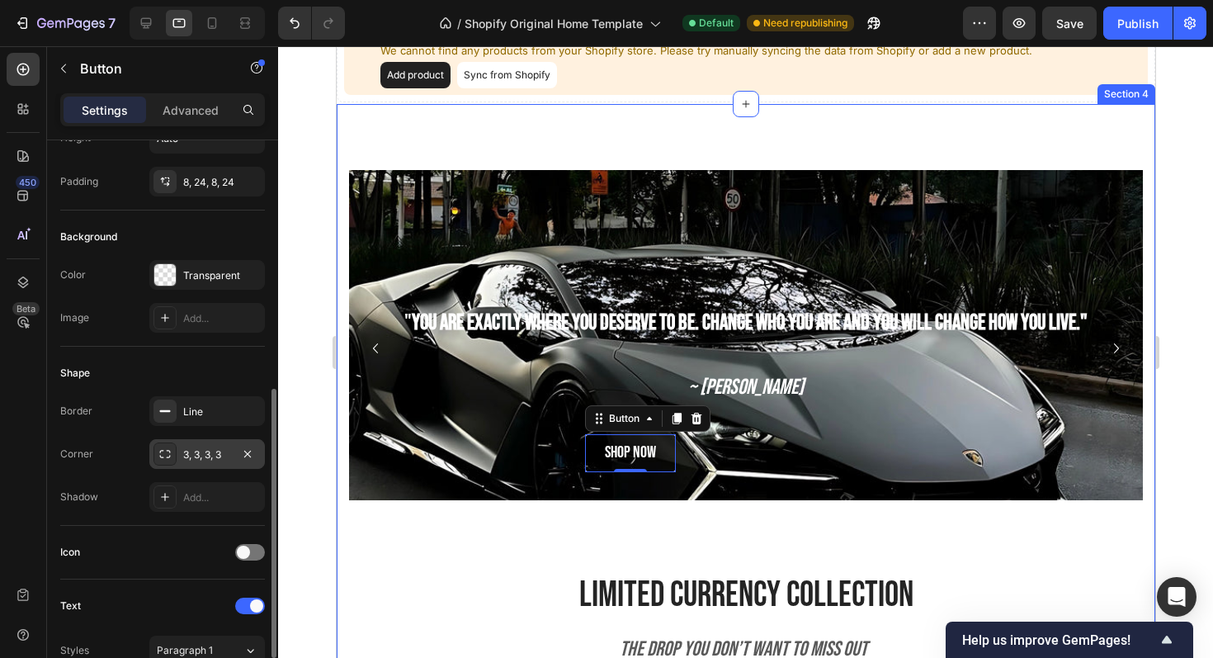
scroll to position [0, 0]
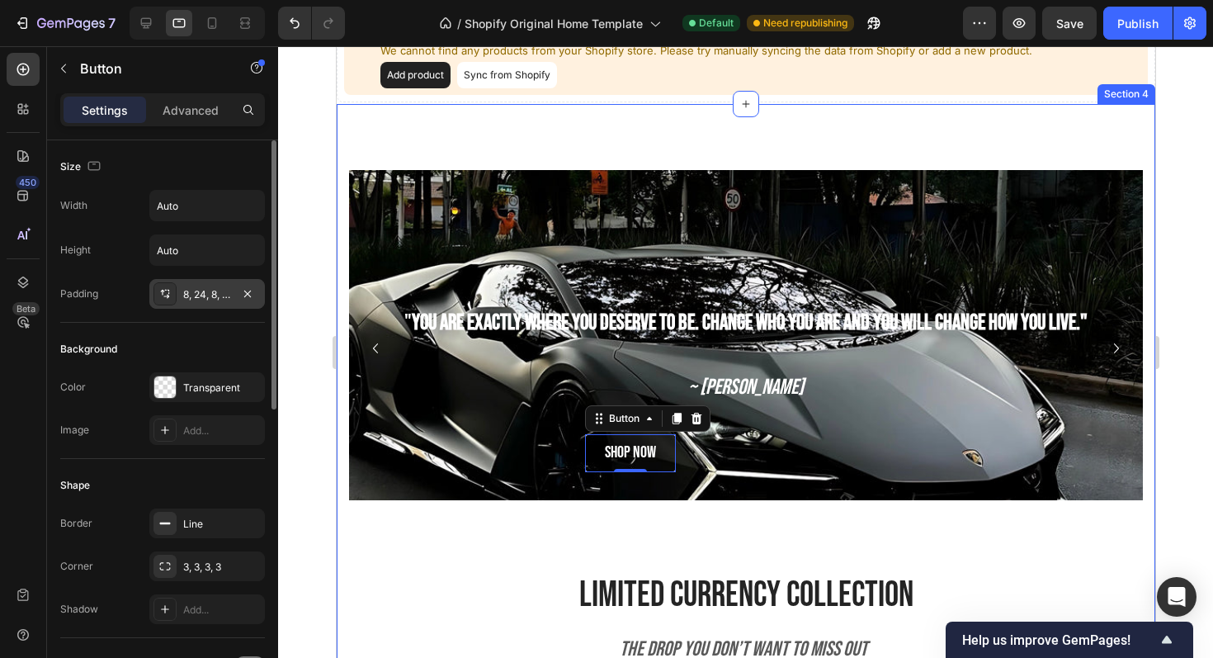
click at [187, 293] on div "8, 24, 8, 24" at bounding box center [207, 294] width 48 height 15
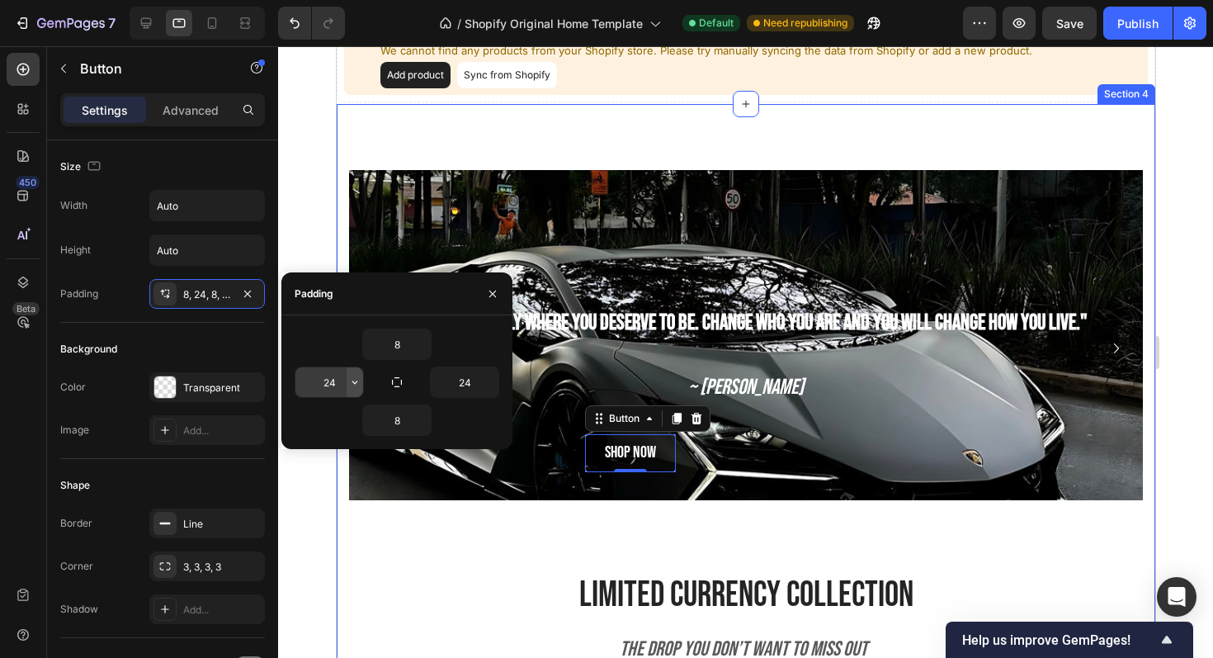
click at [347, 385] on button "button" at bounding box center [355, 382] width 17 height 30
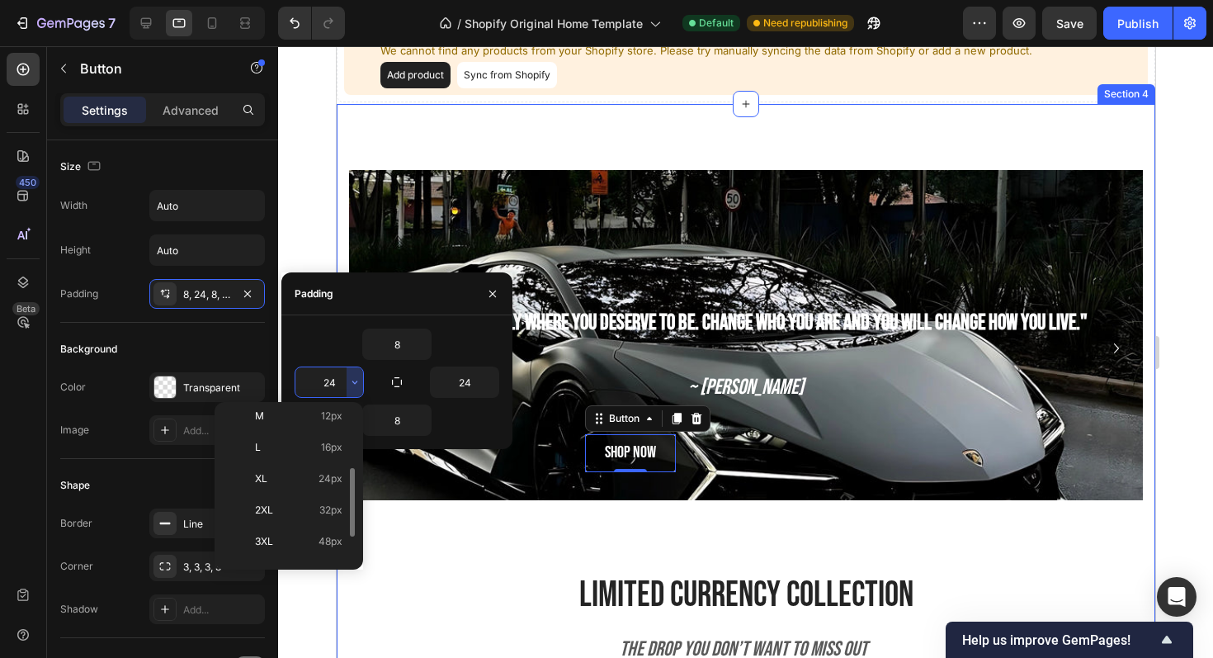
scroll to position [191, 0]
click at [303, 457] on p "2XL 32px" at bounding box center [299, 453] width 88 height 15
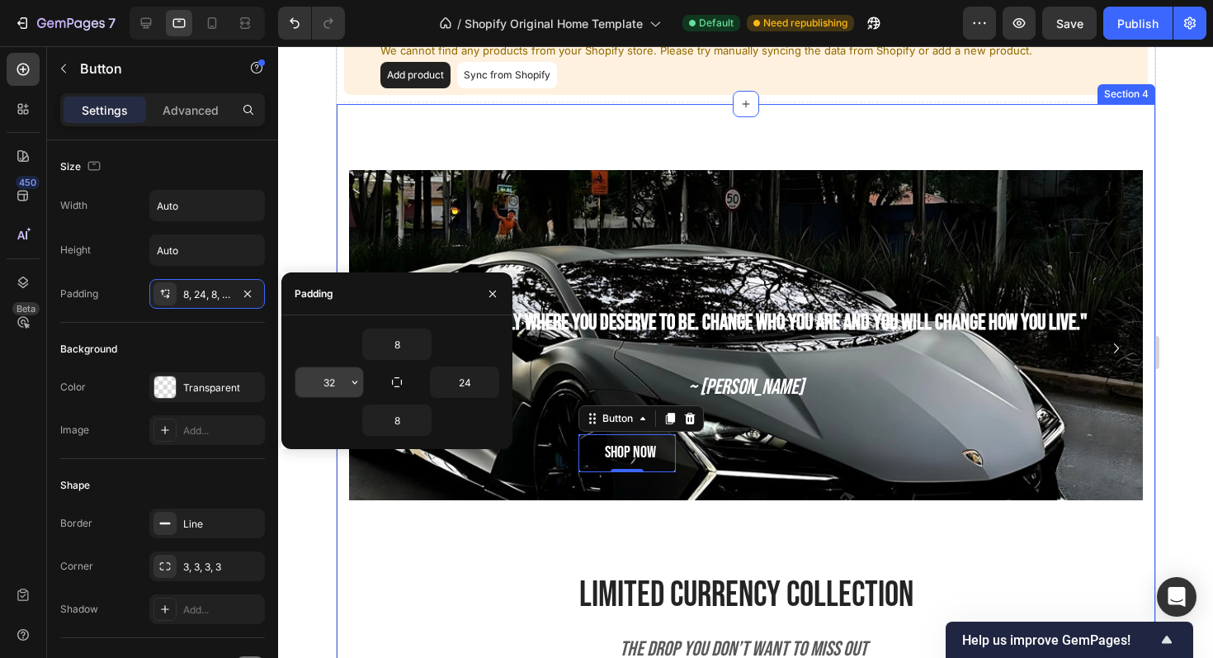
click at [342, 382] on input "32" at bounding box center [330, 382] width 68 height 30
type input "24"
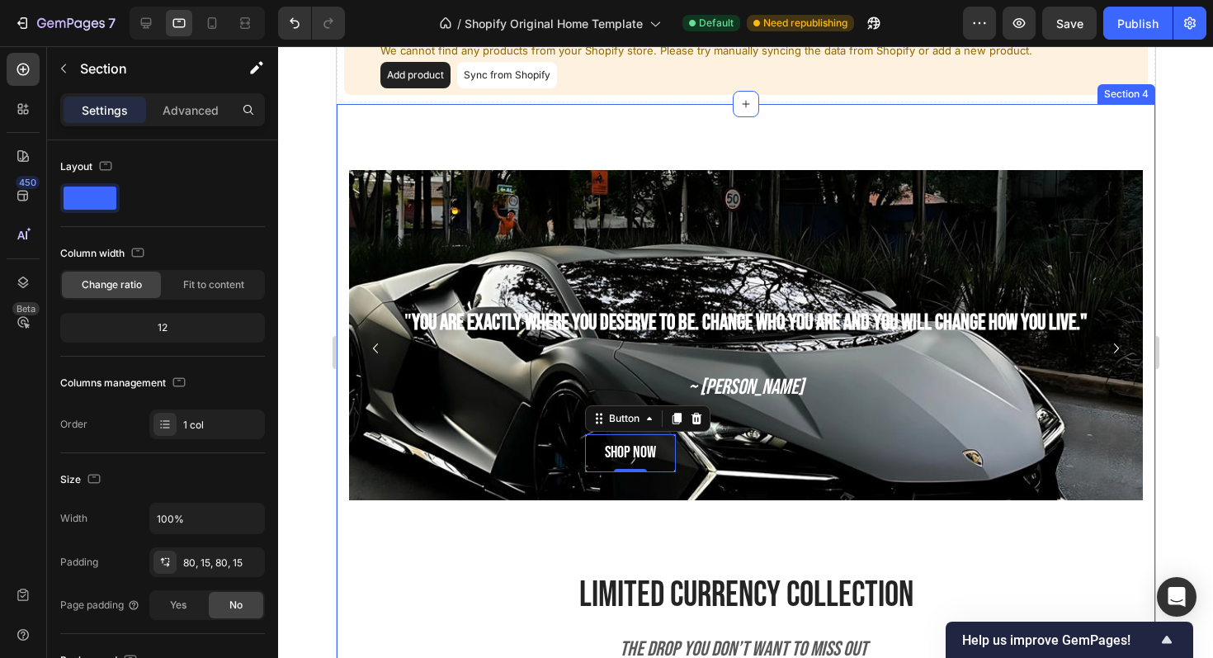
click at [505, 553] on div "" You are exactly where you deserve to be. Change who you are and you will chan…" at bounding box center [745, 368] width 794 height 397
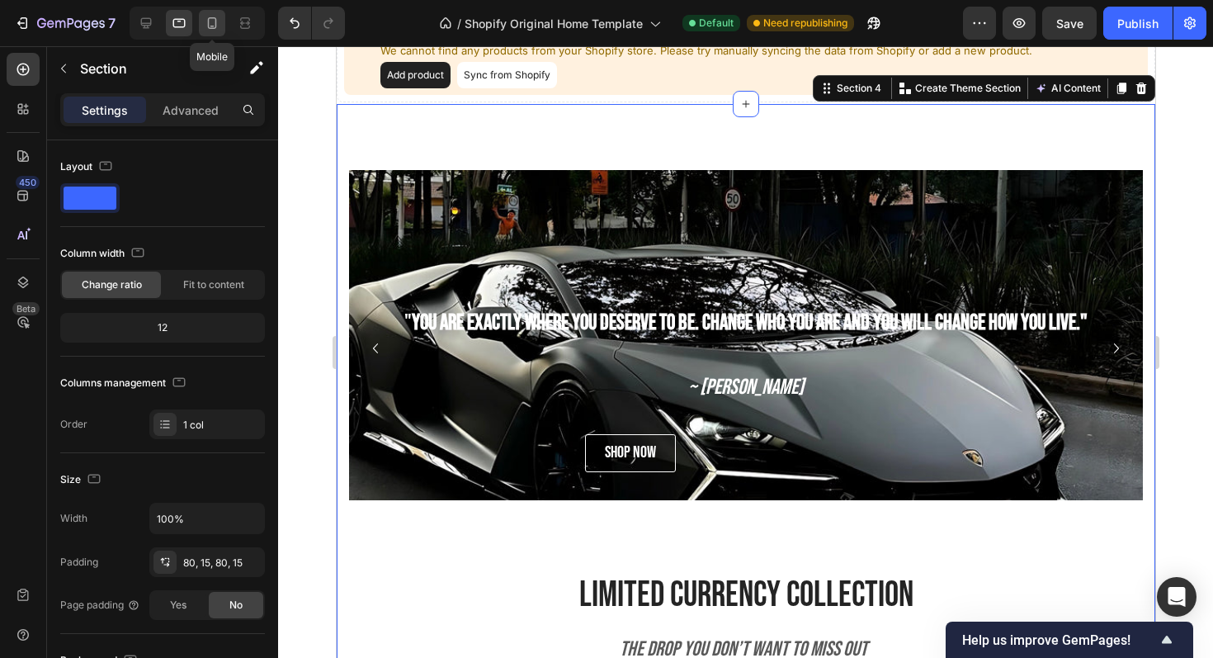
click at [218, 21] on icon at bounding box center [212, 23] width 17 height 17
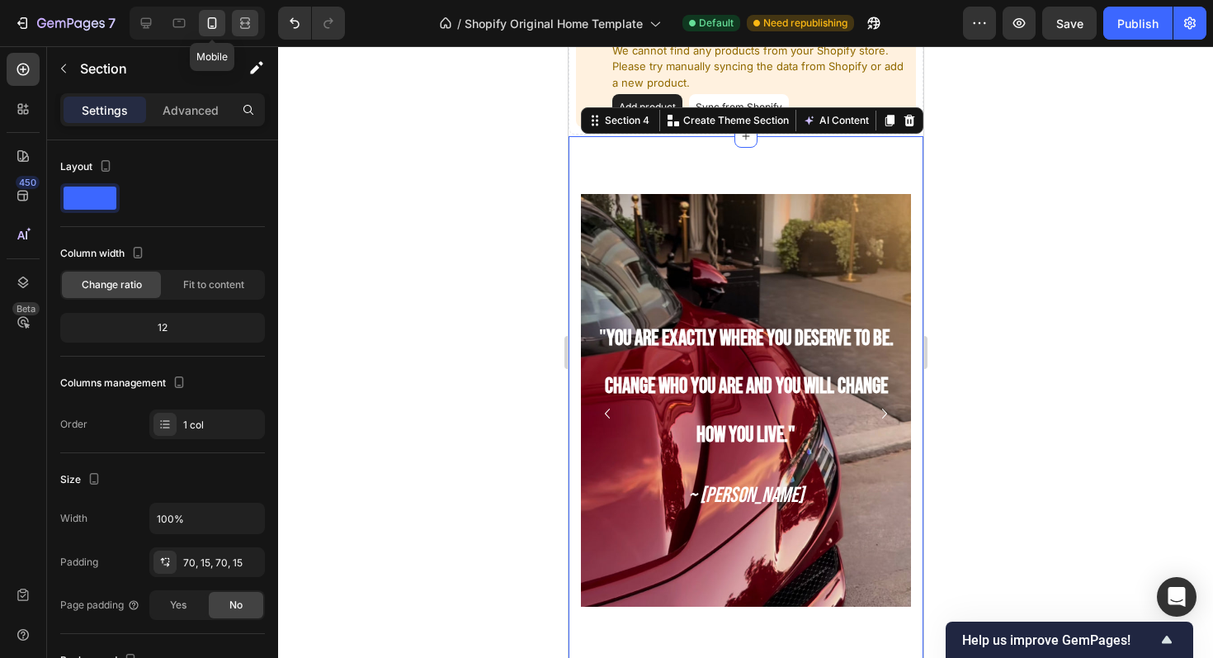
scroll to position [902, 0]
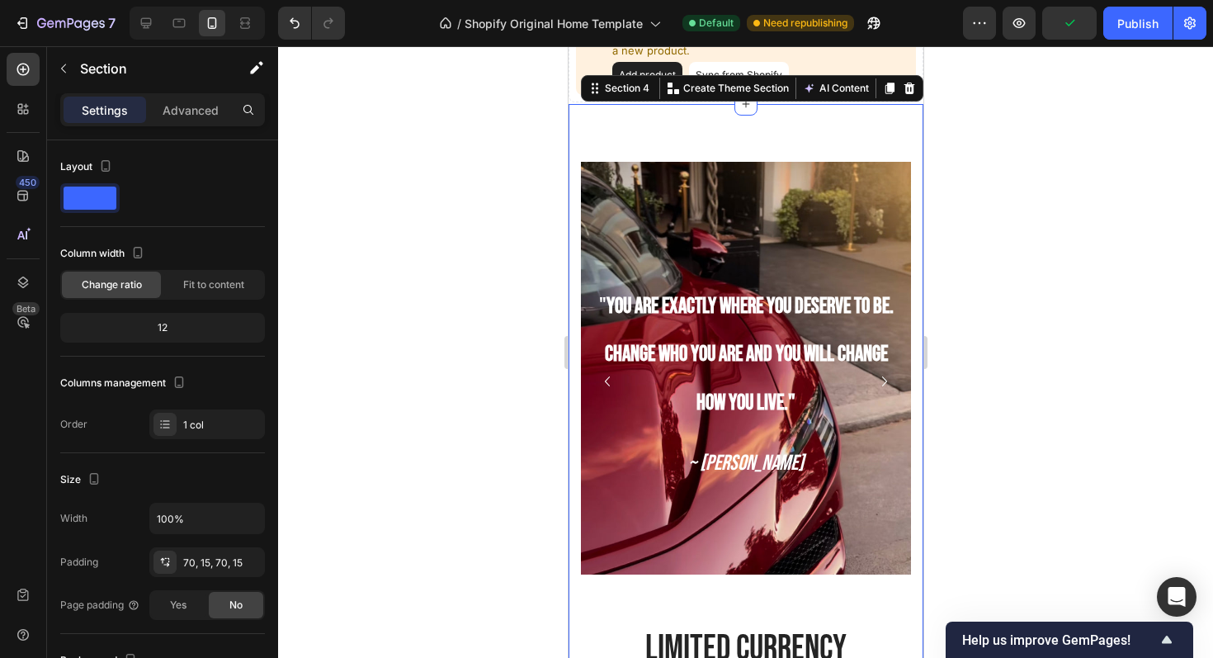
click at [130, 30] on div at bounding box center [197, 23] width 135 height 33
click at [141, 30] on icon at bounding box center [146, 23] width 17 height 17
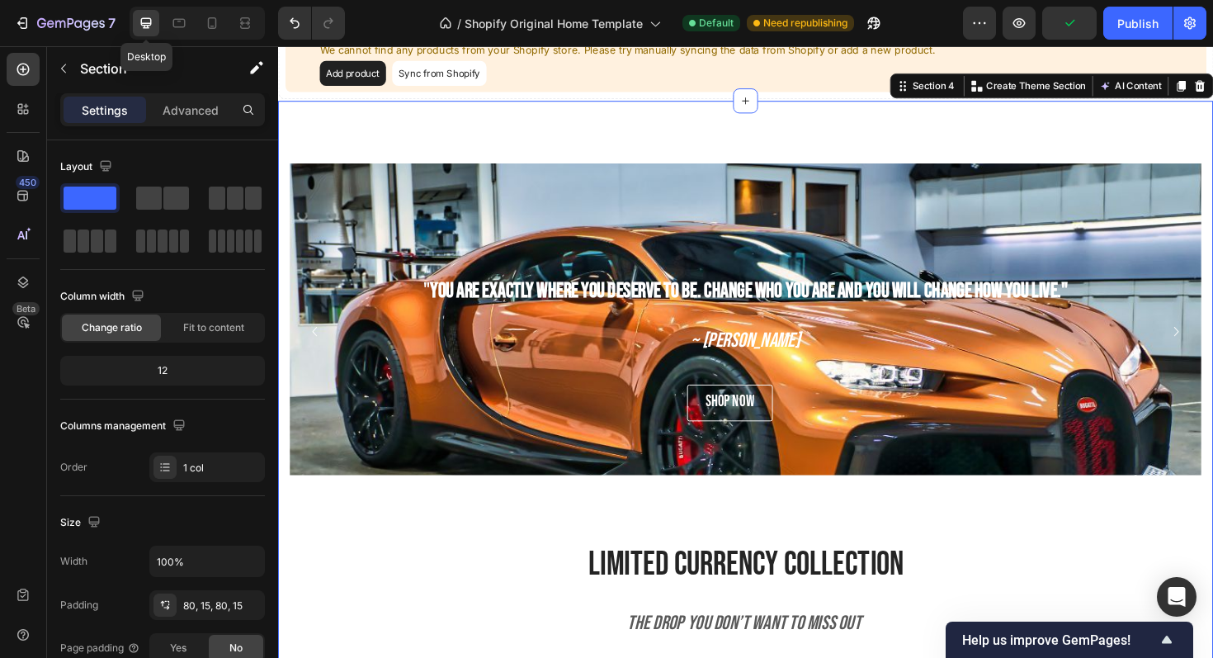
scroll to position [870, 0]
click at [253, 18] on icon at bounding box center [245, 23] width 17 height 17
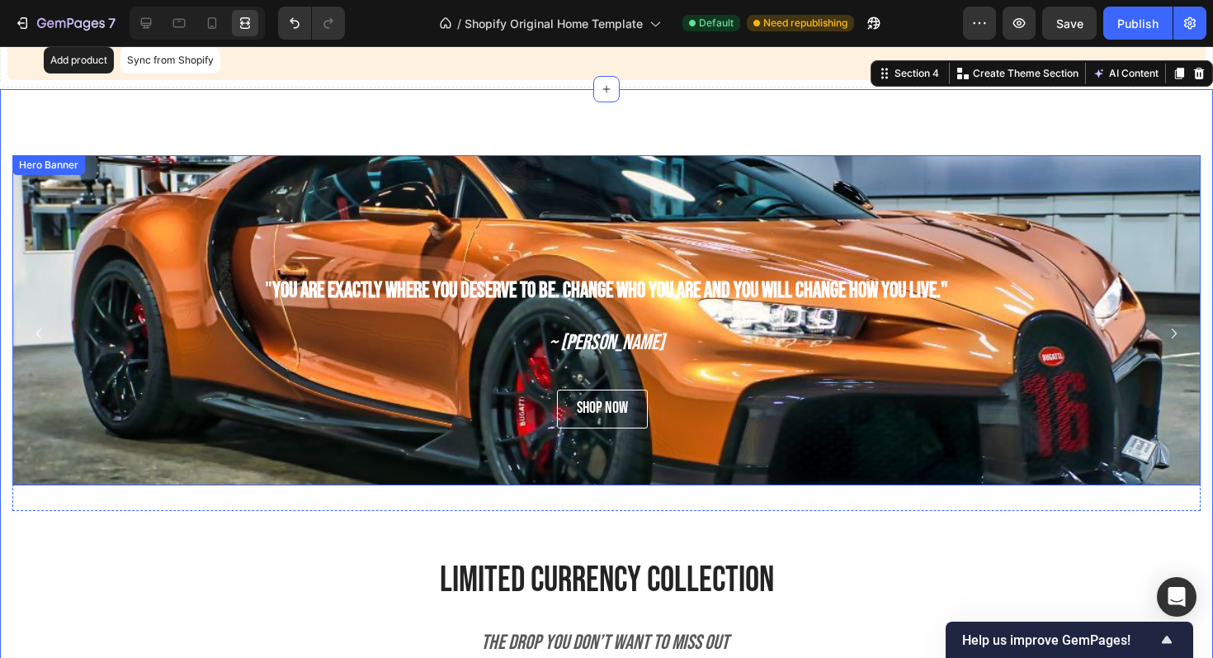
scroll to position [886, 0]
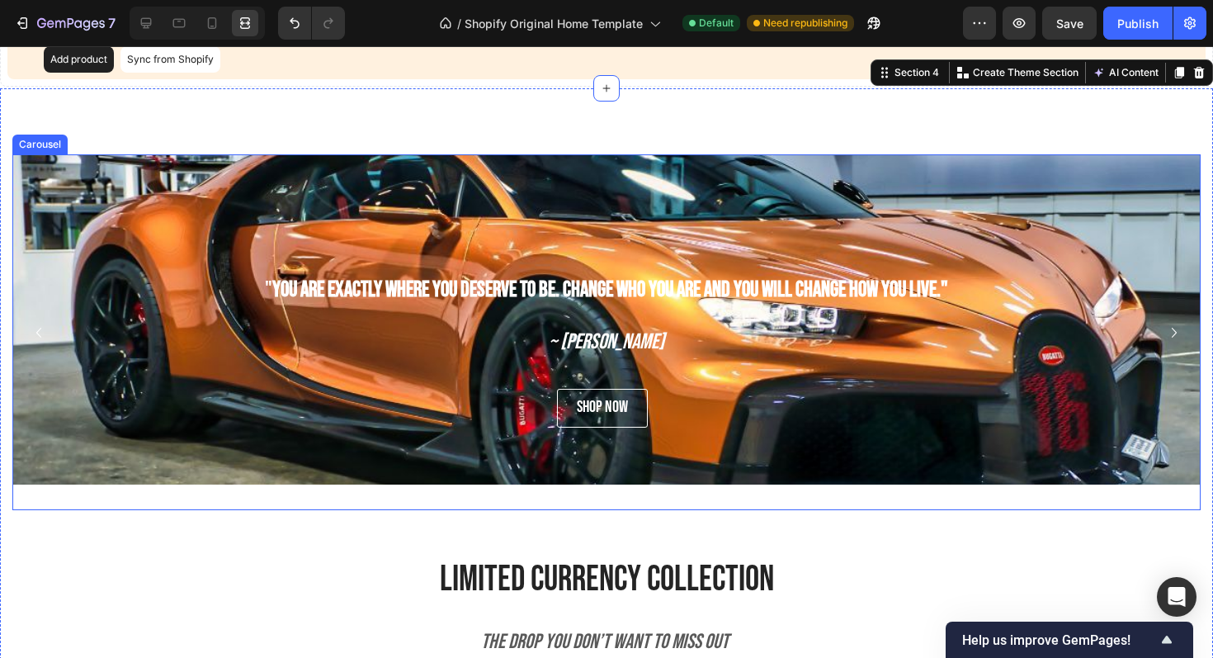
click at [1170, 345] on button "Carousel Next Arrow" at bounding box center [1174, 332] width 26 height 26
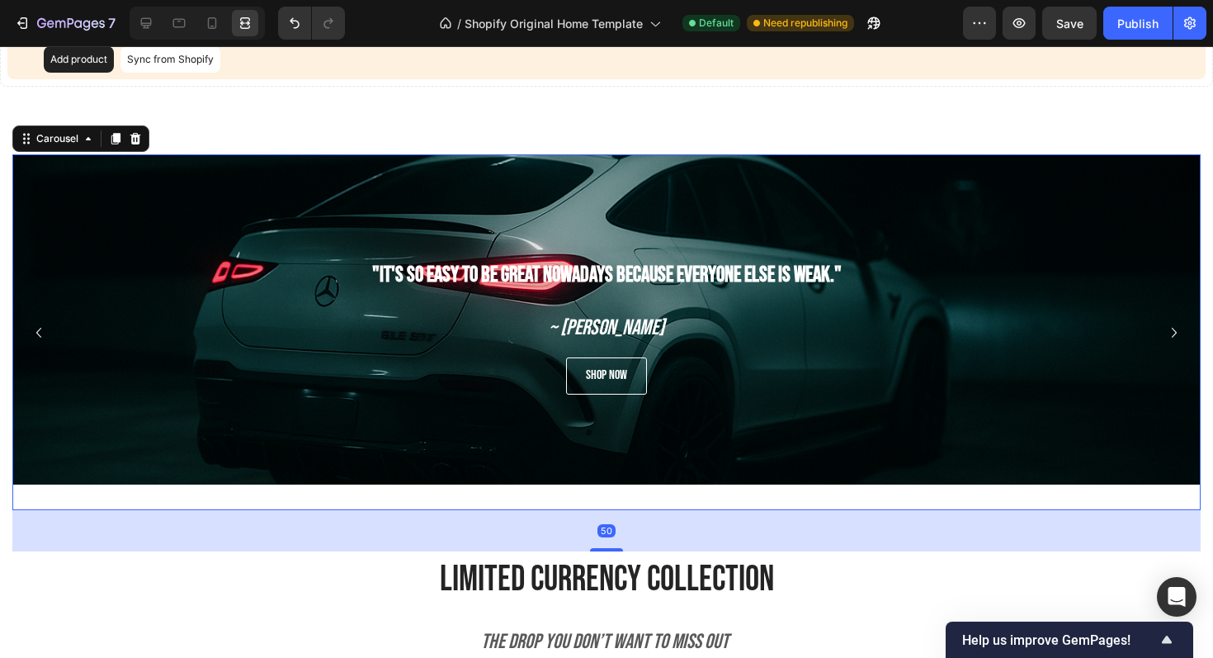
click at [1170, 345] on button "Carousel Next Arrow" at bounding box center [1174, 332] width 26 height 26
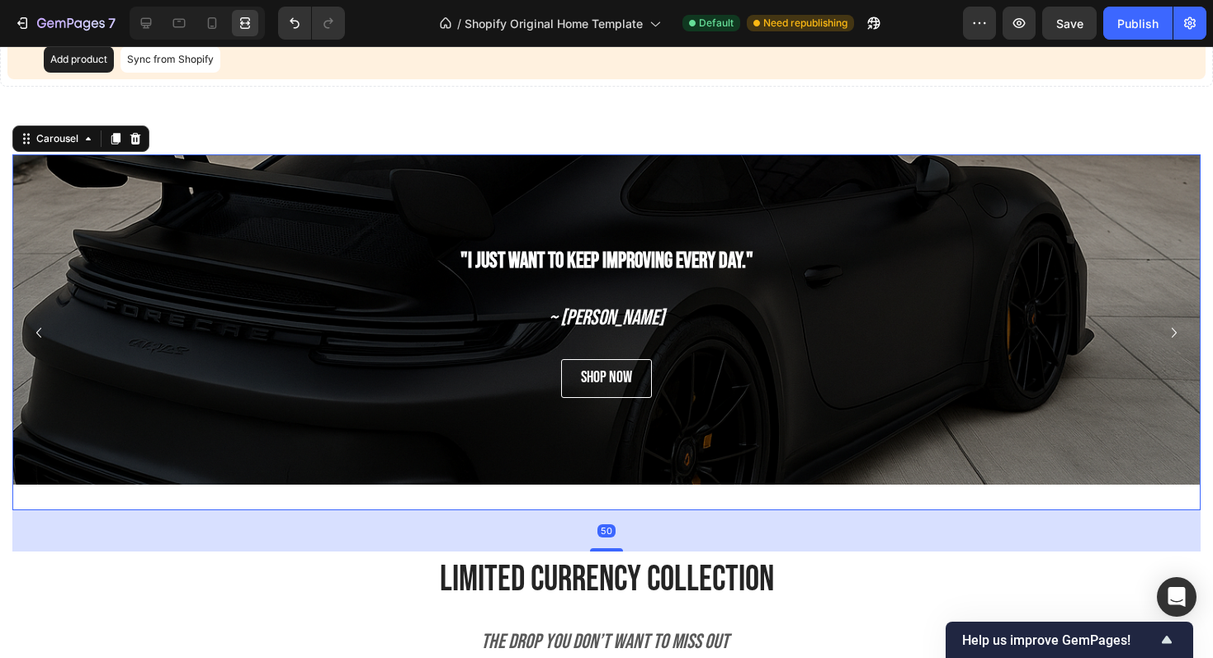
click at [1168, 345] on button "Carousel Next Arrow" at bounding box center [1174, 332] width 26 height 26
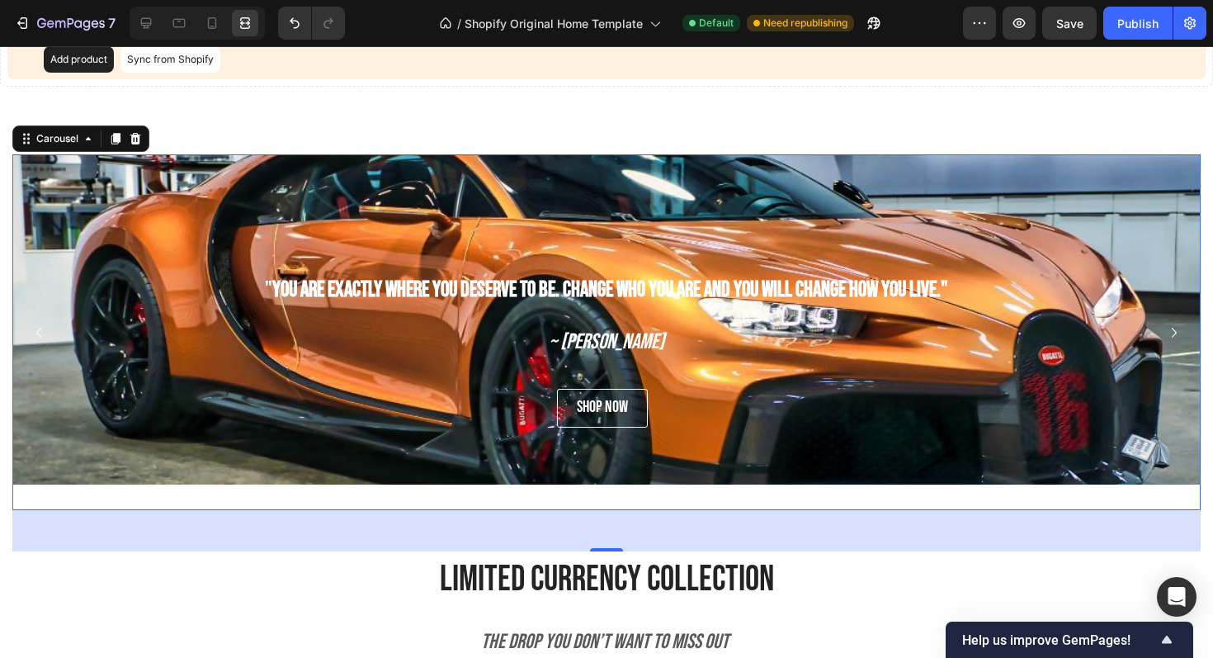
click at [1168, 345] on button "Carousel Next Arrow" at bounding box center [1174, 332] width 26 height 26
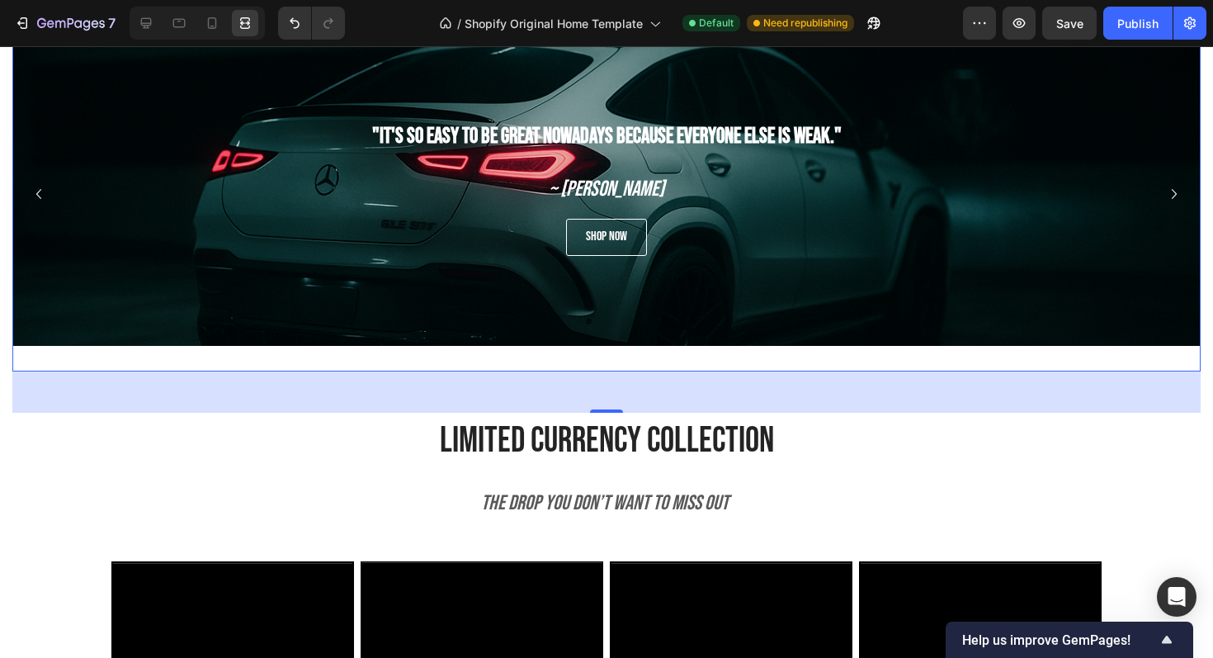
scroll to position [1292, 0]
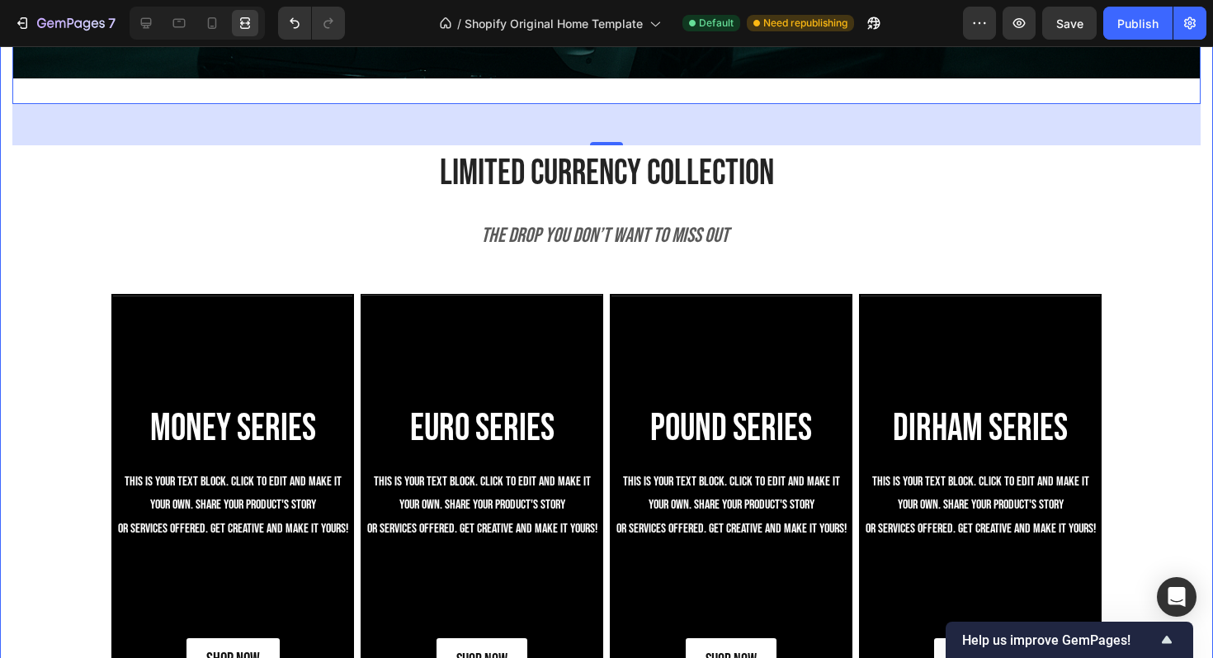
click at [1125, 203] on div "" You are exactly where you deserve to be. Change who you are and you will chan…" at bounding box center [606, 268] width 1189 height 1041
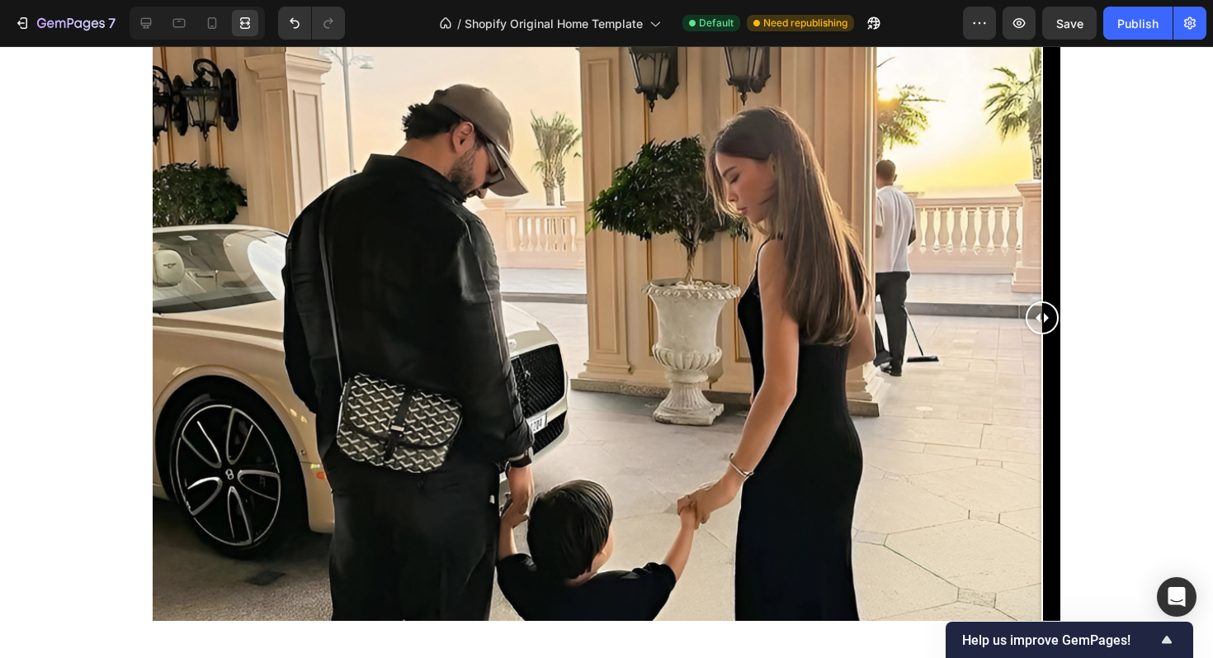
scroll to position [2158, 0]
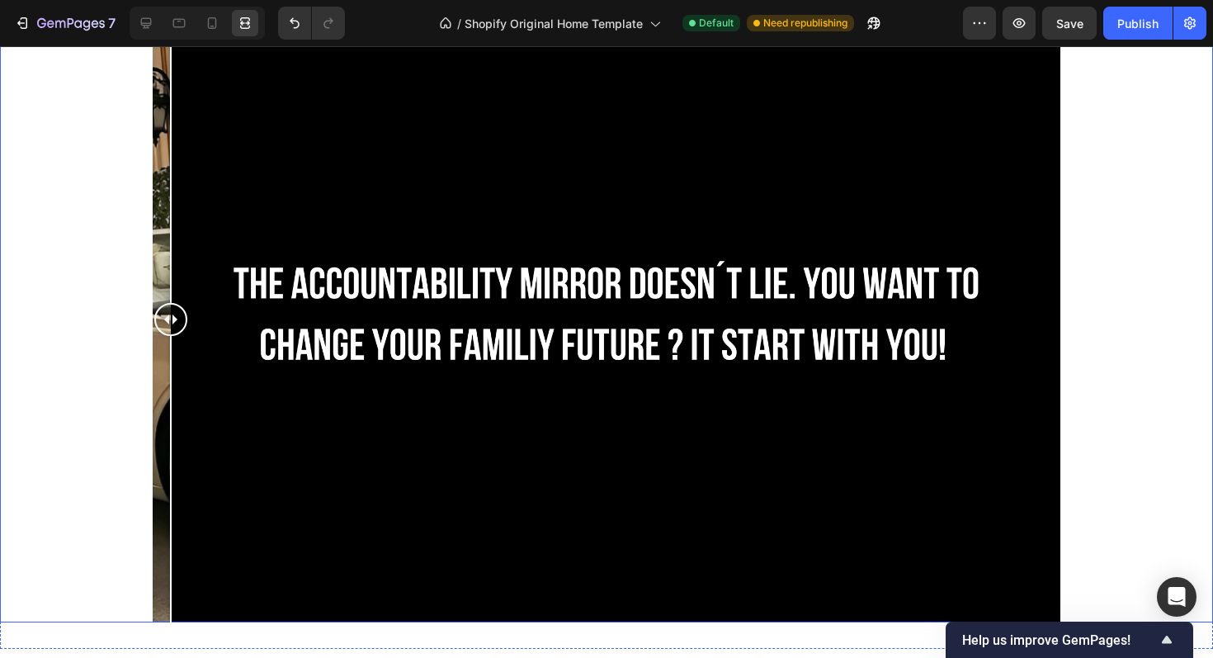
drag, startPoint x: 1035, startPoint y: 329, endPoint x: 51, endPoint y: 344, distance: 984.1
click at [51, 344] on div at bounding box center [606, 319] width 1213 height 605
click at [218, 35] on div at bounding box center [212, 23] width 26 height 26
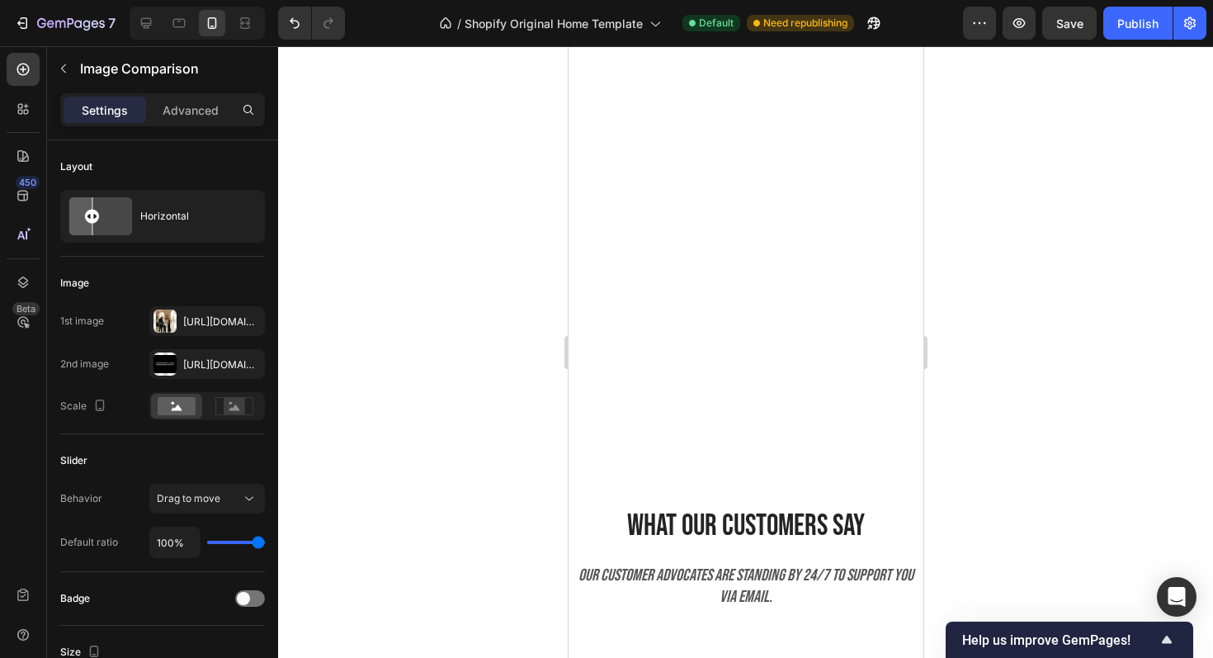
scroll to position [4502, 0]
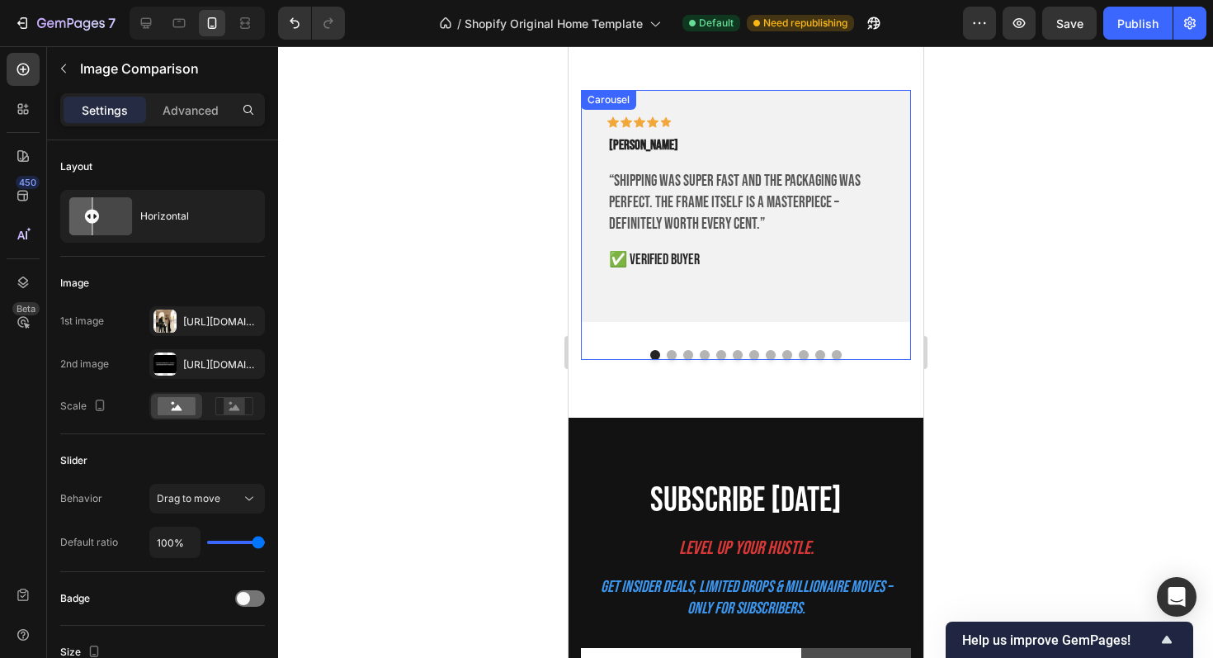
click at [667, 360] on button "Dot" at bounding box center [671, 355] width 10 height 10
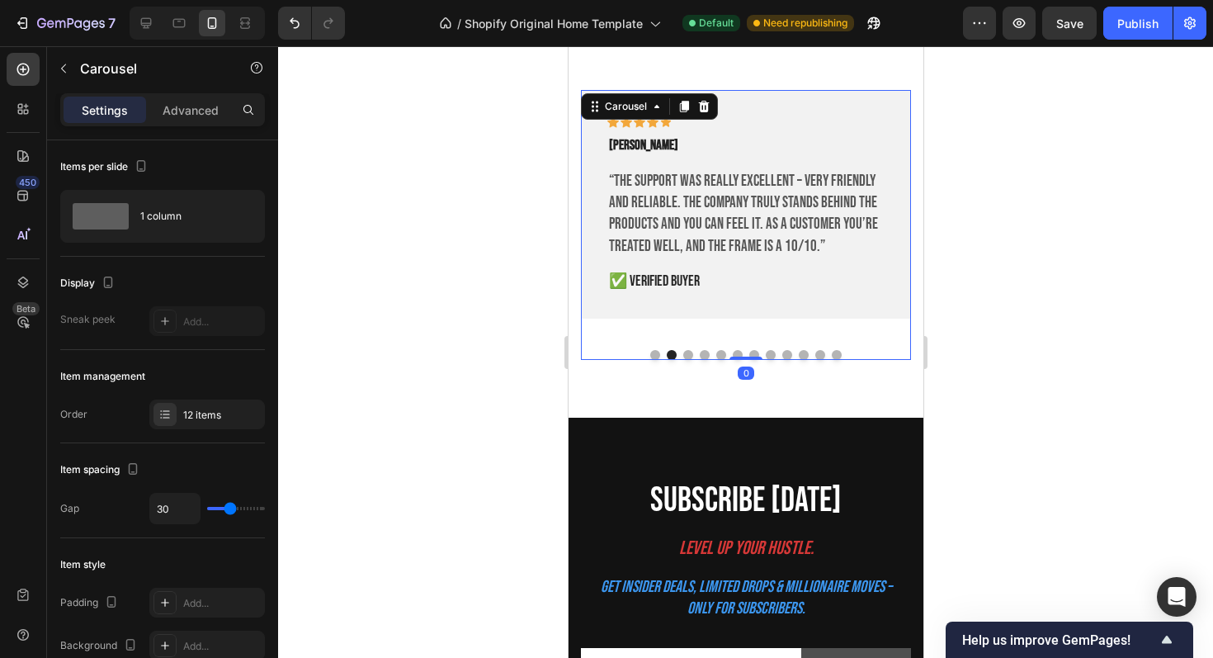
click at [698, 354] on div "Icon Icon Icon Icon Icon Row Victor p. Text block “Shipping was super fast and …" at bounding box center [745, 225] width 330 height 270
click at [704, 357] on button "Dot" at bounding box center [704, 355] width 10 height 10
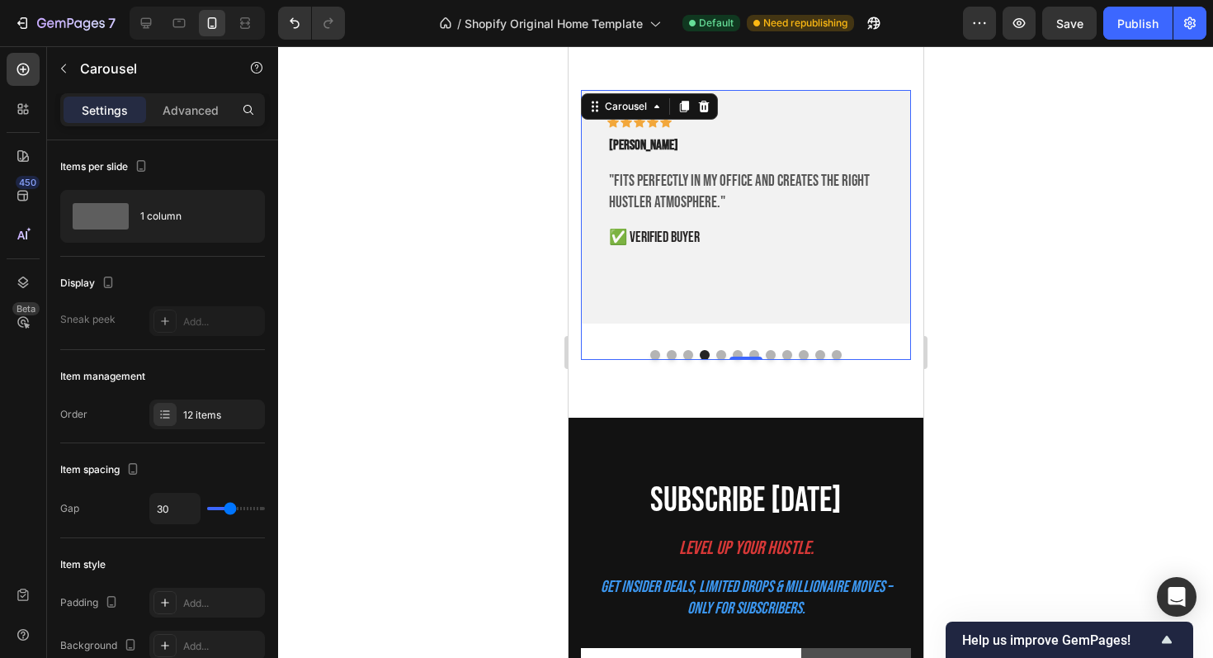
click at [689, 357] on button "Dot" at bounding box center [688, 355] width 10 height 10
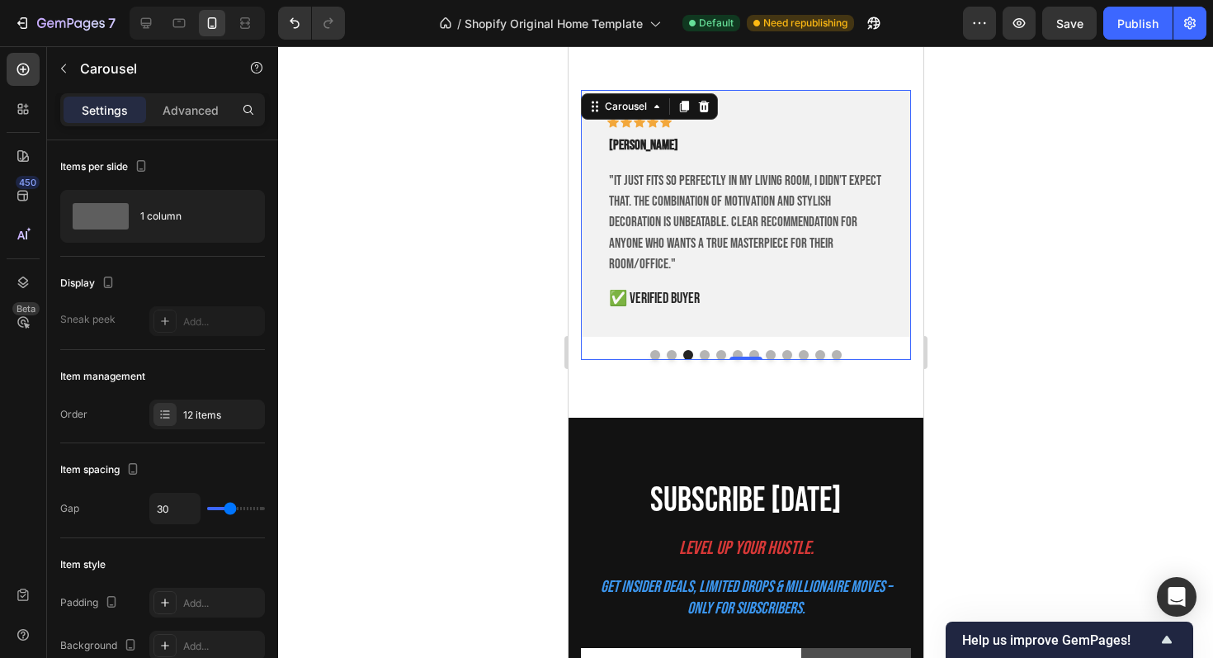
click at [712, 356] on div at bounding box center [745, 355] width 330 height 10
click at [717, 357] on button "Dot" at bounding box center [721, 355] width 10 height 10
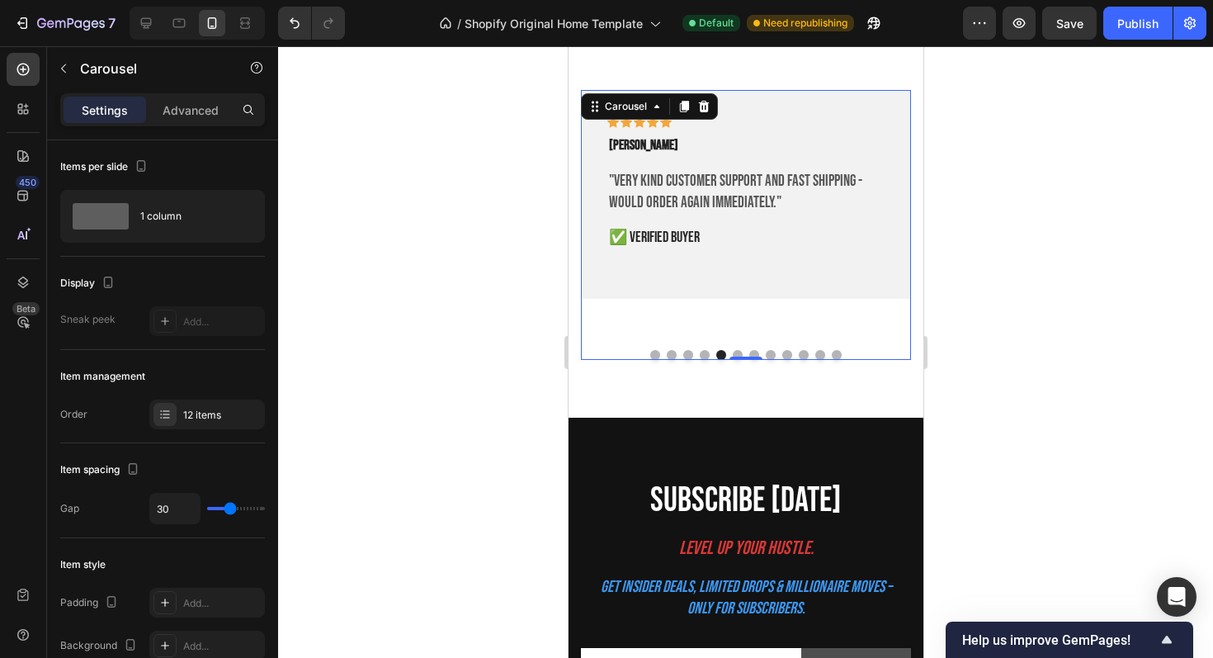
click at [700, 359] on button "Dot" at bounding box center [704, 355] width 10 height 10
click at [718, 359] on button "Dot" at bounding box center [721, 355] width 10 height 10
click at [735, 357] on button "Dot" at bounding box center [737, 355] width 10 height 10
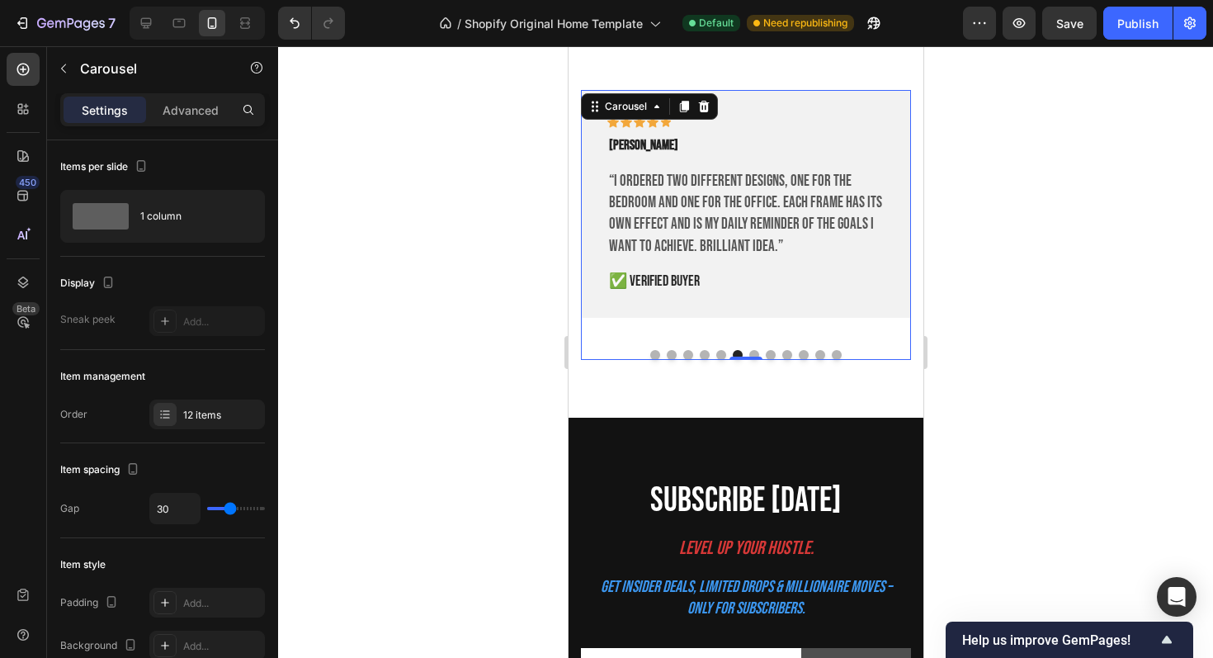
click at [759, 357] on div at bounding box center [745, 355] width 330 height 10
click at [763, 357] on div at bounding box center [745, 355] width 330 height 10
click at [756, 357] on button "Dot" at bounding box center [754, 355] width 10 height 10
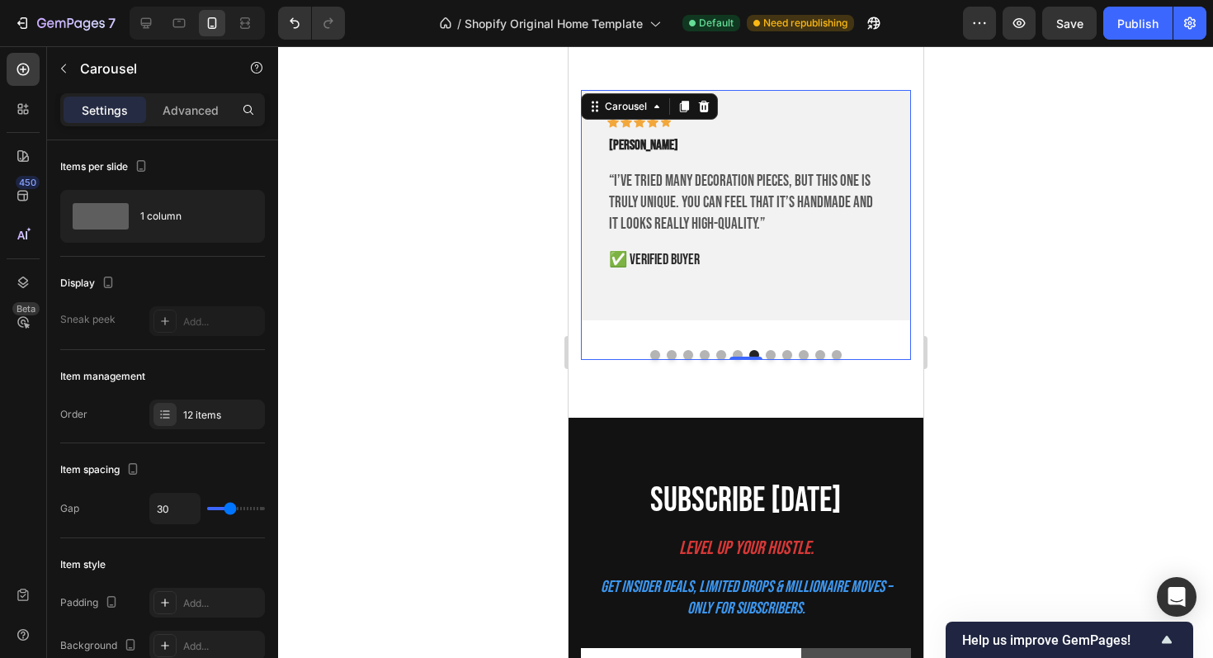
click at [766, 358] on button "Dot" at bounding box center [770, 355] width 10 height 10
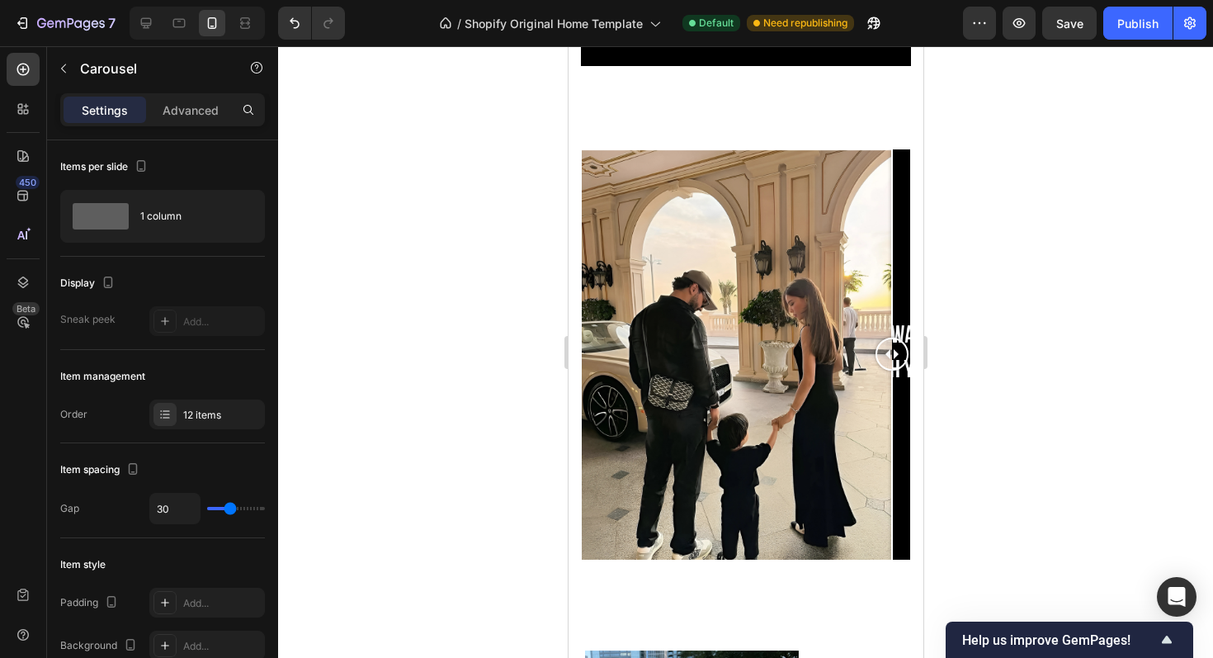
scroll to position [2161, 0]
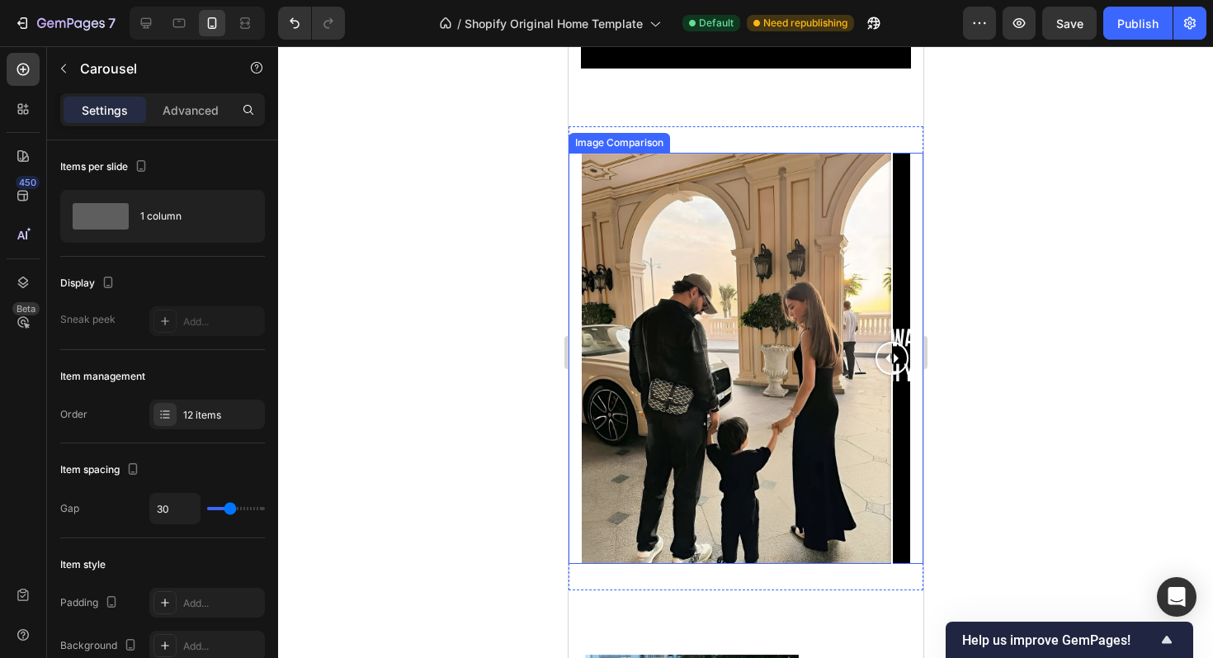
drag, startPoint x: 894, startPoint y: 362, endPoint x: 1147, endPoint y: 368, distance: 253.5
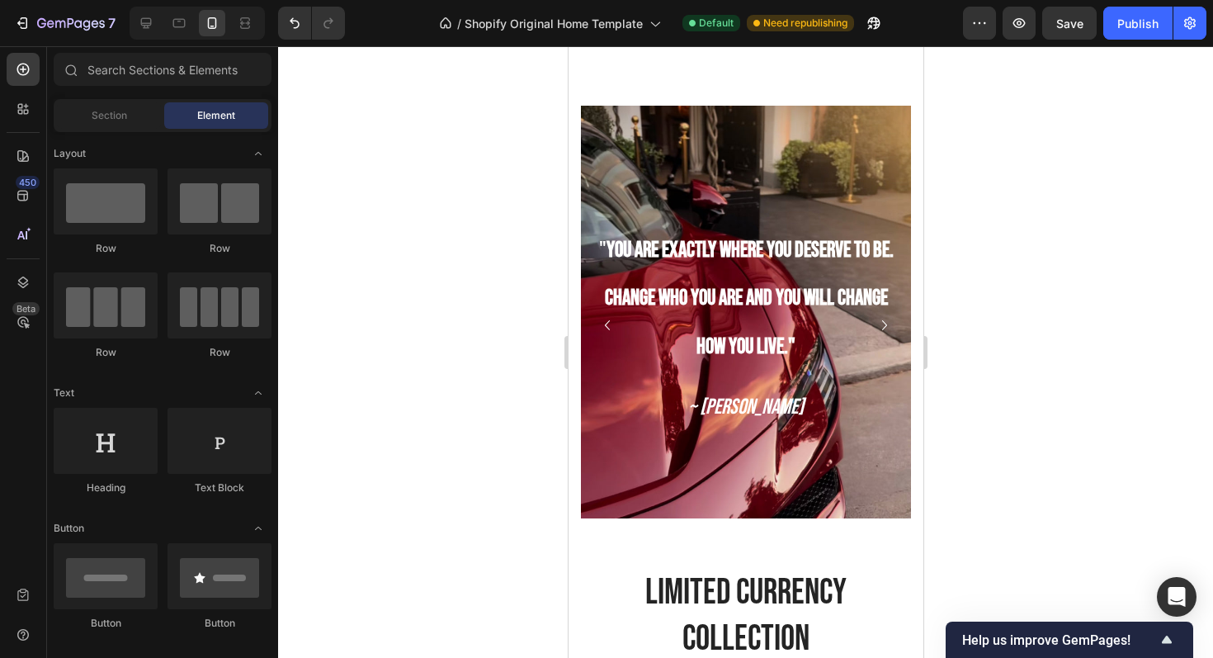
scroll to position [1125, 0]
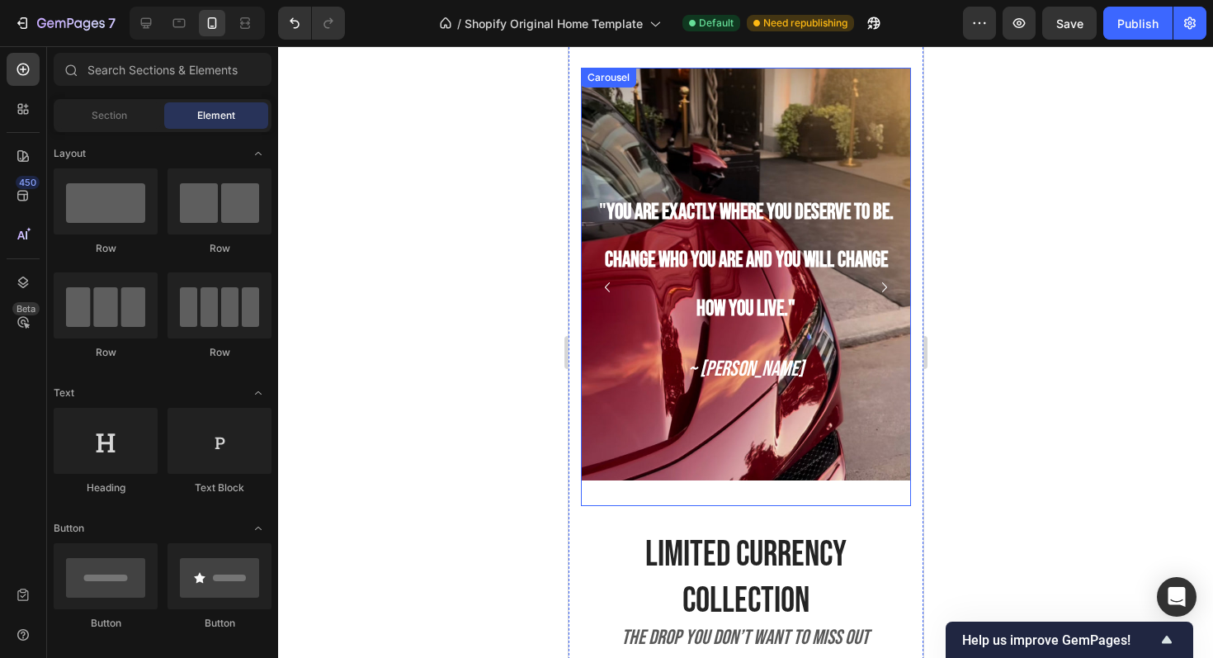
click at [885, 288] on icon "Carousel Next Arrow" at bounding box center [884, 287] width 5 height 10
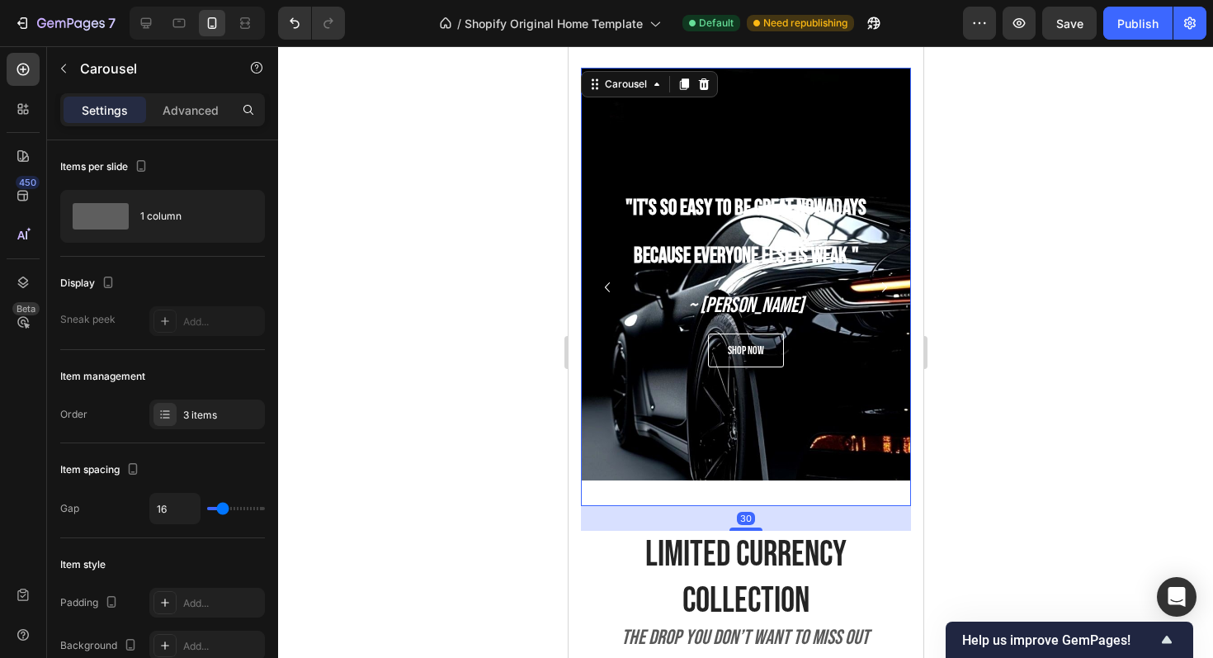
click at [885, 288] on icon "Carousel Next Arrow" at bounding box center [884, 287] width 5 height 10
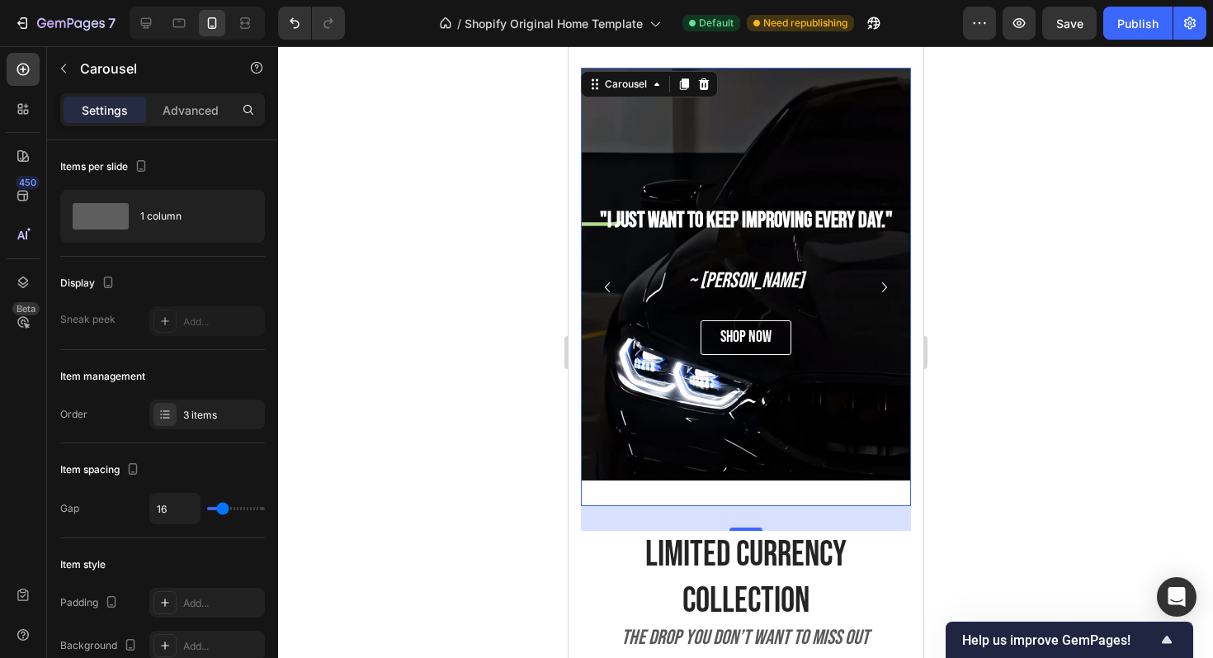
click at [885, 288] on icon "Carousel Next Arrow" at bounding box center [884, 287] width 5 height 10
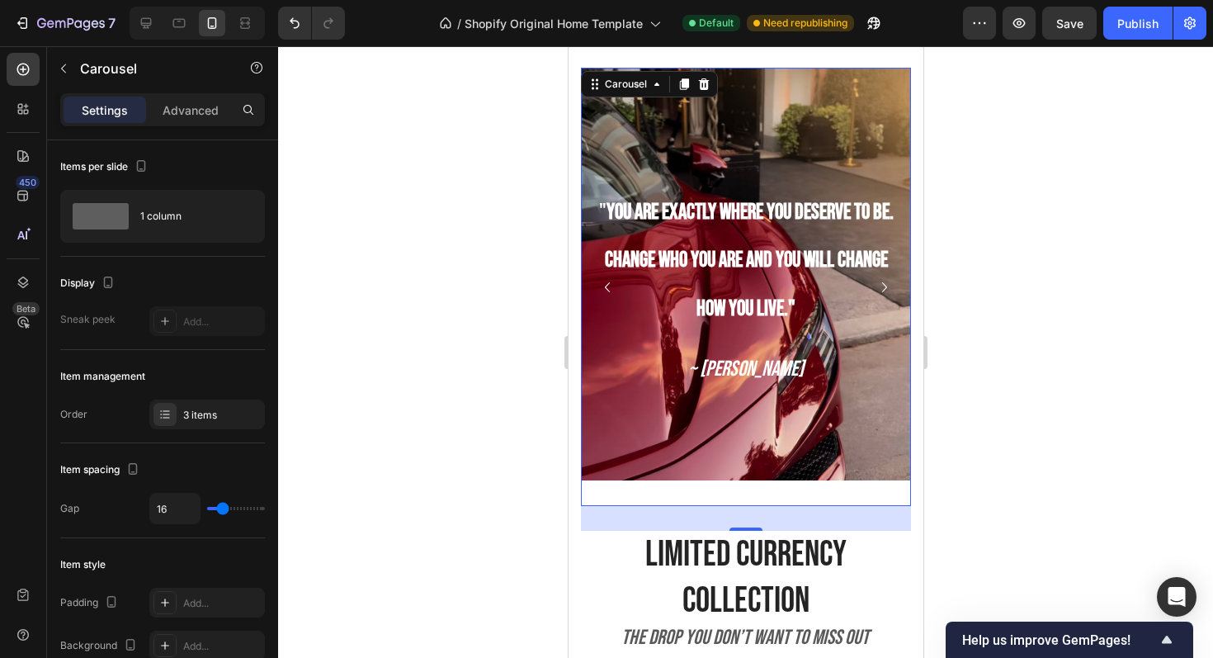
click at [885, 288] on icon "Carousel Next Arrow" at bounding box center [884, 287] width 5 height 10
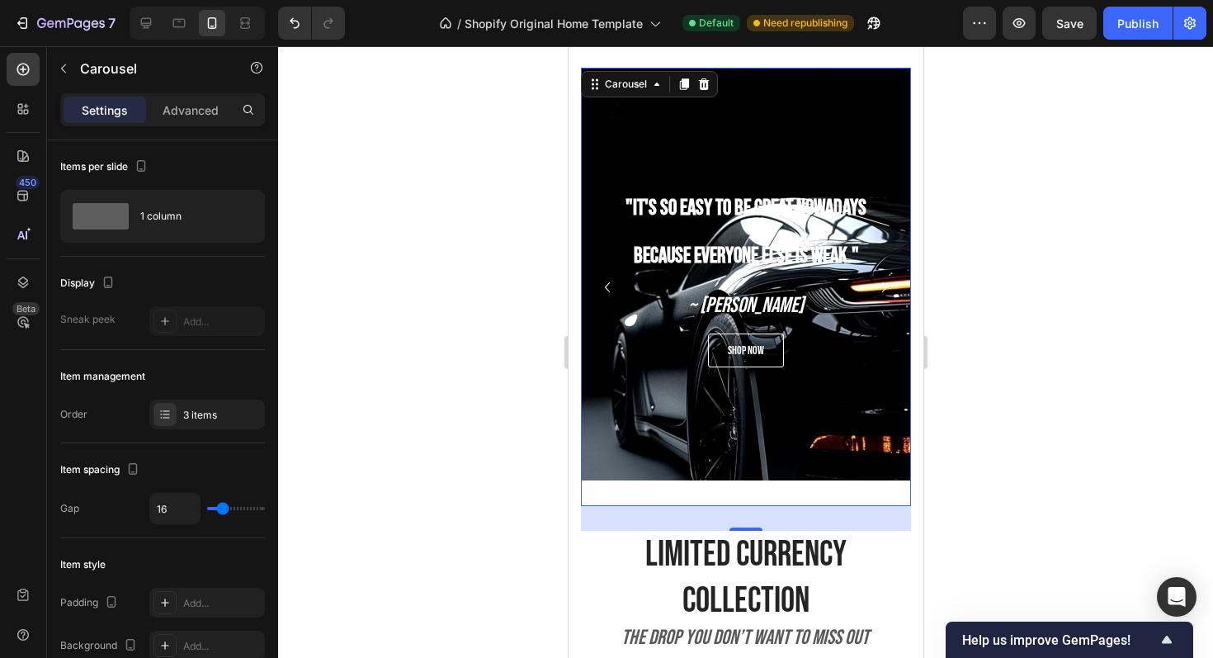
click at [885, 288] on icon "Carousel Next Arrow" at bounding box center [884, 287] width 5 height 10
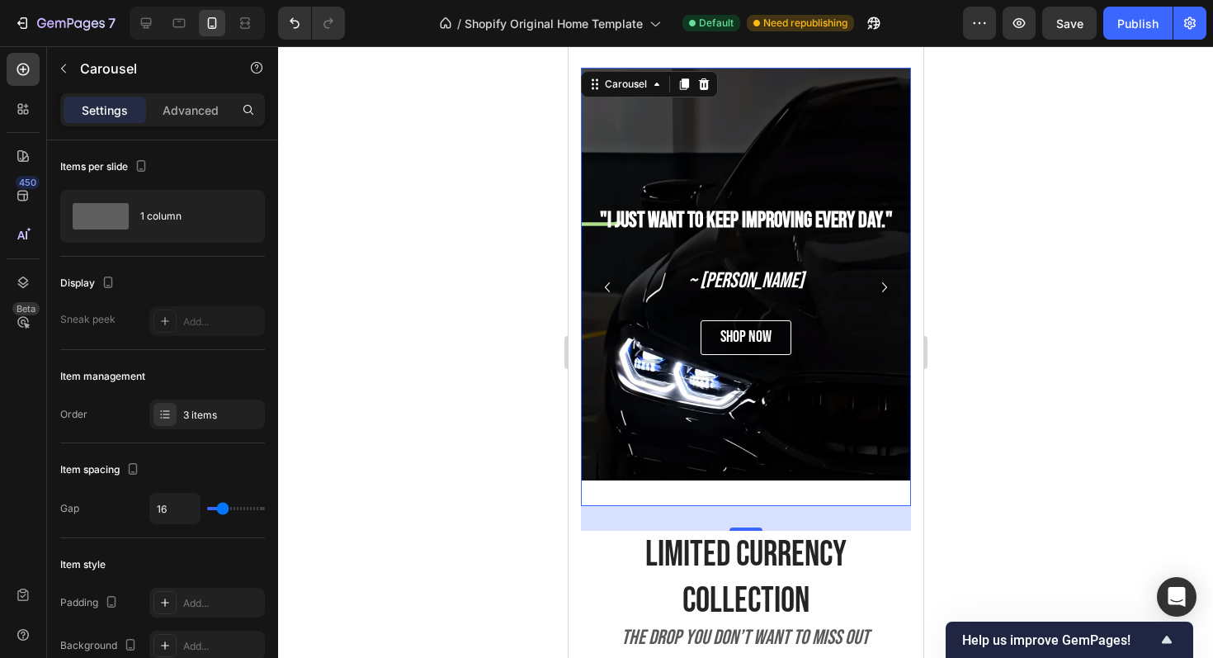
click at [886, 286] on icon "Carousel Next Arrow" at bounding box center [884, 287] width 5 height 10
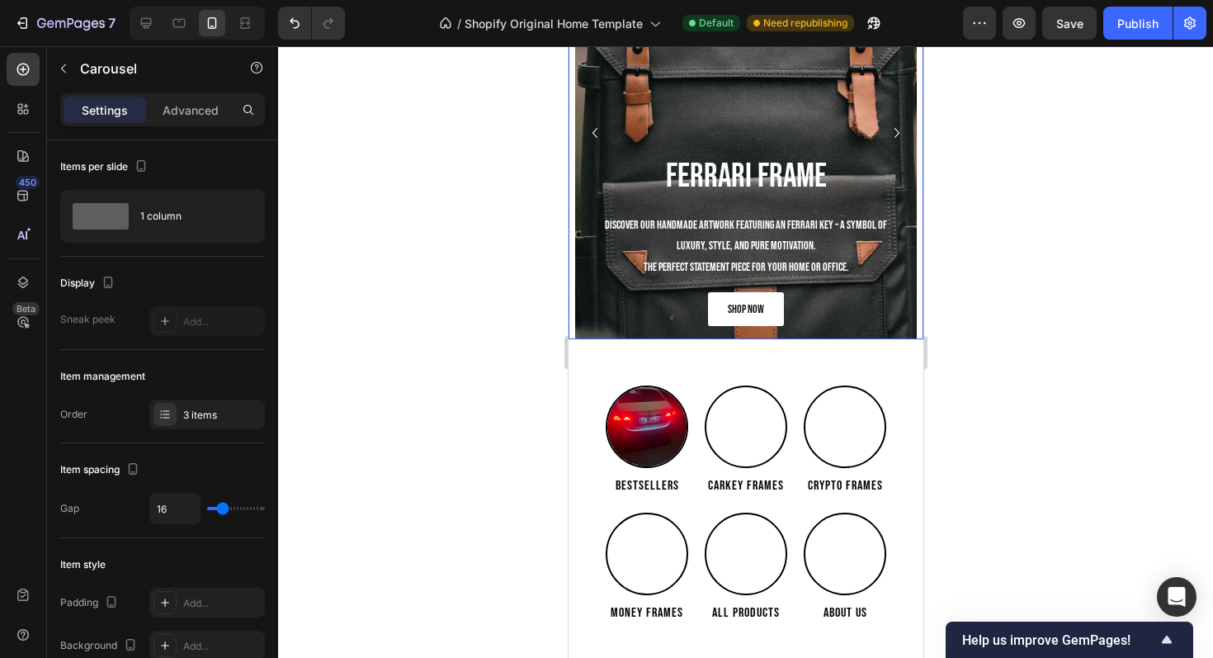
scroll to position [0, 0]
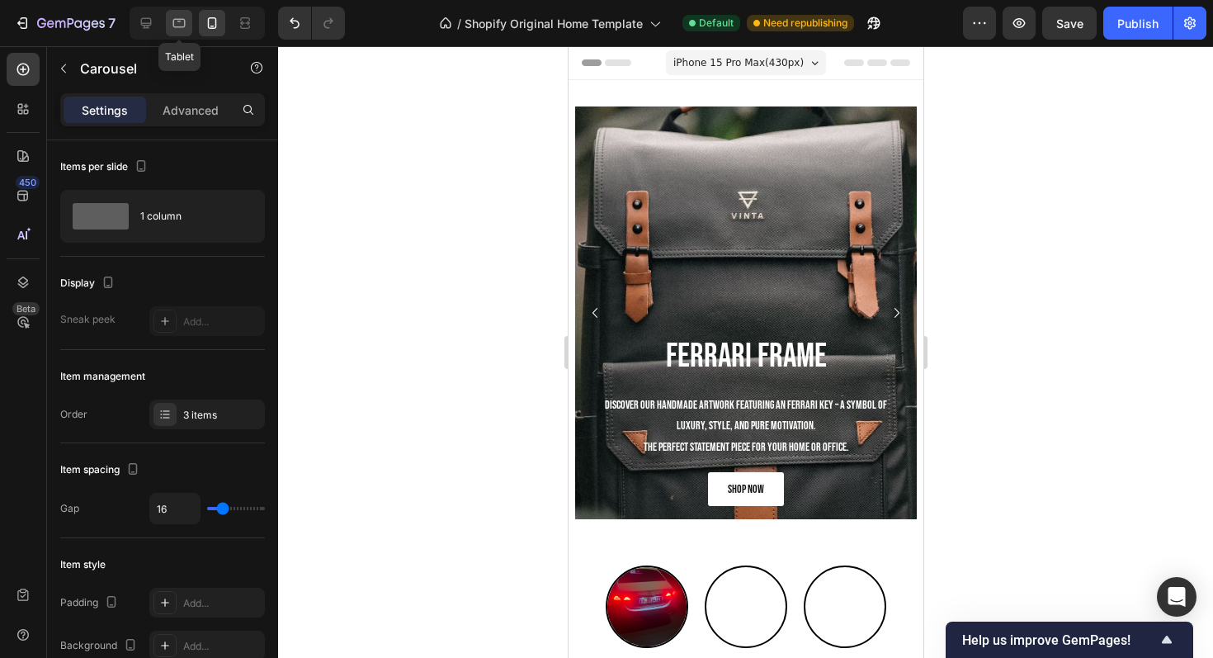
click at [168, 27] on div at bounding box center [179, 23] width 26 height 26
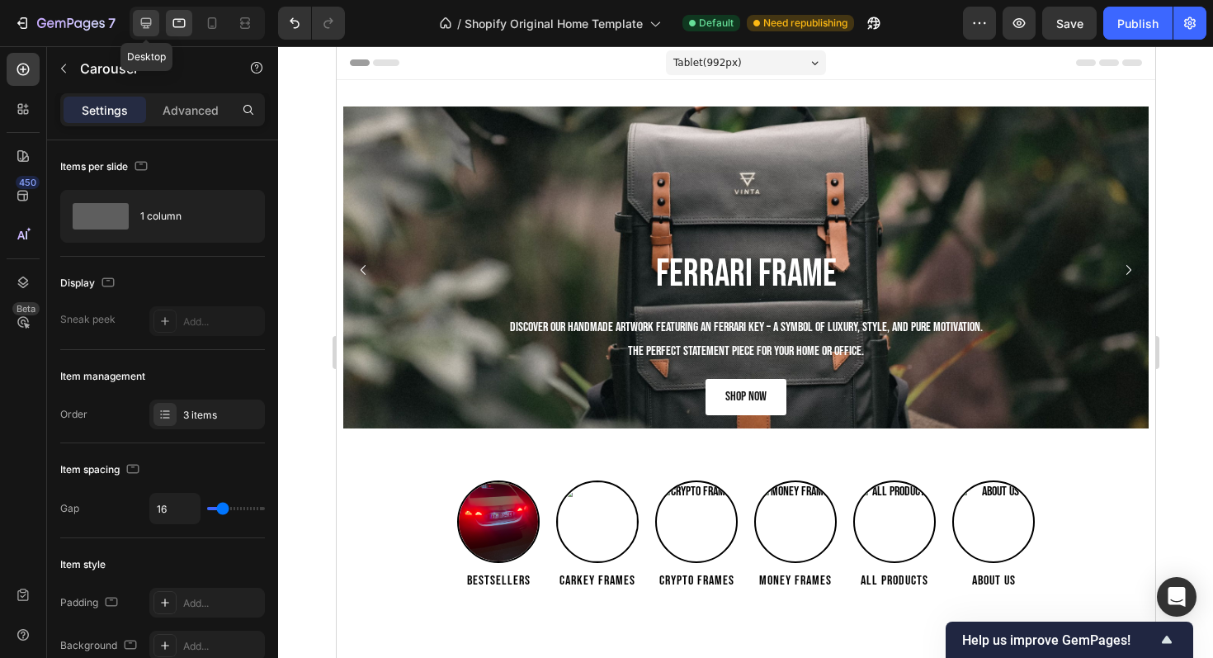
click at [133, 26] on div at bounding box center [146, 23] width 26 height 26
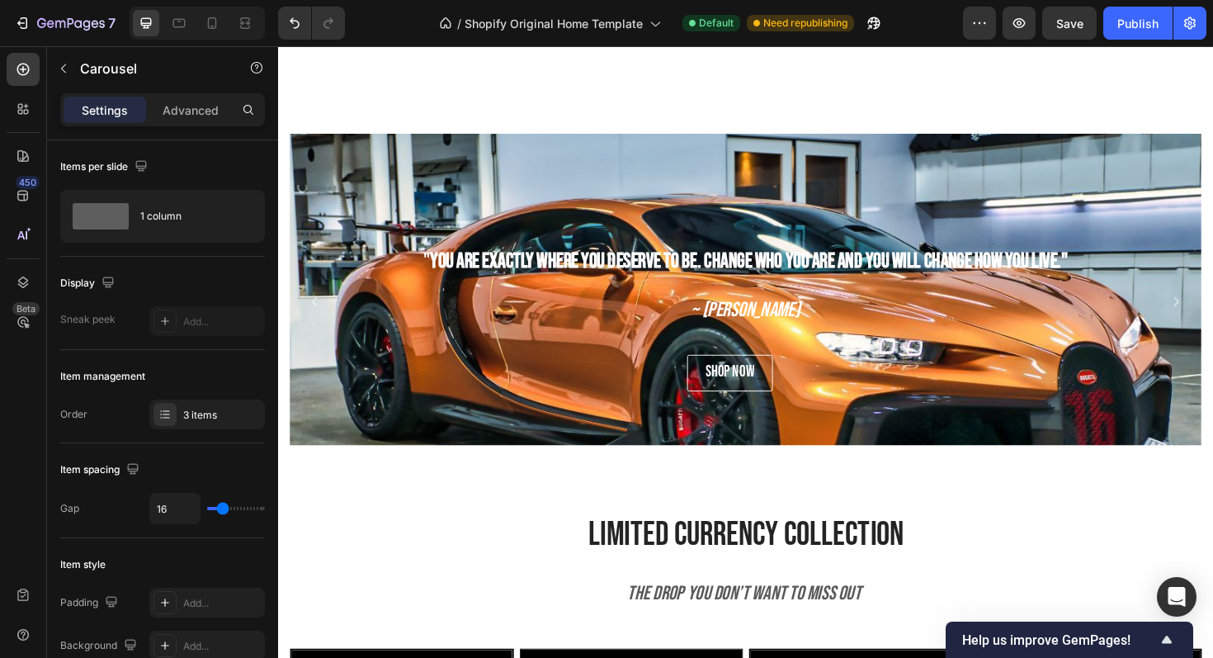
scroll to position [925, 0]
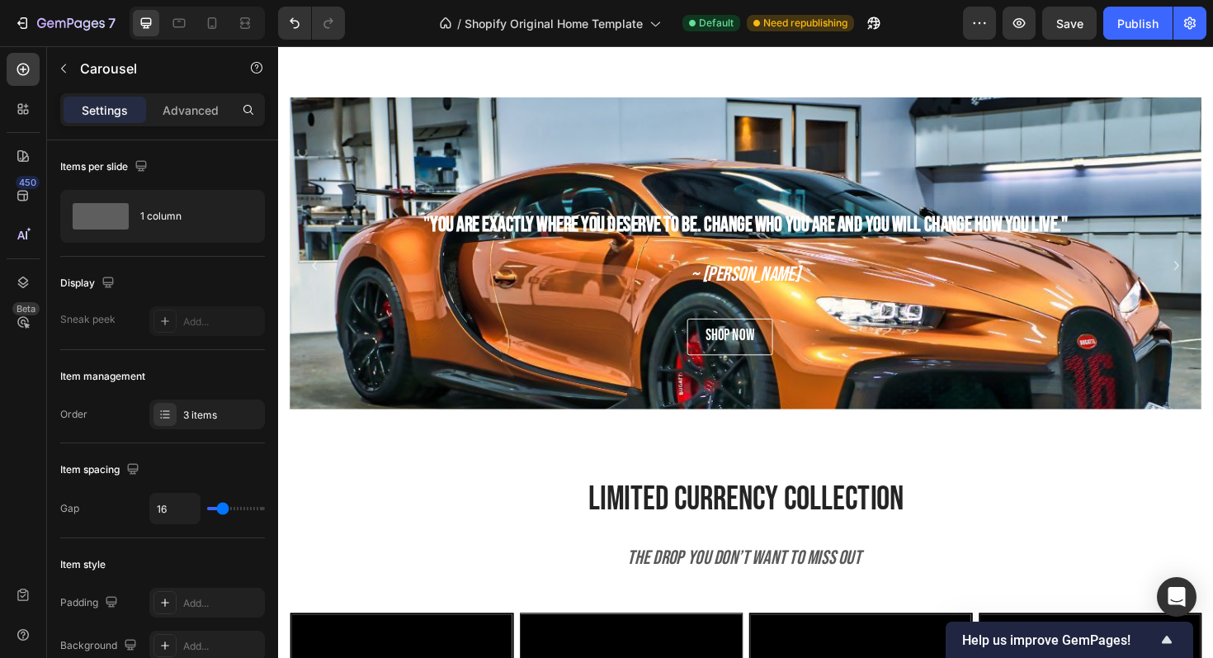
click at [1213, 276] on icon "Carousel Next Arrow" at bounding box center [1230, 279] width 20 height 20
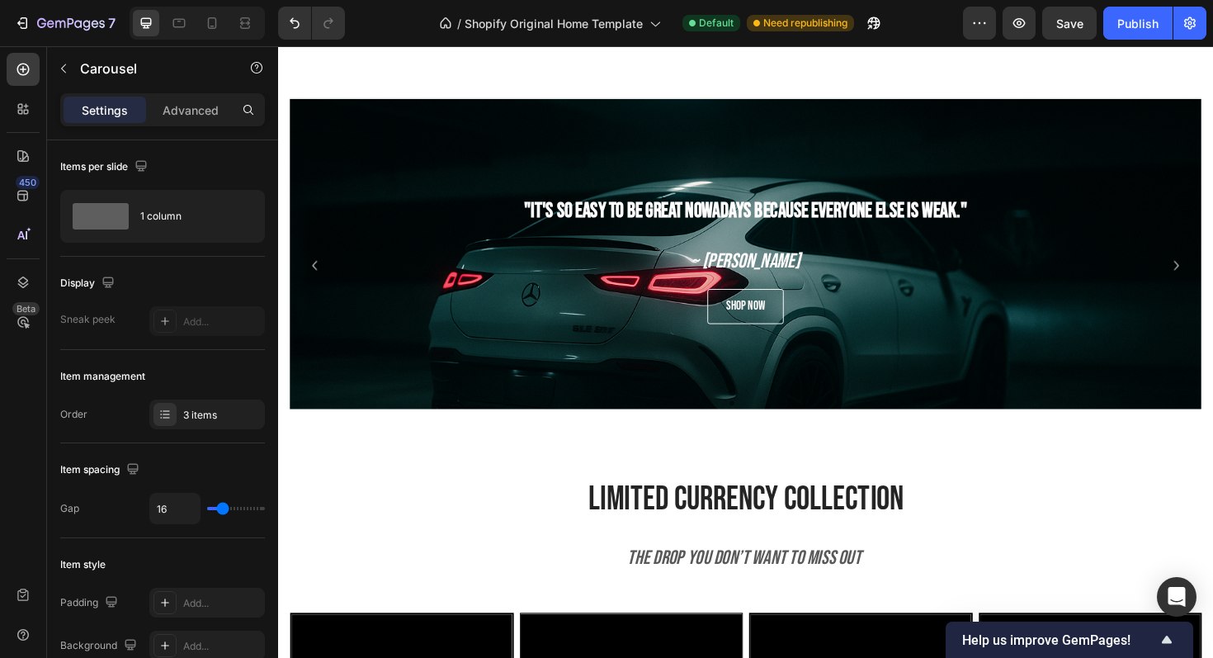
click at [1213, 276] on icon "Carousel Next Arrow" at bounding box center [1230, 279] width 20 height 20
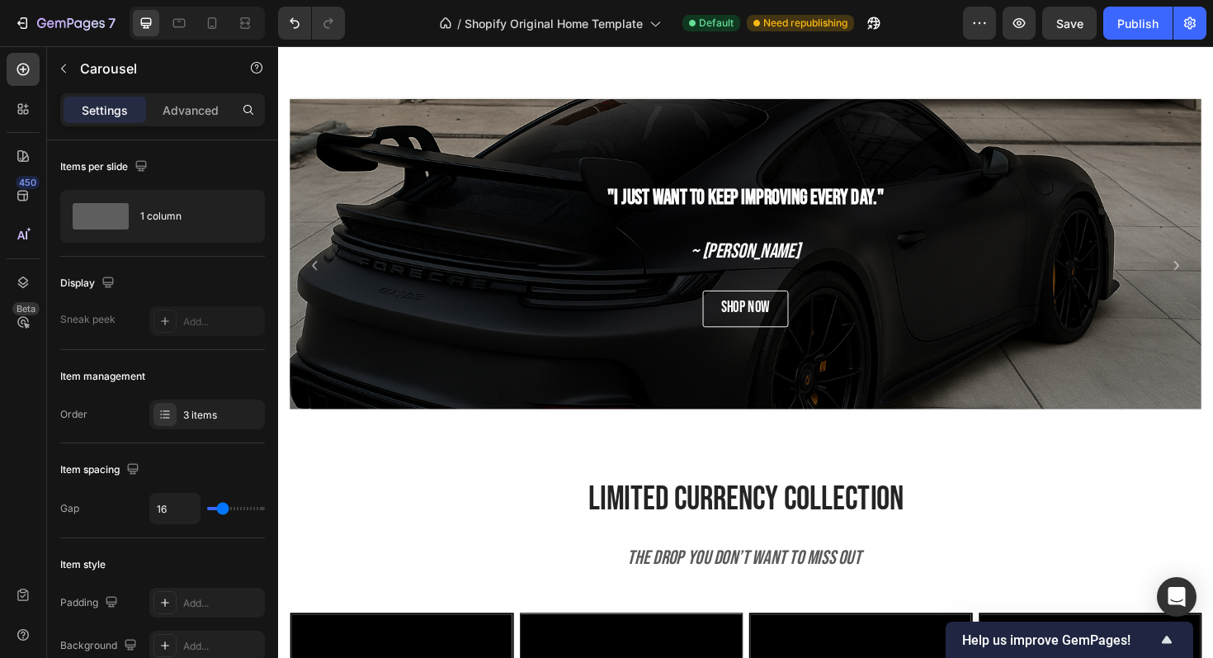
click at [1213, 276] on icon "Carousel Next Arrow" at bounding box center [1230, 279] width 20 height 20
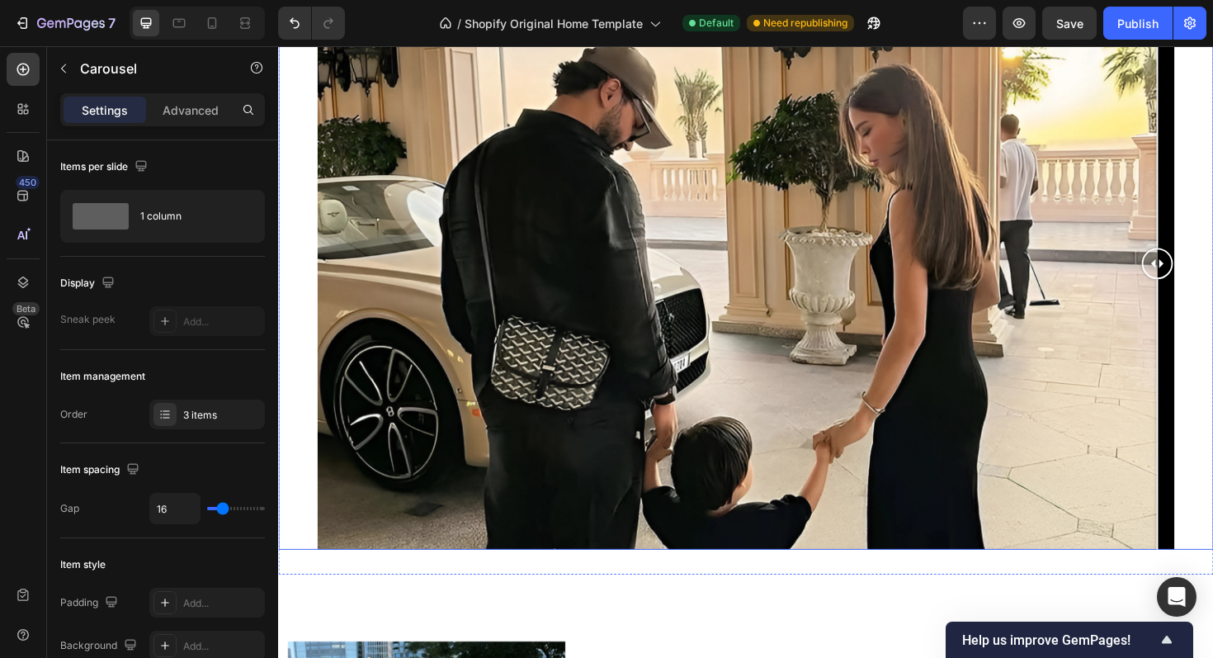
scroll to position [2154, 0]
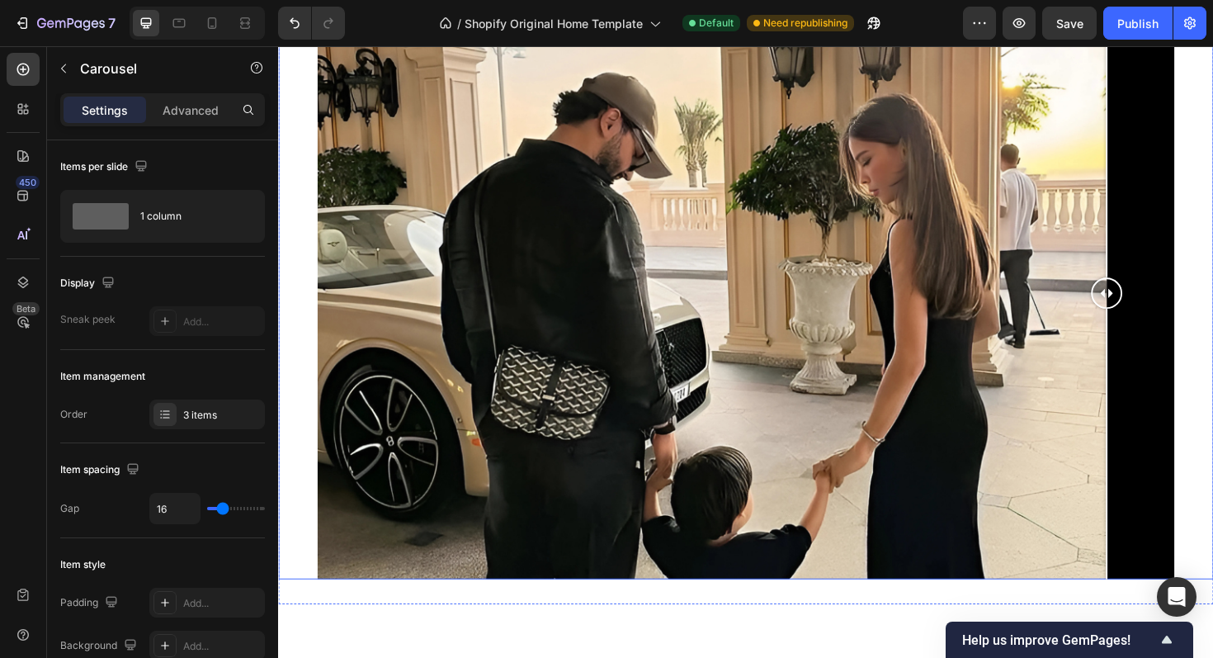
drag, startPoint x: 1217, startPoint y: 304, endPoint x: 1268, endPoint y: 316, distance: 52.7
click at [1213, 316] on div at bounding box center [773, 307] width 991 height 605
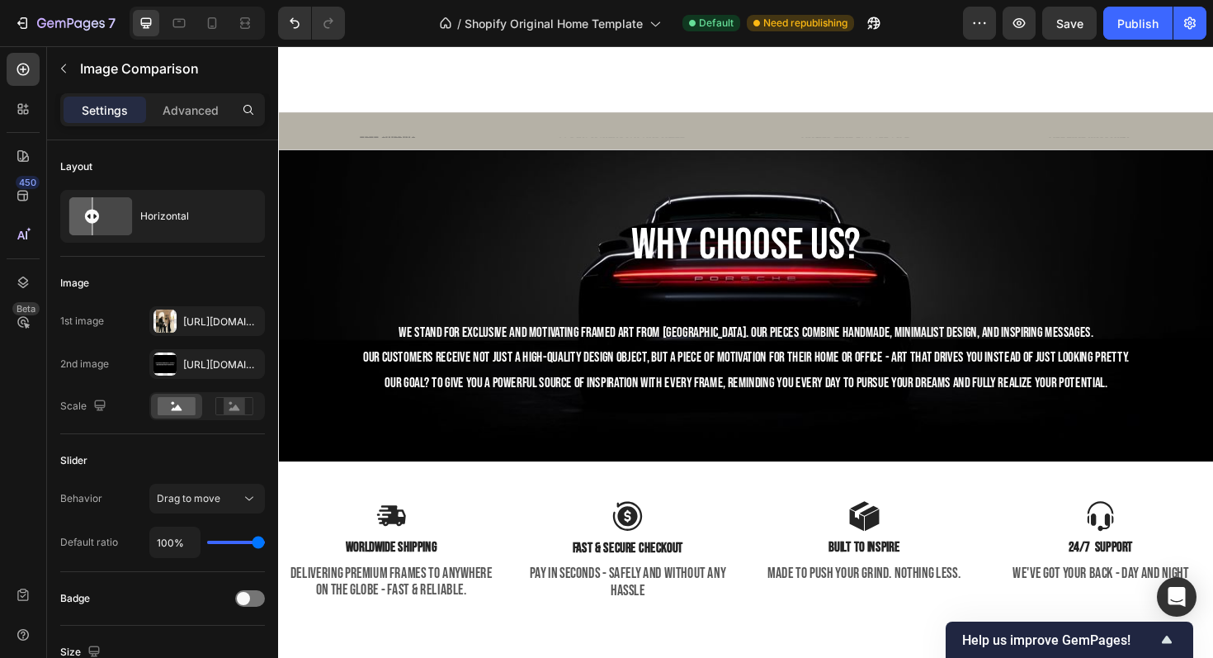
scroll to position [3181, 0]
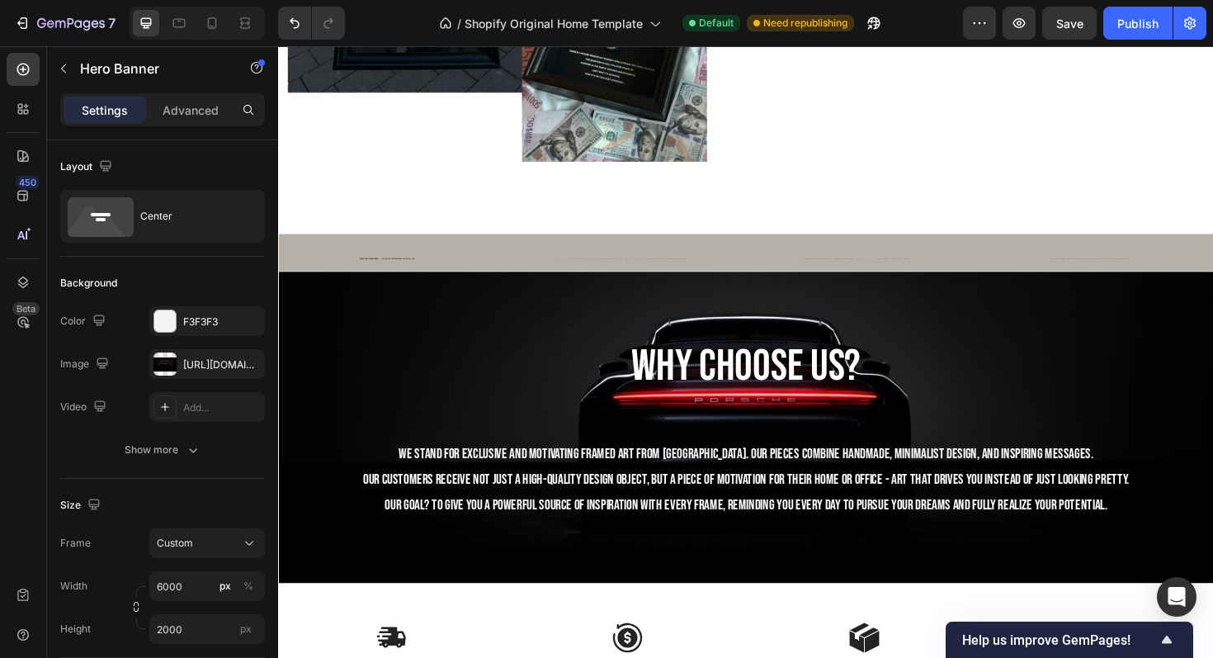
click at [992, 332] on div "why choose us? Heading We stand for exclusive and motivating framed art from Ge…" at bounding box center [773, 450] width 991 height 247
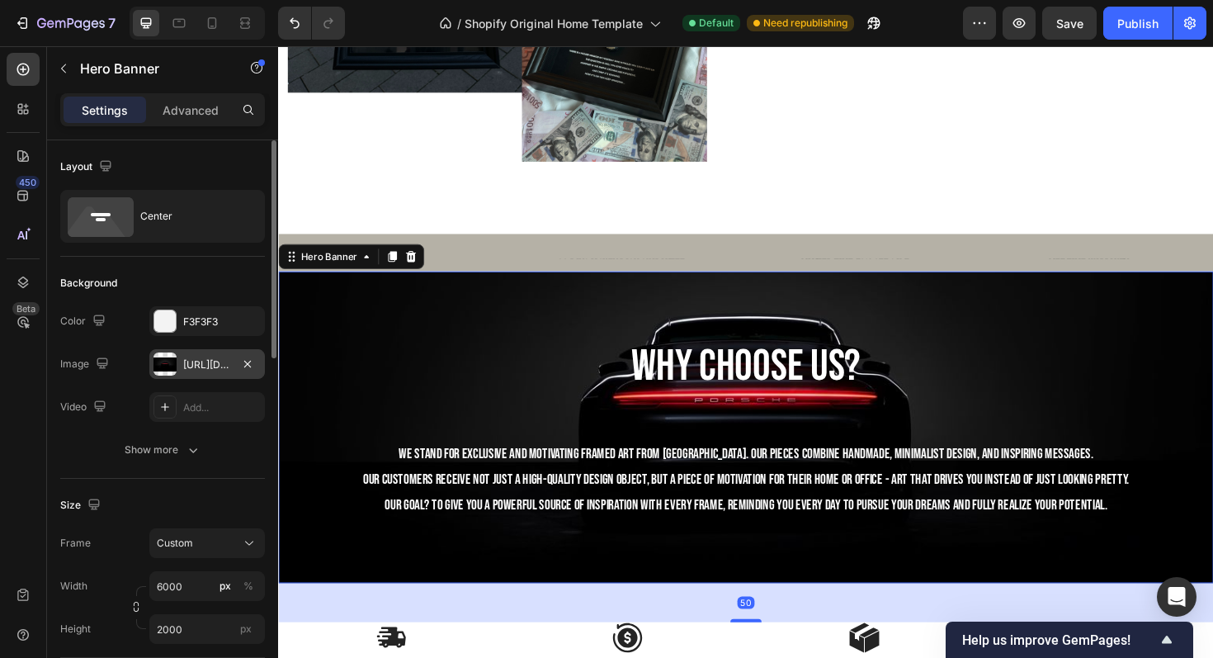
click at [191, 372] on div "https://cdn.shopify.com/s/files/1/0918/9454/6809/files/gempages_570937643437654…" at bounding box center [207, 364] width 116 height 30
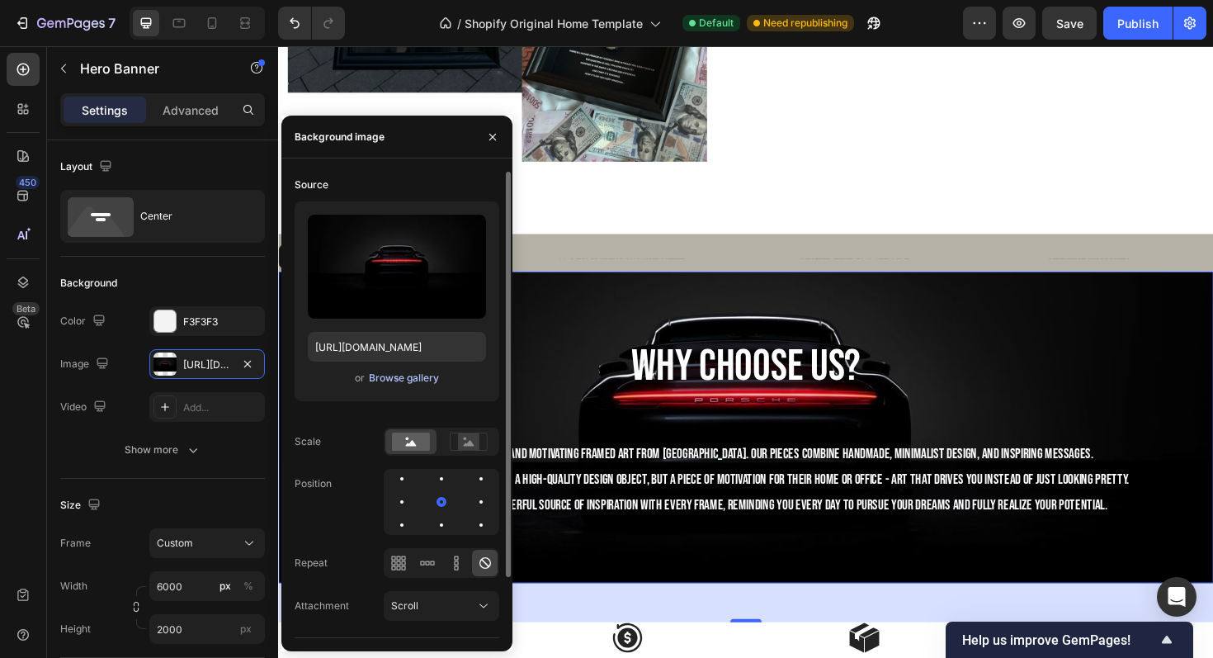
click at [404, 385] on div "Browse gallery" at bounding box center [404, 378] width 70 height 15
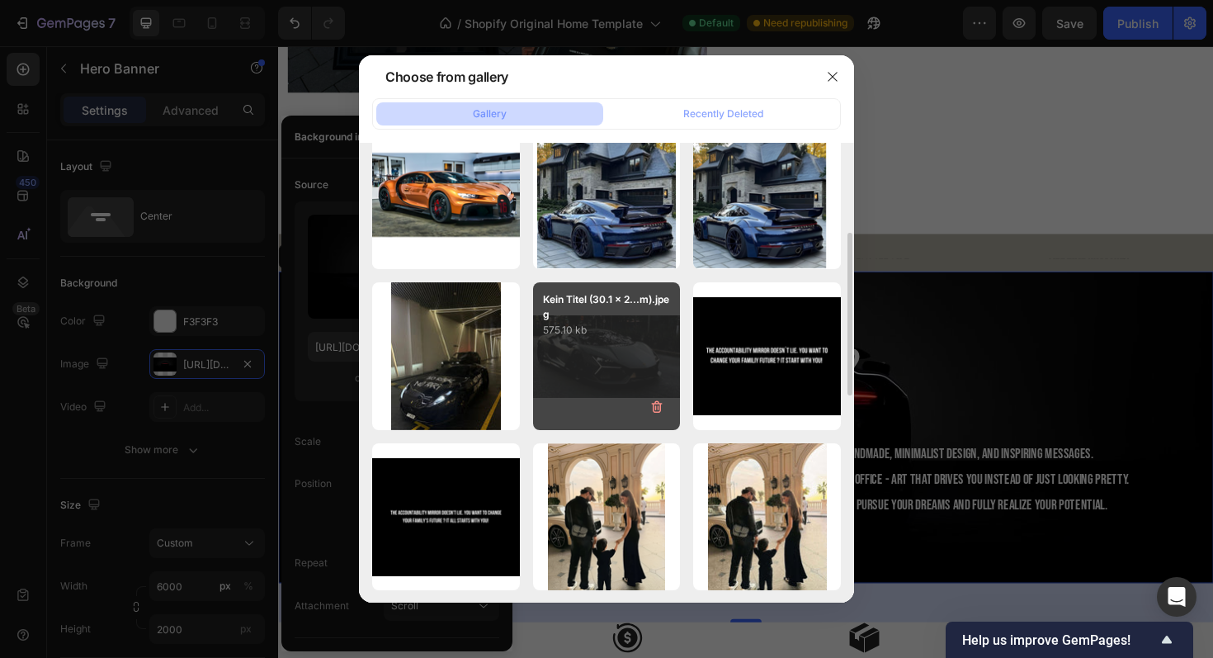
scroll to position [210, 0]
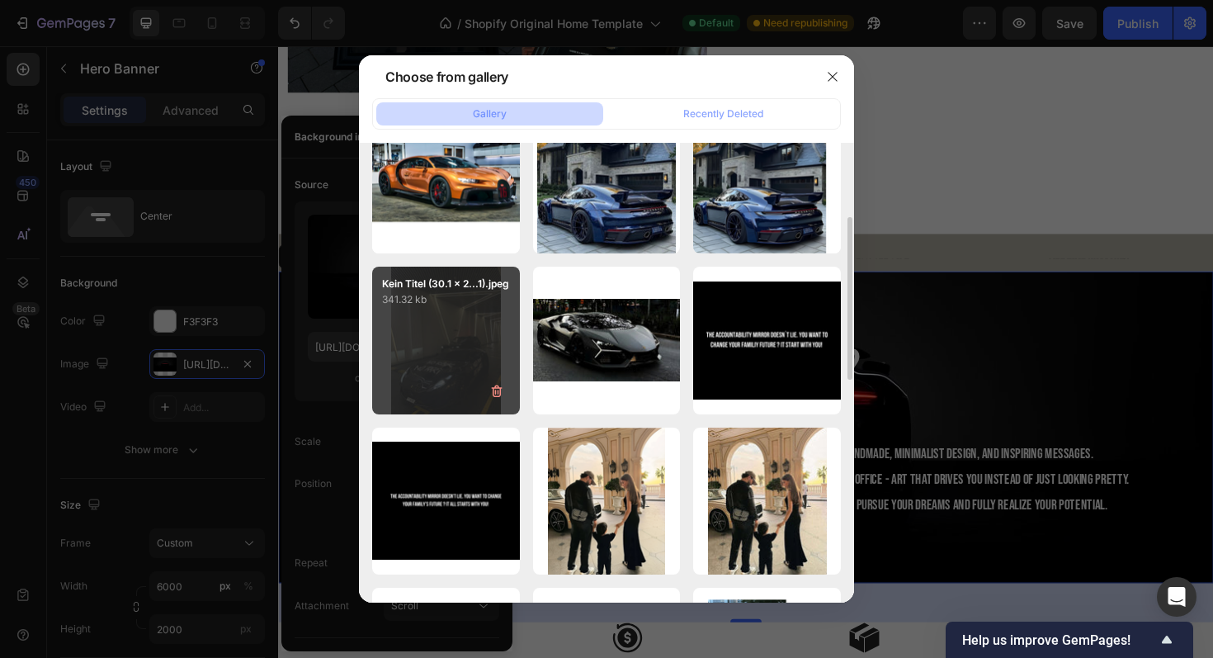
click at [476, 352] on div "Kein Titel (30.1 x 2...1).jpeg 341.32 kb" at bounding box center [446, 341] width 148 height 148
type input "https://cdn.shopify.com/s/files/1/0918/9454/6809/files/gempages_570937643437654…"
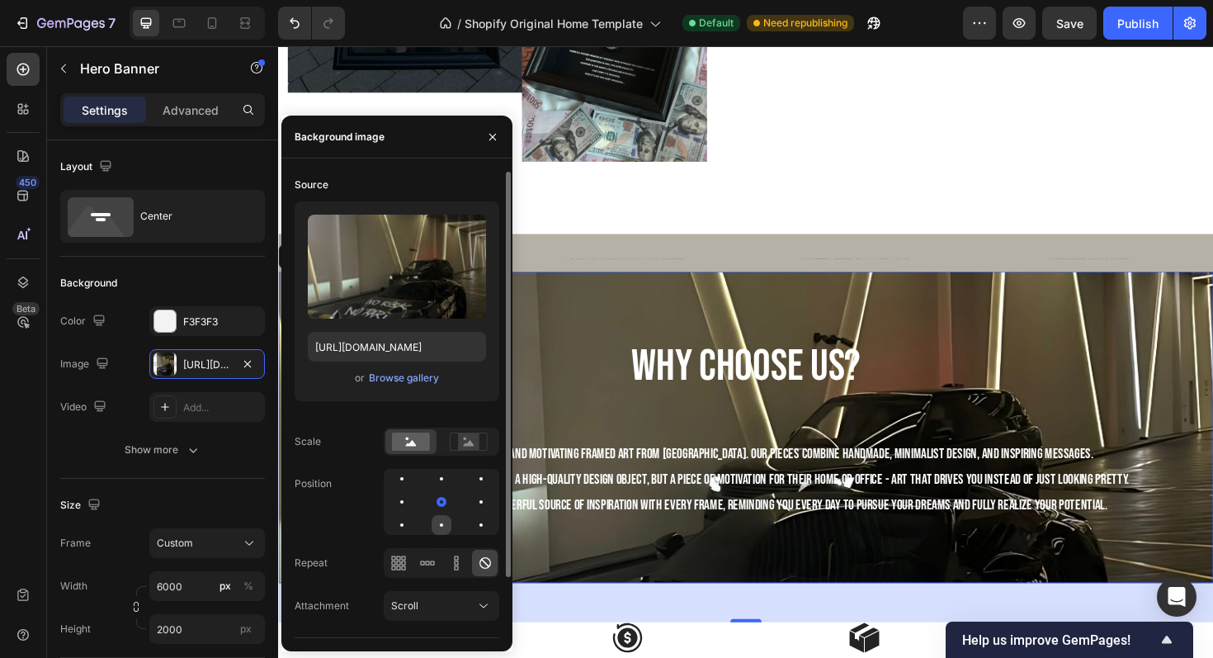
click at [443, 527] on div at bounding box center [442, 525] width 20 height 20
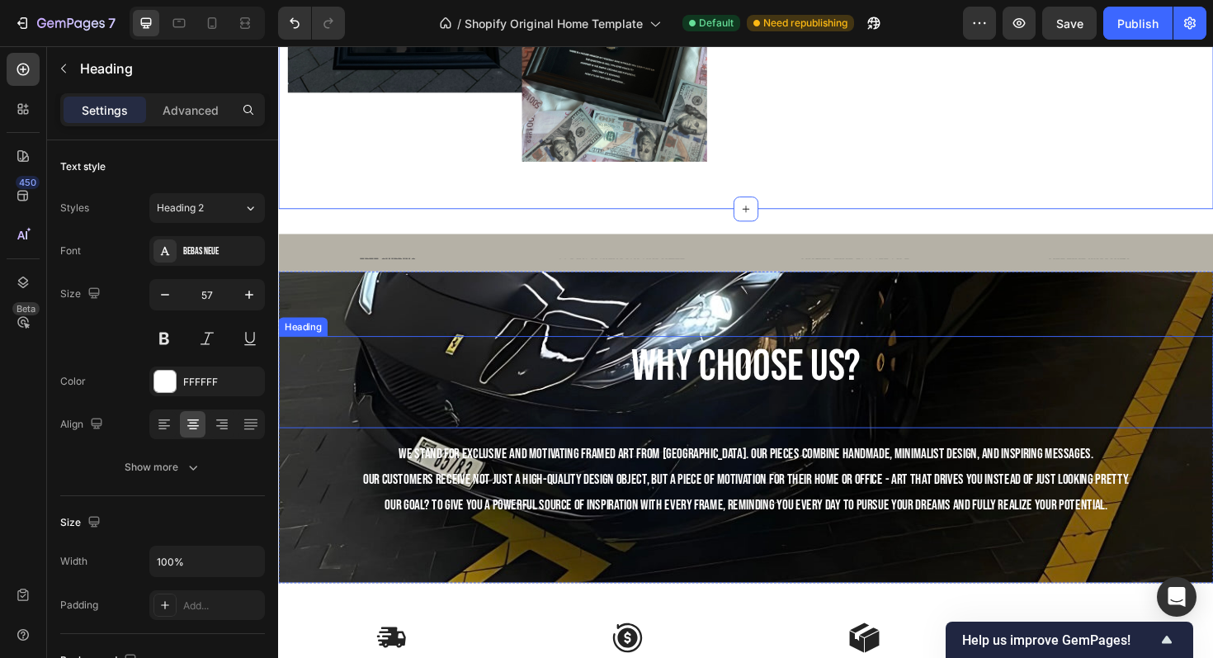
click at [485, 362] on h2 "why choose us?" at bounding box center [773, 385] width 991 height 64
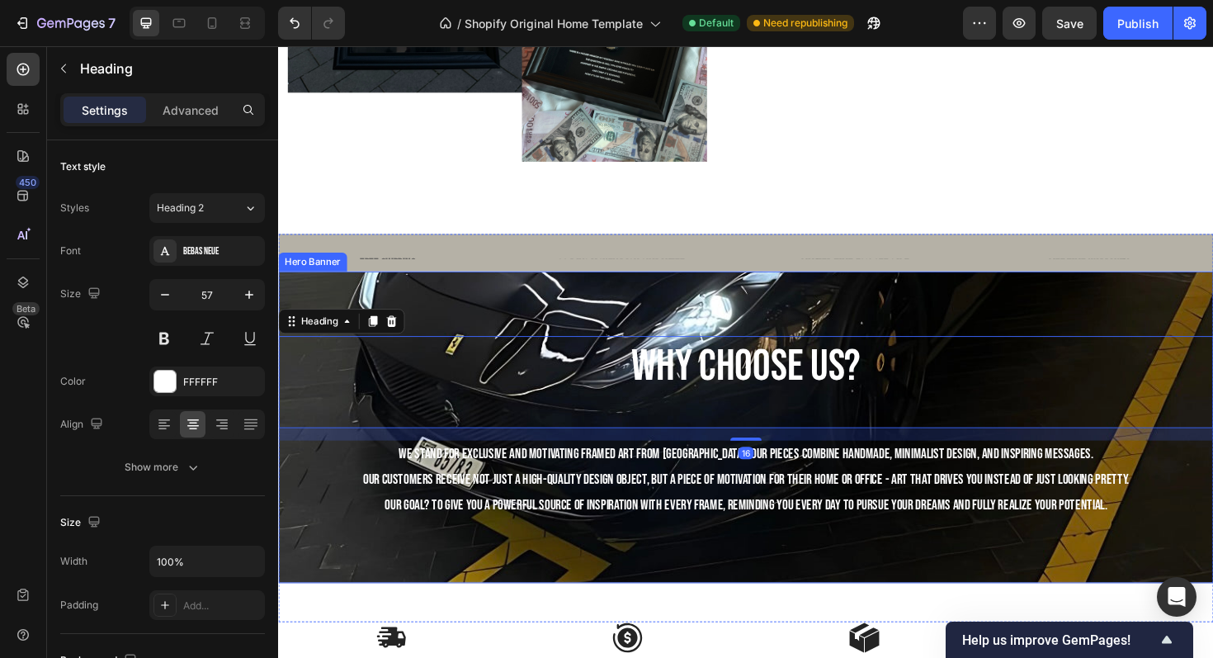
click at [417, 299] on div "Background Image" at bounding box center [773, 450] width 991 height 330
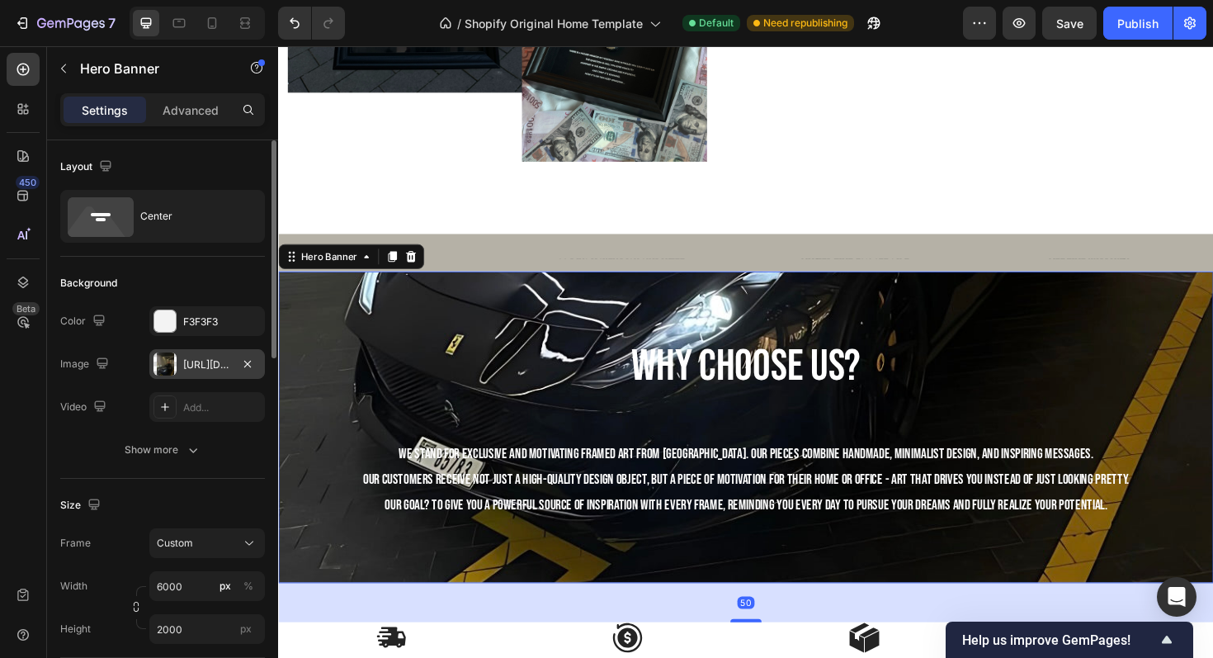
click at [196, 358] on div "https://cdn.shopify.com/s/files/1/0918/9454/6809/files/gempages_570937643437654…" at bounding box center [207, 364] width 48 height 15
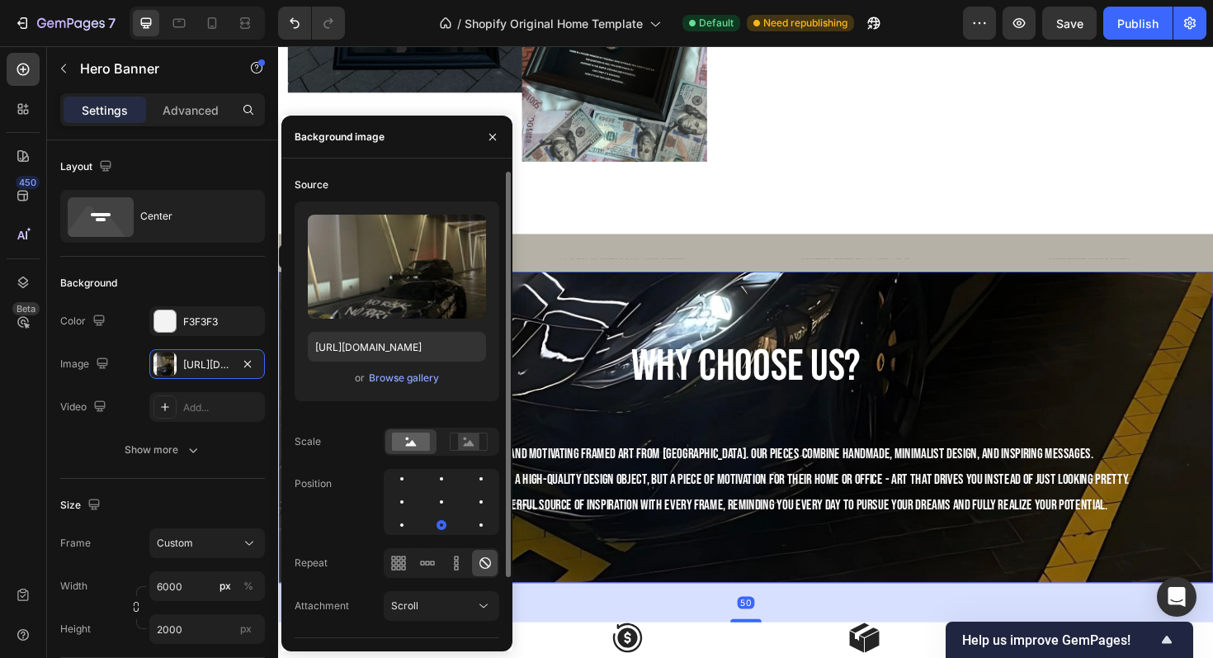
click at [407, 390] on div "Upload Image https://cdn.shopify.com/s/files/1/0918/9454/6809/files/gempages_57…" at bounding box center [397, 301] width 205 height 200
click at [402, 374] on div "Browse gallery" at bounding box center [404, 378] width 70 height 15
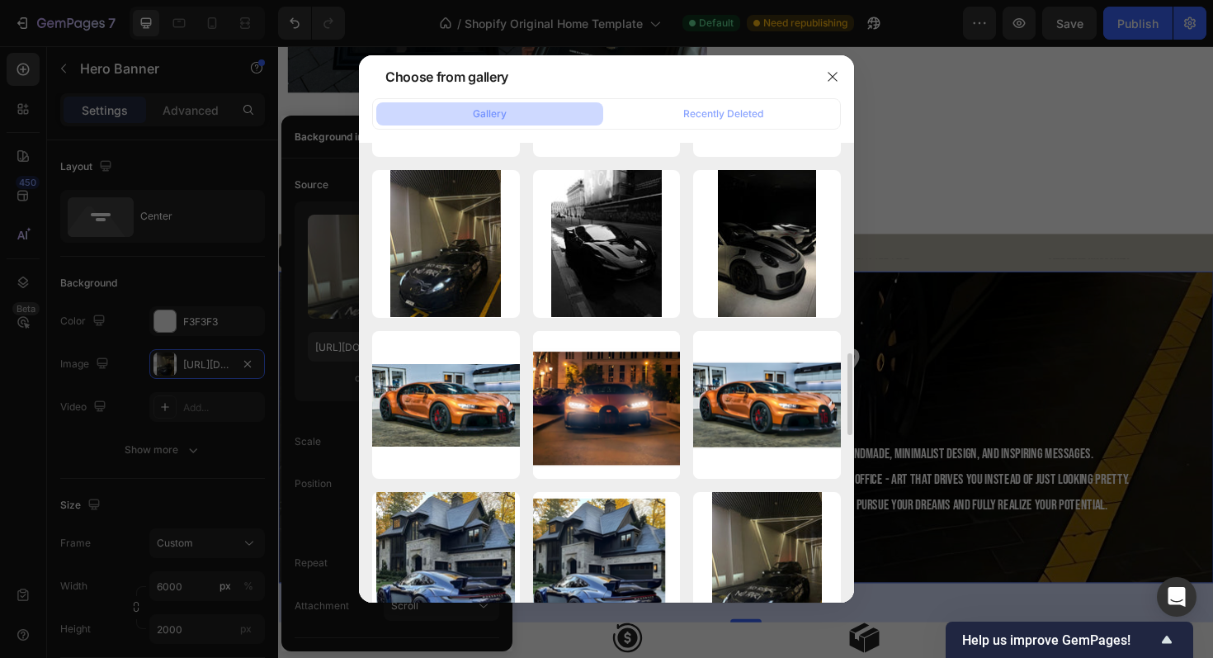
scroll to position [1123, 0]
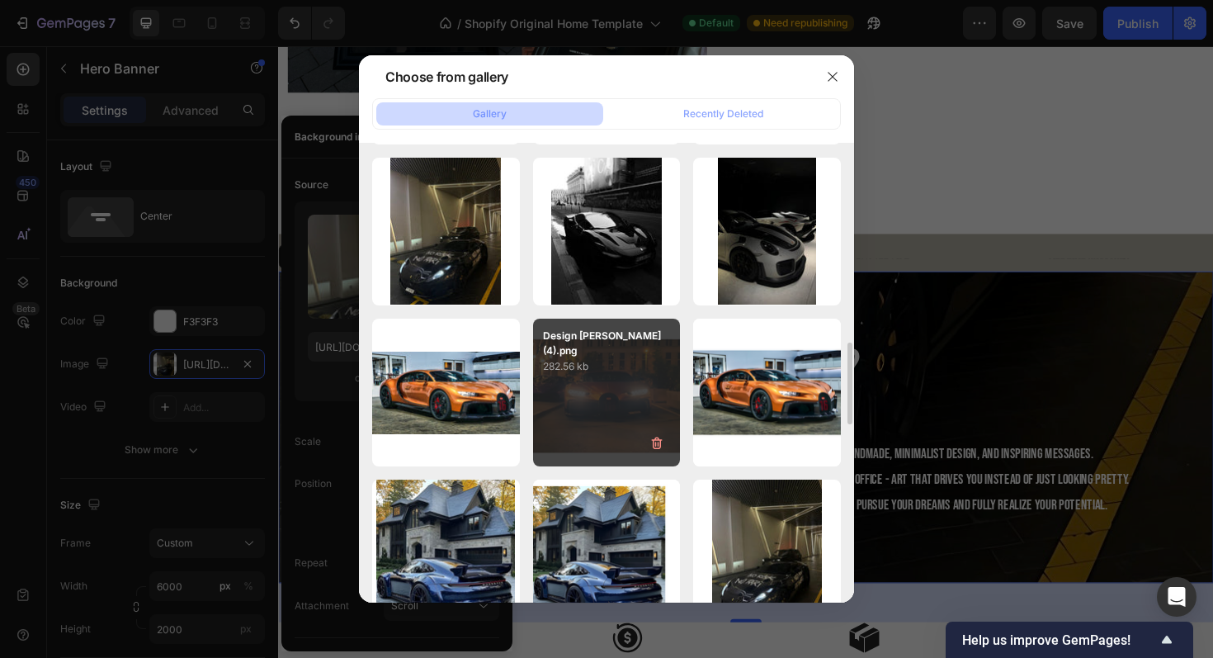
click at [651, 371] on div "Design ohne Titel (4).png 282.56 kb" at bounding box center [607, 393] width 148 height 148
type input "https://cdn.shopify.com/s/files/1/0918/9454/6809/files/gempages_570937643437654…"
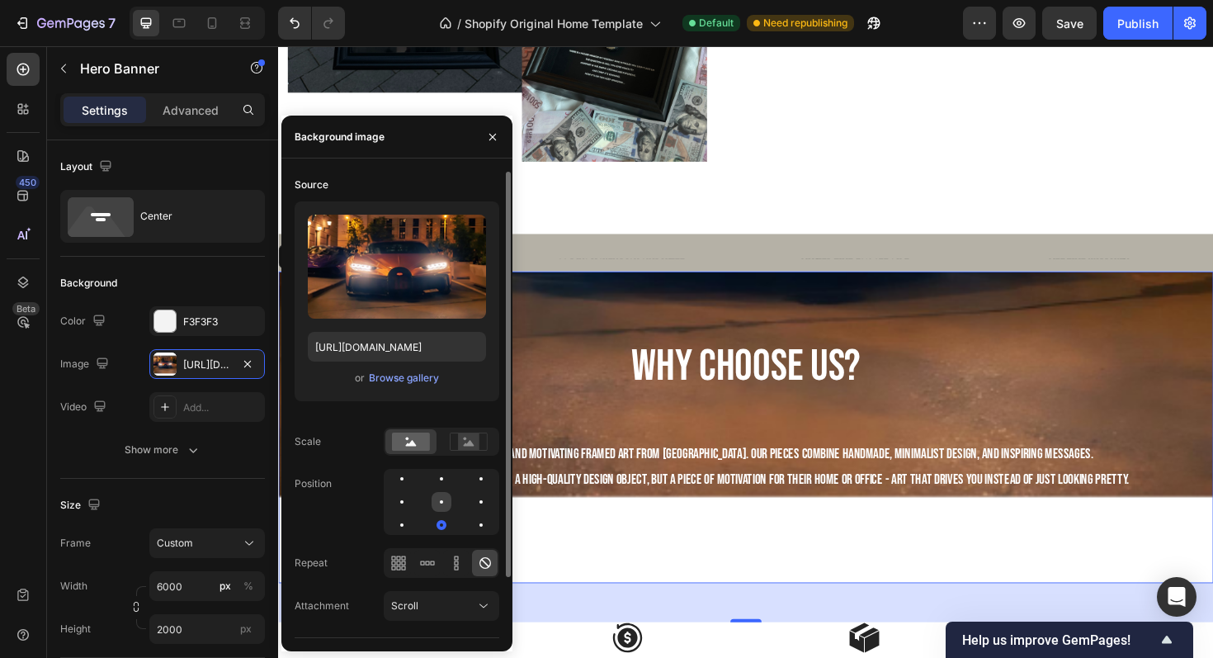
click at [437, 500] on div at bounding box center [442, 502] width 20 height 20
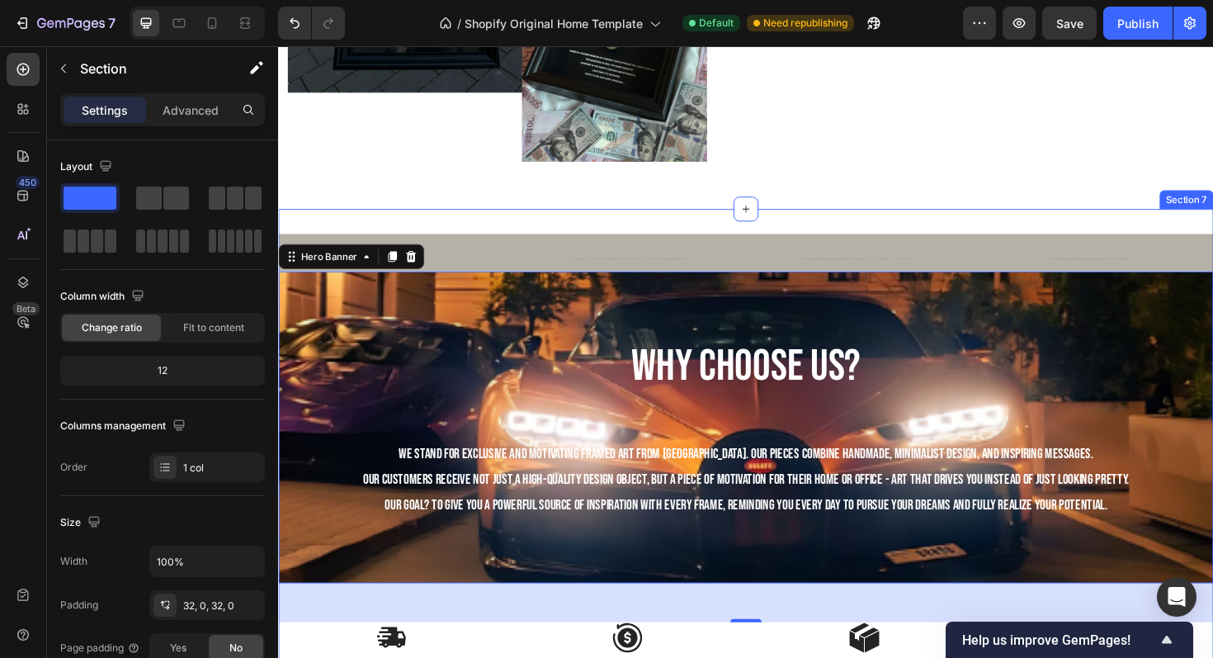
click at [956, 222] on div "FREE SHIPPING Text Block 30 DAYS MONEY BACK GUARANTEE Text Block LIMITED TIME 5…" at bounding box center [773, 518] width 991 height 598
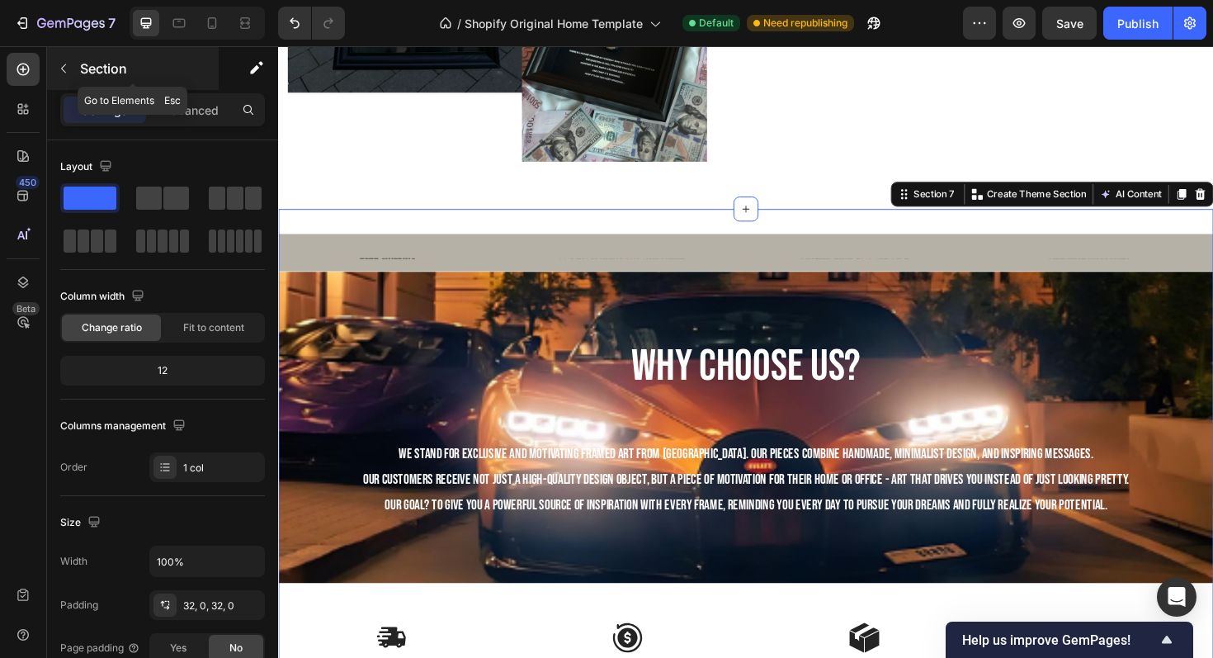
click at [75, 67] on button "button" at bounding box center [63, 68] width 26 height 26
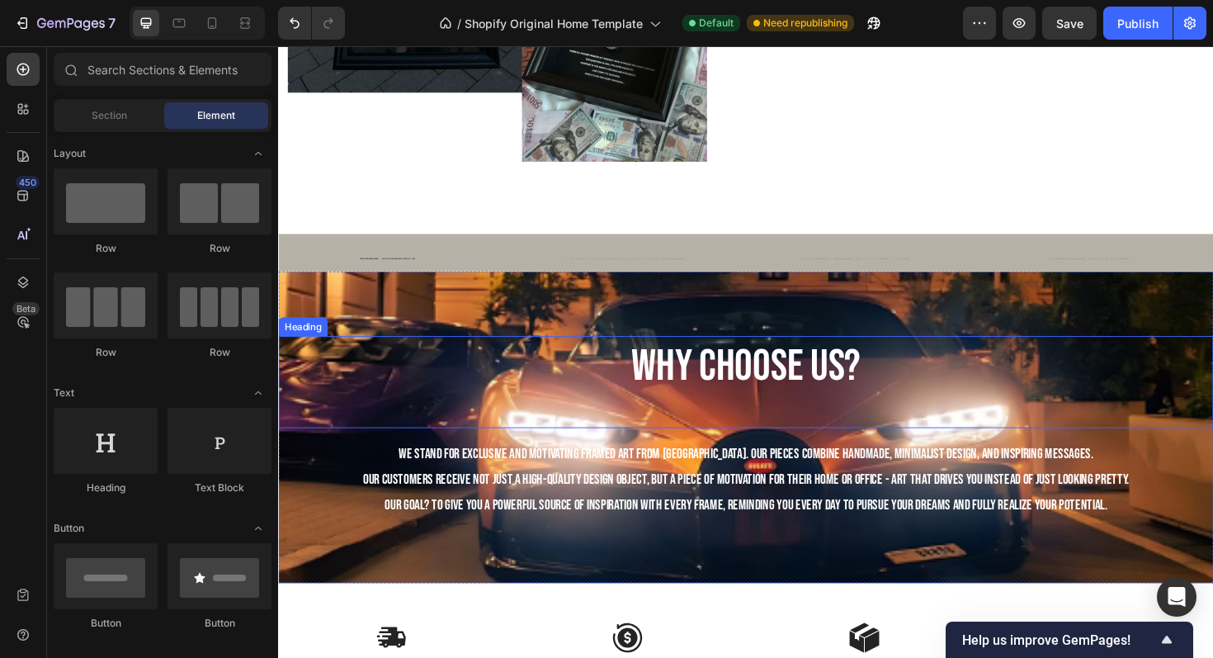
click at [527, 381] on h2 "why choose us?" at bounding box center [773, 385] width 991 height 64
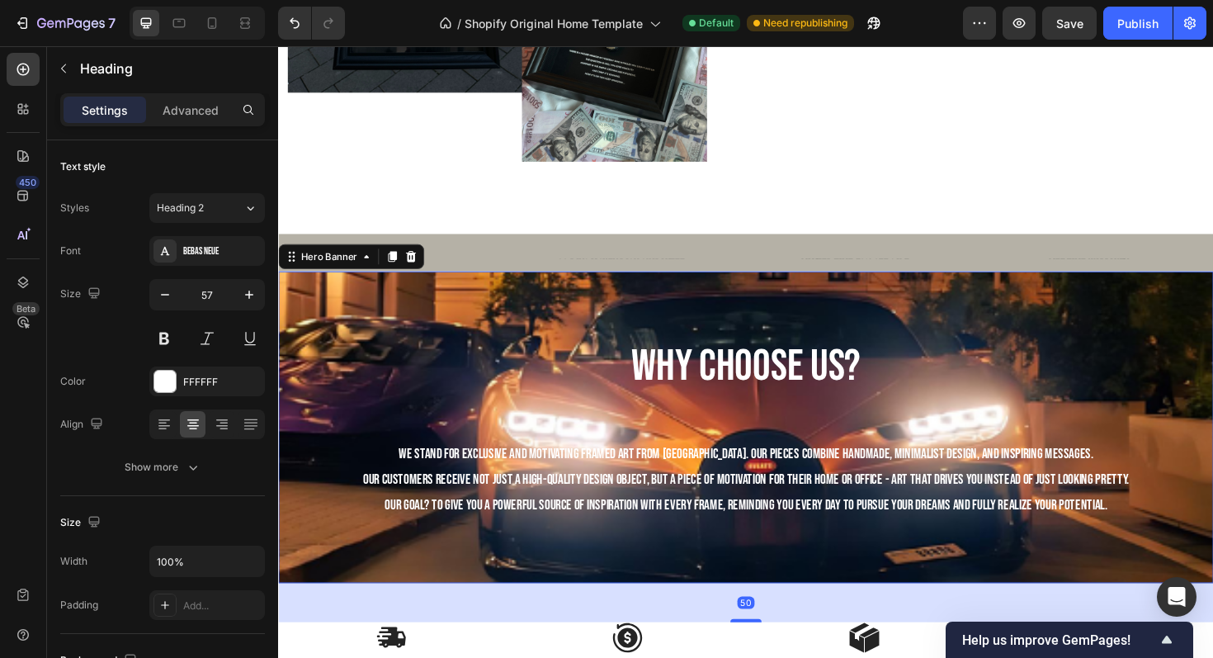
click at [492, 313] on div "Background Image" at bounding box center [773, 450] width 991 height 330
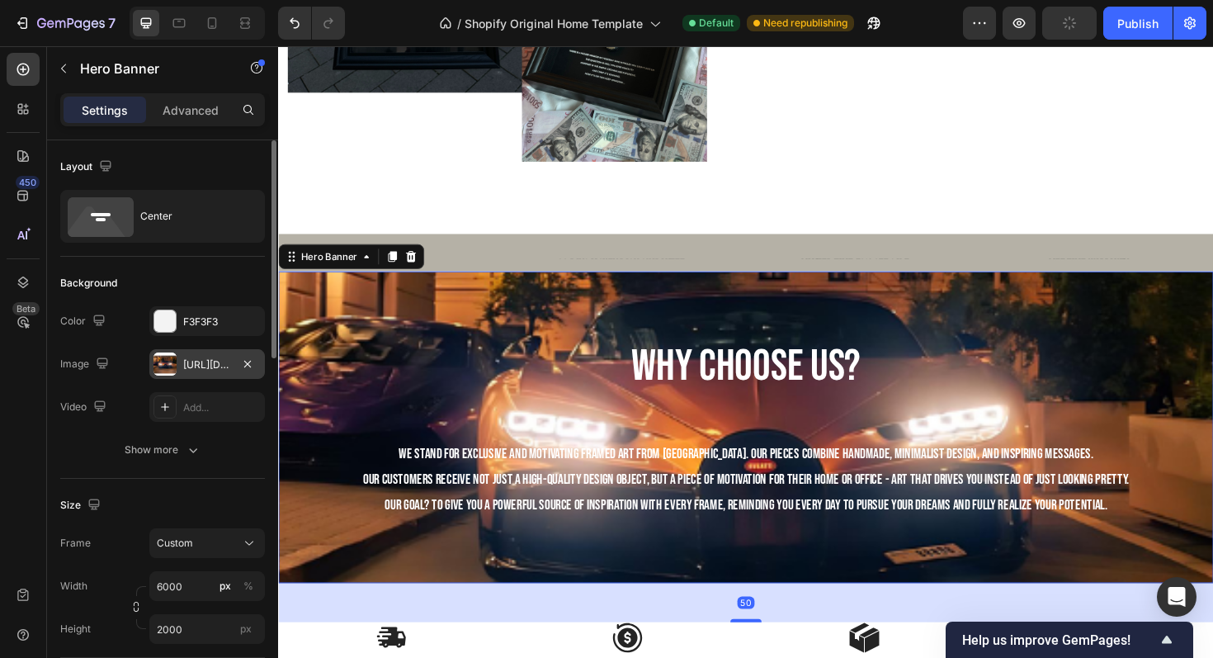
click at [173, 362] on div at bounding box center [165, 363] width 23 height 23
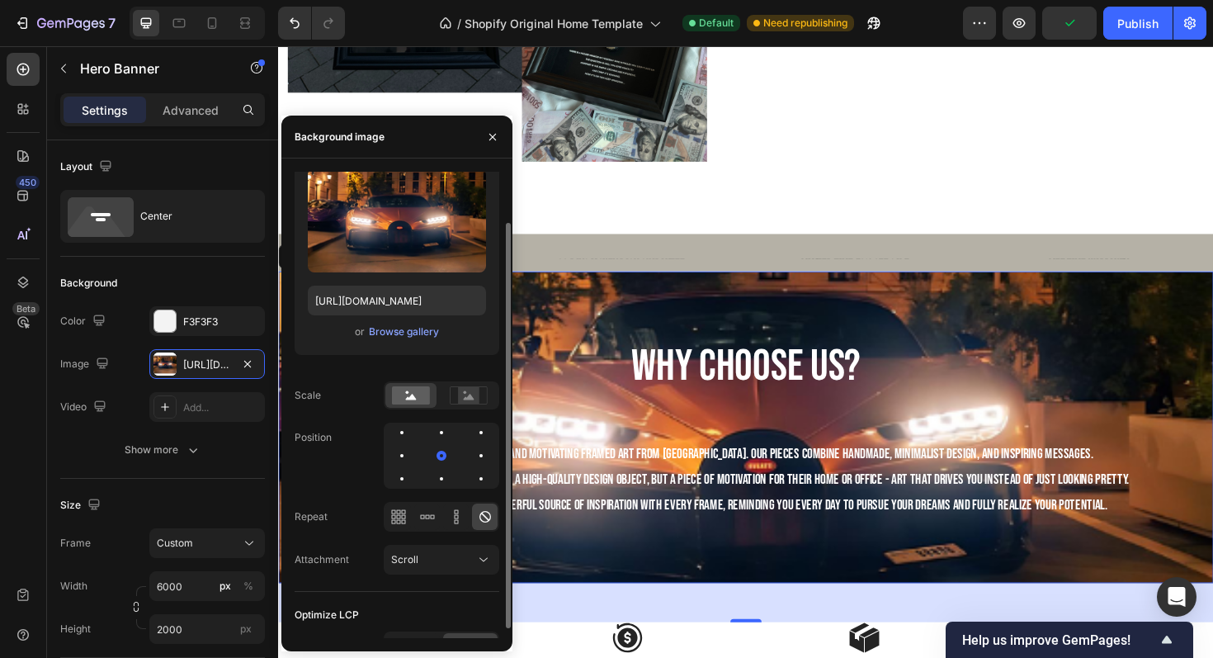
scroll to position [54, 0]
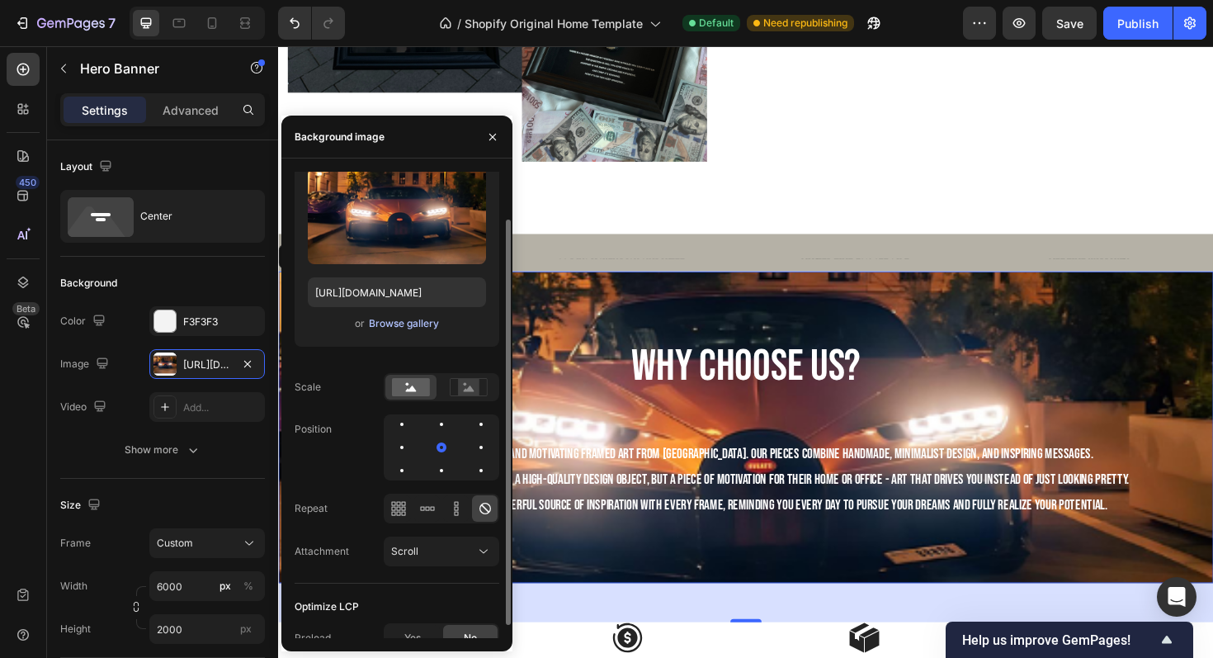
click at [390, 322] on div "Browse gallery" at bounding box center [404, 323] width 70 height 15
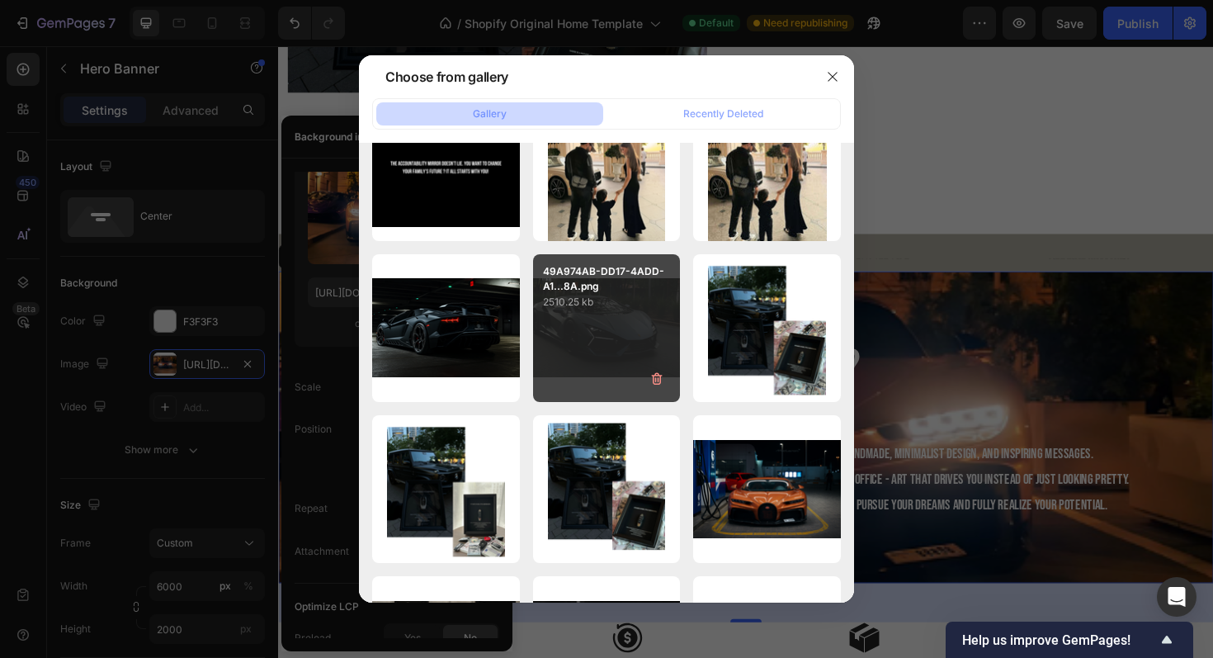
scroll to position [0, 0]
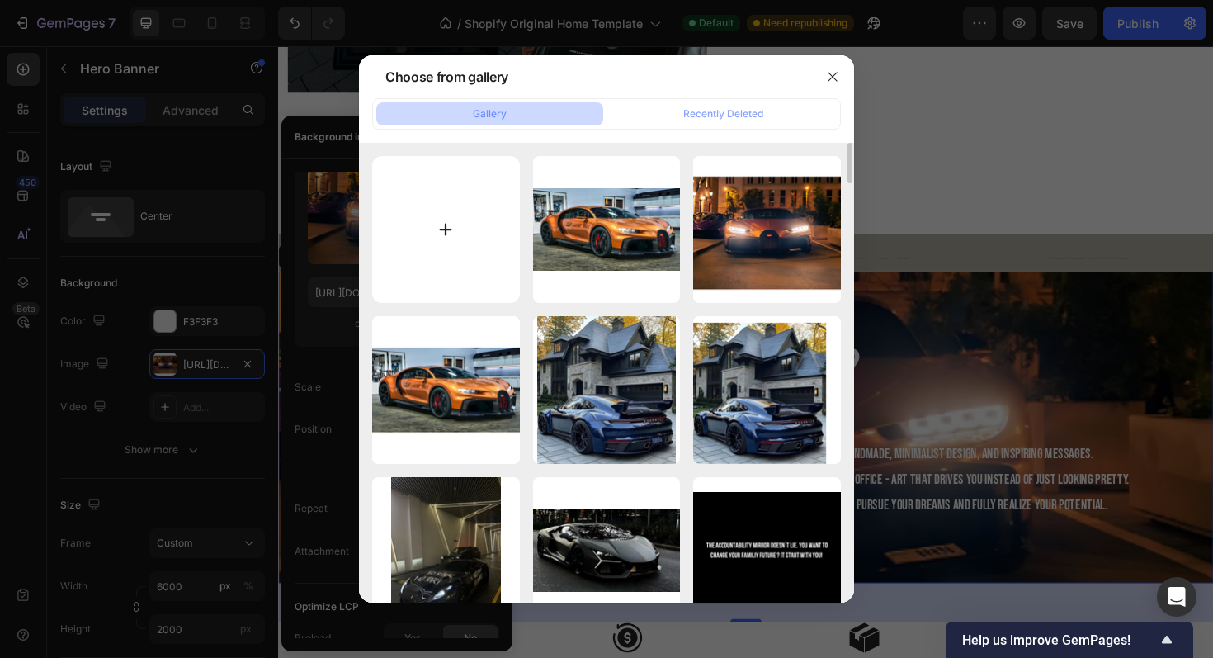
click at [458, 232] on input "file" at bounding box center [446, 230] width 148 height 148
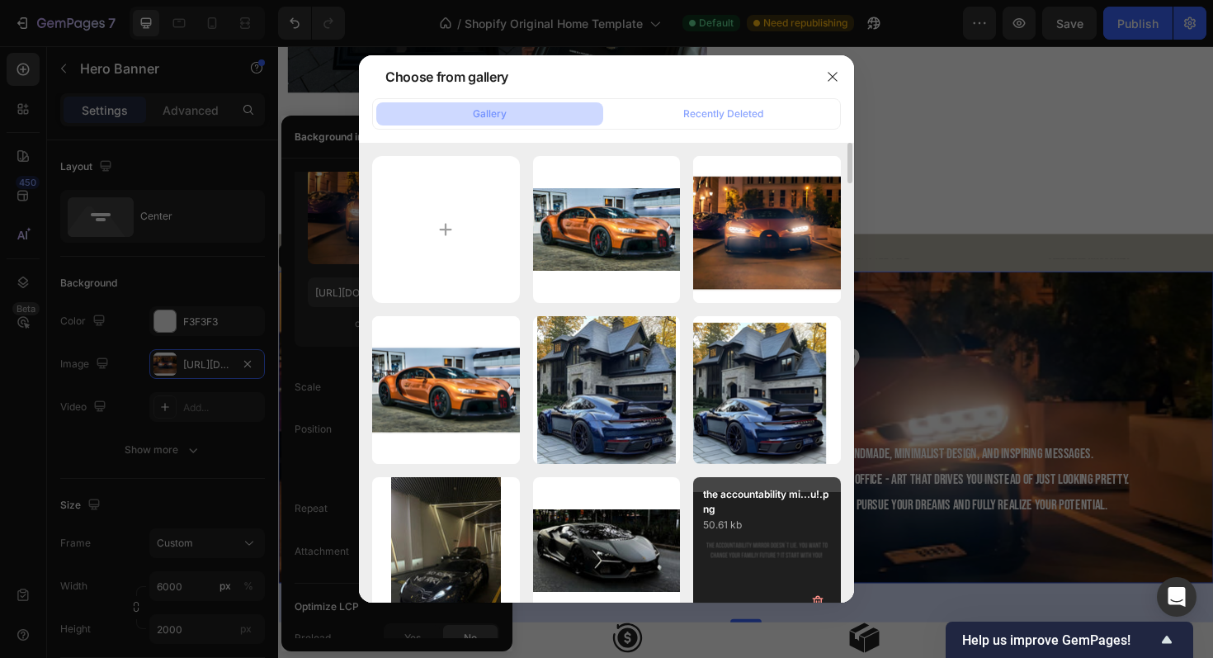
type input "C:\fakepath\50C97F76-140B-4C6A-A77E-0B20EE45D4B0.PNG"
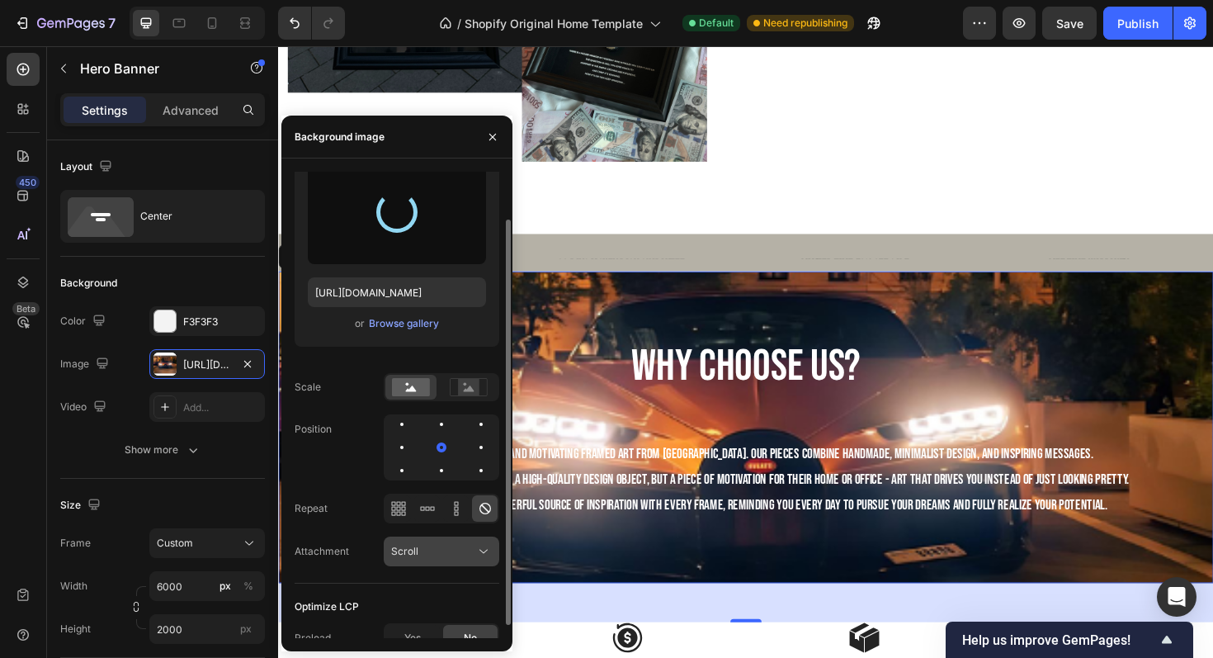
type input "https://cdn.shopify.com/s/files/1/0918/9454/6809/files/gempages_570937643437654…"
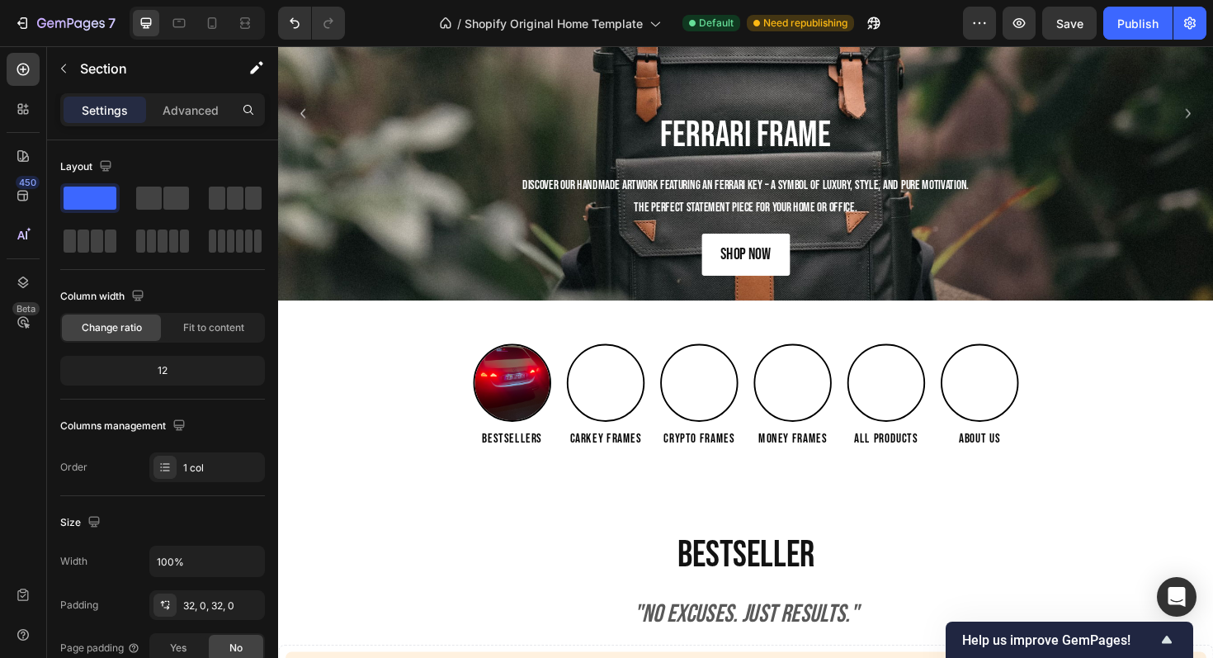
scroll to position [116, 0]
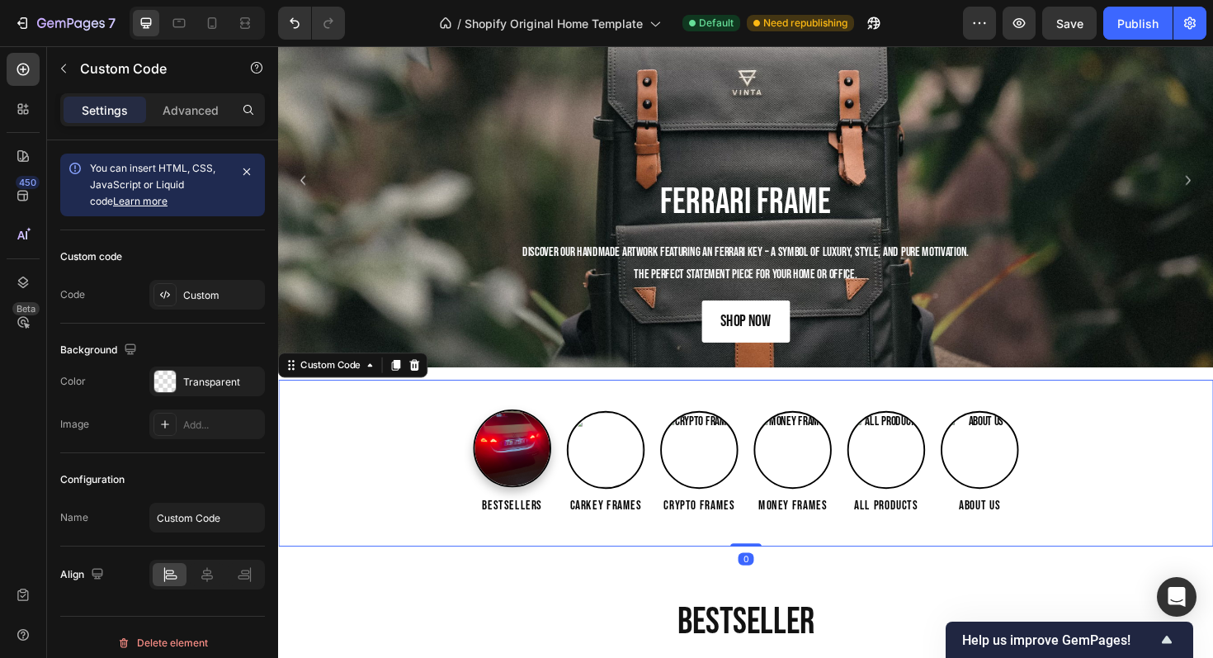
click at [534, 464] on img at bounding box center [525, 472] width 79 height 79
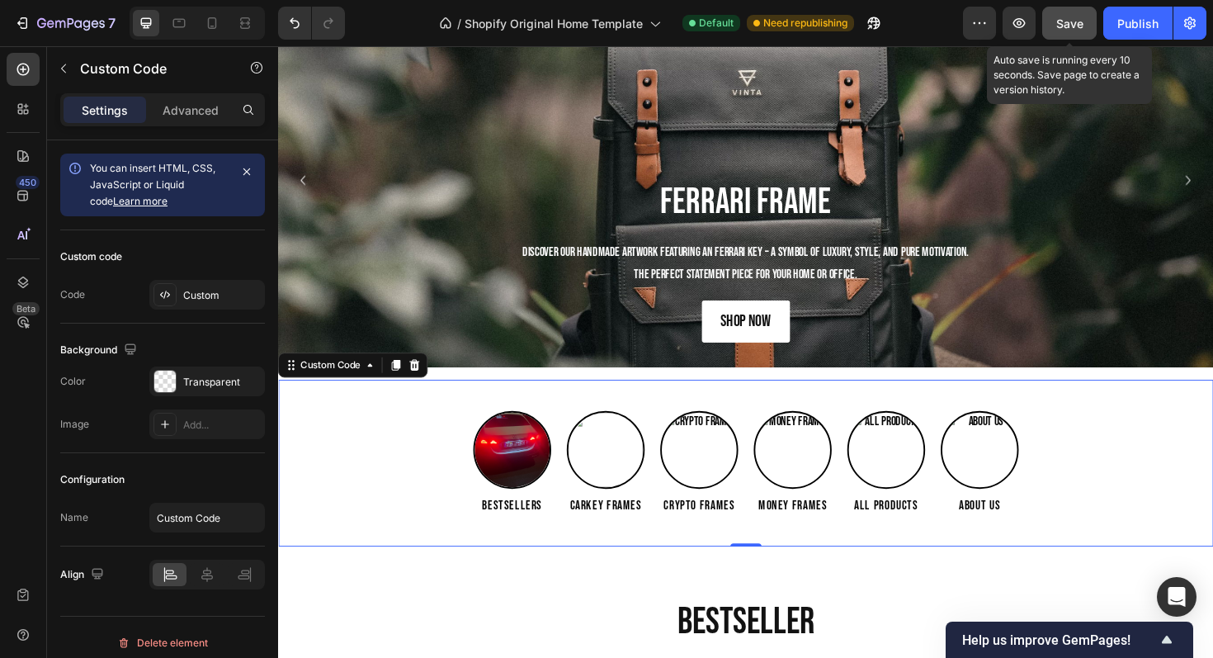
click at [1066, 15] on div "Save" at bounding box center [1070, 23] width 27 height 17
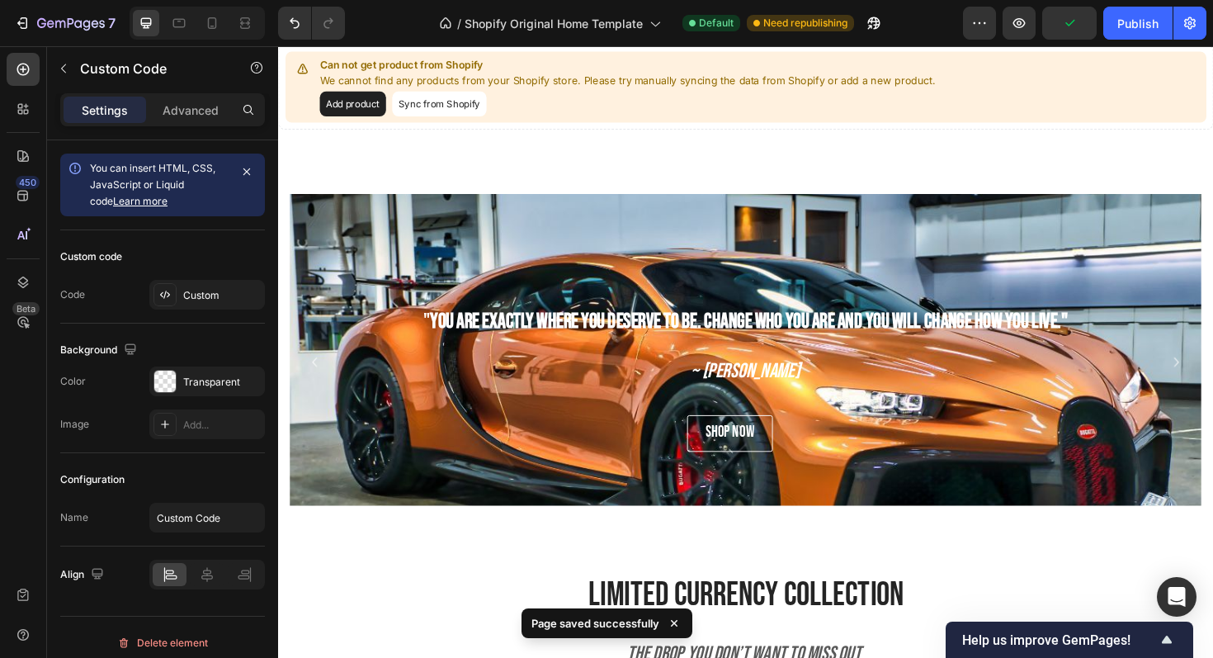
scroll to position [842, 0]
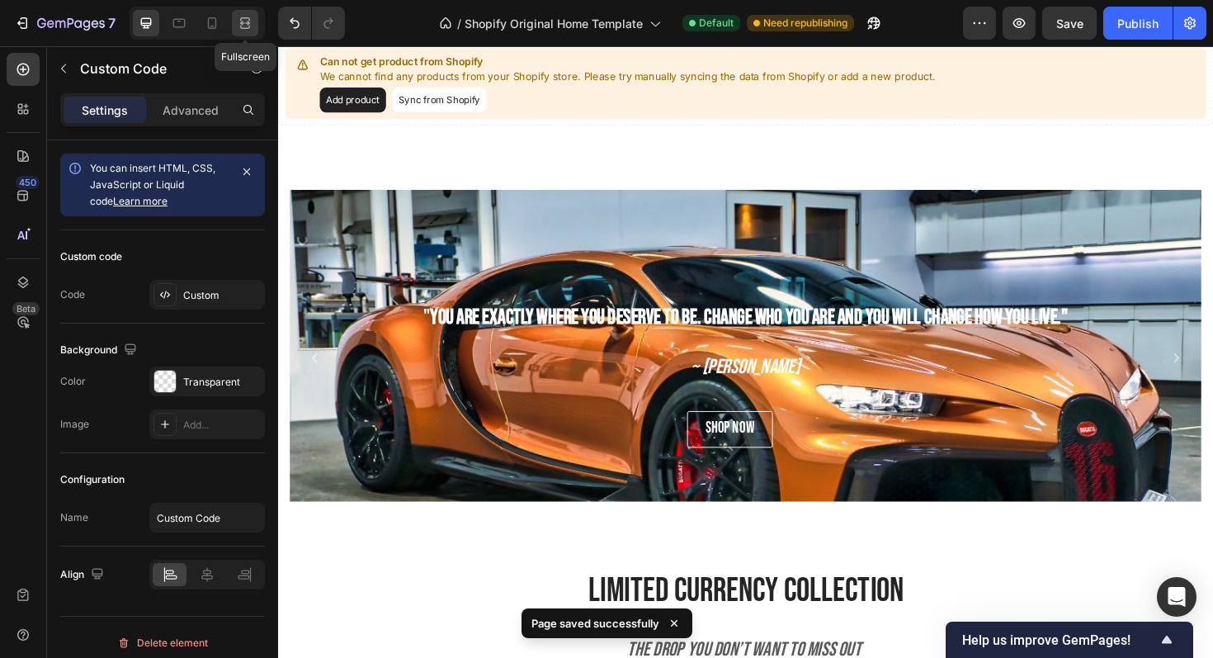
click at [244, 26] on icon at bounding box center [245, 23] width 17 height 17
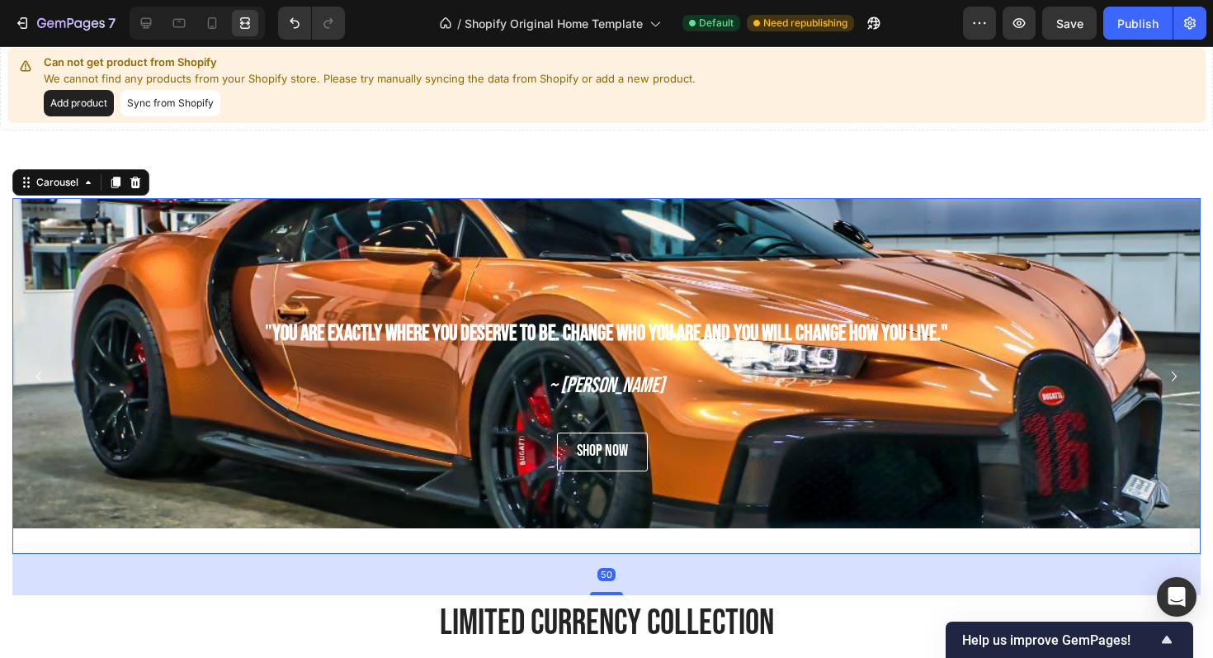
click at [1172, 374] on icon "Carousel Next Arrow" at bounding box center [1175, 377] width 20 height 20
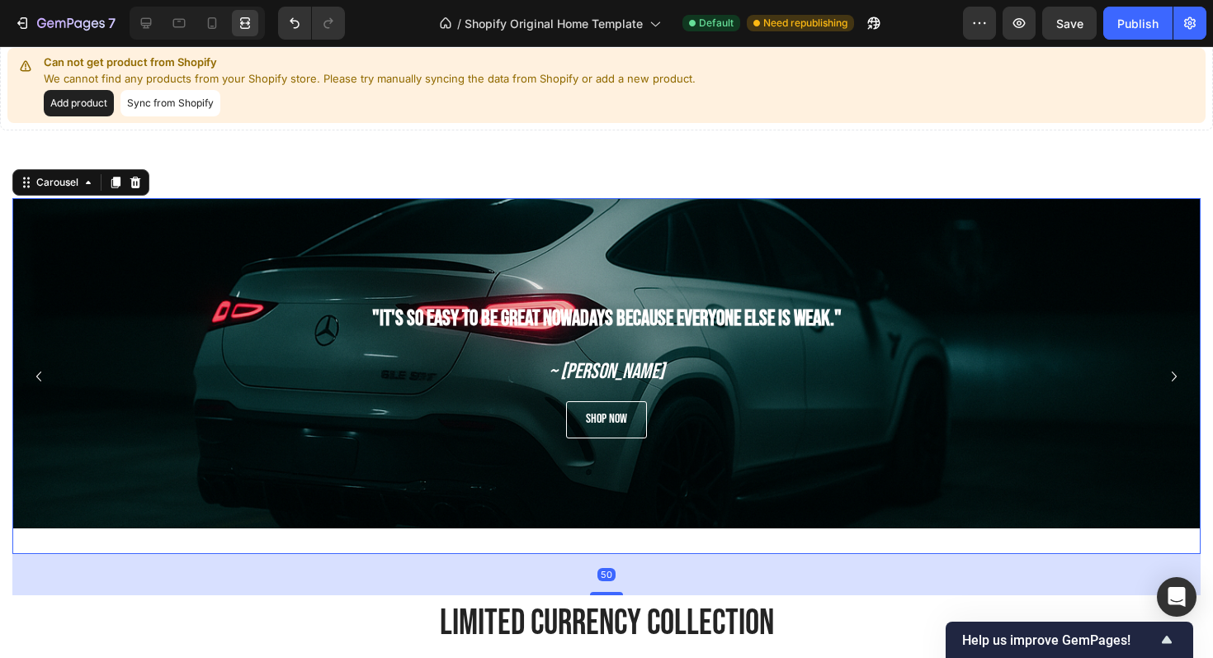
click at [1172, 374] on icon "Carousel Next Arrow" at bounding box center [1175, 377] width 20 height 20
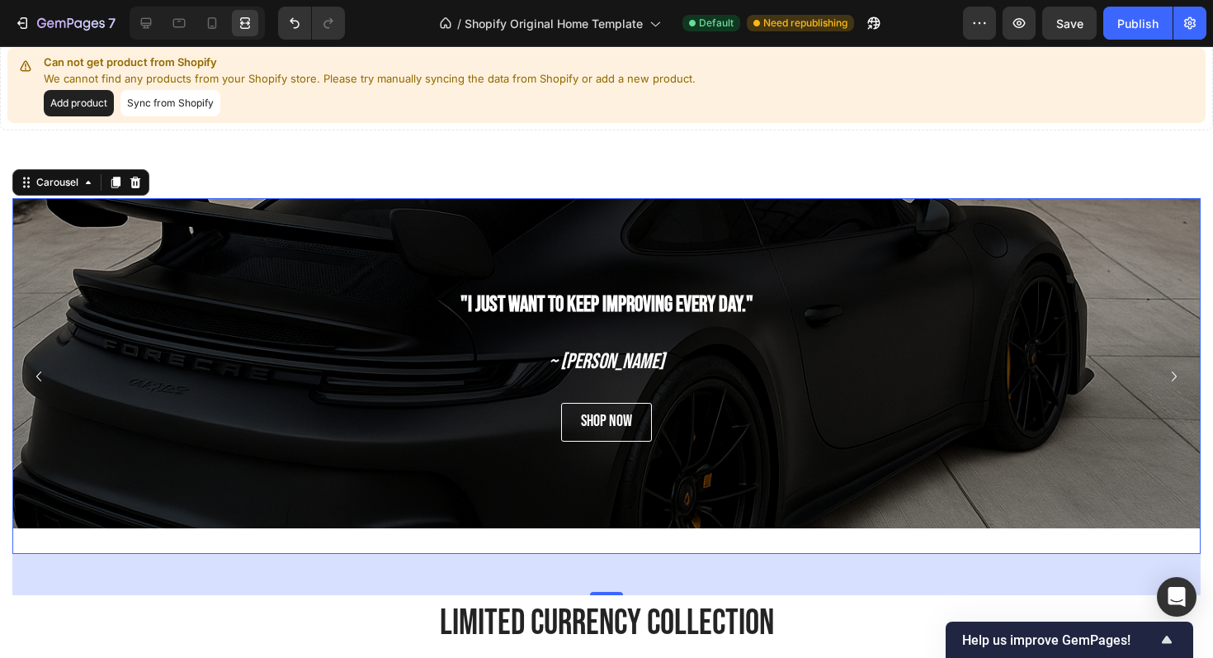
click at [1172, 374] on icon "Carousel Next Arrow" at bounding box center [1175, 377] width 20 height 20
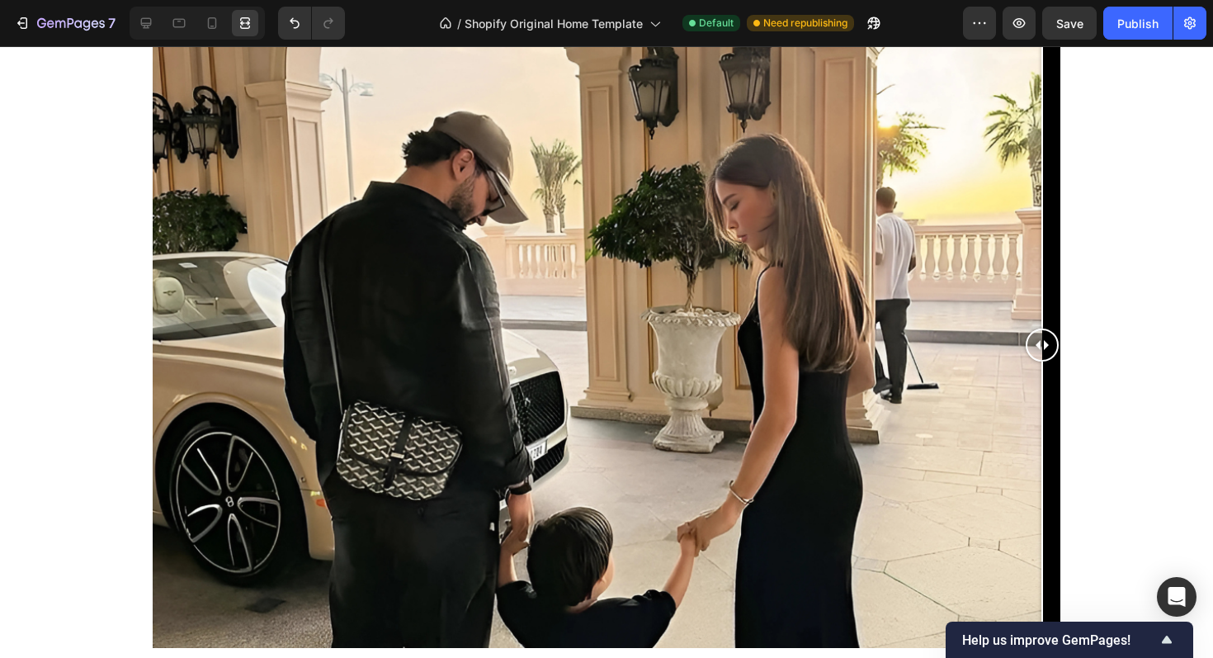
scroll to position [2142, 0]
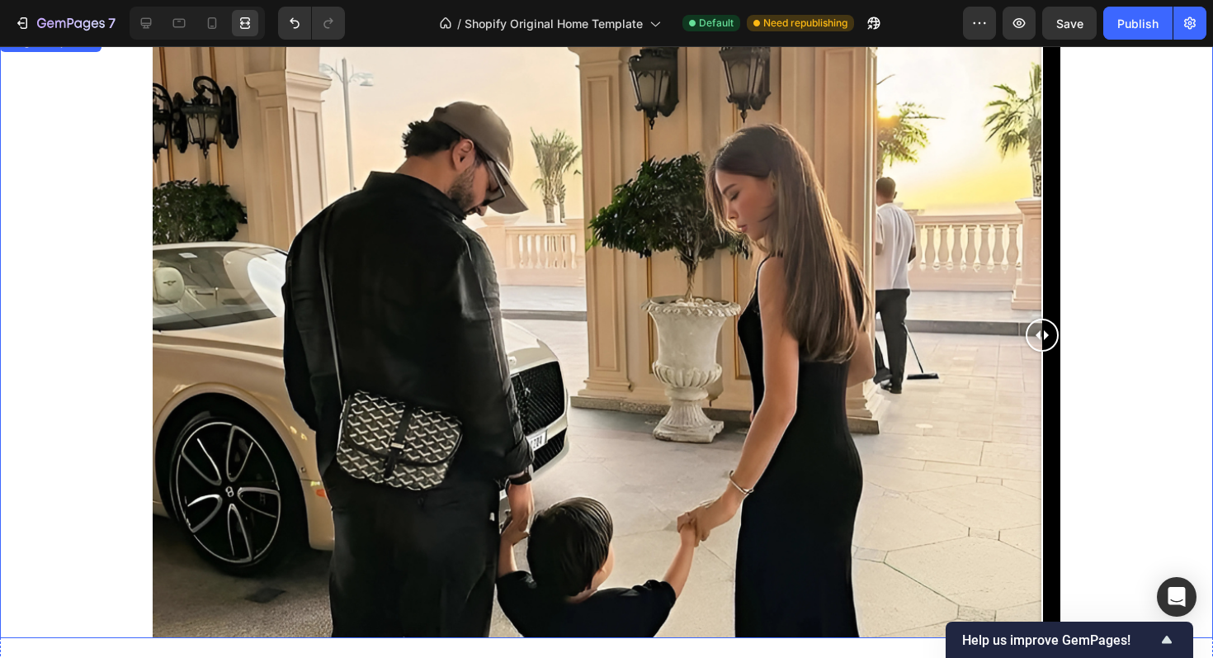
drag, startPoint x: 1048, startPoint y: 343, endPoint x: 1183, endPoint y: 372, distance: 138.4
click at [1183, 372] on div at bounding box center [606, 334] width 1213 height 605
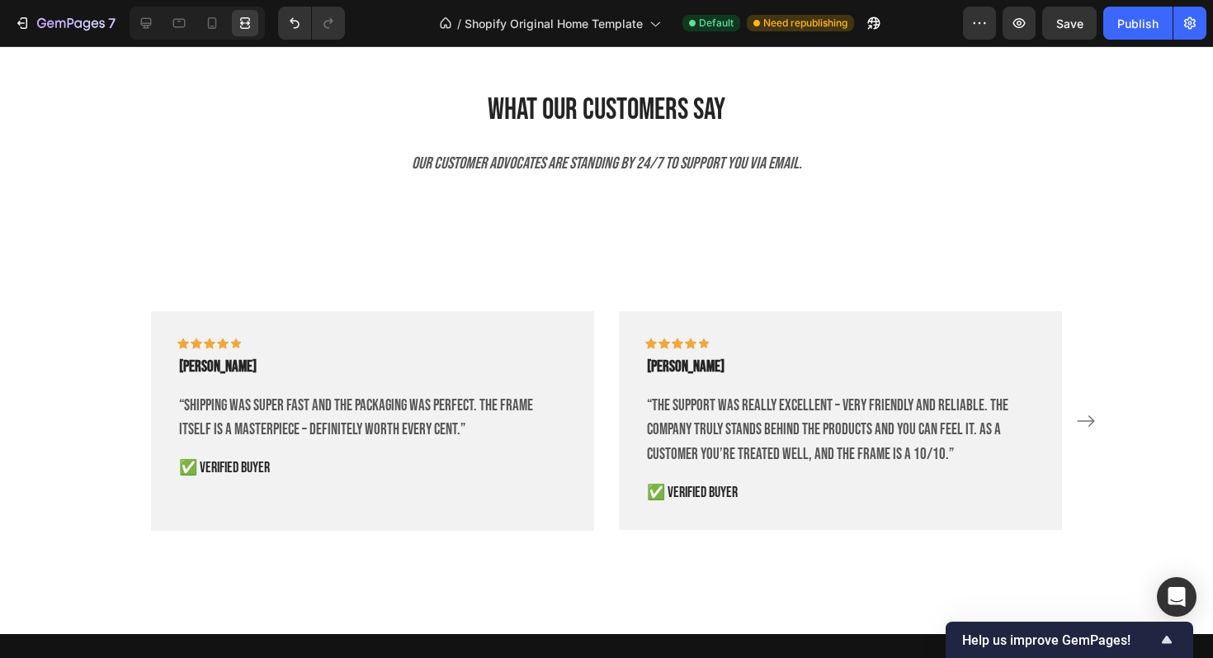
scroll to position [4030, 0]
